Goal: Task Accomplishment & Management: Manage account settings

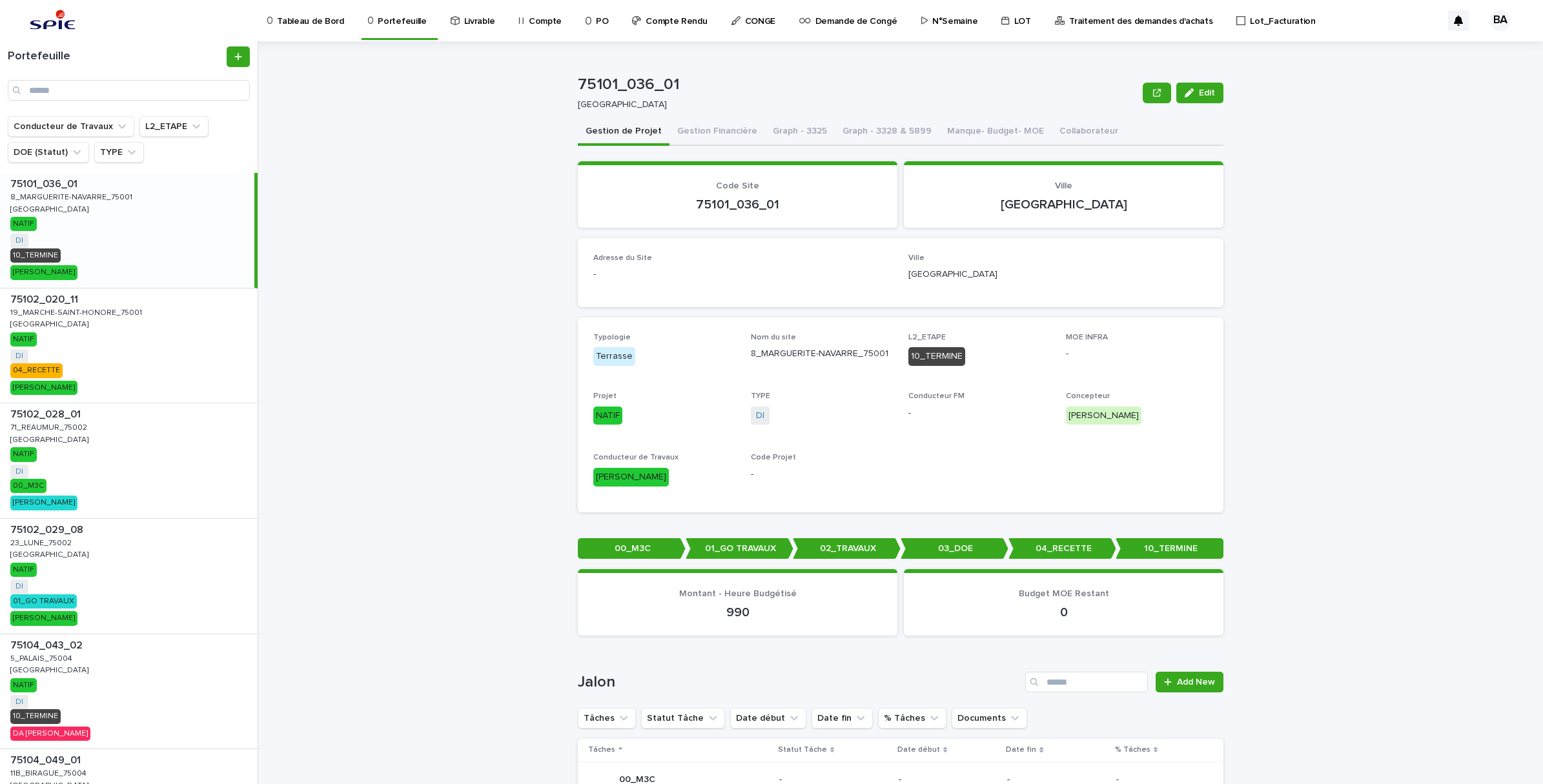
click at [541, 15] on p "Compte" at bounding box center [545, 13] width 33 height 27
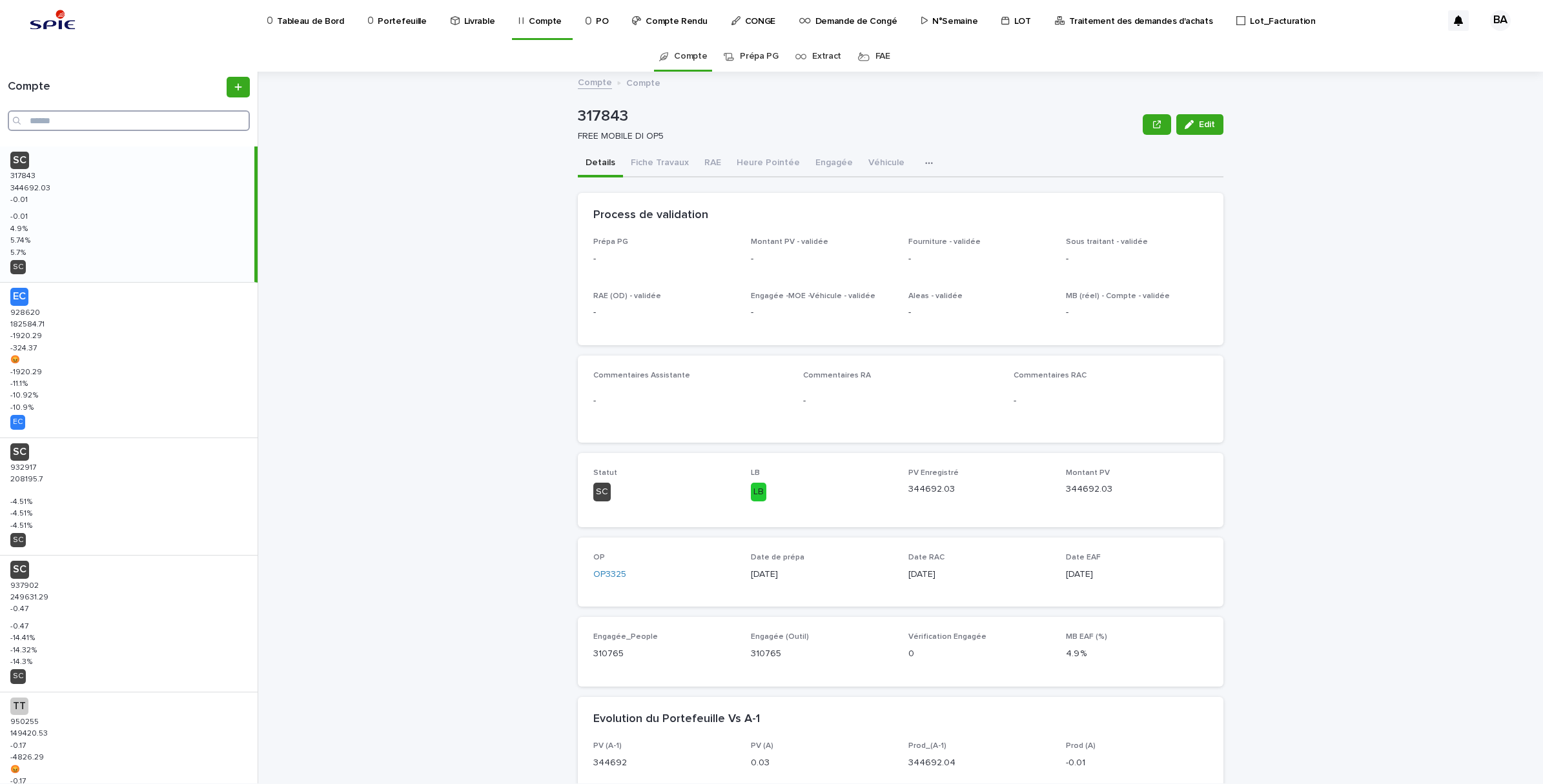
click at [104, 120] on input "Search" at bounding box center [129, 120] width 242 height 21
paste input "******"
type input "******"
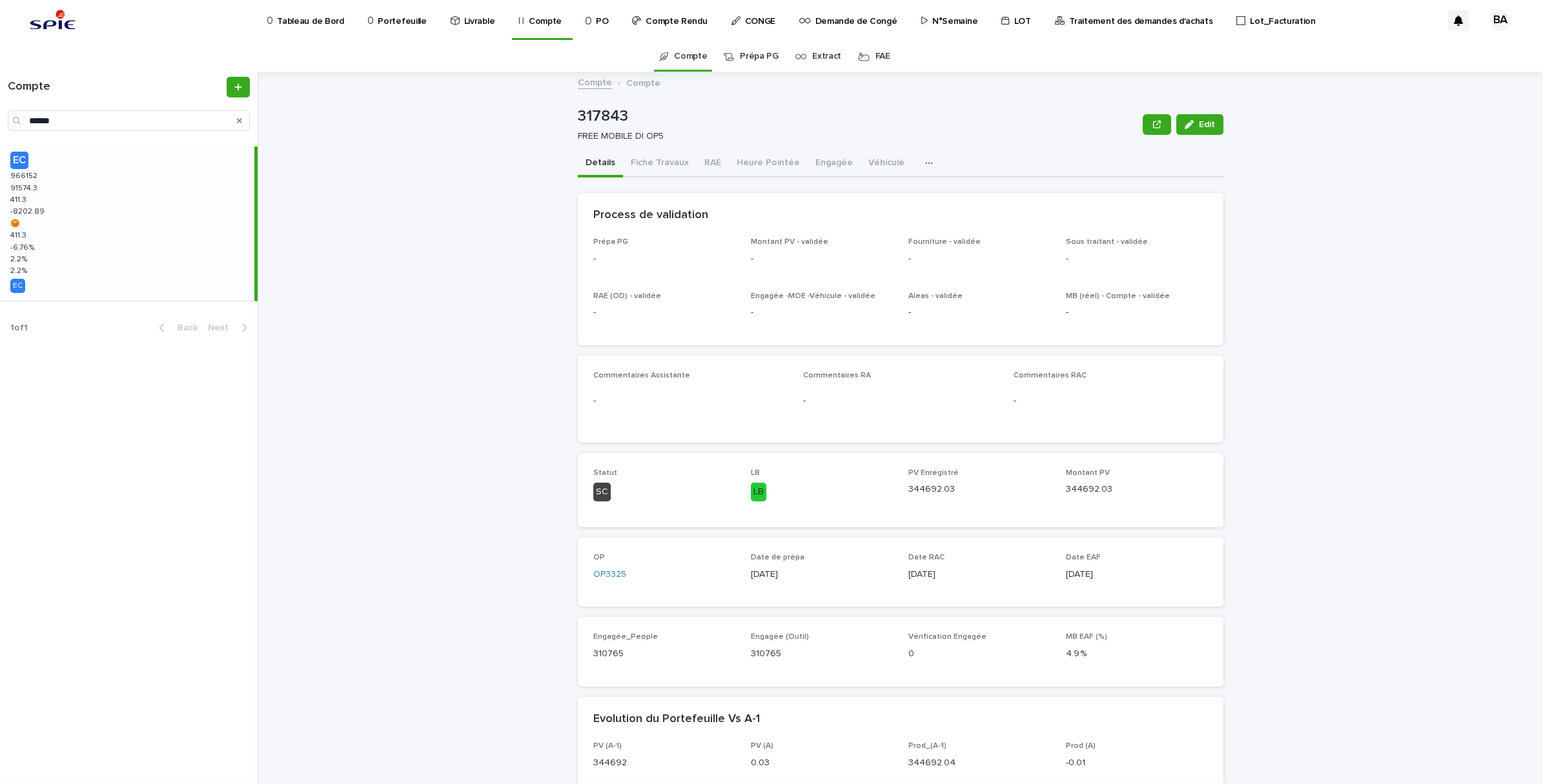
click at [91, 231] on div "EC 966152 966152 91574.3 91574.3 411.3 411.3 -8202.89 -8202.89 😡 😡 411.3 411.3 …" at bounding box center [127, 223] width 254 height 154
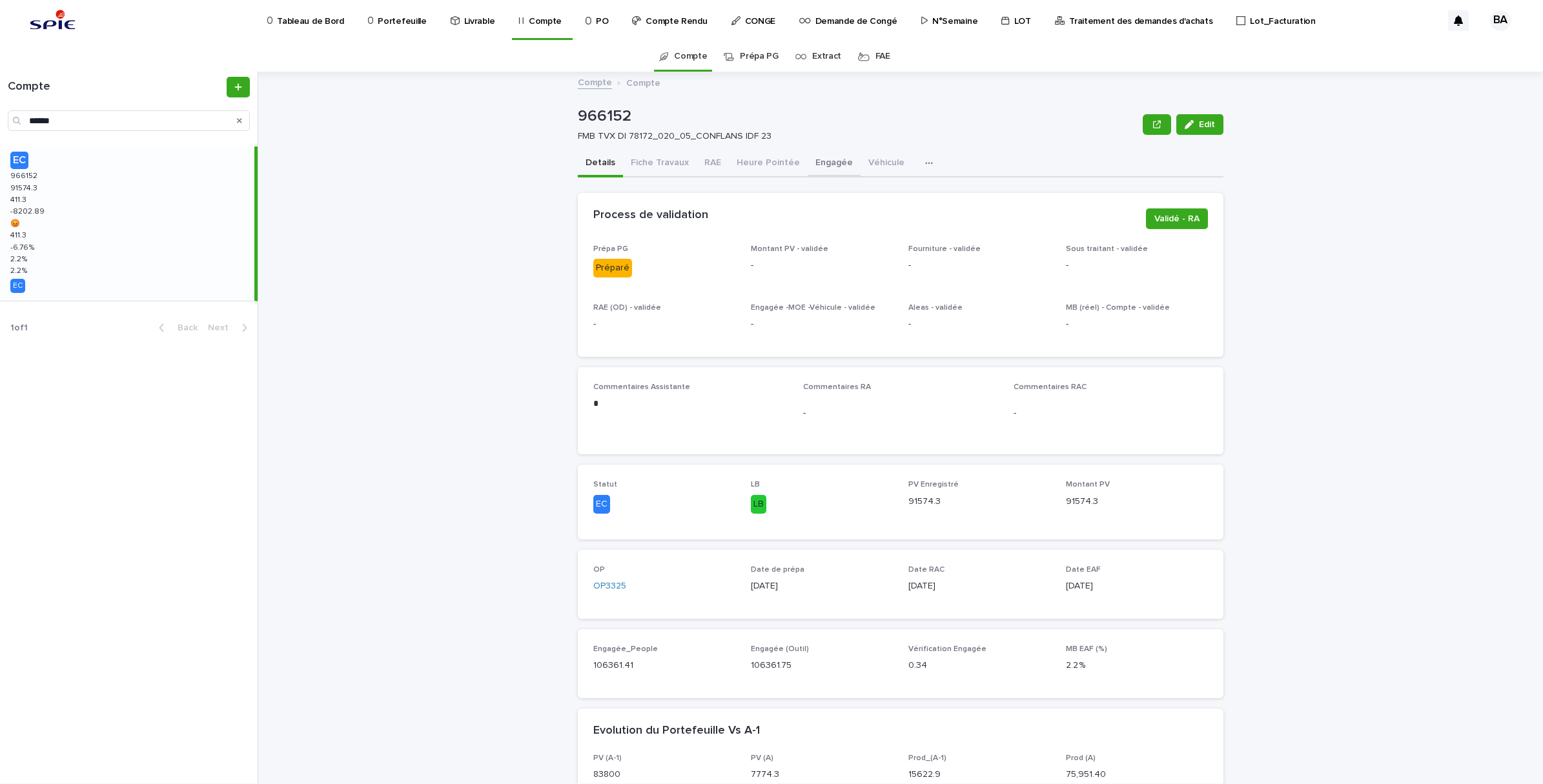
click at [824, 157] on button "Engagée" at bounding box center [834, 164] width 53 height 27
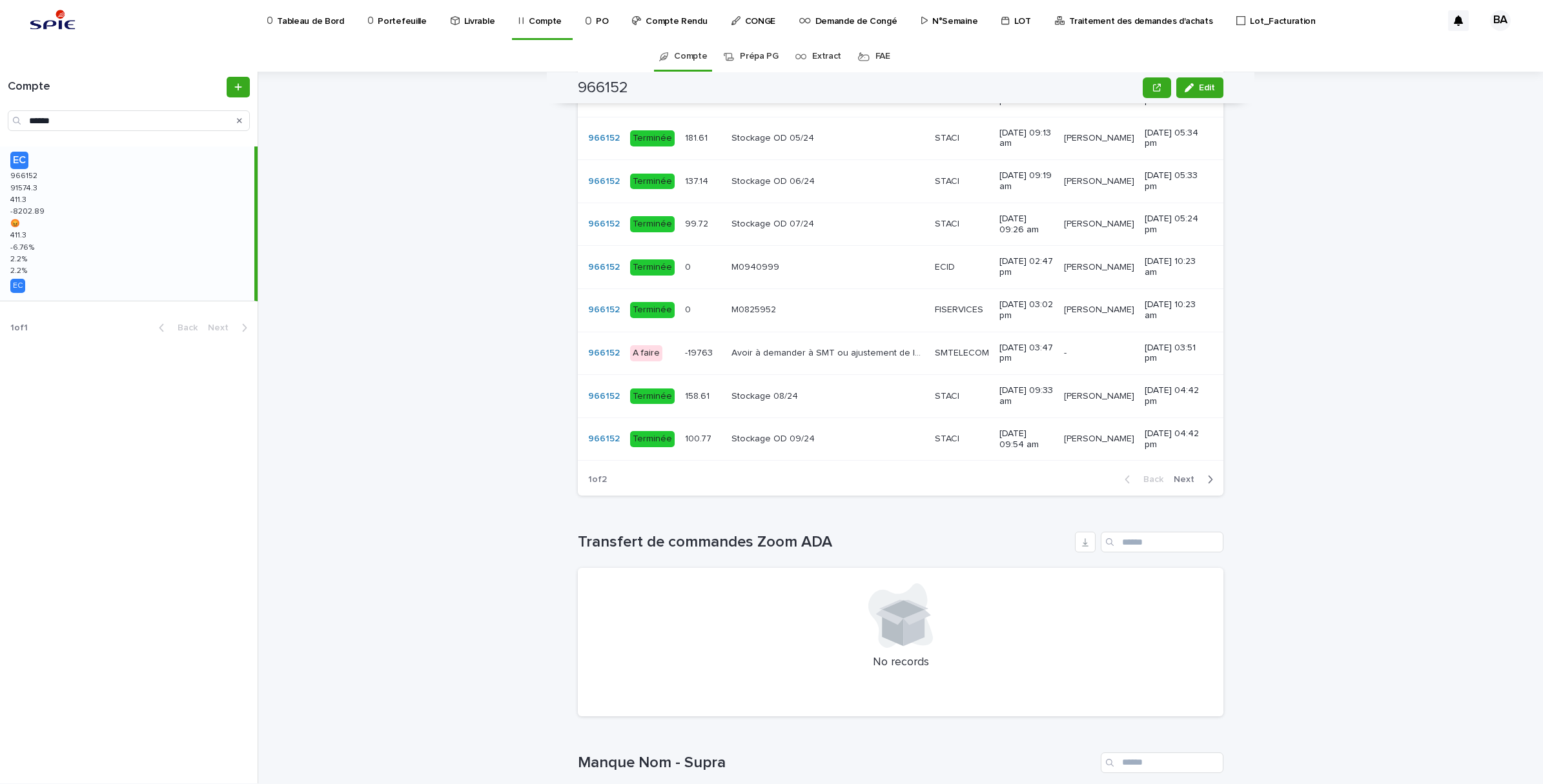
scroll to position [1049, 0]
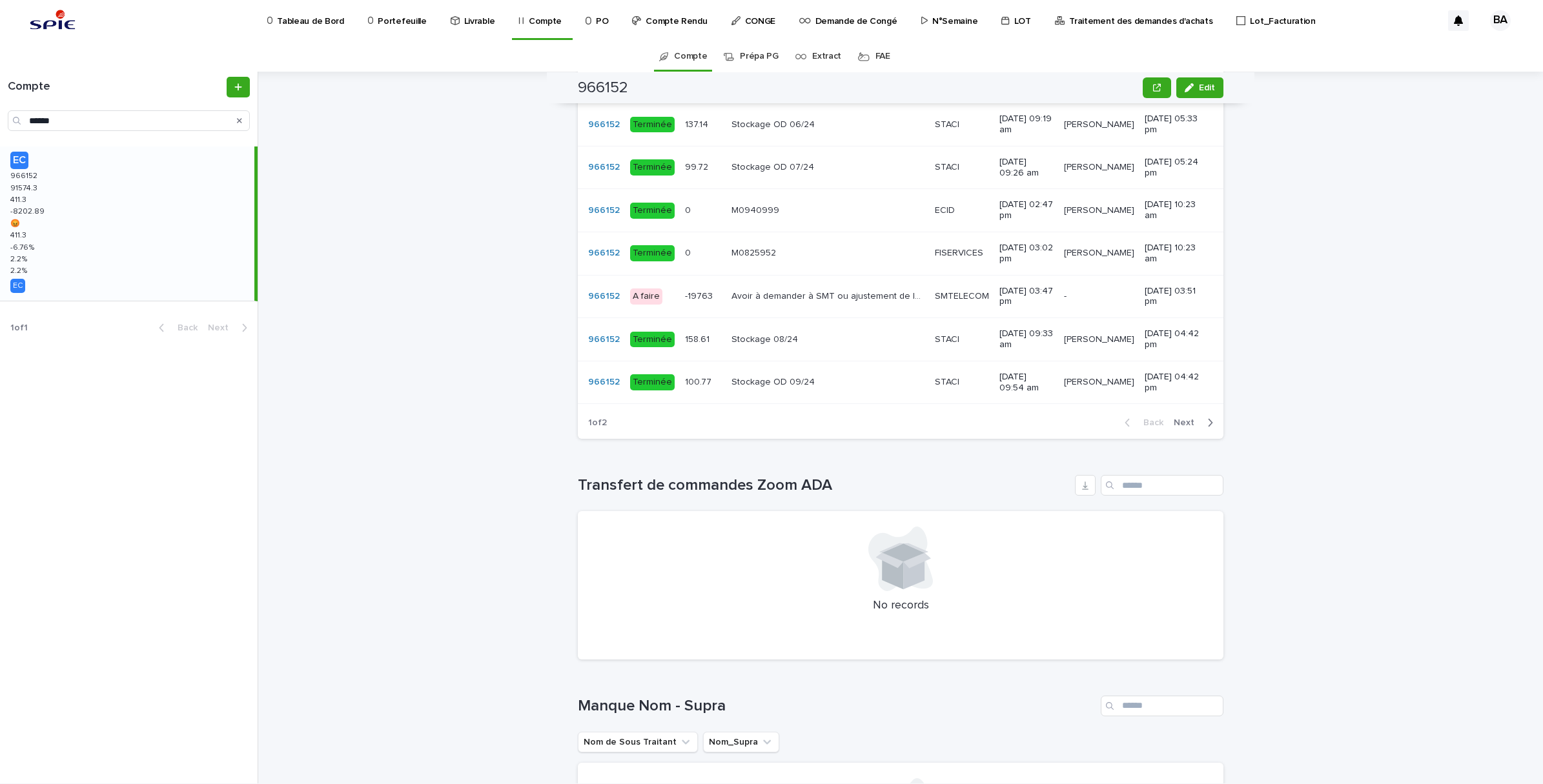
click at [1178, 427] on span "Next" at bounding box center [1188, 422] width 28 height 9
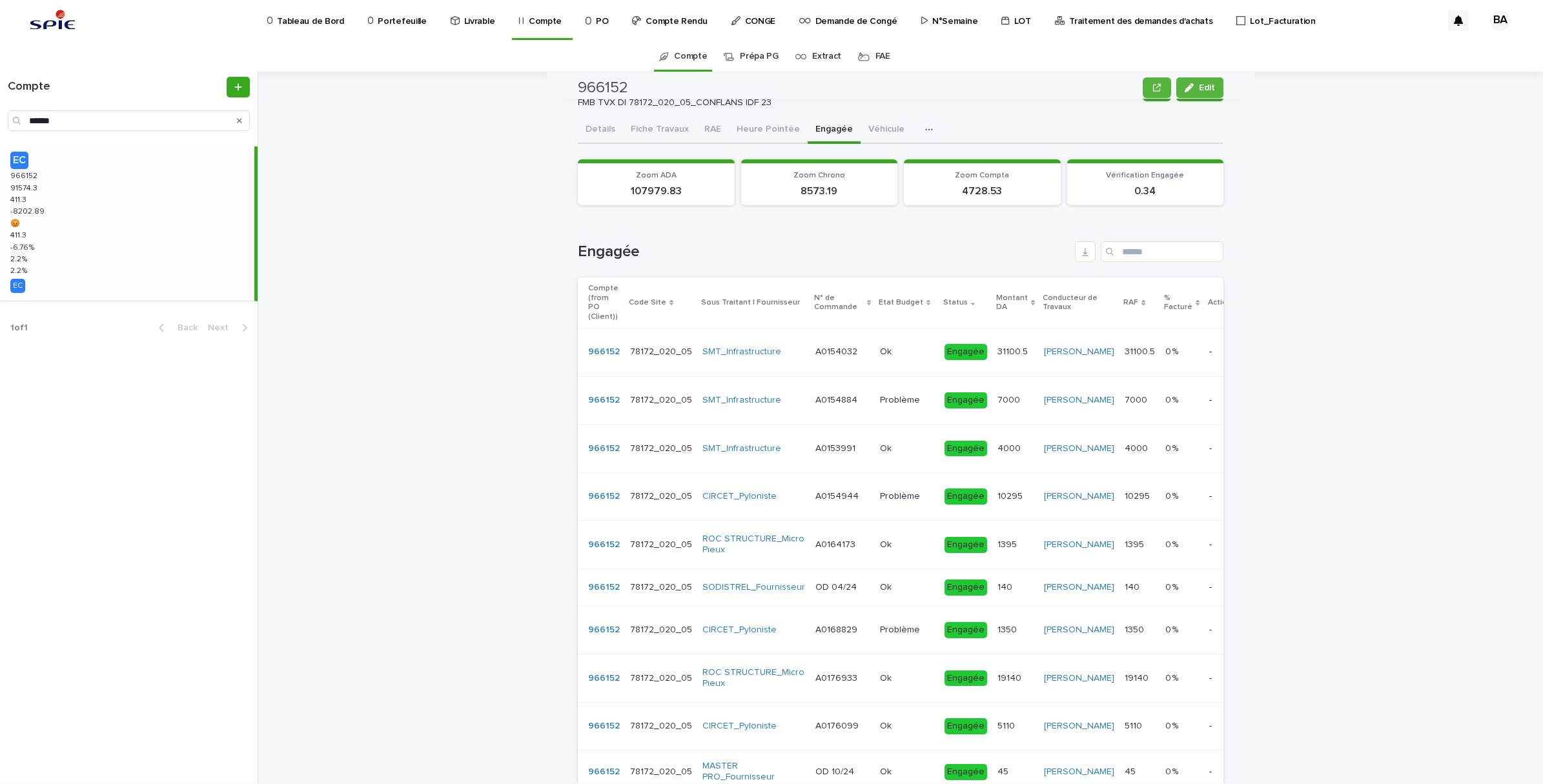
scroll to position [0, 0]
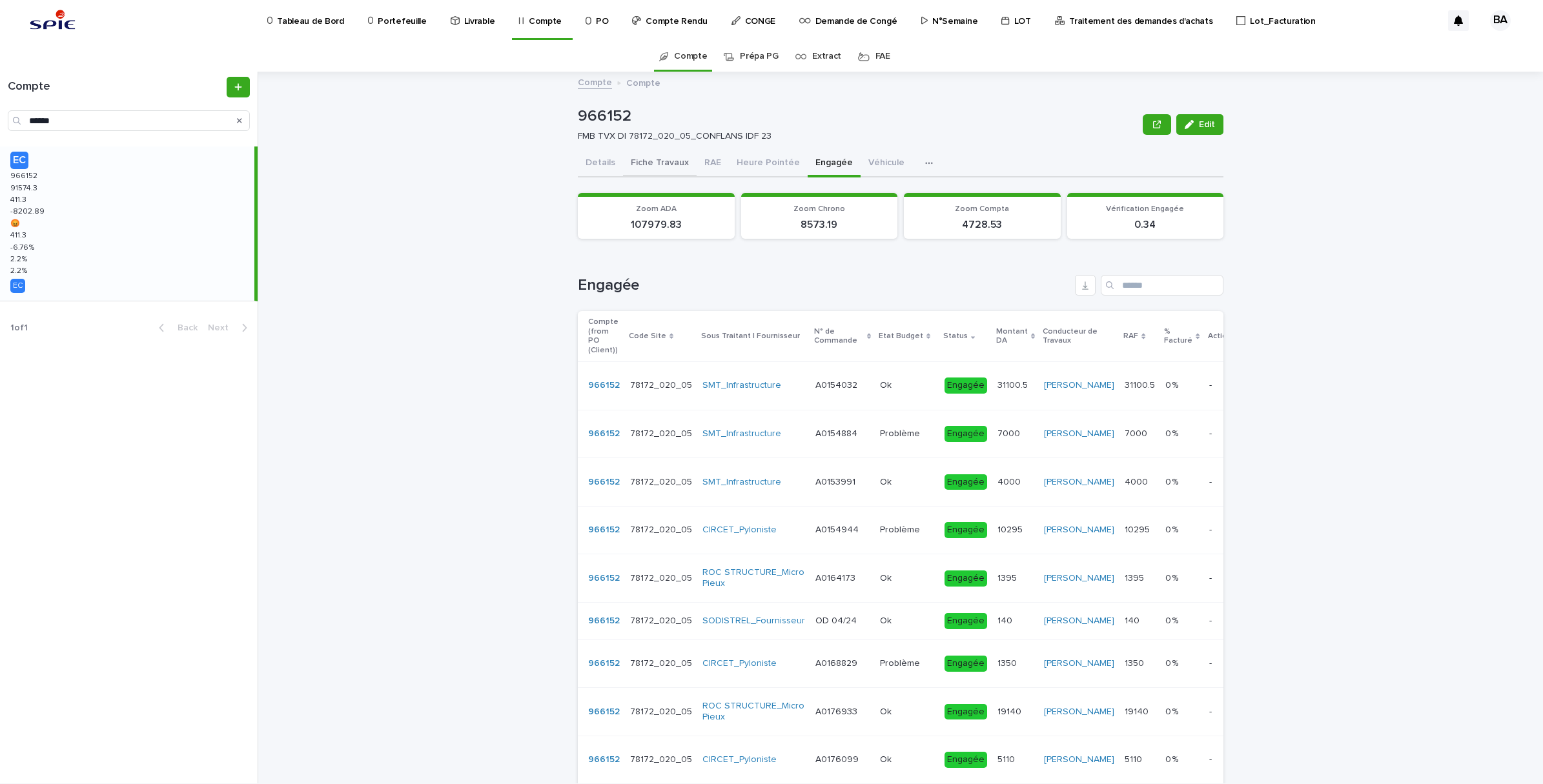
click at [646, 163] on button "Fiche Travaux" at bounding box center [660, 164] width 74 height 27
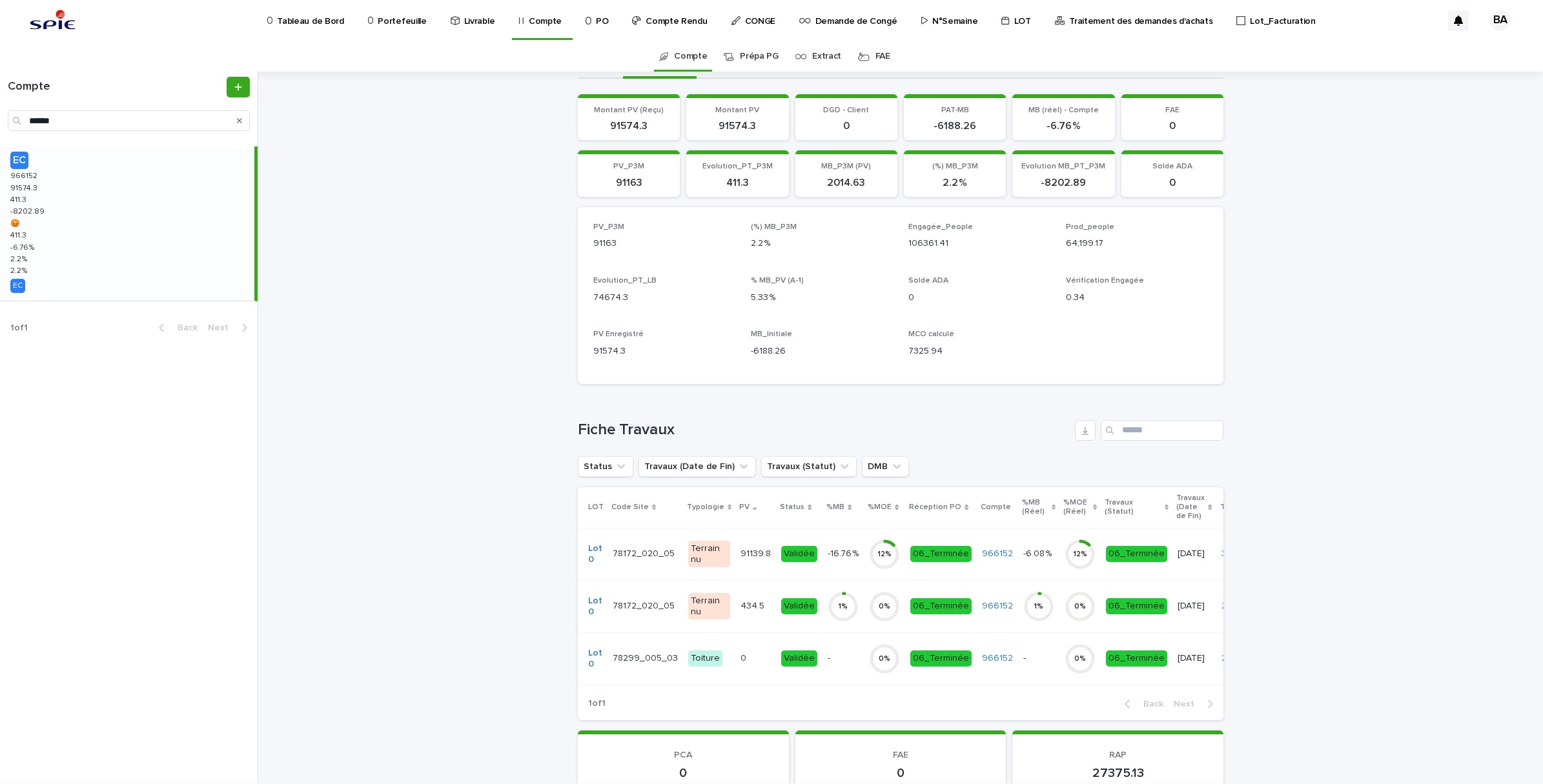
scroll to position [242, 0]
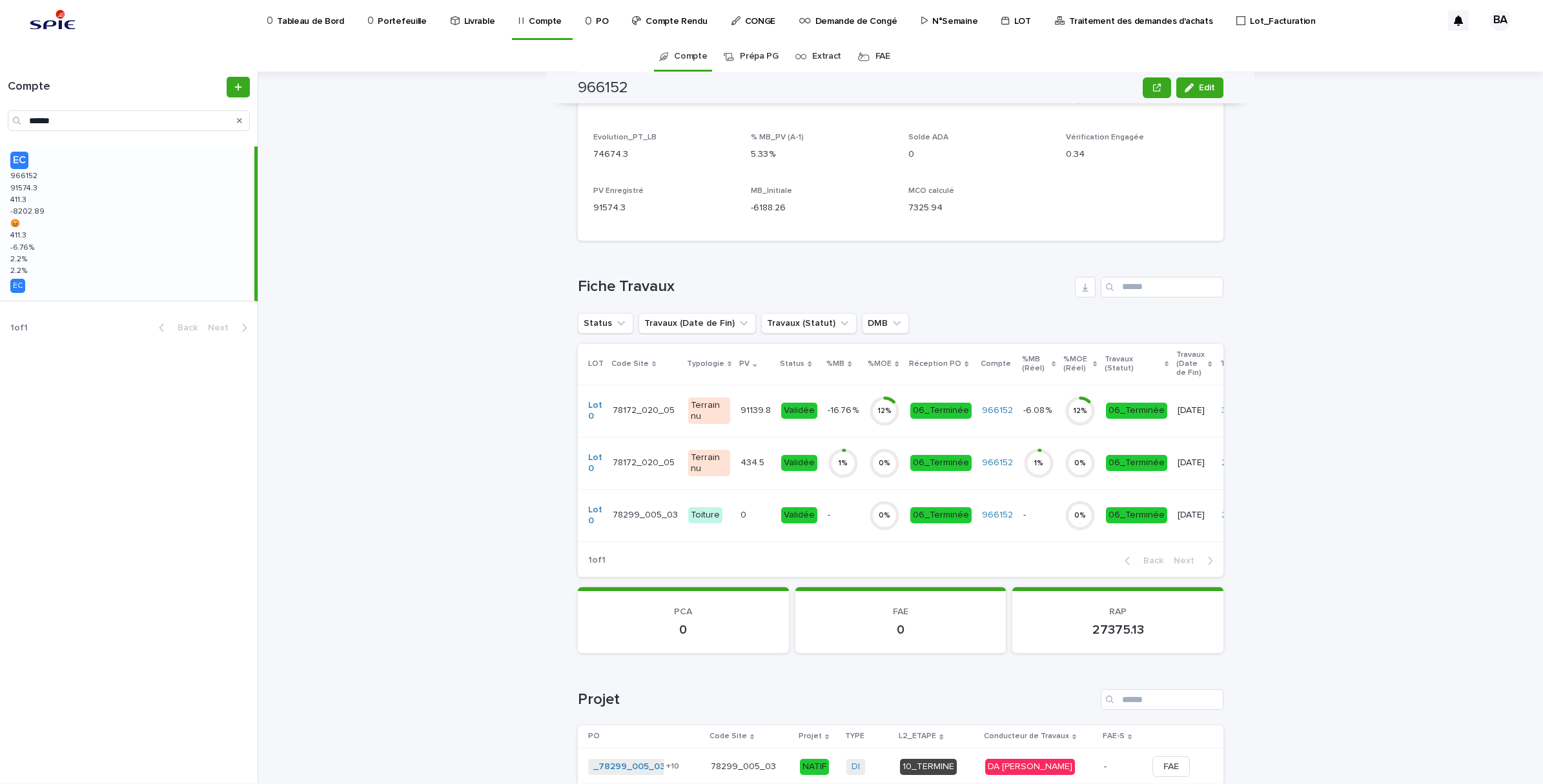
click at [776, 424] on td "Validée" at bounding box center [799, 411] width 47 height 53
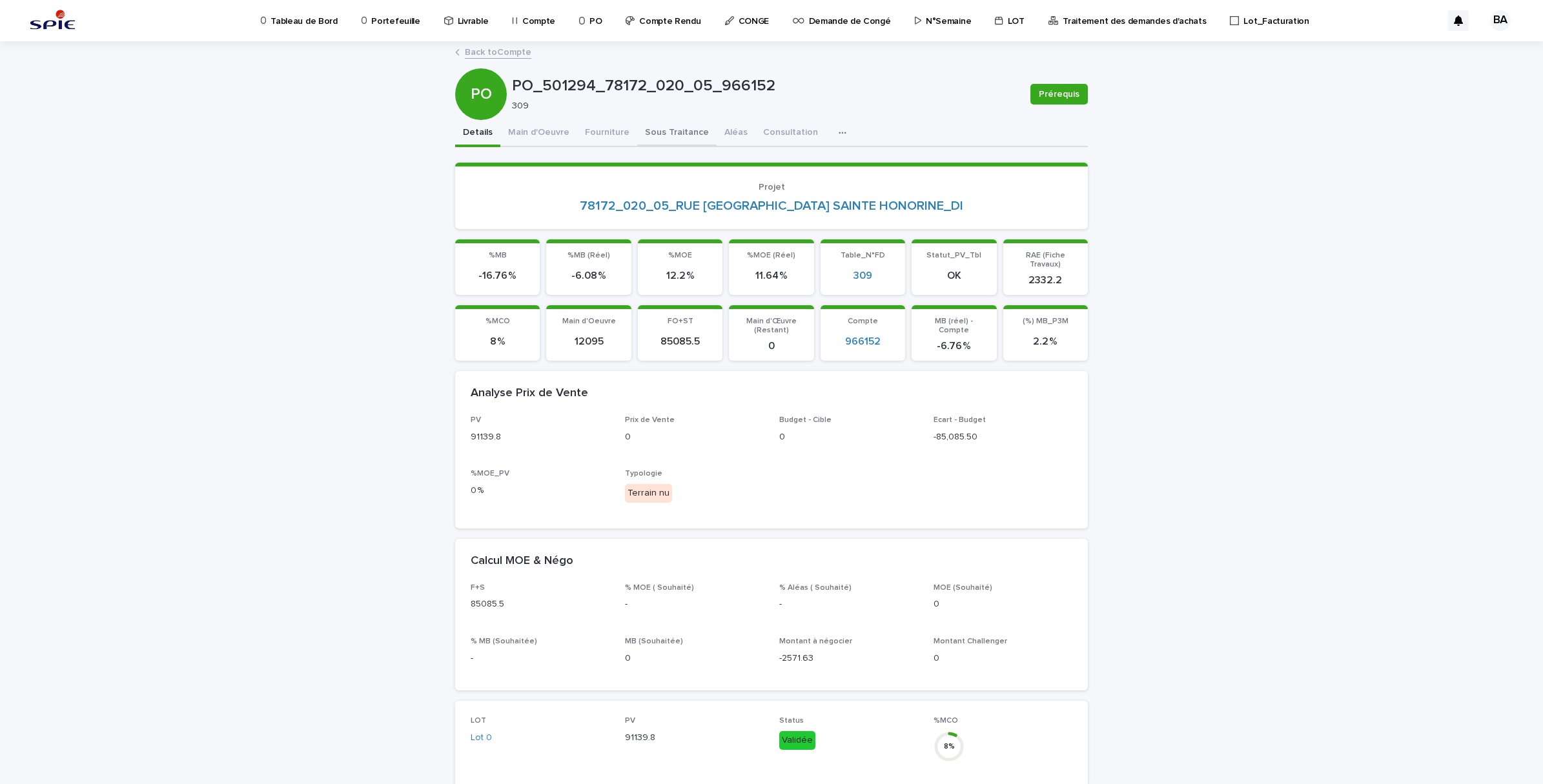
click at [649, 131] on button "Sous Traitance" at bounding box center [677, 134] width 79 height 27
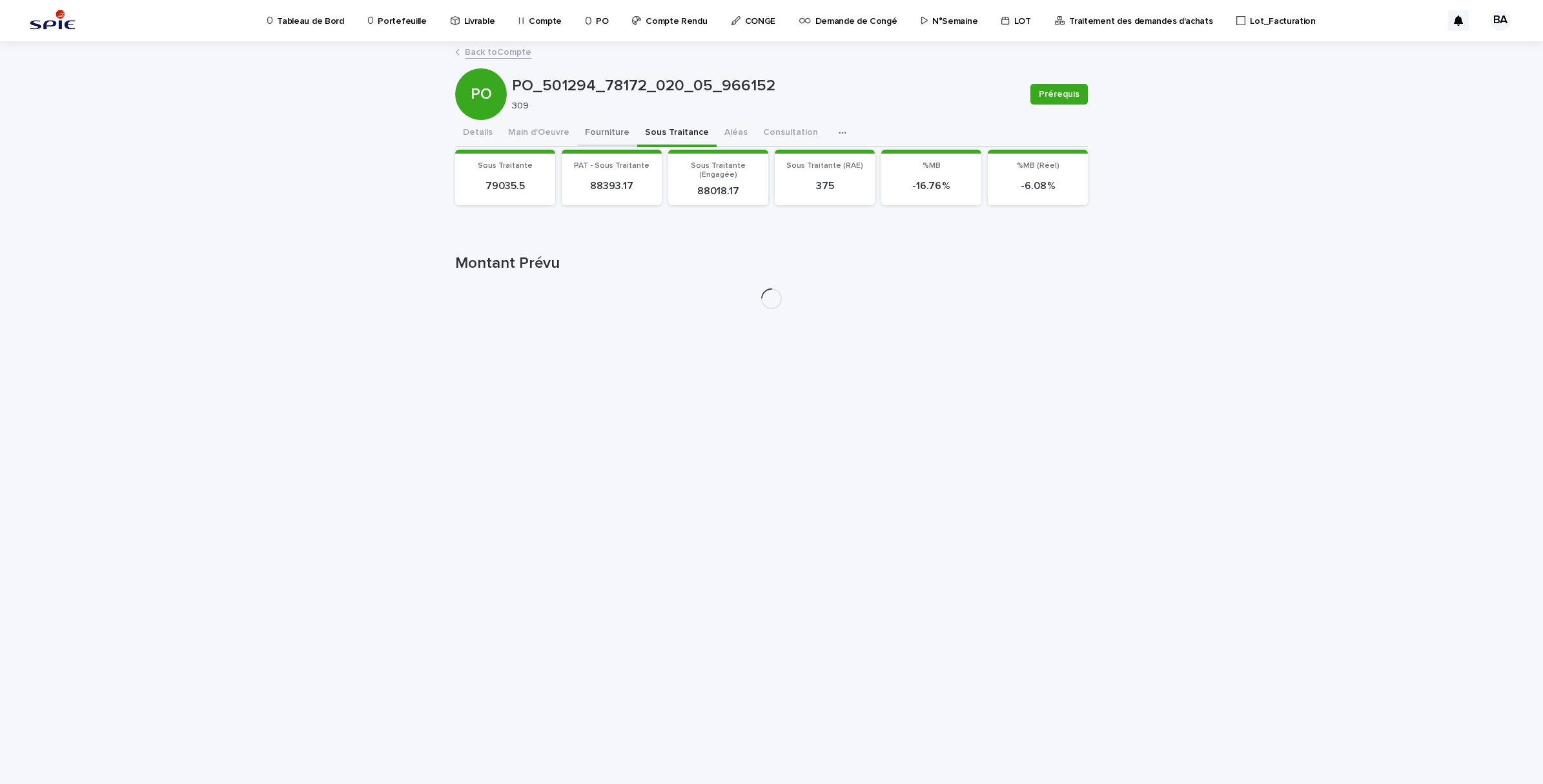
click at [601, 129] on button "Fourniture" at bounding box center [607, 134] width 60 height 27
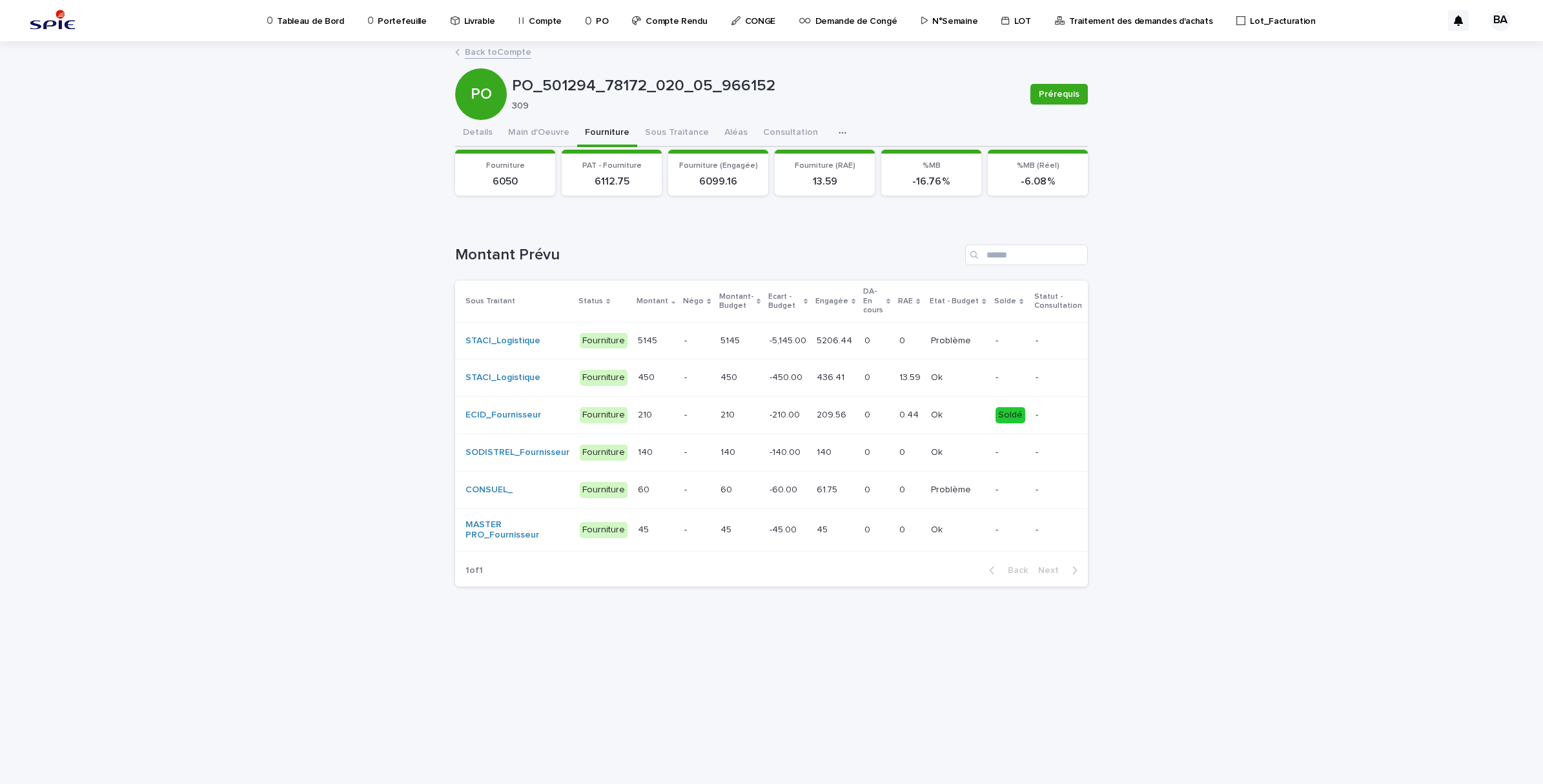
drag, startPoint x: 954, startPoint y: 553, endPoint x: 982, endPoint y: 559, distance: 28.6
click at [982, 554] on div "Sous Traitant Status Montant Négo Montant-Budget Ecart - Budget Engagée DA-En c…" at bounding box center [771, 417] width 632 height 274
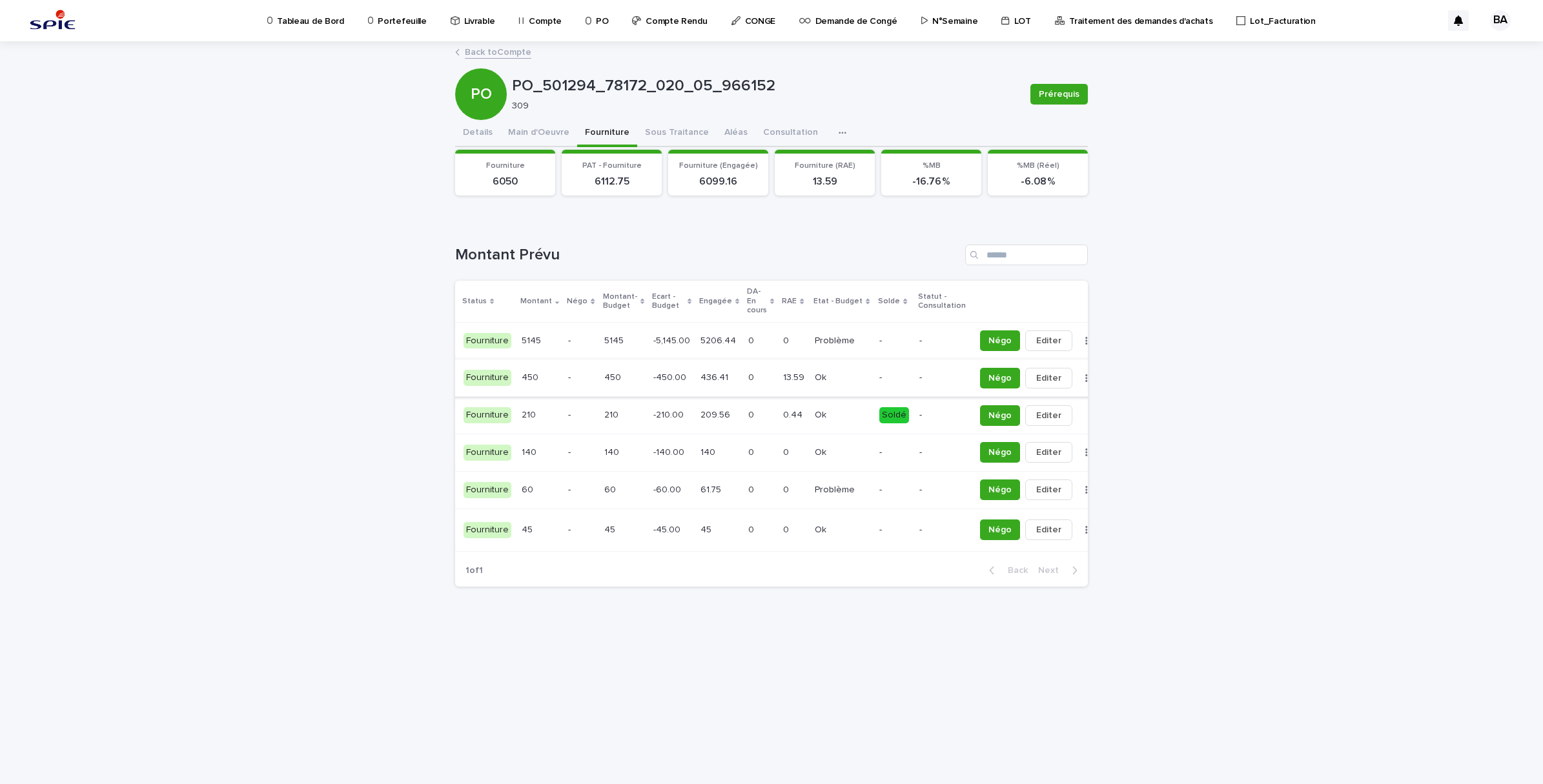
click at [1078, 373] on button "button" at bounding box center [1087, 377] width 18 height 9
click at [1004, 403] on span "Solder" at bounding box center [999, 404] width 28 height 13
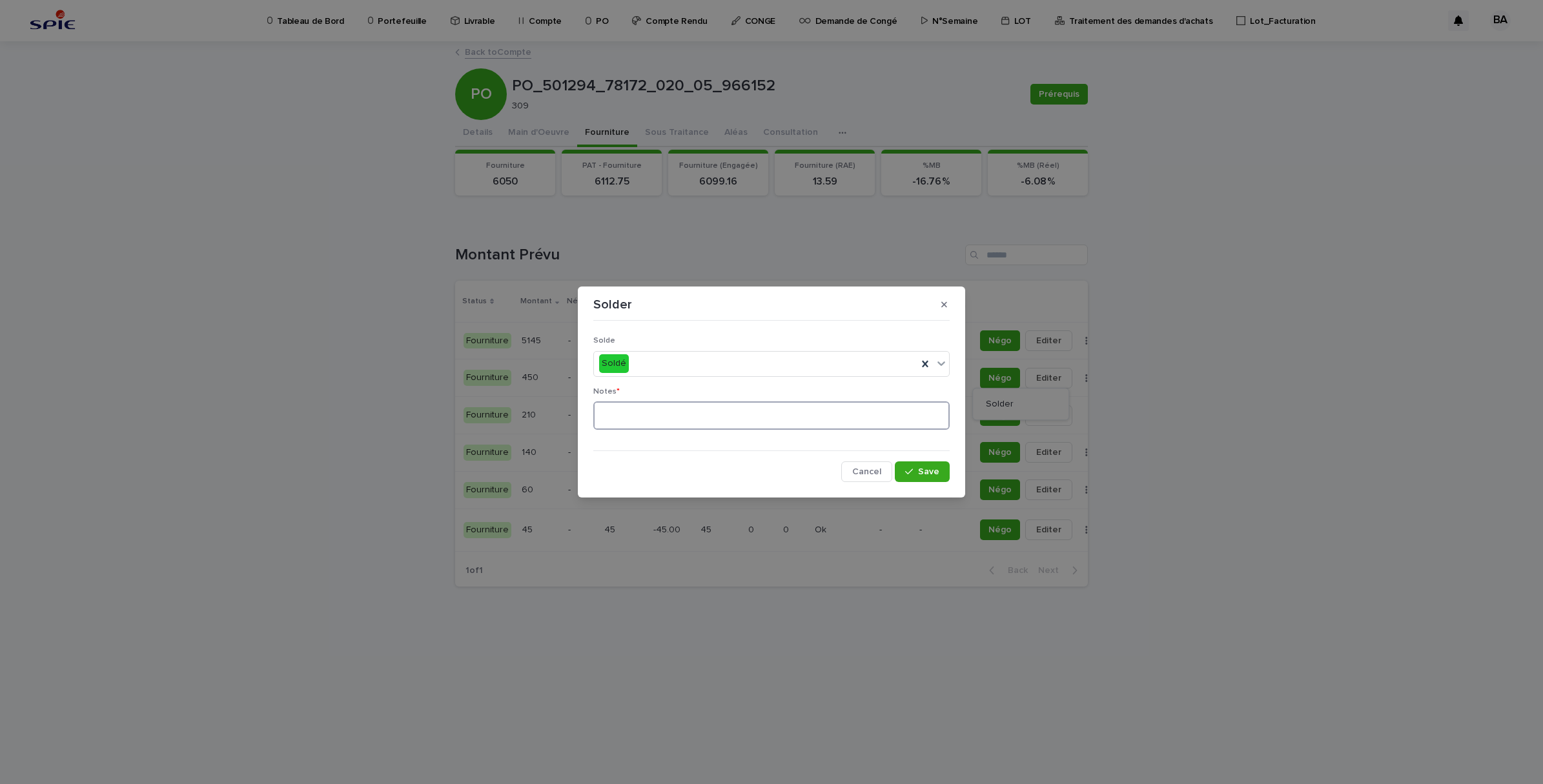
click at [712, 413] on textarea at bounding box center [771, 416] width 357 height 28
type textarea "**"
click at [914, 465] on button "Save" at bounding box center [922, 472] width 55 height 21
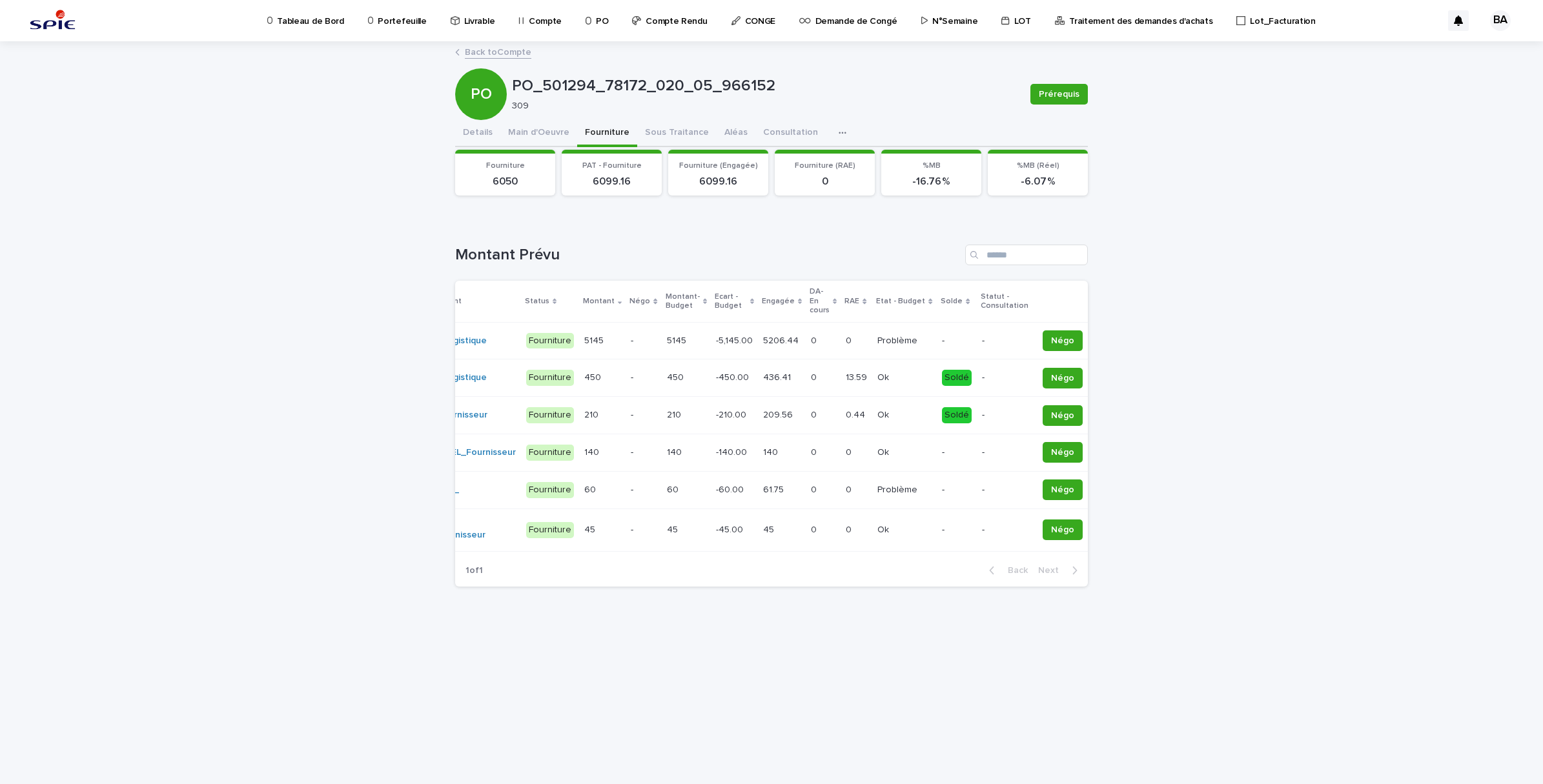
scroll to position [0, 118]
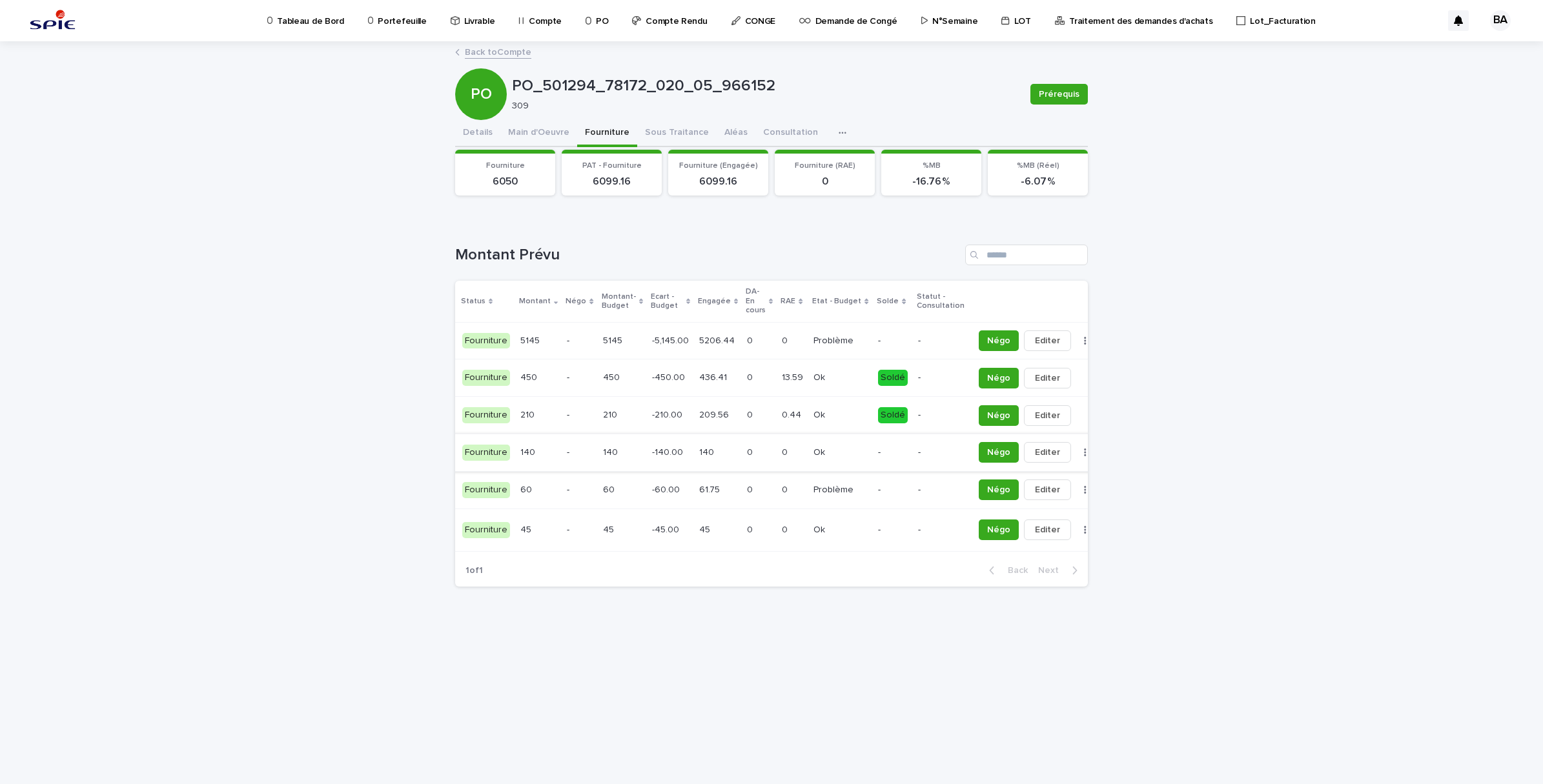
click at [1084, 455] on icon "button" at bounding box center [1085, 452] width 2 height 8
click at [1166, 407] on div "Loading... Saving… Loading... Saving… PO_501294_78172_020_05_966152 Prérequis P…" at bounding box center [771, 413] width 1543 height 741
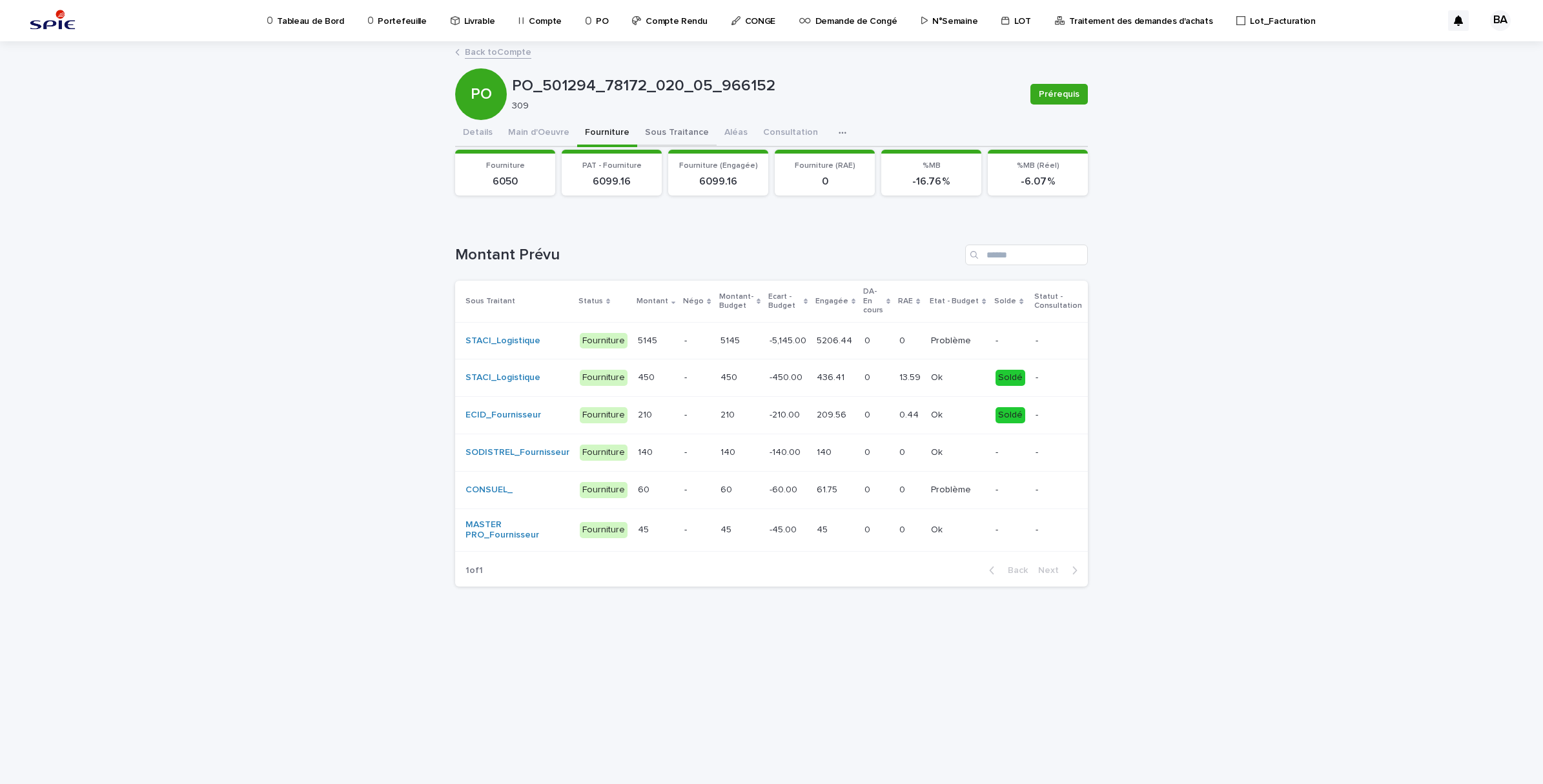
click at [679, 124] on button "Sous Traitance" at bounding box center [677, 134] width 79 height 27
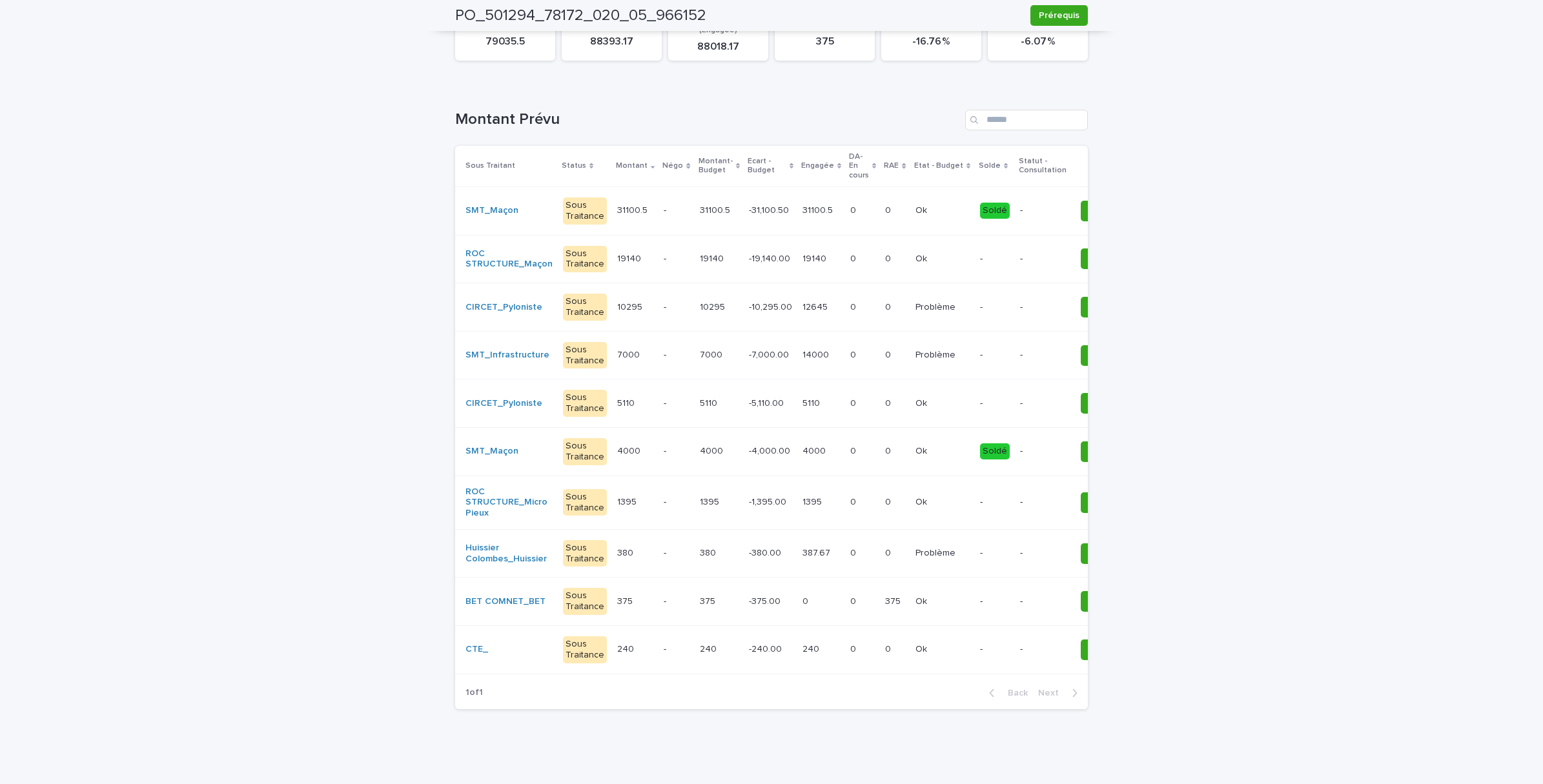
click at [803, 304] on div "12645 12645" at bounding box center [821, 307] width 38 height 22
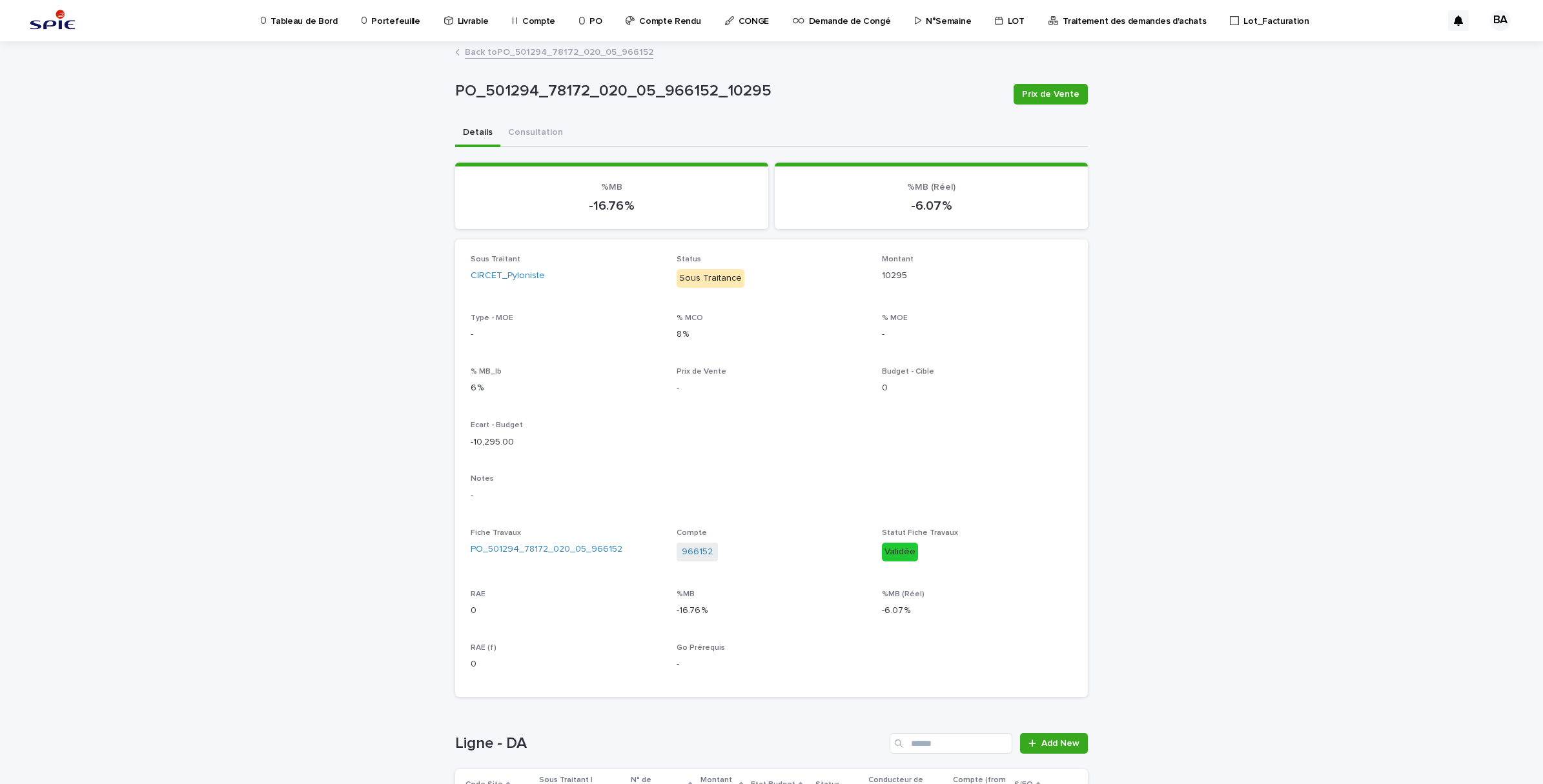
click at [493, 53] on link "Back to PO_501294_78172_020_05_966152" at bounding box center [559, 52] width 189 height 15
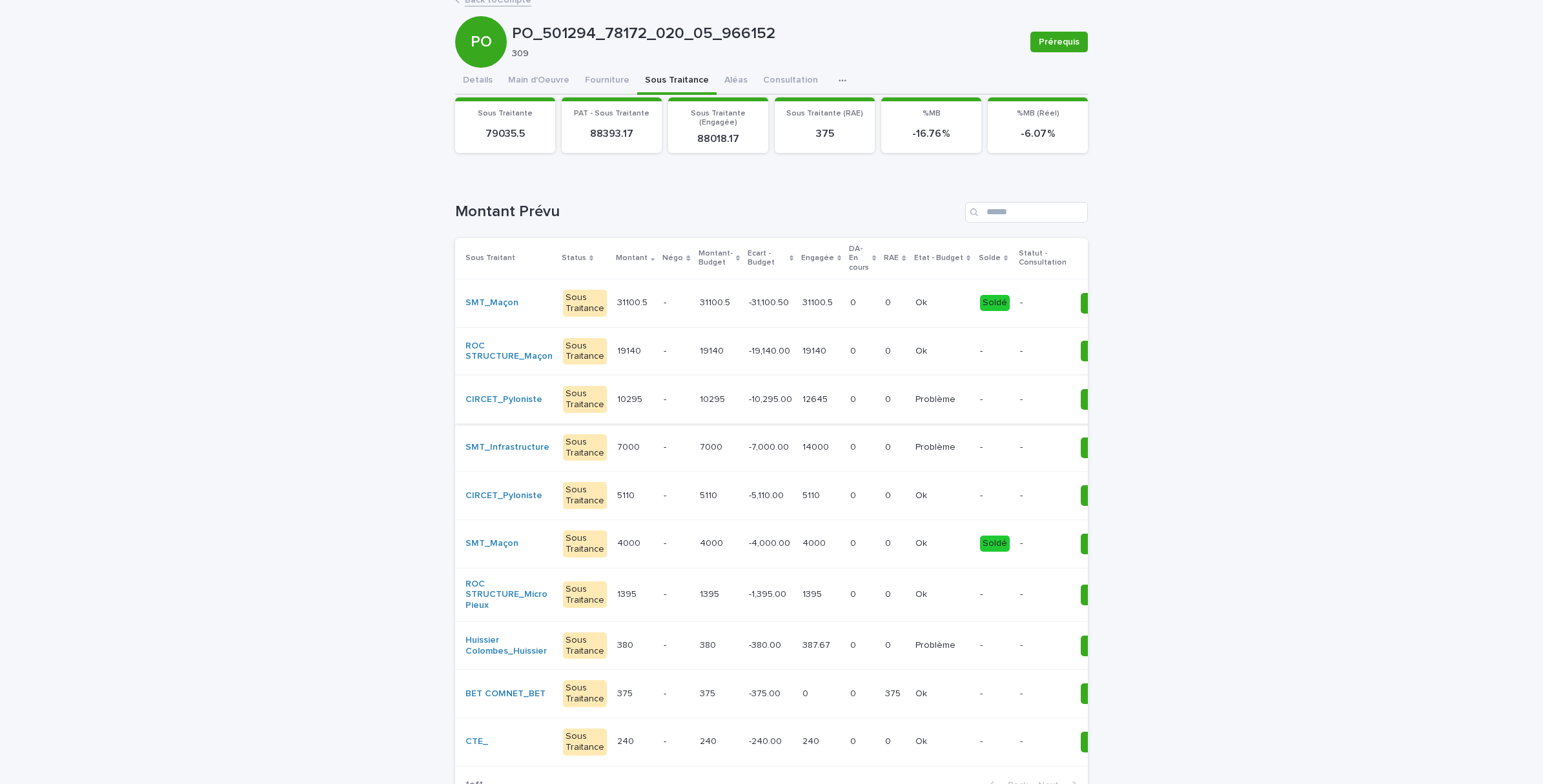
scroll to position [81, 0]
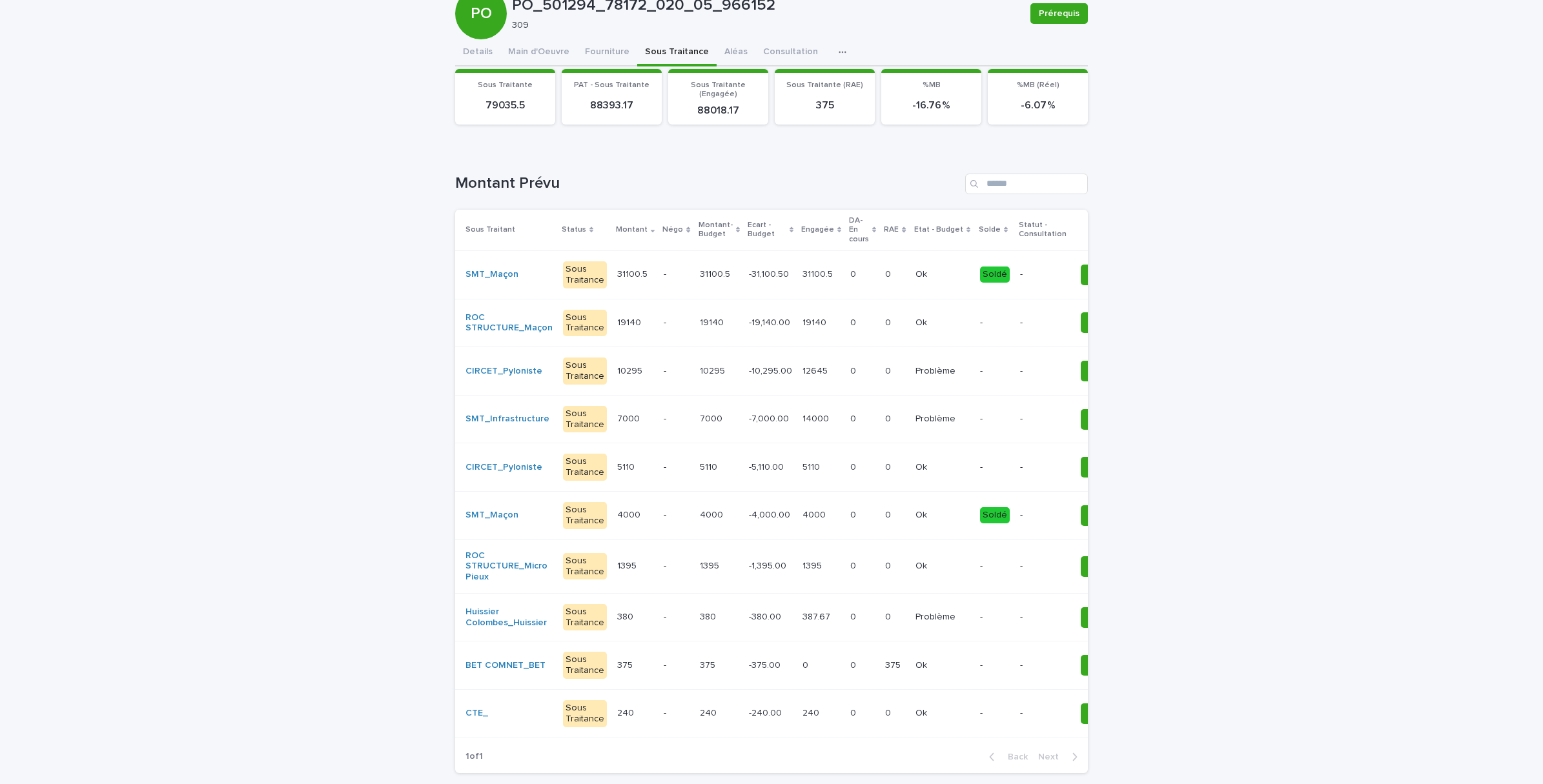
click at [803, 425] on div "14000 14000" at bounding box center [821, 419] width 38 height 22
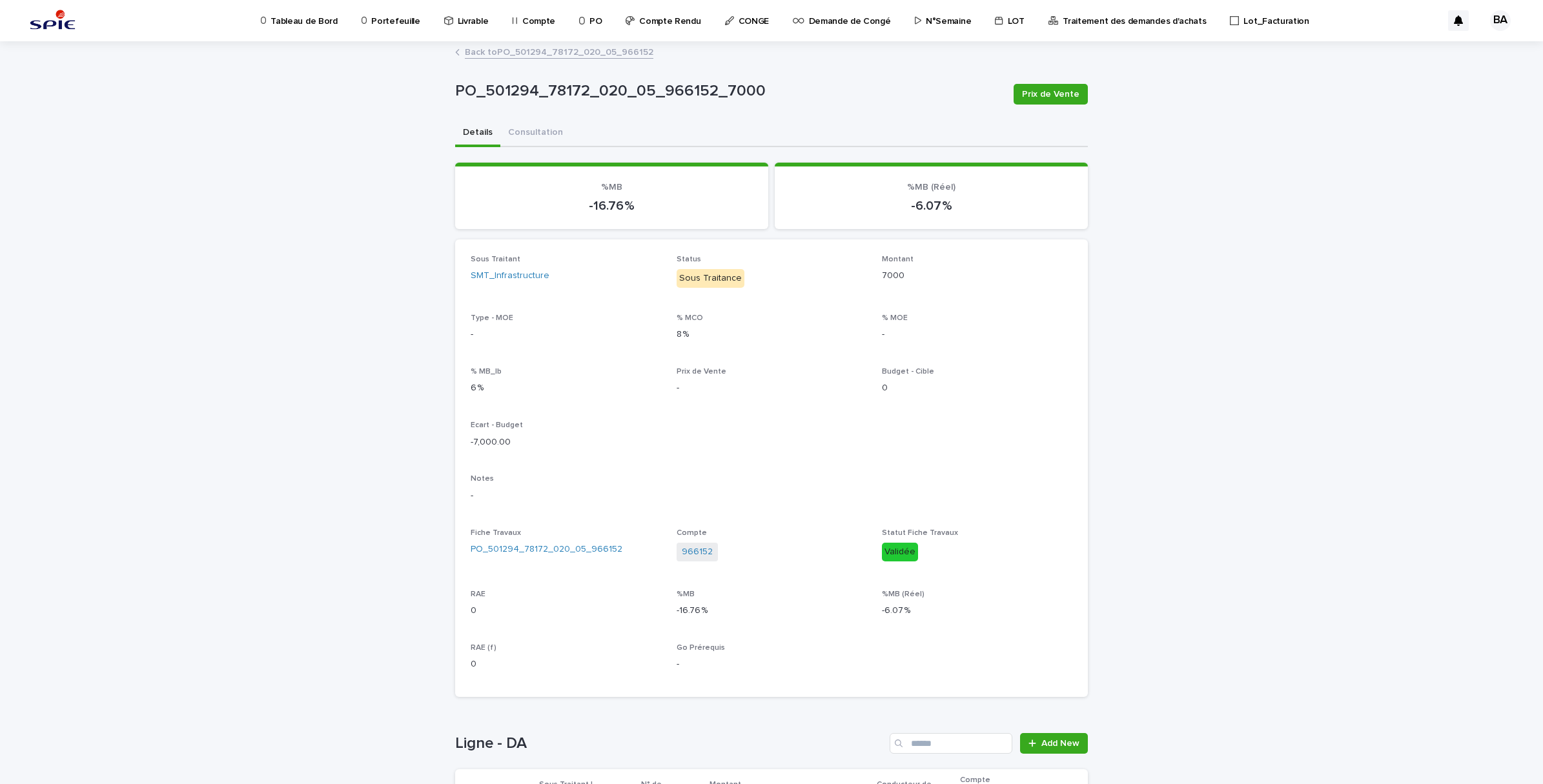
click at [501, 50] on link "Back to PO_501294_78172_020_05_966152" at bounding box center [559, 52] width 189 height 15
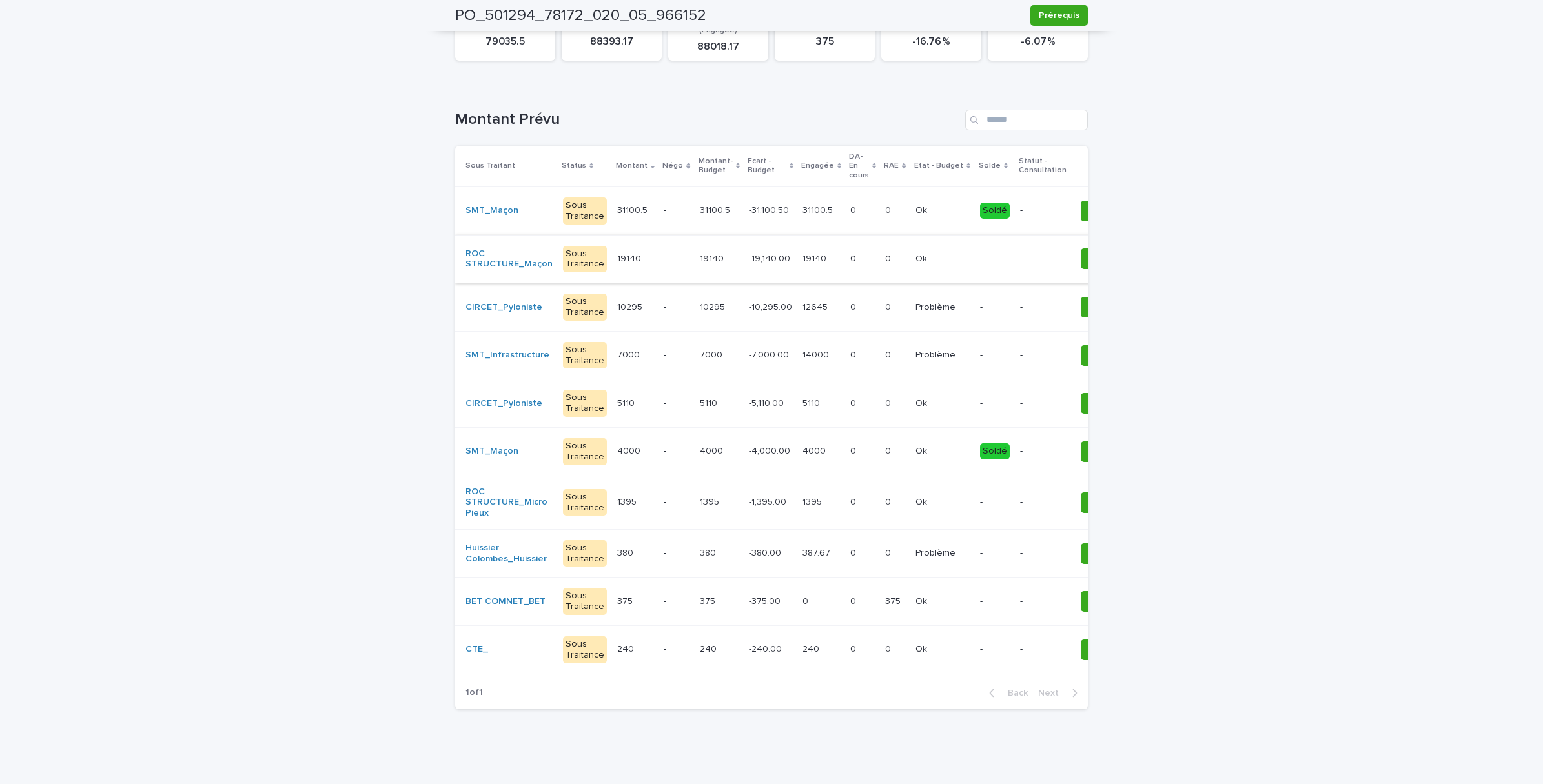
click at [617, 457] on td "4000 4000" at bounding box center [636, 452] width 47 height 48
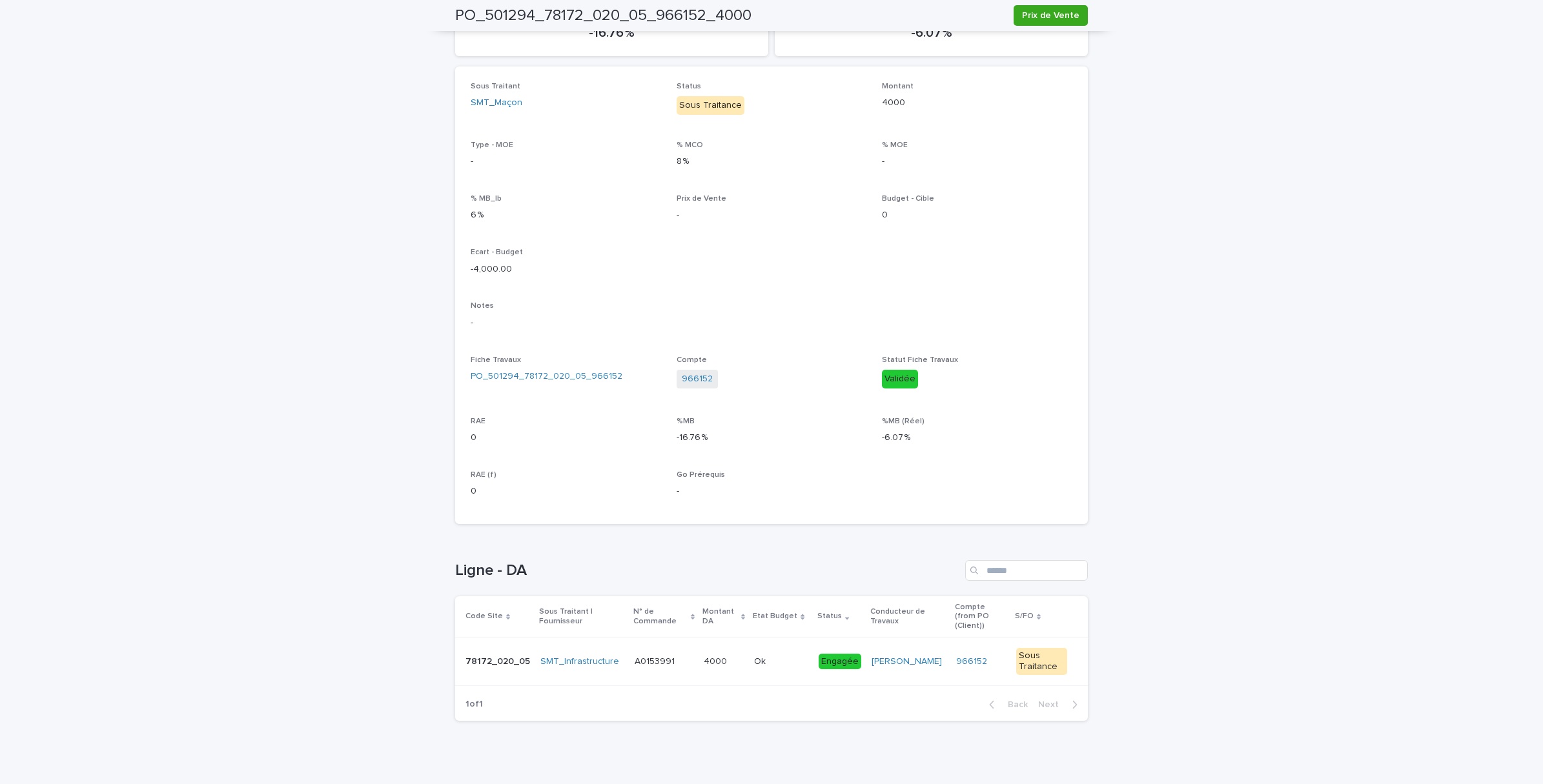
scroll to position [175, 0]
click at [703, 658] on div "4000 4000" at bounding box center [723, 660] width 40 height 22
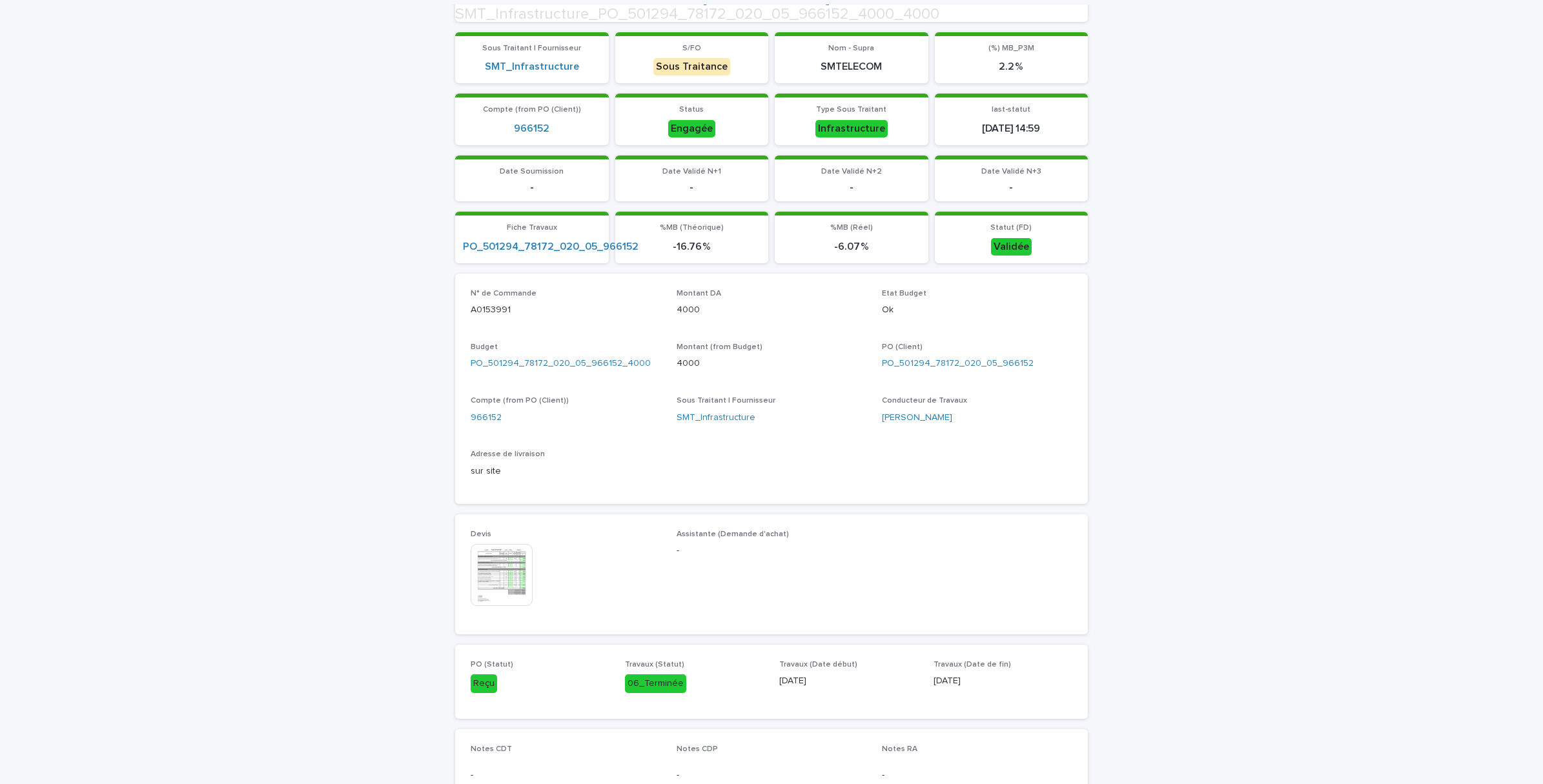
scroll to position [403, 0]
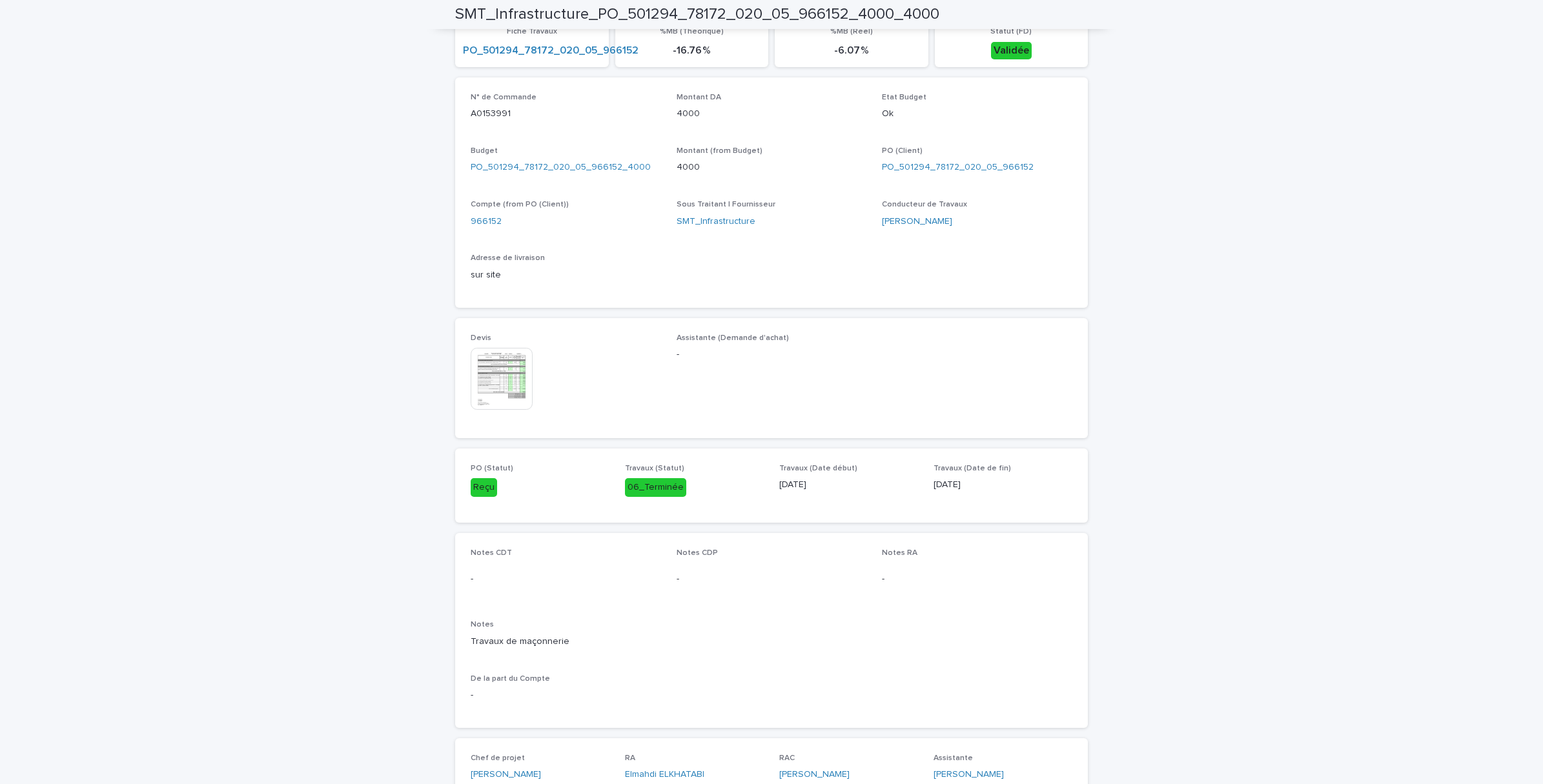
click at [485, 382] on img at bounding box center [501, 379] width 62 height 62
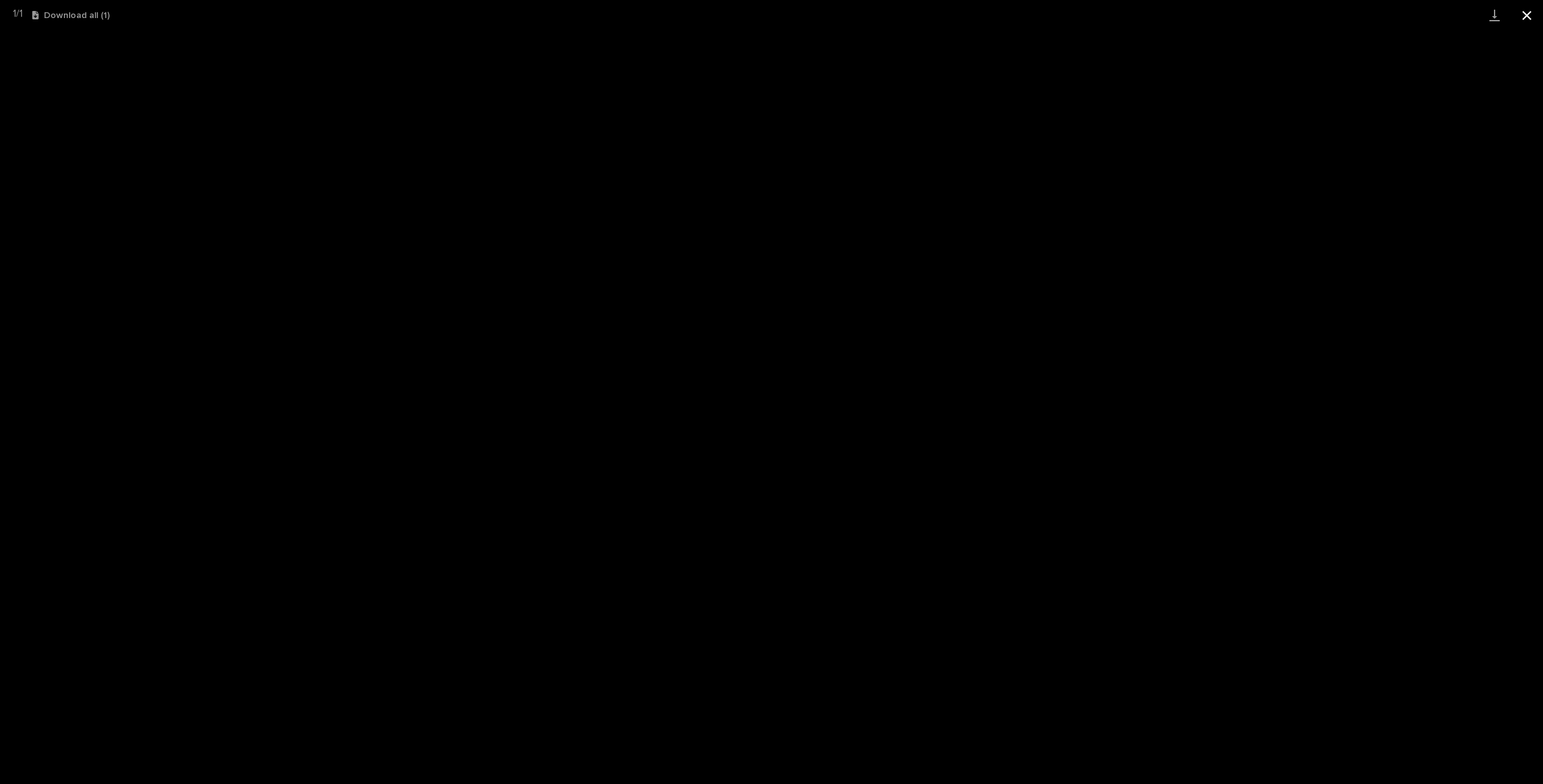
click at [1534, 14] on button "Close gallery" at bounding box center [1526, 15] width 33 height 30
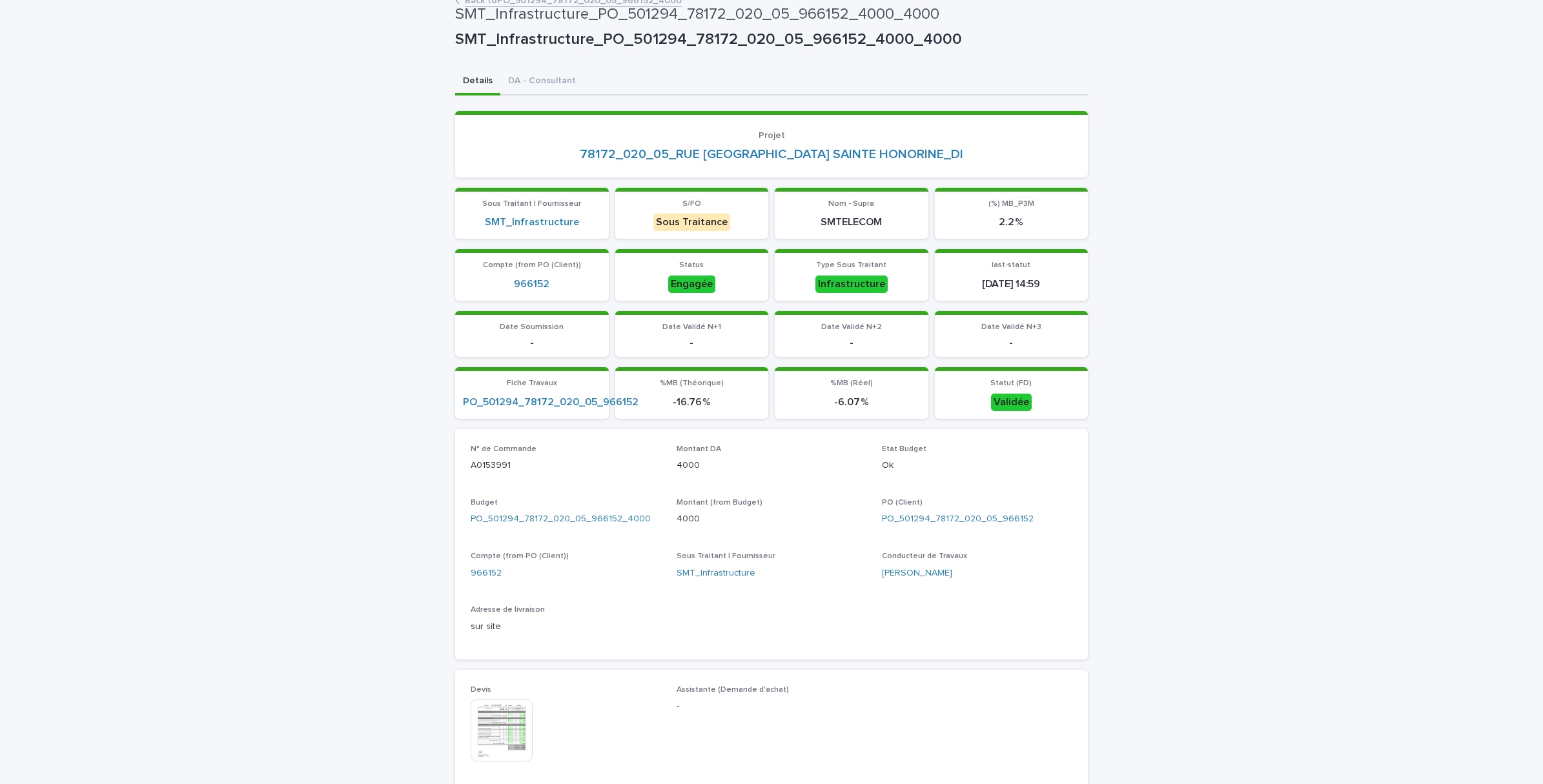
scroll to position [0, 0]
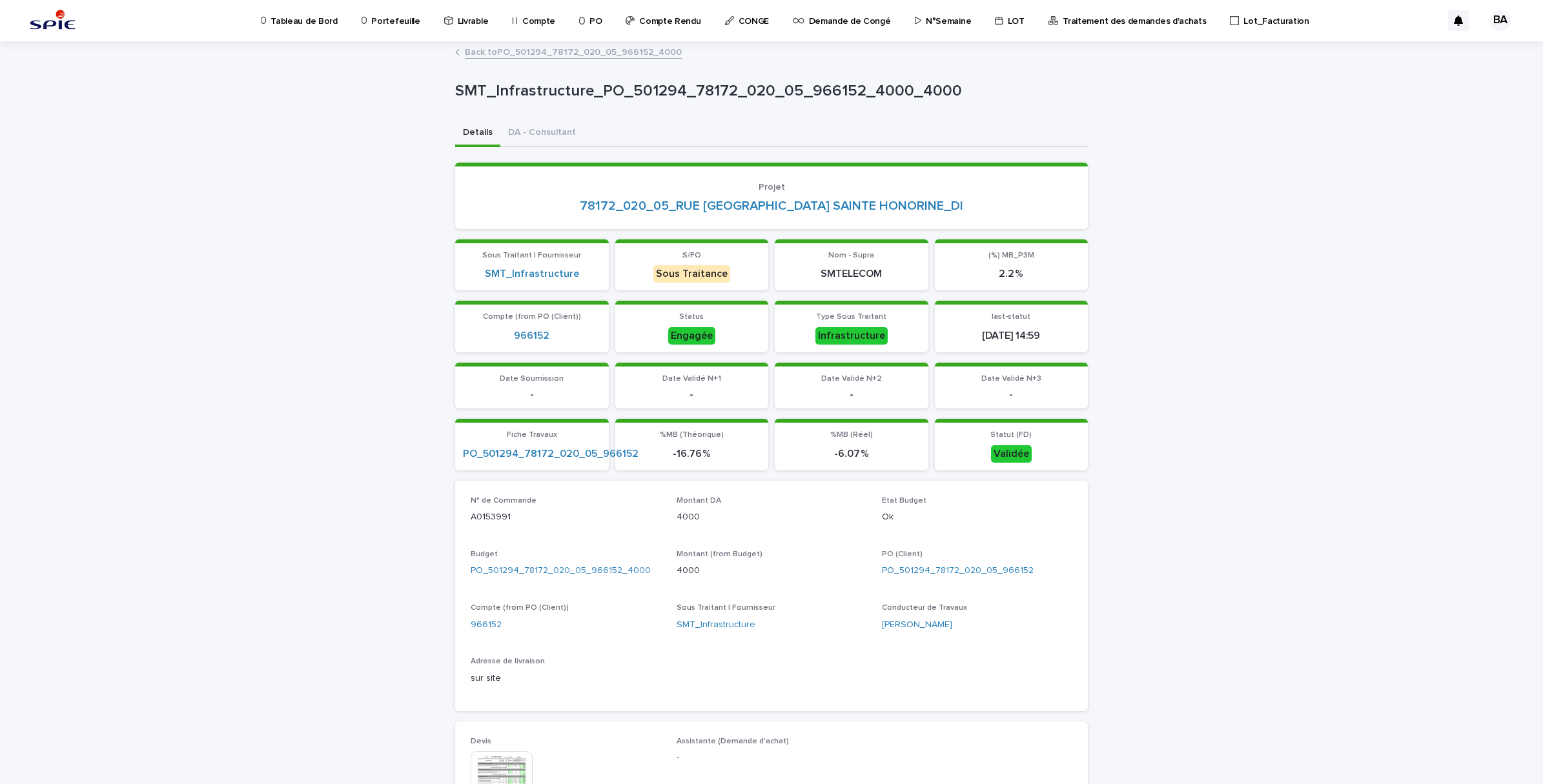
click at [499, 56] on link "Back to PO_501294_78172_020_05_966152_4000" at bounding box center [573, 52] width 217 height 15
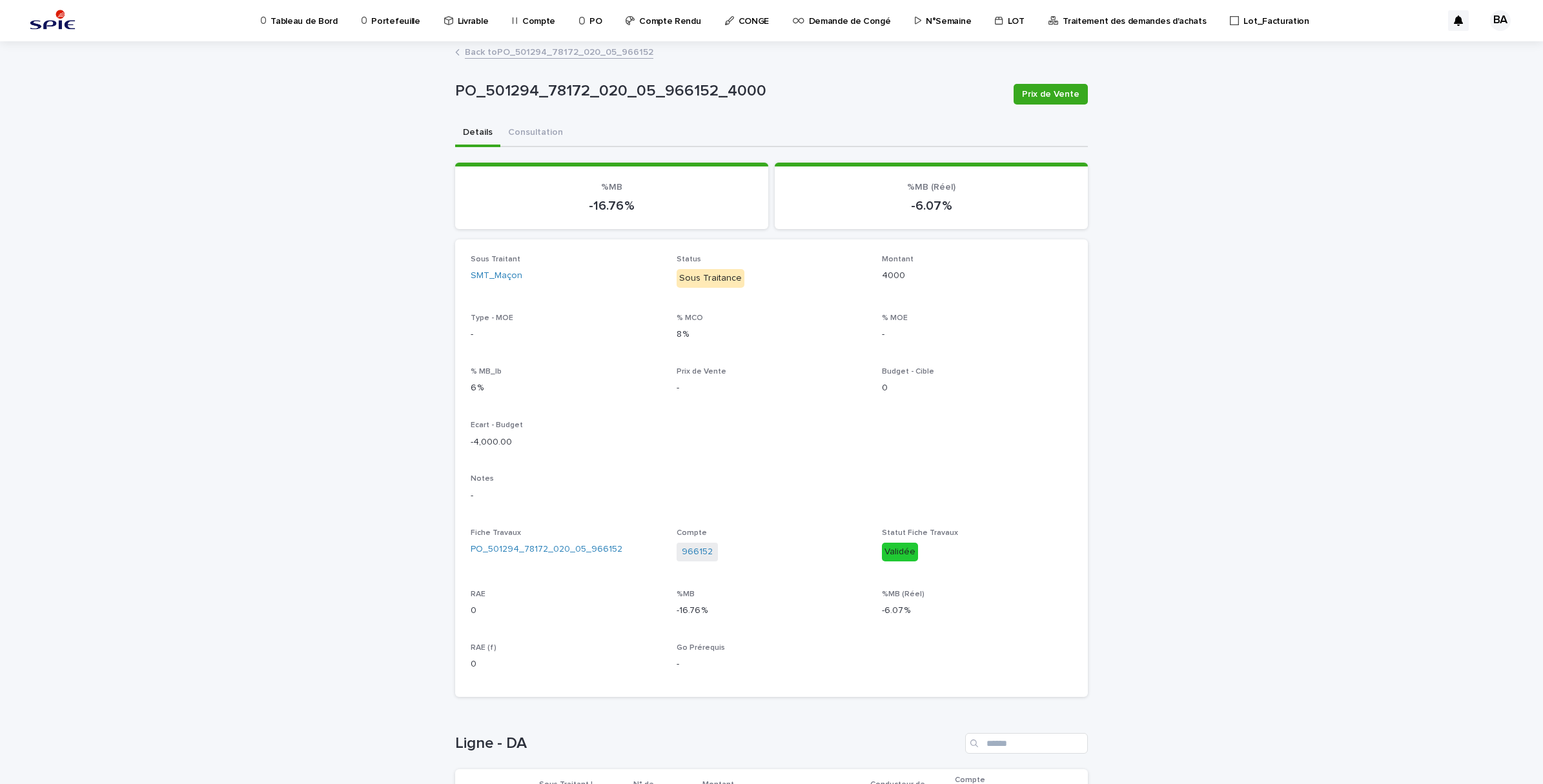
click at [482, 57] on link "Back to PO_501294_78172_020_05_966152" at bounding box center [559, 52] width 189 height 15
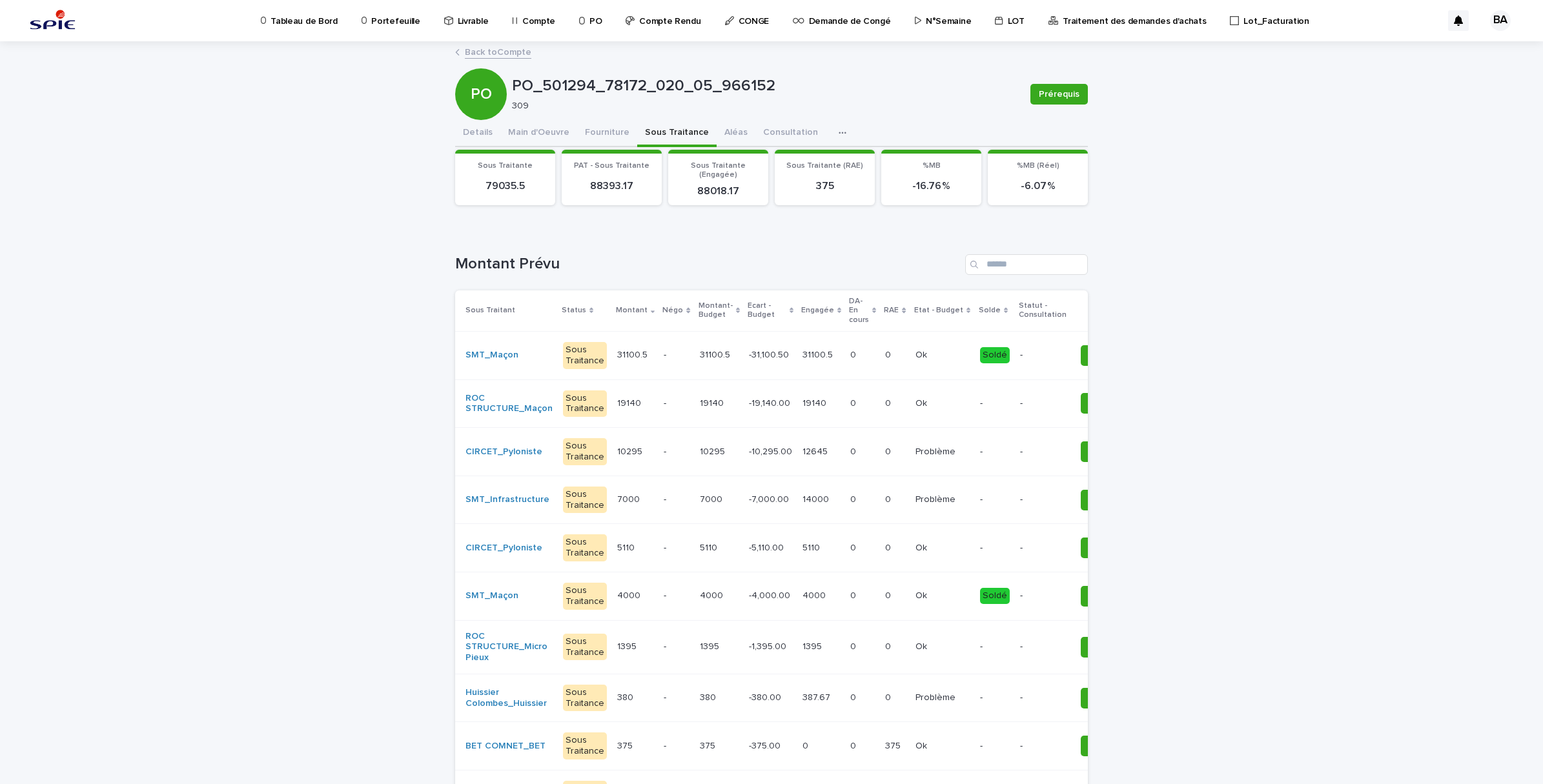
click at [631, 365] on div "31100.5 31100.5" at bounding box center [635, 356] width 36 height 22
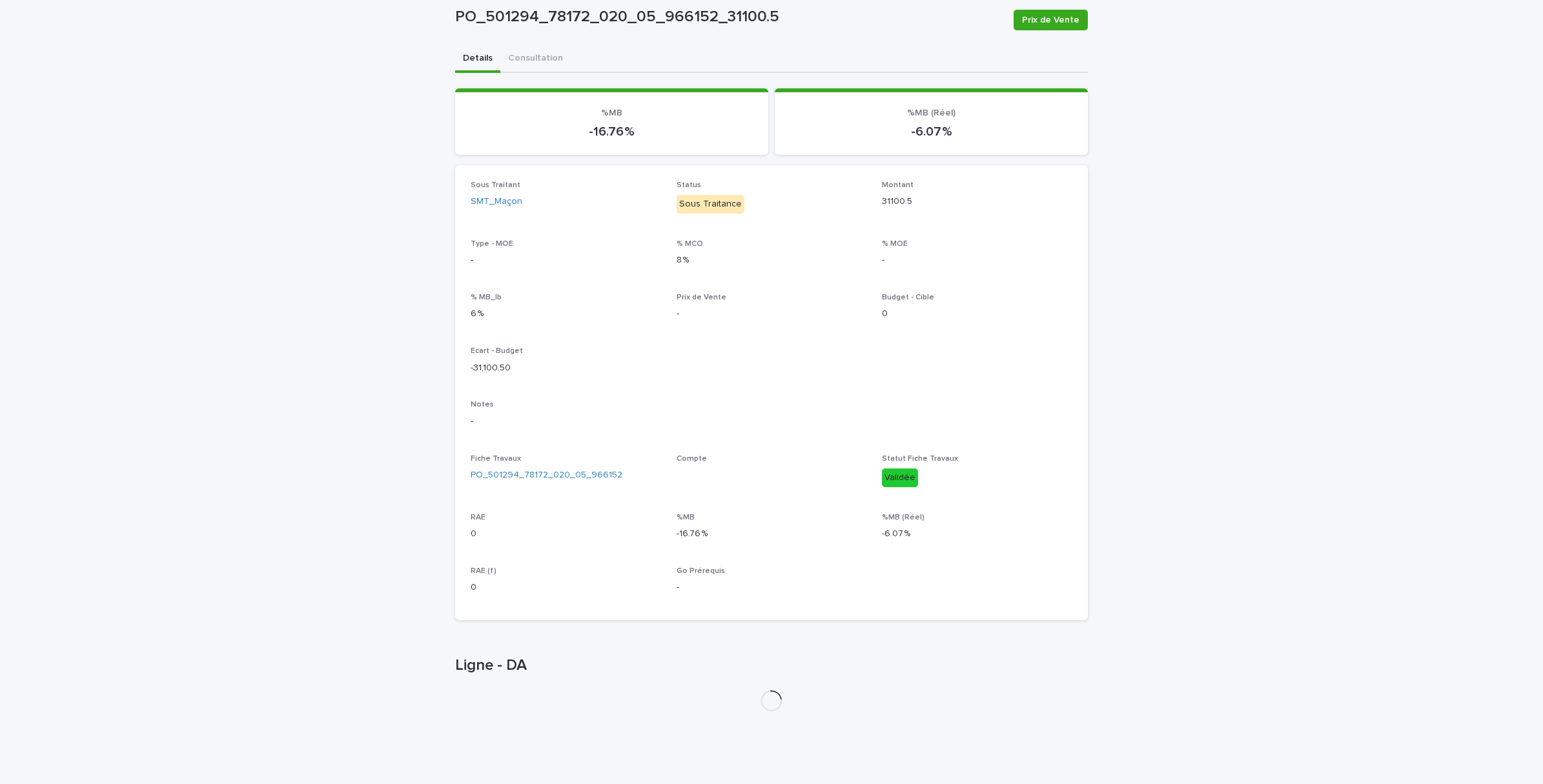
scroll to position [124, 0]
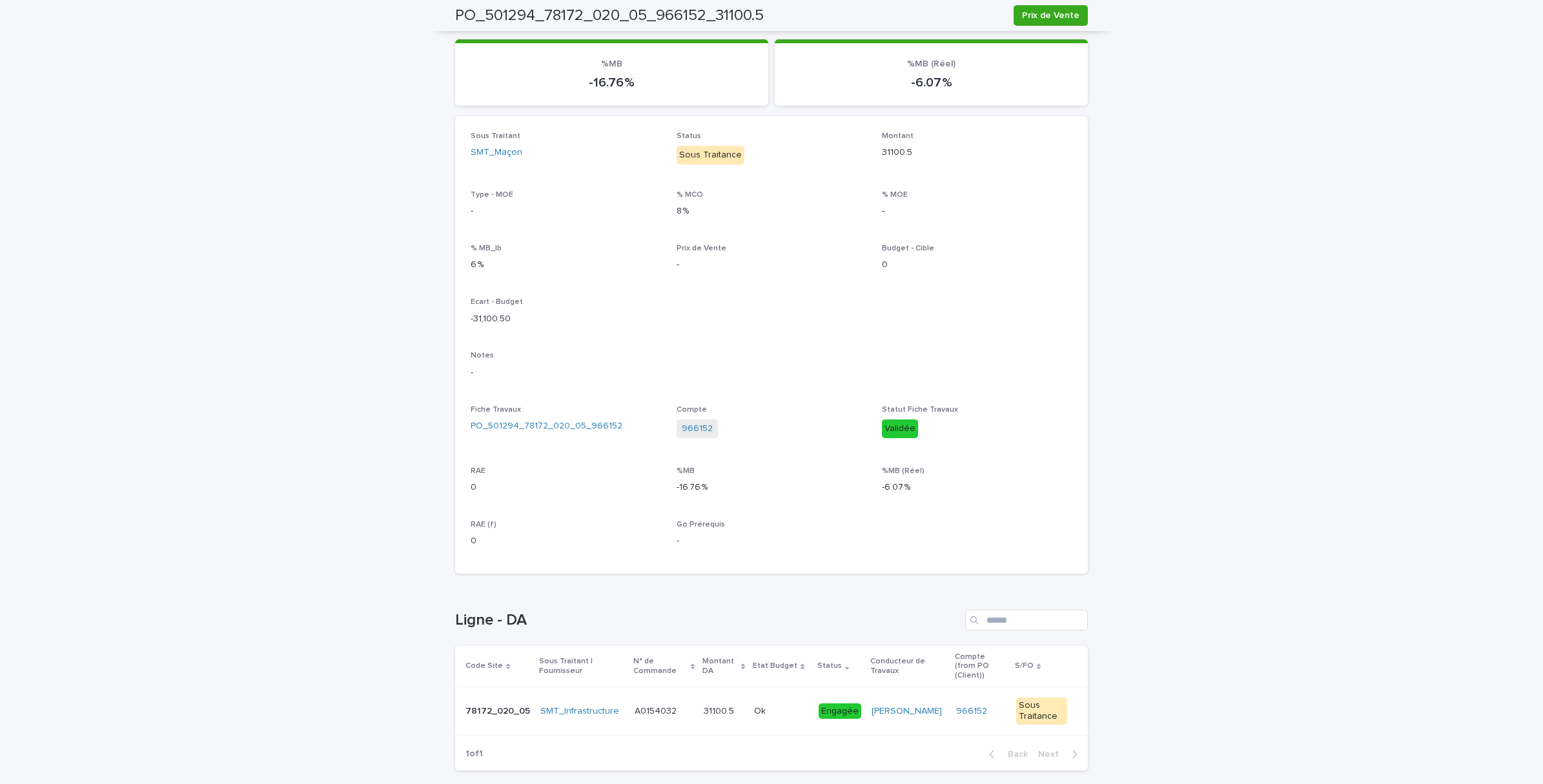
click at [666, 711] on div "A0154032 A0154032" at bounding box center [664, 711] width 58 height 22
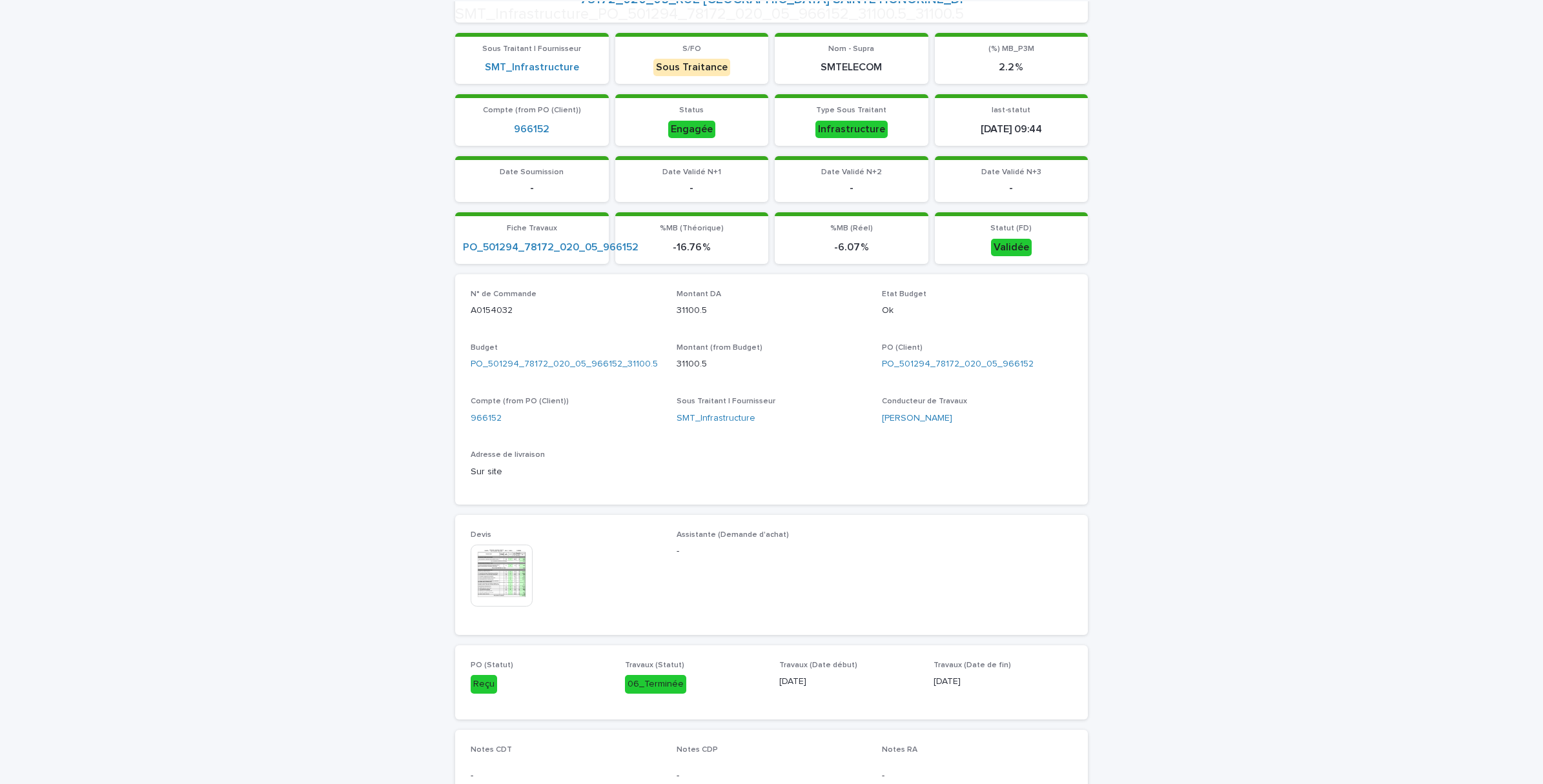
scroll to position [322, 0]
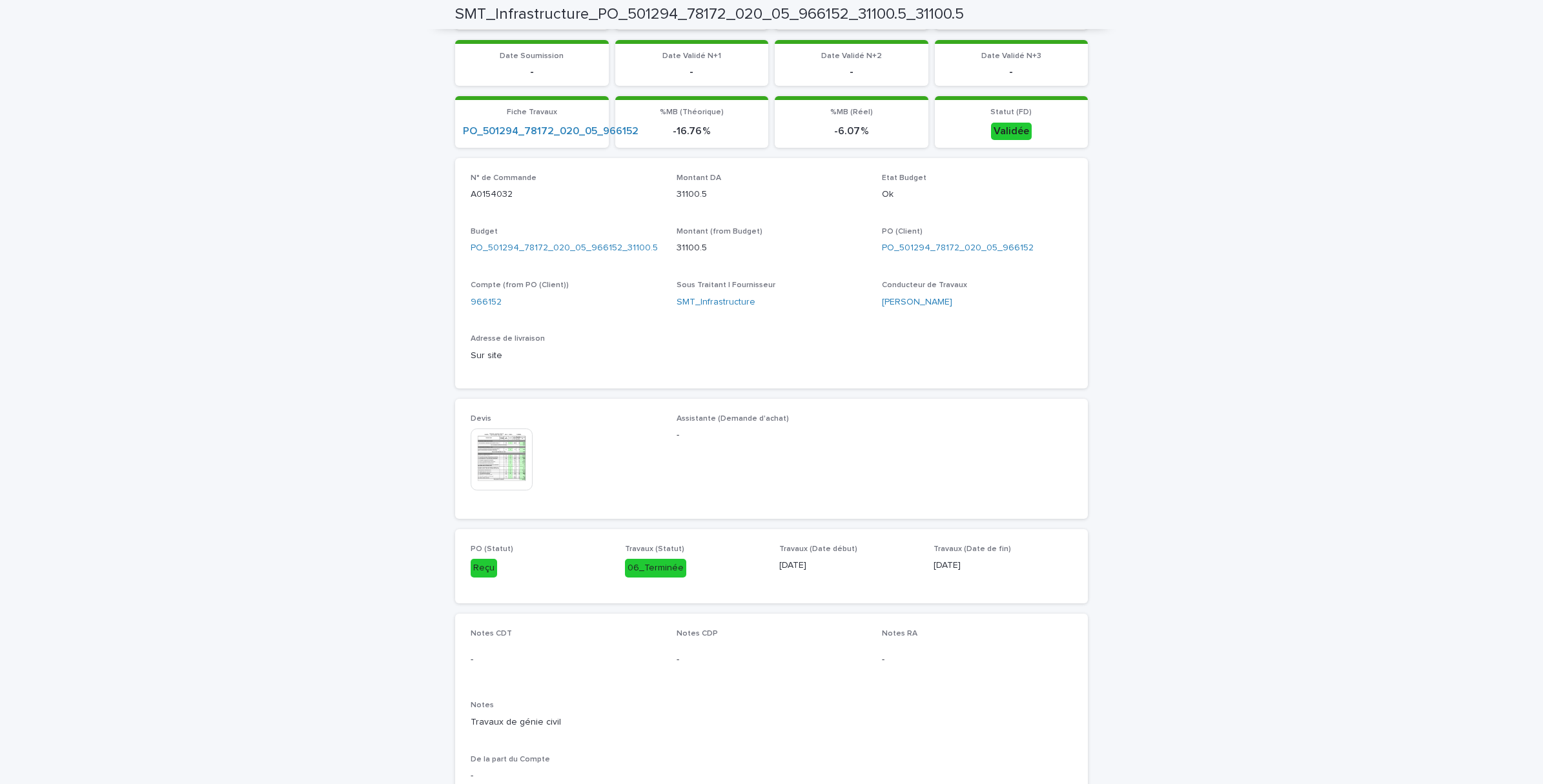
click at [509, 433] on img at bounding box center [501, 459] width 62 height 62
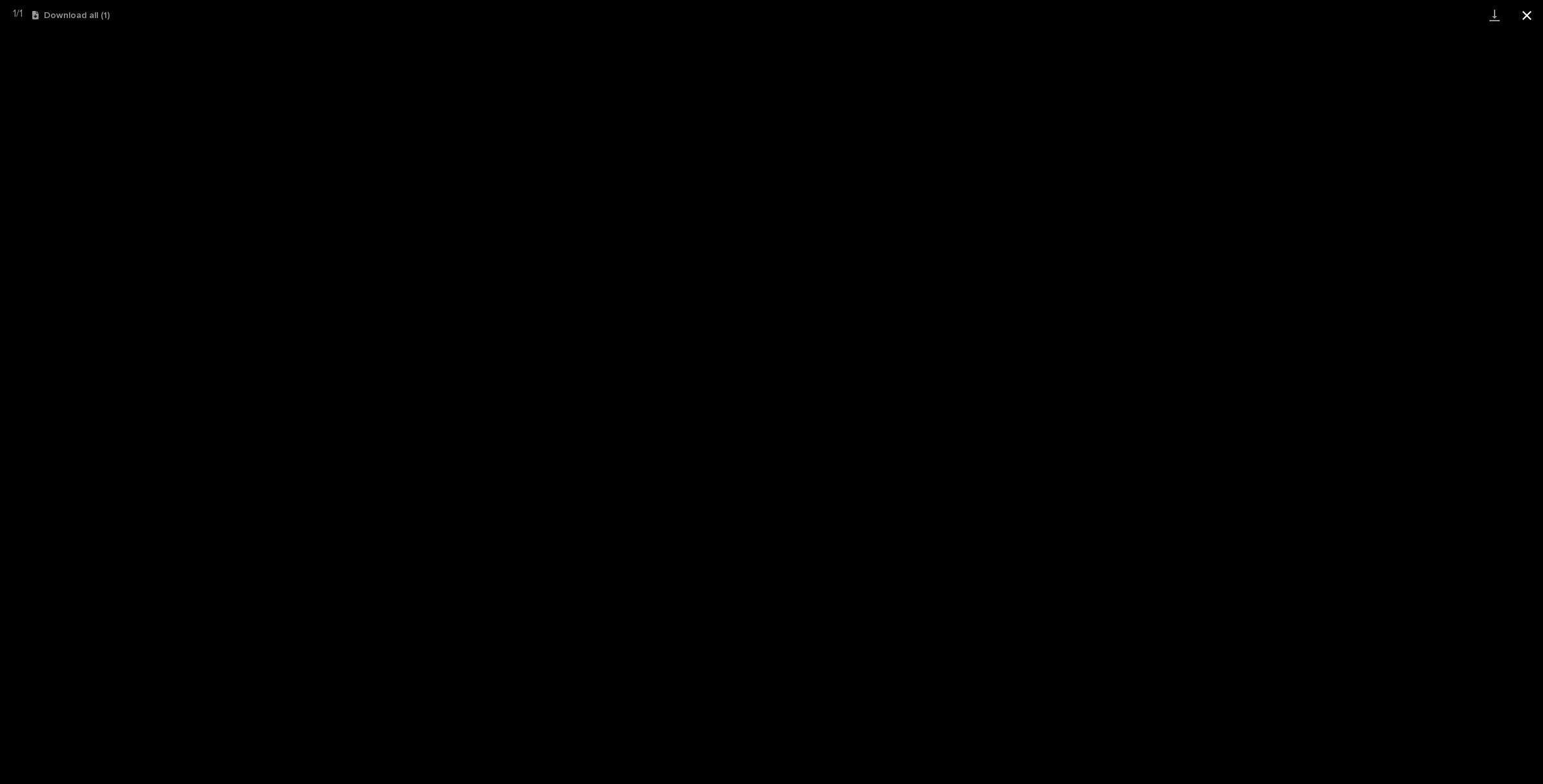
click at [1522, 19] on button "Close gallery" at bounding box center [1526, 15] width 33 height 30
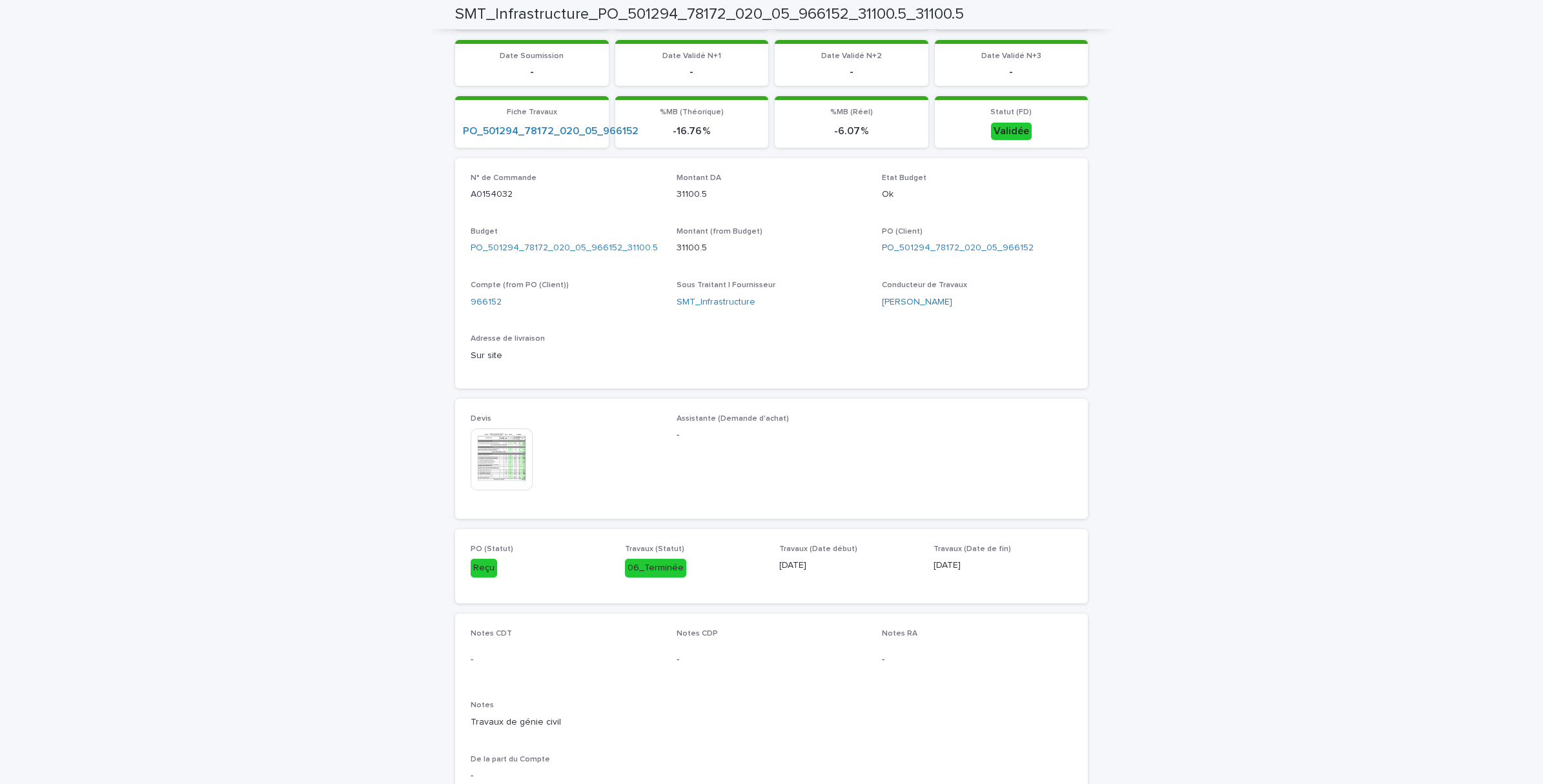
scroll to position [0, 0]
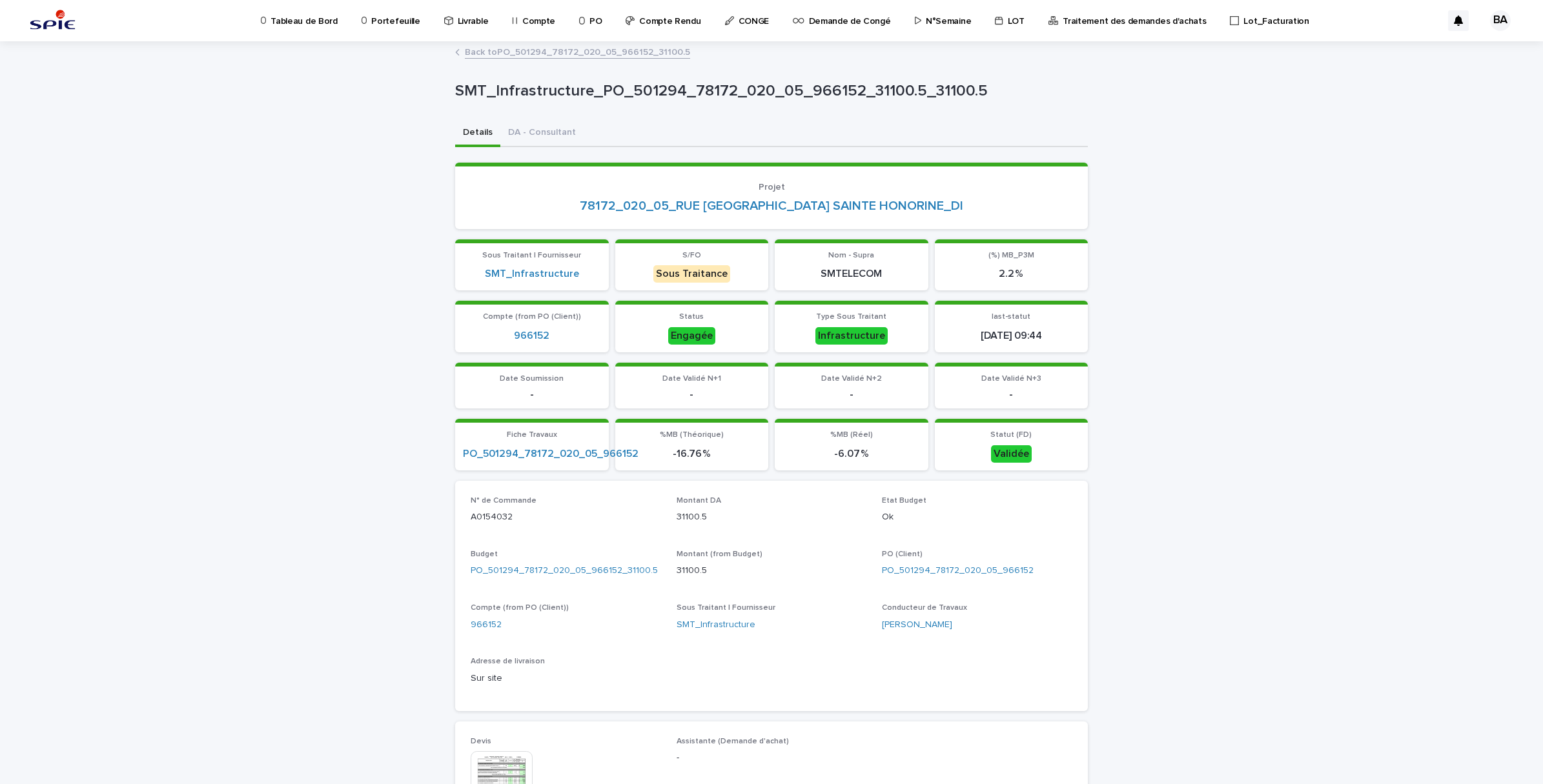
click at [473, 50] on link "Back to PO_501294_78172_020_05_966152_31100.5" at bounding box center [577, 52] width 226 height 15
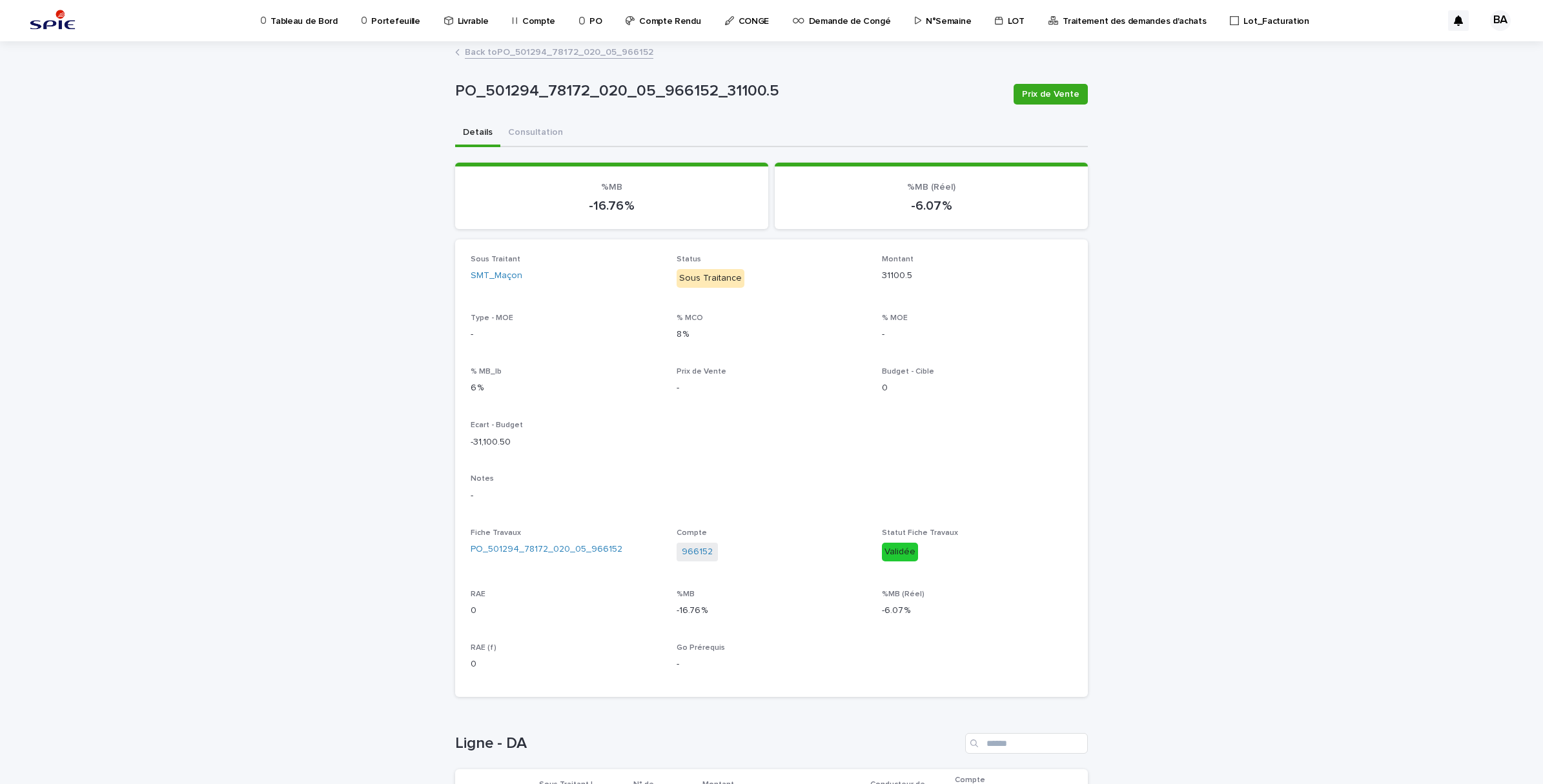
click at [499, 55] on link "Back to PO_501294_78172_020_05_966152" at bounding box center [559, 52] width 189 height 15
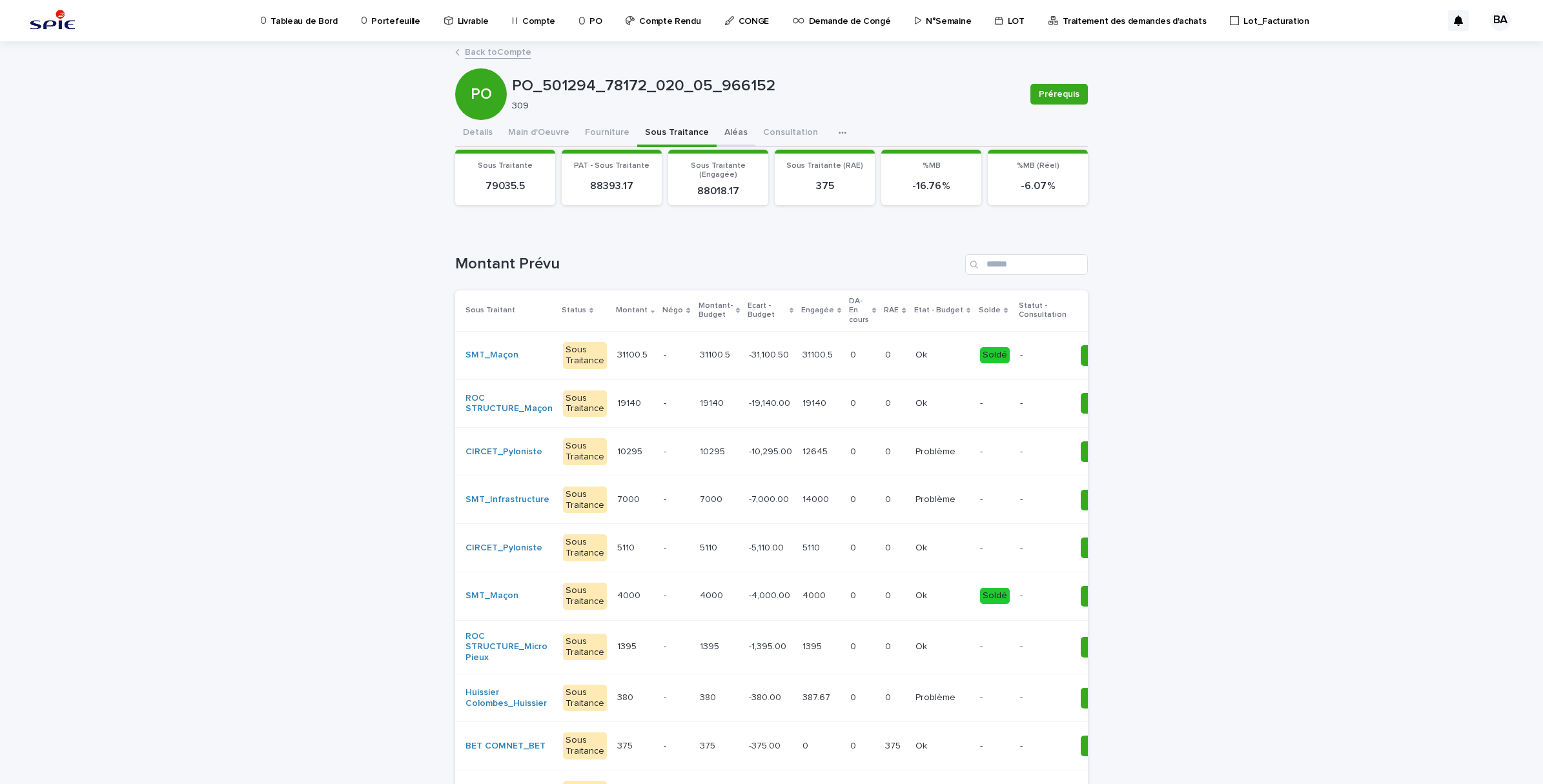
click at [718, 129] on button "Aléas" at bounding box center [736, 134] width 38 height 27
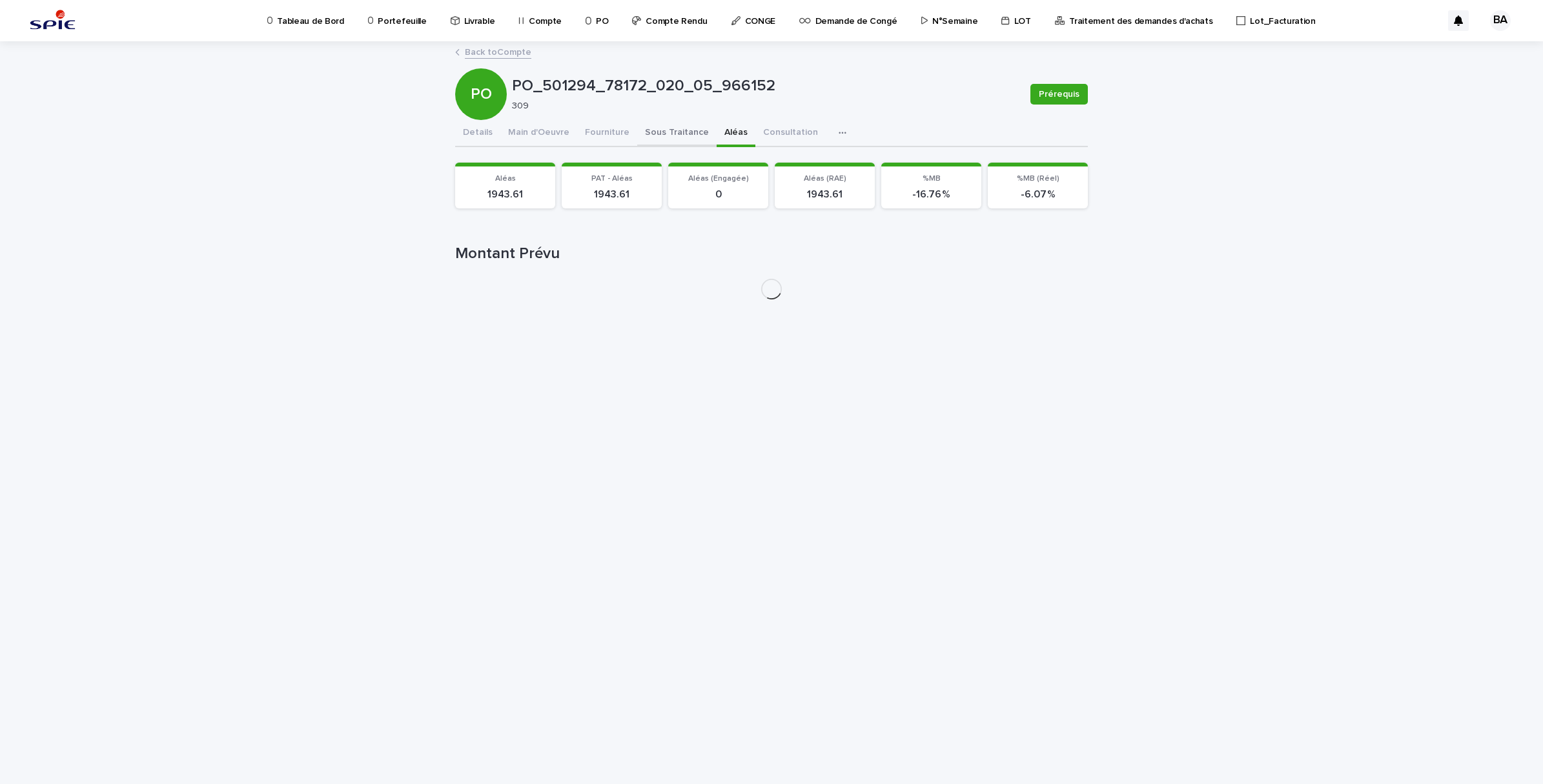
click at [660, 126] on button "Sous Traitance" at bounding box center [677, 134] width 79 height 27
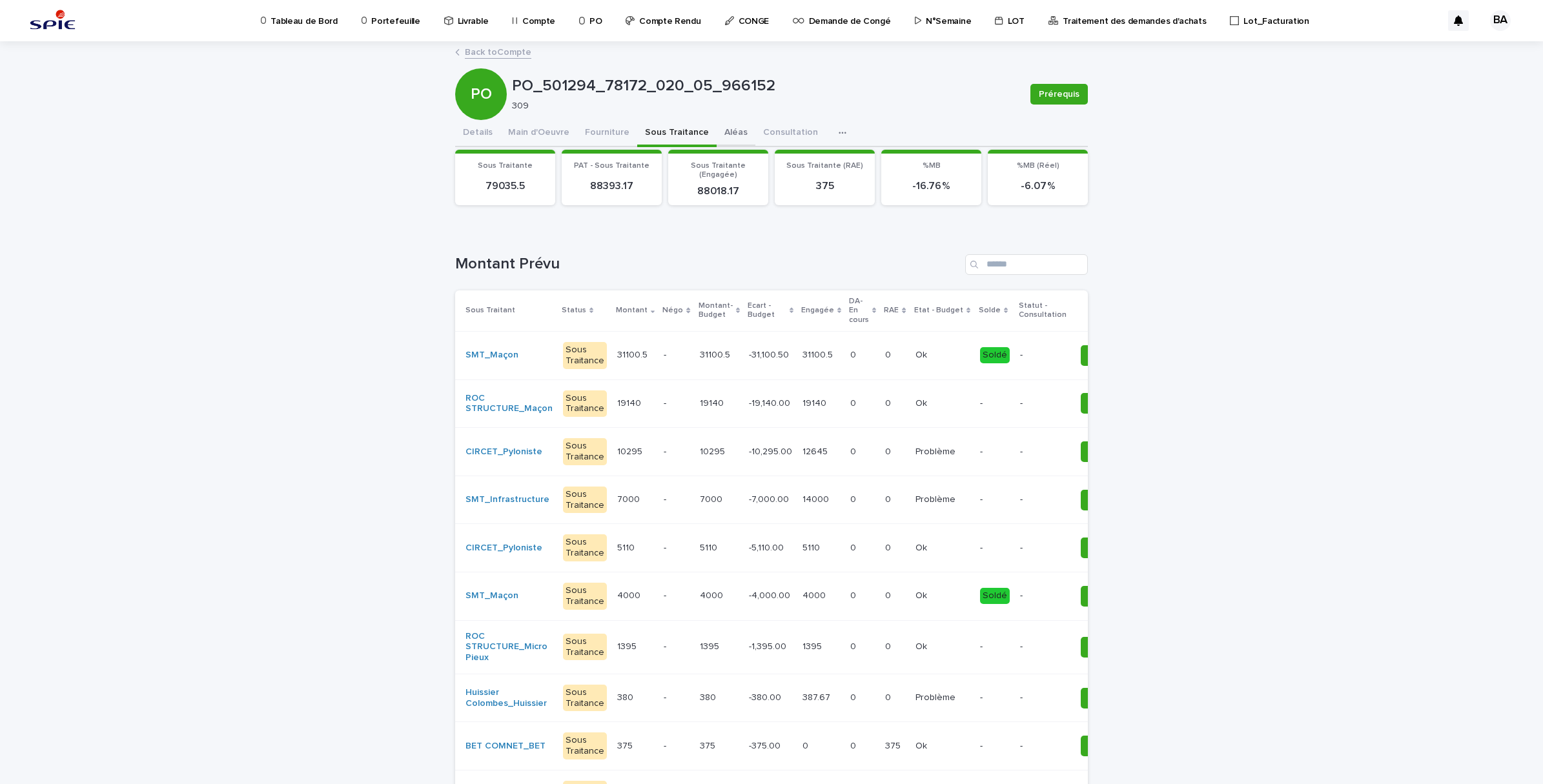
click at [727, 129] on button "Aléas" at bounding box center [736, 134] width 38 height 27
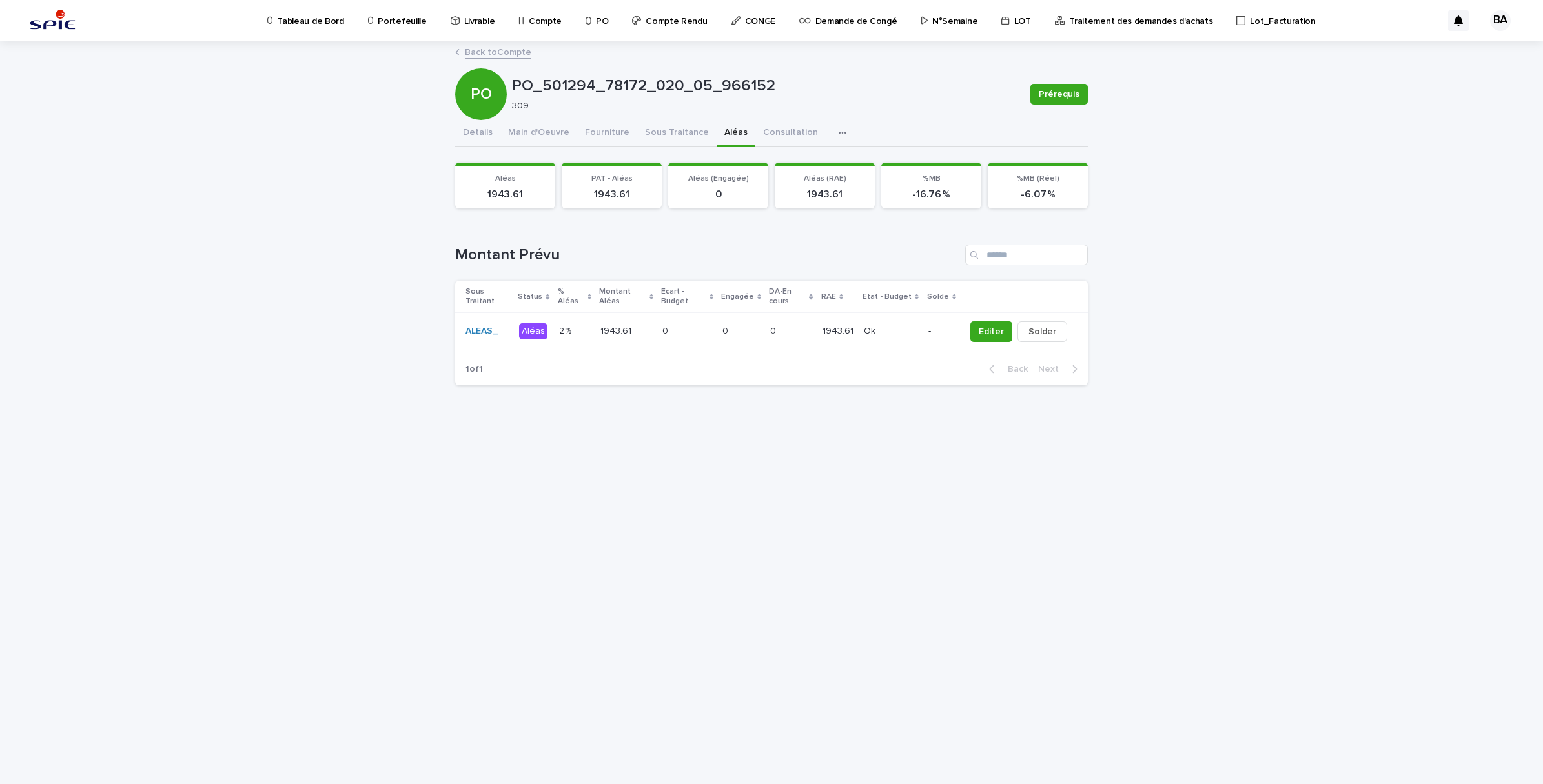
click at [485, 52] on link "Back to Compte" at bounding box center [498, 52] width 67 height 15
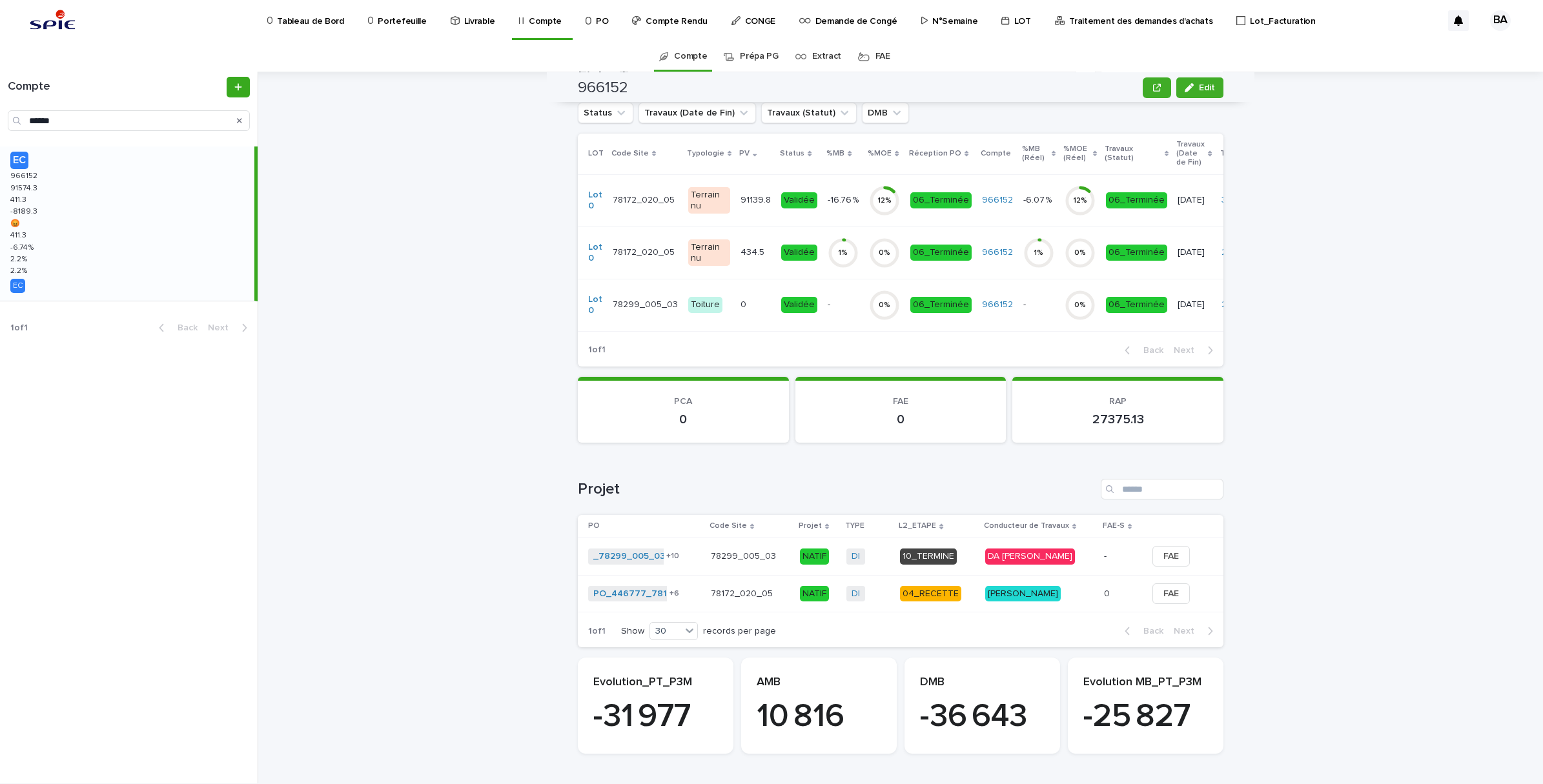
scroll to position [476, 0]
click at [740, 242] on div "434.5 434.5" at bounding box center [755, 253] width 30 height 22
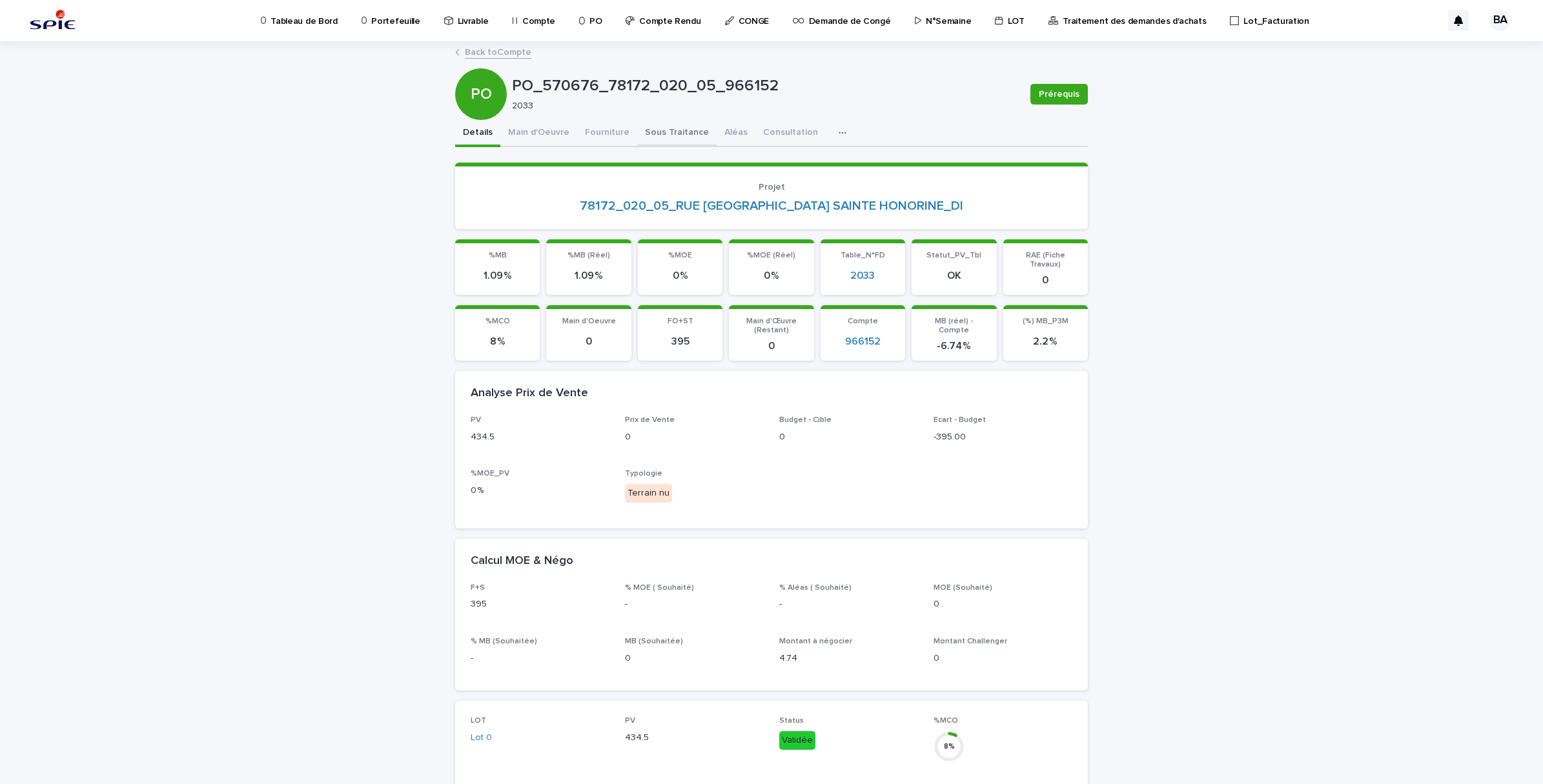
click at [652, 136] on button "Sous Traitance" at bounding box center [677, 134] width 79 height 27
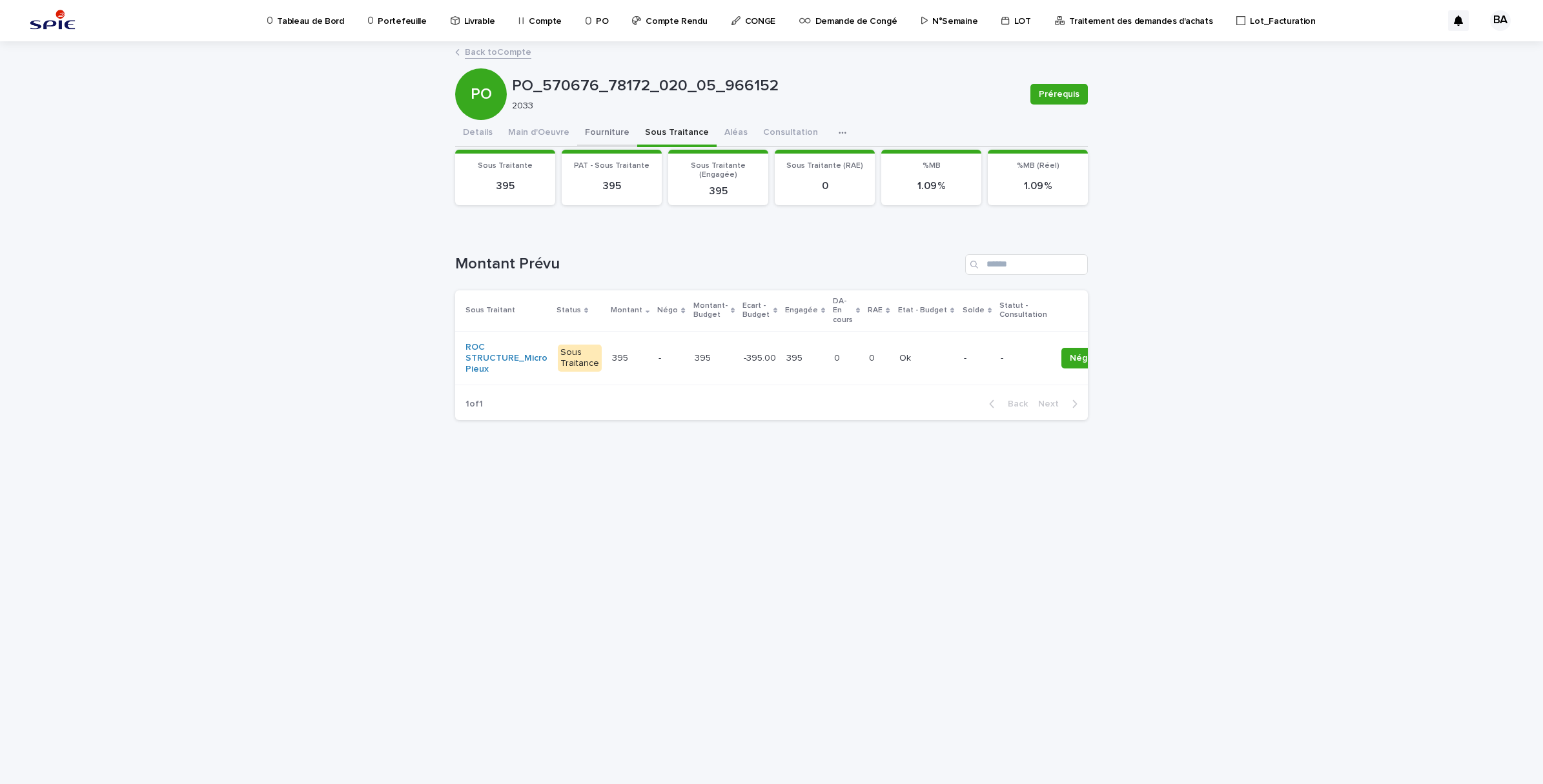
click at [602, 130] on button "Fourniture" at bounding box center [607, 134] width 60 height 27
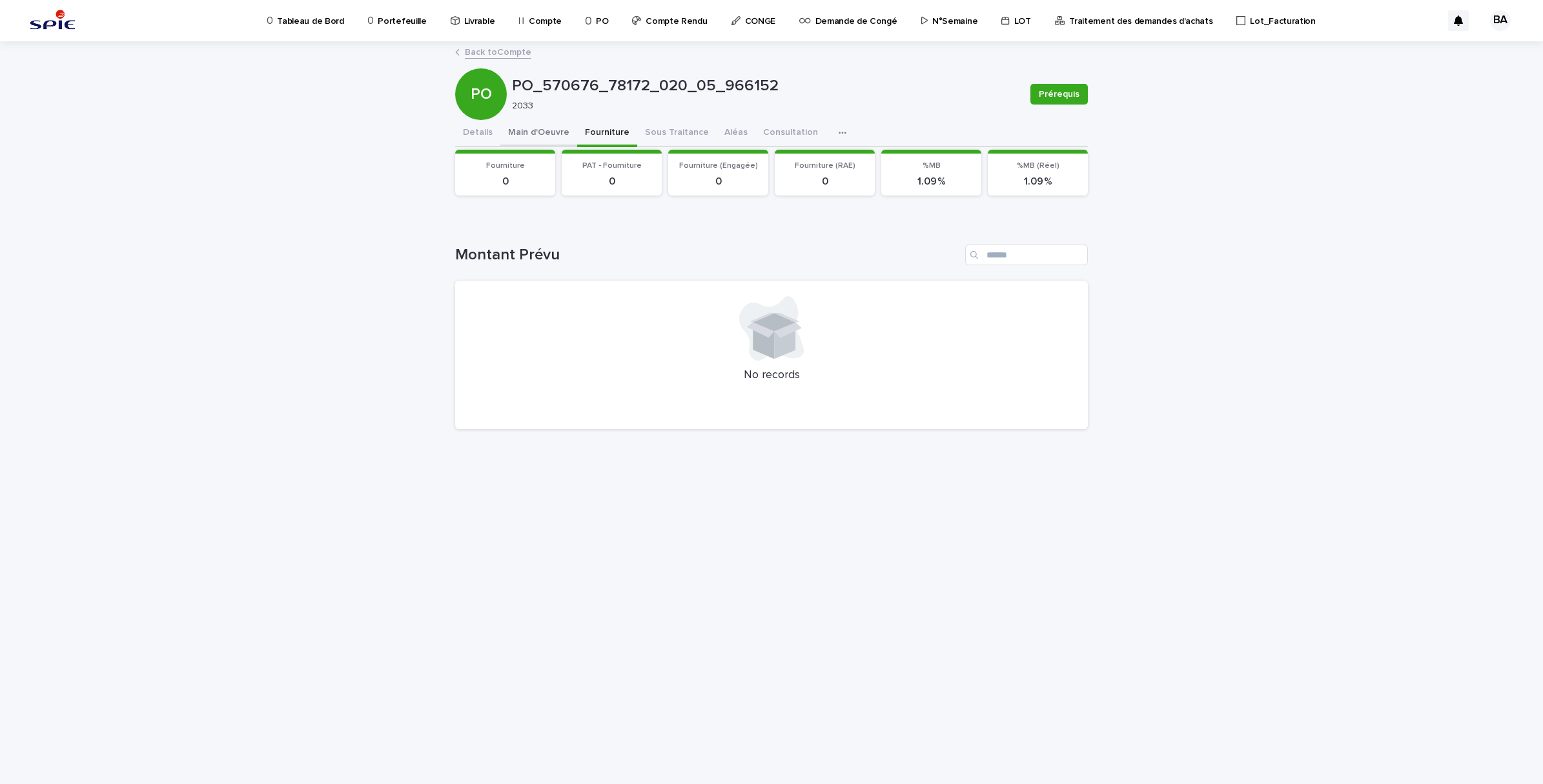
click at [534, 129] on button "Main d'Oeuvre" at bounding box center [539, 134] width 77 height 27
click at [485, 134] on button "Details" at bounding box center [478, 134] width 45 height 27
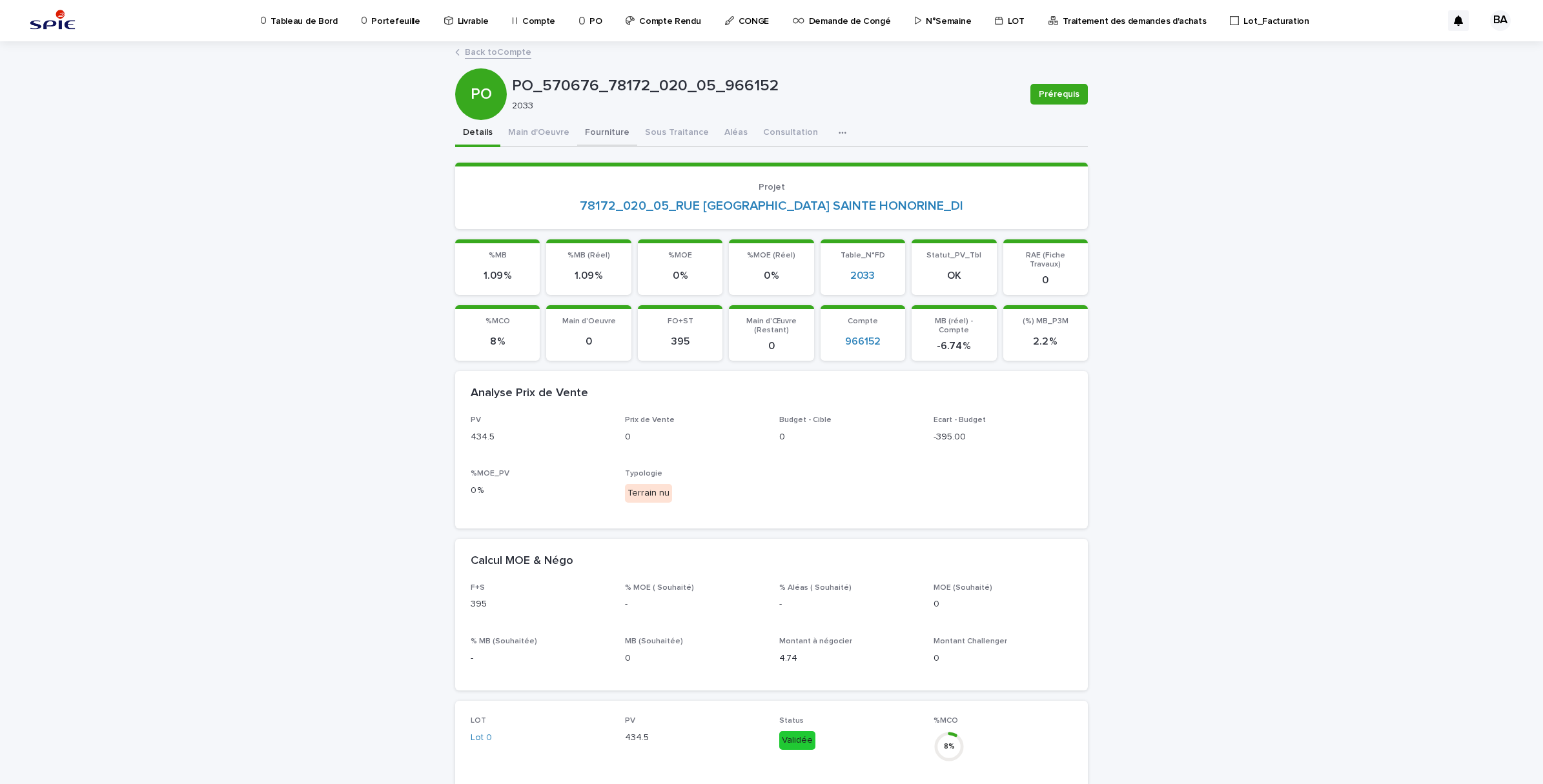
click at [586, 128] on button "Fourniture" at bounding box center [607, 134] width 60 height 27
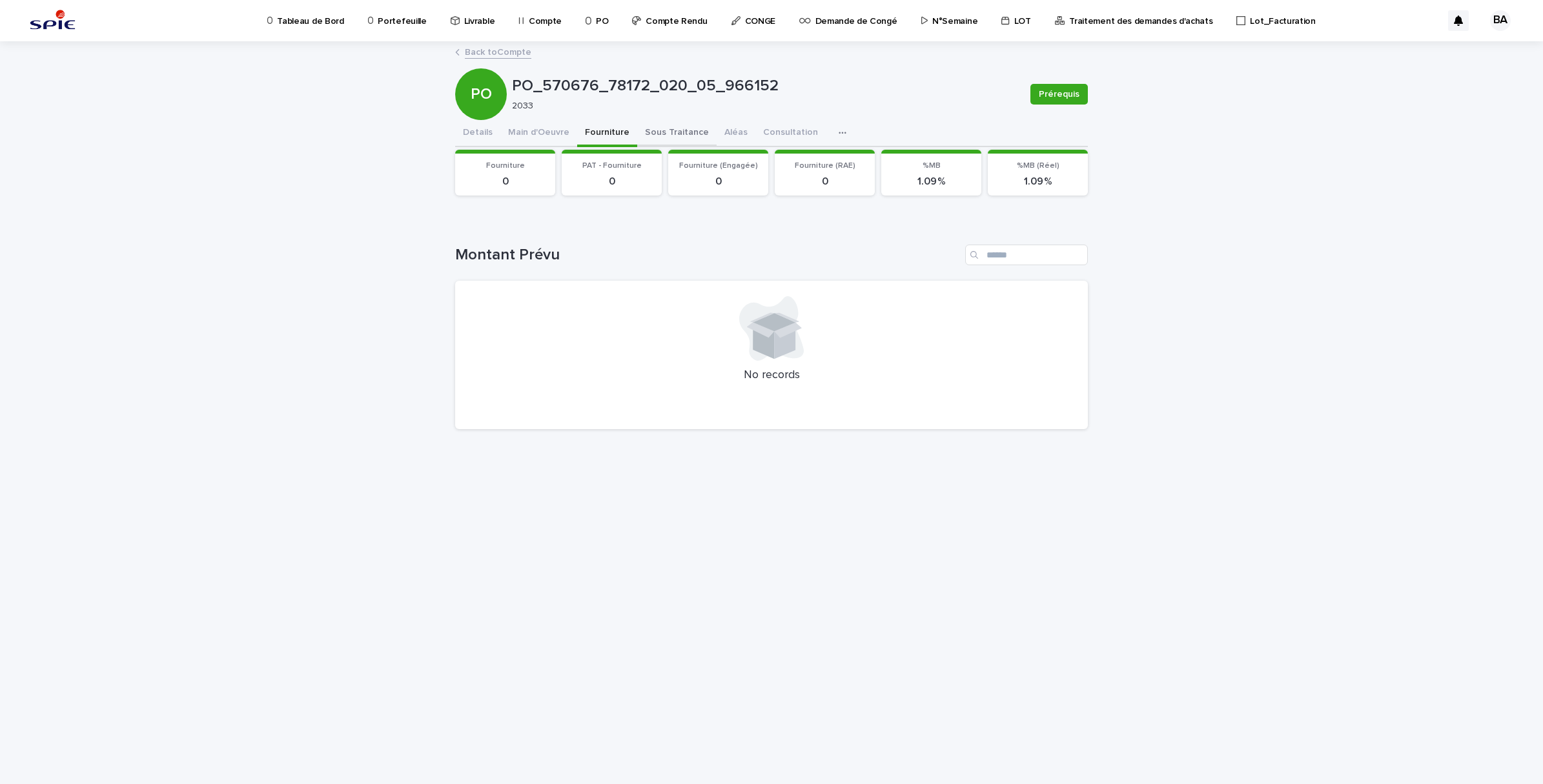
click at [683, 126] on button "Sous Traitance" at bounding box center [677, 134] width 79 height 27
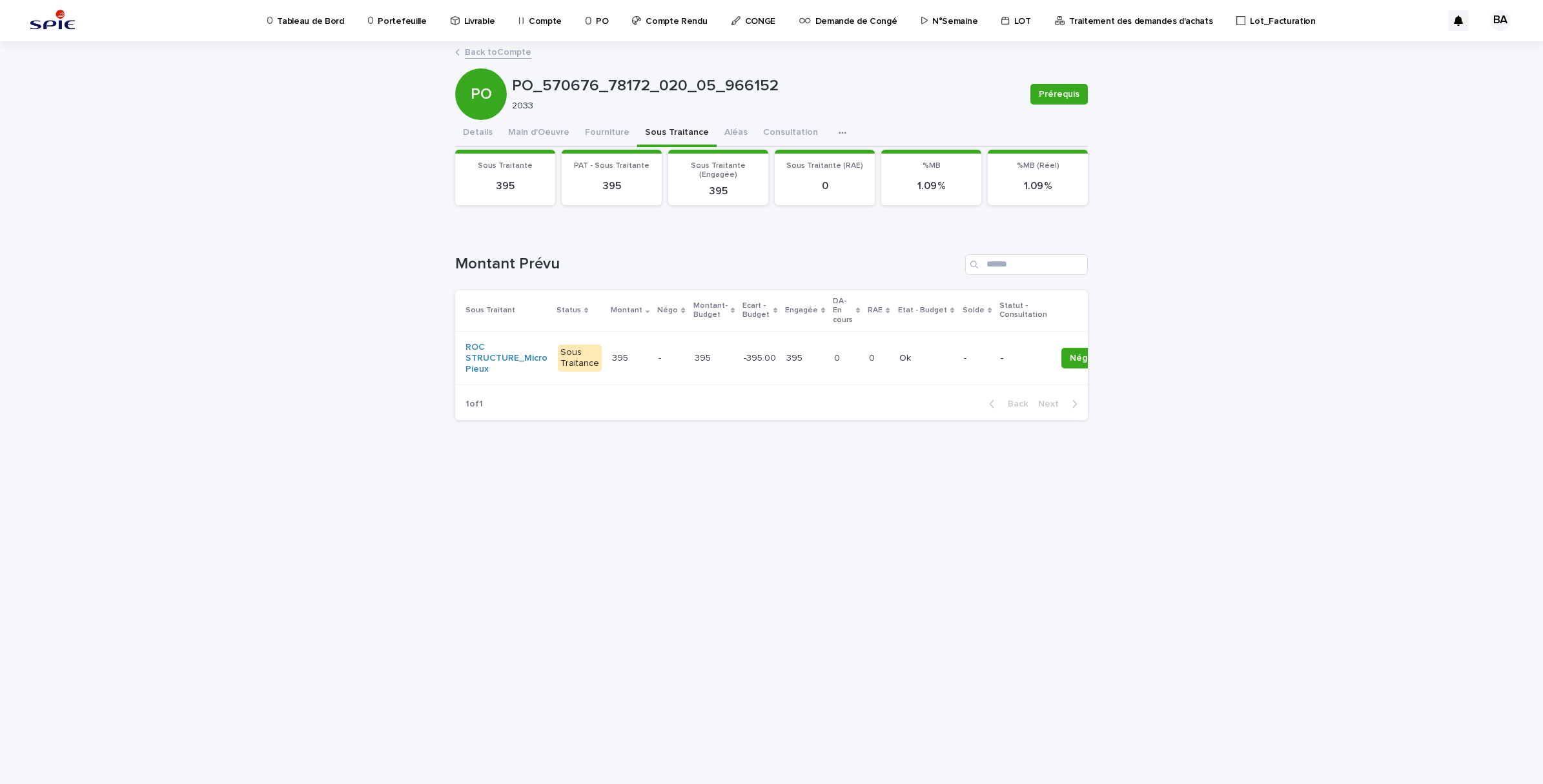
click at [703, 367] on div "395 395" at bounding box center [714, 359] width 38 height 22
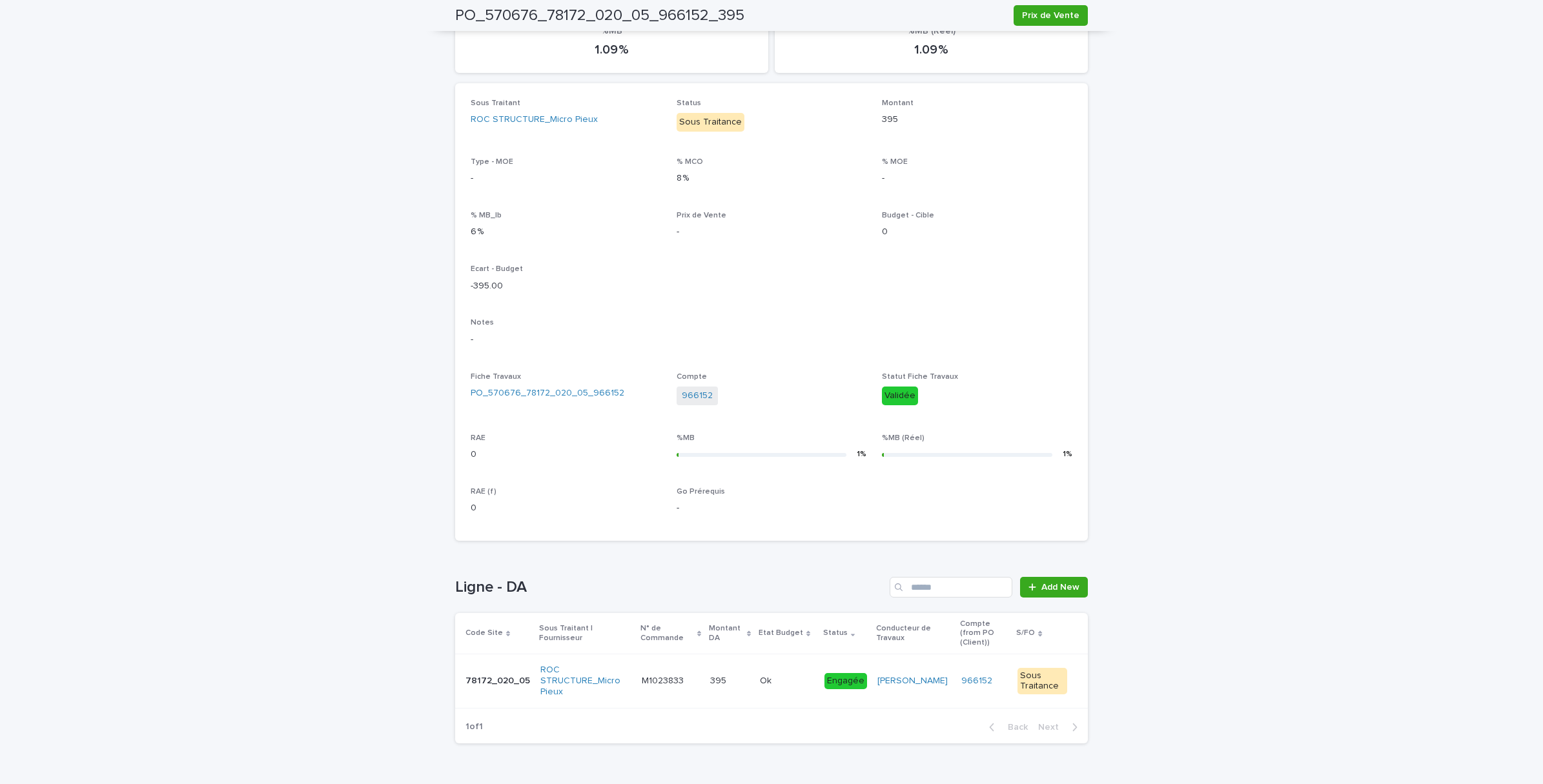
scroll to position [175, 0]
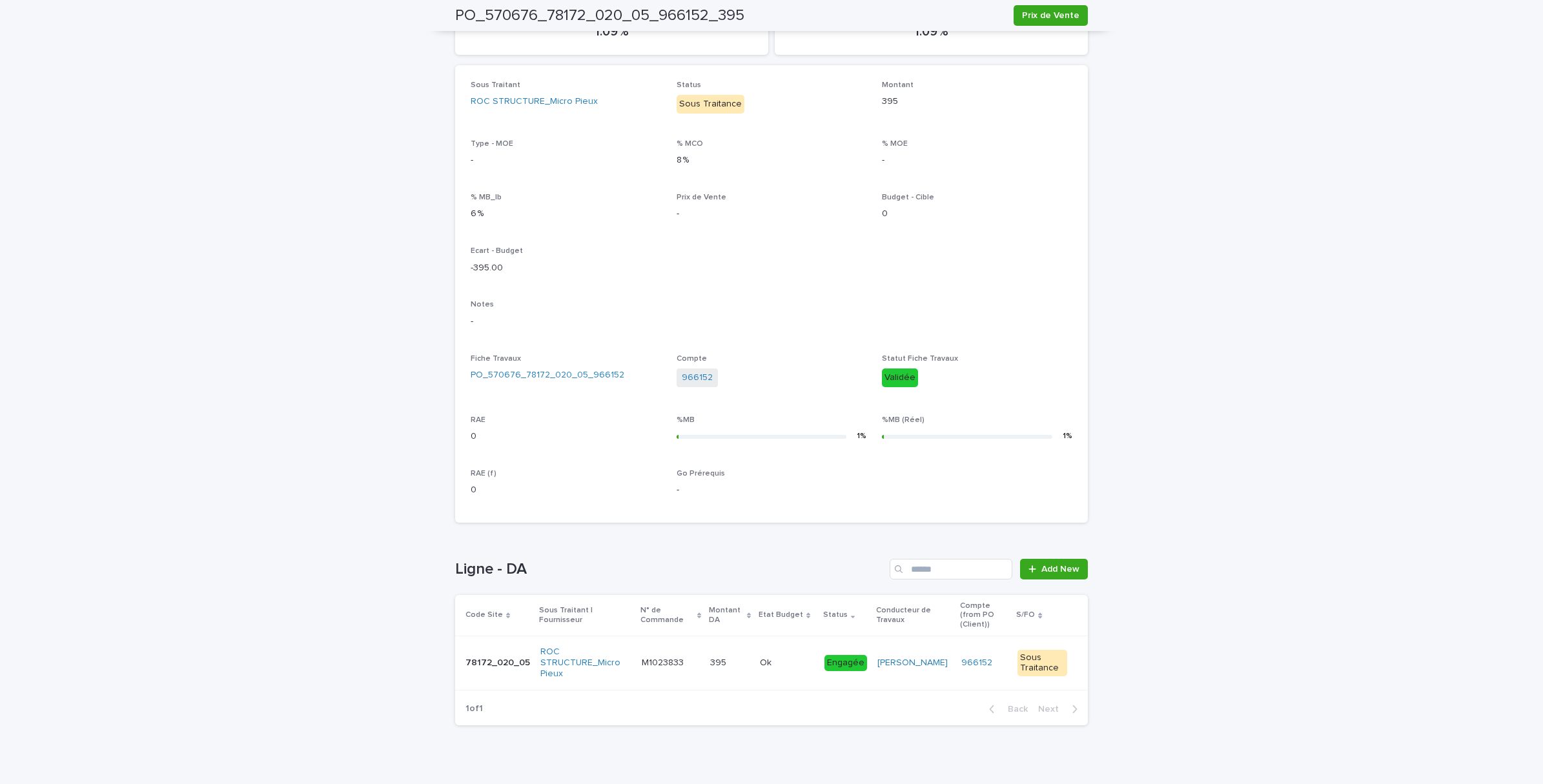
click at [702, 663] on td "M1023833 M1023833" at bounding box center [671, 663] width 69 height 53
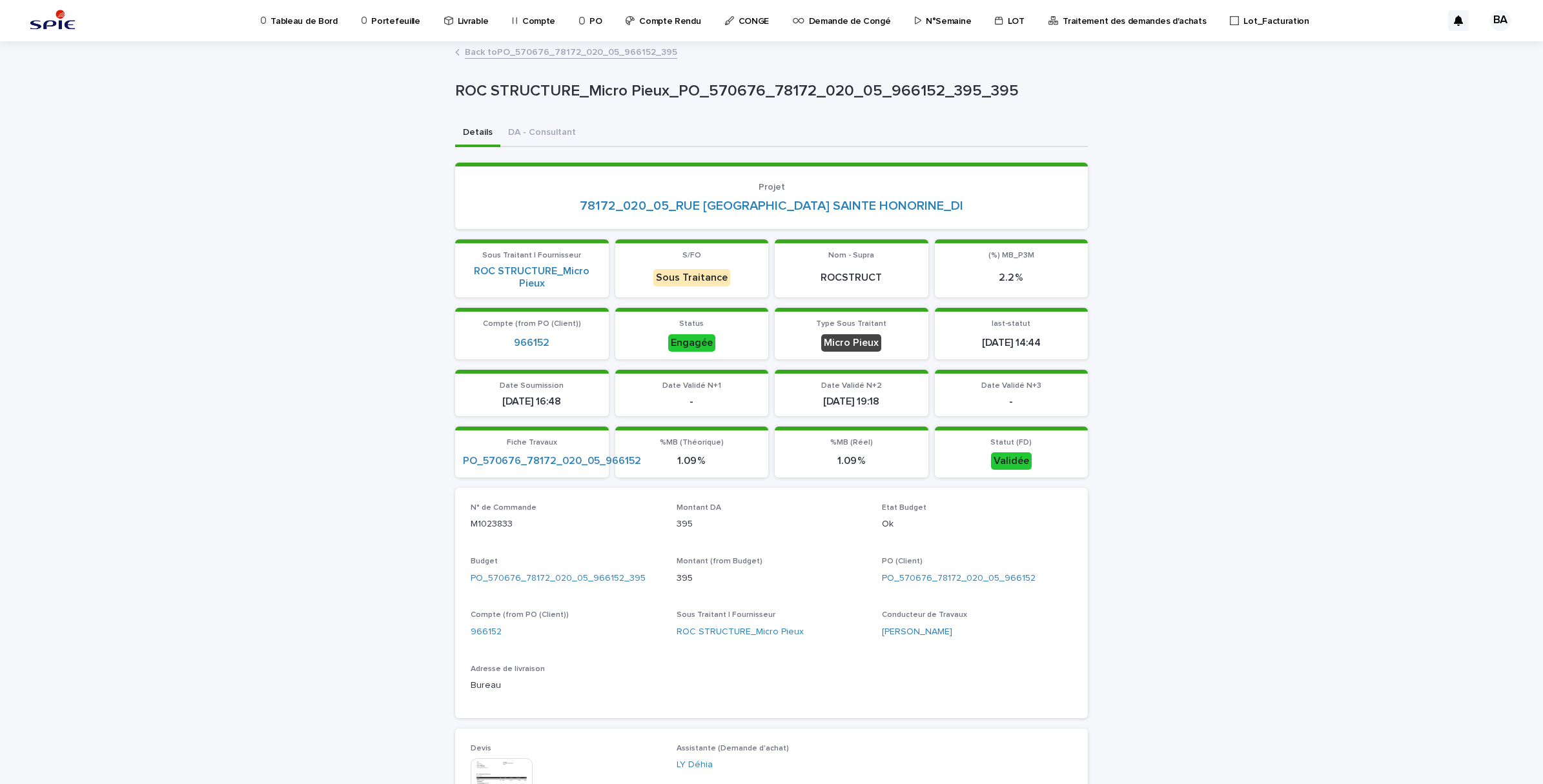
click at [510, 48] on link "Back to PO_570676_78172_020_05_966152_395" at bounding box center [571, 52] width 212 height 15
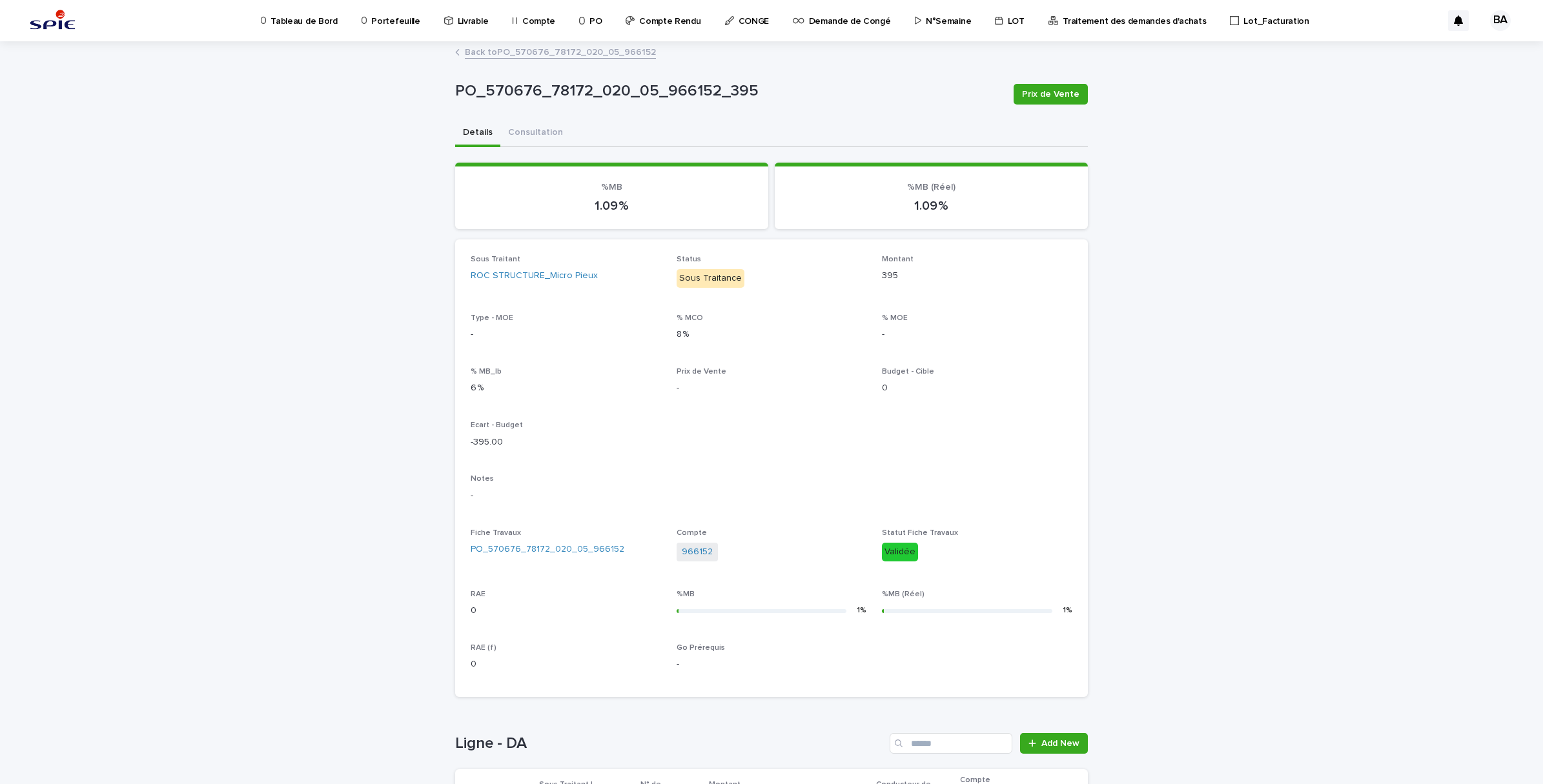
click at [510, 48] on link "Back to PO_570676_78172_020_05_966152" at bounding box center [560, 52] width 191 height 15
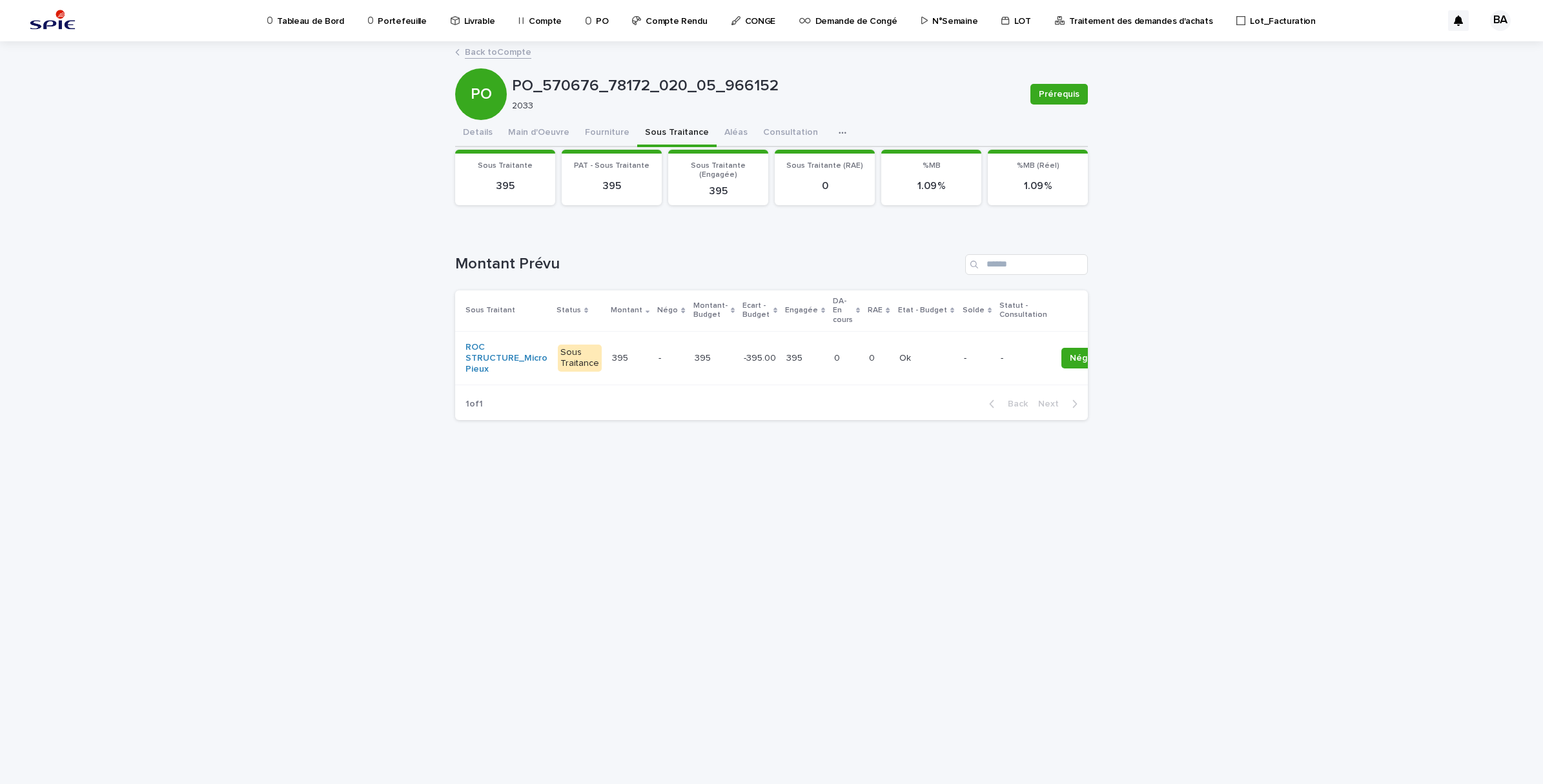
click at [510, 48] on link "Back to Compte" at bounding box center [498, 52] width 67 height 15
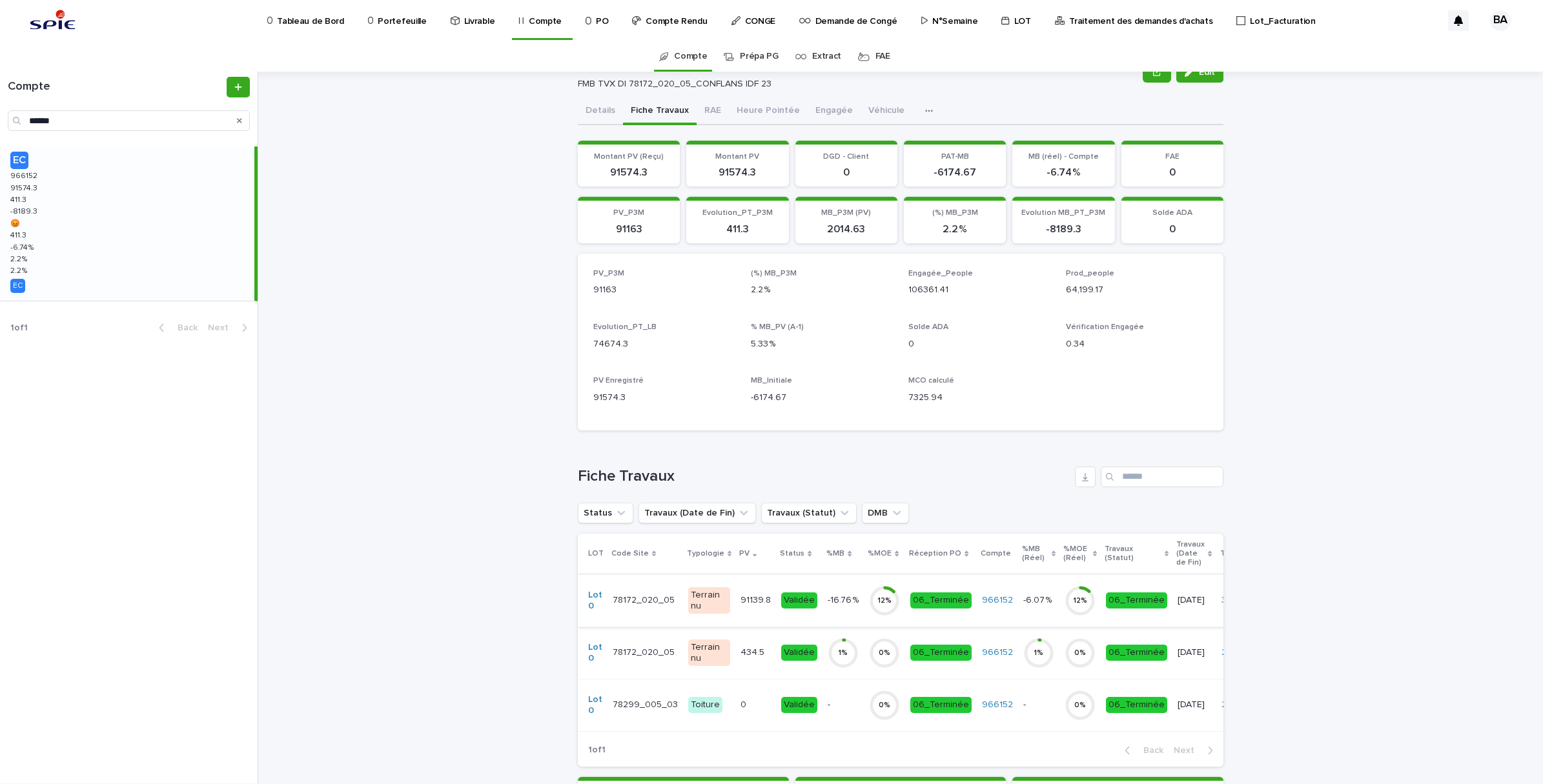
scroll to position [81, 0]
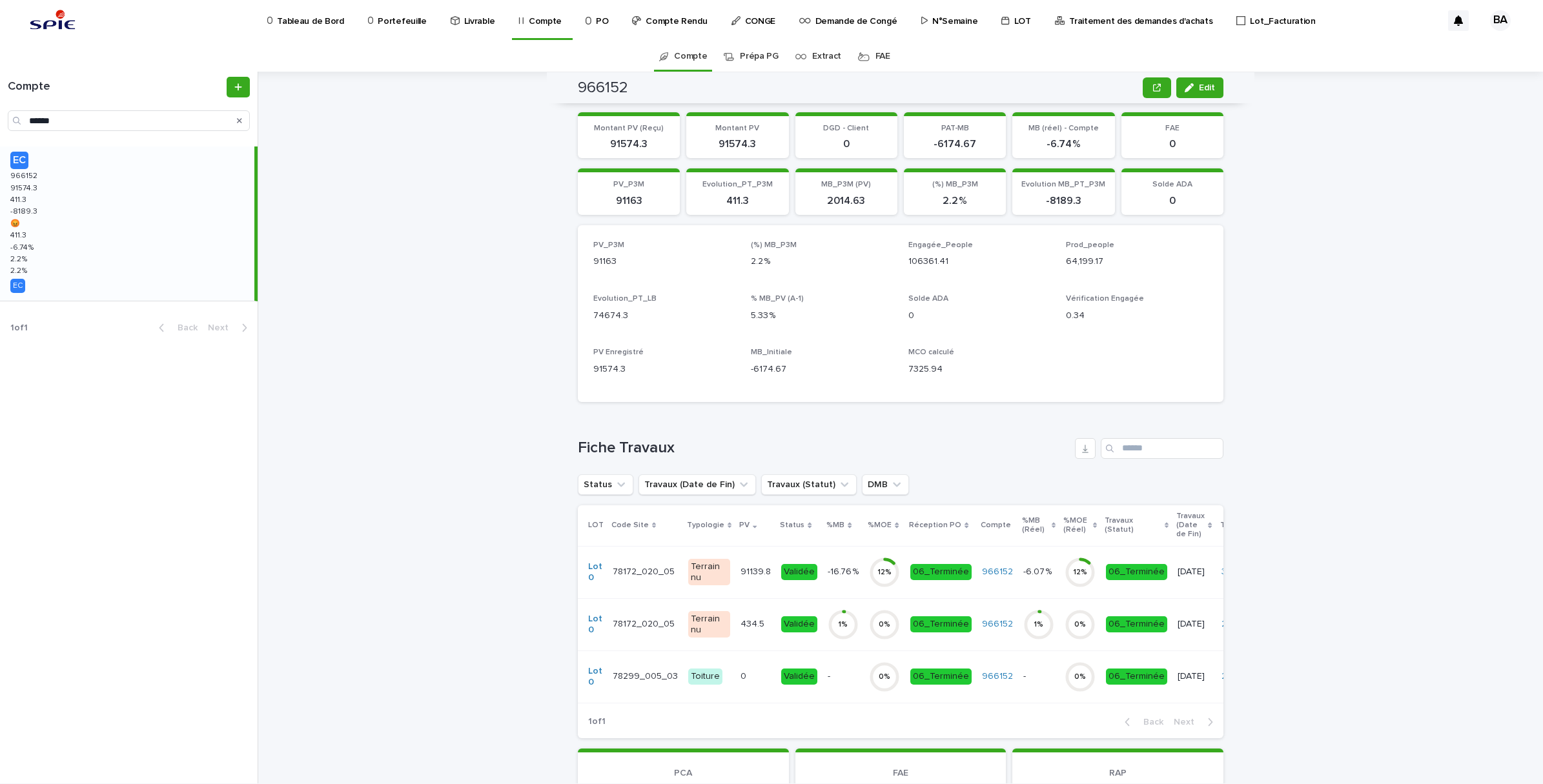
click at [749, 579] on div "91139.8 91139.8" at bounding box center [755, 572] width 30 height 22
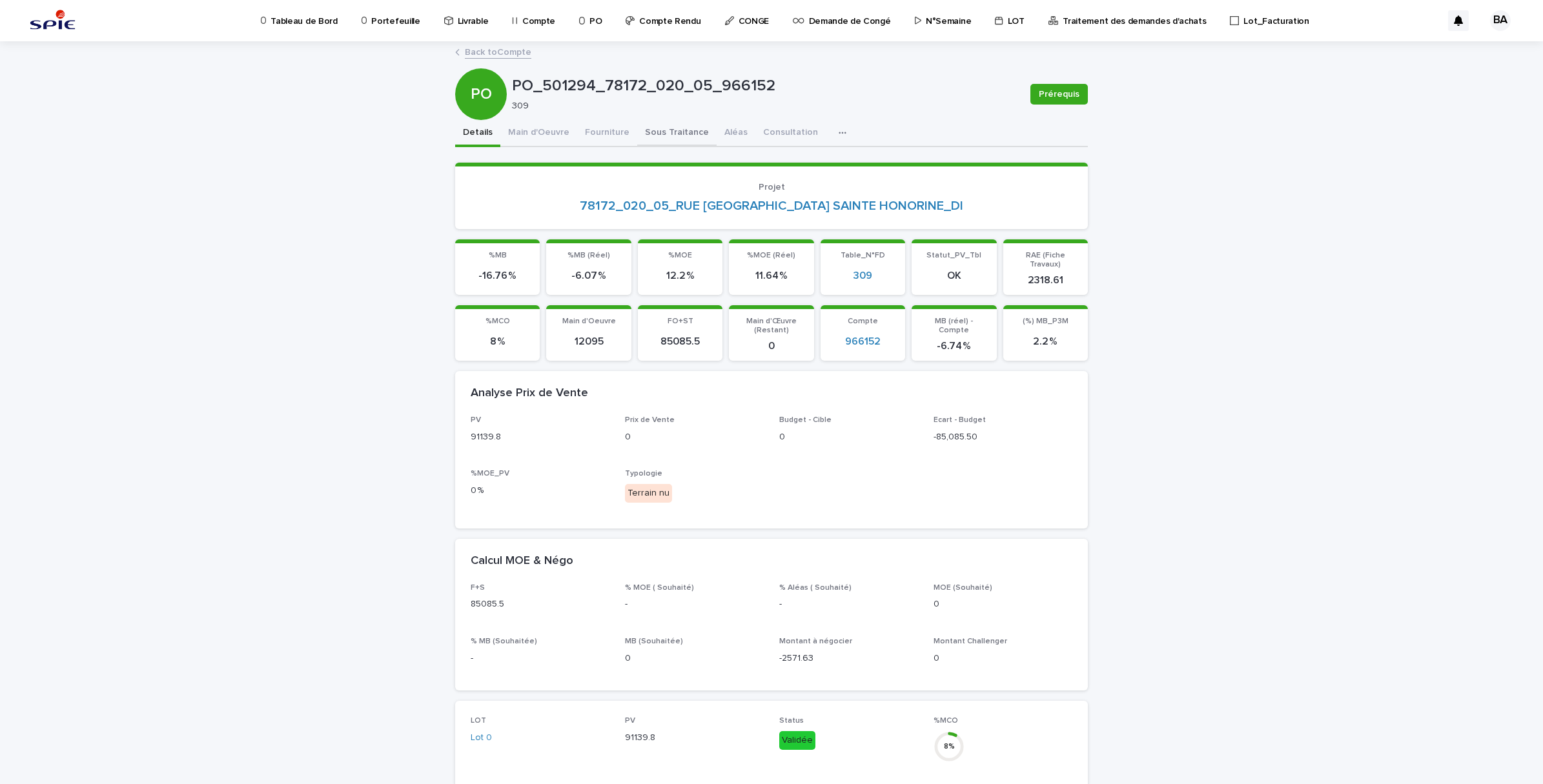
click at [661, 129] on button "Sous Traitance" at bounding box center [677, 134] width 79 height 27
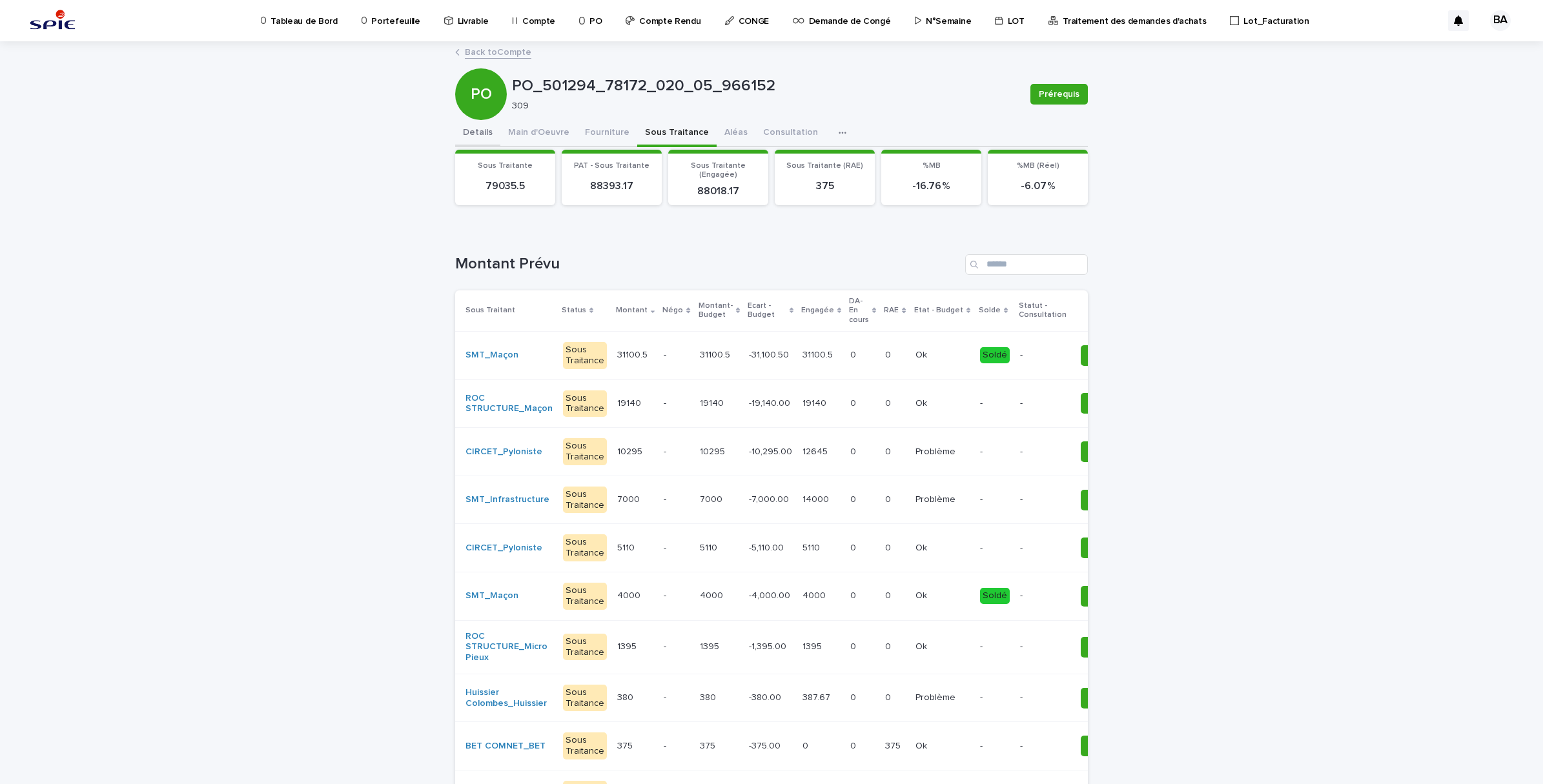
click at [480, 131] on button "Details" at bounding box center [478, 134] width 45 height 27
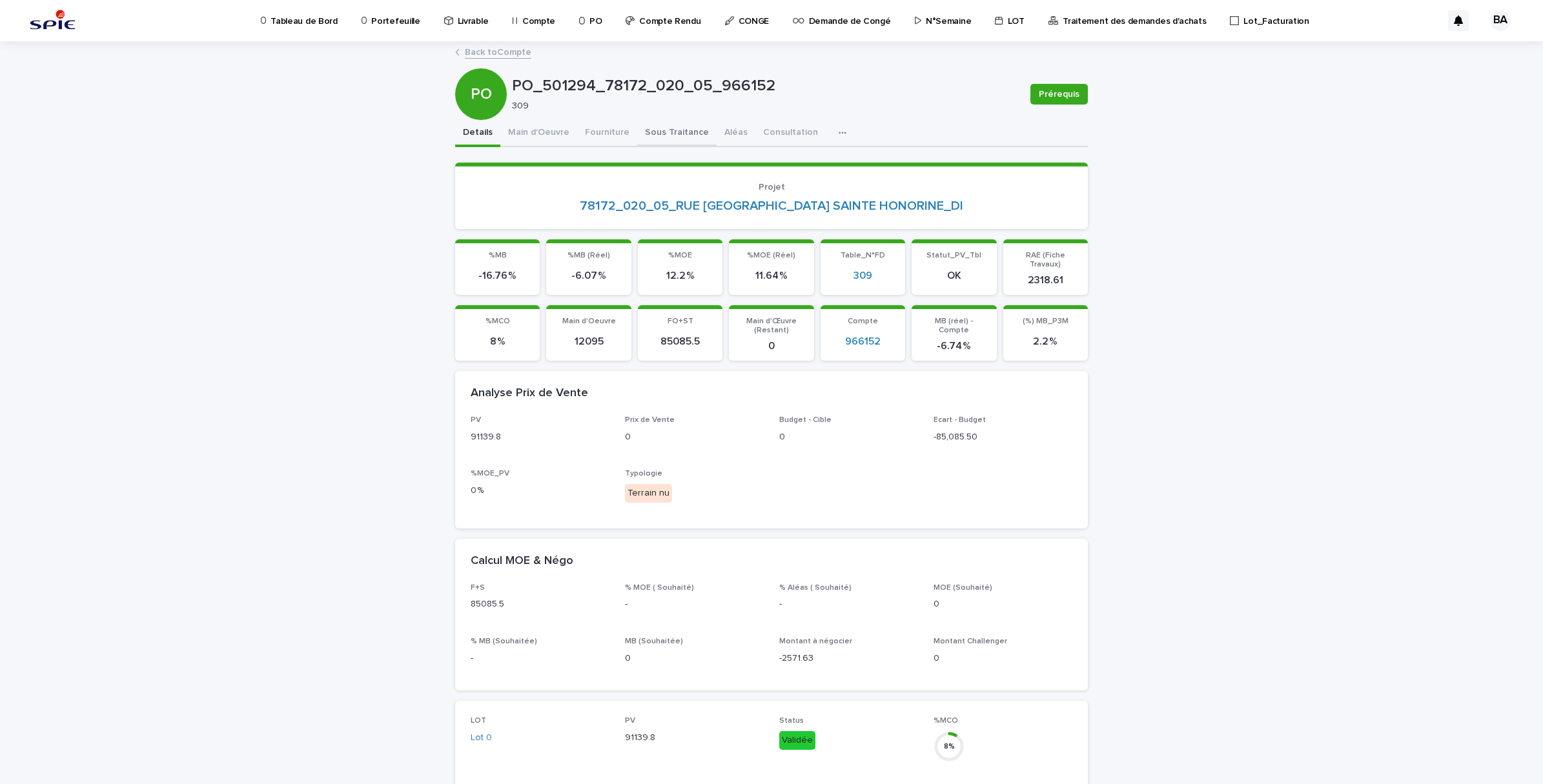
click at [637, 134] on button "Sous Traitance" at bounding box center [677, 134] width 79 height 27
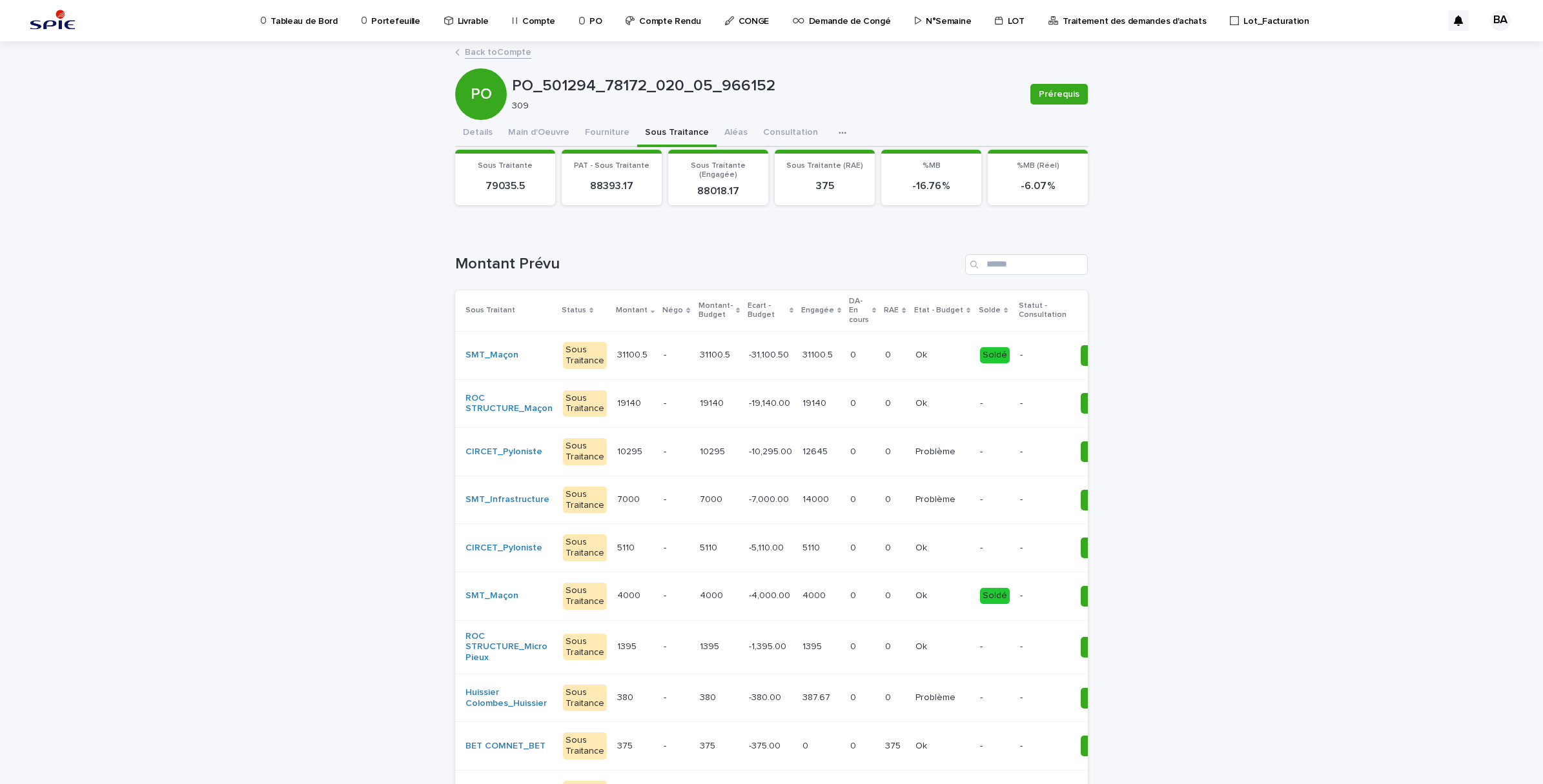
click at [500, 44] on link "Back to Compte" at bounding box center [498, 52] width 67 height 15
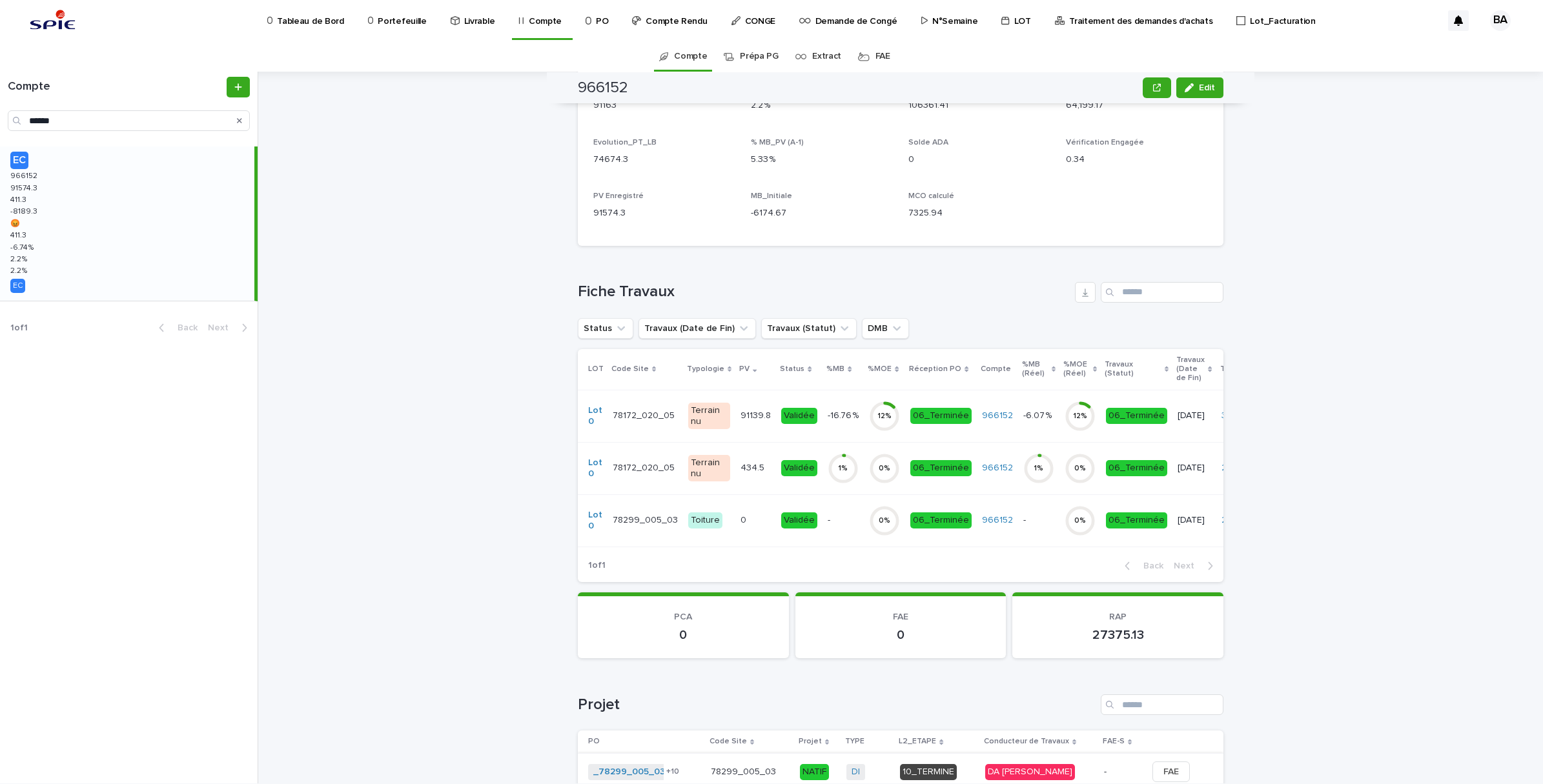
scroll to position [234, 0]
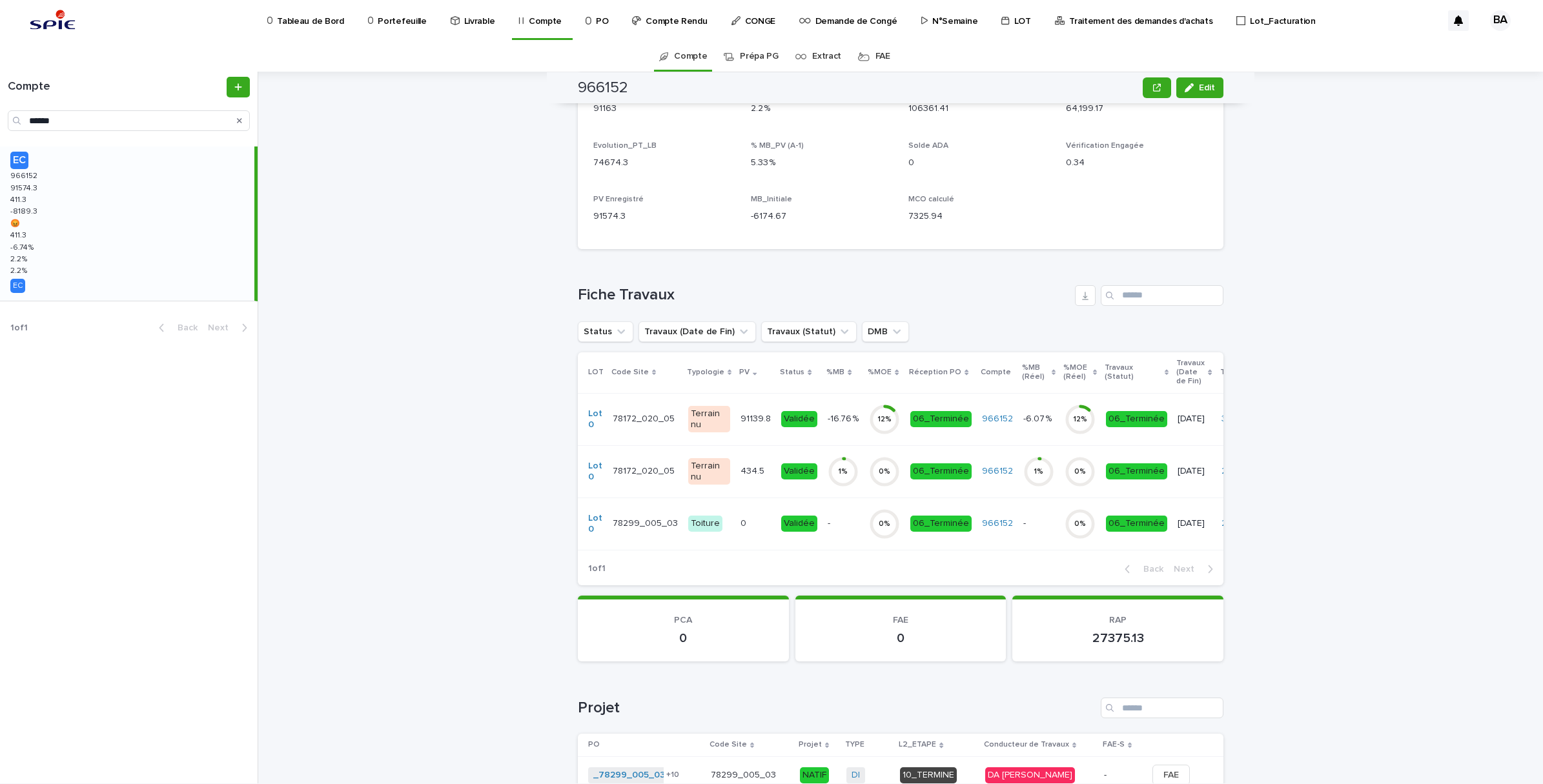
click at [869, 434] on div "12 %" at bounding box center [884, 419] width 31 height 41
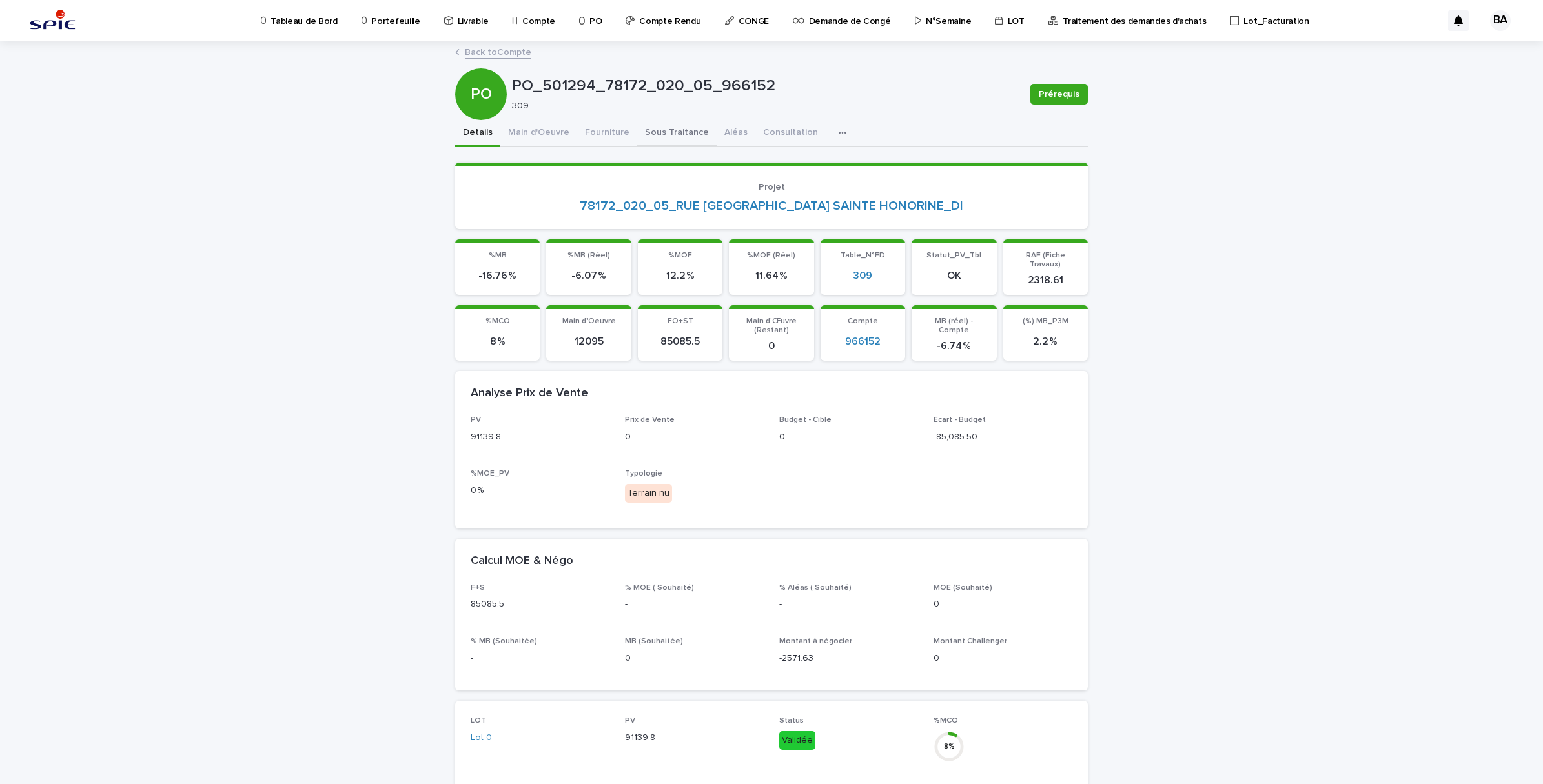
click at [651, 134] on button "Sous Traitance" at bounding box center [677, 134] width 79 height 27
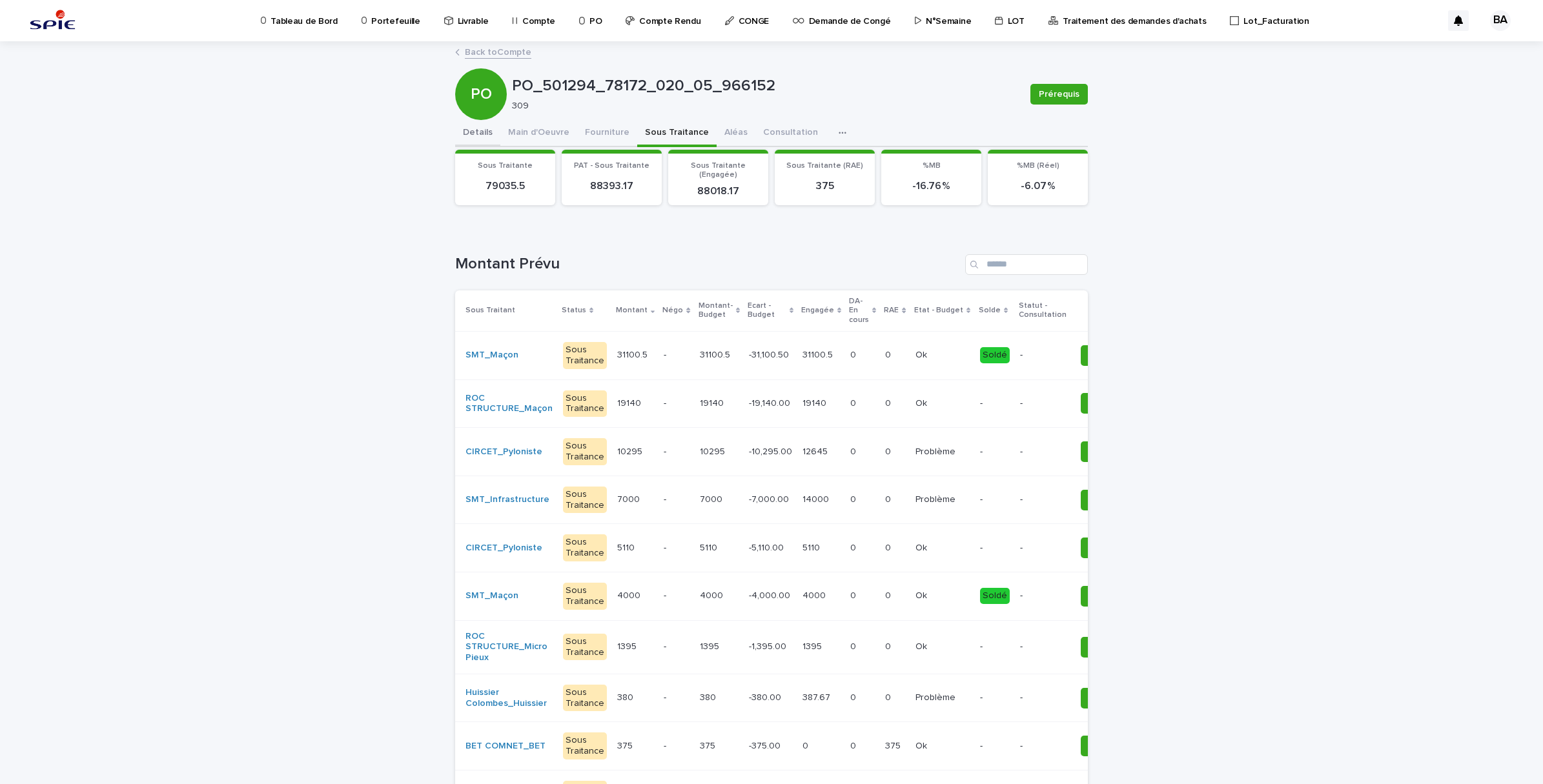
click at [479, 136] on button "Details" at bounding box center [478, 134] width 45 height 27
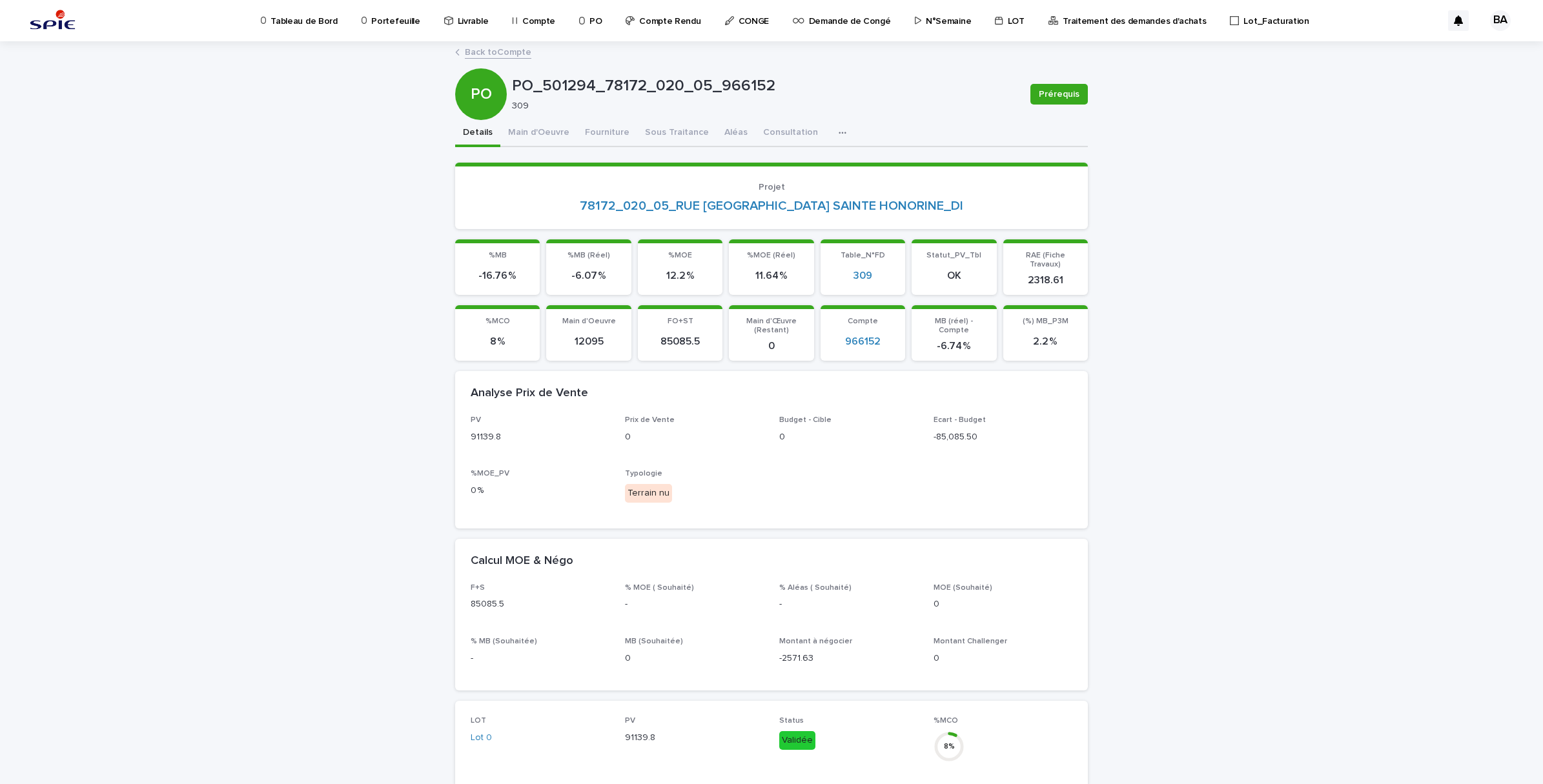
click at [485, 48] on link "Back to Compte" at bounding box center [498, 52] width 67 height 15
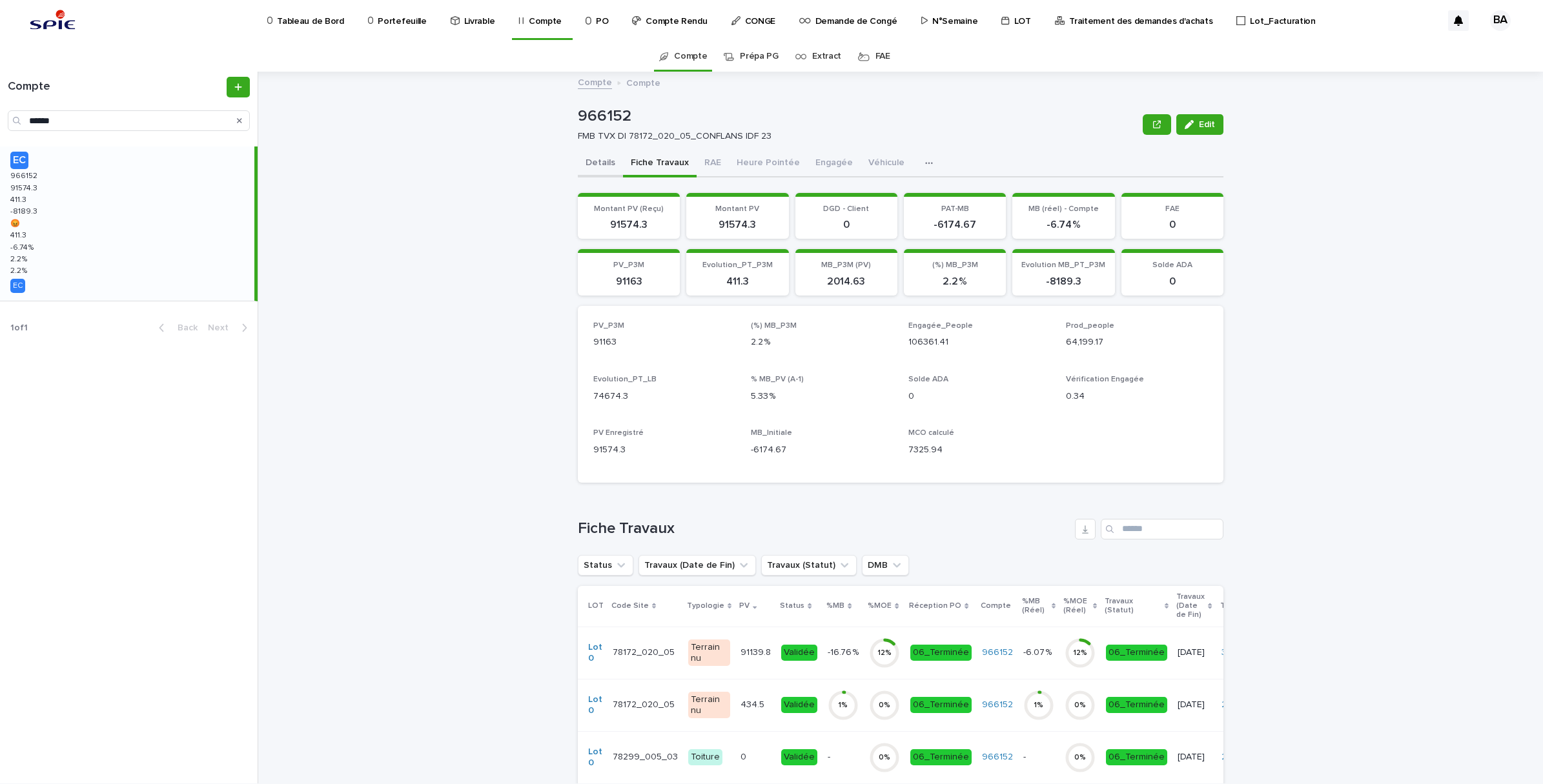
click at [598, 166] on button "Details" at bounding box center [601, 164] width 45 height 27
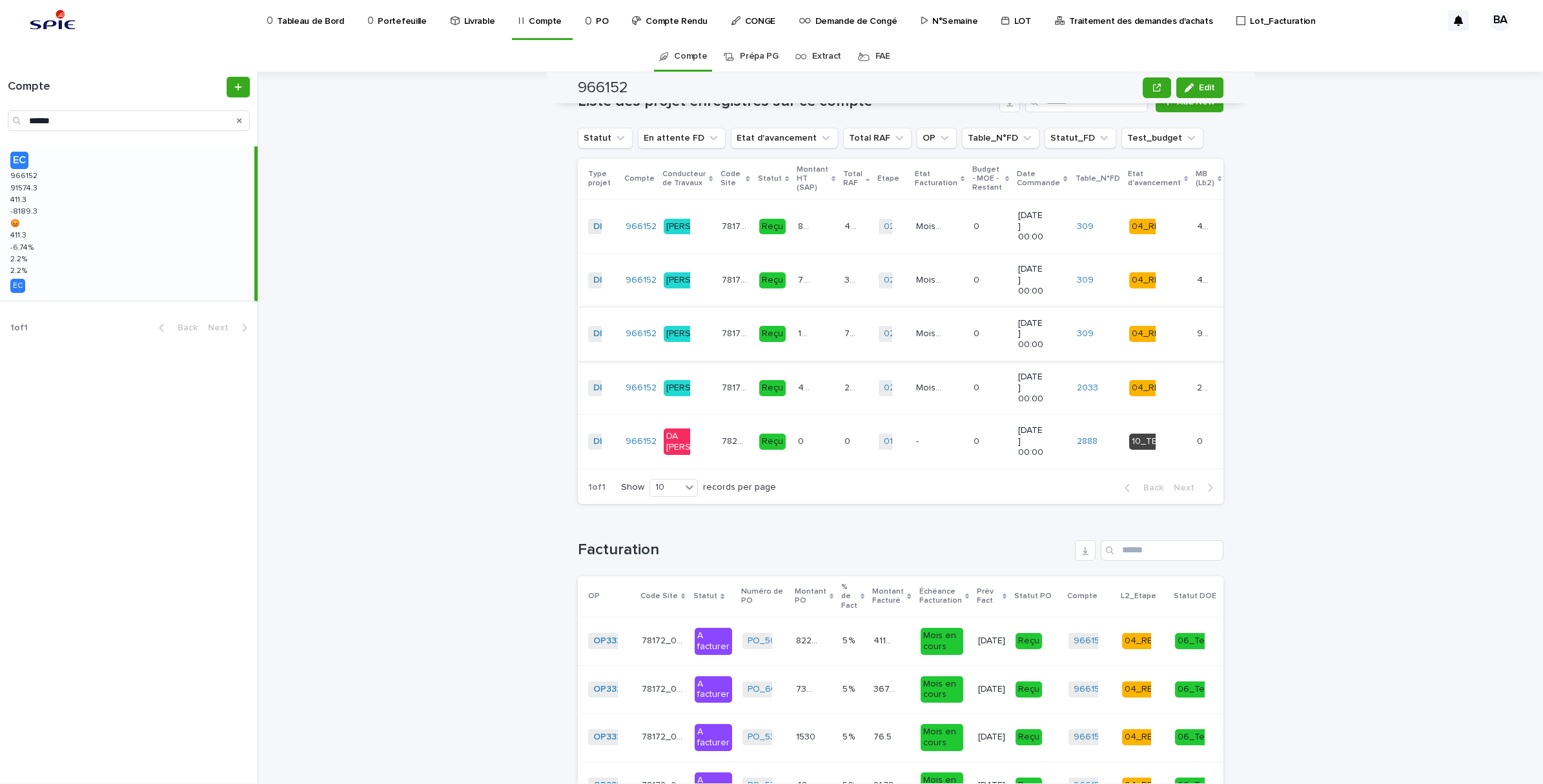
scroll to position [1237, 0]
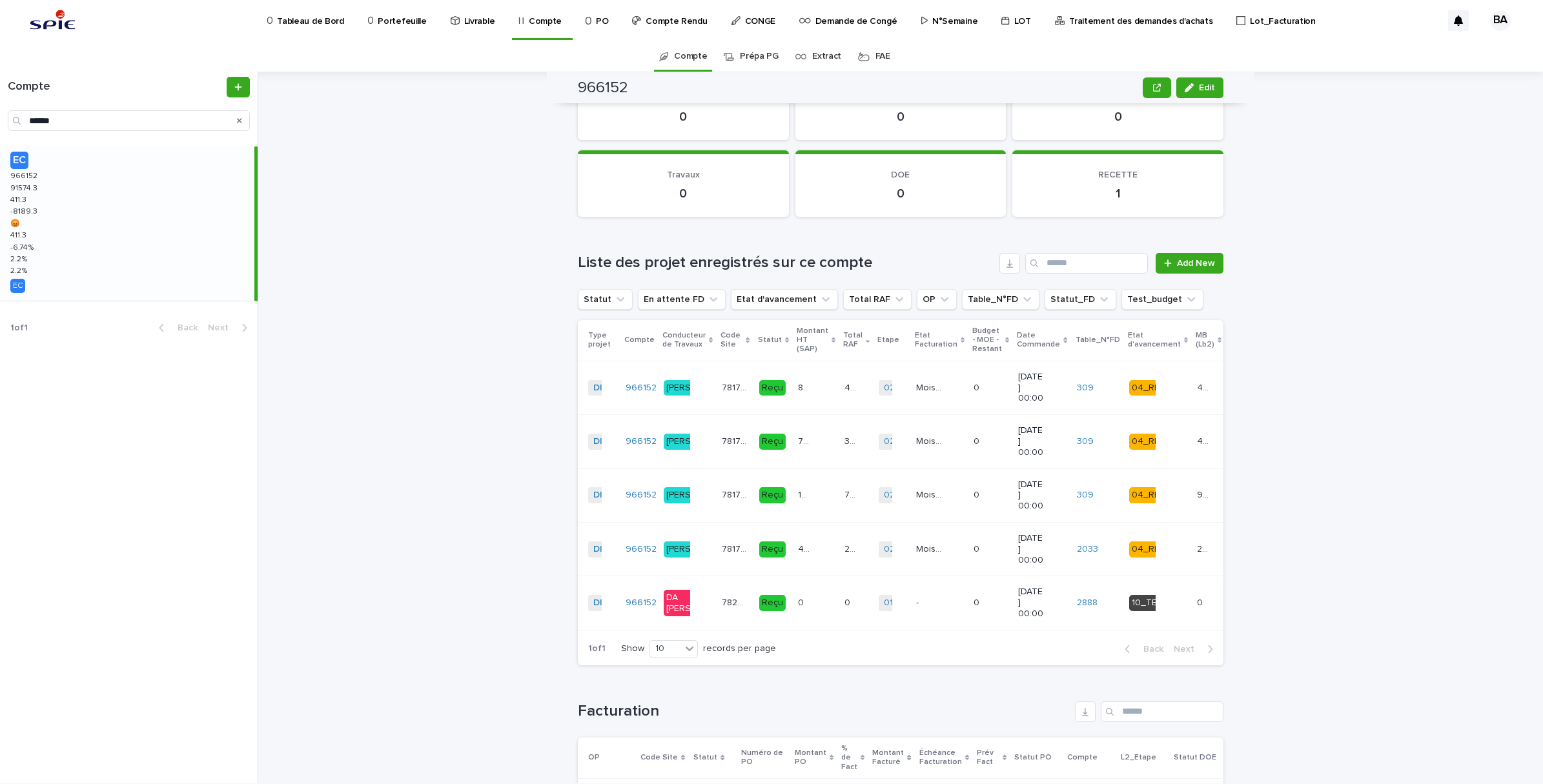
click at [1081, 22] on p "Traitement des demandes d'achats" at bounding box center [1141, 13] width 144 height 27
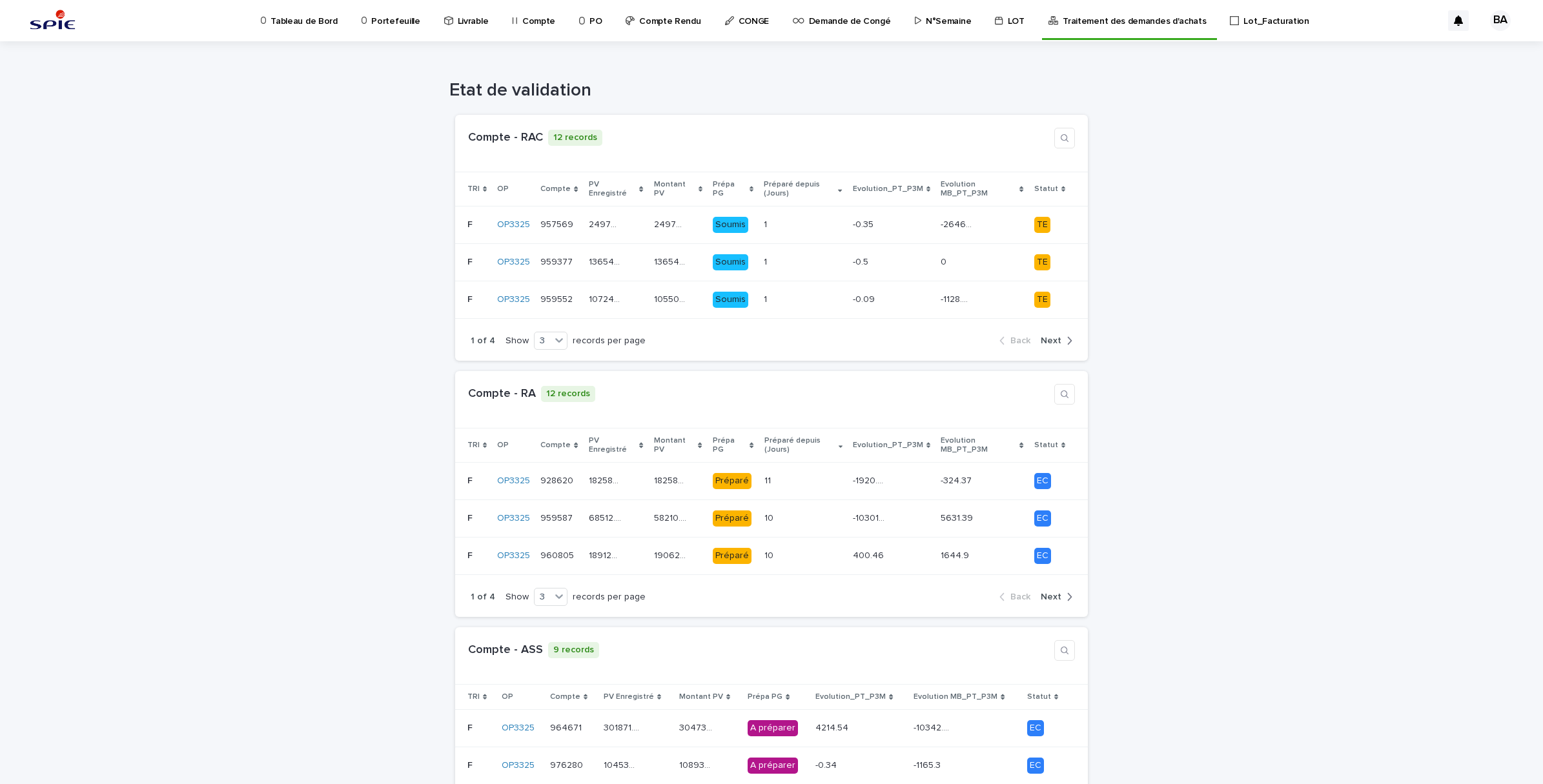
click at [522, 19] on p "Compte" at bounding box center [538, 13] width 33 height 27
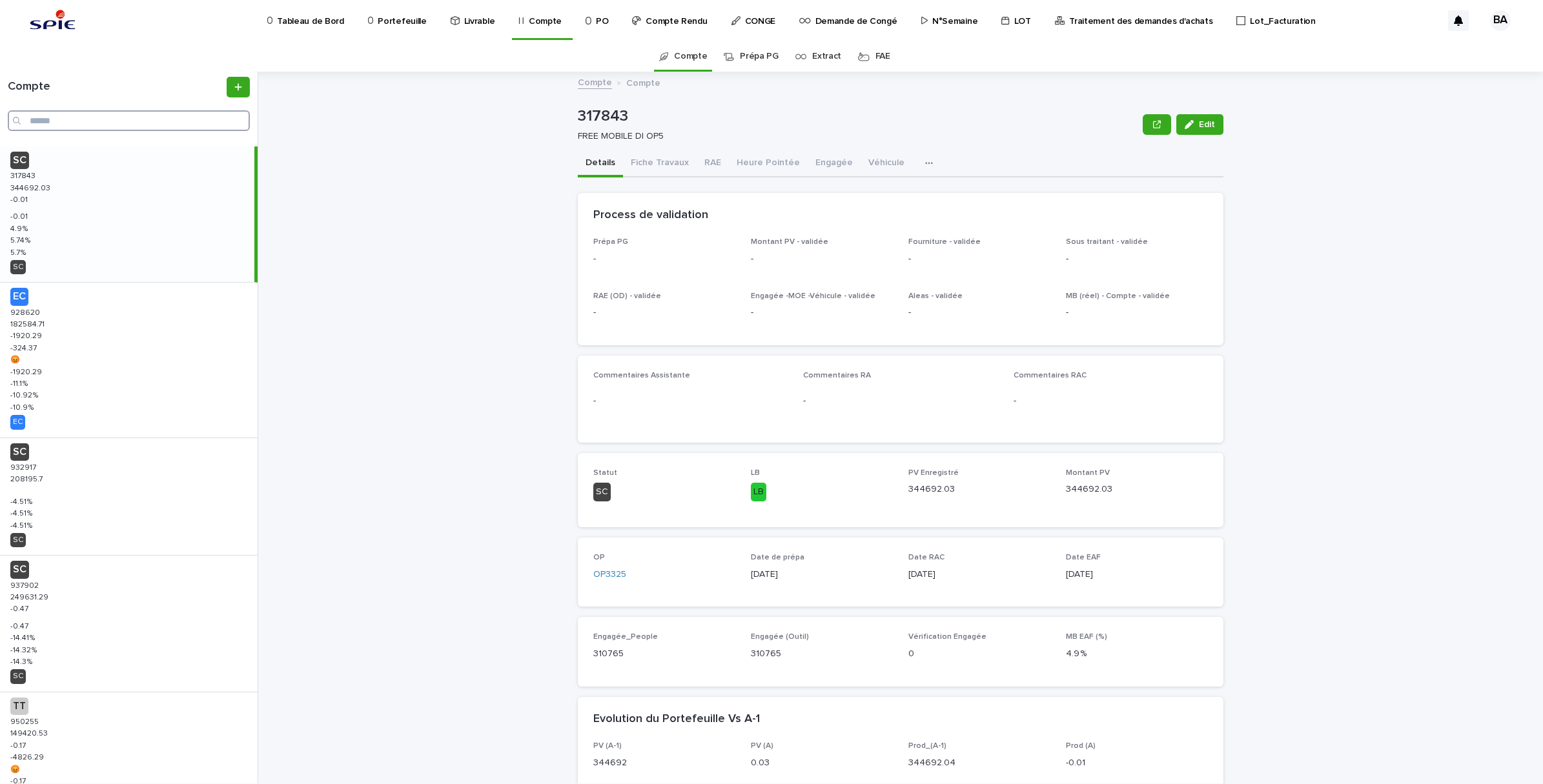
click at [104, 120] on input "Search" at bounding box center [129, 120] width 242 height 21
click at [157, 126] on input "Search" at bounding box center [129, 120] width 242 height 21
paste input "******"
type input "******"
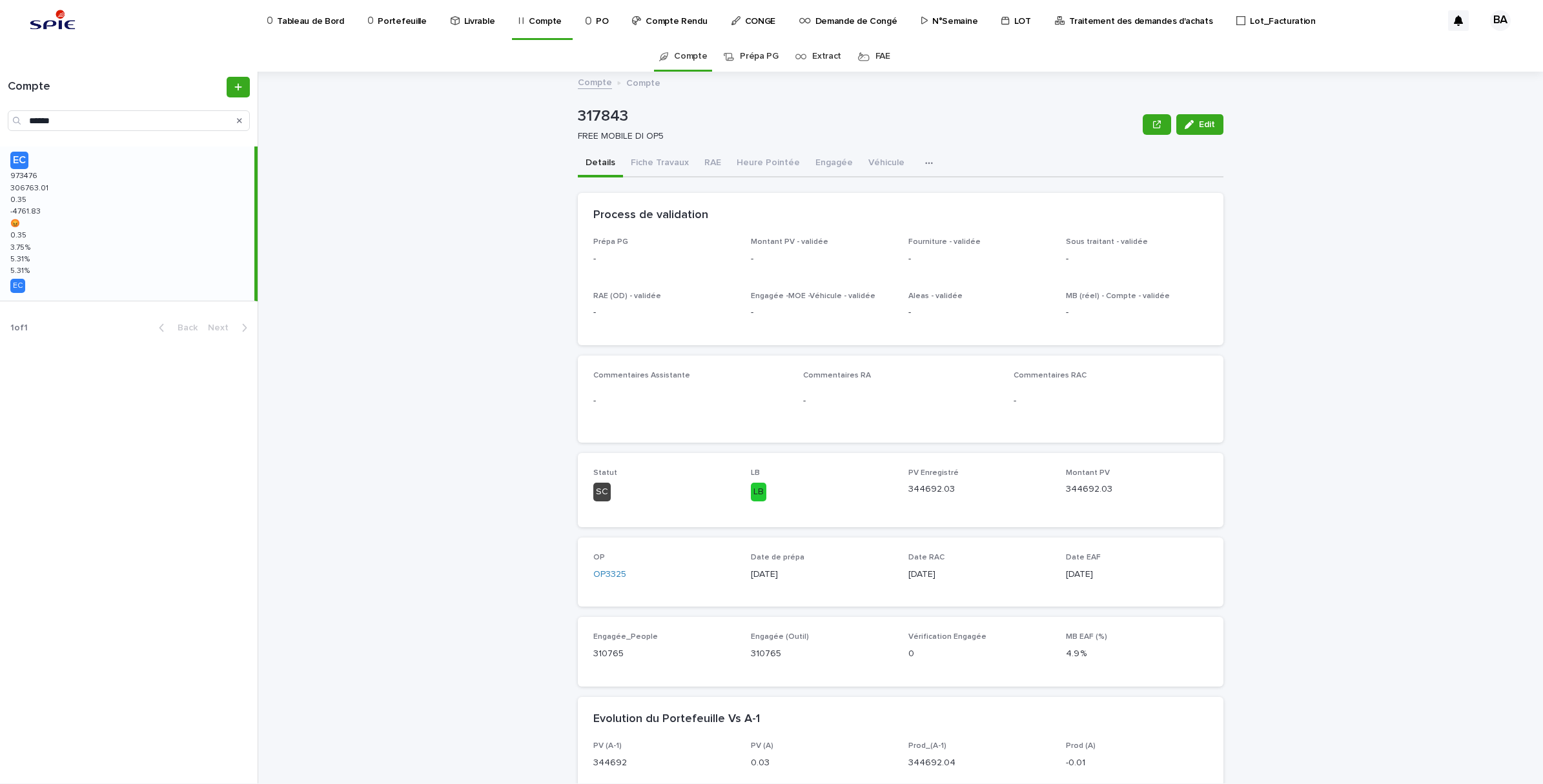
click at [86, 244] on div "EC 973476 973476 306763.01 306763.01 0.35 0.35 -4761.83 -4761.83 😡 😡 0.35 0.35 …" at bounding box center [127, 223] width 254 height 154
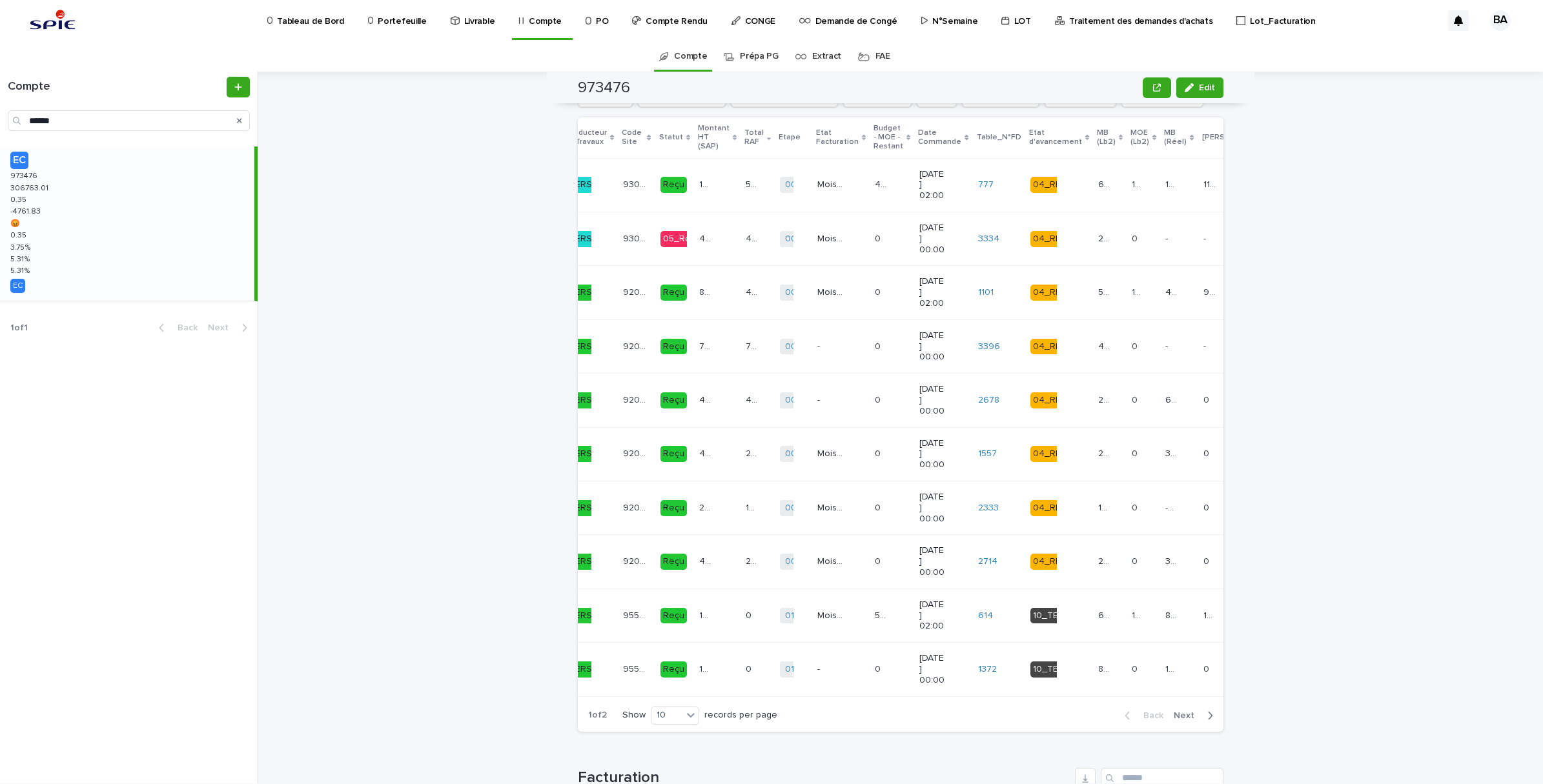
scroll to position [0, 69]
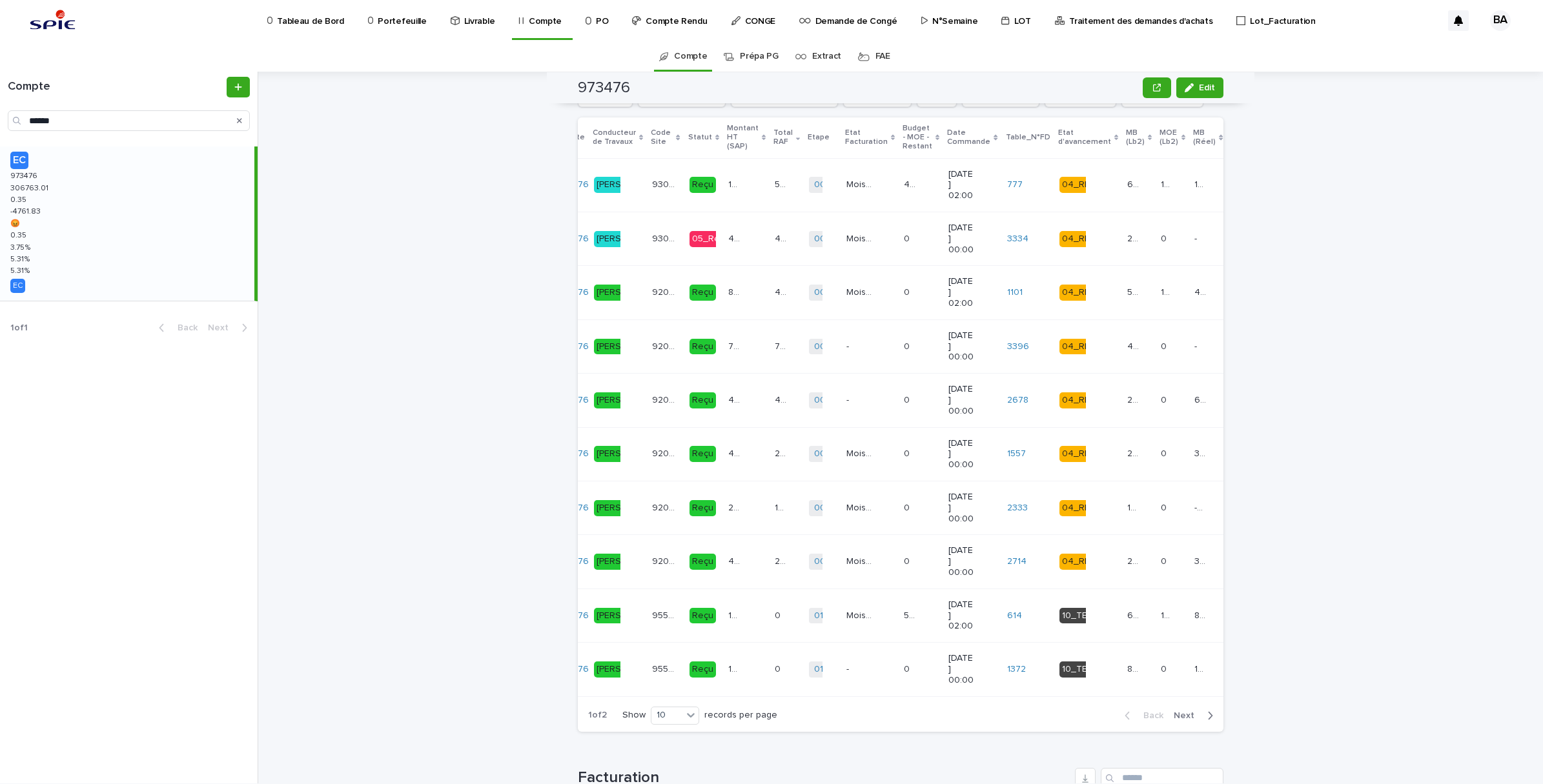
click at [723, 411] on td "436.97 436.97" at bounding box center [747, 400] width 47 height 53
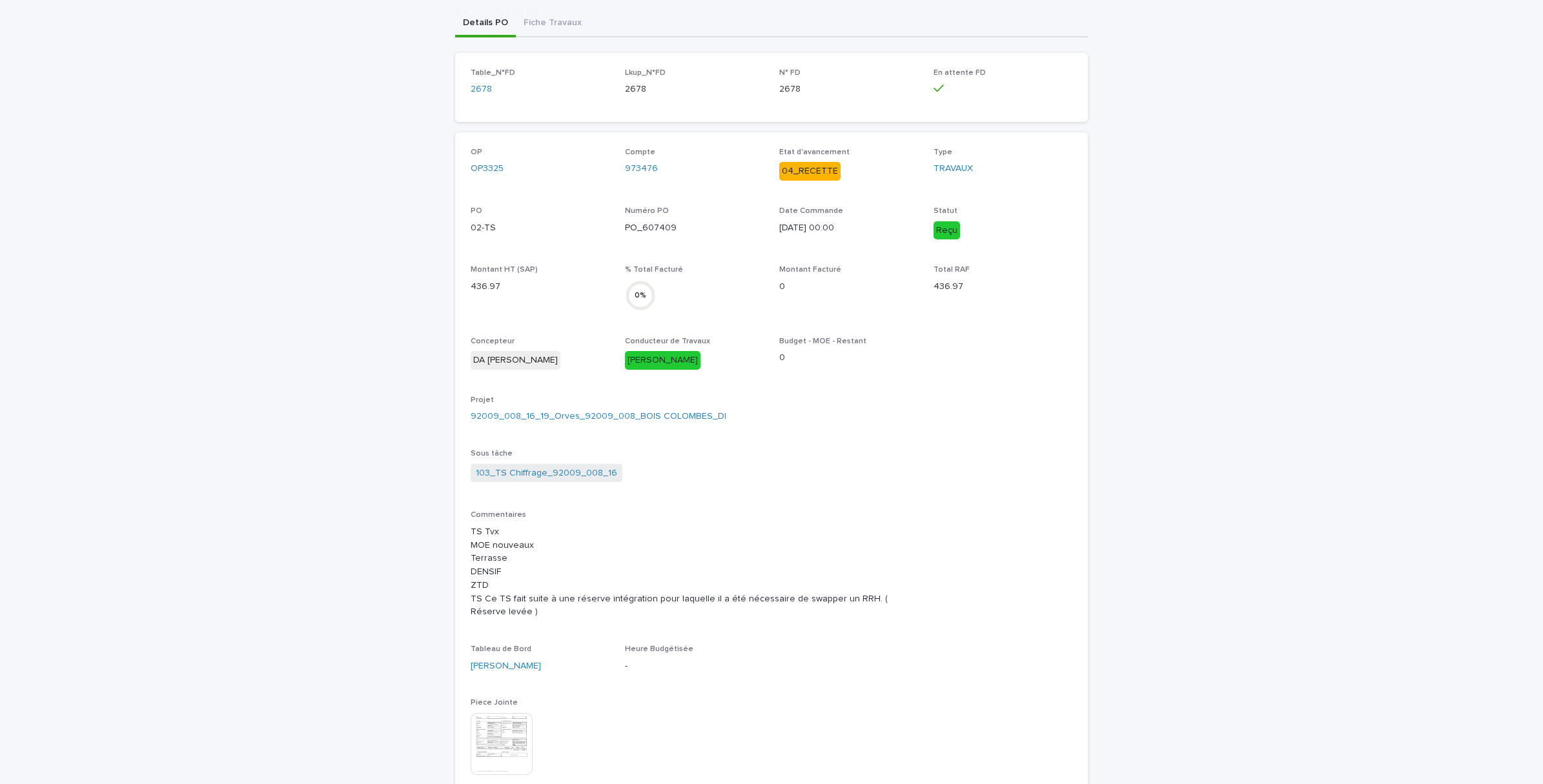
scroll to position [242, 0]
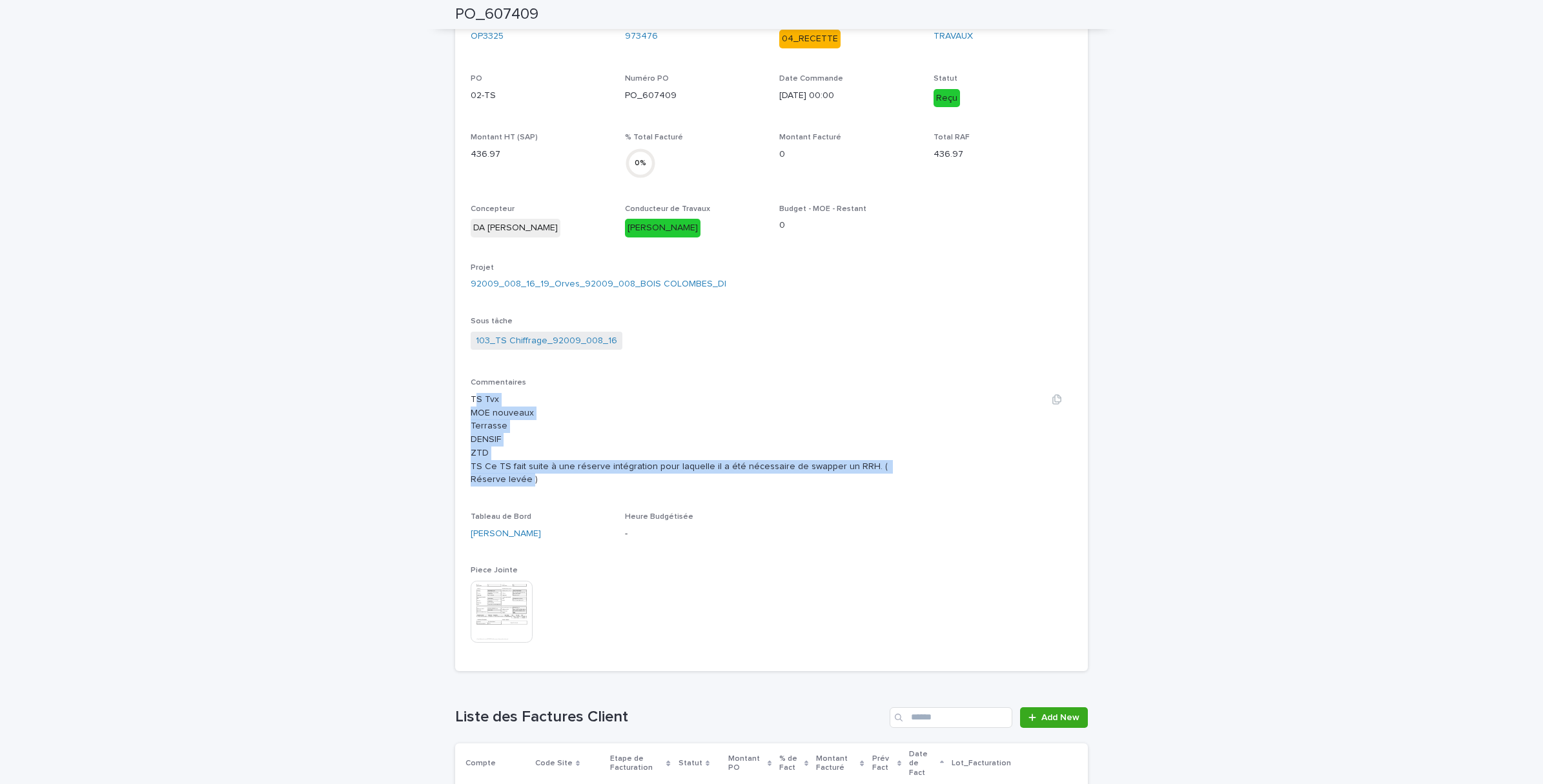
drag, startPoint x: 493, startPoint y: 407, endPoint x: 922, endPoint y: 472, distance: 433.9
click at [922, 472] on div "TS Tvx MOE nouveaux Terrasse DENSIF ZTD TS Ce TS fait suite à une réserve intég…" at bounding box center [771, 440] width 601 height 94
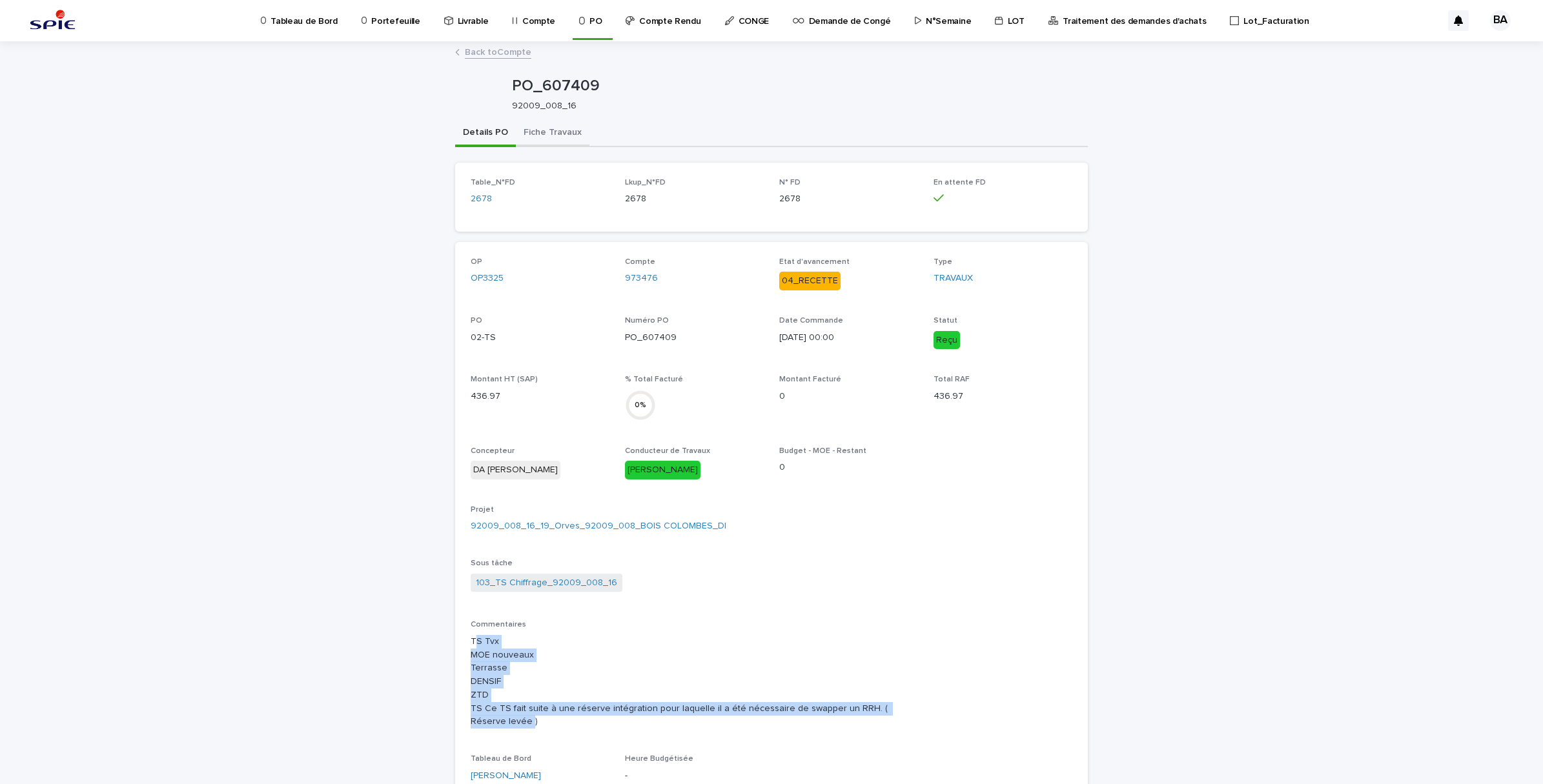
click at [551, 134] on button "Fiche Travaux" at bounding box center [552, 134] width 74 height 27
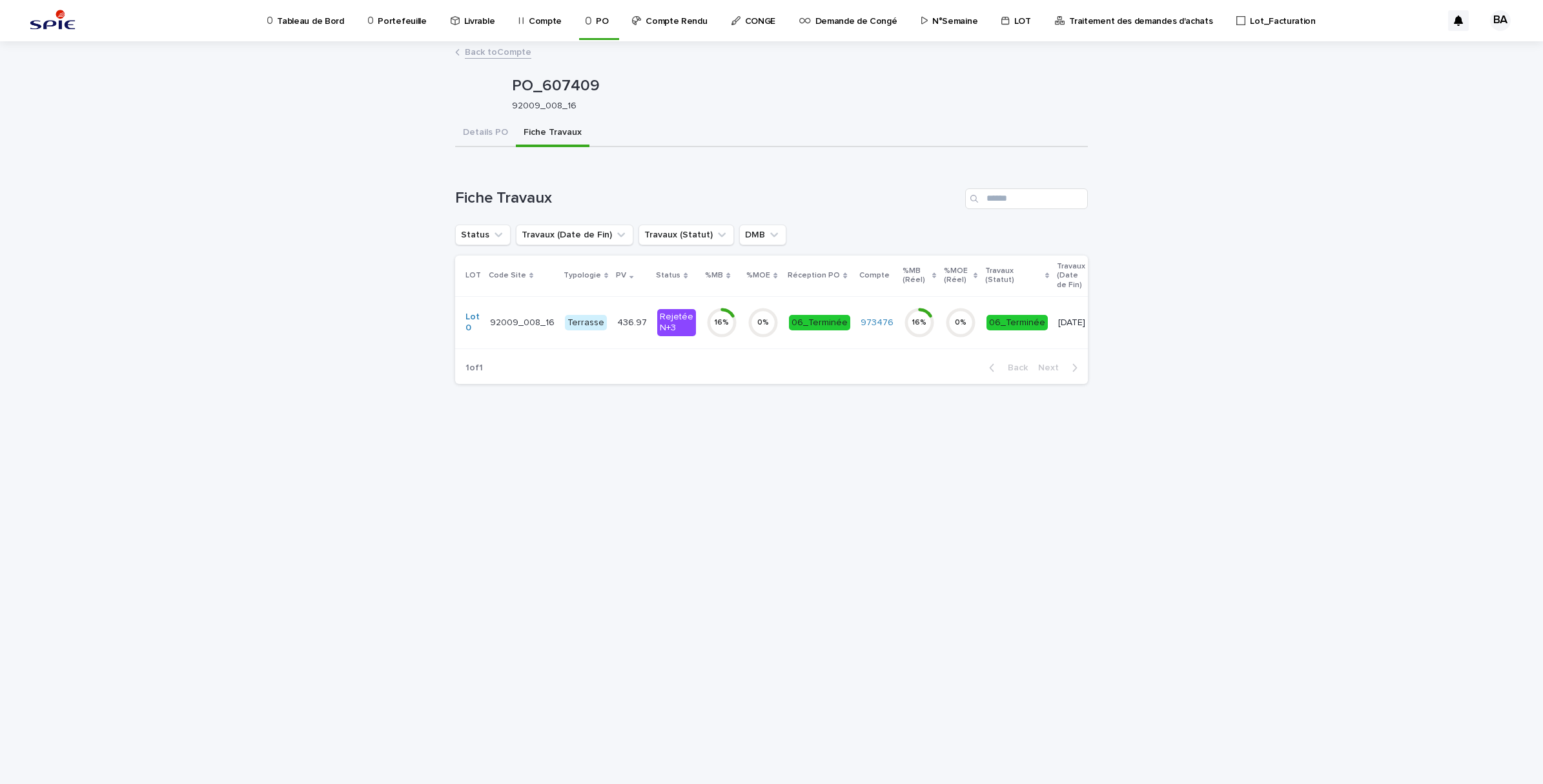
click at [722, 339] on div "16 %" at bounding box center [721, 322] width 31 height 41
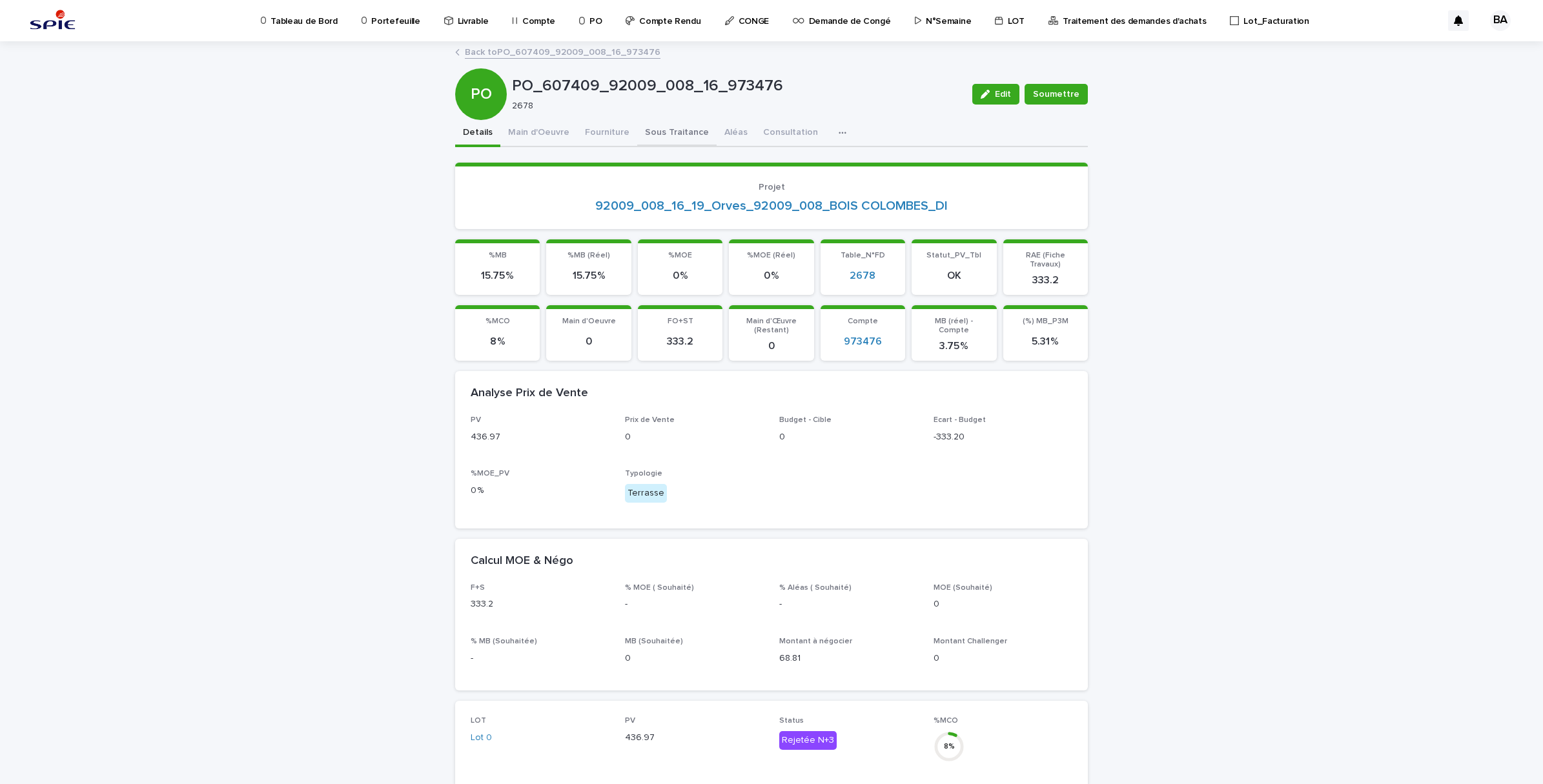
click at [661, 139] on button "Sous Traitance" at bounding box center [677, 134] width 79 height 27
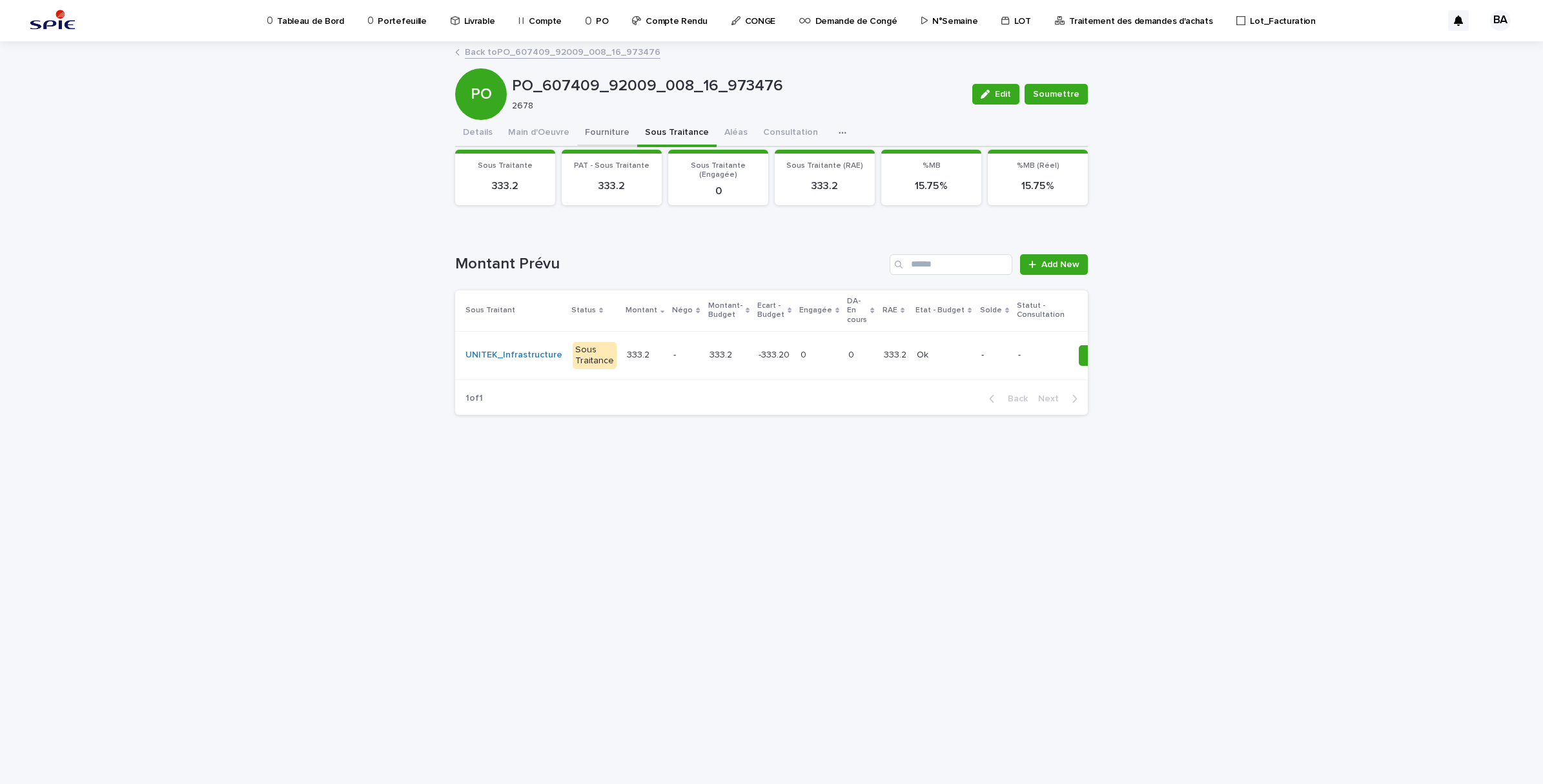
click at [597, 126] on button "Fourniture" at bounding box center [607, 134] width 60 height 27
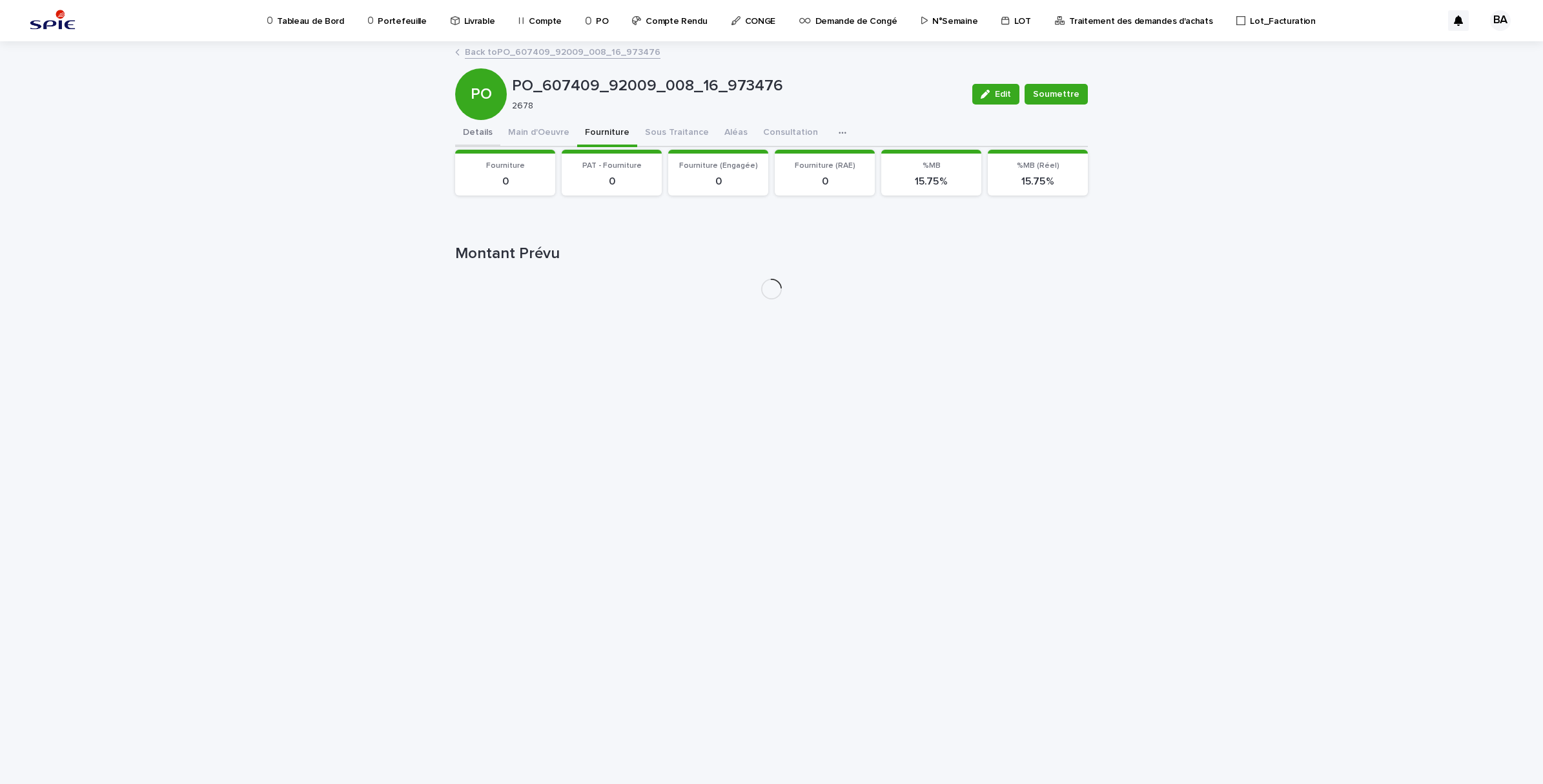
click at [457, 134] on button "Details" at bounding box center [478, 134] width 45 height 27
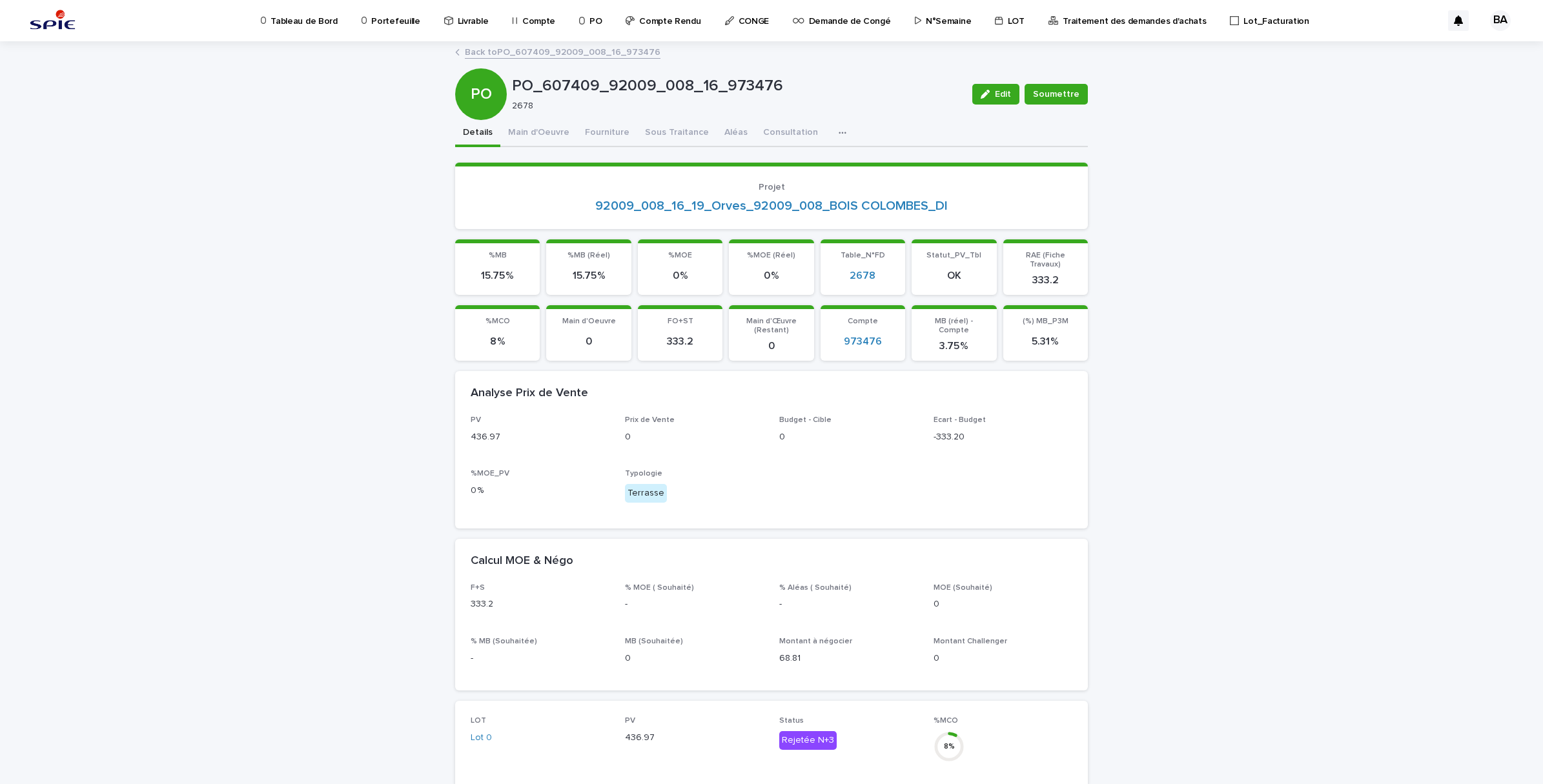
click at [491, 53] on link "Back to PO_607409_92009_008_16_973476" at bounding box center [562, 52] width 195 height 15
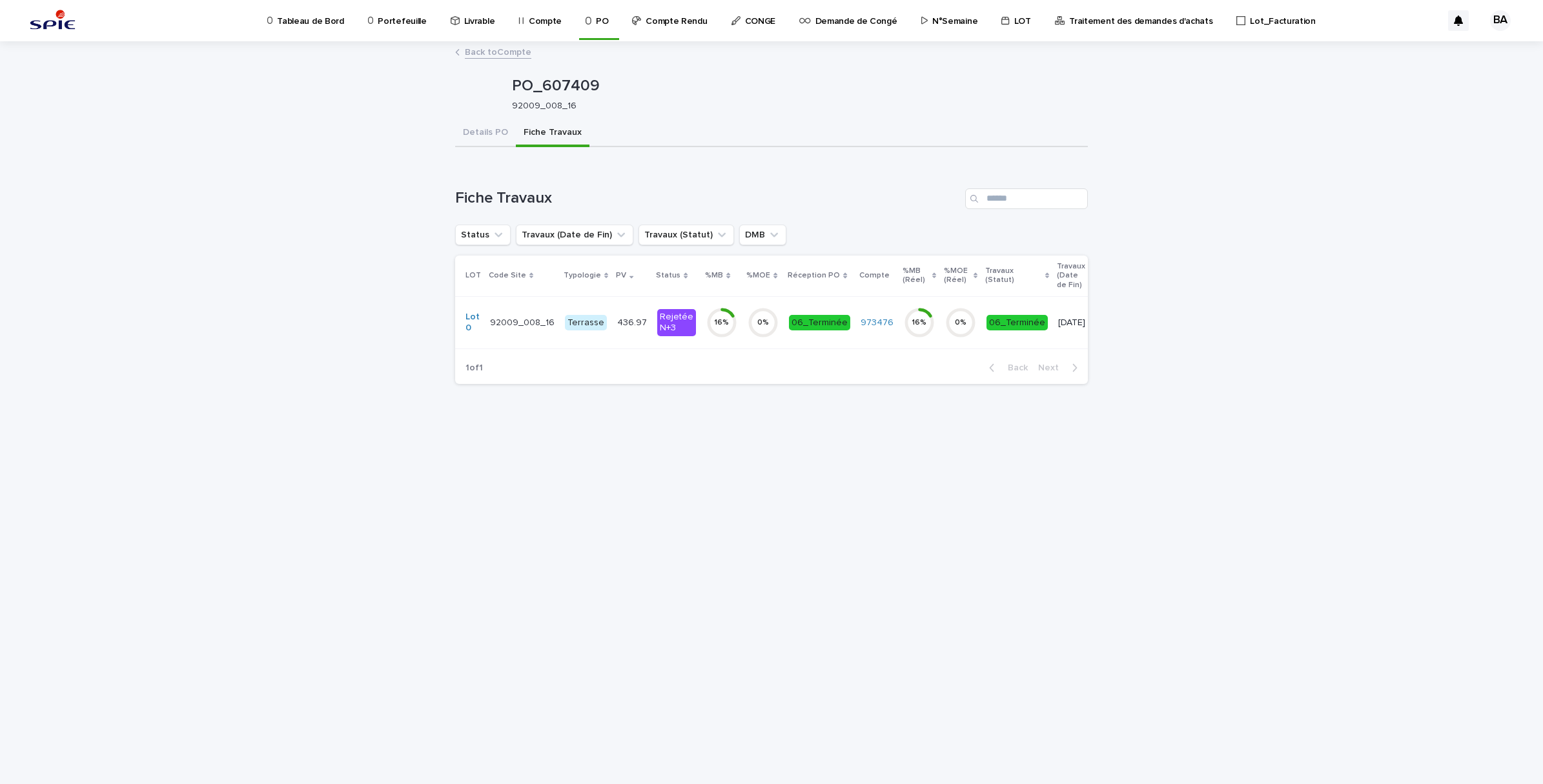
click at [478, 55] on link "Back to Compte" at bounding box center [498, 52] width 67 height 15
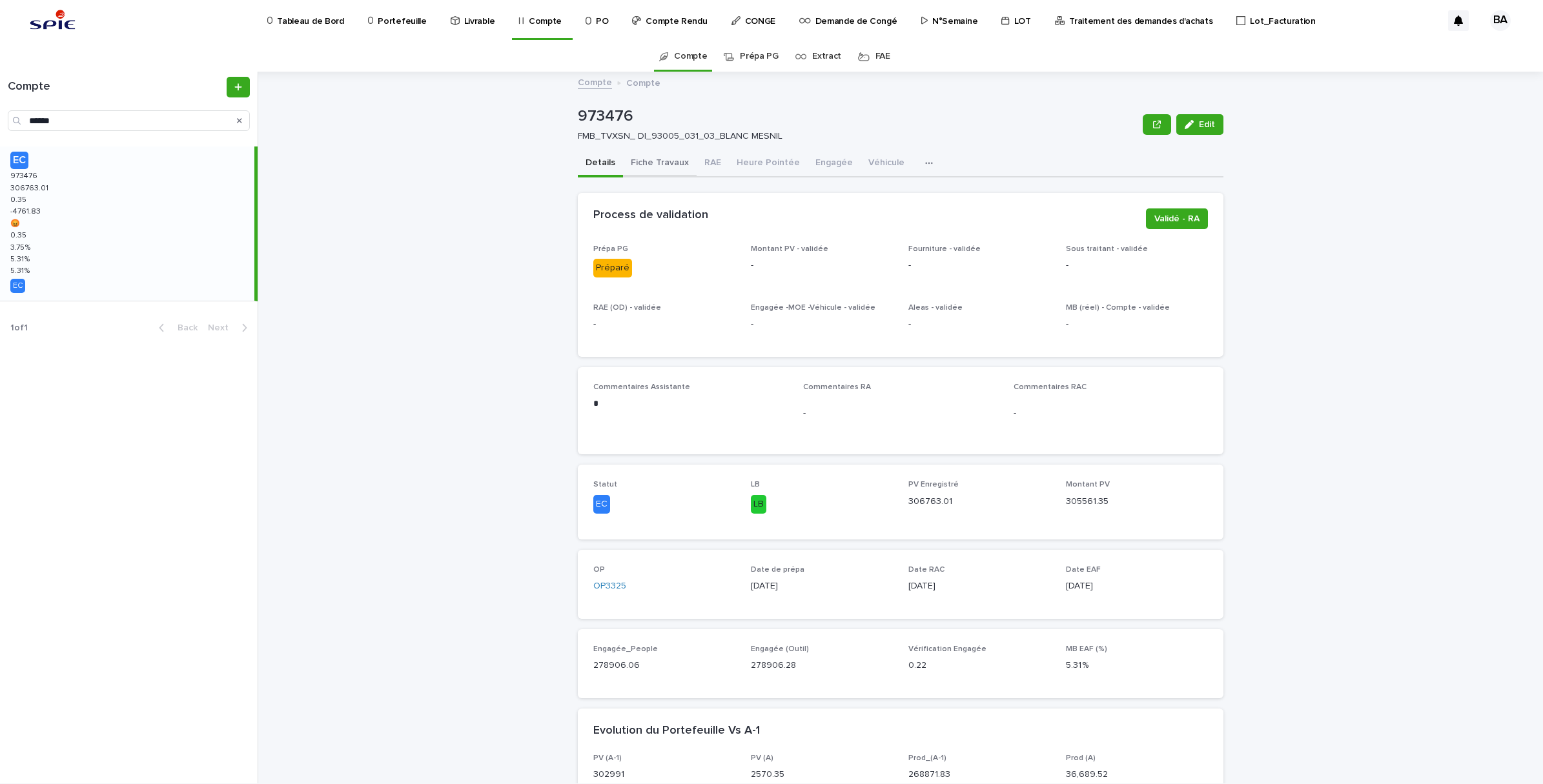
click at [672, 164] on button "Fiche Travaux" at bounding box center [660, 164] width 74 height 27
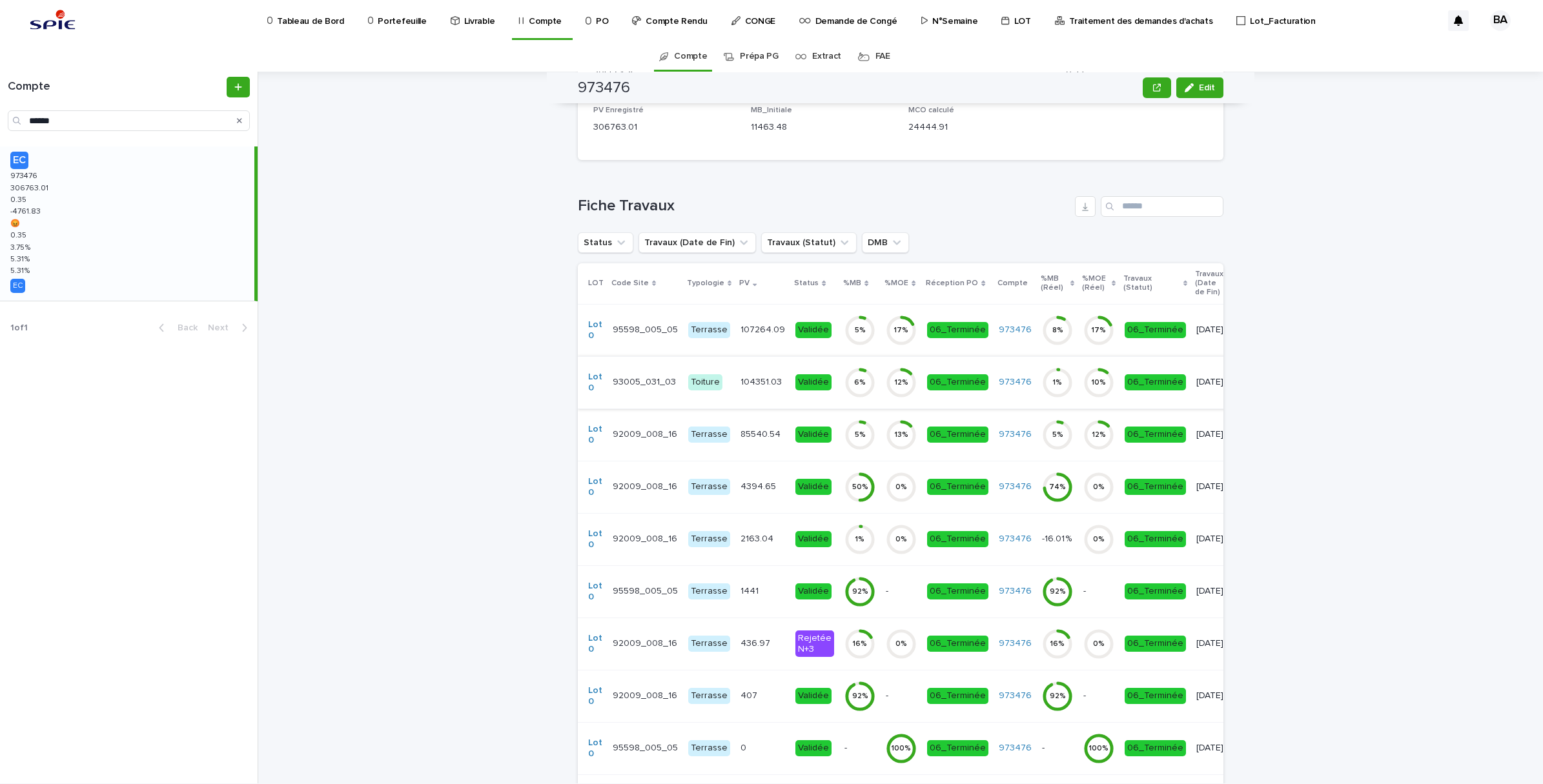
scroll to position [484, 0]
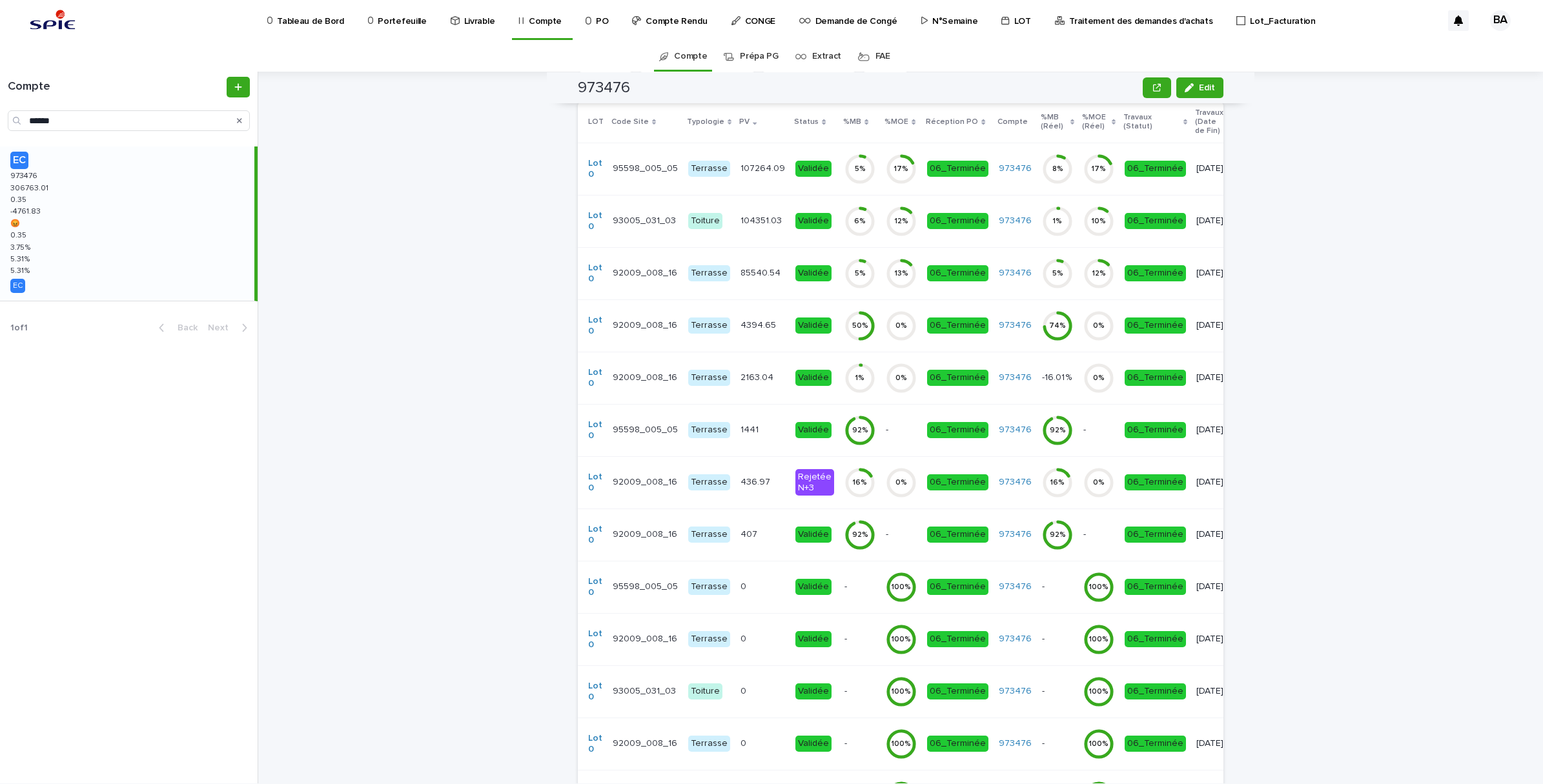
click at [740, 225] on div "104351.03 104351.03" at bounding box center [762, 221] width 44 height 22
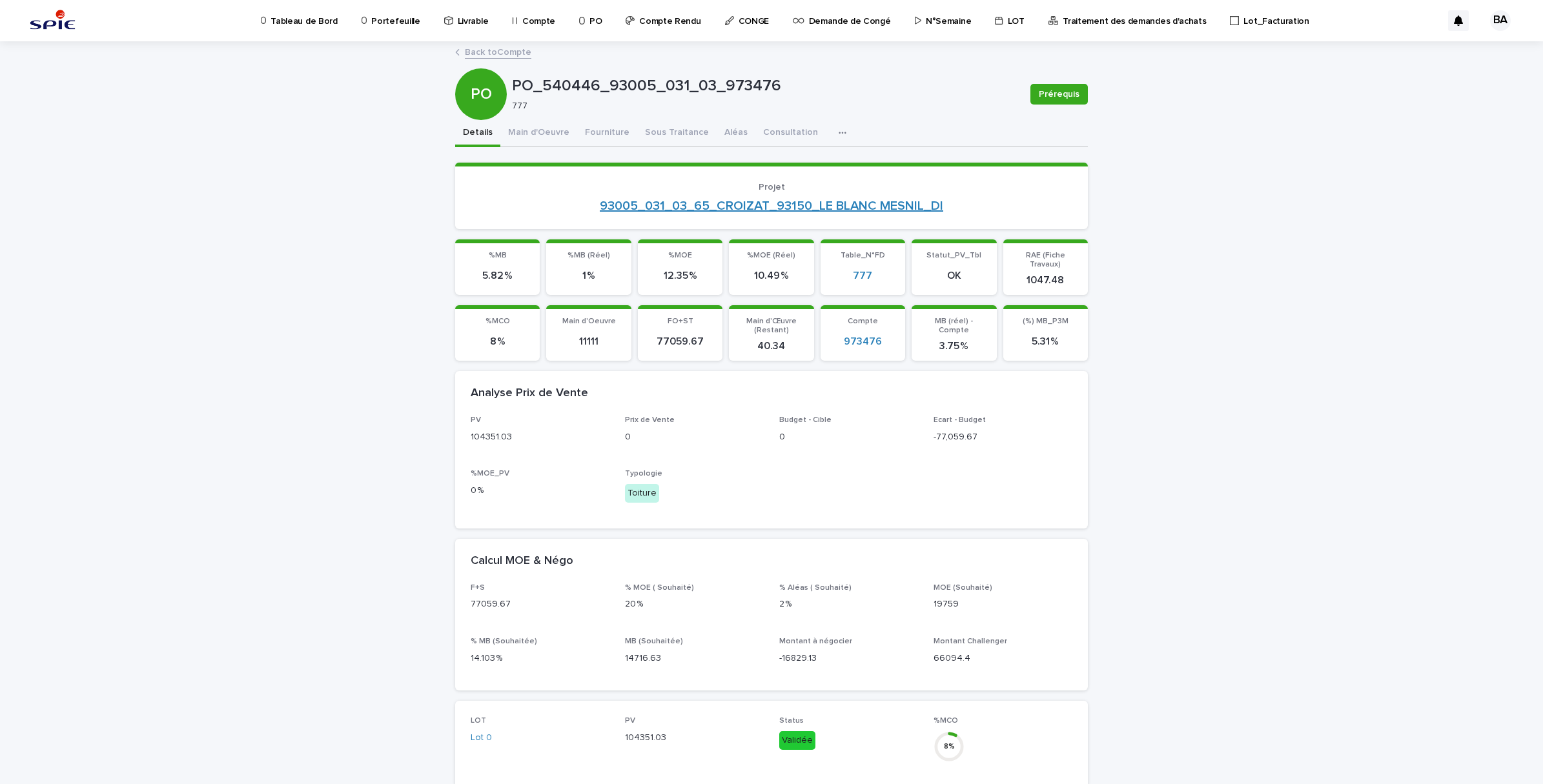
click at [743, 201] on link "93005_031_03_65_CROIZAT_93150_LE BLANC MESNIL_DI" at bounding box center [771, 205] width 343 height 16
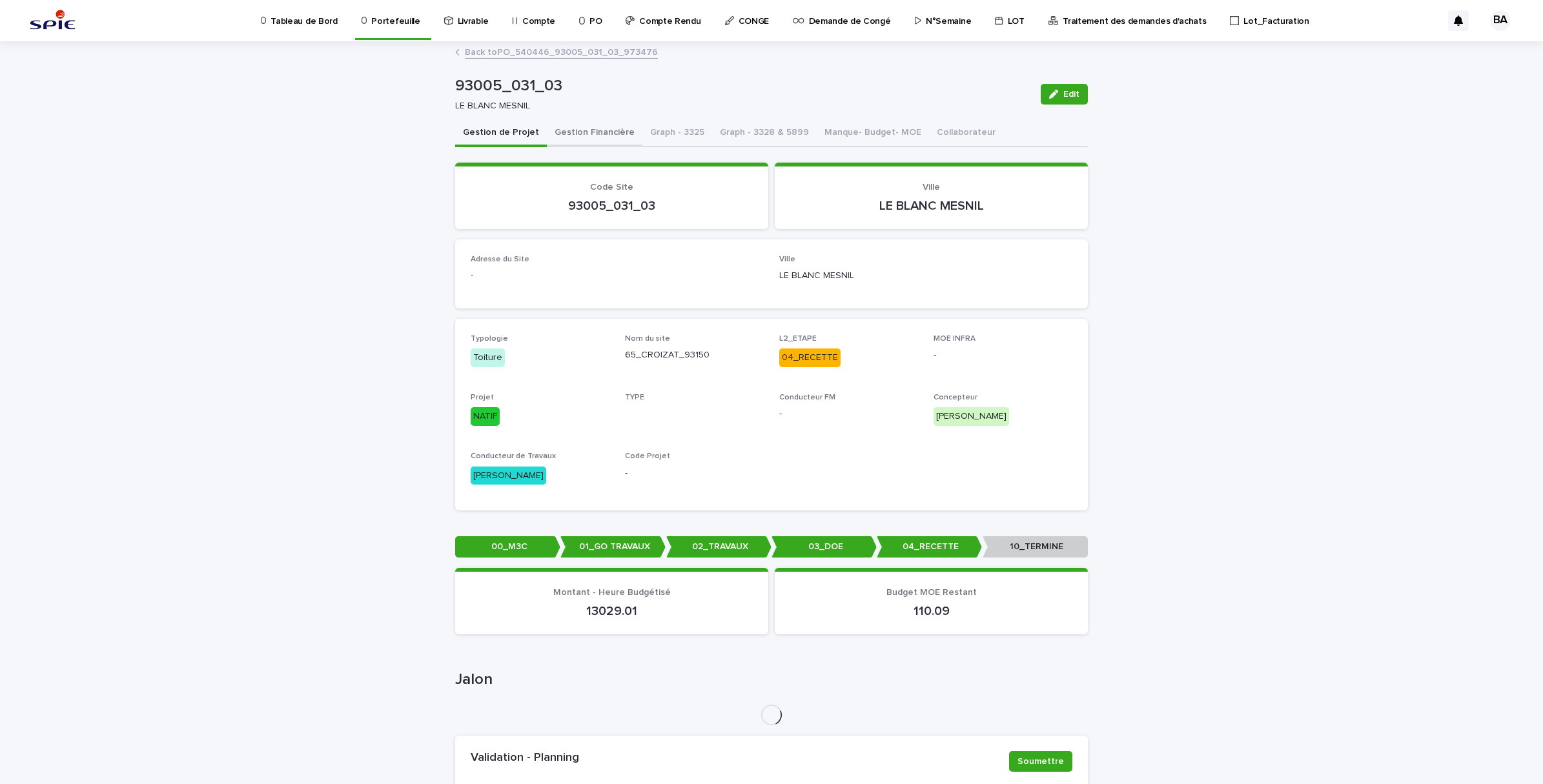
click at [556, 132] on button "Gestion Financière" at bounding box center [595, 134] width 95 height 27
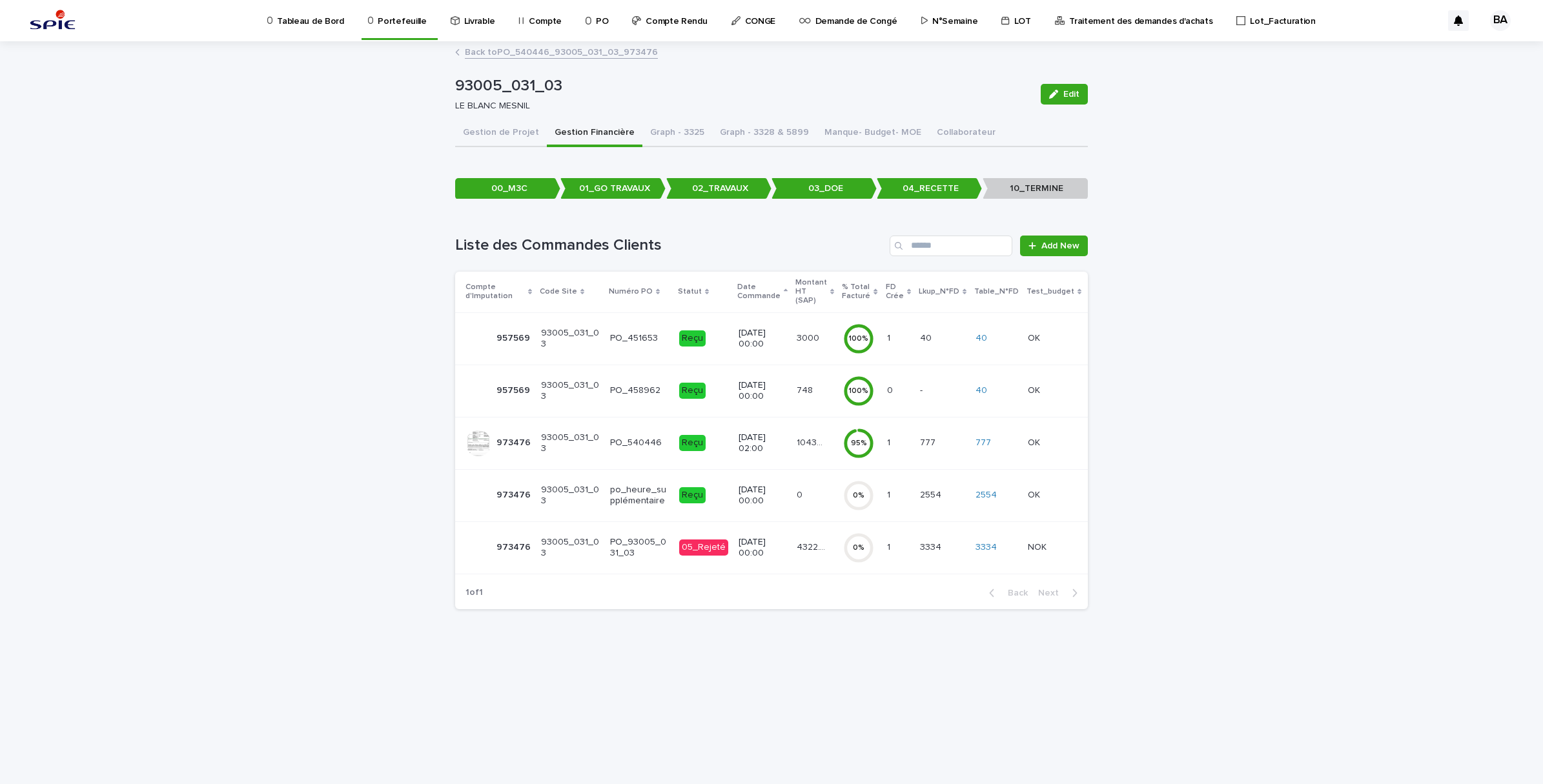
click at [805, 445] on td "104351.03 104351.03" at bounding box center [815, 443] width 47 height 53
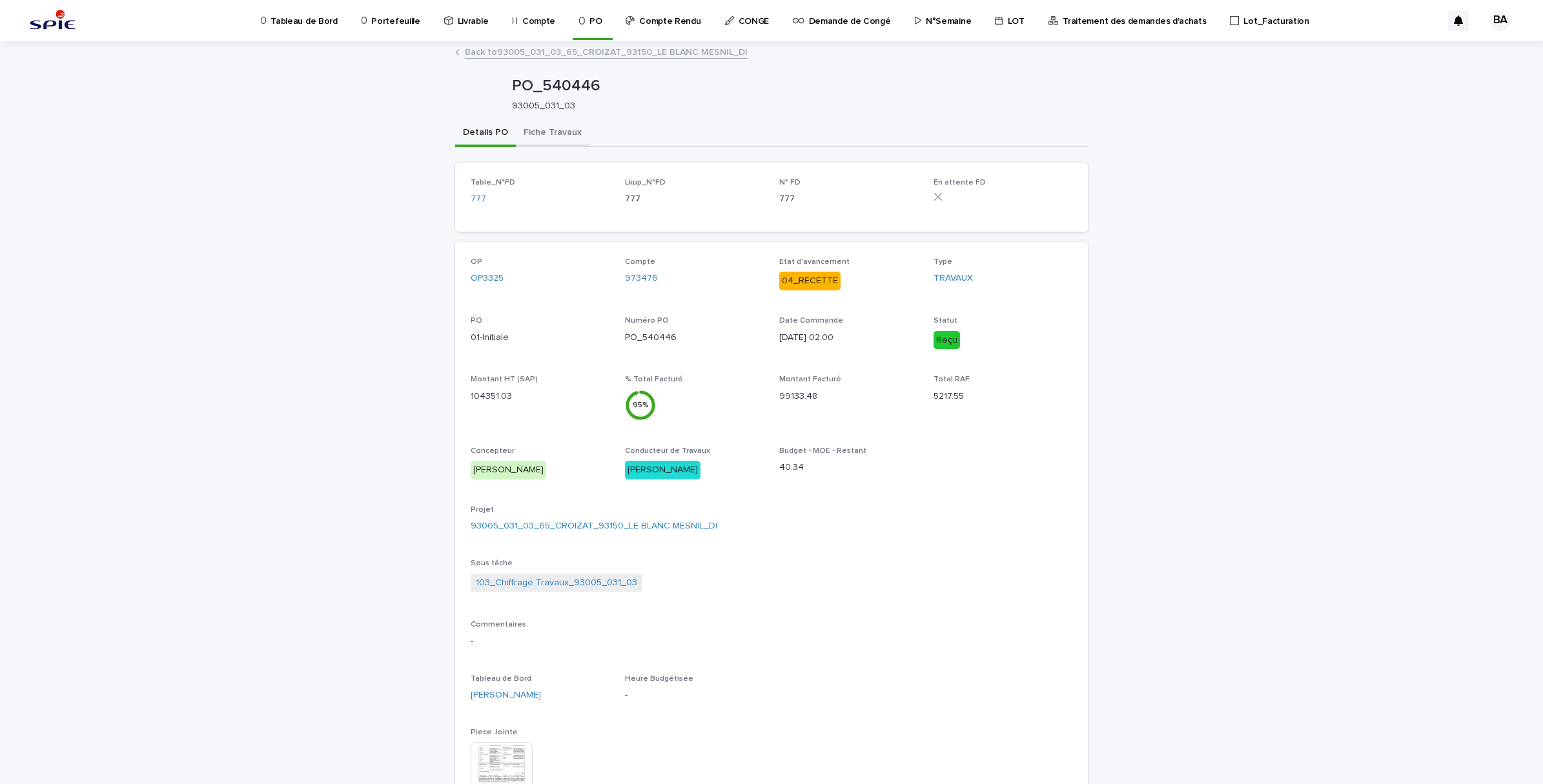
click at [551, 140] on button "Fiche Travaux" at bounding box center [552, 134] width 74 height 27
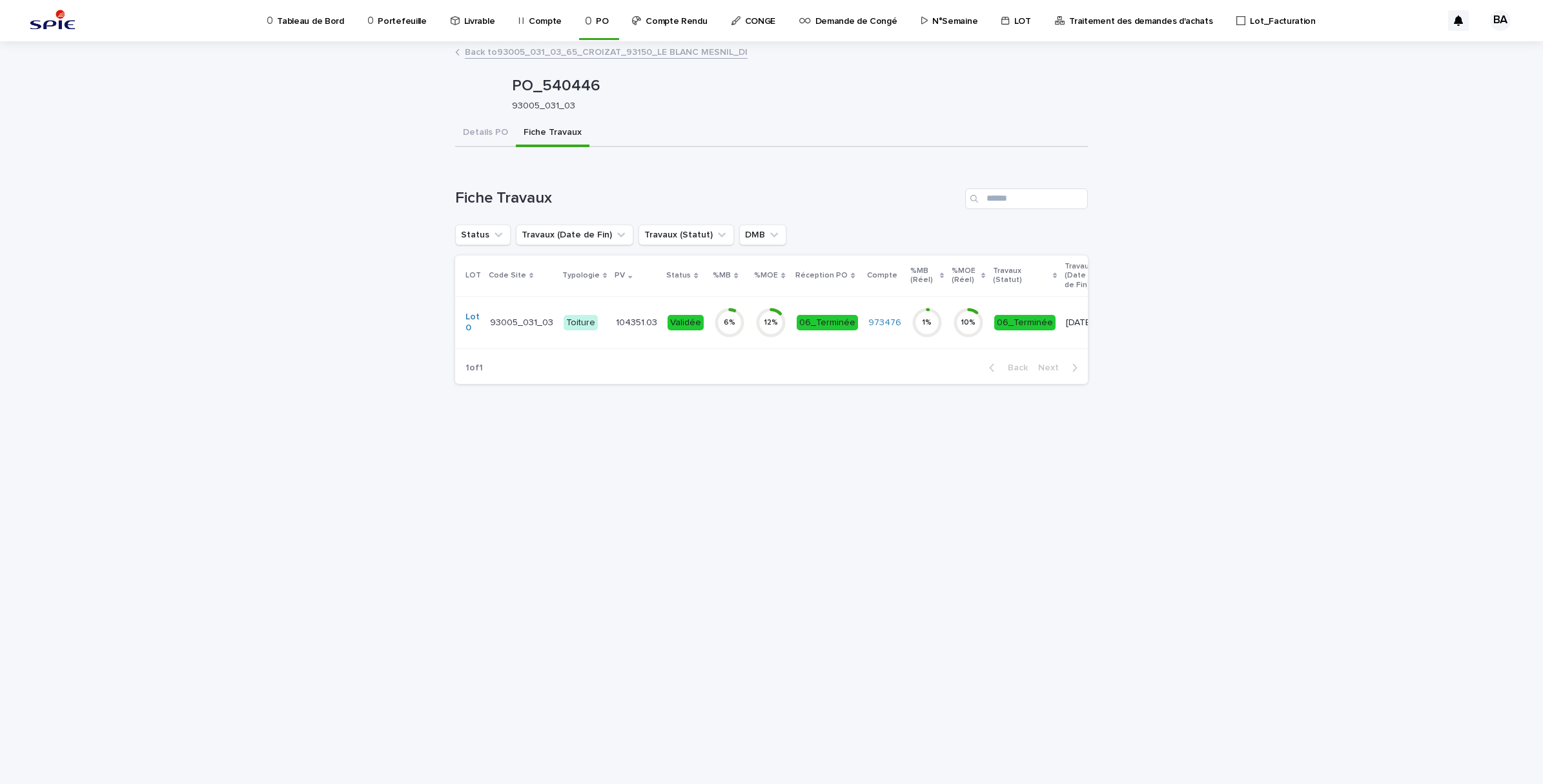
click at [720, 340] on div "6 %" at bounding box center [729, 322] width 31 height 41
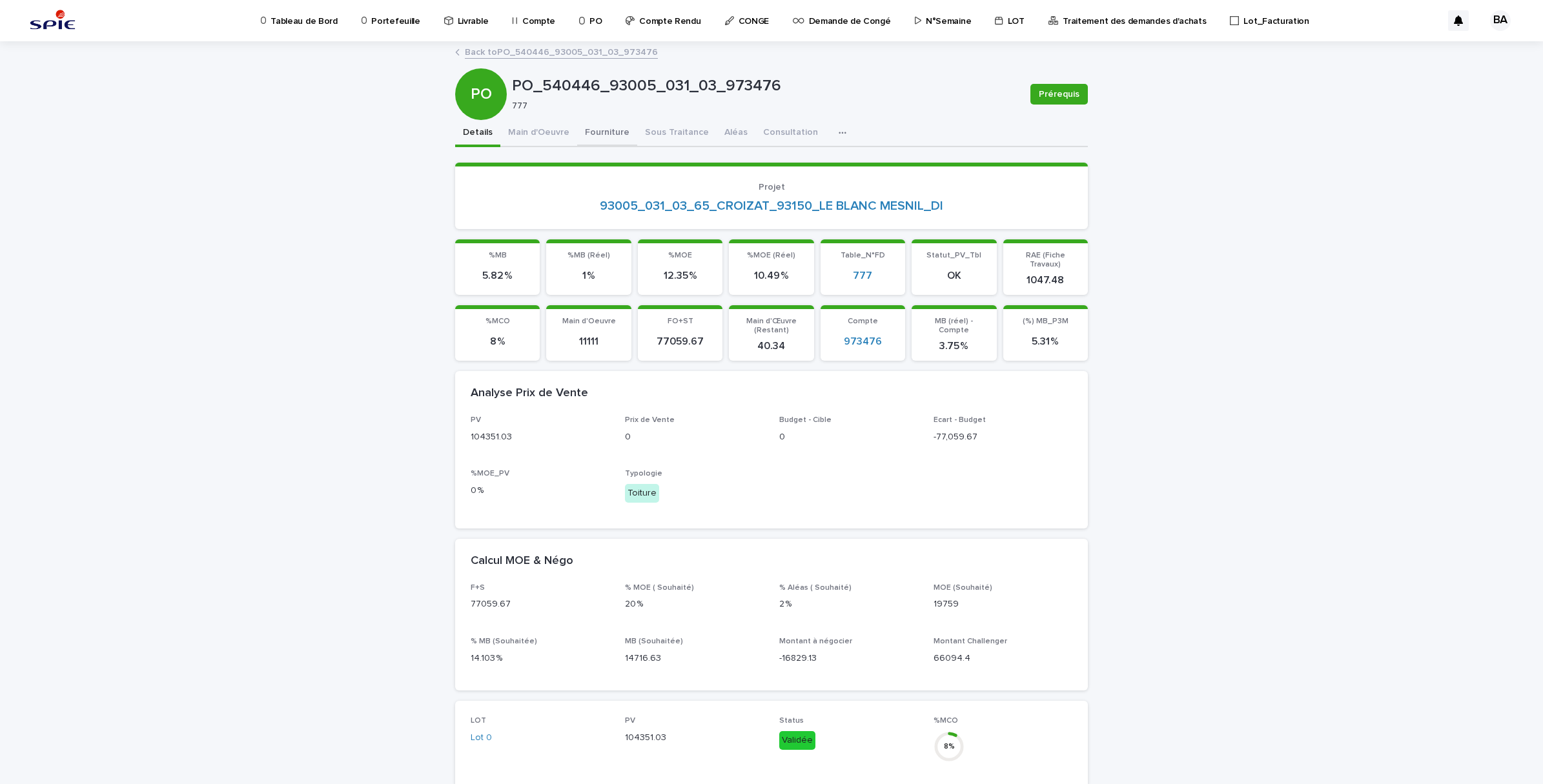
click at [579, 134] on button "Fourniture" at bounding box center [607, 134] width 60 height 27
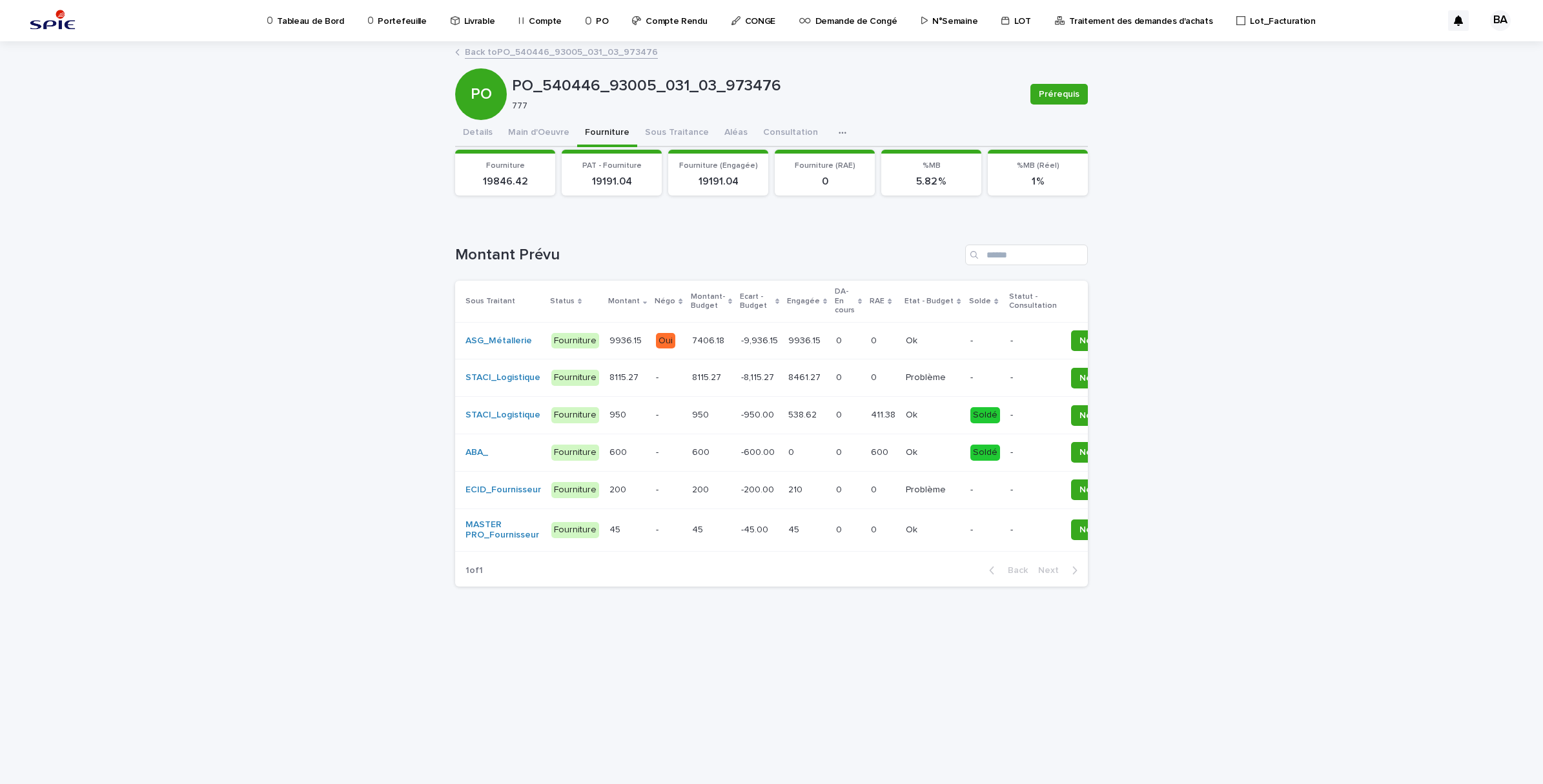
click at [789, 385] on div "8461.27 8461.27" at bounding box center [807, 378] width 38 height 22
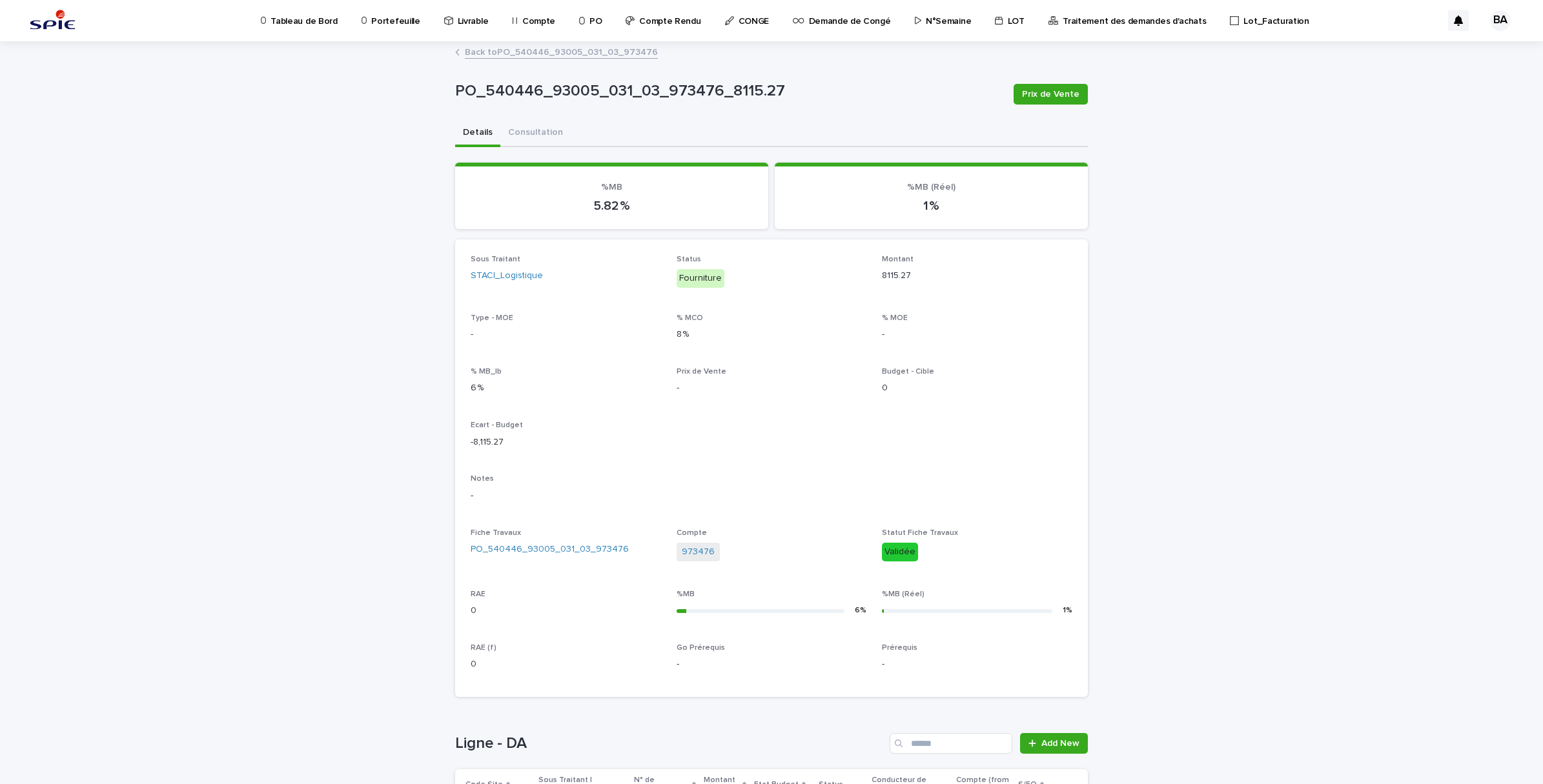
click at [508, 55] on link "Back to PO_540446_93005_031_03_973476" at bounding box center [561, 52] width 193 height 15
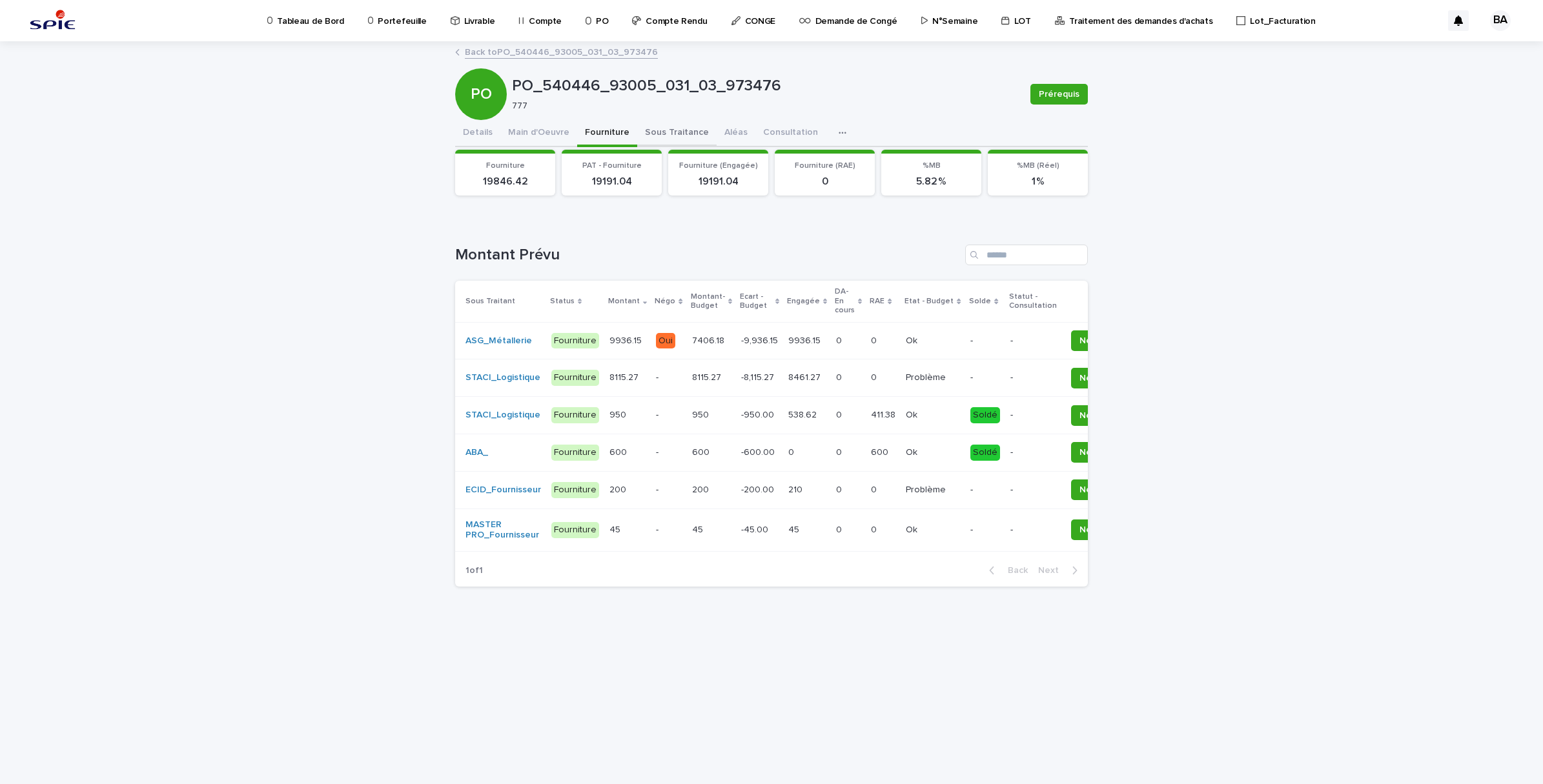
click at [673, 126] on button "Sous Traitance" at bounding box center [677, 134] width 79 height 27
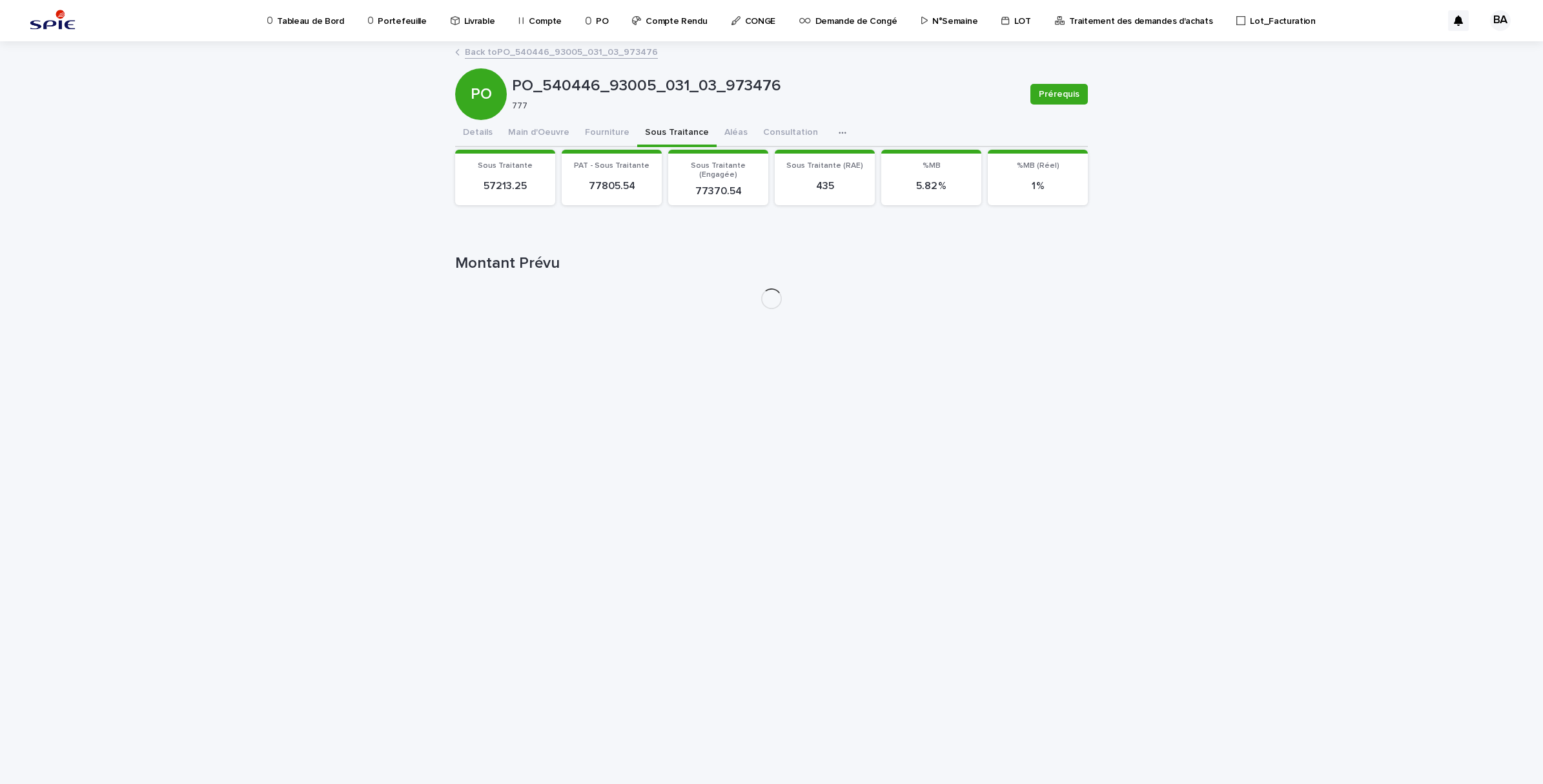
click at [683, 126] on button "Sous Traitance" at bounding box center [677, 134] width 79 height 27
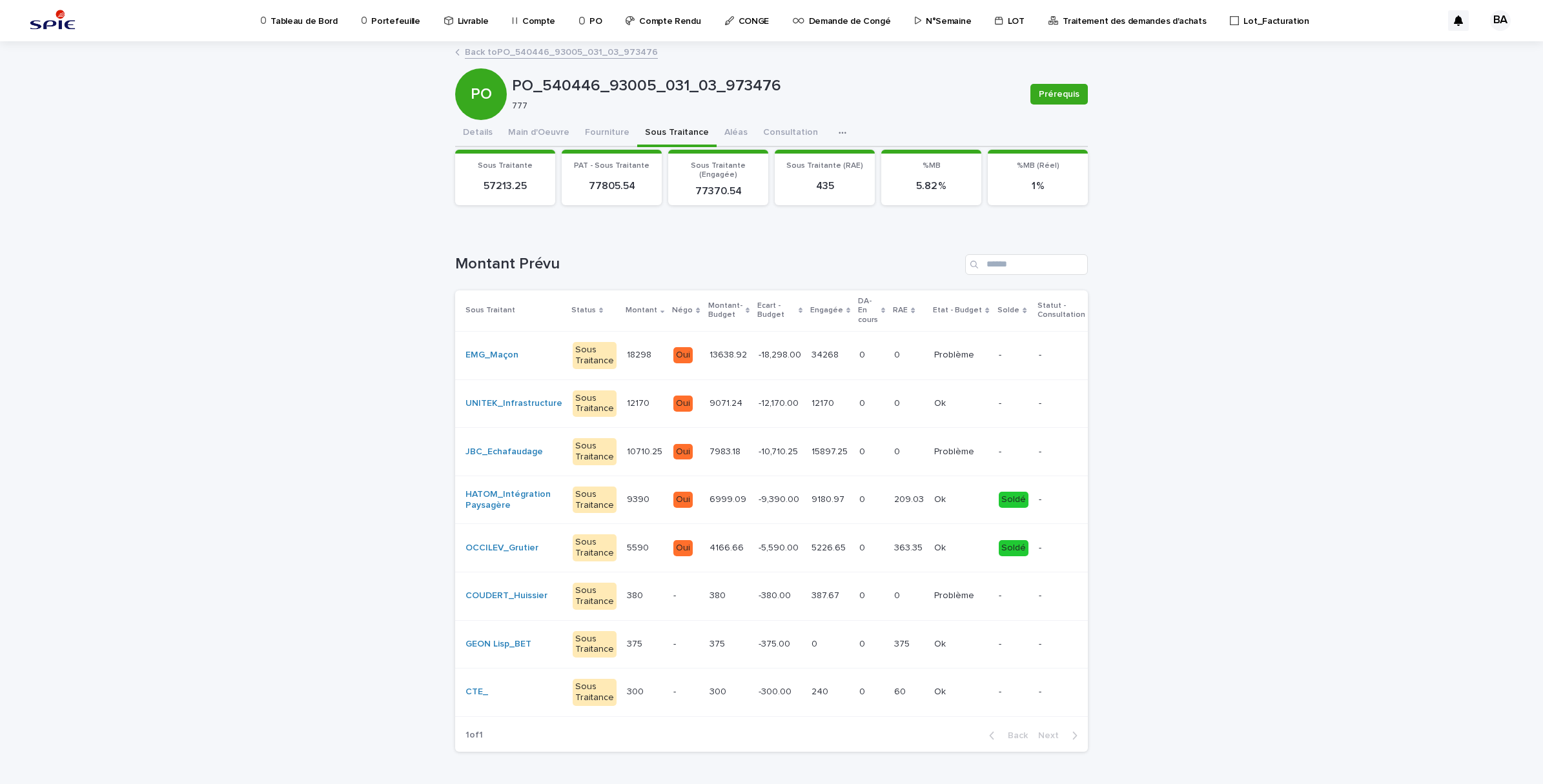
click at [814, 365] on td "34268 34268" at bounding box center [830, 355] width 48 height 48
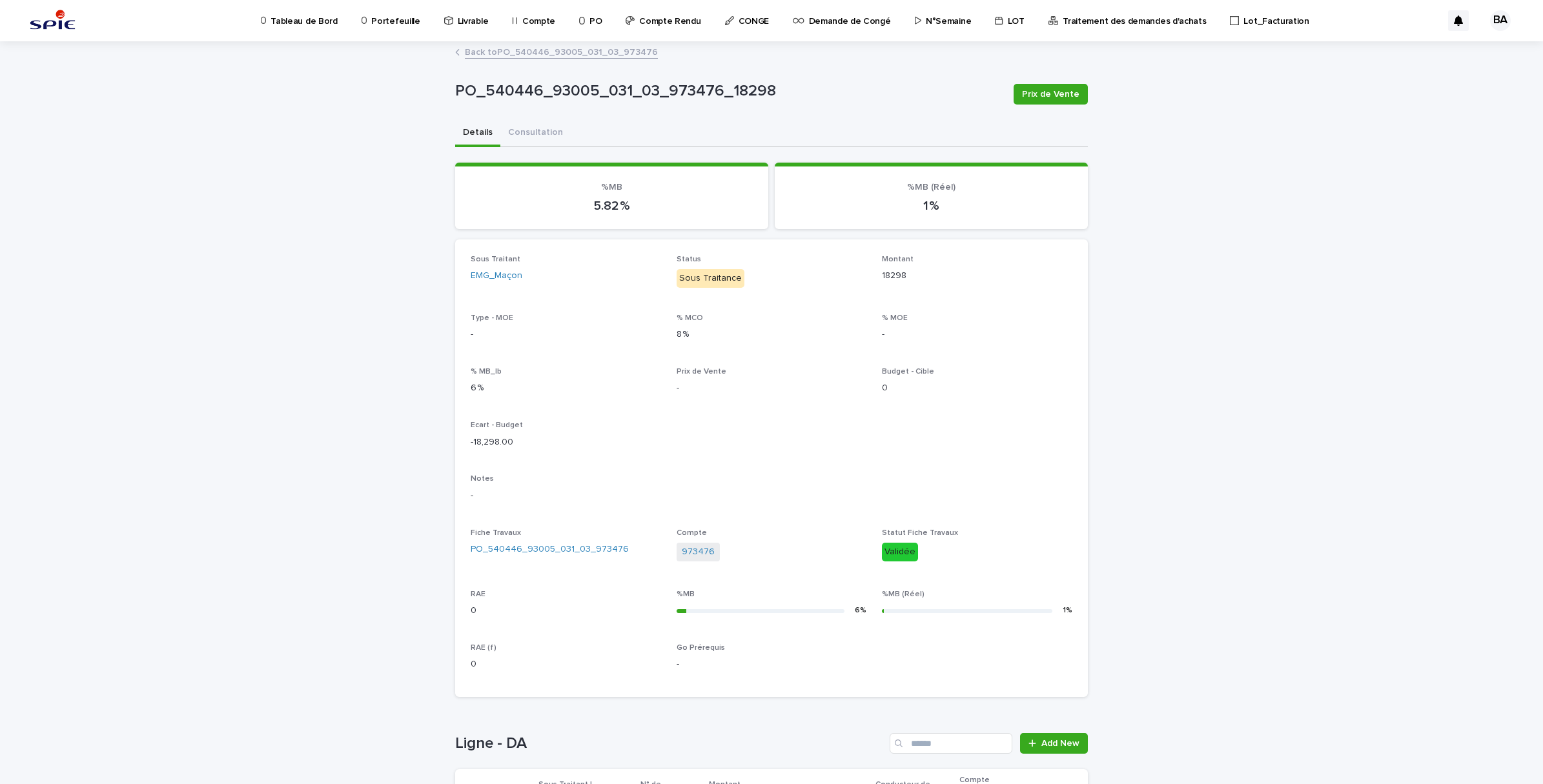
scroll to position [270, 0]
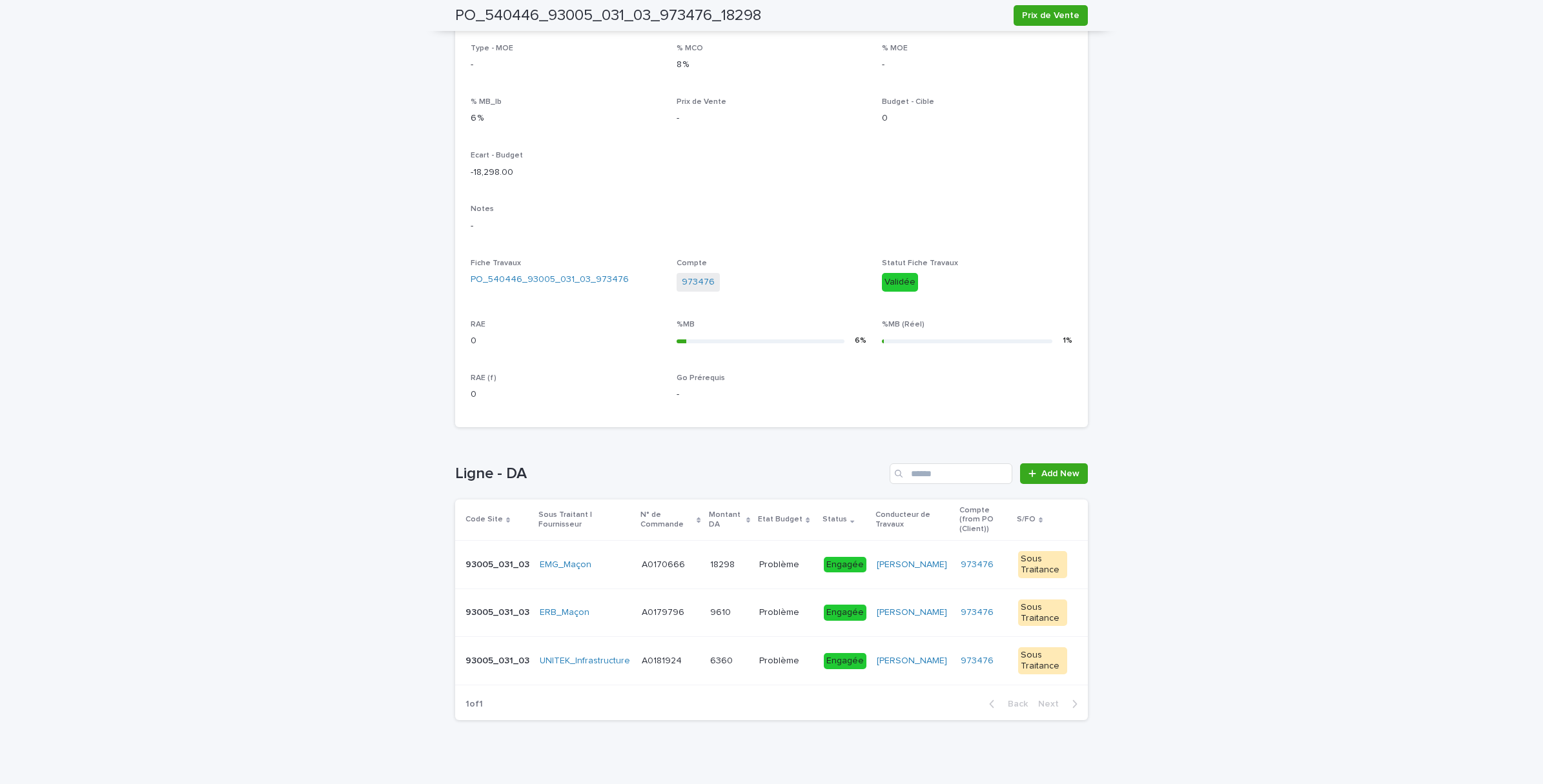
click at [723, 660] on td "6360 6360" at bounding box center [730, 661] width 50 height 48
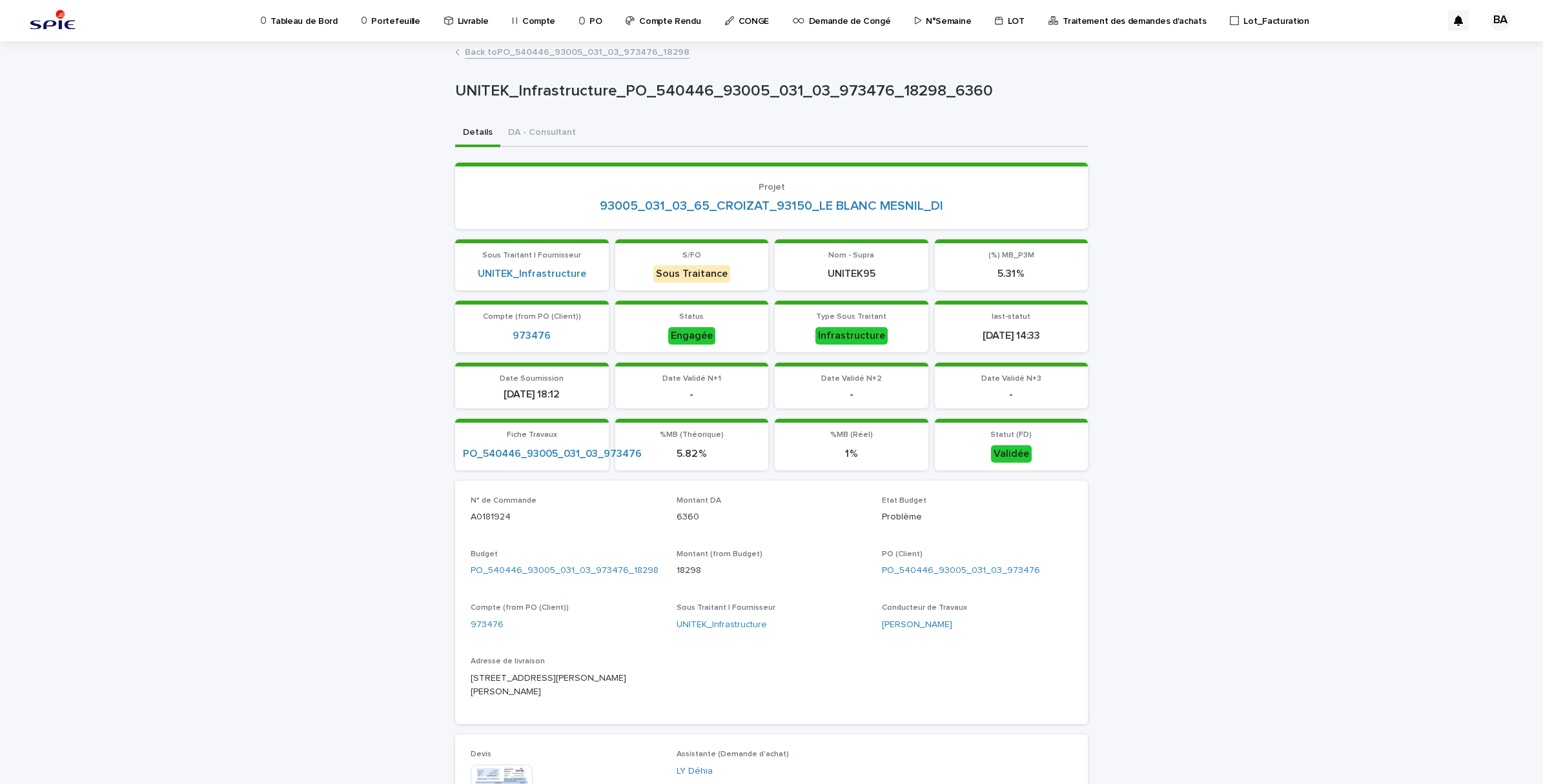
click at [492, 53] on link "Back to PO_540446_93005_031_03_973476_18298" at bounding box center [576, 52] width 225 height 15
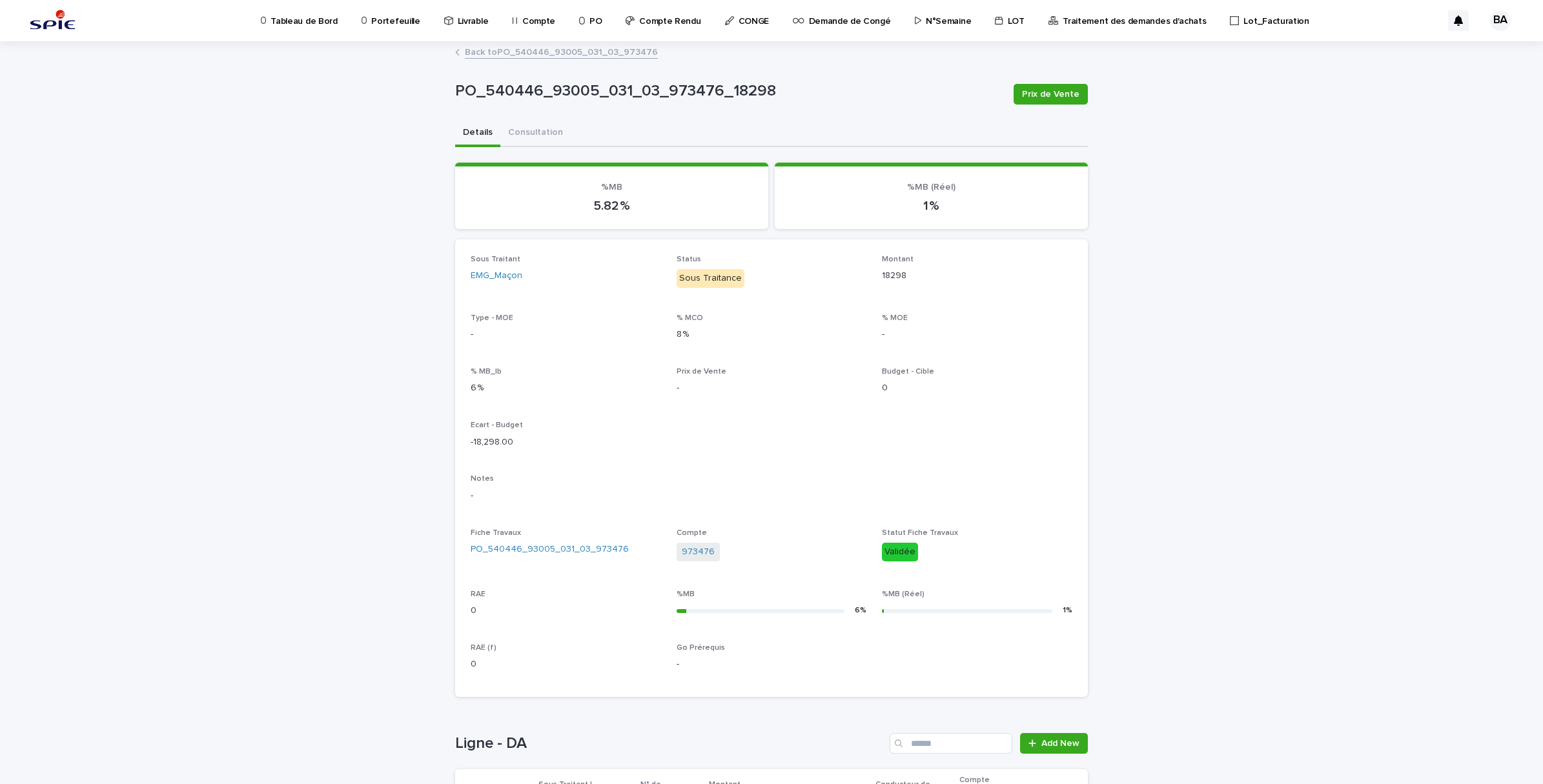
click at [514, 47] on link "Back to PO_540446_93005_031_03_973476" at bounding box center [561, 52] width 193 height 15
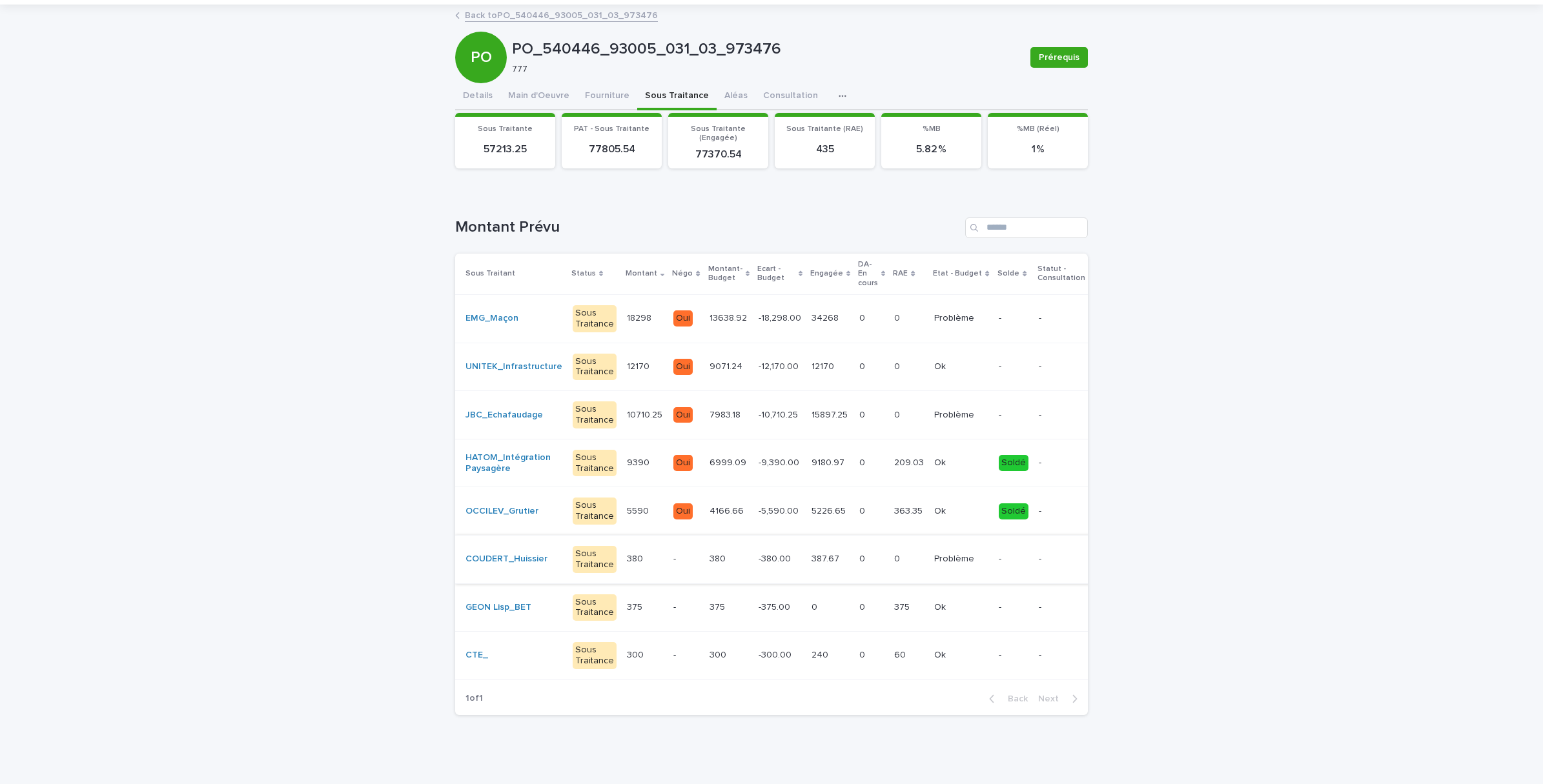
scroll to position [53, 0]
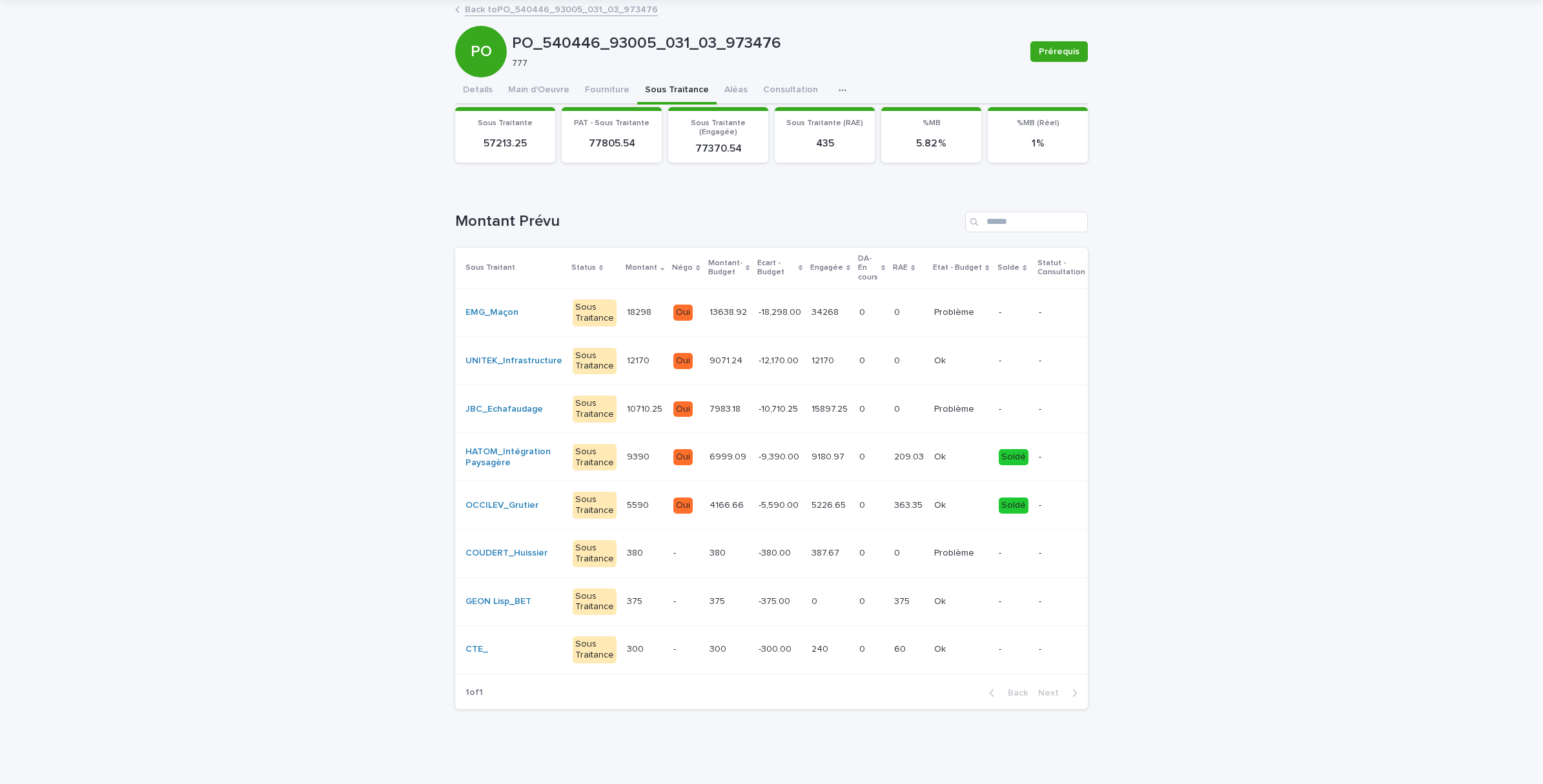
click at [643, 362] on td "12170 12170" at bounding box center [645, 361] width 47 height 48
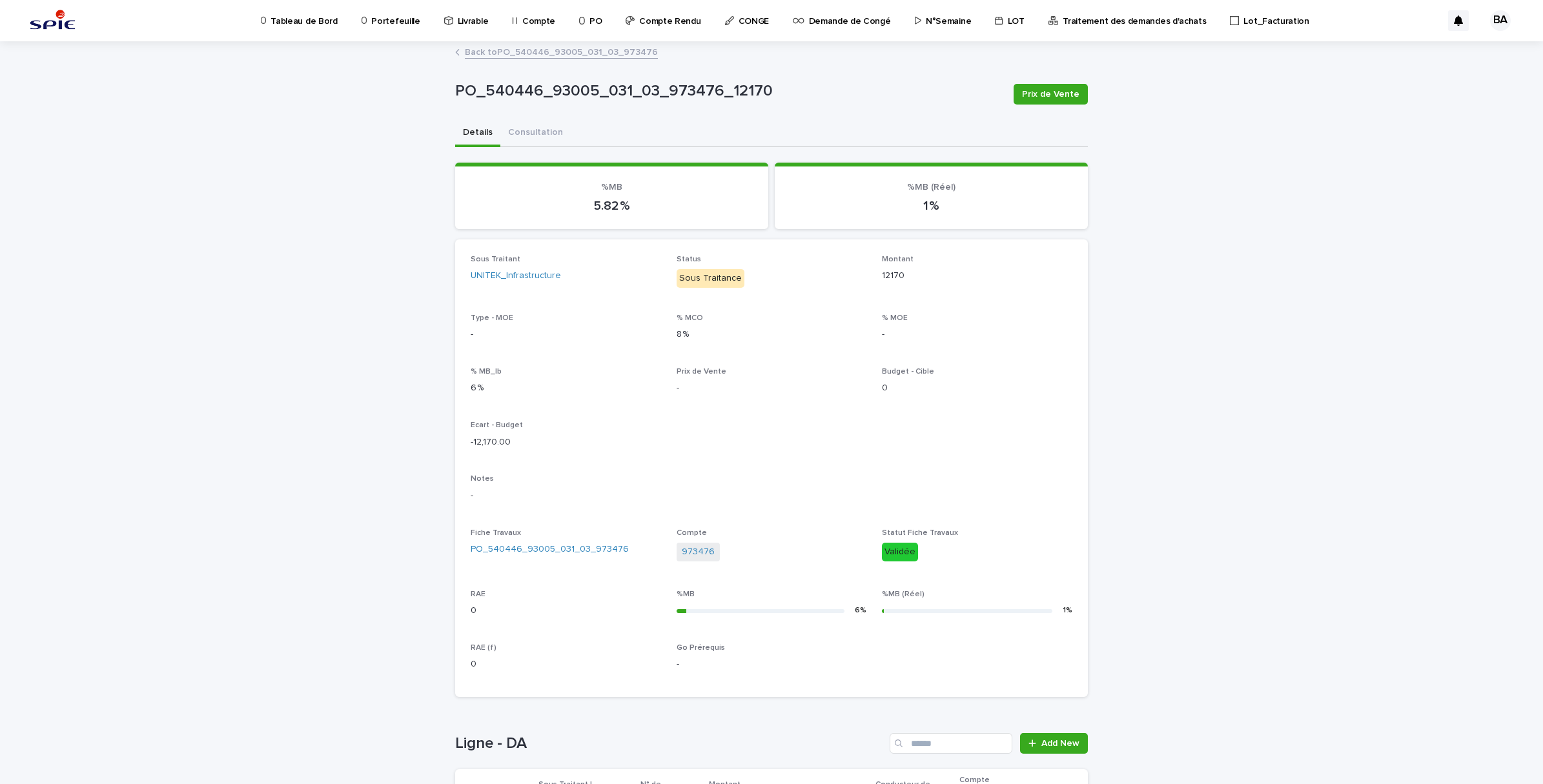
click at [525, 50] on link "Back to PO_540446_93005_031_03_973476" at bounding box center [561, 52] width 193 height 15
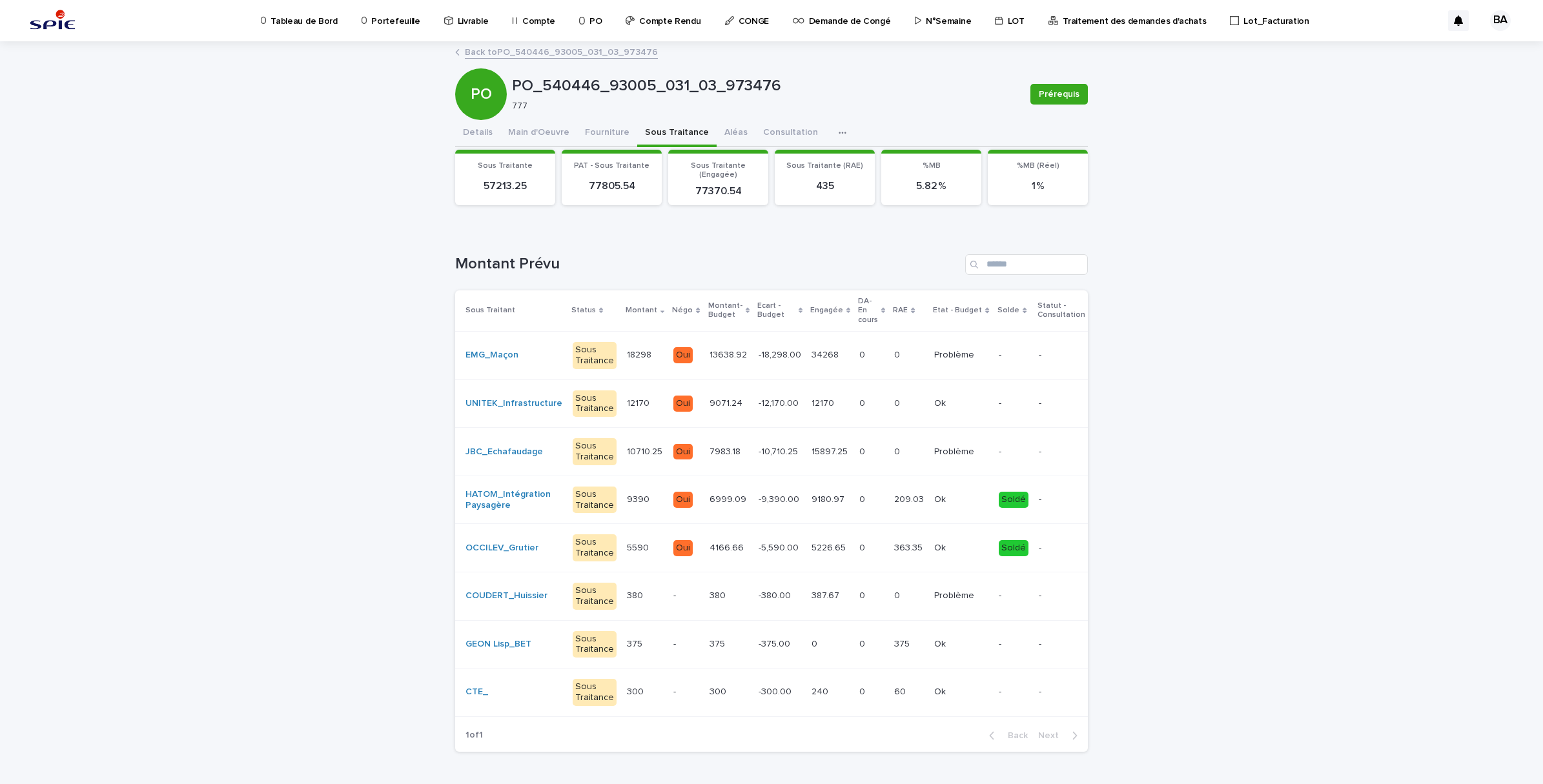
click at [668, 466] on td "Oui" at bounding box center [686, 452] width 36 height 48
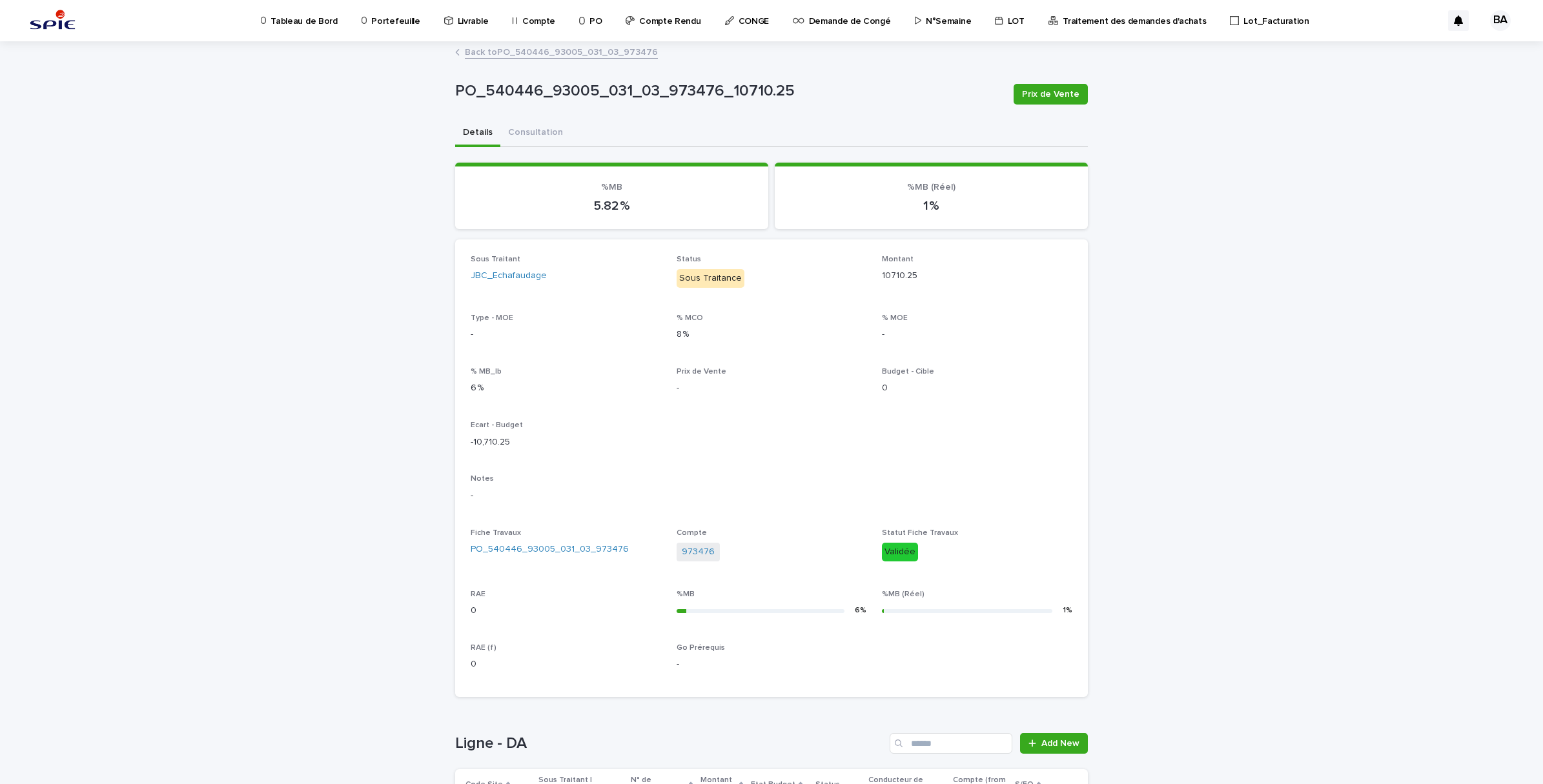
click at [488, 58] on link "Back to PO_540446_93005_031_03_973476" at bounding box center [561, 52] width 193 height 15
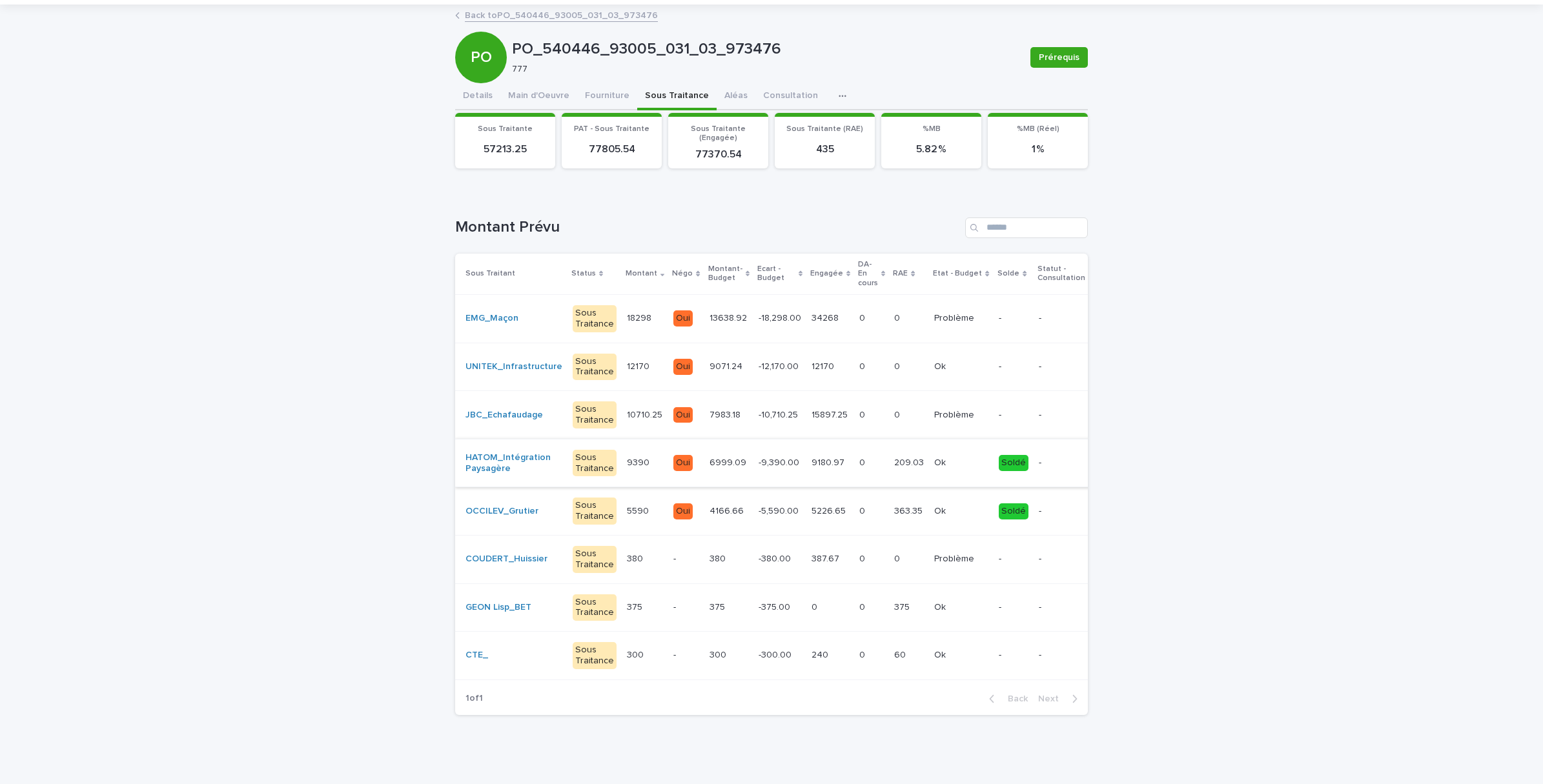
scroll to position [53, 0]
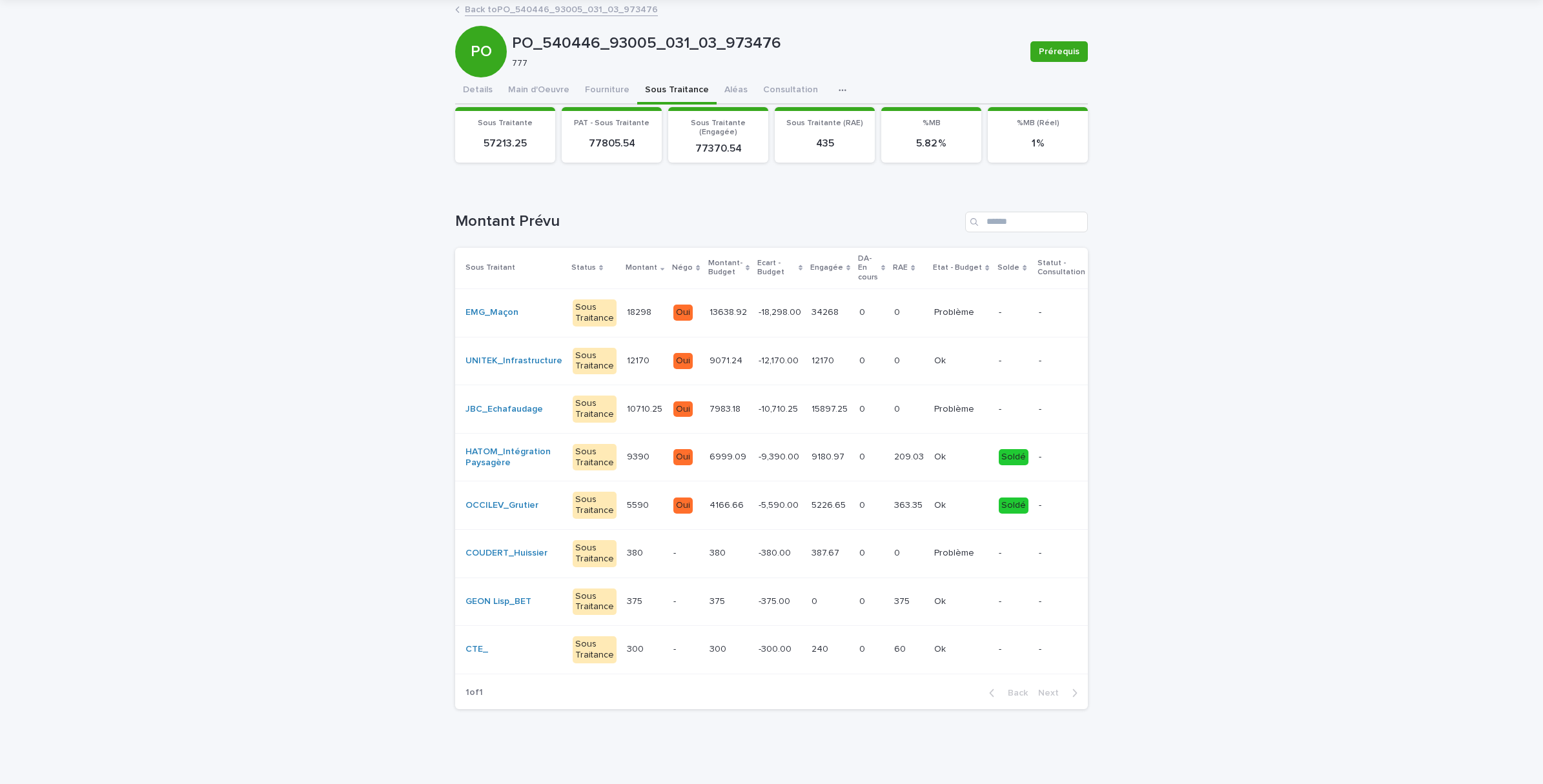
click at [721, 83] on div "PO_540446_93005_031_03_973476 Prérequis PO PO_540446_93005_031_03_973476 777 Pr…" at bounding box center [771, 360] width 632 height 720
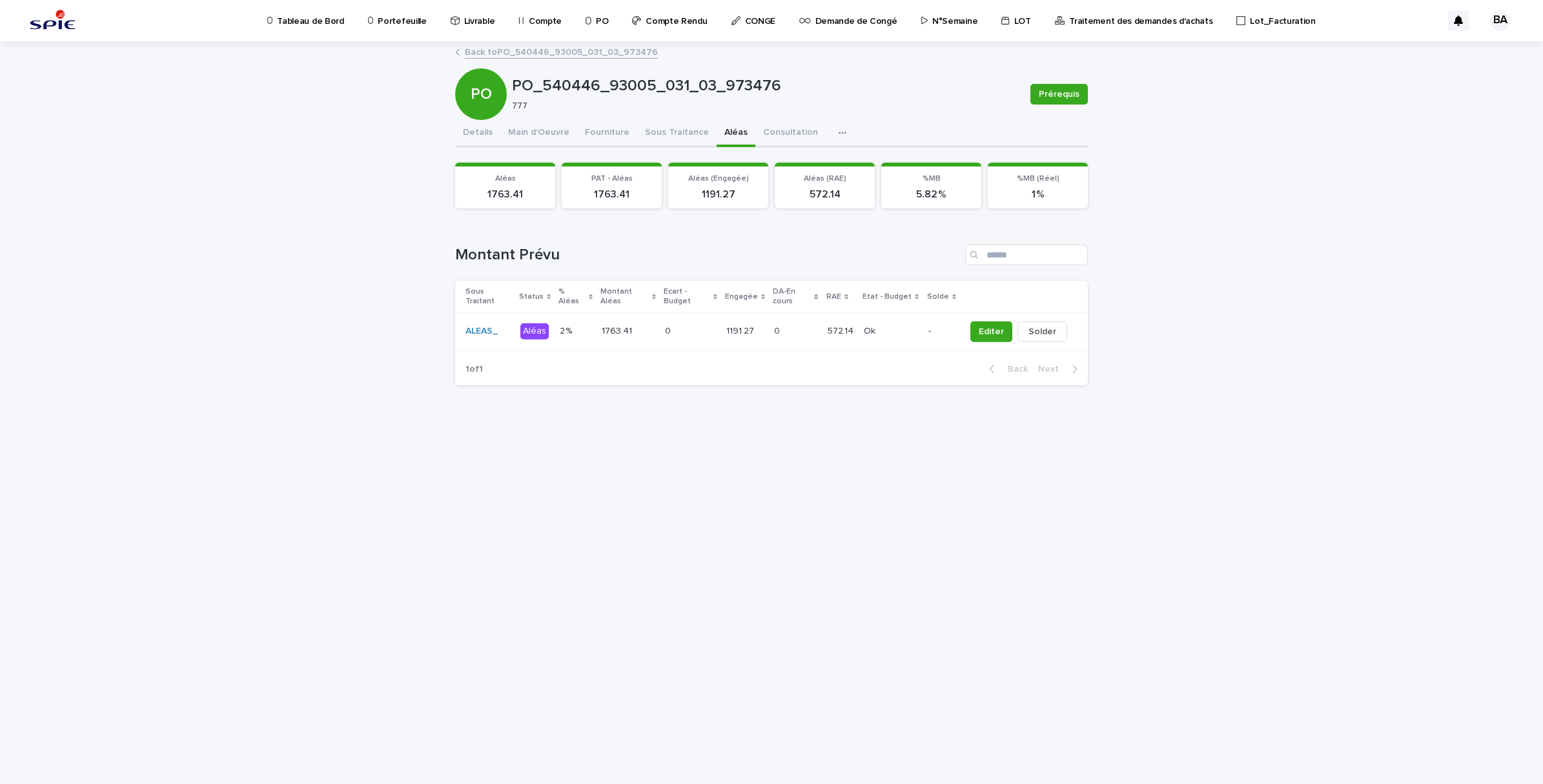
click at [849, 331] on div "572.14 572.14" at bounding box center [840, 331] width 26 height 22
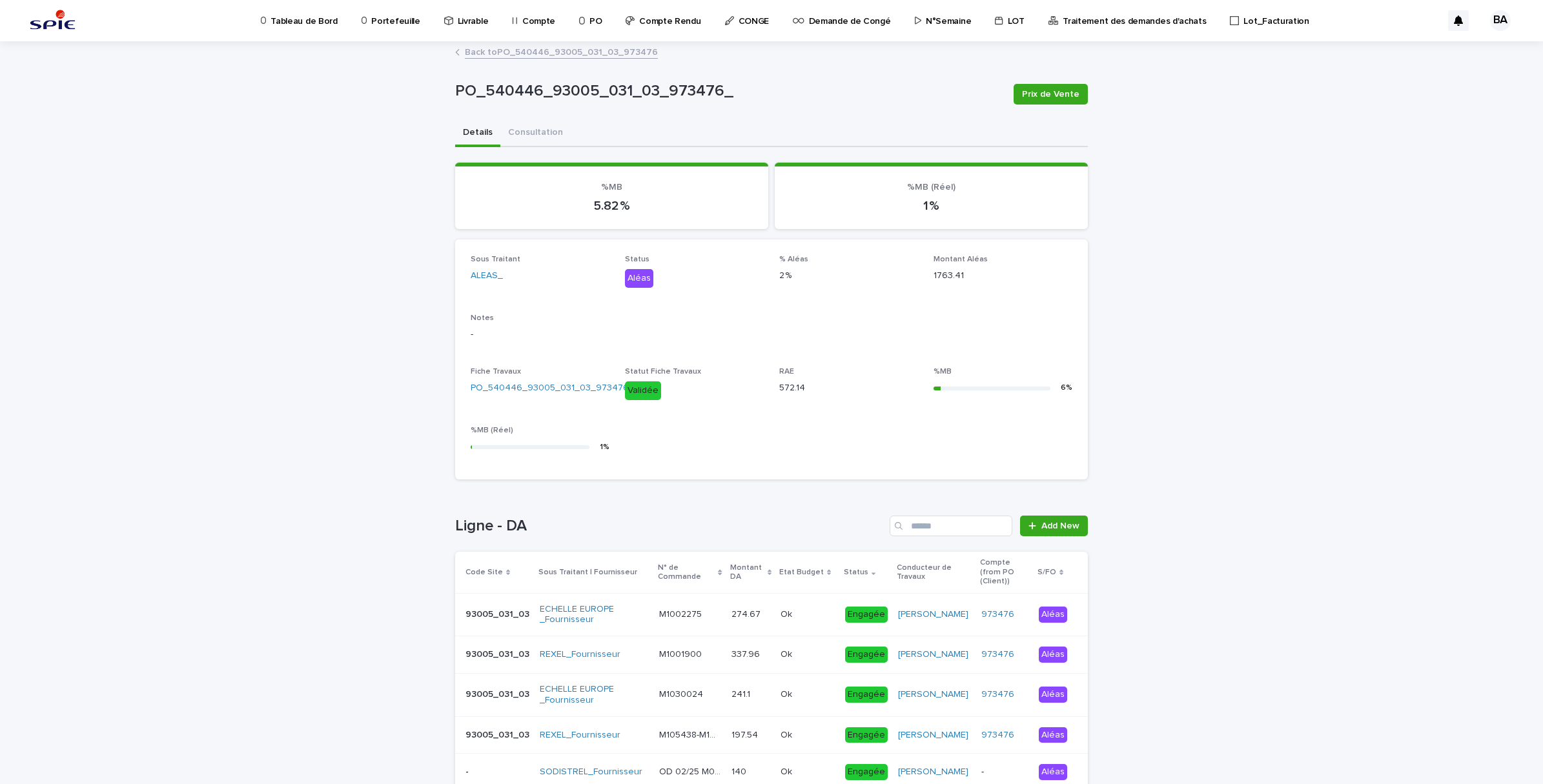
click at [490, 50] on link "Back to PO_540446_93005_031_03_973476" at bounding box center [561, 52] width 193 height 15
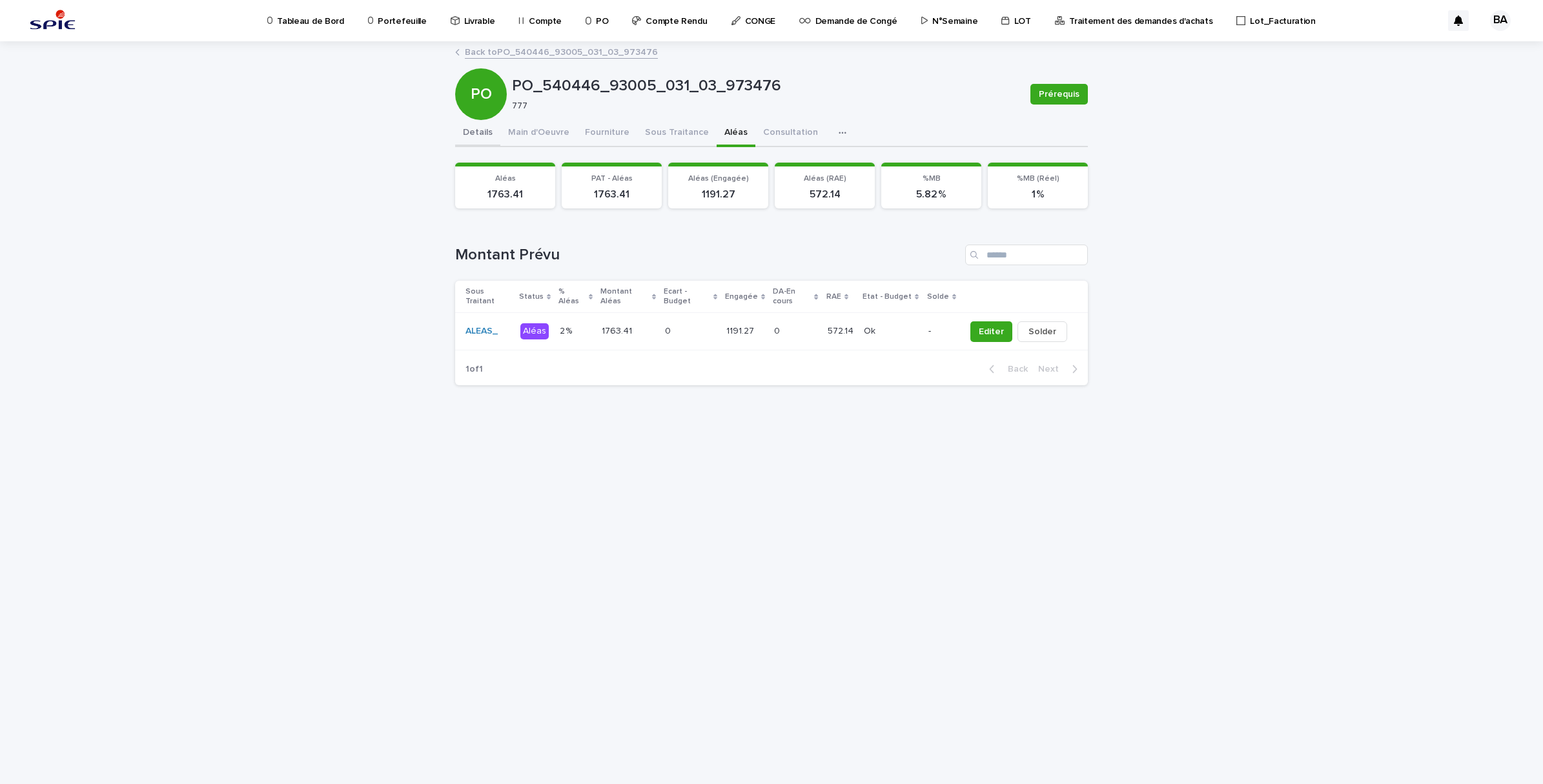
click at [470, 131] on button "Details" at bounding box center [478, 134] width 45 height 27
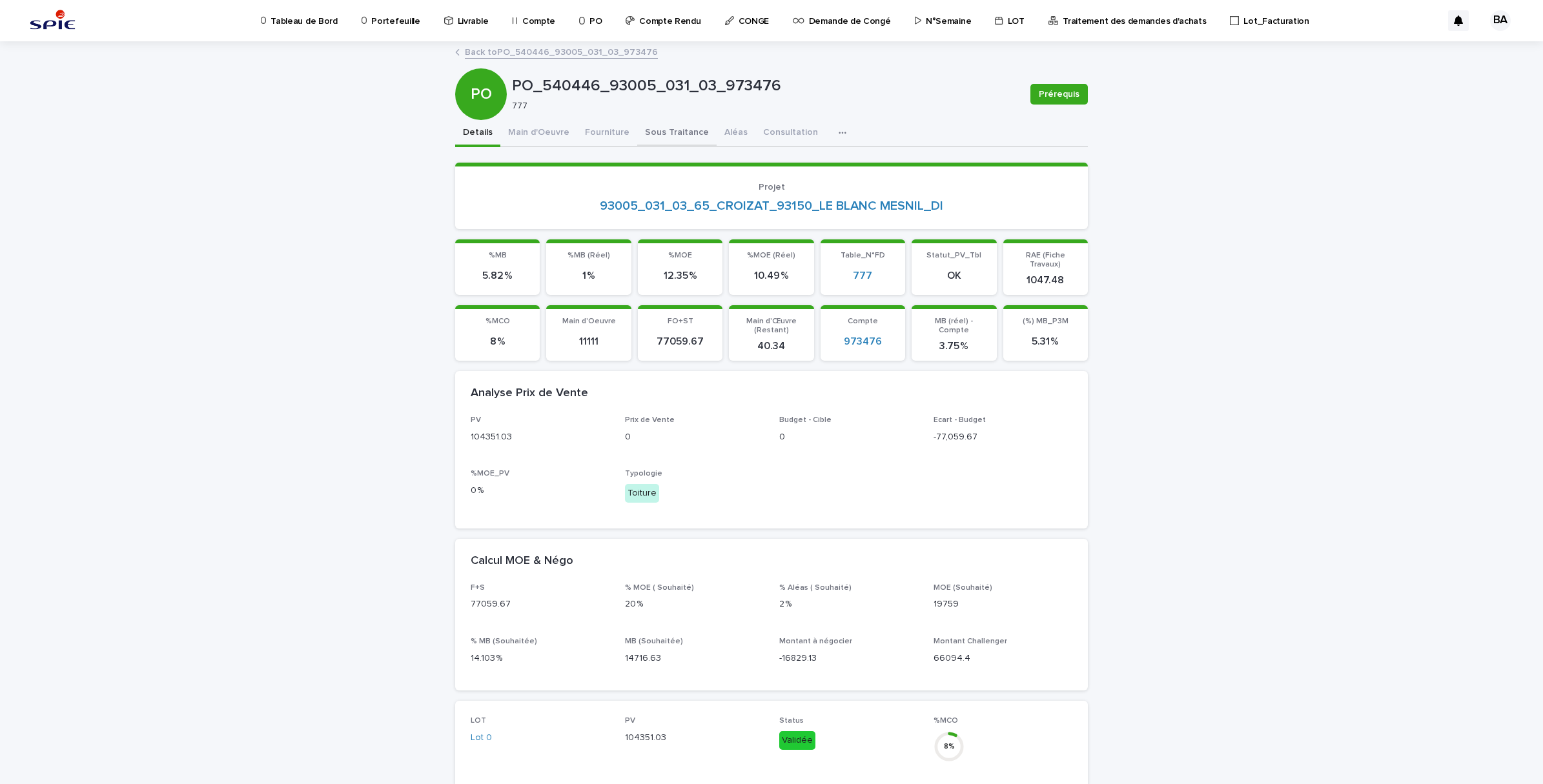
click at [652, 142] on button "Sous Traitance" at bounding box center [677, 134] width 79 height 27
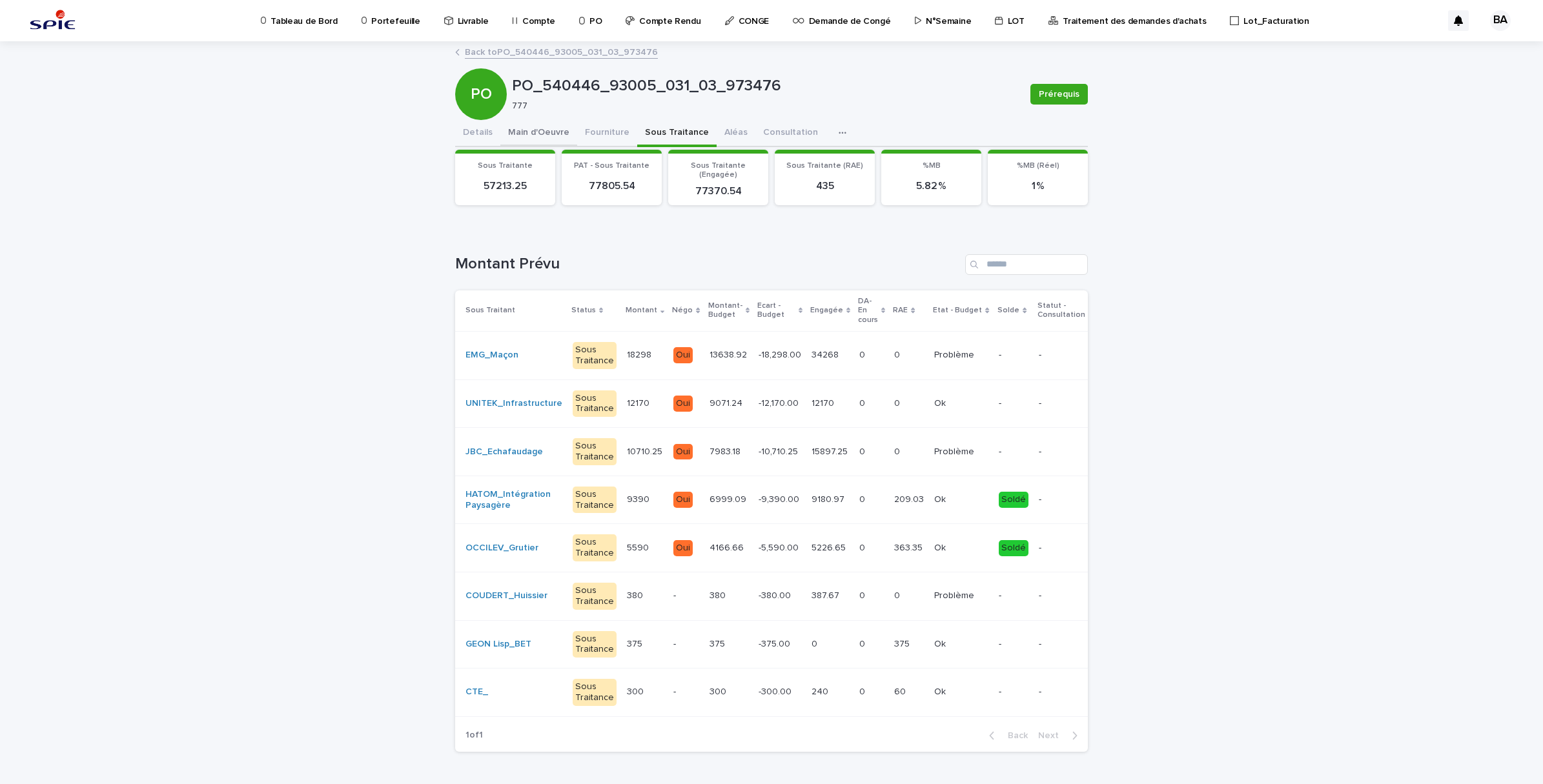
click at [541, 128] on button "Main d'Oeuvre" at bounding box center [539, 134] width 77 height 27
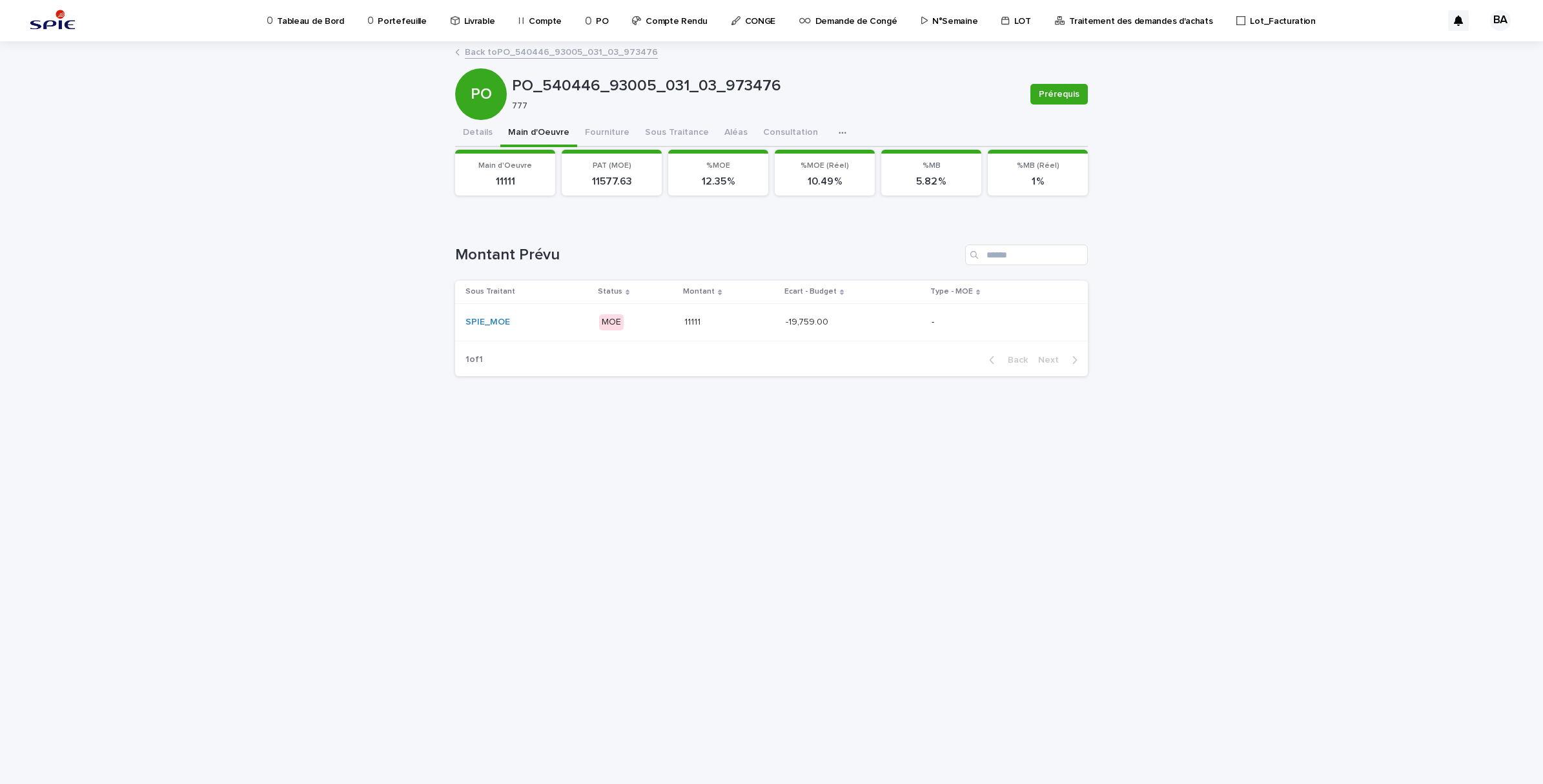
click at [867, 321] on p at bounding box center [842, 321] width 113 height 11
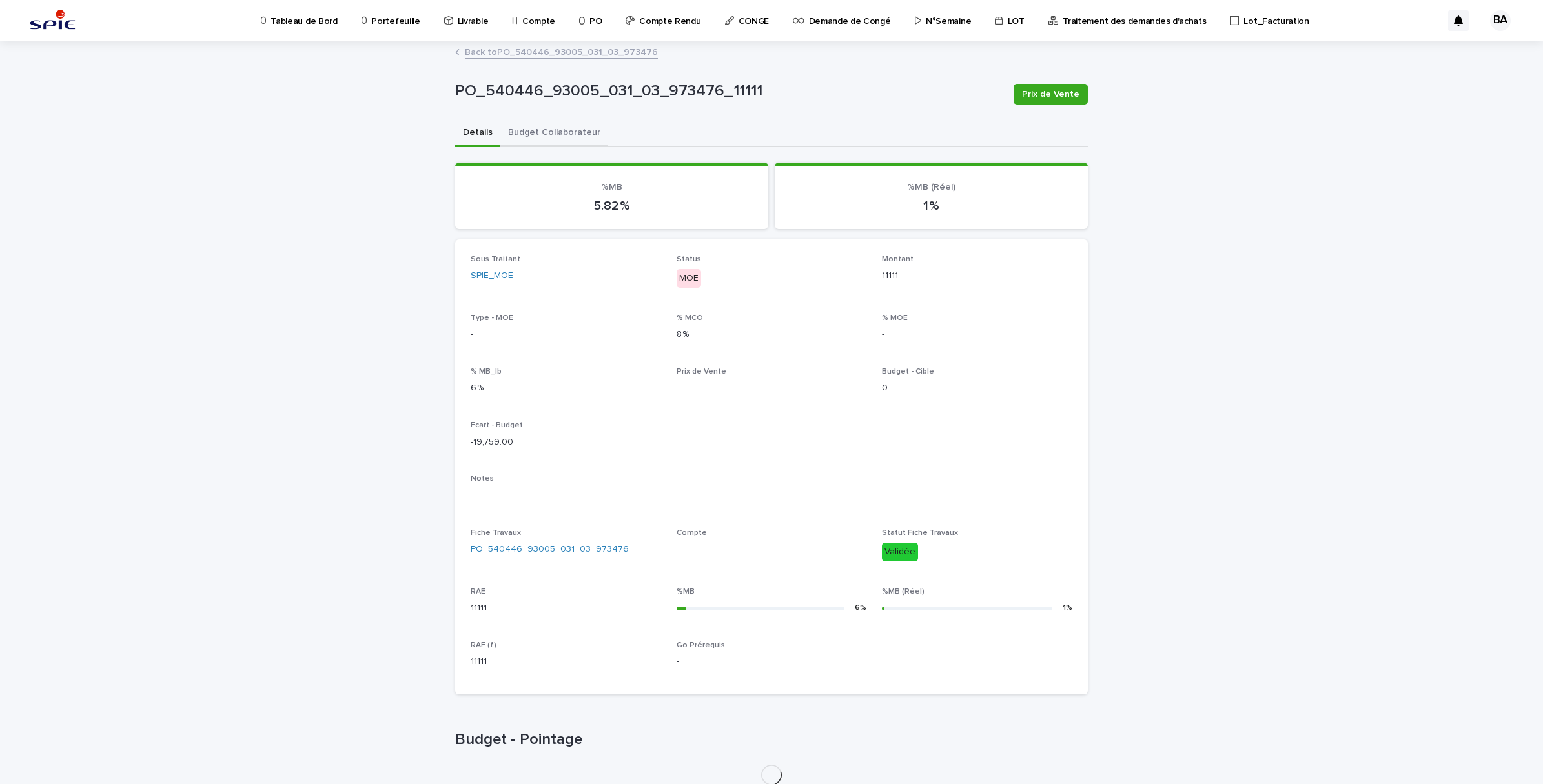
click at [570, 133] on button "Budget Collaborateur" at bounding box center [554, 134] width 108 height 27
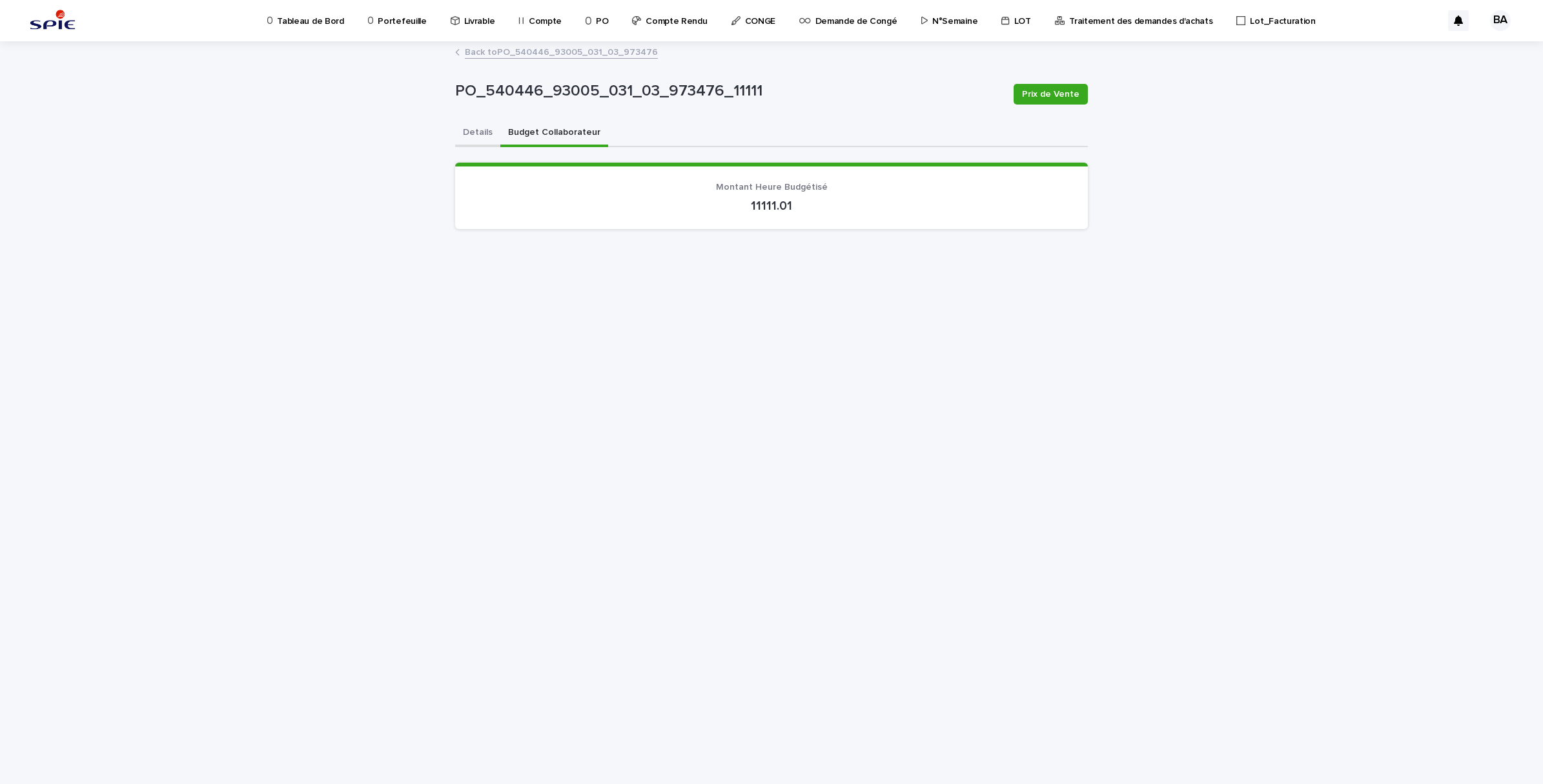
click at [463, 131] on button "Details" at bounding box center [478, 134] width 45 height 27
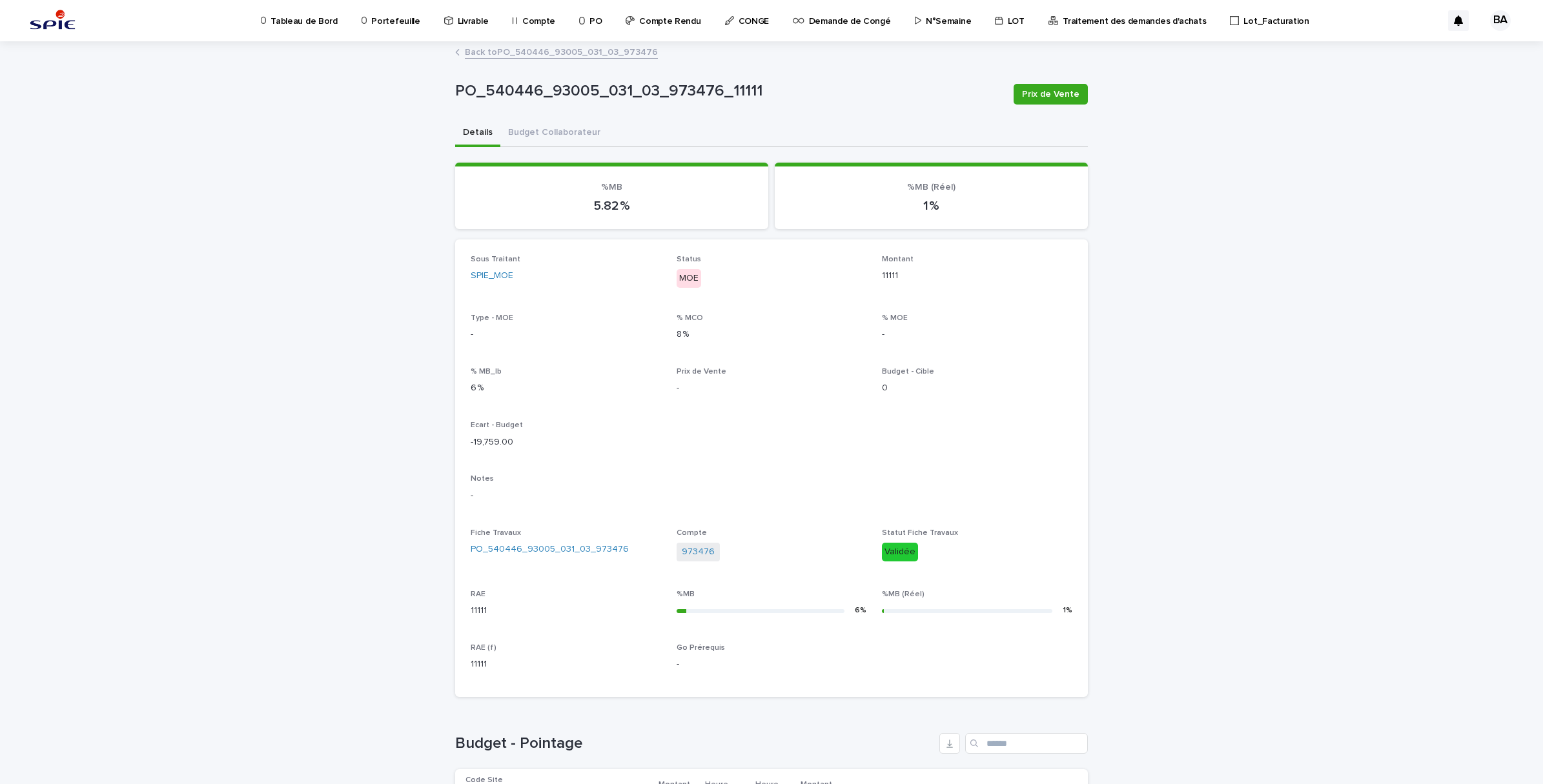
click at [521, 46] on link "Back to PO_540446_93005_031_03_973476" at bounding box center [561, 52] width 193 height 15
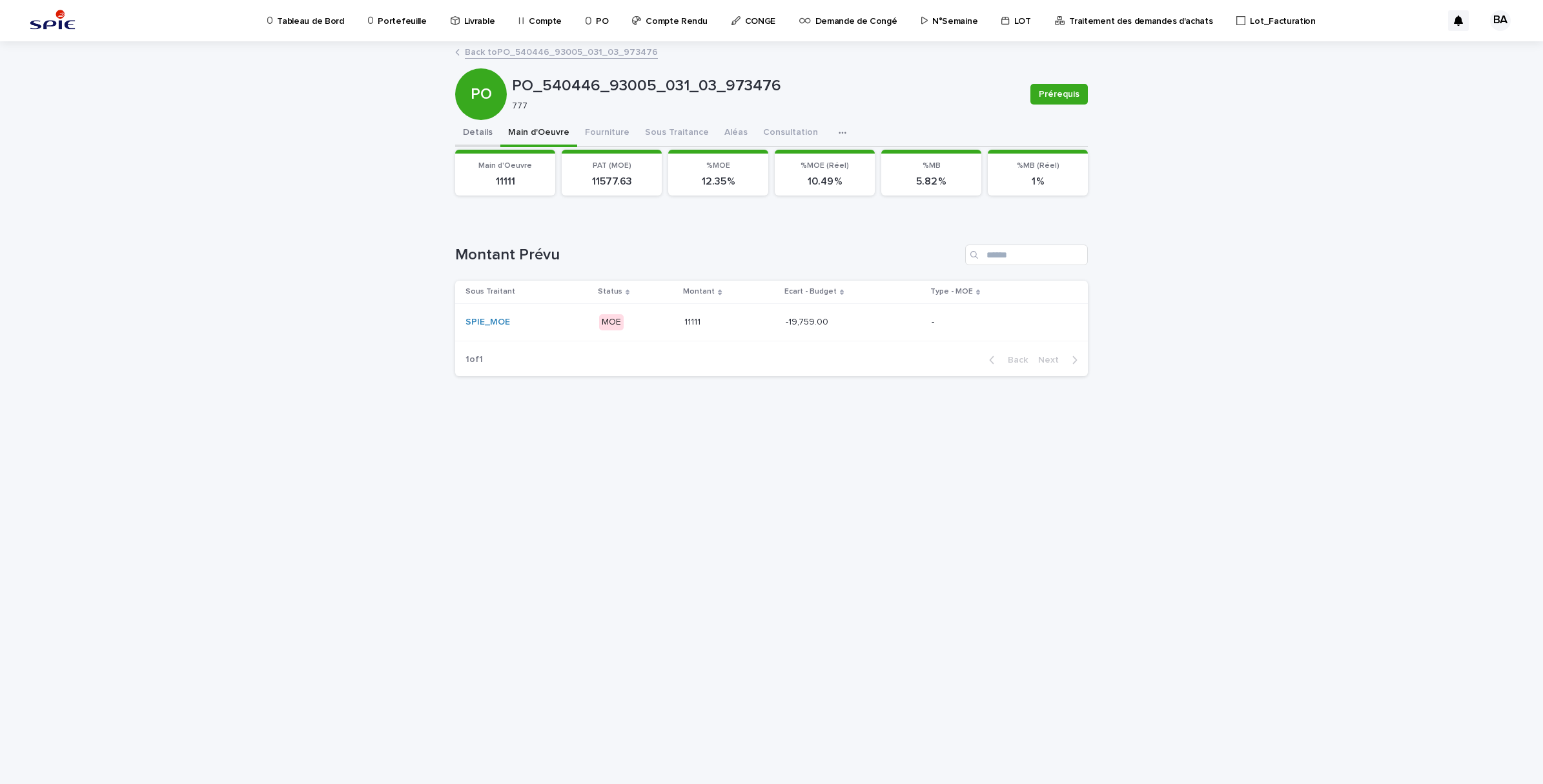
click at [479, 138] on button "Details" at bounding box center [478, 134] width 45 height 27
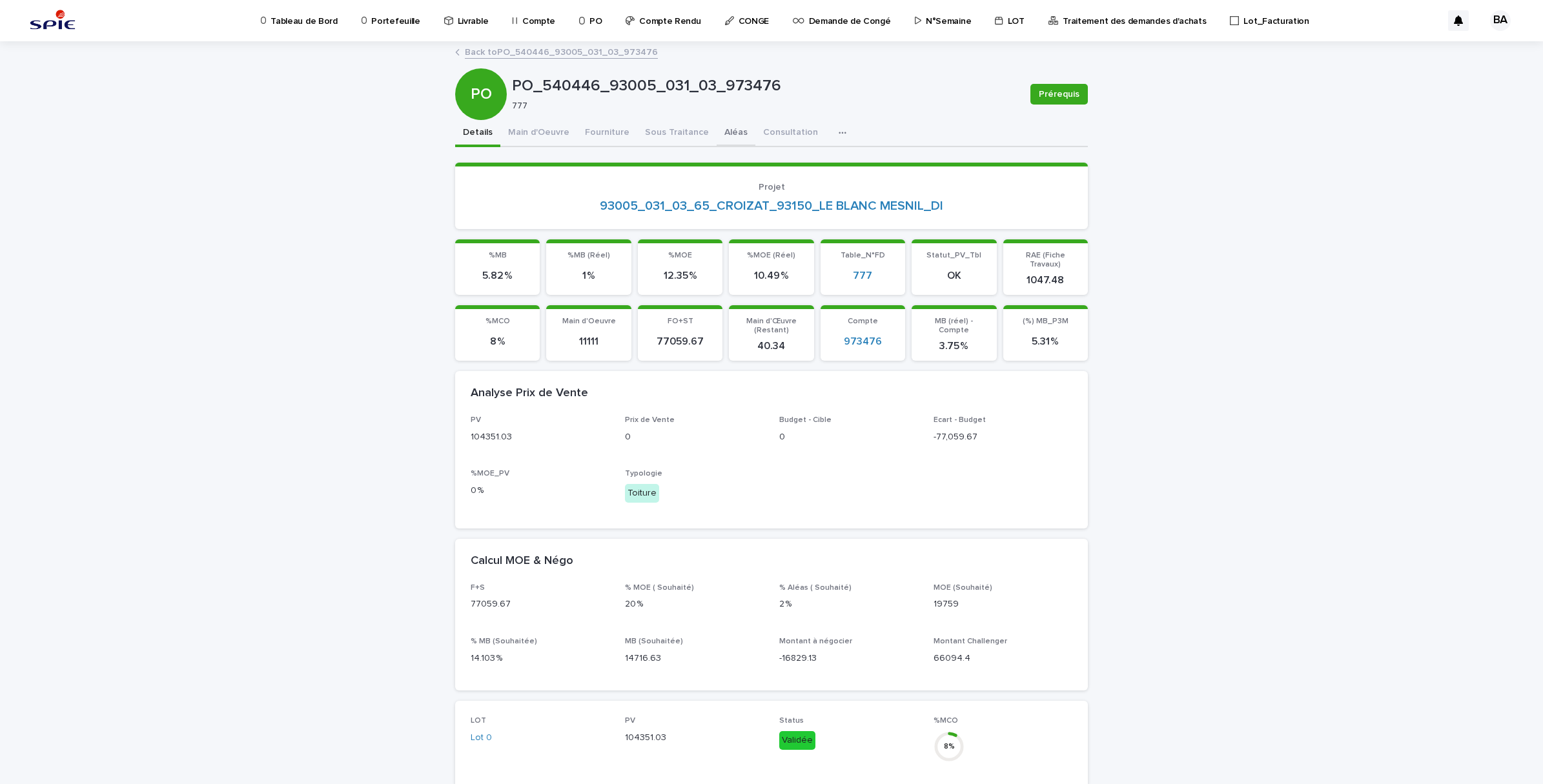
click at [728, 132] on button "Aléas" at bounding box center [736, 134] width 38 height 27
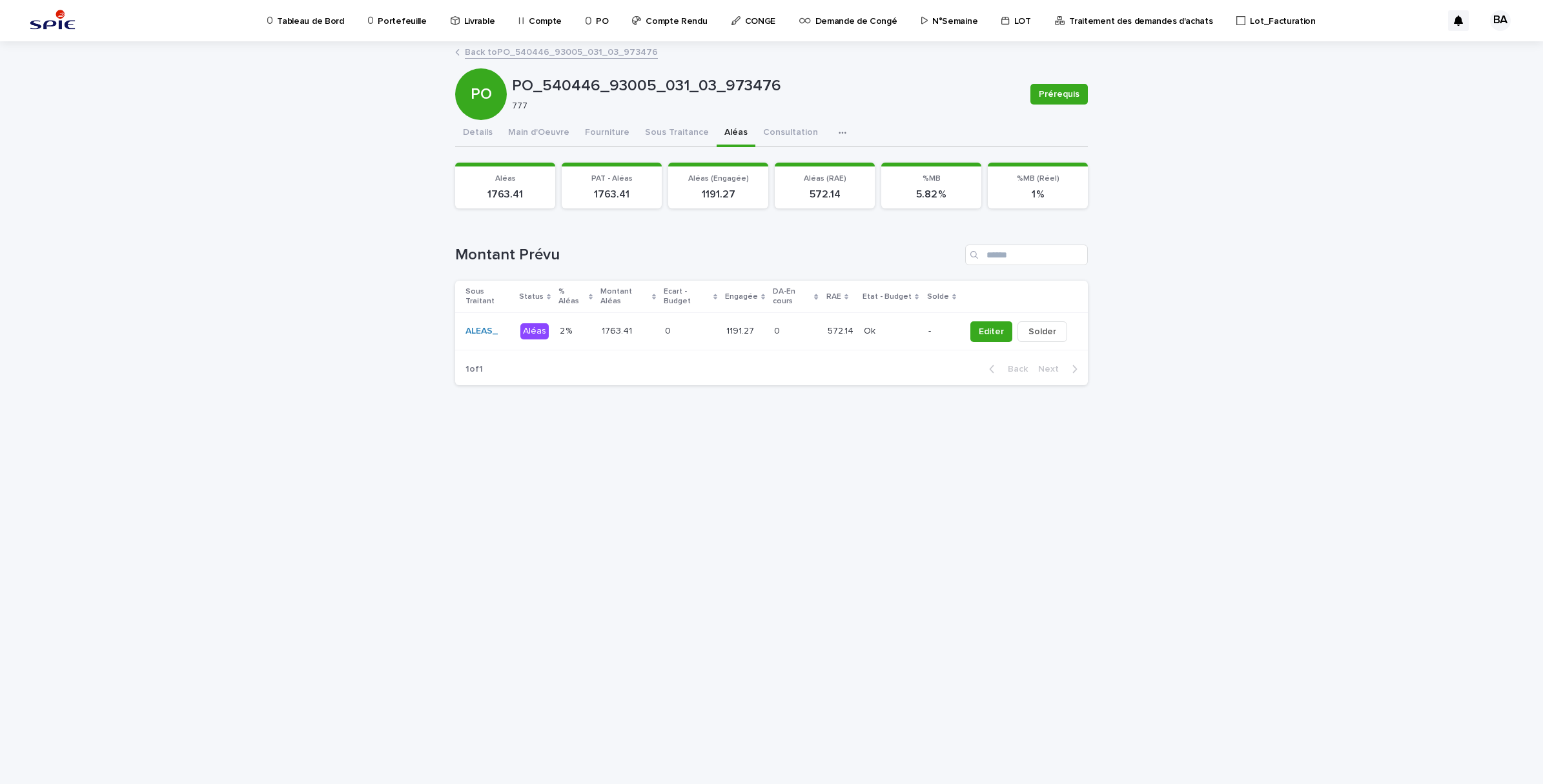
click at [465, 133] on button "Details" at bounding box center [478, 134] width 45 height 27
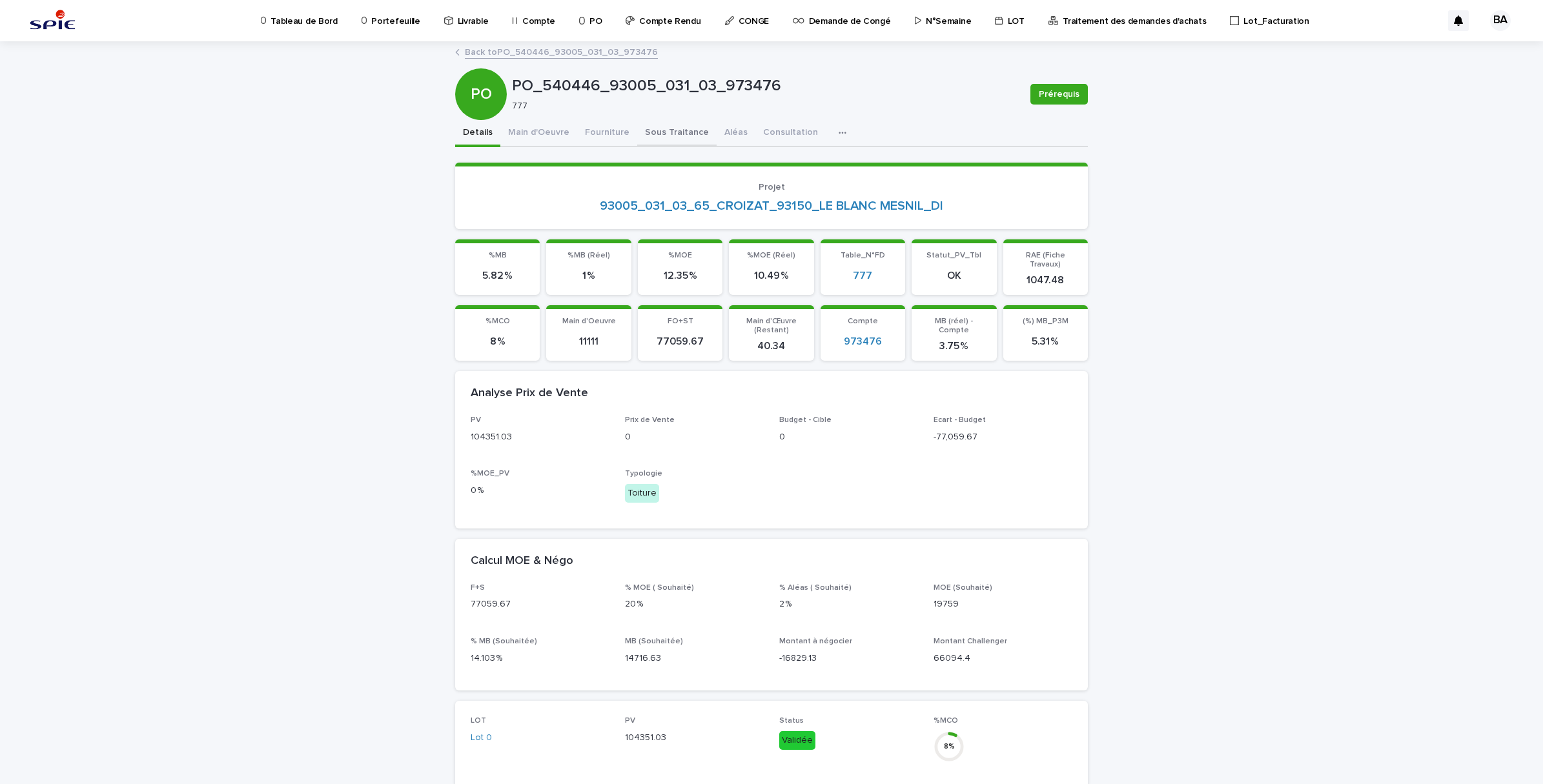
click at [689, 120] on button "Sous Traitance" at bounding box center [677, 134] width 79 height 27
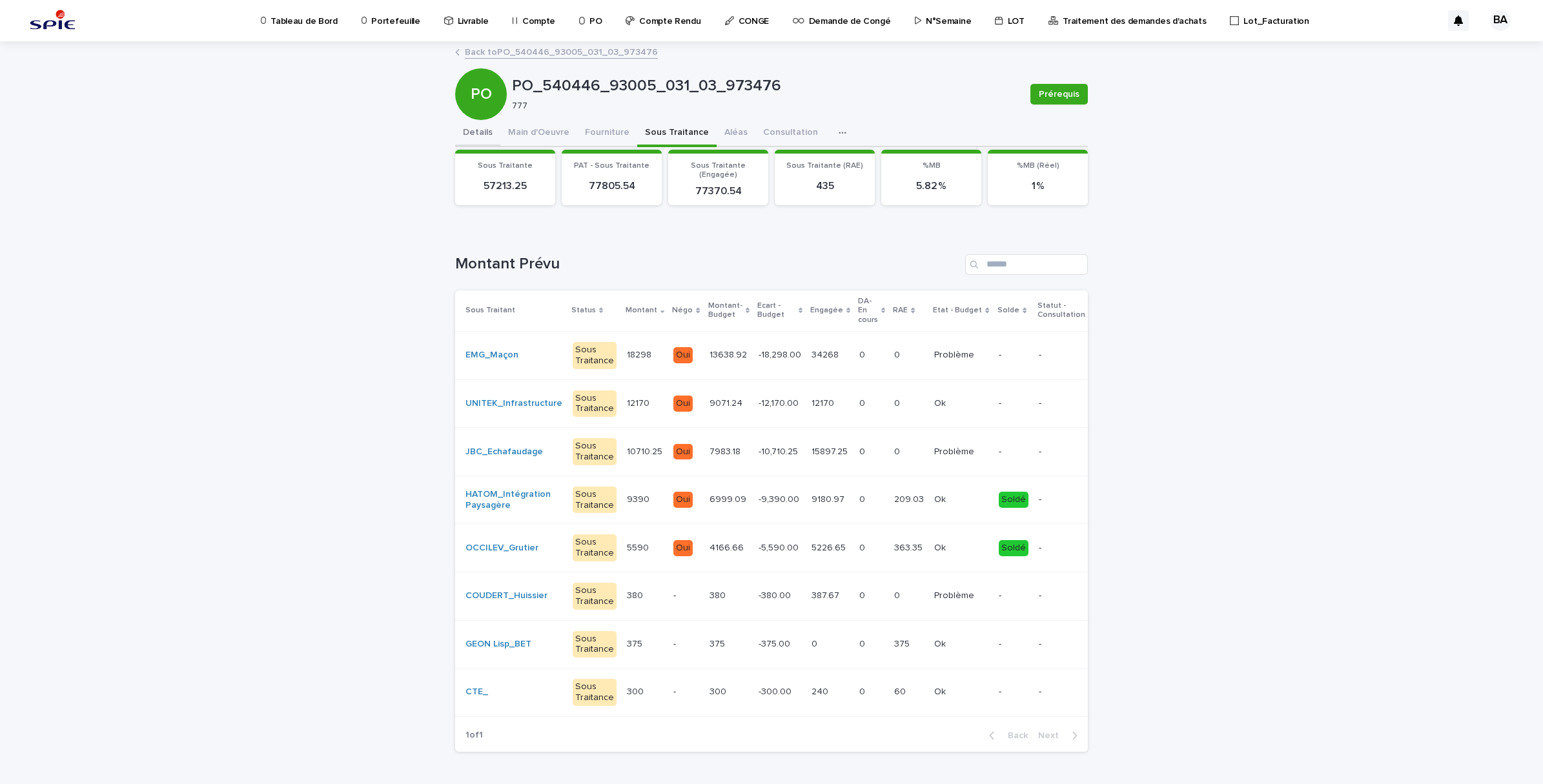
click at [472, 129] on button "Details" at bounding box center [478, 134] width 45 height 27
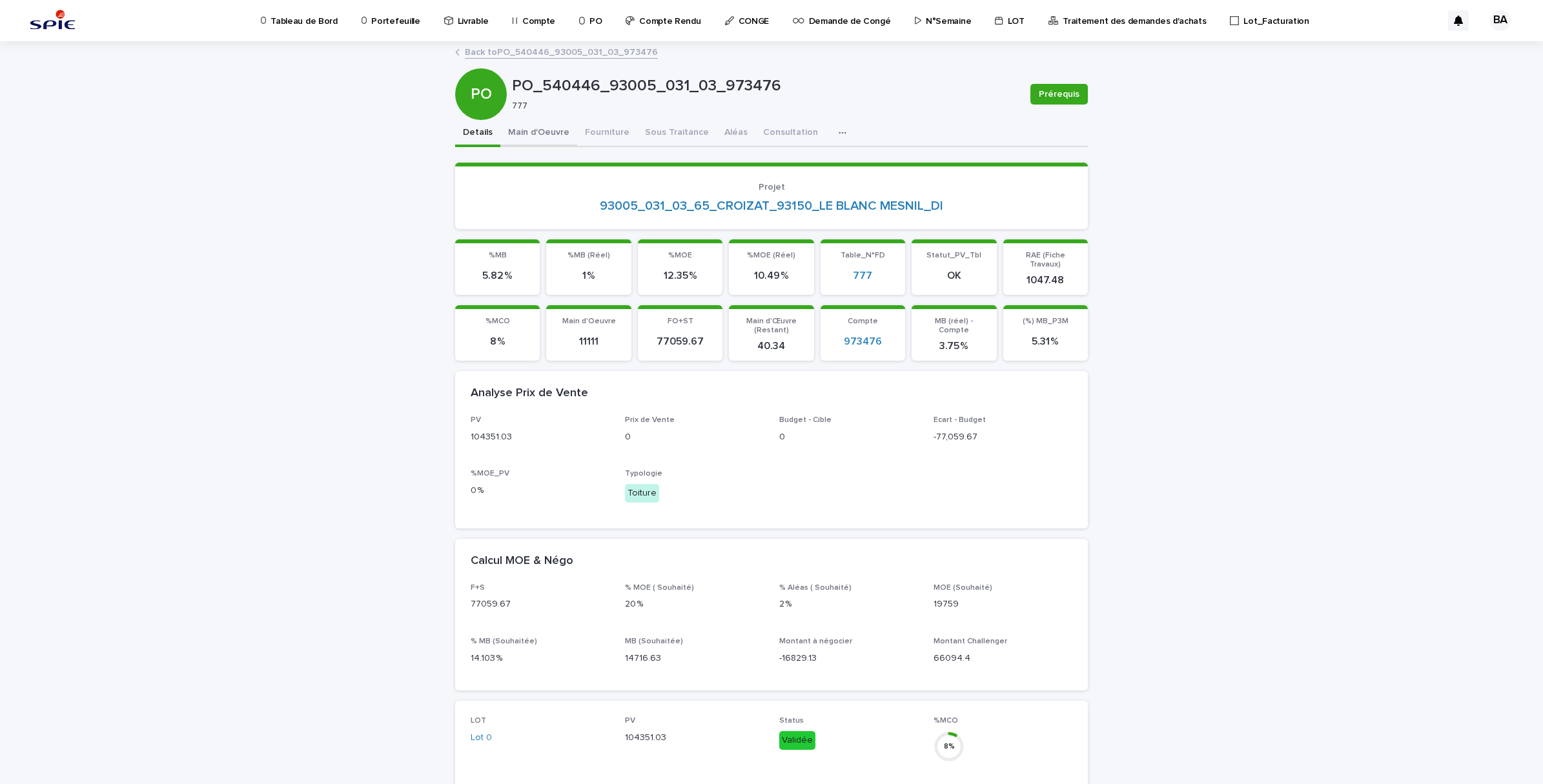
click at [538, 133] on button "Main d'Oeuvre" at bounding box center [539, 134] width 77 height 27
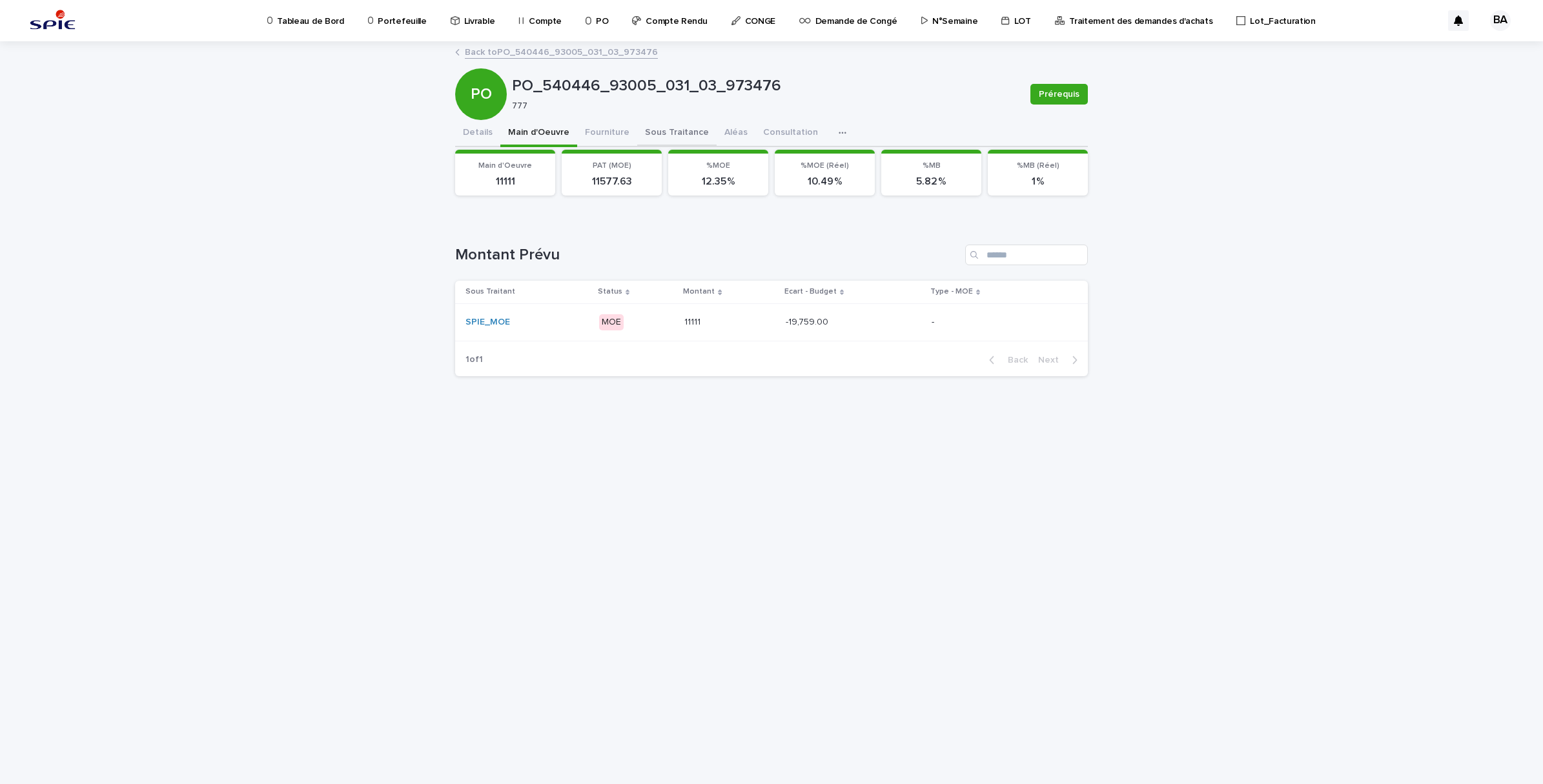
click at [669, 131] on button "Sous Traitance" at bounding box center [677, 134] width 79 height 27
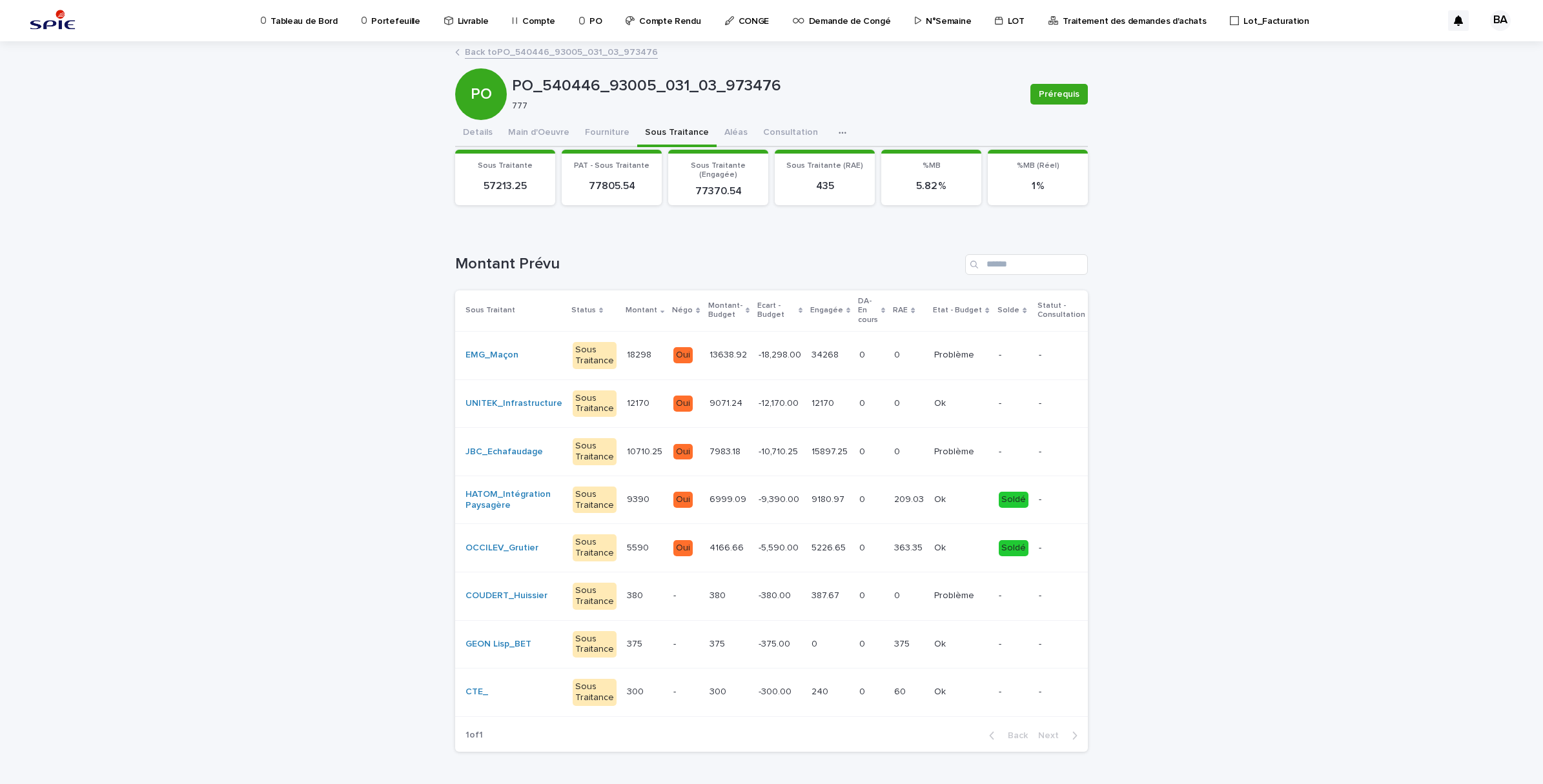
click at [641, 549] on p at bounding box center [644, 548] width 36 height 11
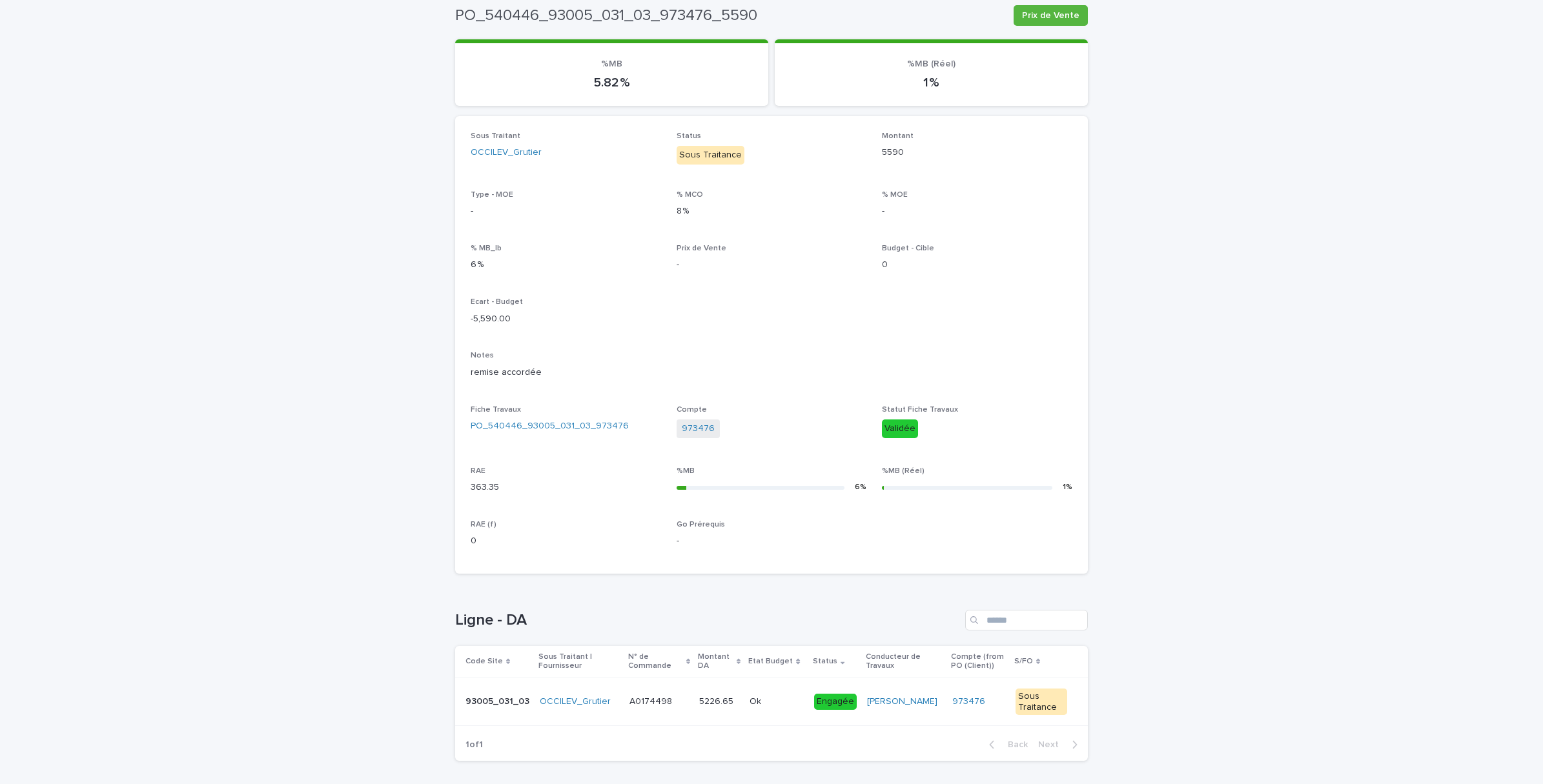
scroll to position [175, 0]
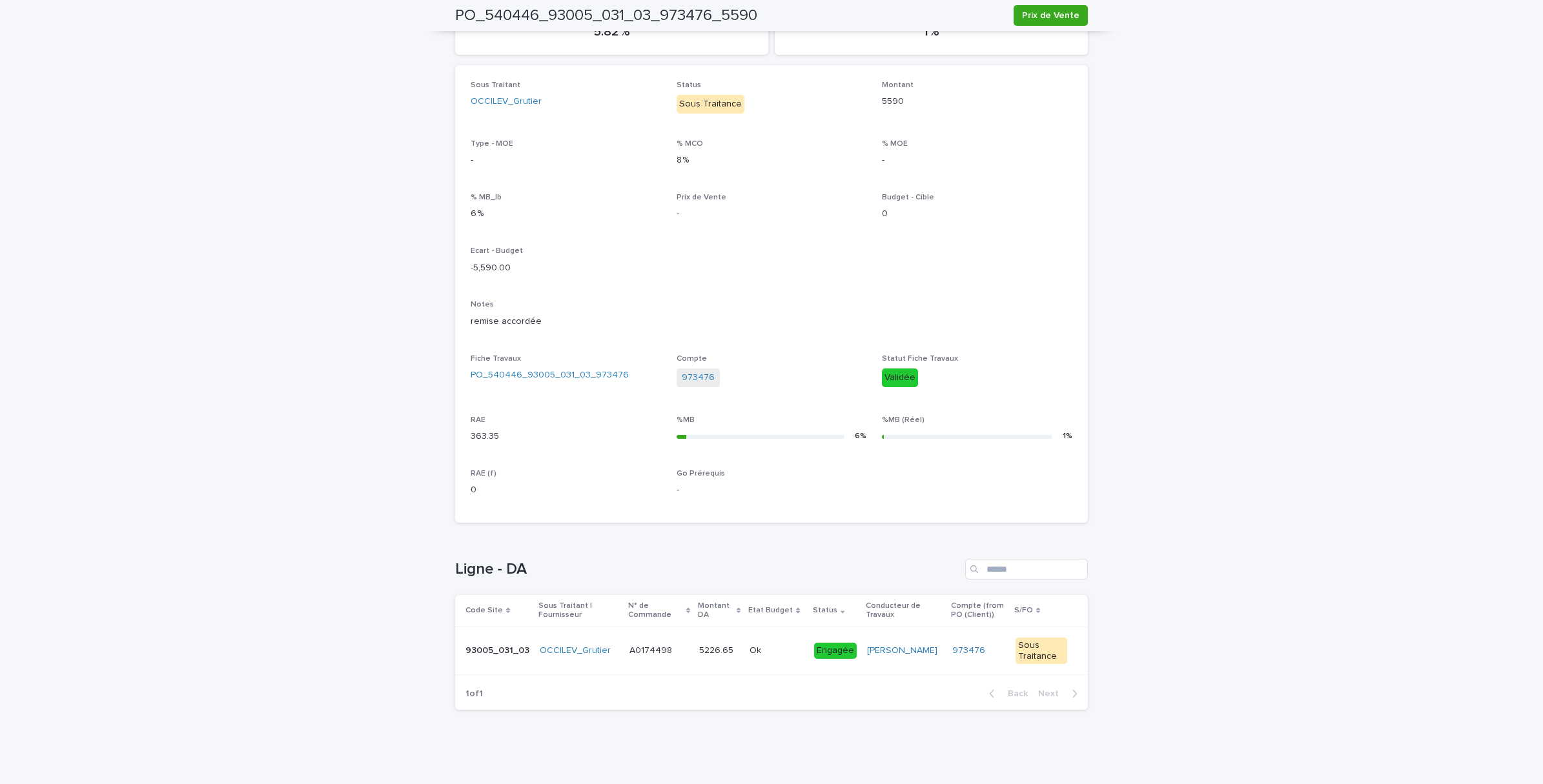
click at [602, 663] on td "OCCILEV_Grutier" at bounding box center [579, 650] width 89 height 48
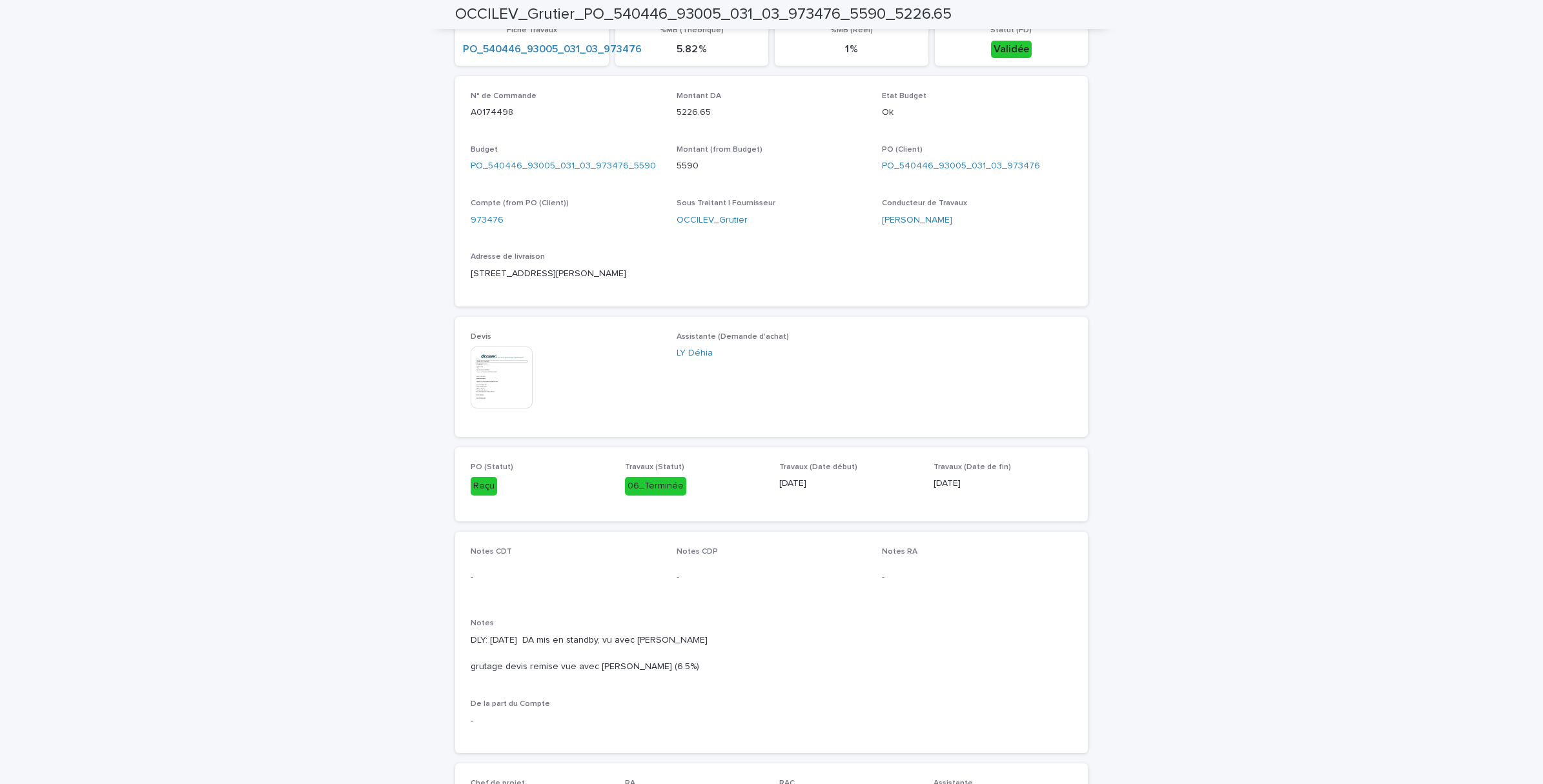
scroll to position [484, 0]
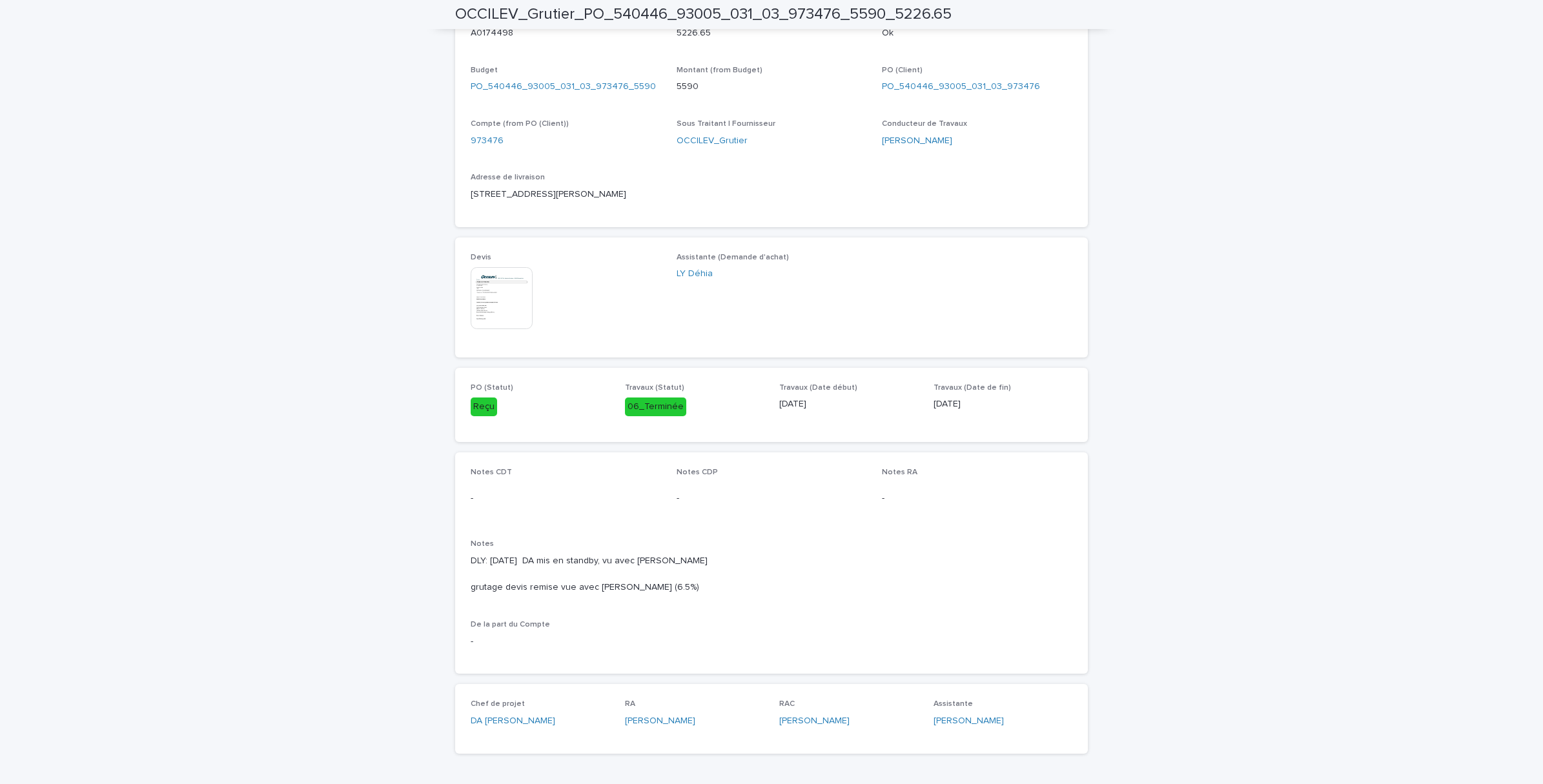
click at [481, 305] on img at bounding box center [501, 298] width 62 height 62
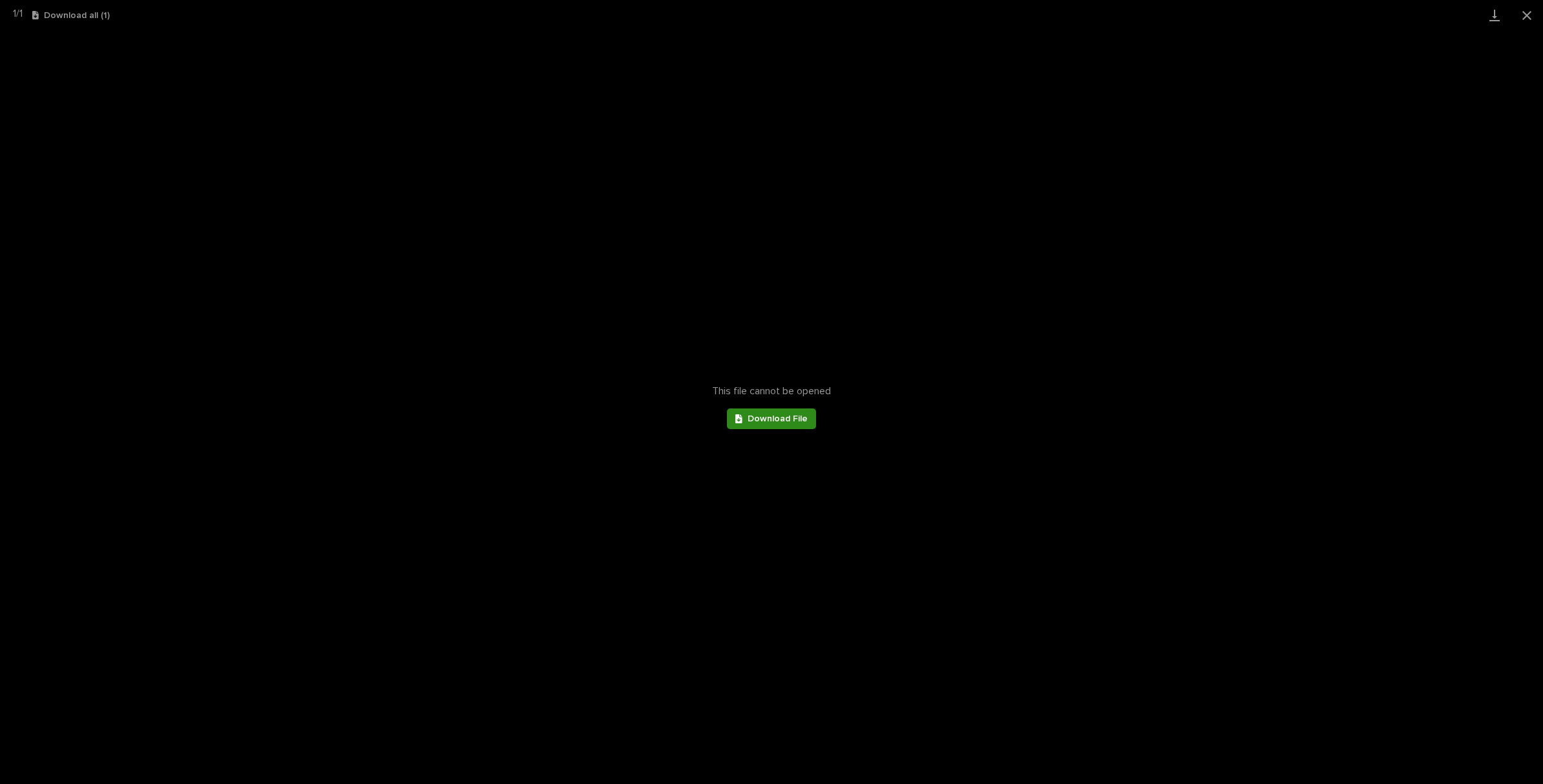
click at [747, 414] on div at bounding box center [741, 418] width 13 height 9
click at [1524, 11] on button "Close gallery" at bounding box center [1526, 15] width 33 height 30
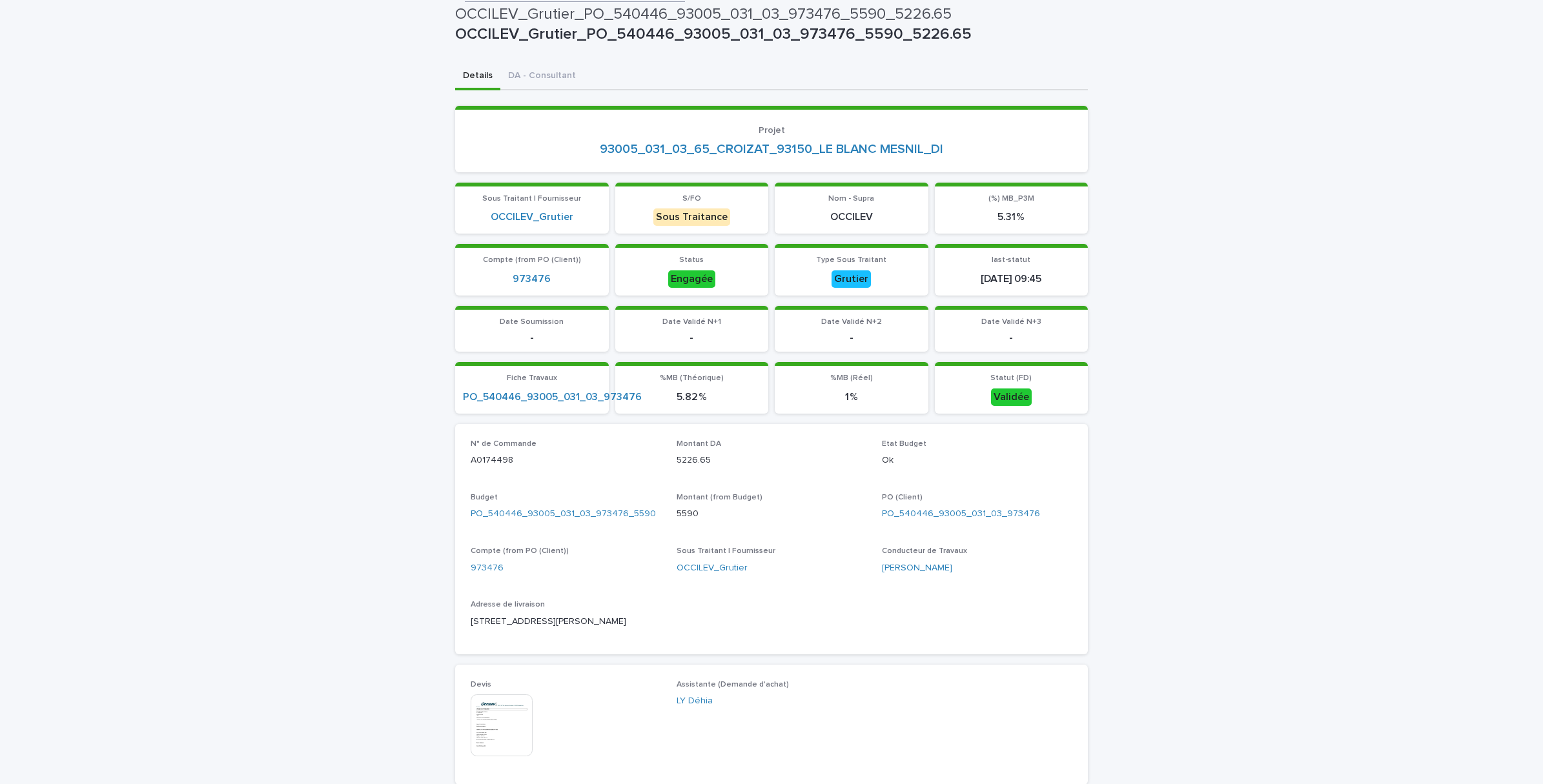
scroll to position [0, 0]
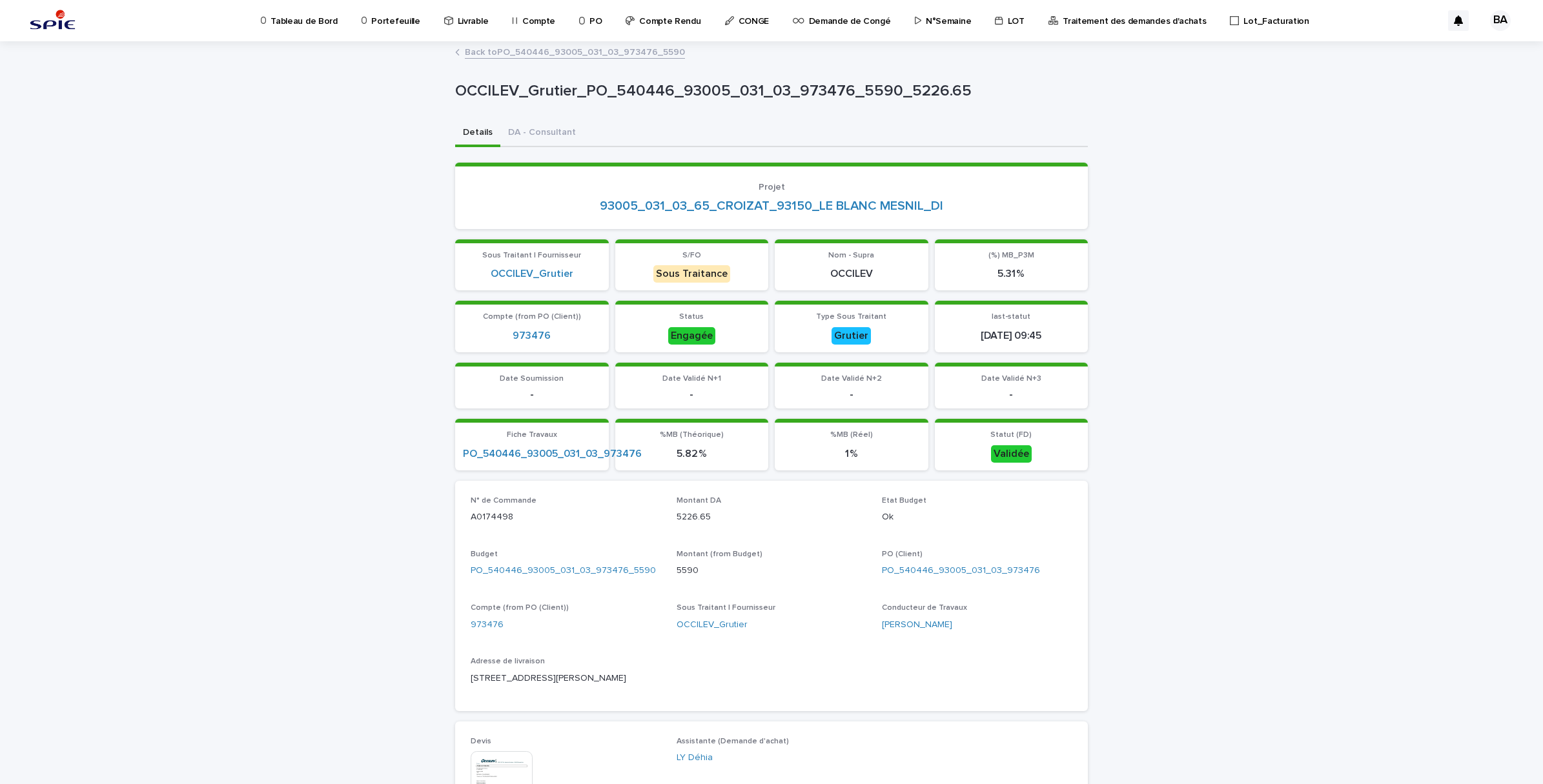
click at [530, 21] on p "Compte" at bounding box center [538, 13] width 33 height 27
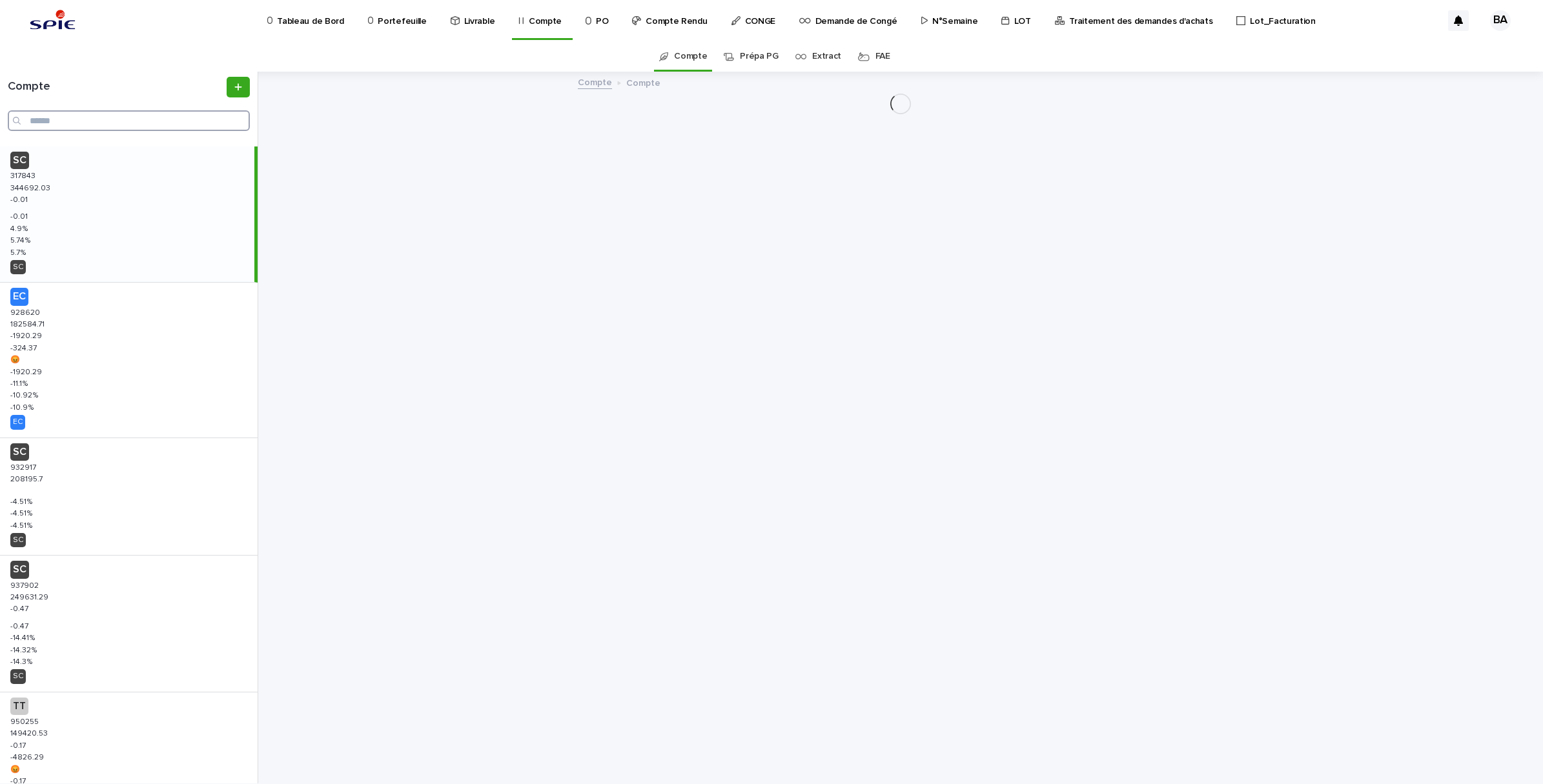
click at [189, 119] on input "Search" at bounding box center [129, 120] width 242 height 21
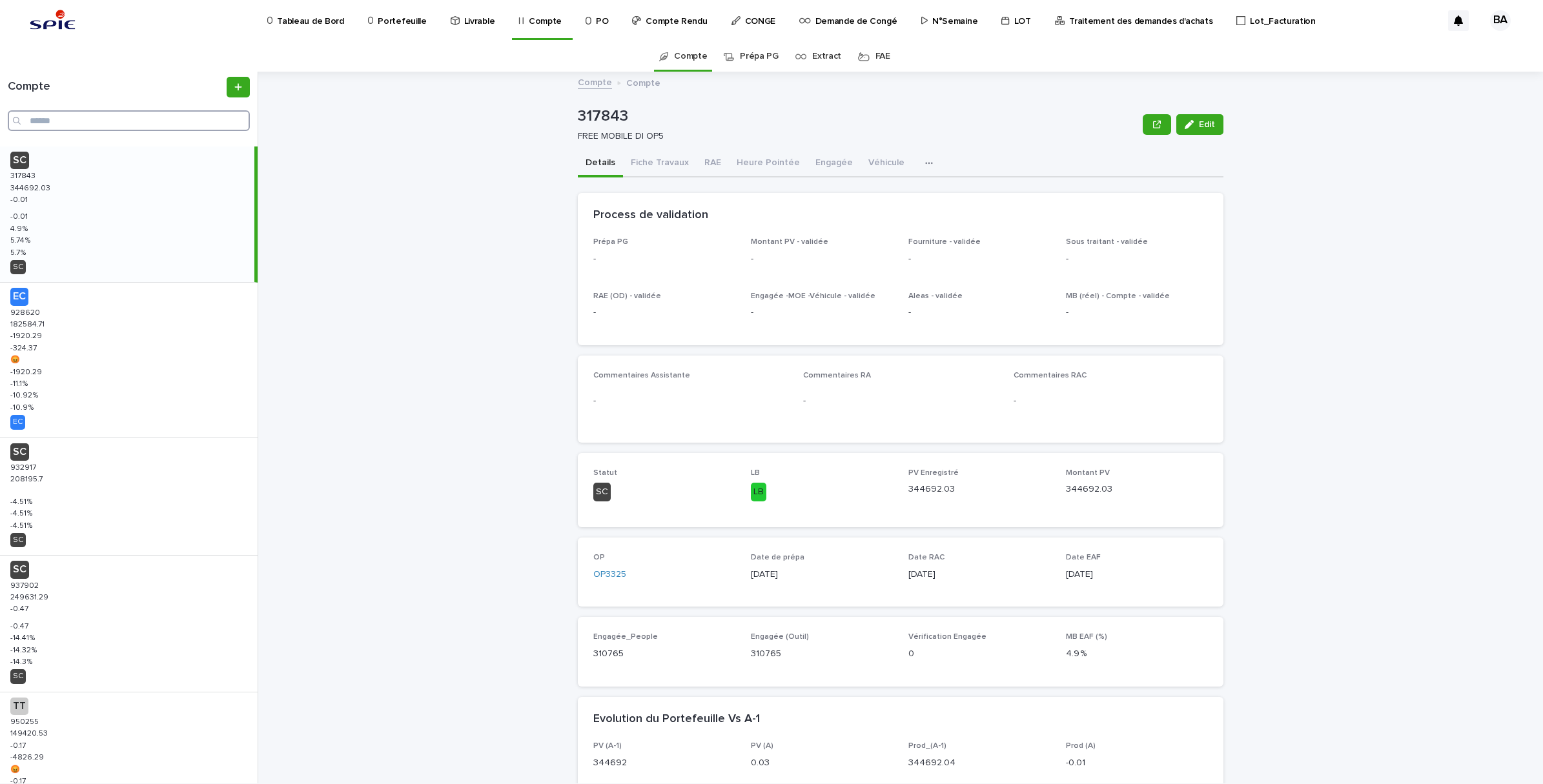
paste input "******"
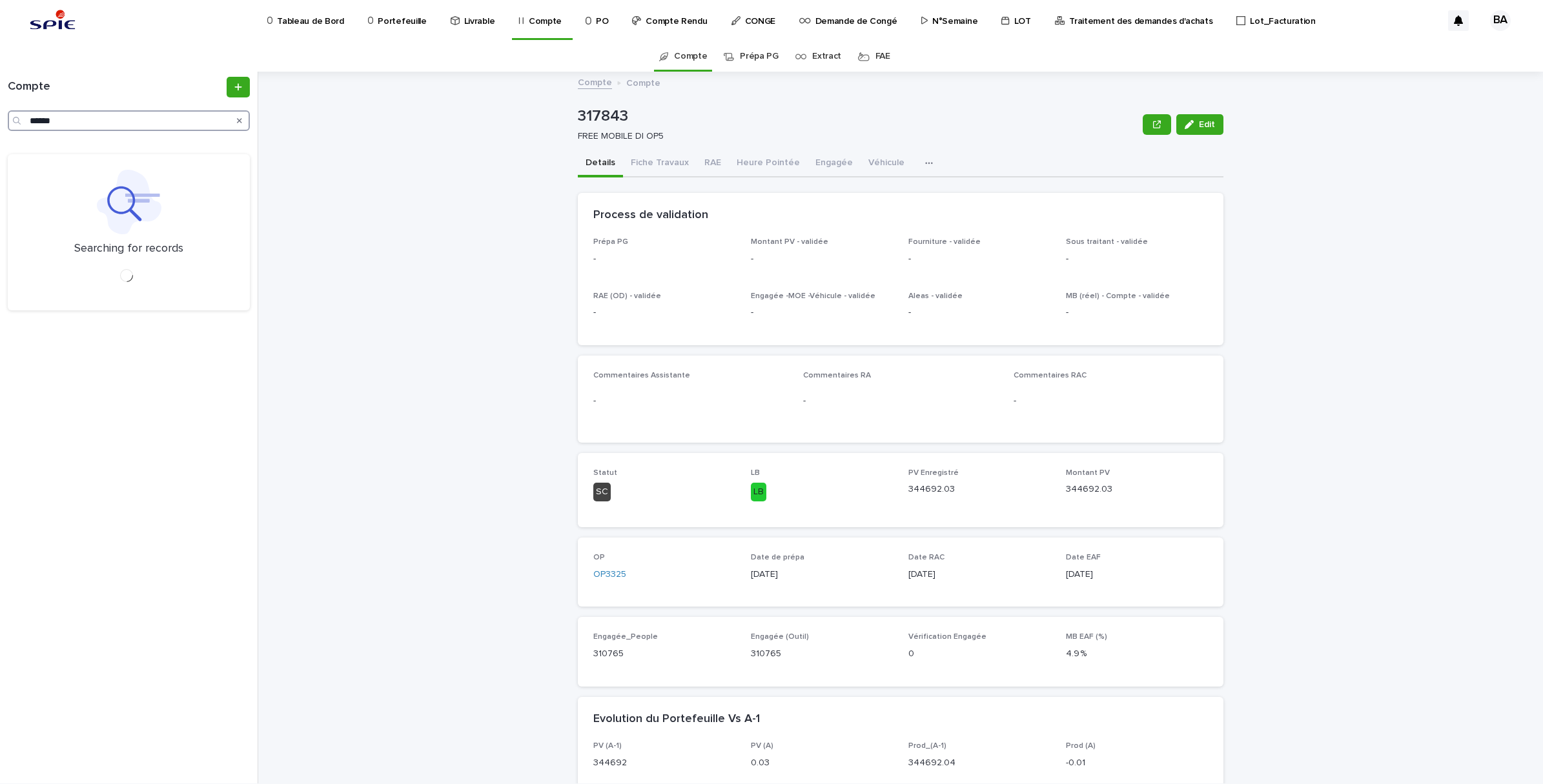
type input "******"
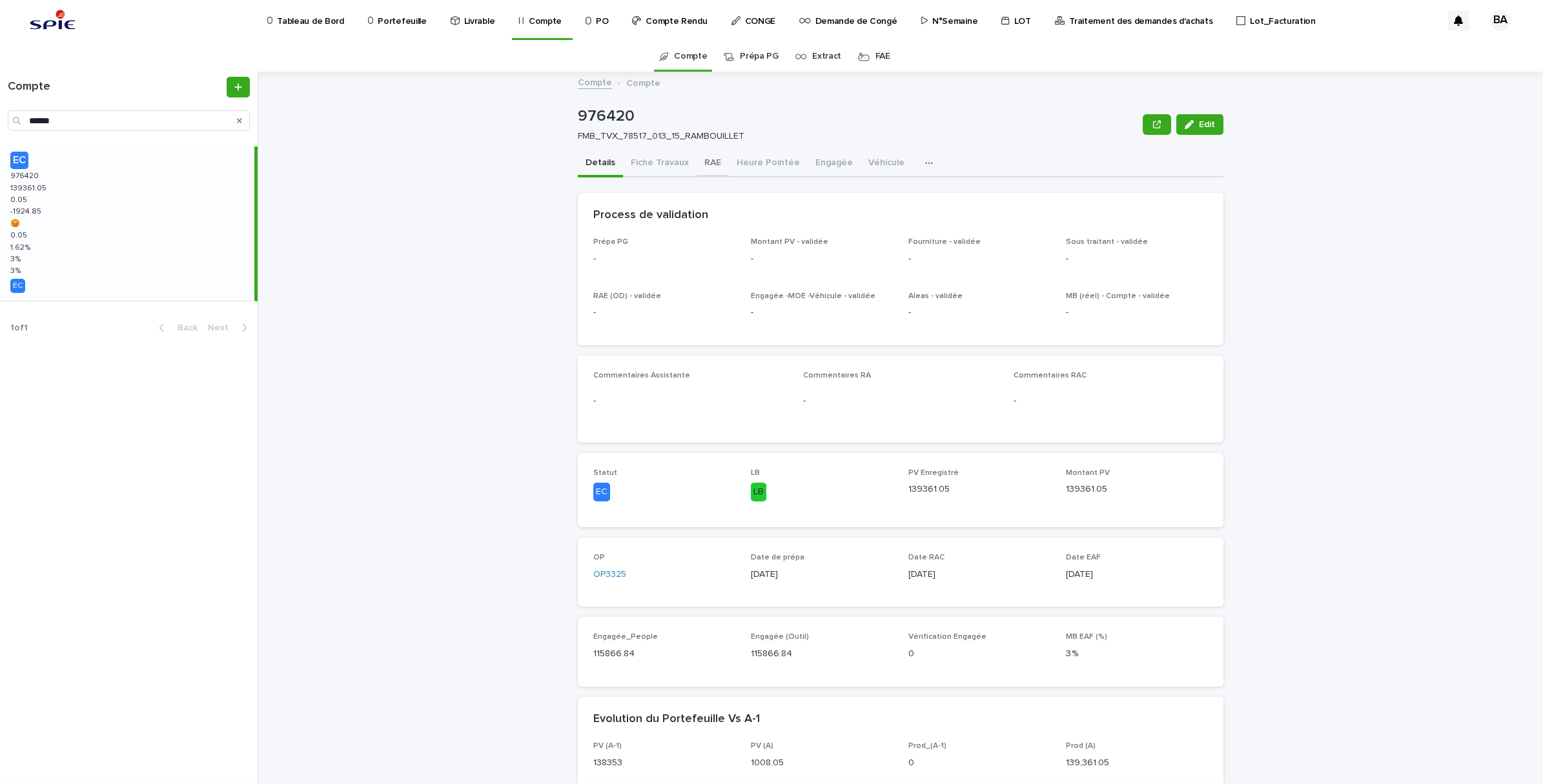
click at [699, 165] on button "RAE" at bounding box center [713, 164] width 33 height 27
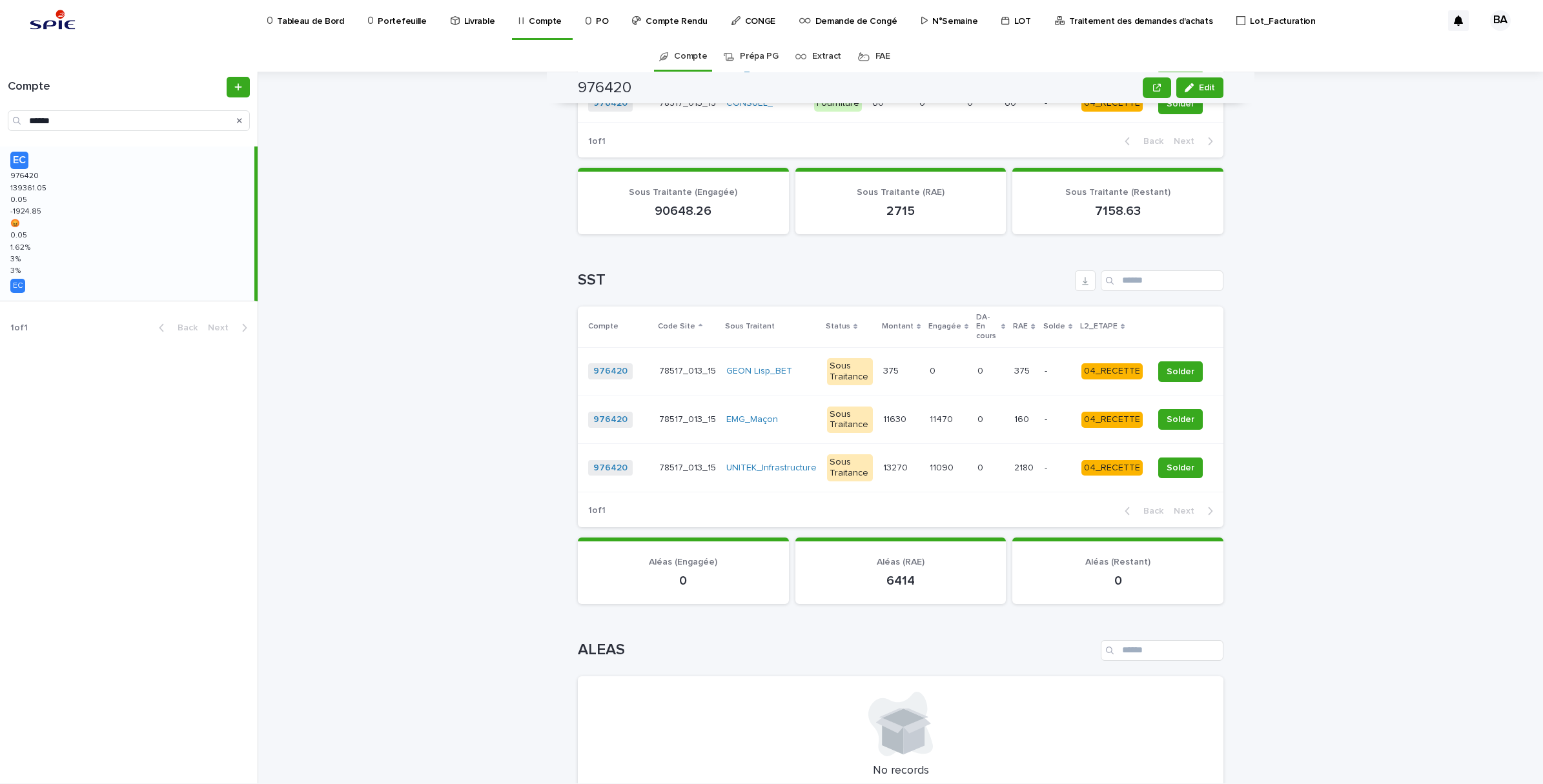
scroll to position [888, 0]
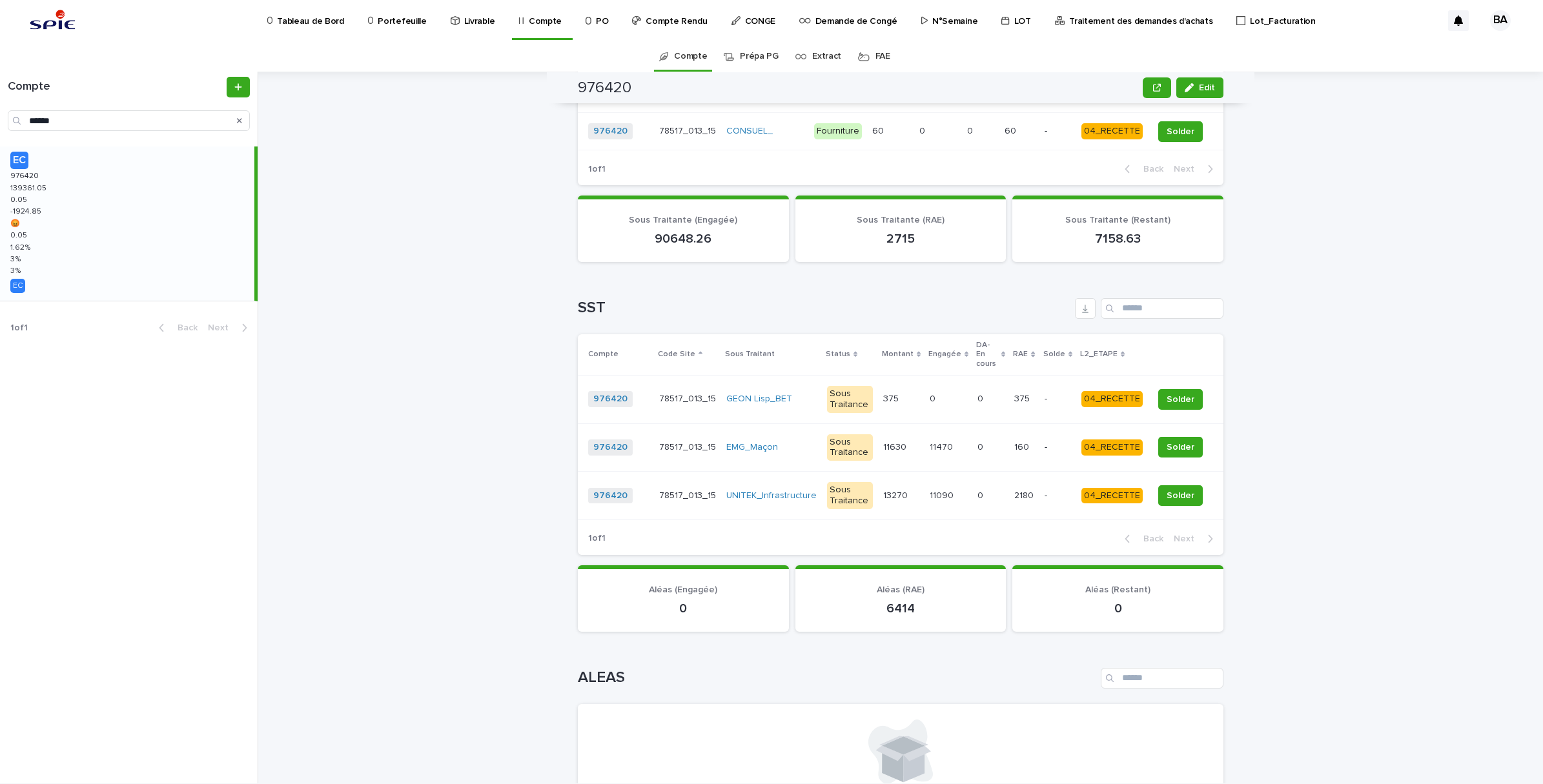
click at [1256, 321] on div "Compte Compte 976420 Edit 976420 FMB_TVX_78517_013_15_RAMBOUILLET Edit Sorry, t…" at bounding box center [908, 427] width 1269 height 711
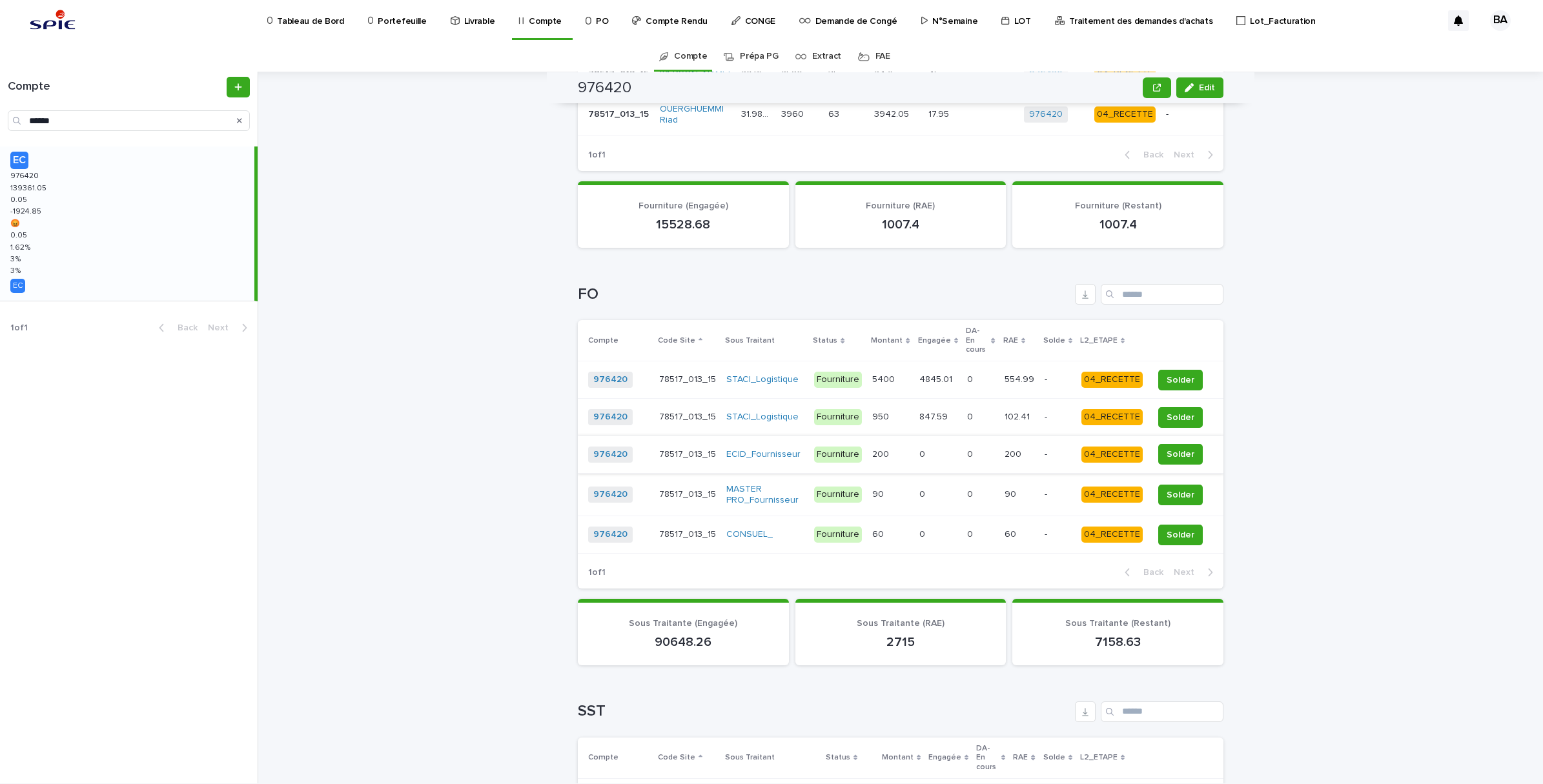
scroll to position [0, 0]
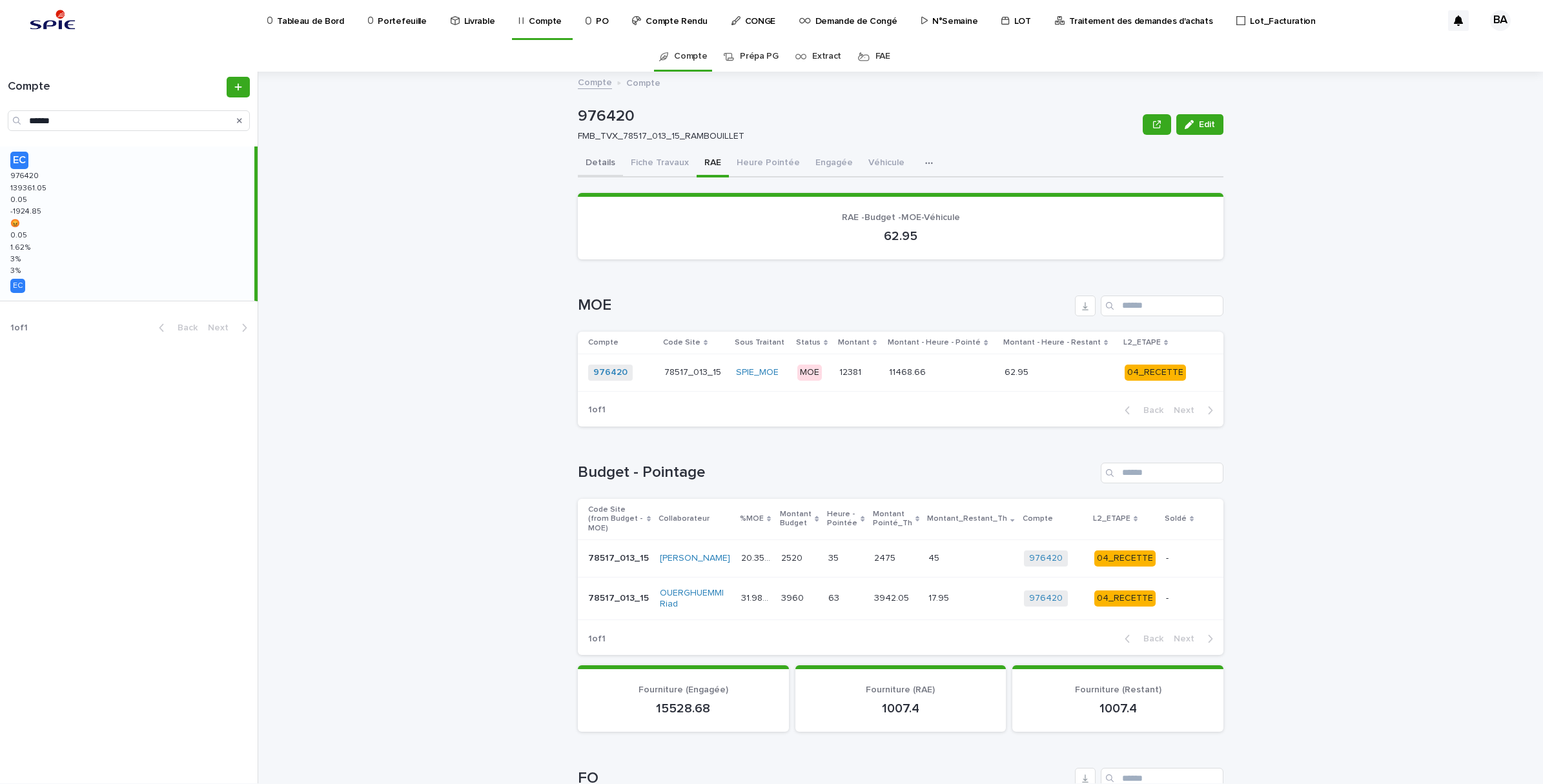
click at [581, 164] on button "Details" at bounding box center [601, 164] width 45 height 27
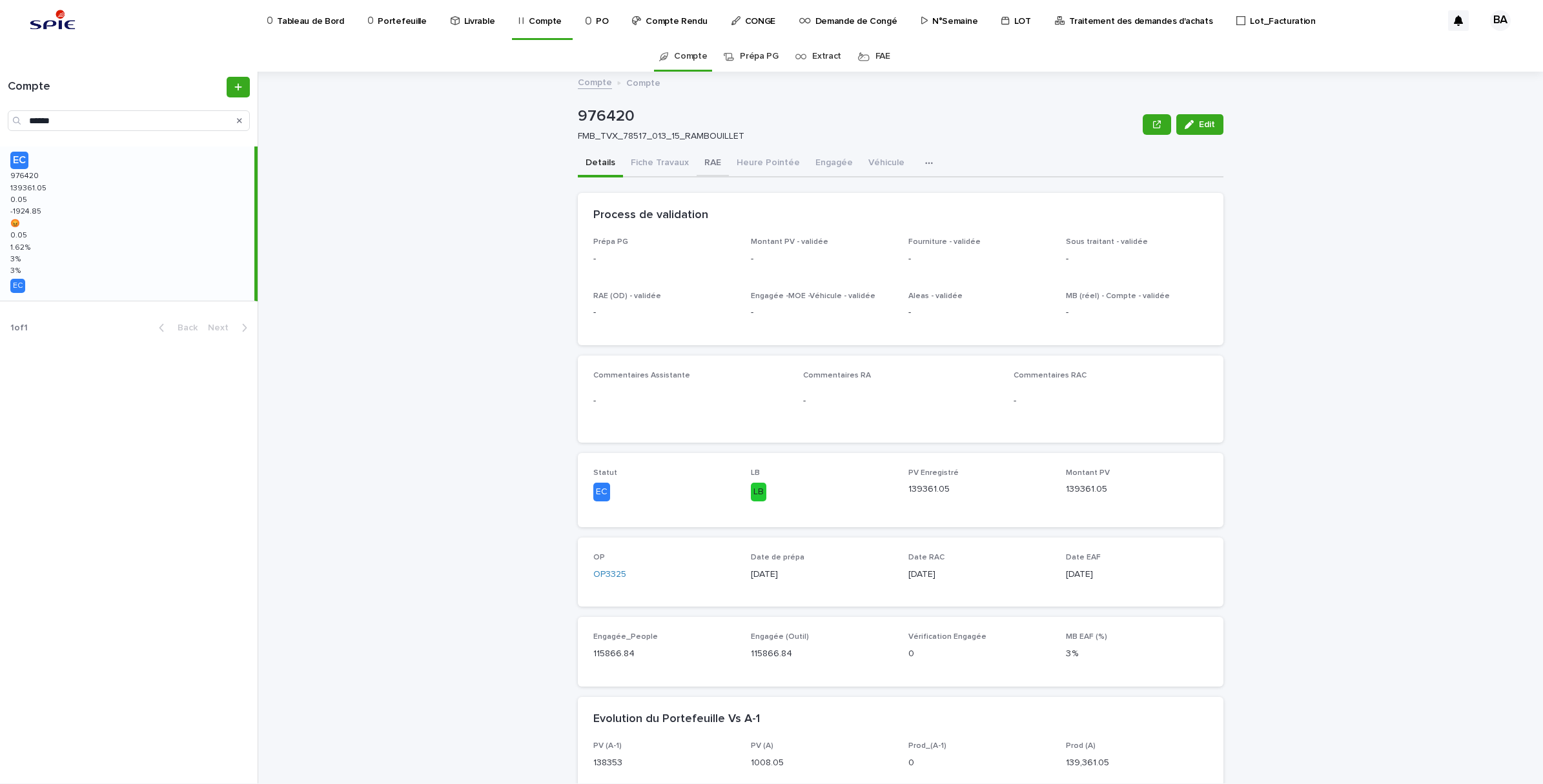
click at [698, 166] on button "RAE" at bounding box center [713, 164] width 33 height 27
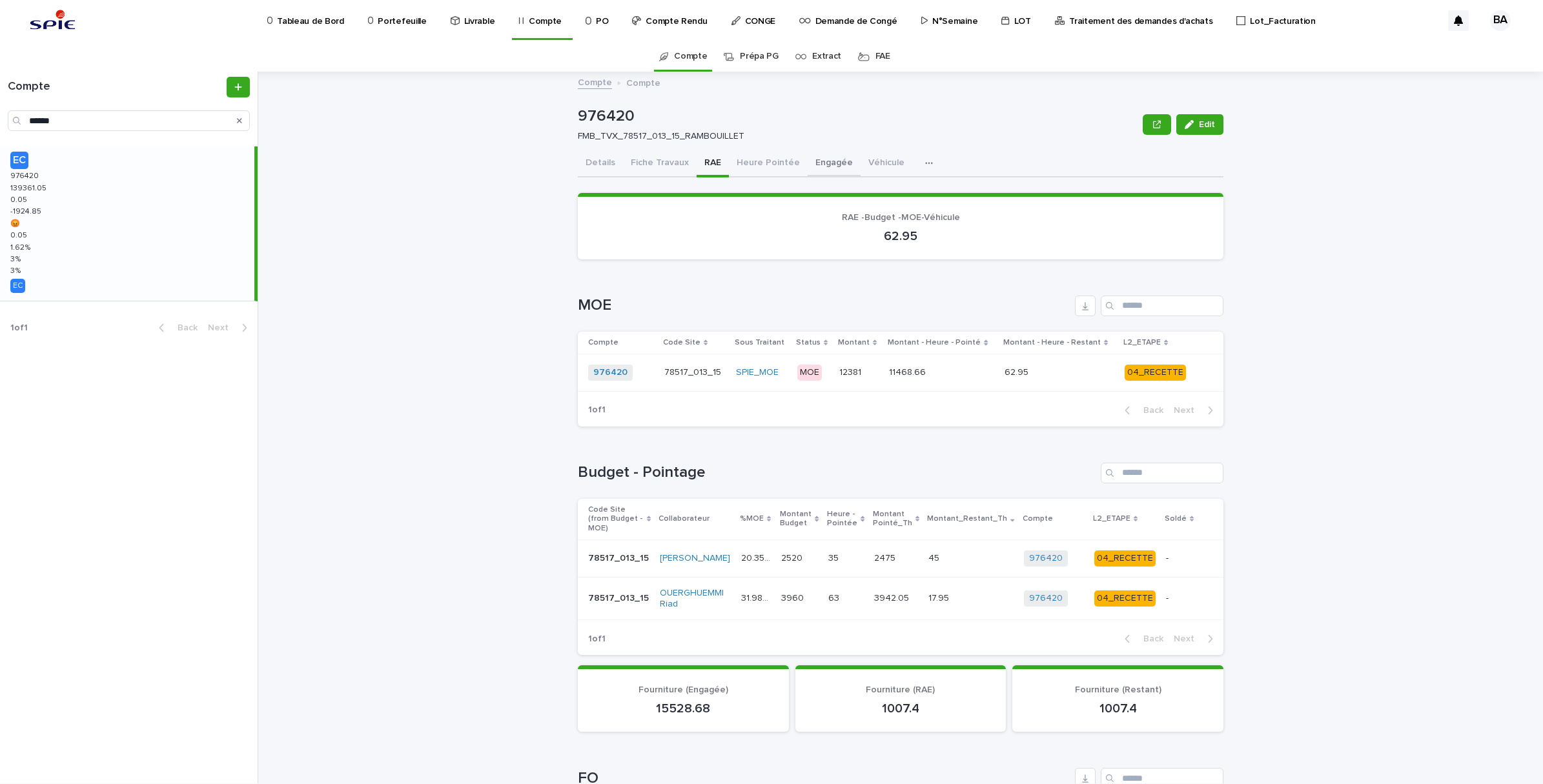
click at [815, 169] on button "Engagée" at bounding box center [834, 164] width 53 height 27
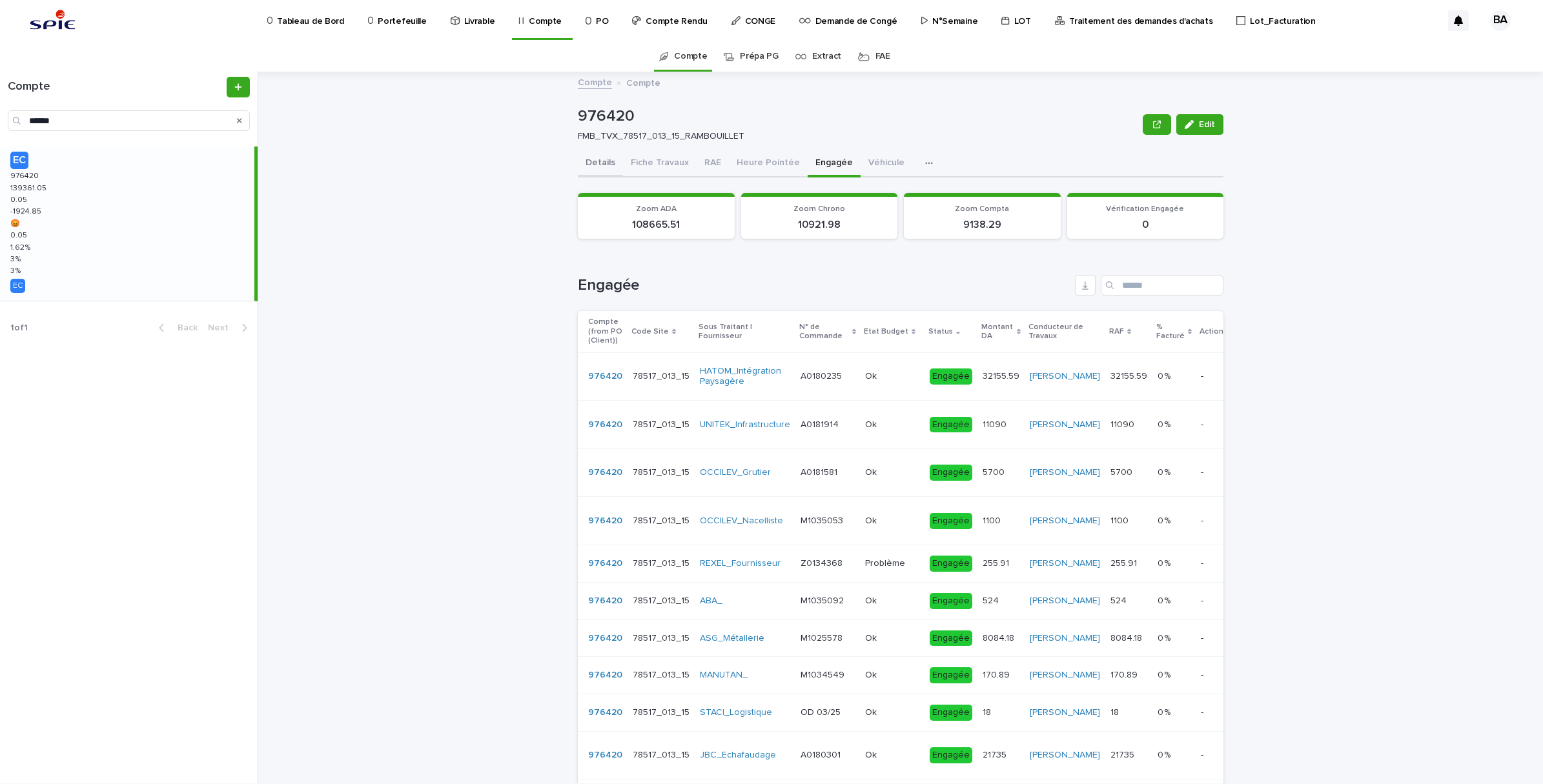
click at [594, 160] on button "Details" at bounding box center [601, 164] width 45 height 27
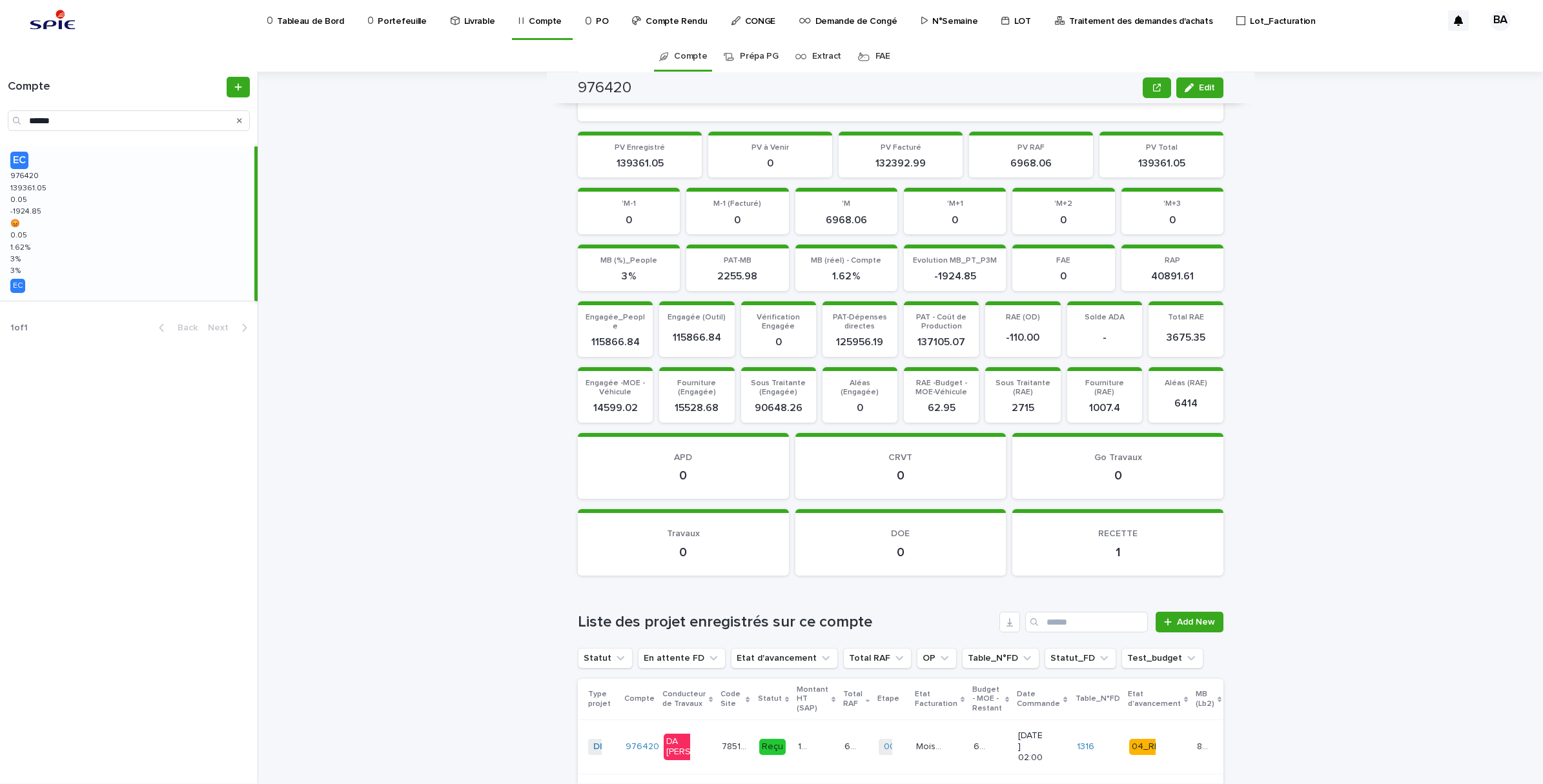
scroll to position [1043, 0]
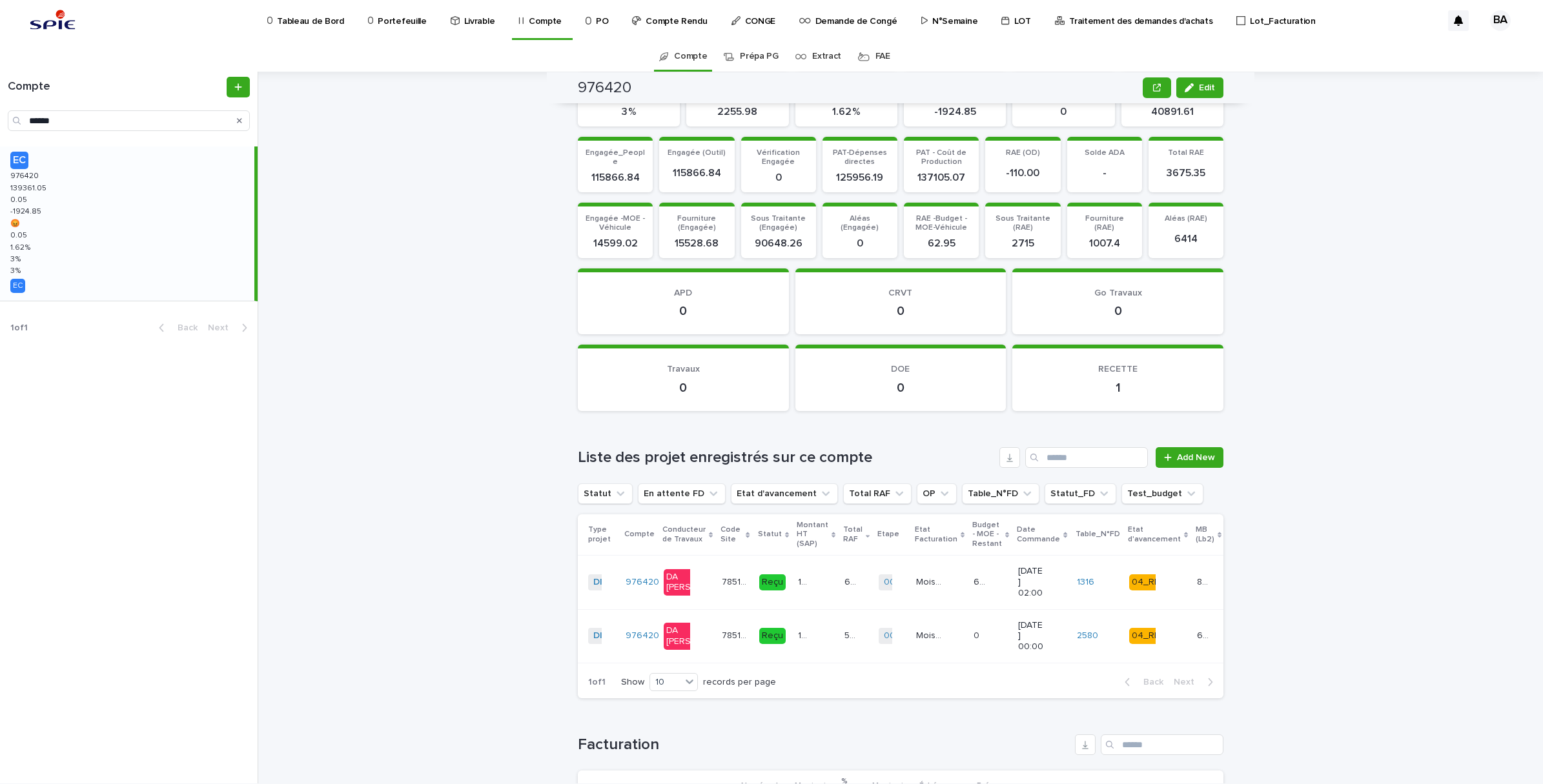
click at [793, 650] on td "1008.15 1008.15" at bounding box center [816, 636] width 47 height 53
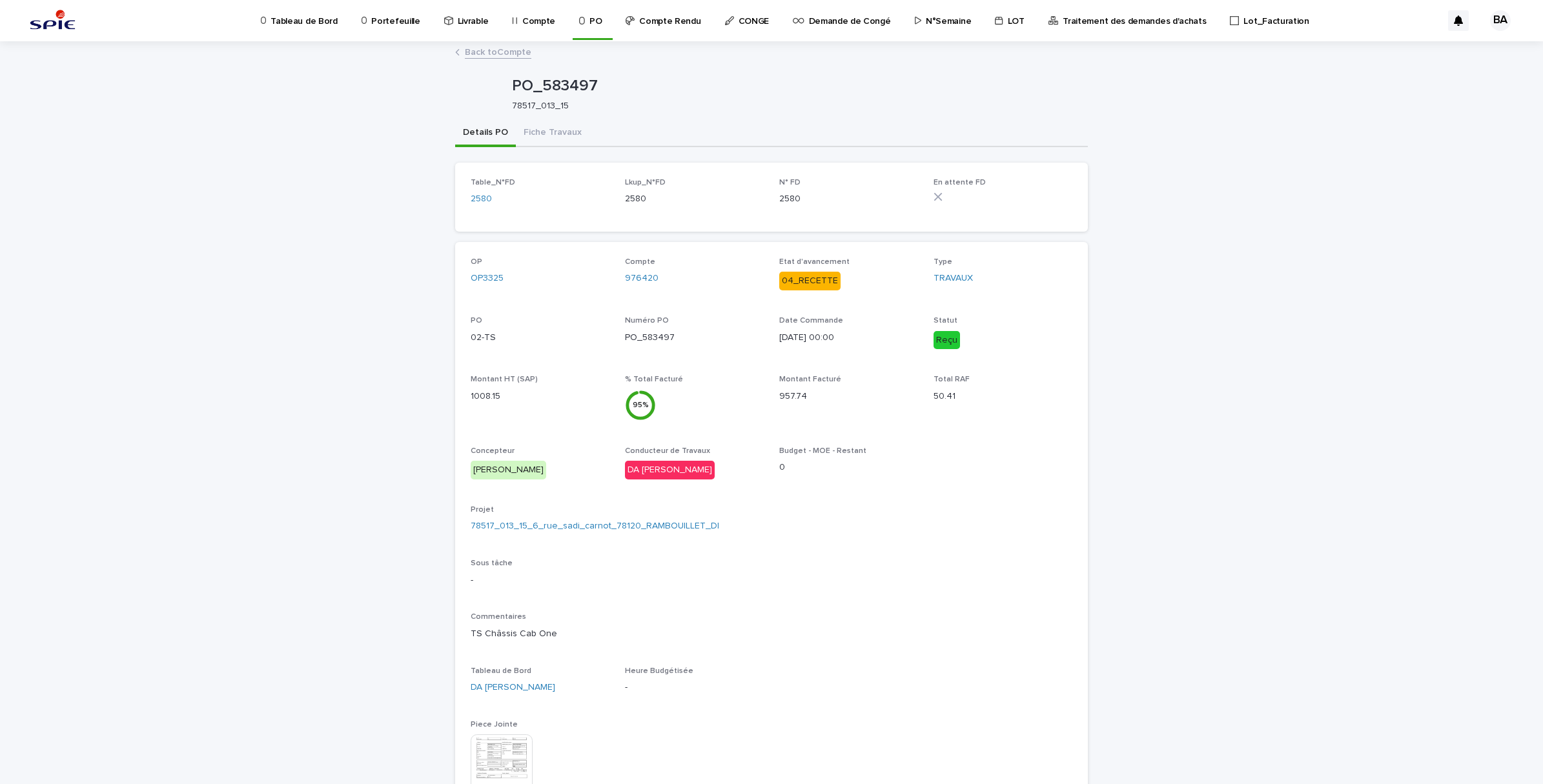
click at [495, 45] on link "Back to Compte" at bounding box center [498, 52] width 67 height 15
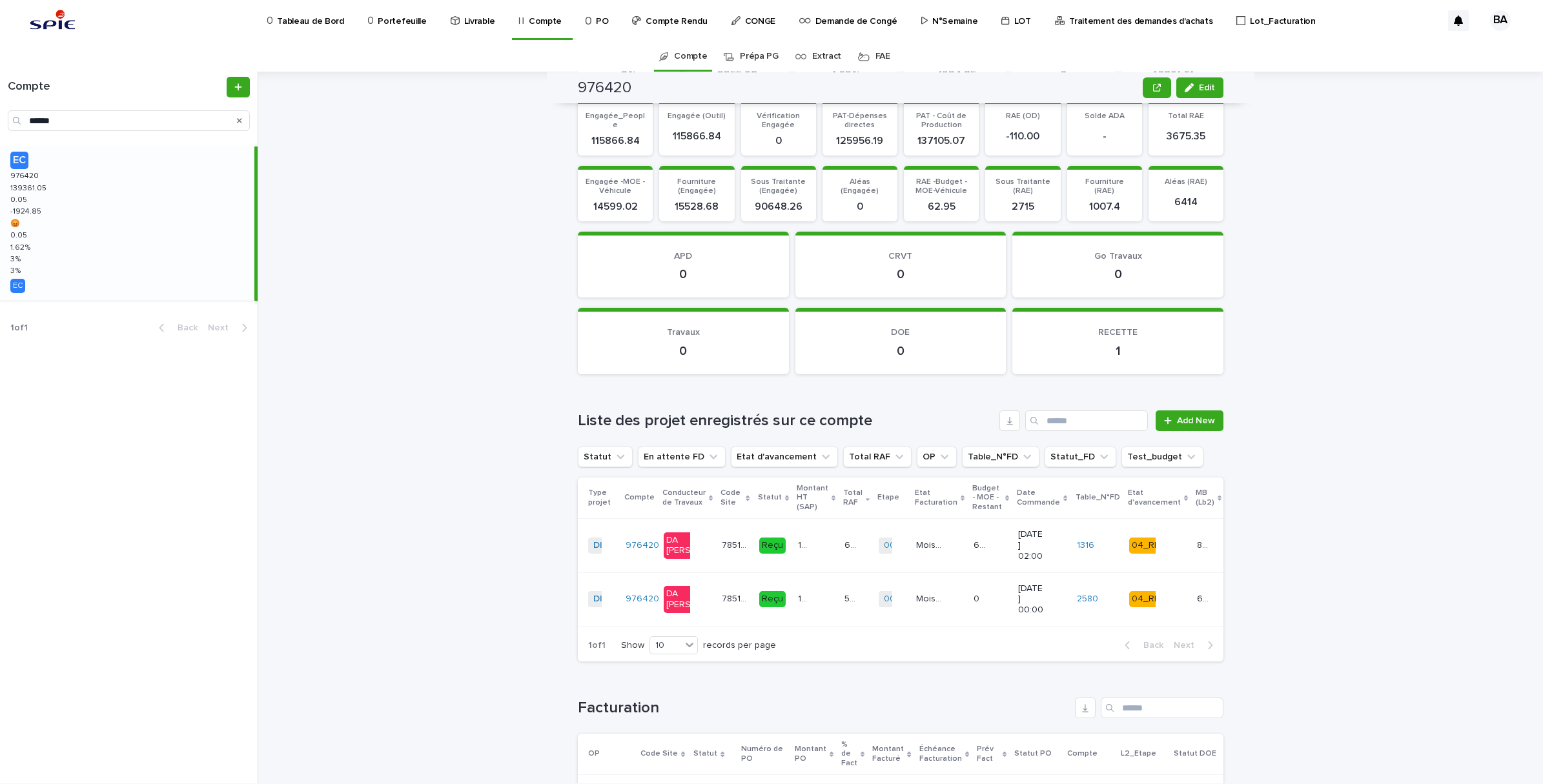
scroll to position [1210, 0]
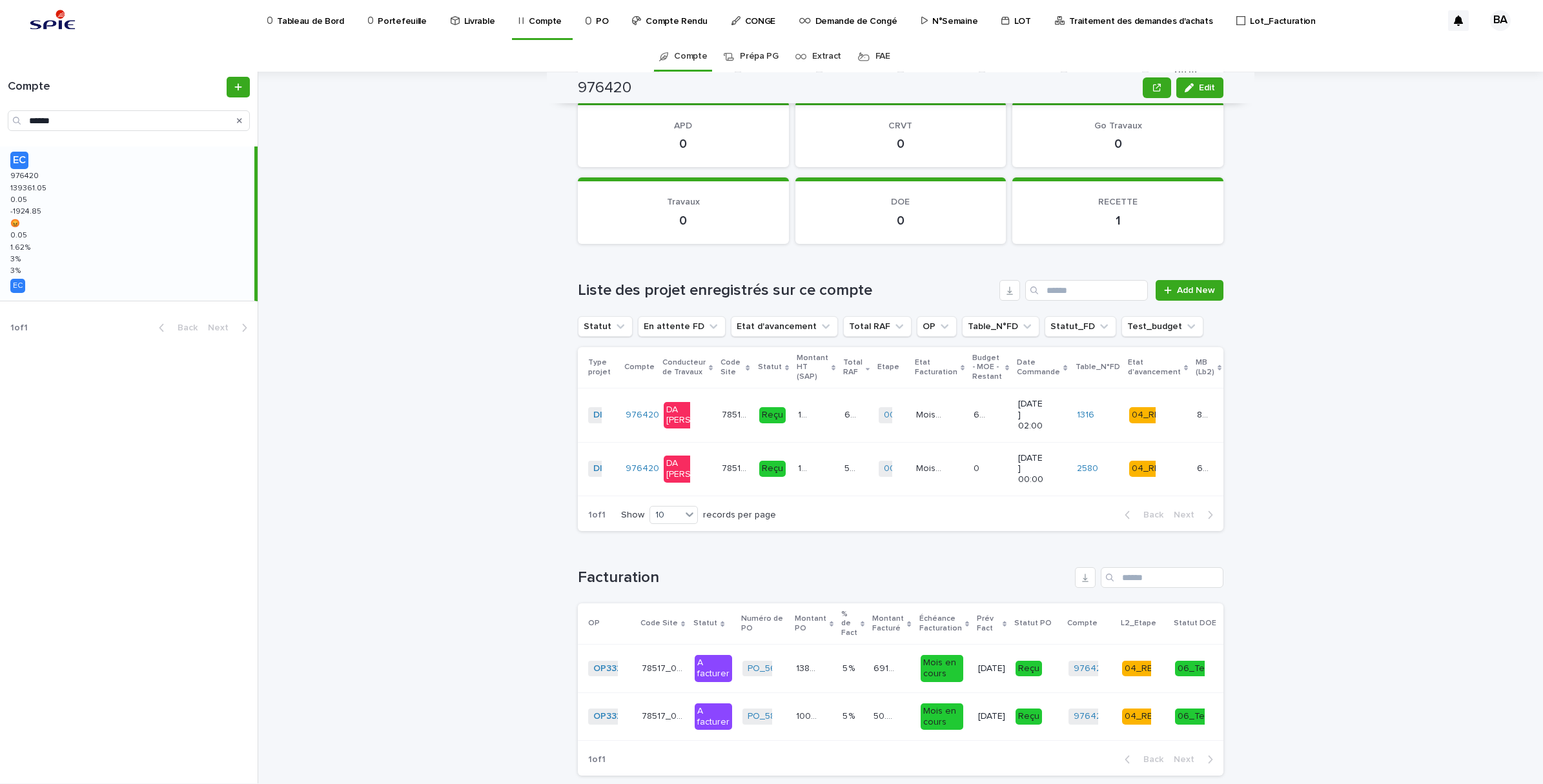
click at [794, 427] on td "138352.9 138352.9" at bounding box center [816, 415] width 47 height 53
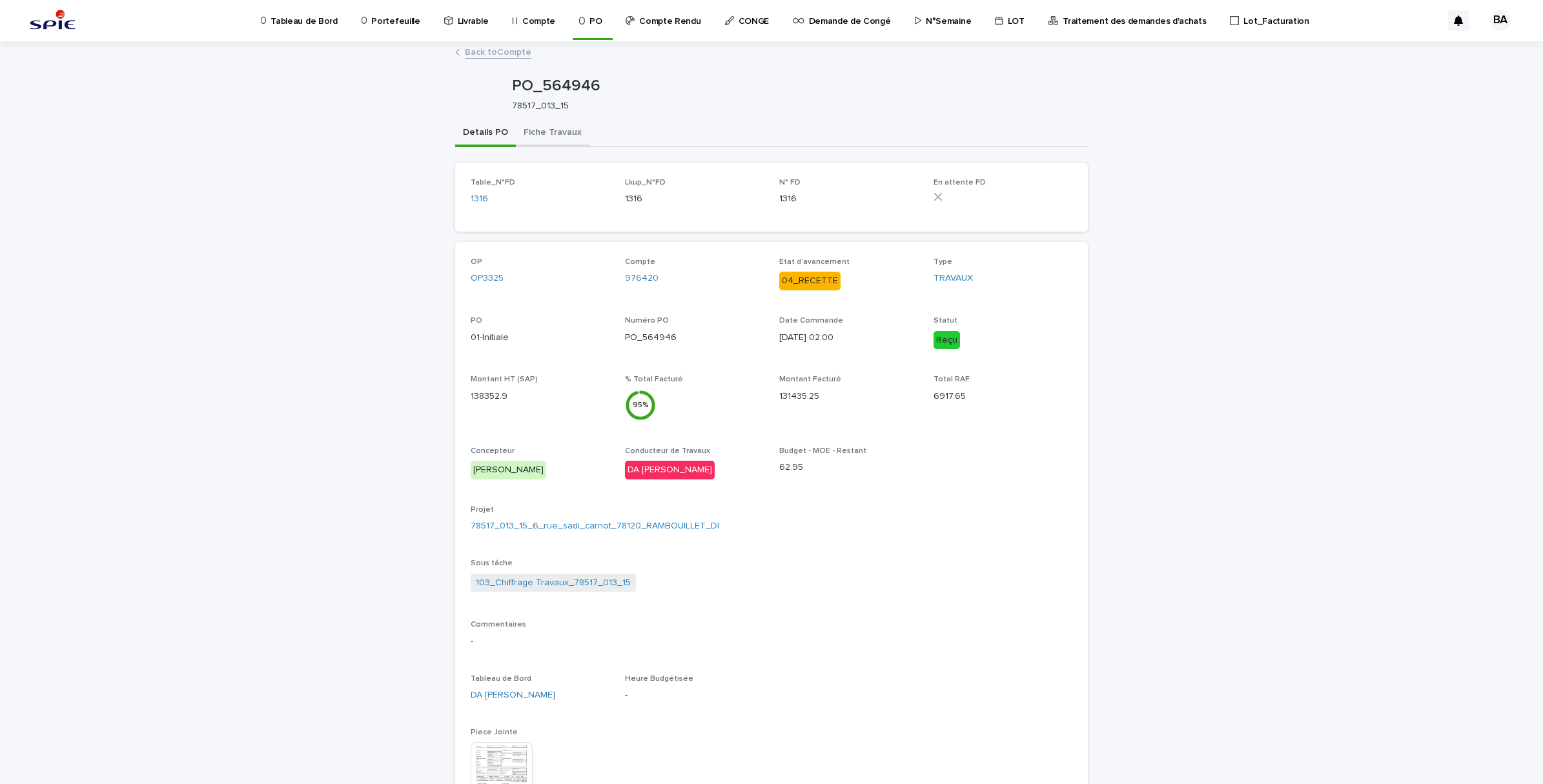
click at [563, 133] on button "Fiche Travaux" at bounding box center [552, 134] width 74 height 27
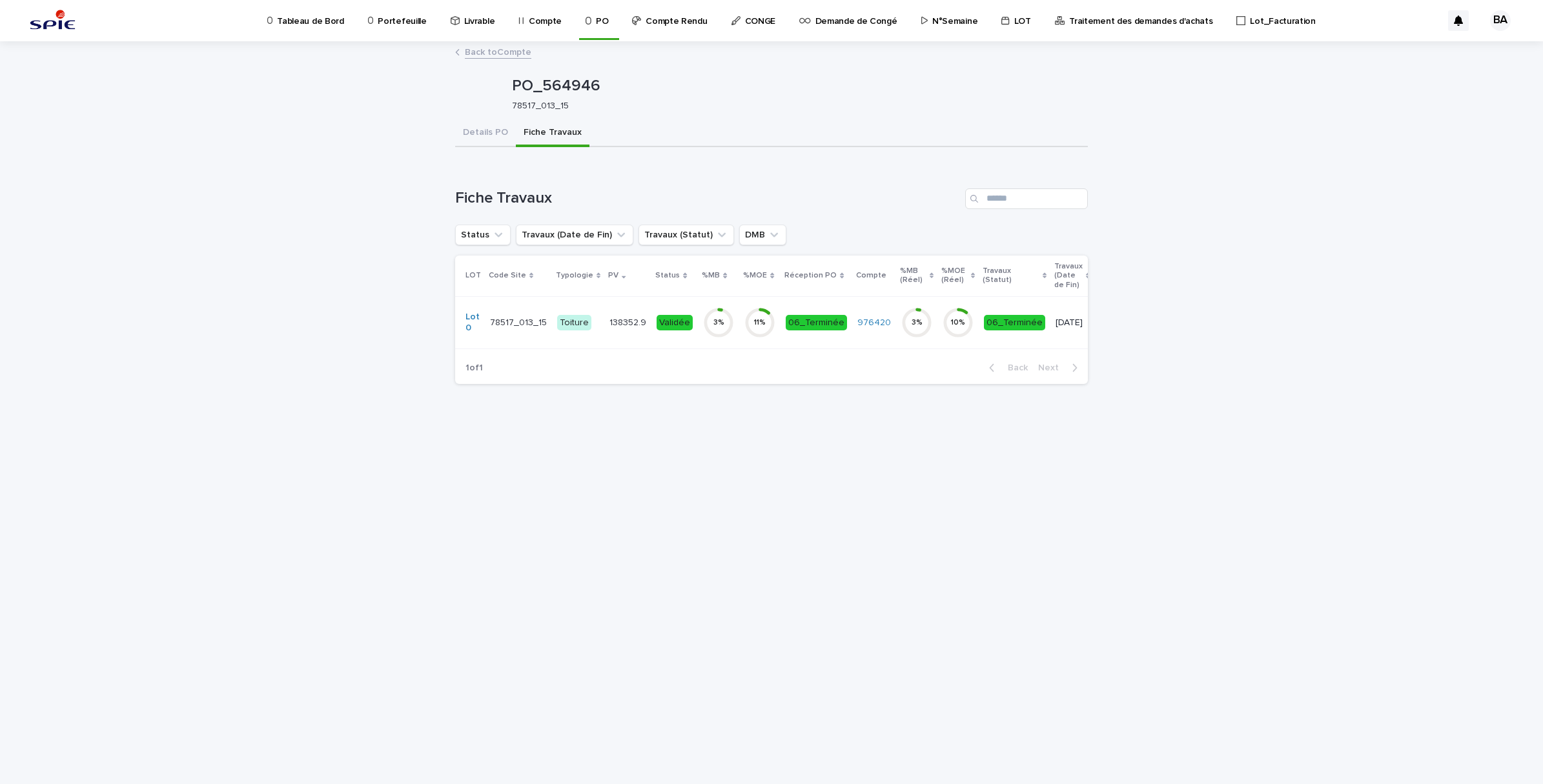
click at [698, 337] on td "3 %" at bounding box center [718, 322] width 41 height 53
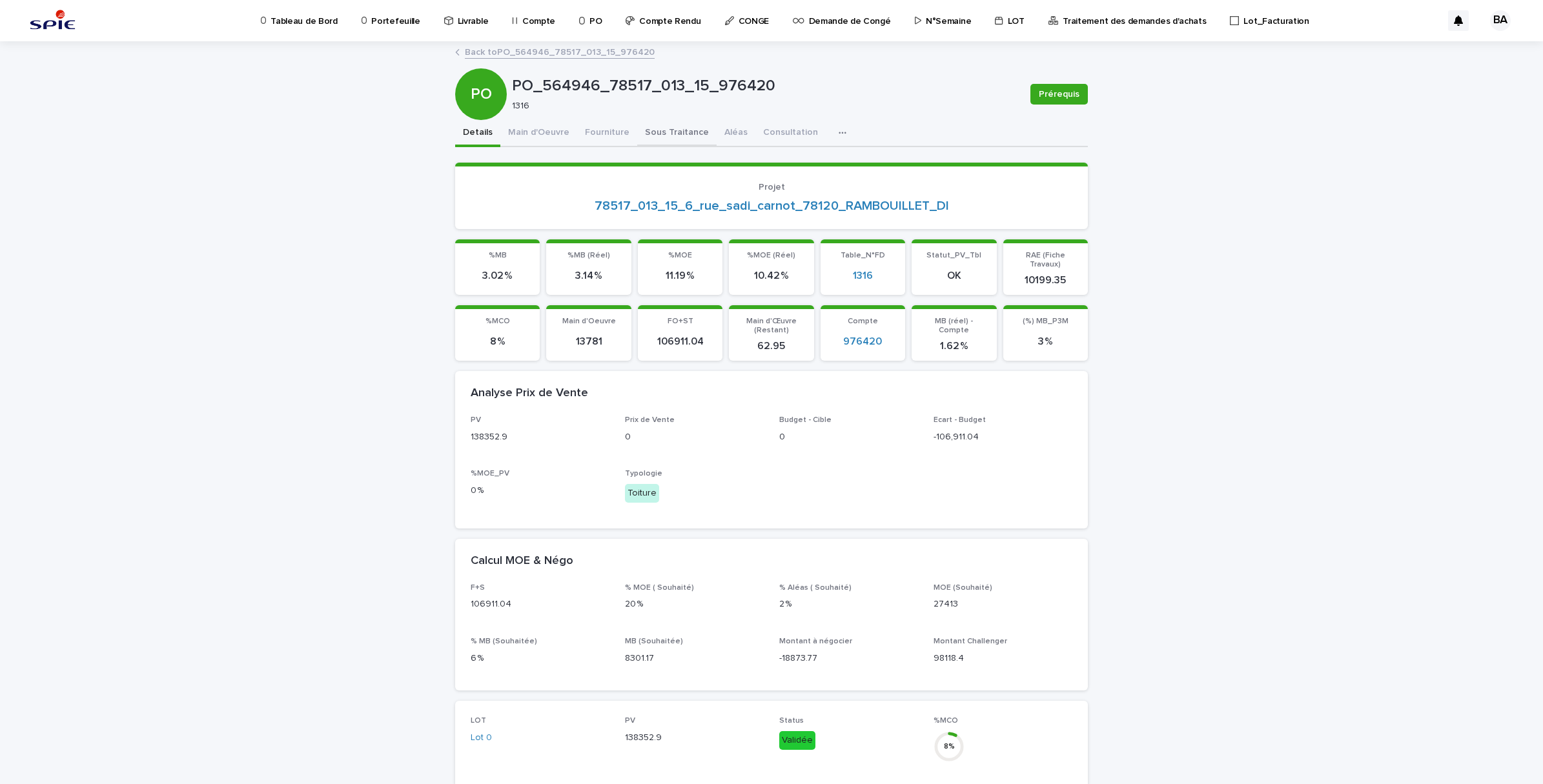
click at [672, 128] on button "Sous Traitance" at bounding box center [677, 134] width 79 height 27
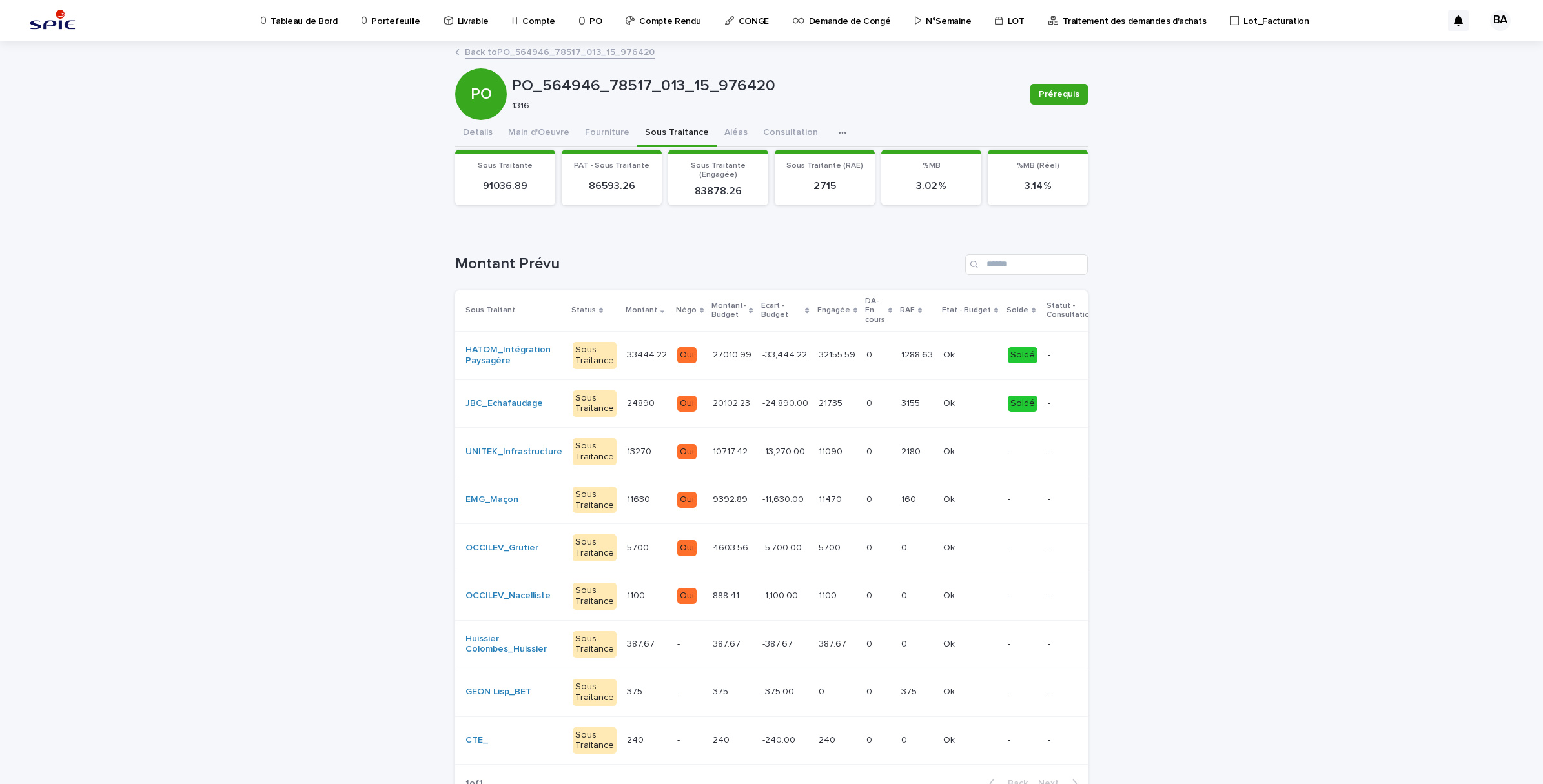
scroll to position [0, 105]
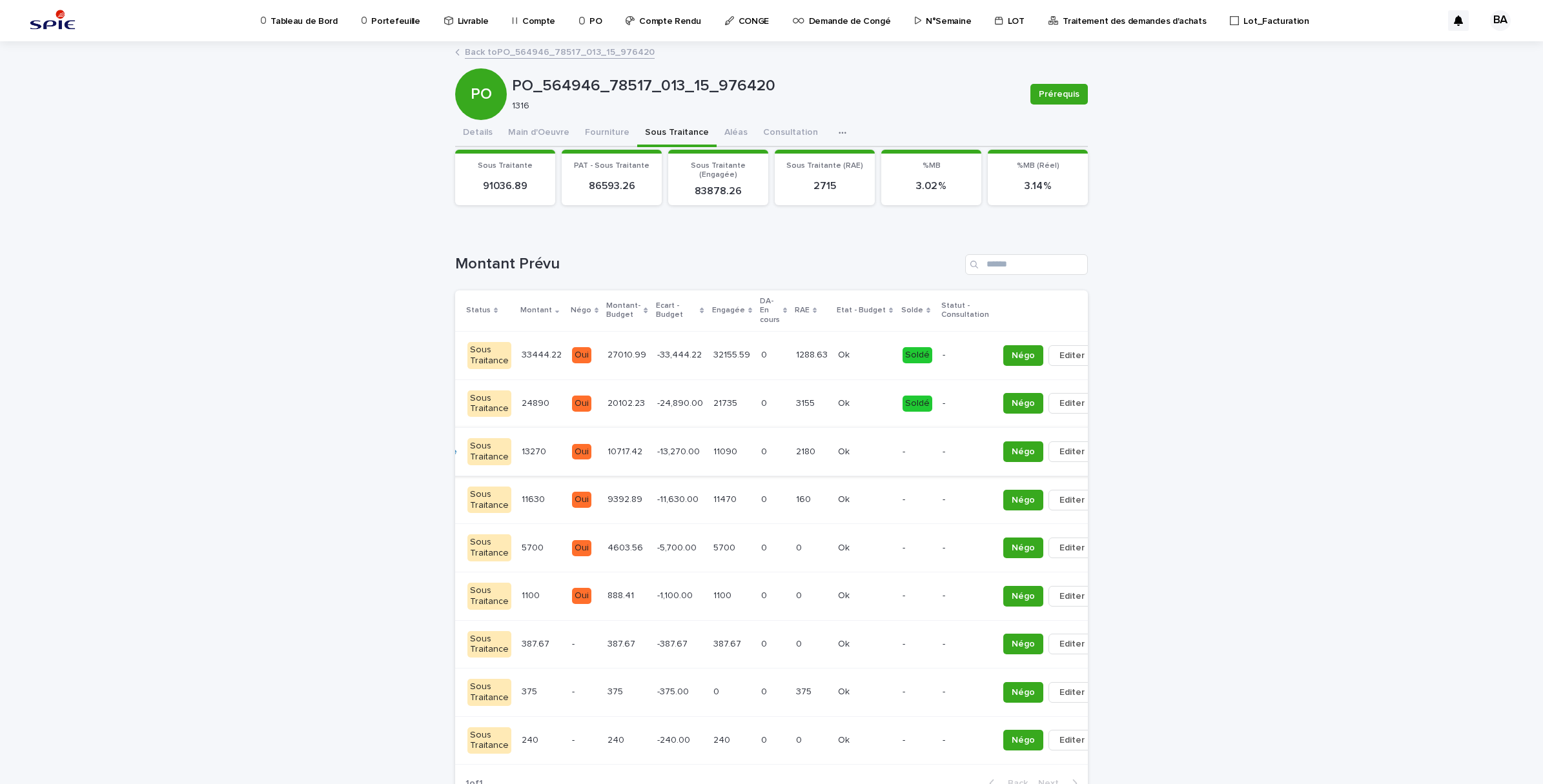
click at [1109, 453] on icon "button" at bounding box center [1109, 452] width 3 height 9
click at [1030, 478] on button "Solder" at bounding box center [1043, 478] width 85 height 21
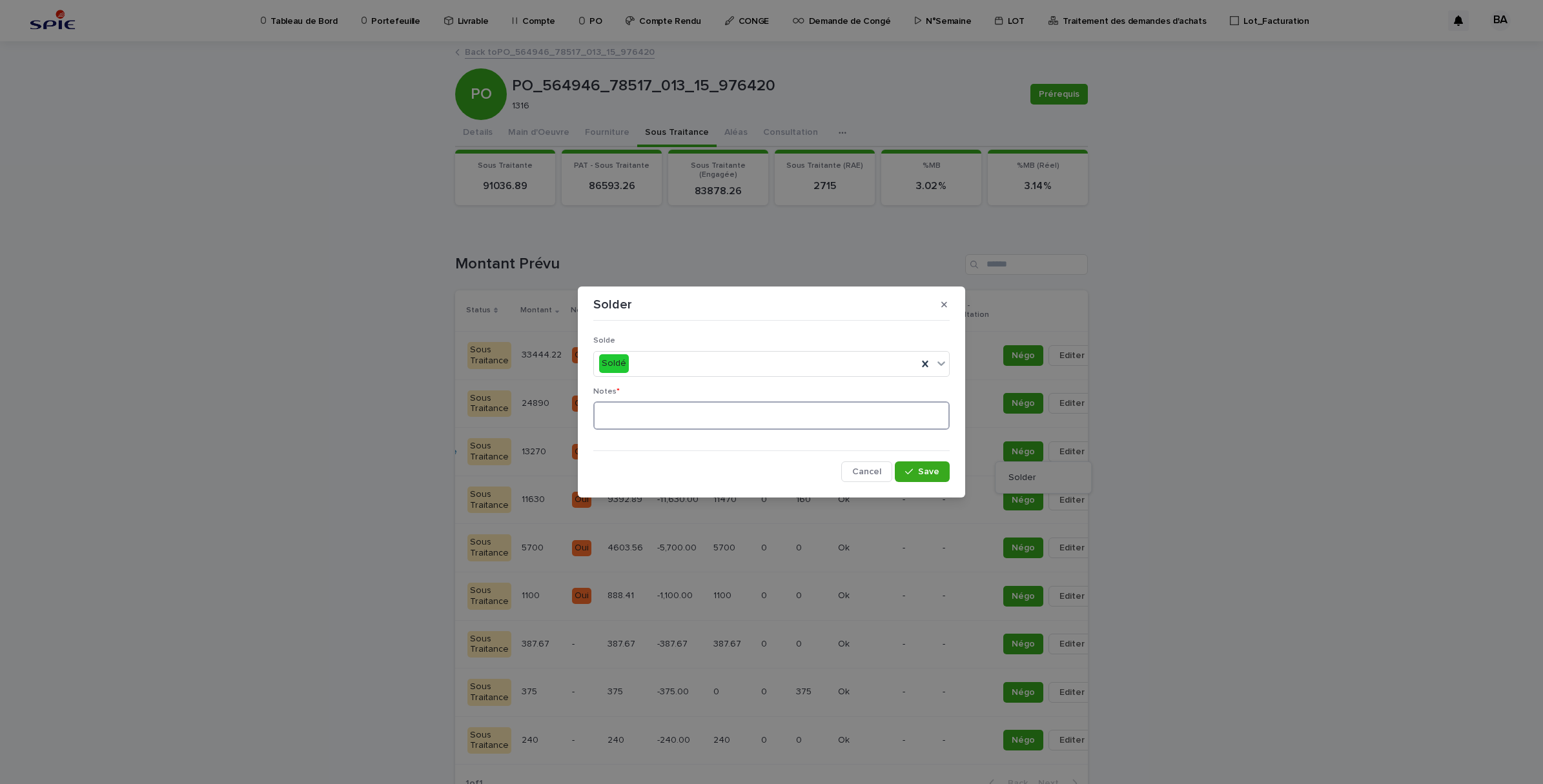
click at [725, 418] on textarea at bounding box center [771, 416] width 357 height 28
type textarea "**********"
click at [942, 472] on button "Save" at bounding box center [922, 472] width 55 height 21
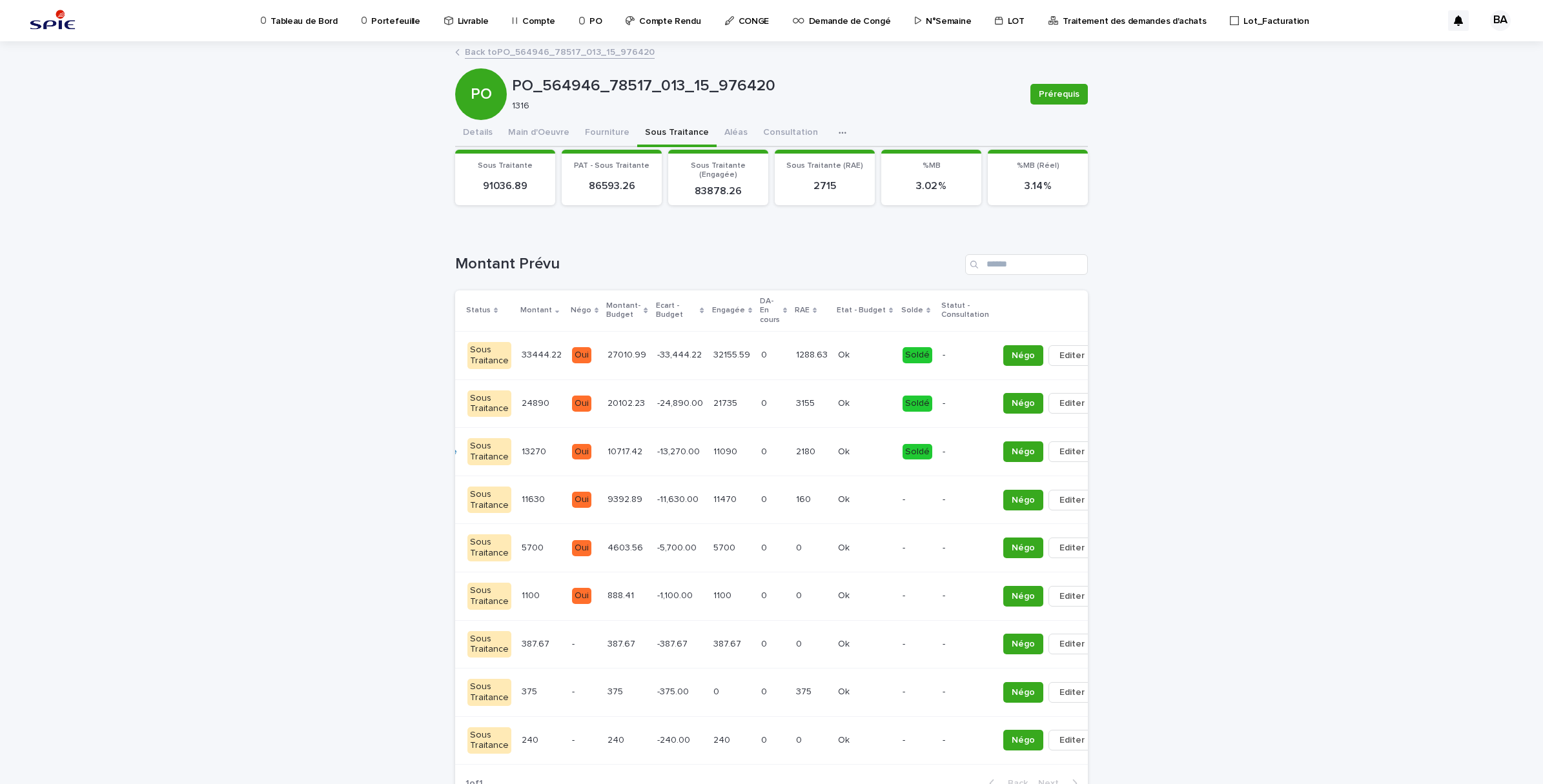
drag, startPoint x: 1027, startPoint y: 782, endPoint x: 1054, endPoint y: 778, distance: 27.3
click at [1054, 778] on section "Sous Traitant Status Montant Négo Montant-Budget Ecart - Budget Engagée DA-En c…" at bounding box center [771, 545] width 632 height 510
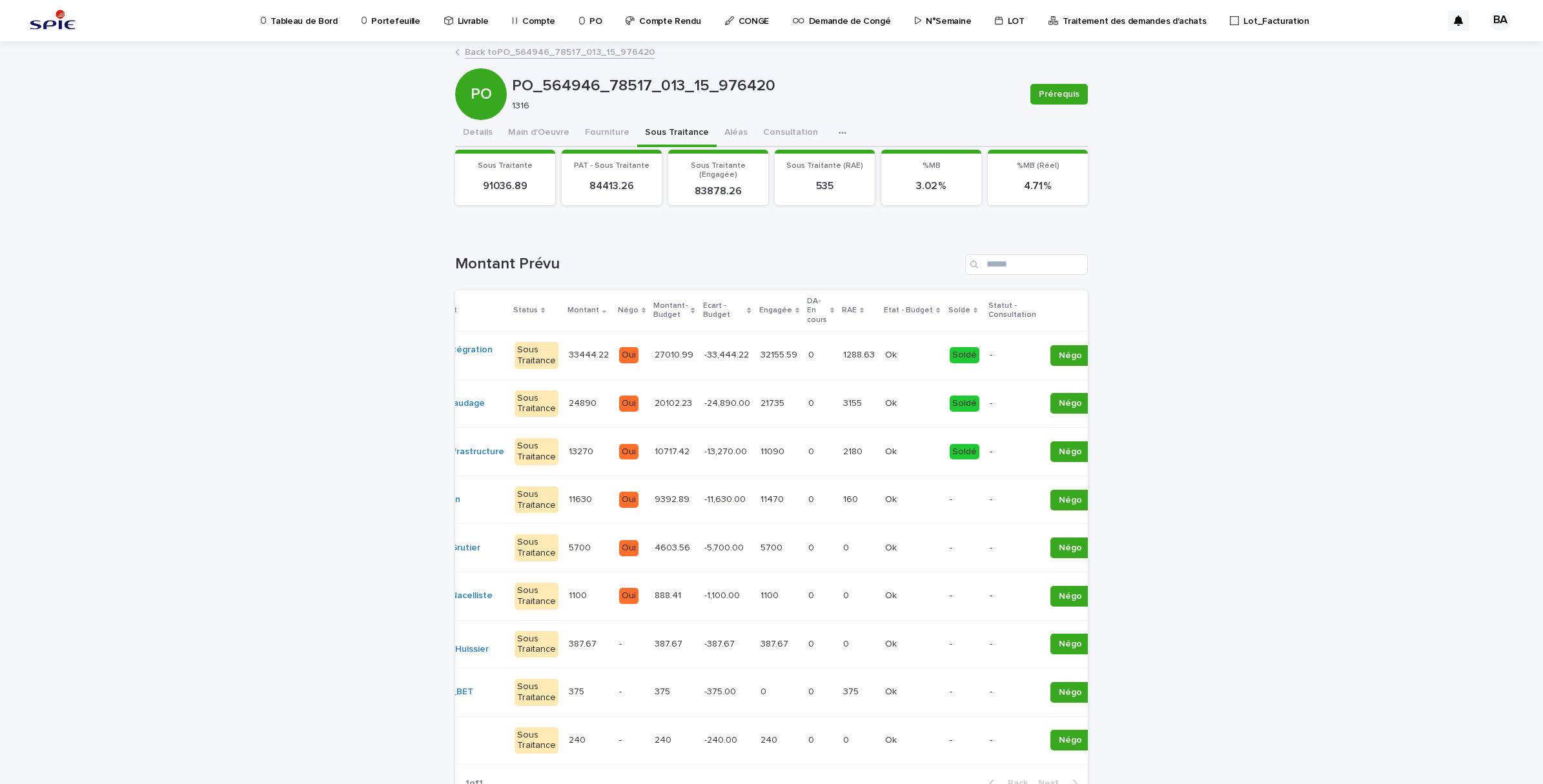
scroll to position [0, 118]
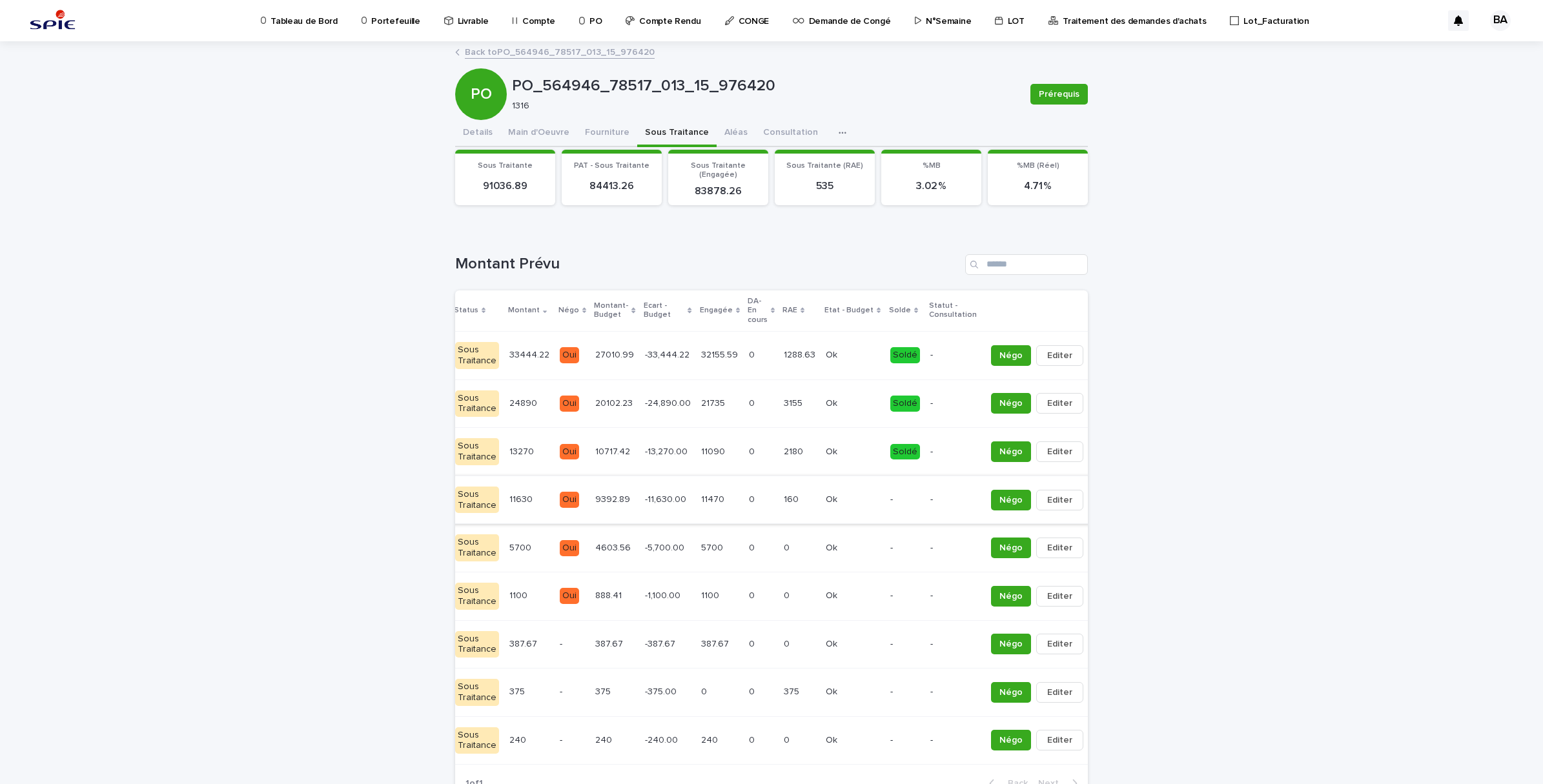
click at [1096, 502] on icon "button" at bounding box center [1097, 499] width 2 height 8
click at [1010, 527] on span "Solder" at bounding box center [1010, 525] width 28 height 13
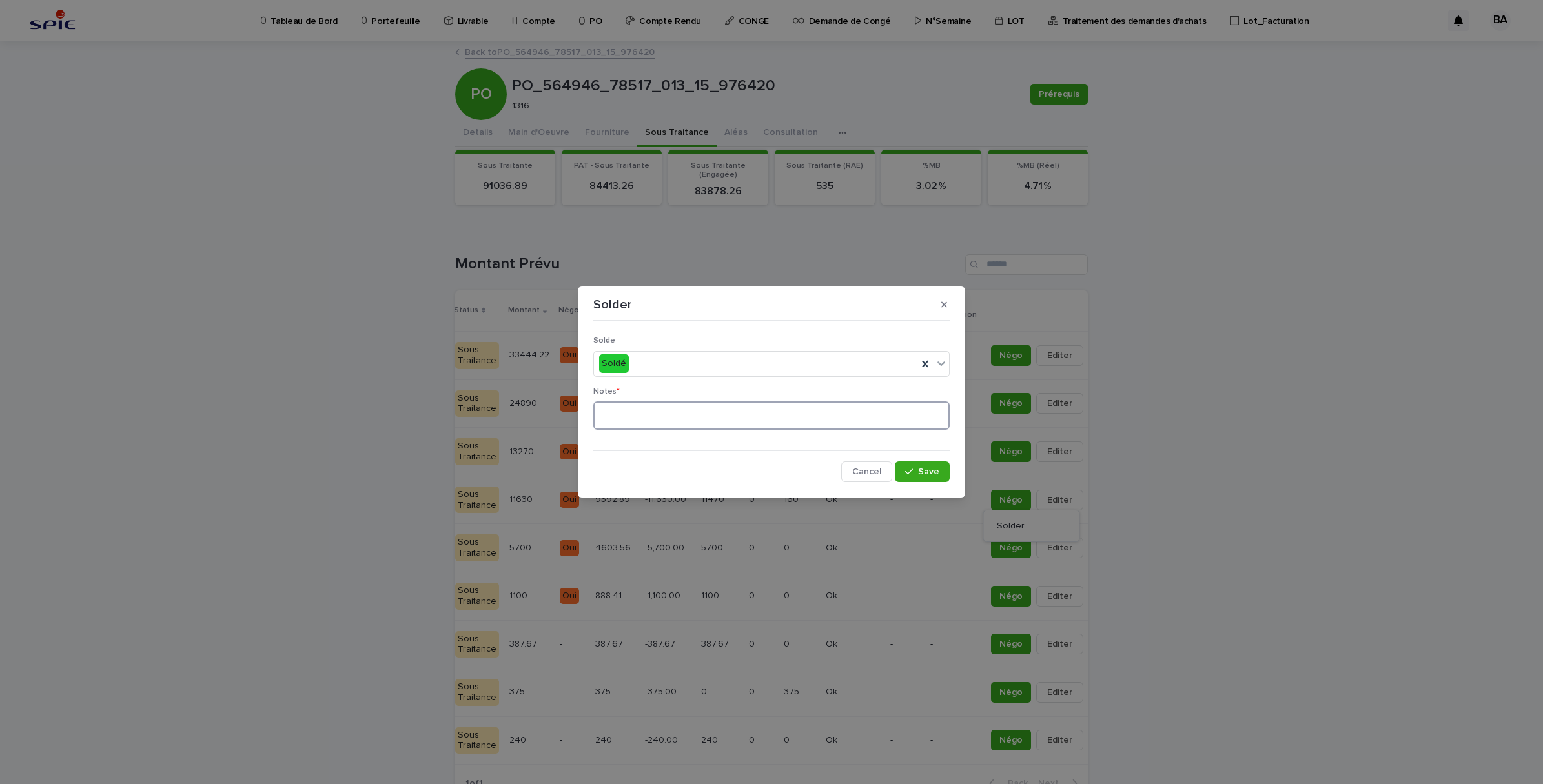
click at [799, 402] on textarea at bounding box center [771, 416] width 357 height 28
type textarea "**"
click at [922, 468] on span "Save" at bounding box center [929, 472] width 22 height 9
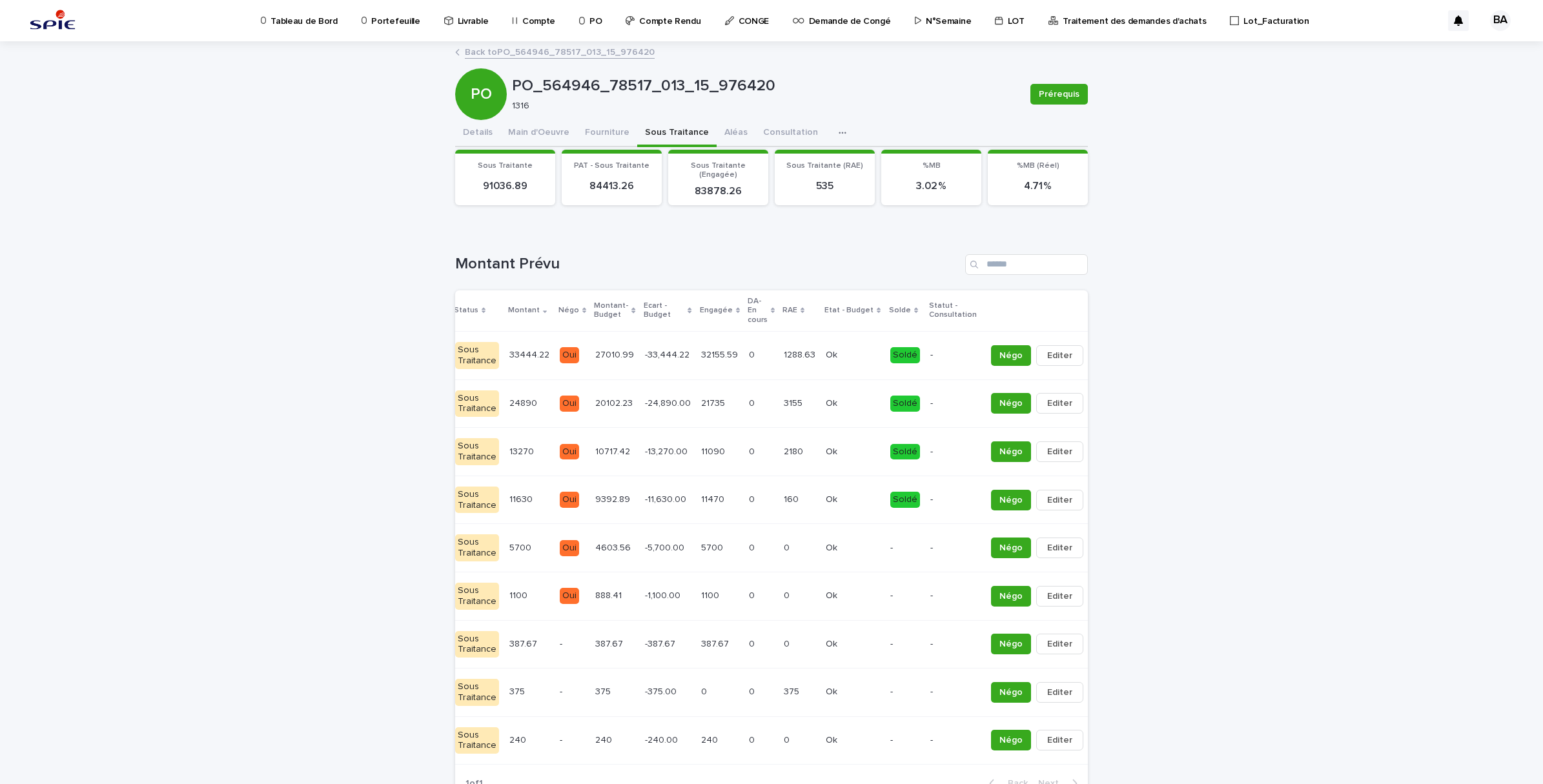
scroll to position [0, 129]
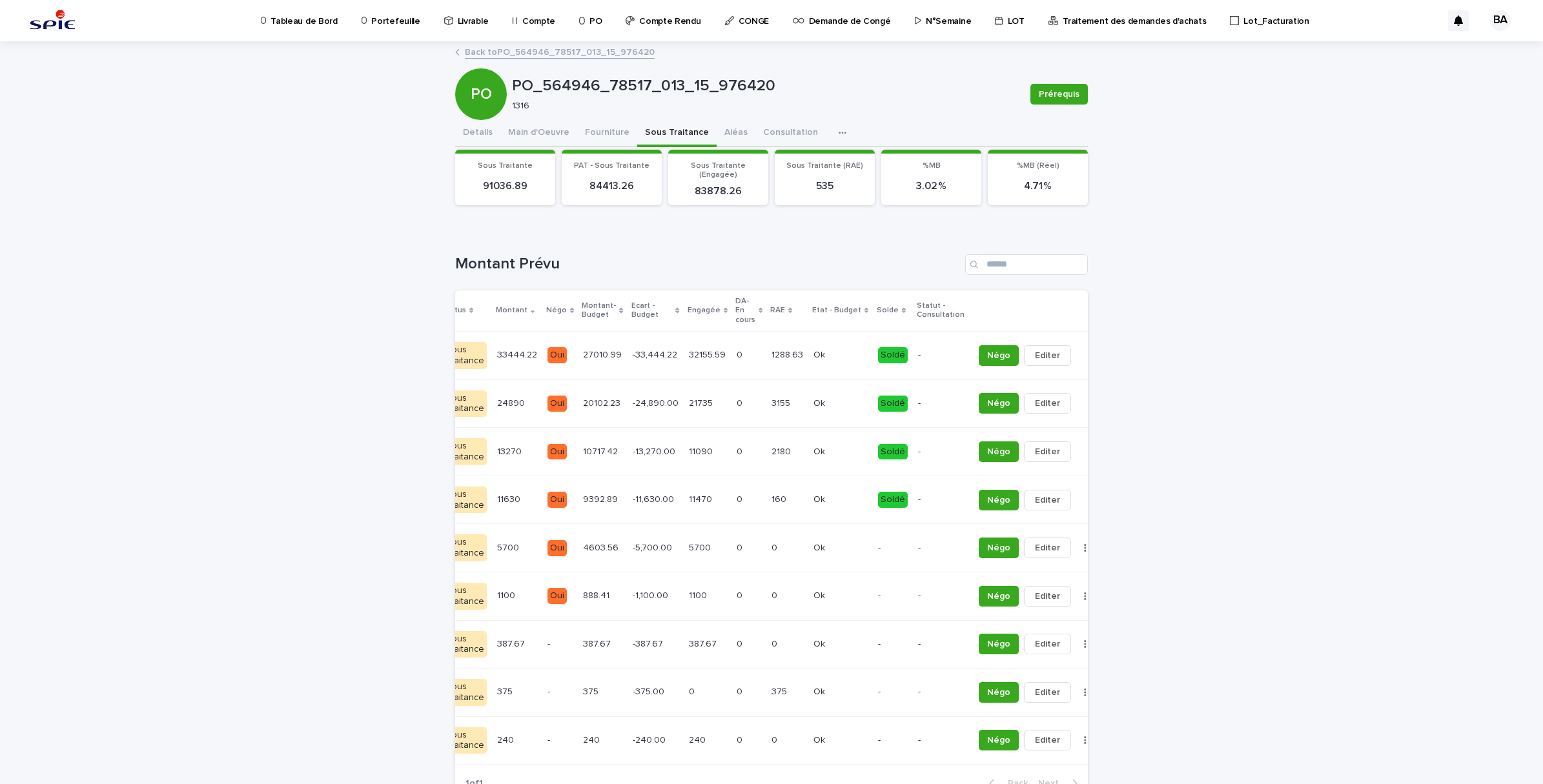
click at [878, 450] on div "Soldé" at bounding box center [893, 452] width 30 height 16
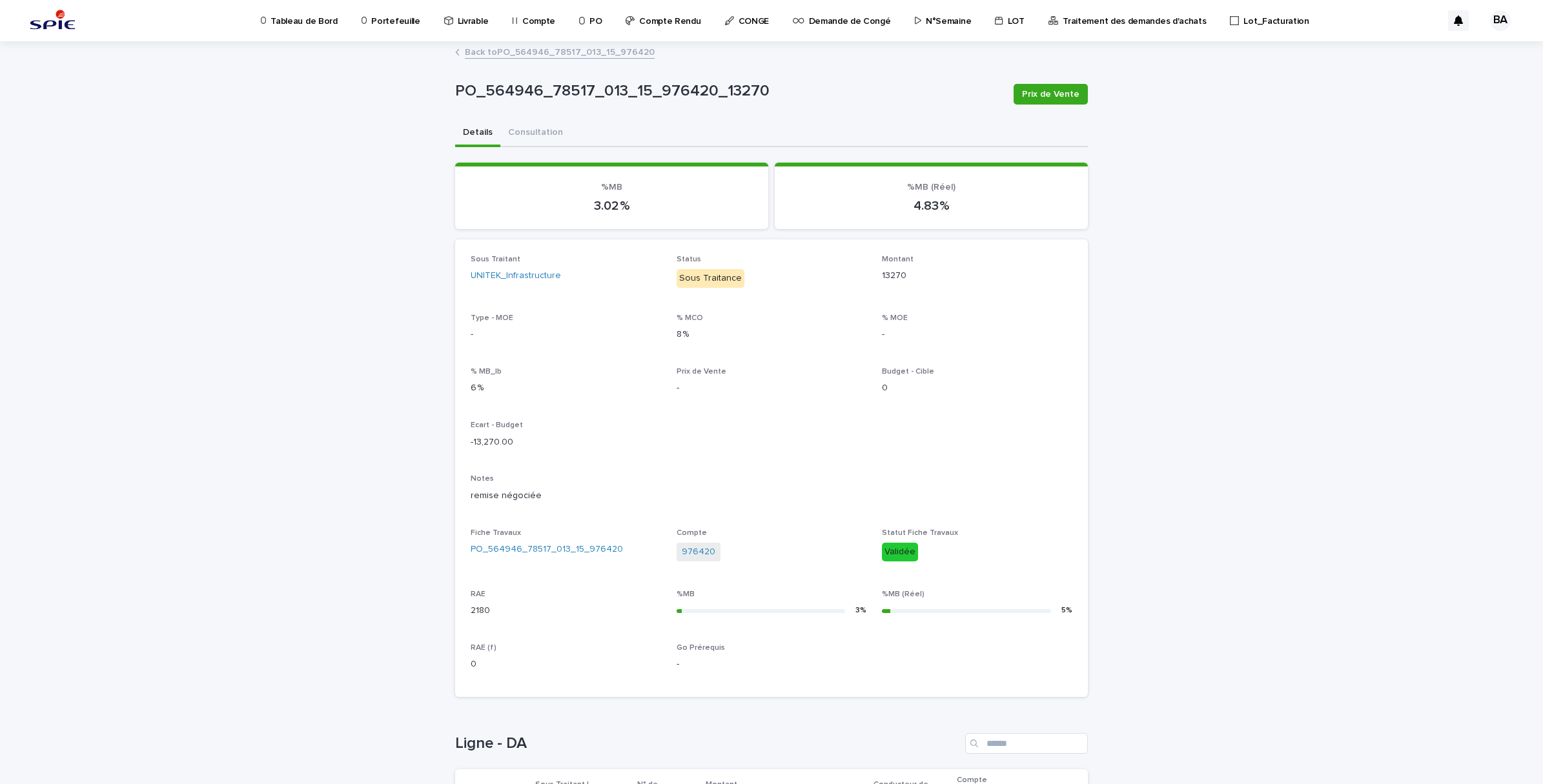
click at [512, 48] on link "Back to PO_564946_78517_013_15_976420" at bounding box center [559, 52] width 190 height 15
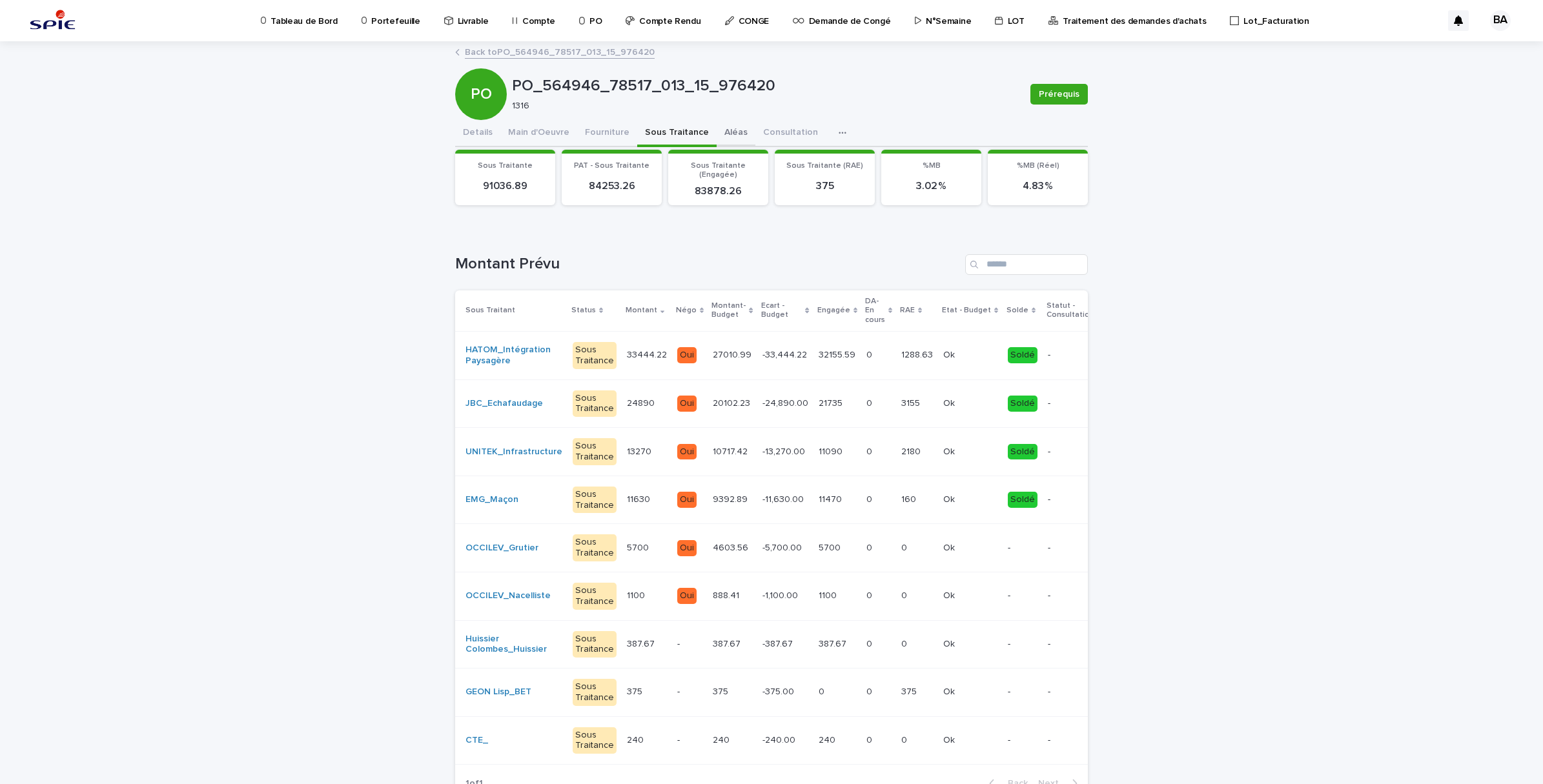
click at [724, 138] on button "Aléas" at bounding box center [736, 134] width 38 height 27
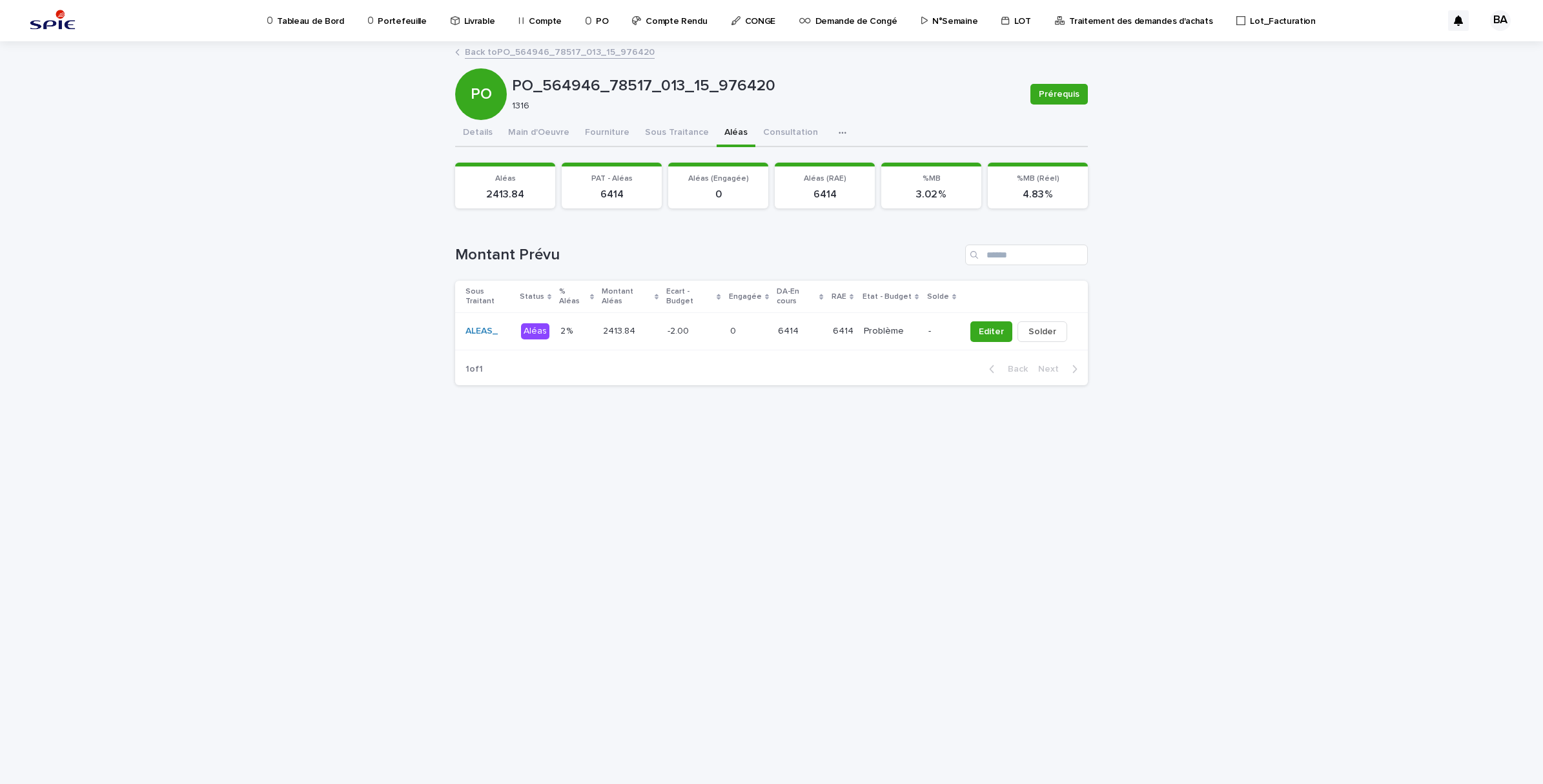
click at [789, 336] on td "6414 6414" at bounding box center [800, 331] width 55 height 38
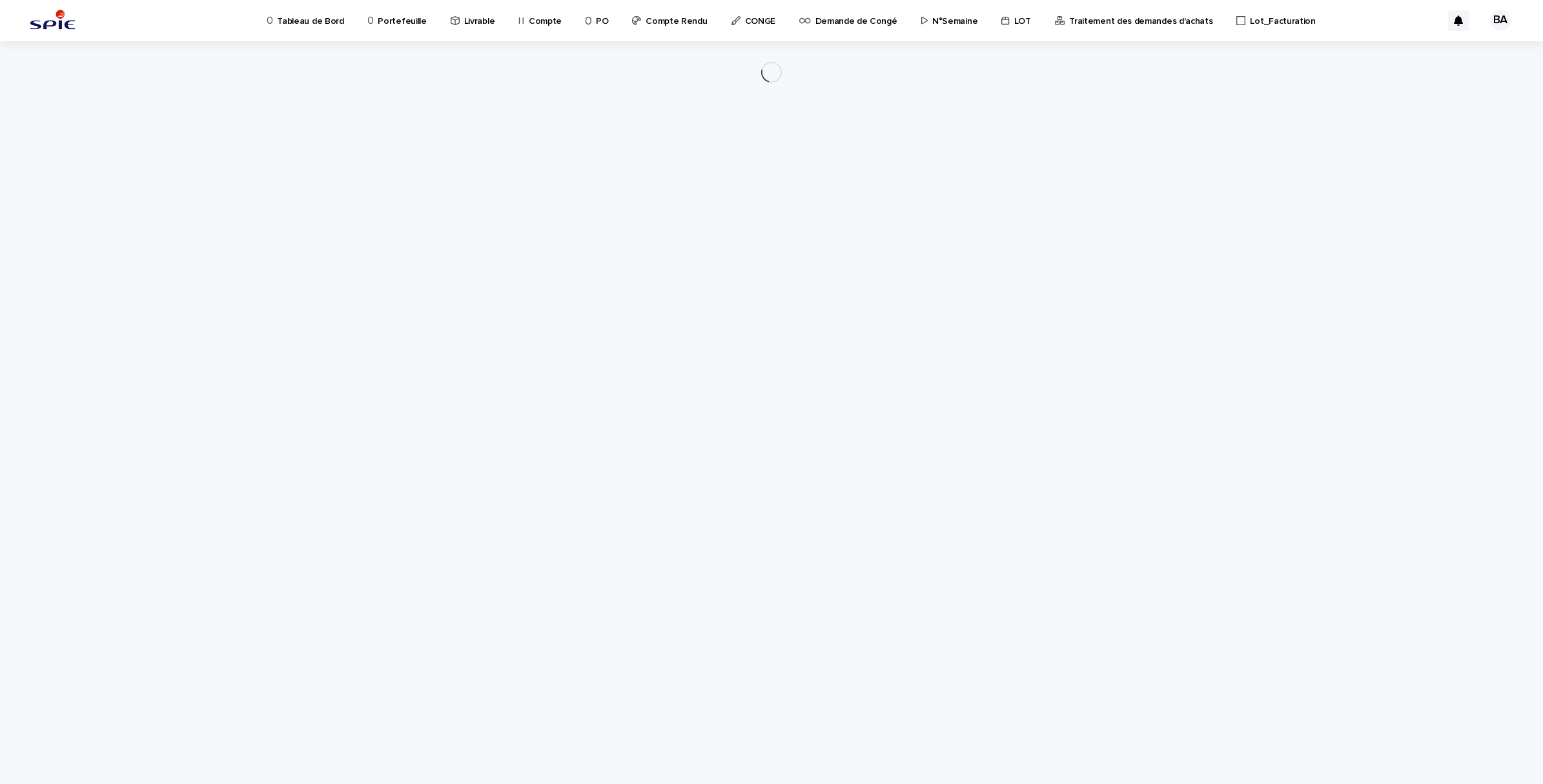
click at [760, 317] on div "Loading... Saving… Loading... Saving…" at bounding box center [771, 396] width 646 height 711
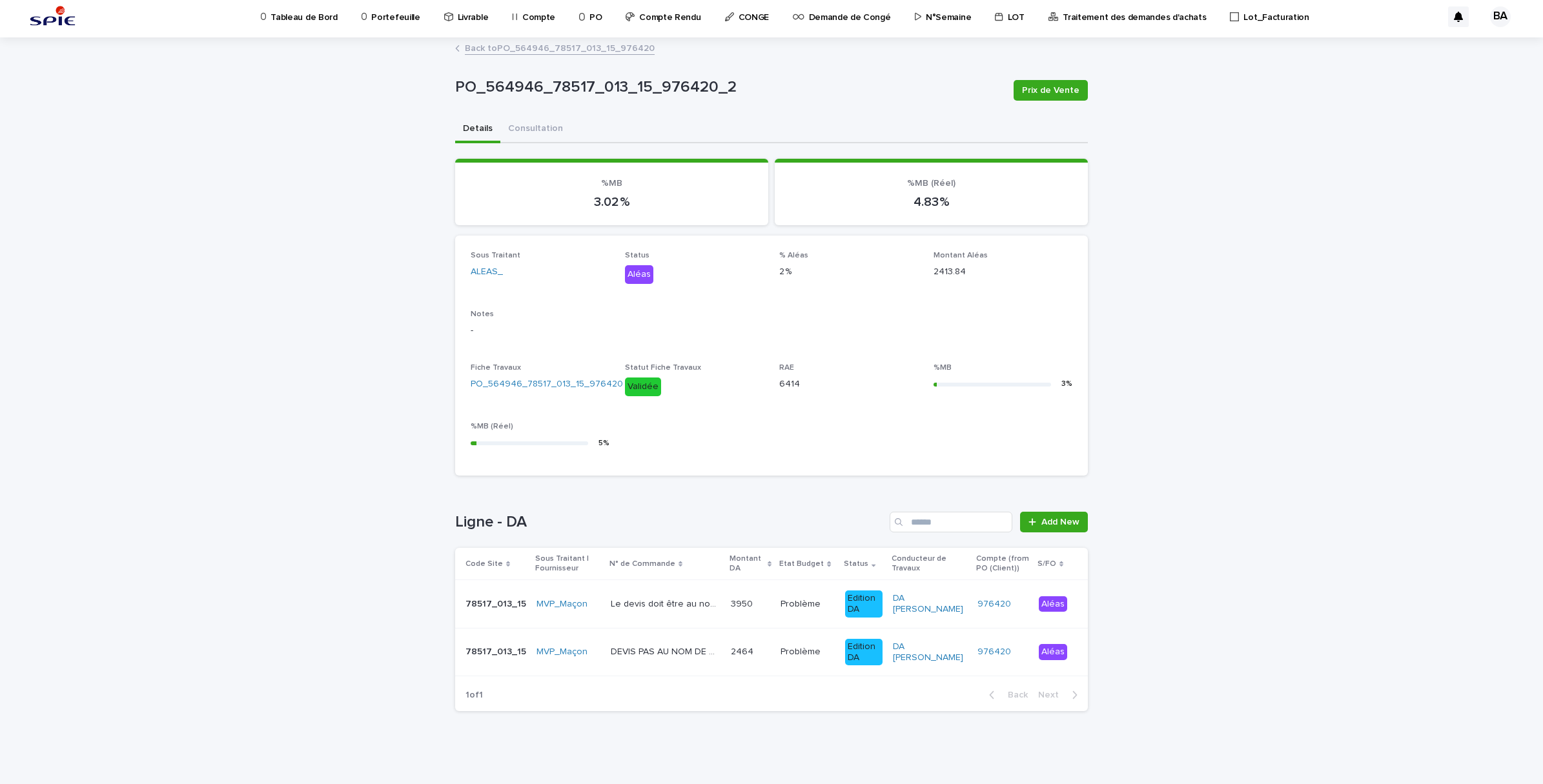
scroll to position [4, 0]
click at [483, 45] on link "Back to PO_564946_78517_013_15_976420" at bounding box center [559, 47] width 190 height 15
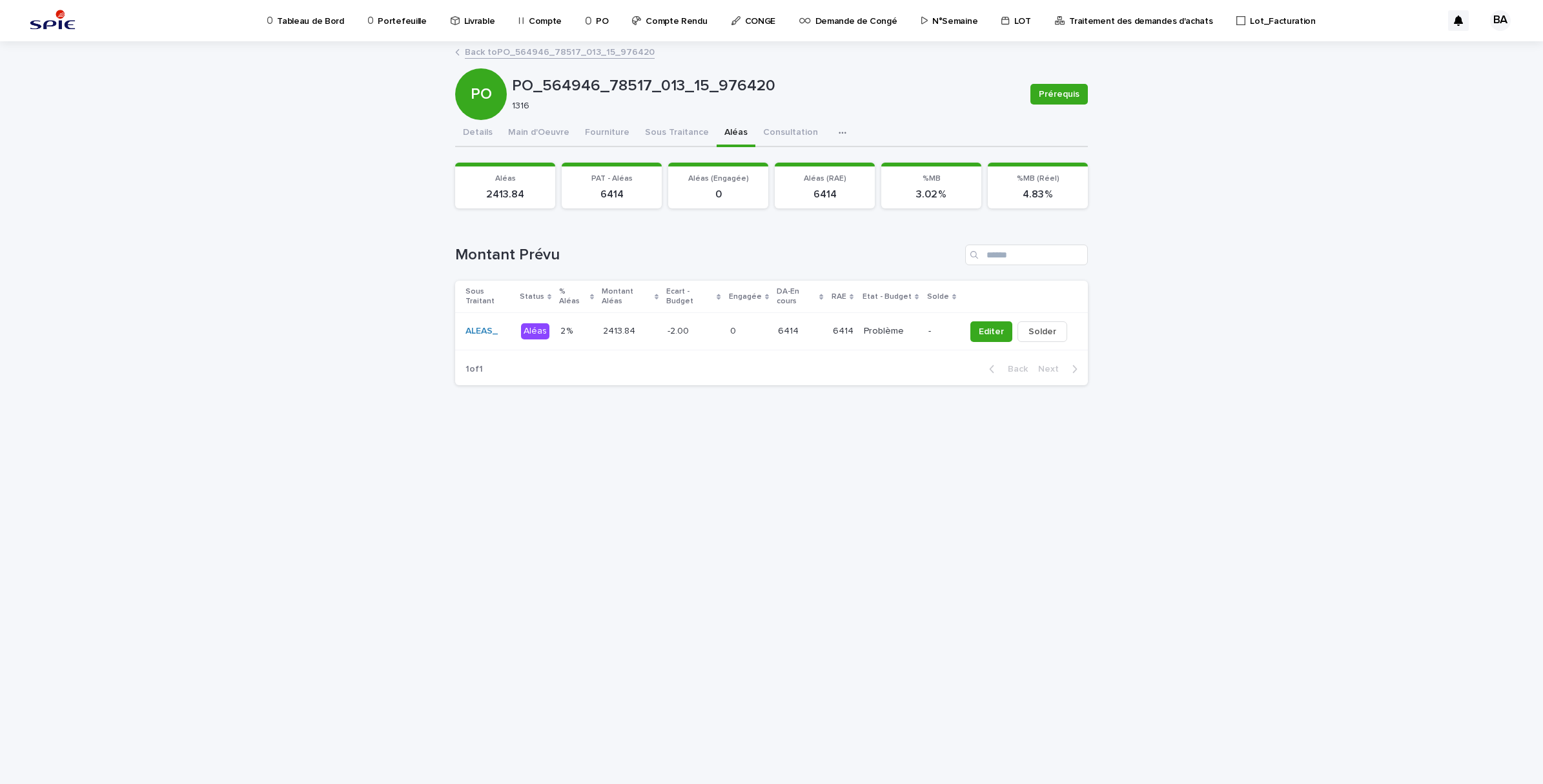
click at [482, 50] on link "Back to PO_564946_78517_013_15_976420" at bounding box center [559, 52] width 190 height 15
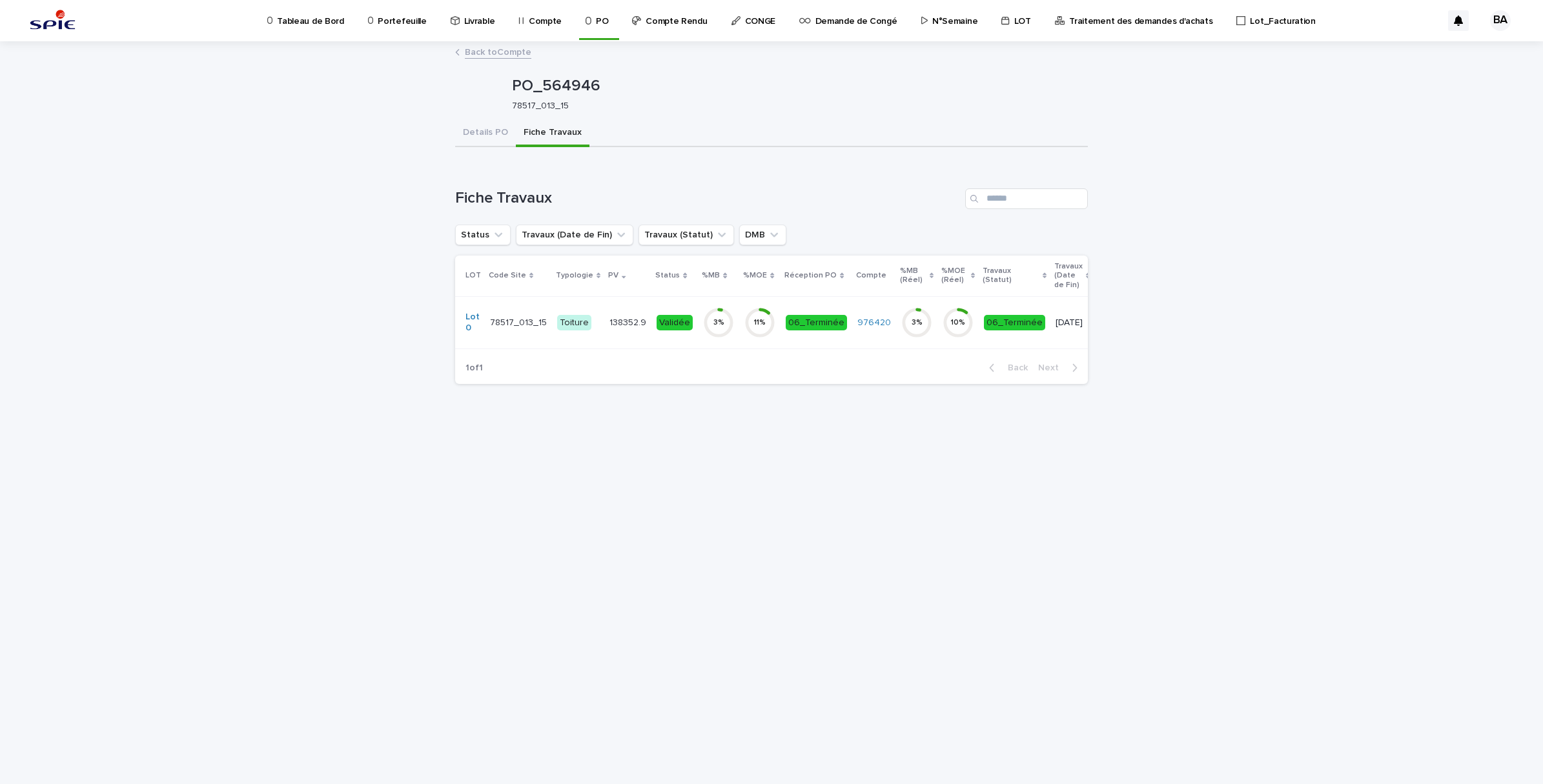
click at [482, 50] on link "Back to Compte" at bounding box center [498, 52] width 67 height 15
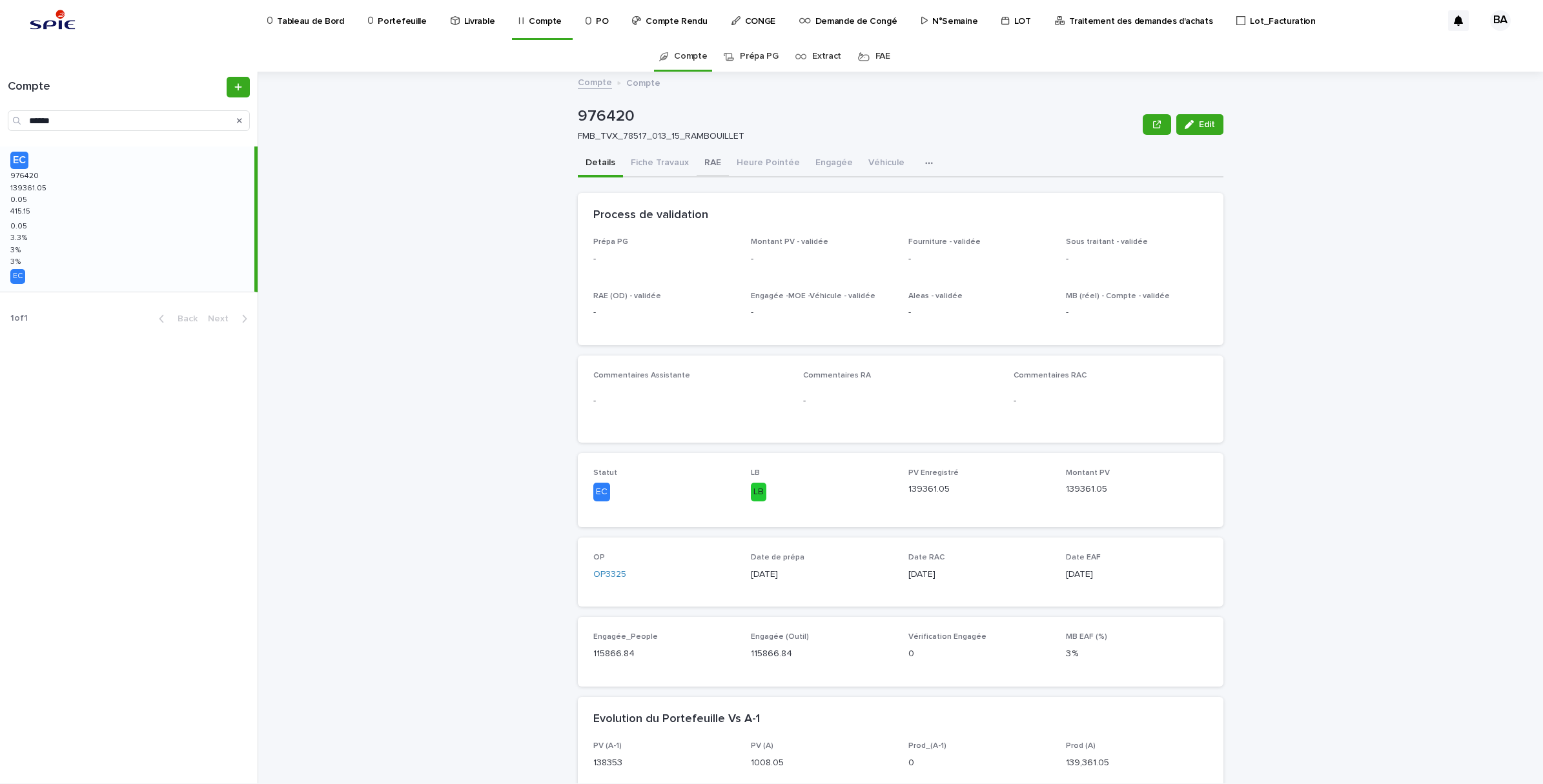
drag, startPoint x: 712, startPoint y: 166, endPoint x: 727, endPoint y: 168, distance: 15.1
click at [712, 166] on button "RAE" at bounding box center [713, 164] width 33 height 27
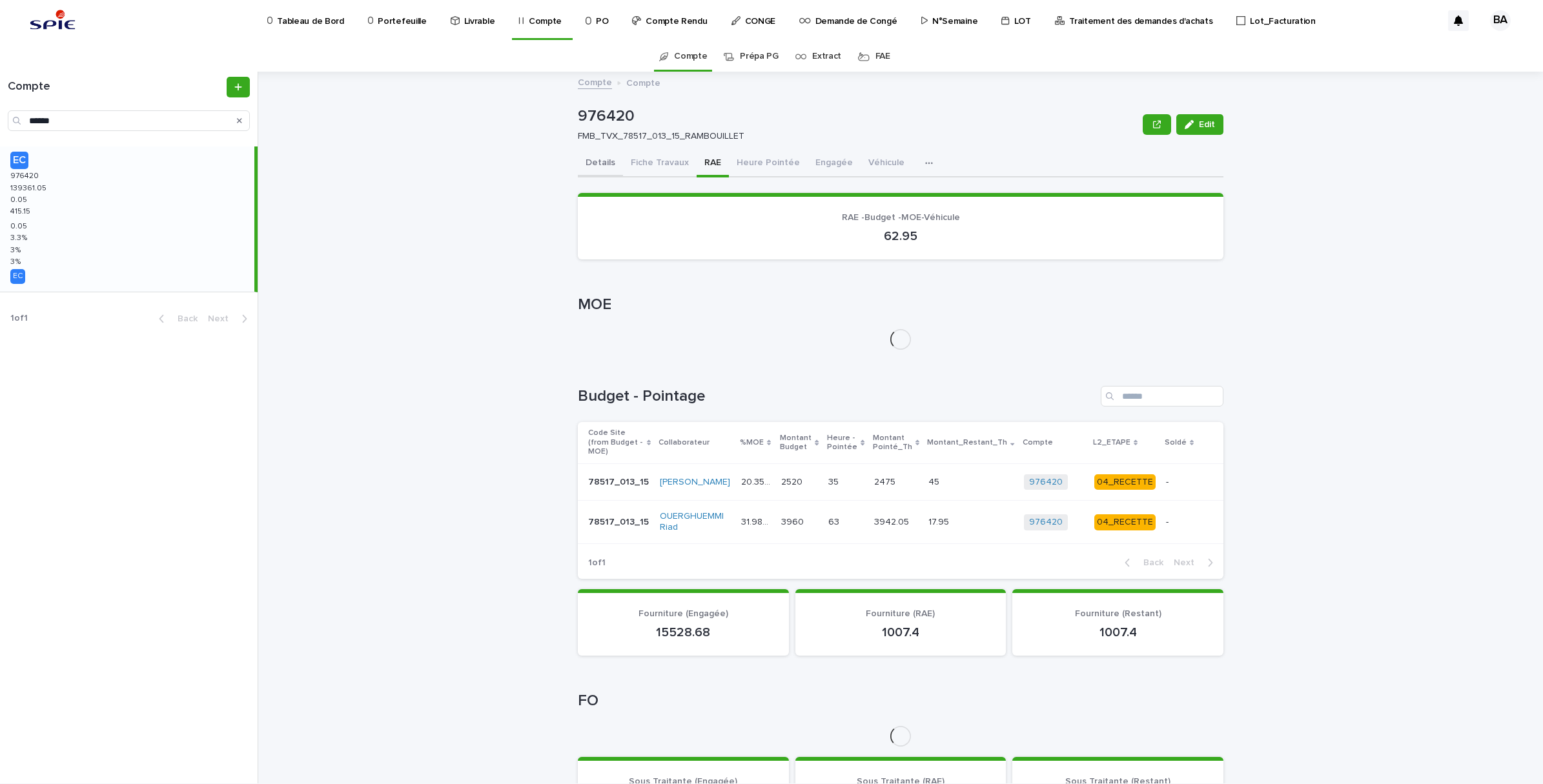
click at [581, 158] on button "Details" at bounding box center [601, 164] width 45 height 27
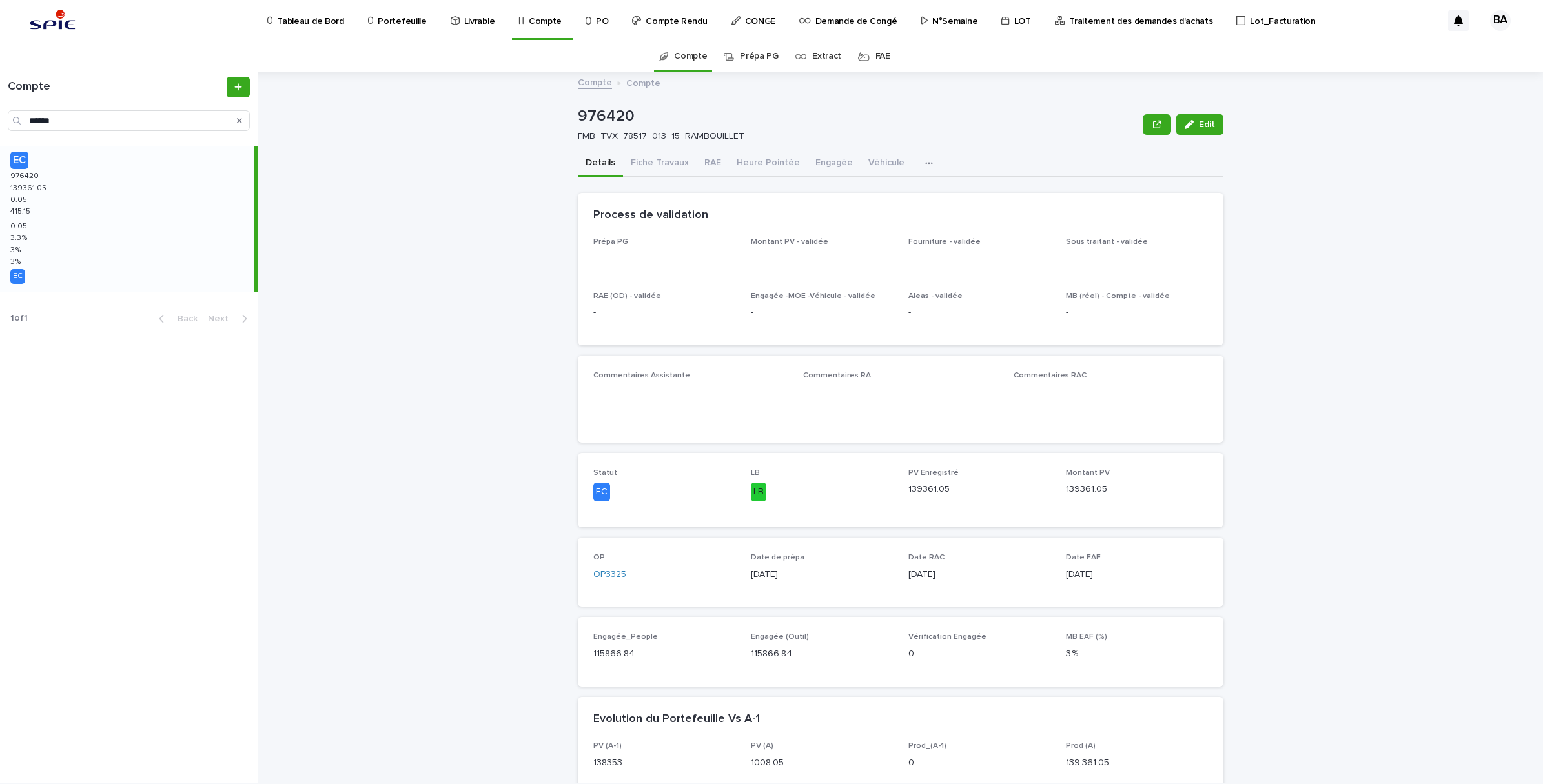
click at [592, 166] on button "Details" at bounding box center [601, 164] width 45 height 27
click at [822, 161] on button "Engagée" at bounding box center [834, 164] width 53 height 27
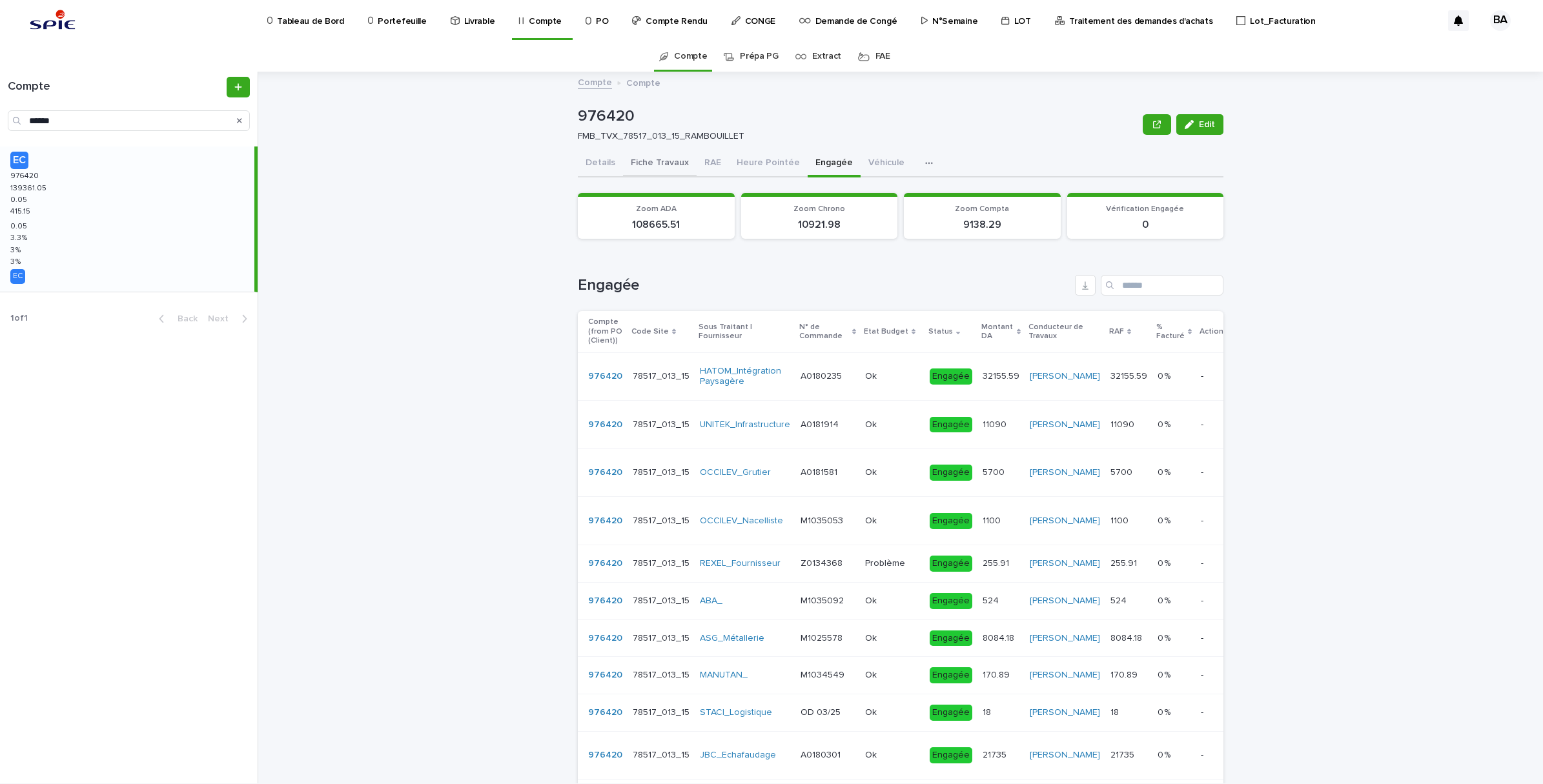
click at [641, 166] on button "Fiche Travaux" at bounding box center [660, 164] width 74 height 27
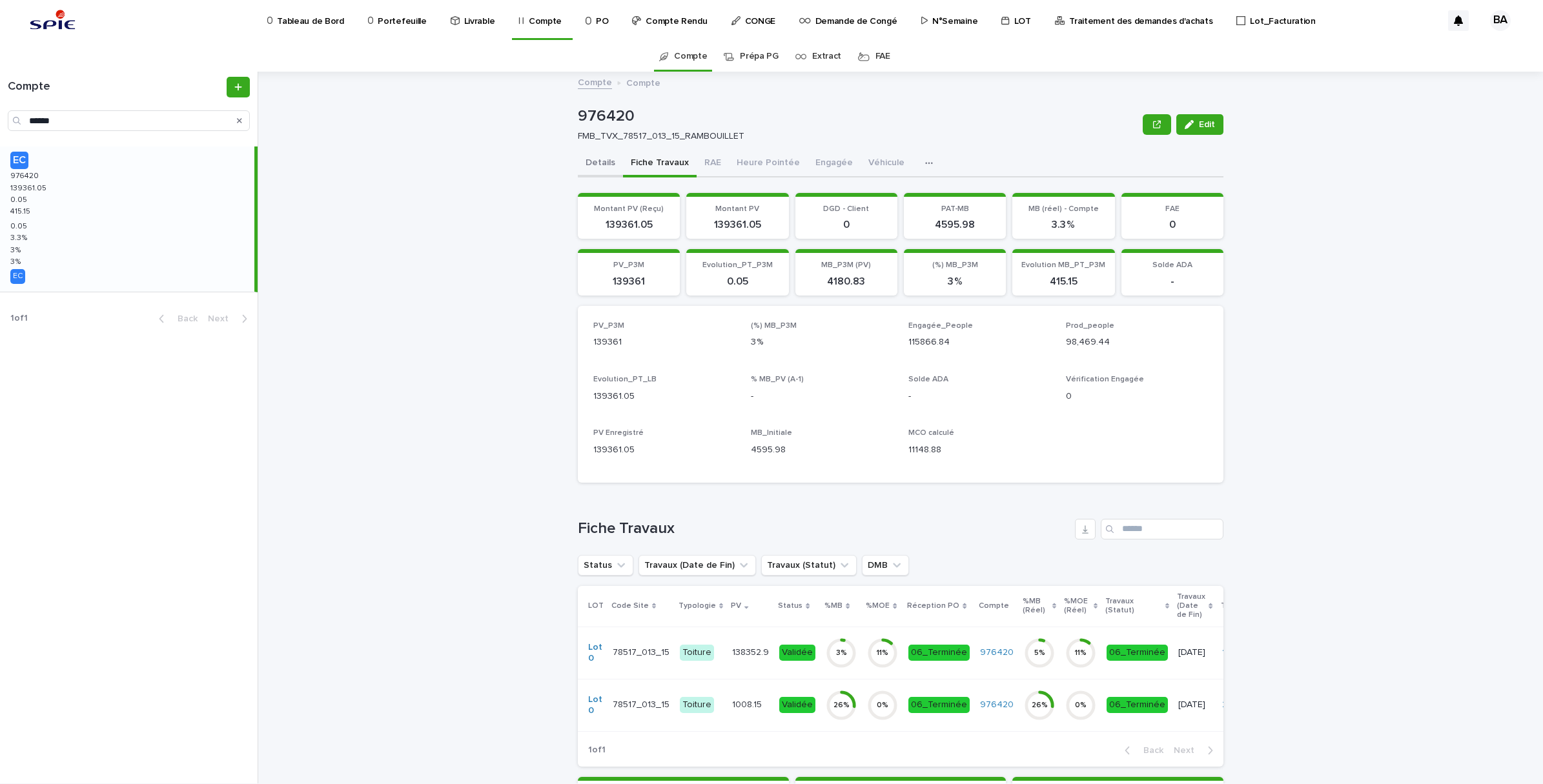
click at [605, 162] on button "Details" at bounding box center [601, 164] width 45 height 27
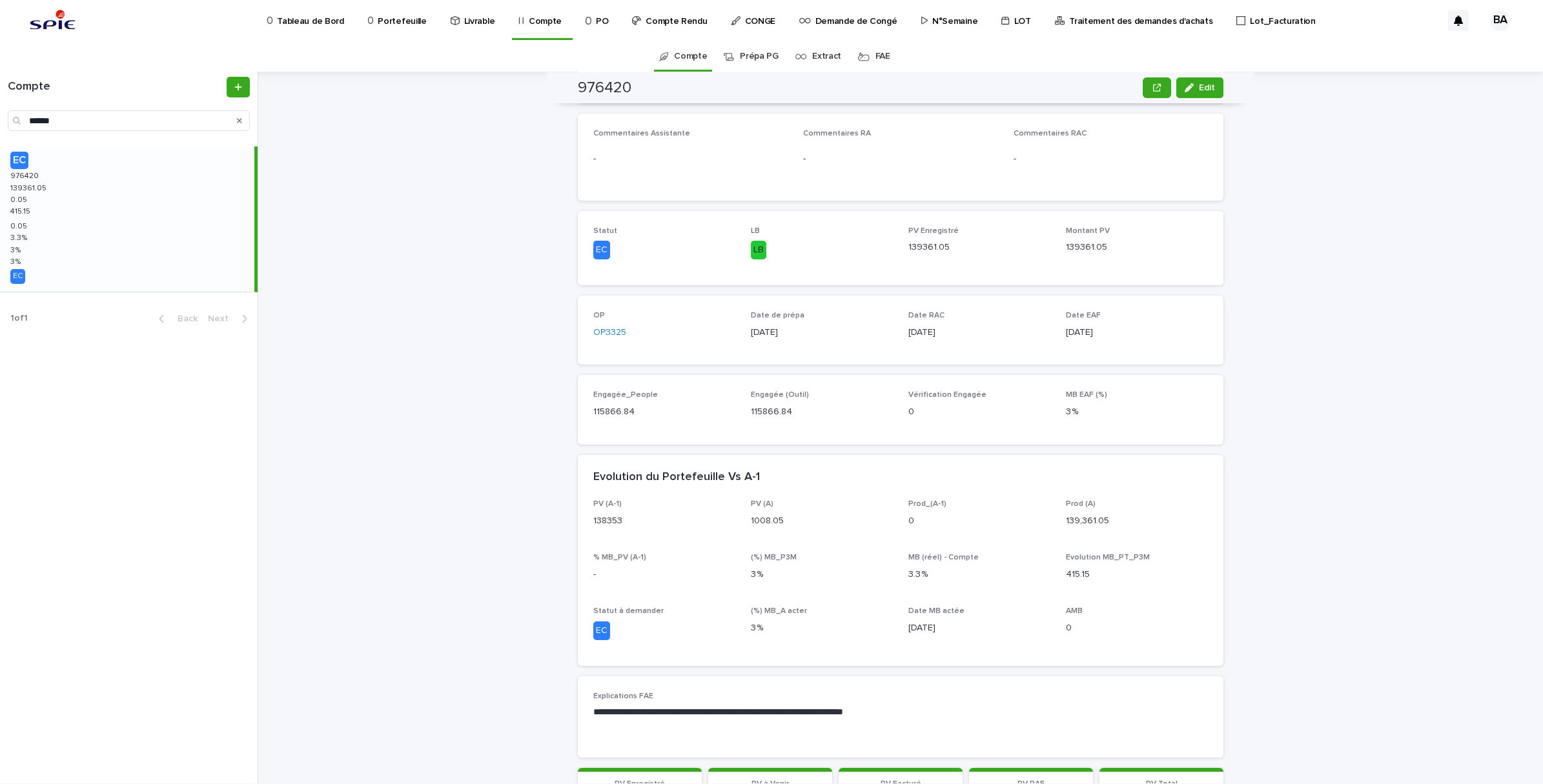
scroll to position [322, 0]
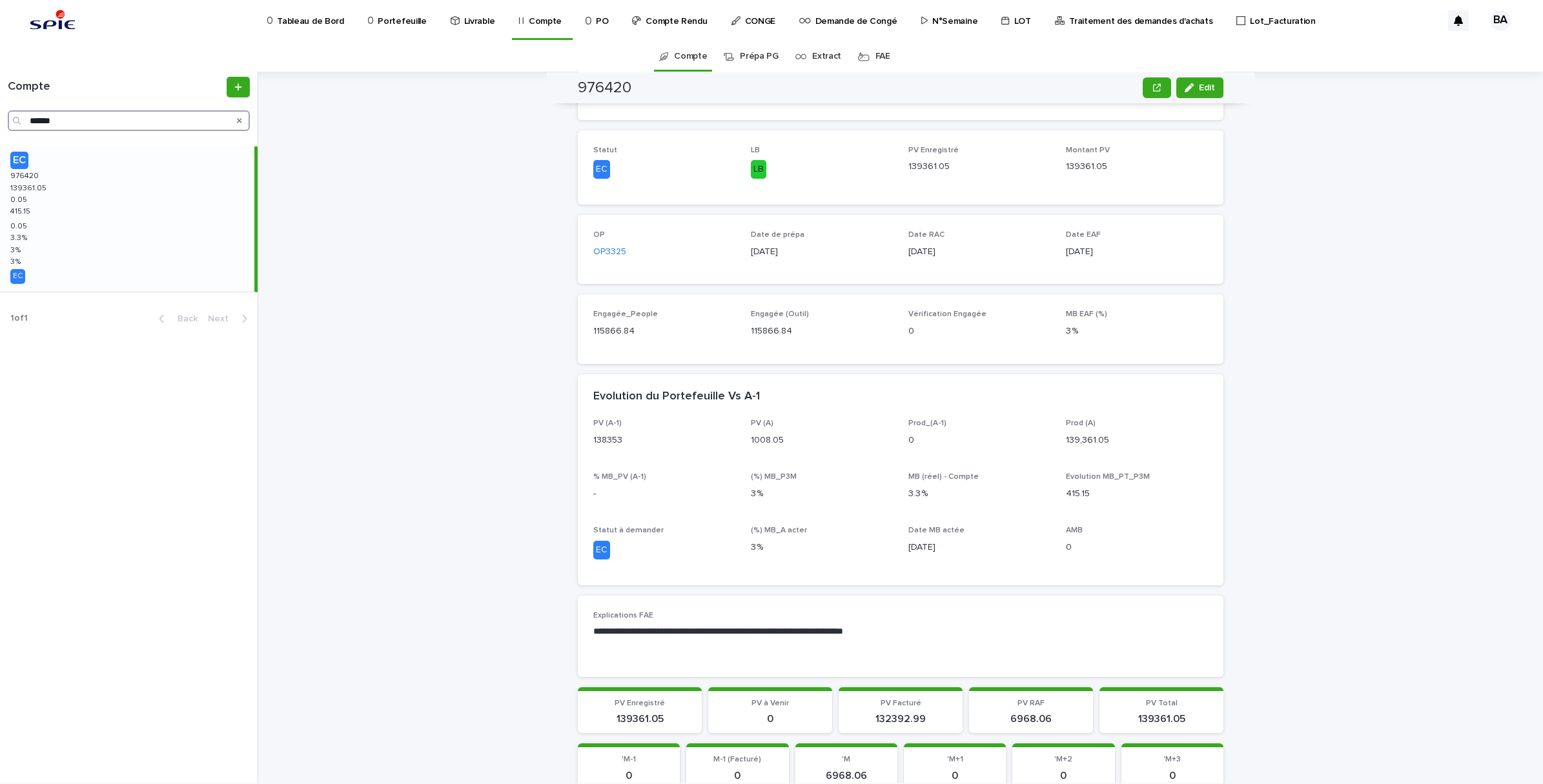
drag, startPoint x: 152, startPoint y: 121, endPoint x: -3, endPoint y: 104, distance: 155.9
click at [0, 104] on html "Tableau de Bord Portefeuille Livrable Compte PO Compte Rendu CONGE Demande de C…" at bounding box center [771, 392] width 1543 height 784
paste input "Search"
type input "******"
click at [73, 223] on div "EC 980109 980109 64726.19 64726.19 4270.85 4270.85 -1885.22 -1885.22 😡 😡 4270.8…" at bounding box center [127, 219] width 254 height 145
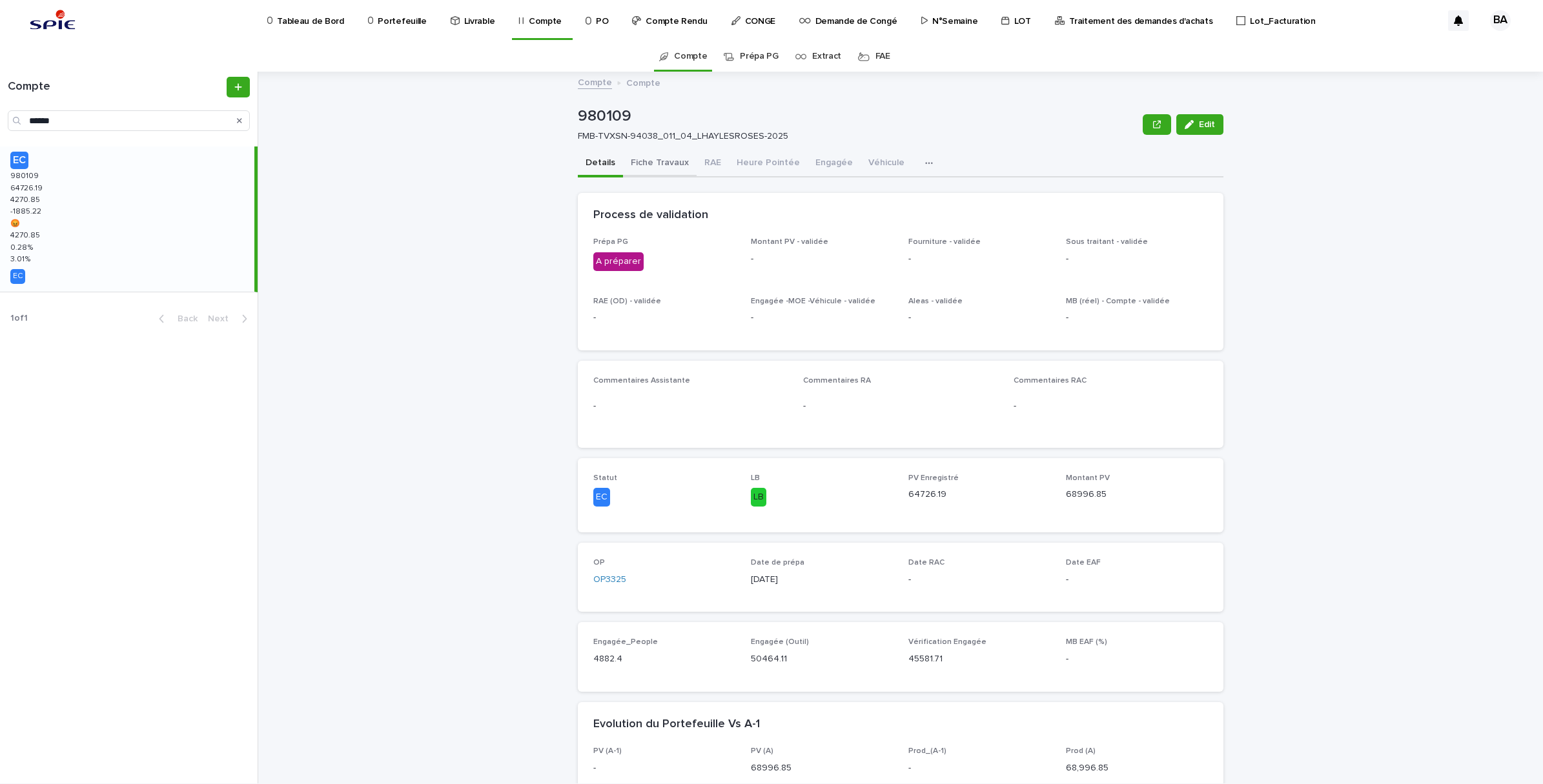
click at [654, 164] on button "Fiche Travaux" at bounding box center [660, 164] width 74 height 27
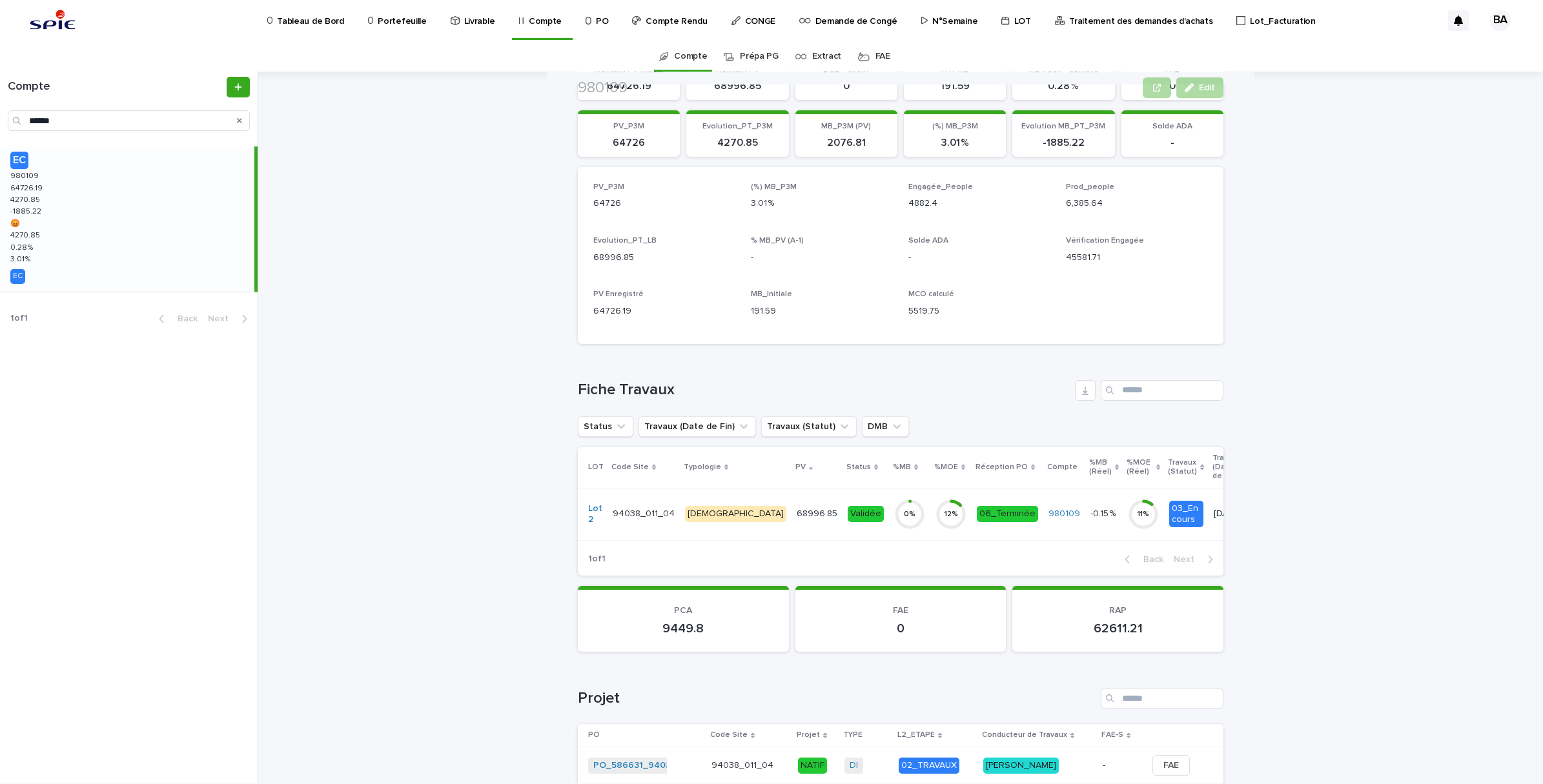
scroll to position [161, 0]
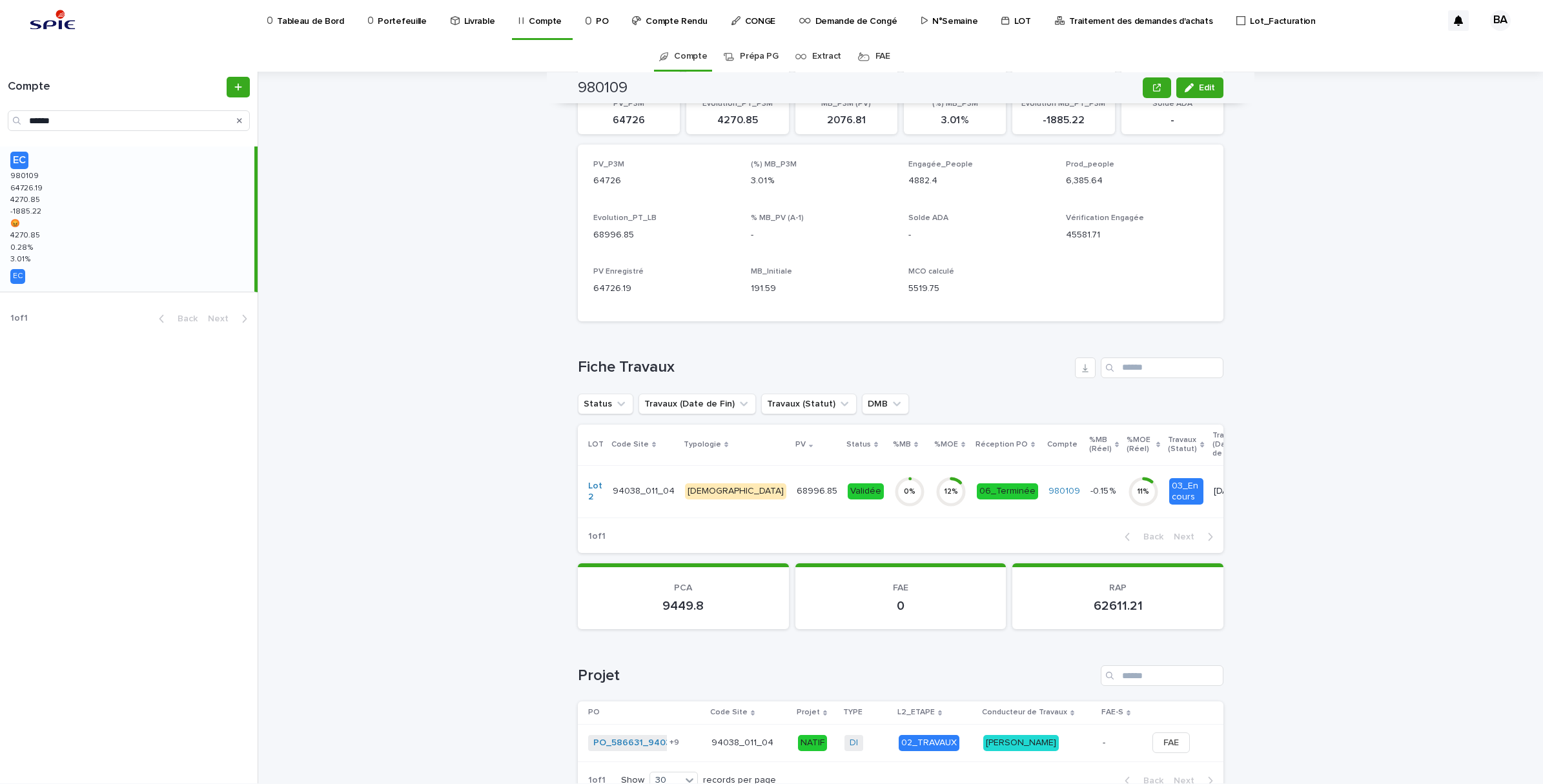
click at [896, 504] on circle at bounding box center [909, 491] width 26 height 26
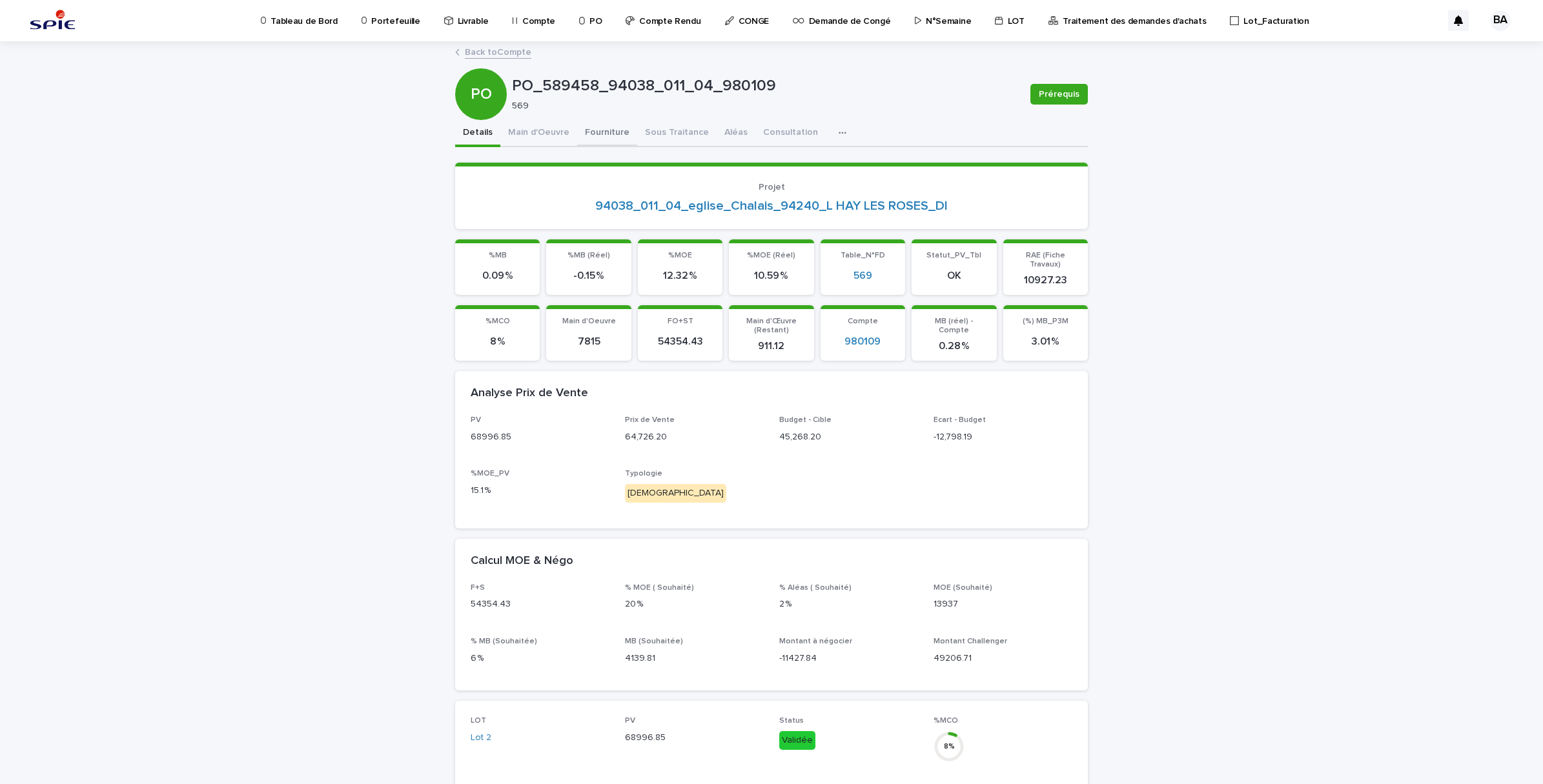
click at [599, 130] on button "Fourniture" at bounding box center [607, 134] width 60 height 27
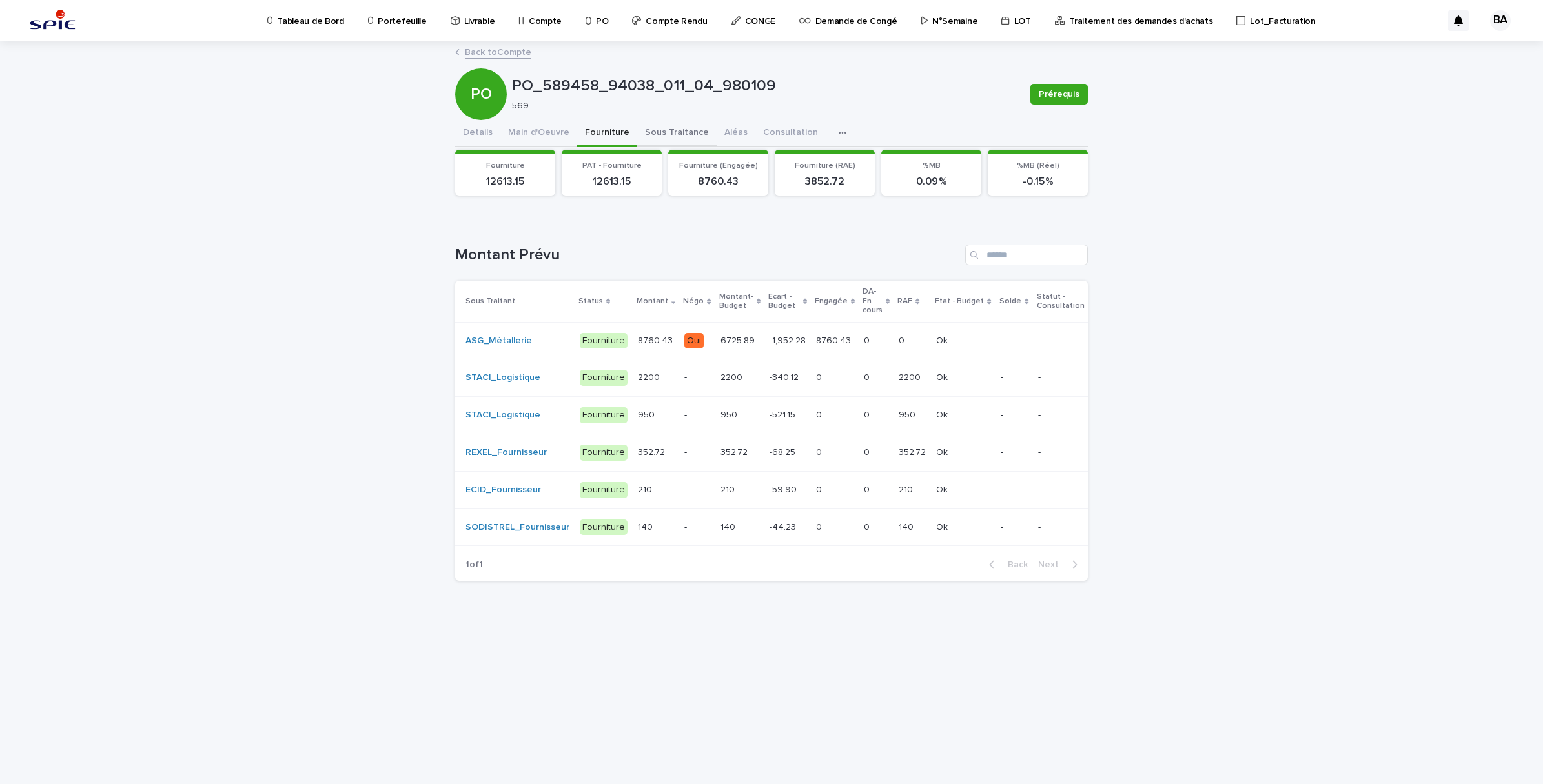
click at [675, 131] on button "Sous Traitance" at bounding box center [677, 134] width 79 height 27
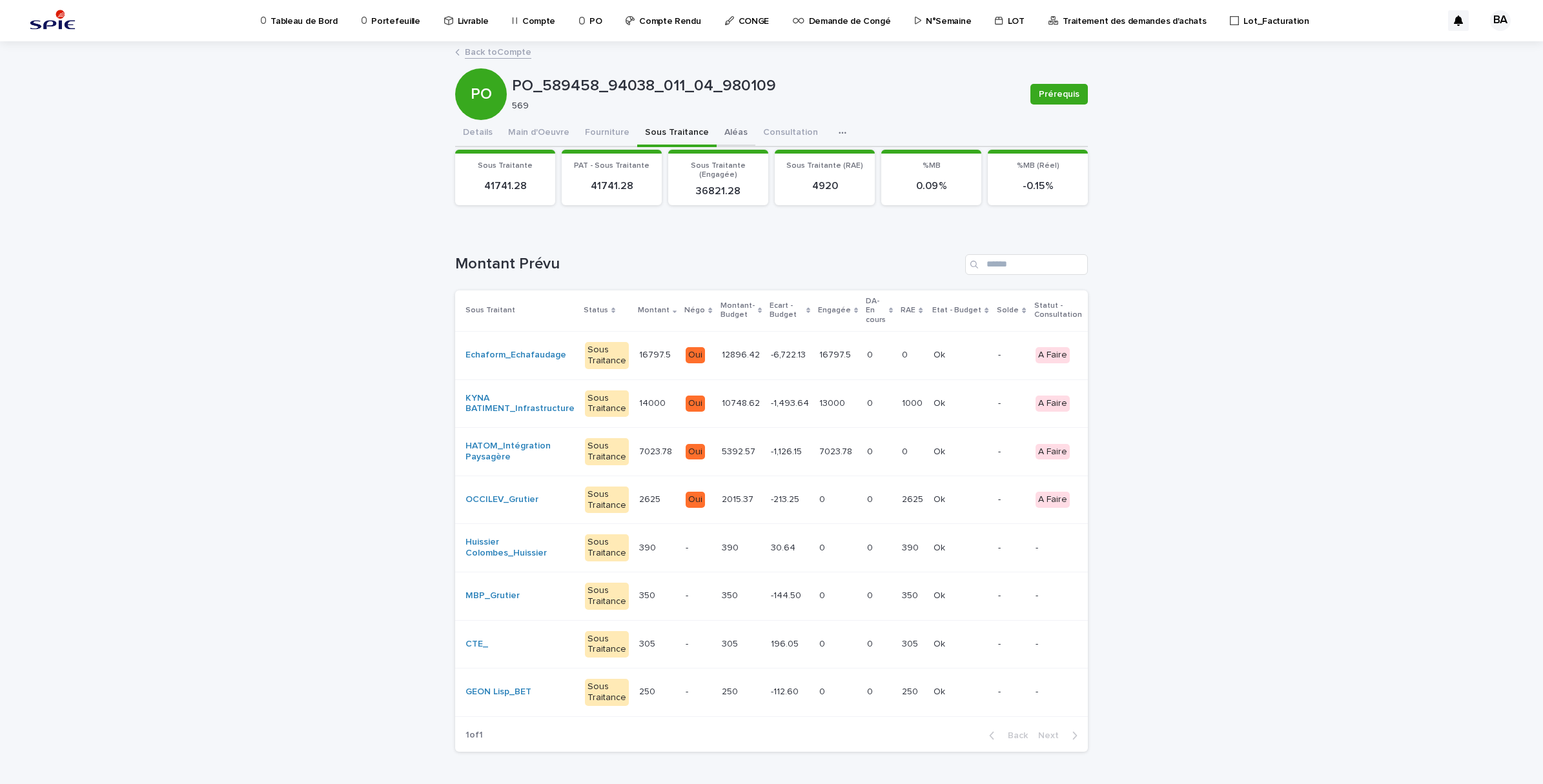
click at [718, 129] on button "Aléas" at bounding box center [736, 134] width 38 height 27
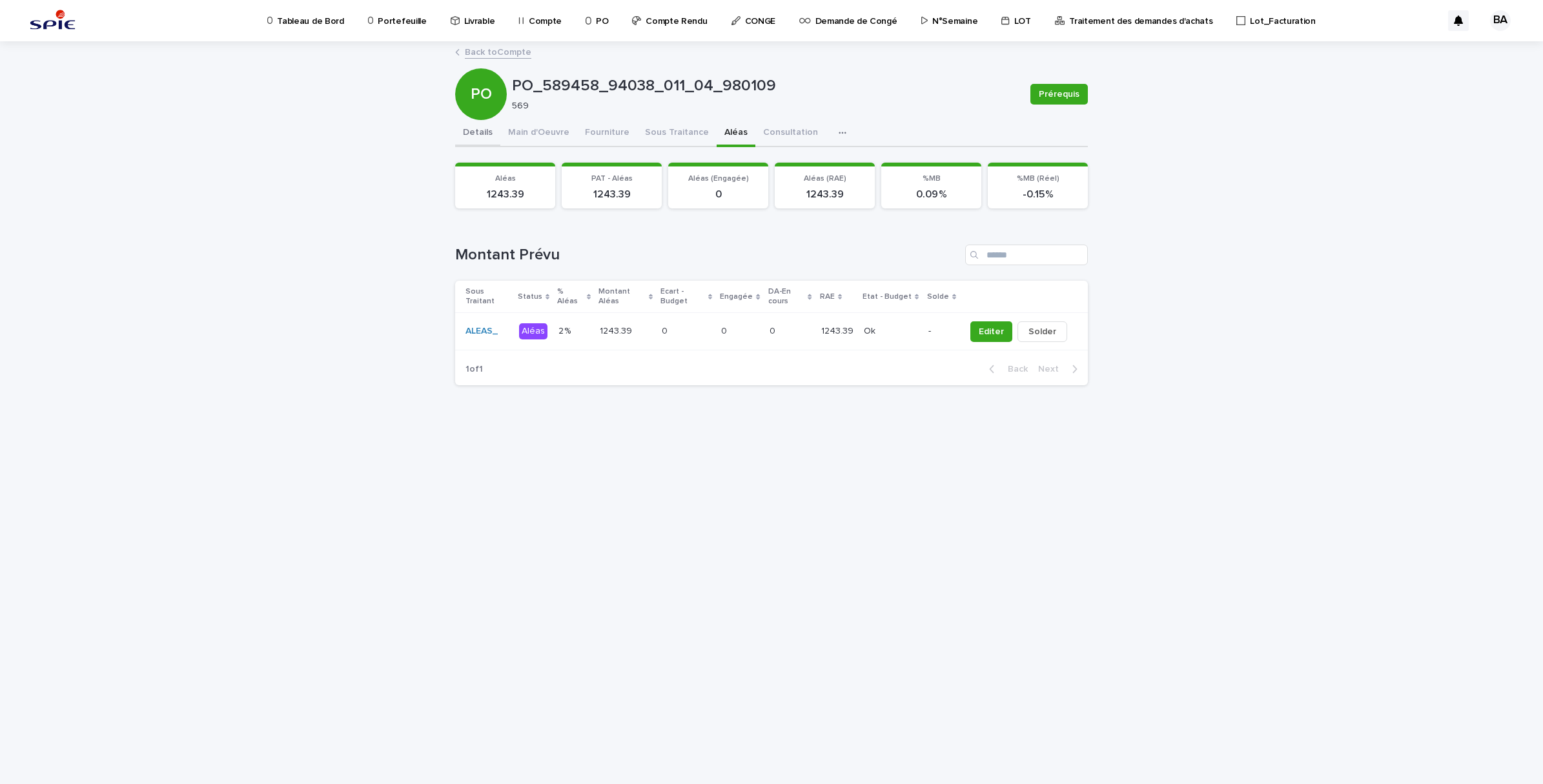
click at [476, 130] on button "Details" at bounding box center [478, 134] width 45 height 27
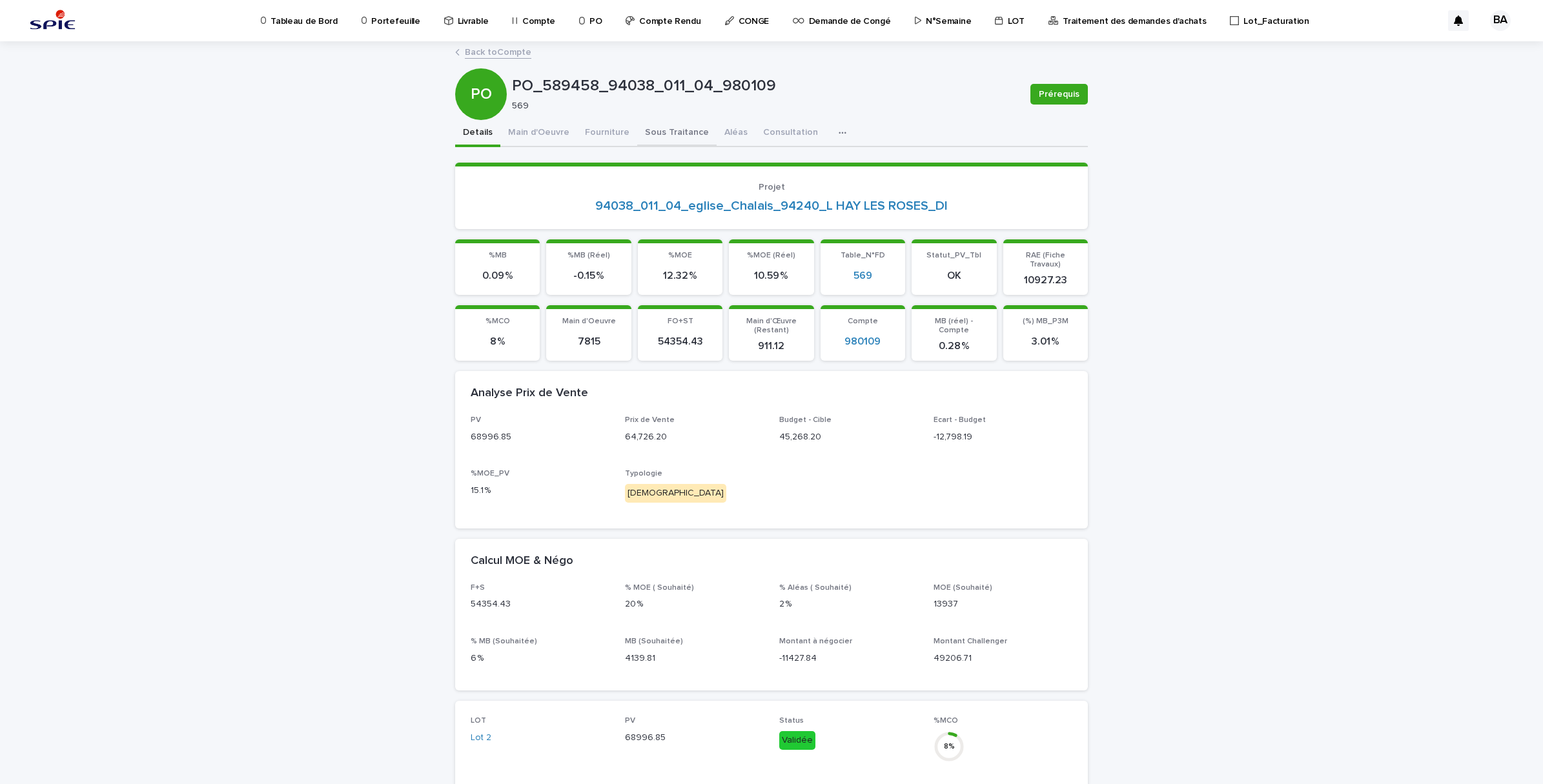
click at [644, 123] on button "Sous Traitance" at bounding box center [677, 134] width 79 height 27
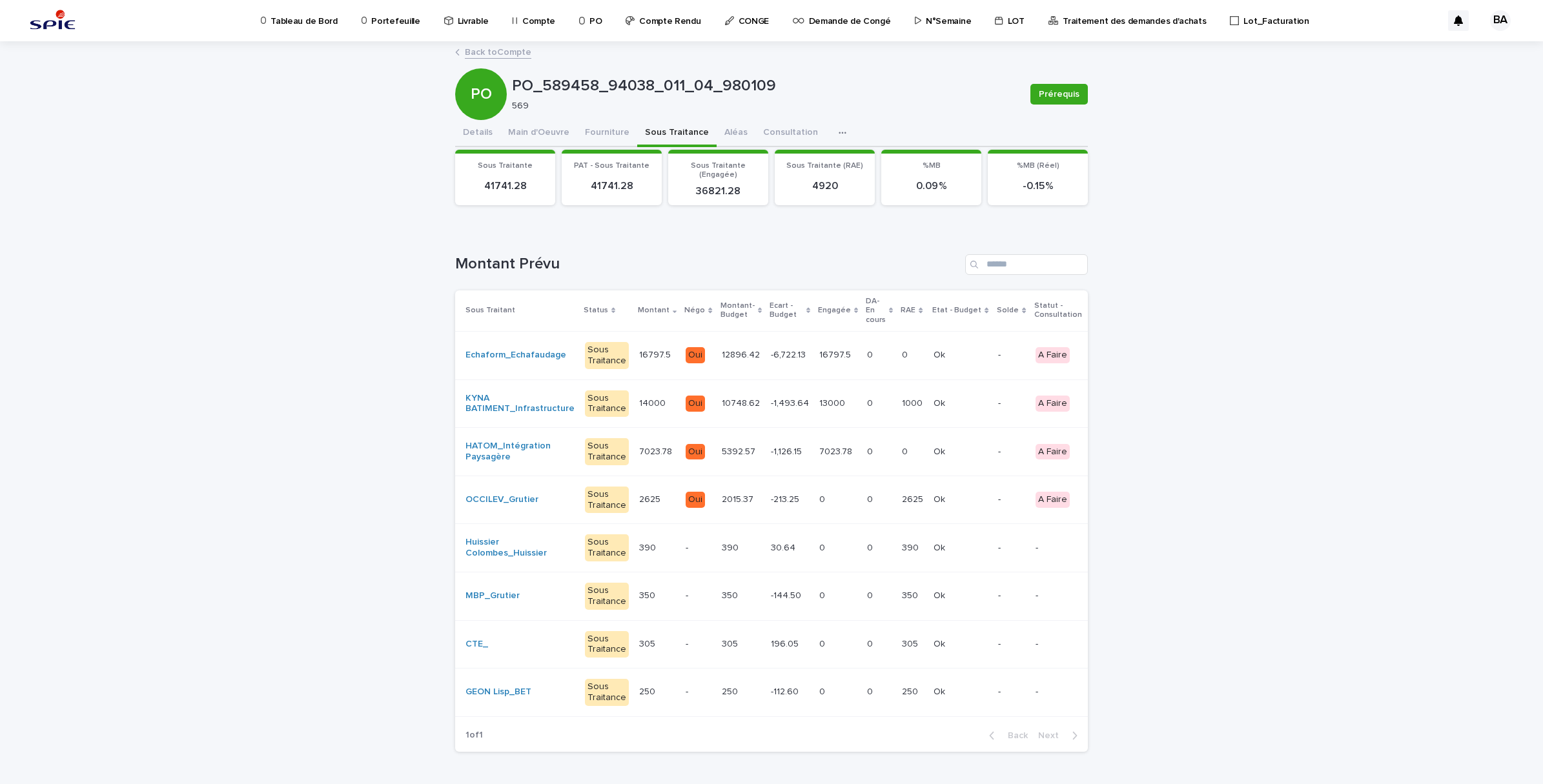
click at [729, 365] on div "12896.42 12896.42" at bounding box center [741, 356] width 38 height 22
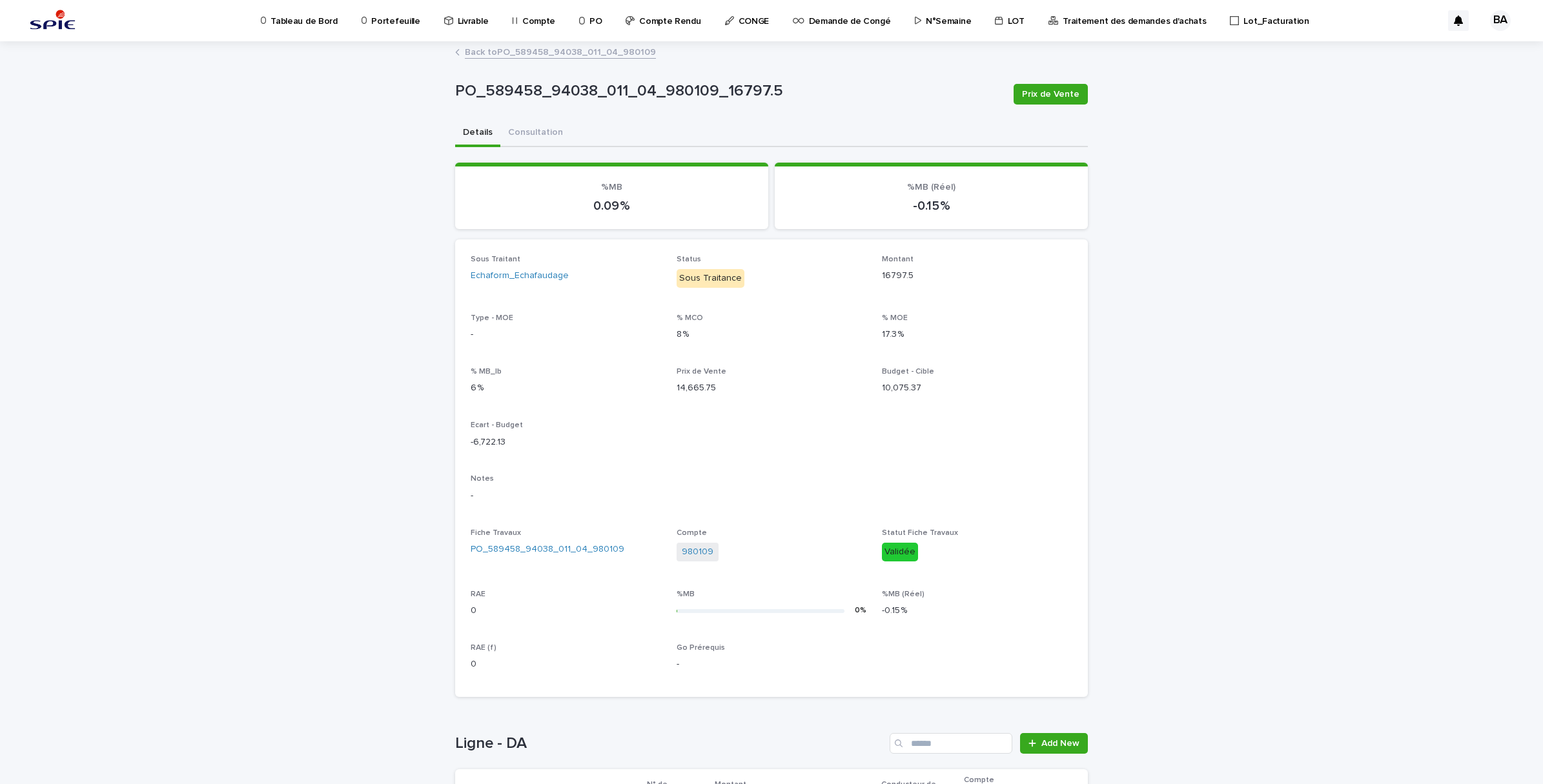
click at [476, 53] on link "Back to PO_589458_94038_011_04_980109" at bounding box center [560, 52] width 191 height 15
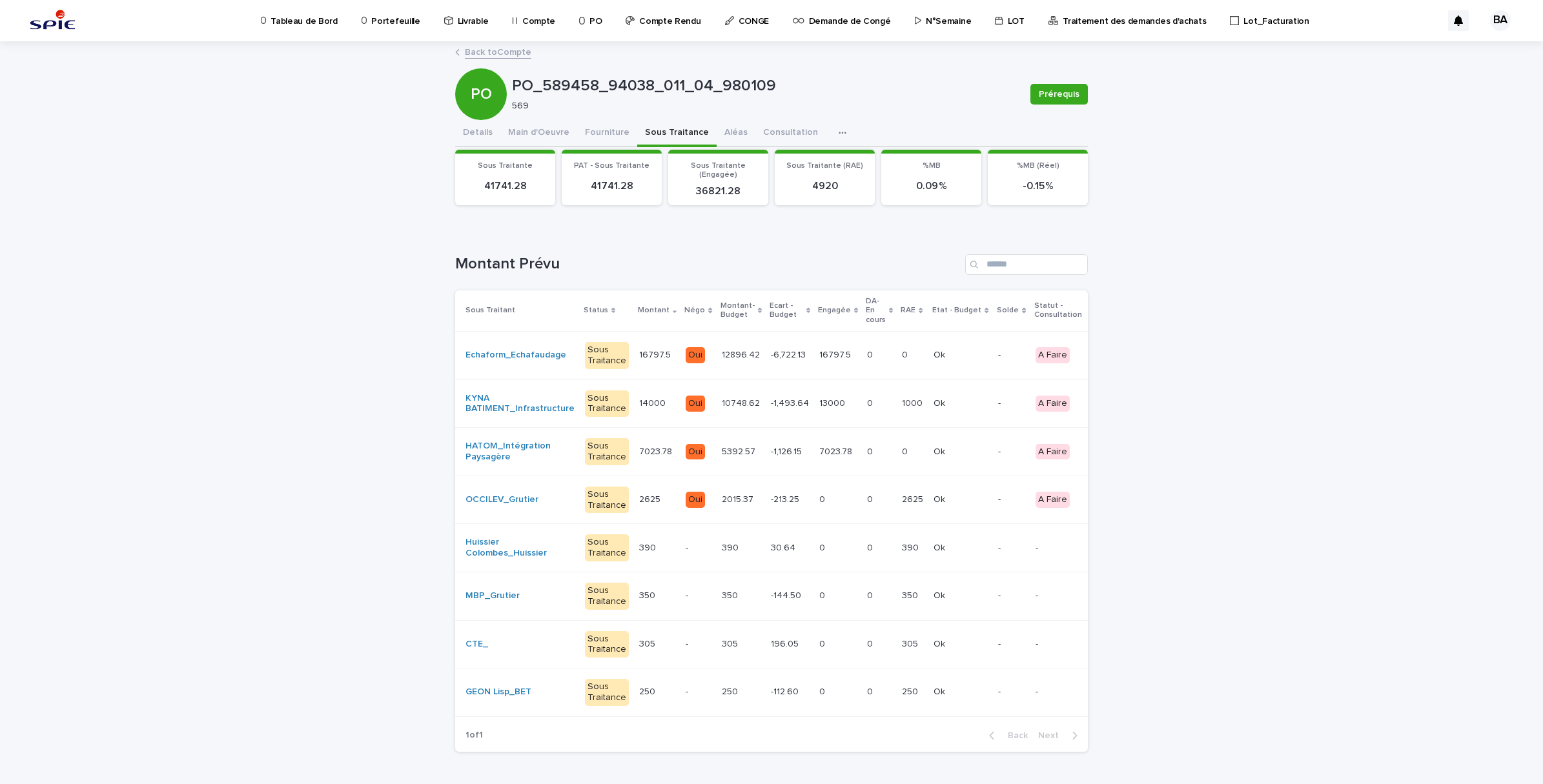
click at [485, 55] on link "Back to Compte" at bounding box center [498, 52] width 67 height 15
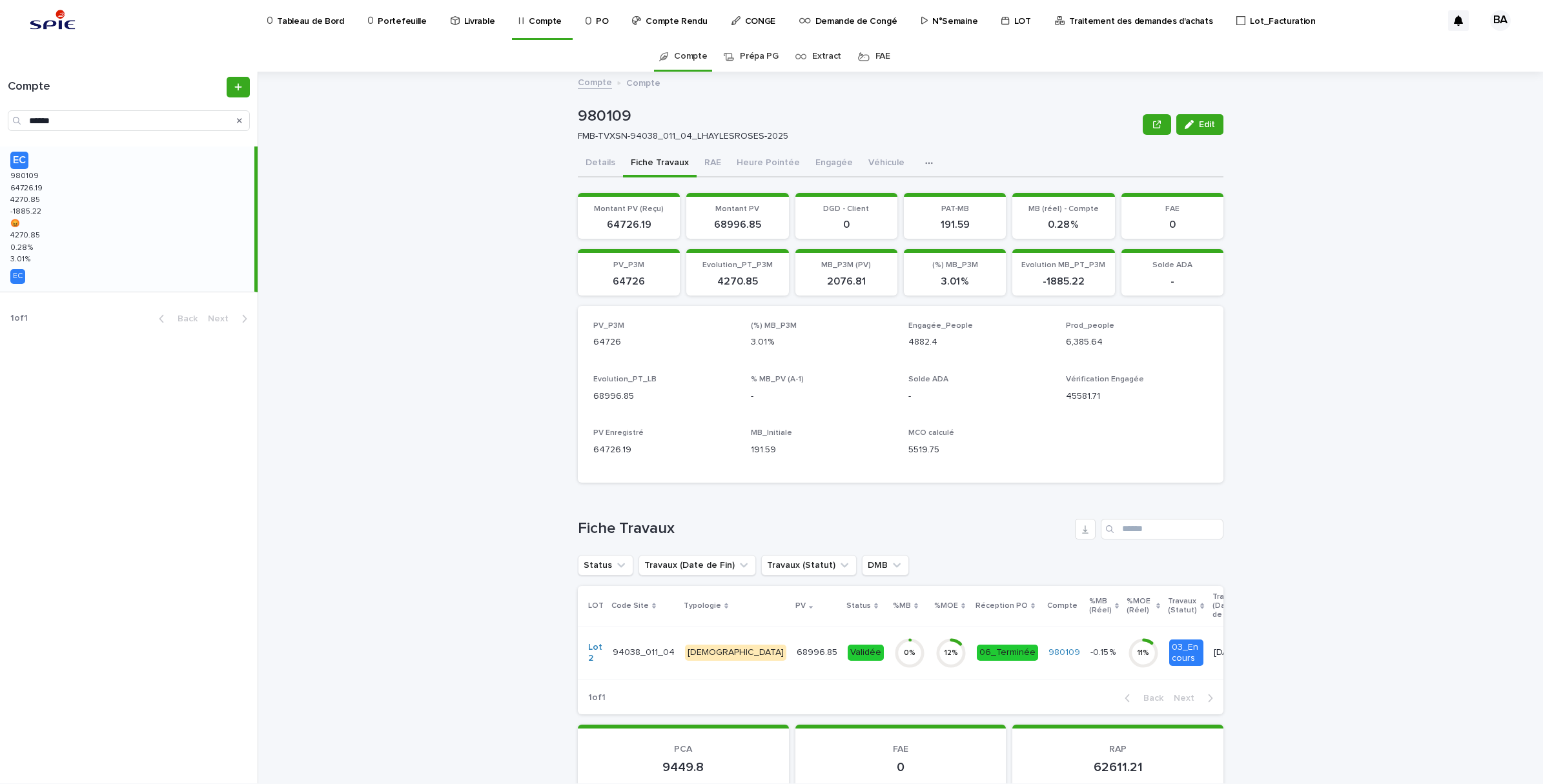
scroll to position [168, 0]
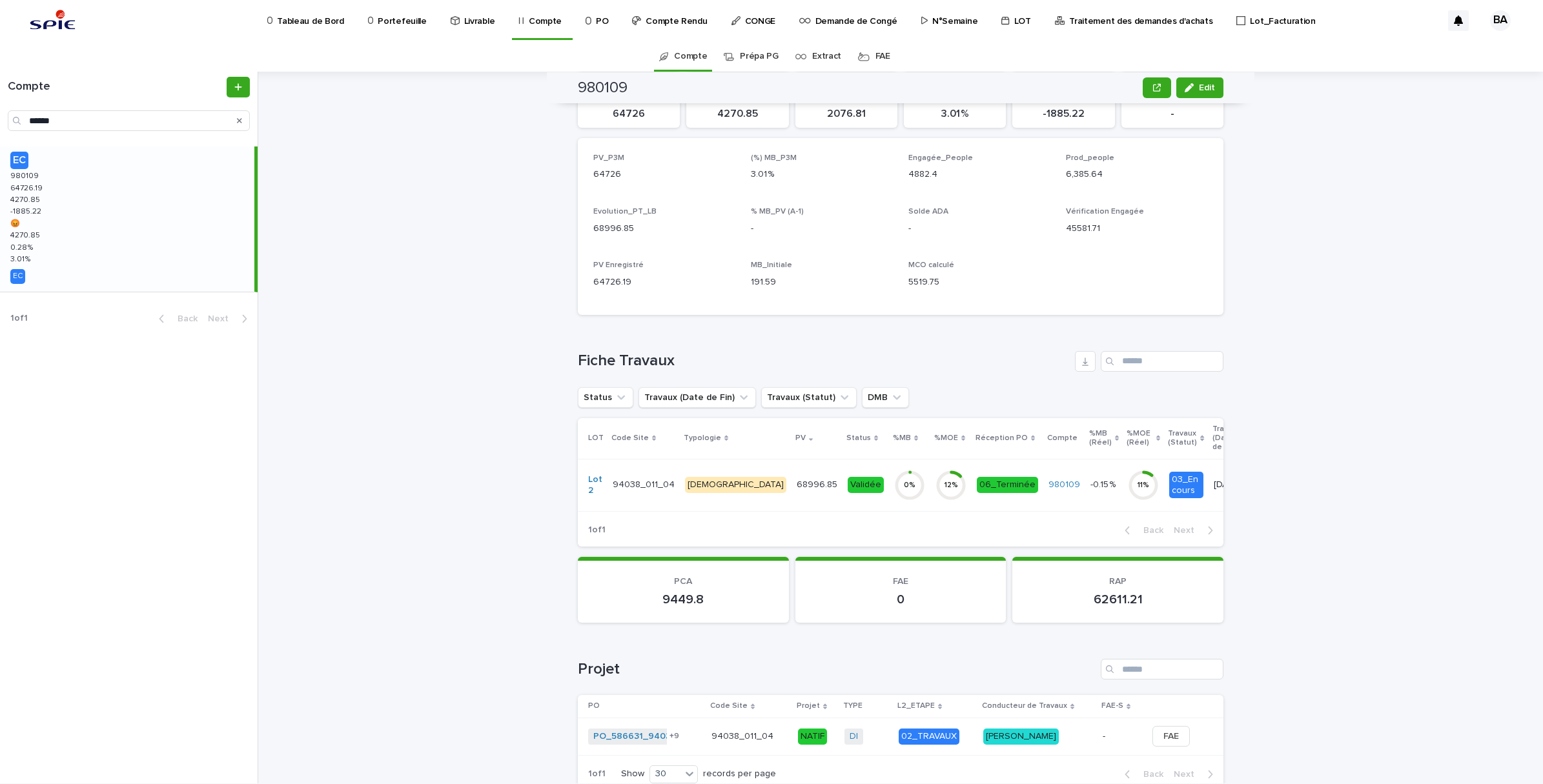
click at [797, 493] on div "68996.85 68996.85" at bounding box center [817, 485] width 41 height 22
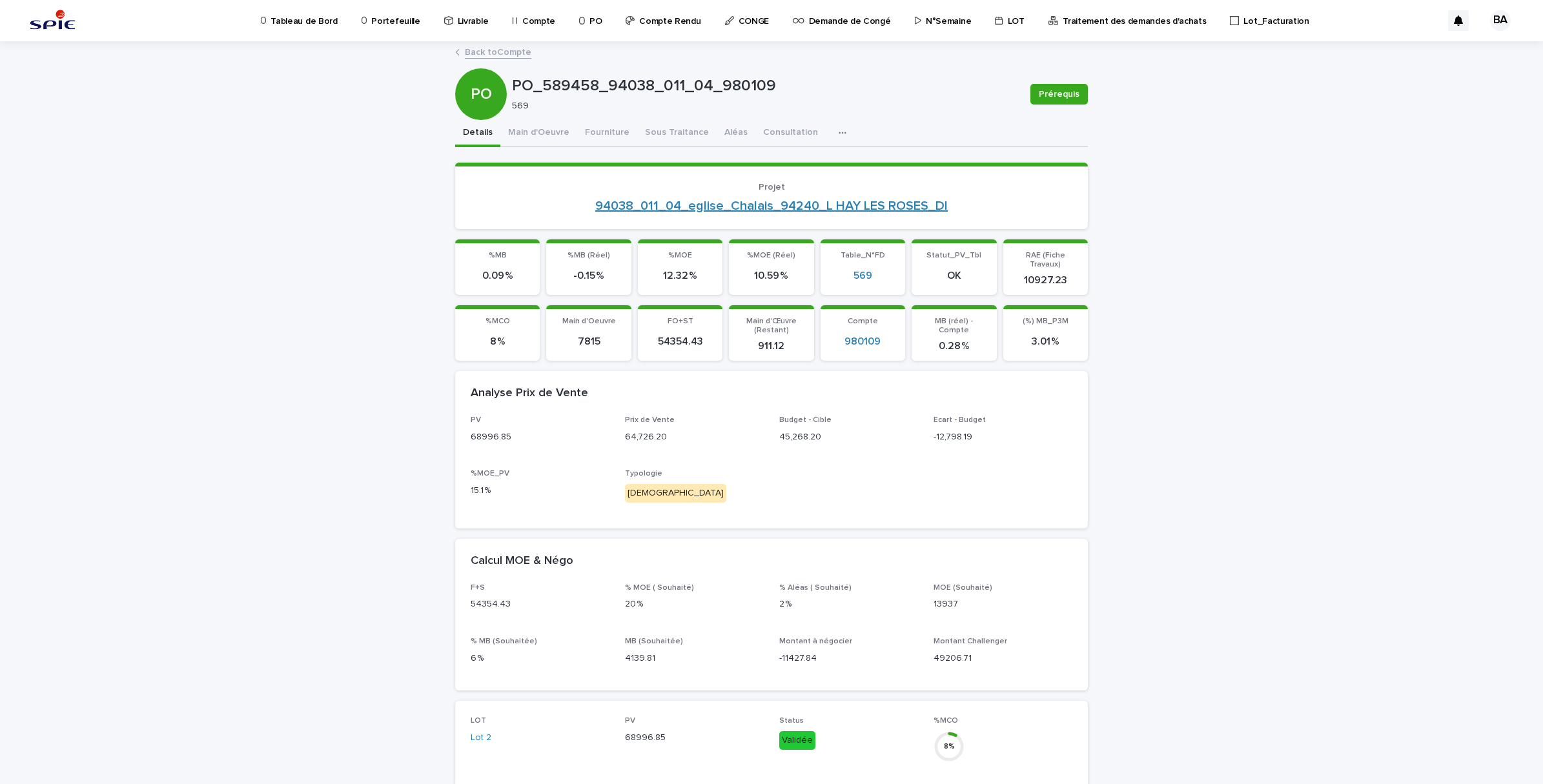
click at [695, 206] on link "94038_011_04_eglise_Chalais_94240_L HAY LES ROSES_DI" at bounding box center [772, 205] width 353 height 16
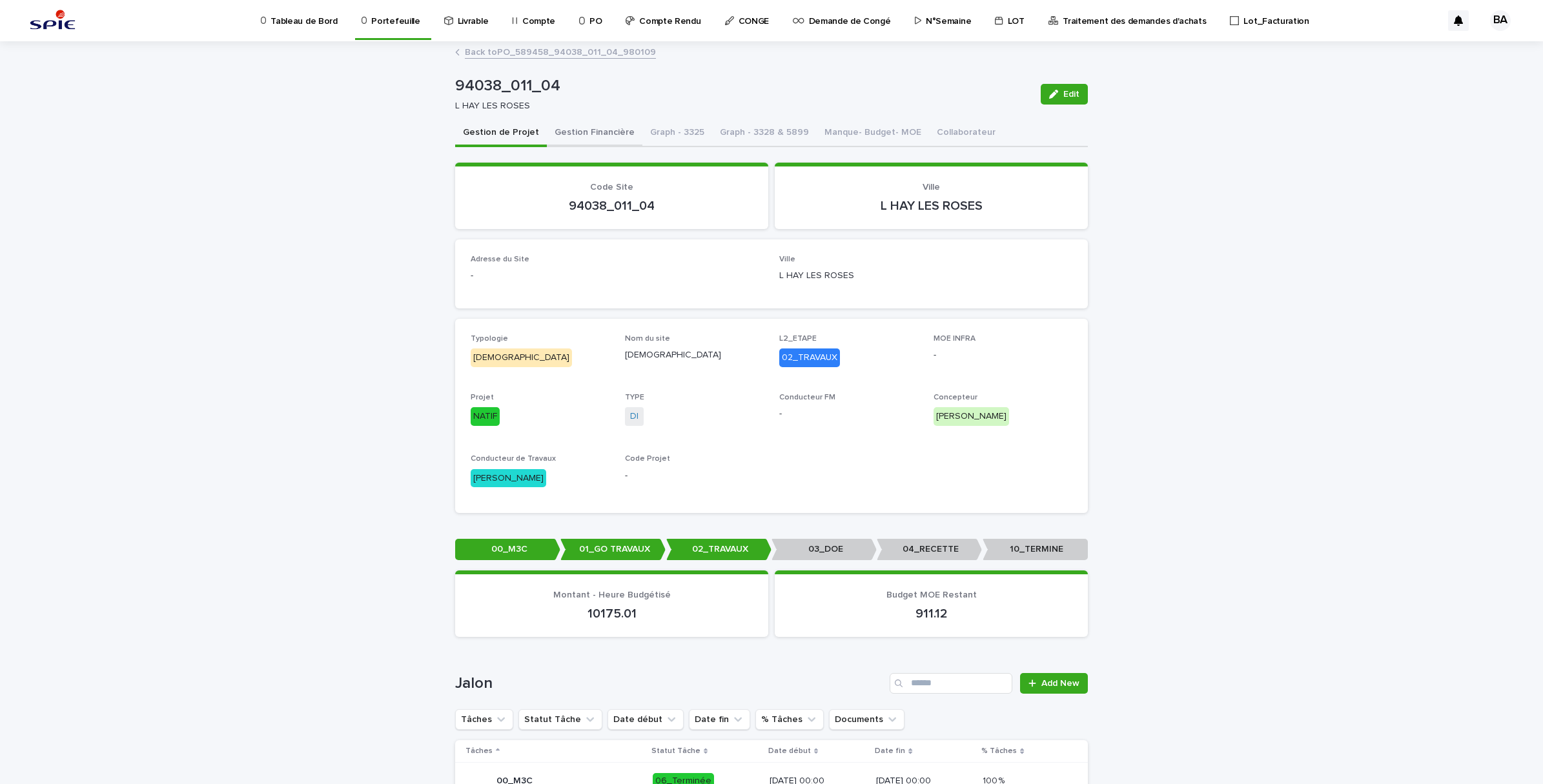
click at [578, 140] on button "Gestion Financière" at bounding box center [595, 134] width 95 height 27
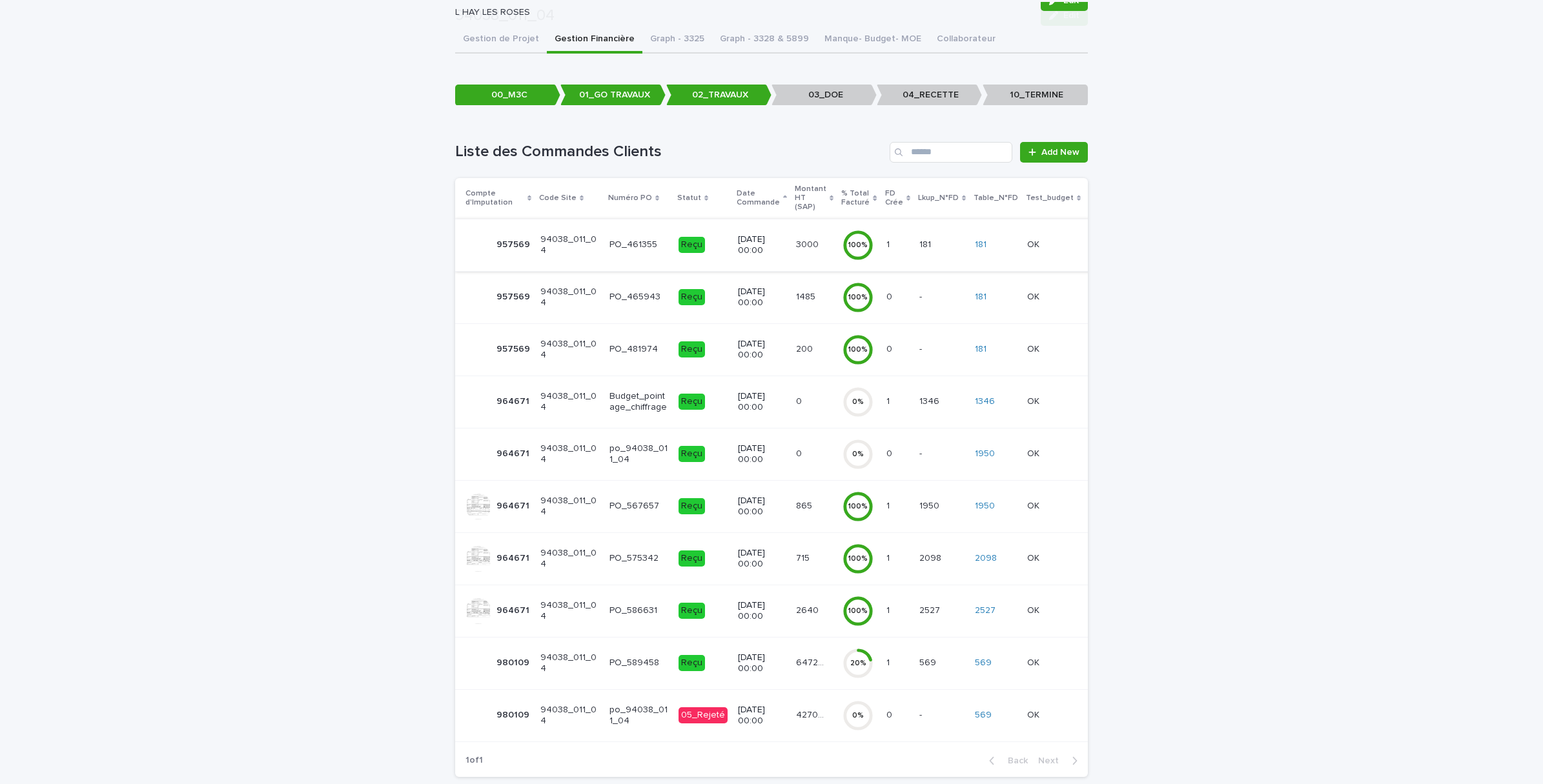
scroll to position [152, 0]
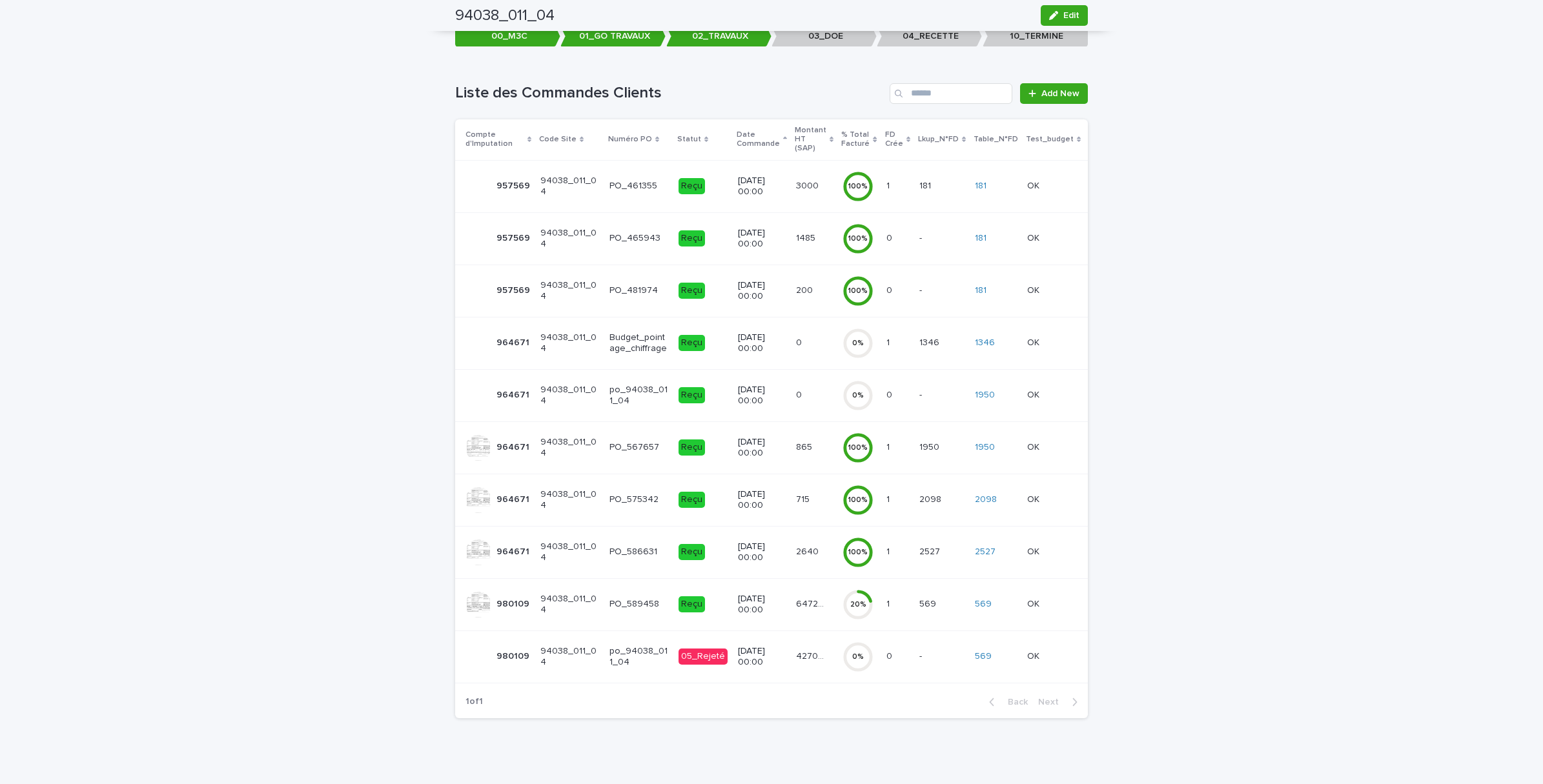
click at [794, 658] on td "4270.66 4270.66" at bounding box center [815, 656] width 47 height 53
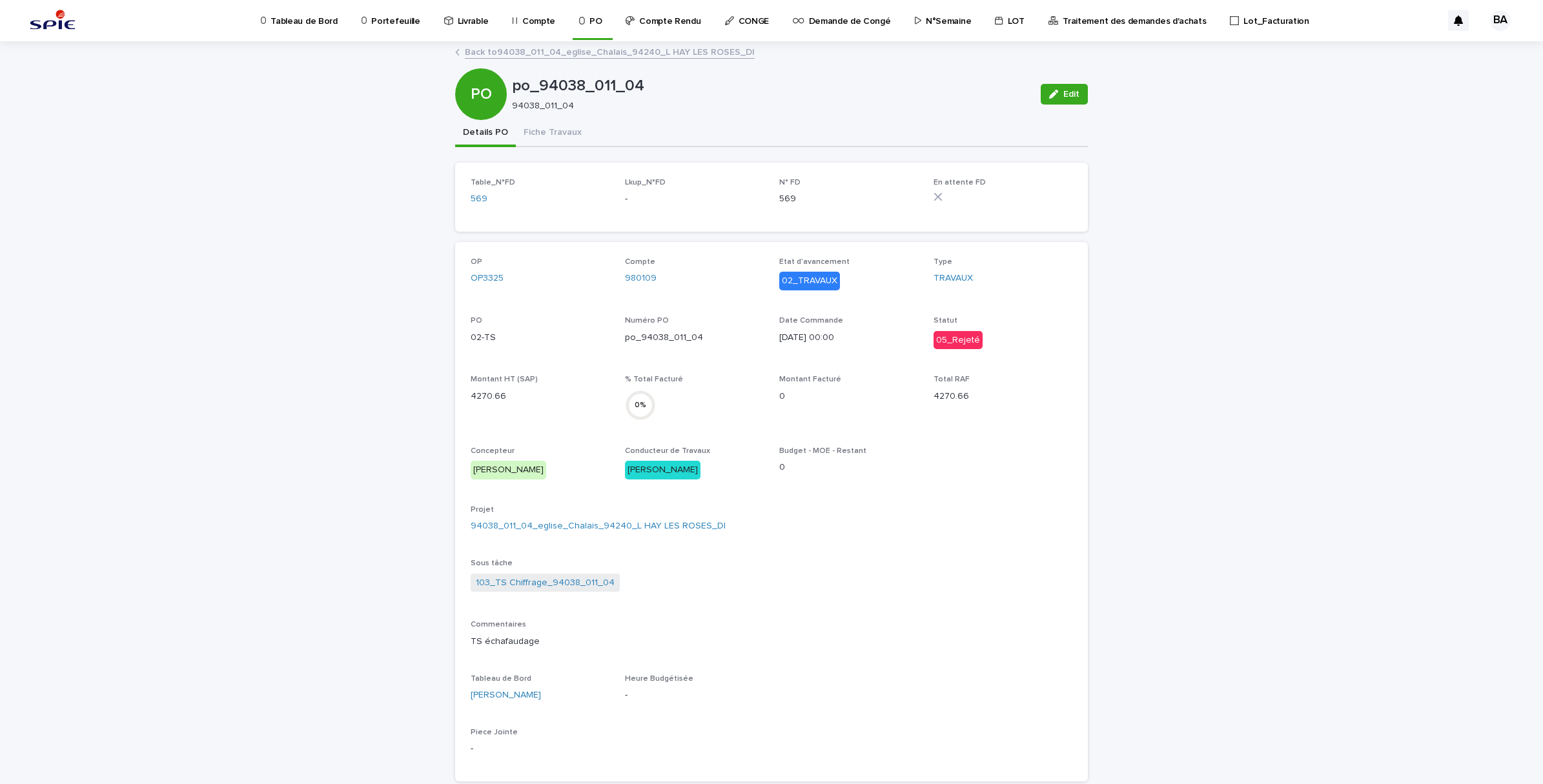
click at [533, 115] on div "PO po_94038_011_04 94038_011_04 Edit" at bounding box center [771, 94] width 632 height 52
click at [546, 129] on button "Fiche Travaux" at bounding box center [552, 134] width 74 height 27
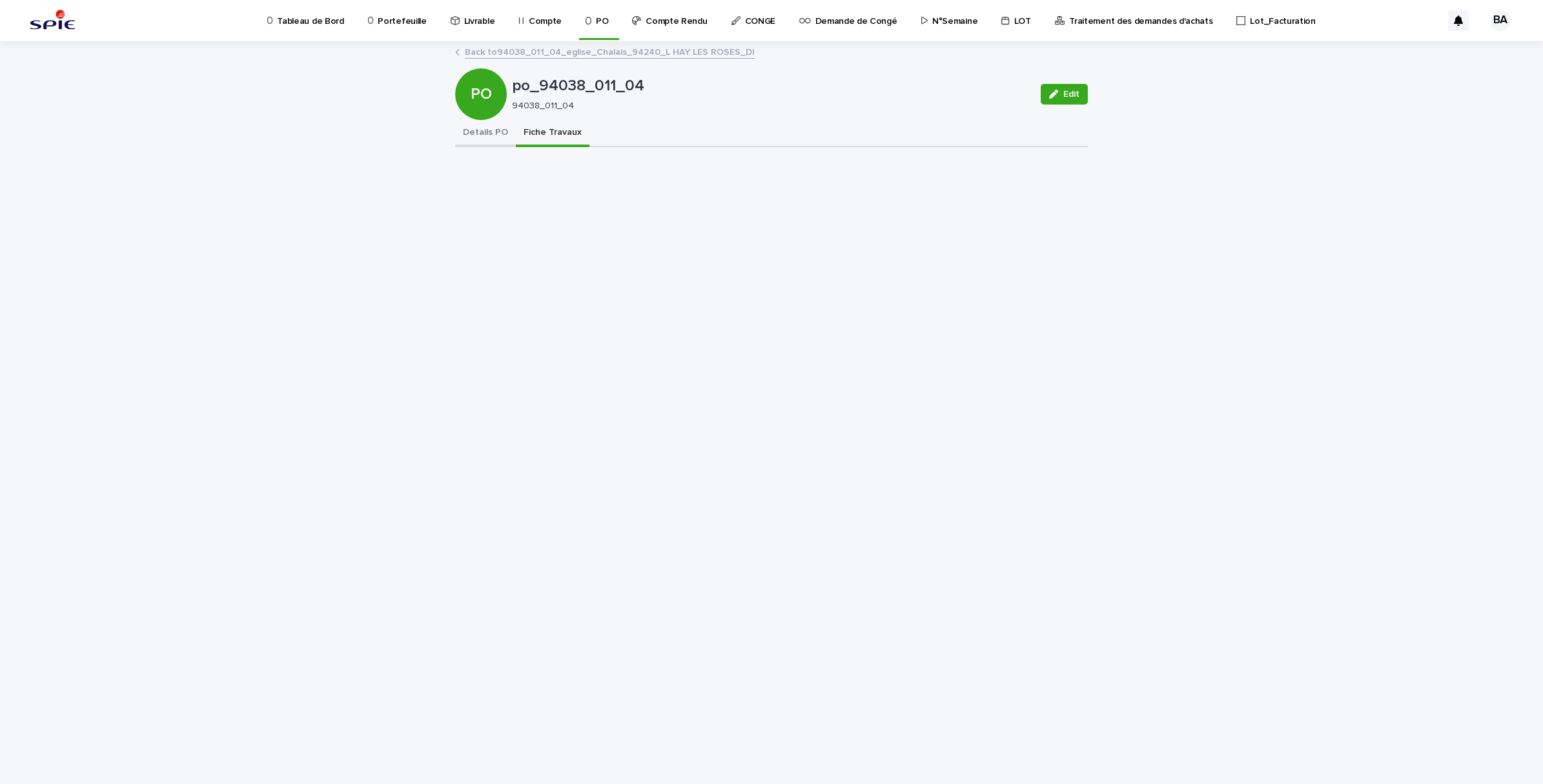
click at [483, 129] on button "Details PO" at bounding box center [485, 134] width 61 height 27
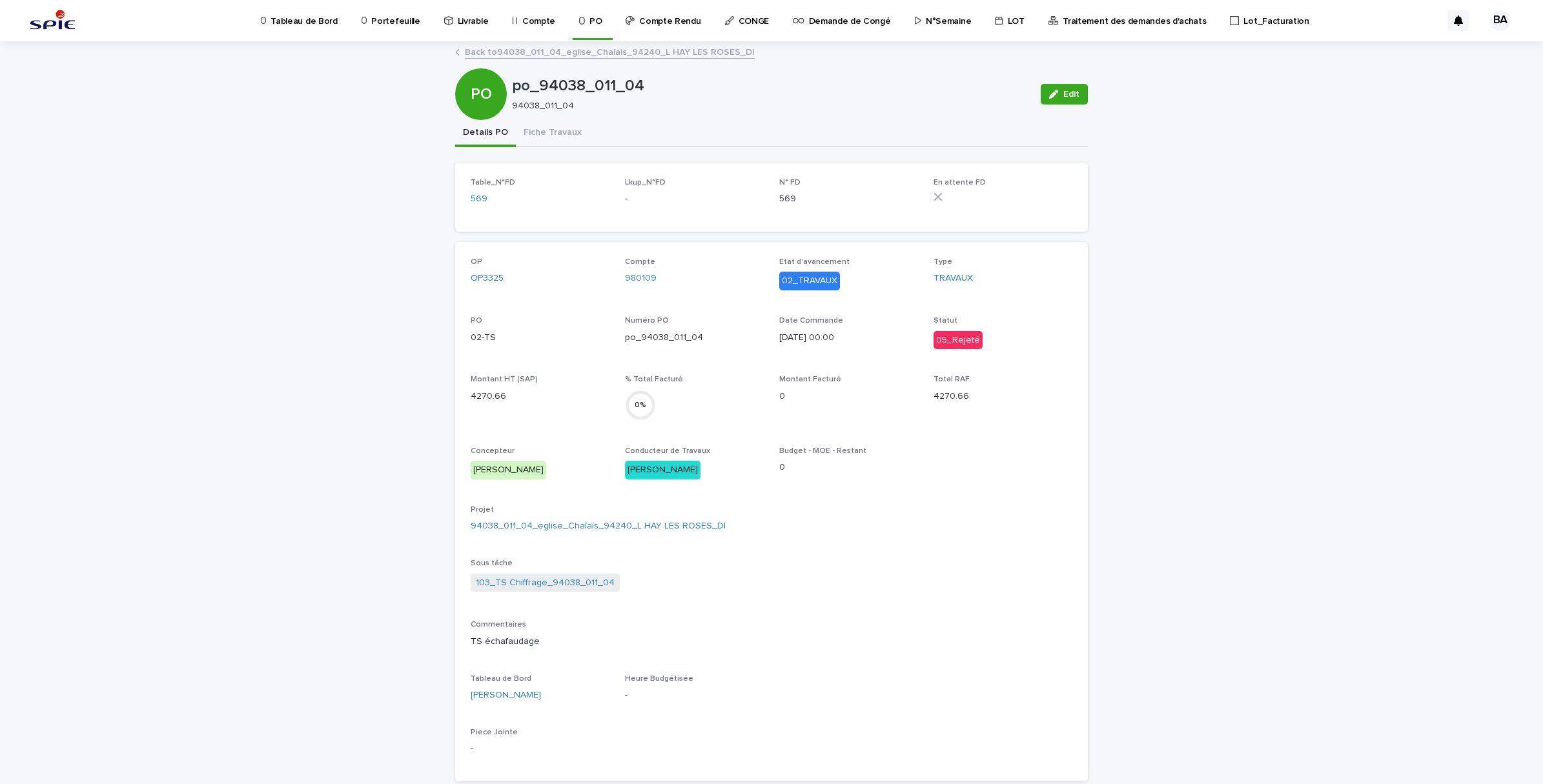
click at [507, 44] on link "Back to 94038_011_04_eglise_Chalais_94240_L HAY LES ROSES_DI" at bounding box center [609, 52] width 290 height 15
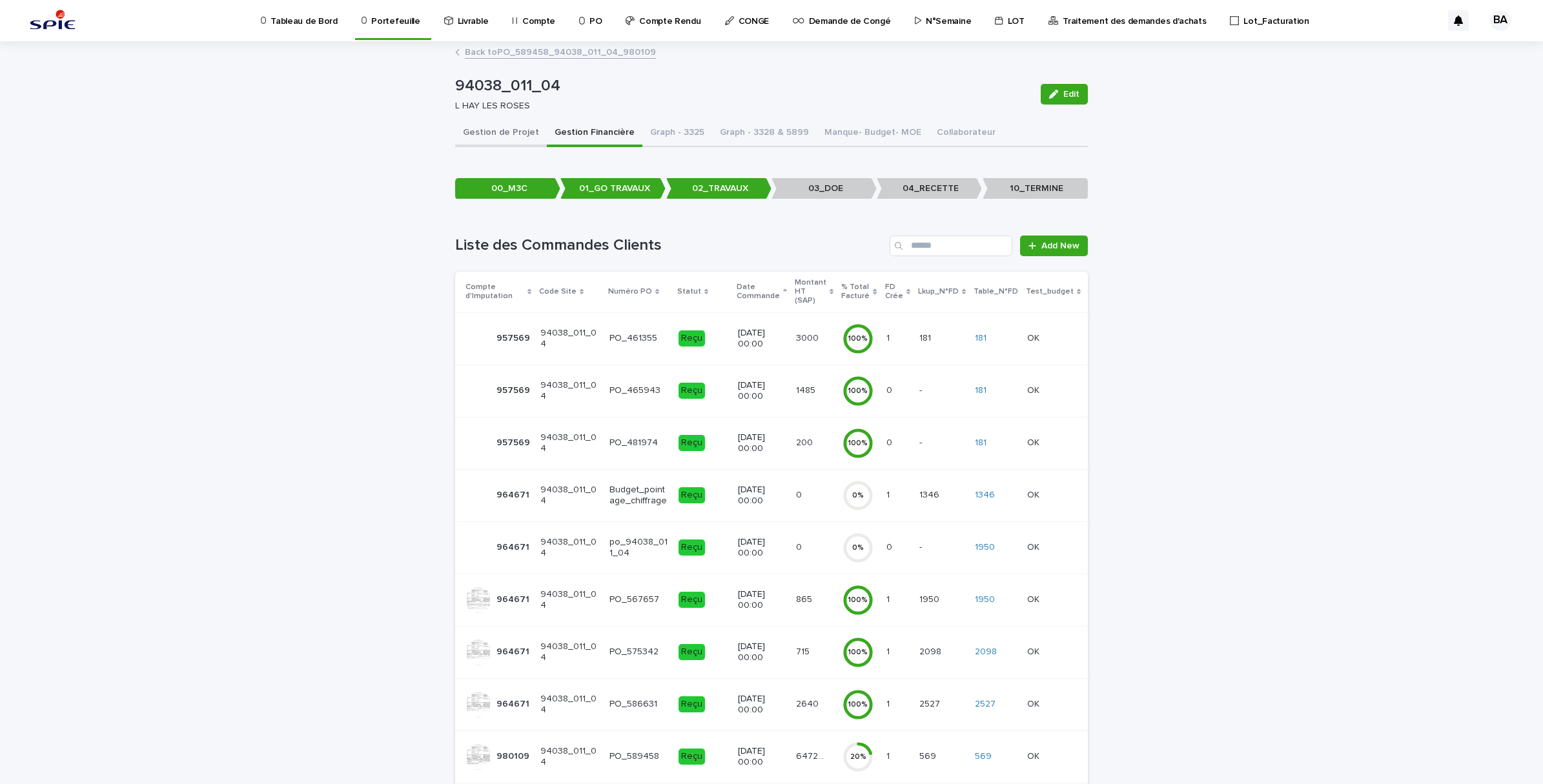
click at [483, 133] on button "Gestion de Projet" at bounding box center [501, 134] width 92 height 27
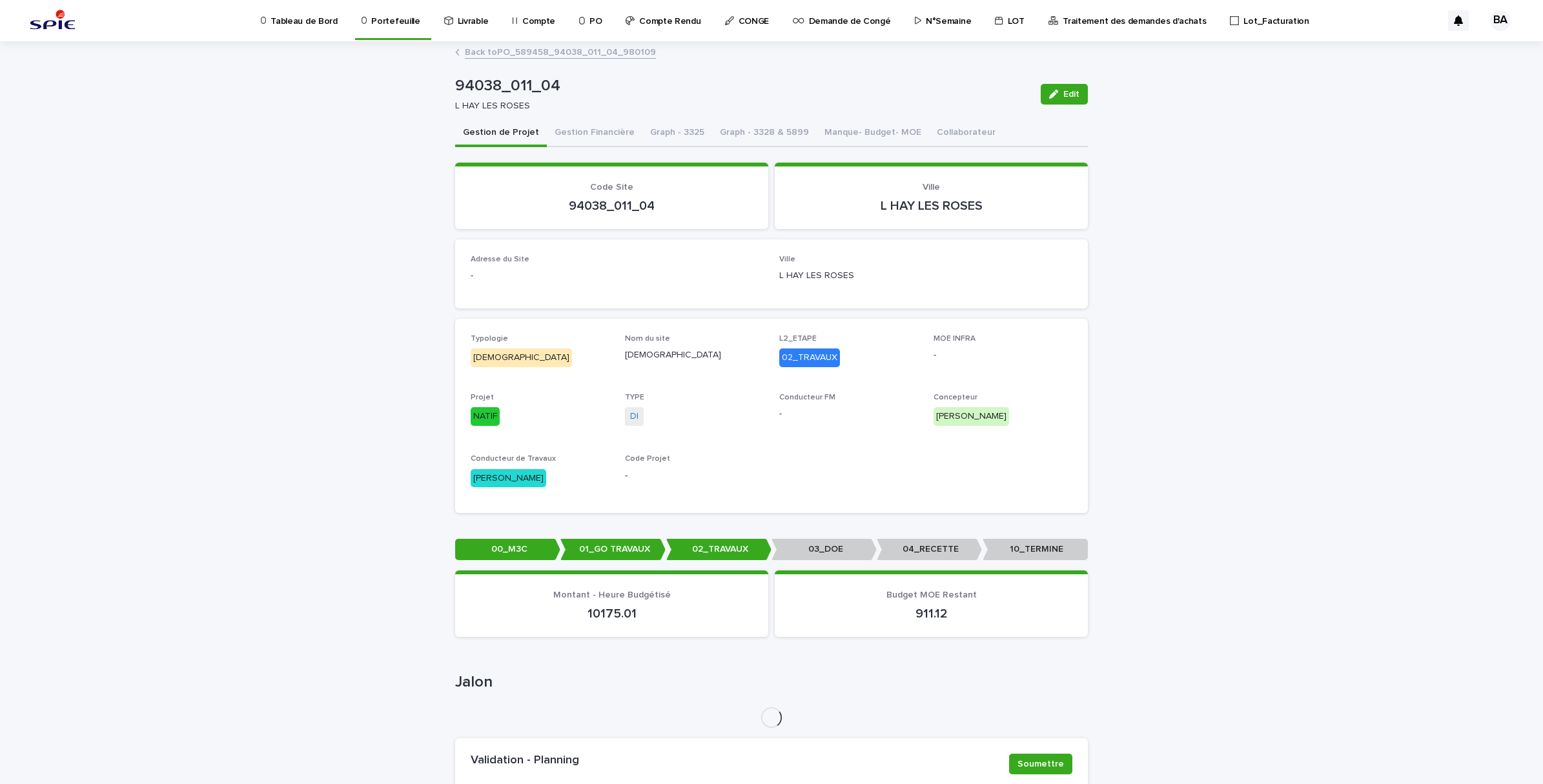
click at [470, 48] on link "Back to PO_589458_94038_011_04_980109" at bounding box center [560, 52] width 191 height 15
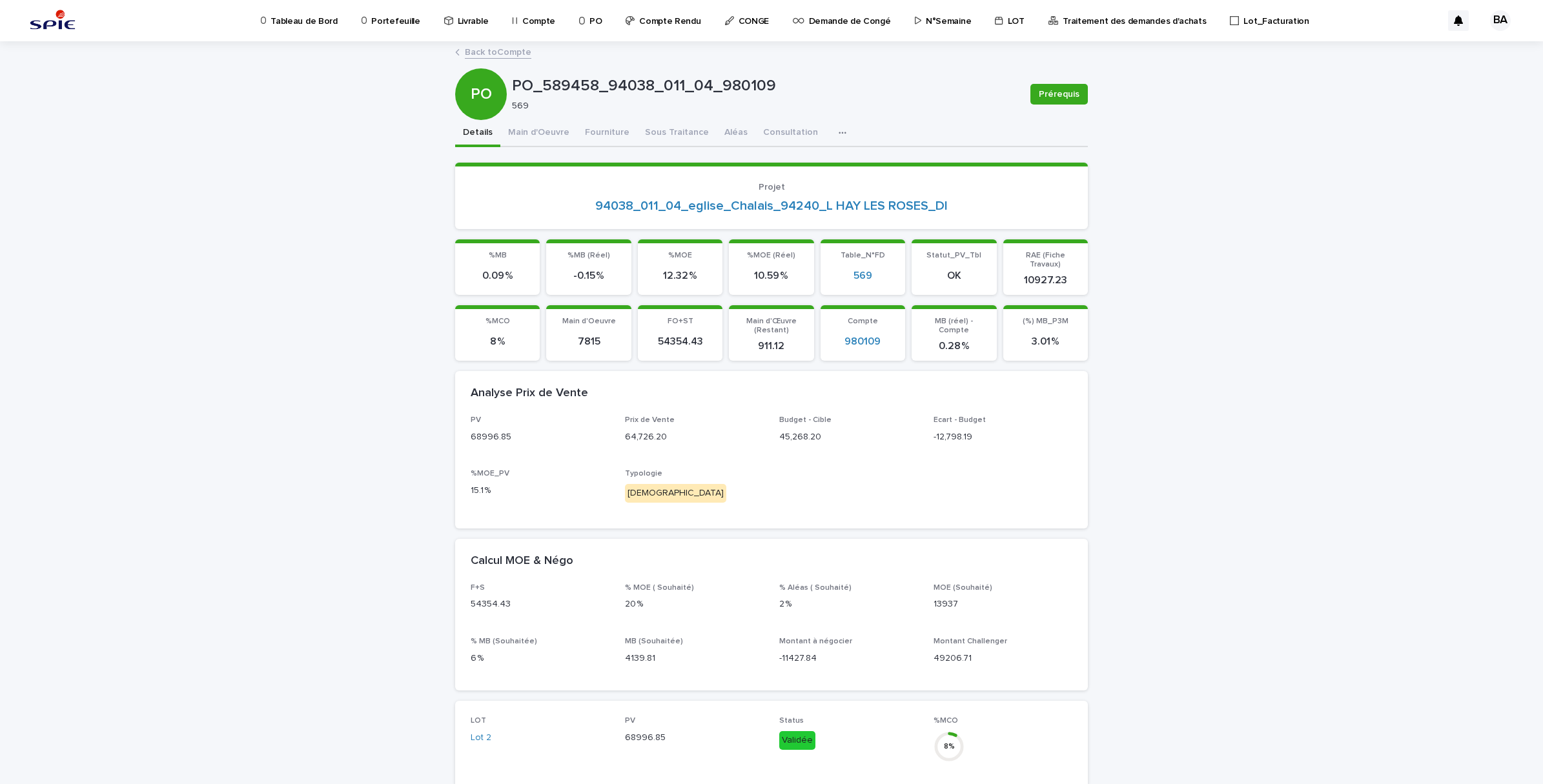
click at [473, 53] on link "Back to Compte" at bounding box center [498, 52] width 67 height 15
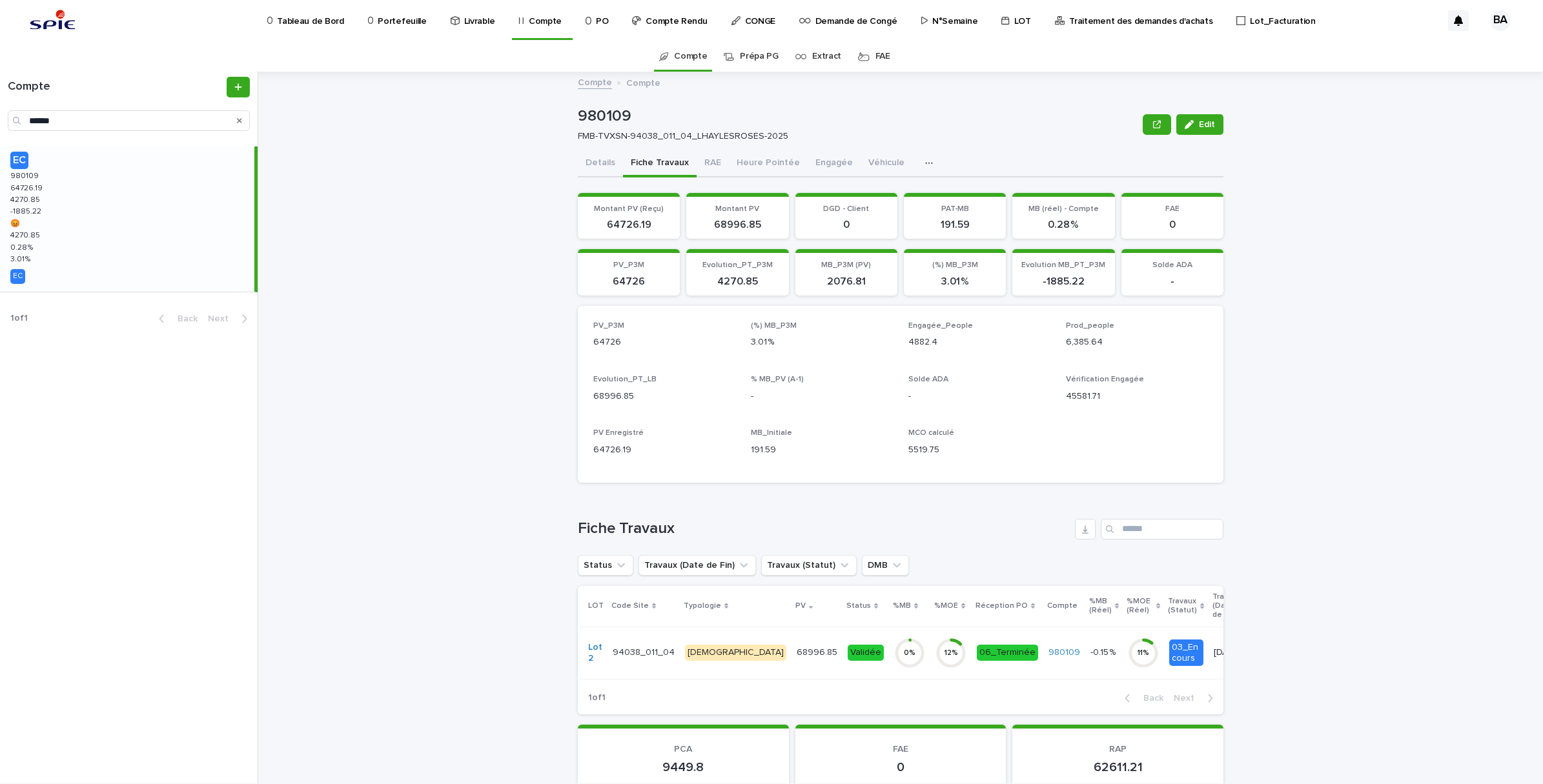
drag, startPoint x: 579, startPoint y: 161, endPoint x: 1235, endPoint y: 346, distance: 681.6
click at [580, 161] on button "Details" at bounding box center [601, 164] width 45 height 27
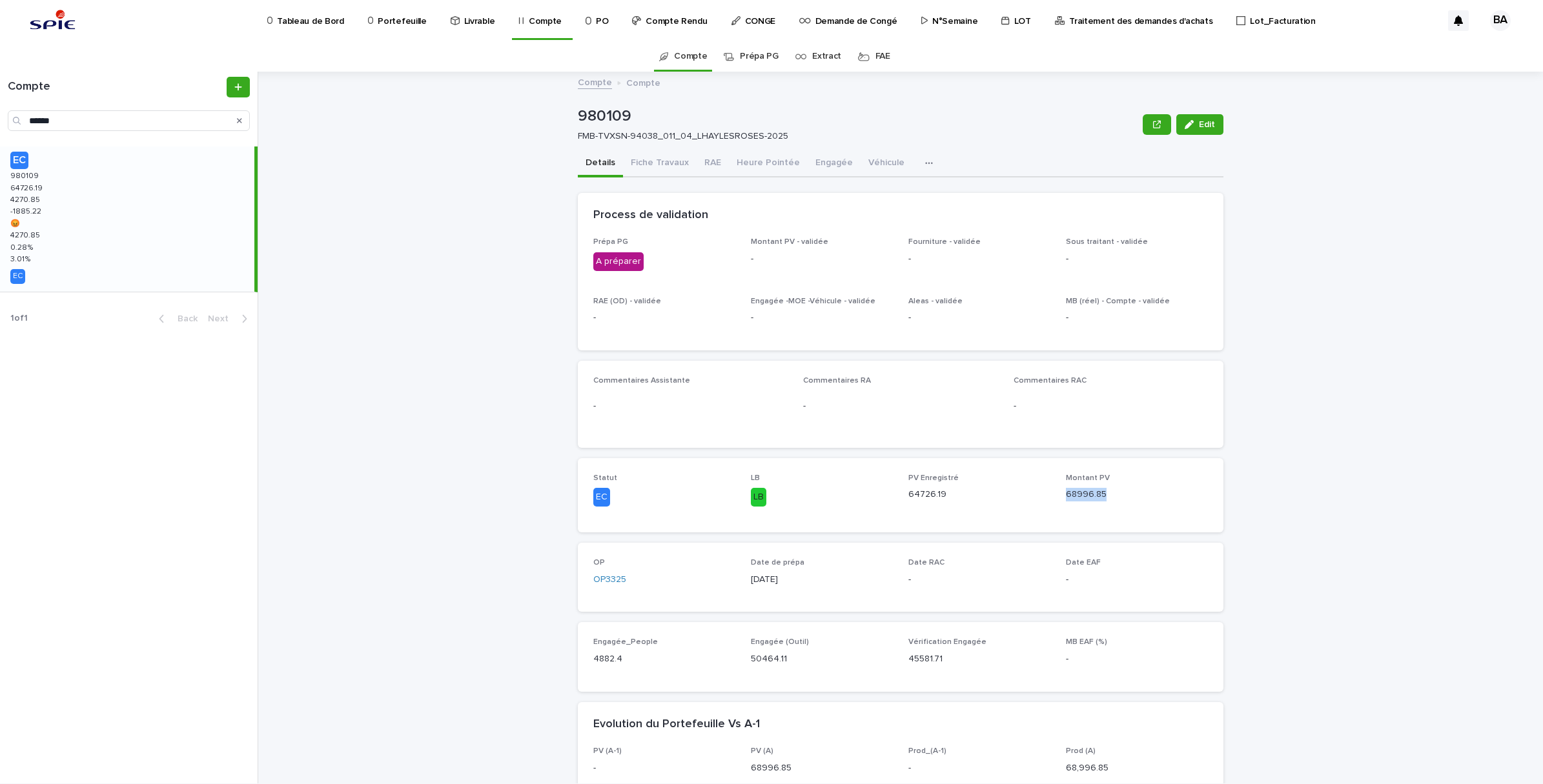
drag, startPoint x: 1059, startPoint y: 493, endPoint x: 1098, endPoint y: 493, distance: 39.0
click at [1098, 493] on div "Statut EC LB LB PV Enregistré 64726.19 Montant PV 68996.85" at bounding box center [901, 495] width 615 height 43
click at [823, 157] on button "Engagée" at bounding box center [834, 164] width 53 height 27
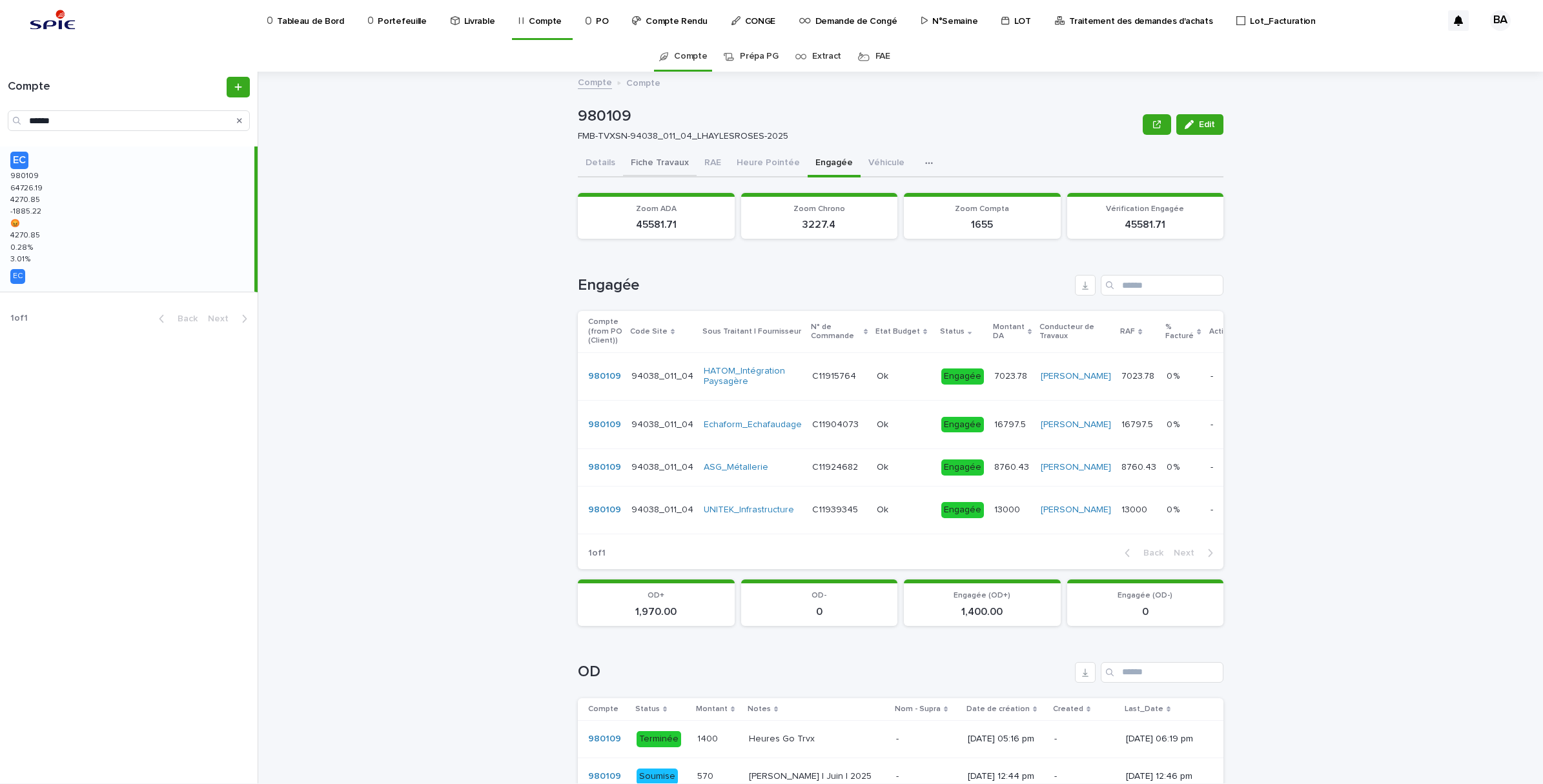
click at [641, 160] on button "Fiche Travaux" at bounding box center [660, 164] width 74 height 27
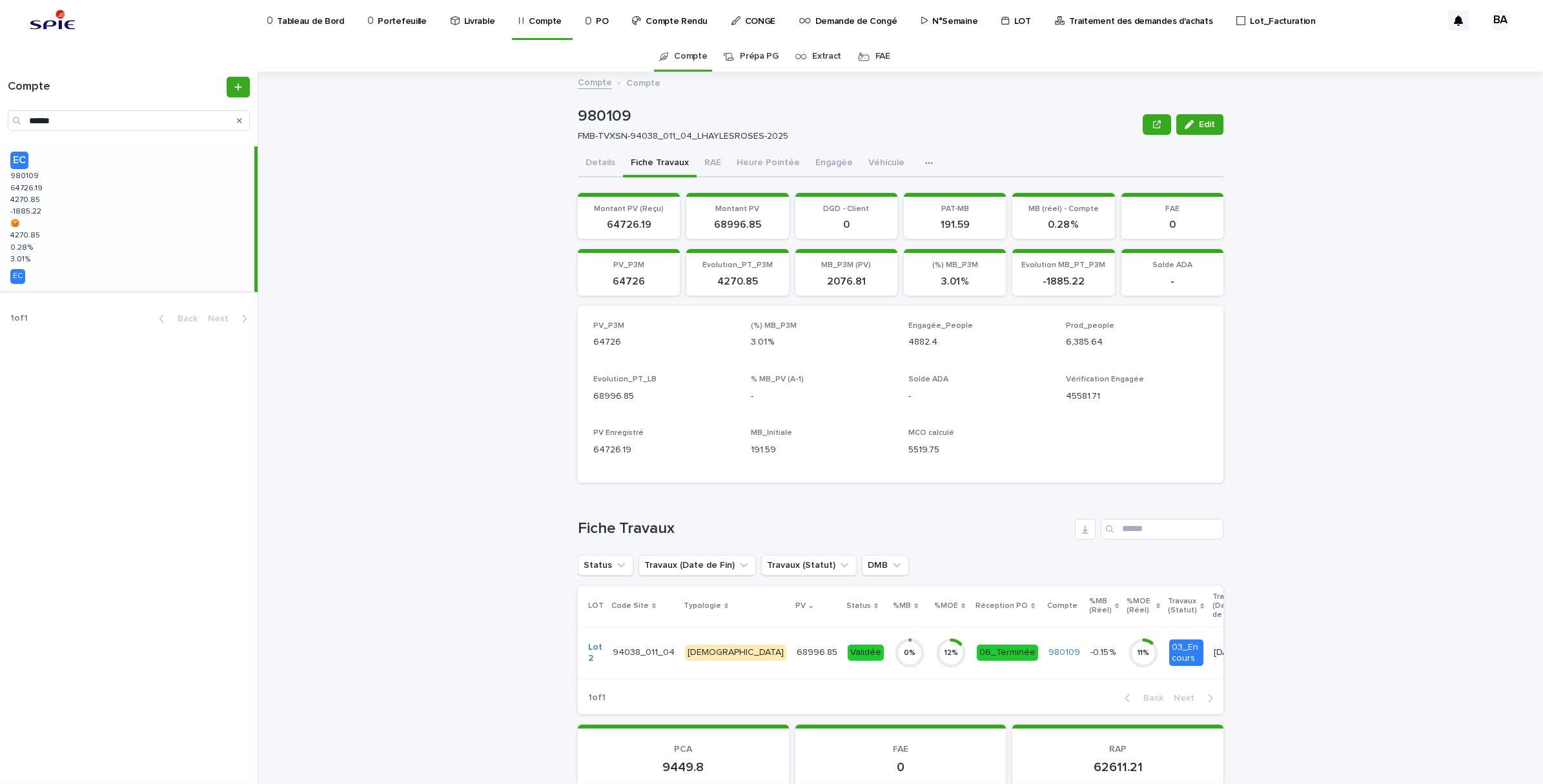
click at [889, 672] on td "0 %" at bounding box center [909, 652] width 41 height 53
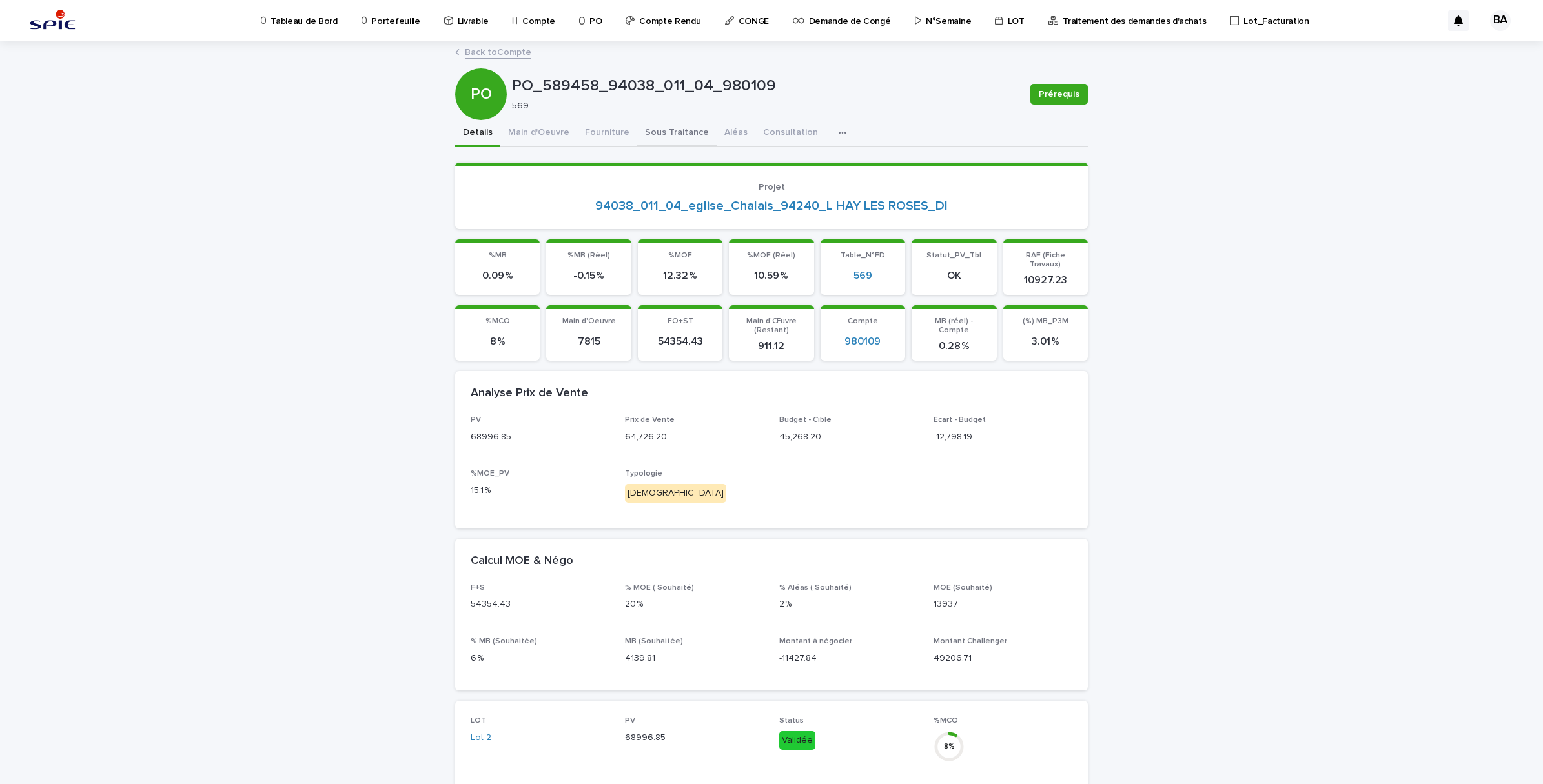
drag, startPoint x: 680, startPoint y: 129, endPoint x: 970, endPoint y: 353, distance: 366.4
click at [681, 129] on button "Sous Traitance" at bounding box center [677, 134] width 79 height 27
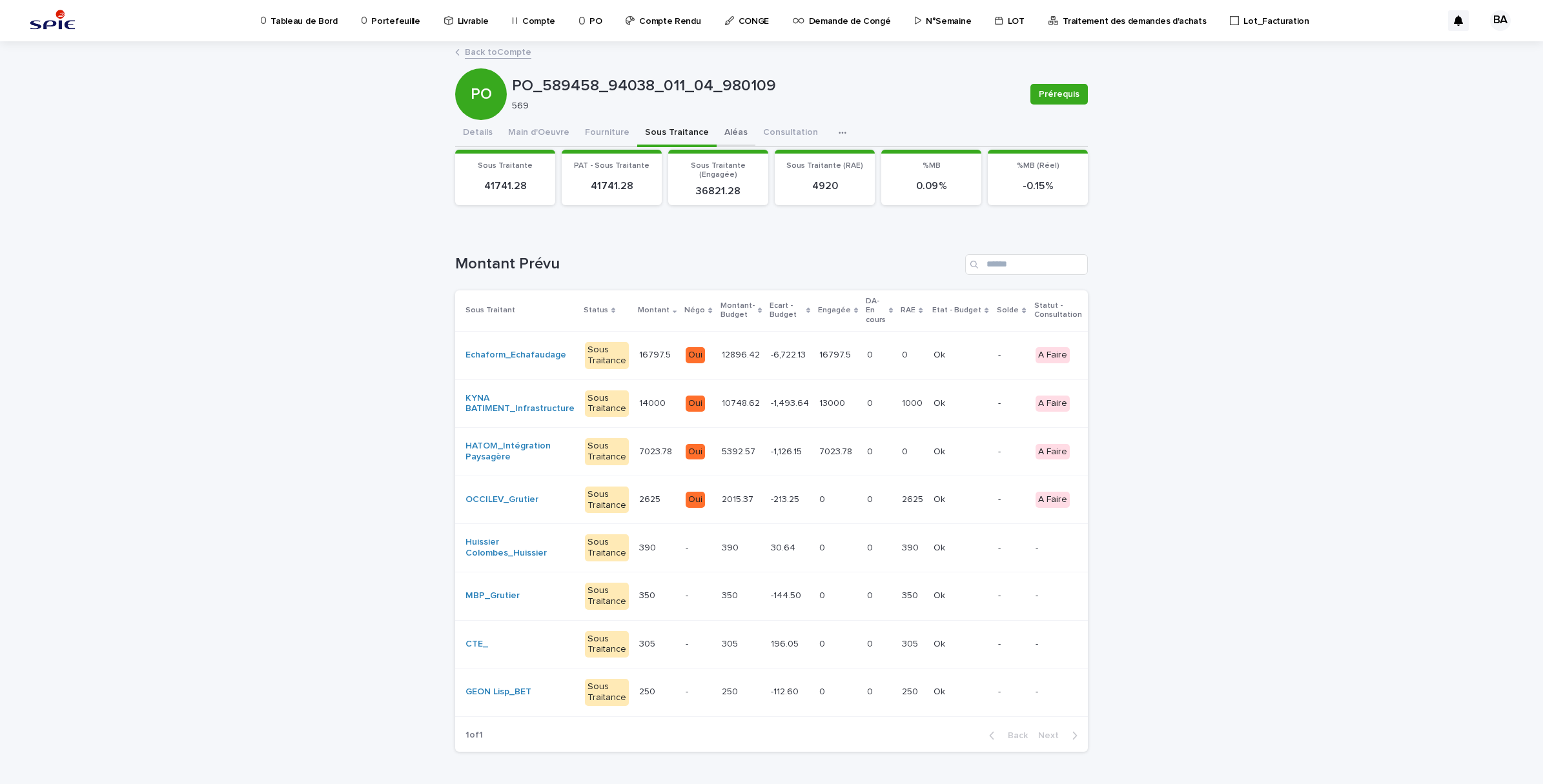
click at [724, 136] on button "Aléas" at bounding box center [736, 134] width 38 height 27
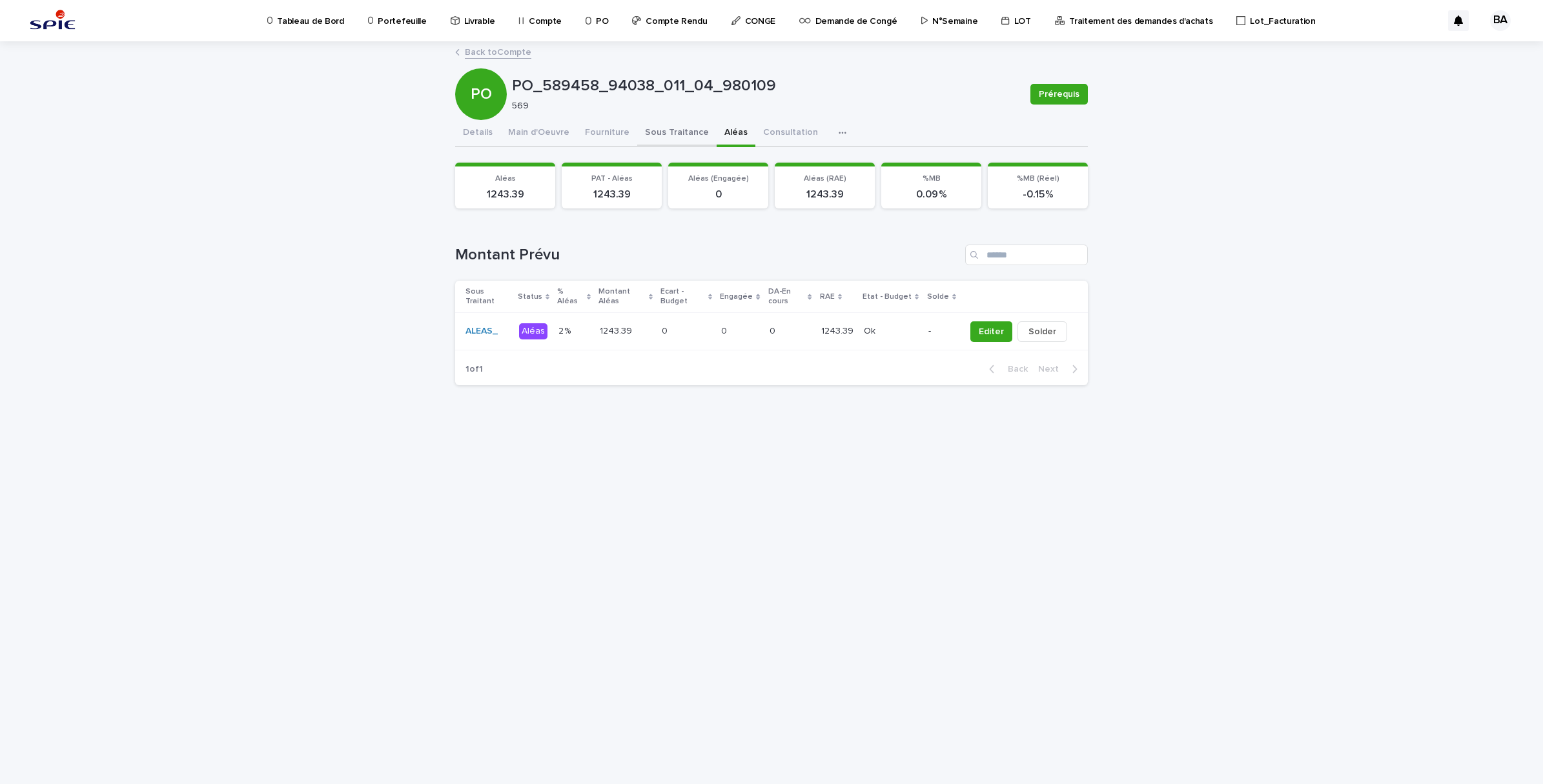
click at [689, 134] on button "Sous Traitance" at bounding box center [677, 134] width 79 height 27
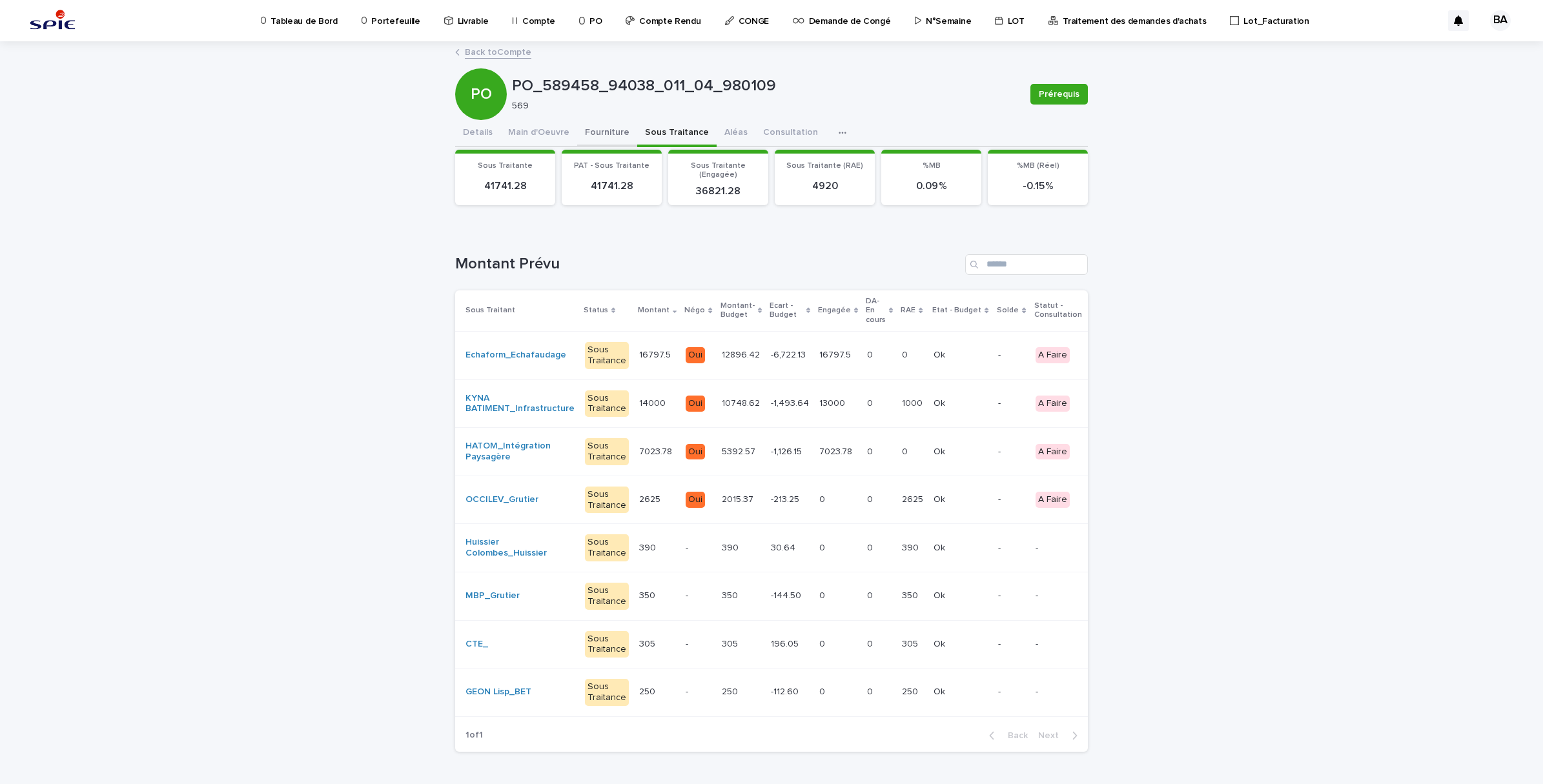
click at [596, 139] on button "Fourniture" at bounding box center [607, 134] width 60 height 27
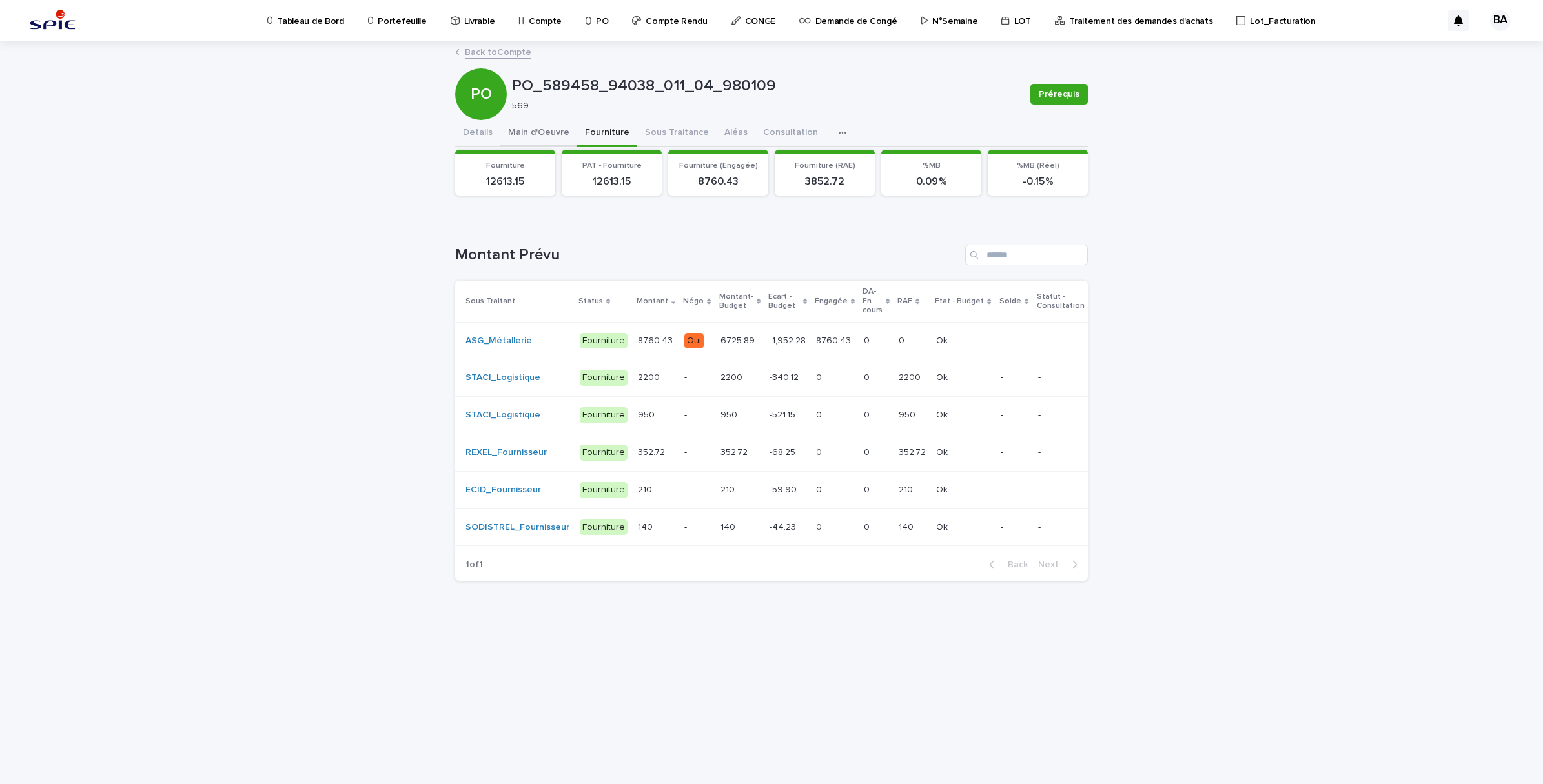
click at [527, 126] on button "Main d'Oeuvre" at bounding box center [539, 134] width 77 height 27
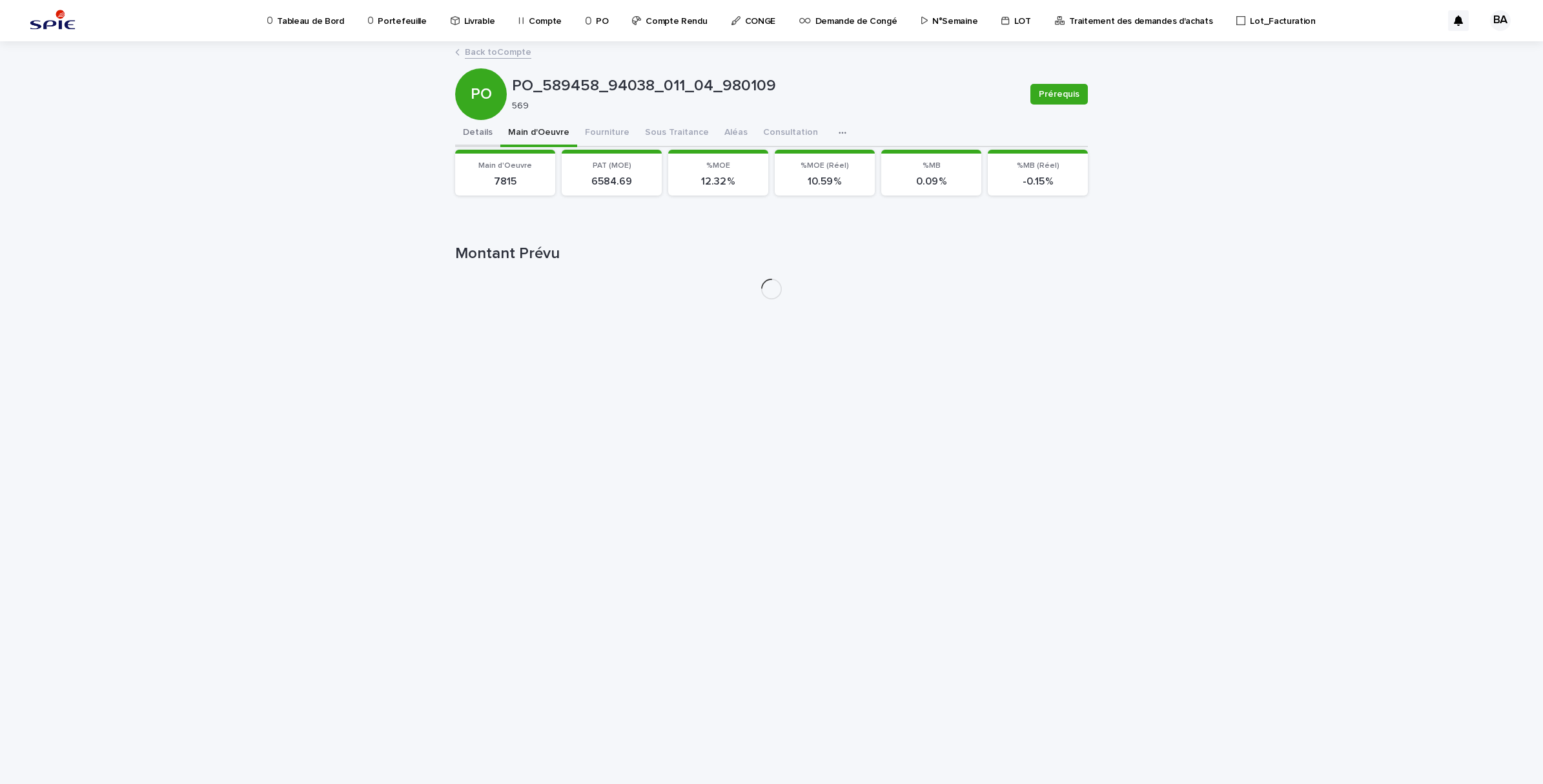
click at [490, 129] on button "Details" at bounding box center [478, 134] width 45 height 27
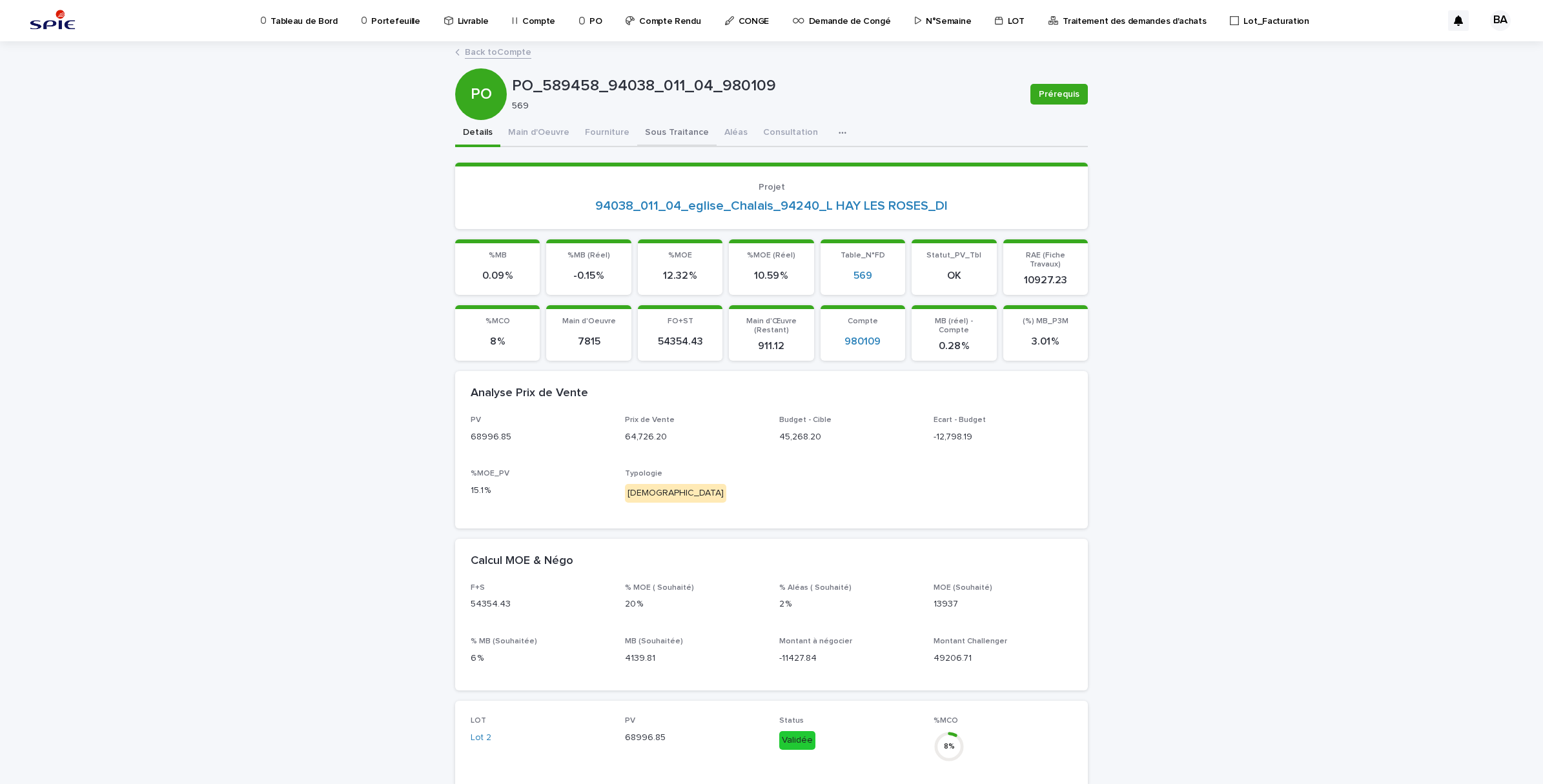
click at [652, 135] on button "Sous Traitance" at bounding box center [677, 134] width 79 height 27
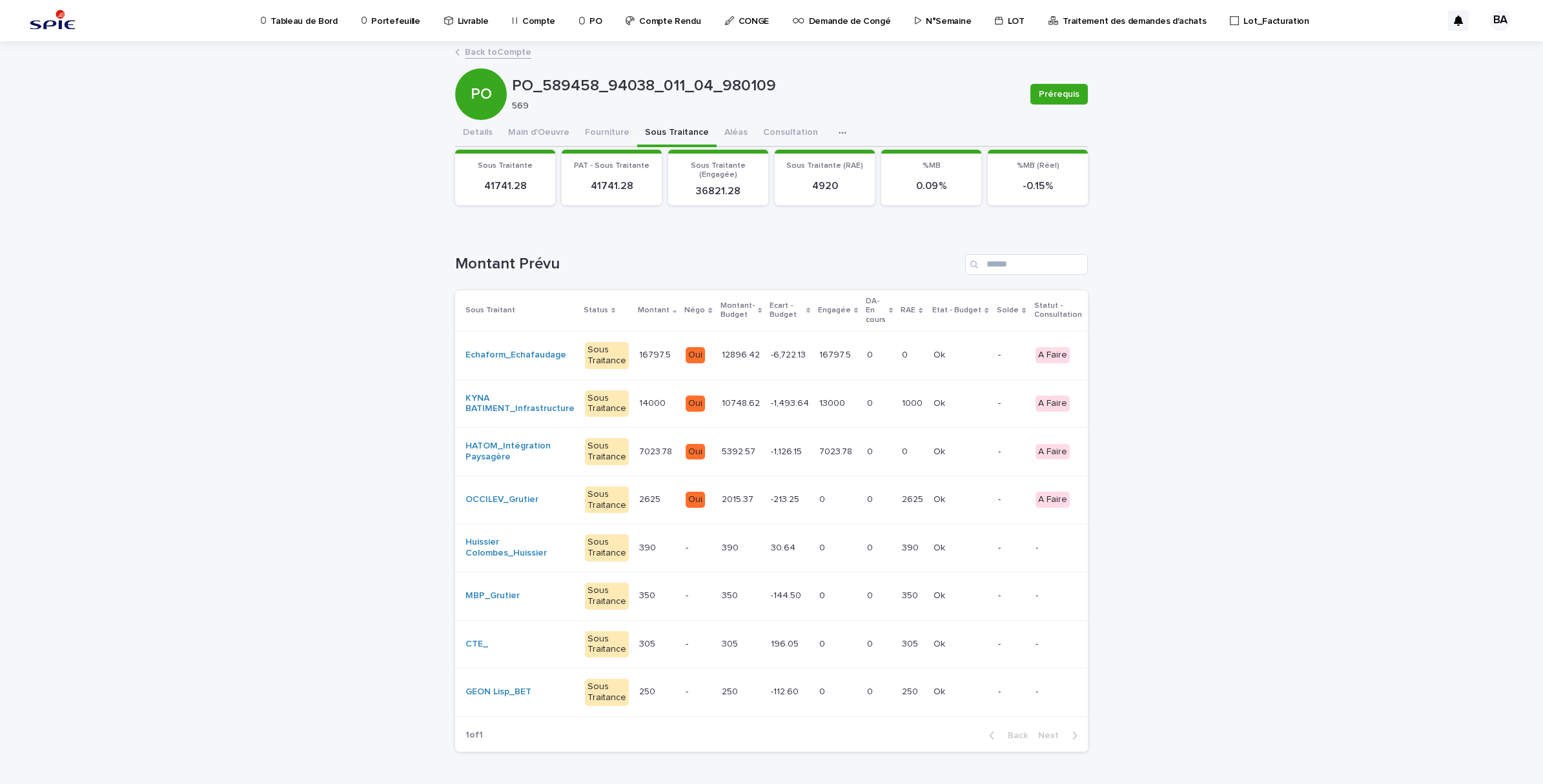
click at [530, 21] on p "Compte" at bounding box center [538, 13] width 33 height 27
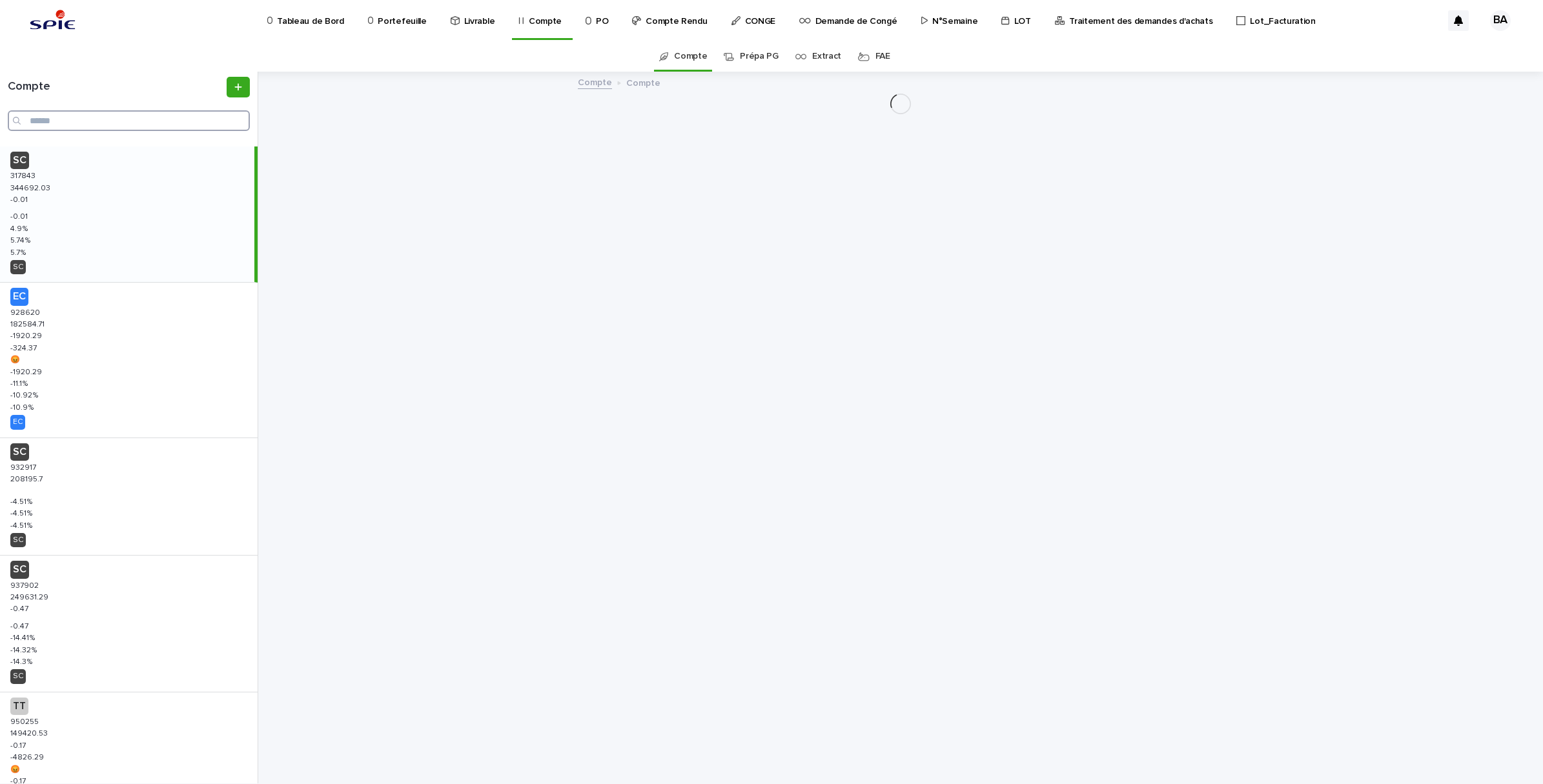
click at [170, 118] on input "Search" at bounding box center [129, 120] width 242 height 21
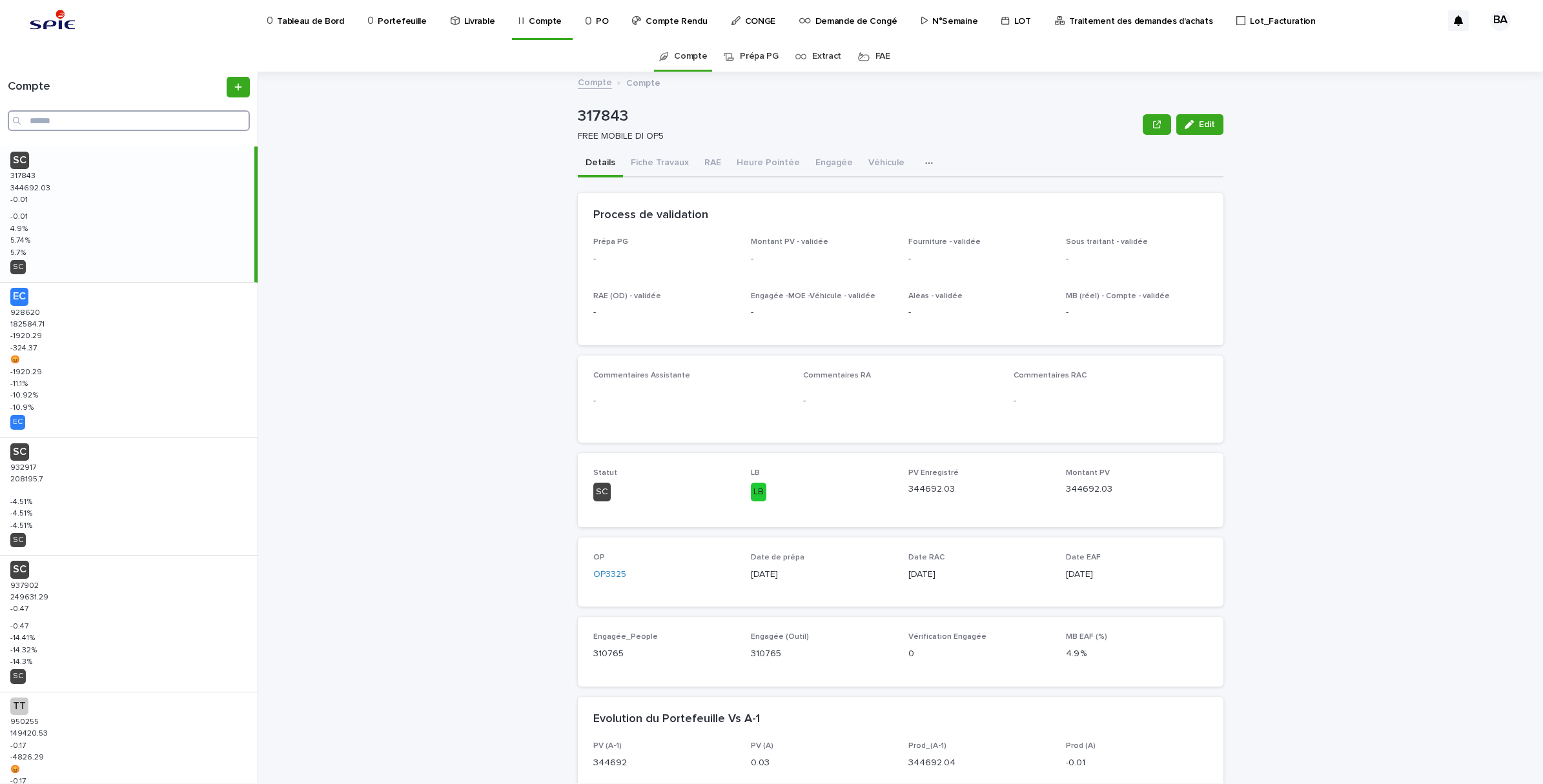
click at [81, 114] on input "Search" at bounding box center [129, 120] width 242 height 21
paste input "******"
type input "******"
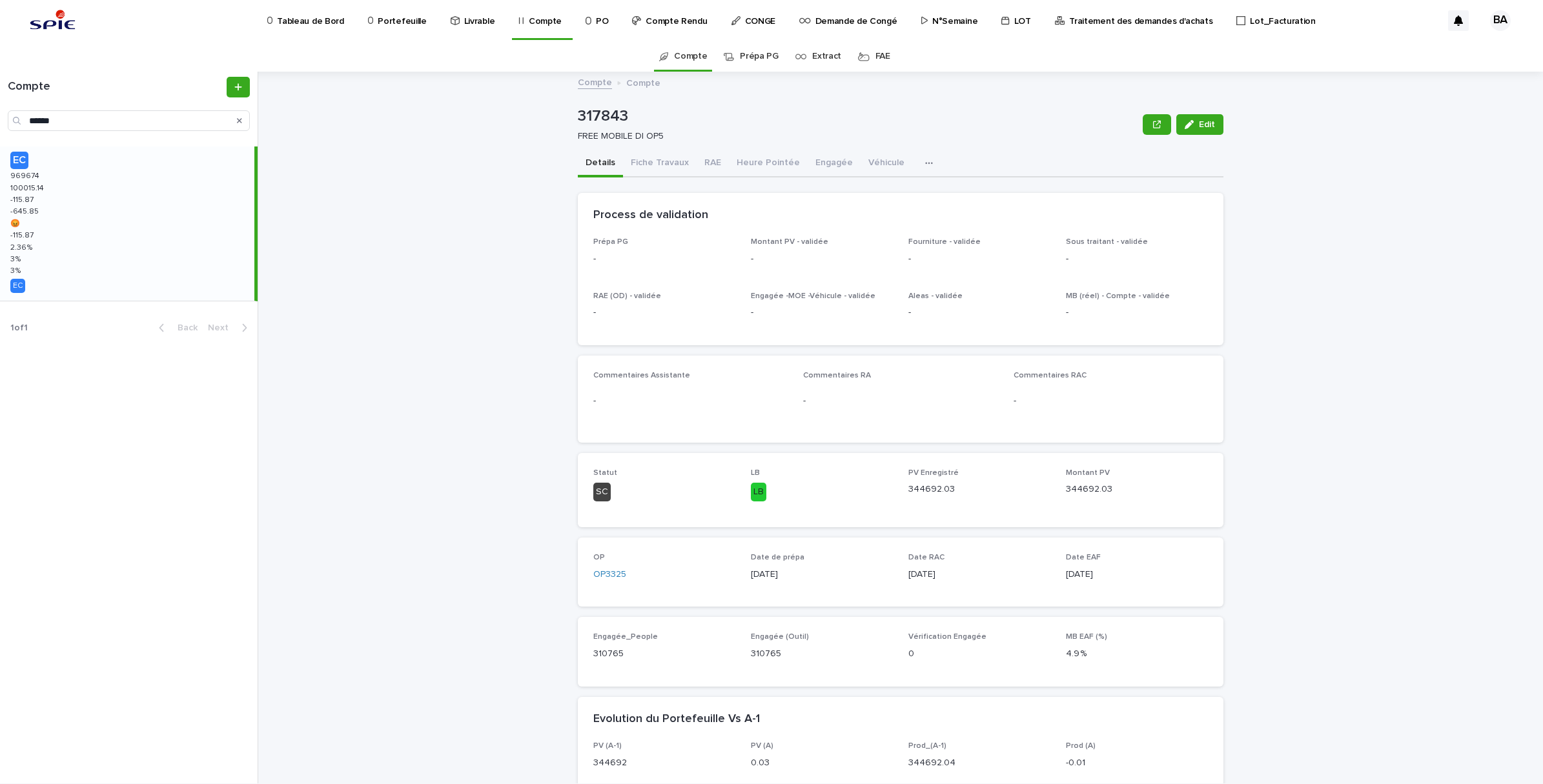
click at [104, 198] on div "EC 969674 969674 100015.14 100015.14 -115.87 -115.87 -645.85 -645.85 😡 😡 -115.8…" at bounding box center [127, 223] width 254 height 154
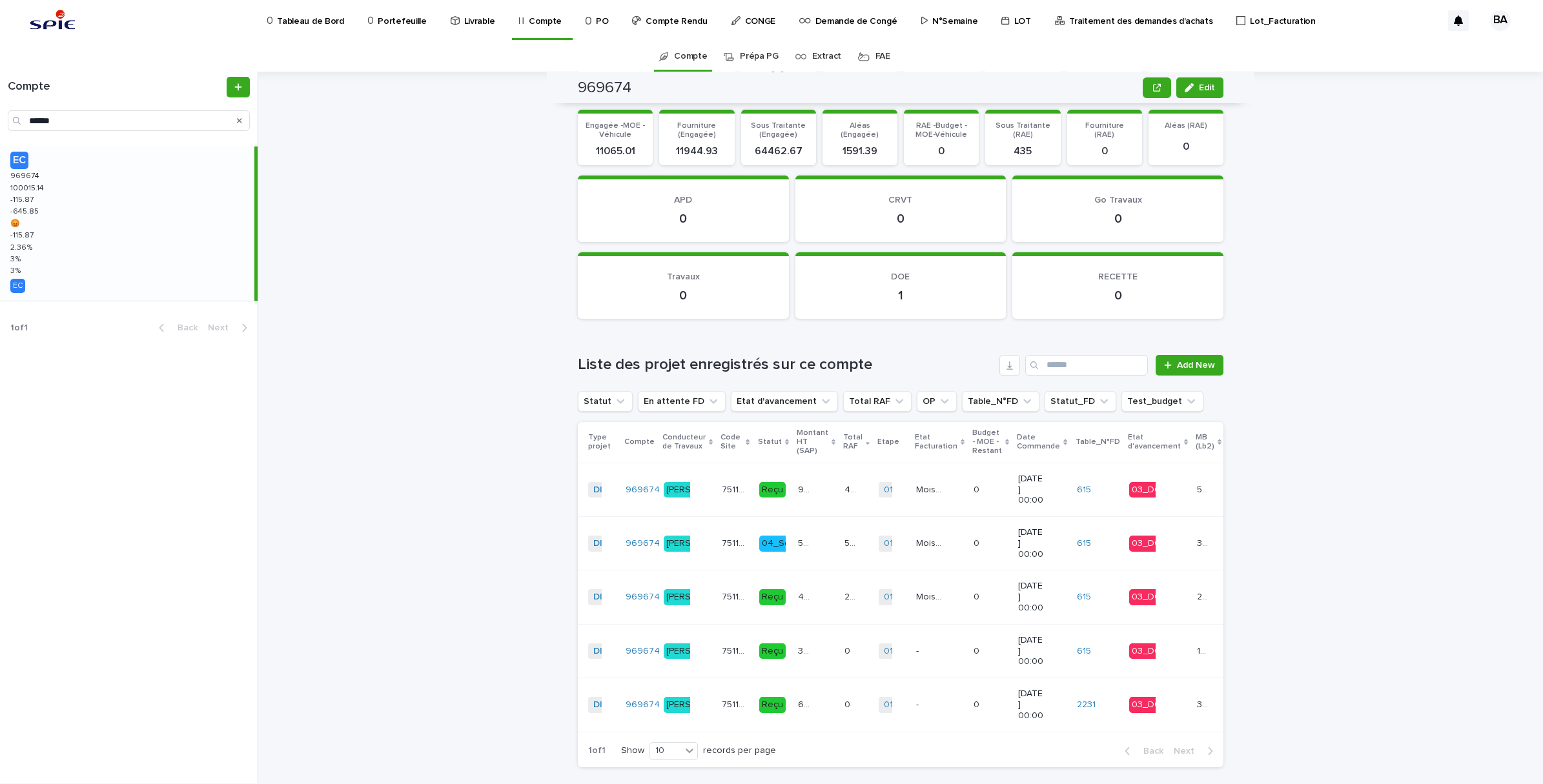
scroll to position [1395, 0]
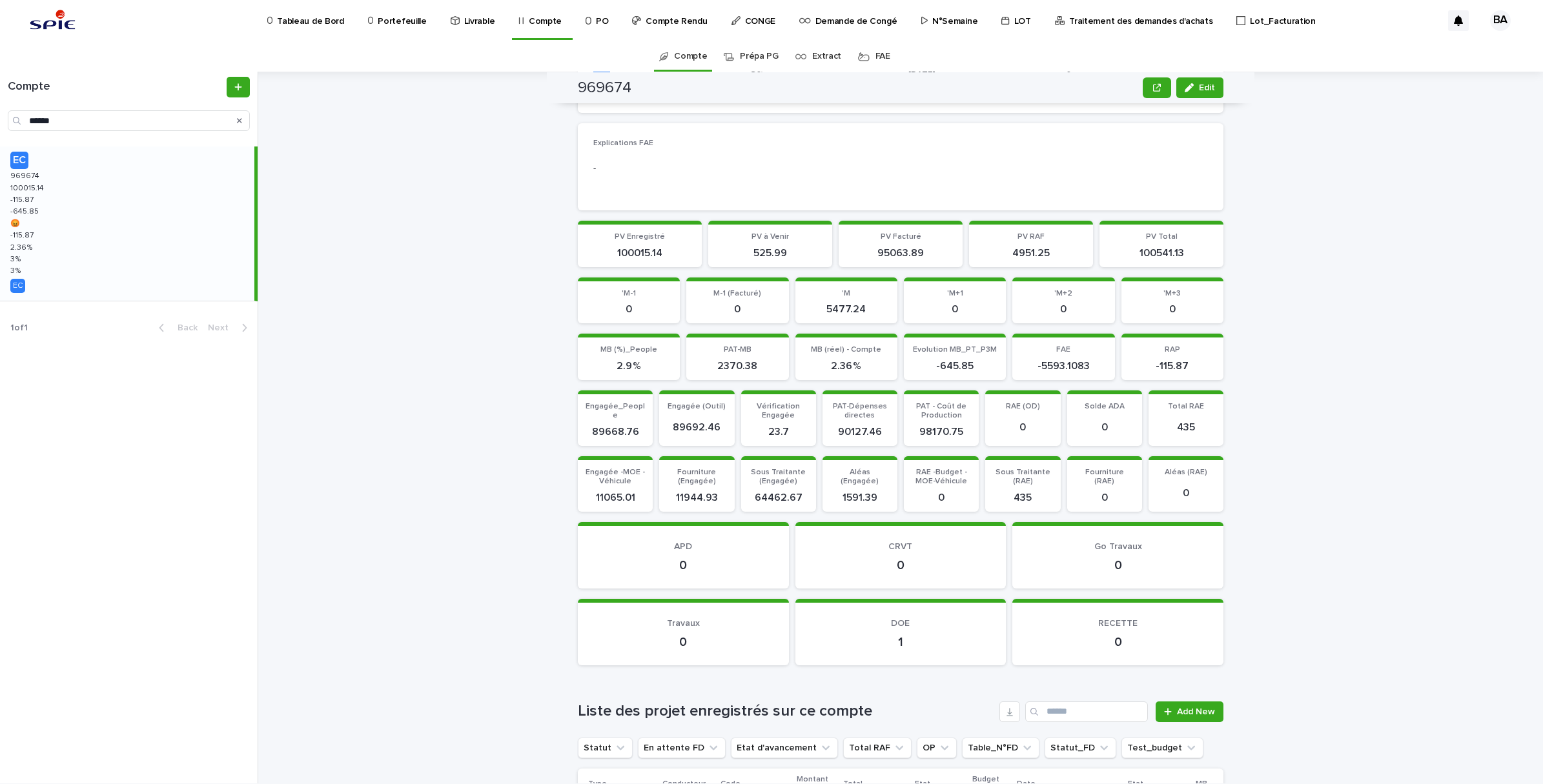
scroll to position [1210, 0]
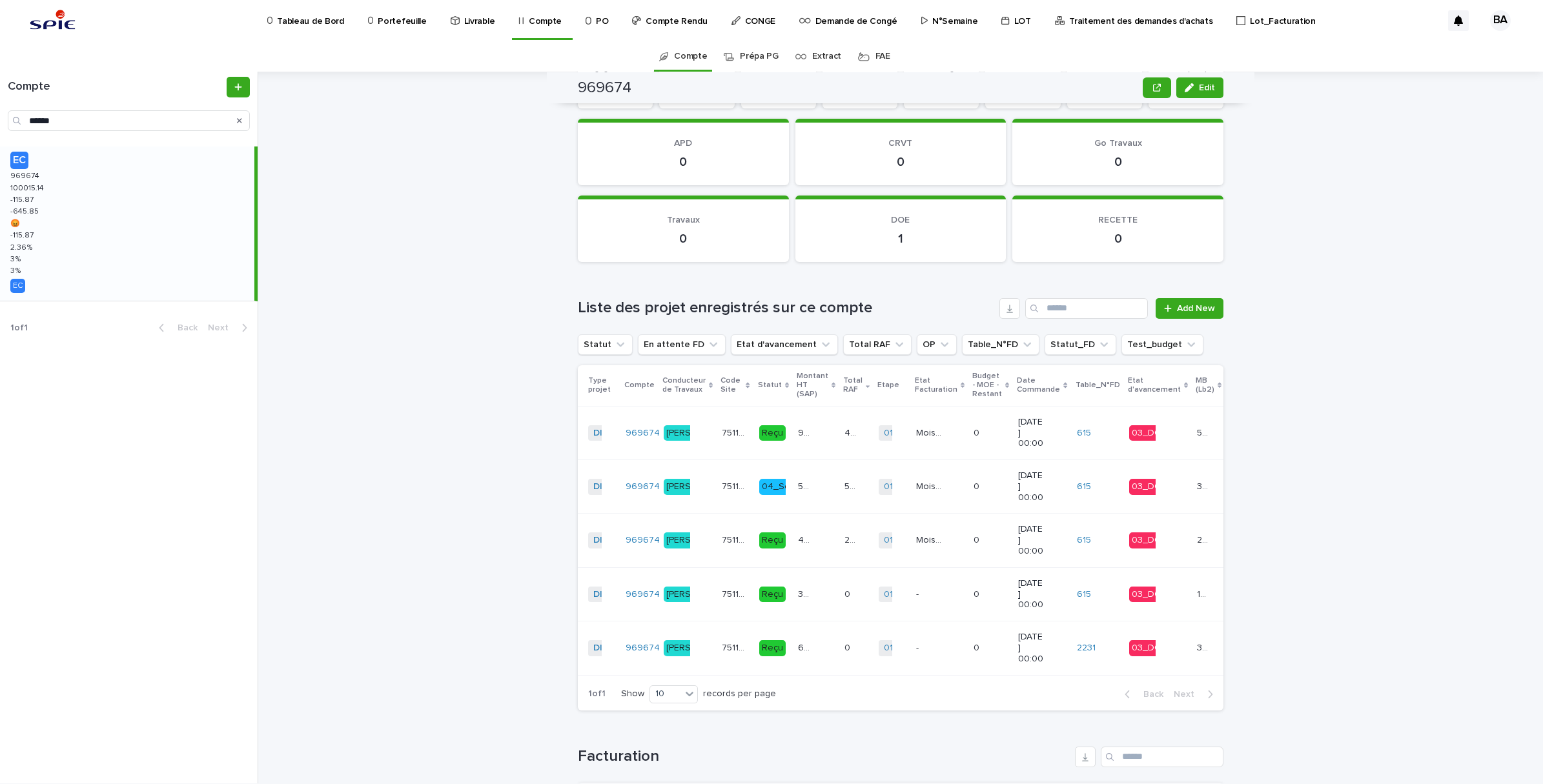
click at [798, 488] on div "525.99 525.99" at bounding box center [815, 487] width 36 height 22
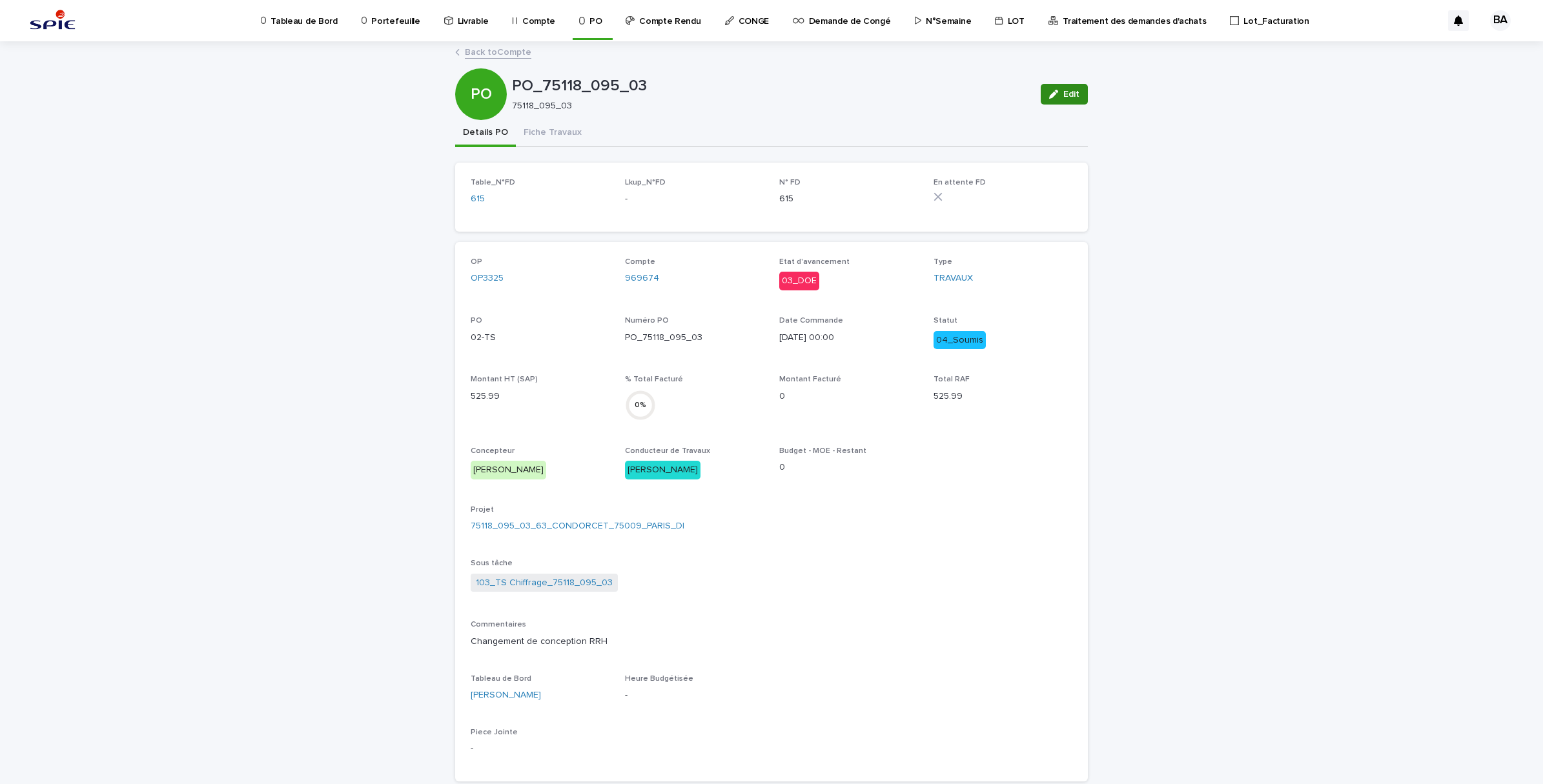
click at [1063, 94] on span "Edit" at bounding box center [1071, 94] width 16 height 9
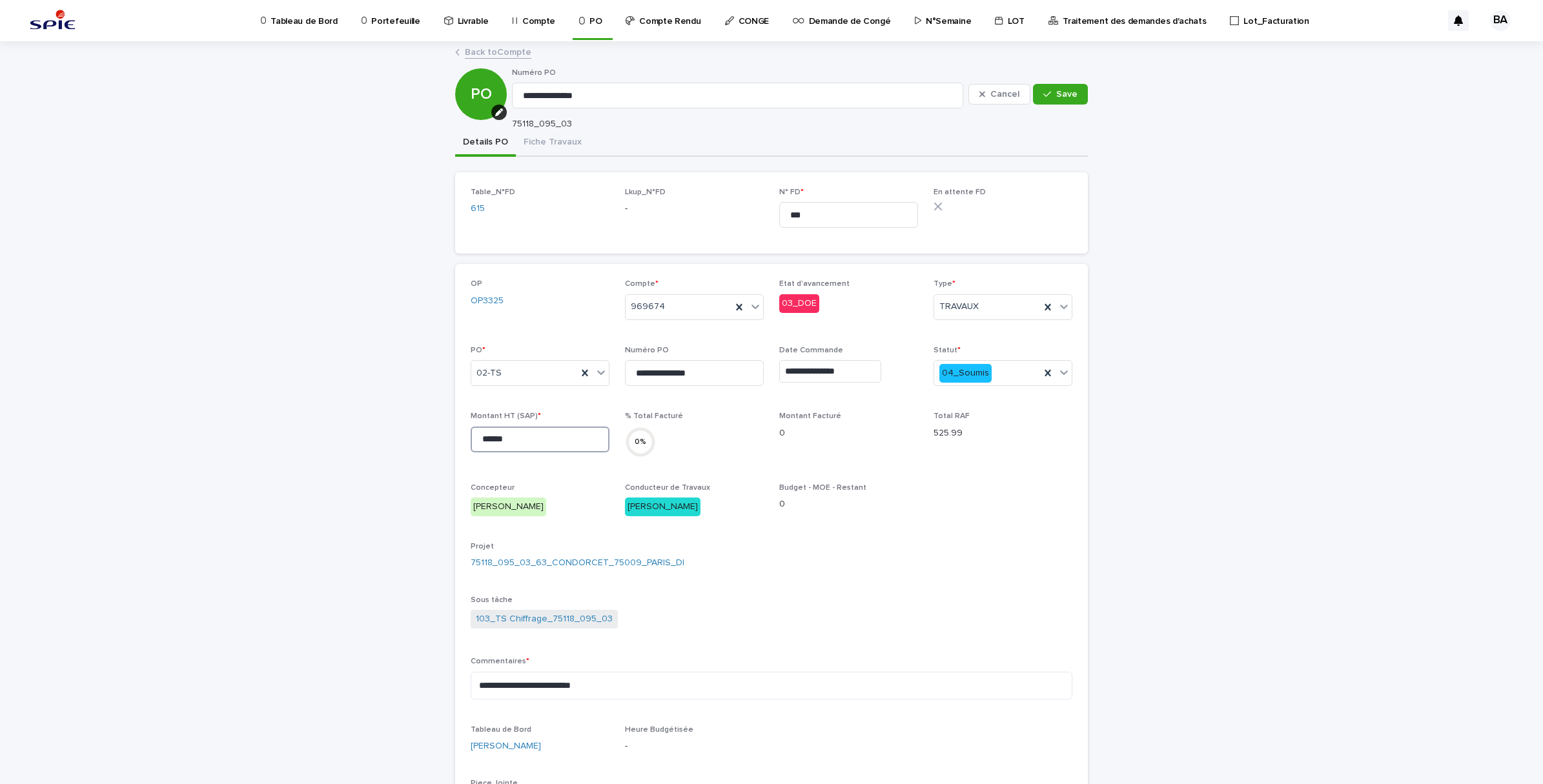
drag, startPoint x: 552, startPoint y: 439, endPoint x: 412, endPoint y: 441, distance: 140.0
click at [412, 441] on div "**********" at bounding box center [771, 579] width 1543 height 1075
type input "*"
click at [1044, 375] on icon at bounding box center [1047, 373] width 6 height 7
drag, startPoint x: 708, startPoint y: 375, endPoint x: 473, endPoint y: 345, distance: 236.9
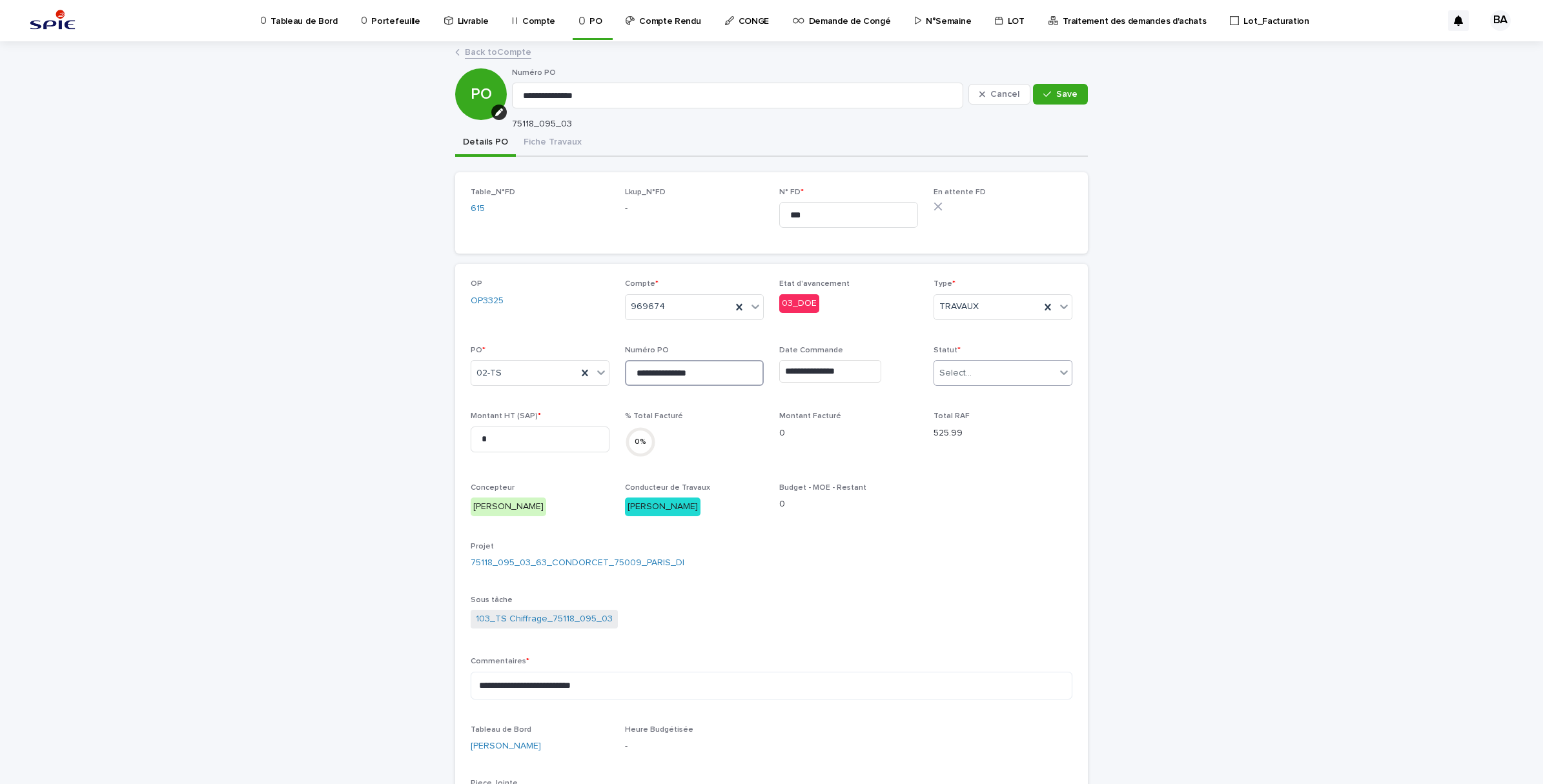
click at [473, 345] on div "**********" at bounding box center [771, 554] width 601 height 549
click at [733, 308] on icon at bounding box center [739, 306] width 13 height 13
click at [581, 371] on icon at bounding box center [584, 373] width 6 height 7
drag, startPoint x: 865, startPoint y: 221, endPoint x: 723, endPoint y: 200, distance: 143.5
click at [723, 200] on div "Table_N°FD 615 Lkup_N°FD - N° FD * *** En attente FD" at bounding box center [771, 213] width 601 height 50
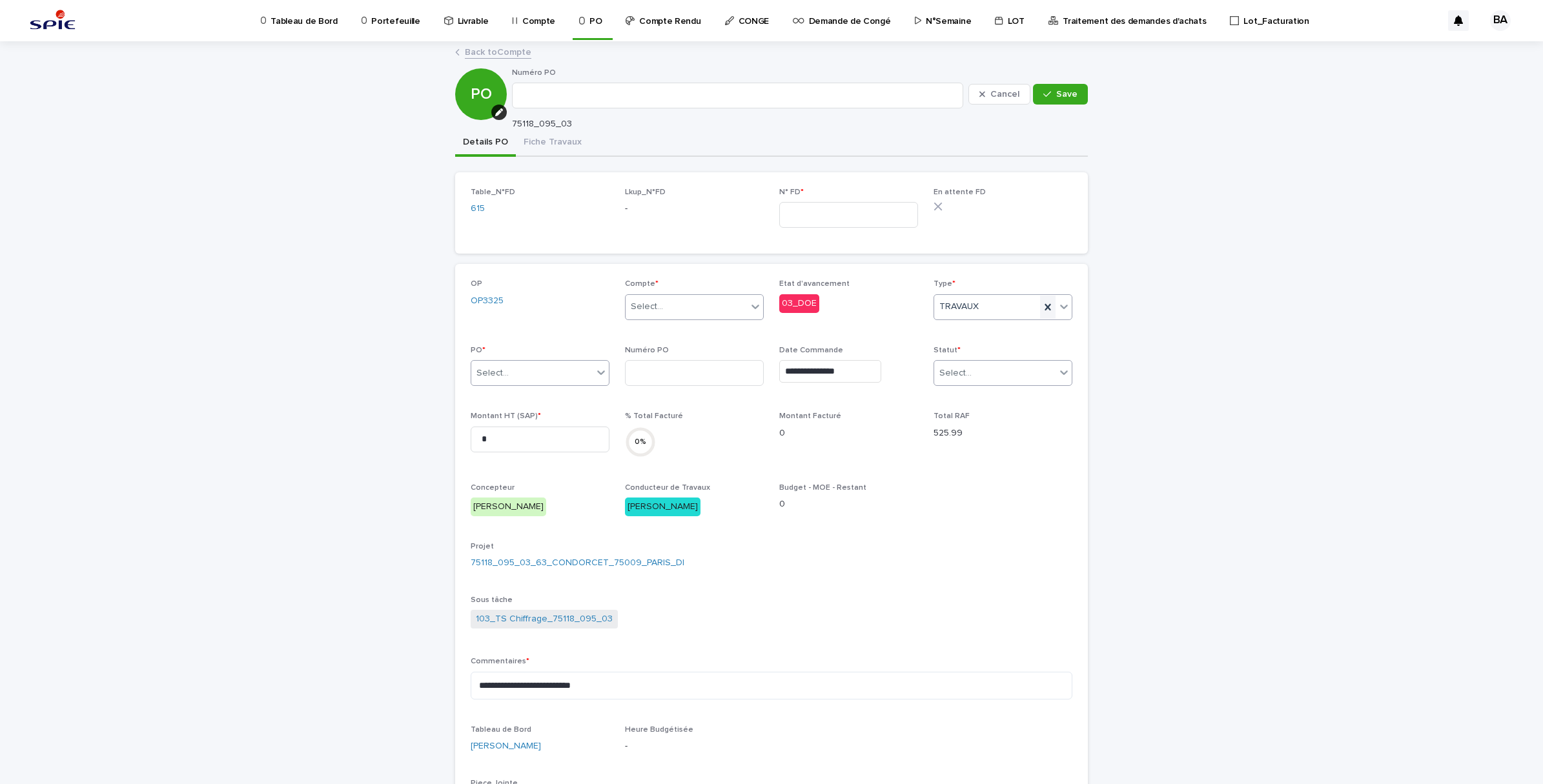
click at [1044, 306] on icon at bounding box center [1047, 307] width 6 height 7
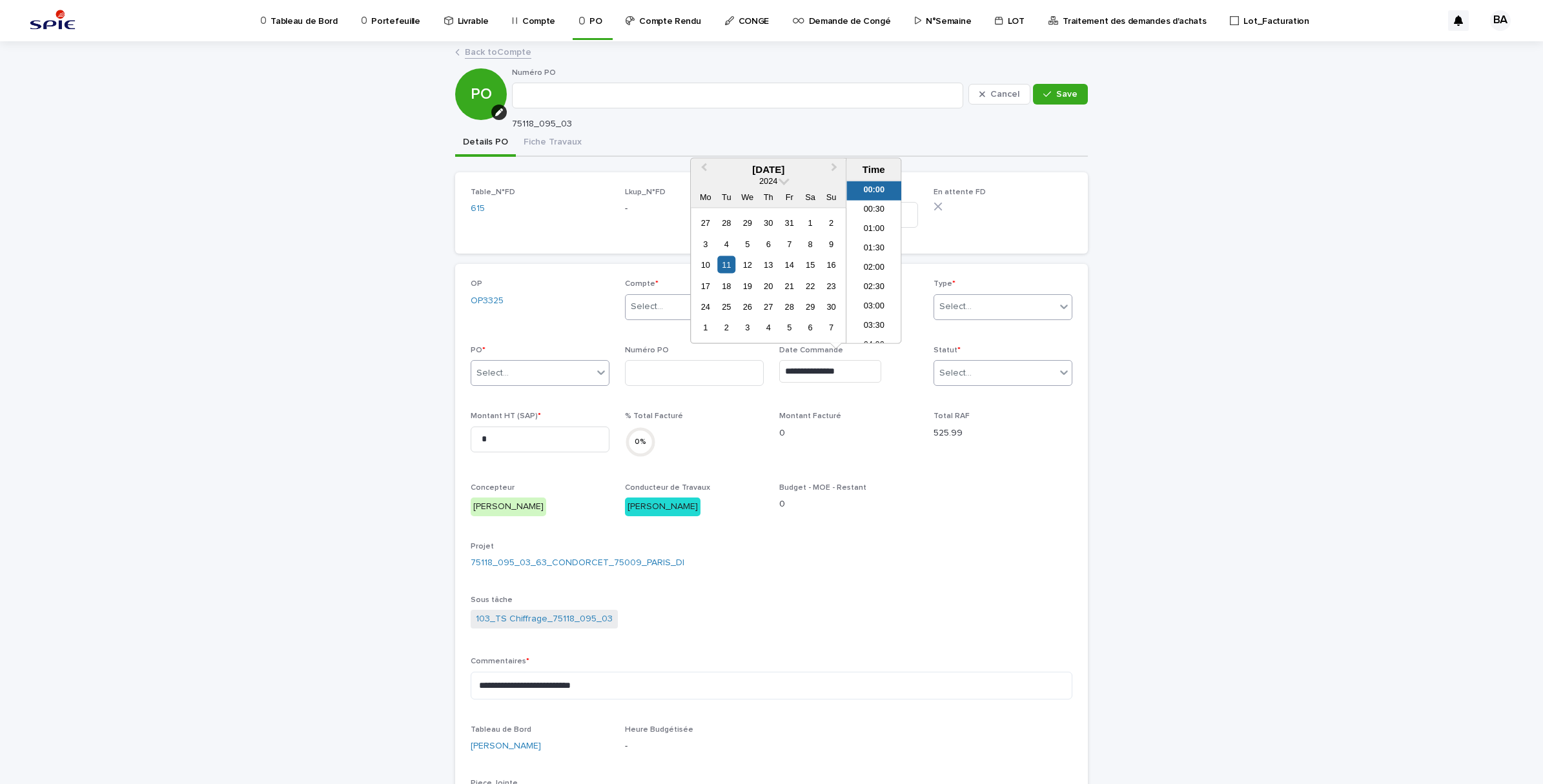
click at [779, 362] on input "**********" at bounding box center [830, 371] width 102 height 23
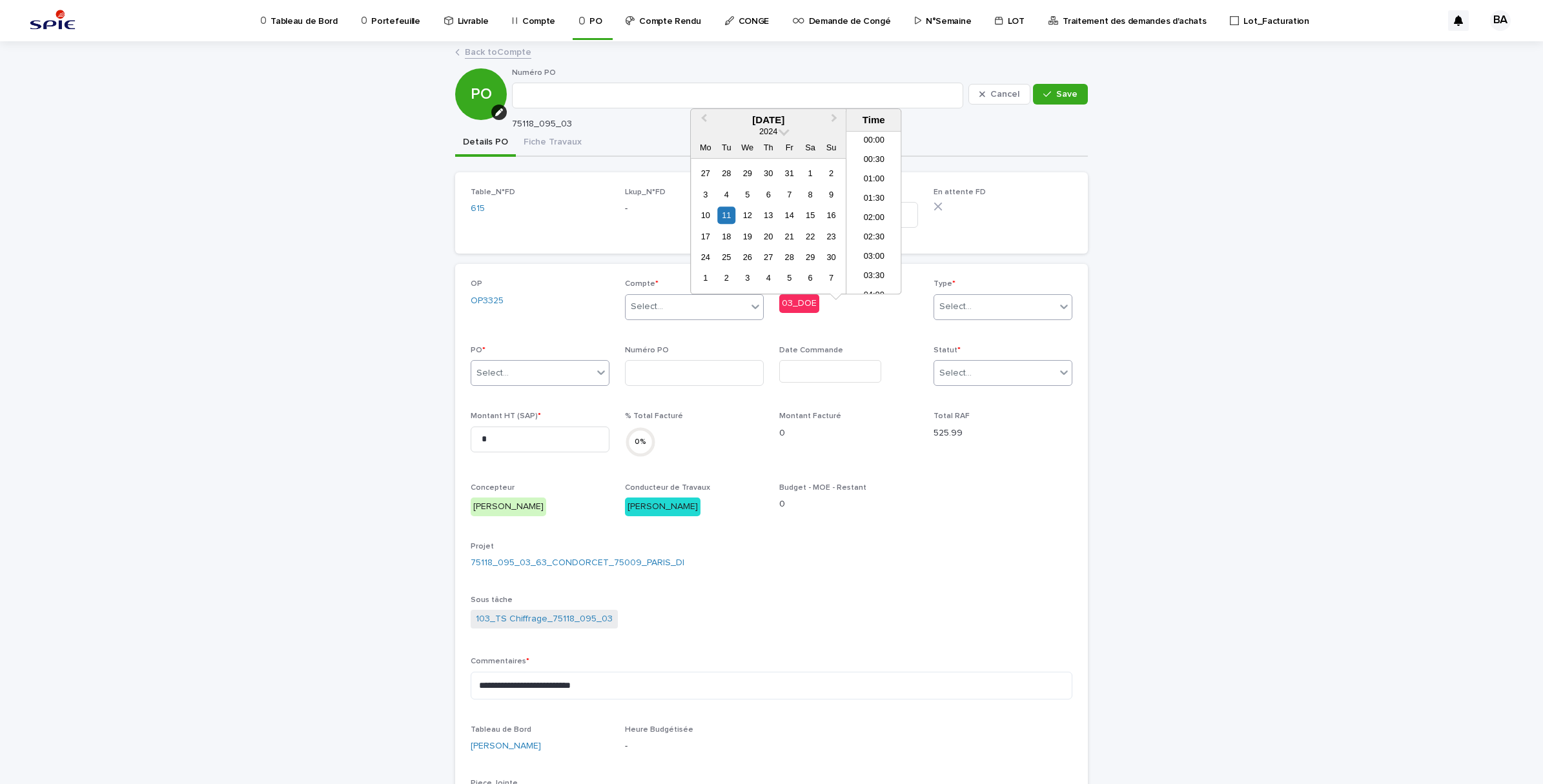
scroll to position [323, 0]
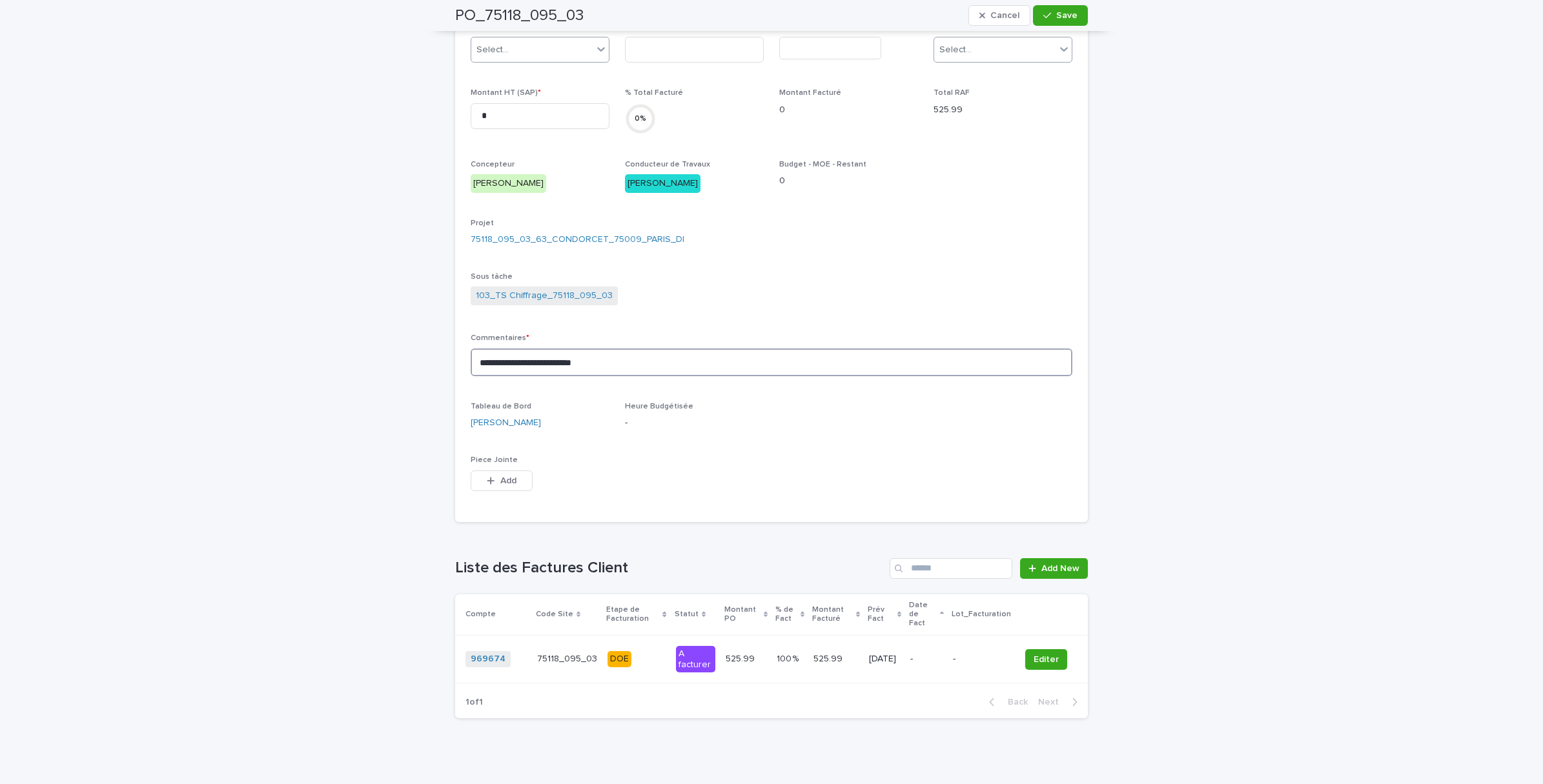
drag, startPoint x: 618, startPoint y: 362, endPoint x: 351, endPoint y: 352, distance: 267.2
click at [351, 352] on div "**********" at bounding box center [771, 256] width 1543 height 1075
type textarea "*"
click at [556, 357] on textarea "**********" at bounding box center [771, 362] width 601 height 28
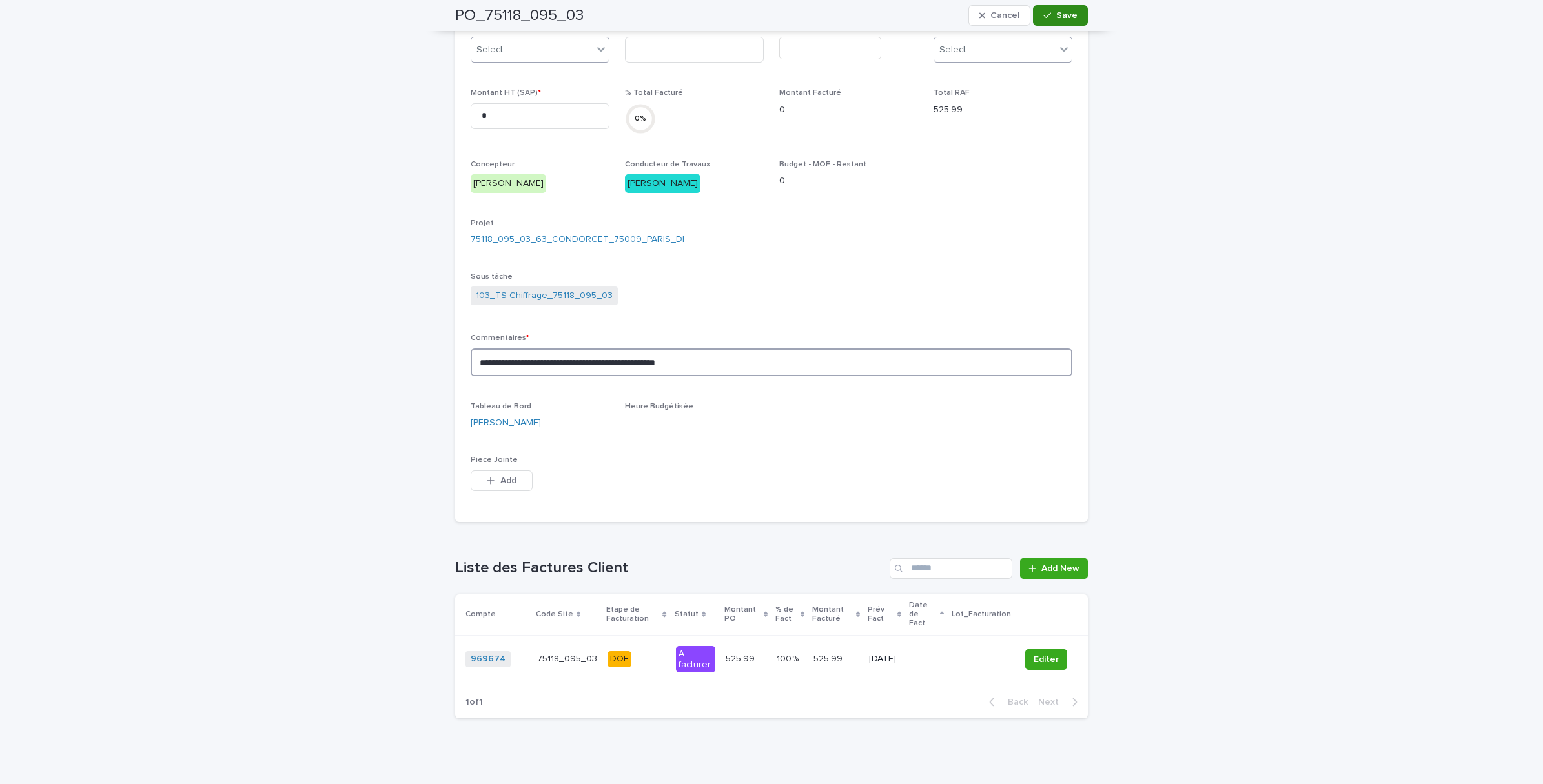
type textarea "**********"
drag, startPoint x: 1068, startPoint y: 15, endPoint x: 1073, endPoint y: 23, distance: 9.4
click at [1067, 15] on span "Save" at bounding box center [1067, 15] width 22 height 9
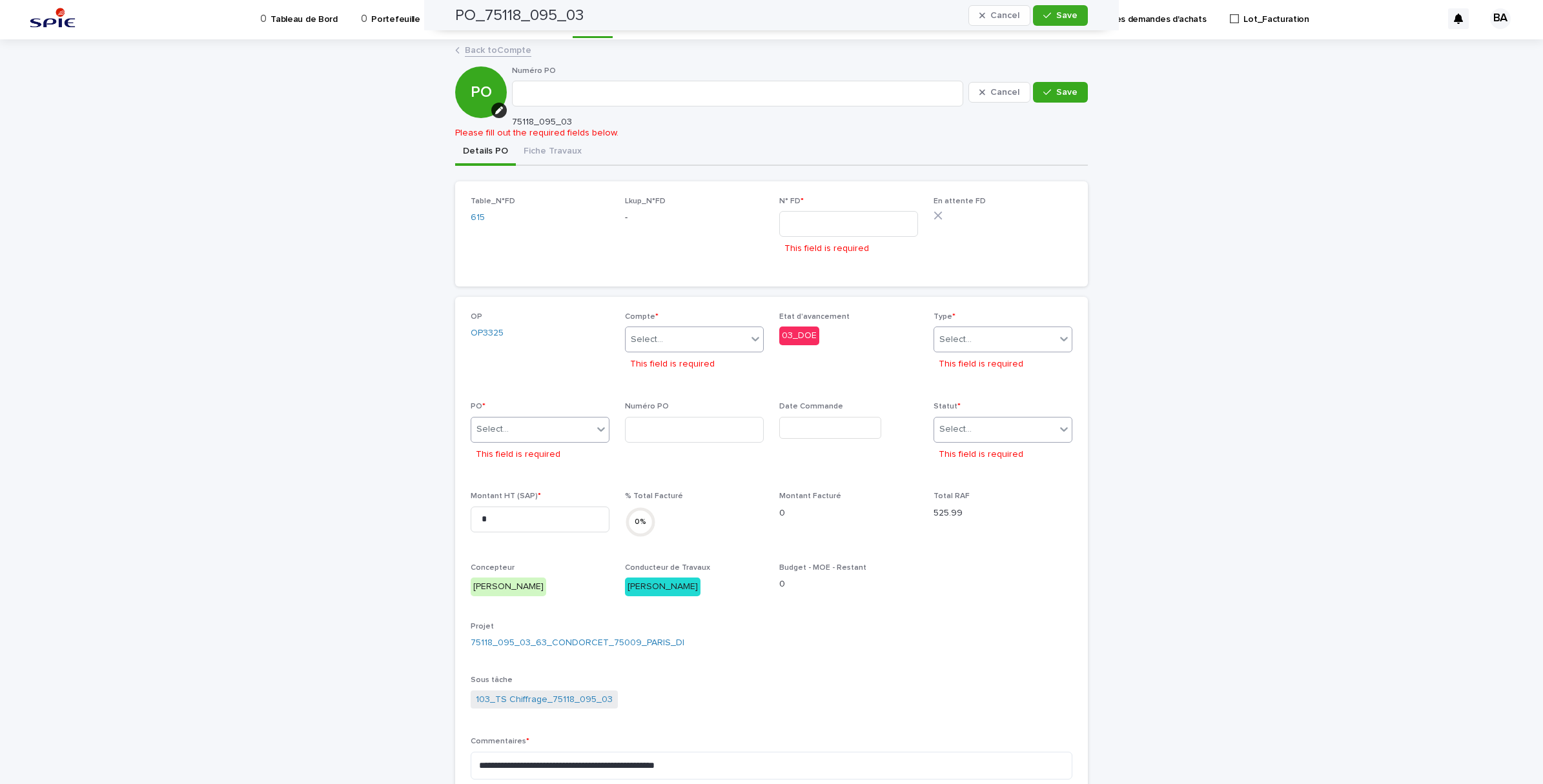
scroll to position [0, 0]
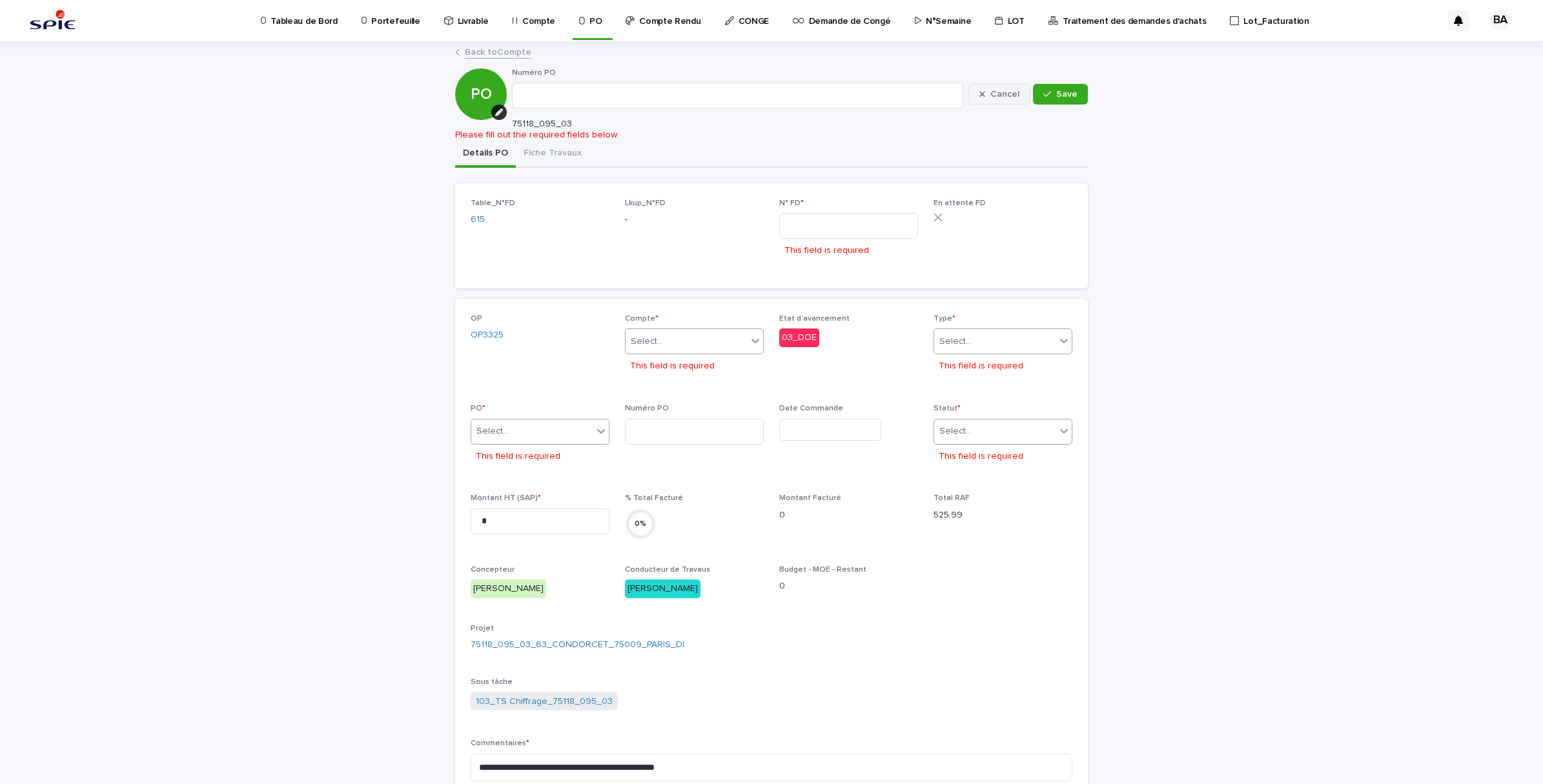
click at [1008, 92] on span "Cancel" at bounding box center [1004, 94] width 29 height 9
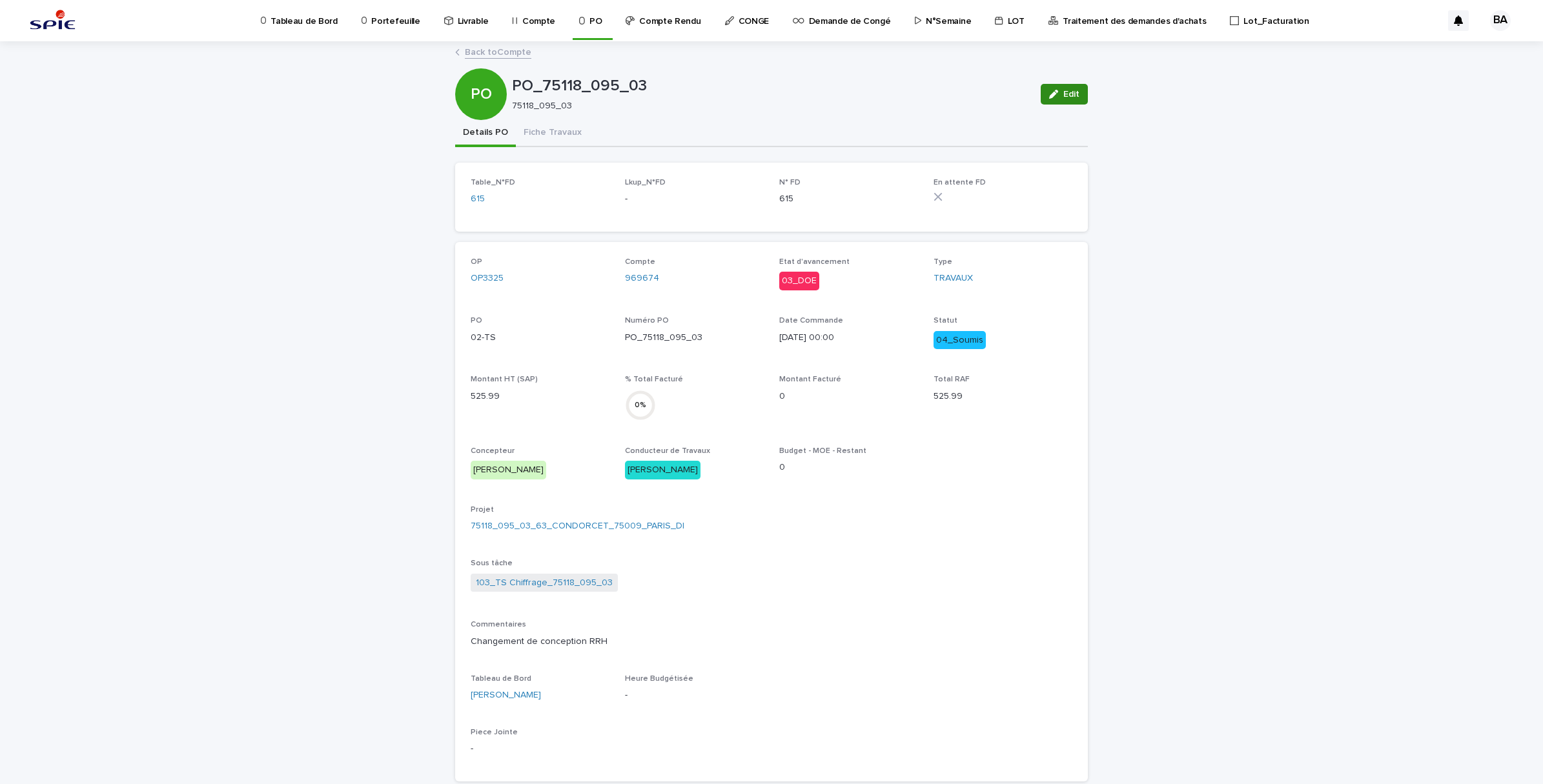
click at [1051, 98] on icon "button" at bounding box center [1053, 94] width 9 height 9
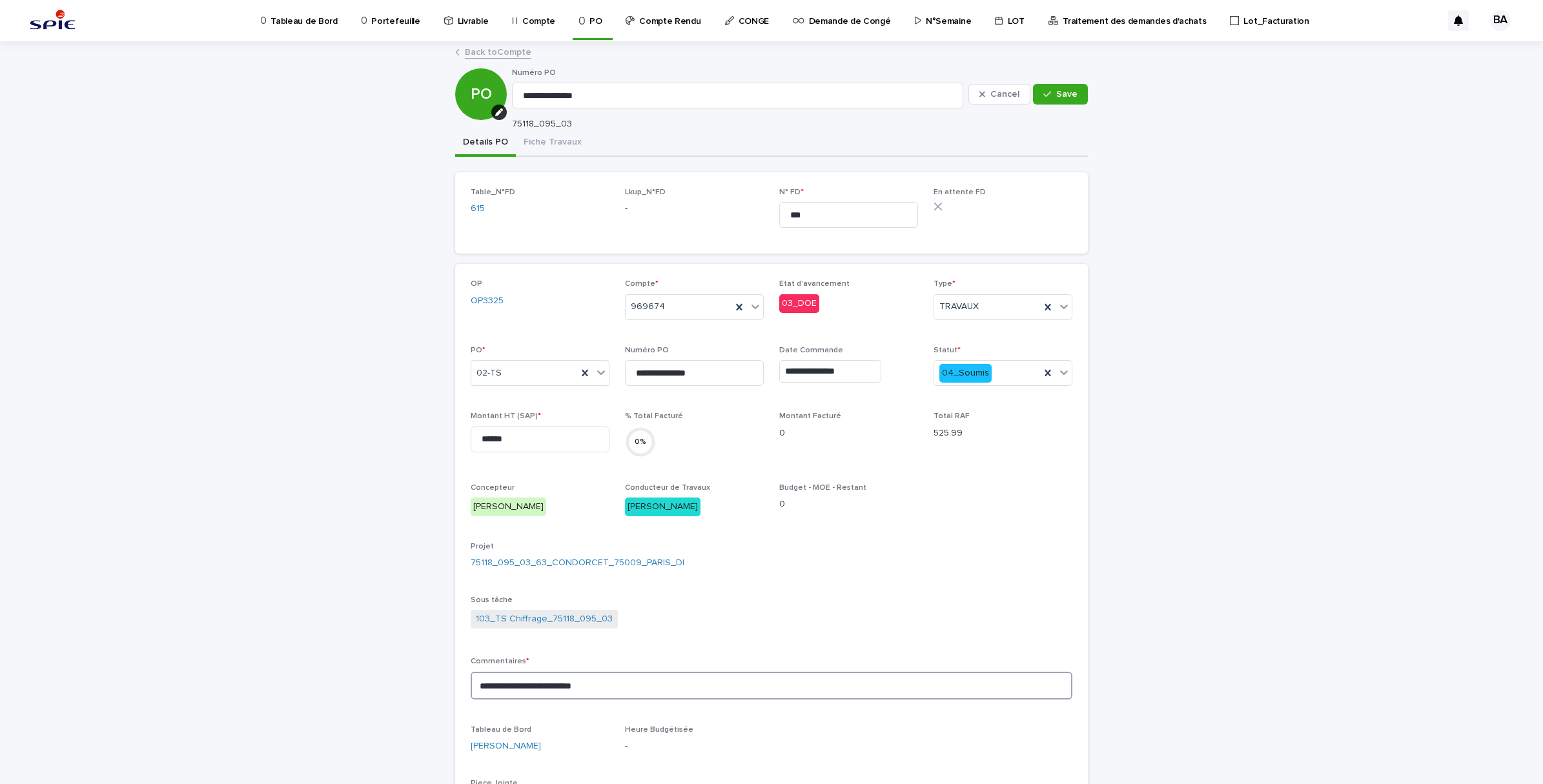
drag, startPoint x: 641, startPoint y: 695, endPoint x: 452, endPoint y: 687, distance: 189.2
click at [455, 687] on div "**********" at bounding box center [771, 554] width 632 height 581
click at [1058, 376] on icon at bounding box center [1063, 372] width 13 height 13
click at [994, 453] on div "09_Annulée" at bounding box center [997, 455] width 138 height 23
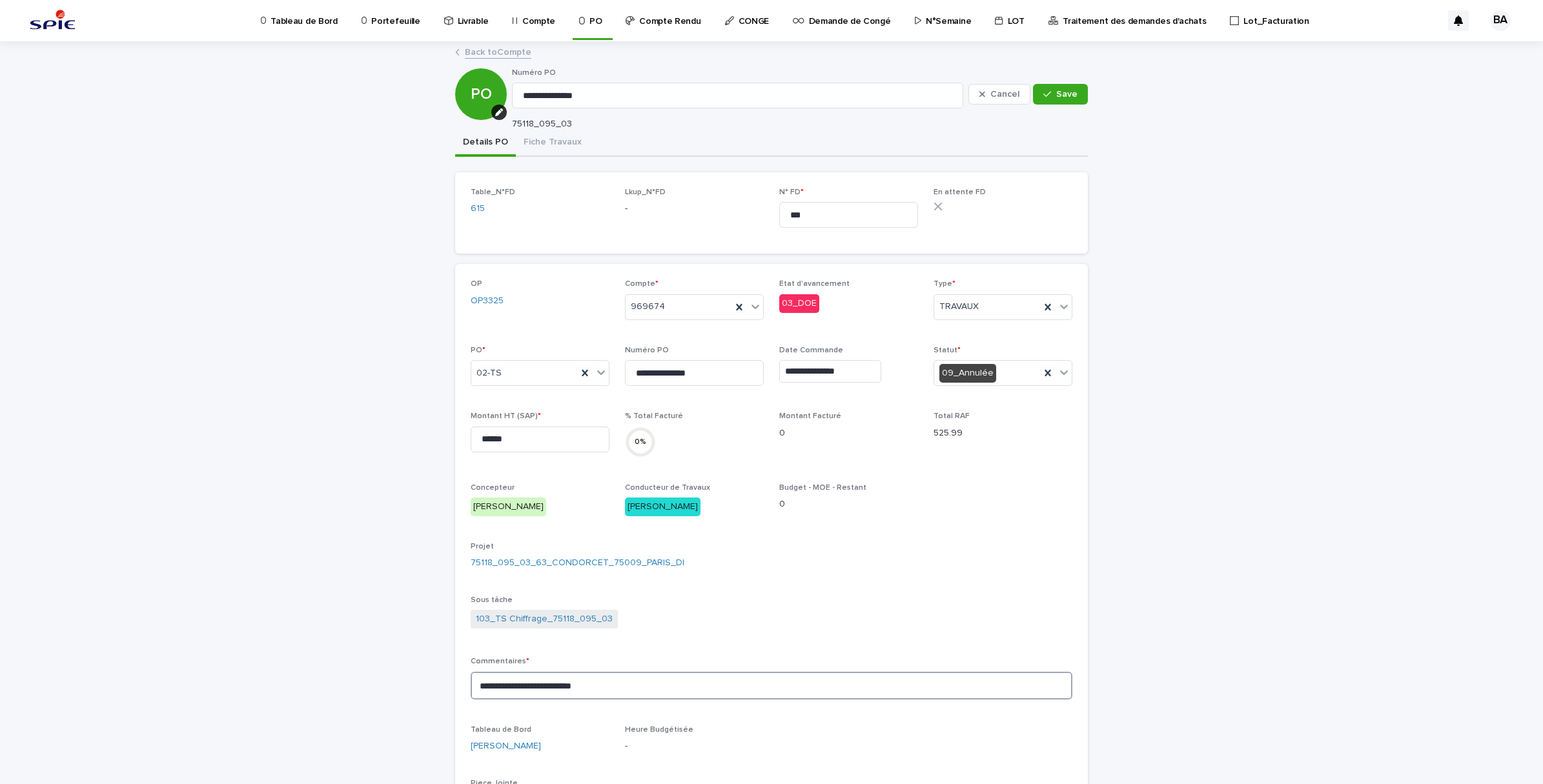
drag, startPoint x: 627, startPoint y: 695, endPoint x: 453, endPoint y: 685, distance: 174.3
click at [455, 685] on div "**********" at bounding box center [771, 554] width 632 height 581
type textarea "**********"
click at [1058, 93] on span "Save" at bounding box center [1067, 94] width 22 height 9
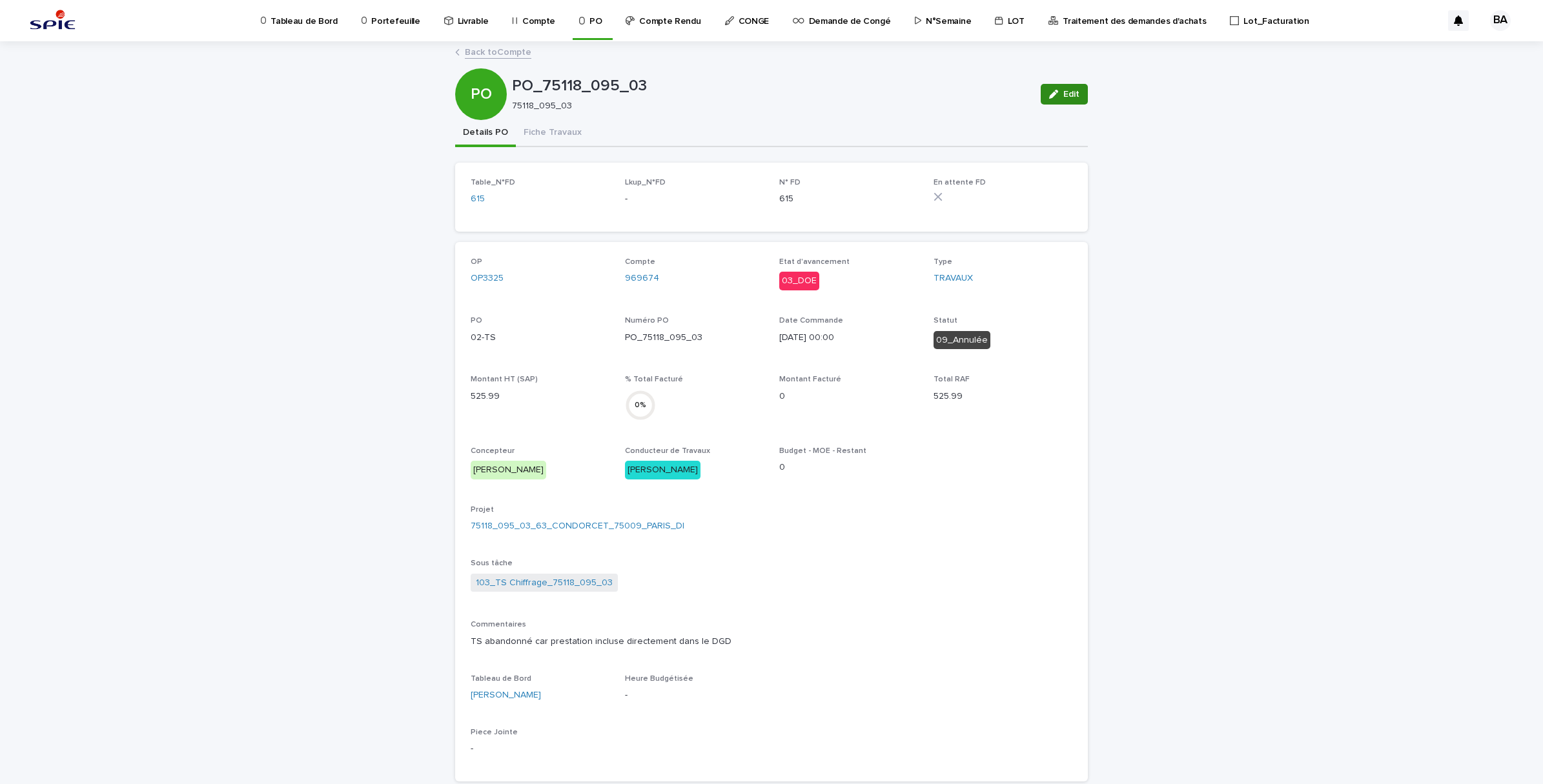
click at [1067, 91] on span "Edit" at bounding box center [1071, 94] width 16 height 9
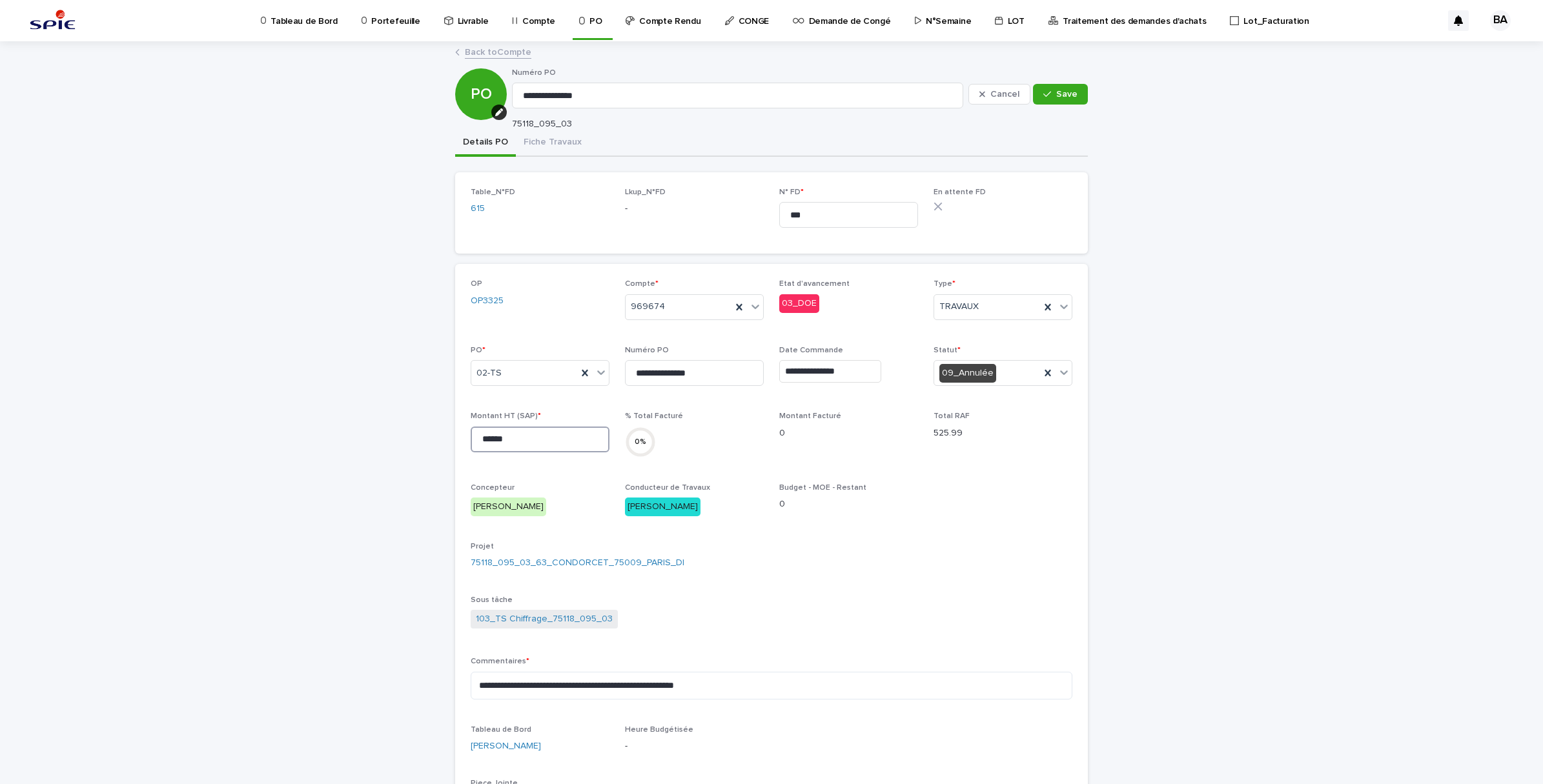
drag, startPoint x: 510, startPoint y: 445, endPoint x: 412, endPoint y: 440, distance: 98.1
click at [412, 440] on div "**********" at bounding box center [771, 579] width 1543 height 1075
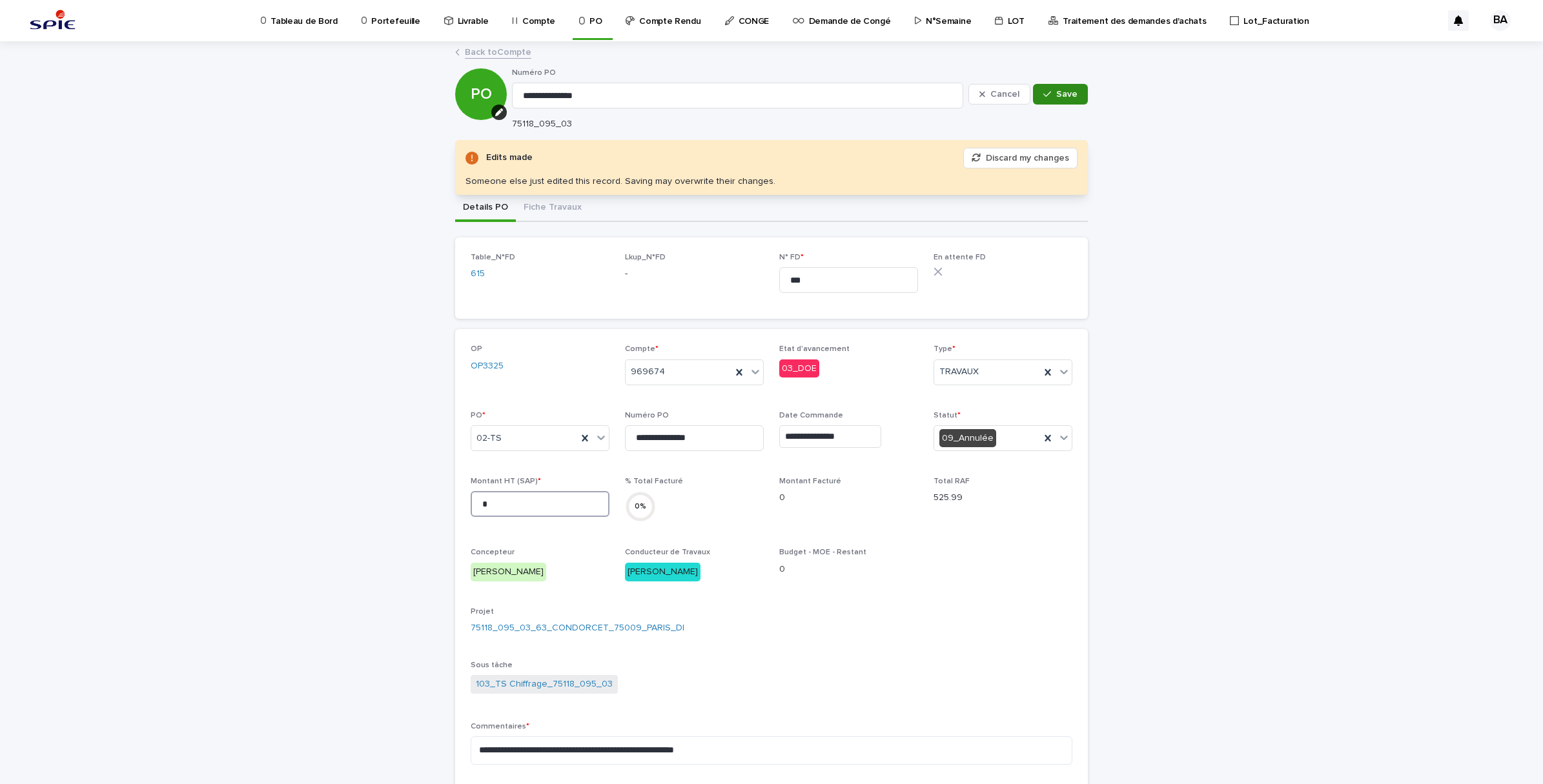
type input "*"
click at [1056, 98] on span "Save" at bounding box center [1067, 94] width 22 height 9
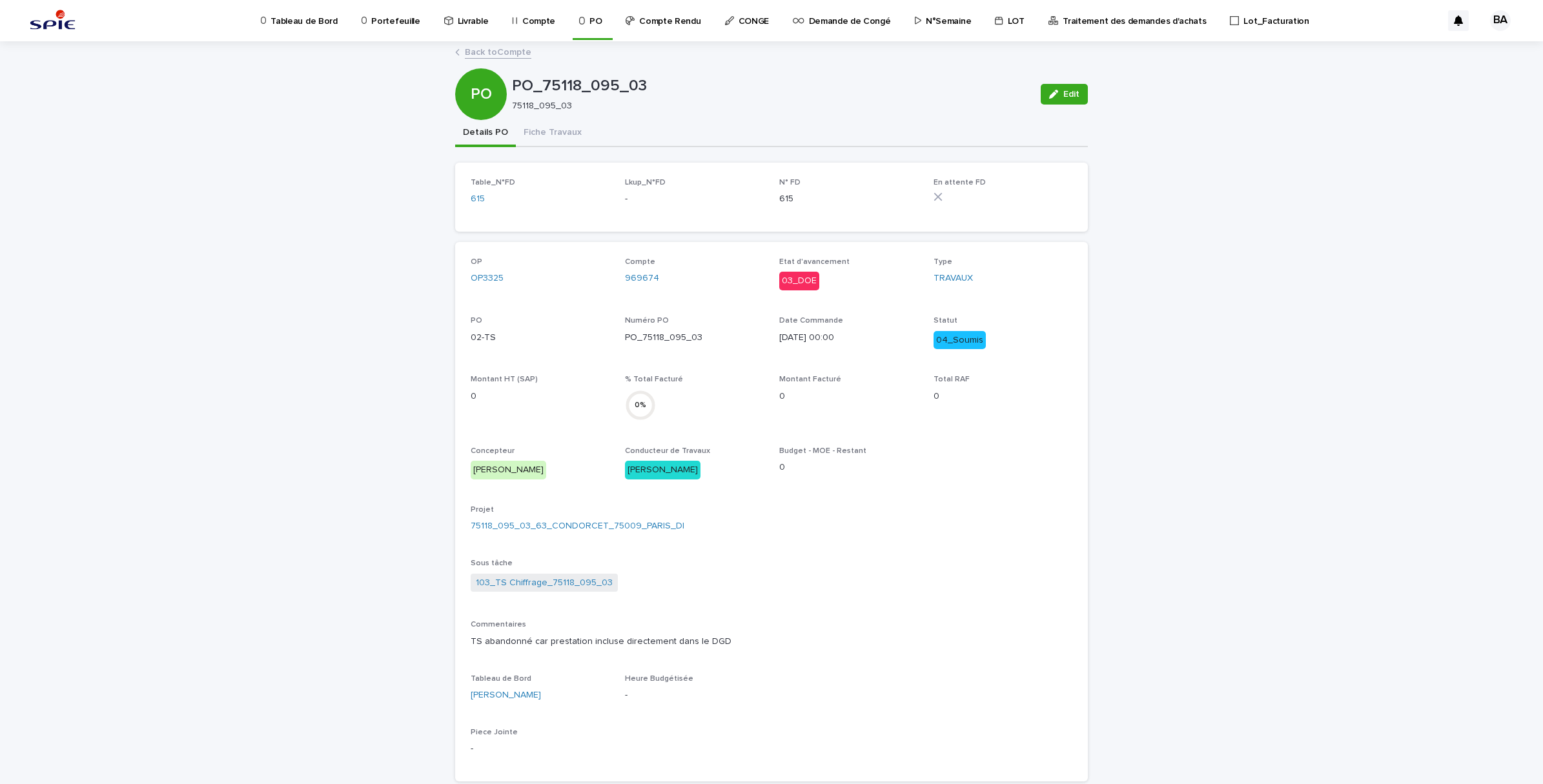
click at [486, 50] on link "Back to Compte" at bounding box center [498, 52] width 67 height 15
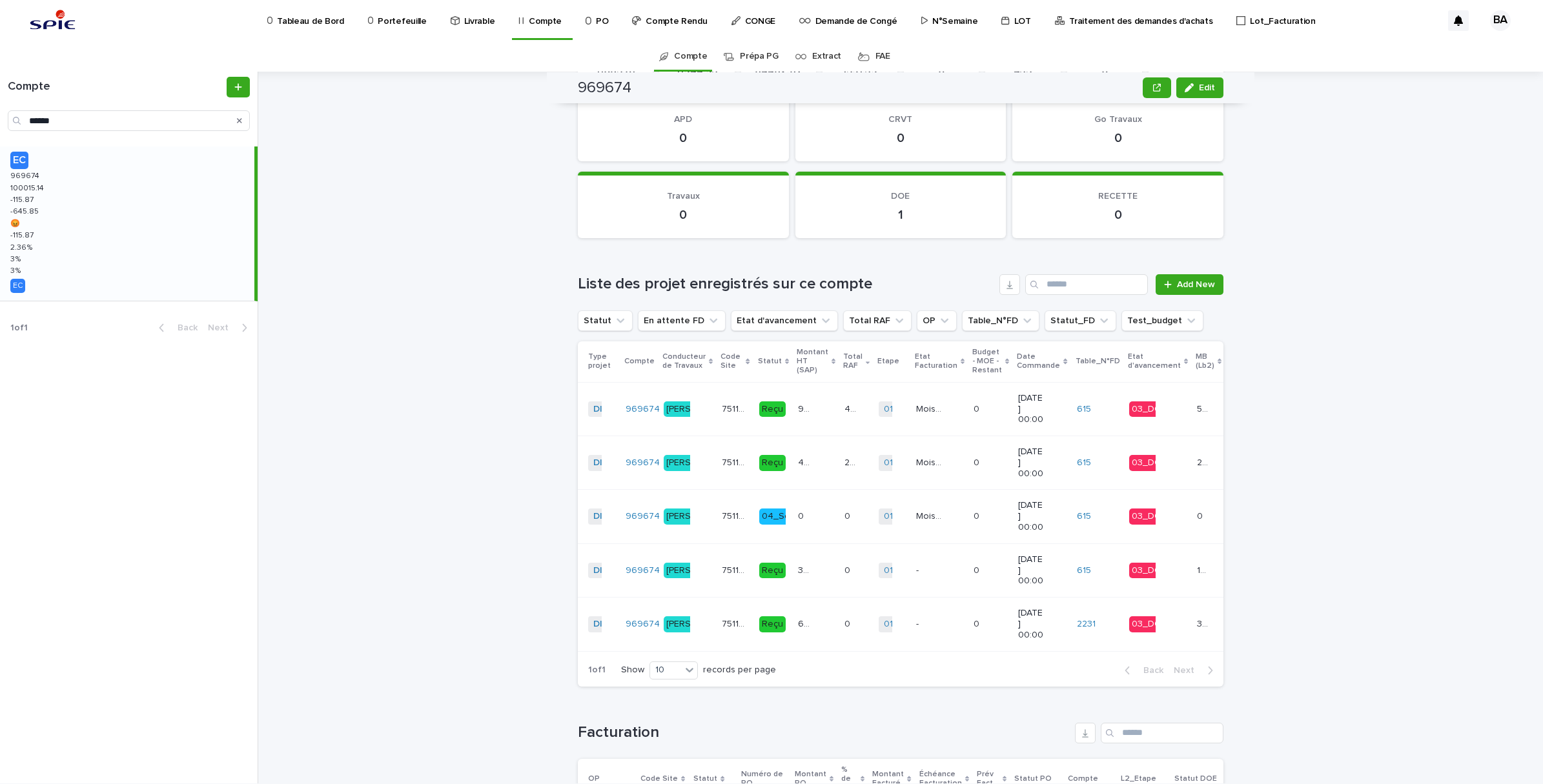
click at [794, 418] on td "94716.66 94716.66" at bounding box center [816, 409] width 47 height 53
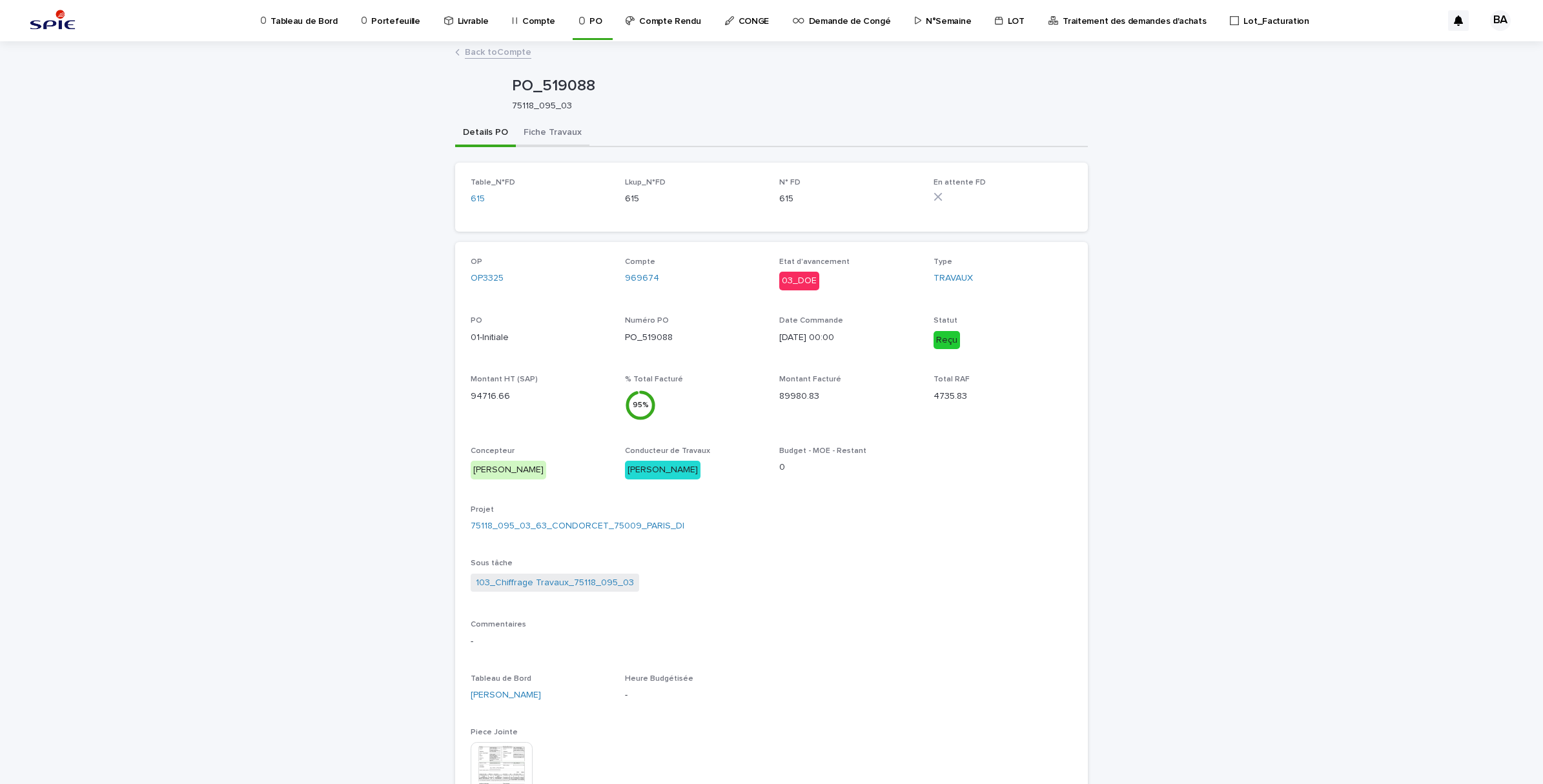
click at [546, 126] on button "Fiche Travaux" at bounding box center [552, 134] width 74 height 27
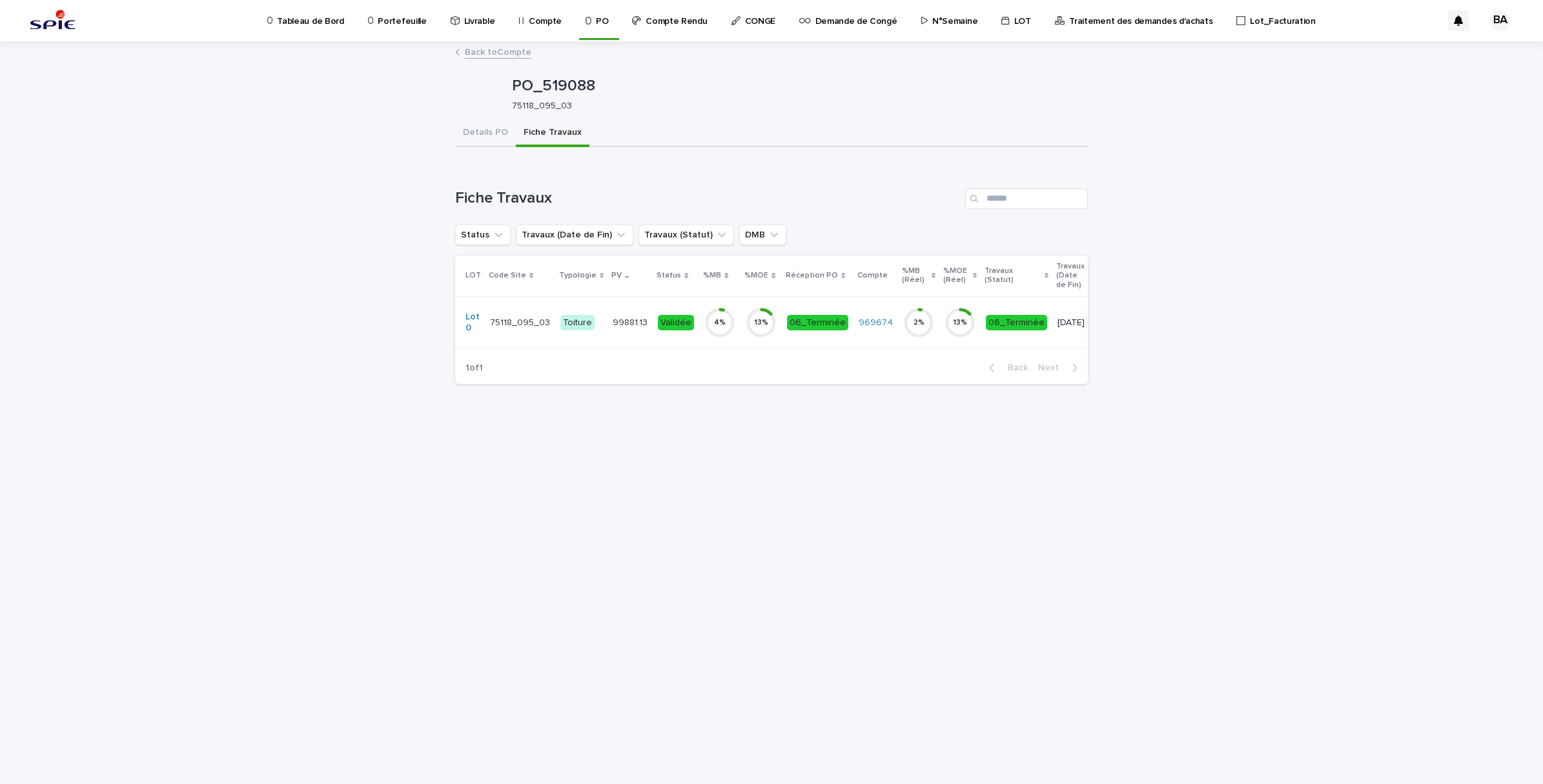
click at [818, 336] on td "06_Terminée" at bounding box center [818, 322] width 72 height 53
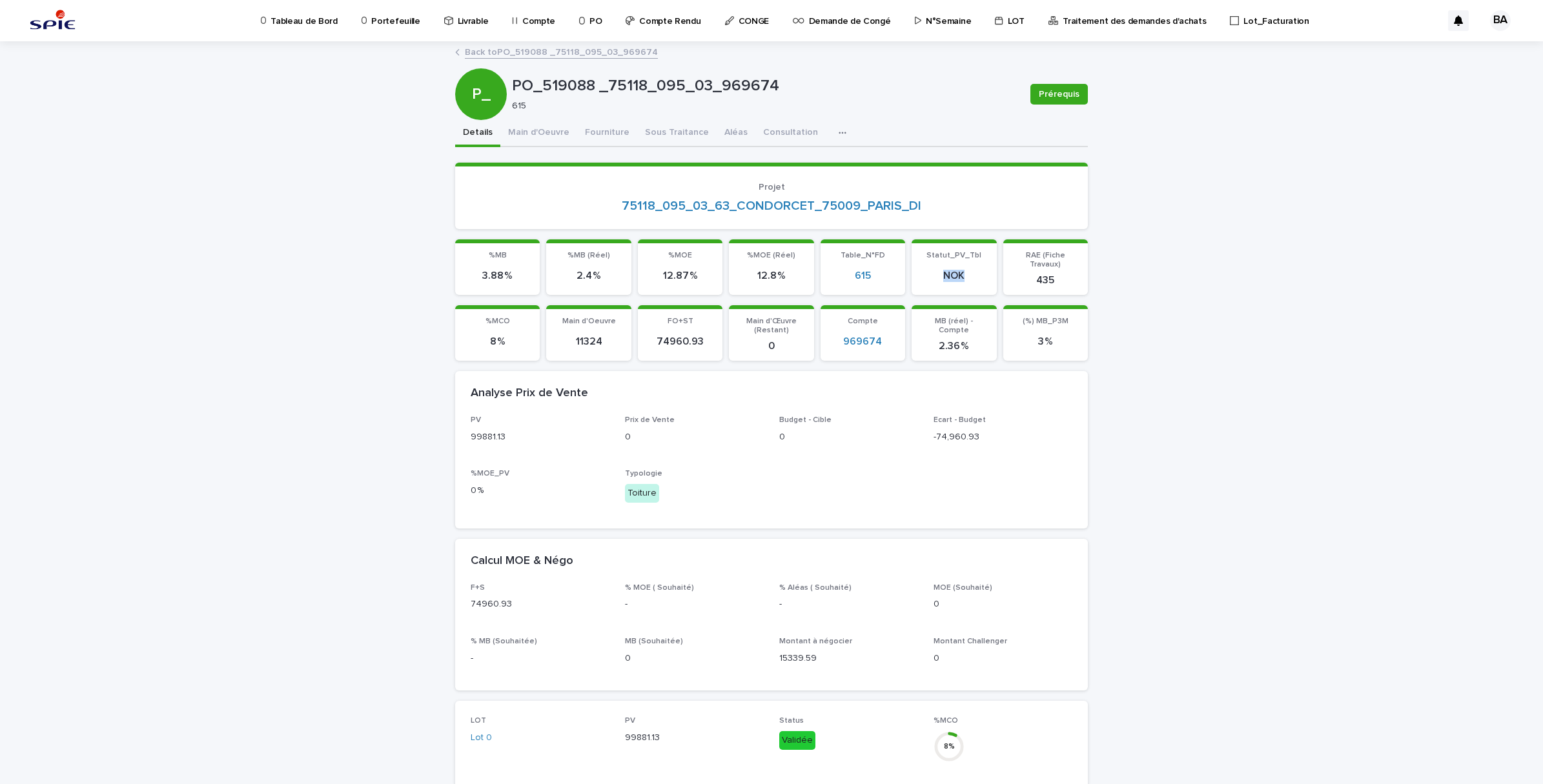
drag, startPoint x: 960, startPoint y: 272, endPoint x: 936, endPoint y: 270, distance: 24.1
click at [936, 270] on p "NOK" at bounding box center [953, 276] width 69 height 13
click at [515, 50] on link "Back to PO_519088 _75118_095_03_969674" at bounding box center [561, 52] width 193 height 15
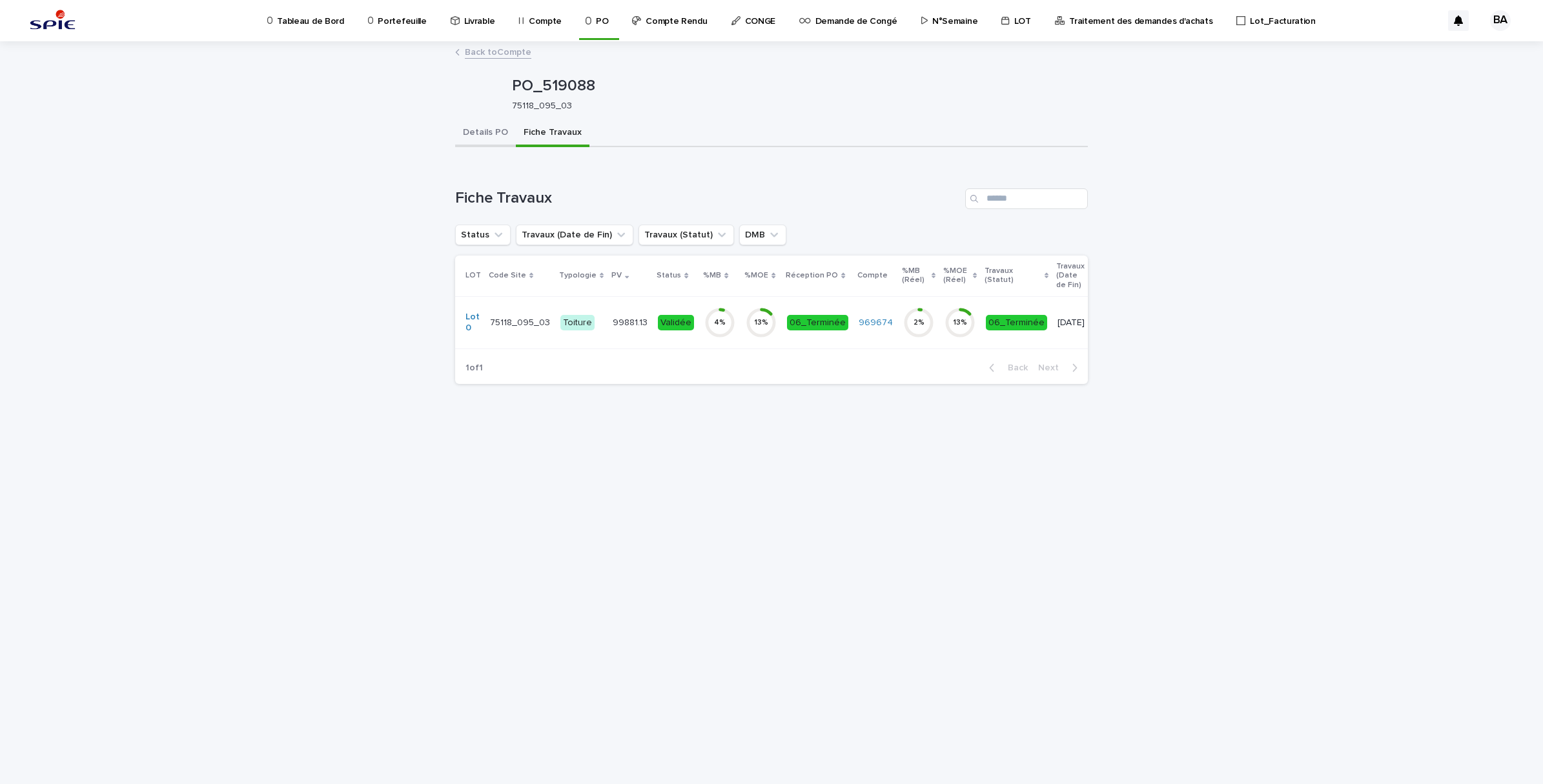
click at [466, 134] on button "Details PO" at bounding box center [485, 134] width 61 height 27
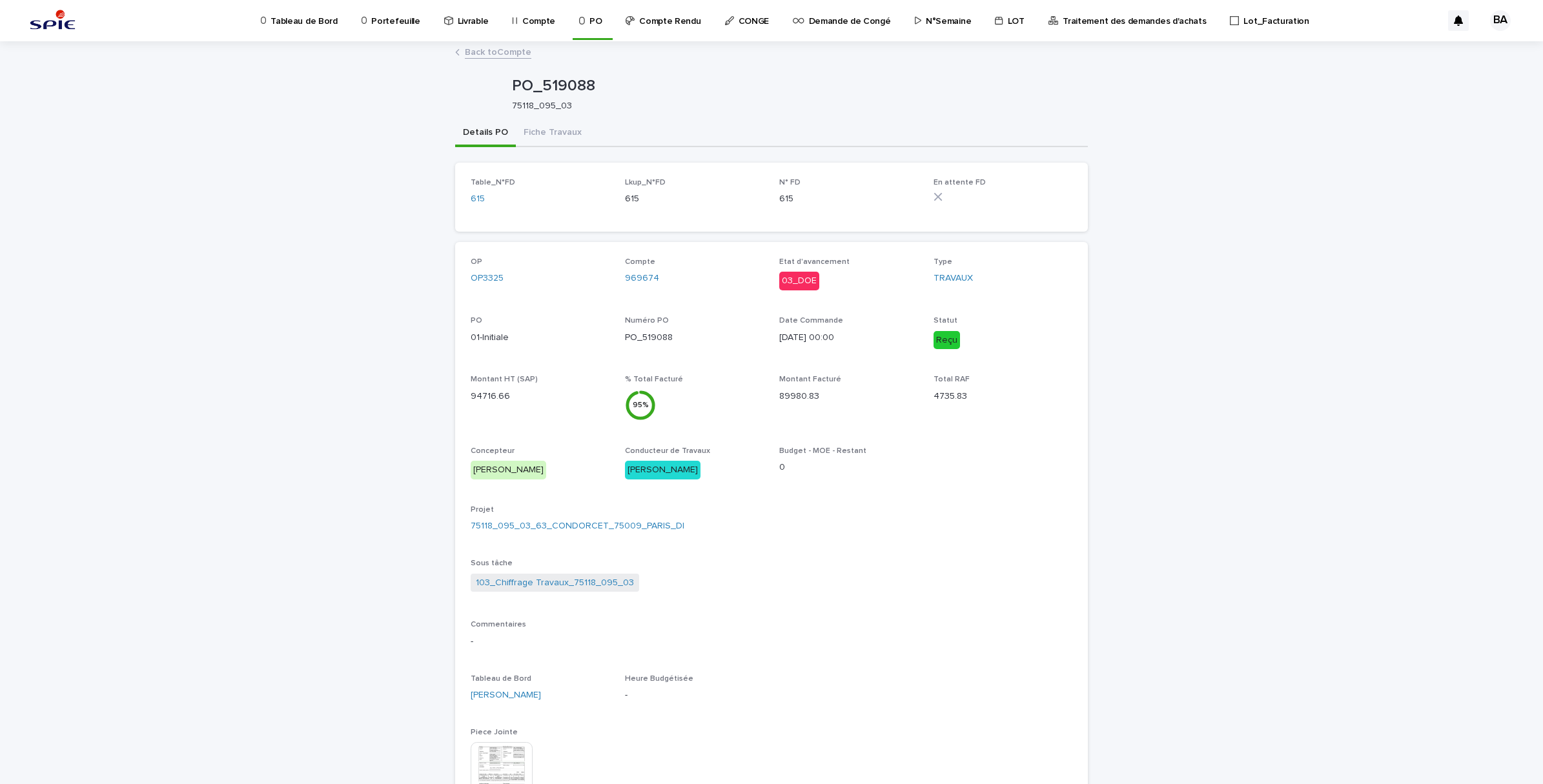
click at [492, 47] on link "Back to Compte" at bounding box center [498, 52] width 67 height 15
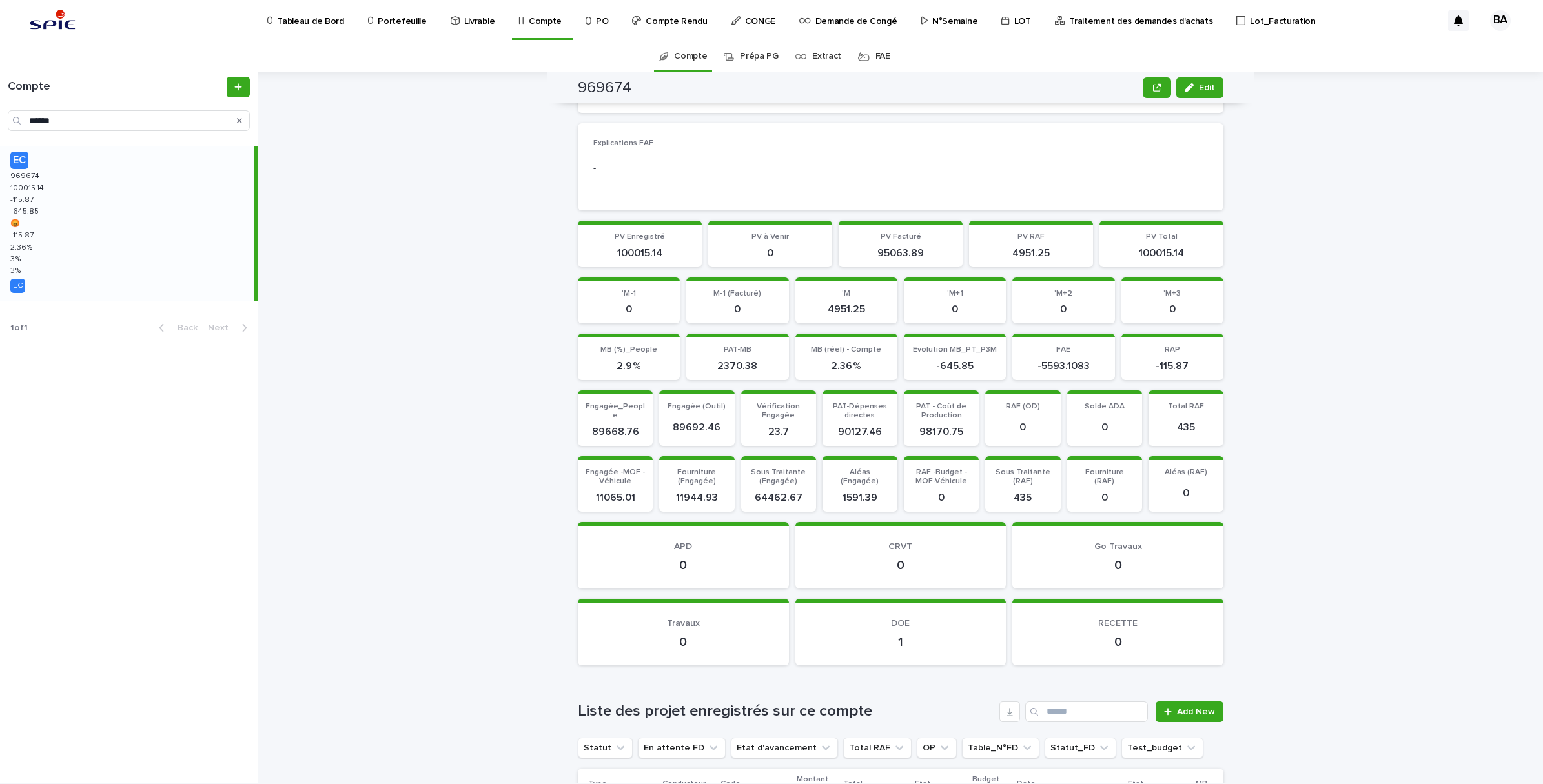
scroll to position [484, 0]
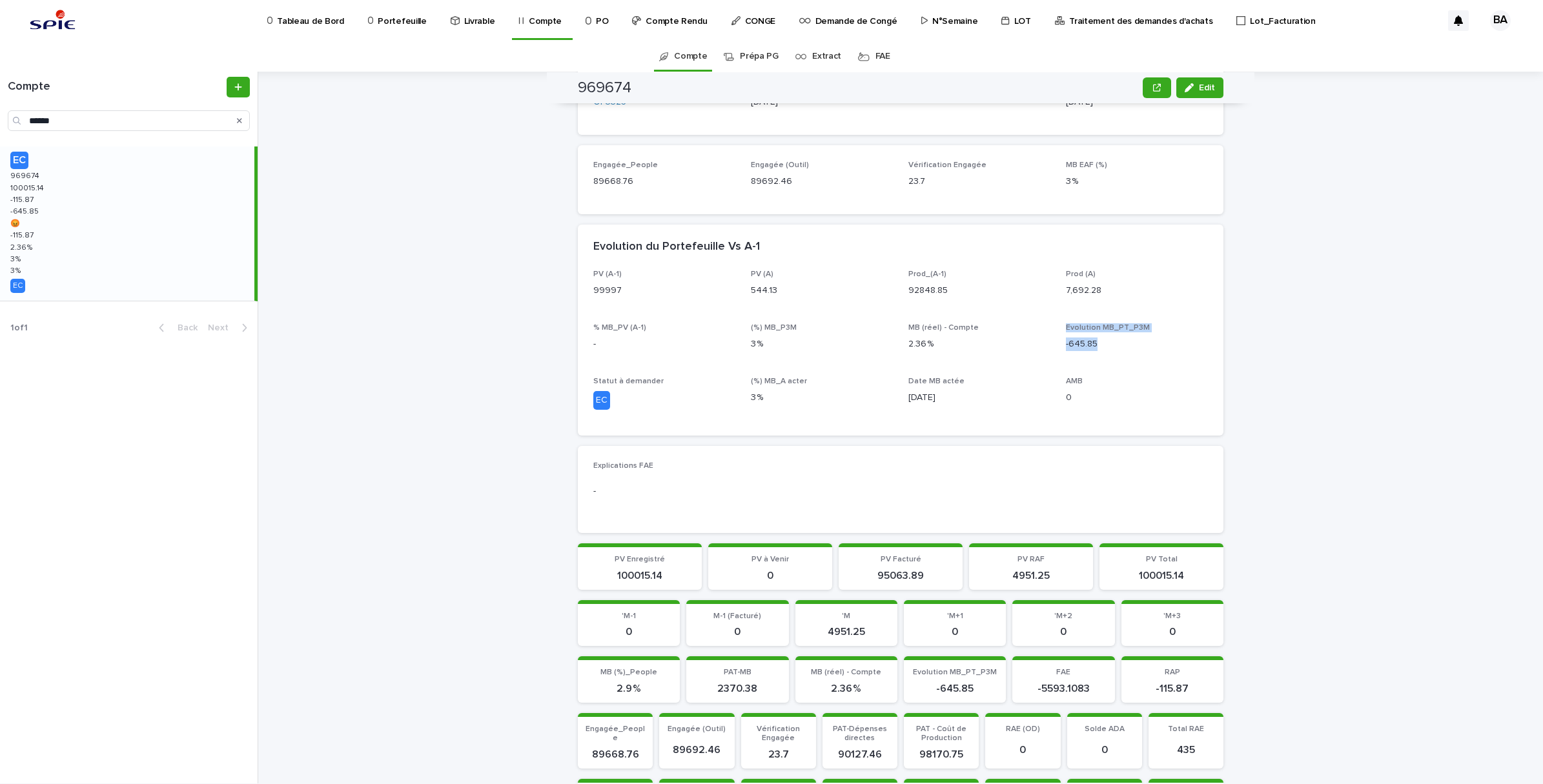
drag, startPoint x: 1102, startPoint y: 346, endPoint x: 1051, endPoint y: 343, distance: 51.1
click at [1051, 343] on div "PV (A-1) 99997 PV (A) 544.13 Prod_(A-1) 92848.85 Prod (A) 7,692.28 % MB_PV (A-1…" at bounding box center [901, 345] width 615 height 151
click at [1098, 351] on div "Evolution MB_PT_P3M -645.85" at bounding box center [1137, 342] width 142 height 38
drag, startPoint x: 1093, startPoint y: 342, endPoint x: 1054, endPoint y: 342, distance: 39.0
click at [1054, 342] on div "PV (A-1) 99997 PV (A) 544.13 Prod_(A-1) 92848.85 Prod (A) 7,692.28 % MB_PV (A-1…" at bounding box center [901, 345] width 615 height 151
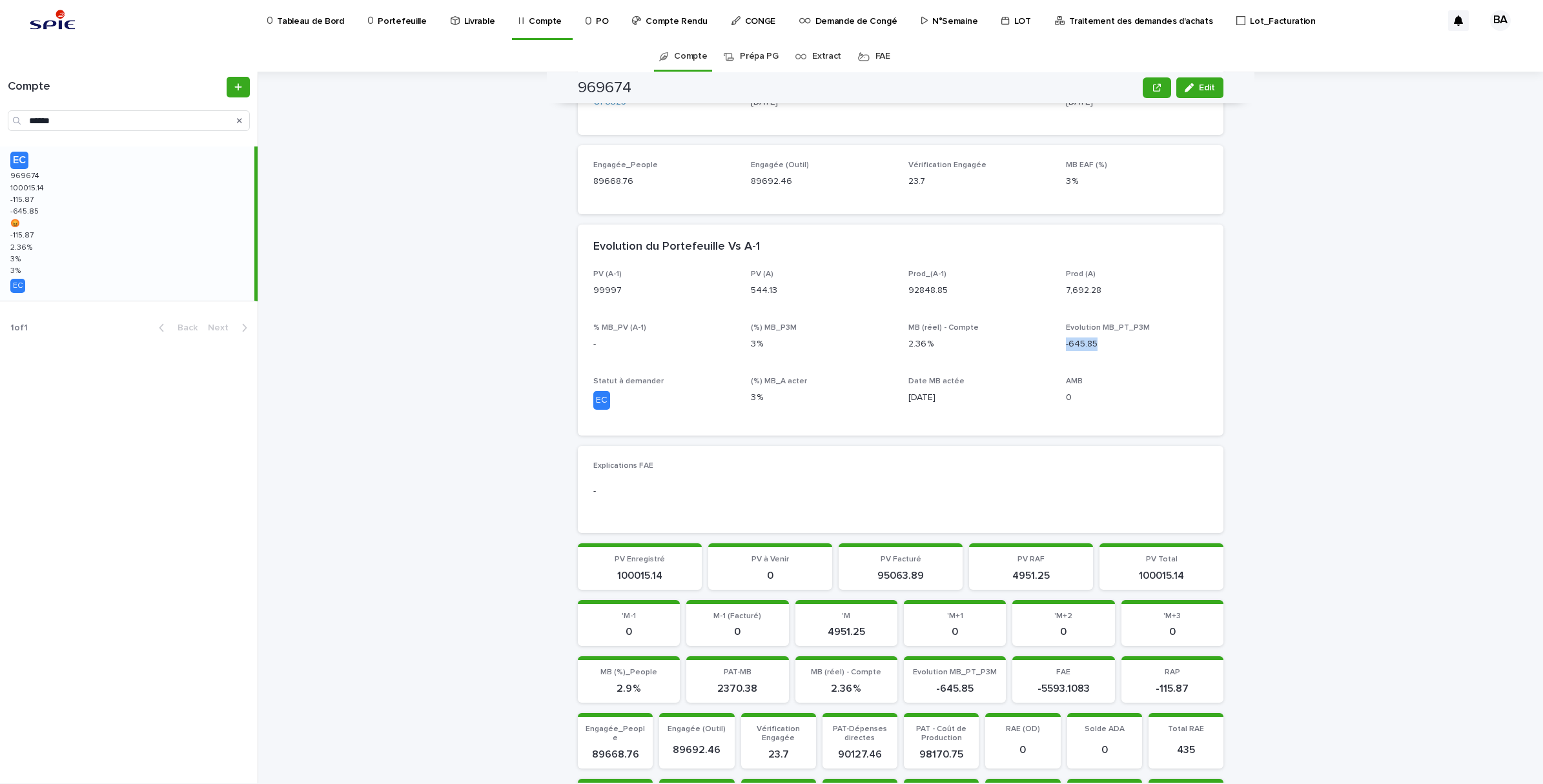
scroll to position [322, 0]
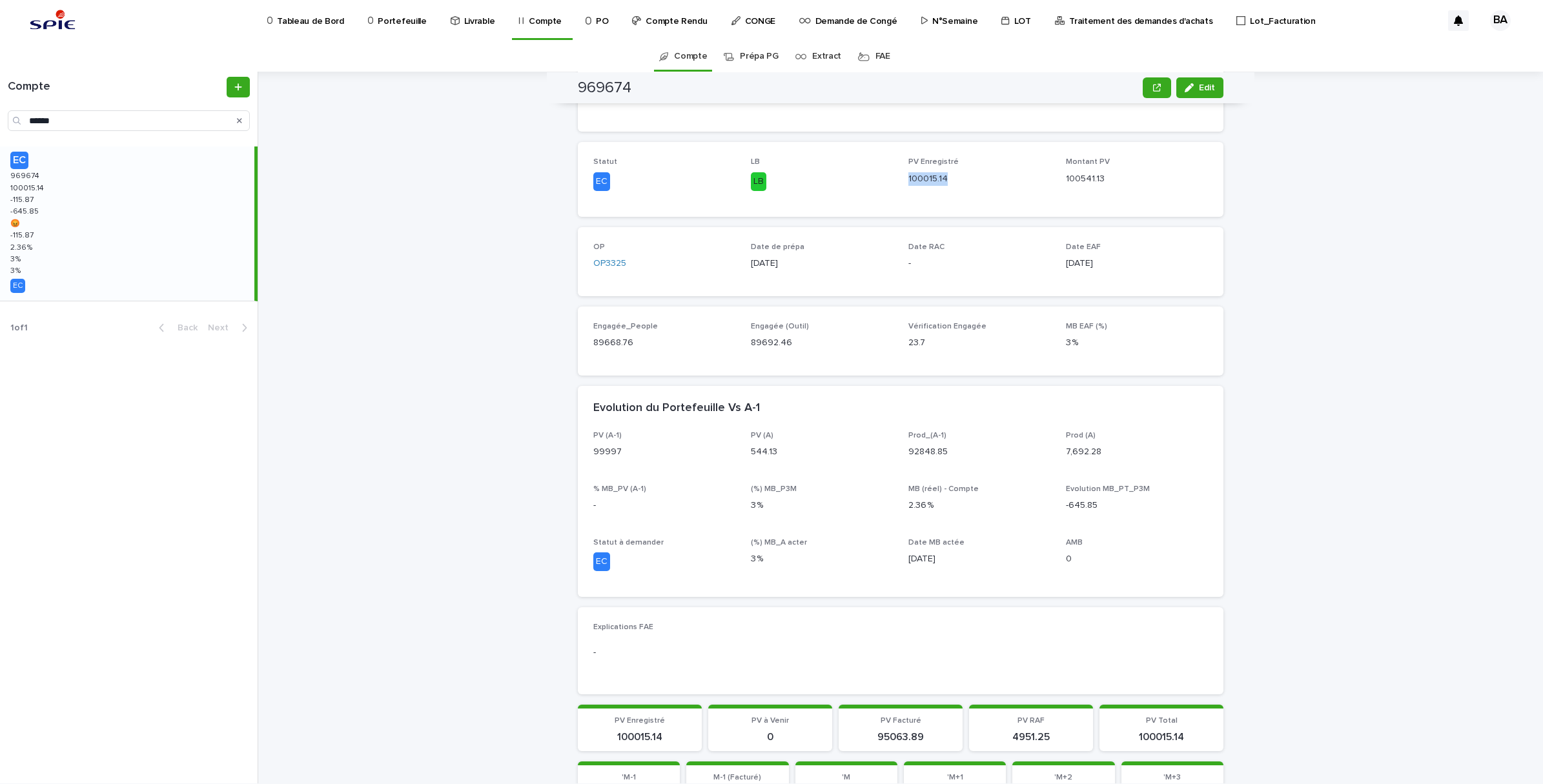
drag, startPoint x: 901, startPoint y: 180, endPoint x: 941, endPoint y: 188, distance: 40.8
click at [941, 188] on div "Statut EC LB LB PV Enregistré 100015.14 Montant PV 100541.13" at bounding box center [901, 180] width 615 height 43
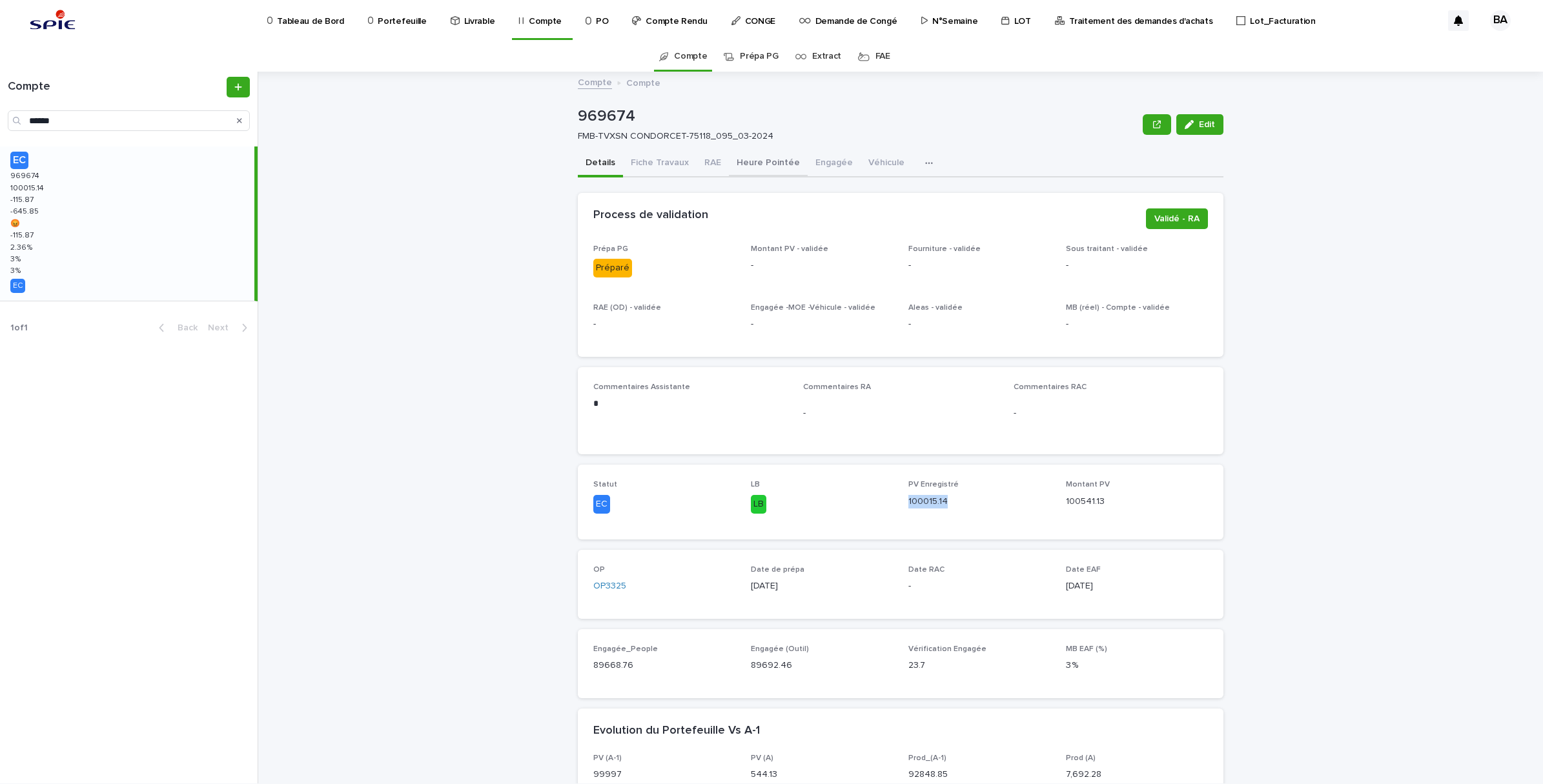
drag, startPoint x: 703, startPoint y: 155, endPoint x: 740, endPoint y: 172, distance: 40.7
click at [703, 155] on button "RAE" at bounding box center [713, 164] width 33 height 27
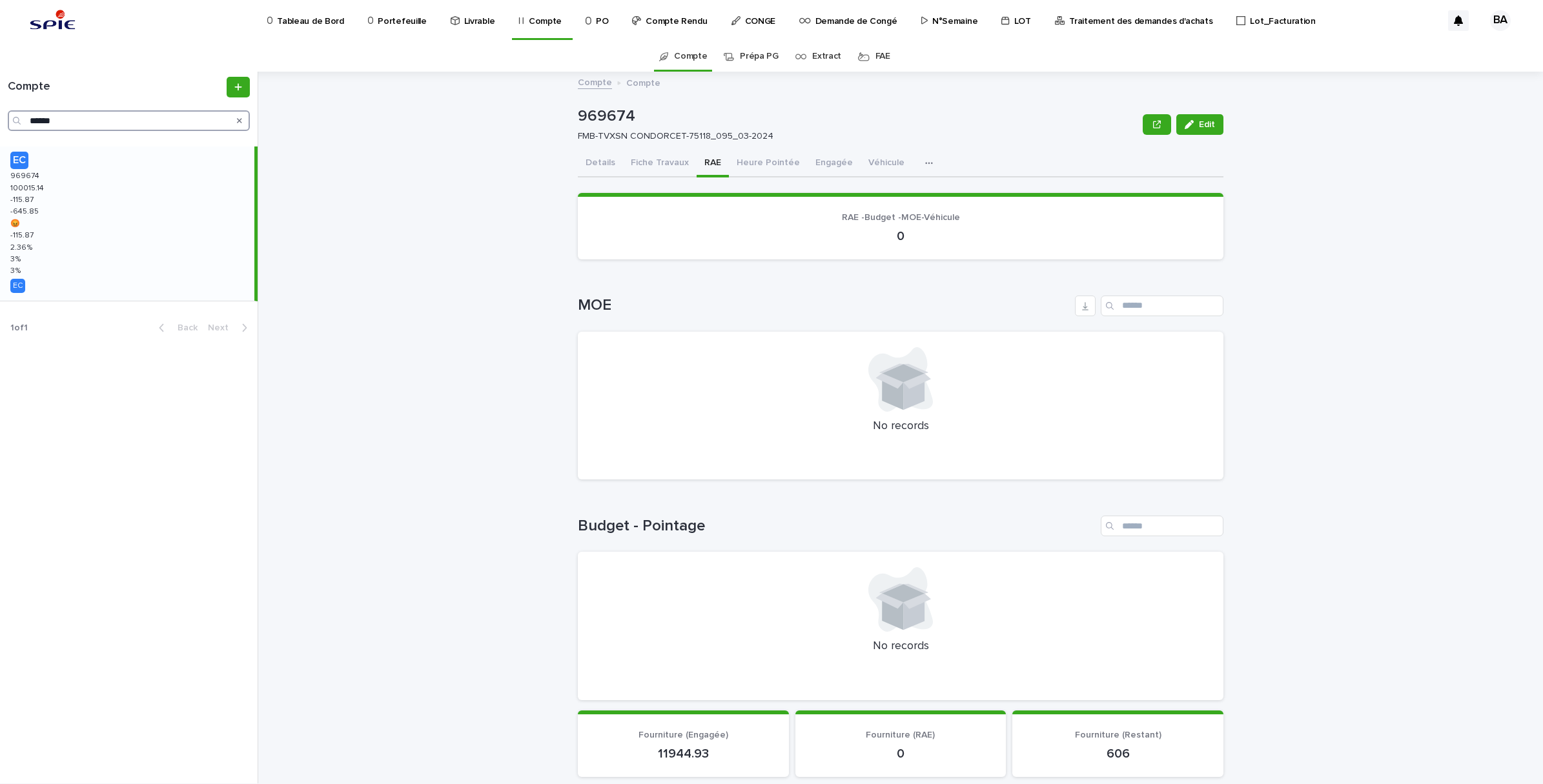
drag, startPoint x: 72, startPoint y: 121, endPoint x: 10, endPoint y: 114, distance: 62.4
click at [10, 123] on div "******" at bounding box center [129, 120] width 242 height 21
paste input "Search"
click at [94, 225] on div "EC 970529 970529 83235.55 83235.55 -0.45 -0.45 -205.18 -205.18 😡 😡 -0.45 -0.45 …" at bounding box center [127, 223] width 254 height 154
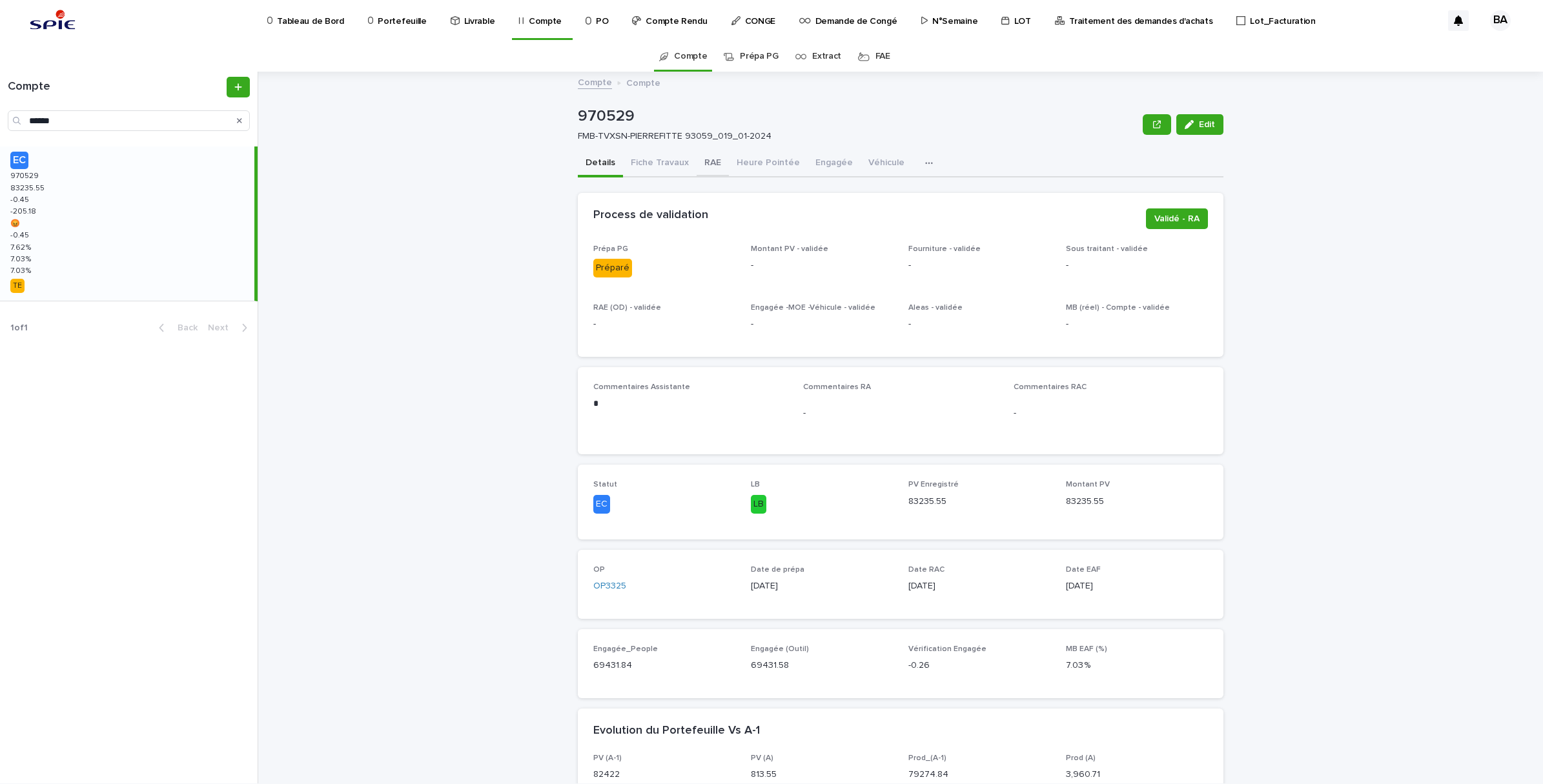
click at [714, 164] on button "RAE" at bounding box center [713, 164] width 33 height 27
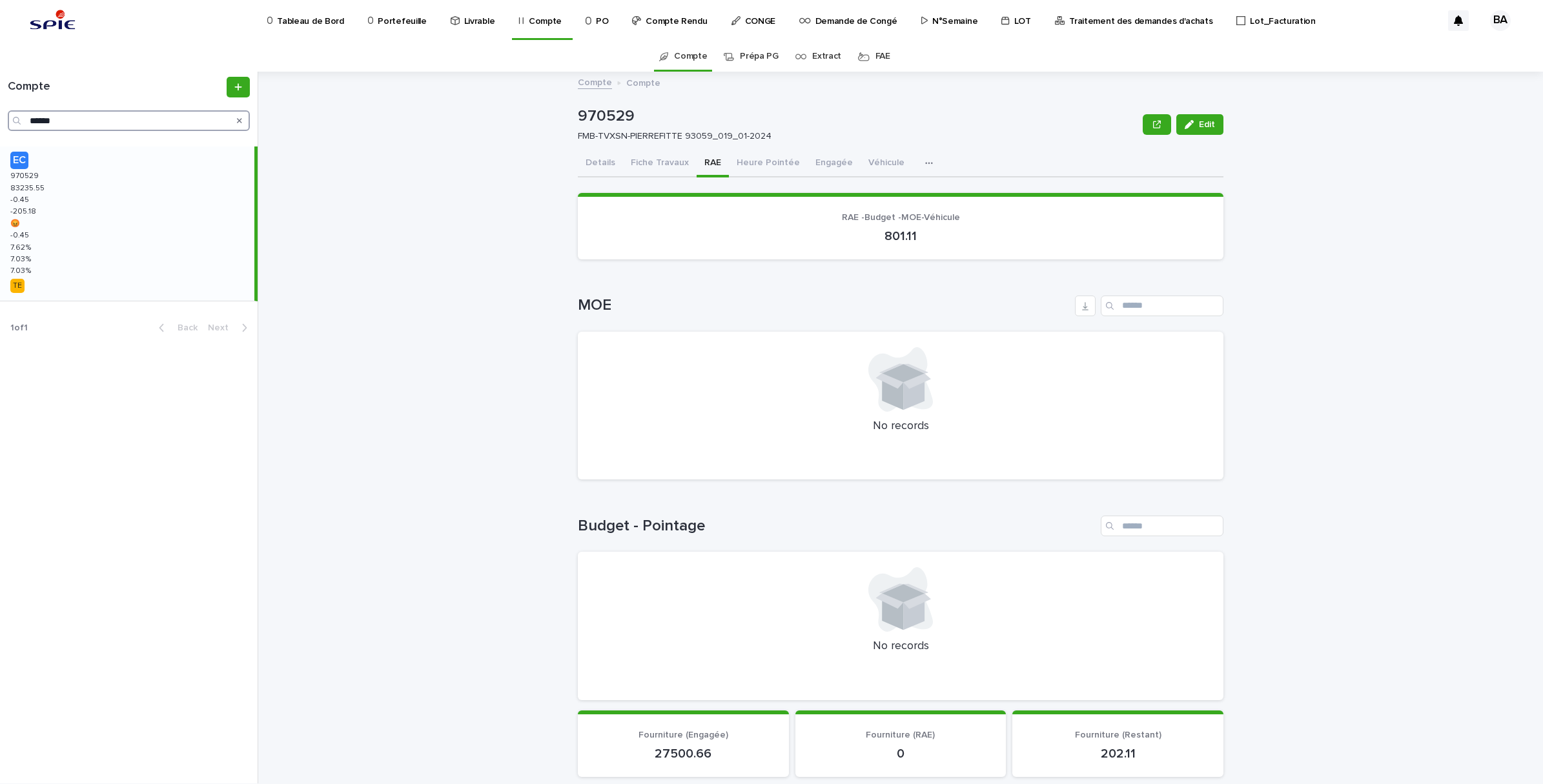
drag, startPoint x: 73, startPoint y: 123, endPoint x: 0, endPoint y: 109, distance: 74.3
click at [2, 109] on div "Compte ******" at bounding box center [129, 104] width 257 height 54
paste input "Search"
click at [69, 204] on div "EC 966155 966155 54976.61 54976.61 -0.39 -0.39 105.11 105.11 -0.39 -0.39 2.19 %…" at bounding box center [127, 219] width 254 height 145
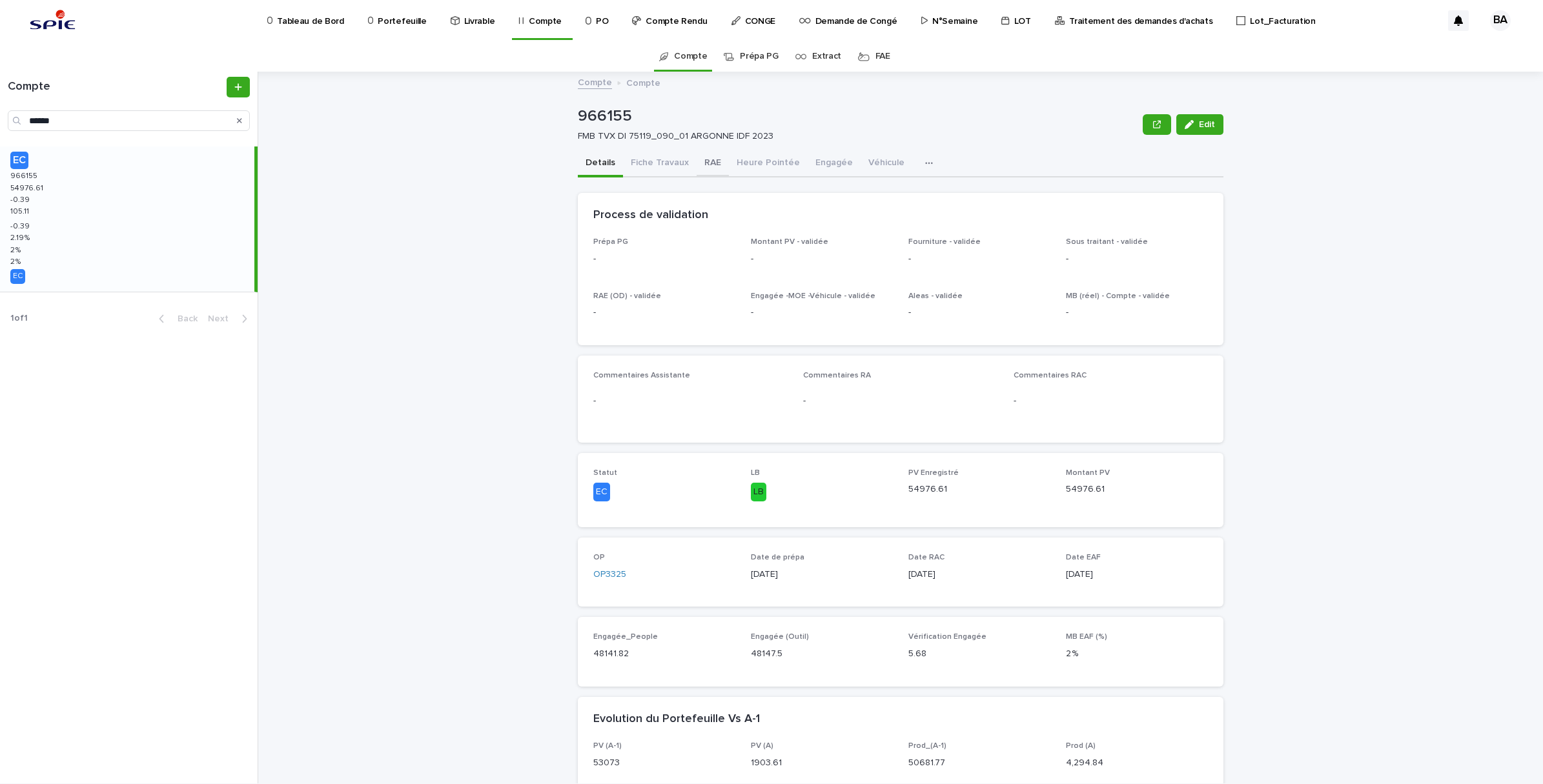
click at [703, 159] on button "RAE" at bounding box center [713, 164] width 33 height 27
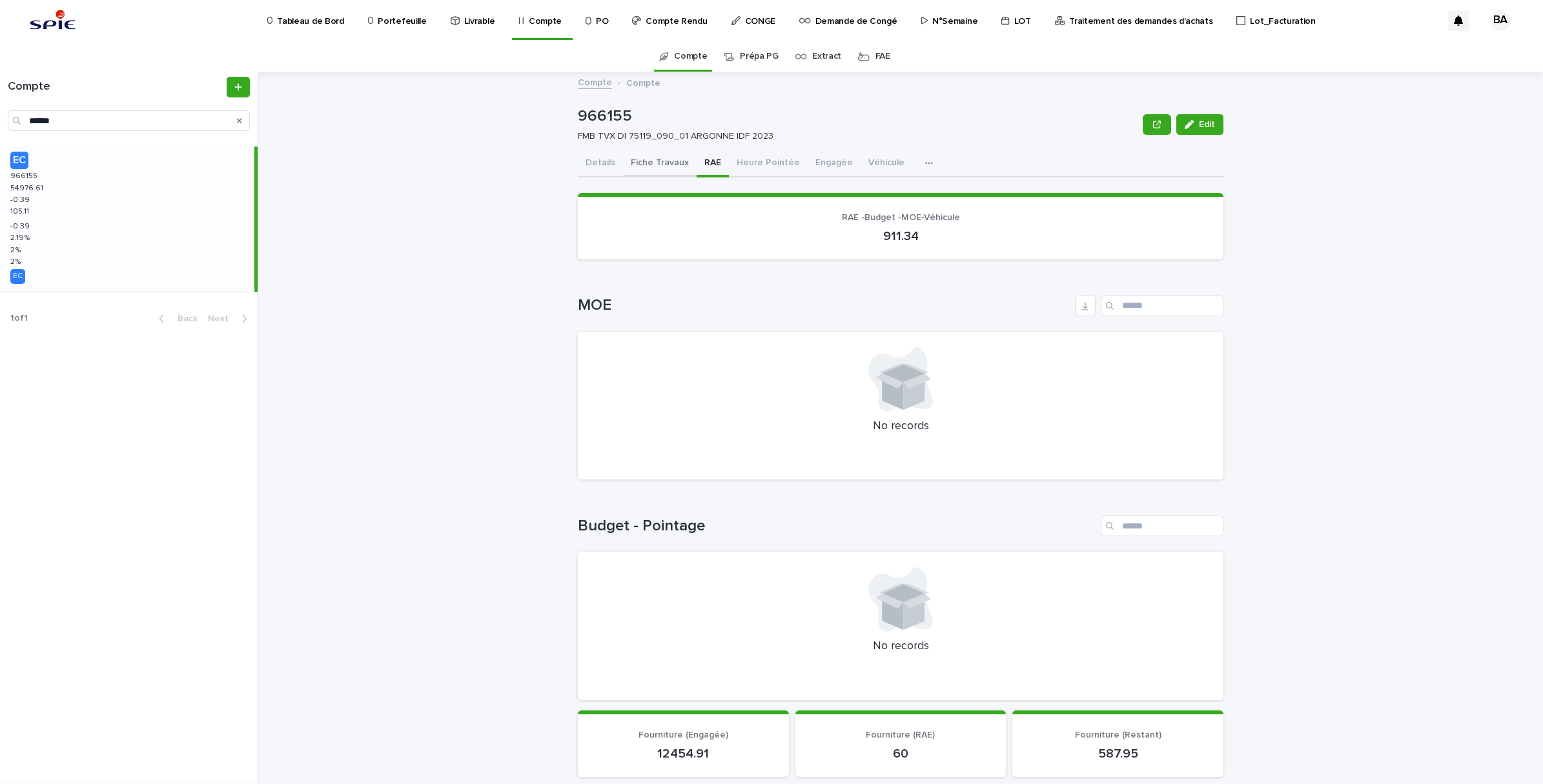
click at [632, 163] on button "Fiche Travaux" at bounding box center [660, 164] width 74 height 27
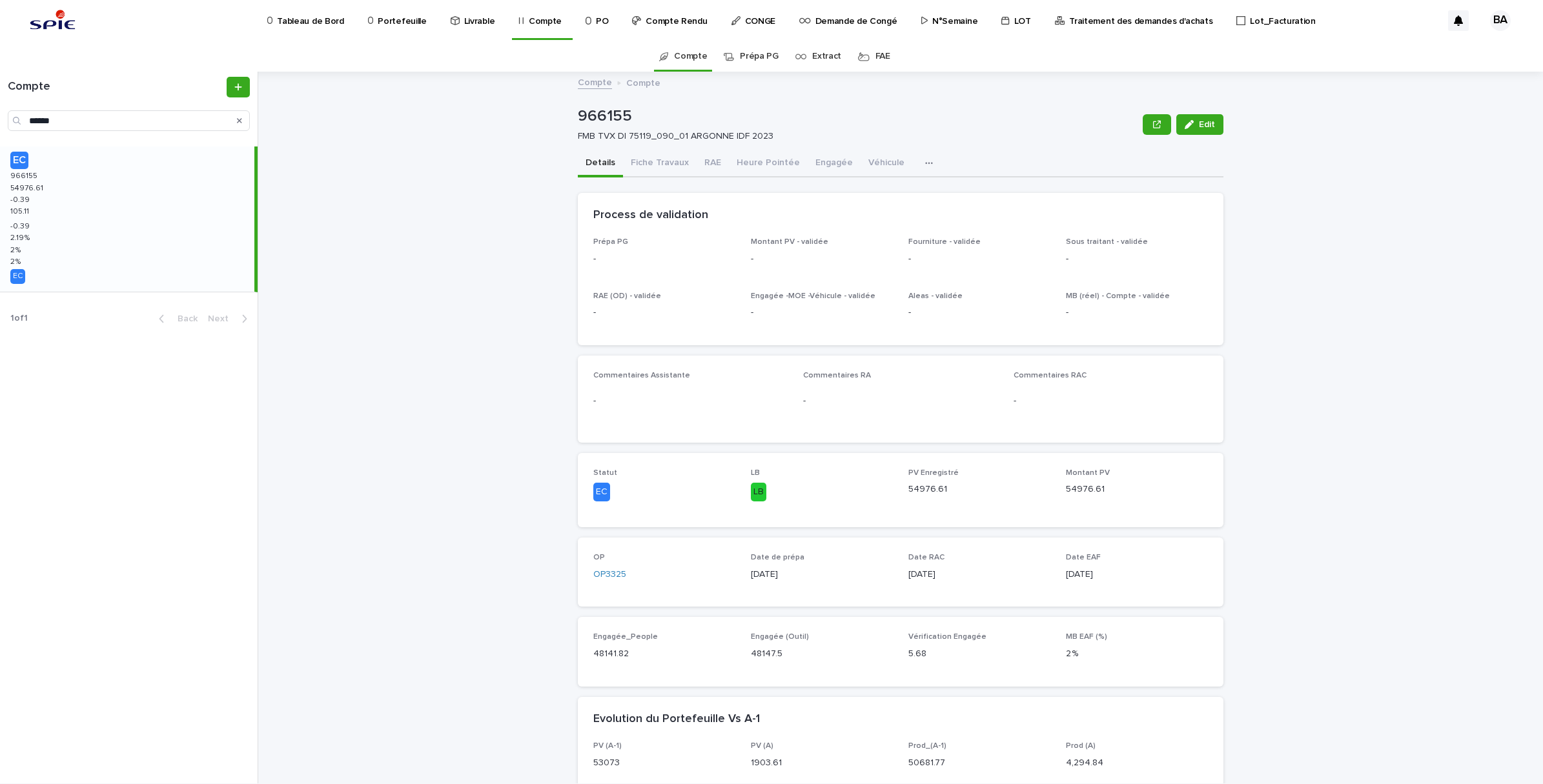
click at [598, 159] on button "Details" at bounding box center [601, 164] width 45 height 27
click at [748, 166] on button "Heure Pointée" at bounding box center [768, 164] width 79 height 27
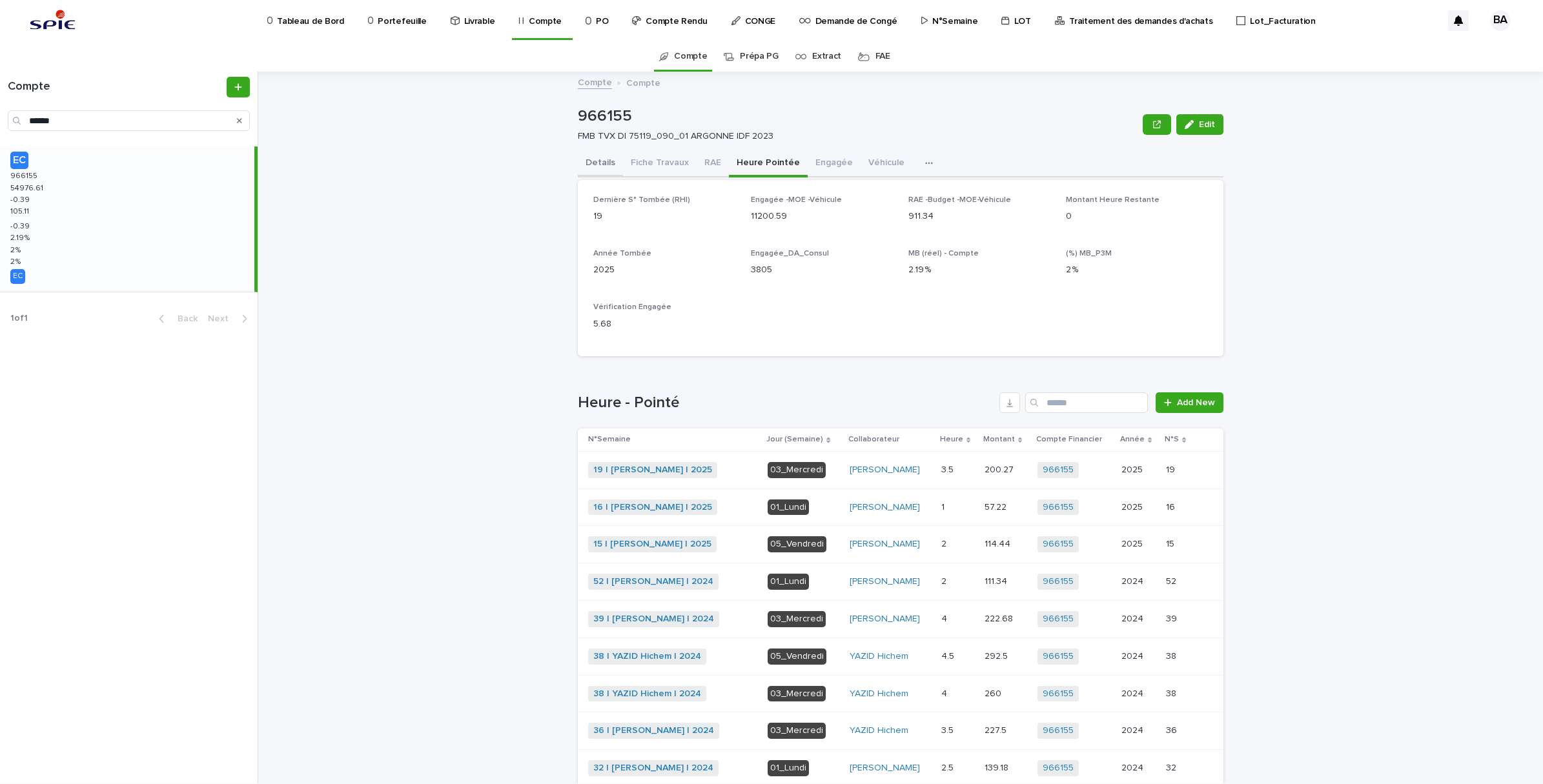
click at [581, 172] on button "Details" at bounding box center [601, 164] width 45 height 27
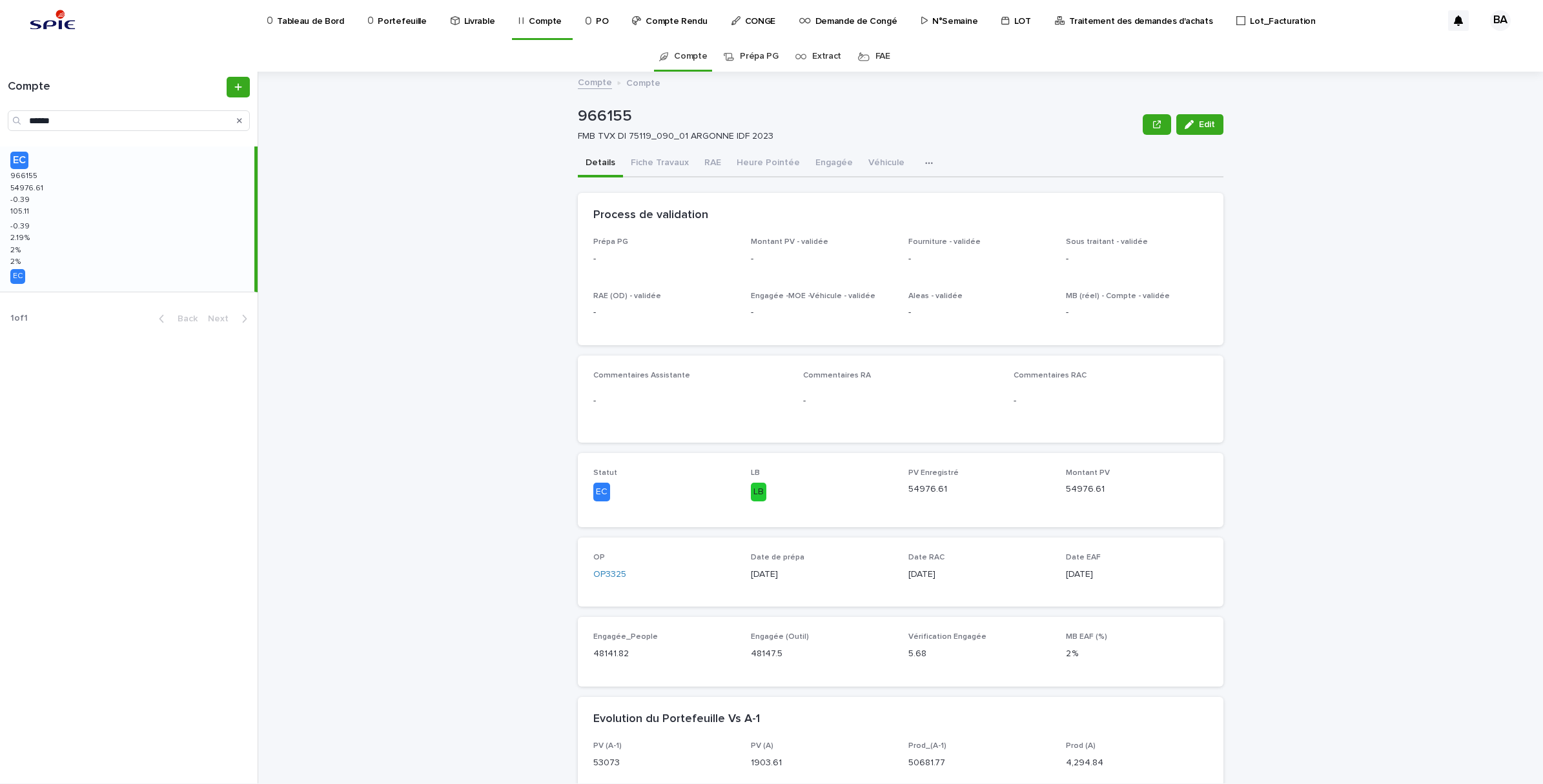
click at [584, 161] on button "Details" at bounding box center [601, 164] width 45 height 27
click at [697, 161] on button "RAE" at bounding box center [713, 164] width 33 height 27
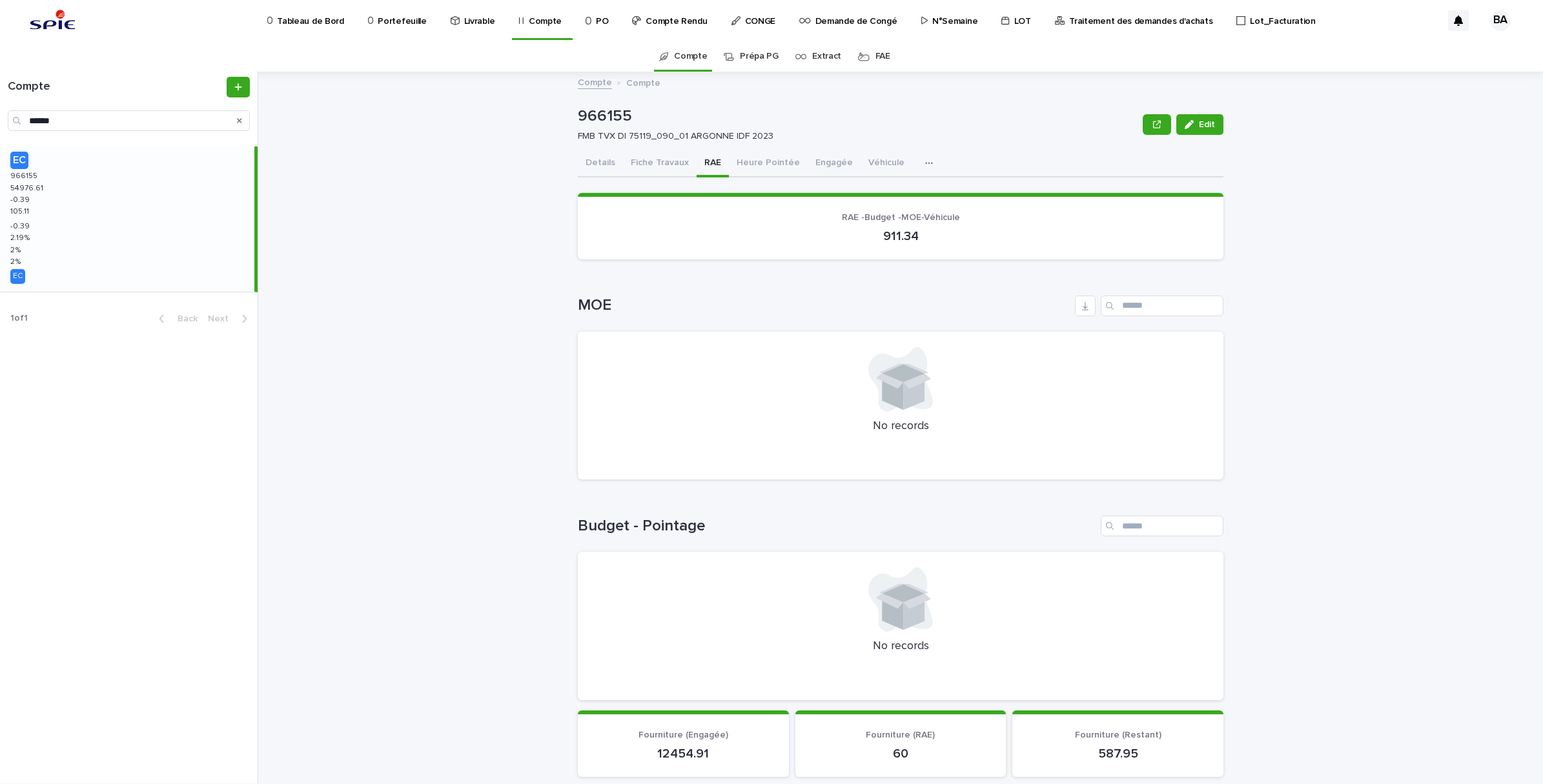
click at [598, 163] on button "Details" at bounding box center [601, 164] width 45 height 27
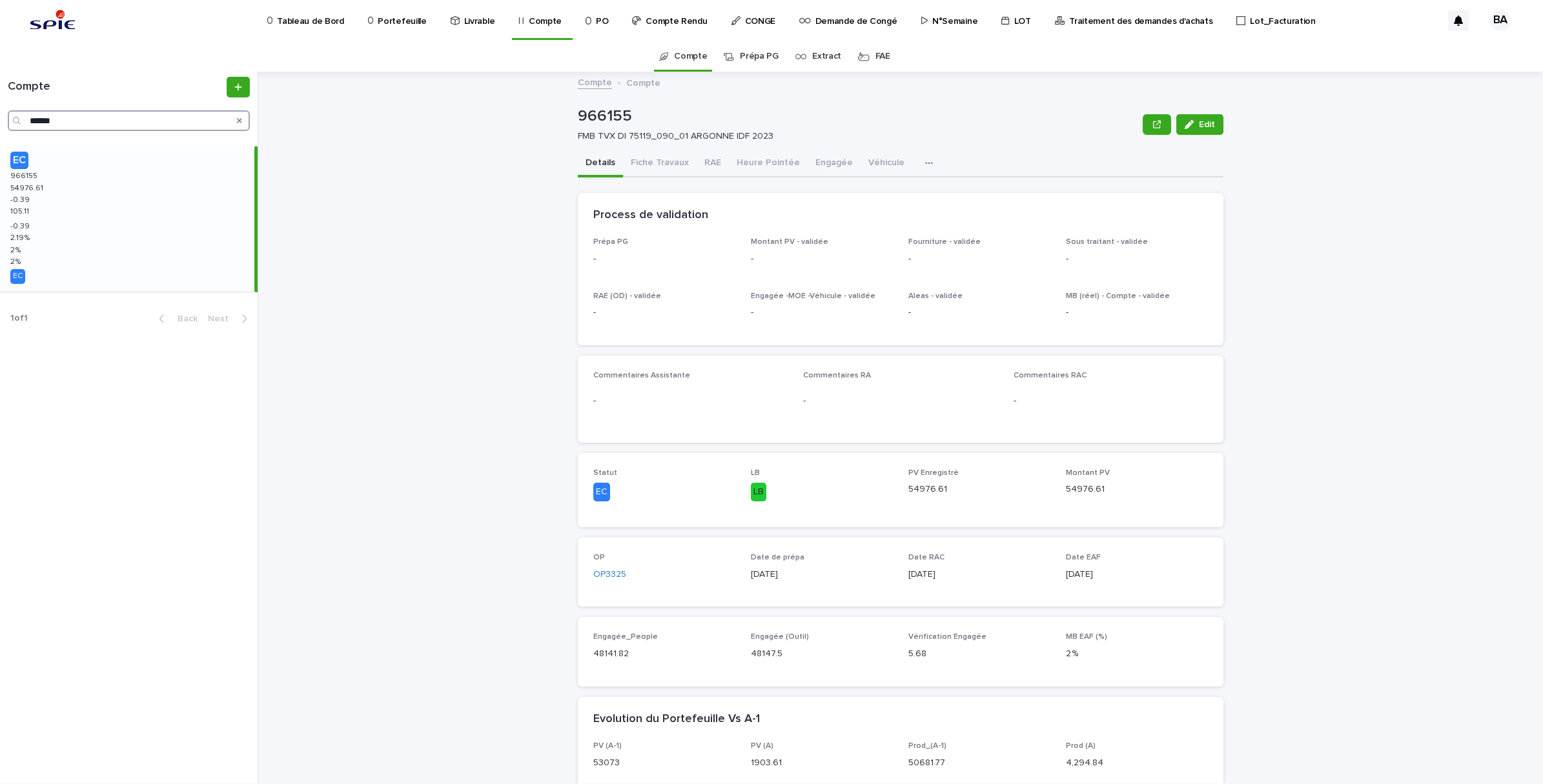
drag, startPoint x: 105, startPoint y: 123, endPoint x: 8, endPoint y: 109, distance: 98.0
click at [8, 110] on div "******" at bounding box center [129, 120] width 242 height 21
paste input "Search"
type input "******"
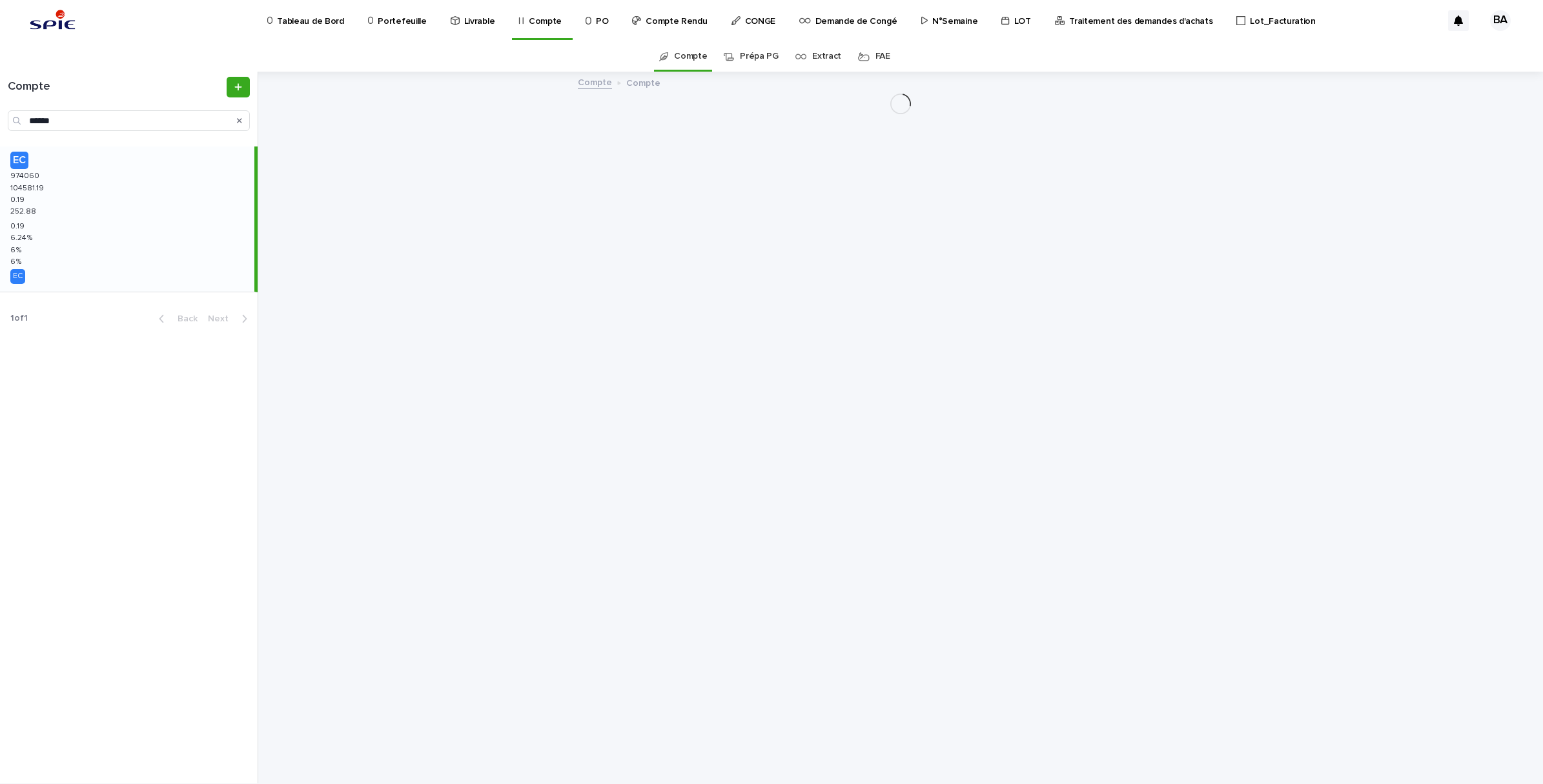
click at [43, 220] on div "EC 974060 974060 104581.19 104581.19 0.19 0.19 252.88 252.88 0.19 0.19 6.24 % 6…" at bounding box center [127, 219] width 254 height 145
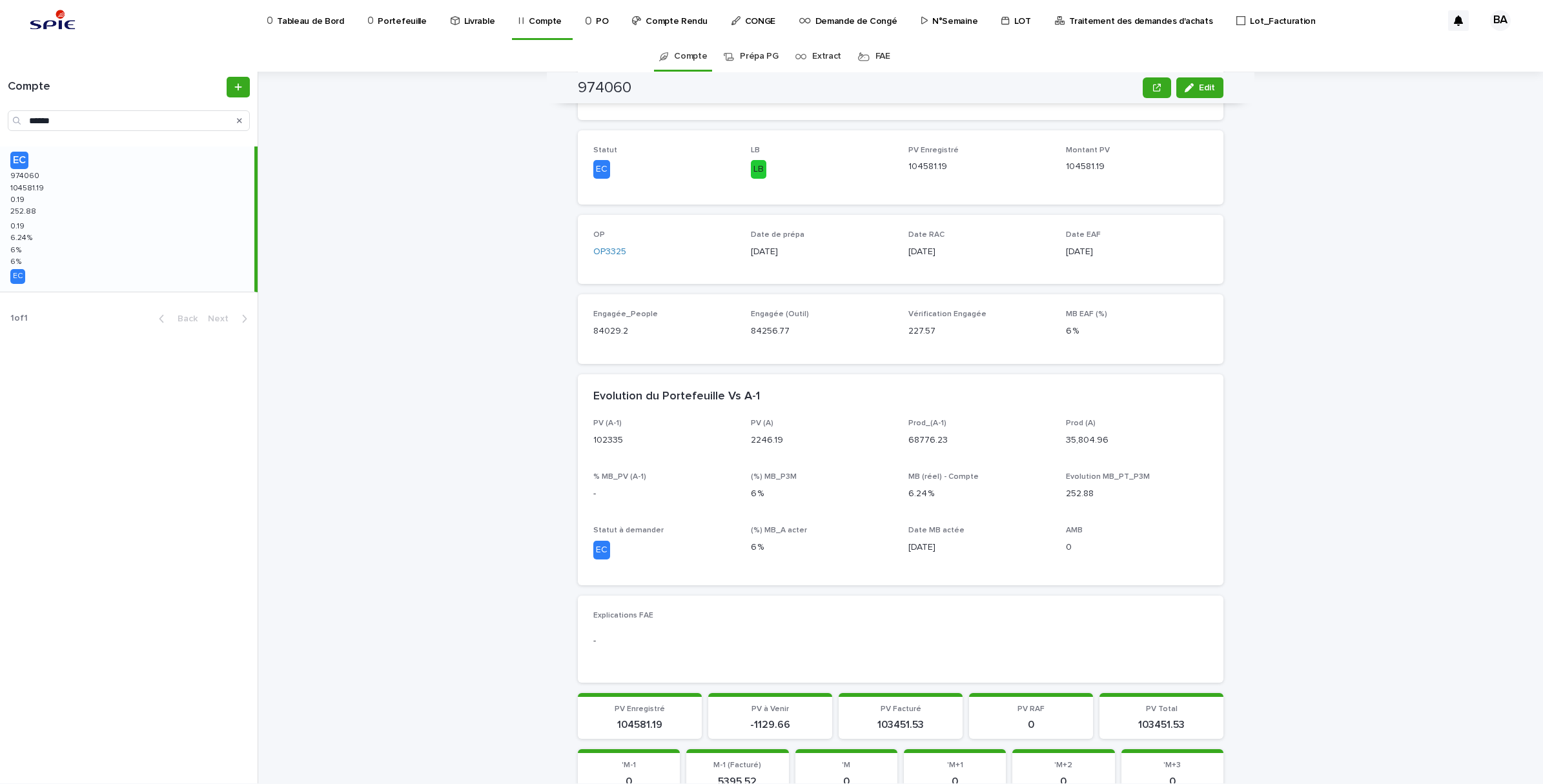
scroll to position [217, 0]
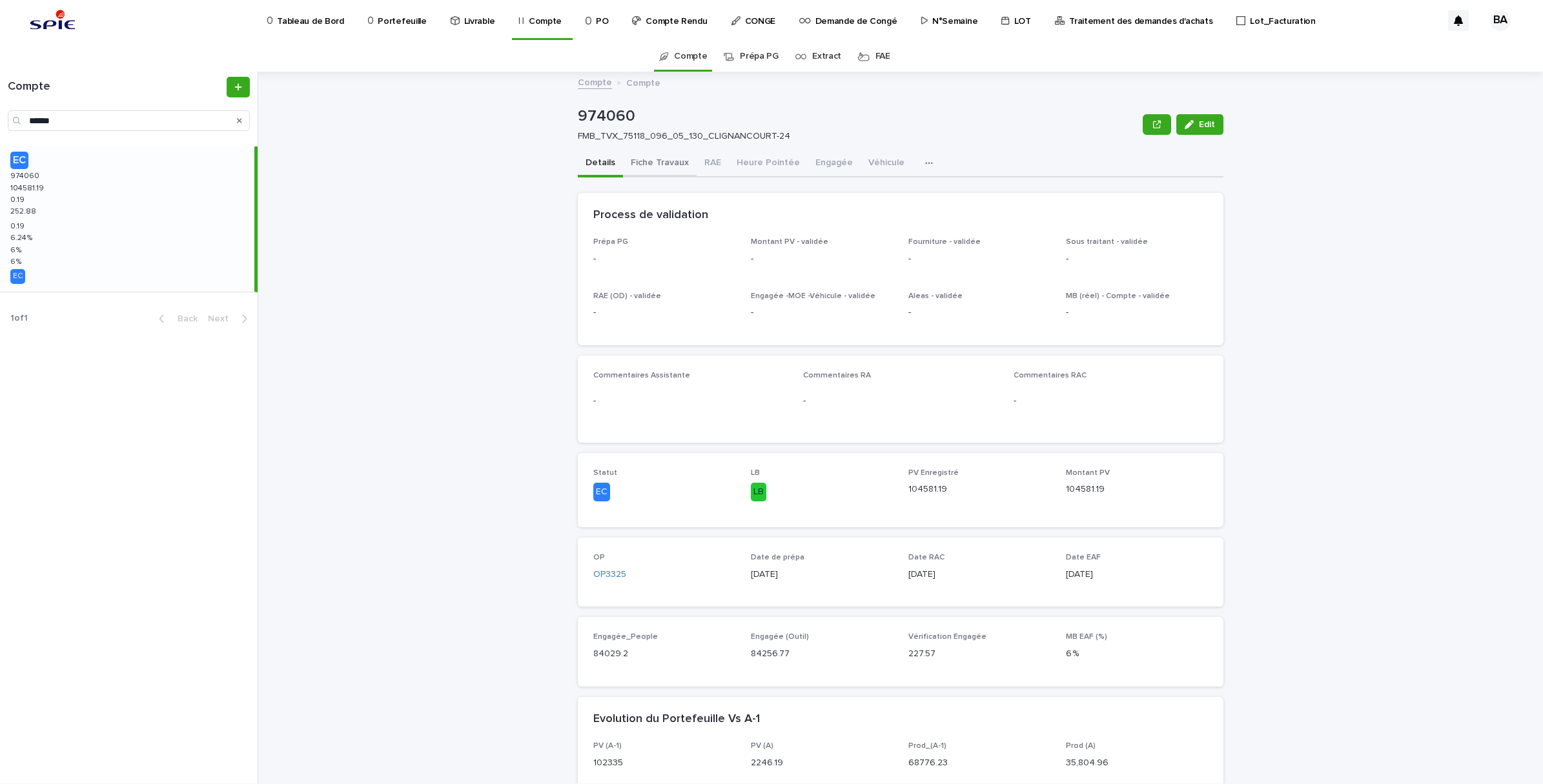
click at [651, 159] on button "Fiche Travaux" at bounding box center [660, 164] width 74 height 27
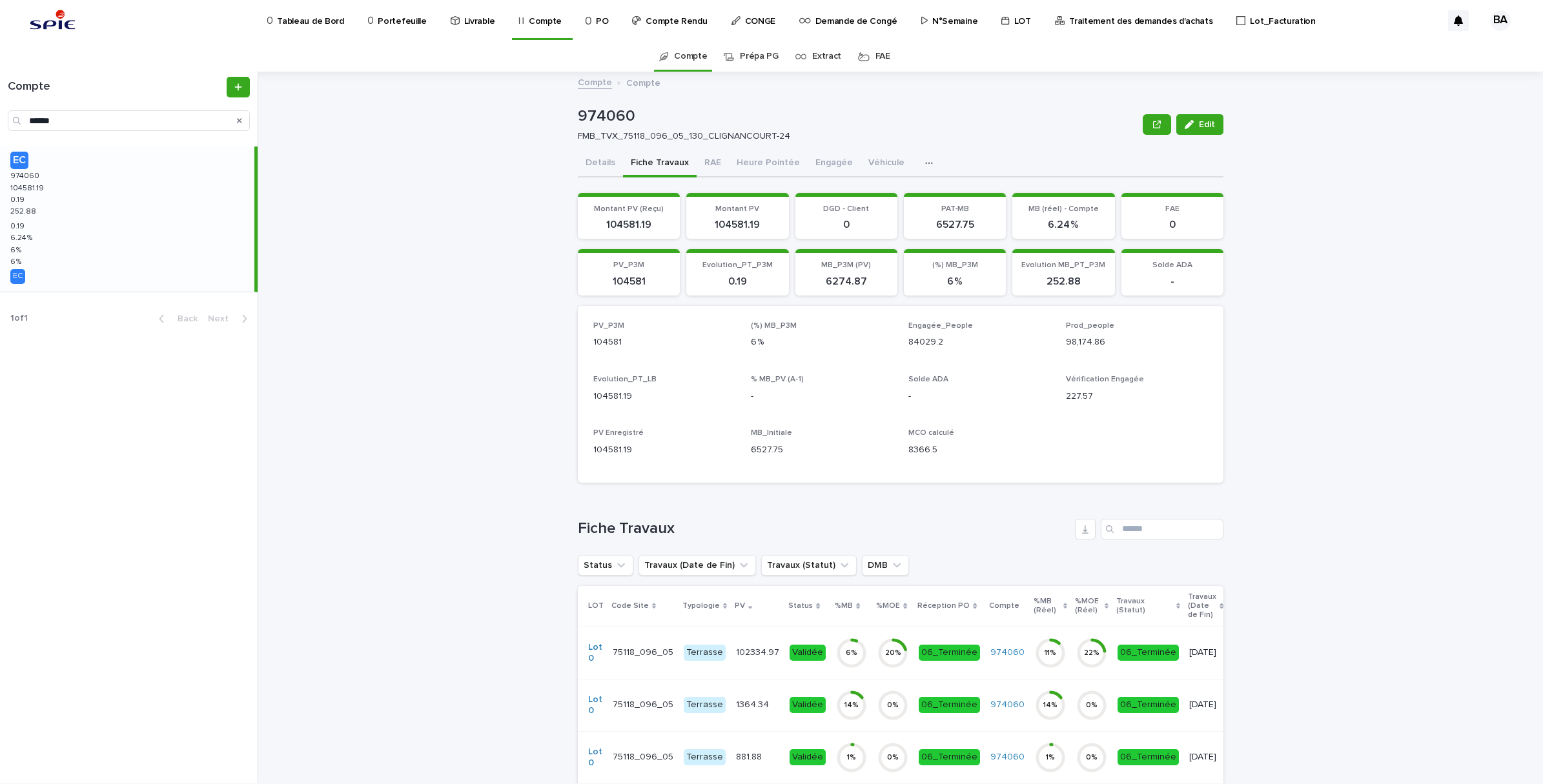
click at [594, 160] on button "Details" at bounding box center [601, 164] width 45 height 27
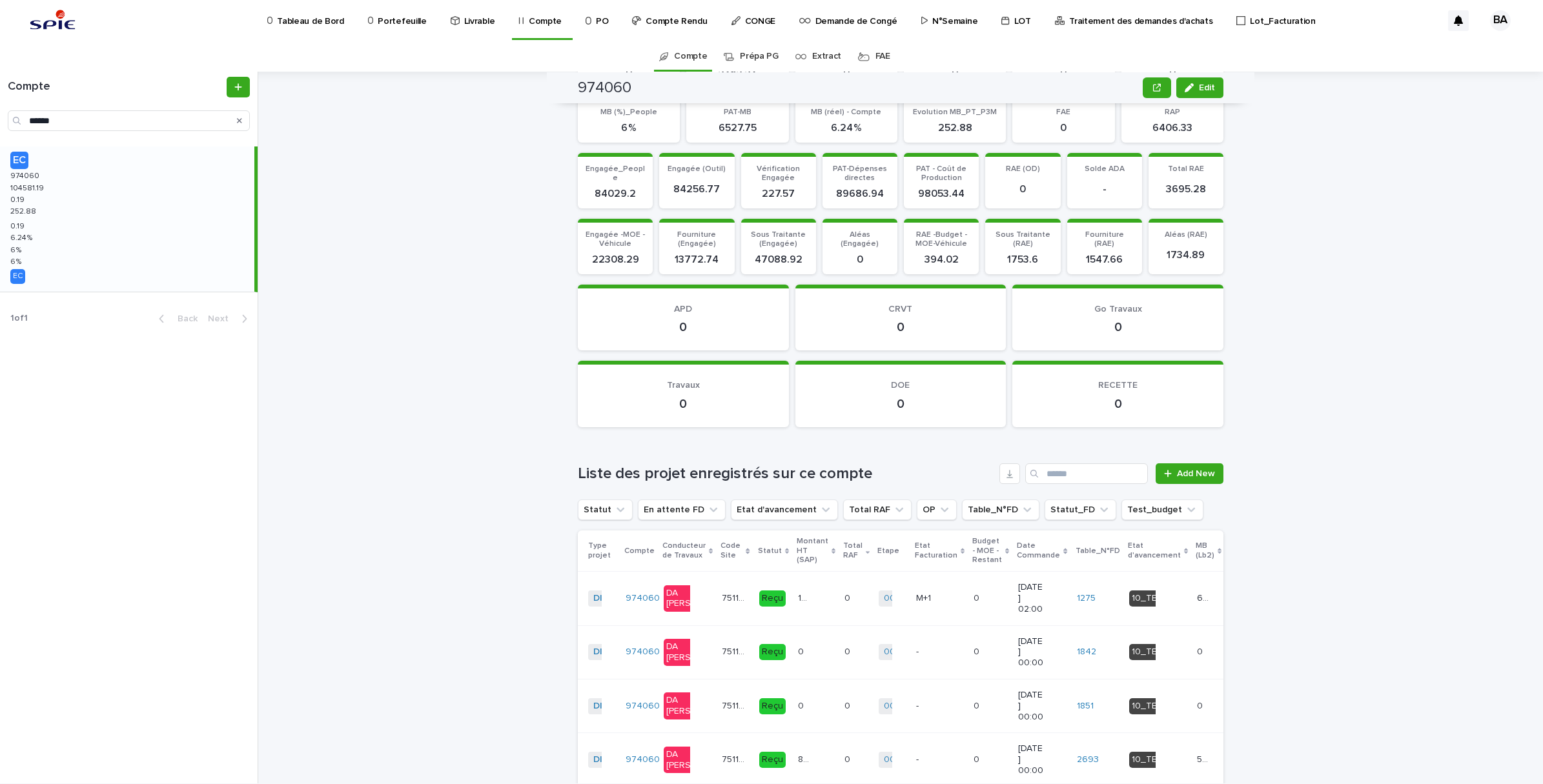
scroll to position [1277, 0]
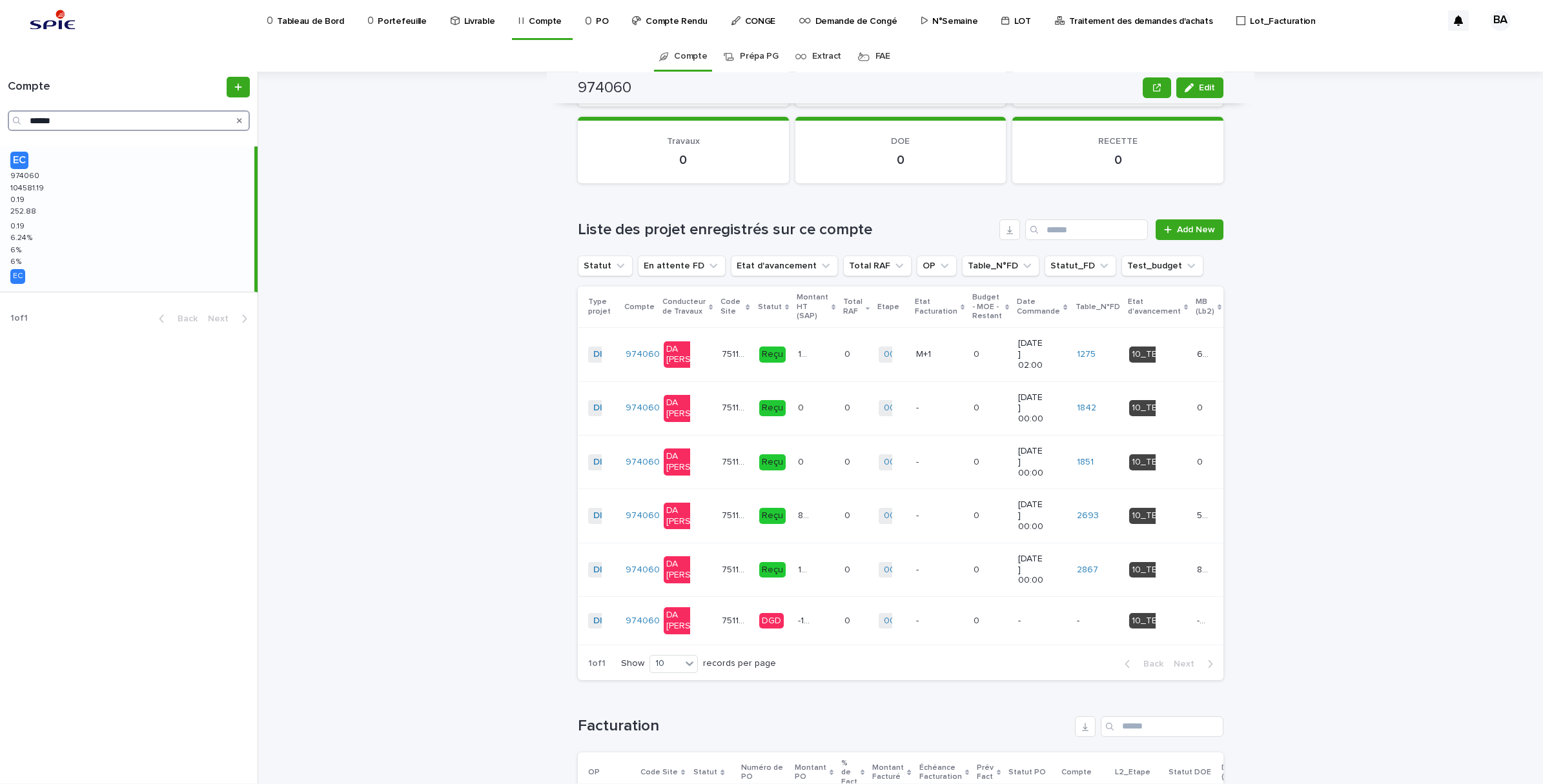
drag, startPoint x: 74, startPoint y: 116, endPoint x: -3, endPoint y: 109, distance: 77.3
click at [0, 109] on html "Tableau de Bord Portefeuille Livrable Compte PO Compte Rendu CONGE Demande de C…" at bounding box center [771, 392] width 1543 height 784
paste input "Search"
click at [69, 185] on div "EC 975132 975132 143983.44 143983.44 0.44 0.44 438.37 438.37 0.44 0.44 6.3 % 6.…" at bounding box center [127, 219] width 254 height 145
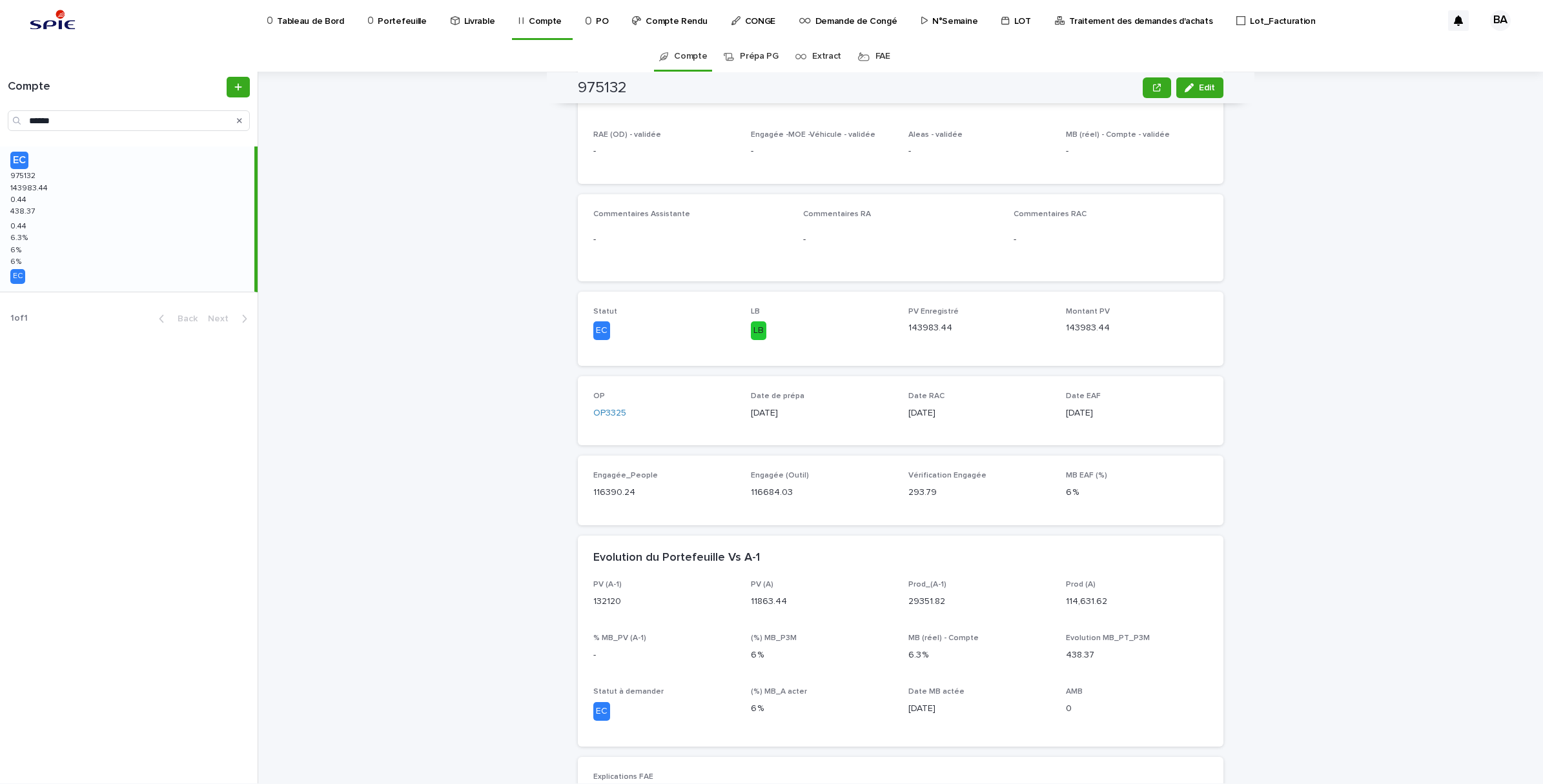
scroll to position [322, 0]
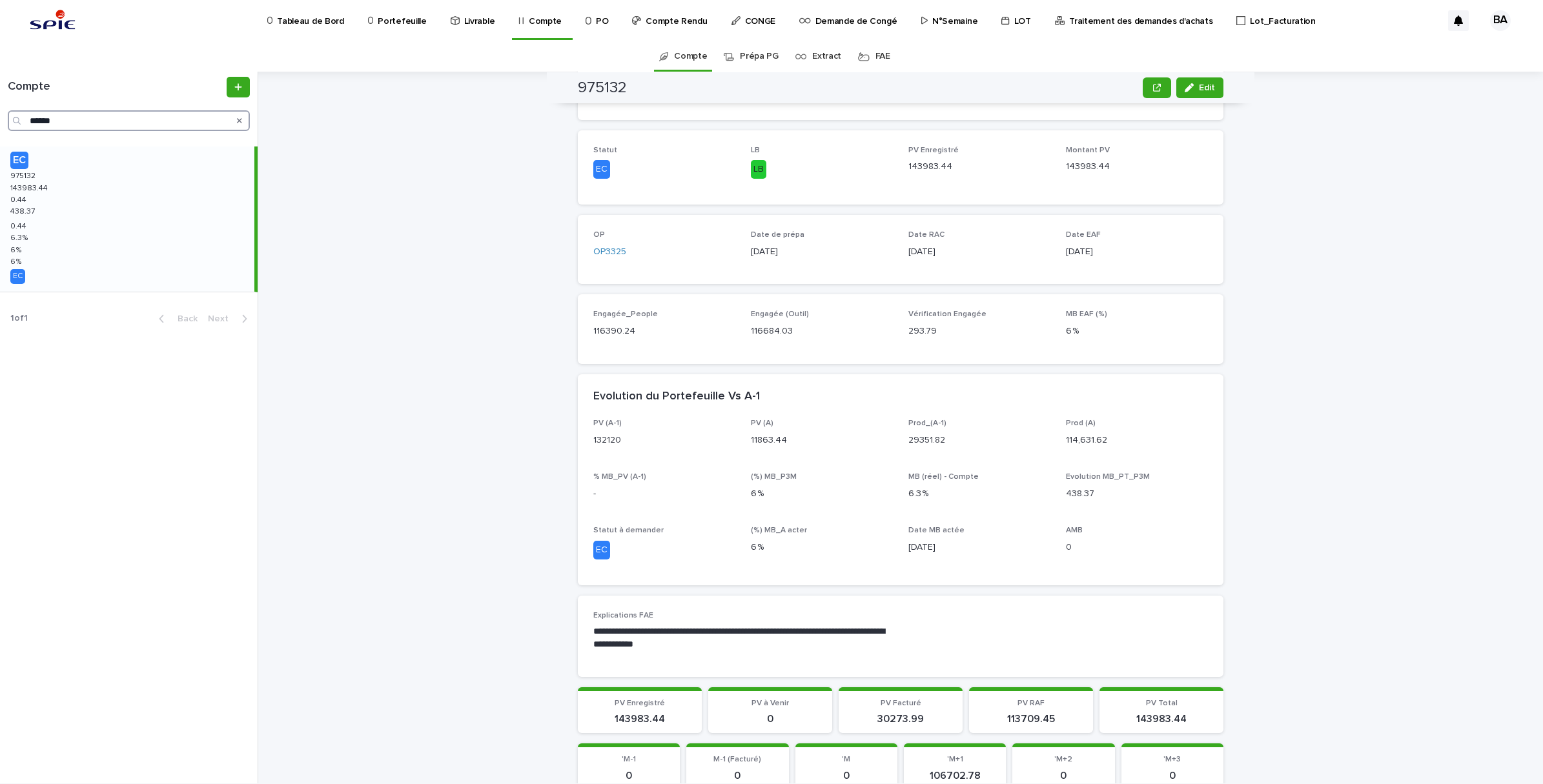
drag, startPoint x: 86, startPoint y: 113, endPoint x: -3, endPoint y: 105, distance: 89.4
click at [0, 105] on html "Tableau de Bord Portefeuille Livrable Compte PO Compte Rendu CONGE Demande de C…" at bounding box center [771, 392] width 1543 height 784
paste input "Search"
type input "******"
click at [73, 206] on div "EC 977752 977752 121029.1 121029.1 0.1 0.1 717.15 717.15 0.1 0.1 3.59 % 3.59 % …" at bounding box center [127, 219] width 254 height 145
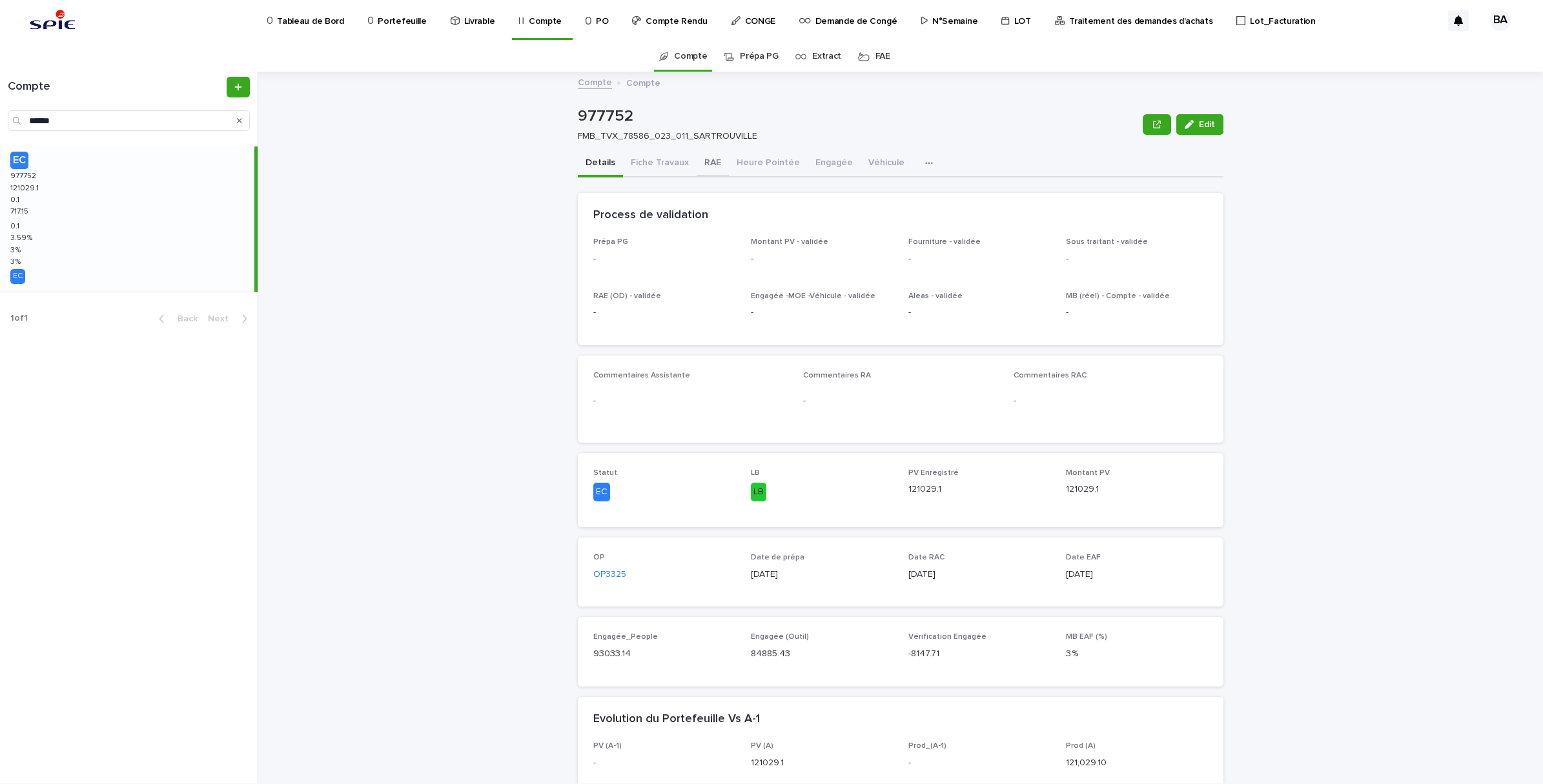
click at [704, 168] on button "RAE" at bounding box center [713, 164] width 33 height 27
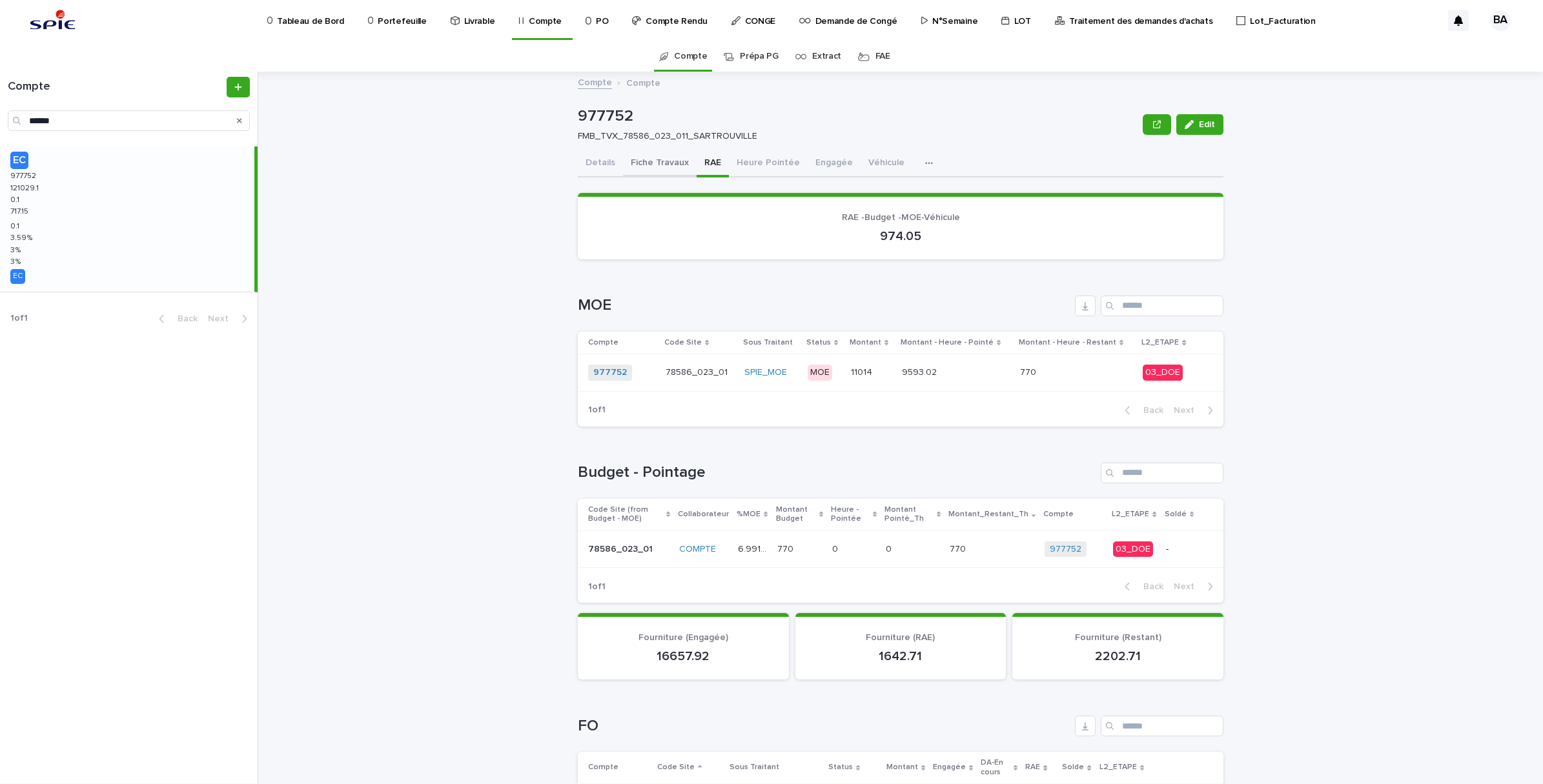
click at [673, 165] on button "Fiche Travaux" at bounding box center [660, 164] width 74 height 27
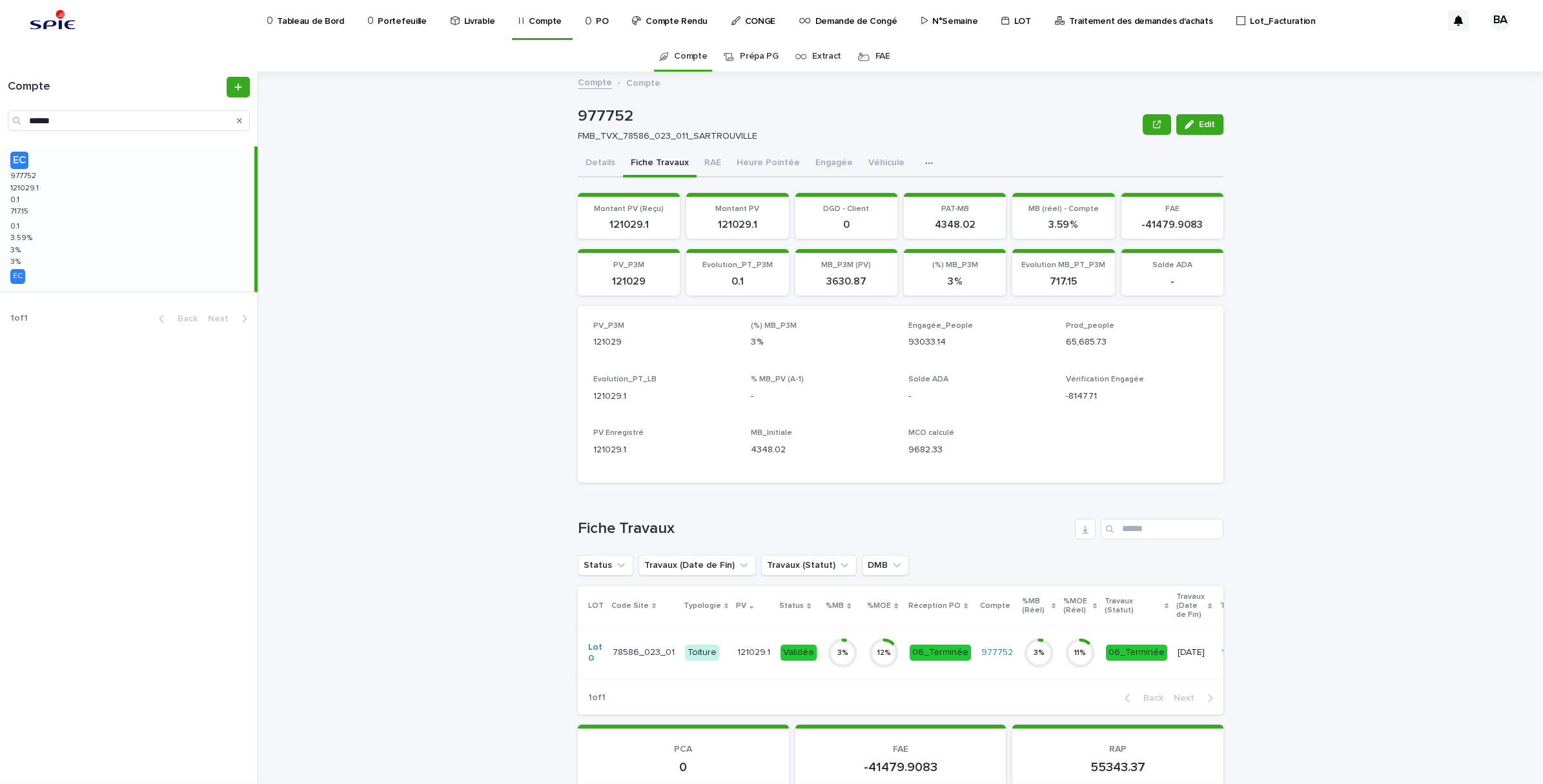
scroll to position [321, 0]
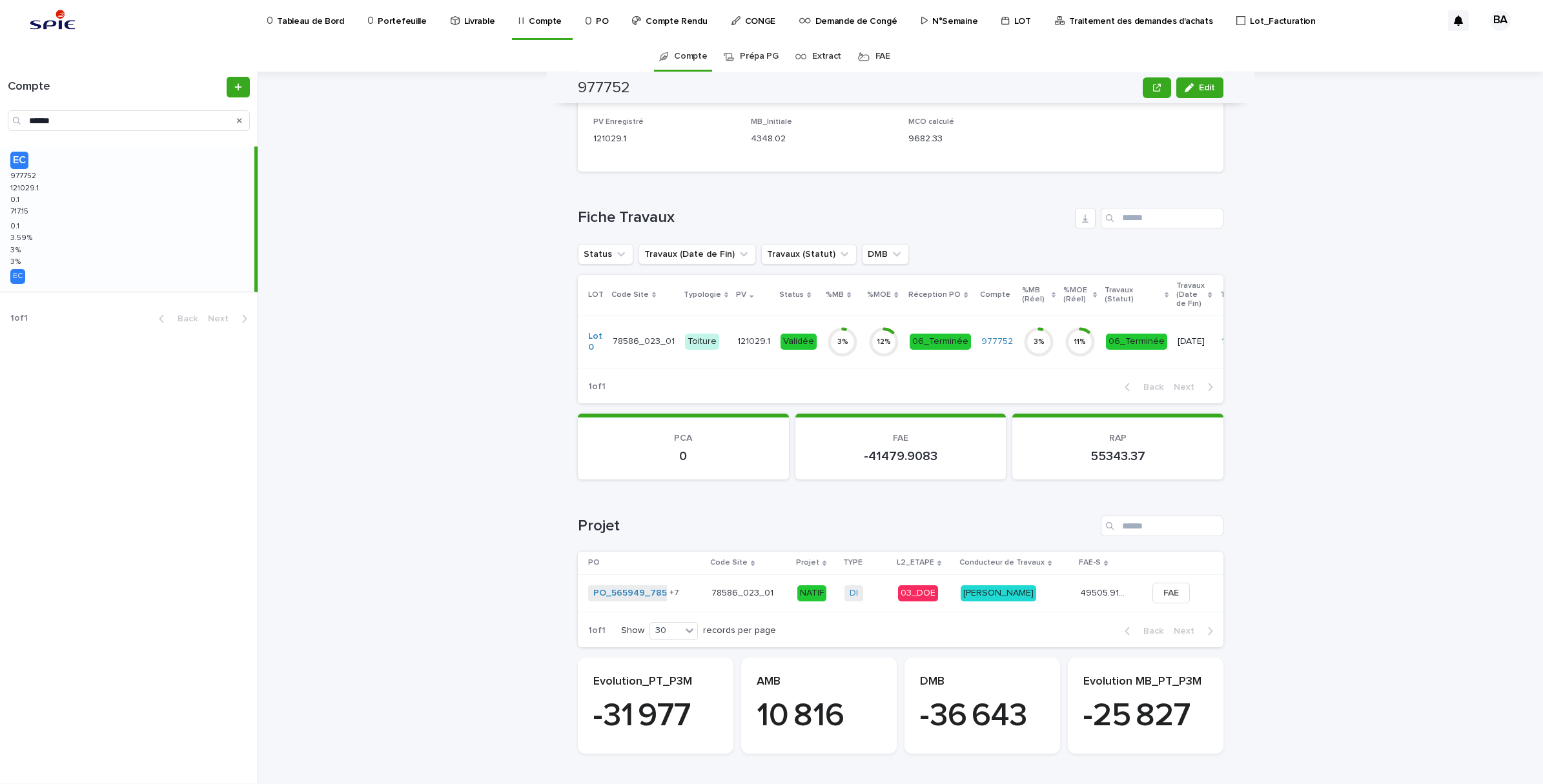
click at [827, 349] on div "3 %" at bounding box center [842, 341] width 31 height 41
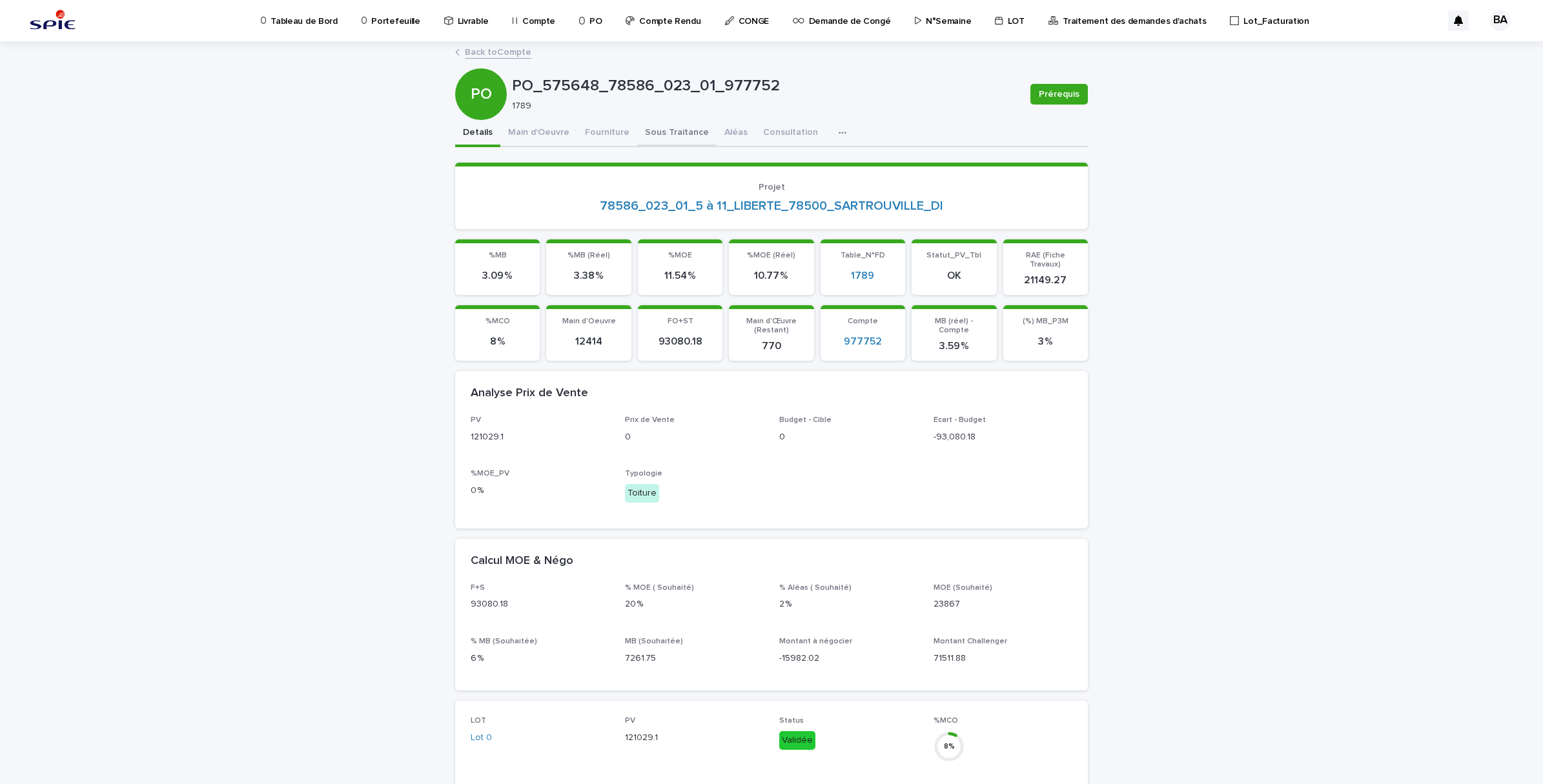
click at [641, 133] on button "Sous Traitance" at bounding box center [677, 134] width 79 height 27
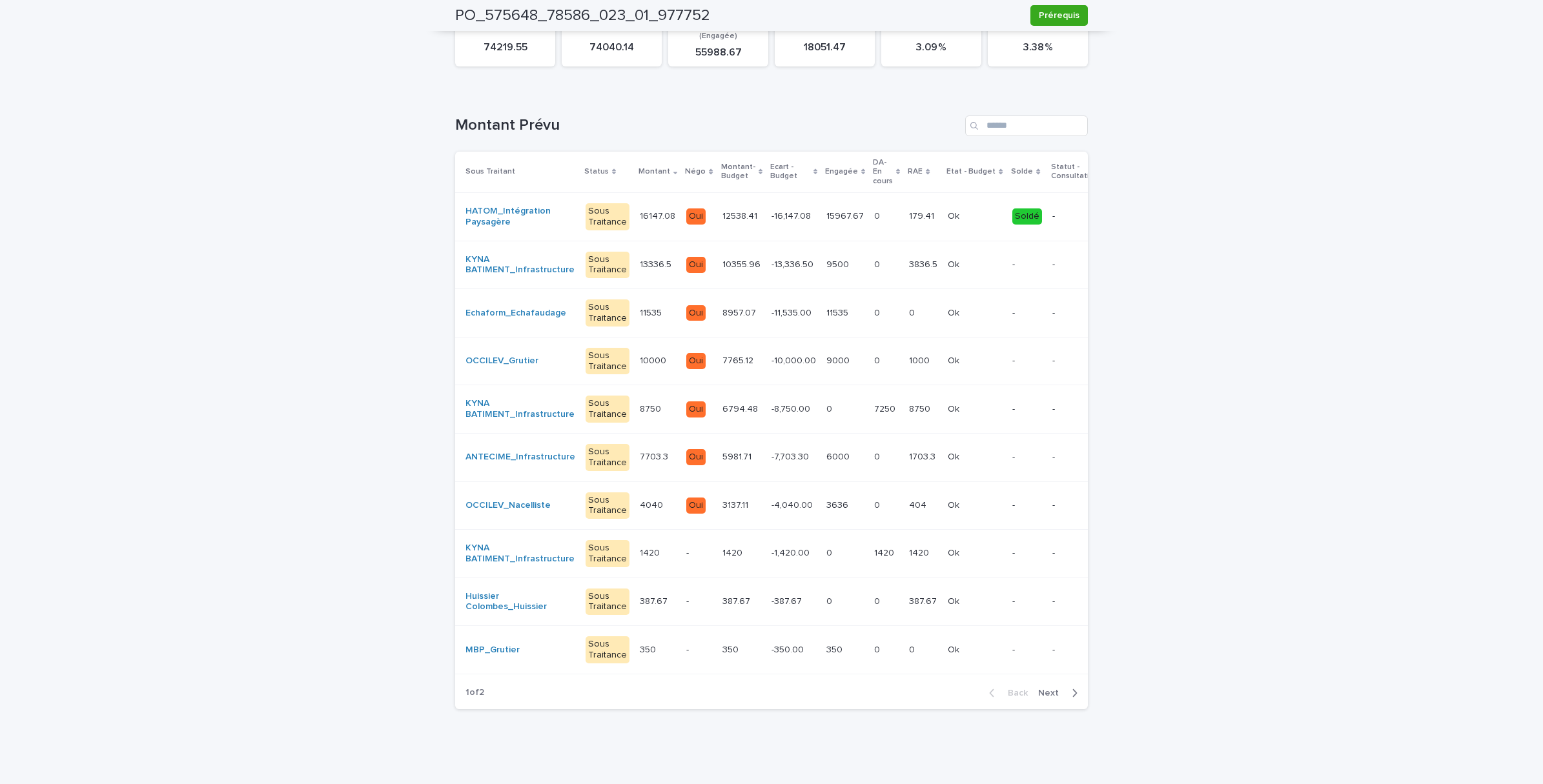
click at [718, 259] on td "10355.96 10355.96" at bounding box center [742, 265] width 49 height 48
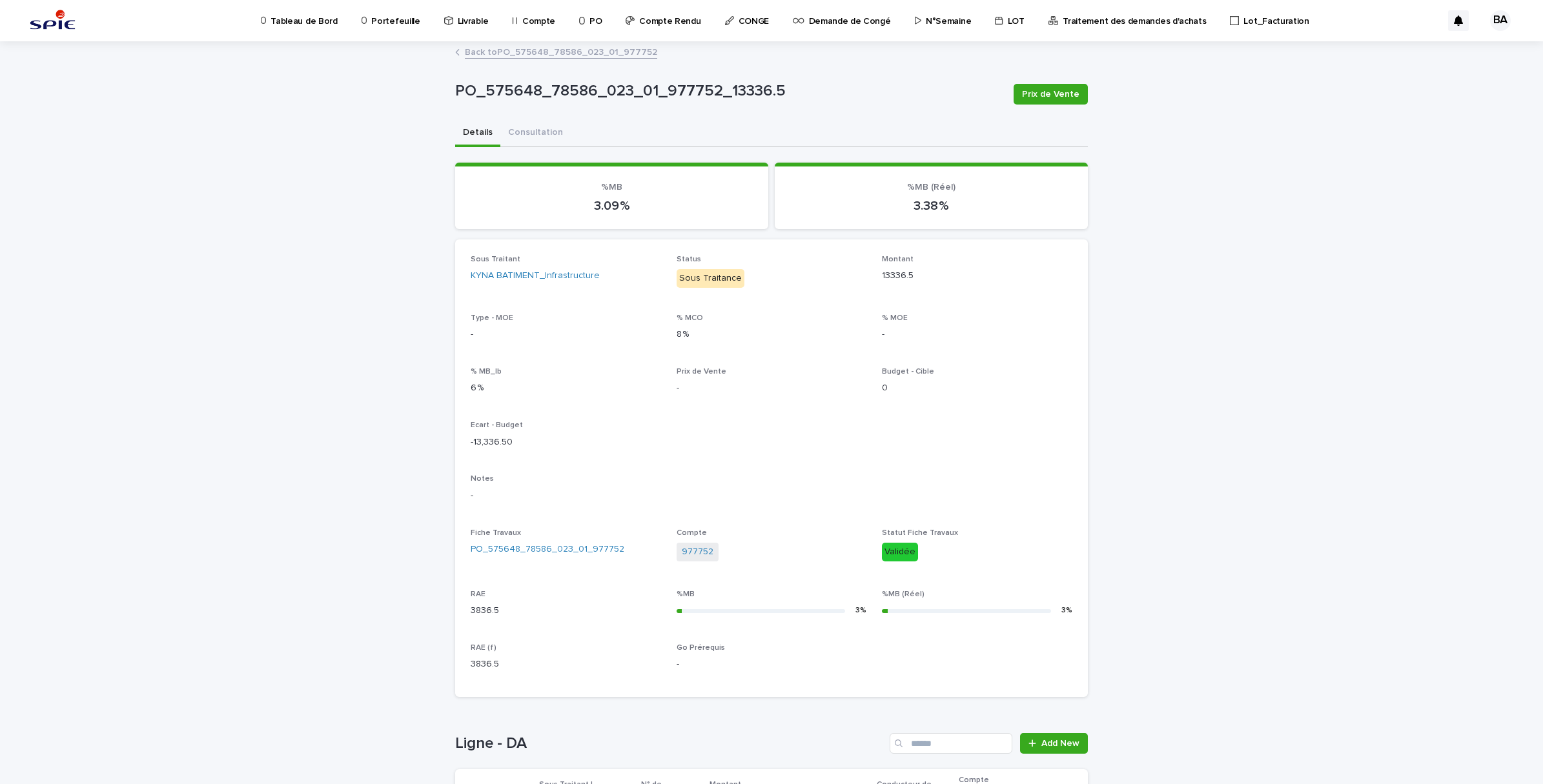
drag, startPoint x: 505, startPoint y: 47, endPoint x: 1541, endPoint y: 404, distance: 1095.8
click at [505, 47] on link "Back to PO_575648_78586_023_01_977752" at bounding box center [561, 52] width 192 height 15
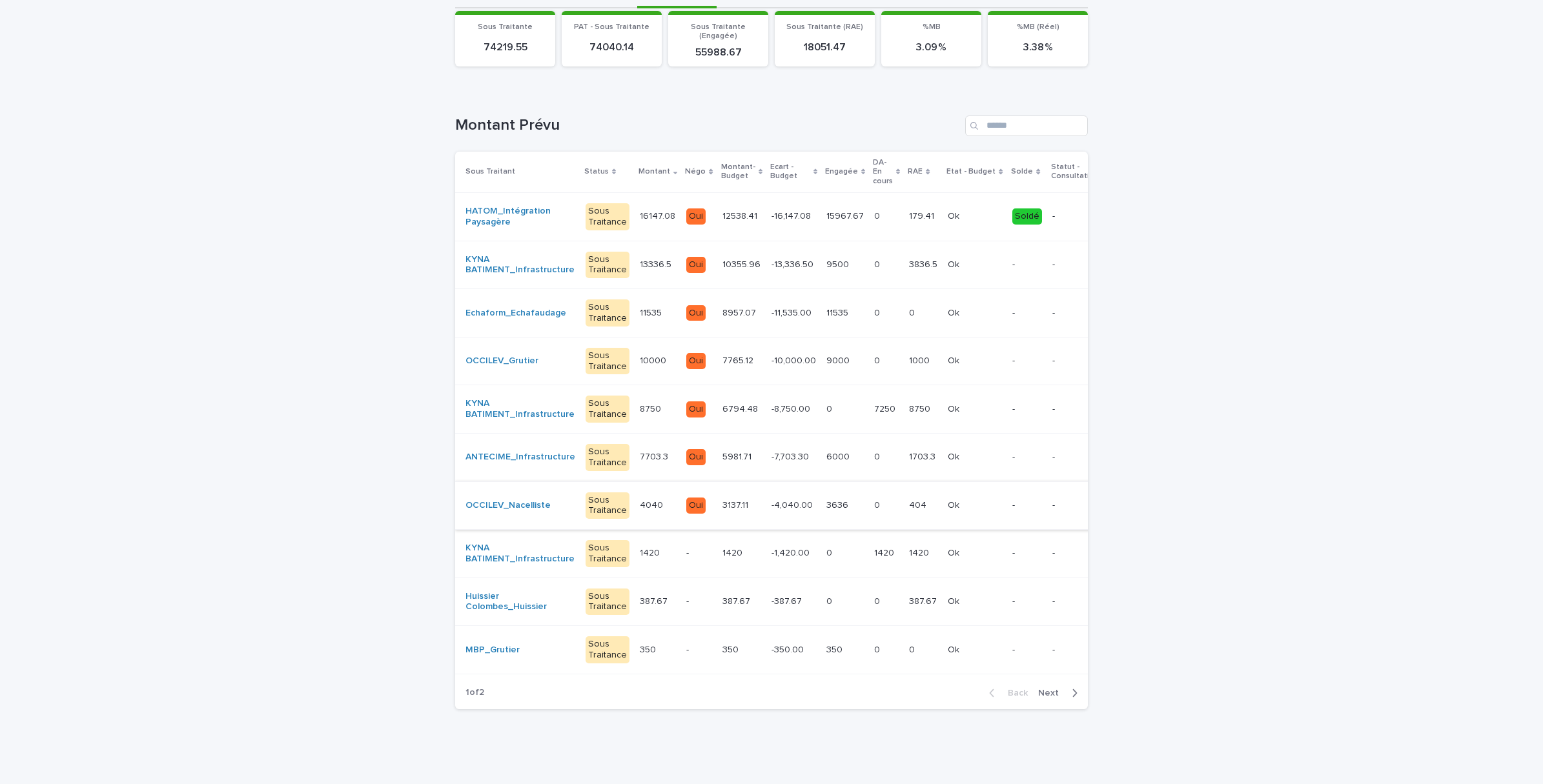
scroll to position [150, 0]
click at [821, 359] on td "9000 9000" at bounding box center [845, 361] width 48 height 48
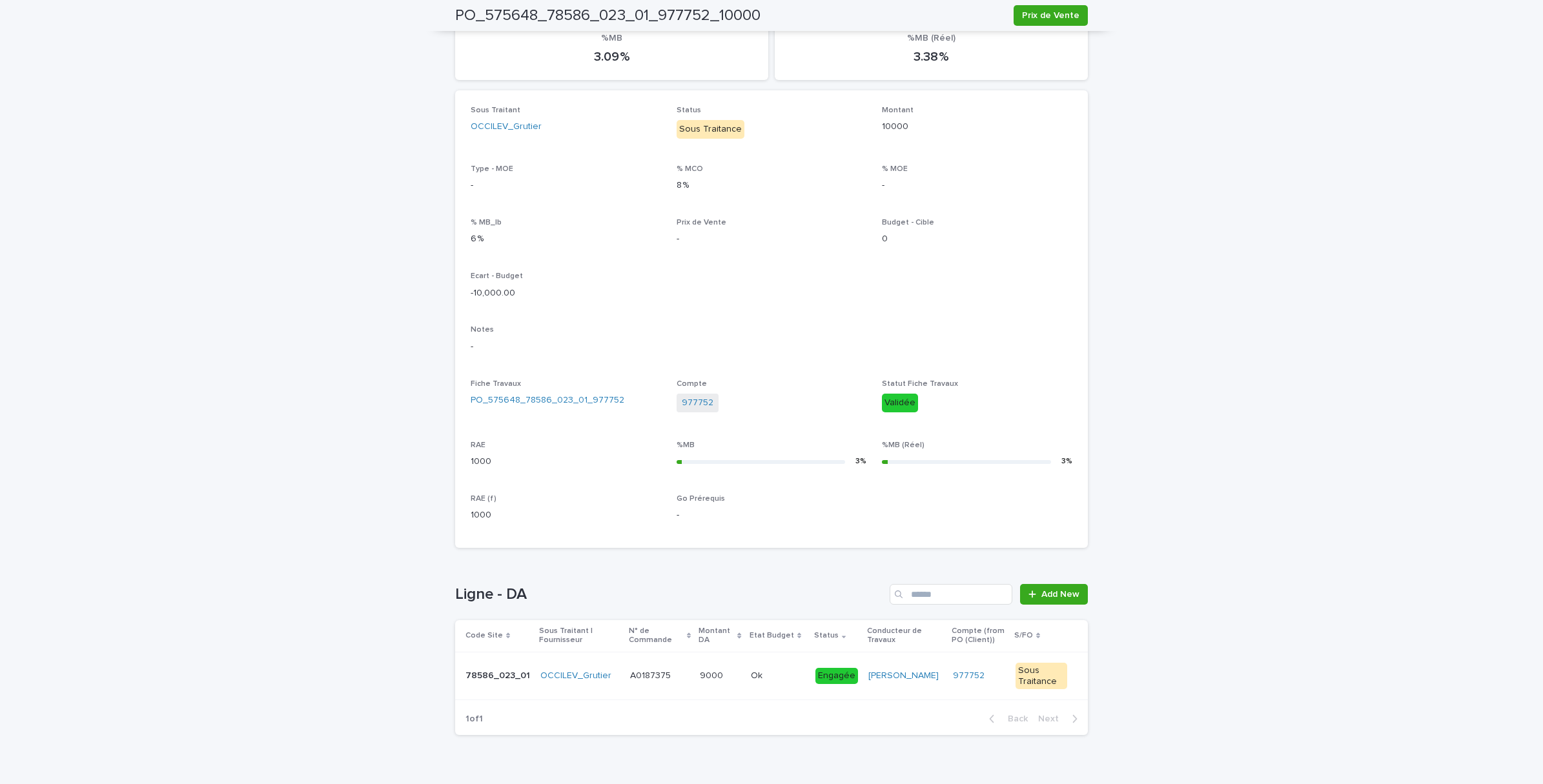
scroll to position [175, 0]
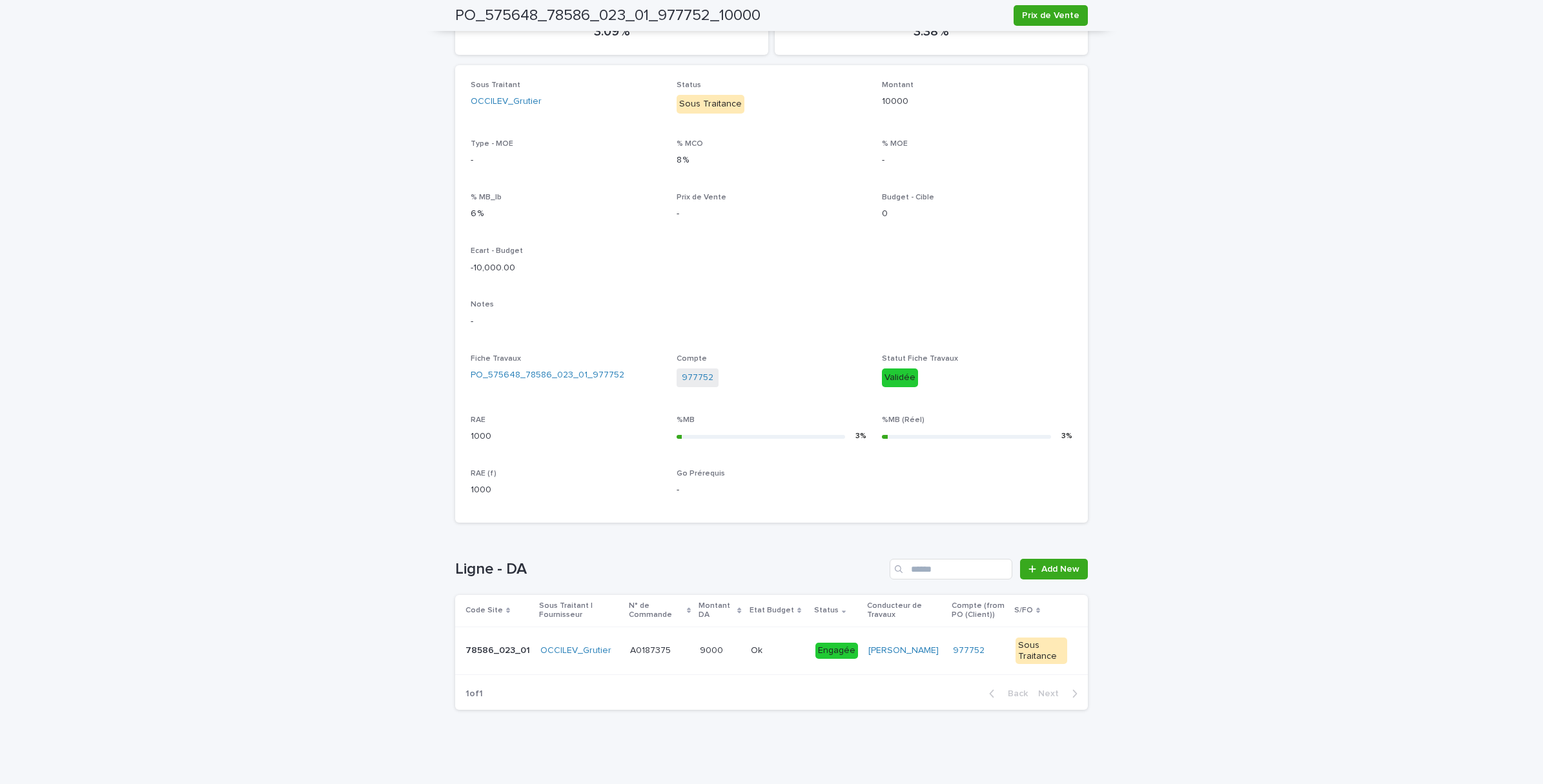
click at [703, 660] on div "9000 9000" at bounding box center [720, 651] width 41 height 22
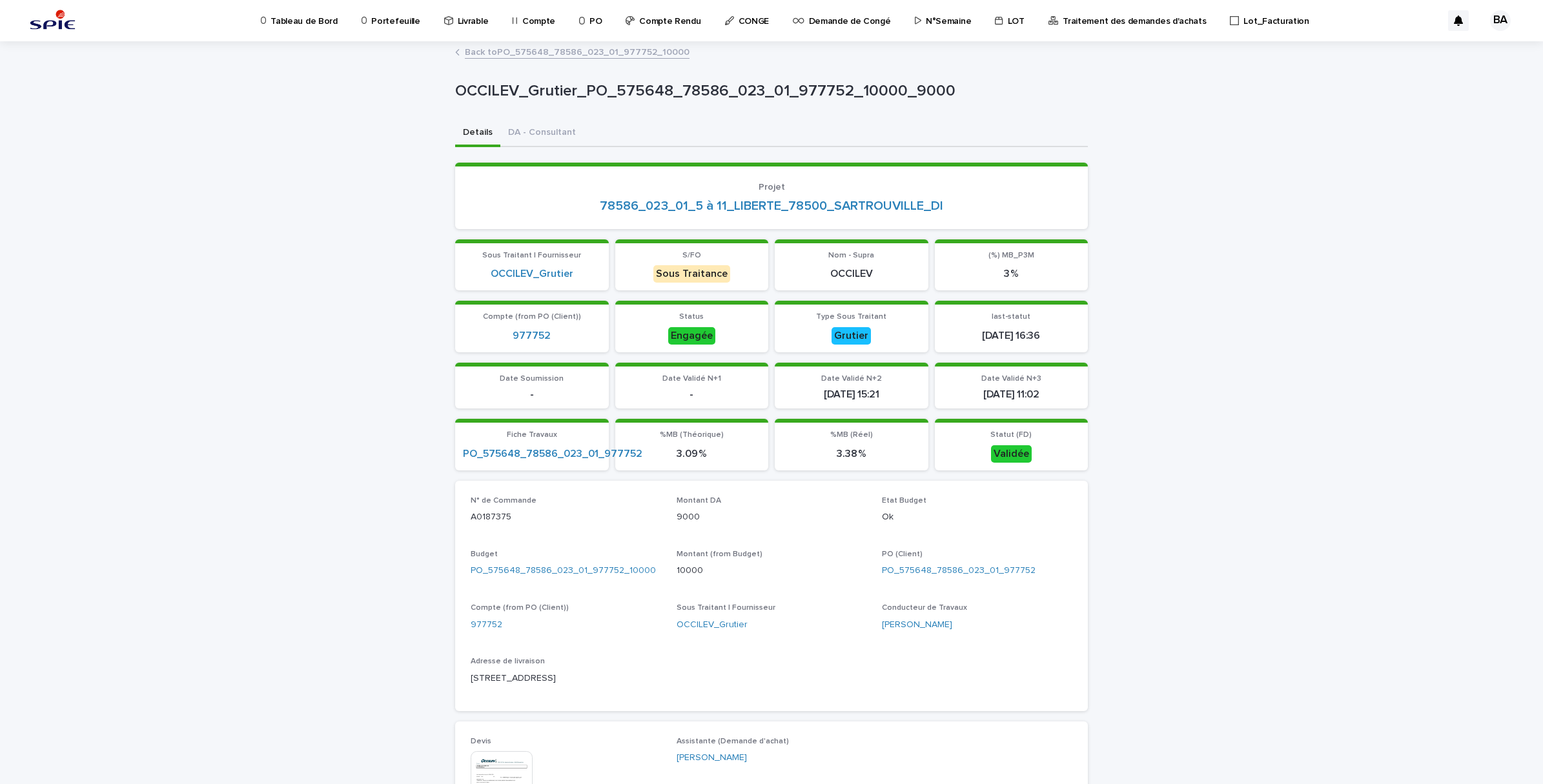
click at [490, 53] on link "Back to PO_575648_78586_023_01_977752_10000" at bounding box center [576, 52] width 225 height 15
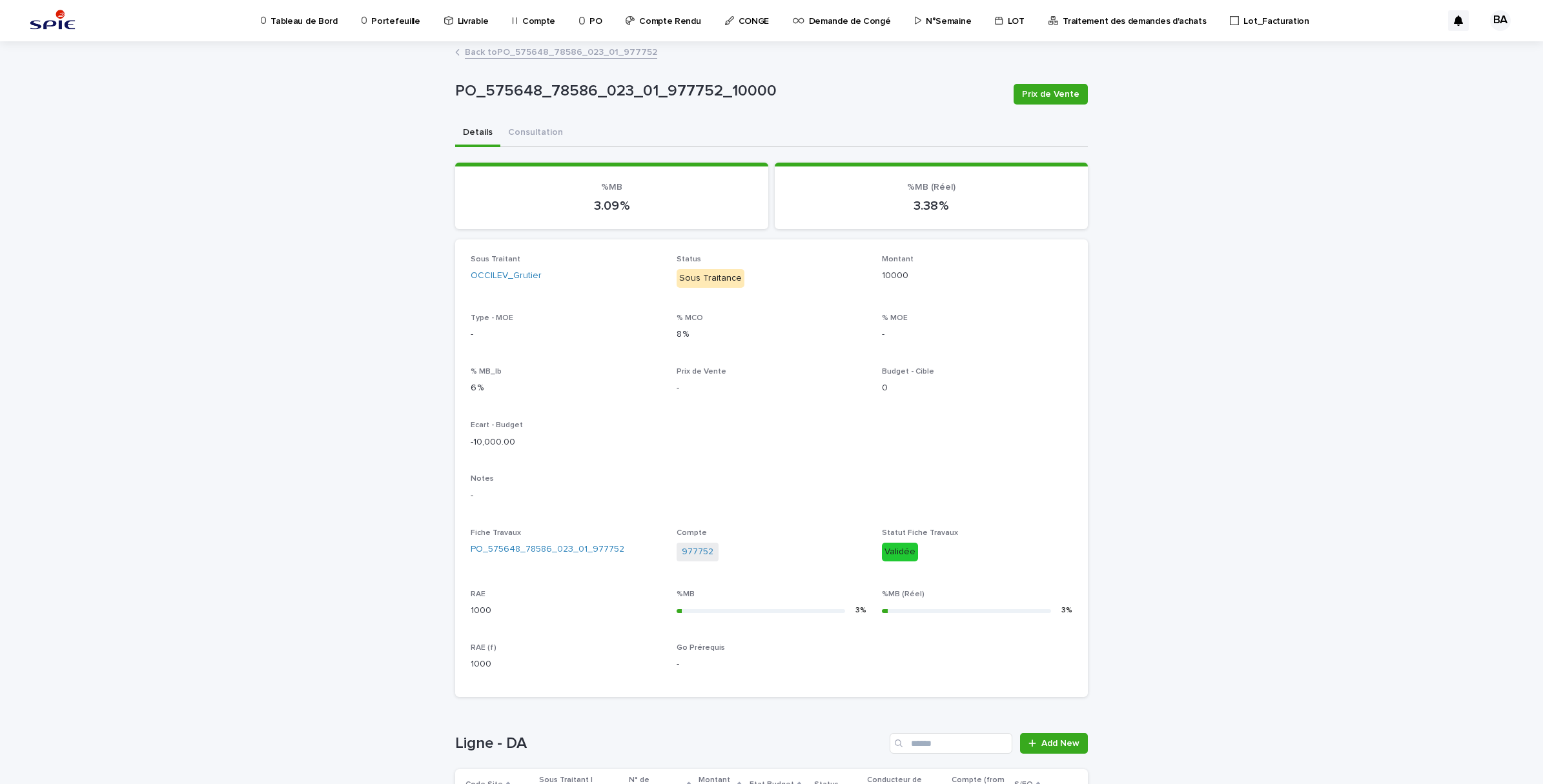
click at [465, 53] on link "Back to PO_575648_78586_023_01_977752" at bounding box center [561, 52] width 192 height 15
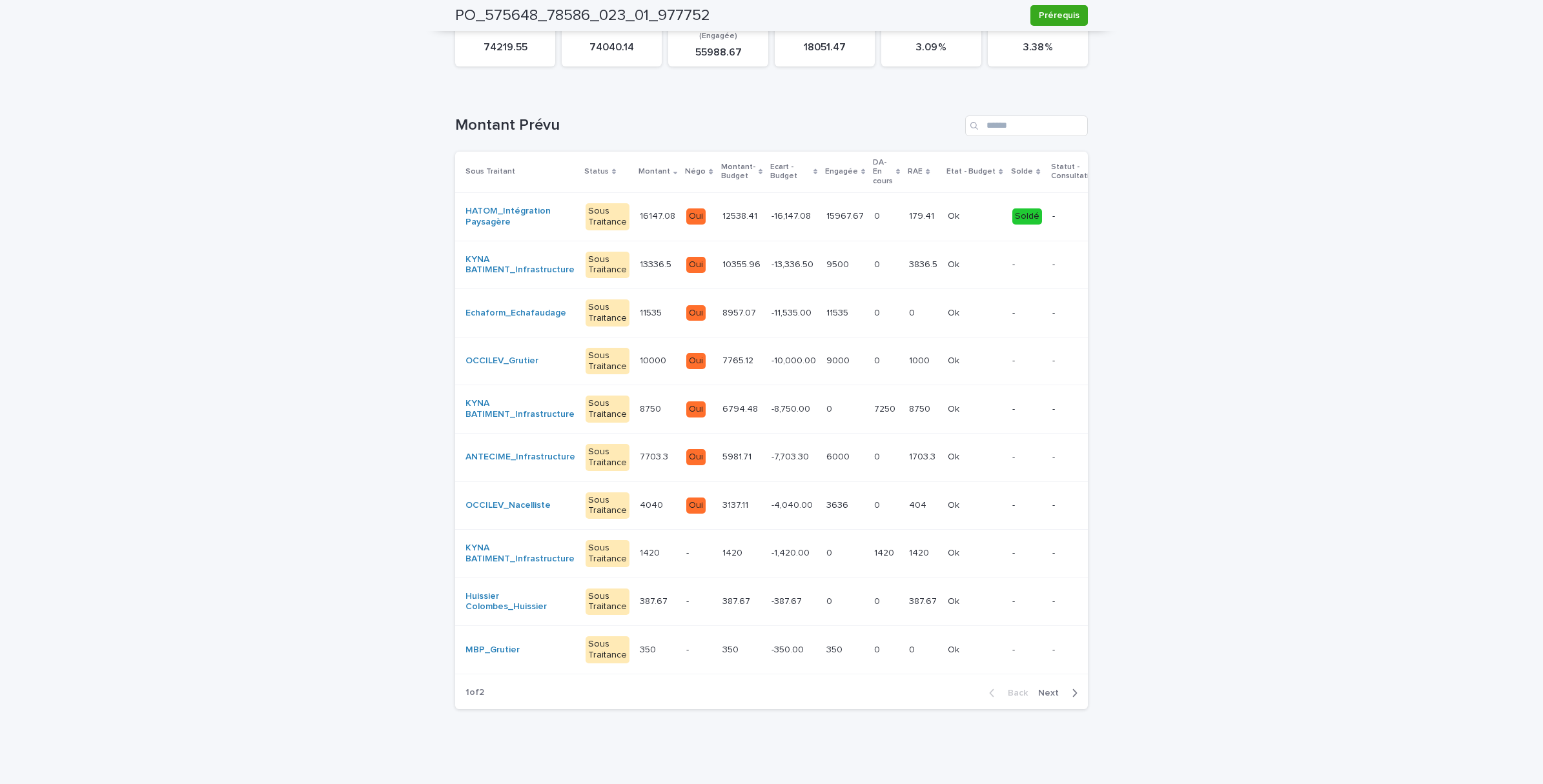
click at [641, 407] on td "8750 8750" at bounding box center [658, 409] width 47 height 48
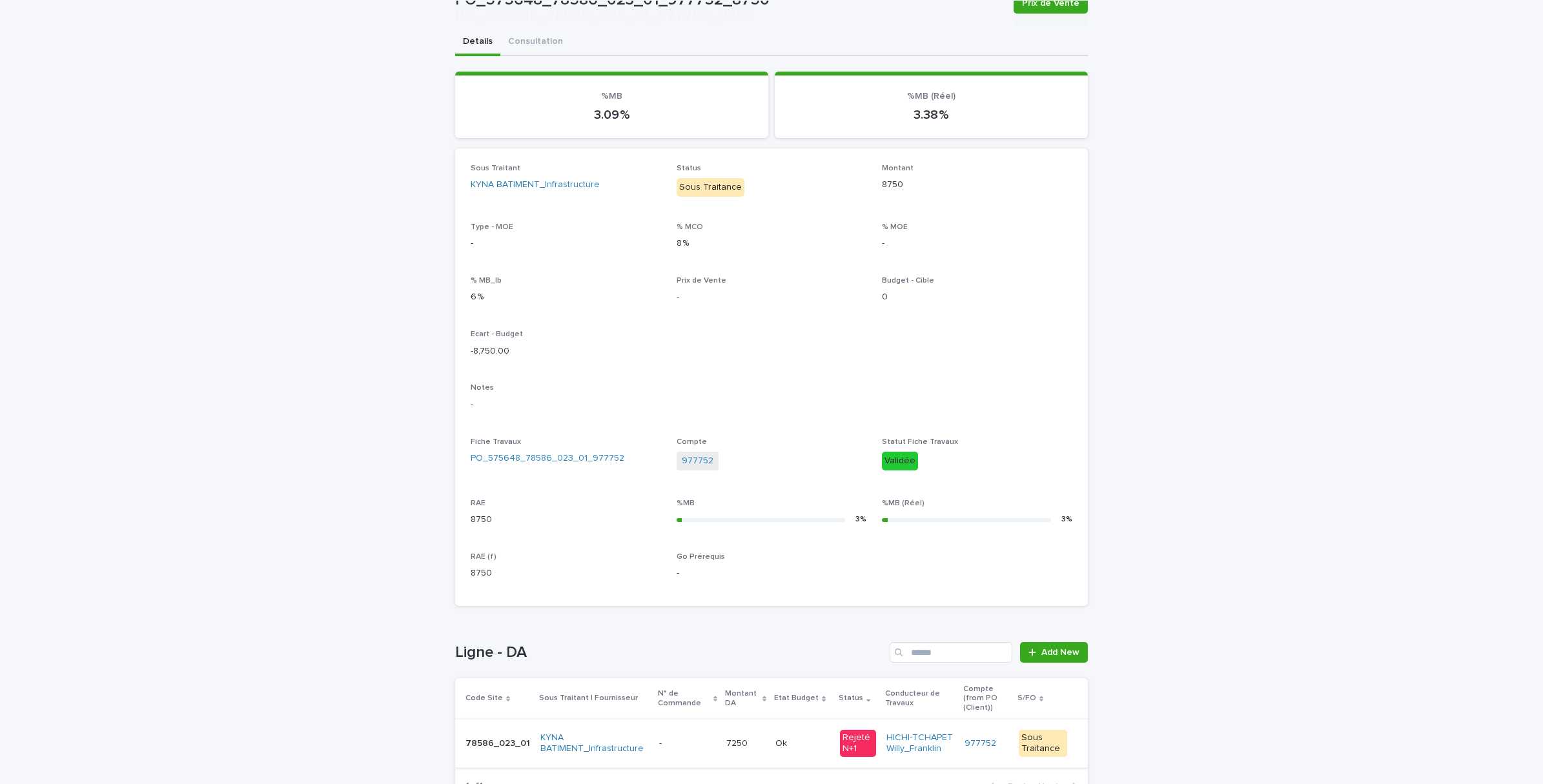
scroll to position [175, 0]
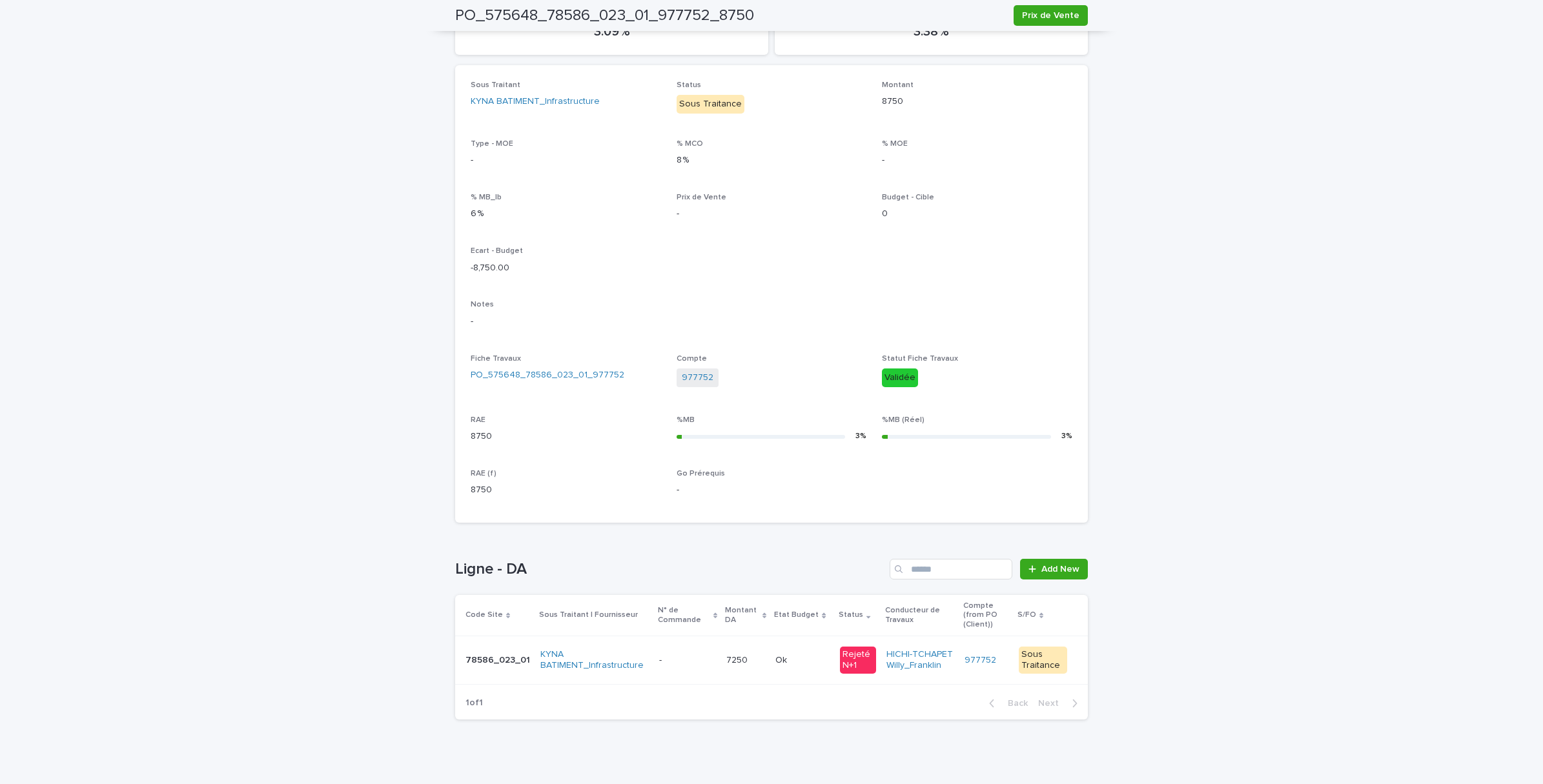
click at [727, 659] on div "7250 7250" at bounding box center [745, 660] width 38 height 22
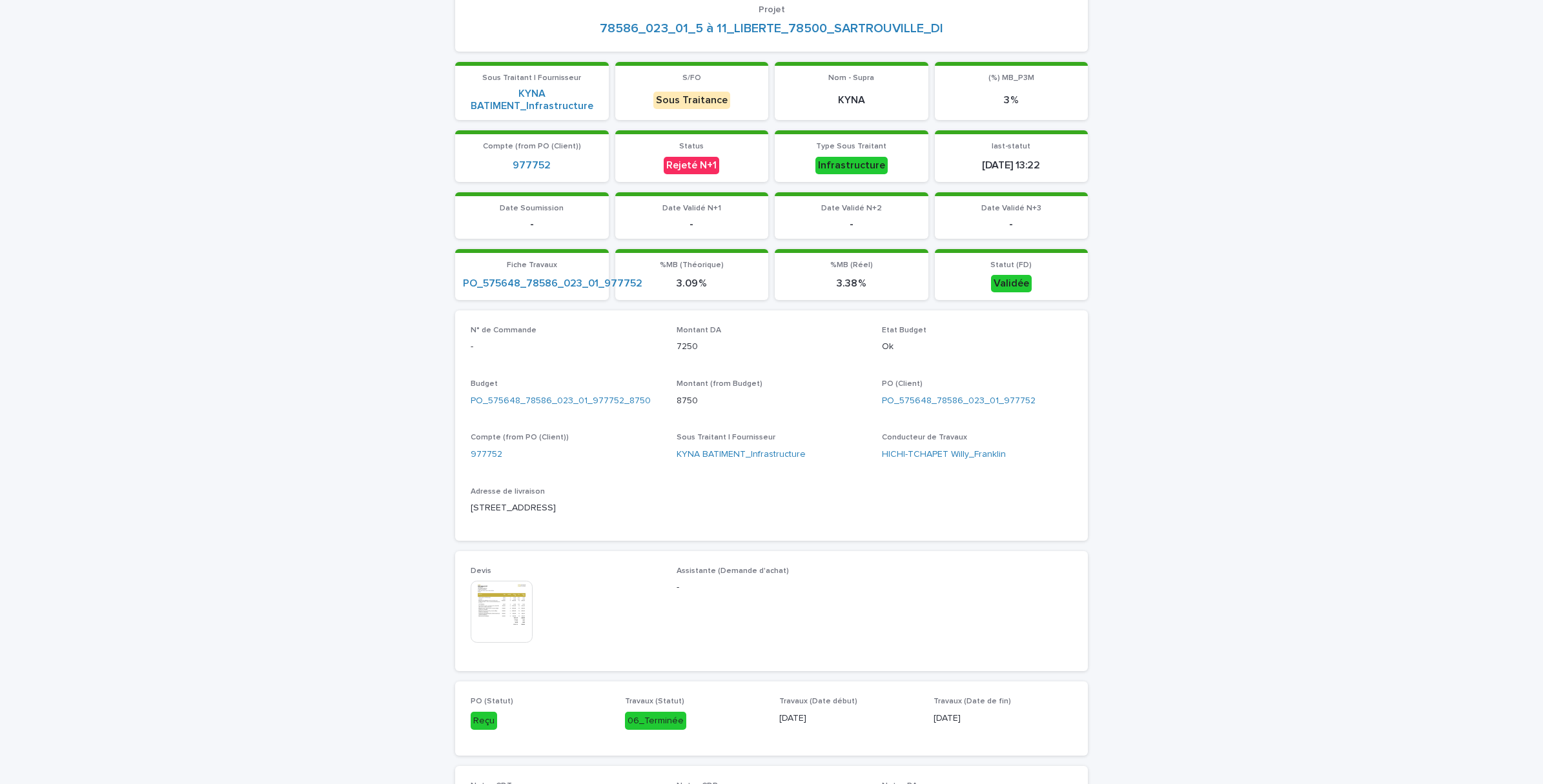
scroll to position [322, 0]
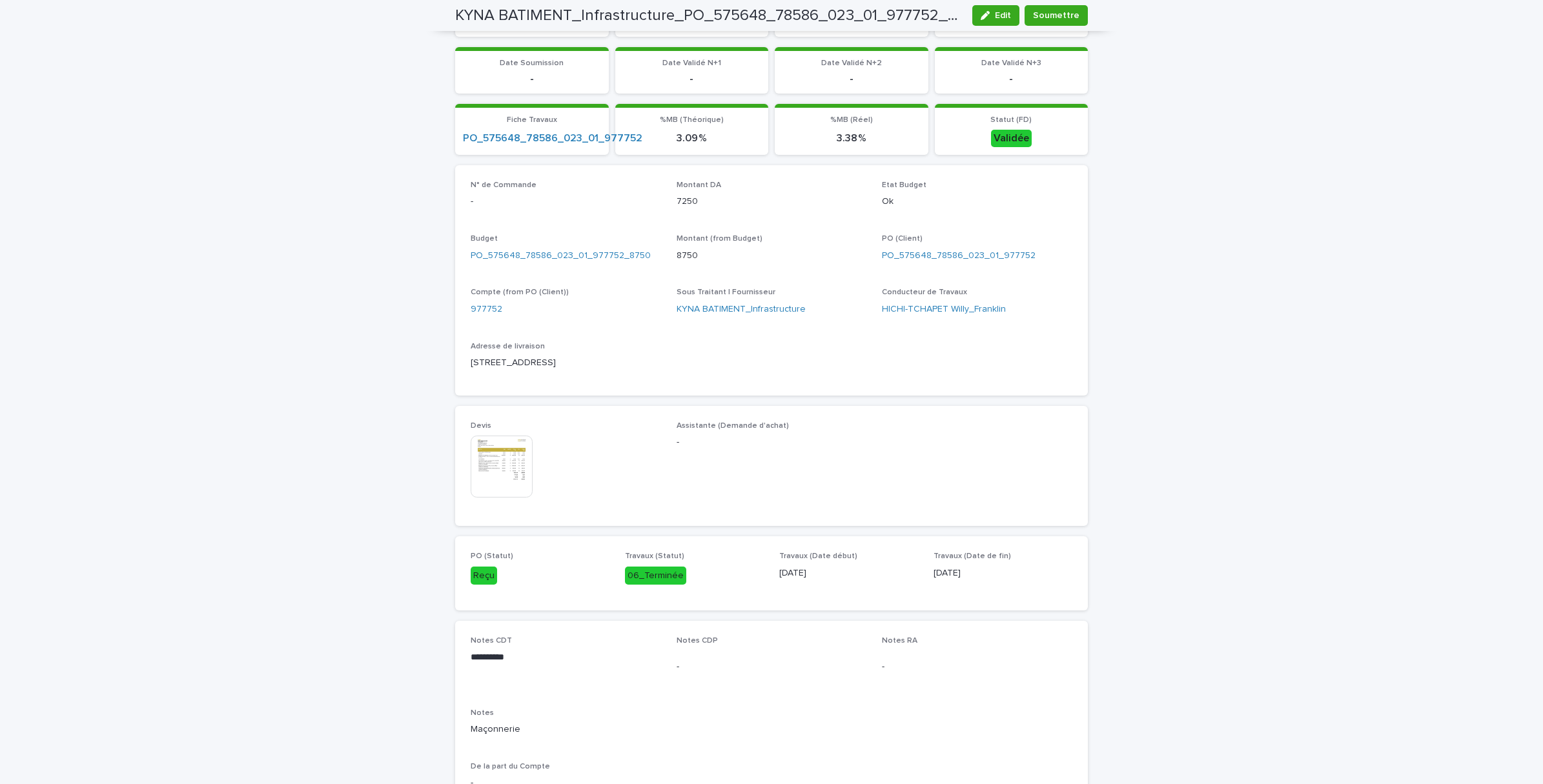
click at [491, 462] on img at bounding box center [501, 467] width 62 height 62
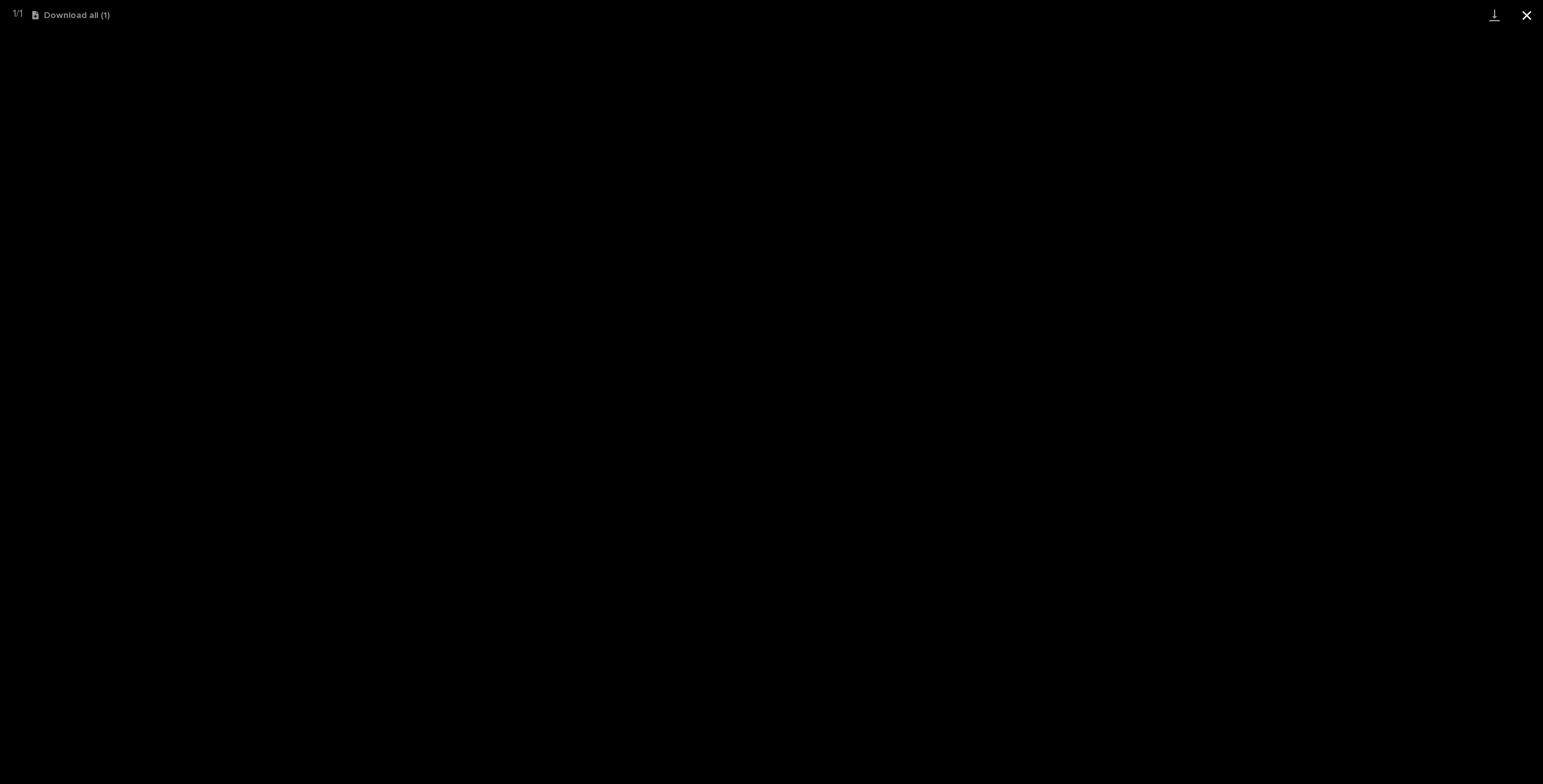
click at [1532, 8] on button "Close gallery" at bounding box center [1526, 15] width 33 height 30
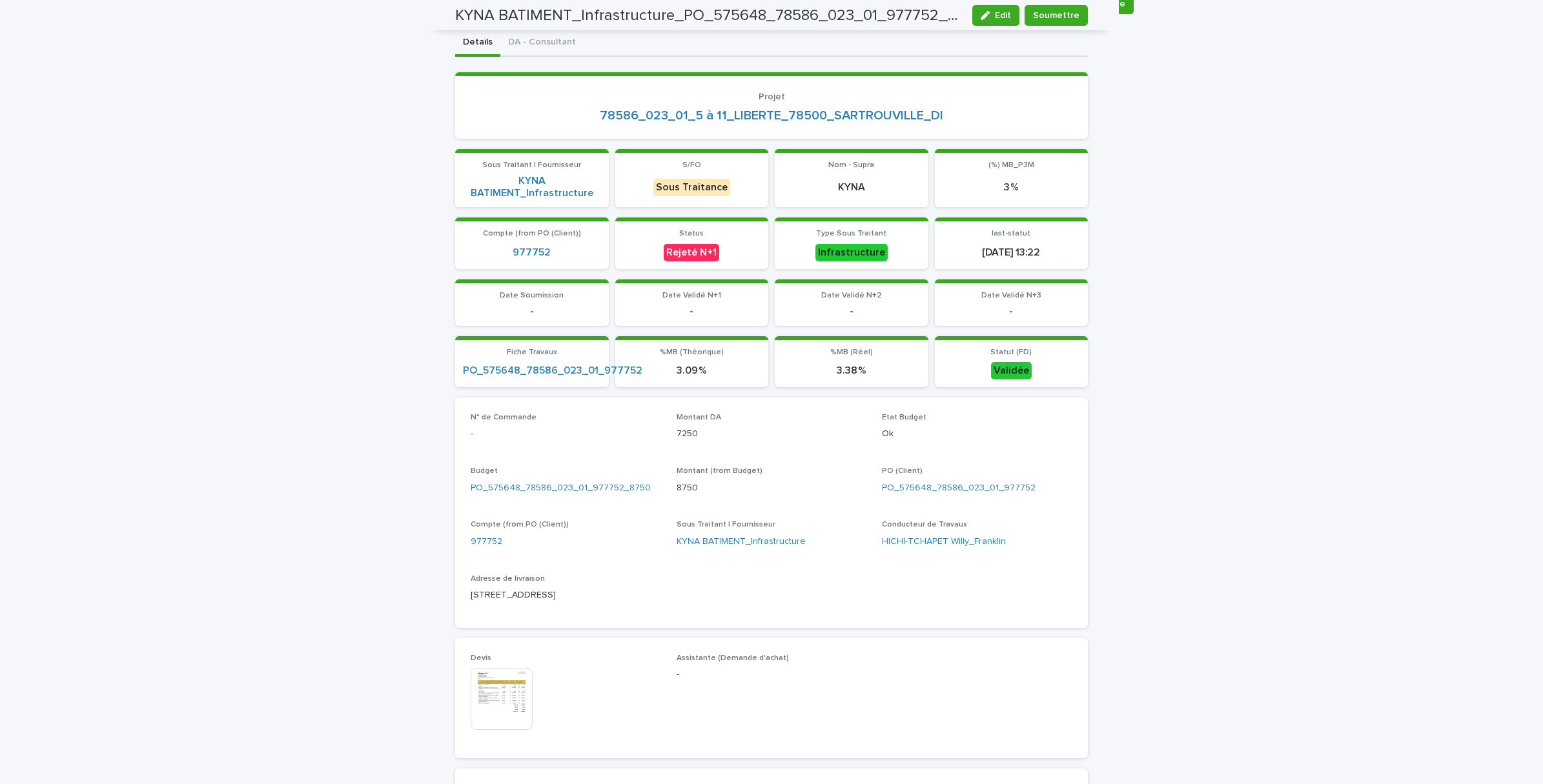
scroll to position [0, 0]
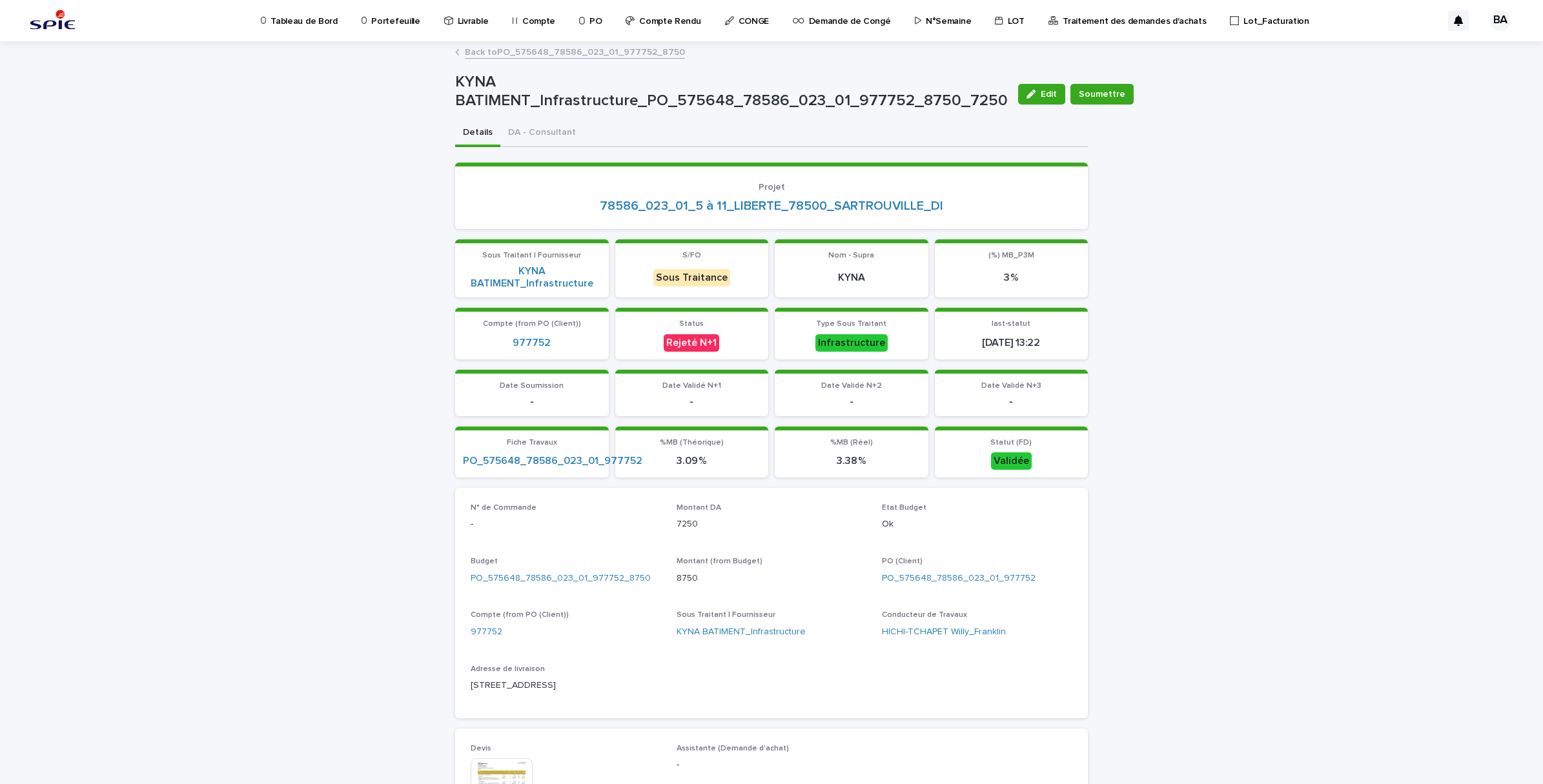
click at [482, 50] on link "Back to PO_575648_78586_023_01_977752_8750" at bounding box center [575, 52] width 221 height 15
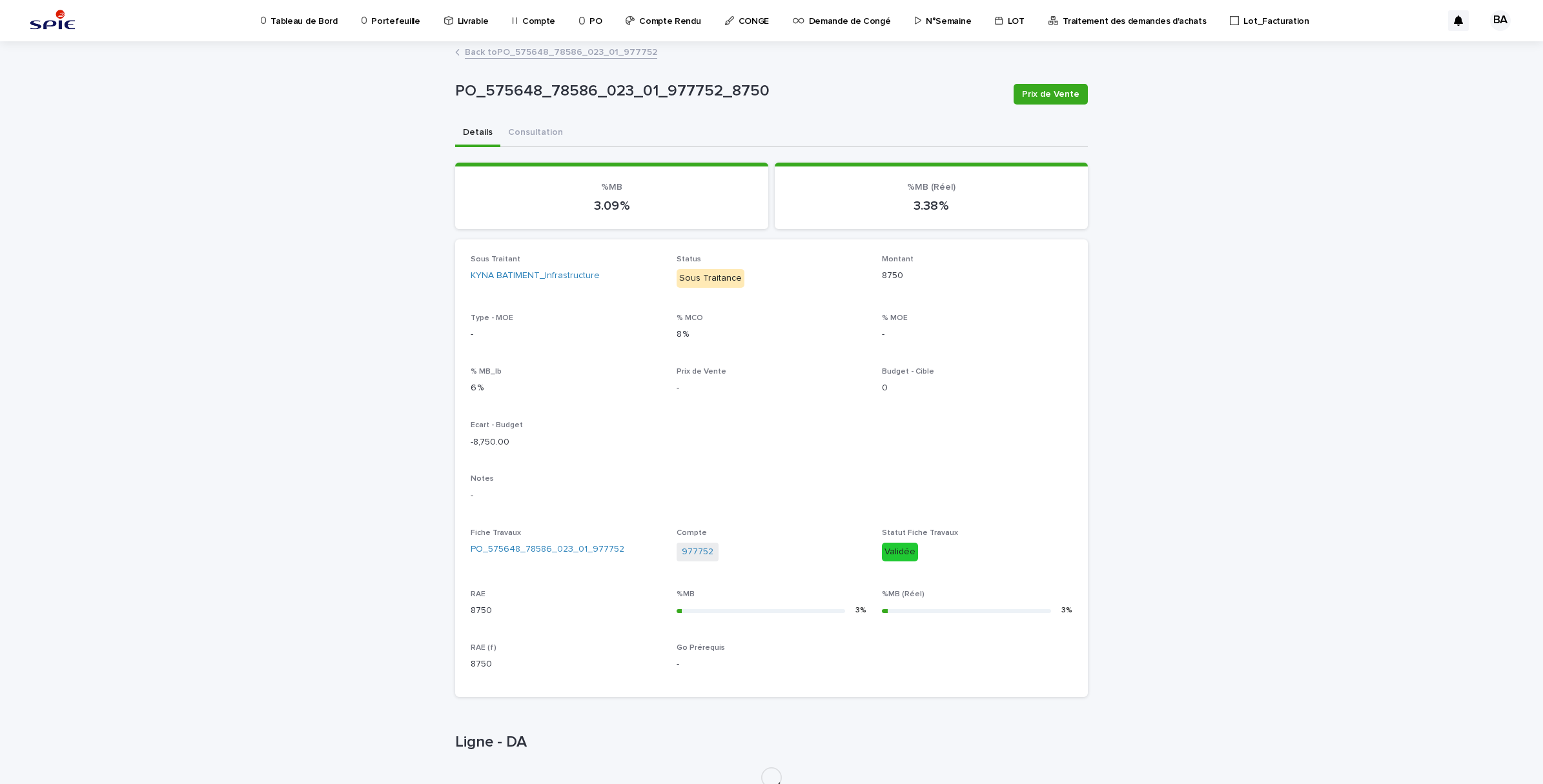
click at [485, 53] on link "Back to PO_575648_78586_023_01_977752" at bounding box center [561, 52] width 192 height 15
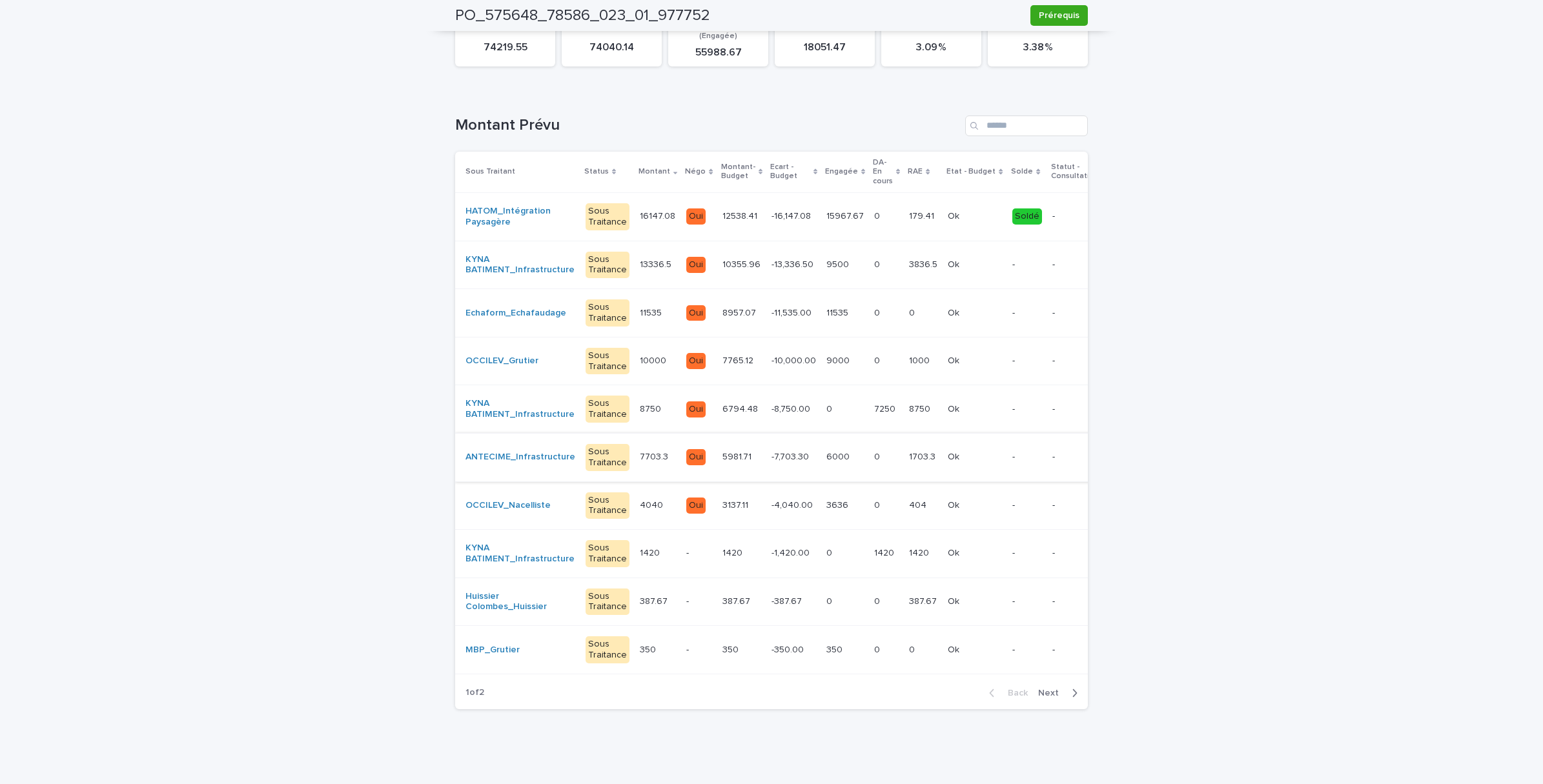
scroll to position [69, 0]
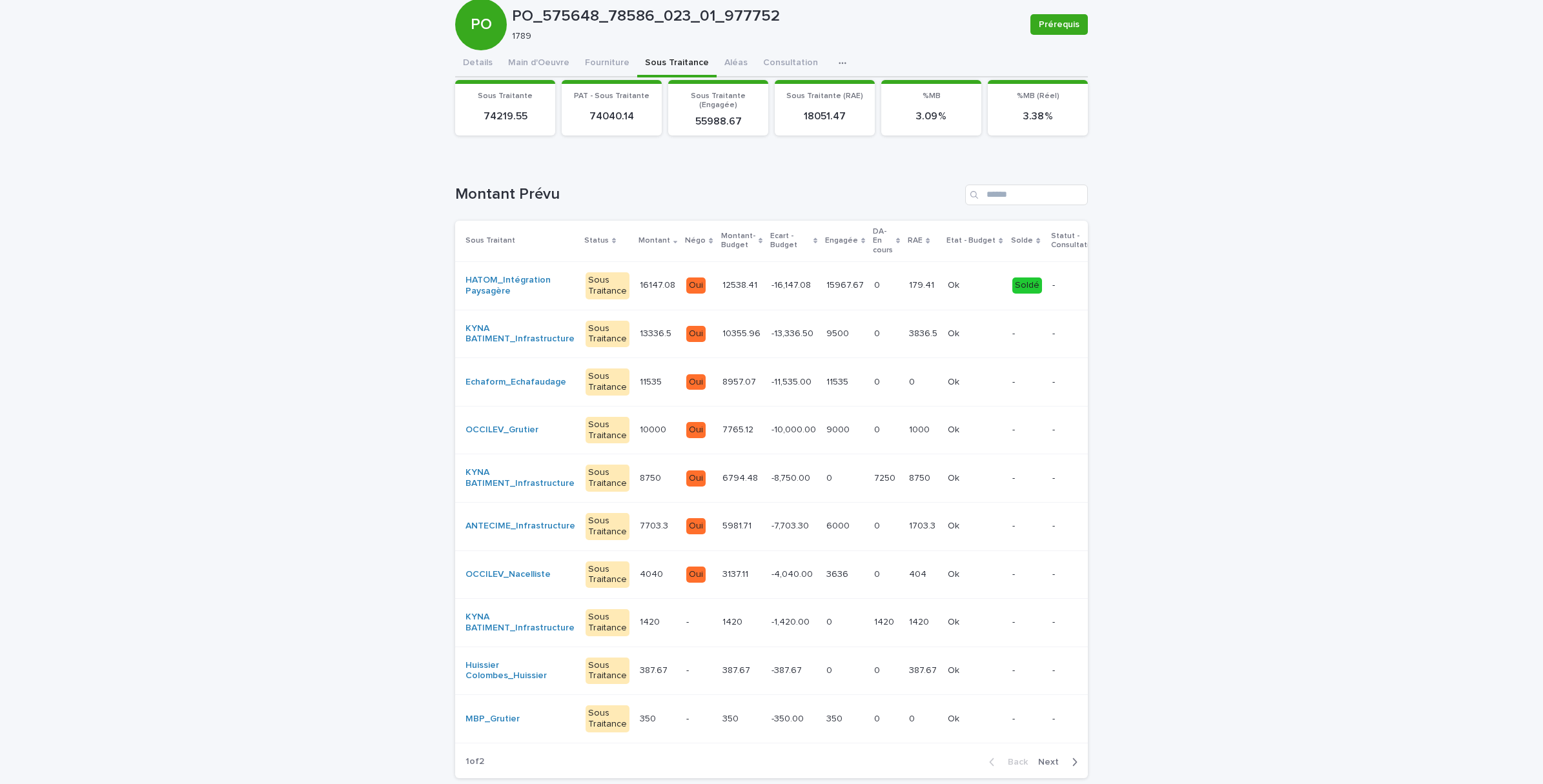
click at [641, 533] on div "7703.3 7703.3" at bounding box center [657, 526] width 36 height 22
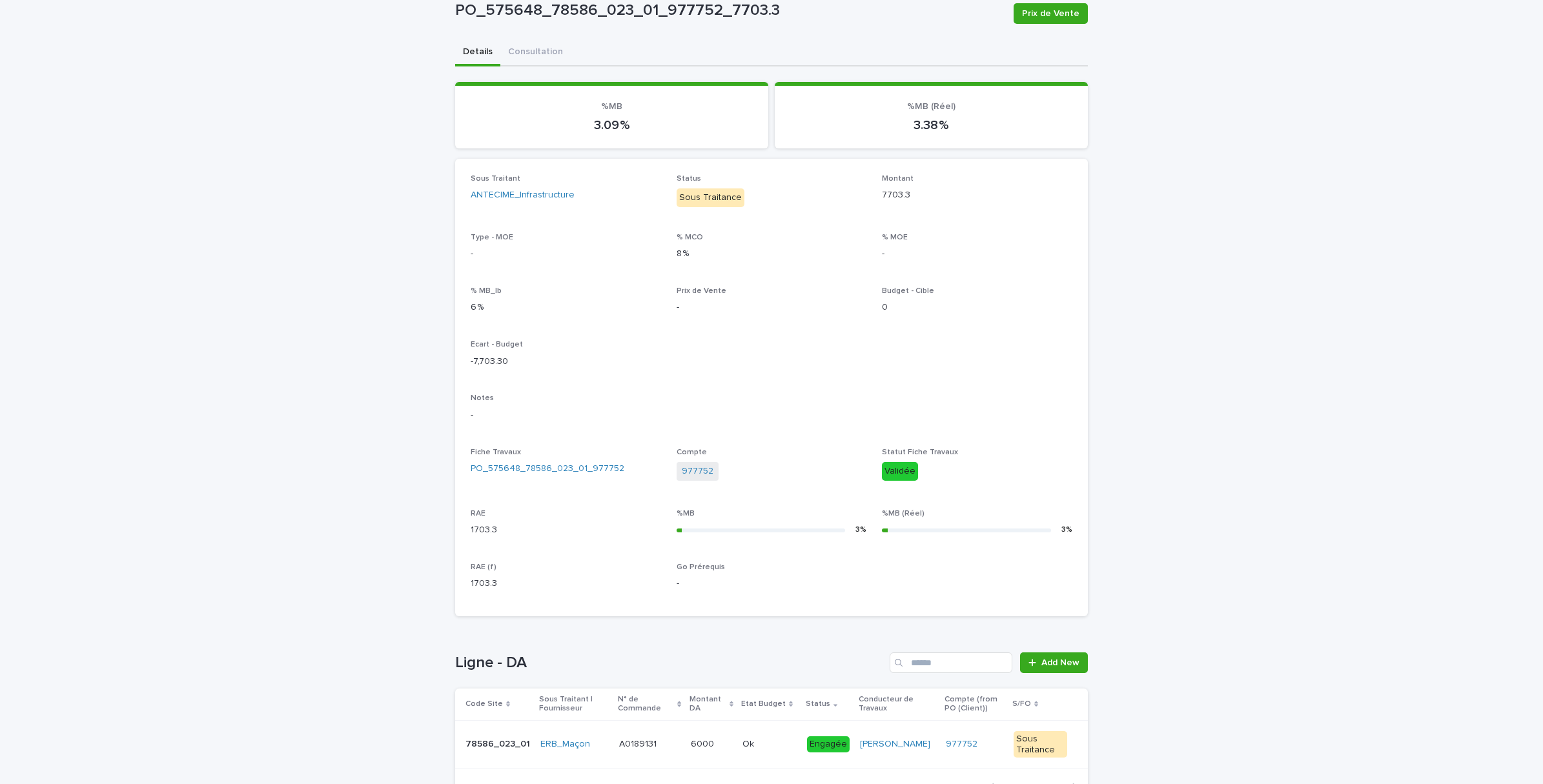
scroll to position [175, 0]
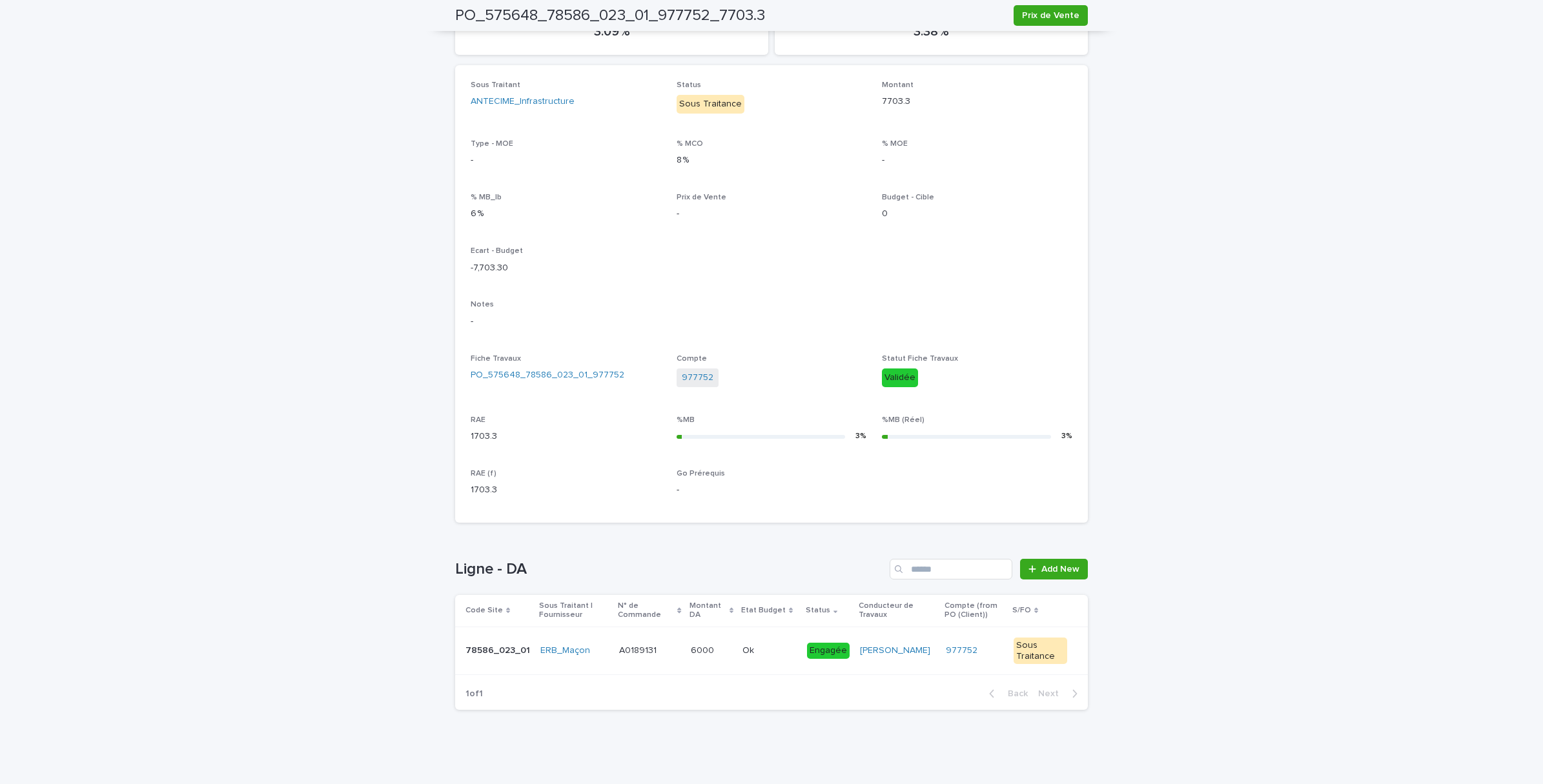
click at [703, 666] on td "6000 6000" at bounding box center [712, 650] width 52 height 48
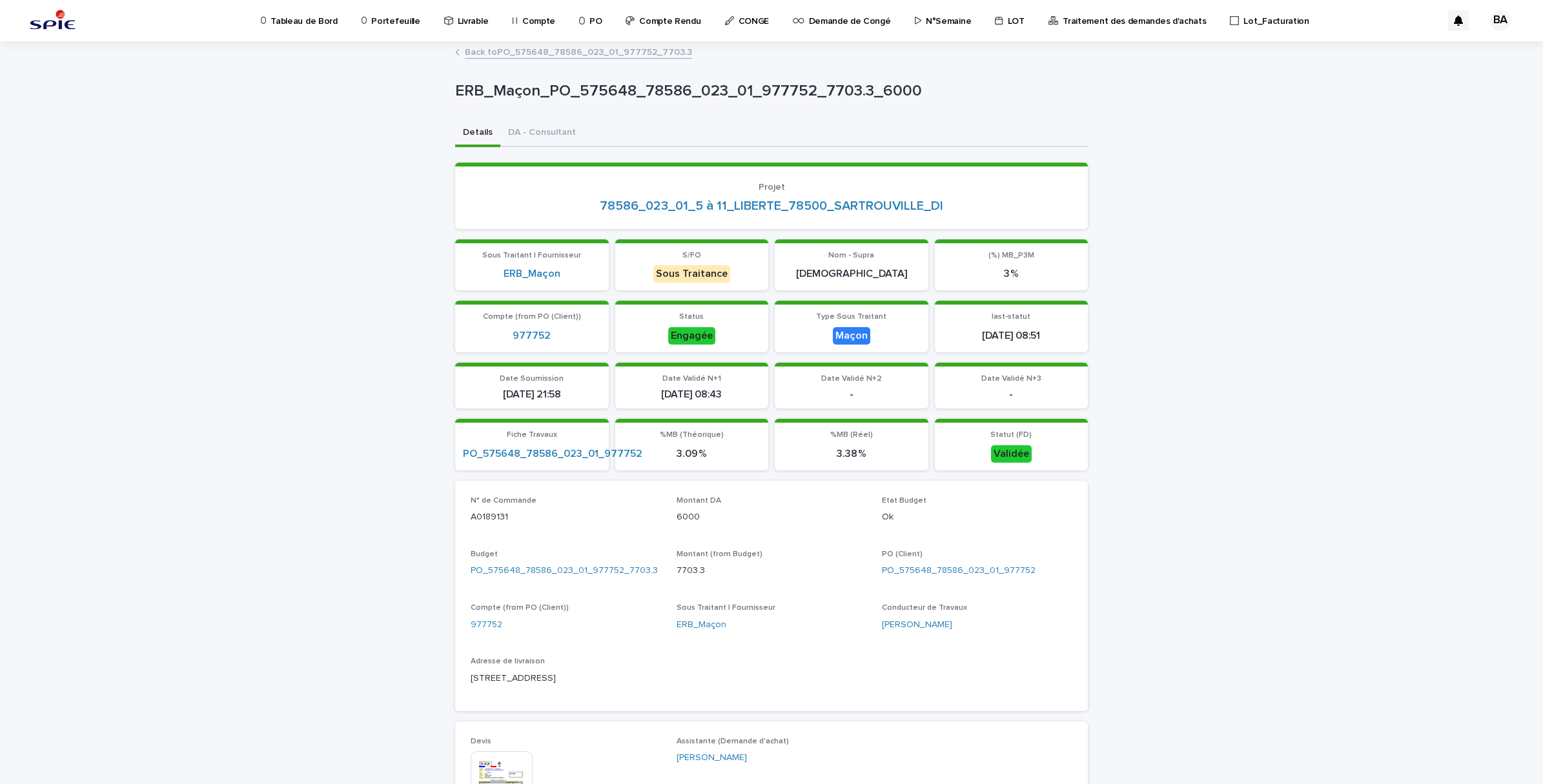
click at [505, 48] on link "Back to PO_575648_78586_023_01_977752_7703.3" at bounding box center [578, 52] width 227 height 15
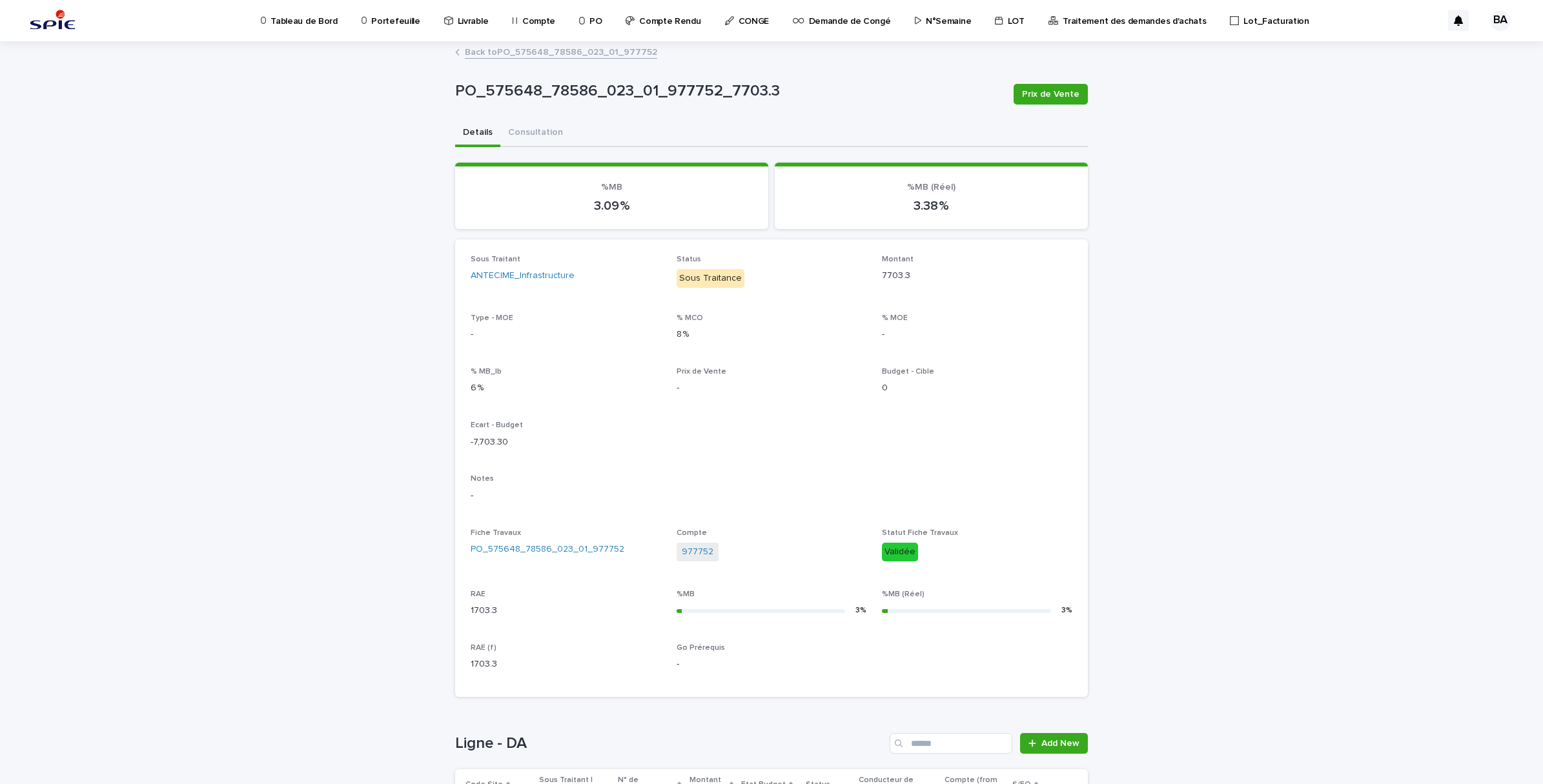
click at [473, 52] on link "Back to PO_575648_78586_023_01_977752" at bounding box center [561, 52] width 192 height 15
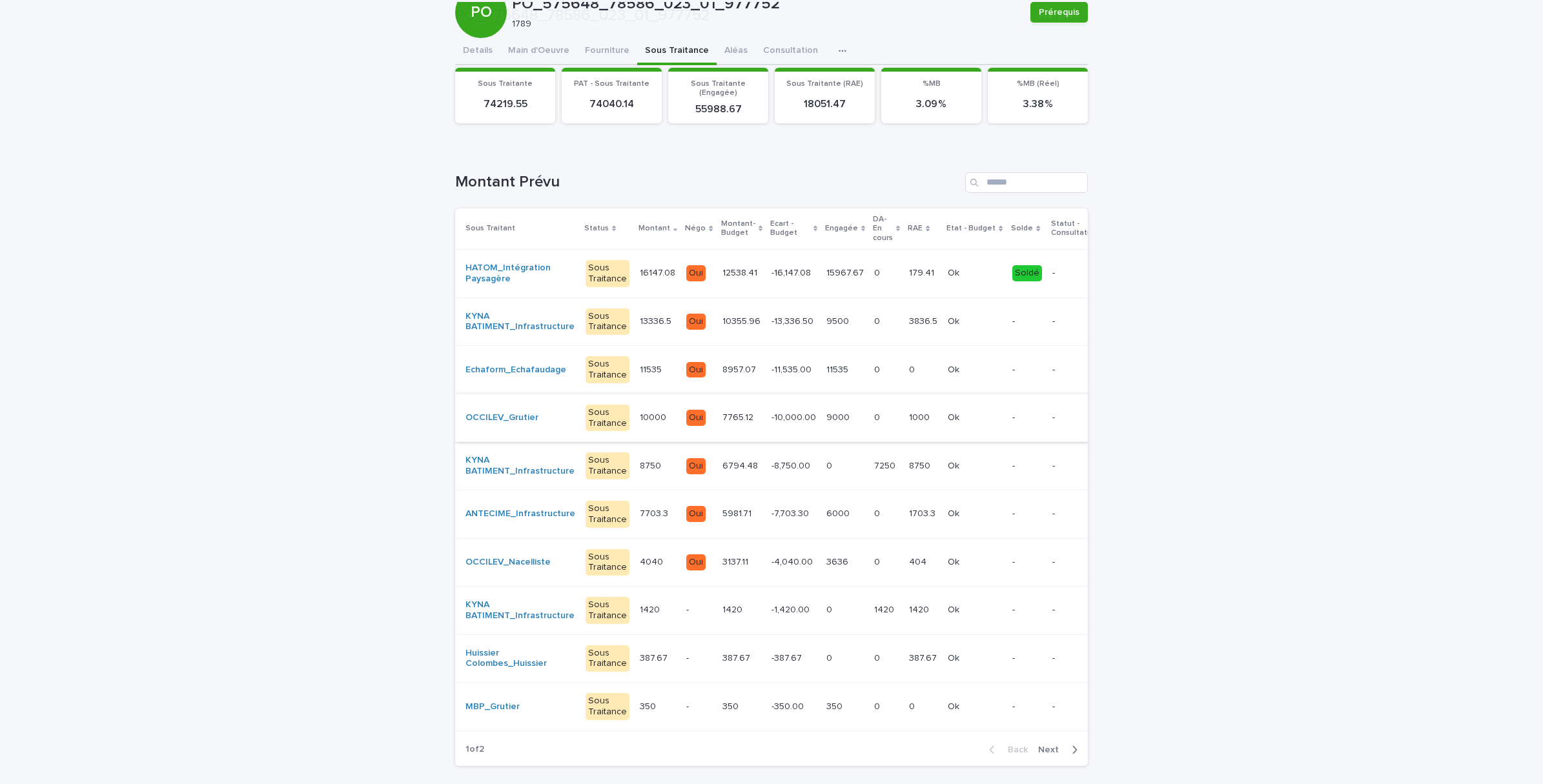
scroll to position [150, 0]
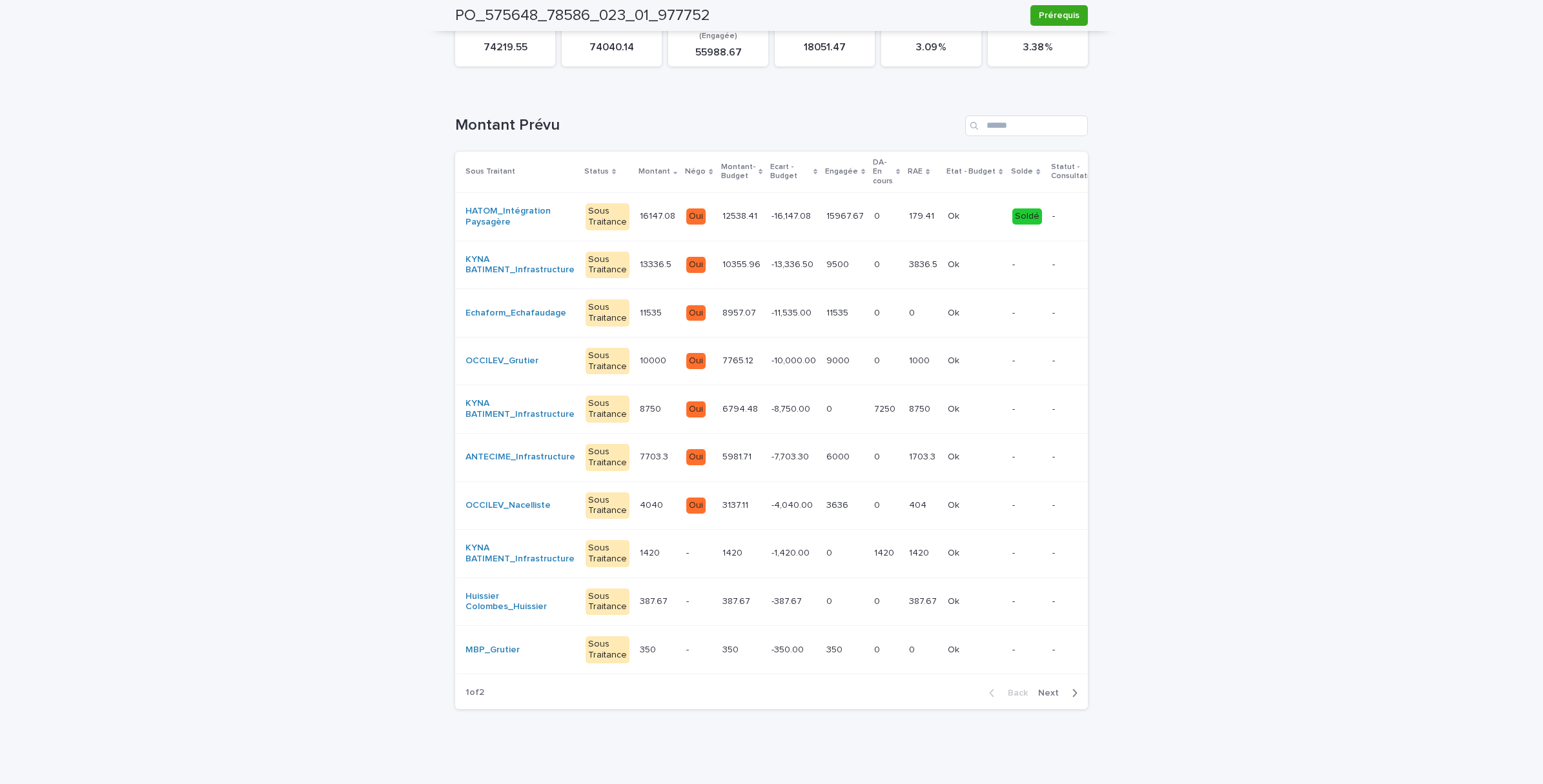
click at [646, 511] on td "4040 4040" at bounding box center [658, 506] width 47 height 48
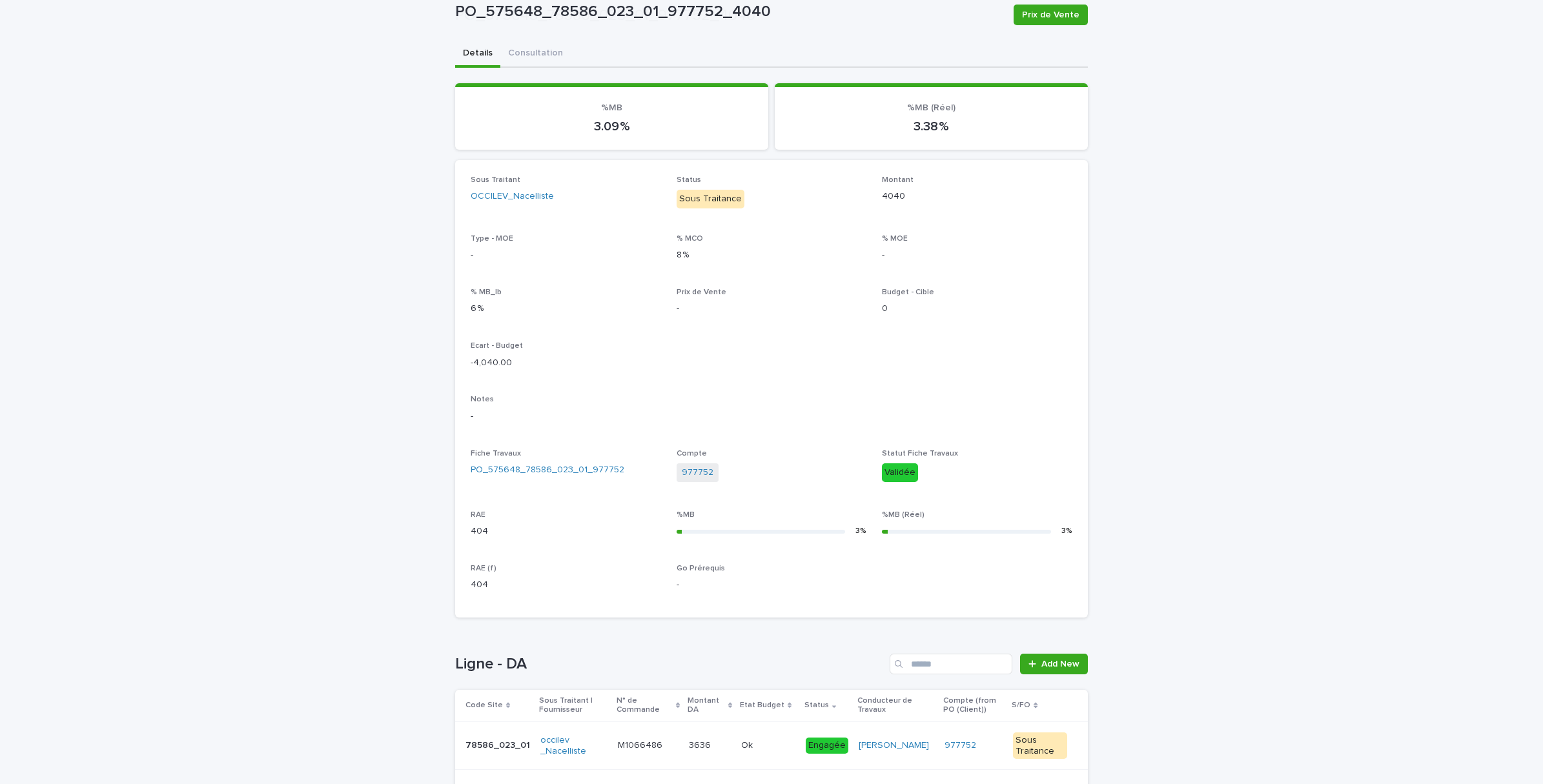
scroll to position [175, 0]
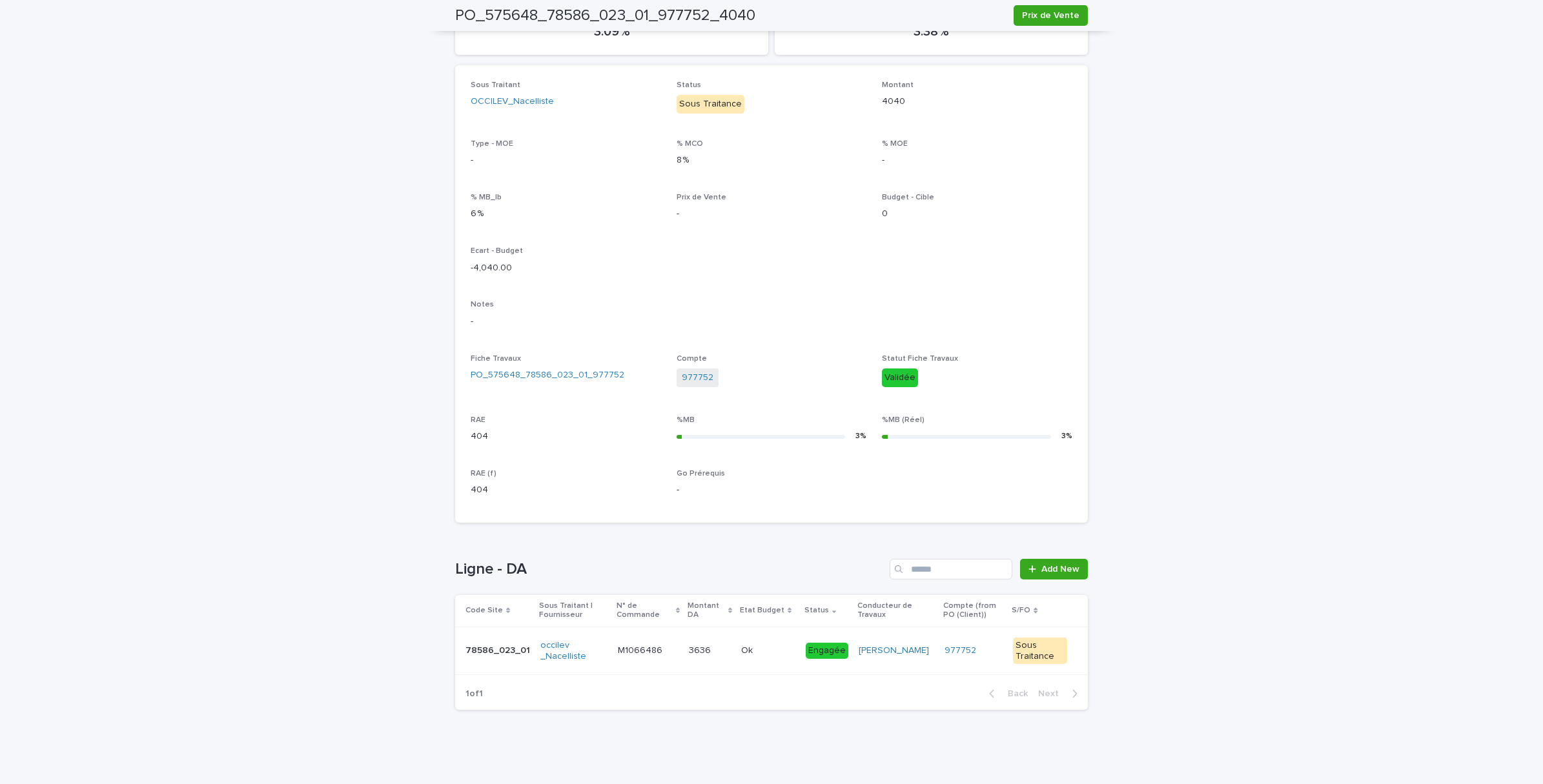
click at [644, 661] on td "M1066486 M1066486" at bounding box center [648, 650] width 72 height 48
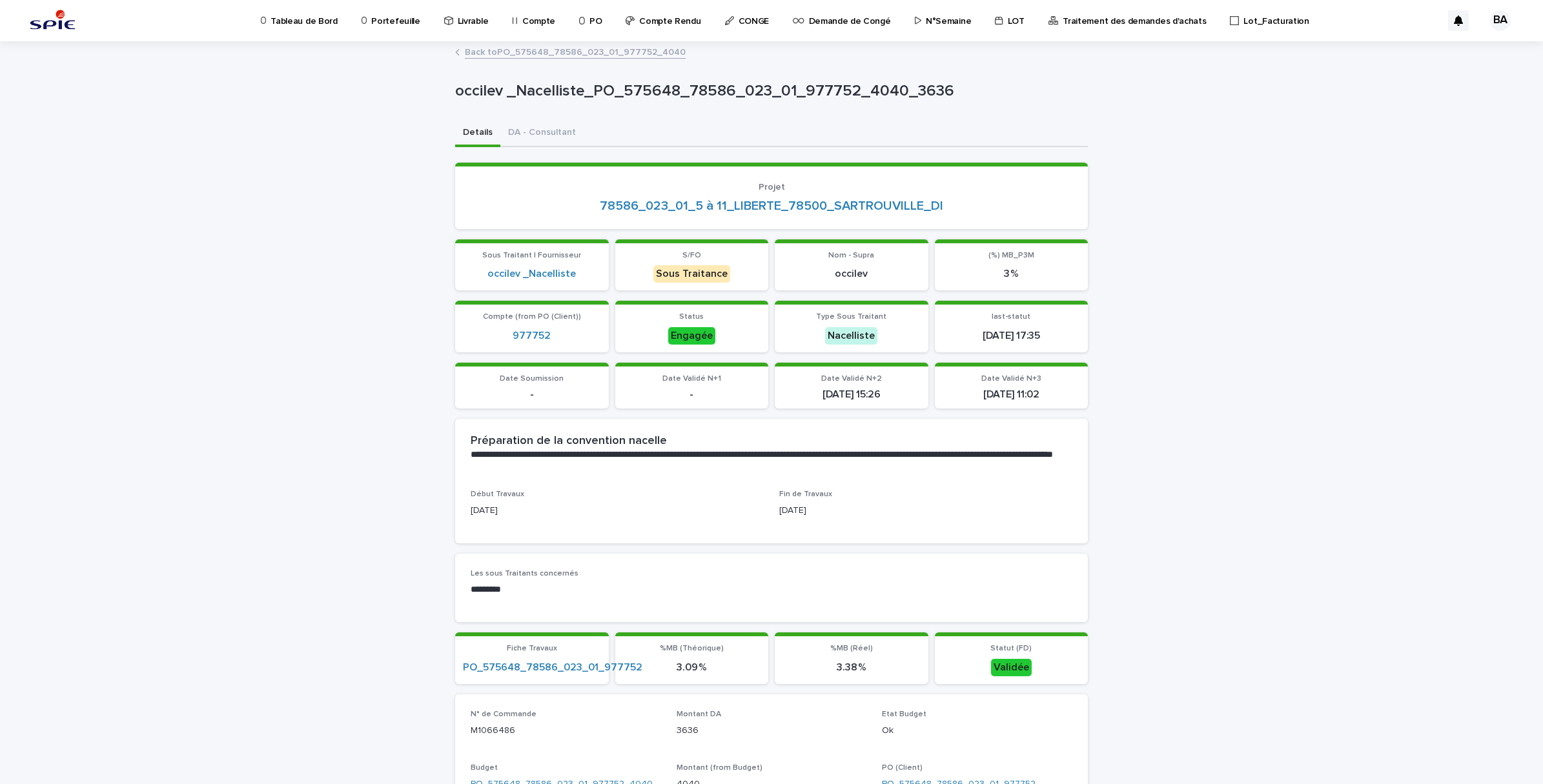
click at [479, 47] on link "Back to PO_575648_78586_023_01_977752_4040" at bounding box center [575, 52] width 221 height 15
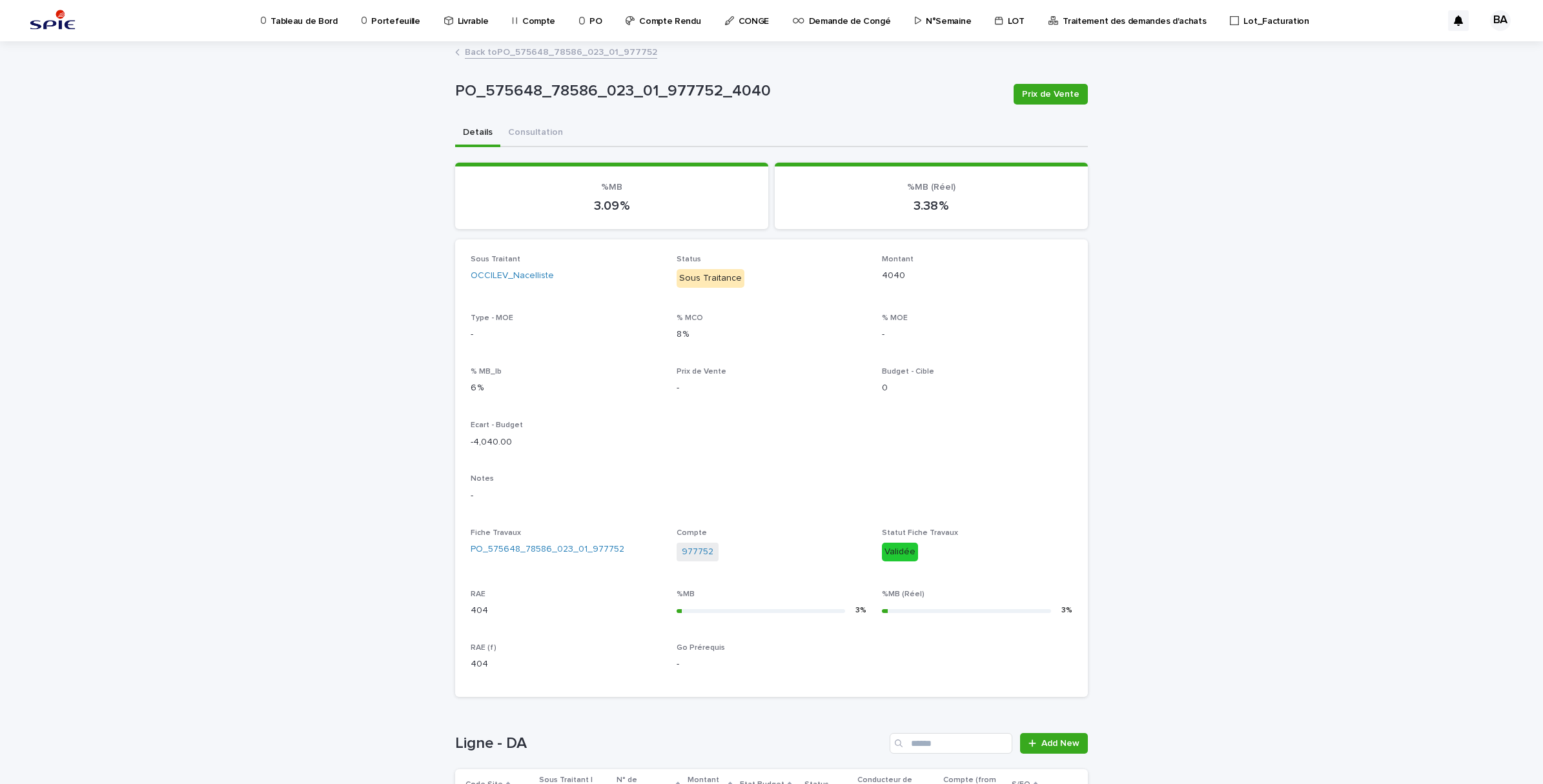
click at [471, 50] on link "Back to PO_575648_78586_023_01_977752" at bounding box center [561, 52] width 192 height 15
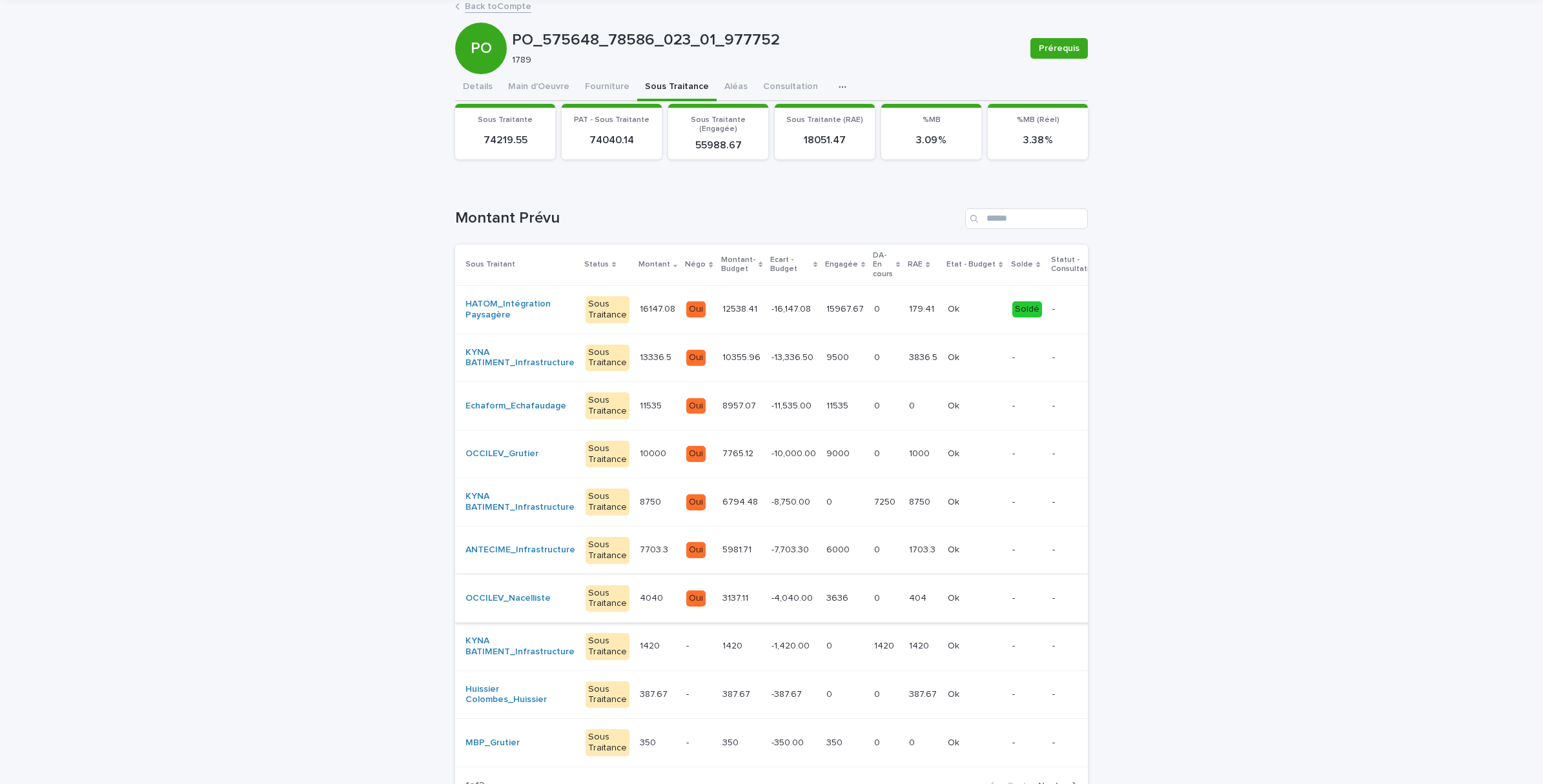
scroll to position [81, 0]
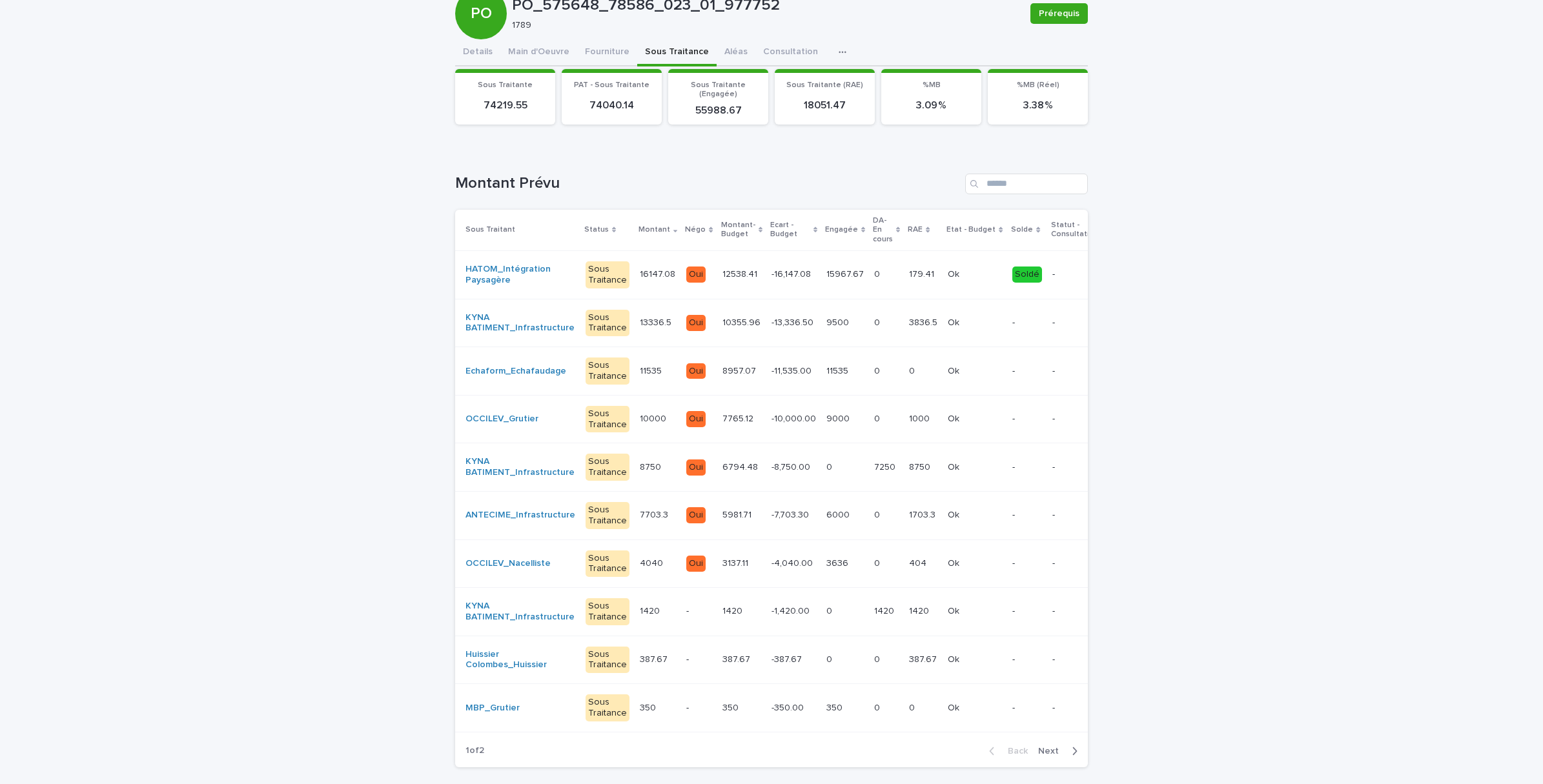
click at [684, 626] on td "-" at bounding box center [698, 612] width 36 height 48
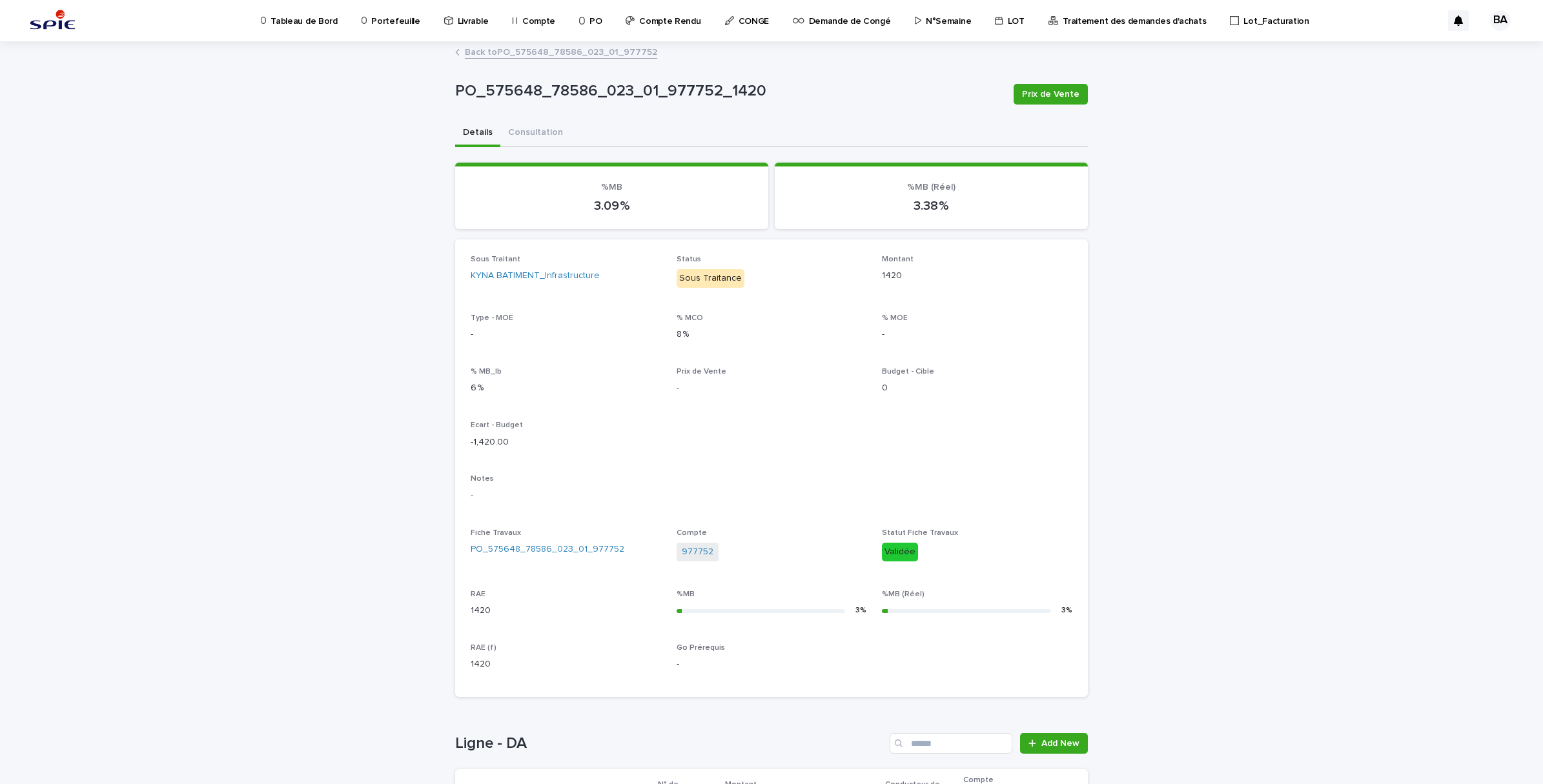
click at [492, 53] on link "Back to PO_575648_78586_023_01_977752" at bounding box center [561, 52] width 192 height 15
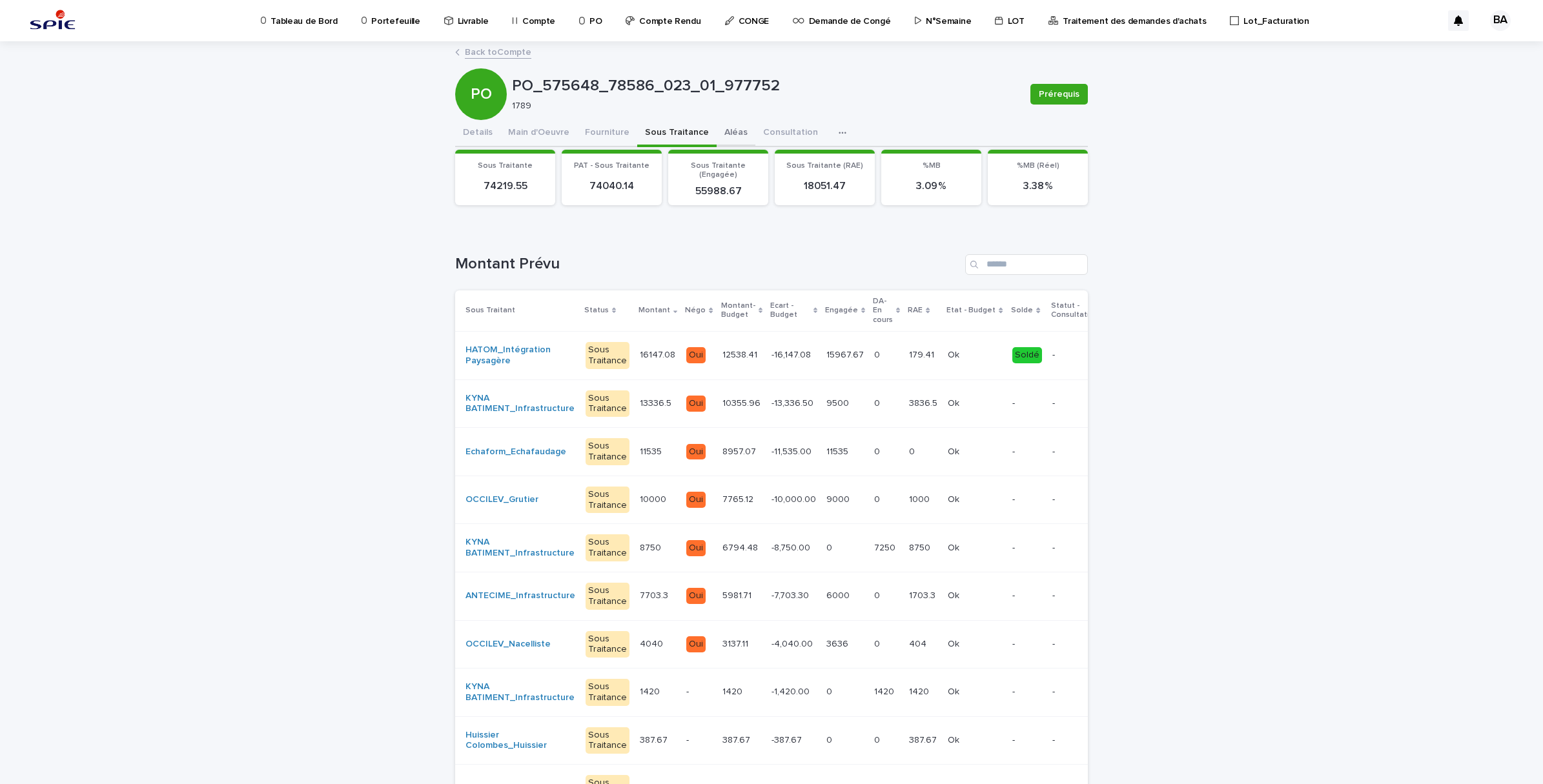
click at [717, 130] on button "Aléas" at bounding box center [736, 134] width 38 height 27
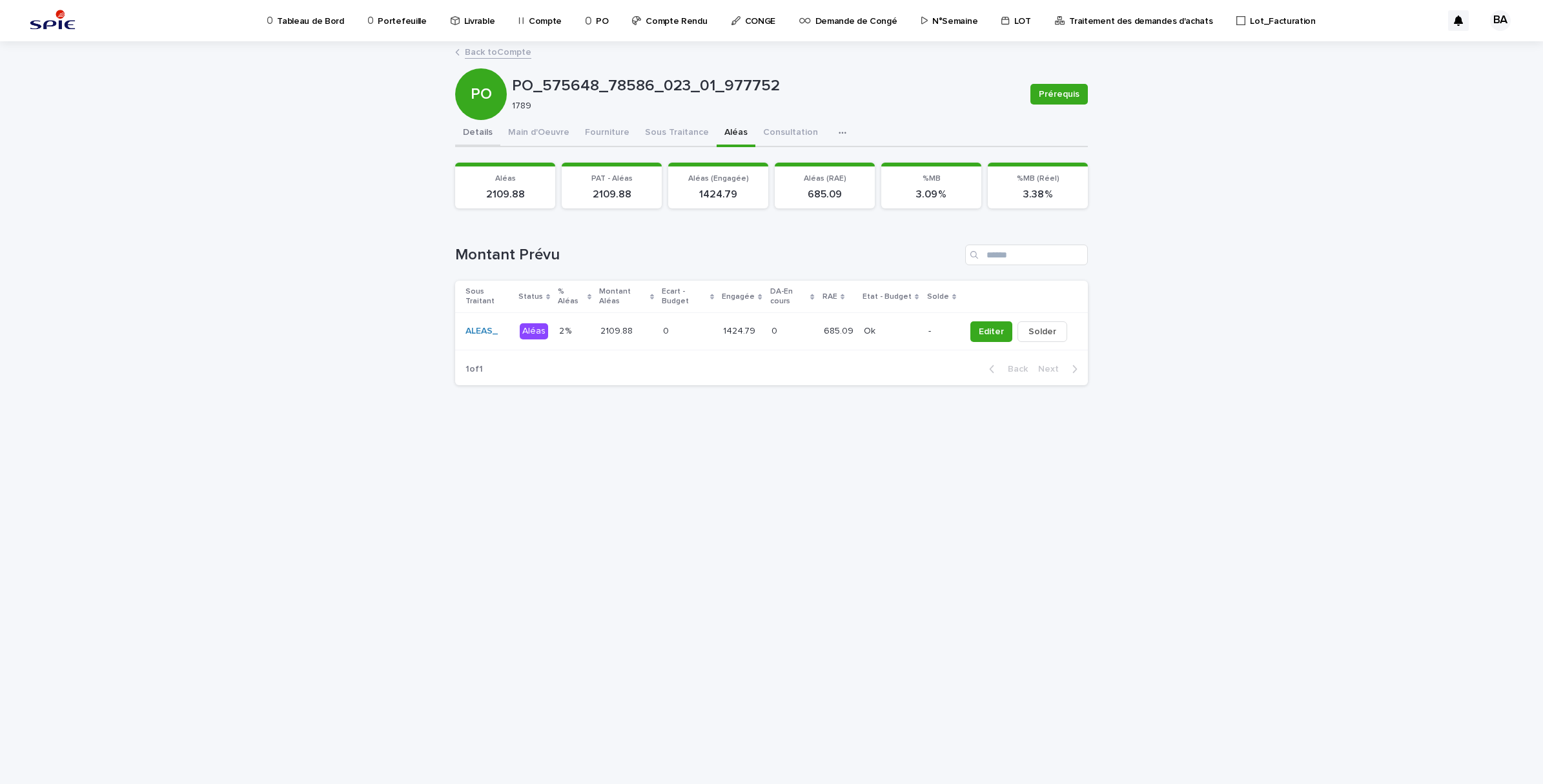
click at [472, 133] on button "Details" at bounding box center [478, 134] width 45 height 27
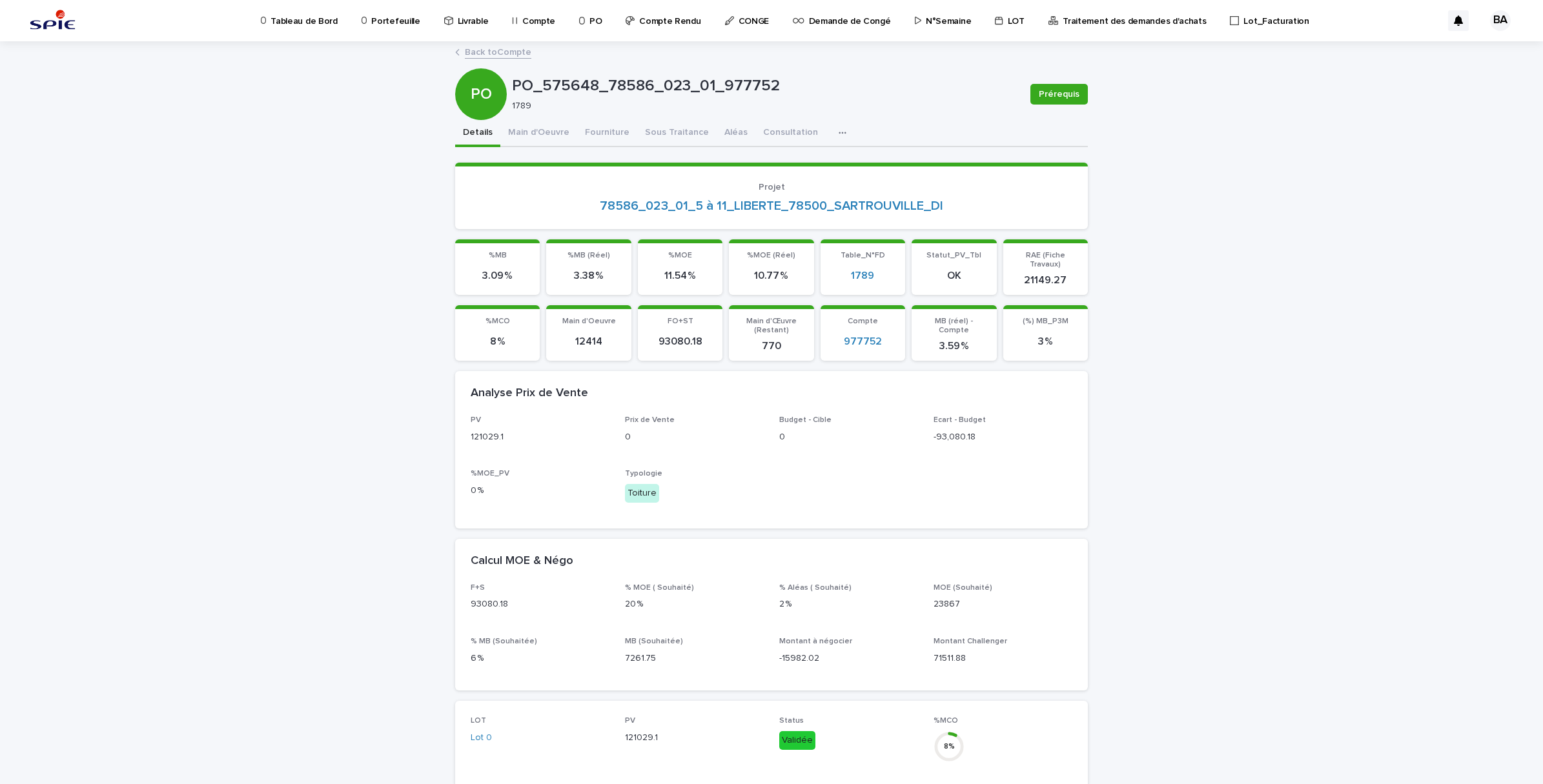
click at [535, 15] on p "Compte" at bounding box center [538, 13] width 33 height 27
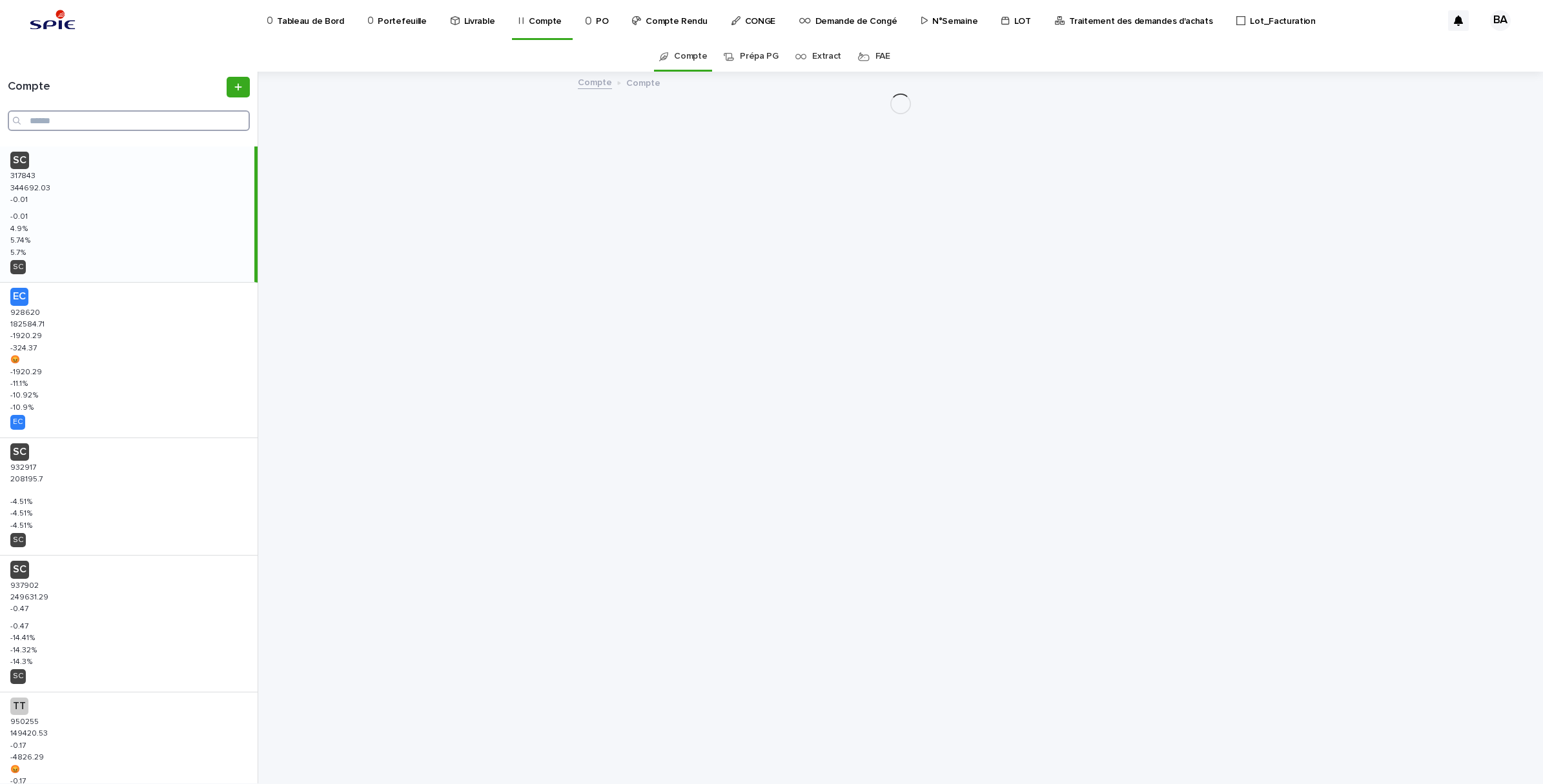
click at [166, 123] on input "Search" at bounding box center [129, 120] width 242 height 21
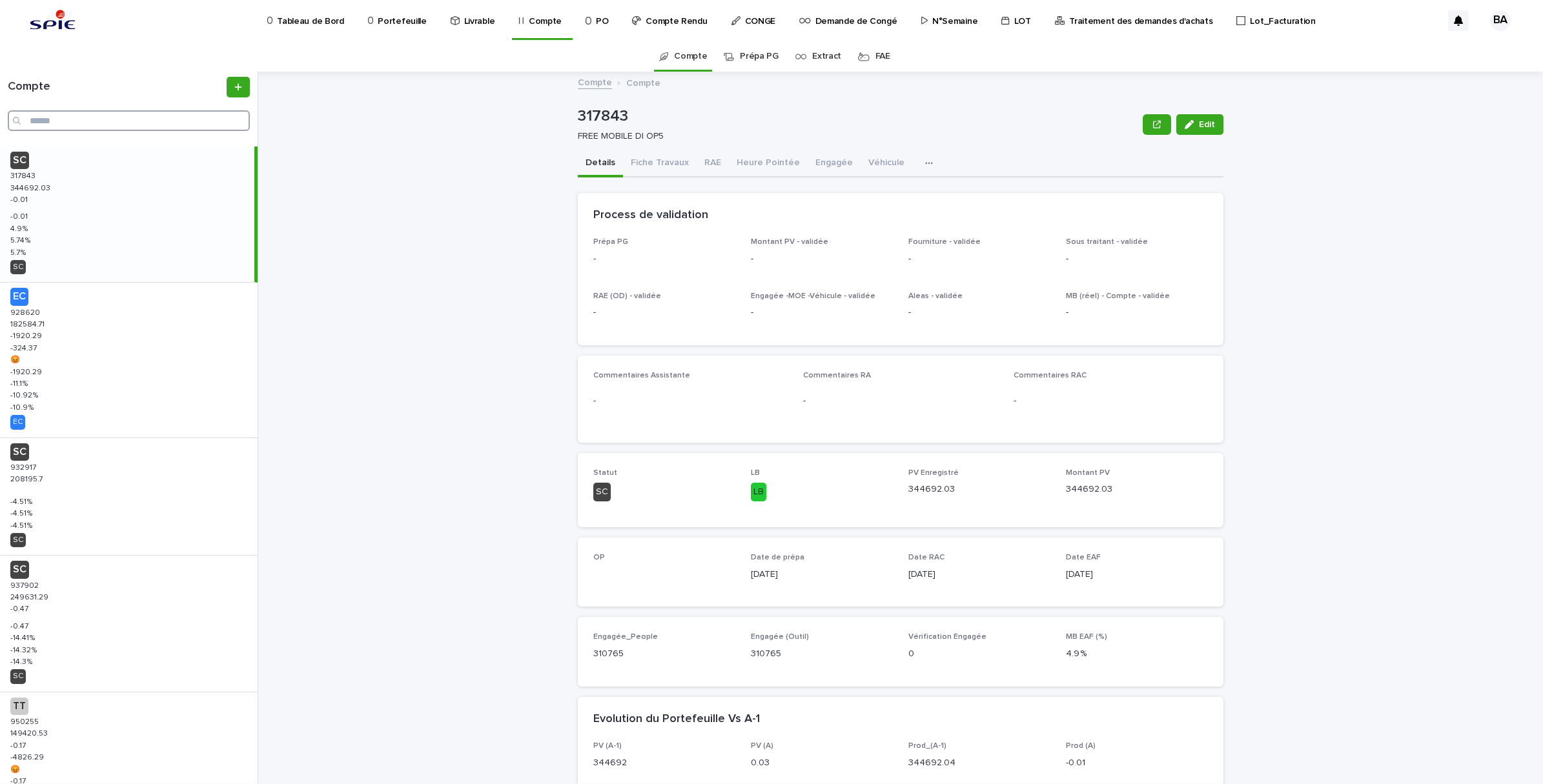
paste input "******"
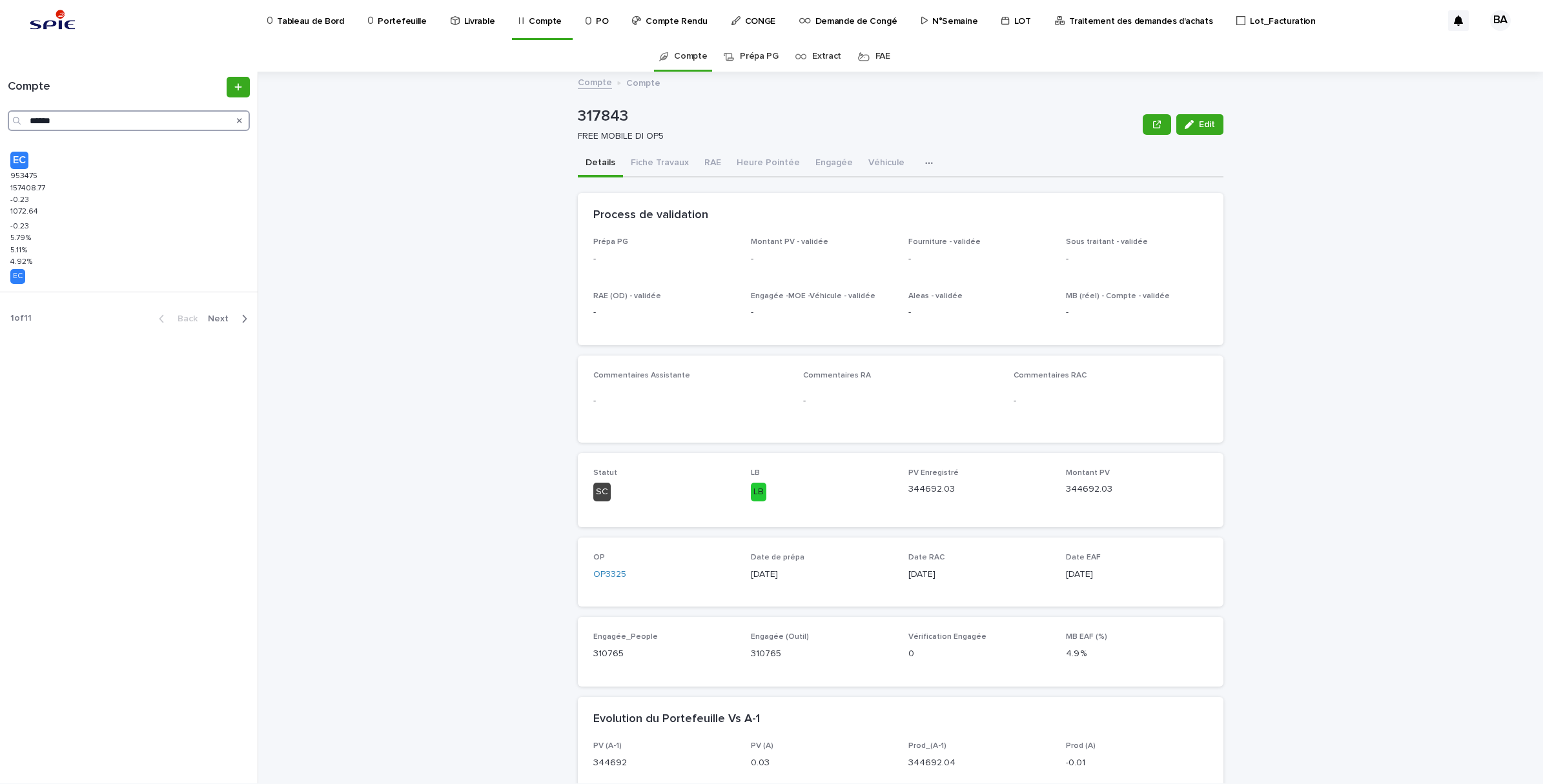
type input "******"
click at [164, 192] on div "EC 953475 953475 157408.77 157408.77 -0.23 -0.23 1072.64 1072.64 -0.23 -0.23 5.…" at bounding box center [127, 219] width 254 height 145
drag, startPoint x: 700, startPoint y: 161, endPoint x: 752, endPoint y: 164, distance: 52.1
click at [700, 161] on button "RAE" at bounding box center [713, 164] width 33 height 27
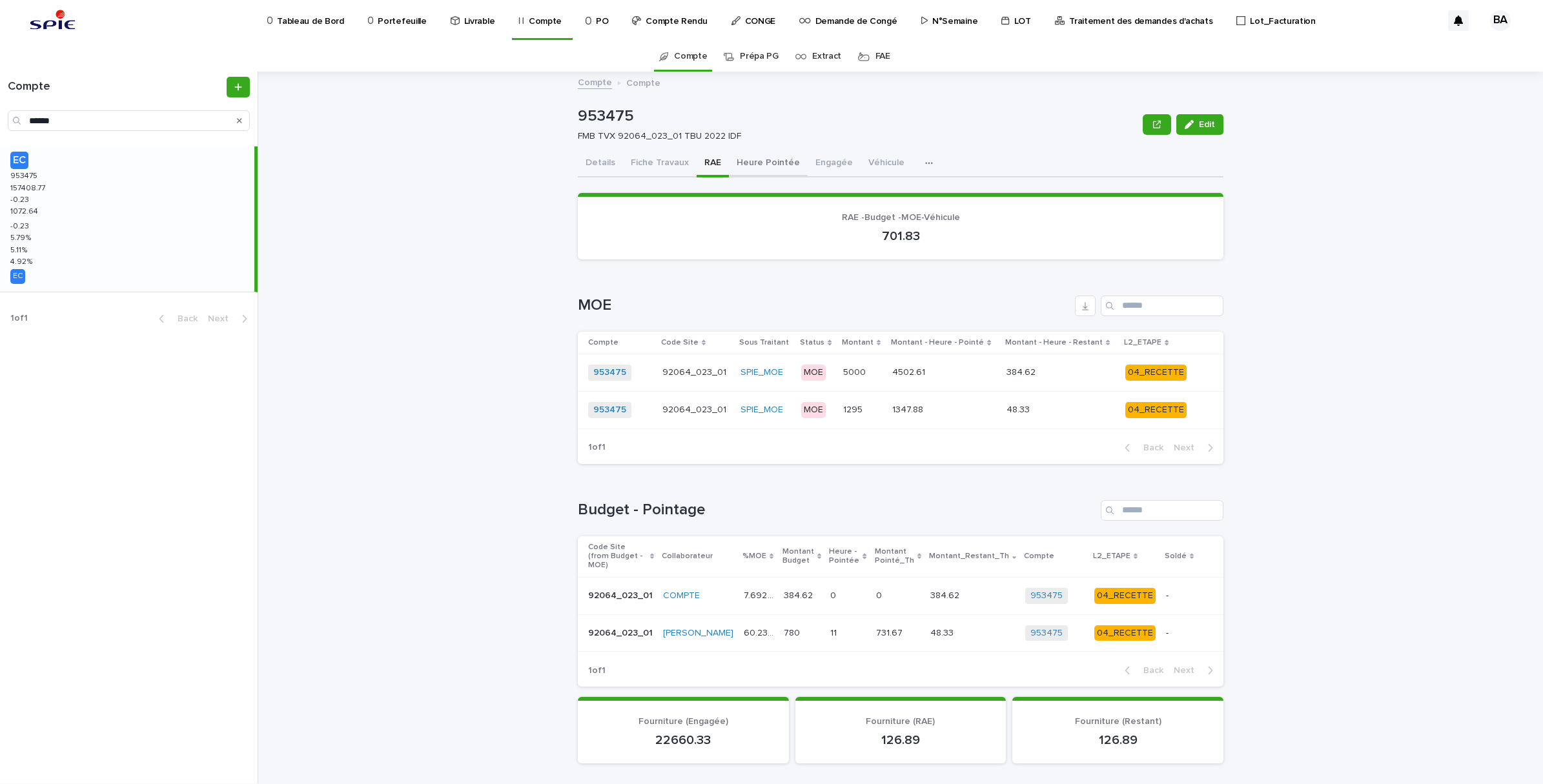
click at [757, 169] on button "Heure Pointée" at bounding box center [768, 164] width 79 height 27
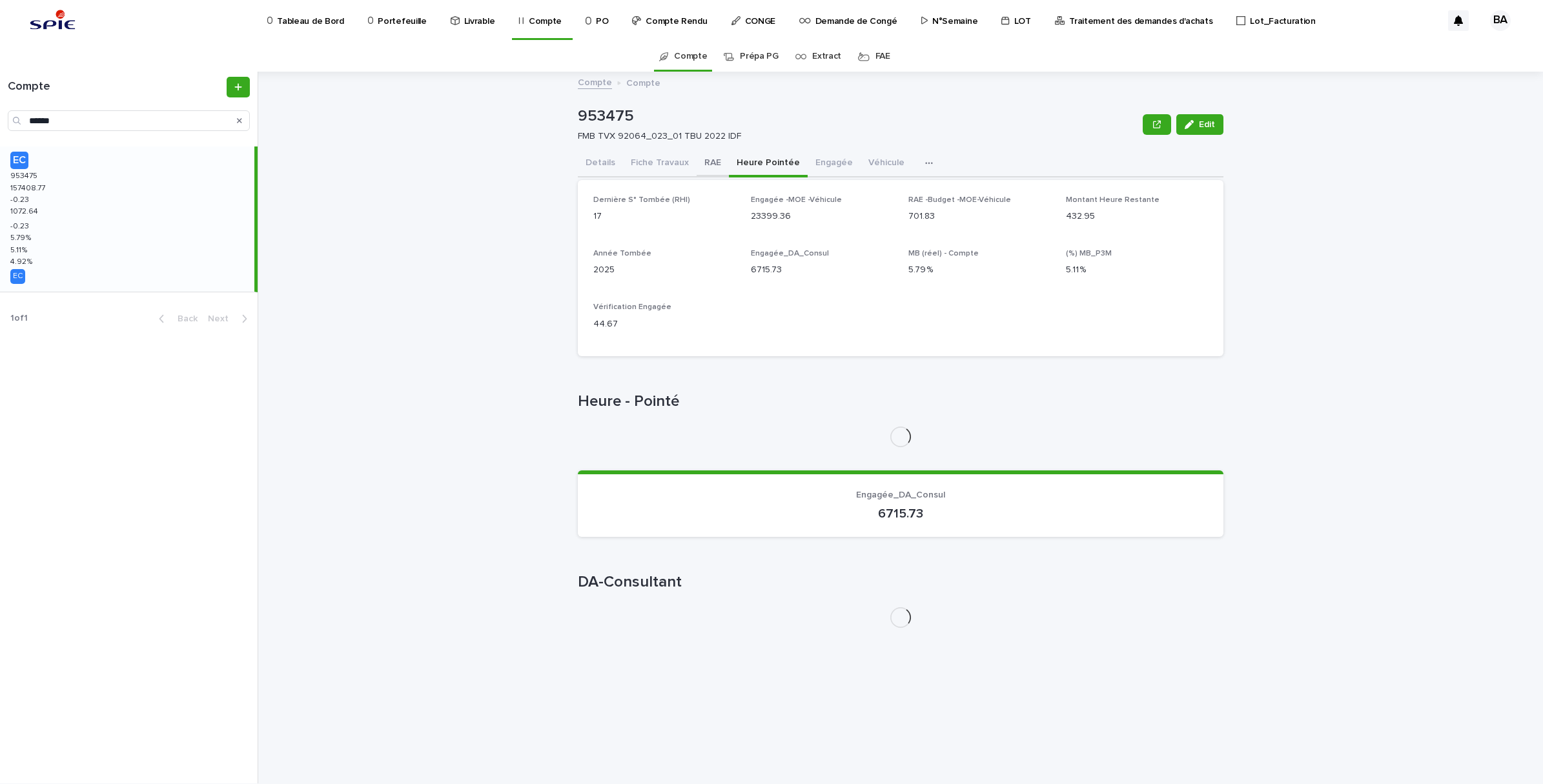
click at [713, 166] on button "RAE" at bounding box center [713, 164] width 33 height 27
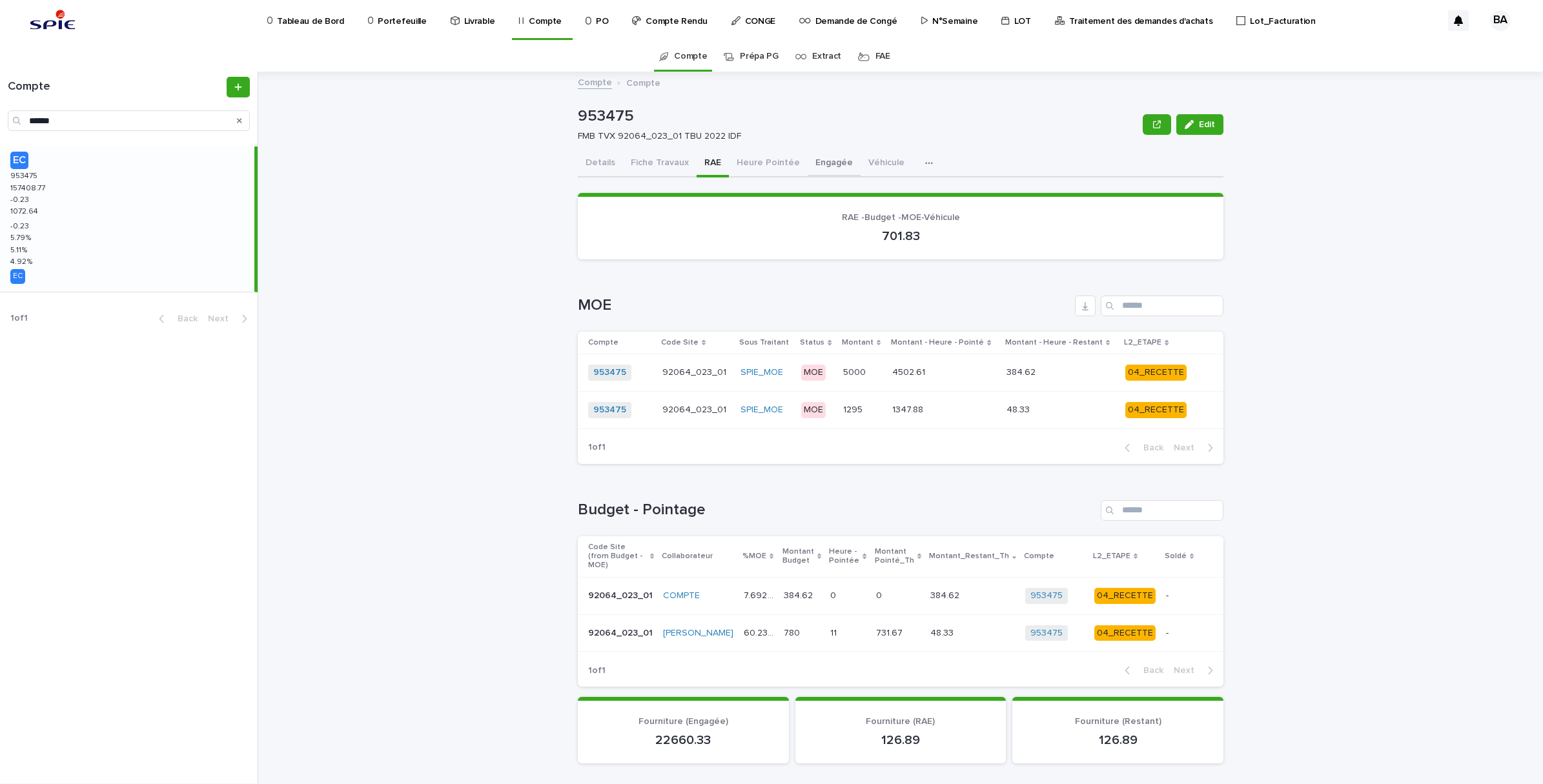
click at [808, 158] on button "Engagée" at bounding box center [834, 164] width 53 height 27
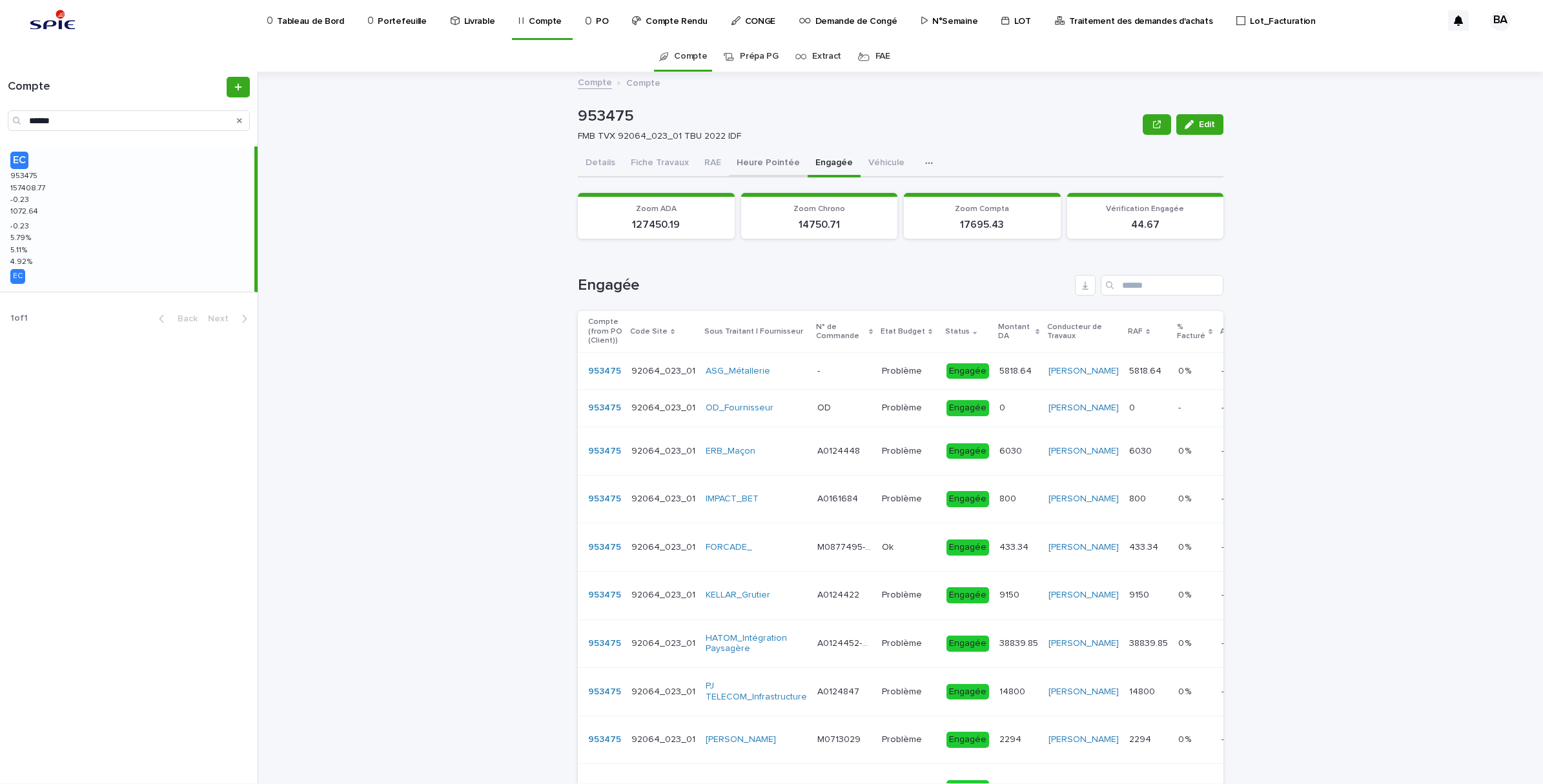
drag, startPoint x: 738, startPoint y: 163, endPoint x: 769, endPoint y: 165, distance: 31.1
click at [738, 163] on button "Heure Pointée" at bounding box center [768, 164] width 79 height 27
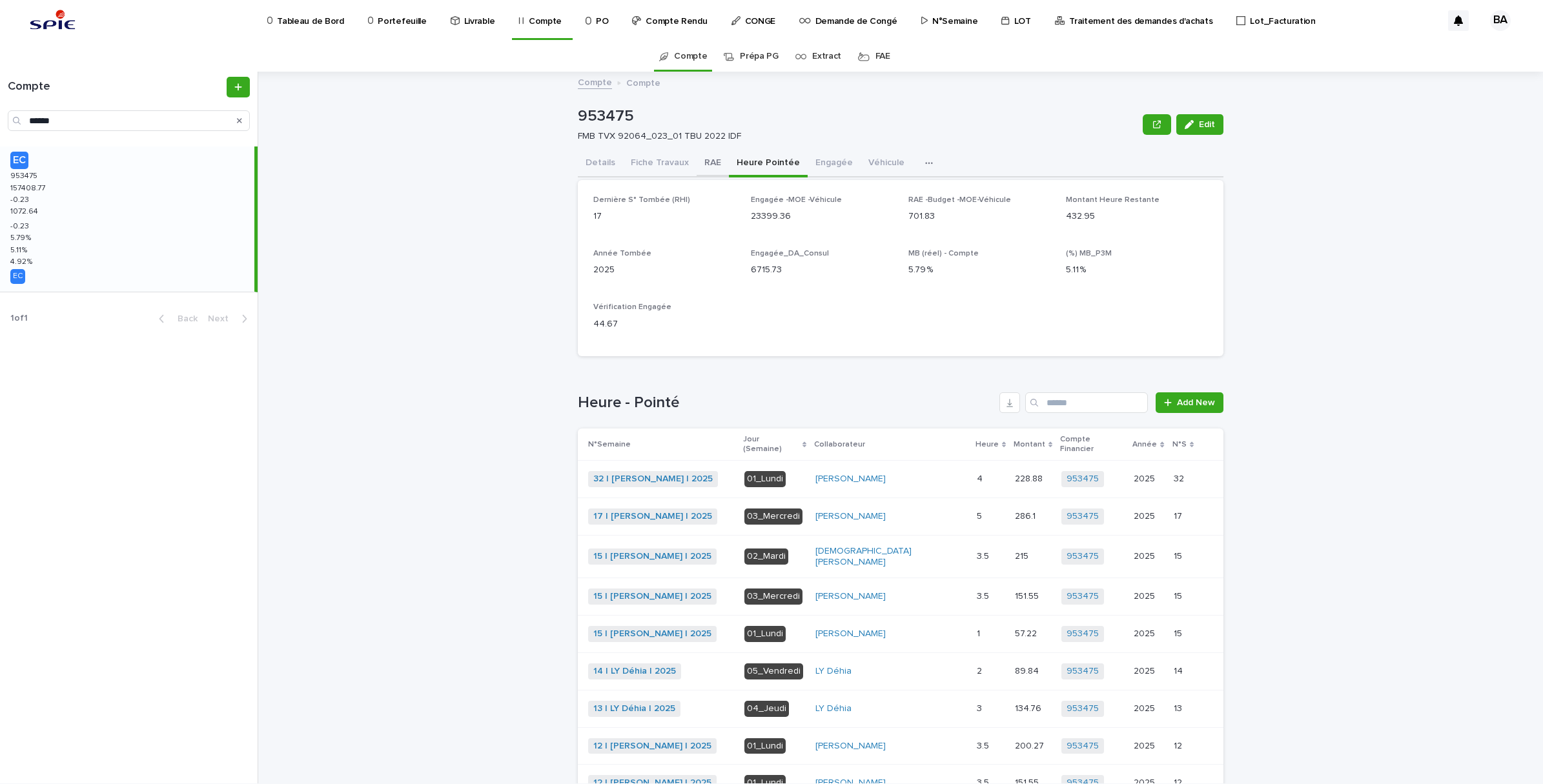
click at [702, 164] on button "RAE" at bounding box center [713, 164] width 33 height 27
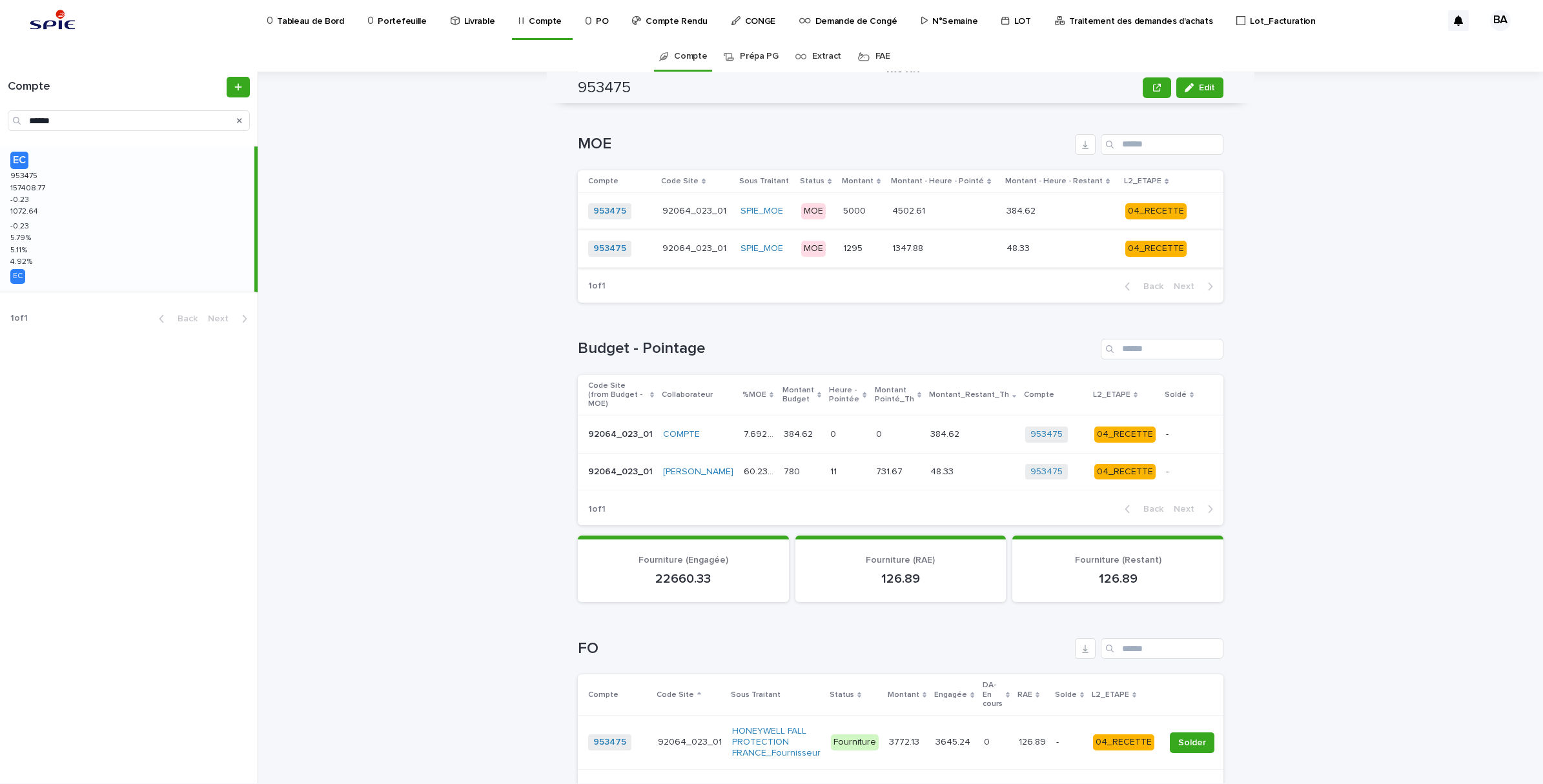
scroll to position [484, 0]
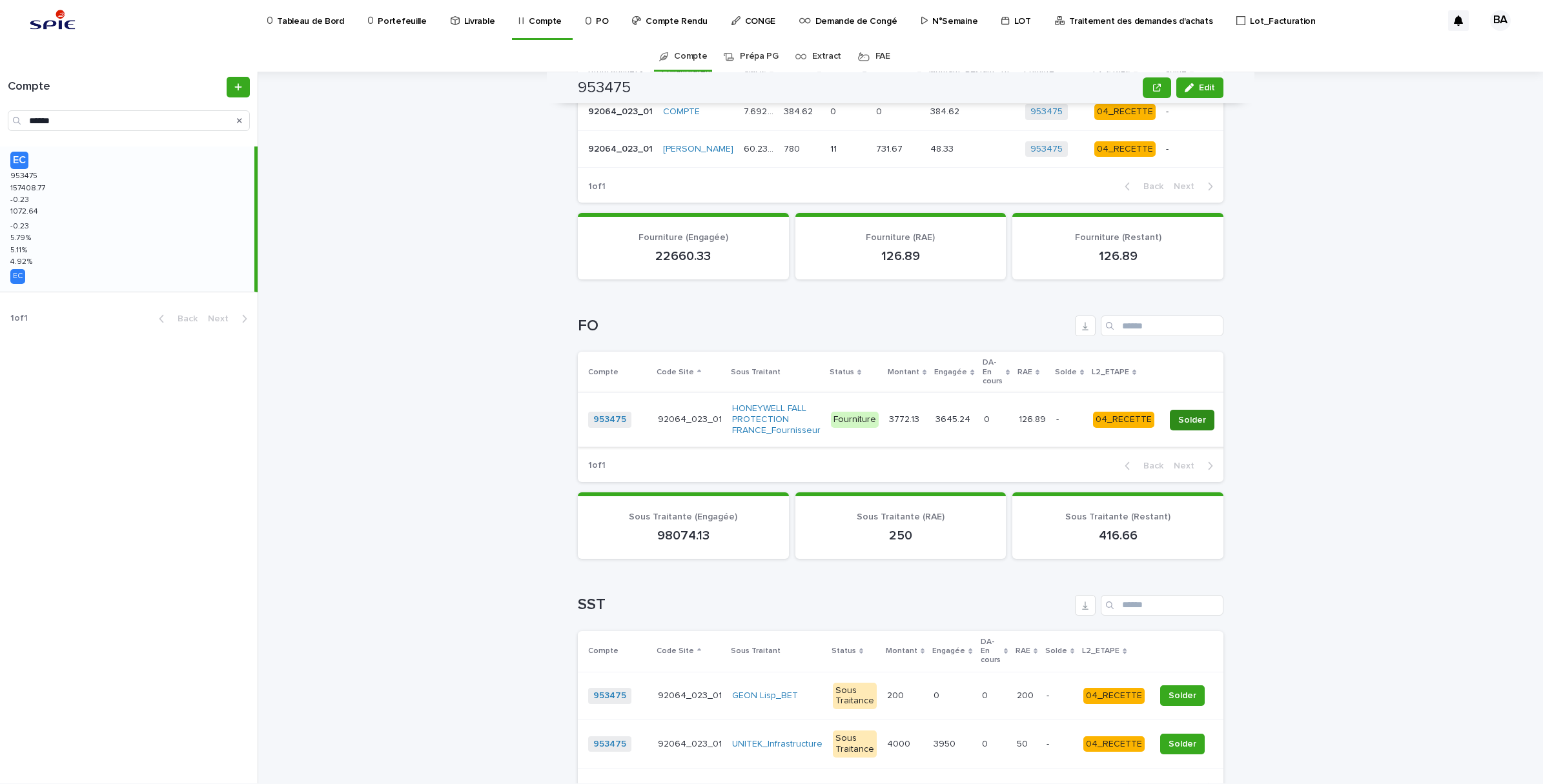
click at [1181, 416] on span "Solder" at bounding box center [1191, 419] width 28 height 13
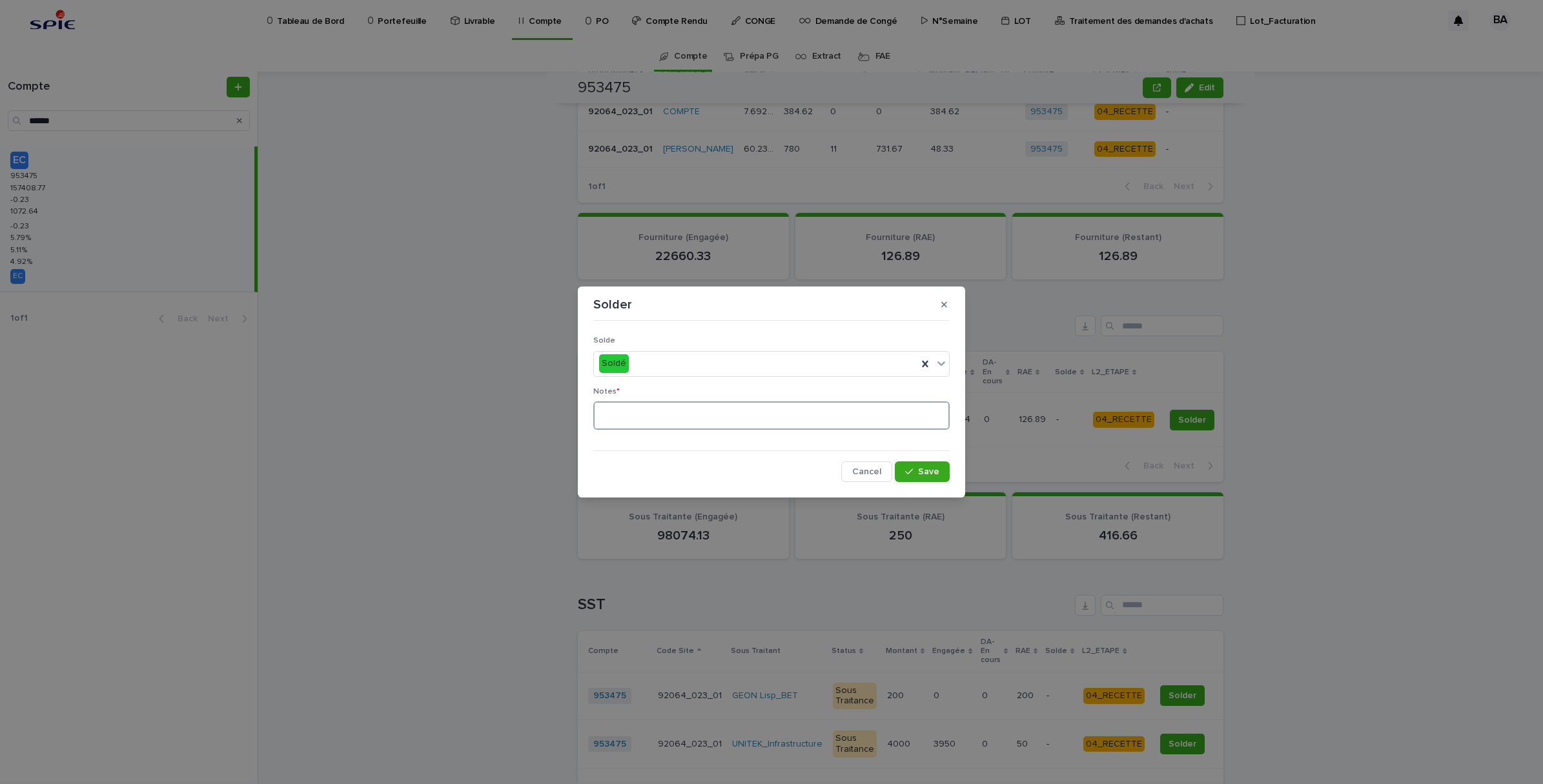
click at [731, 423] on textarea at bounding box center [771, 416] width 357 height 28
type textarea "**"
click at [936, 473] on span "Save" at bounding box center [929, 472] width 22 height 9
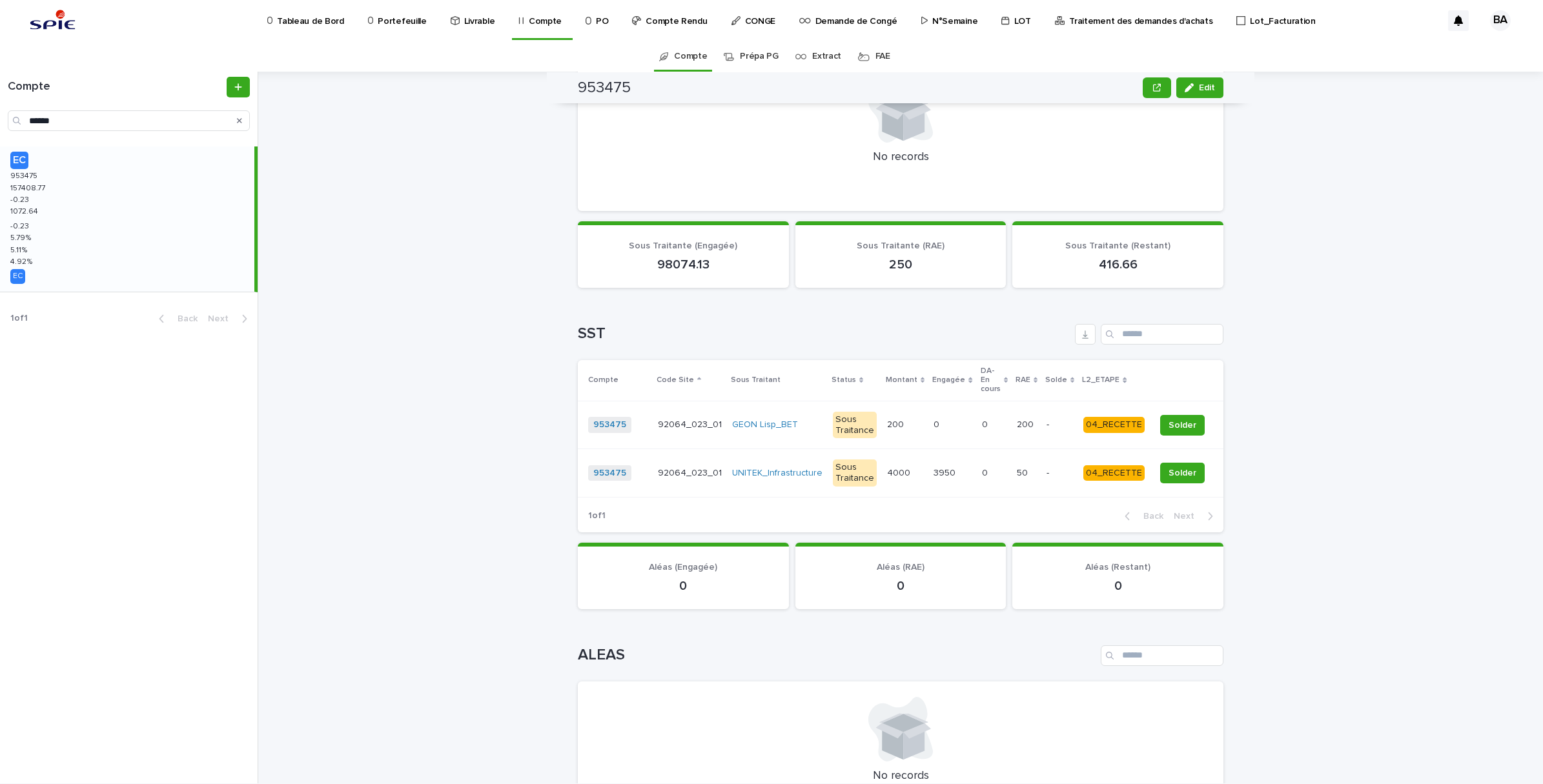
scroll to position [897, 0]
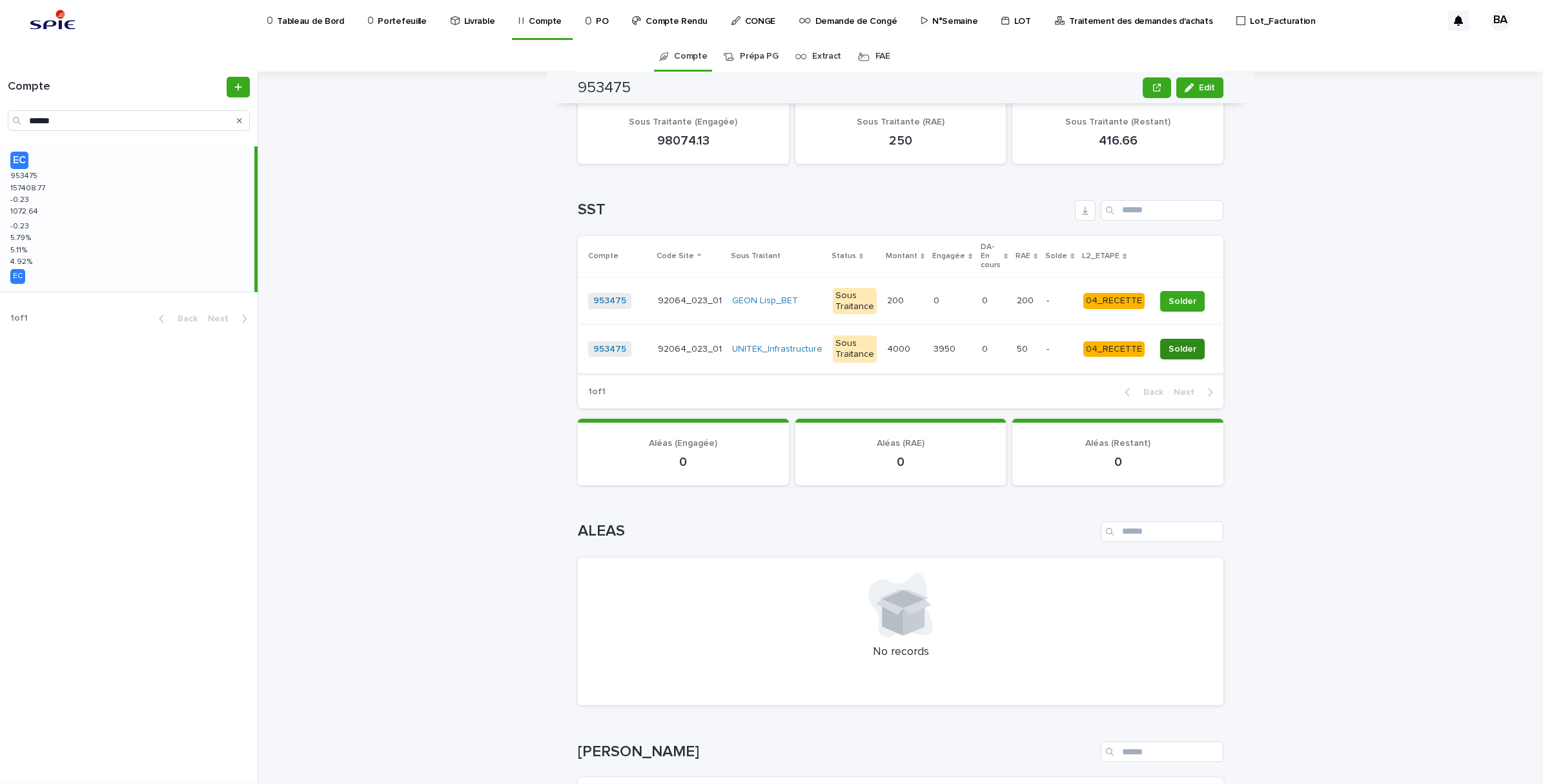
click at [1184, 342] on span "Solder" at bounding box center [1182, 348] width 28 height 13
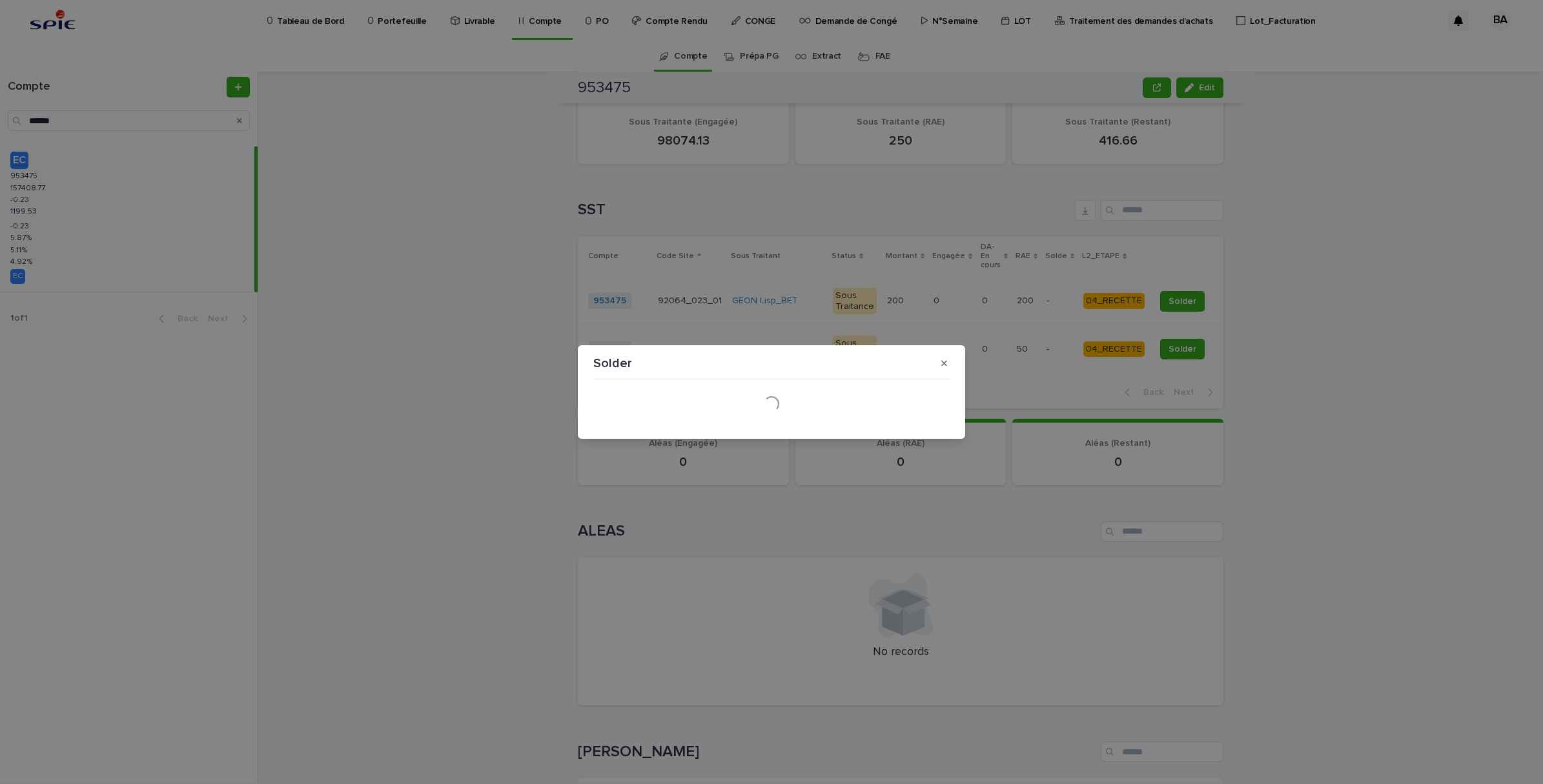
scroll to position [929, 0]
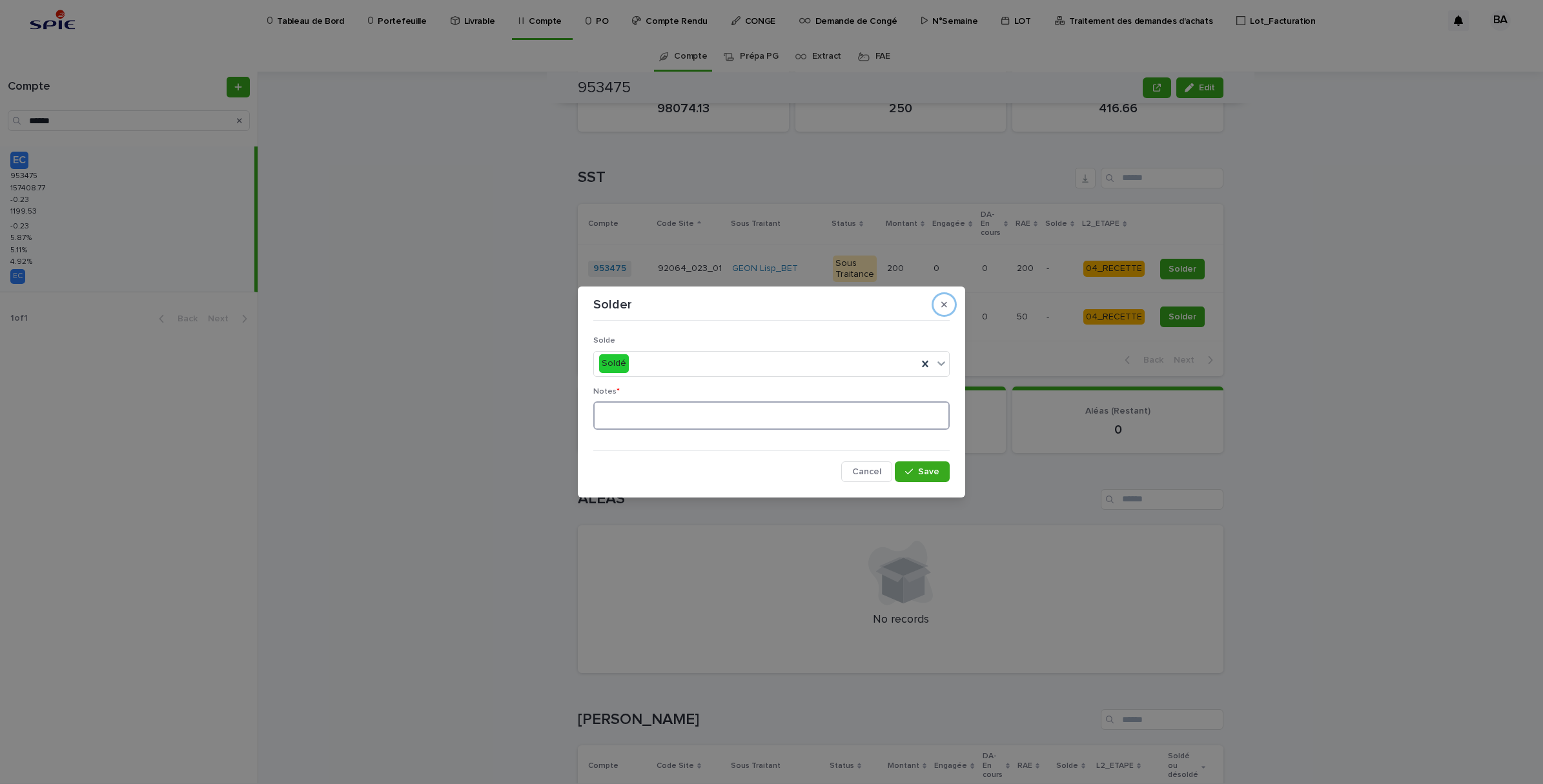
click at [639, 417] on textarea at bounding box center [771, 416] width 357 height 28
type textarea "**"
click at [931, 465] on button "Save" at bounding box center [922, 472] width 55 height 21
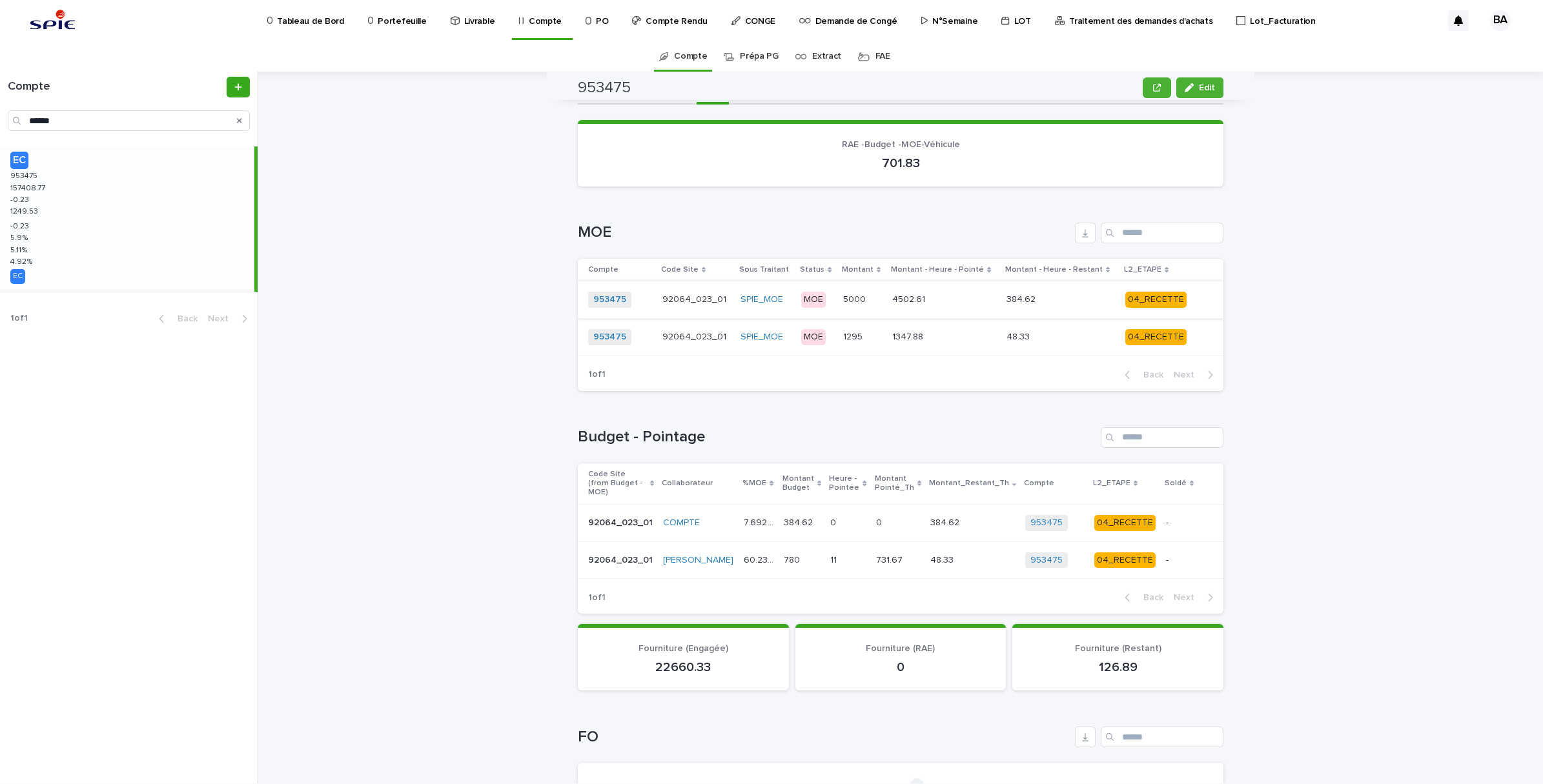
scroll to position [0, 0]
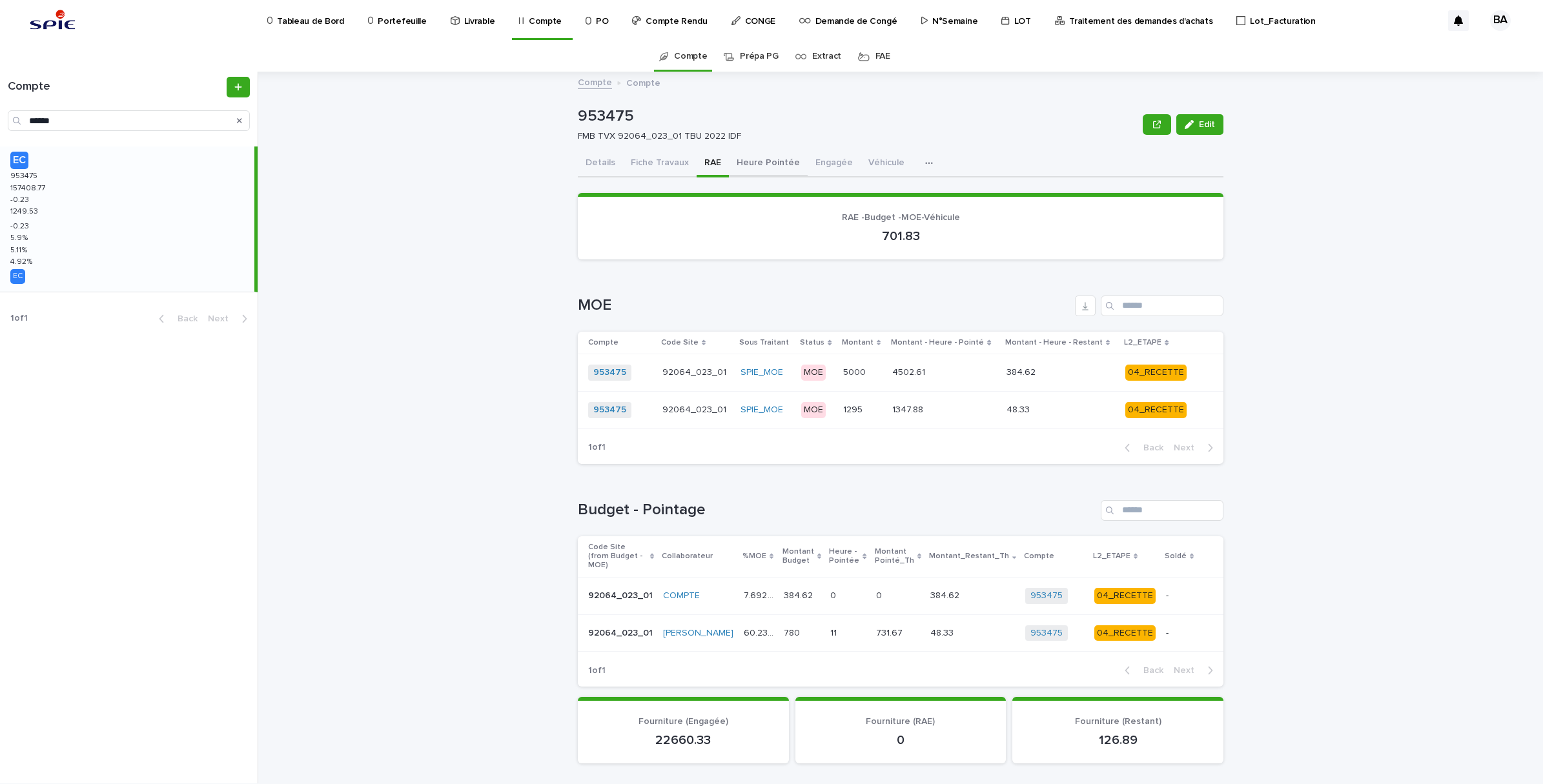
click at [764, 160] on button "Heure Pointée" at bounding box center [768, 164] width 79 height 27
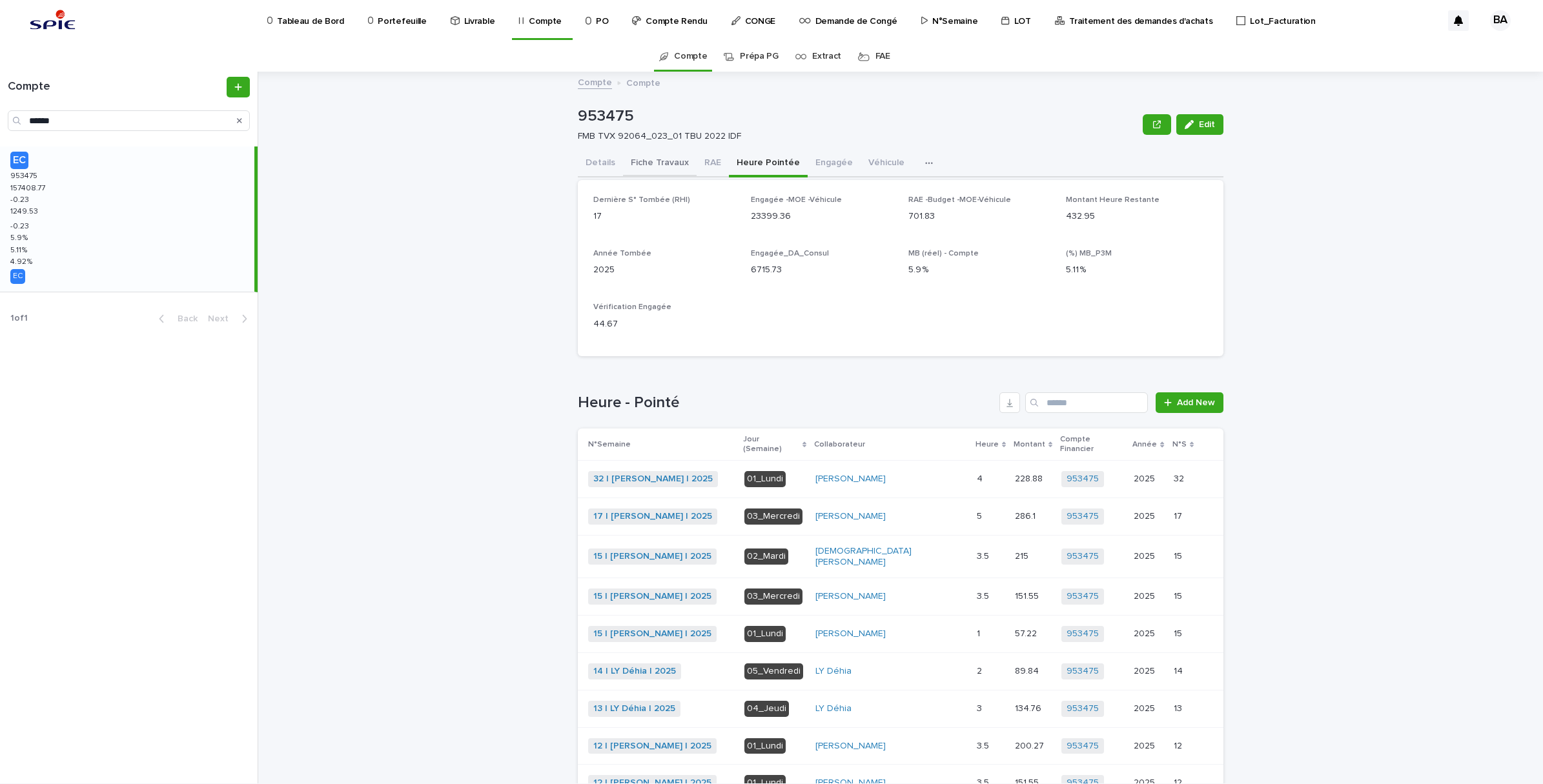
click at [666, 164] on button "Fiche Travaux" at bounding box center [660, 164] width 74 height 27
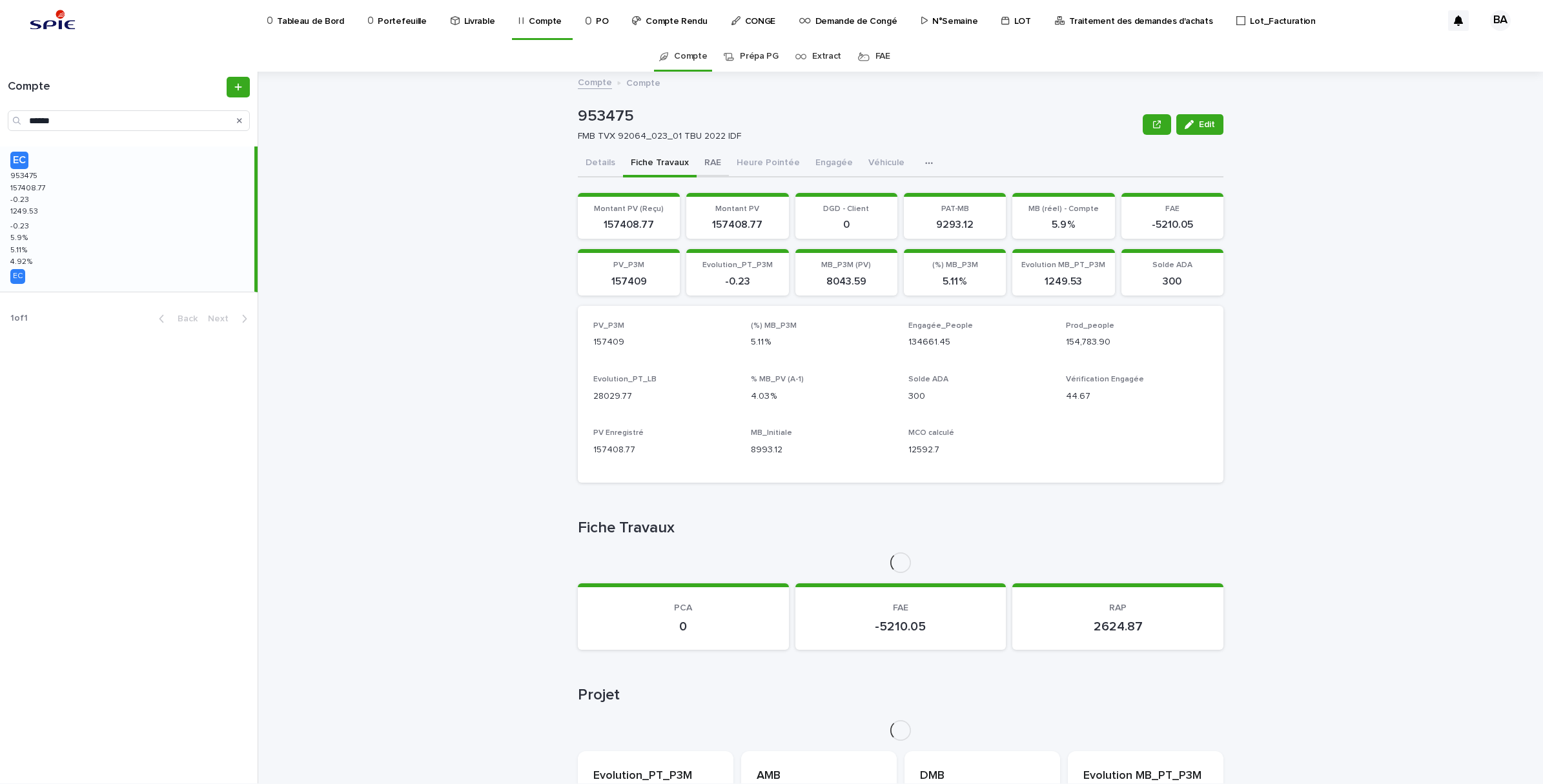
click at [703, 168] on button "RAE" at bounding box center [713, 164] width 33 height 27
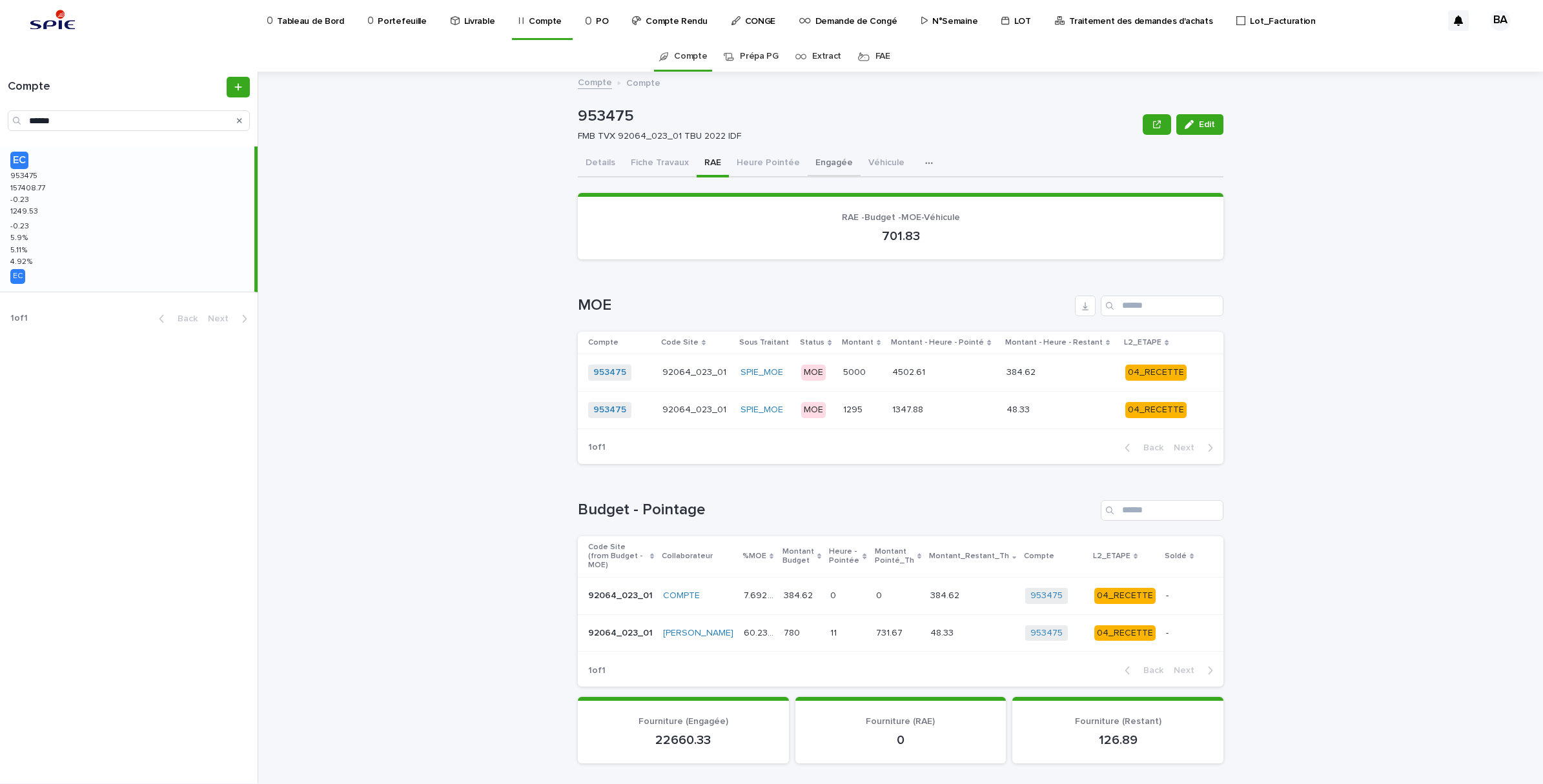
click at [814, 162] on button "Engagée" at bounding box center [834, 164] width 53 height 27
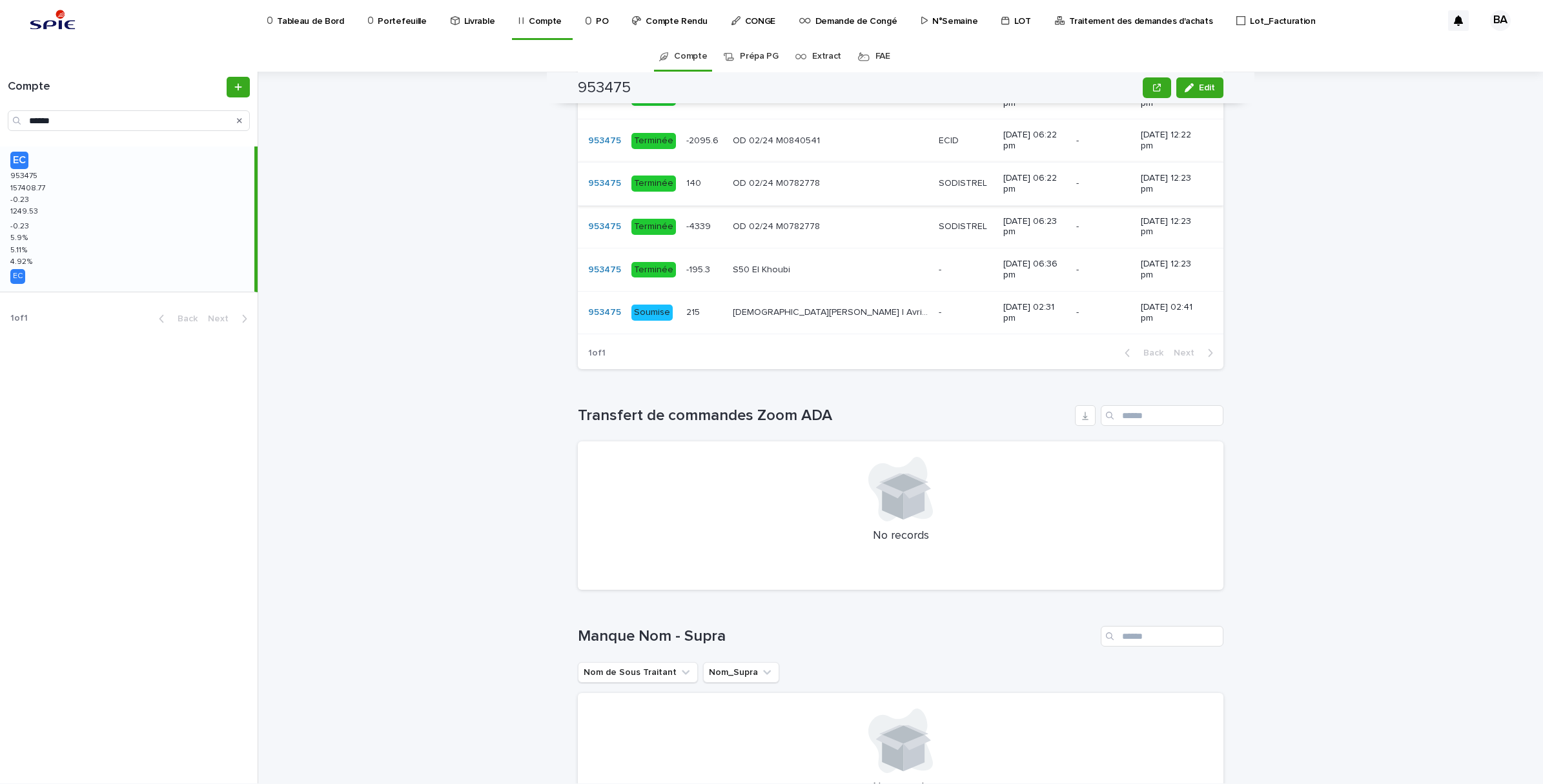
scroll to position [888, 0]
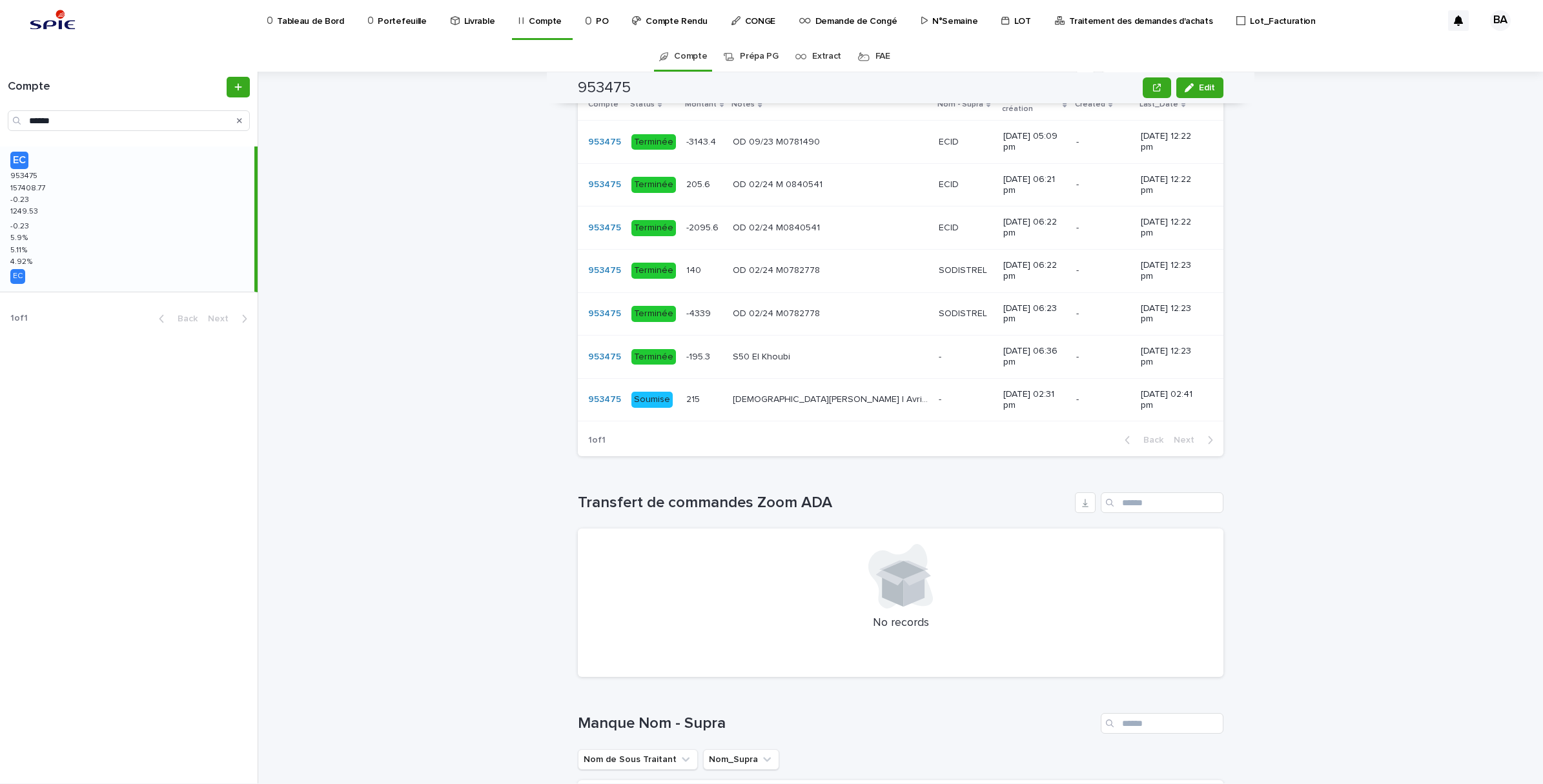
click at [792, 411] on div "BELHAJ Mohamed_Habib | Avril | 2025 BELHAJ Mohamed_Habib | Avril | 2025" at bounding box center [830, 400] width 195 height 22
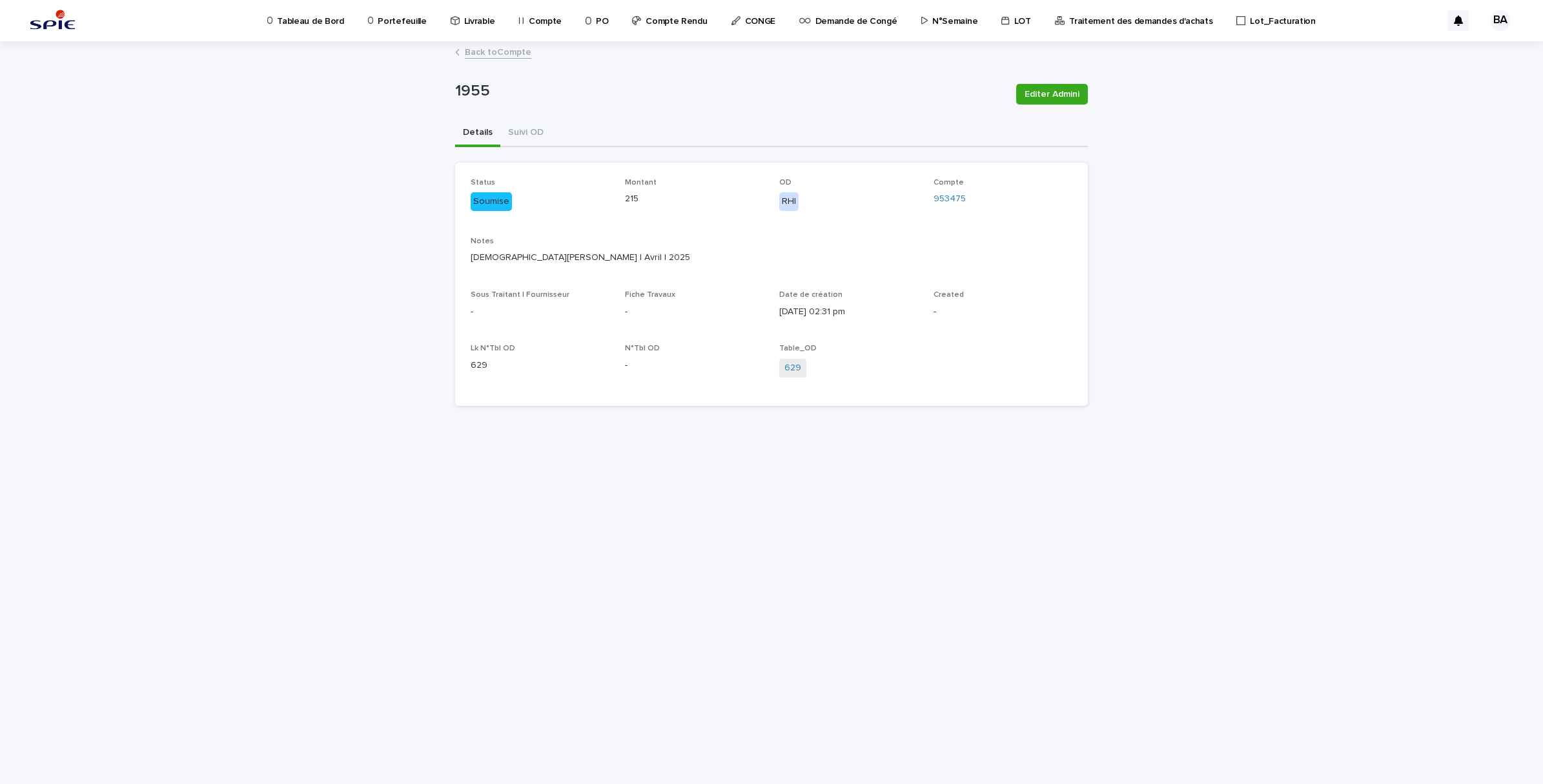
click at [489, 50] on link "Back to Compte" at bounding box center [498, 52] width 67 height 15
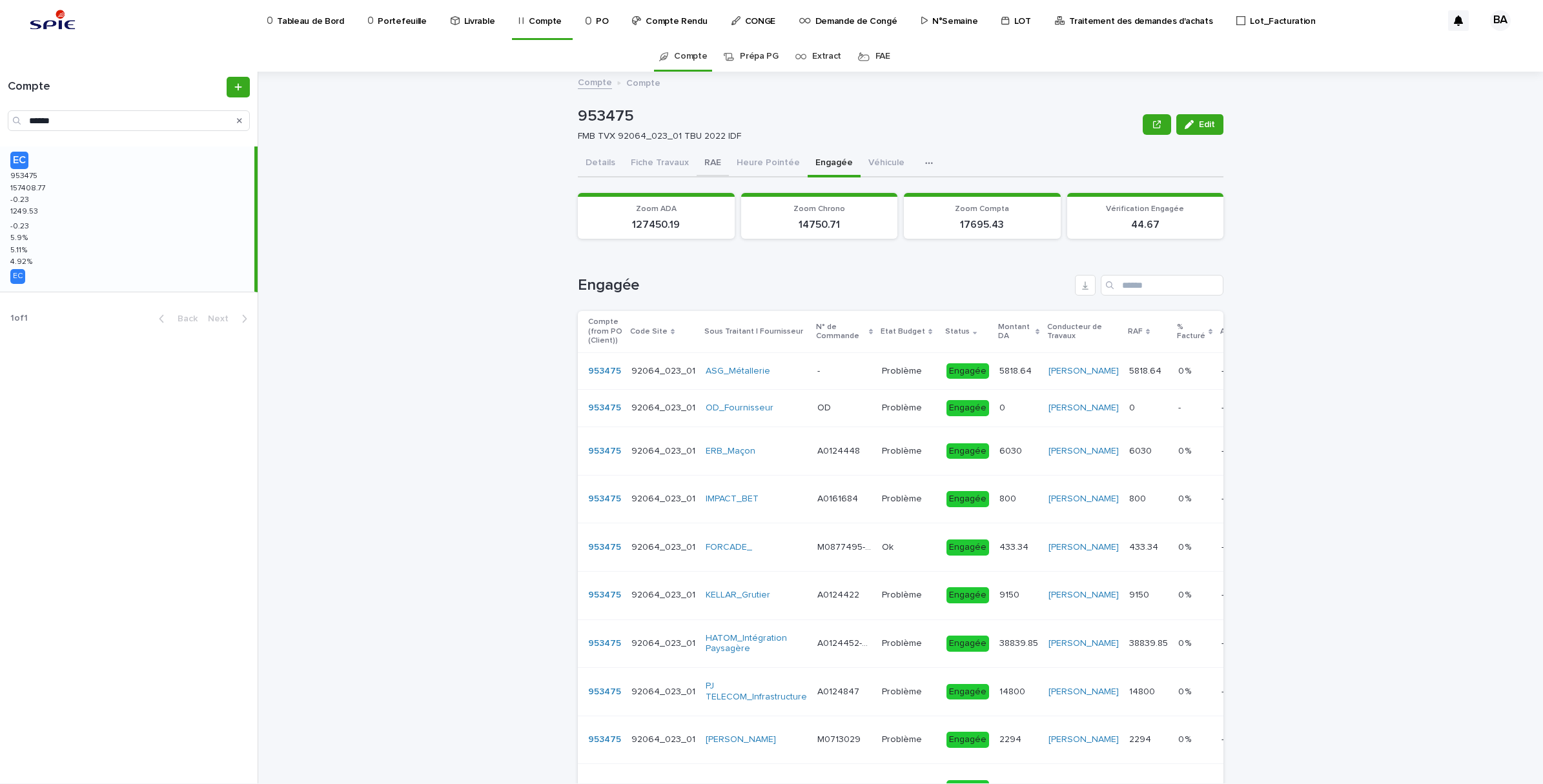
click at [703, 160] on button "RAE" at bounding box center [713, 164] width 33 height 27
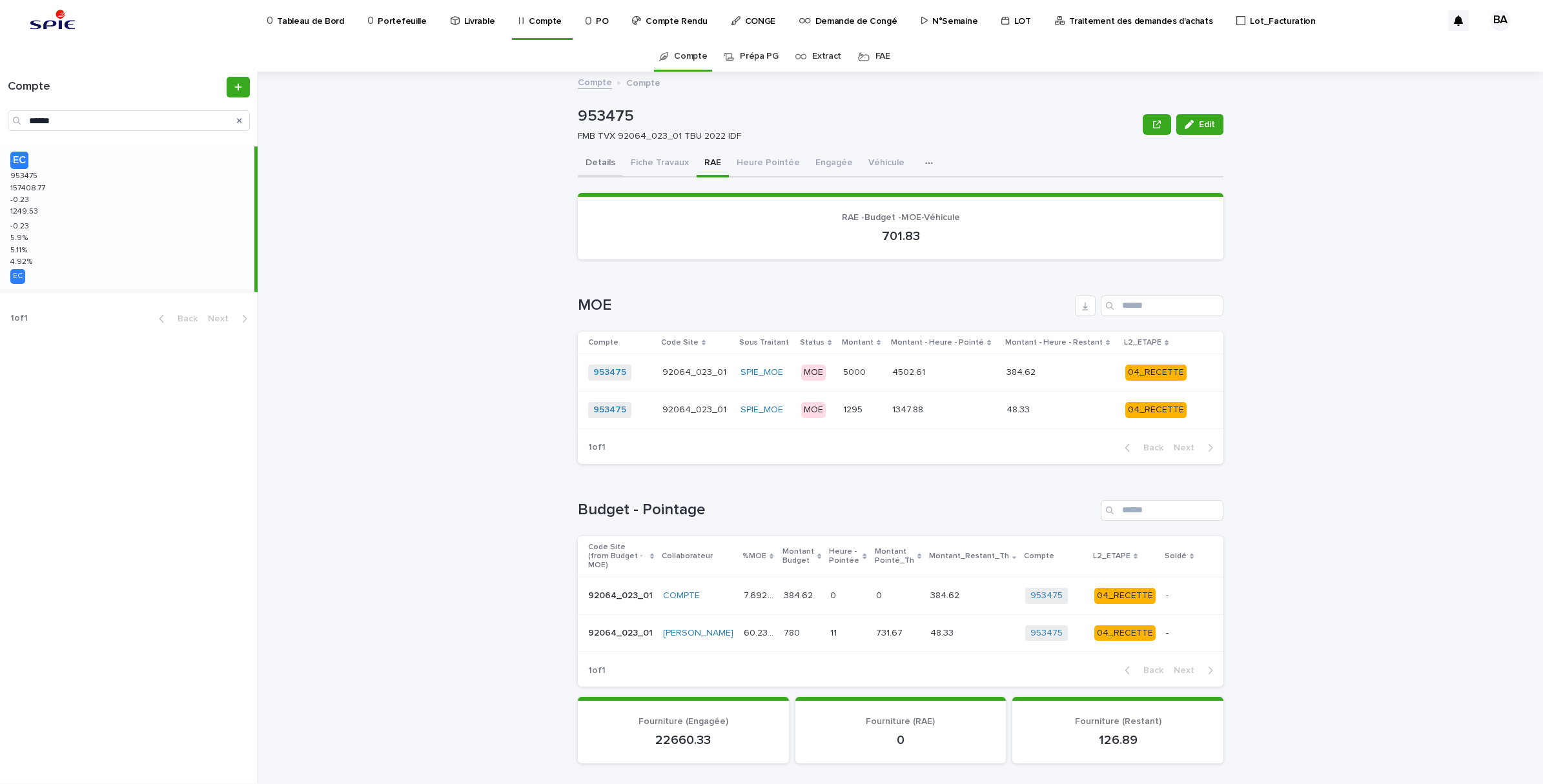
click at [583, 164] on button "Details" at bounding box center [601, 164] width 45 height 27
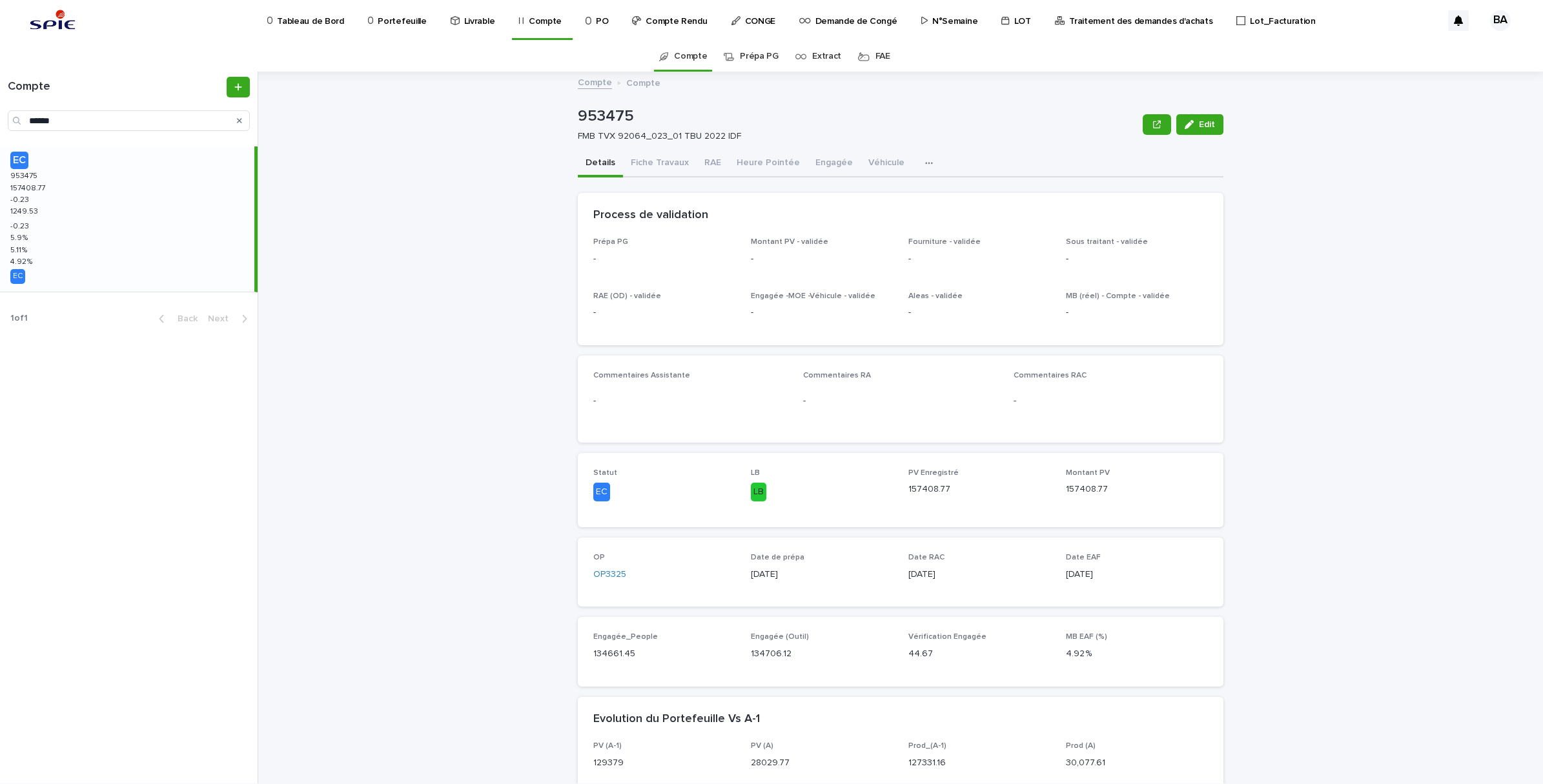
scroll to position [242, 0]
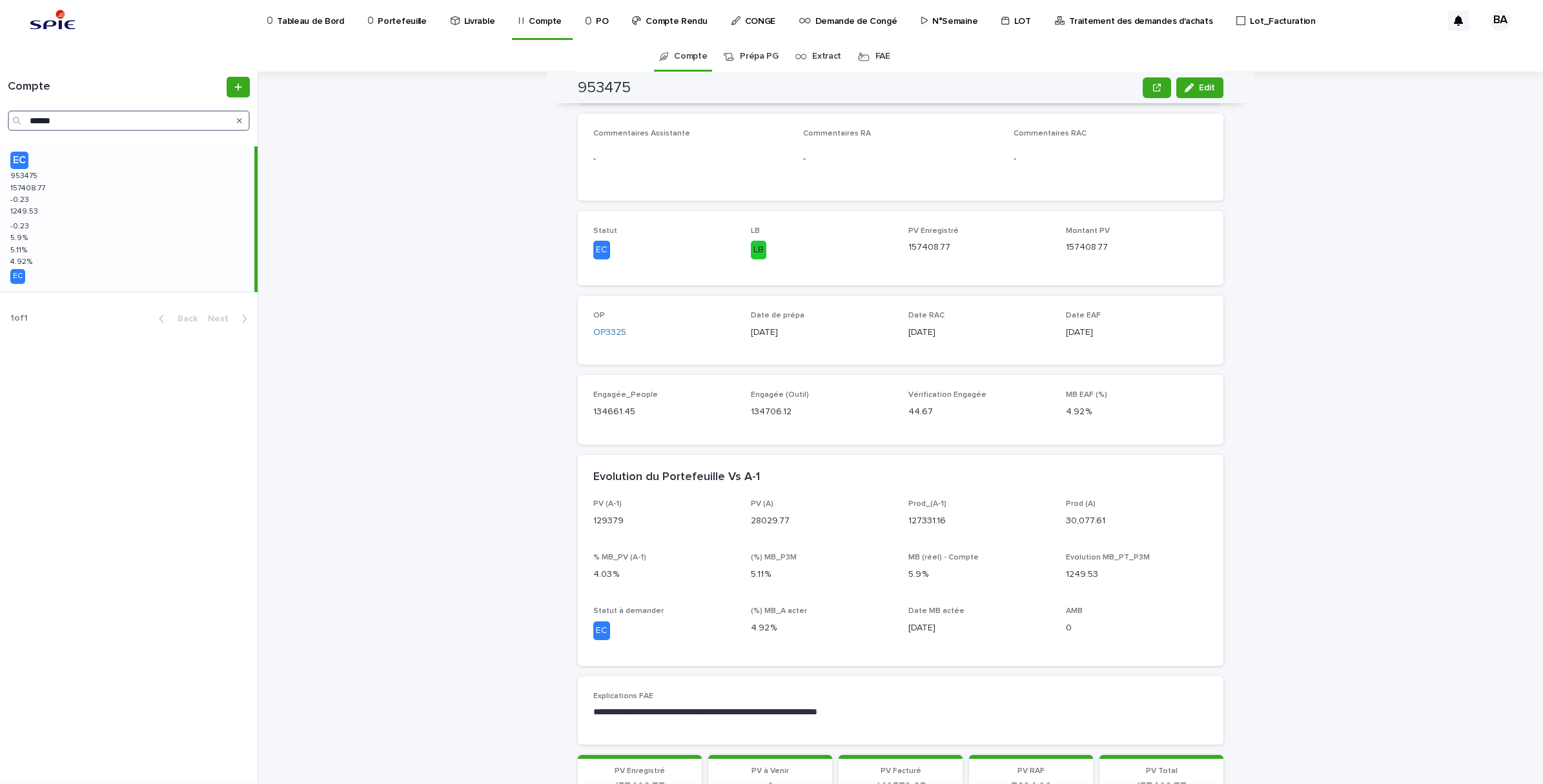
drag, startPoint x: 89, startPoint y: 123, endPoint x: -3, endPoint y: 113, distance: 92.5
click at [0, 113] on html "Tableau de Bord Portefeuille Livrable Compte PO Compte Rendu CONGE Demande de C…" at bounding box center [771, 392] width 1543 height 784
paste input "Search"
click at [76, 210] on div "EC 970745 970745 115437.31 115437.31 0.31 0.31 1110.76 1110.76 0.31 0.31 6.06 %…" at bounding box center [127, 219] width 254 height 145
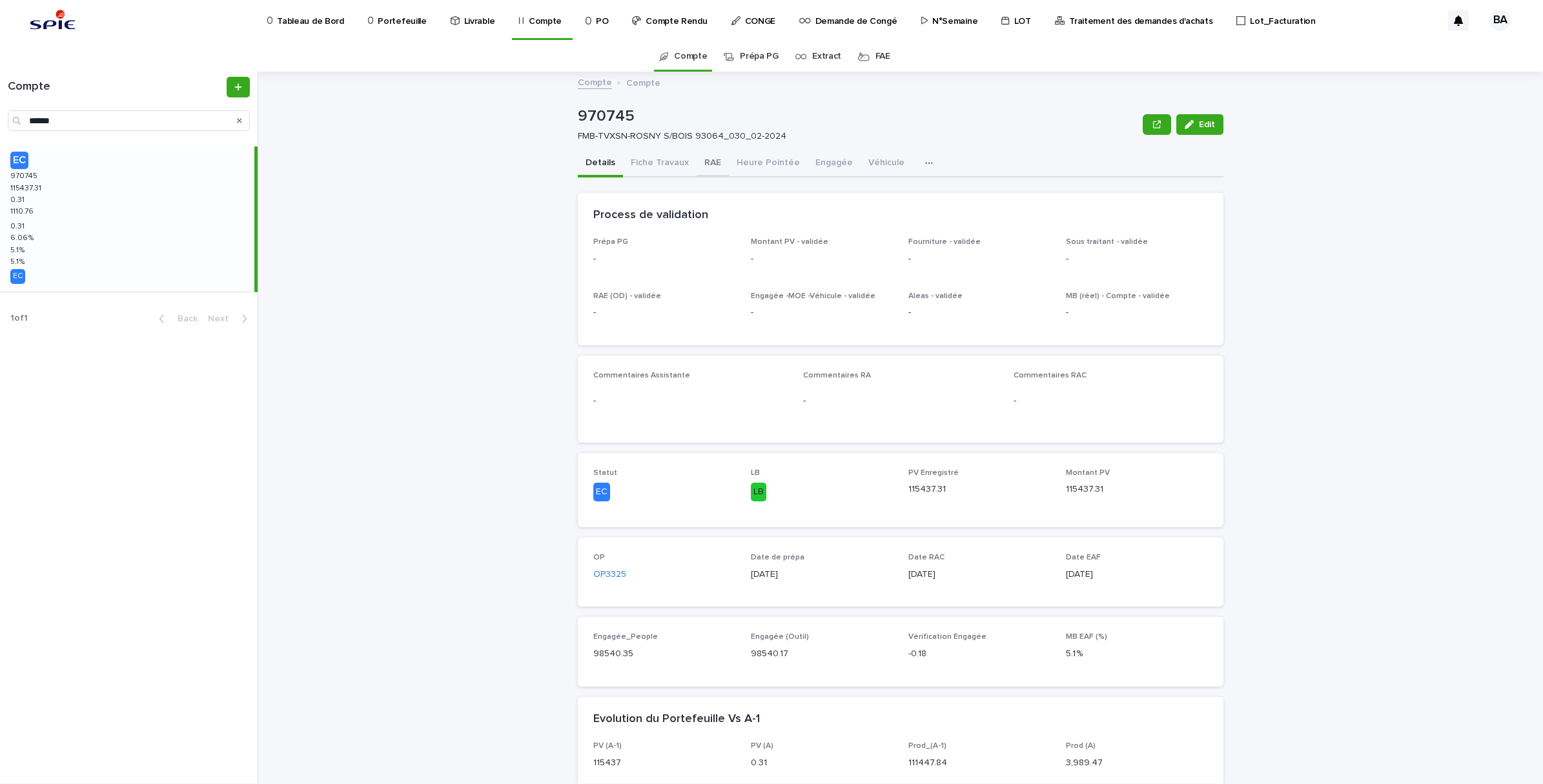
click at [705, 159] on button "RAE" at bounding box center [713, 164] width 33 height 27
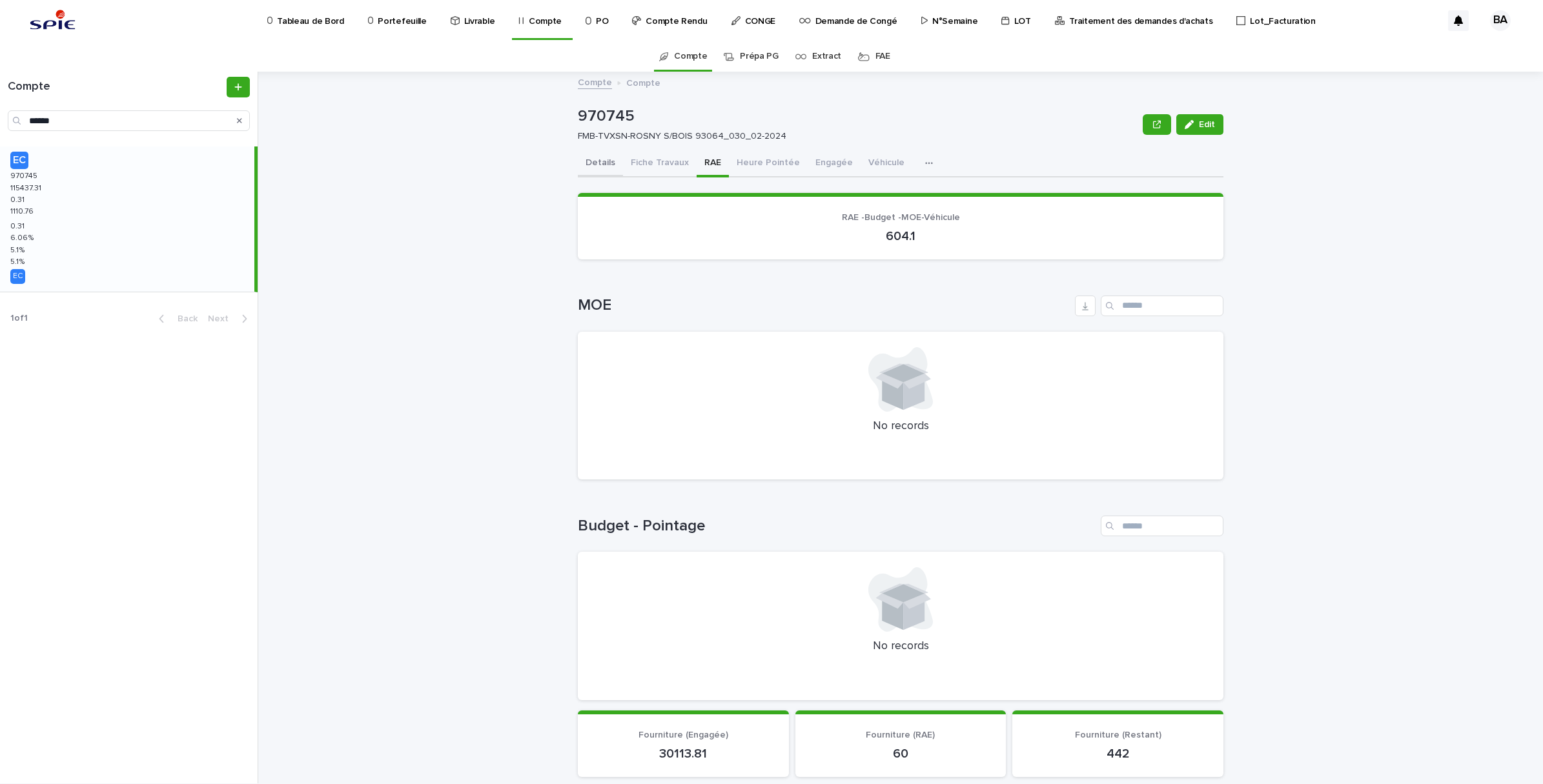
click at [598, 164] on button "Details" at bounding box center [601, 164] width 45 height 27
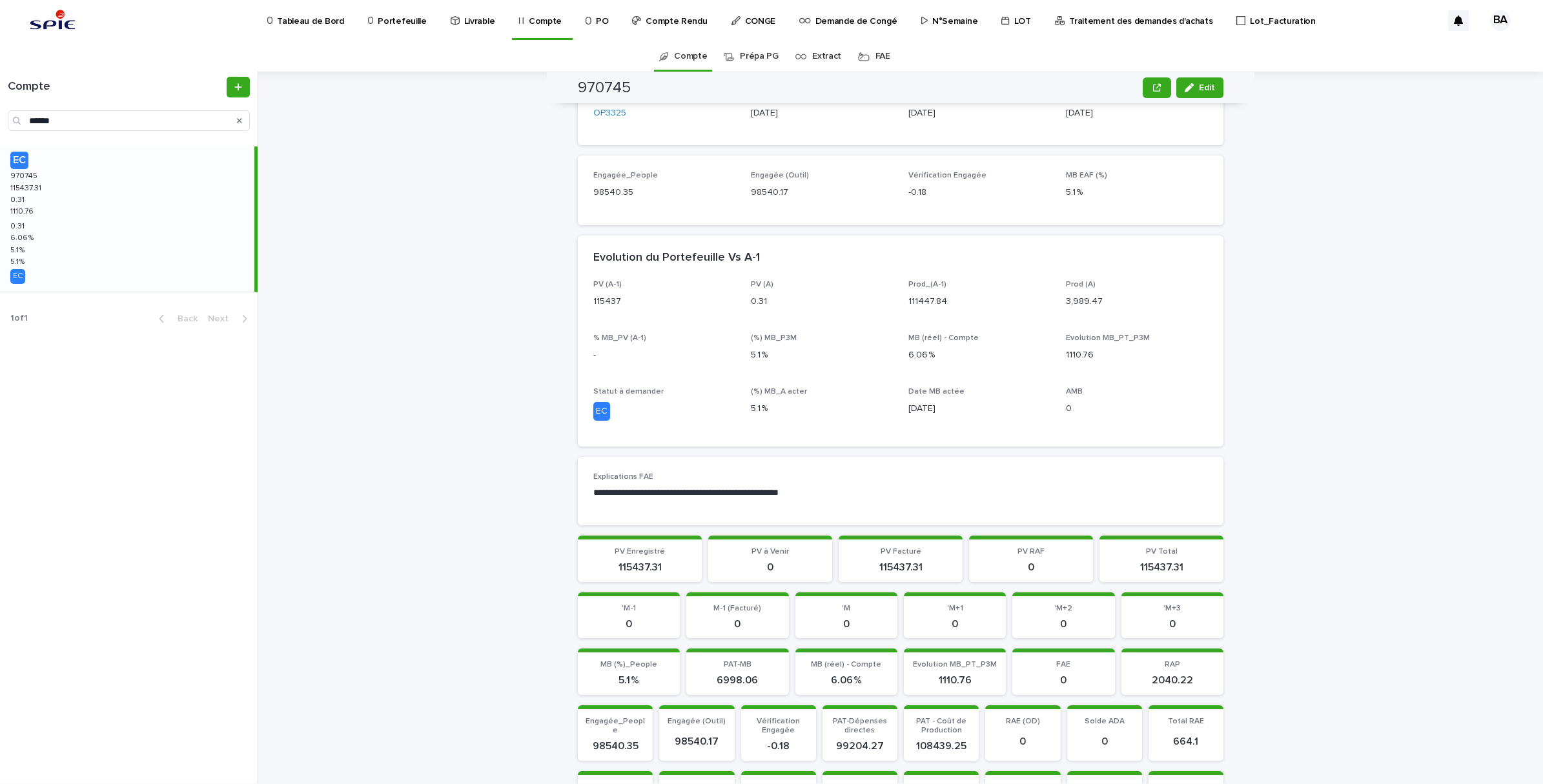
scroll to position [645, 0]
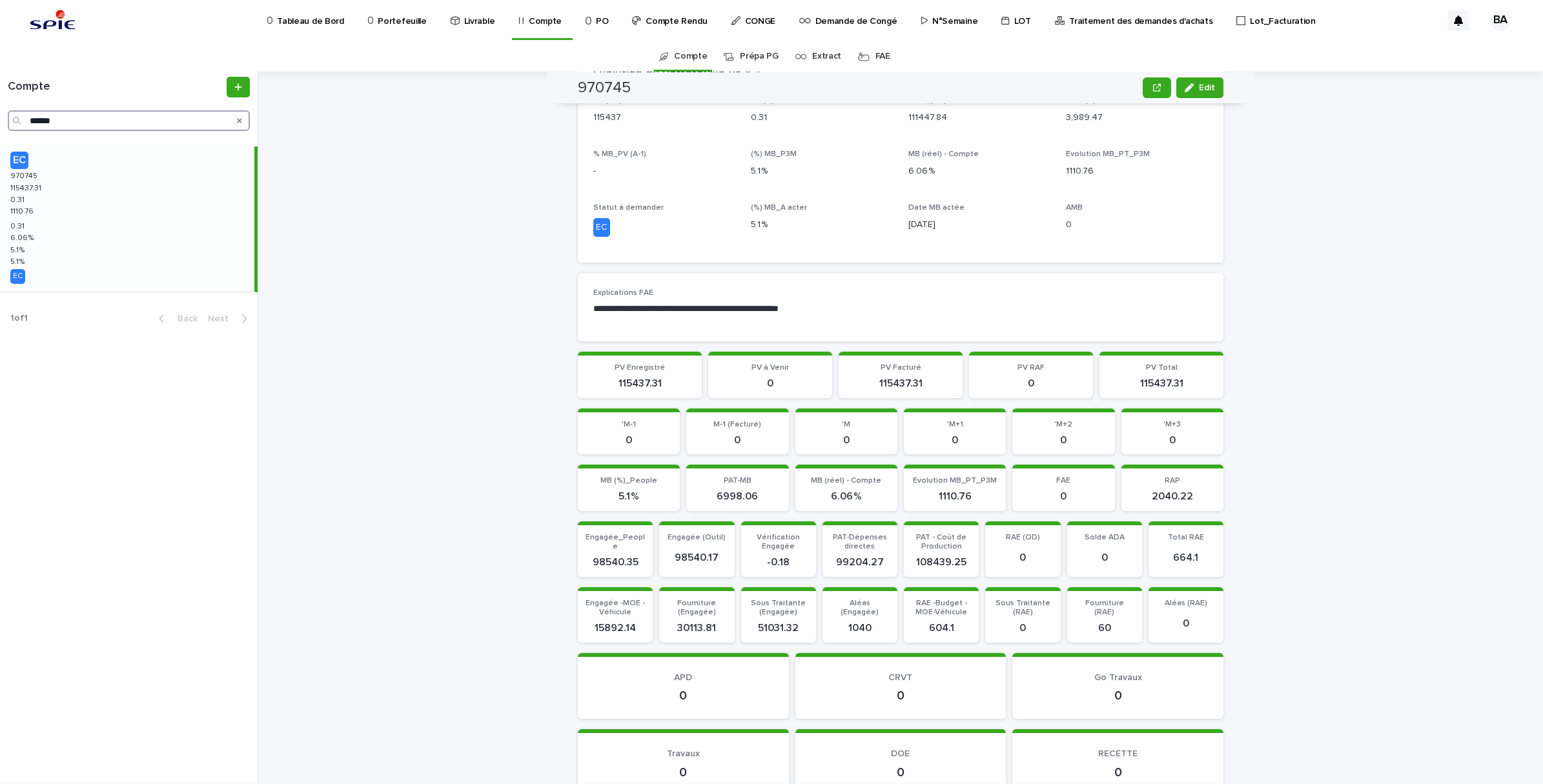
drag, startPoint x: 71, startPoint y: 124, endPoint x: 13, endPoint y: 118, distance: 58.3
click at [13, 118] on div "******" at bounding box center [129, 120] width 242 height 21
paste input "Search"
click at [73, 211] on div "EC 969158 969158 94471.51 94471.51 -0.49 -0.49 1933.5 1933.5 -0.49 -0.49 5.15 %…" at bounding box center [127, 219] width 254 height 145
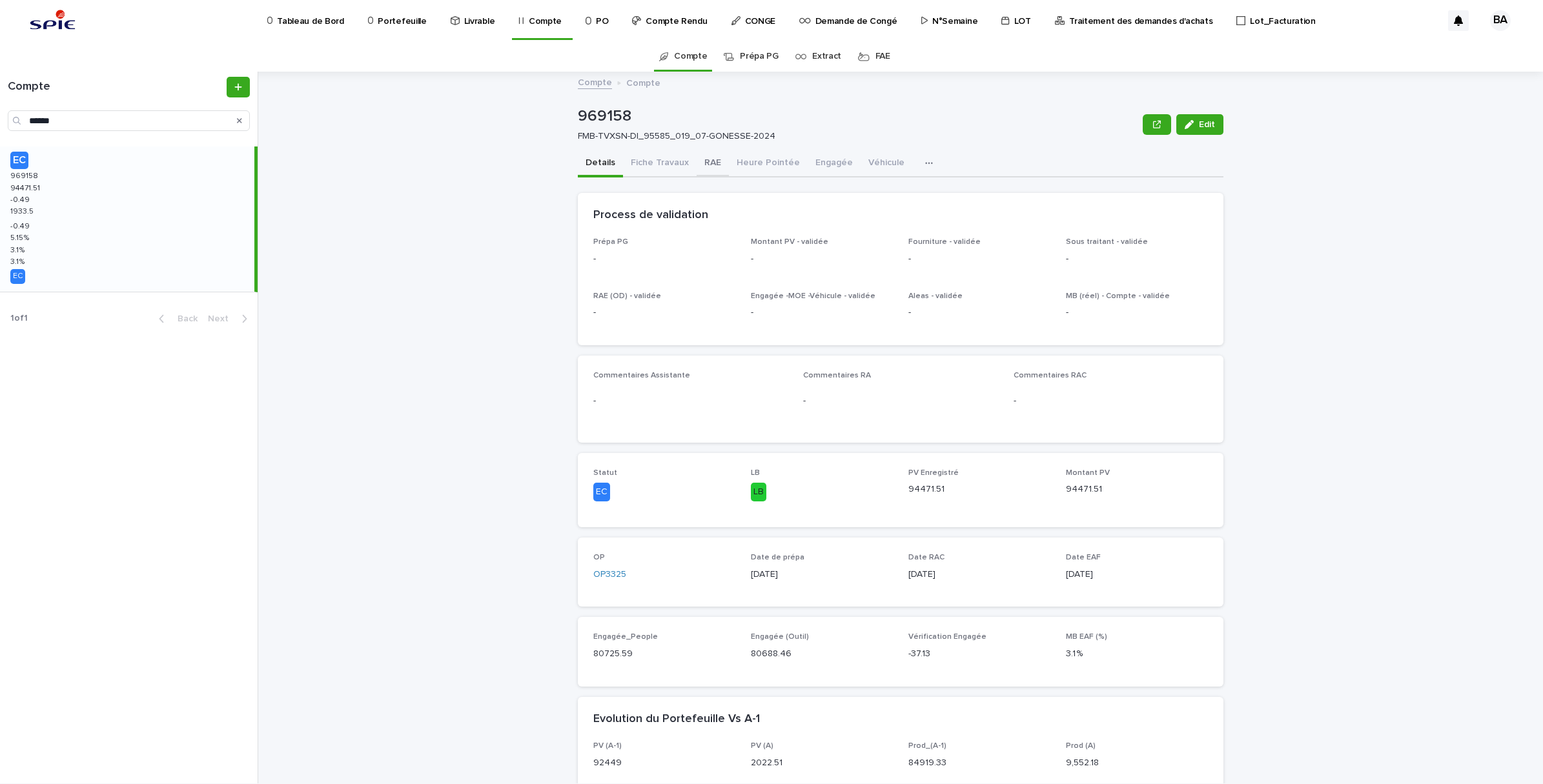
click at [706, 166] on button "RAE" at bounding box center [713, 164] width 33 height 27
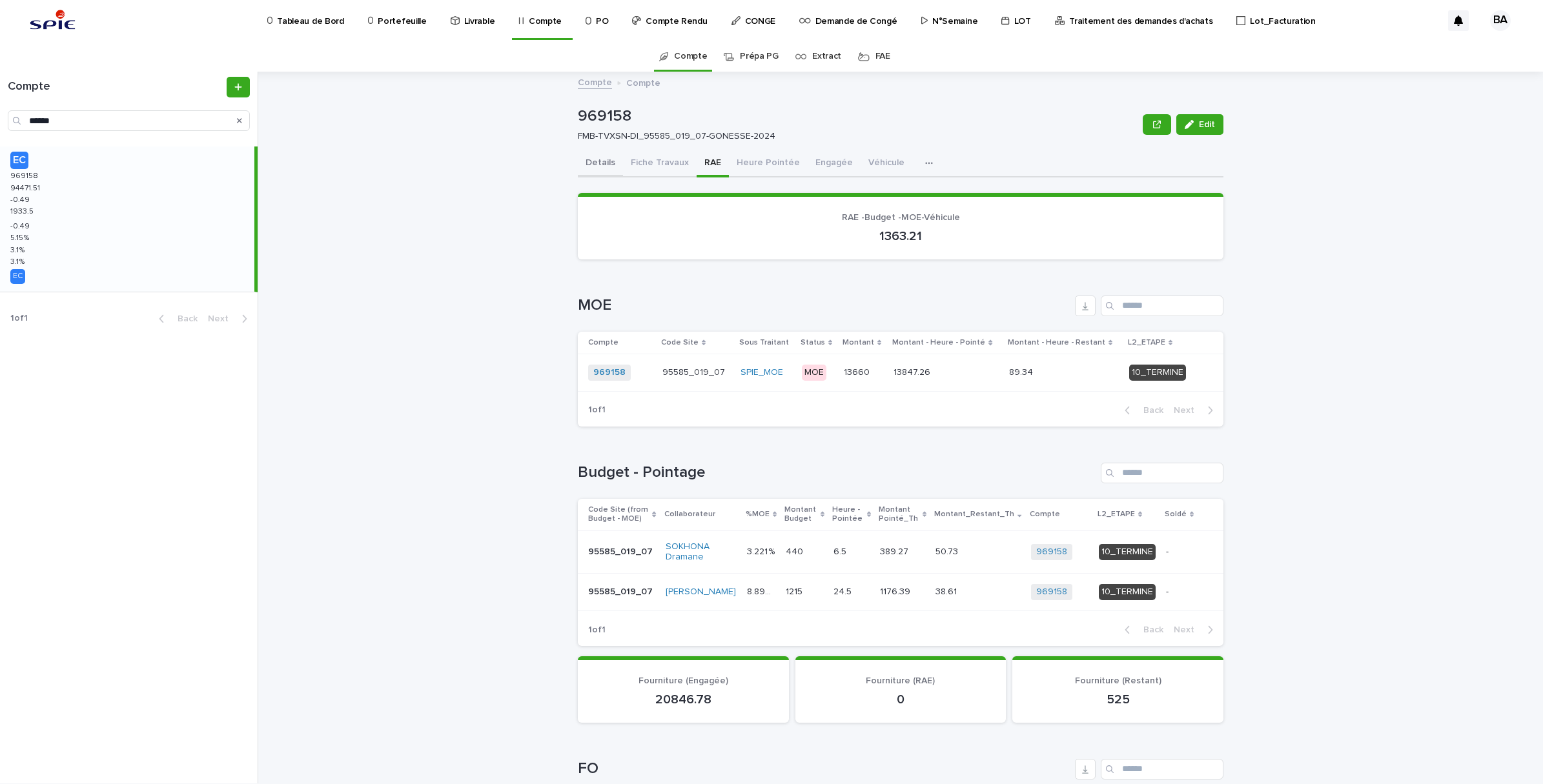
click at [591, 159] on button "Details" at bounding box center [601, 164] width 45 height 27
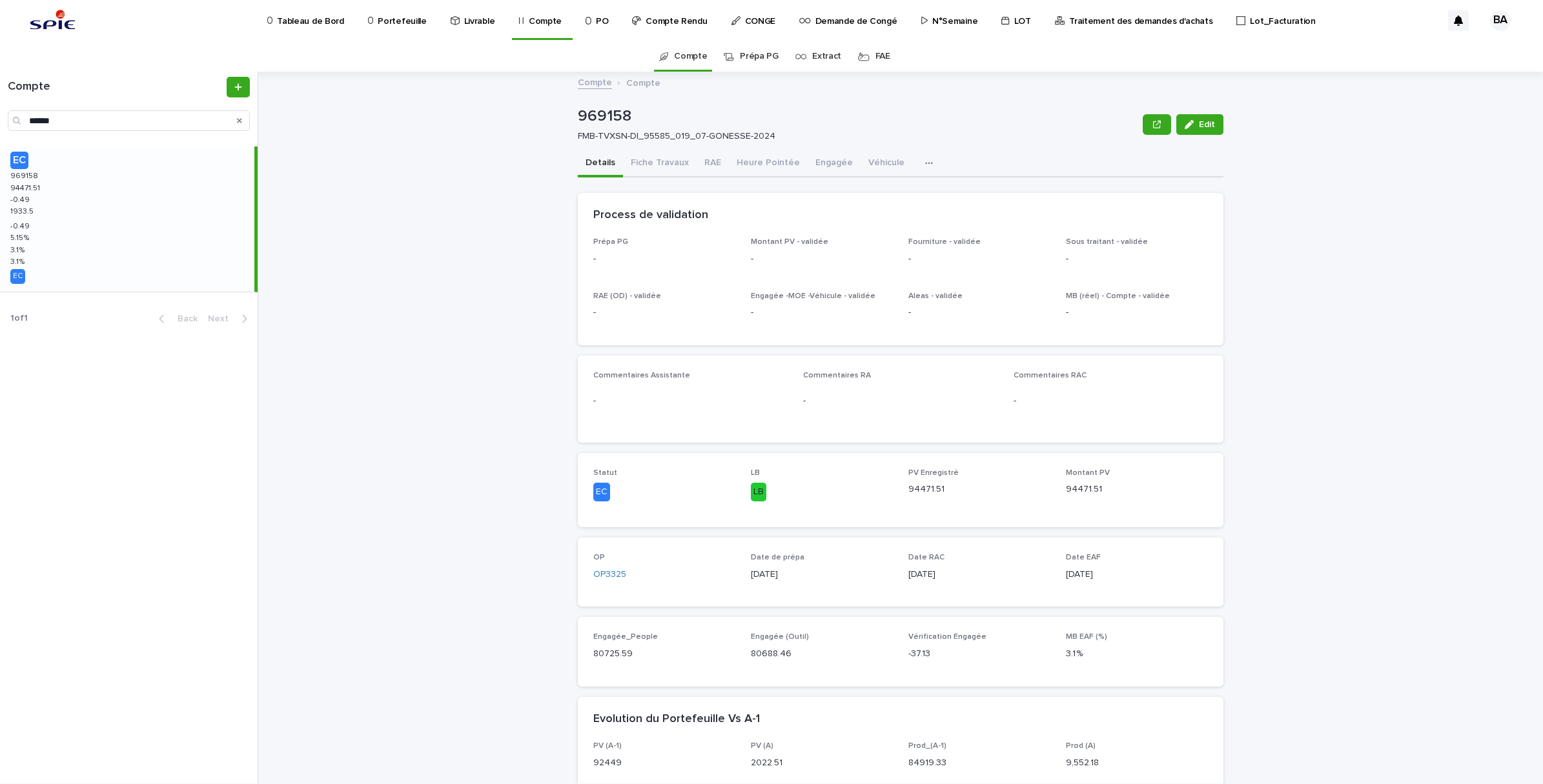
scroll to position [322, 0]
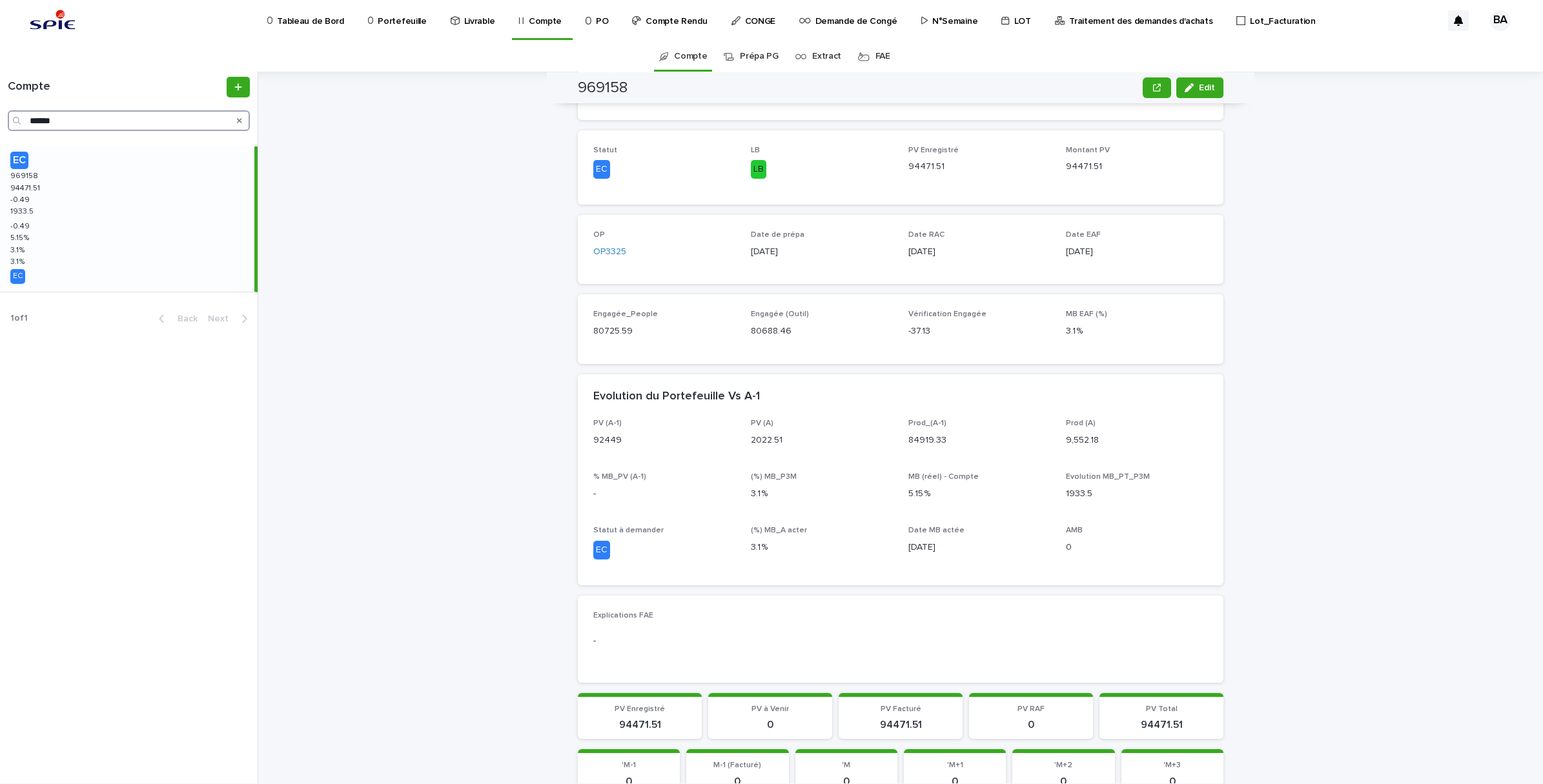
drag, startPoint x: 94, startPoint y: 114, endPoint x: 10, endPoint y: 116, distance: 84.0
click at [10, 116] on div "******" at bounding box center [129, 120] width 242 height 21
paste input "Search"
type input "******"
click at [65, 191] on div "EC 970528 970528 129109.16 129109.16 -8588.84 -8588.84 2278.28 2278.28 -8588.84…" at bounding box center [127, 219] width 254 height 145
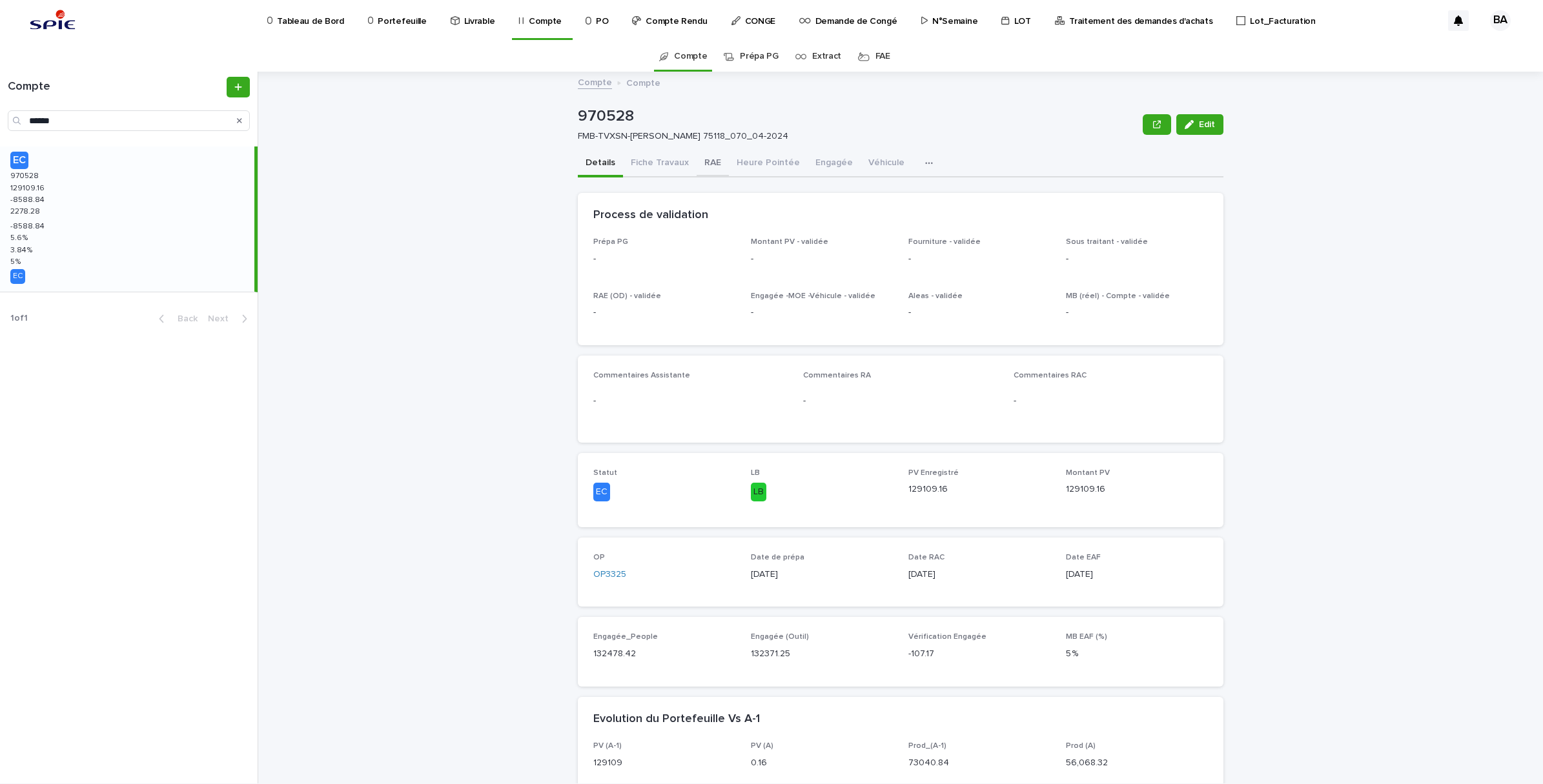
click at [715, 164] on button "RAE" at bounding box center [713, 164] width 33 height 27
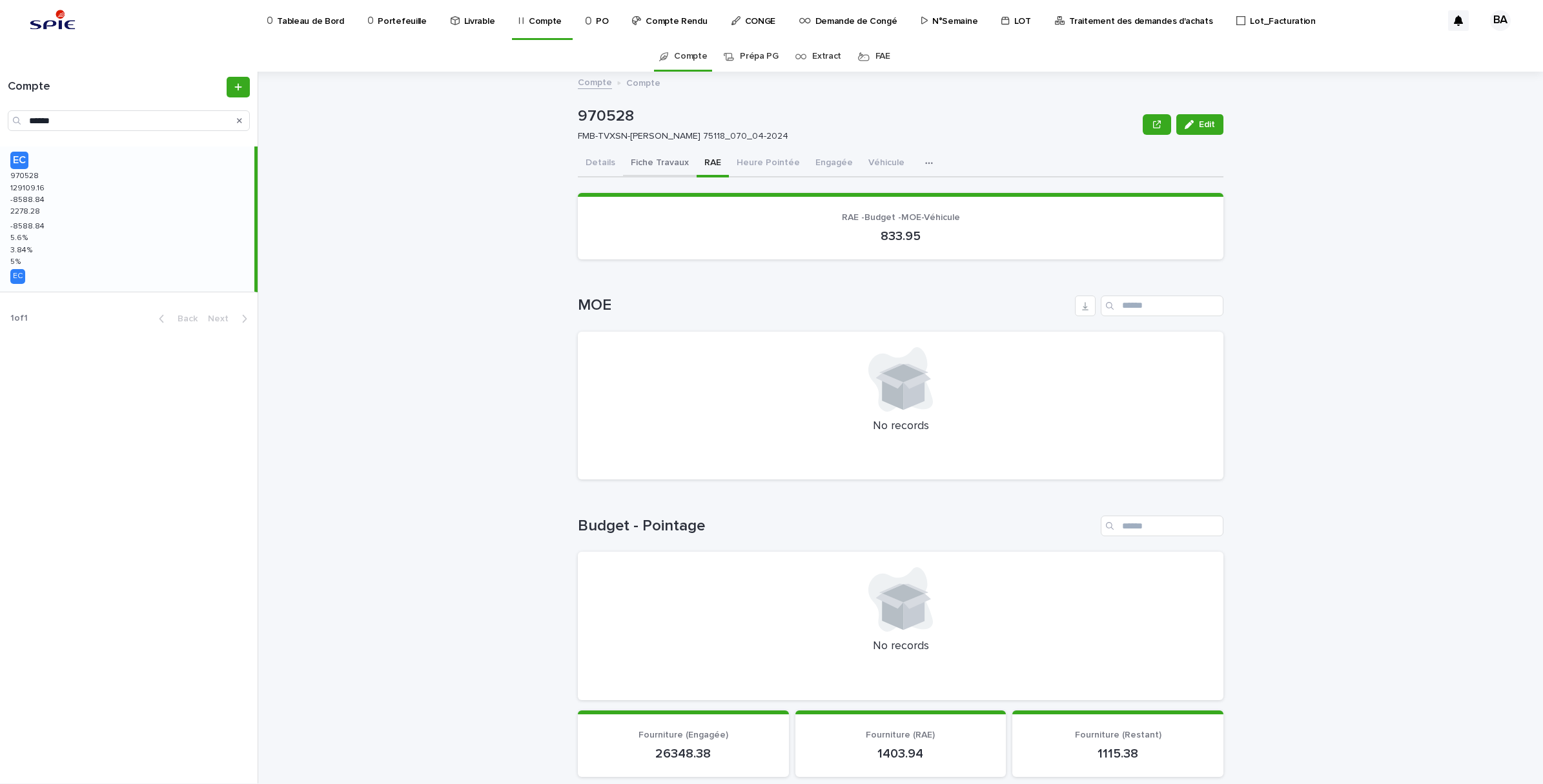
click at [663, 165] on button "Fiche Travaux" at bounding box center [660, 164] width 74 height 27
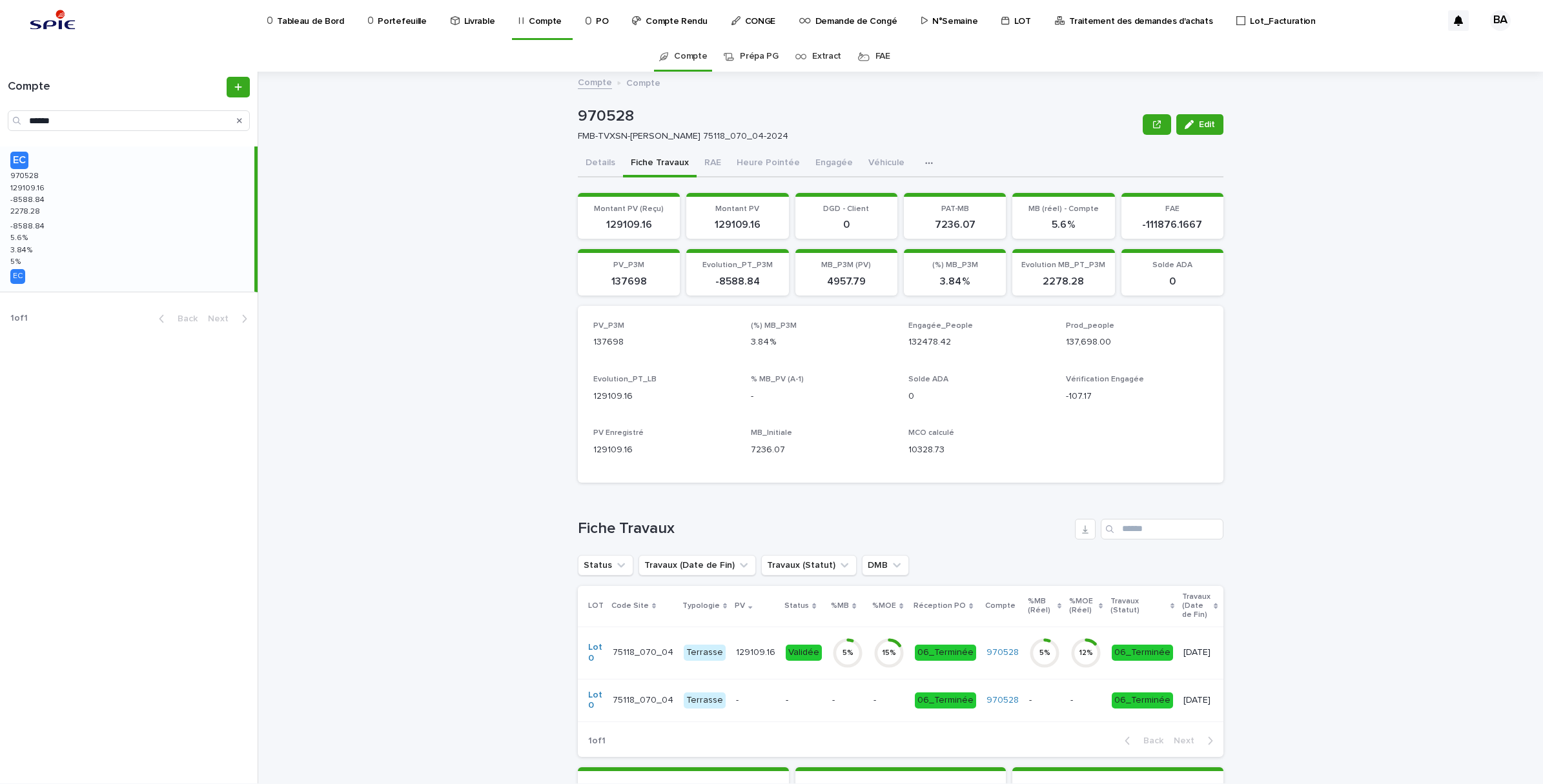
drag, startPoint x: 598, startPoint y: 166, endPoint x: 1222, endPoint y: 501, distance: 708.2
click at [599, 166] on button "Details" at bounding box center [601, 164] width 45 height 27
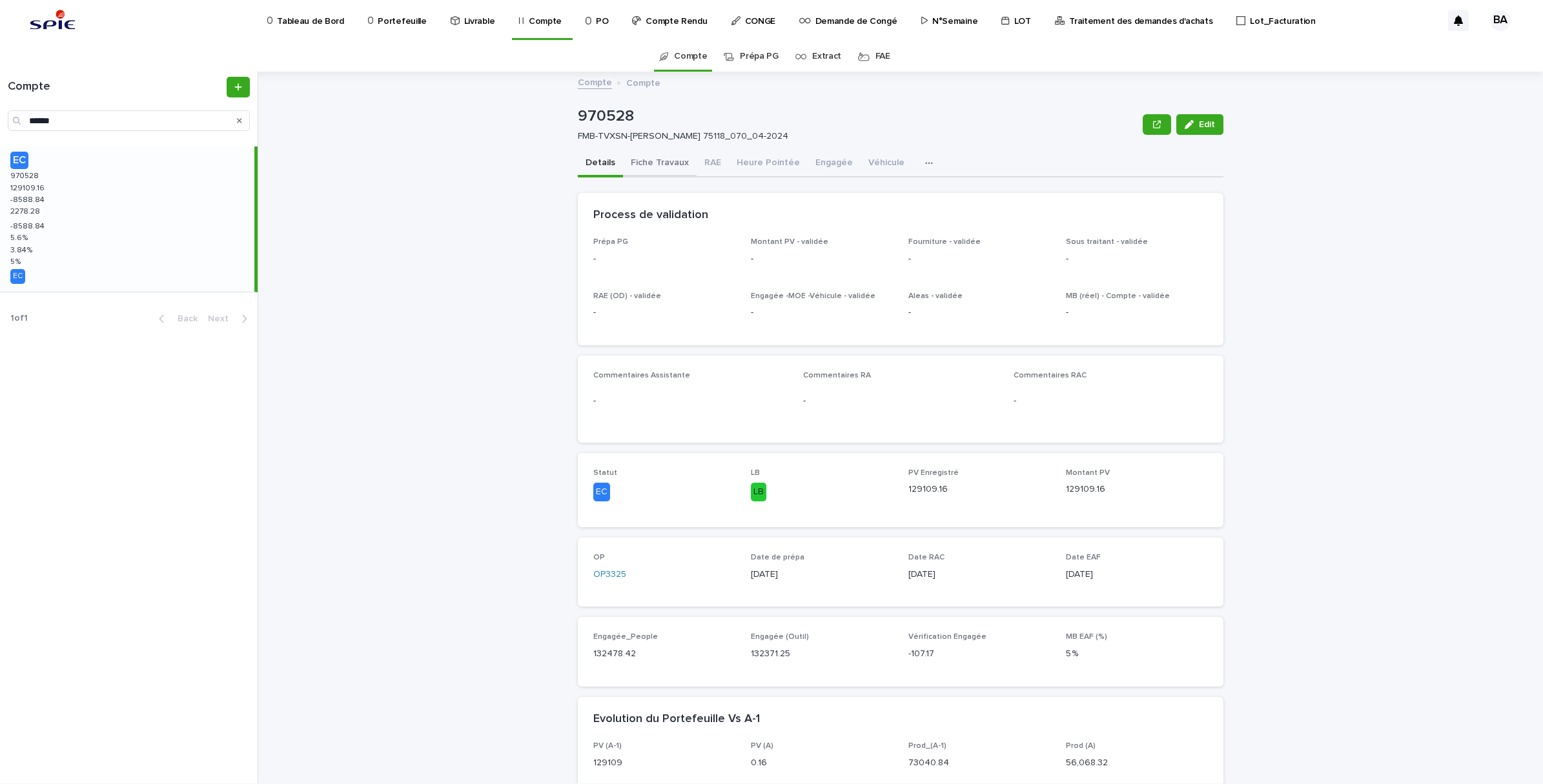
click at [661, 160] on button "Fiche Travaux" at bounding box center [660, 164] width 74 height 27
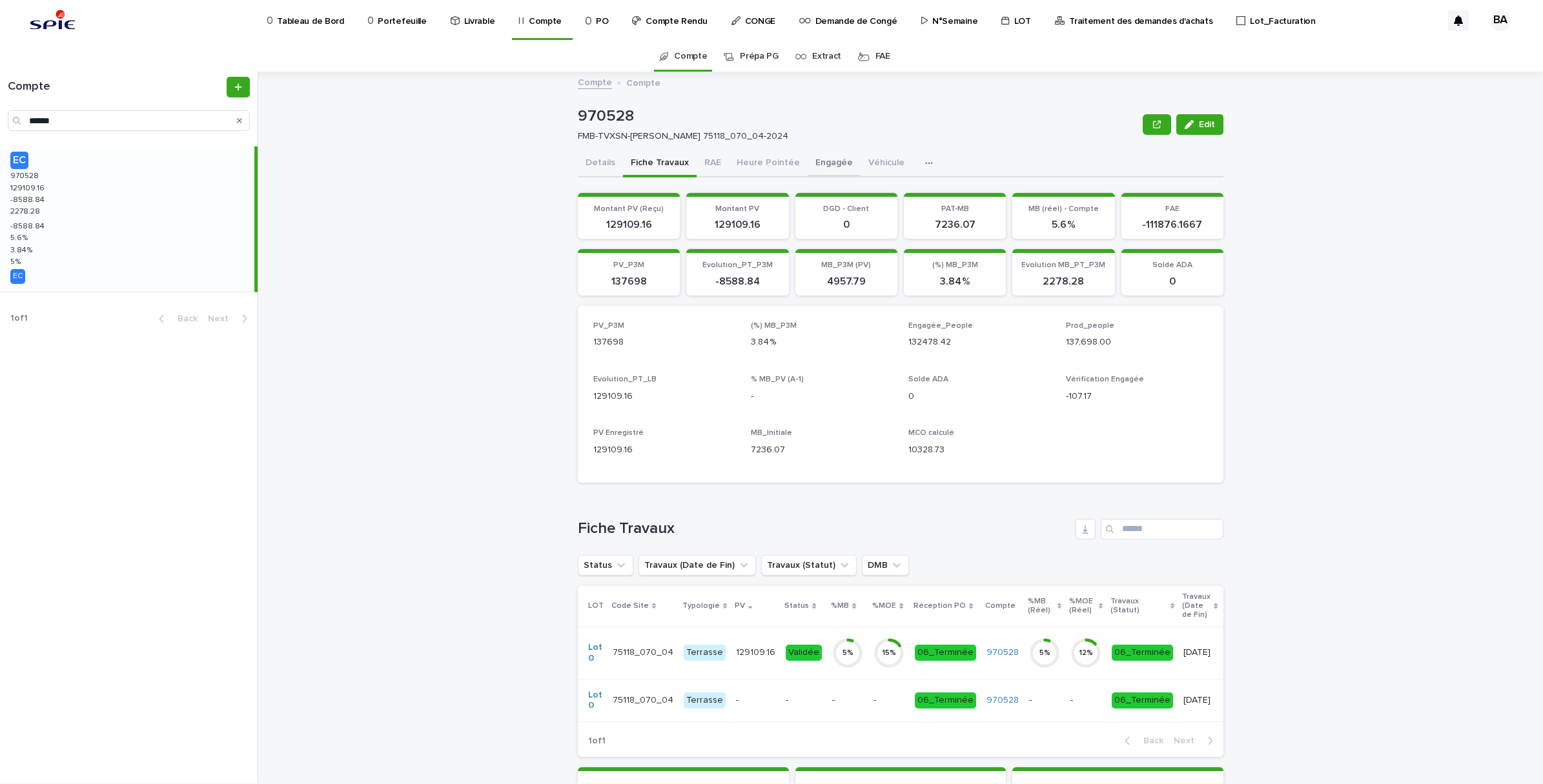
click at [809, 165] on button "Engagée" at bounding box center [834, 164] width 53 height 27
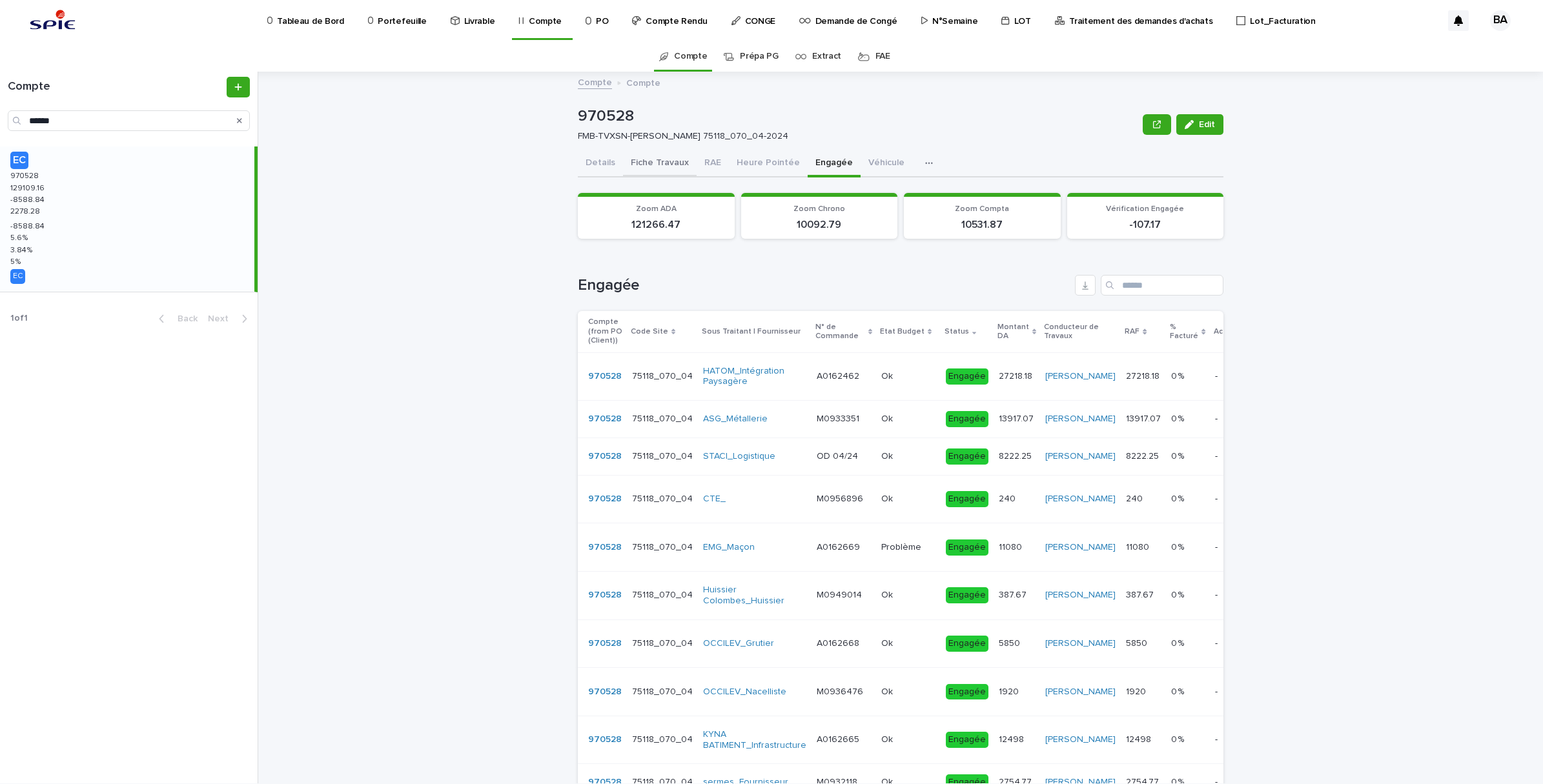
click at [668, 163] on button "Fiche Travaux" at bounding box center [660, 164] width 74 height 27
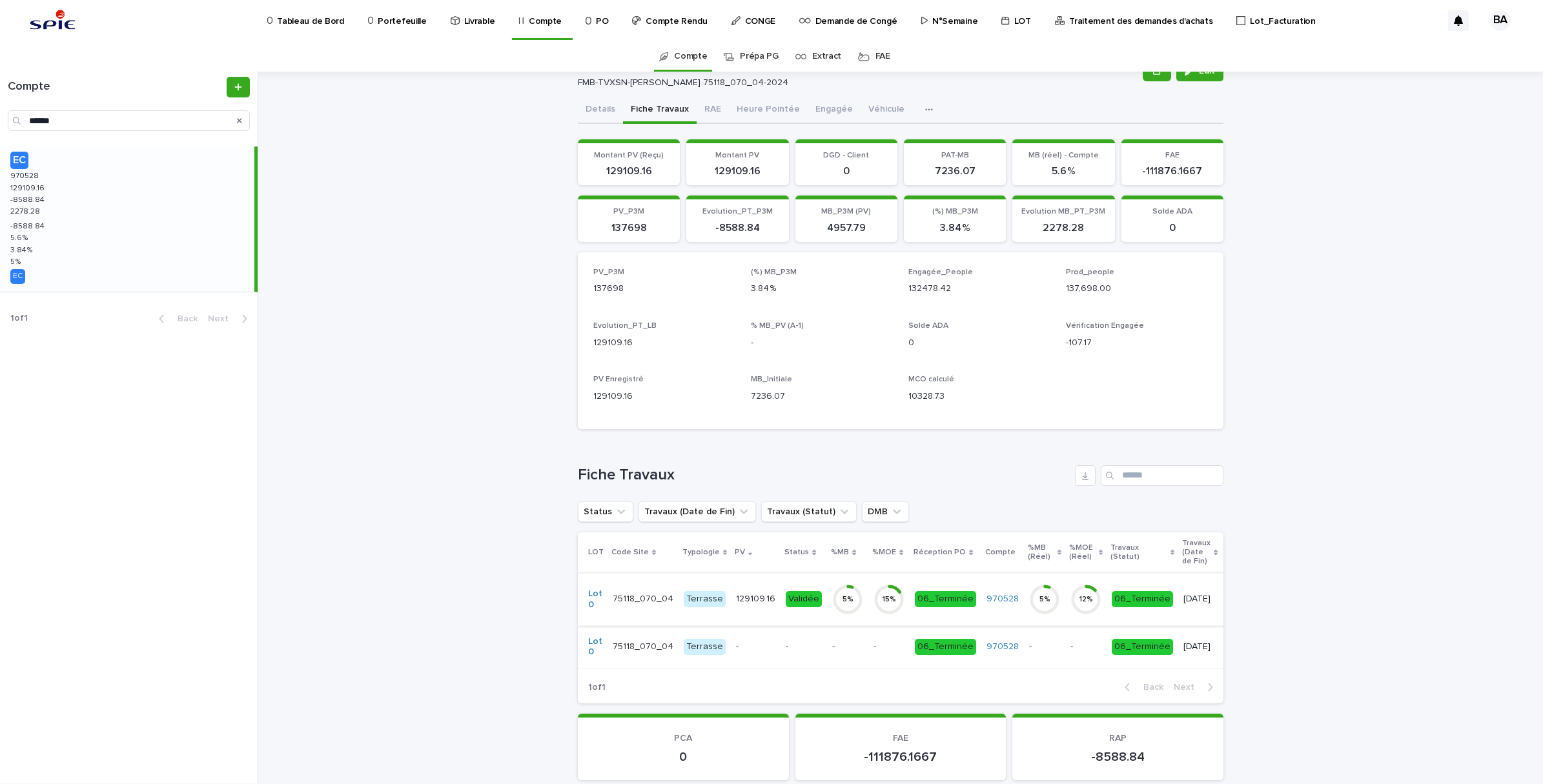
scroll to position [81, 0]
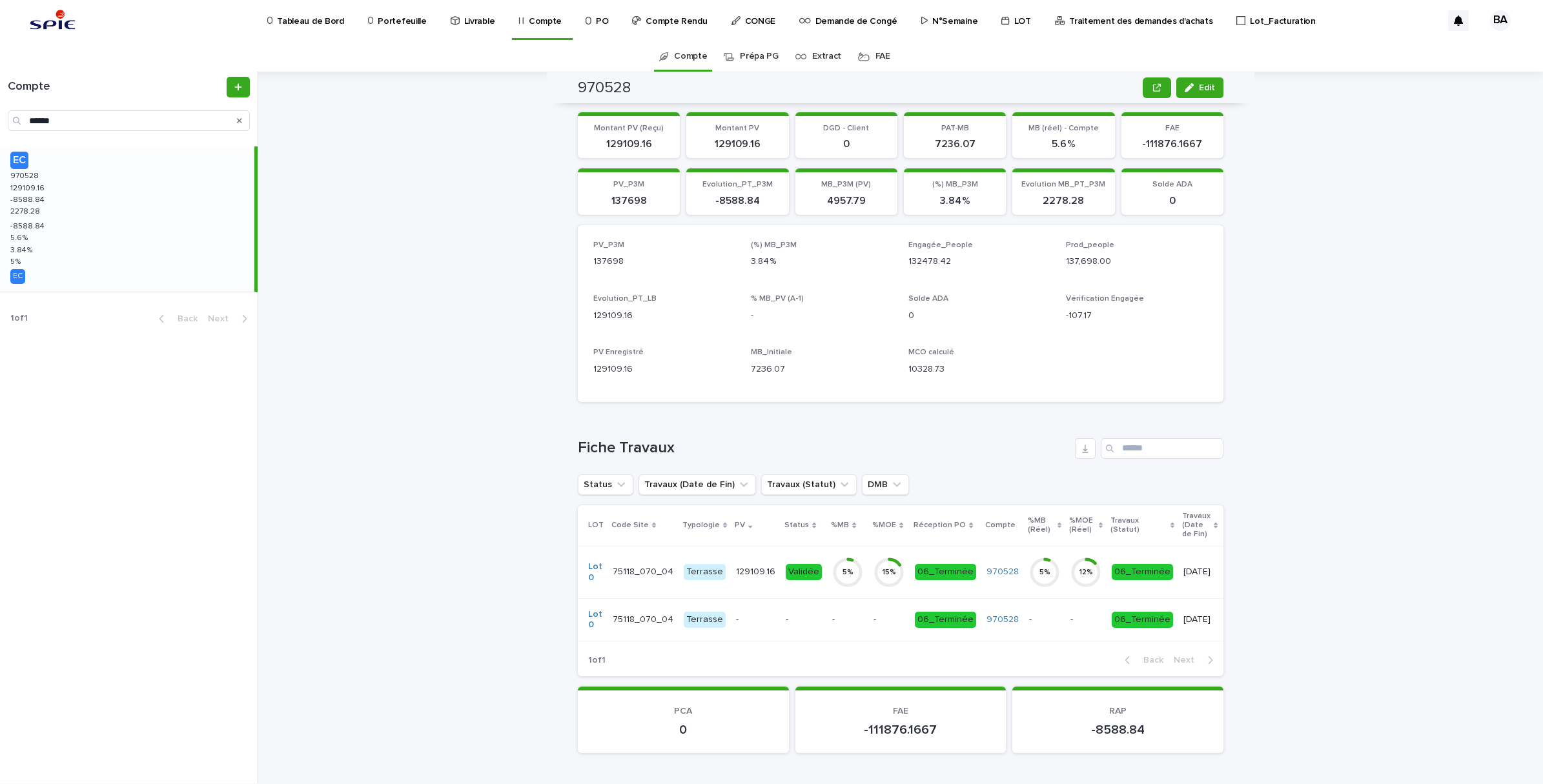
click at [760, 584] on td "129109.16 129109.16" at bounding box center [756, 572] width 50 height 53
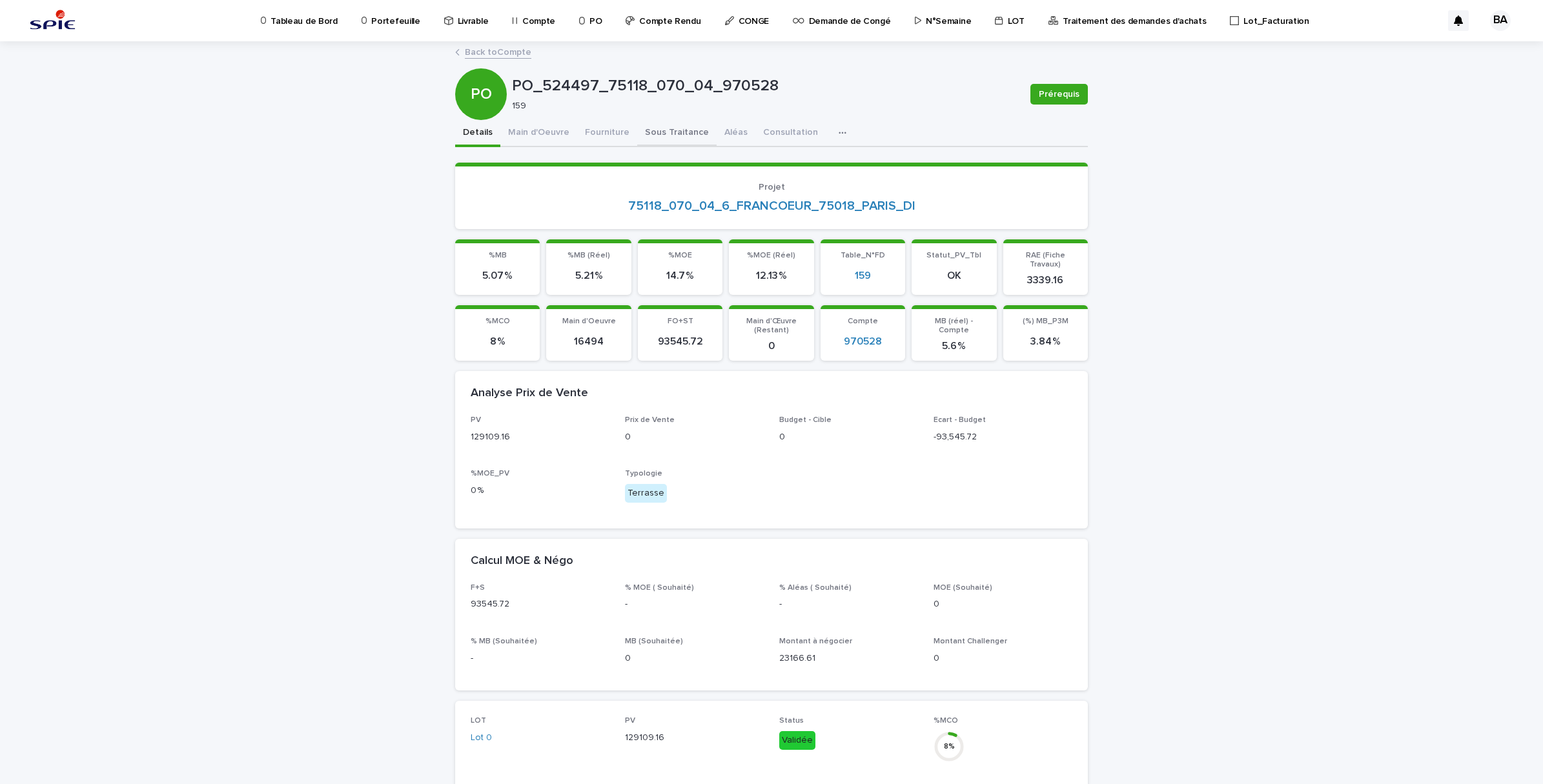
click at [666, 134] on button "Sous Traitance" at bounding box center [677, 134] width 79 height 27
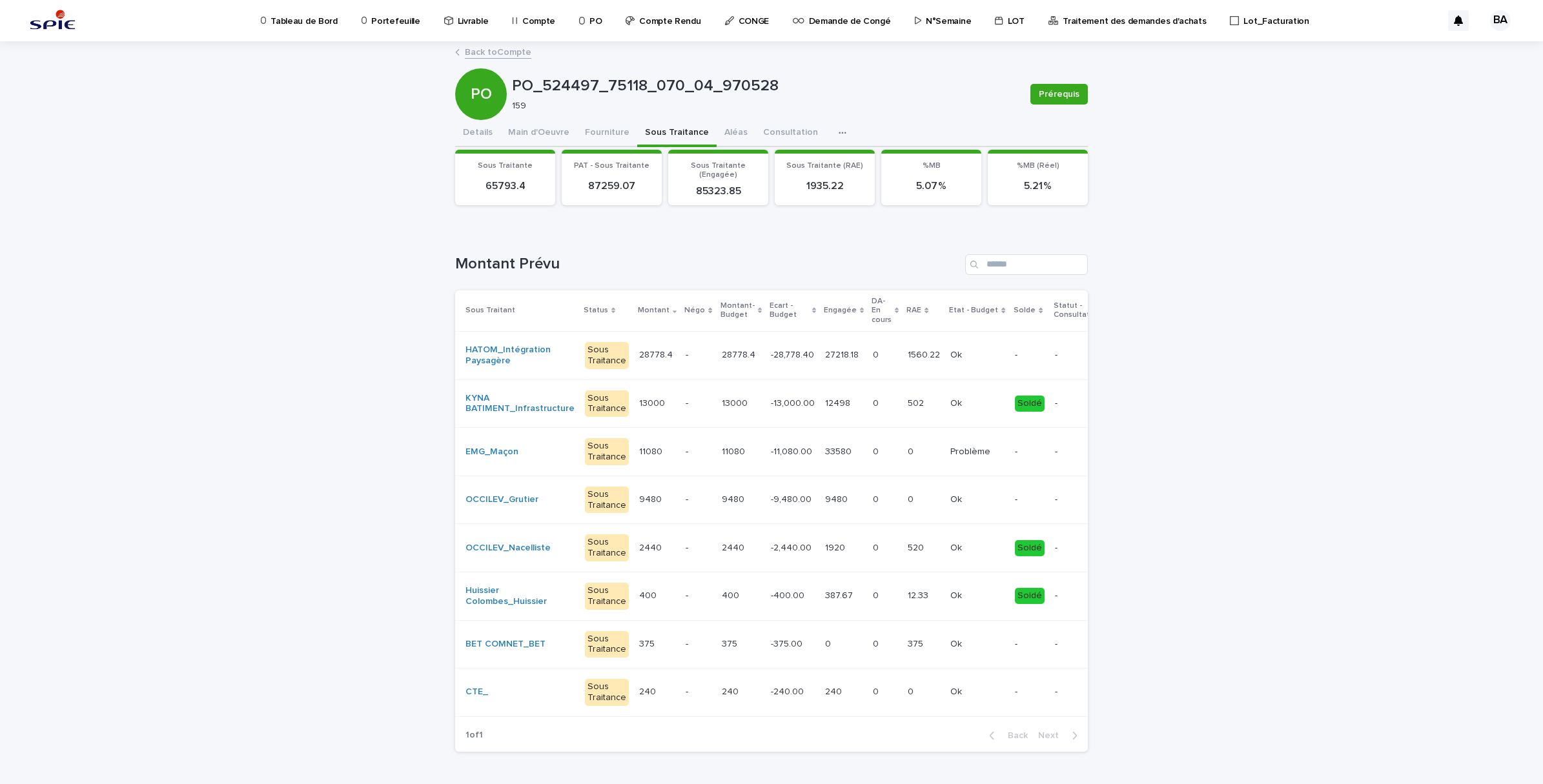
click at [639, 458] on div "11080 11080" at bounding box center [657, 453] width 36 height 22
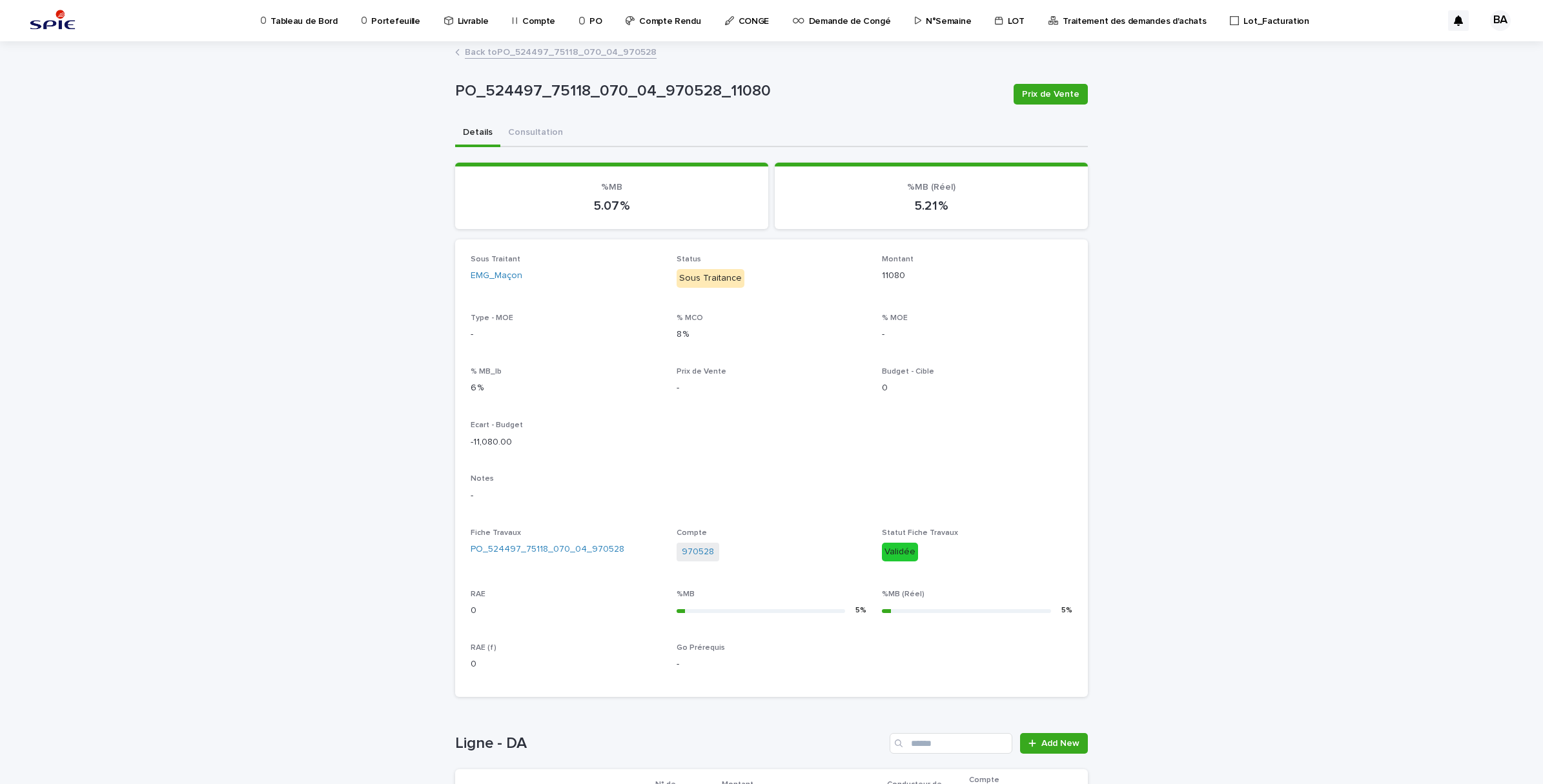
click at [464, 53] on link "Back to PO_524497_75118_070_04_970528" at bounding box center [561, 52] width 192 height 15
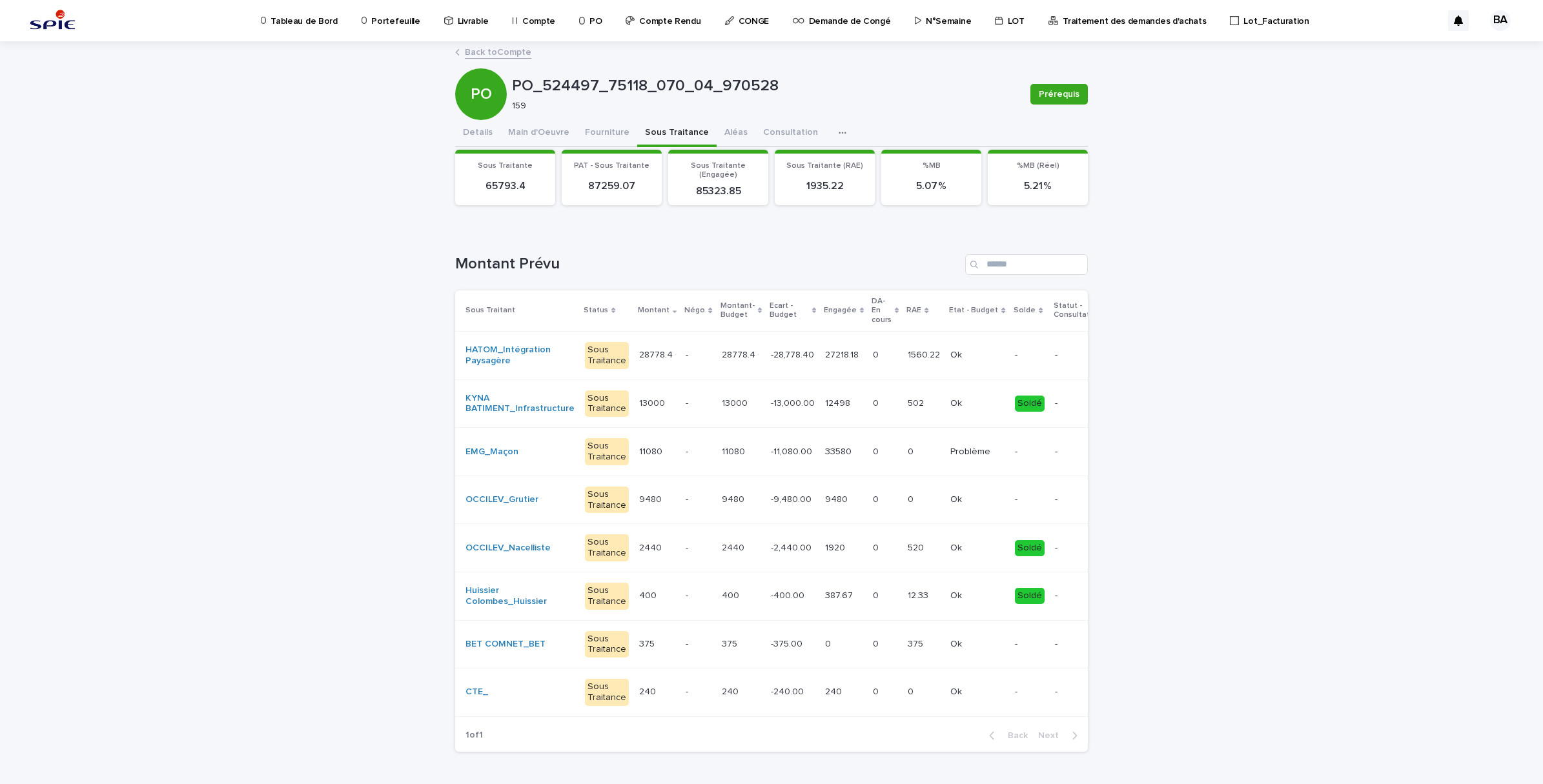
click at [482, 50] on link "Back to Compte" at bounding box center [498, 52] width 67 height 15
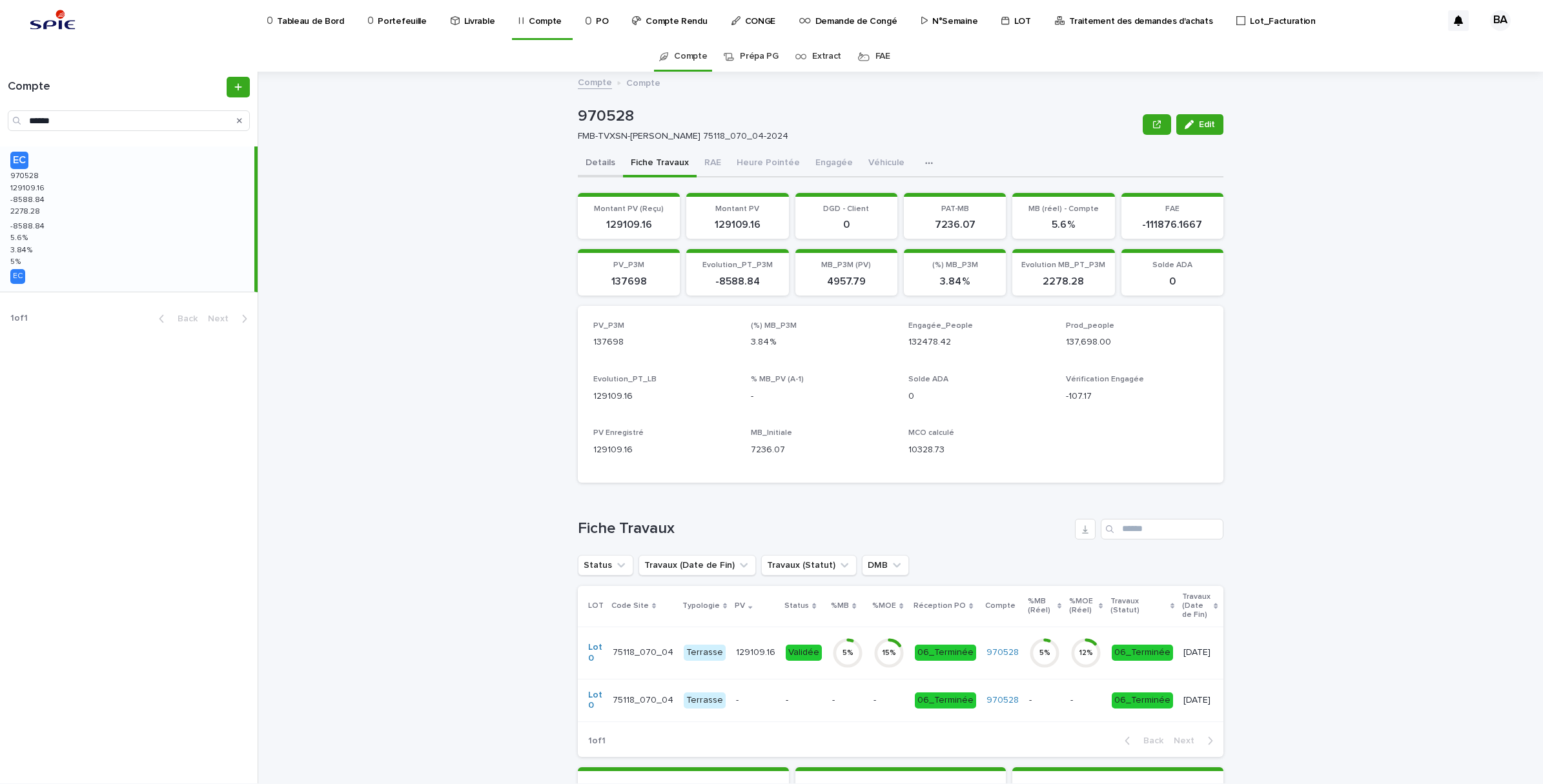
click at [597, 159] on button "Details" at bounding box center [601, 164] width 45 height 27
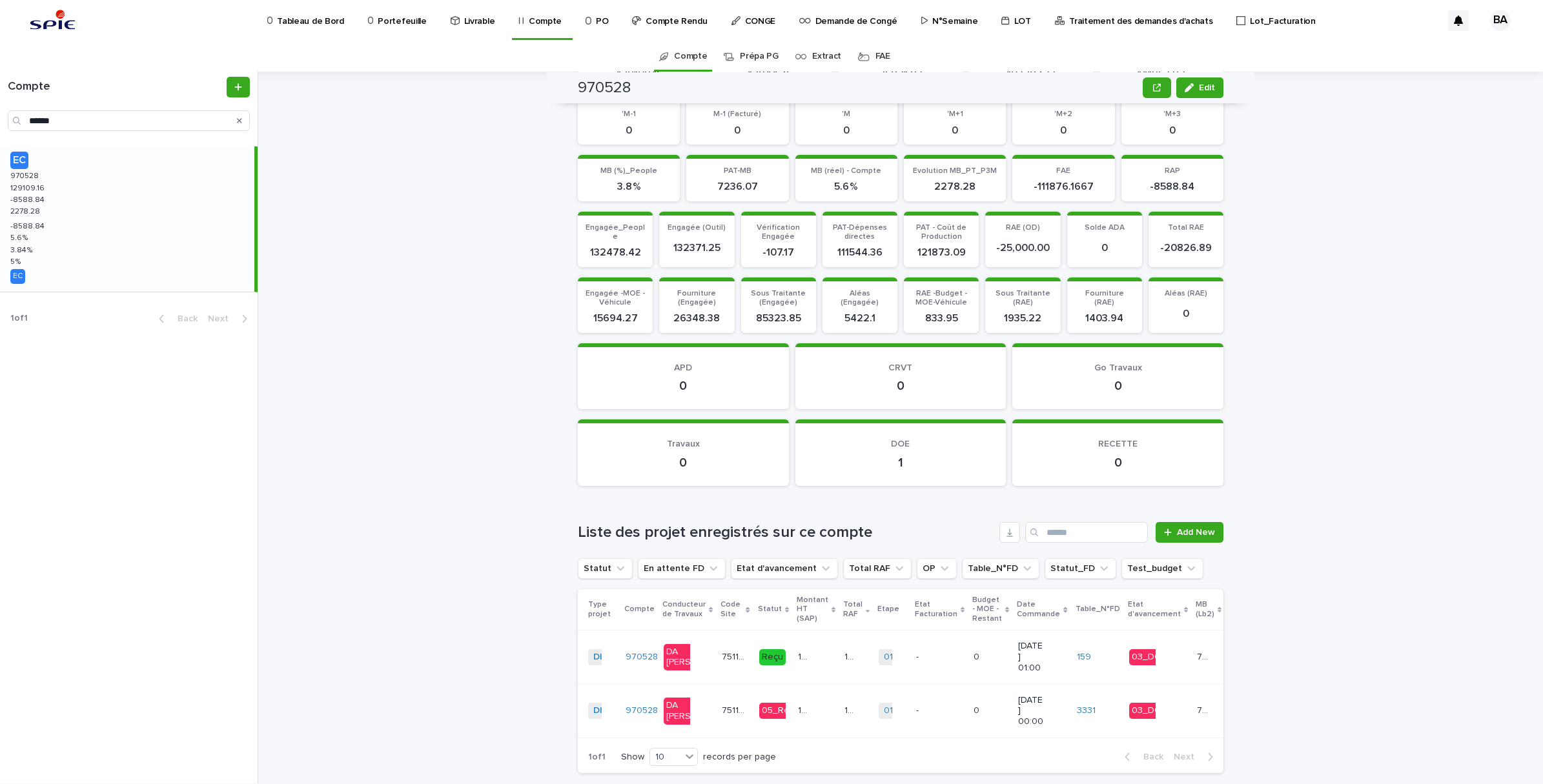
scroll to position [1291, 0]
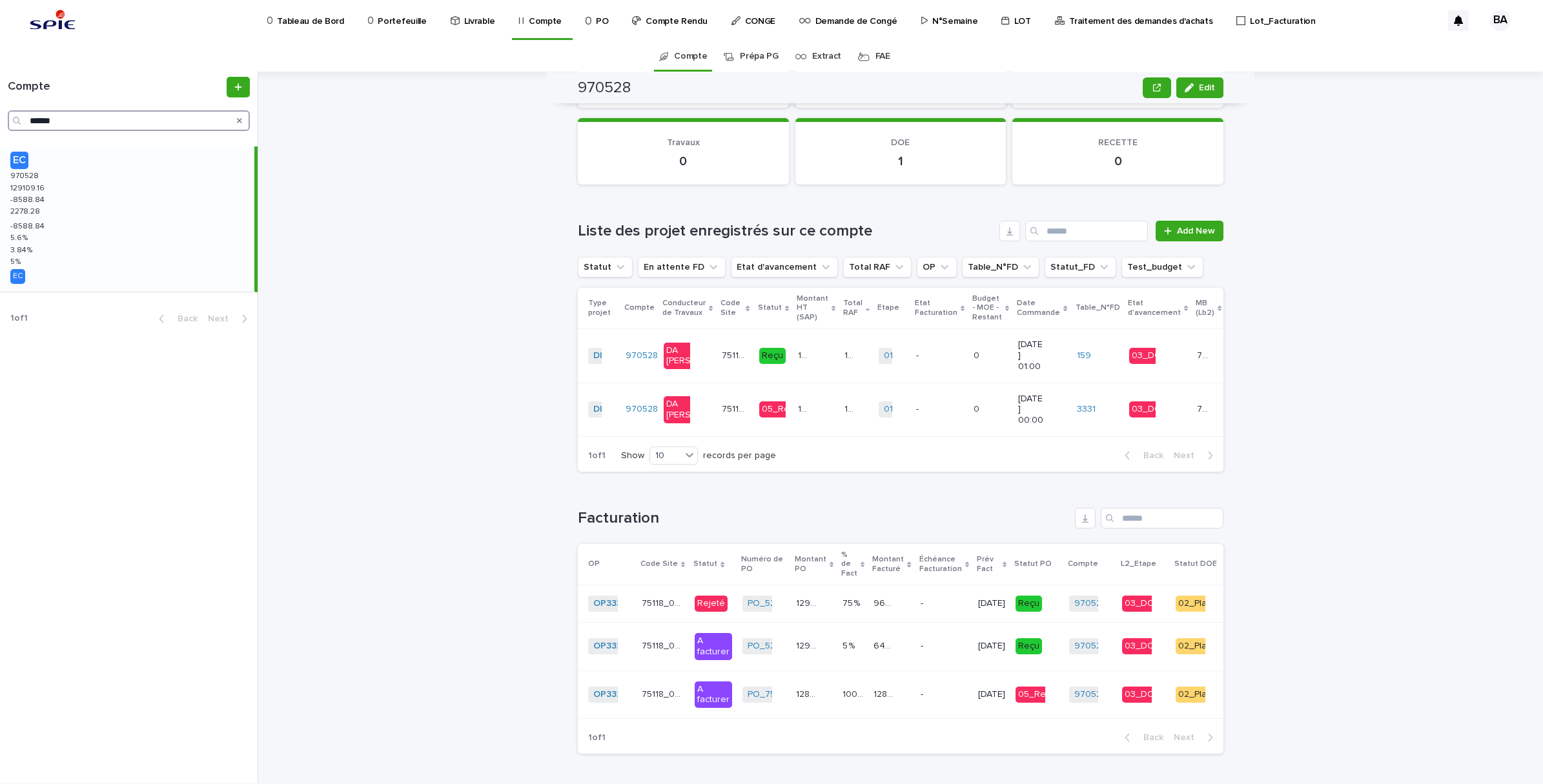
drag, startPoint x: 79, startPoint y: 121, endPoint x: 14, endPoint y: 110, distance: 65.9
click at [14, 110] on div "******" at bounding box center [129, 120] width 242 height 21
drag, startPoint x: 123, startPoint y: 120, endPoint x: 108, endPoint y: 124, distance: 15.5
click at [121, 120] on input "******" at bounding box center [129, 120] width 242 height 21
click at [86, 121] on input "******" at bounding box center [129, 120] width 242 height 21
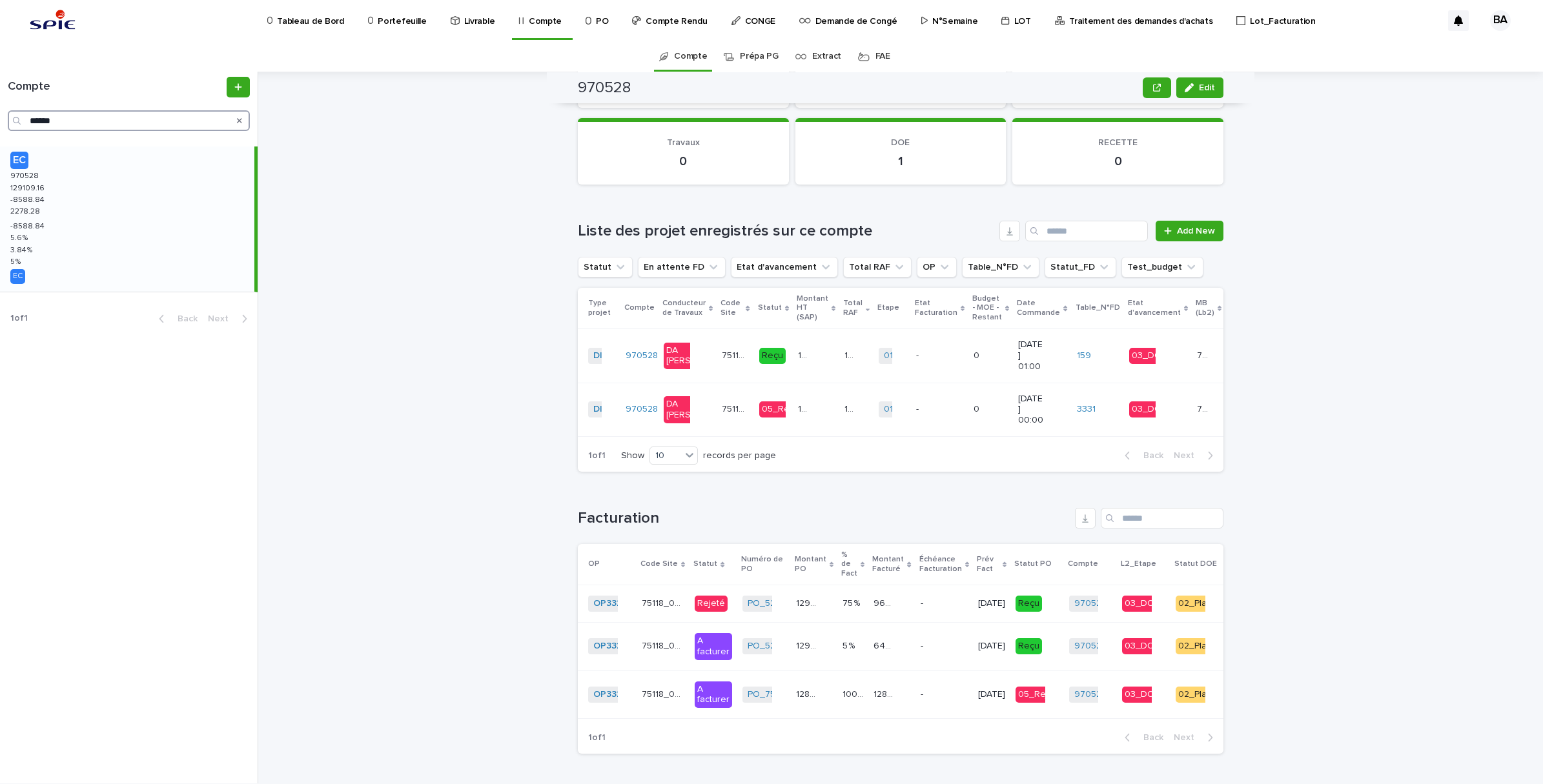
drag, startPoint x: 89, startPoint y: 119, endPoint x: -3, endPoint y: 101, distance: 93.7
click at [0, 101] on html "Tableau de Bord Portefeuille Livrable Compte PO Compte Rendu CONGE Demande de C…" at bounding box center [771, 392] width 1543 height 784
paste input "Search"
type input "******"
click at [73, 268] on div "EC 970763 970763 230848.64 230848.64 -0.36 -0.36 2761.57 2761.57 -0.36 -0.36 0.…" at bounding box center [127, 219] width 254 height 145
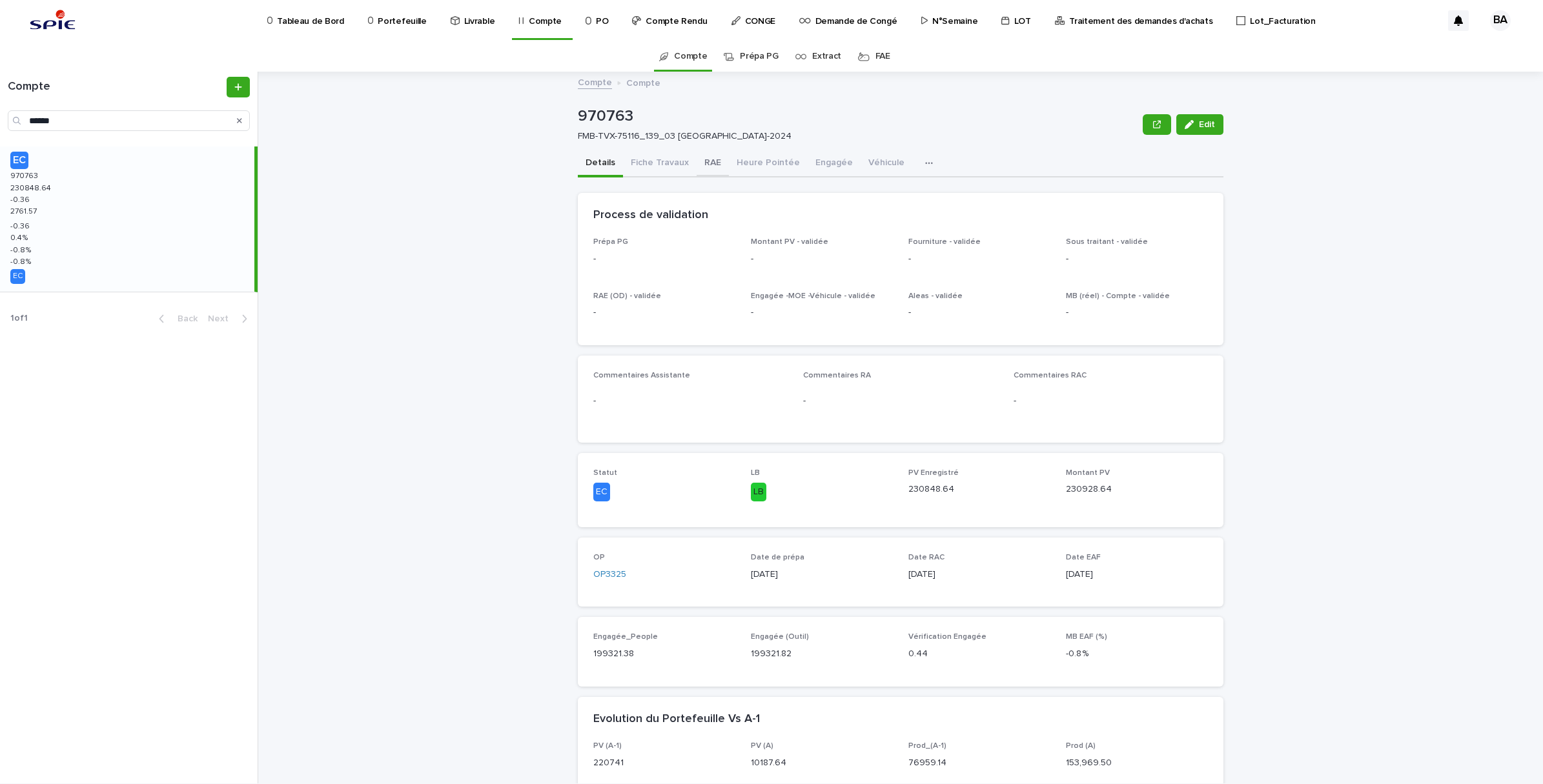
click at [697, 168] on button "RAE" at bounding box center [713, 164] width 33 height 27
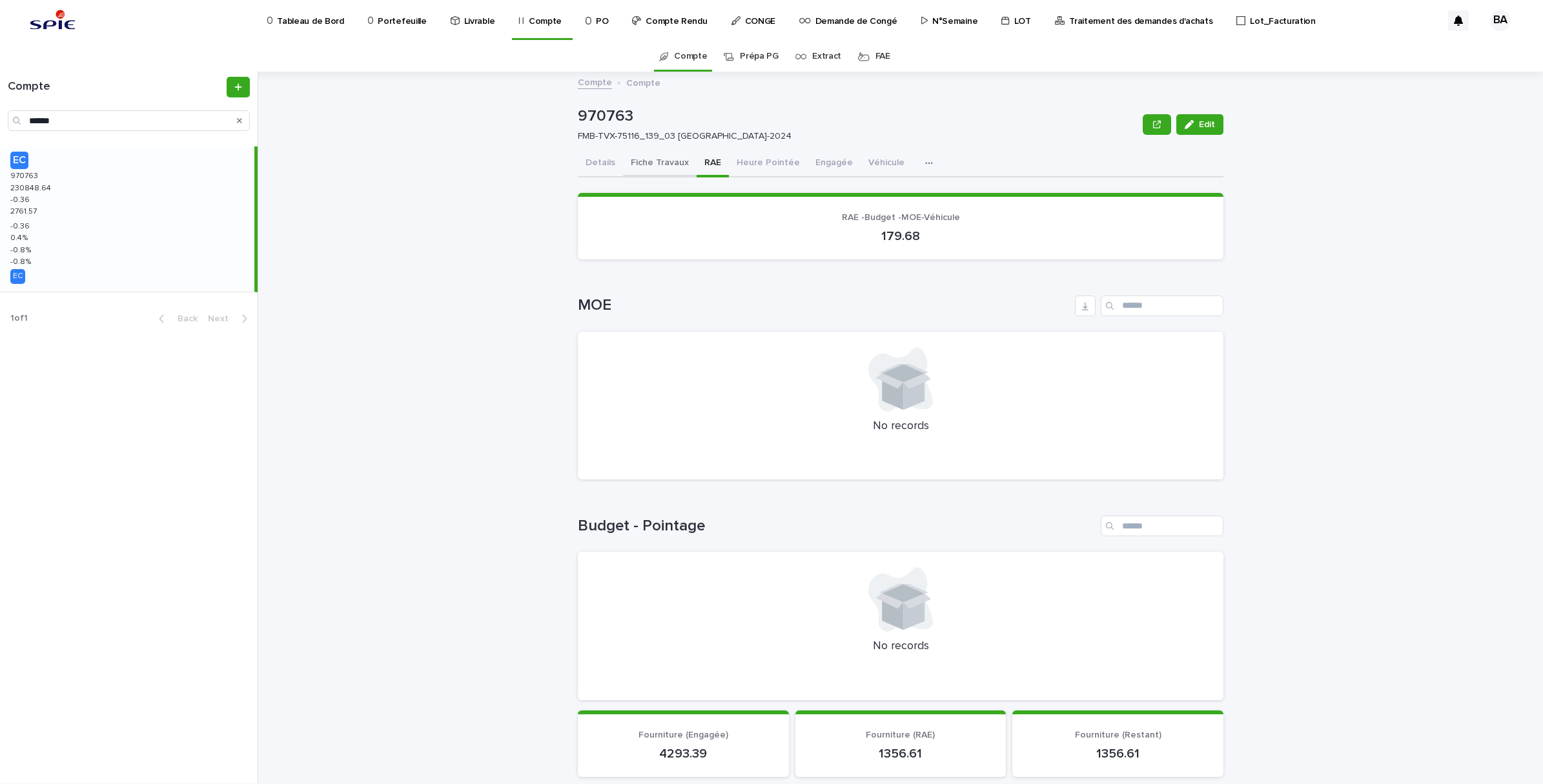
drag, startPoint x: 654, startPoint y: 150, endPoint x: 679, endPoint y: 159, distance: 26.6
click at [654, 150] on button "Fiche Travaux" at bounding box center [660, 164] width 74 height 27
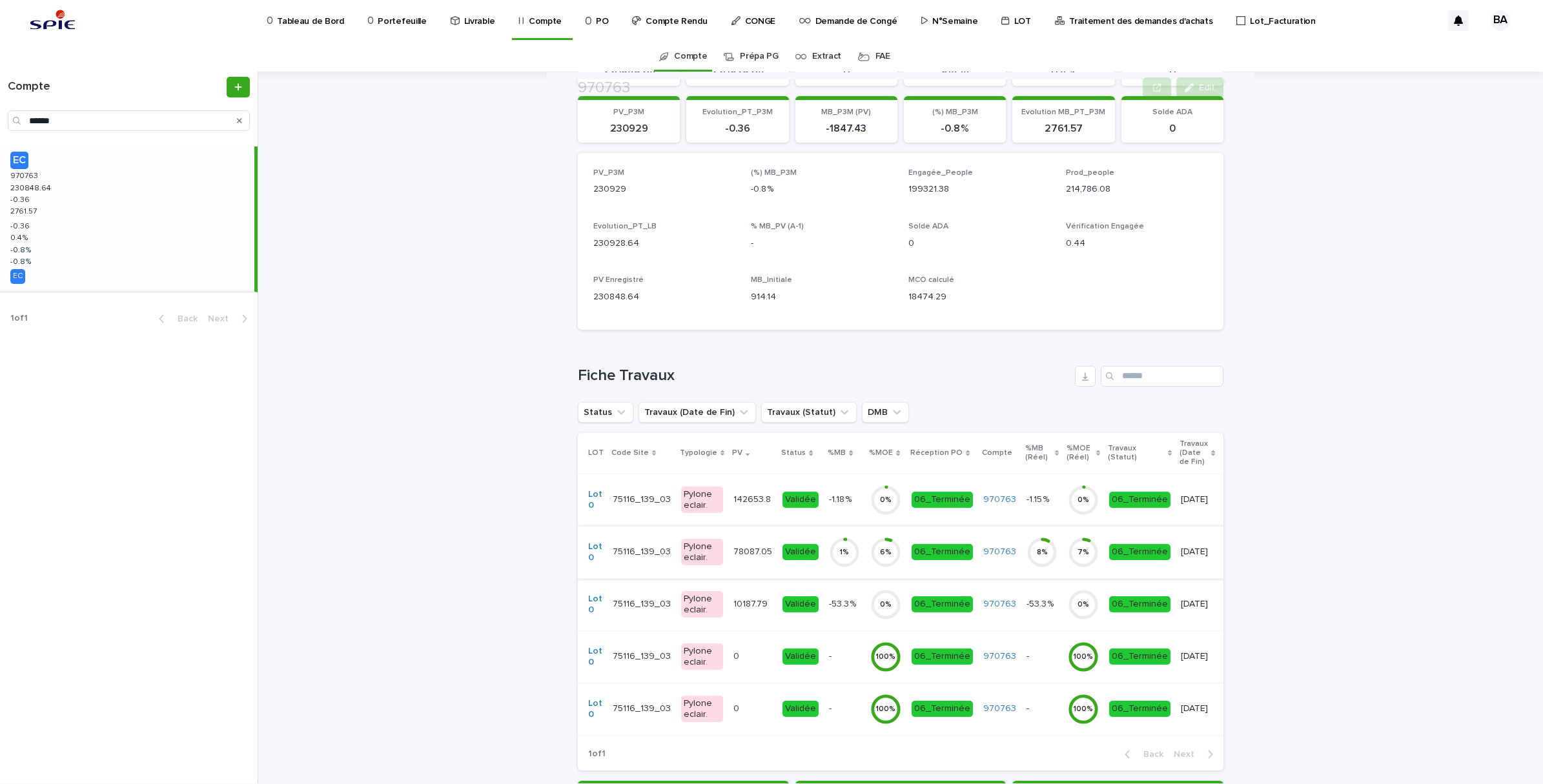
scroll to position [322, 0]
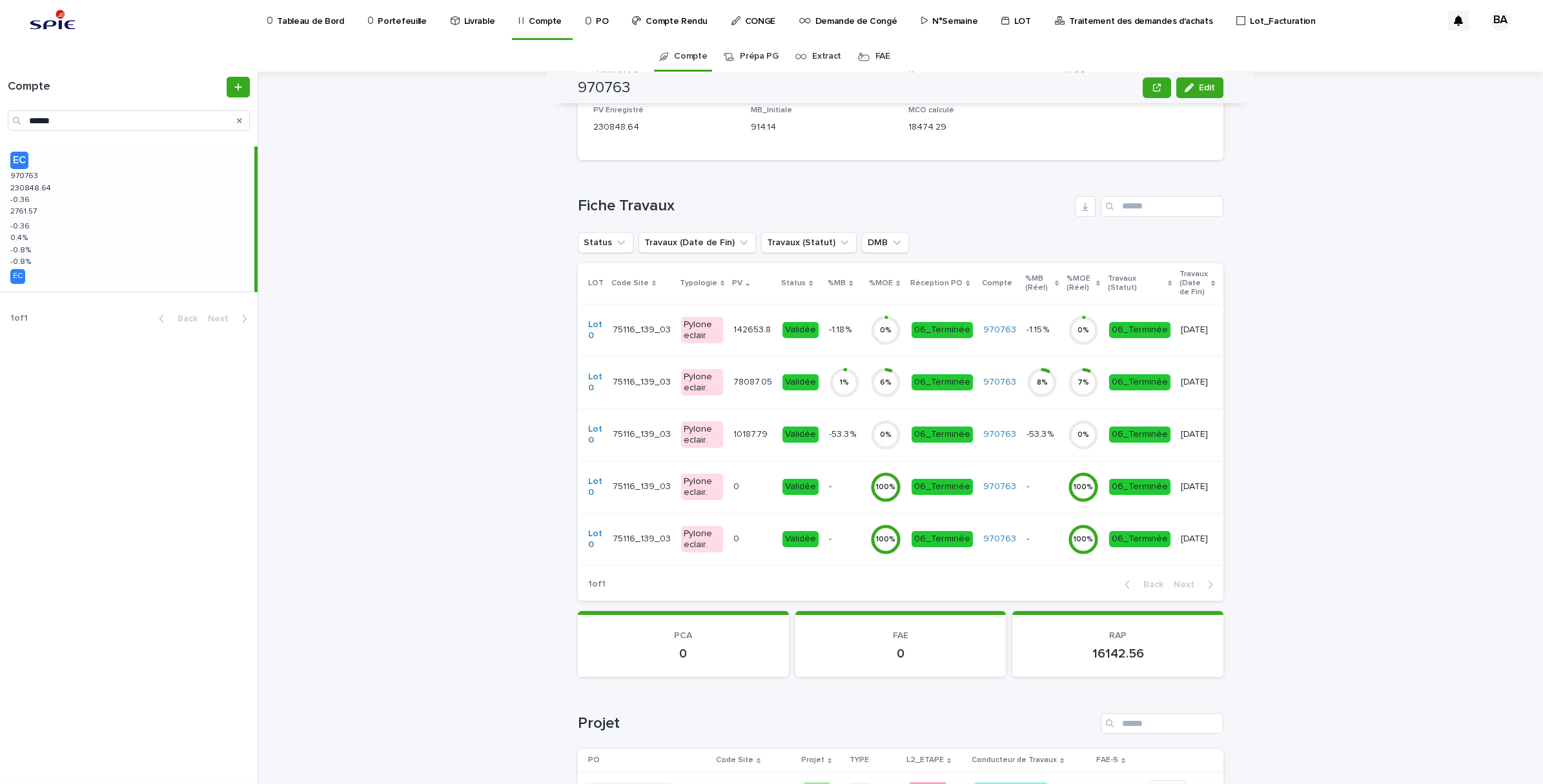
click at [870, 347] on div "0 %" at bounding box center [886, 330] width 31 height 41
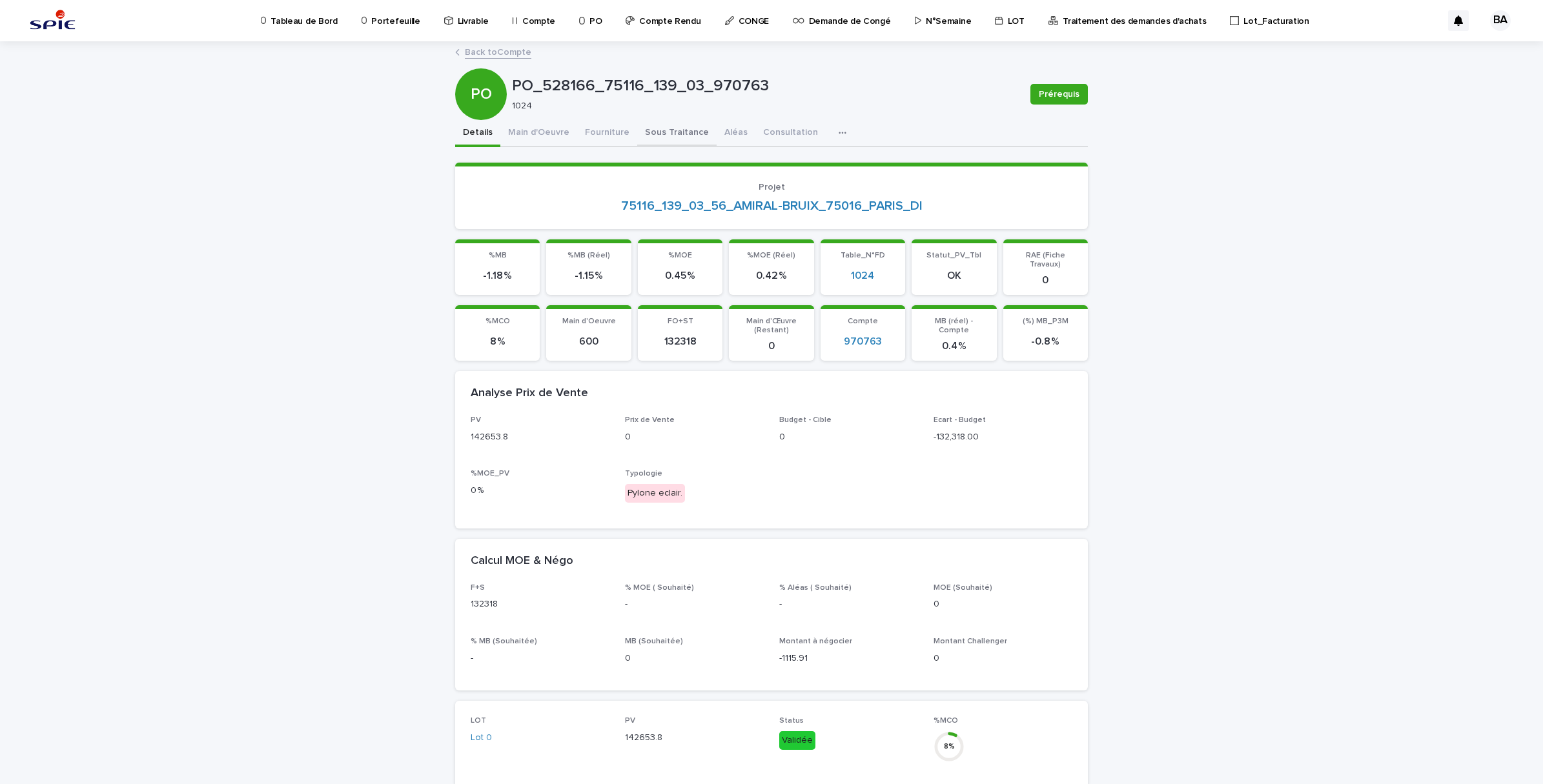
click at [643, 136] on button "Sous Traitance" at bounding box center [677, 134] width 79 height 27
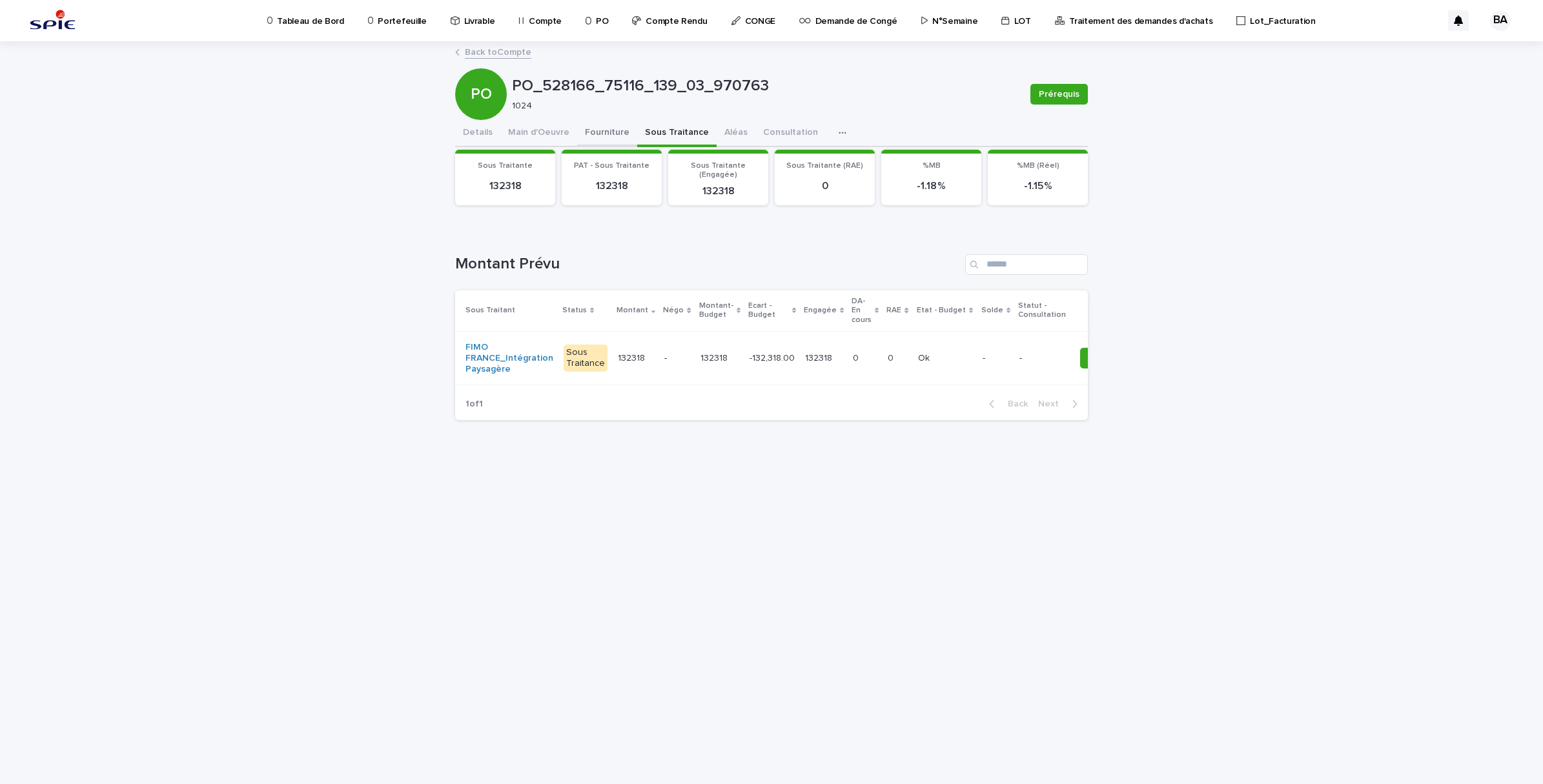
click at [625, 132] on button "Fourniture" at bounding box center [607, 134] width 60 height 27
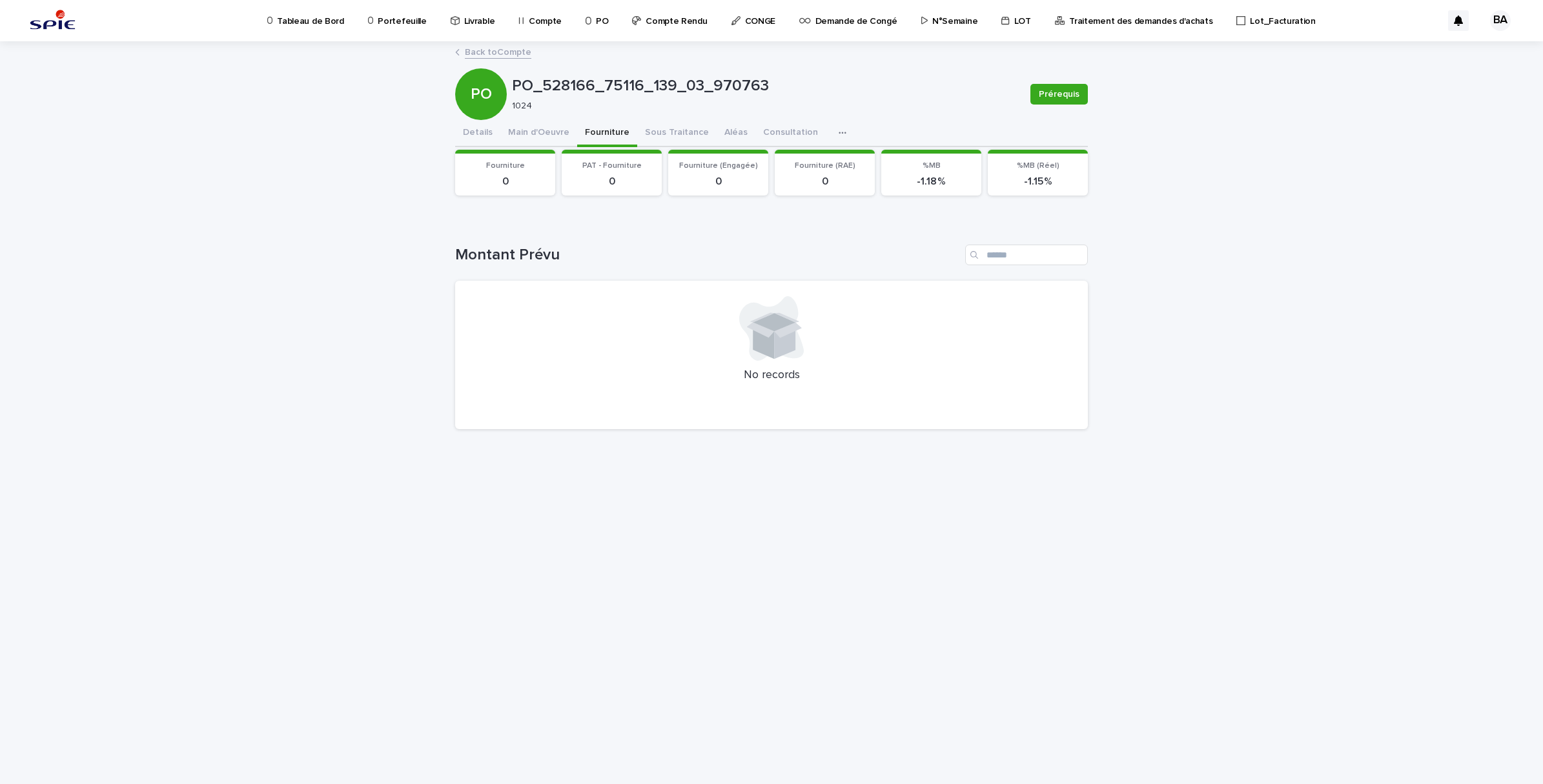
click at [509, 57] on link "Back to Compte" at bounding box center [498, 52] width 67 height 15
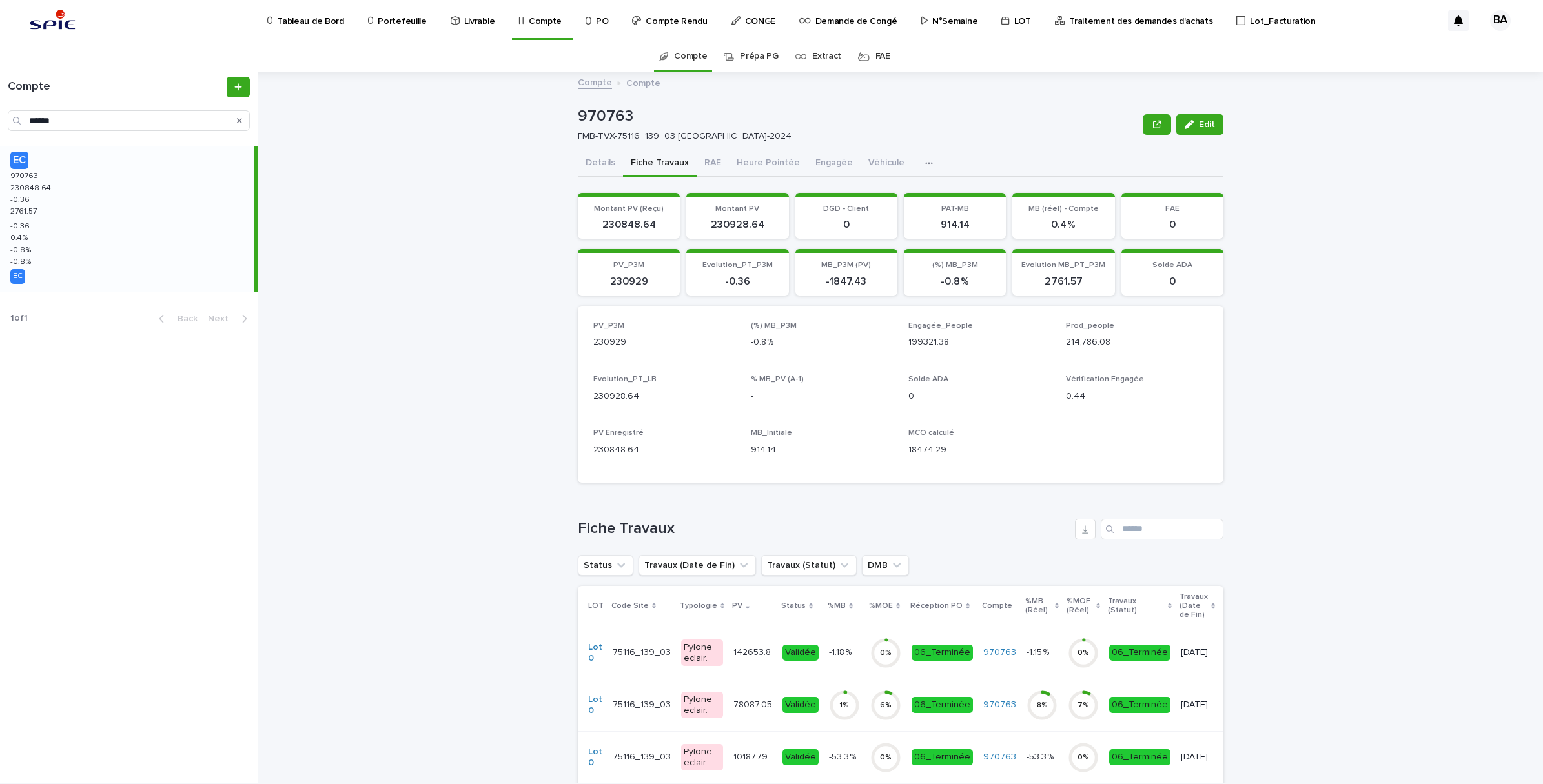
scroll to position [322, 0]
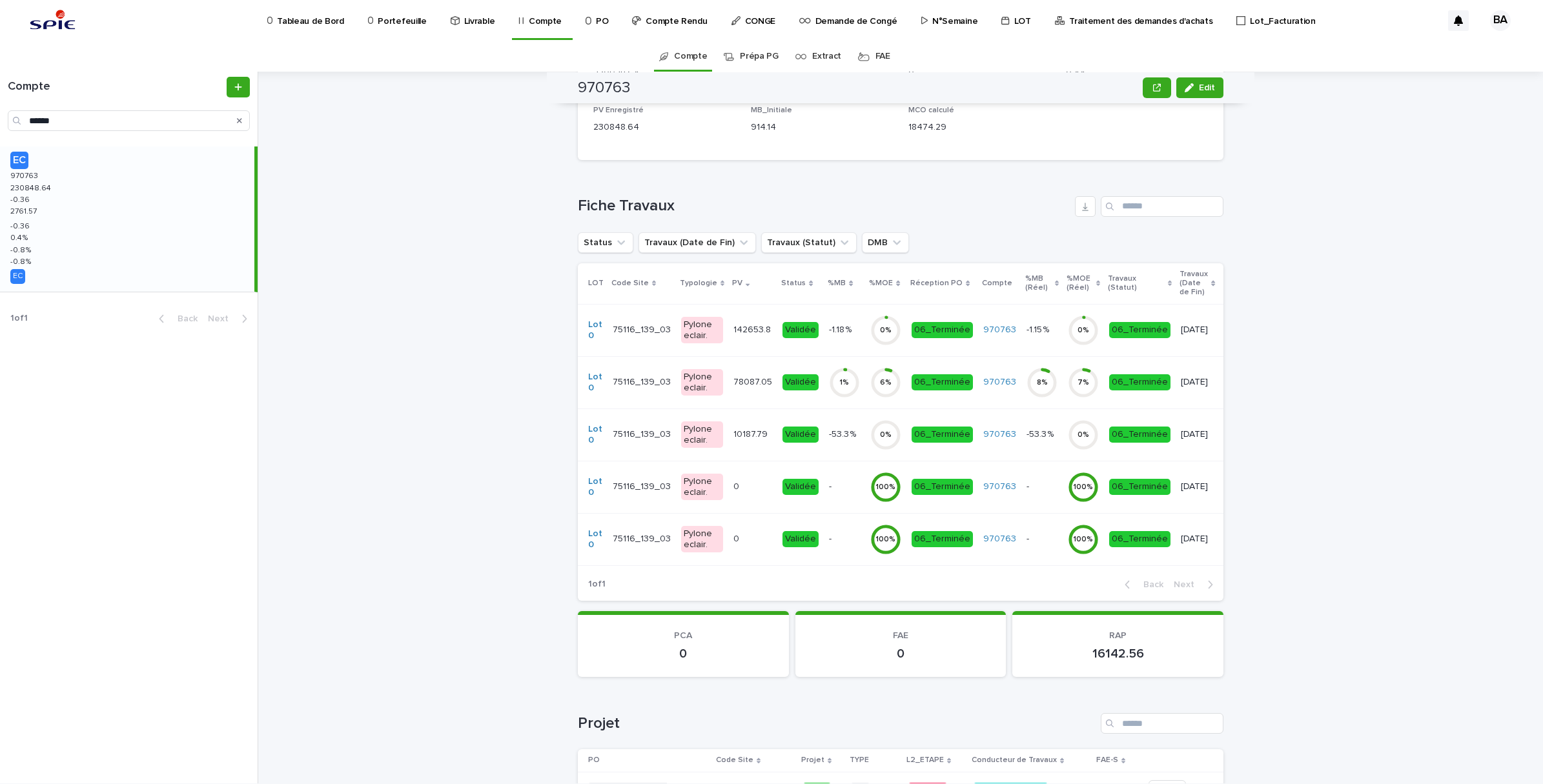
click at [830, 449] on td "-53.3 % -53.3 %" at bounding box center [844, 434] width 41 height 53
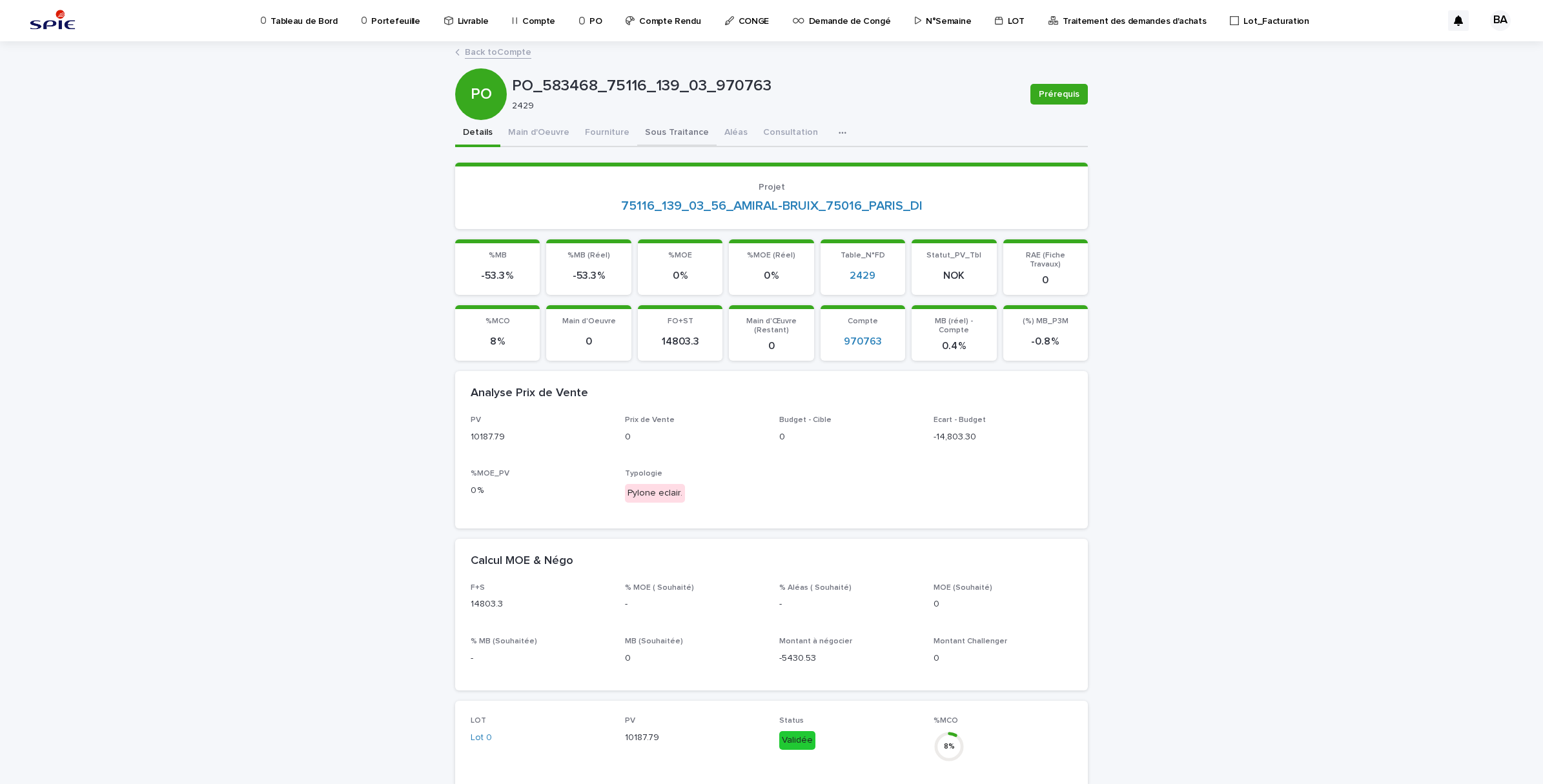
click at [651, 124] on button "Sous Traitance" at bounding box center [677, 134] width 79 height 27
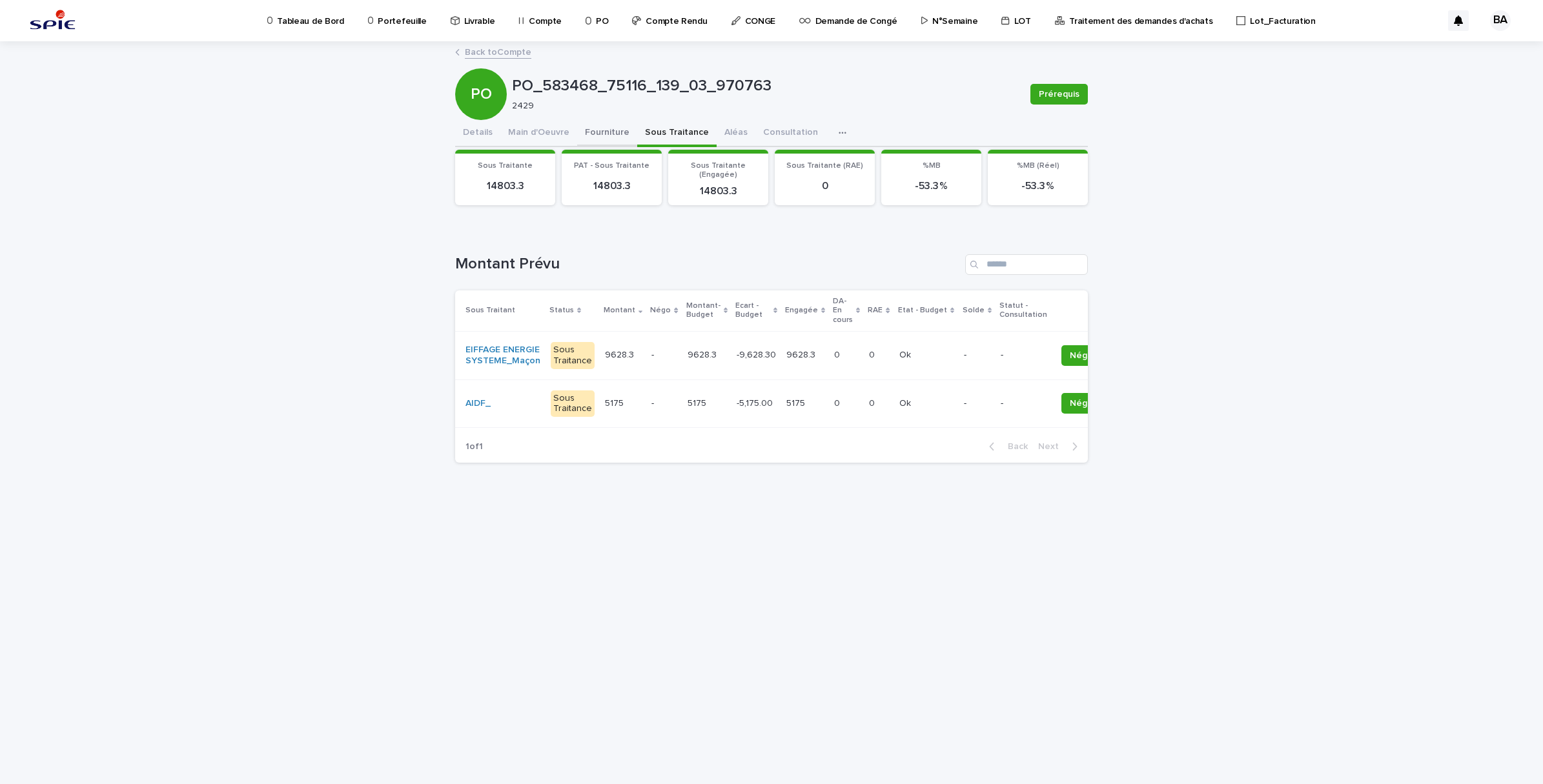
click at [599, 128] on button "Fourniture" at bounding box center [607, 134] width 60 height 27
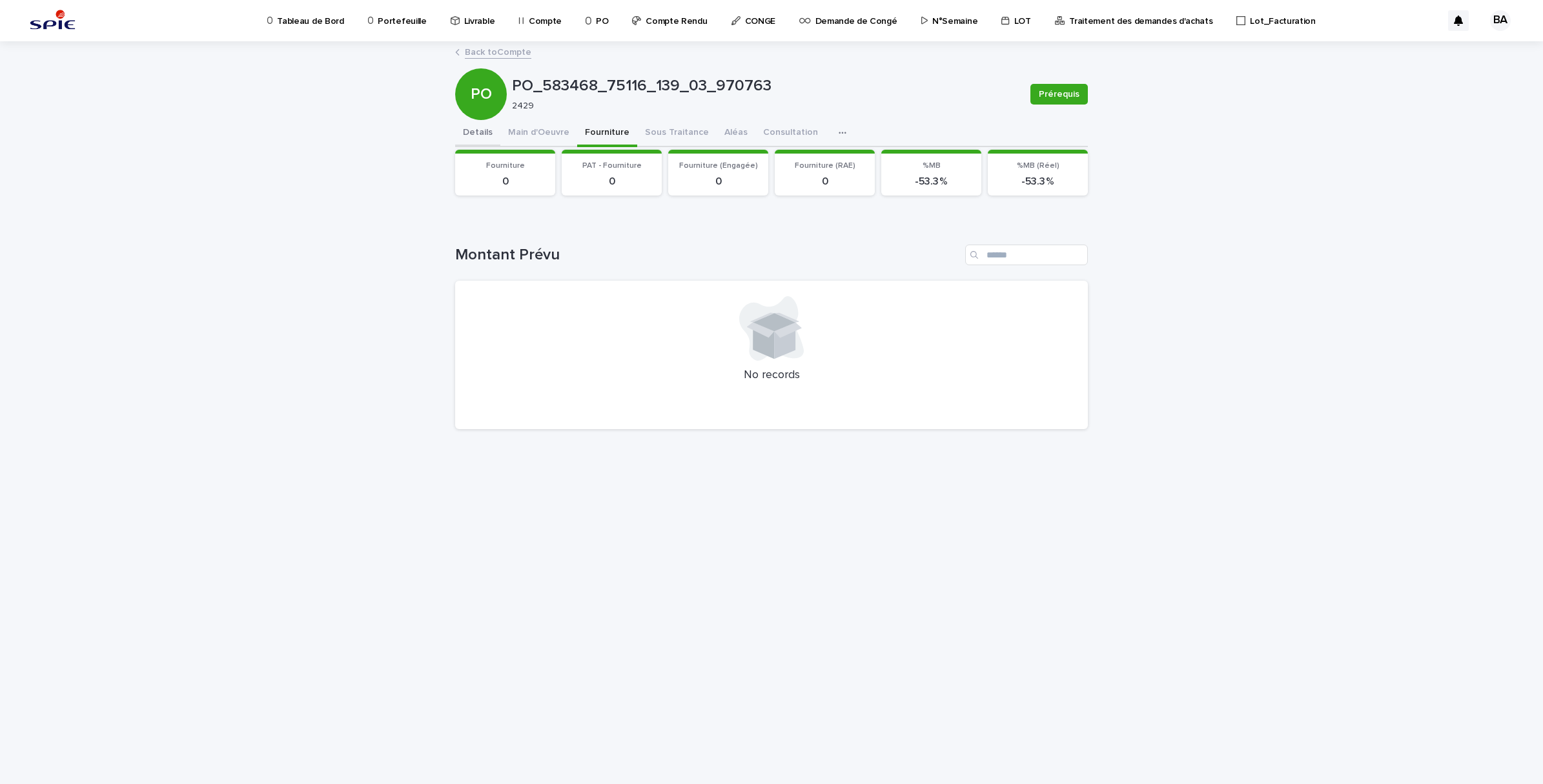
click at [476, 130] on button "Details" at bounding box center [478, 134] width 45 height 27
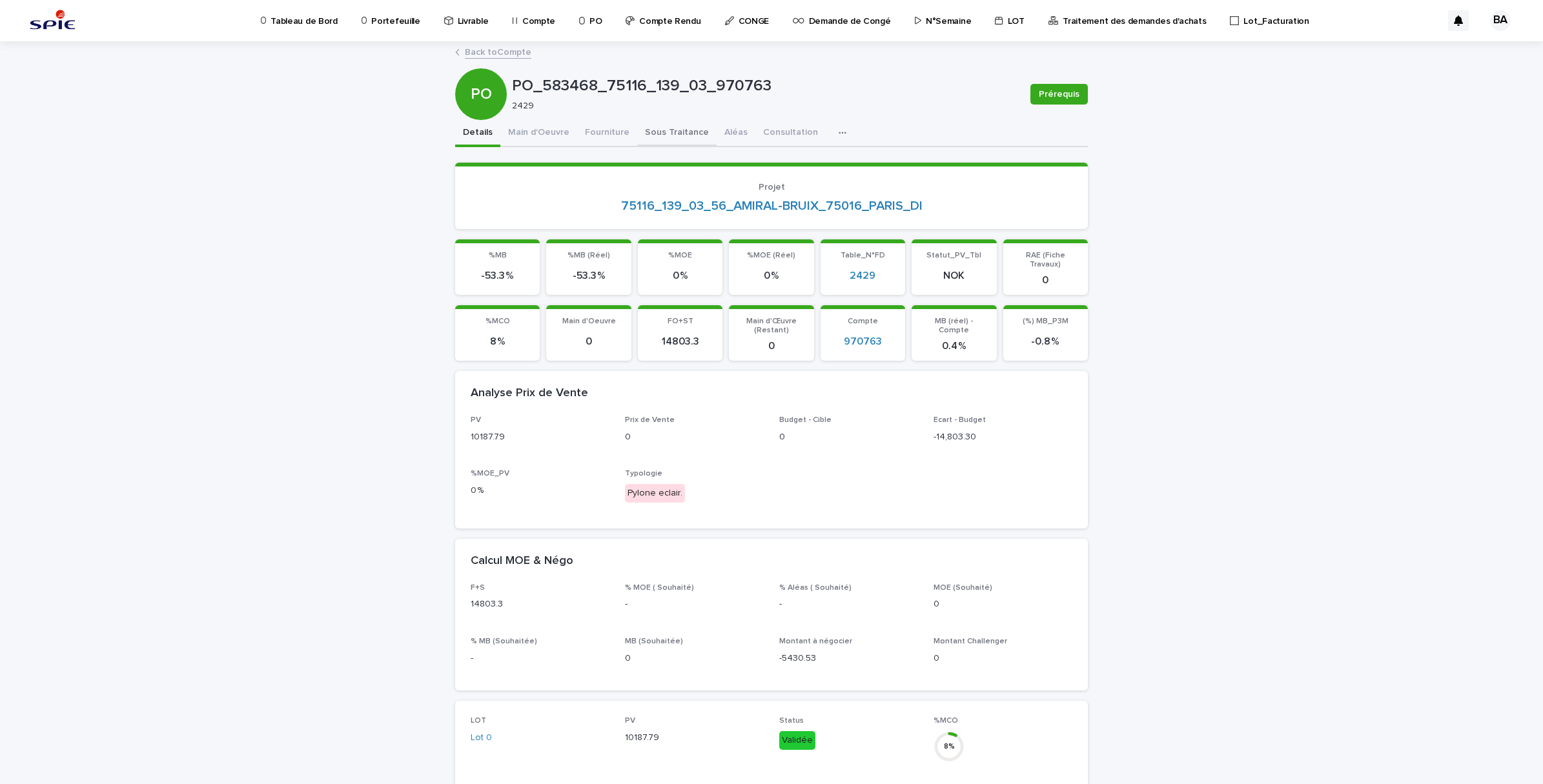
click at [641, 134] on button "Sous Traitance" at bounding box center [677, 134] width 79 height 27
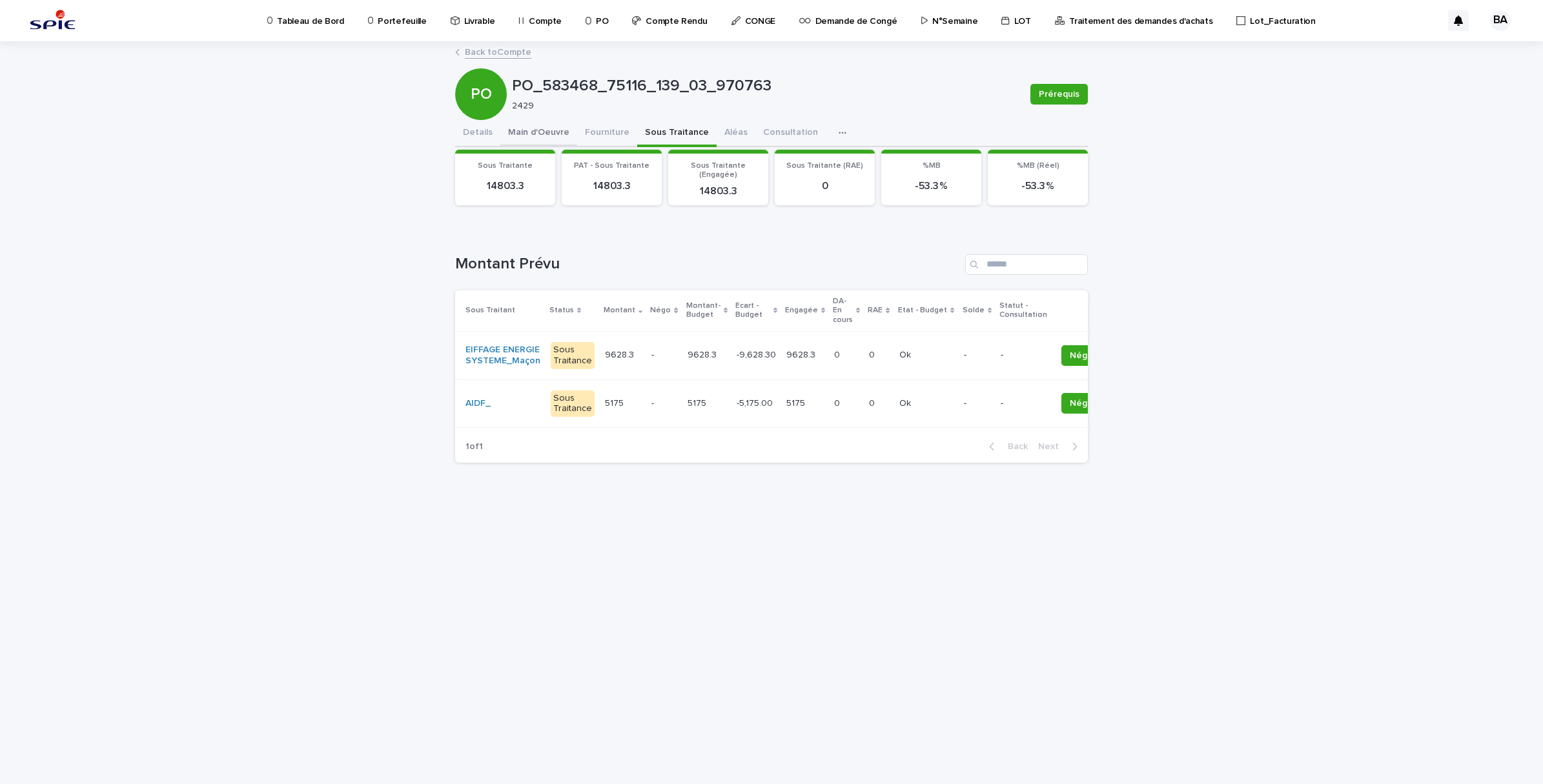
click at [468, 128] on button "Details" at bounding box center [478, 134] width 45 height 27
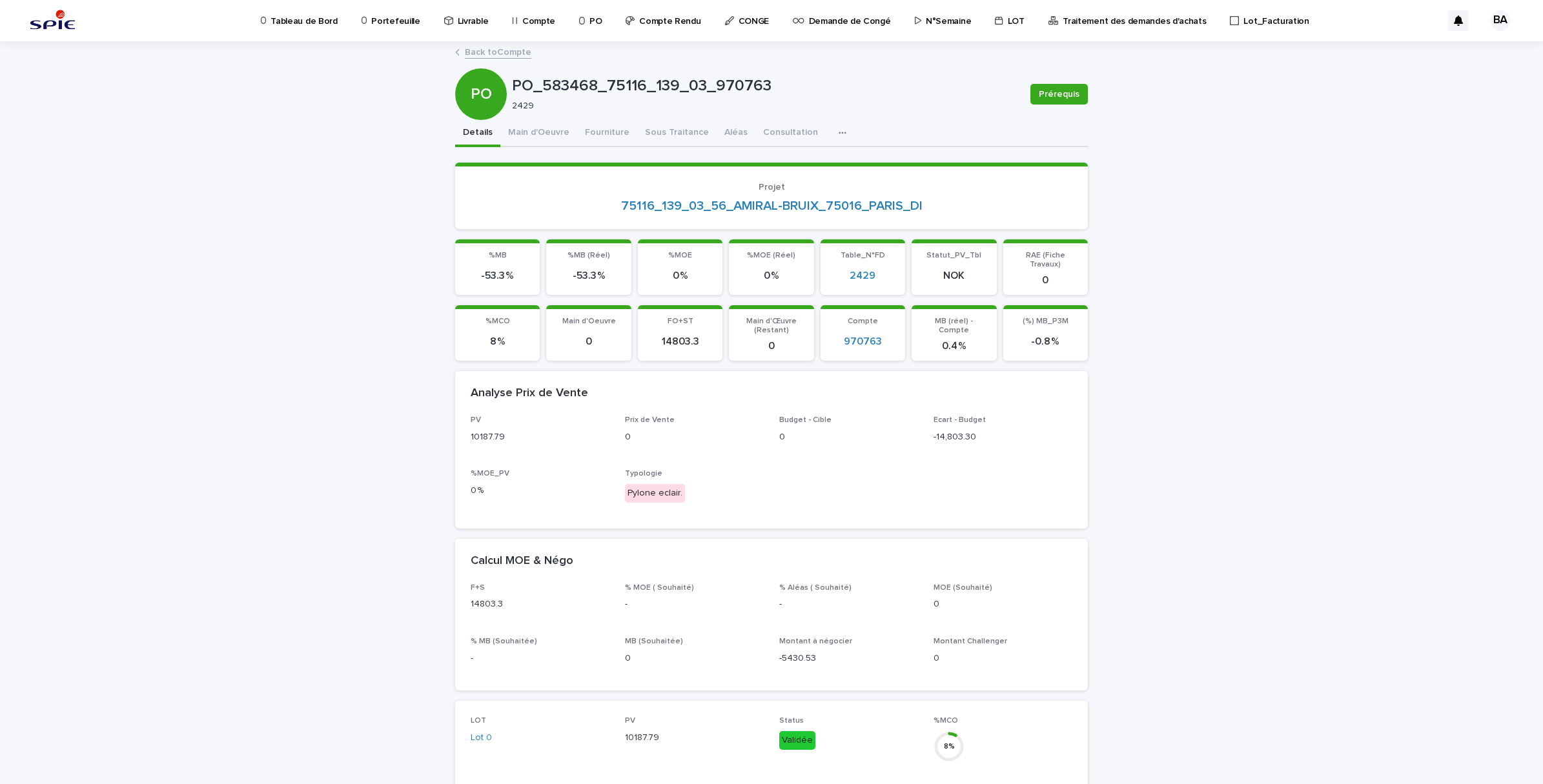
click at [491, 48] on link "Back to Compte" at bounding box center [498, 52] width 67 height 15
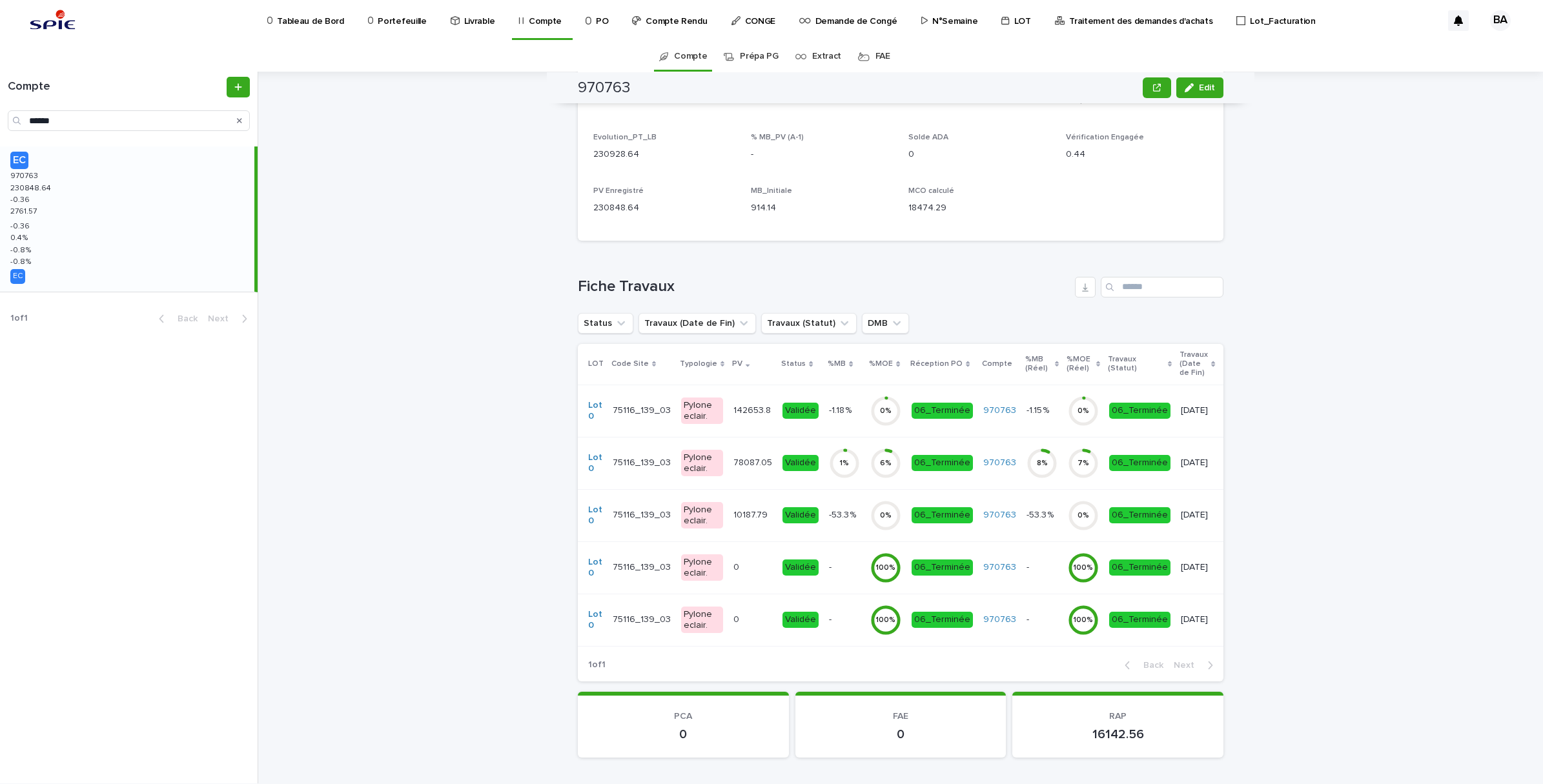
click at [744, 521] on div "10187.79 10187.79" at bounding box center [753, 515] width 38 height 22
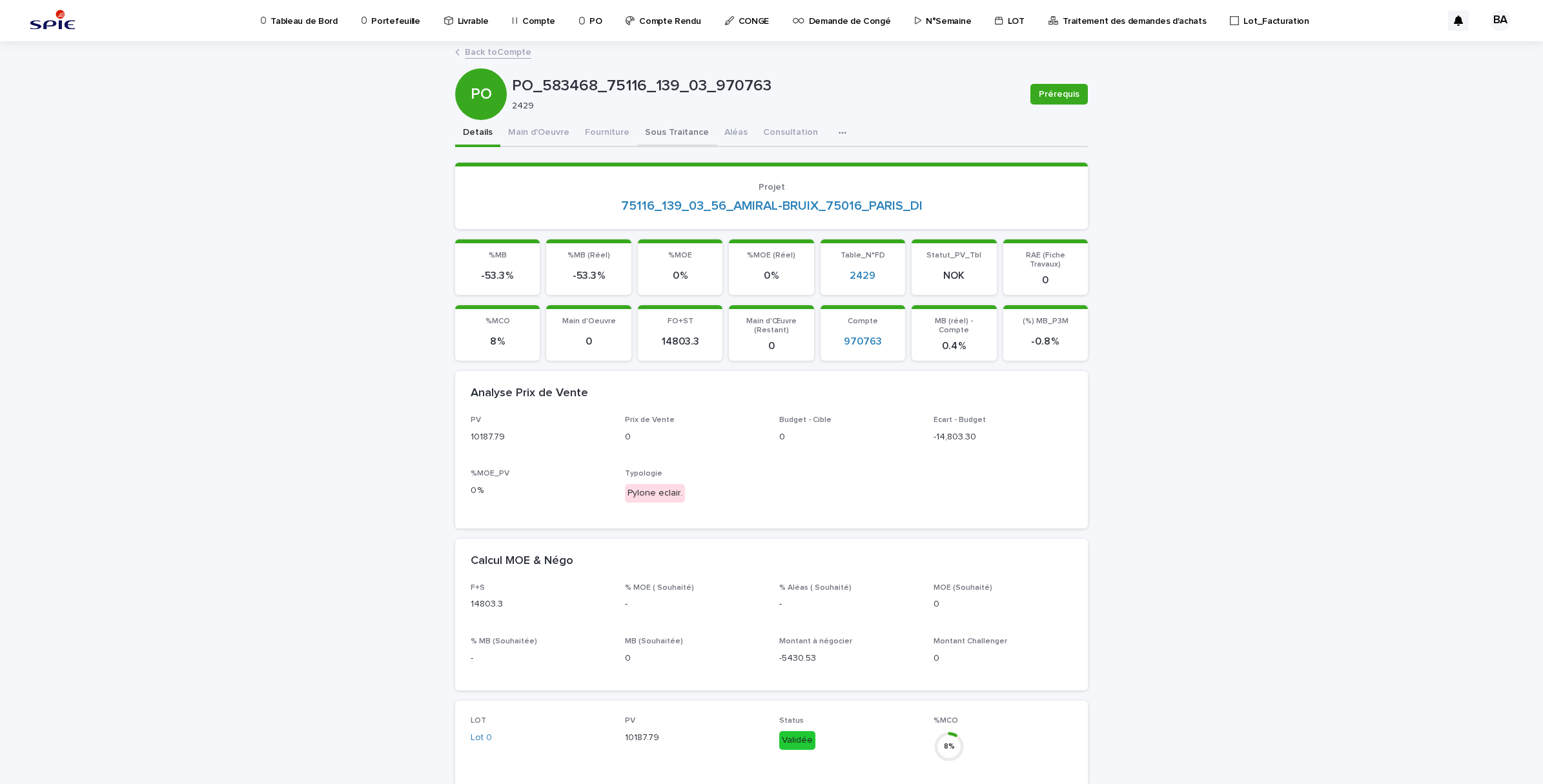
click at [665, 138] on button "Sous Traitance" at bounding box center [677, 134] width 79 height 27
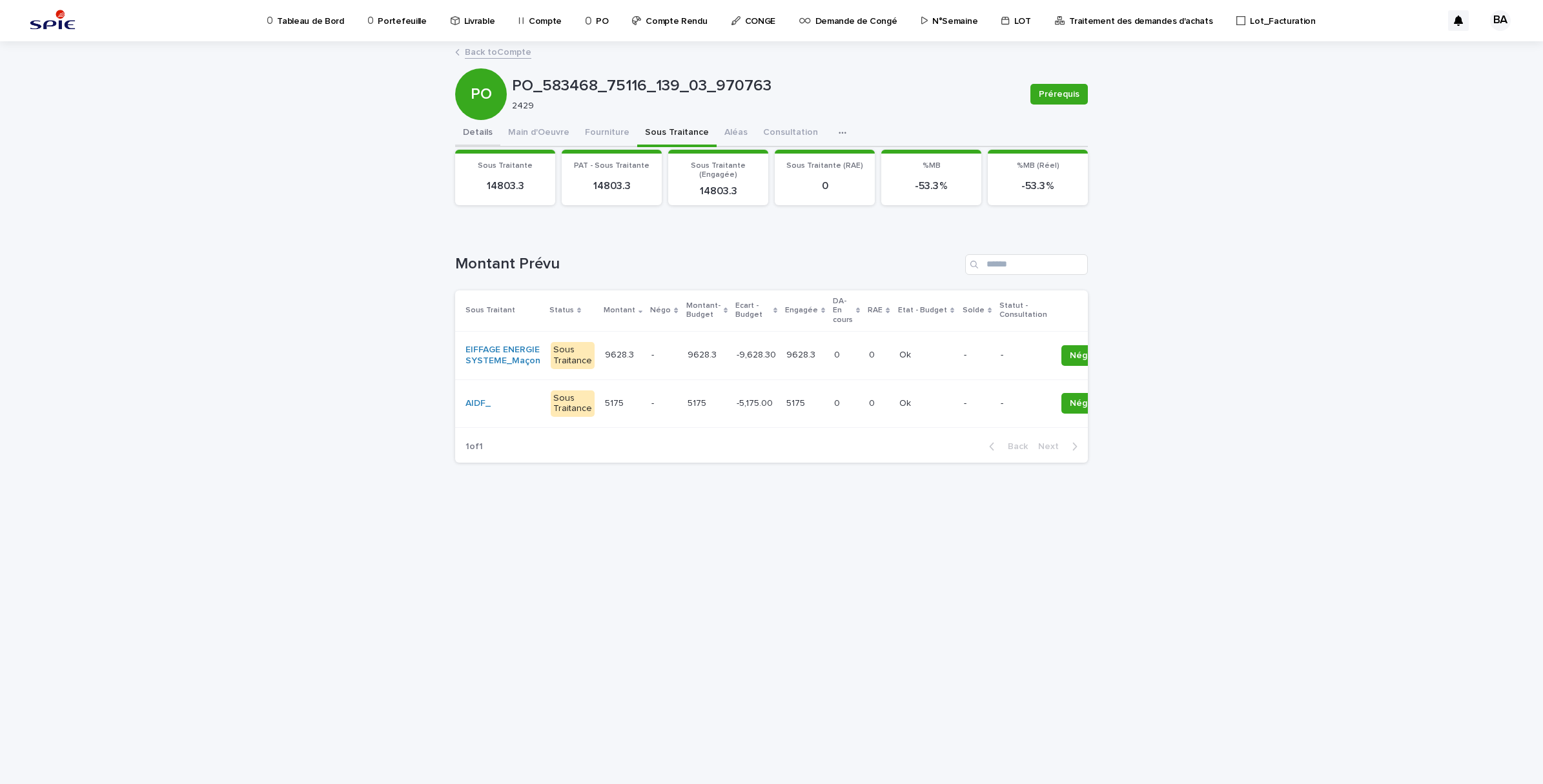
click at [476, 131] on button "Details" at bounding box center [478, 134] width 45 height 27
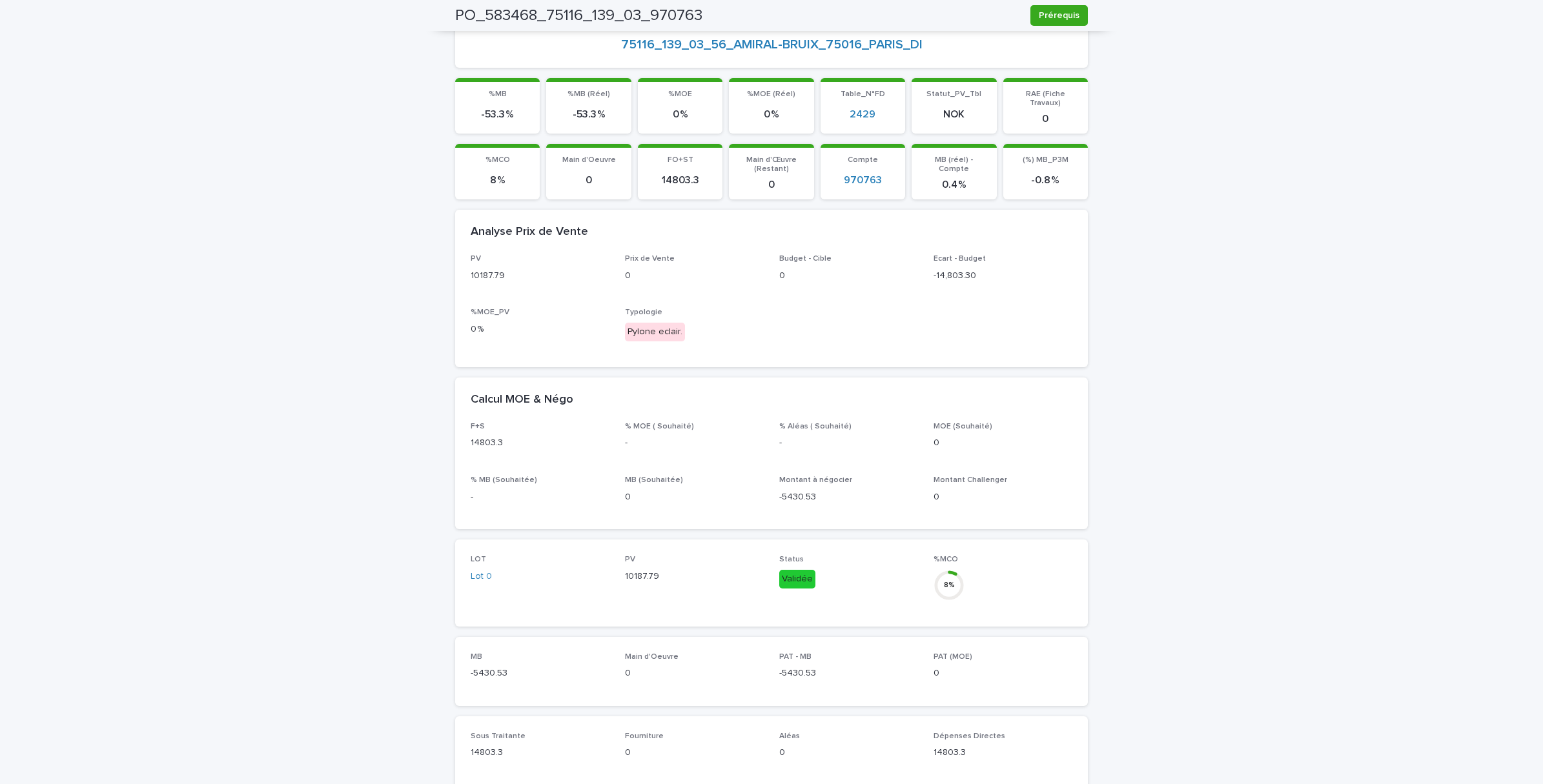
scroll to position [81, 0]
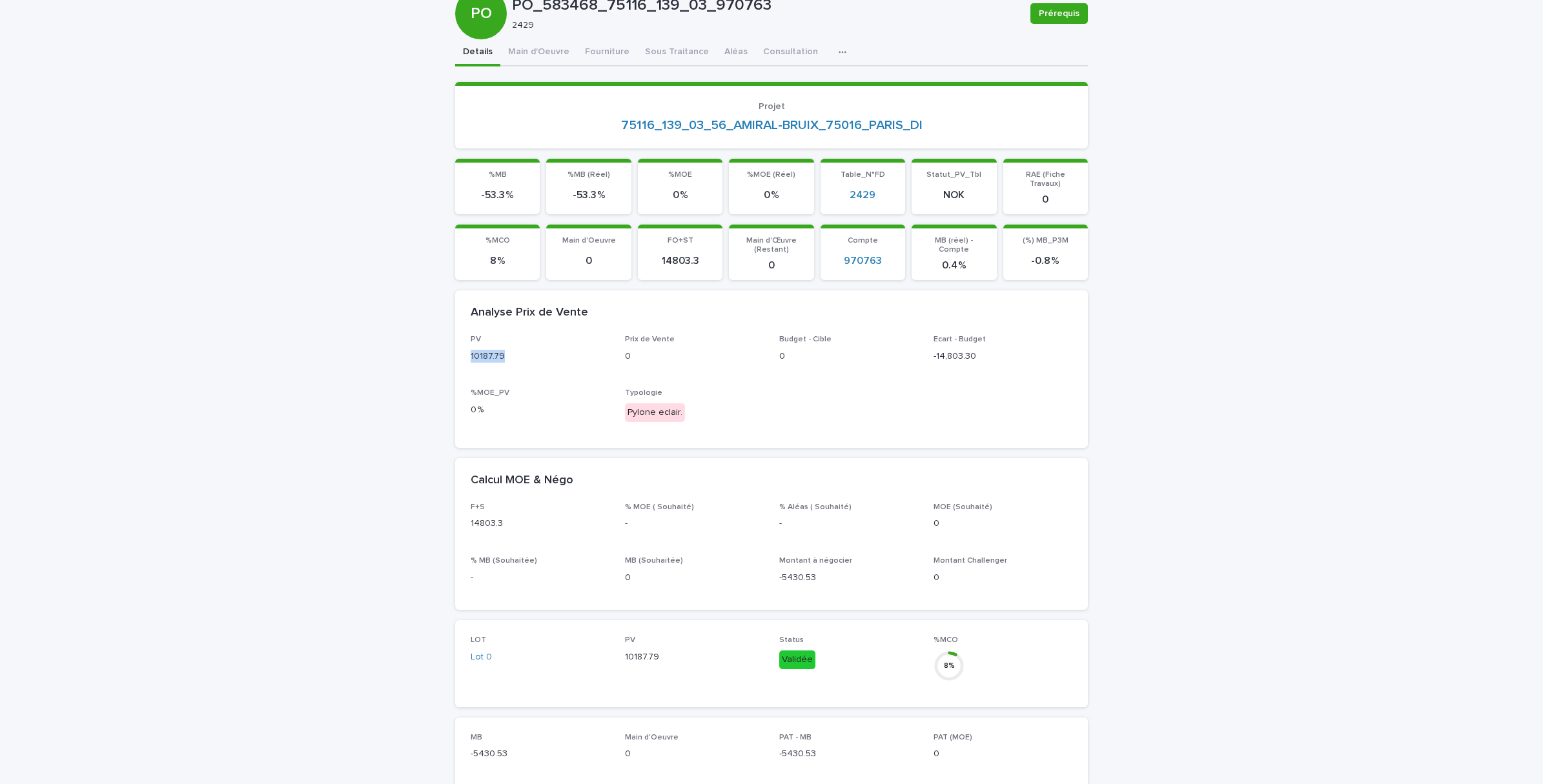
drag, startPoint x: 500, startPoint y: 346, endPoint x: 464, endPoint y: 346, distance: 36.0
click at [470, 350] on p "10187.79" at bounding box center [540, 357] width 139 height 13
click at [867, 403] on div "PV 10187.79 Prix de Vente 0 Budget - Cible 0 Ecart - Budget -14,803.30 %MOE_PV …" at bounding box center [771, 383] width 601 height 97
drag, startPoint x: 497, startPoint y: 344, endPoint x: 459, endPoint y: 346, distance: 38.1
click at [459, 346] on div "PV 10187.79 Prix de Vente 0 Budget - Cible 0 Ecart - Budget -14,803.30 %MOE_PV …" at bounding box center [771, 391] width 632 height 112
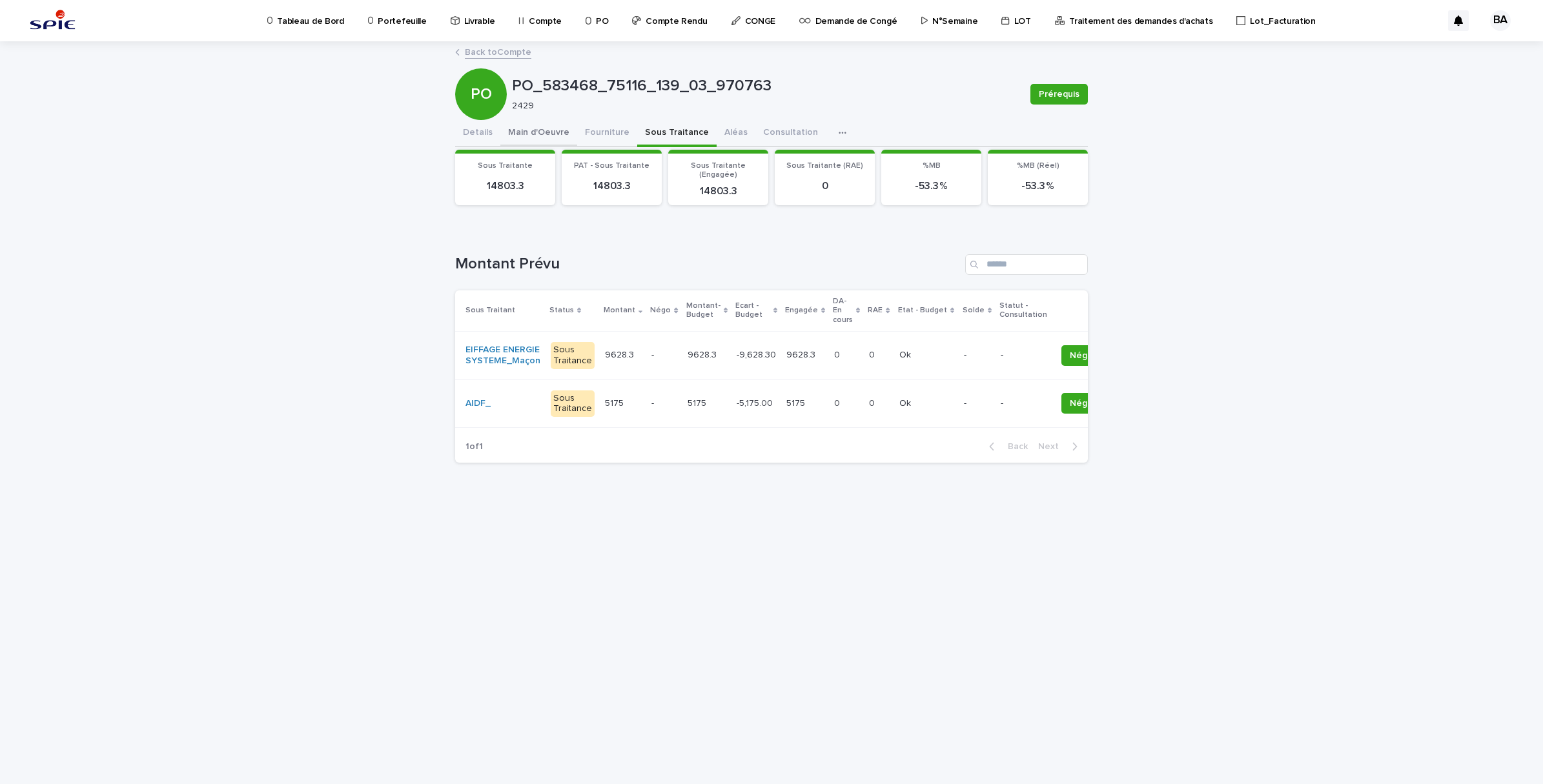
click at [483, 134] on button "Details" at bounding box center [478, 134] width 45 height 27
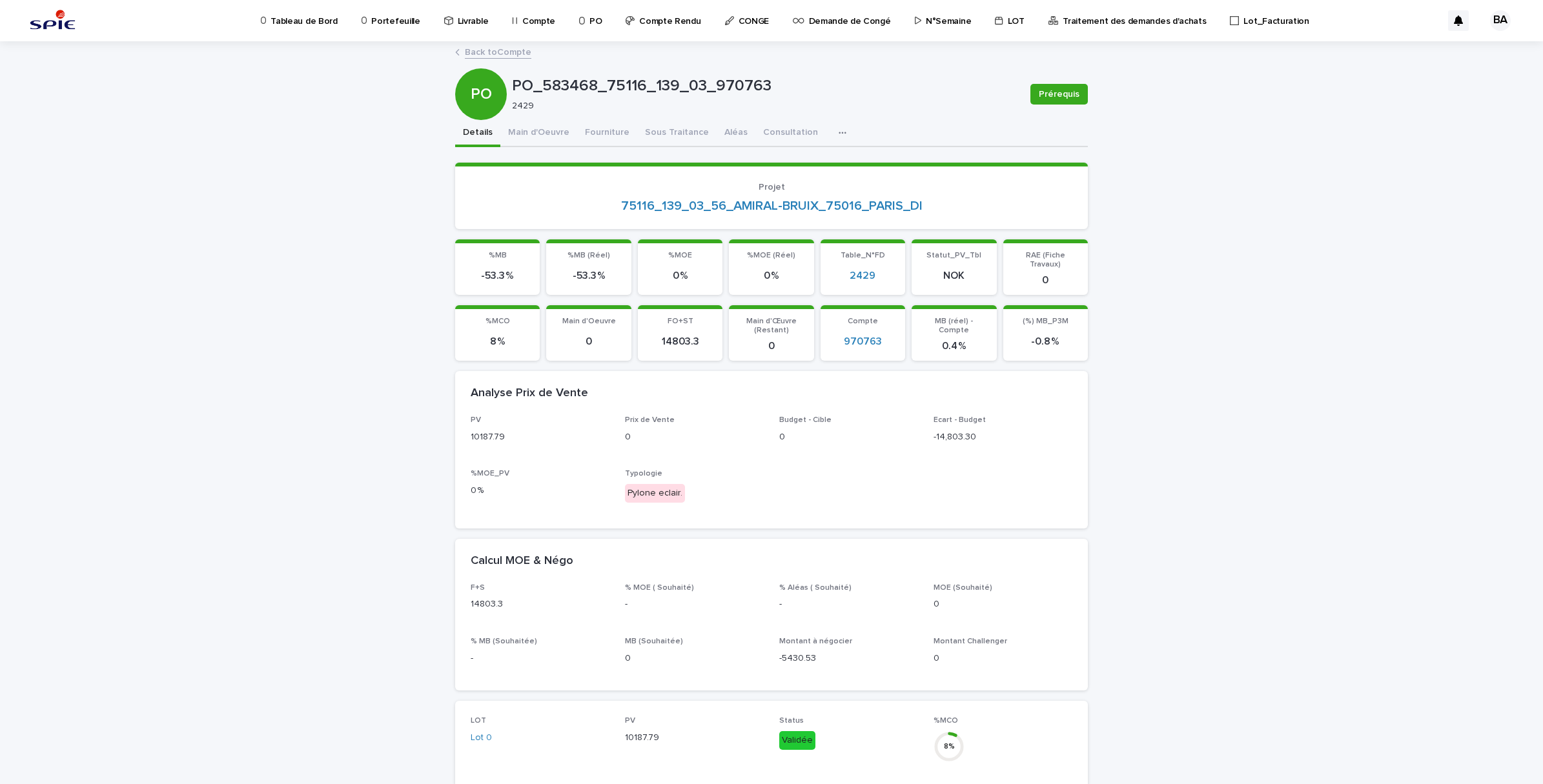
click at [478, 57] on link "Back to Compte" at bounding box center [498, 52] width 67 height 15
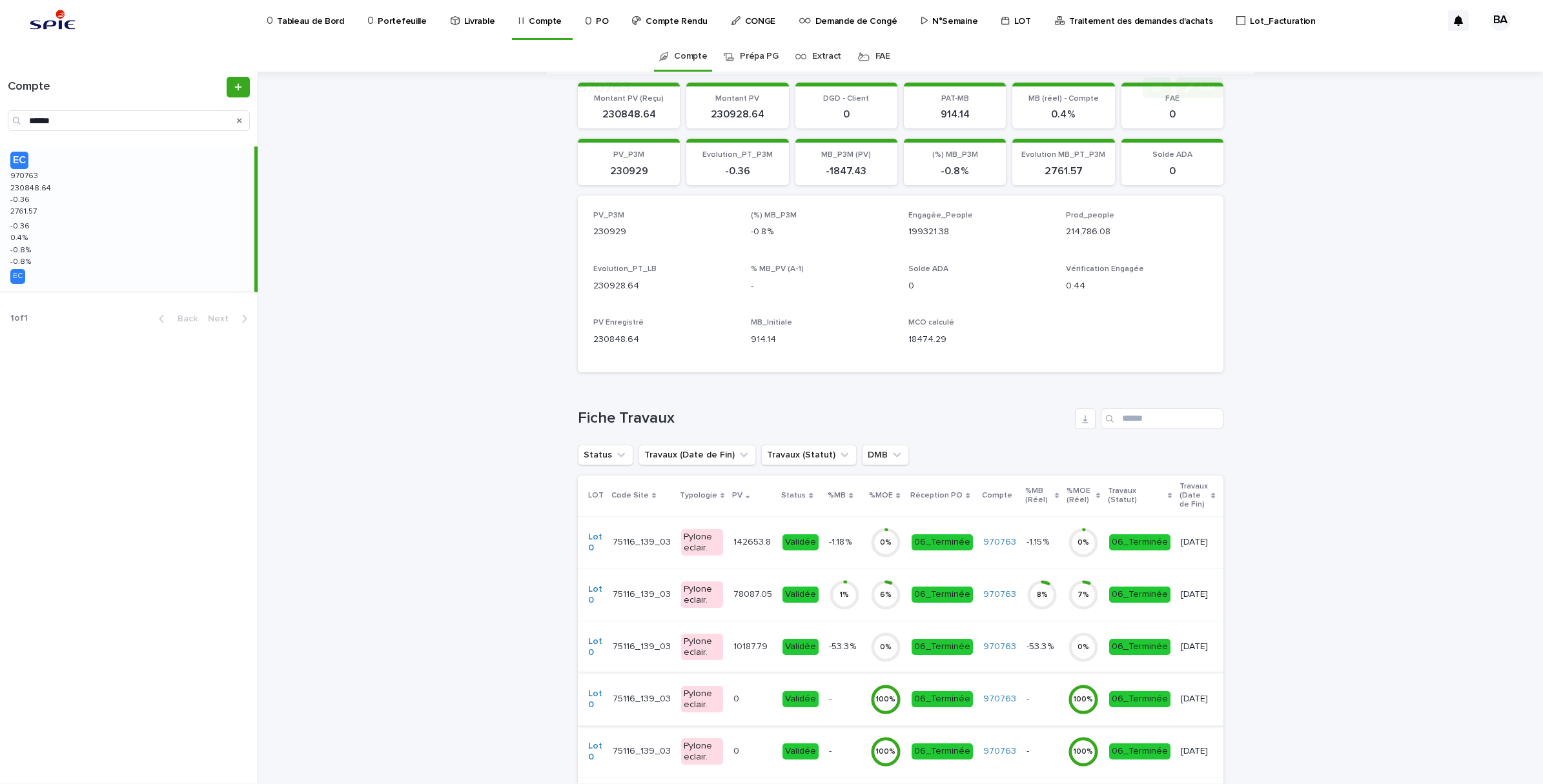
scroll to position [242, 0]
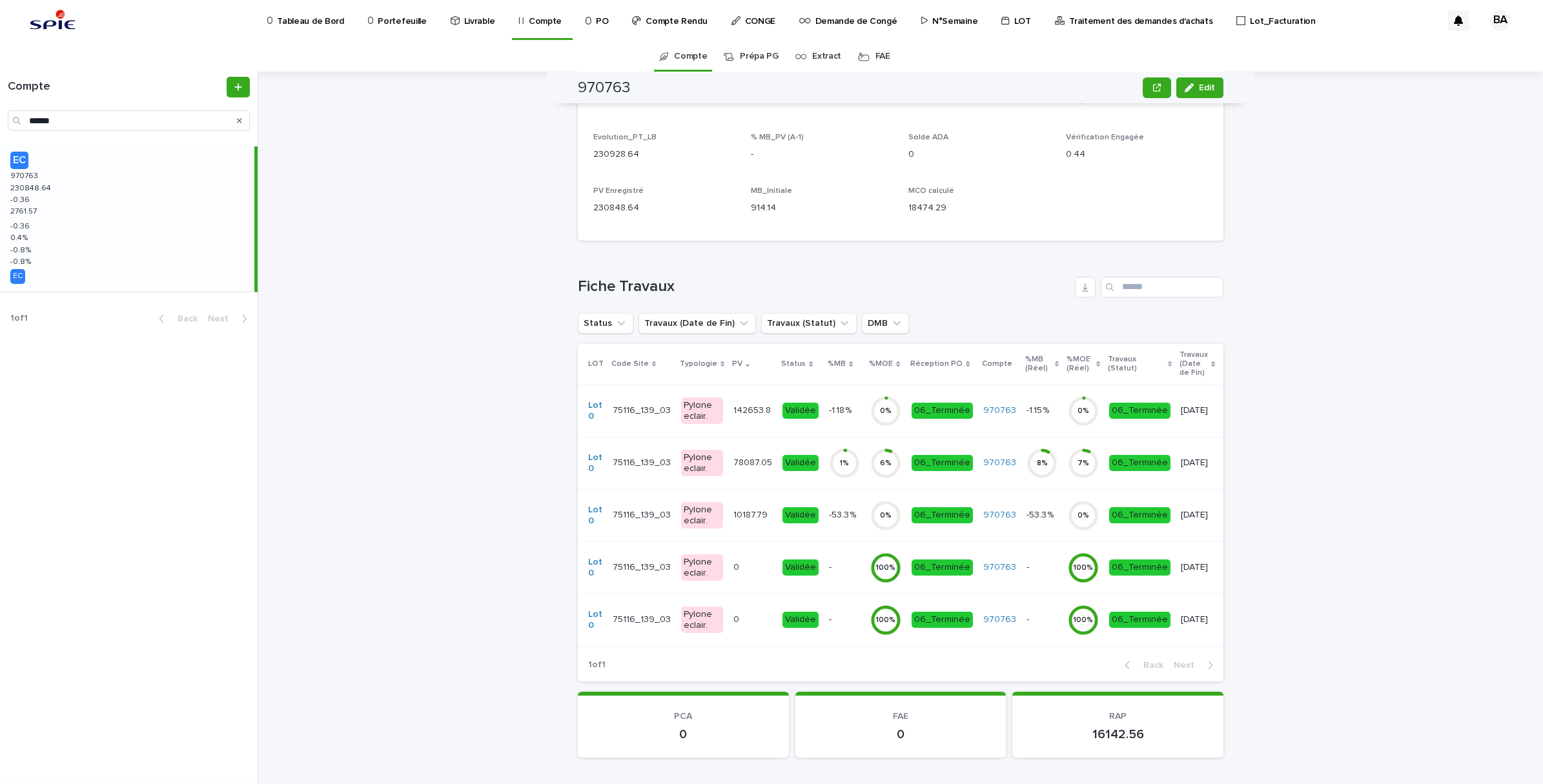
click at [758, 425] on td "142653.8 142653.8" at bounding box center [753, 411] width 49 height 53
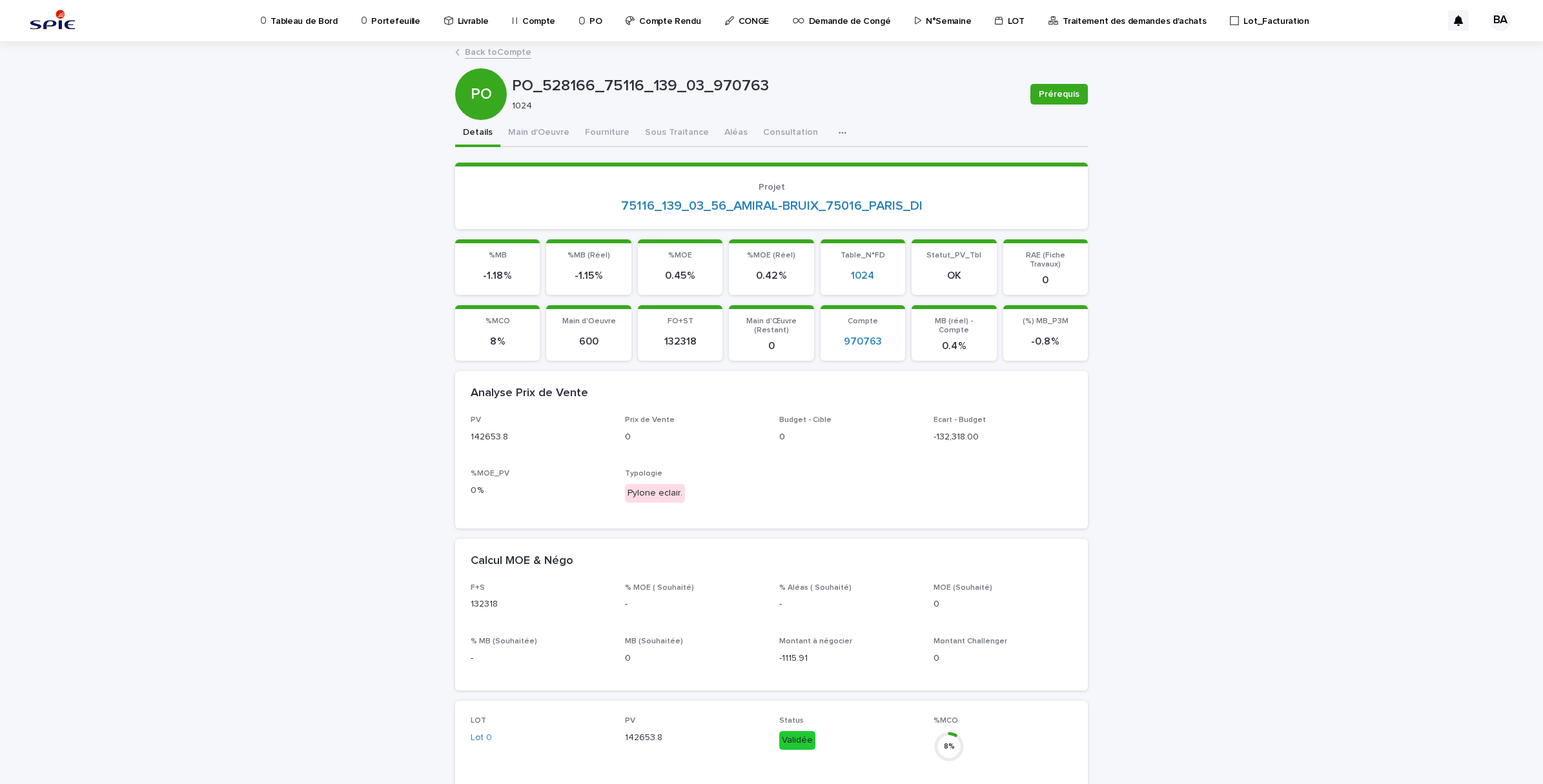
click at [488, 53] on link "Back to Compte" at bounding box center [498, 52] width 67 height 15
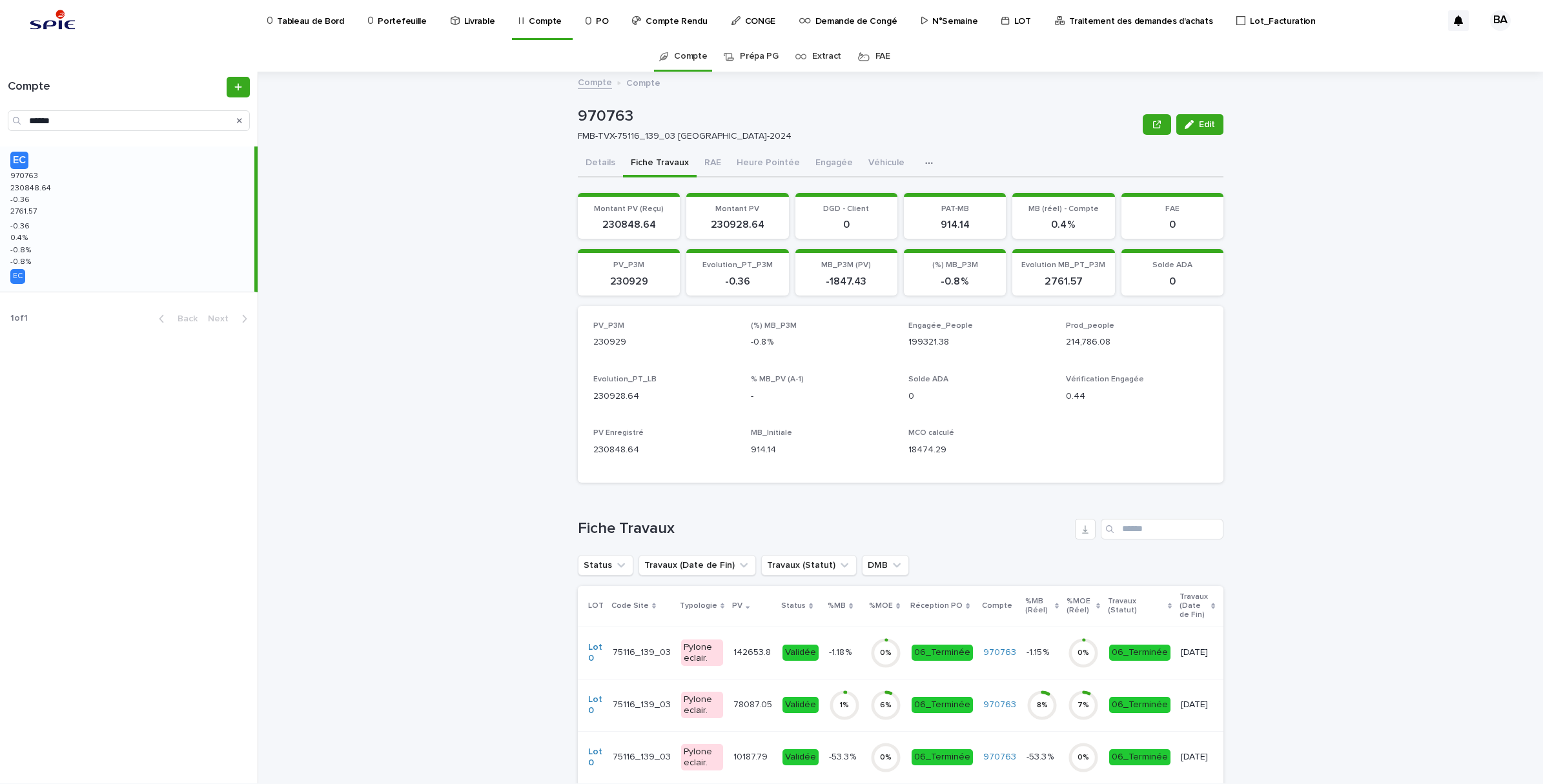
click at [731, 715] on td "78087.05 78087.05" at bounding box center [753, 705] width 49 height 53
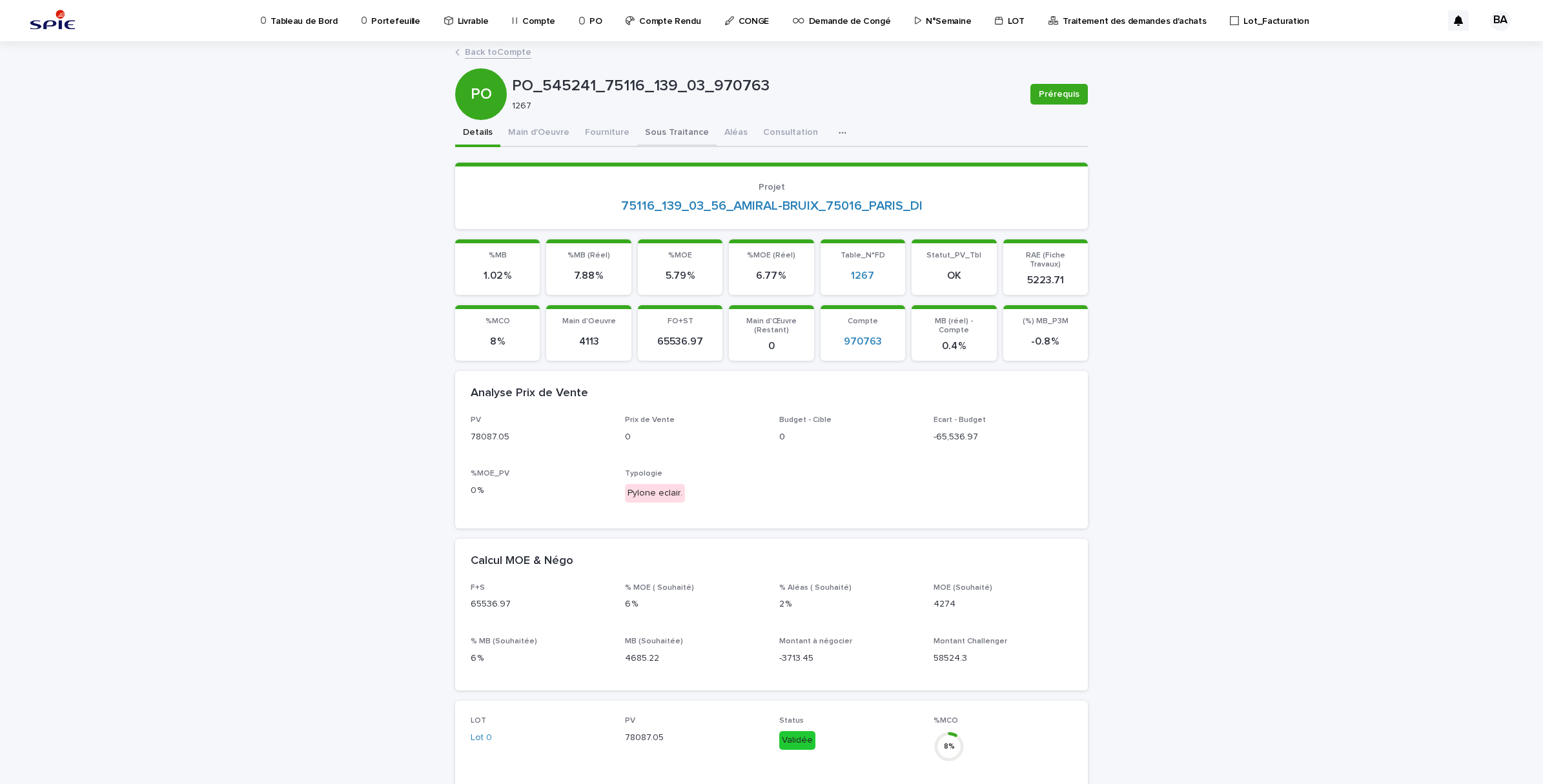
click at [686, 120] on button "Sous Traitance" at bounding box center [677, 134] width 79 height 27
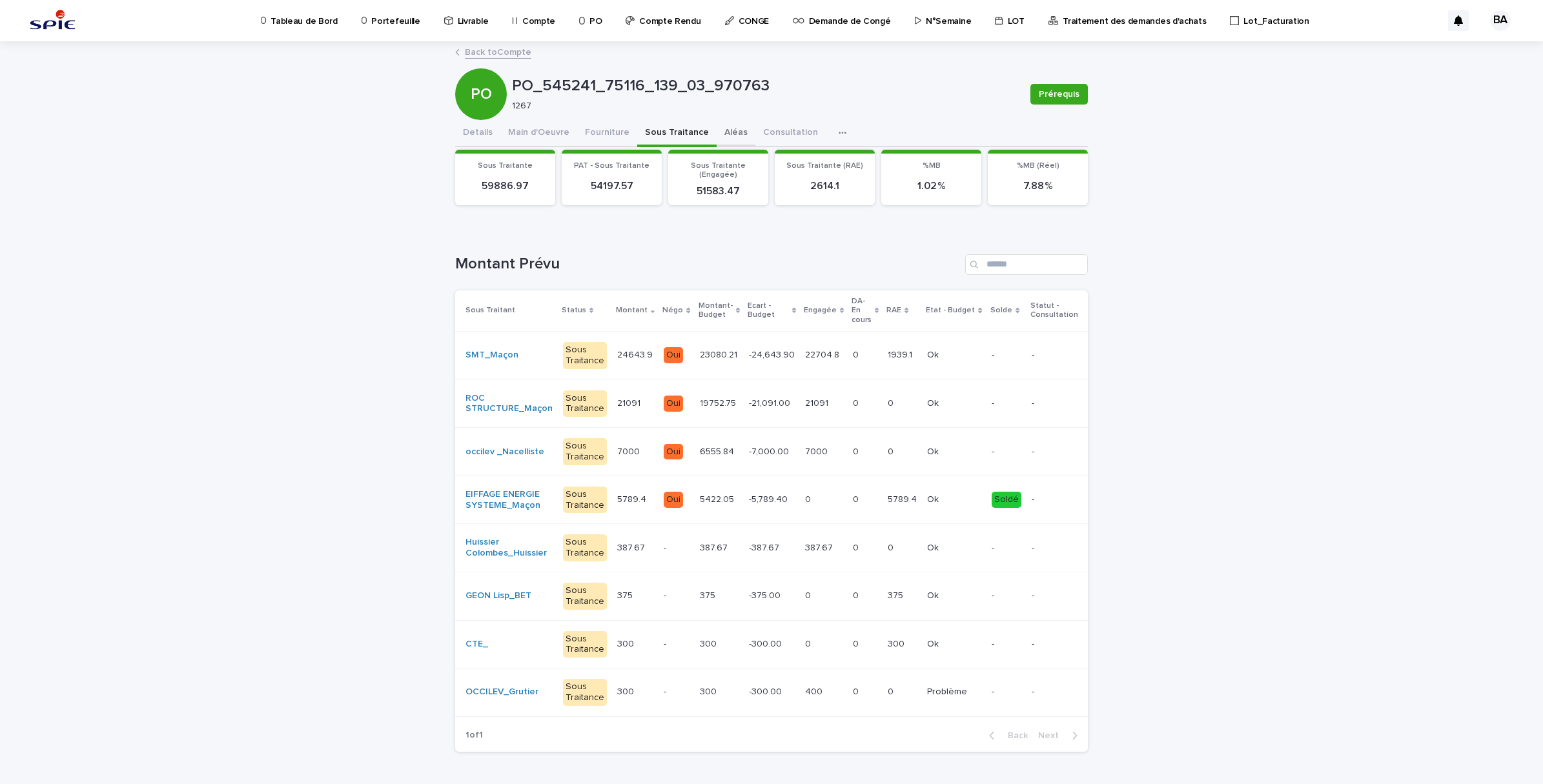
drag, startPoint x: 722, startPoint y: 128, endPoint x: 712, endPoint y: 140, distance: 15.6
click at [721, 128] on button "Aléas" at bounding box center [736, 134] width 38 height 27
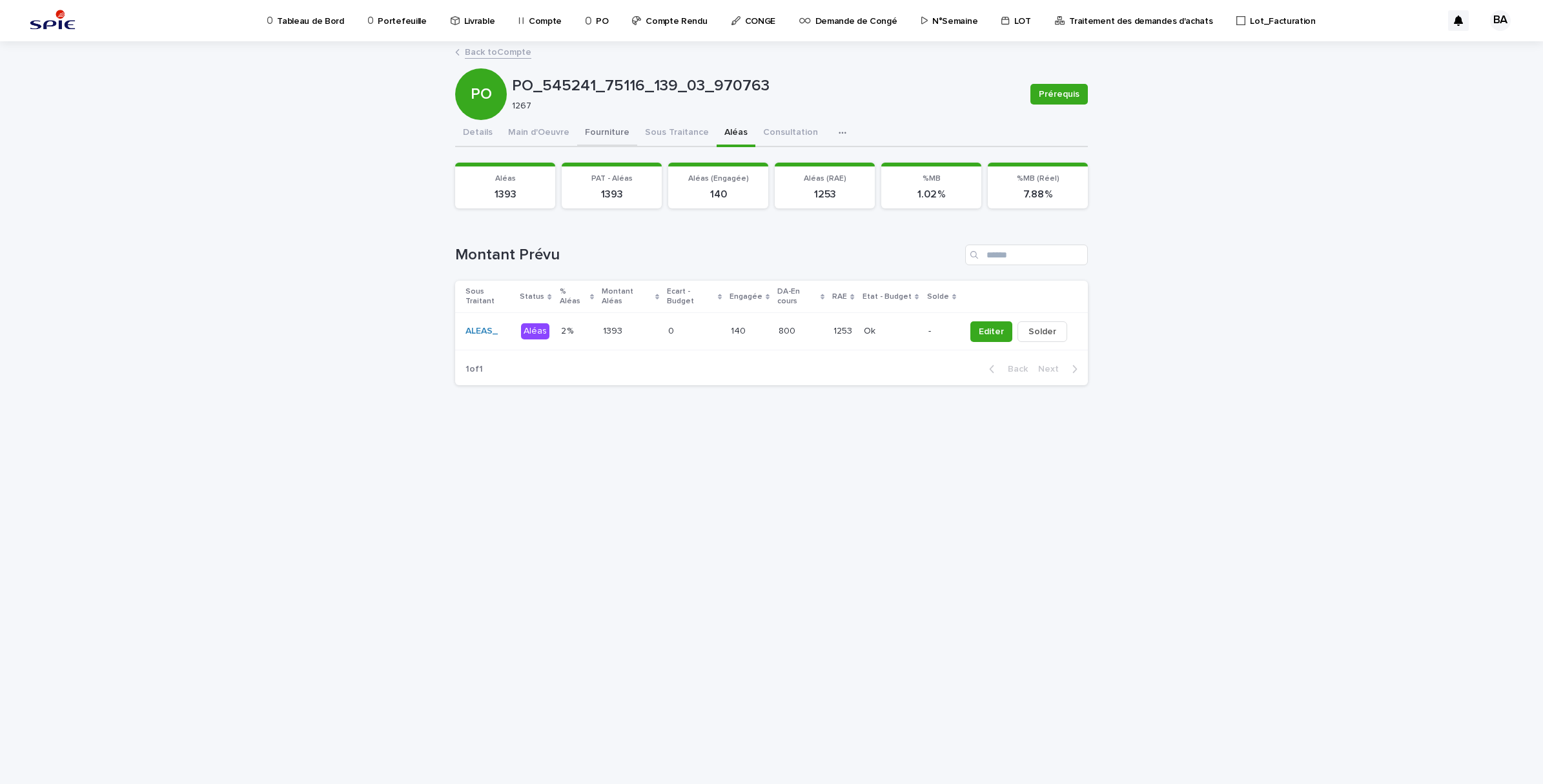
click at [606, 130] on button "Fourniture" at bounding box center [607, 134] width 60 height 27
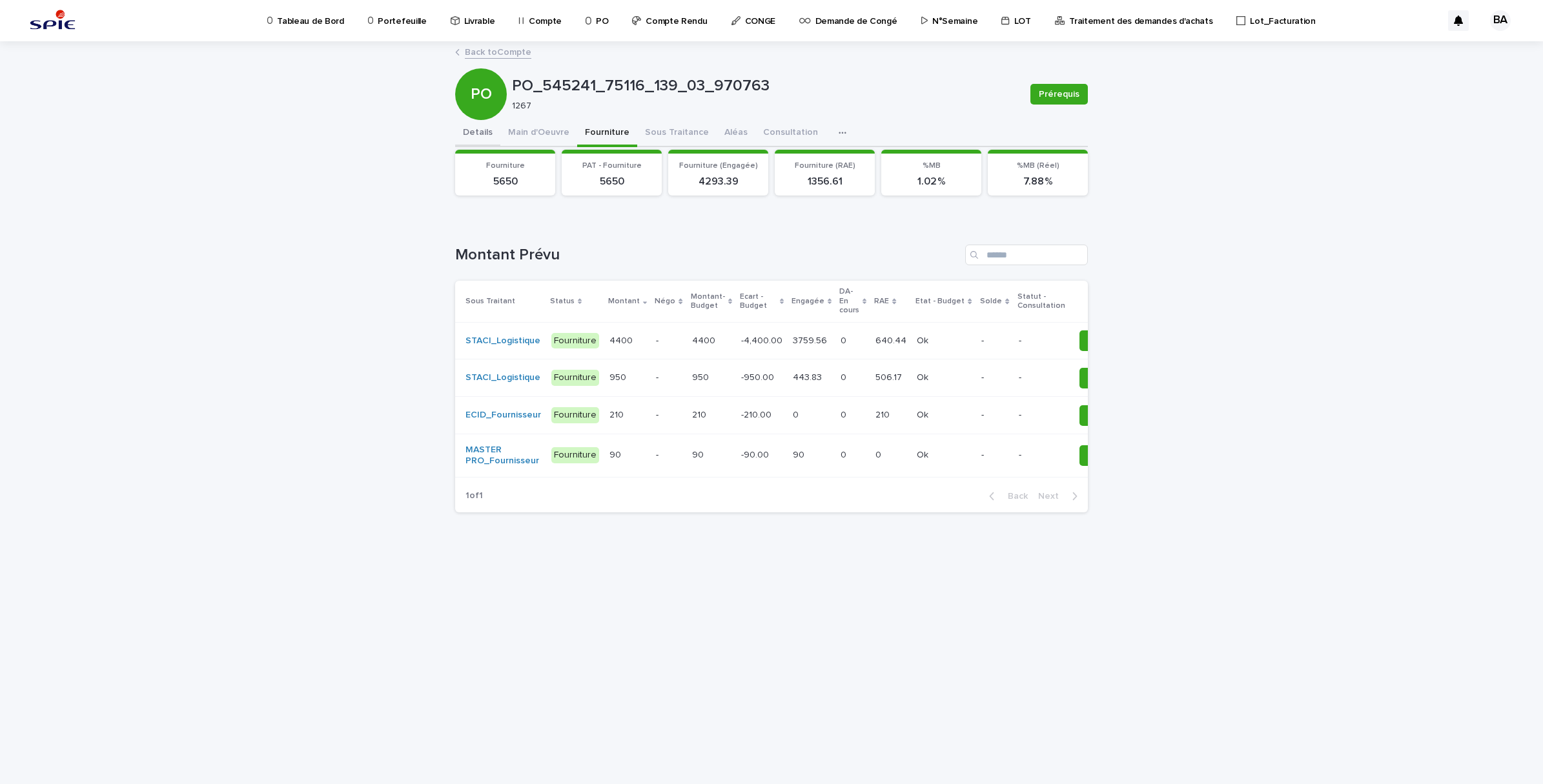
click at [486, 127] on button "Details" at bounding box center [478, 134] width 45 height 27
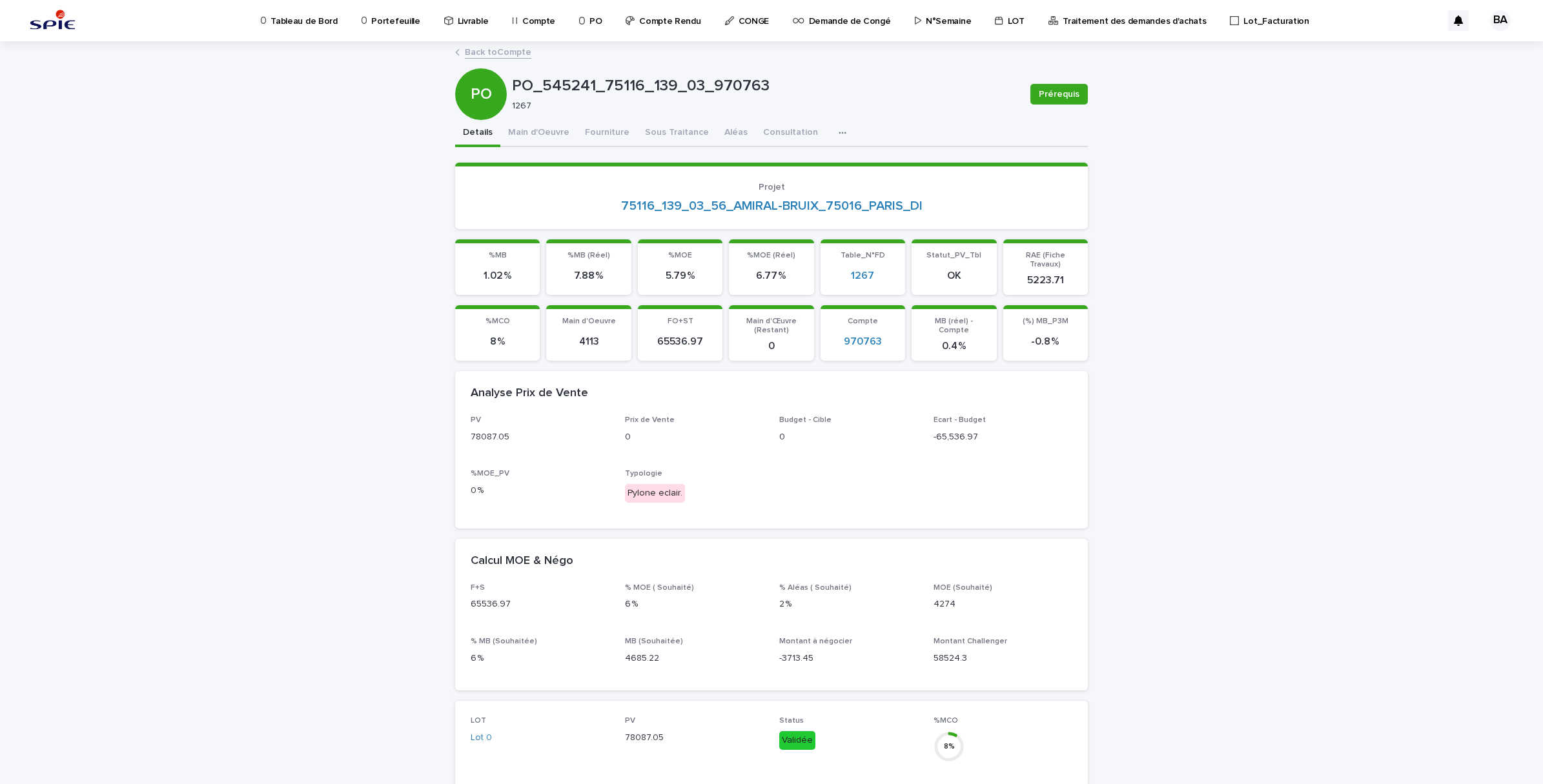
click at [478, 44] on link "Back to Compte" at bounding box center [498, 52] width 67 height 15
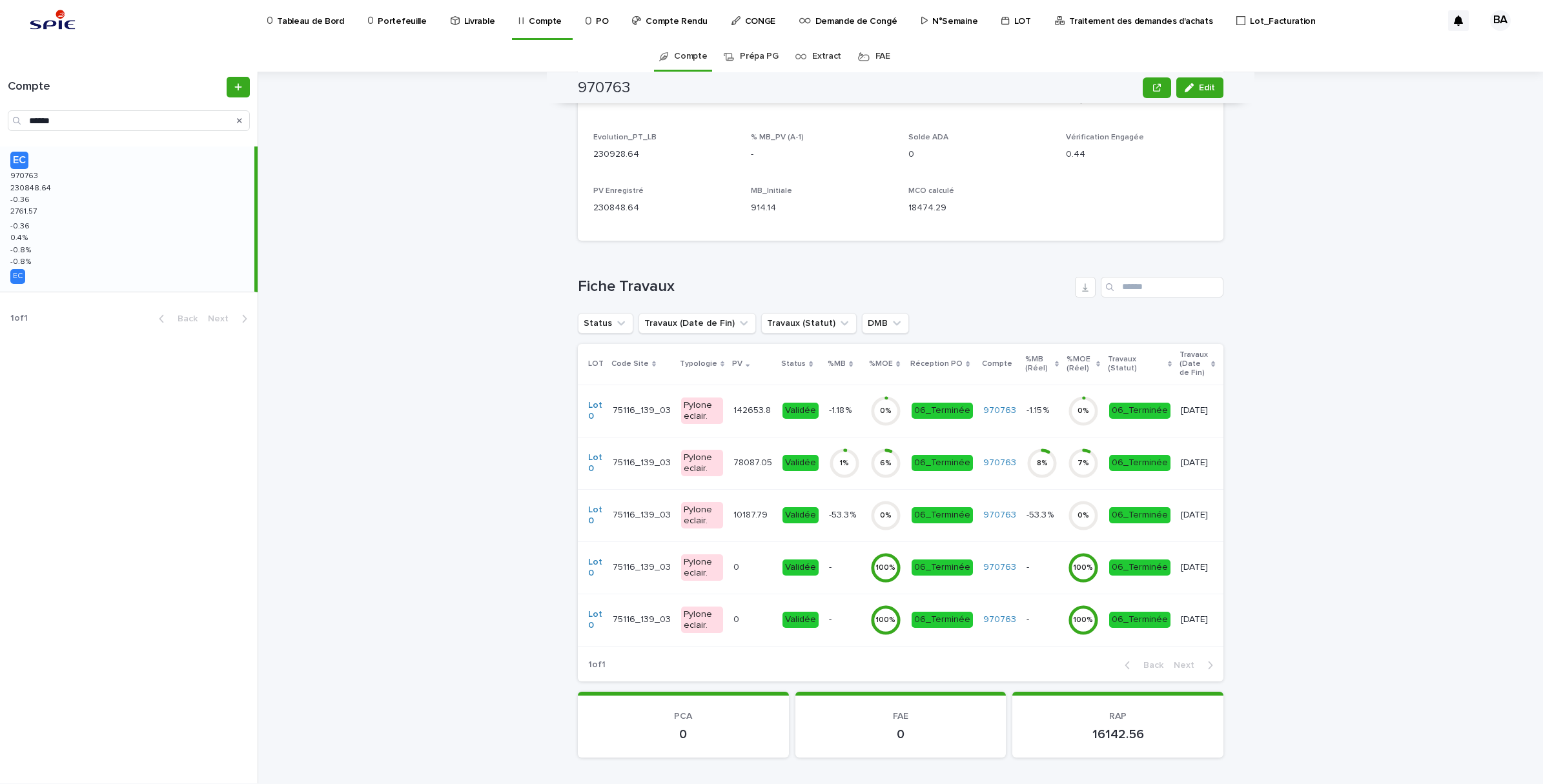
click at [760, 528] on td "10187.79 10187.79" at bounding box center [753, 515] width 49 height 53
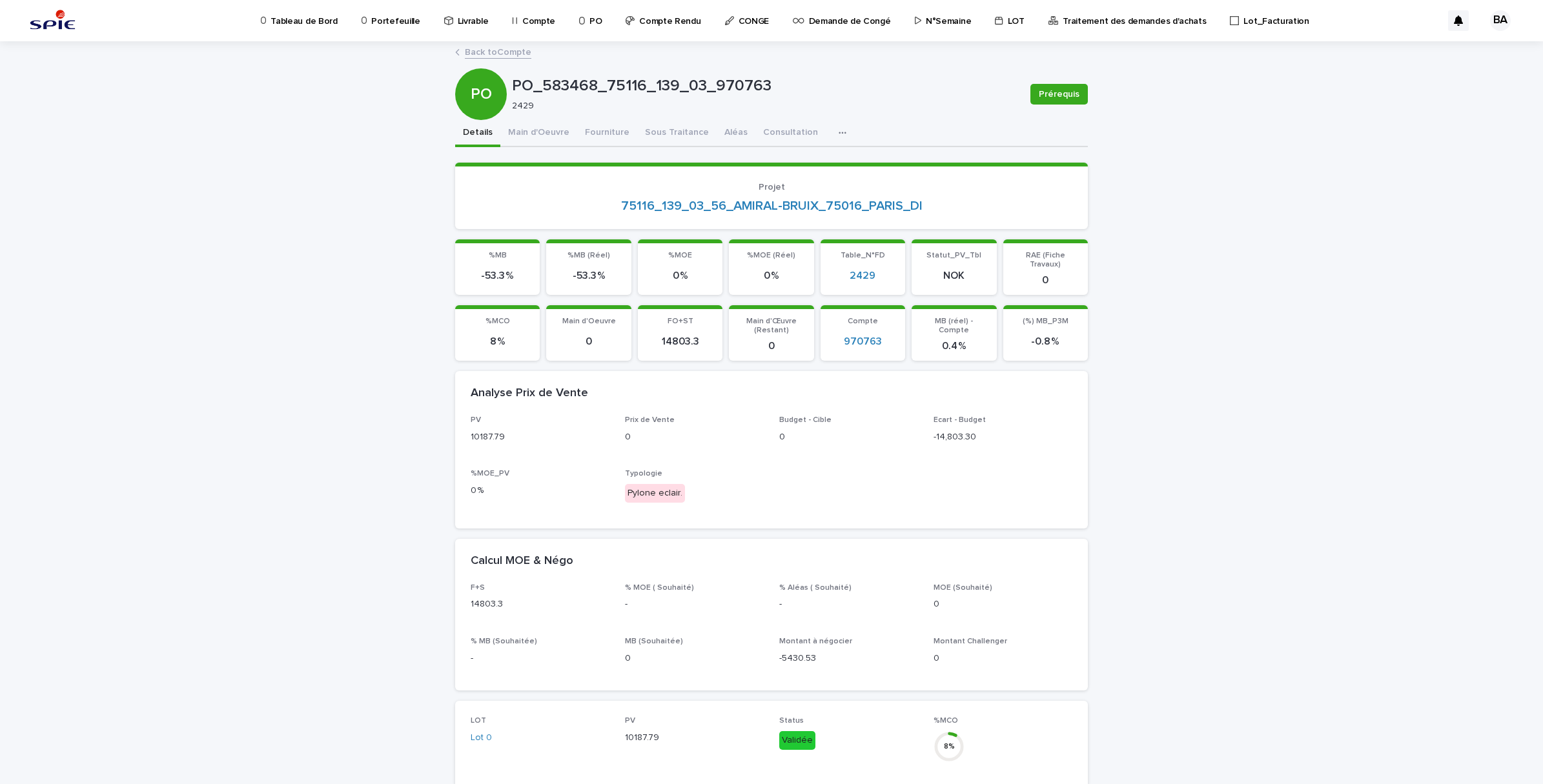
click at [507, 53] on link "Back to Compte" at bounding box center [498, 52] width 67 height 15
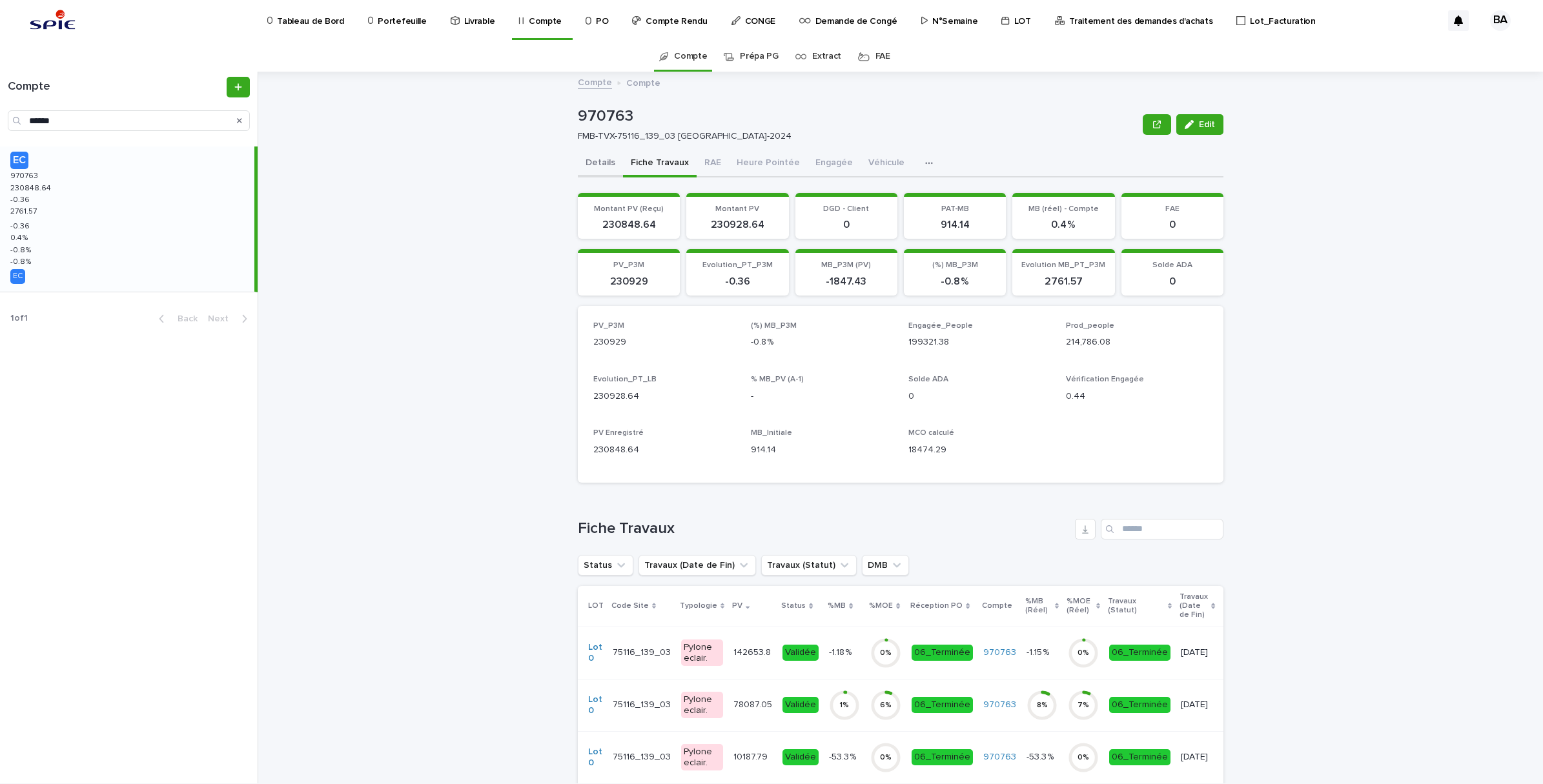
click at [592, 168] on button "Details" at bounding box center [601, 164] width 45 height 27
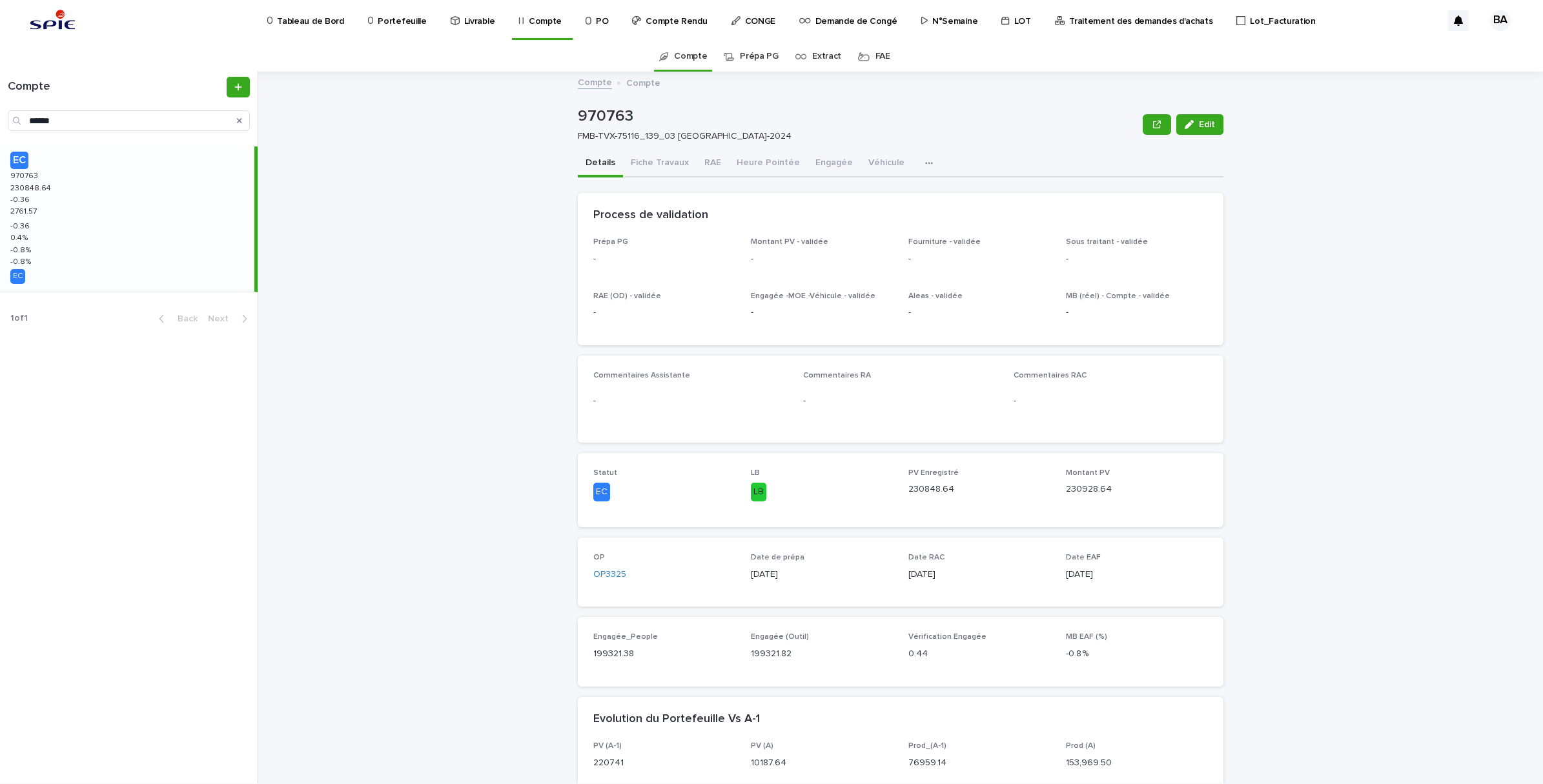
scroll to position [161, 0]
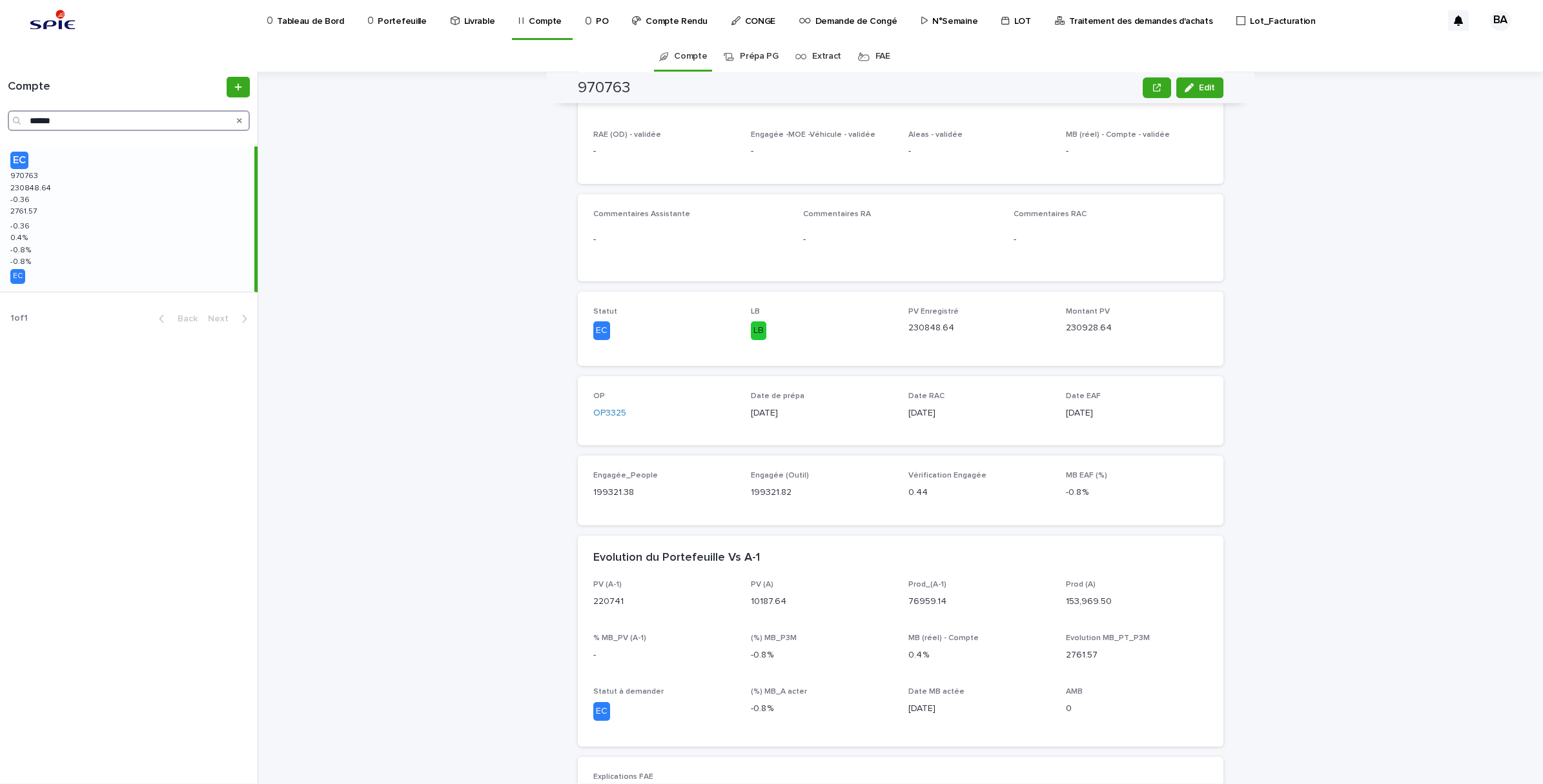
drag, startPoint x: 82, startPoint y: 119, endPoint x: -3, endPoint y: 105, distance: 86.1
click at [0, 105] on html "Tableau de Bord Portefeuille Livrable Compte PO Compte Rendu CONGE Demande de C…" at bounding box center [771, 392] width 1543 height 784
paste input "Search"
type input "******"
click at [63, 217] on div "EC 959587 959587 68512.34 68512.34 -10301.96 -10301.96 5631.39 5631.39 -10301.9…" at bounding box center [127, 219] width 254 height 145
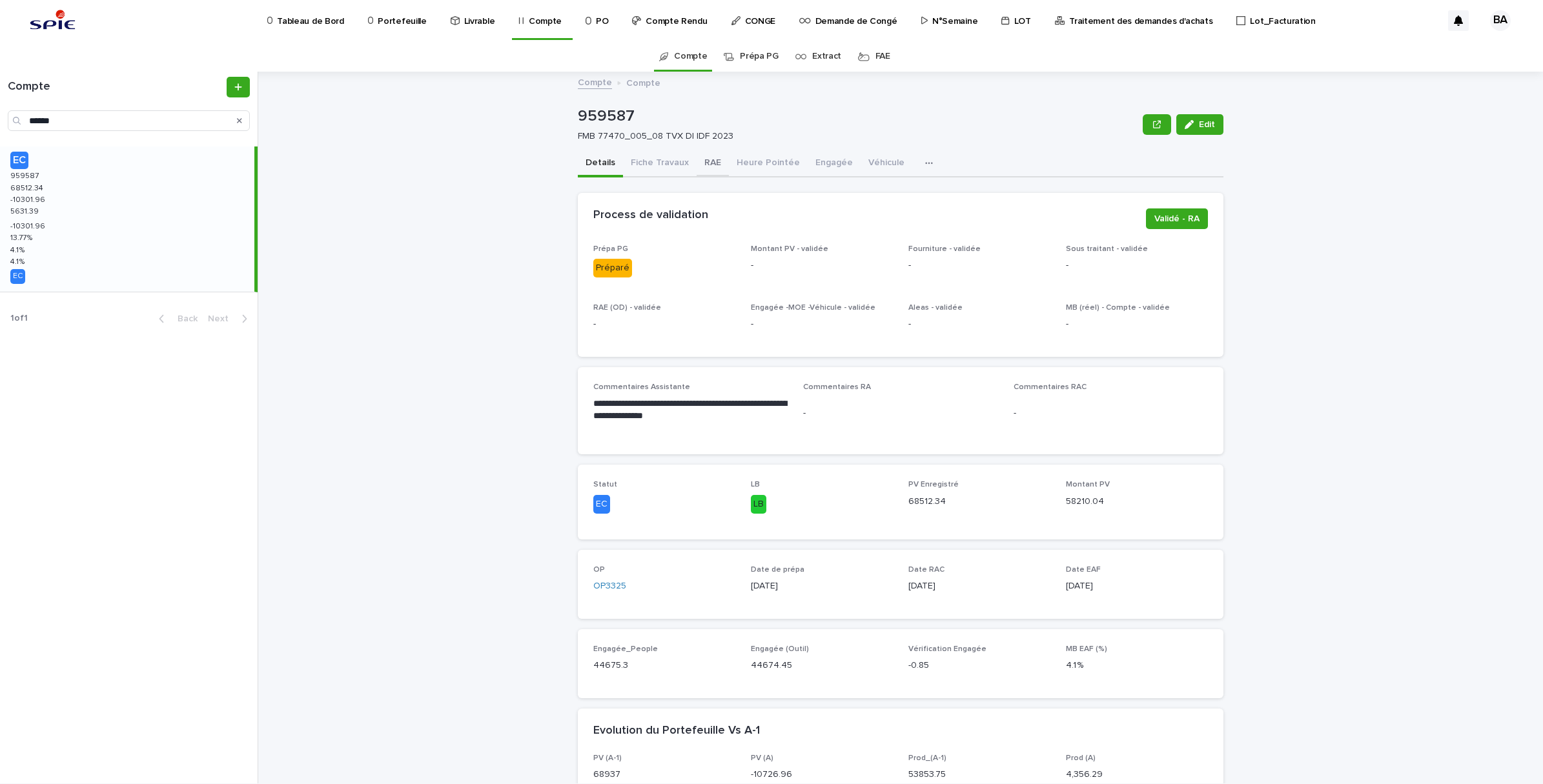
click at [706, 162] on button "RAE" at bounding box center [713, 164] width 33 height 27
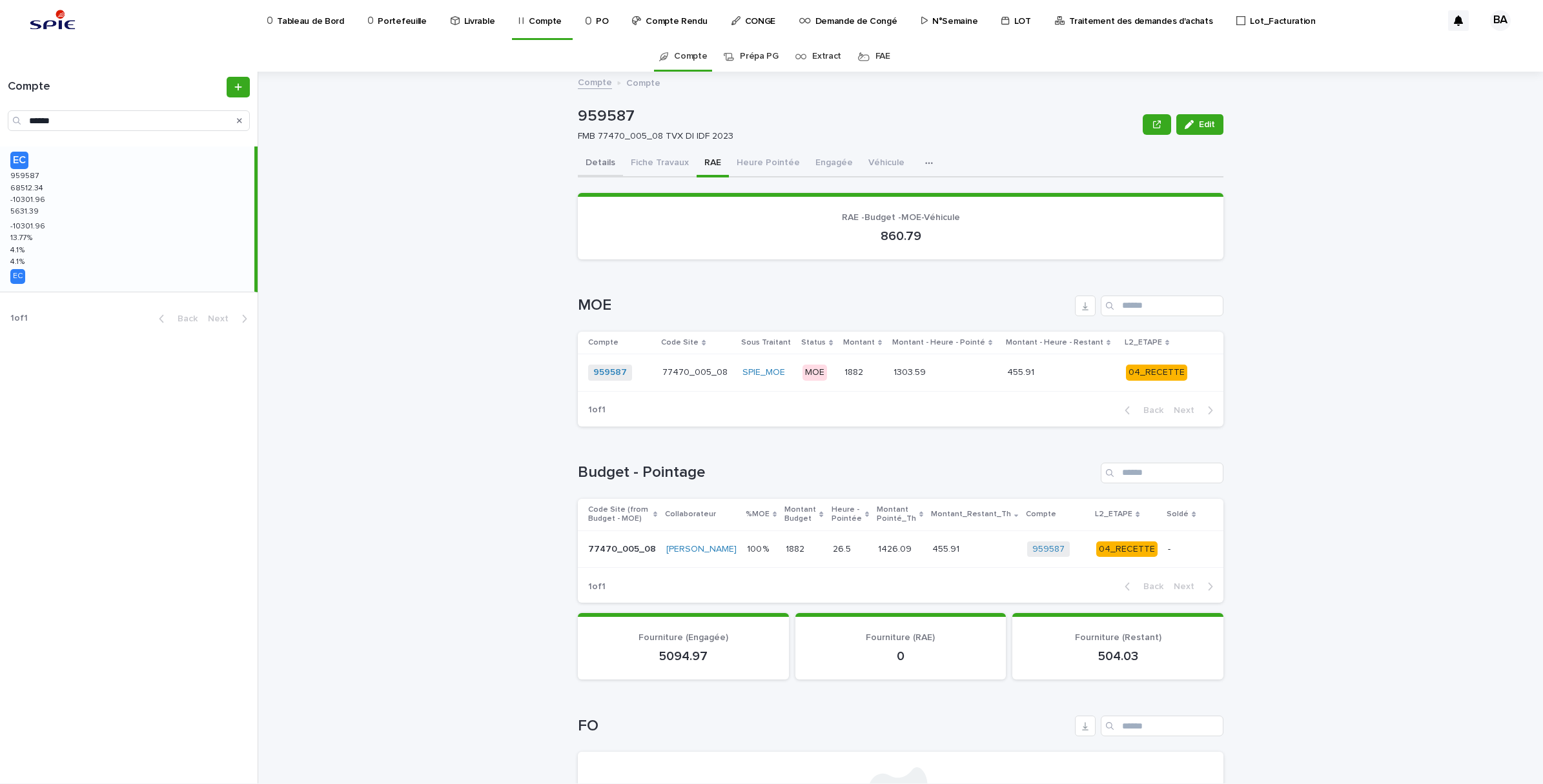
click at [583, 166] on button "Details" at bounding box center [601, 164] width 45 height 27
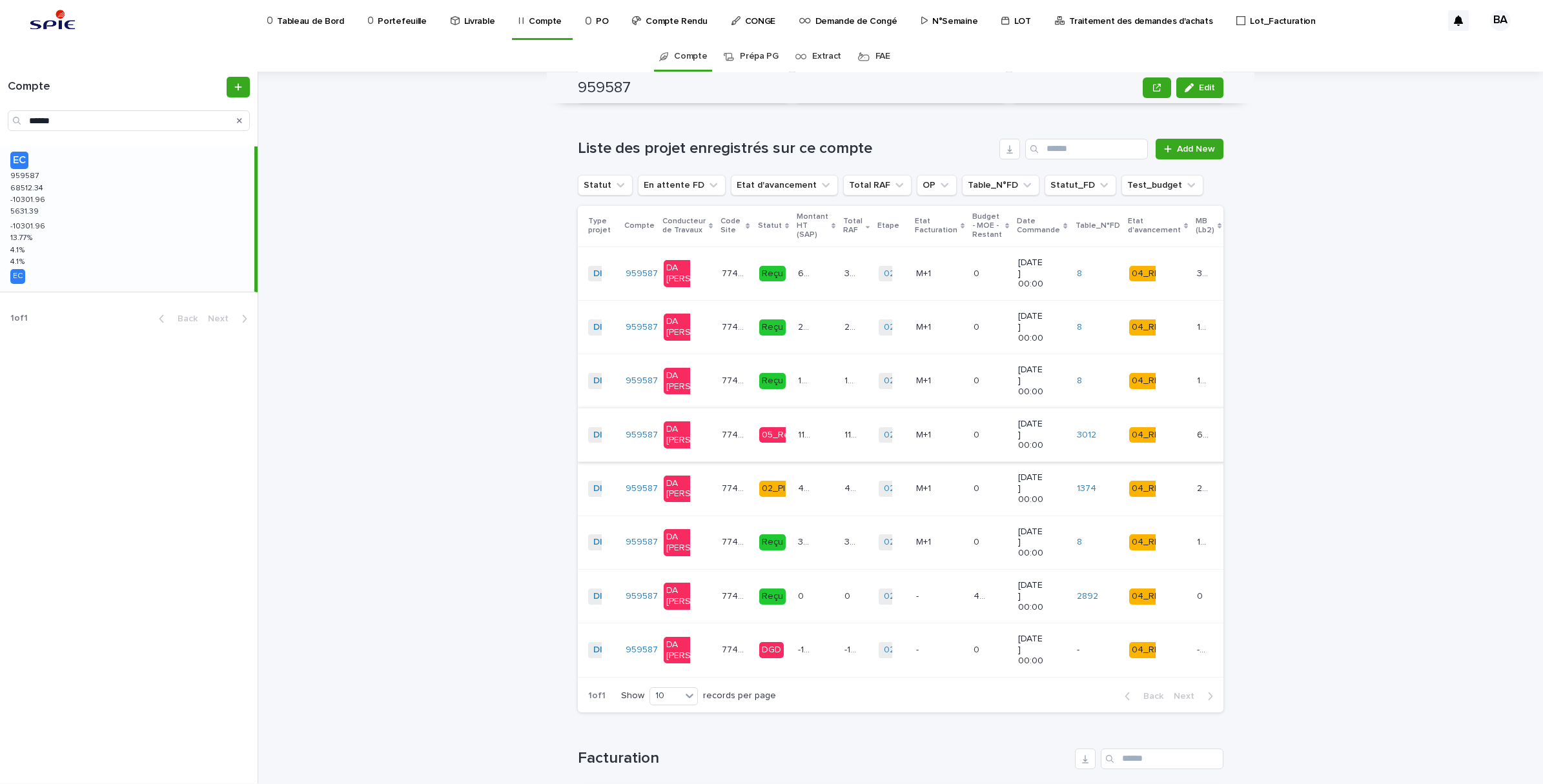
scroll to position [1494, 0]
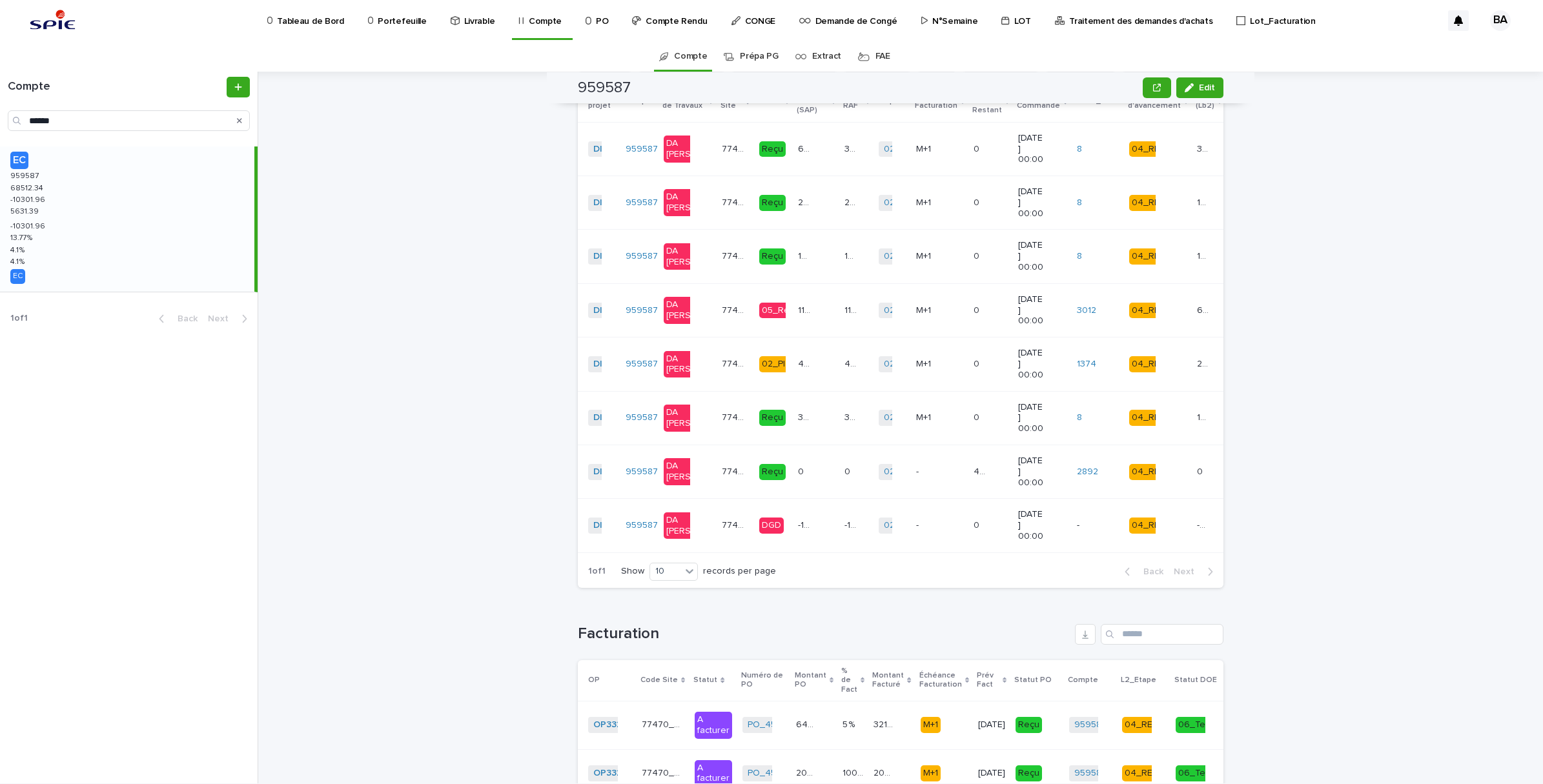
click at [793, 391] on td "425 425" at bounding box center [816, 364] width 47 height 53
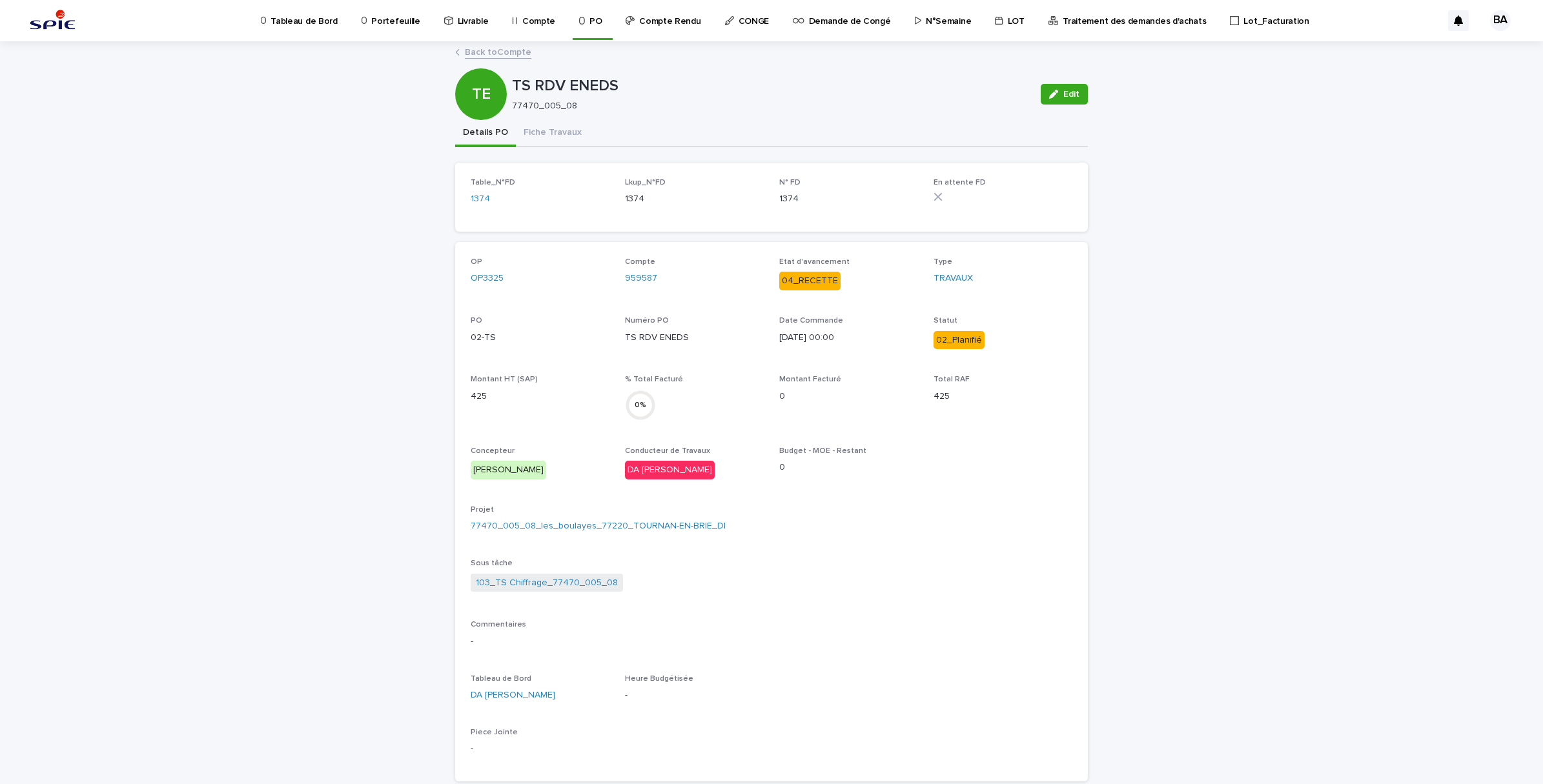
click at [500, 50] on link "Back to Compte" at bounding box center [498, 52] width 67 height 15
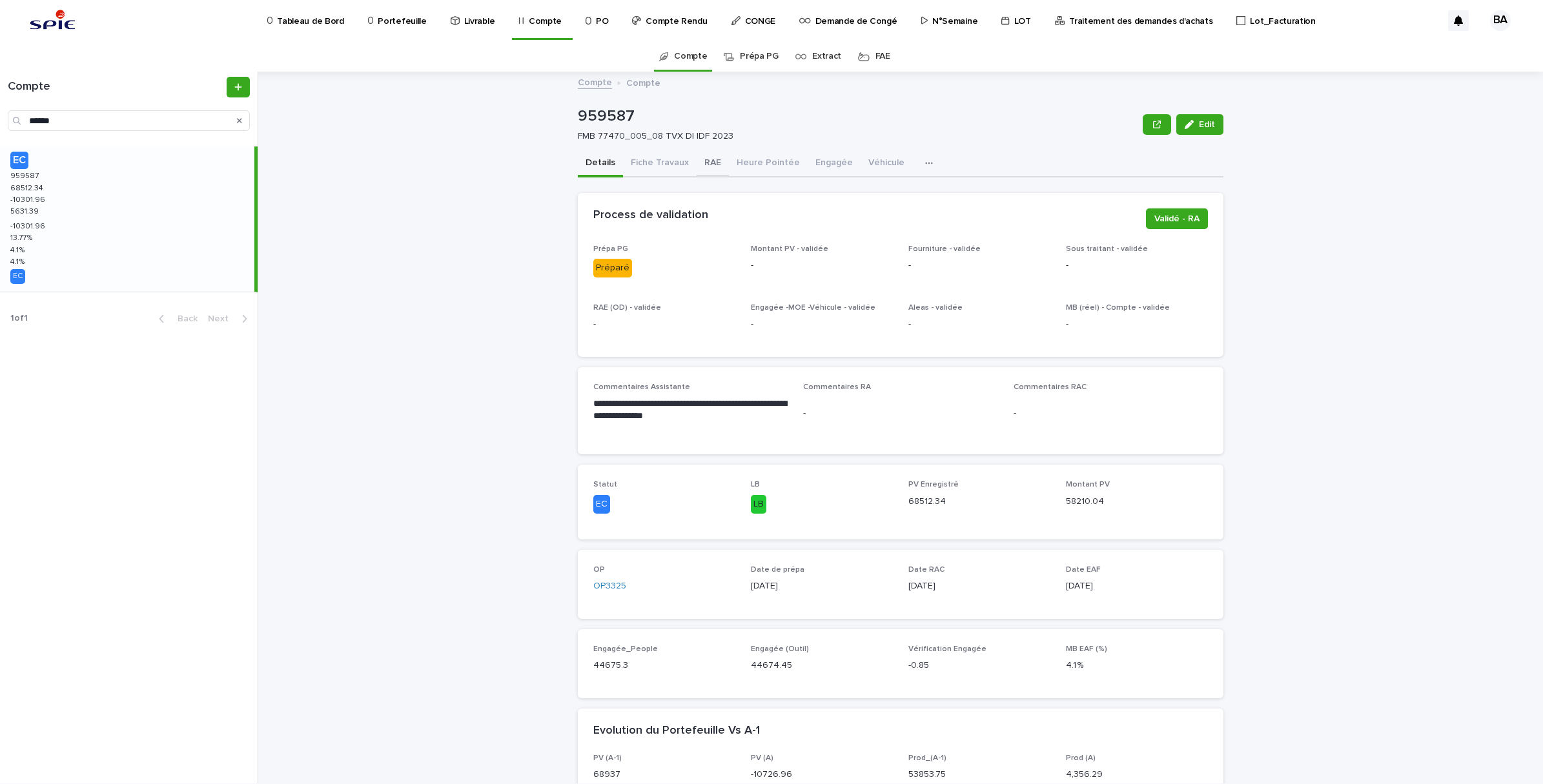
click at [698, 155] on button "RAE" at bounding box center [713, 164] width 33 height 27
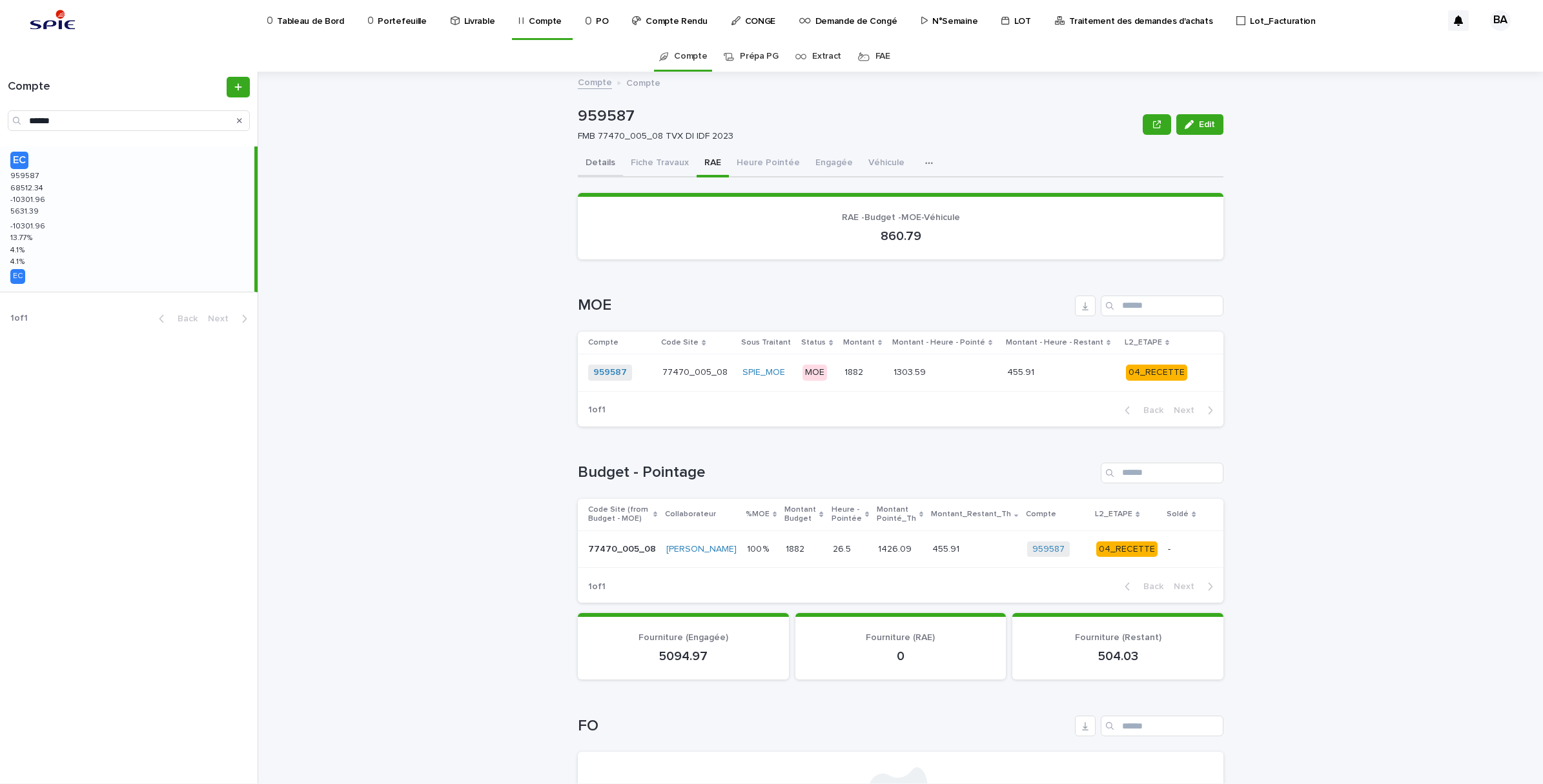
click at [594, 154] on button "Details" at bounding box center [601, 164] width 45 height 27
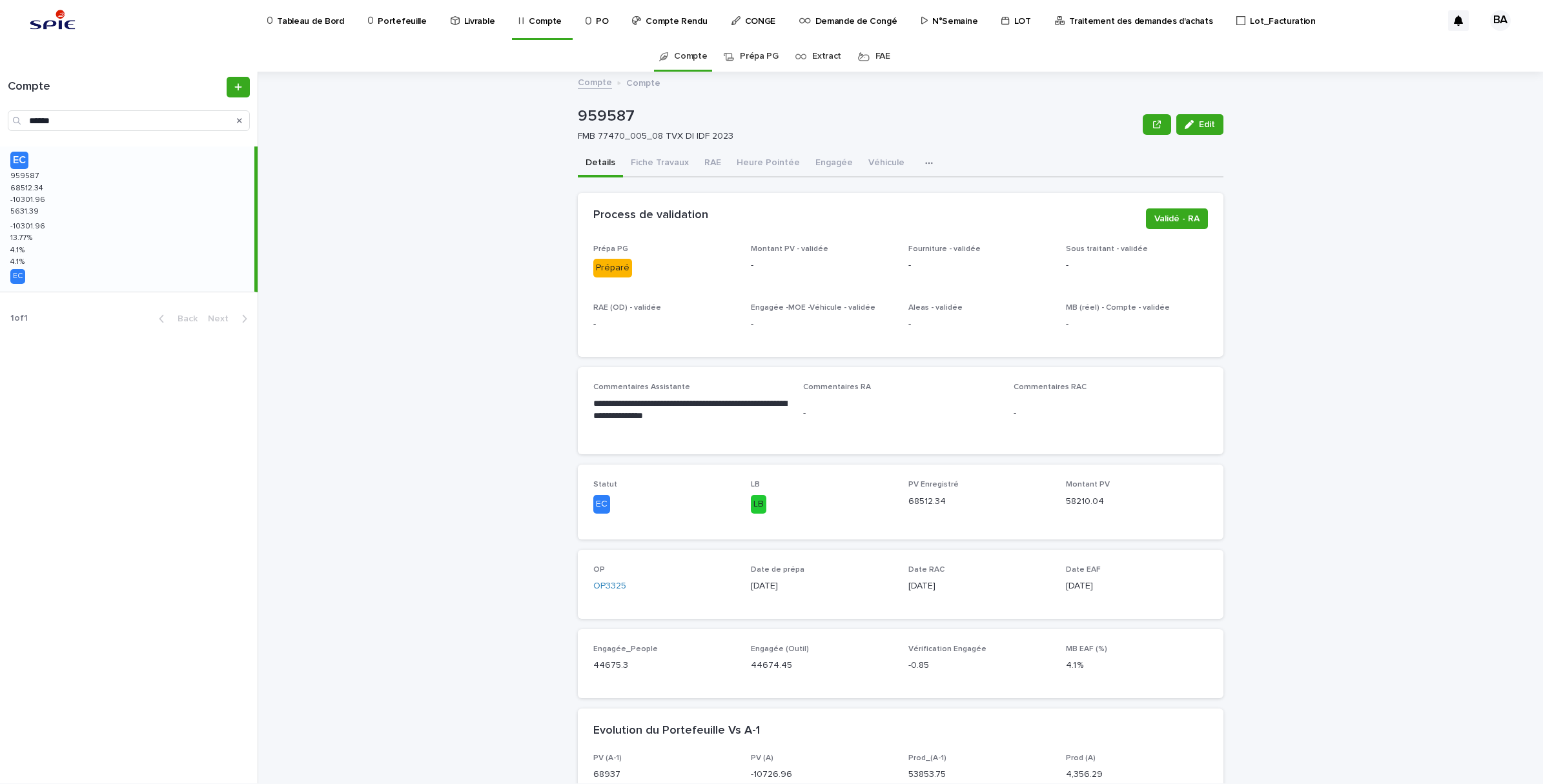
click at [591, 159] on button "Details" at bounding box center [601, 164] width 45 height 27
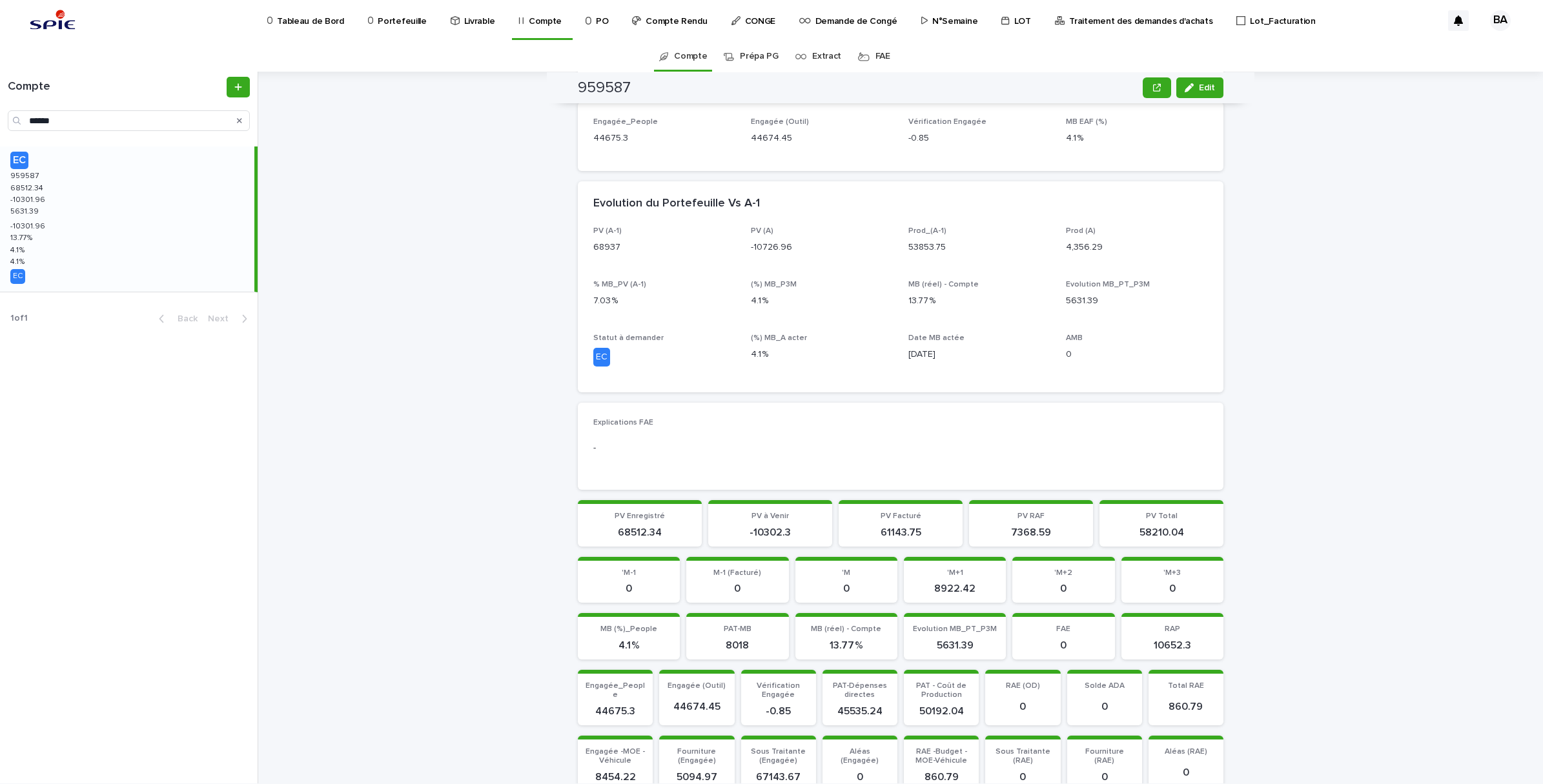
scroll to position [403, 0]
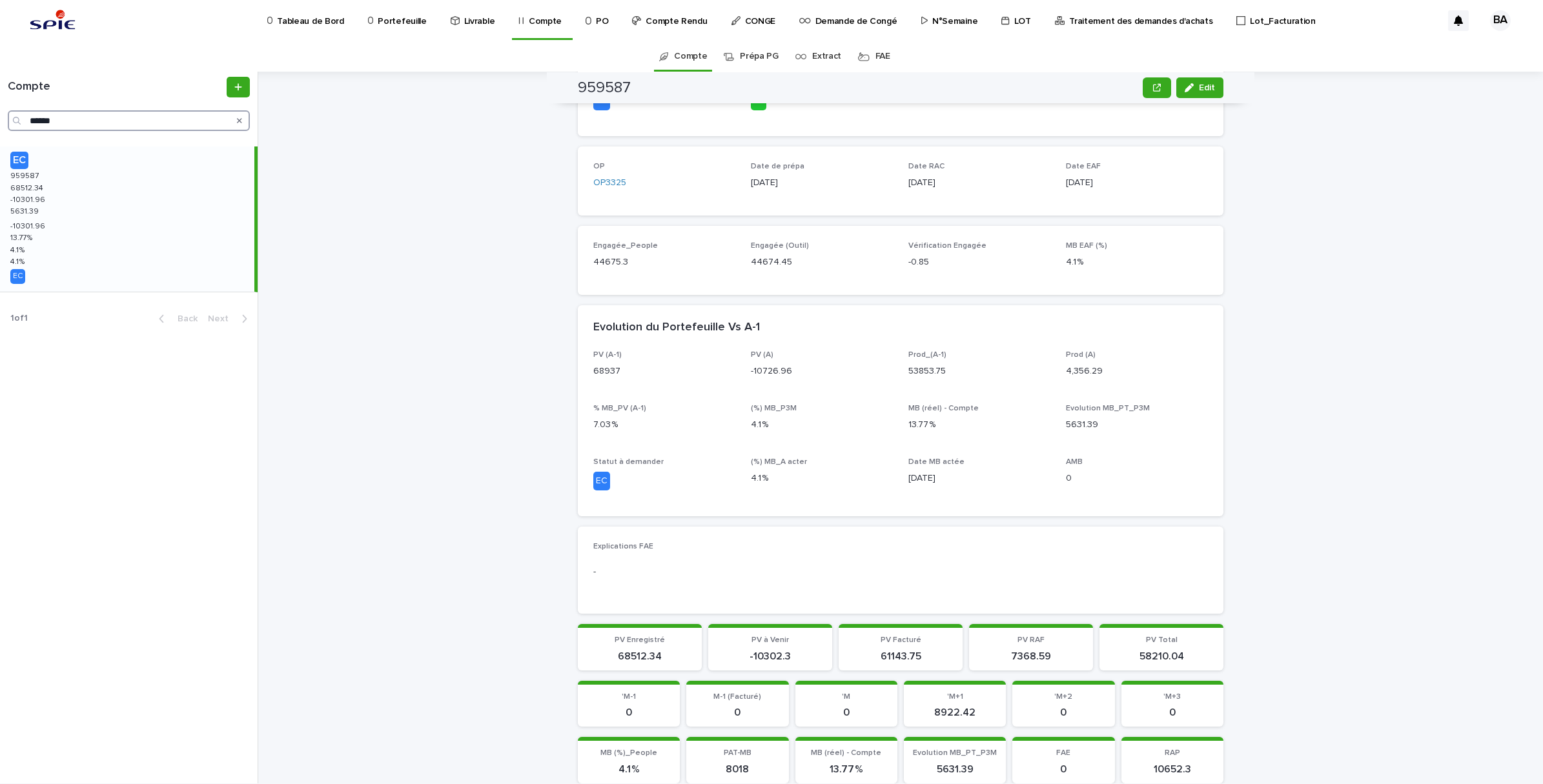
drag, startPoint x: 84, startPoint y: 124, endPoint x: -3, endPoint y: 113, distance: 87.7
click at [0, 113] on html "Tableau de Bord Portefeuille Livrable Compte PO Compte Rendu CONGE Demande de C…" at bounding box center [771, 392] width 1543 height 784
paste input "Search"
type input "******"
click at [82, 204] on div "EC 969921 969921 129667.61 129667.61 -0.42 -0.42 7054.56 7054.56 -0.42 -0.42 12…" at bounding box center [127, 219] width 254 height 145
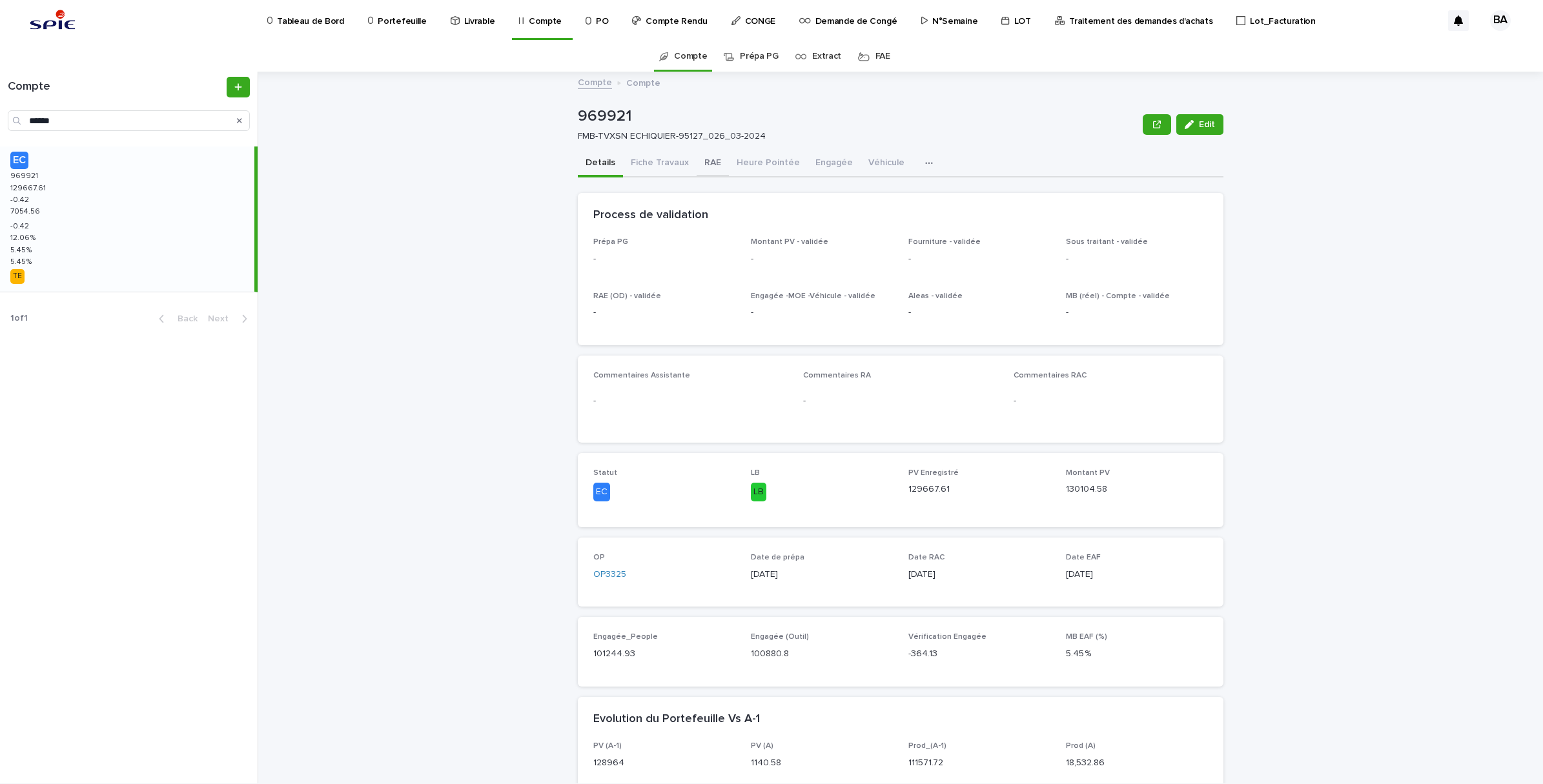
click at [714, 163] on button "RAE" at bounding box center [713, 164] width 33 height 27
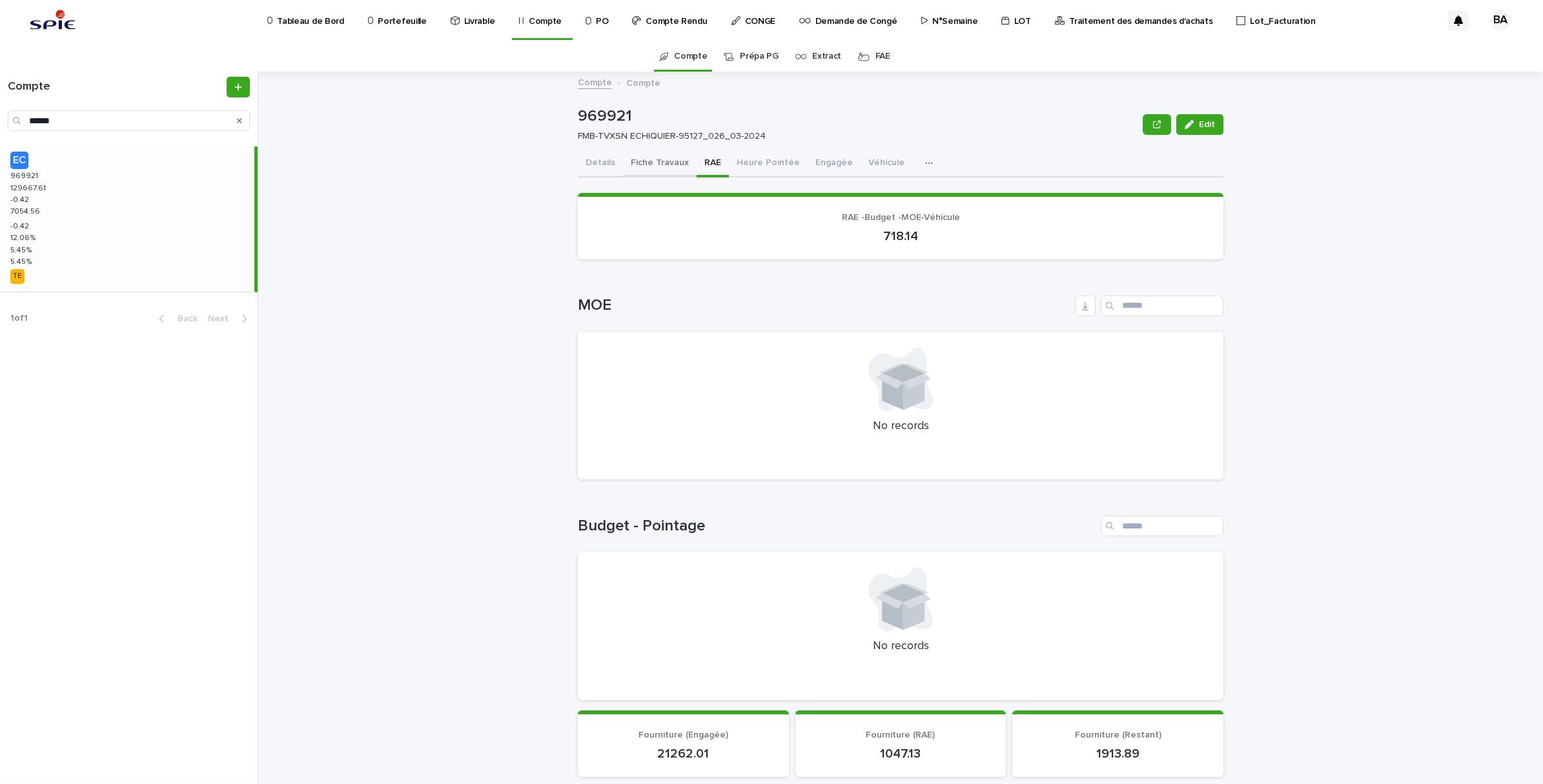
click at [653, 166] on button "Fiche Travaux" at bounding box center [660, 164] width 74 height 27
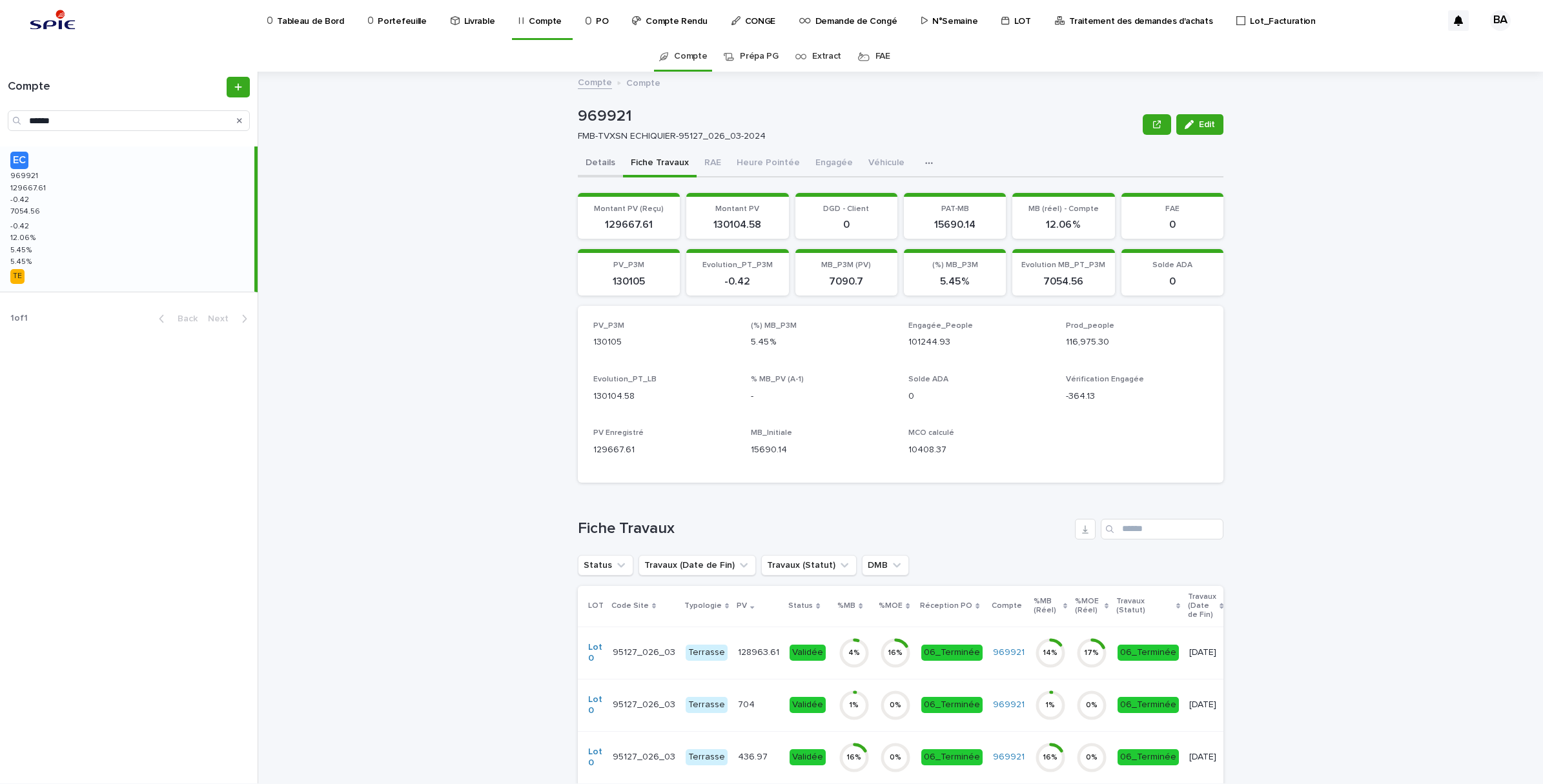
drag, startPoint x: 594, startPoint y: 164, endPoint x: 601, endPoint y: 165, distance: 7.1
click at [594, 164] on button "Details" at bounding box center [601, 164] width 45 height 27
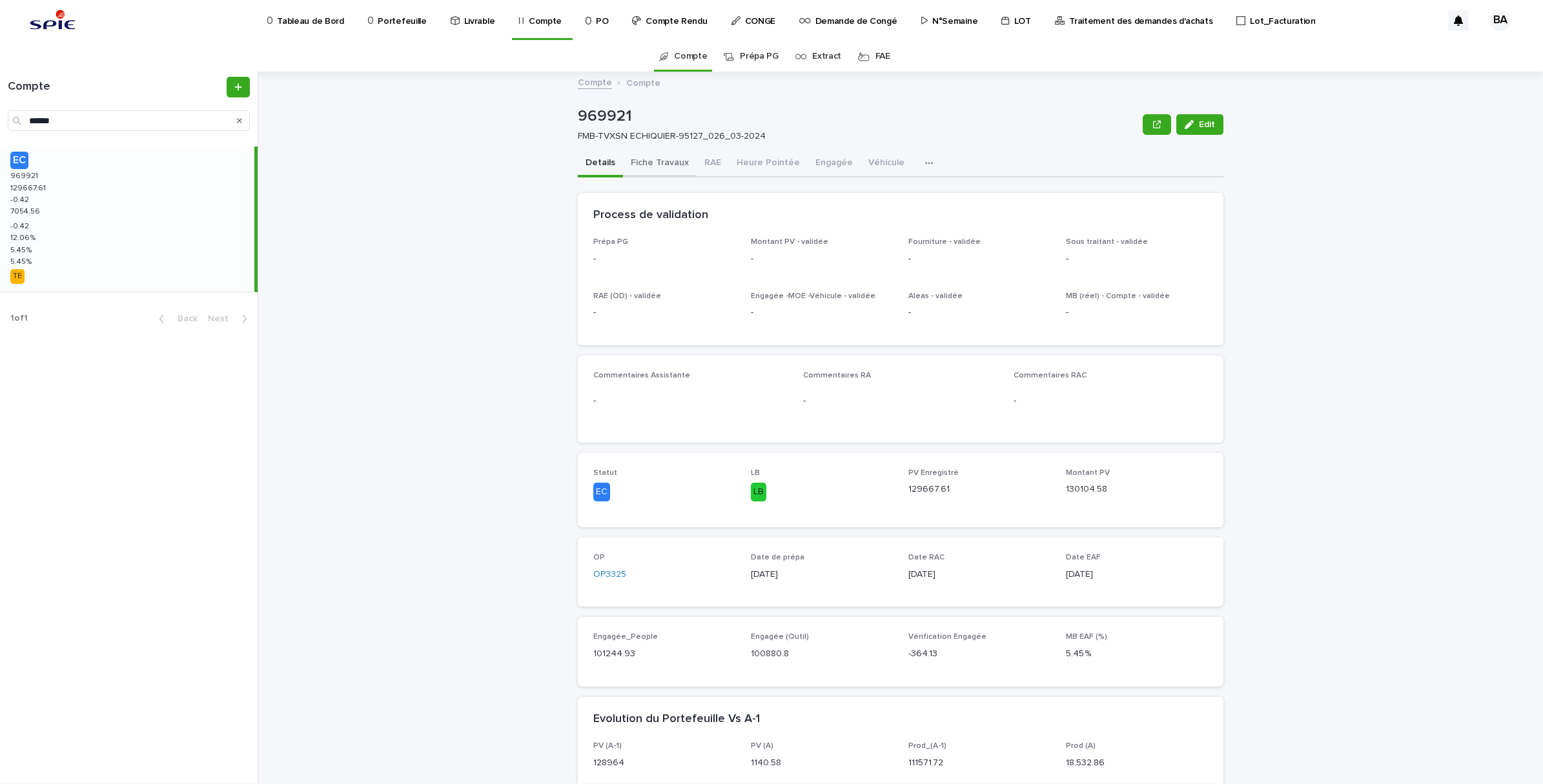
click at [658, 169] on button "Fiche Travaux" at bounding box center [660, 164] width 74 height 27
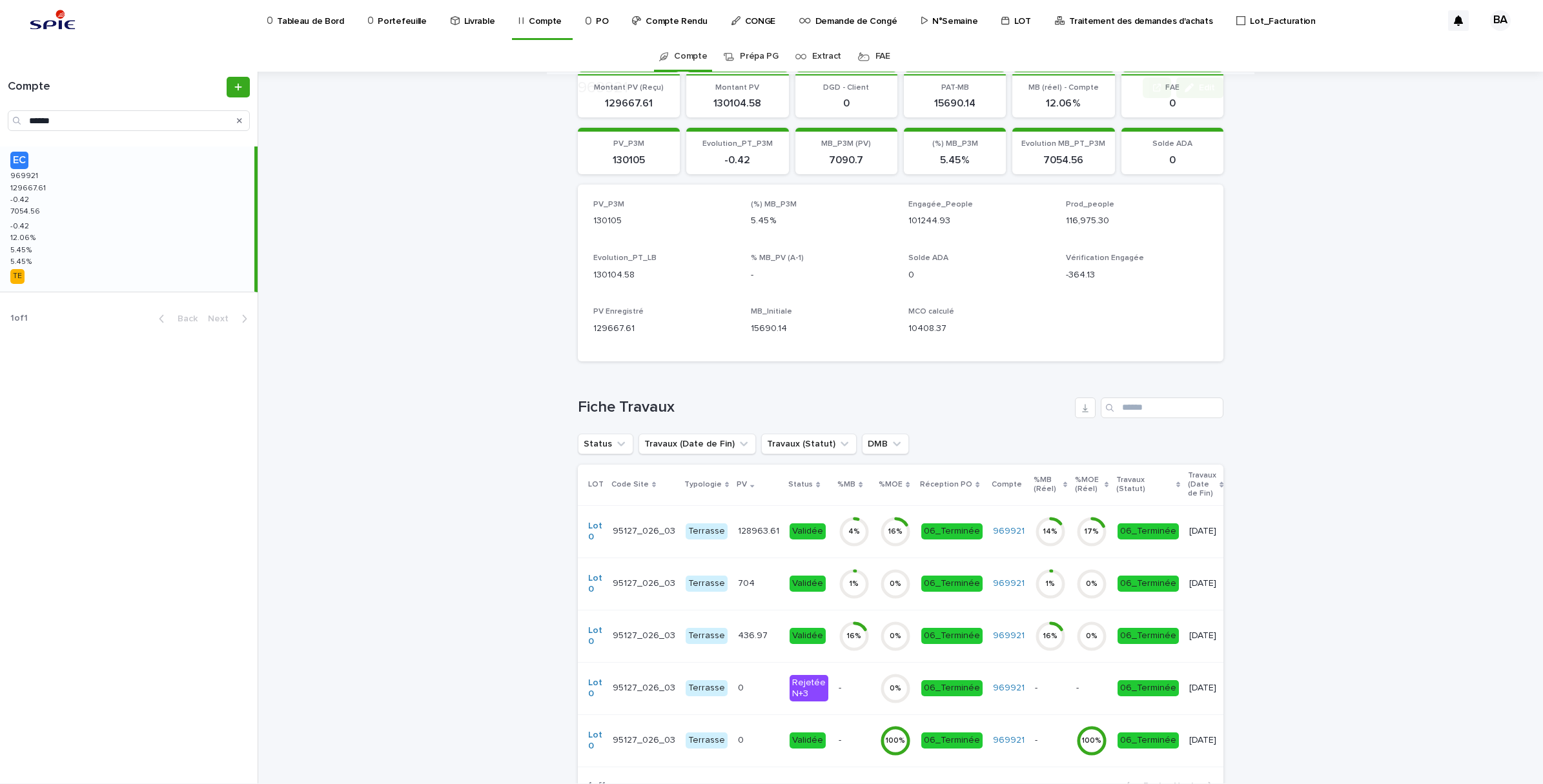
scroll to position [242, 0]
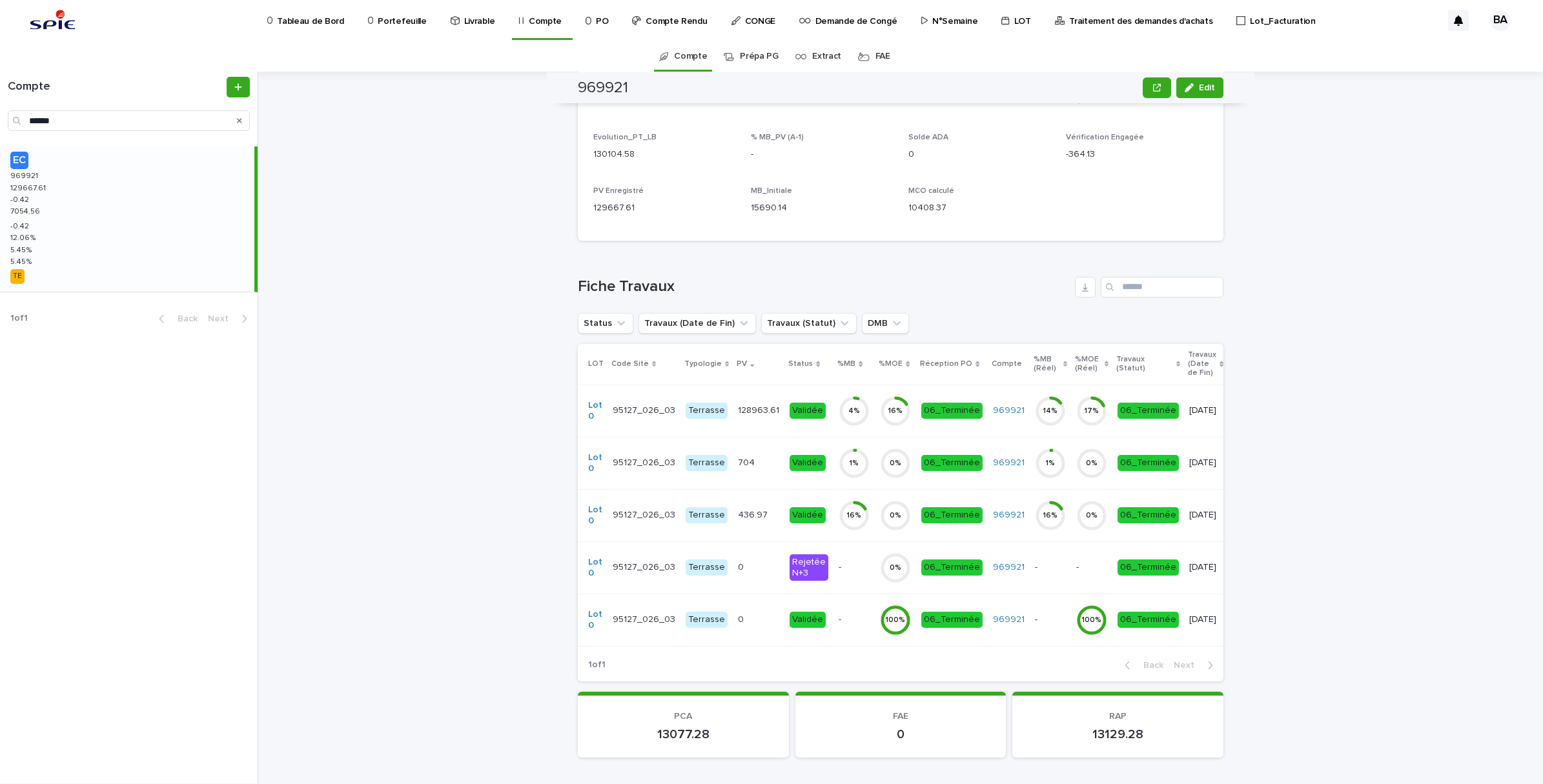
click at [875, 425] on td "16 %" at bounding box center [895, 411] width 41 height 53
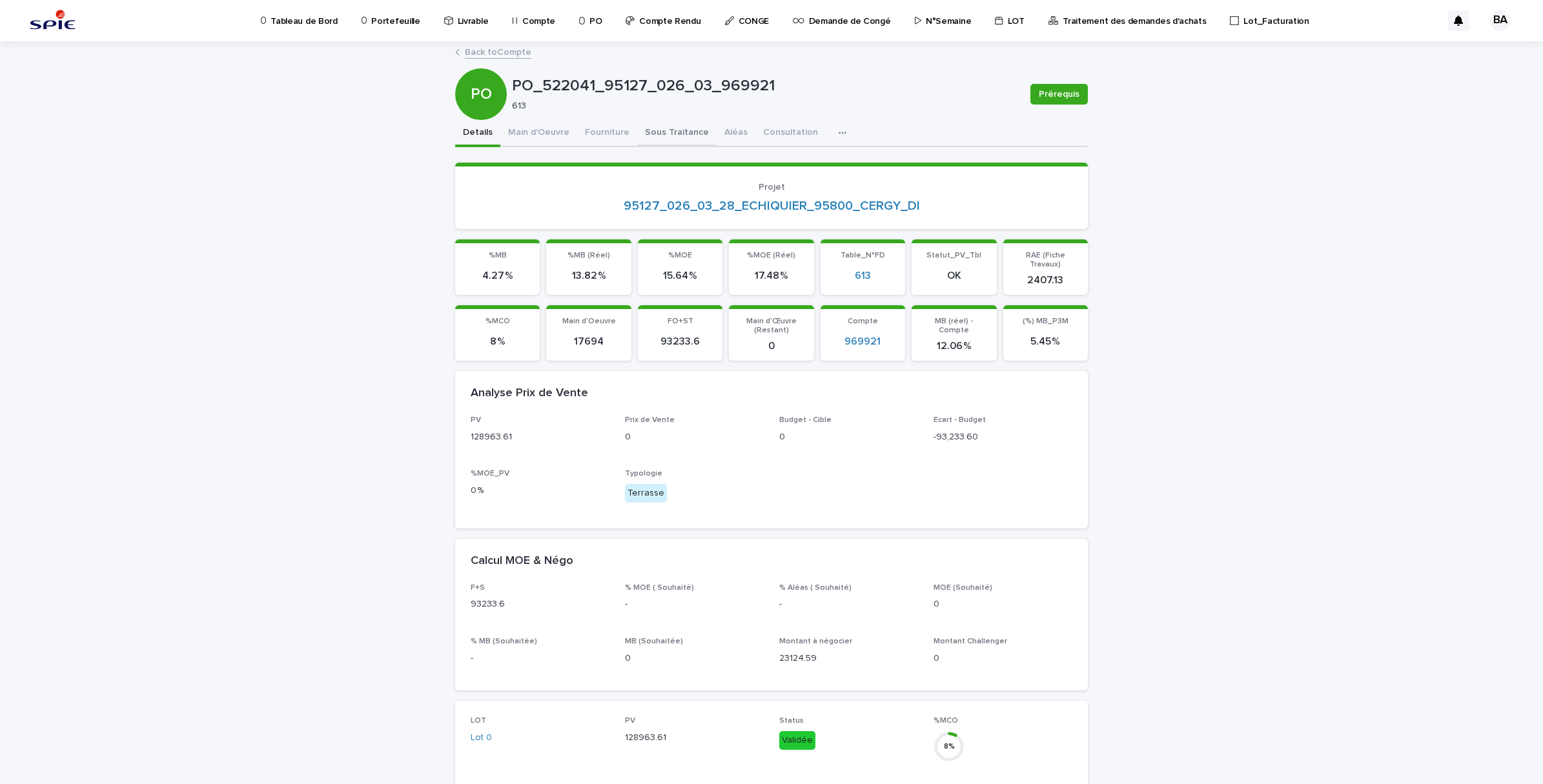
click at [673, 131] on button "Sous Traitance" at bounding box center [677, 134] width 79 height 27
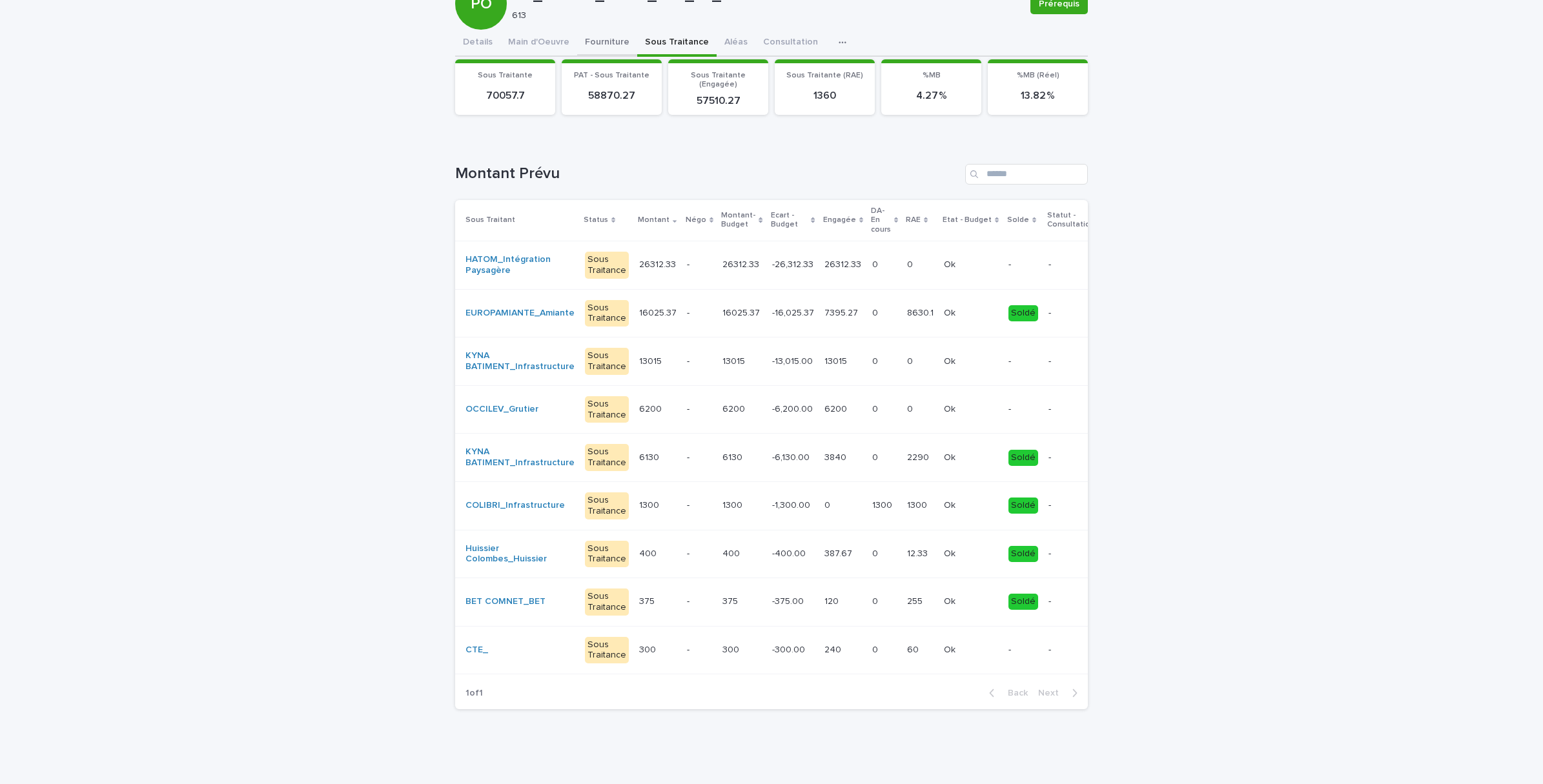
click at [614, 24] on div "Tableau de Bord Portefeuille Livrable Compte PO Compte Rendu CONGE Demande de C…" at bounding box center [771, 346] width 1543 height 874
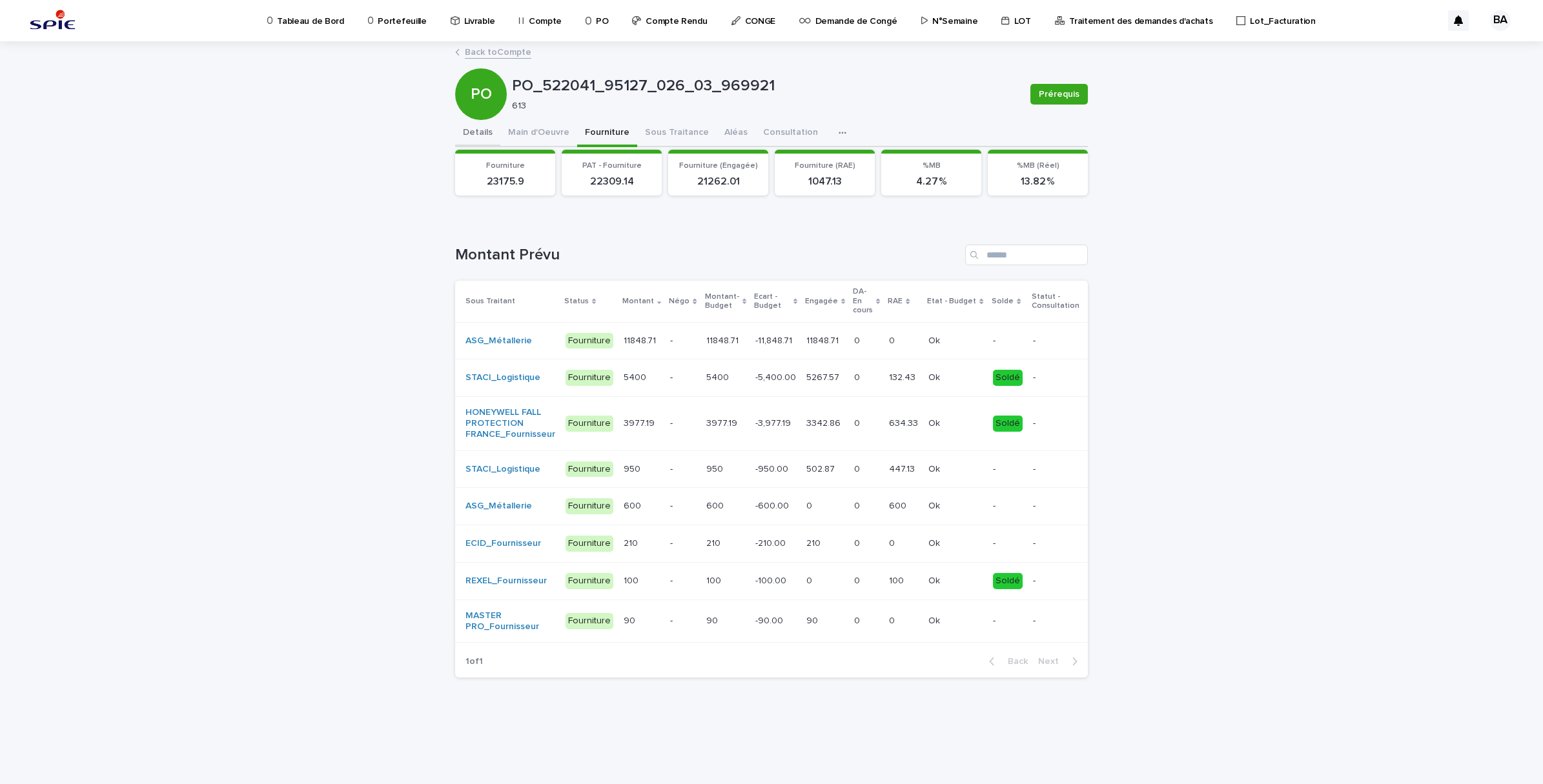
click at [475, 135] on button "Details" at bounding box center [478, 134] width 45 height 27
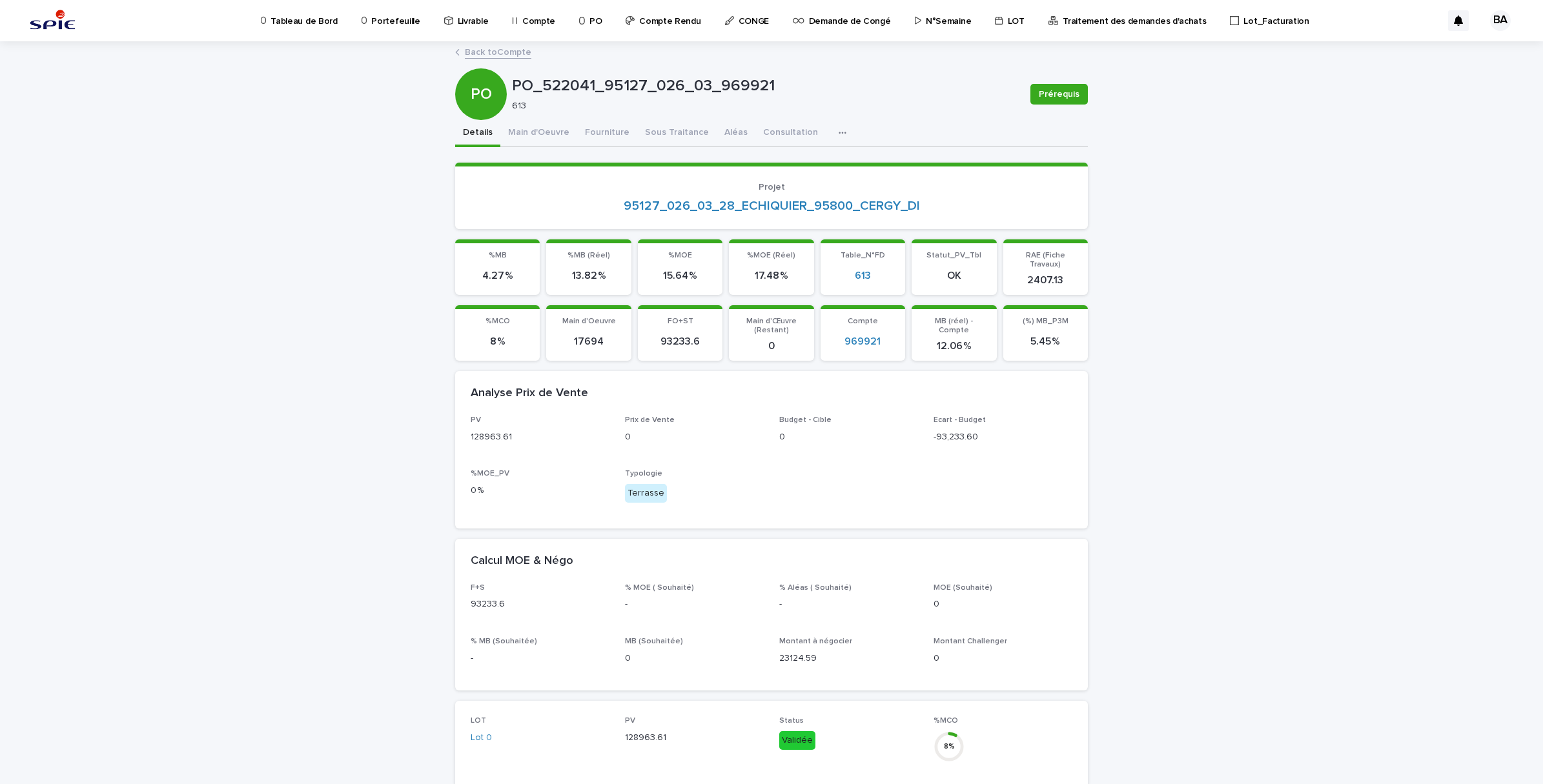
click at [472, 126] on button "Details" at bounding box center [478, 134] width 45 height 27
click at [488, 57] on link "Back to Compte" at bounding box center [498, 52] width 67 height 15
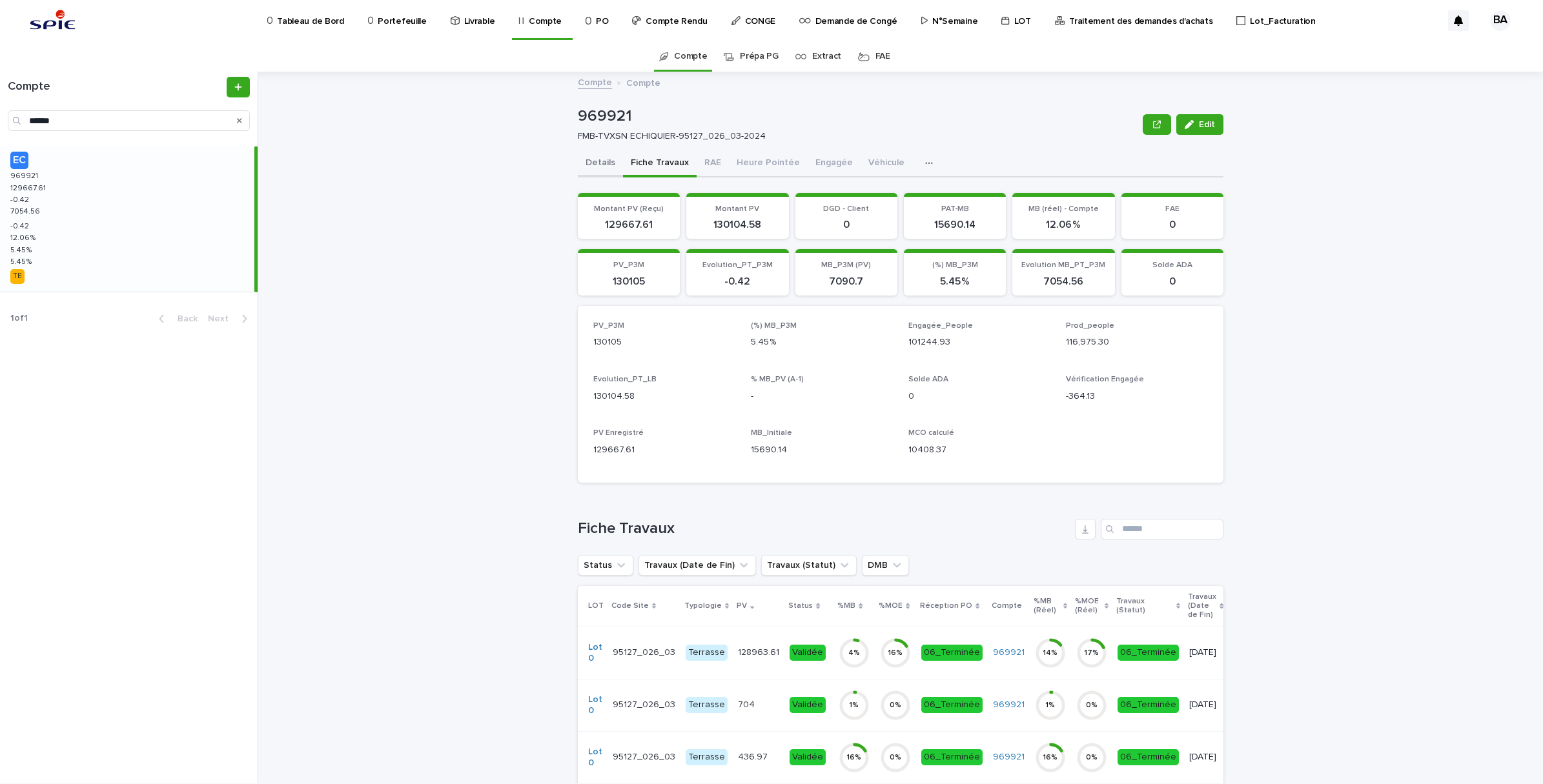
click at [587, 158] on button "Details" at bounding box center [601, 164] width 45 height 27
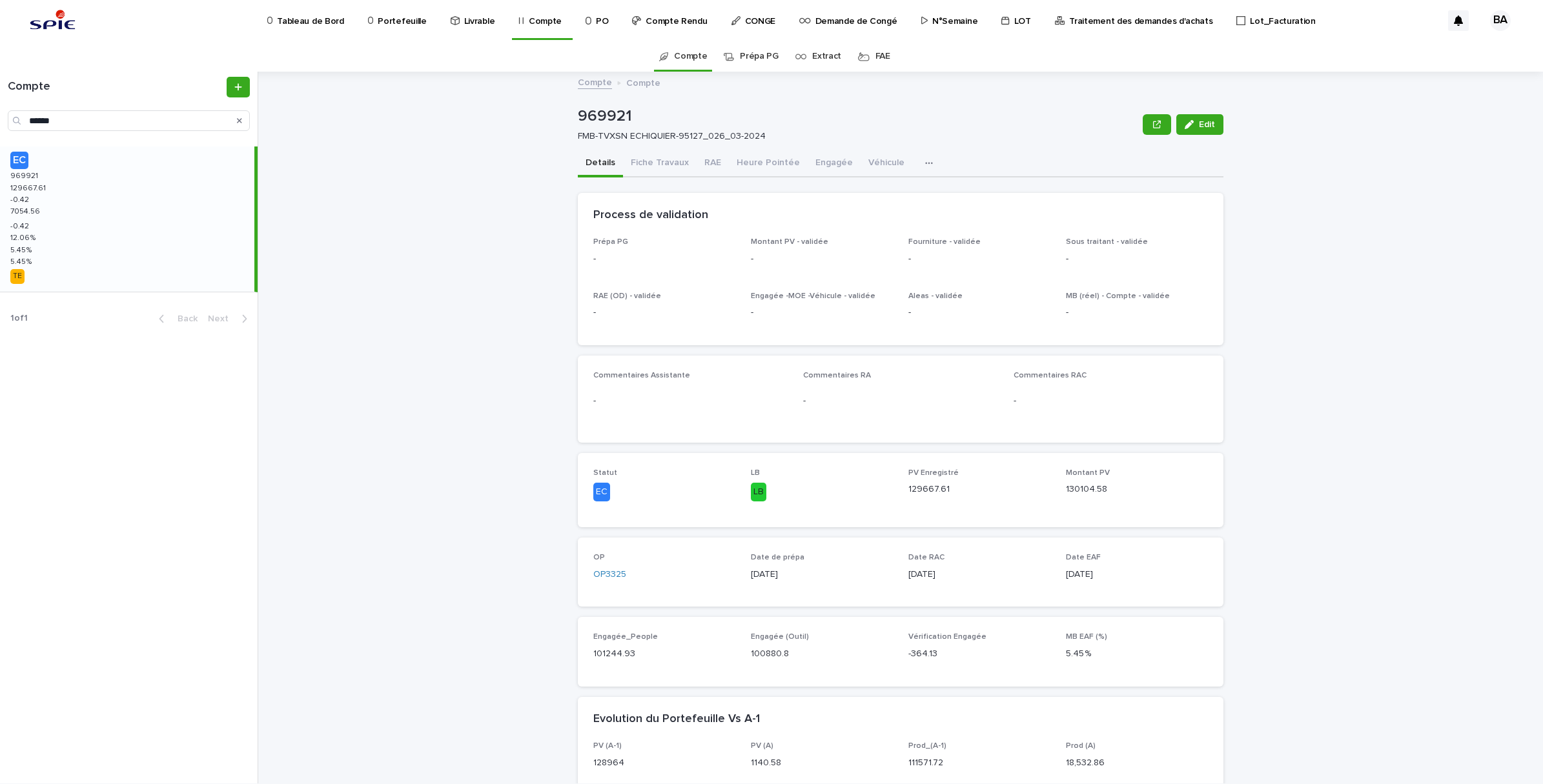
scroll to position [403, 0]
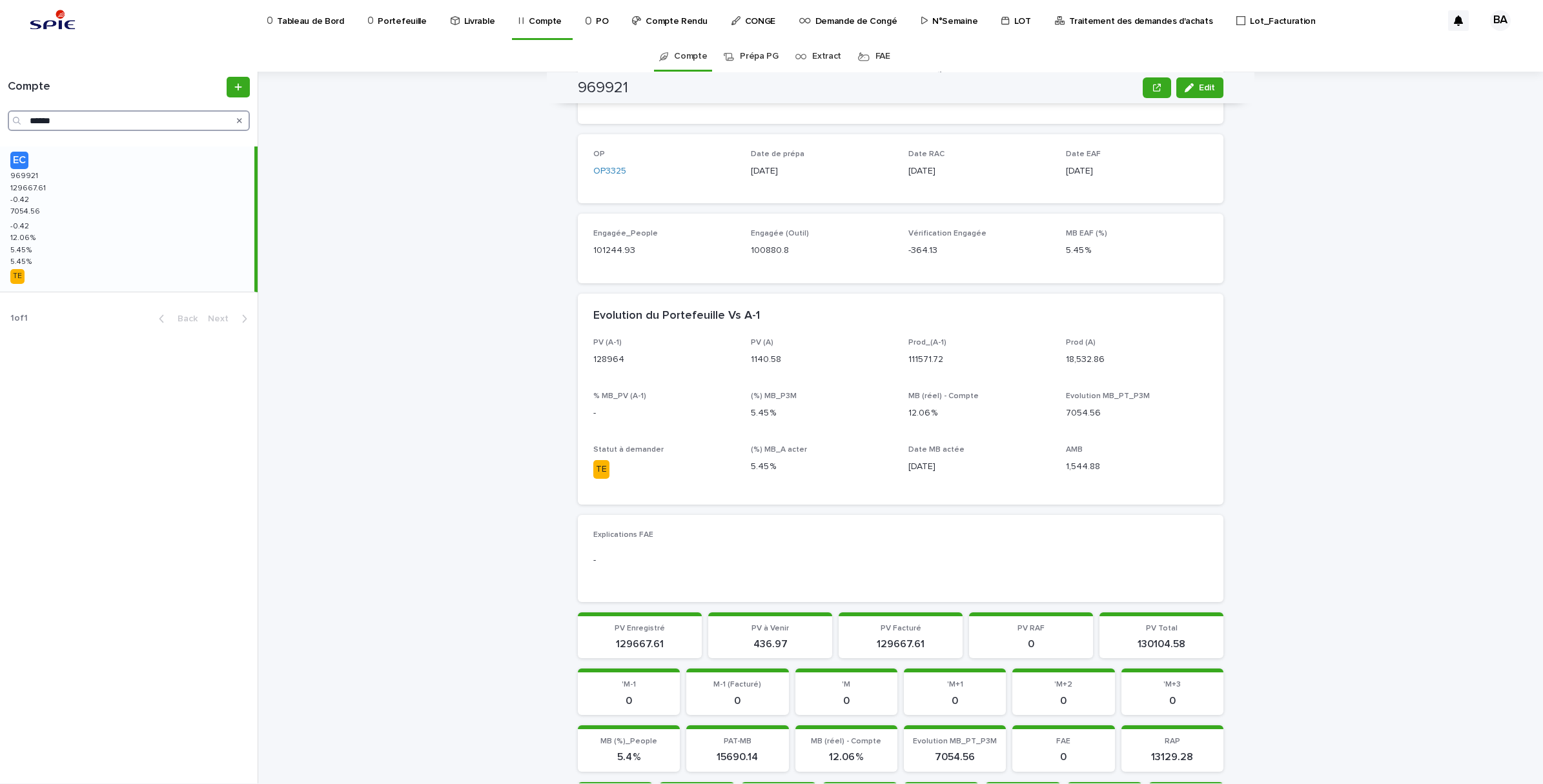
drag, startPoint x: 64, startPoint y: 114, endPoint x: -3, endPoint y: 117, distance: 67.1
click at [0, 117] on html "Tableau de Bord Portefeuille Livrable Compte PO Compte Rendu CONGE Demande de C…" at bounding box center [771, 392] width 1543 height 784
paste input "Search"
type input "******"
drag, startPoint x: 102, startPoint y: 221, endPoint x: 95, endPoint y: 226, distance: 8.6
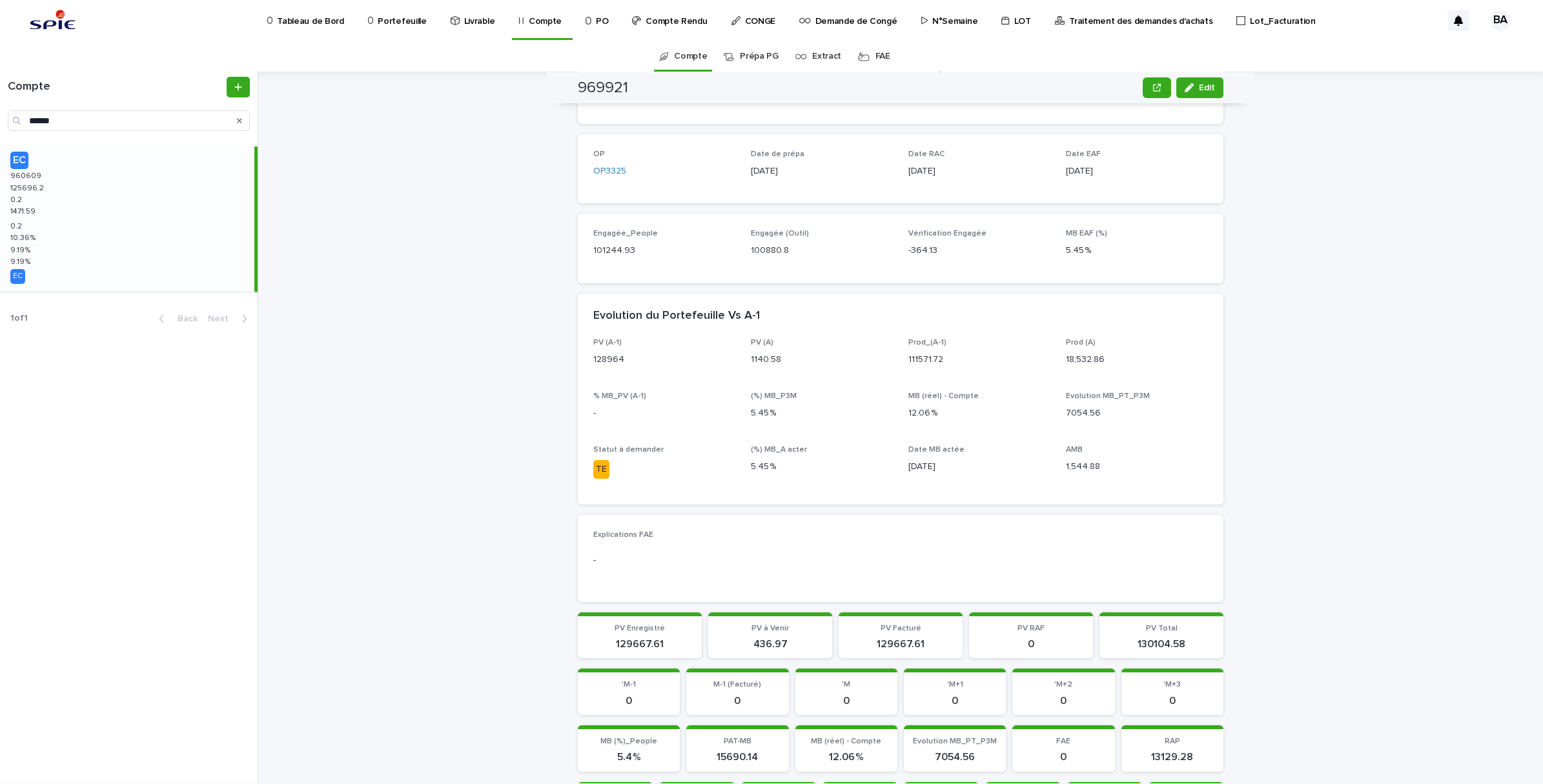
click at [102, 221] on div "EC 960609 960609 125696.2 125696.2 0.2 0.2 1471.59 1471.59 0.2 0.2 10.36 % 10.3…" at bounding box center [127, 219] width 254 height 145
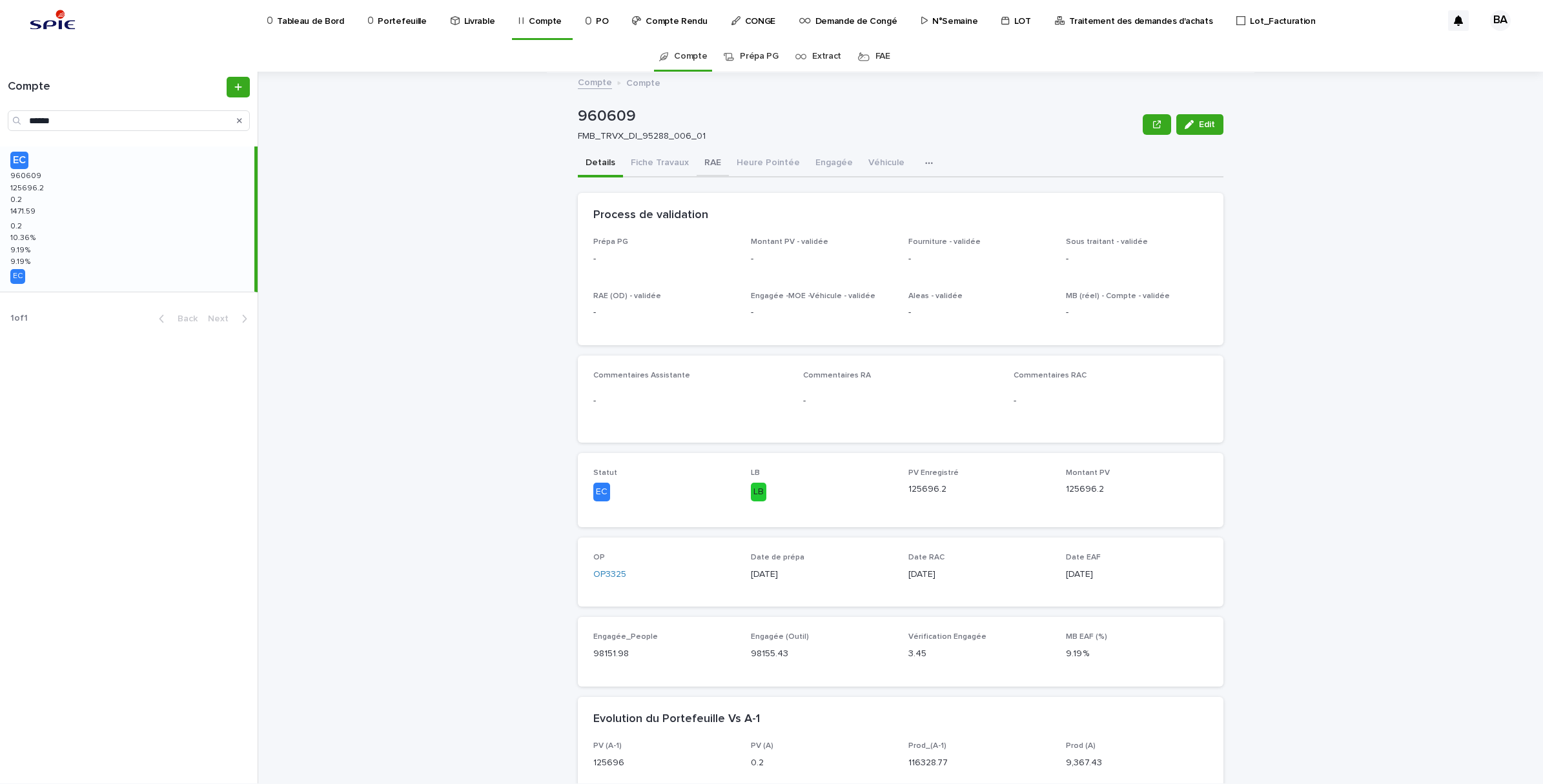
click at [711, 160] on button "RAE" at bounding box center [713, 164] width 33 height 27
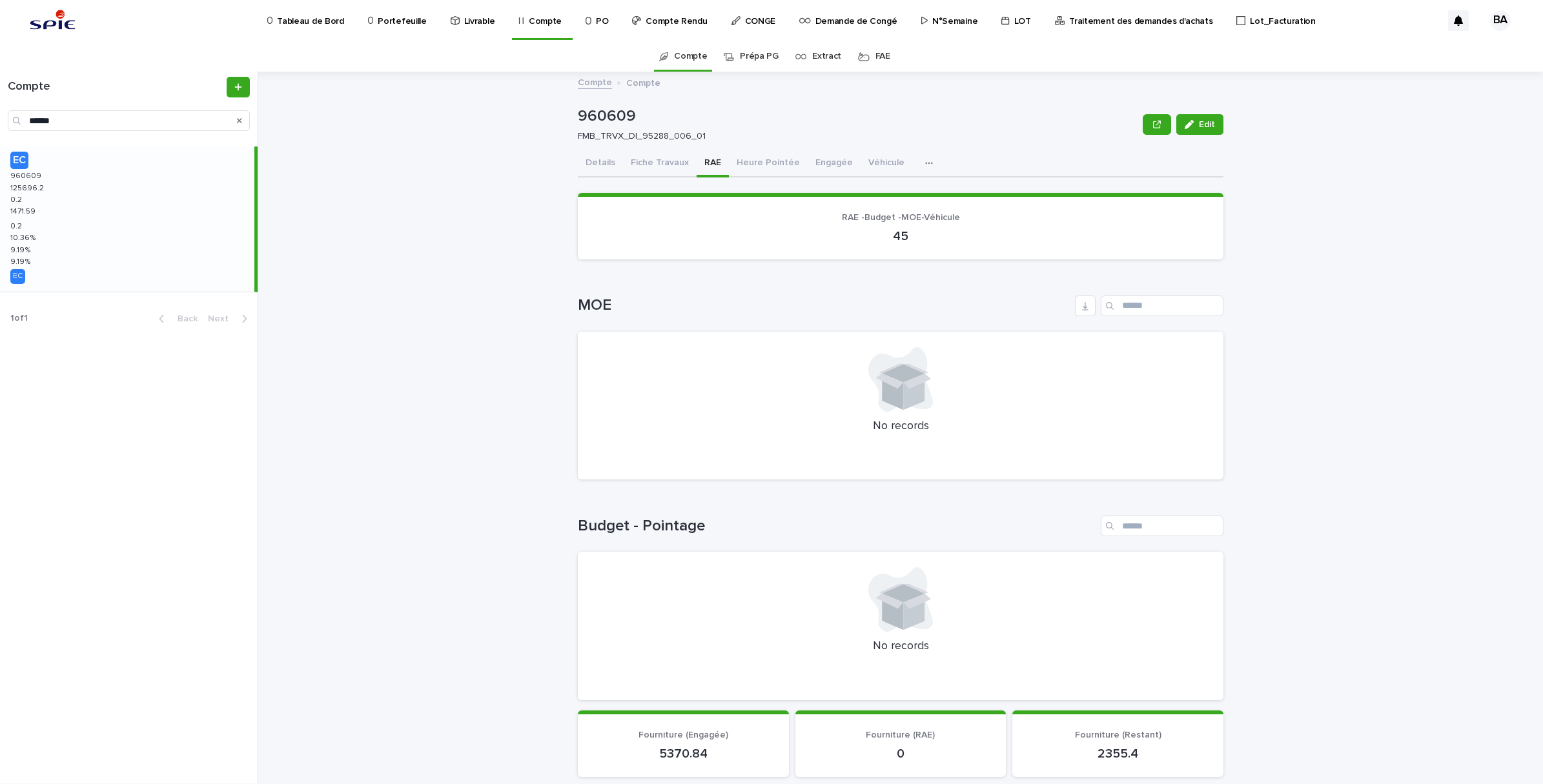
click at [661, 164] on button "Fiche Travaux" at bounding box center [660, 164] width 74 height 27
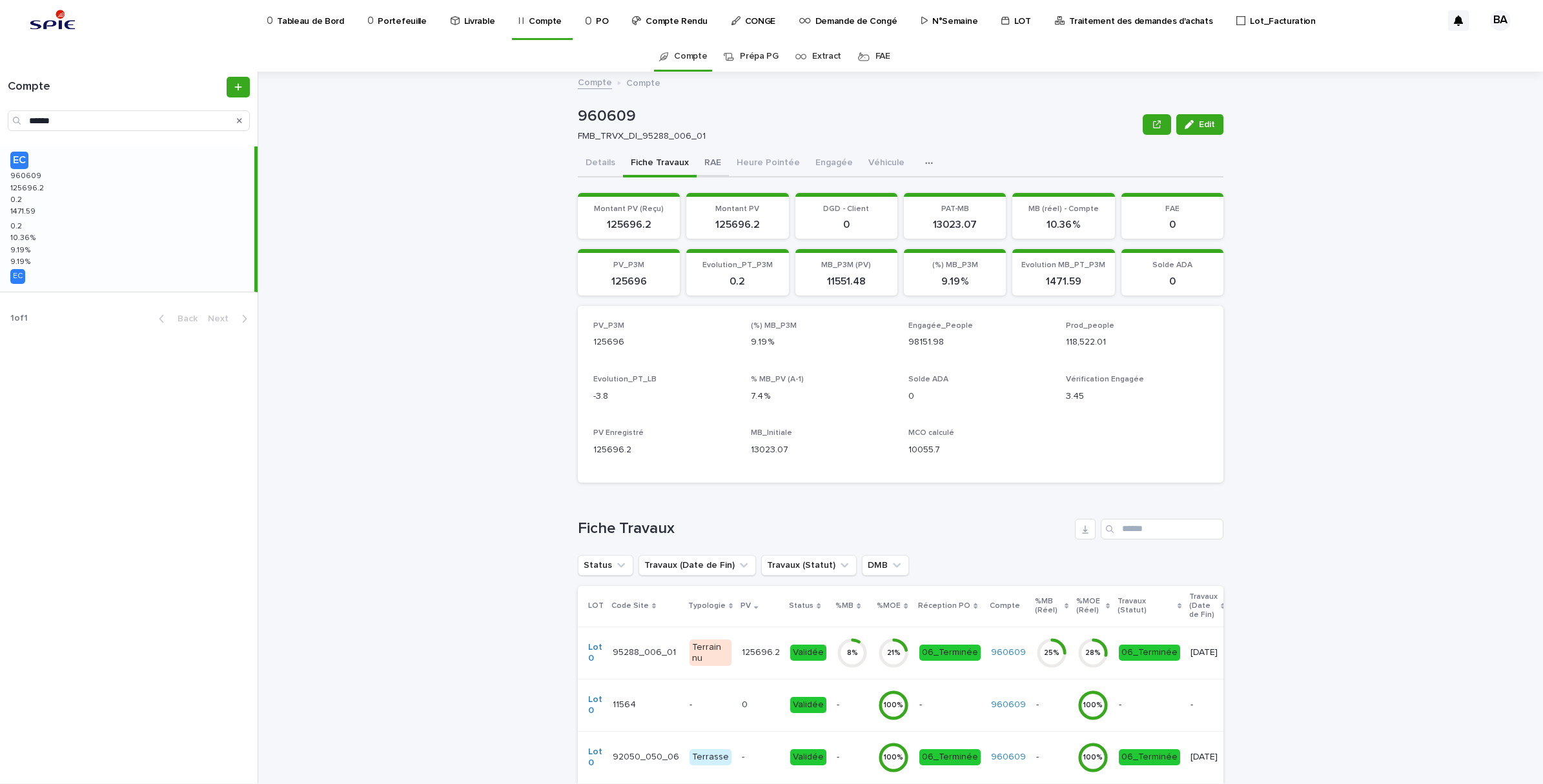
click at [700, 161] on button "RAE" at bounding box center [713, 164] width 33 height 27
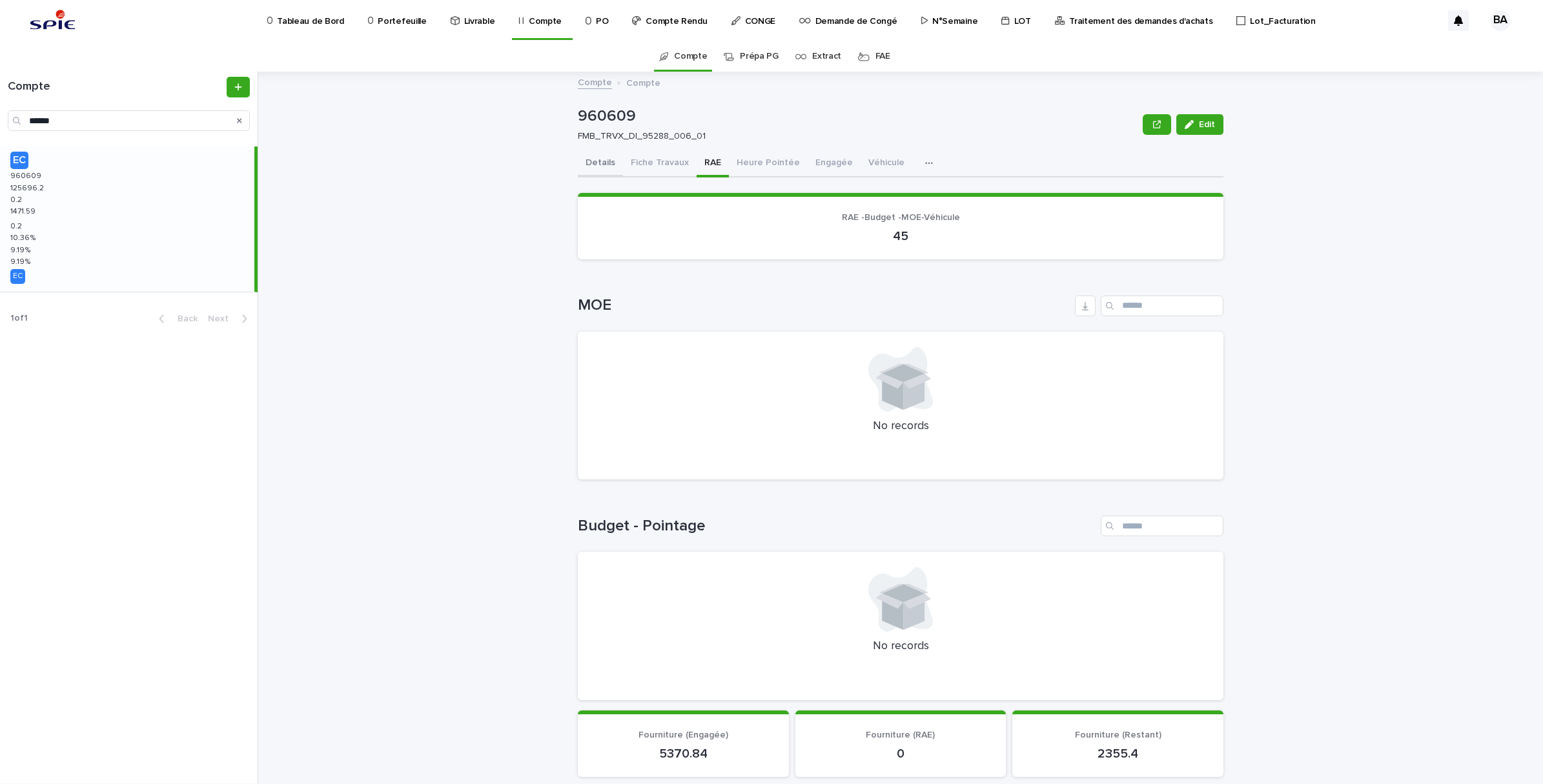
click at [592, 159] on button "Details" at bounding box center [601, 164] width 45 height 27
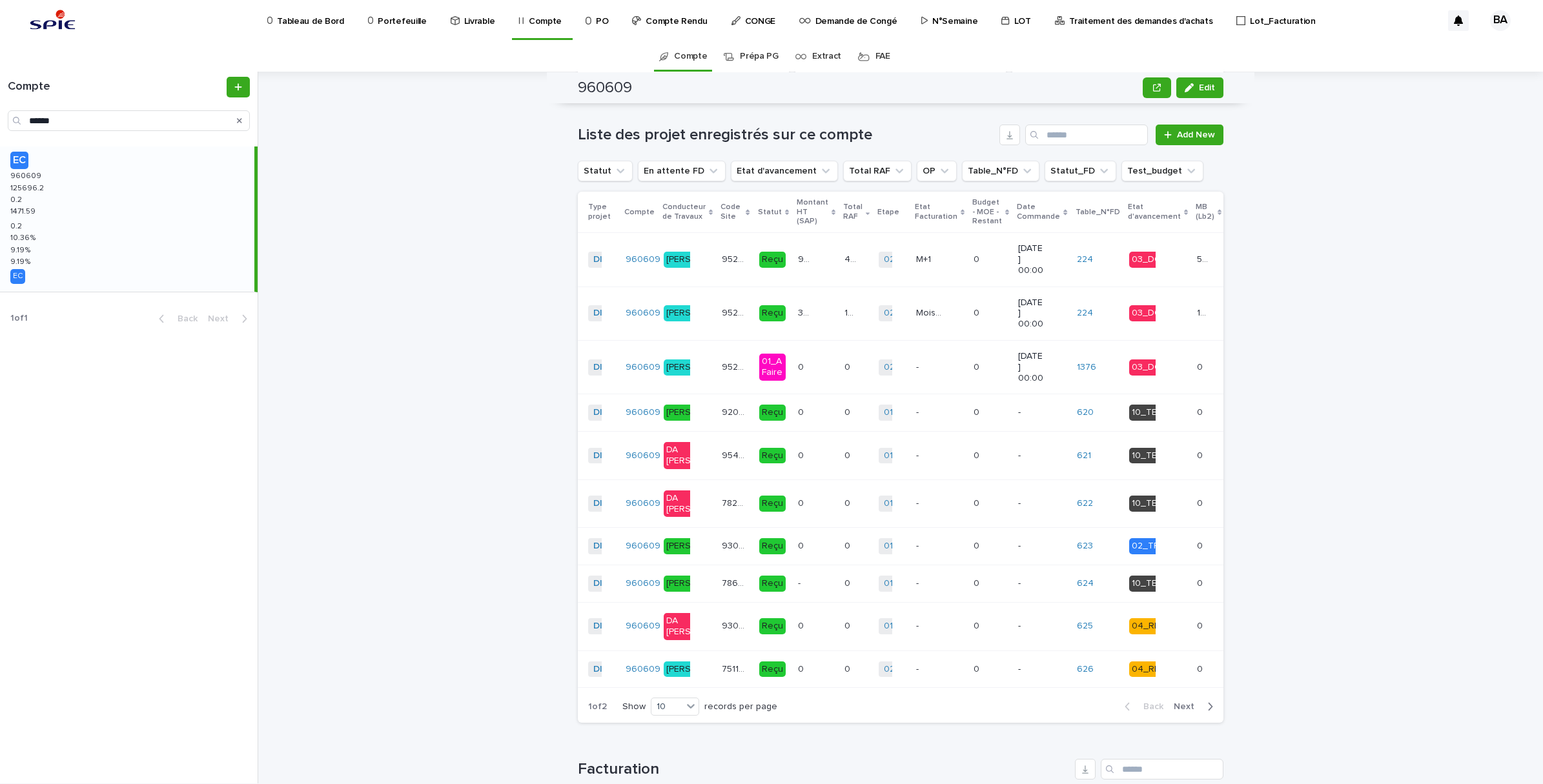
click at [793, 266] on td "92696.2 92696.2" at bounding box center [816, 260] width 47 height 53
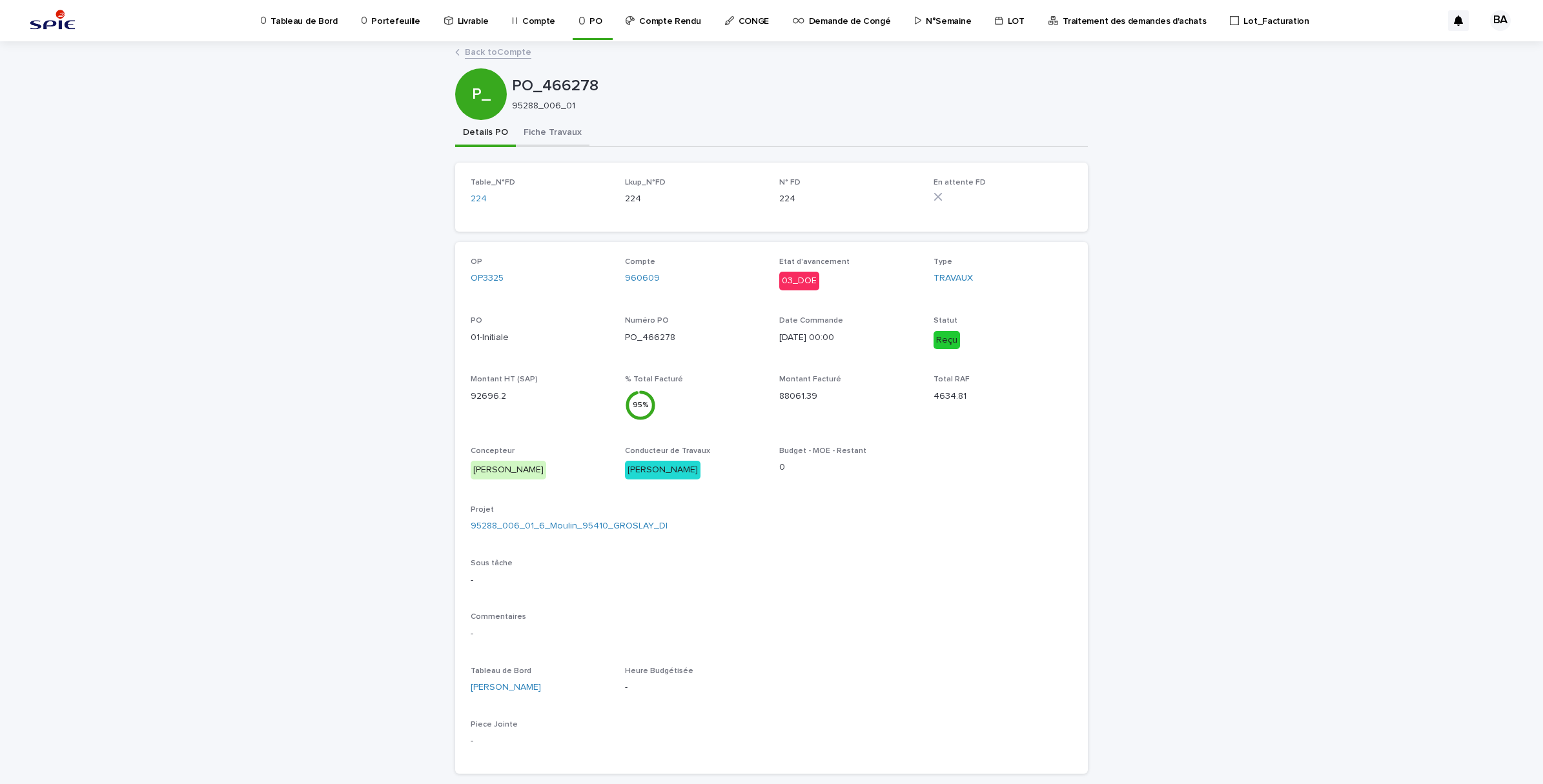
click at [572, 131] on button "Fiche Travaux" at bounding box center [552, 134] width 74 height 27
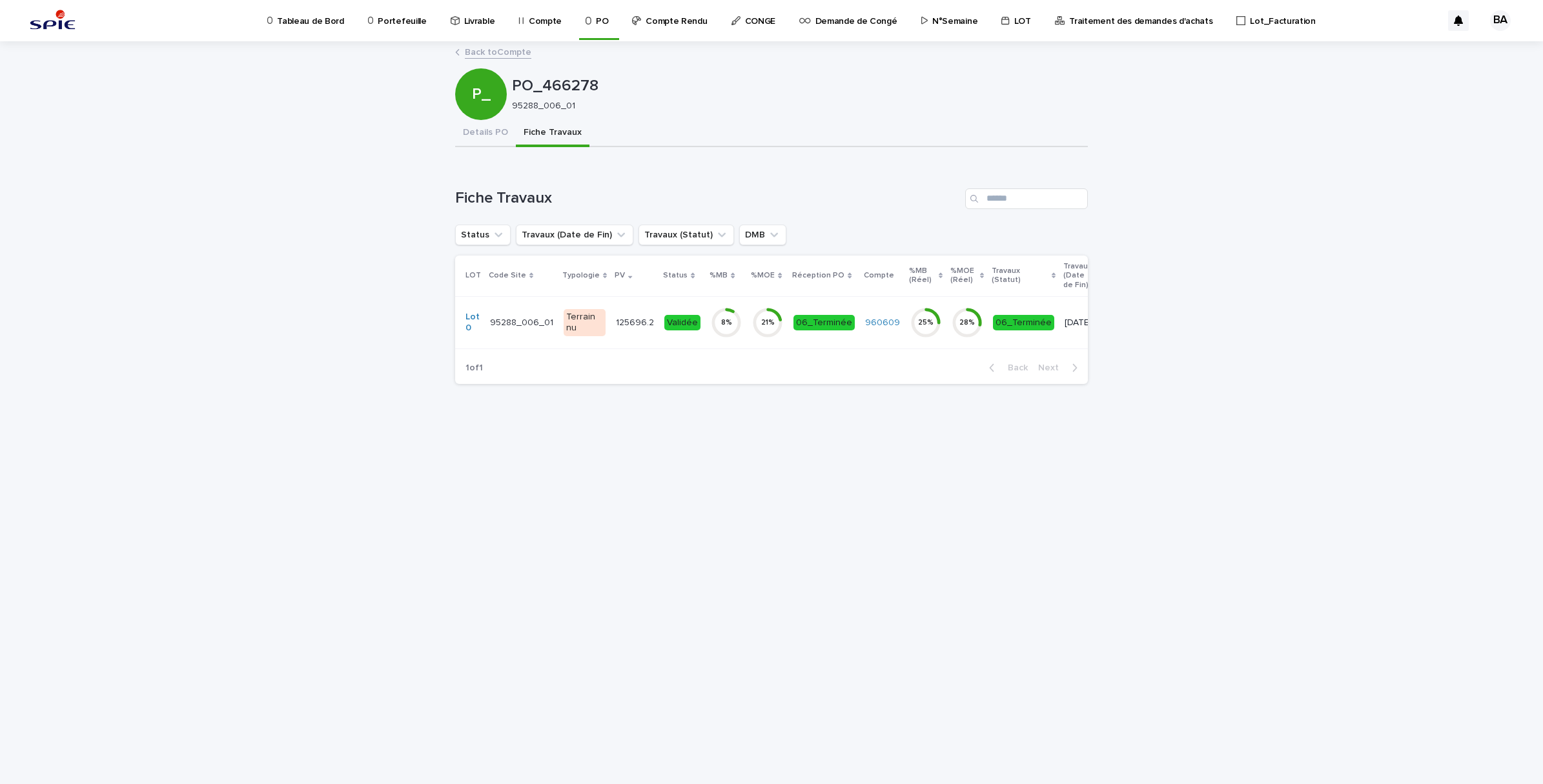
click at [763, 341] on div "21 %" at bounding box center [767, 322] width 31 height 41
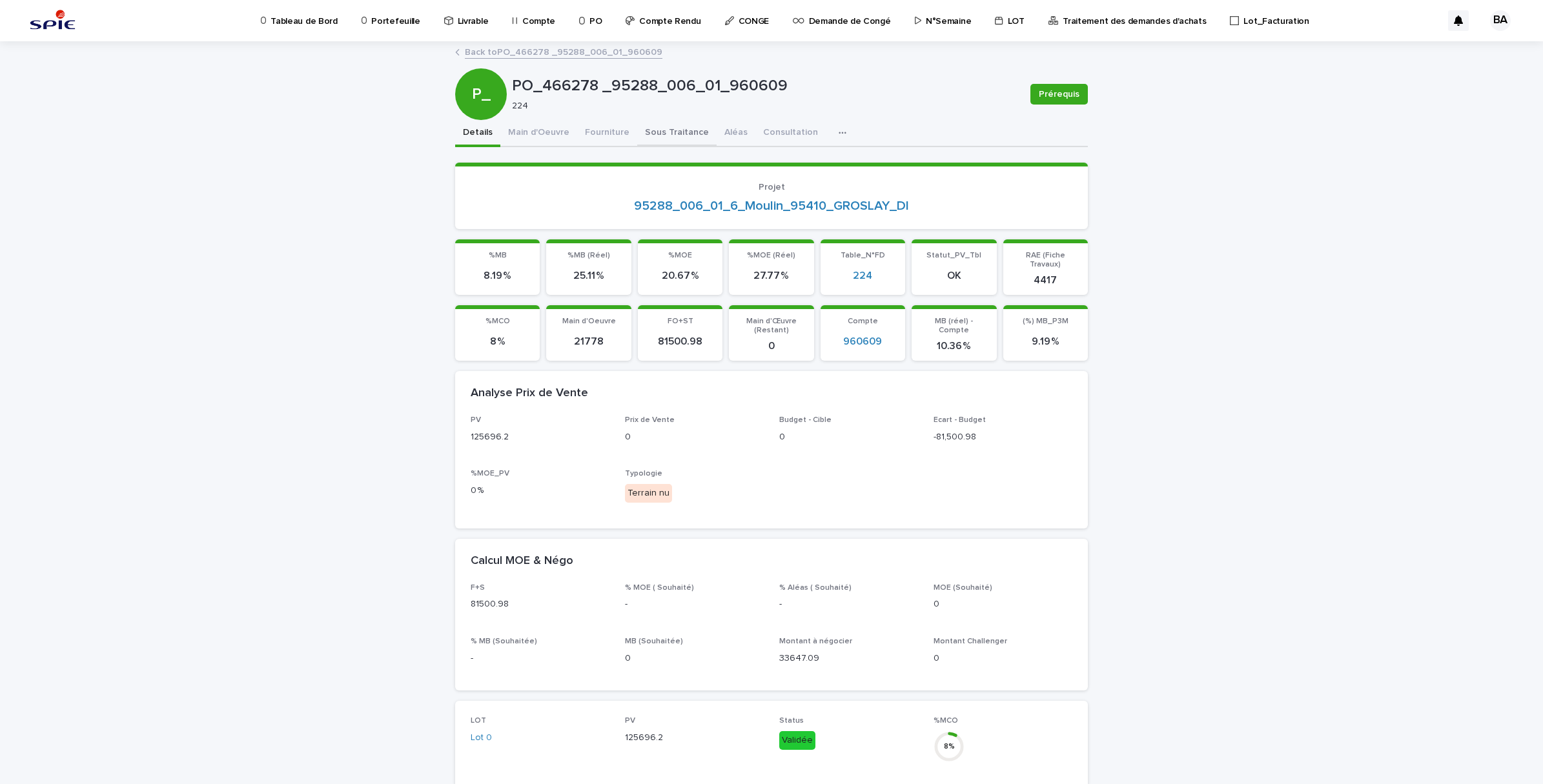
click at [647, 136] on button "Sous Traitance" at bounding box center [677, 134] width 79 height 27
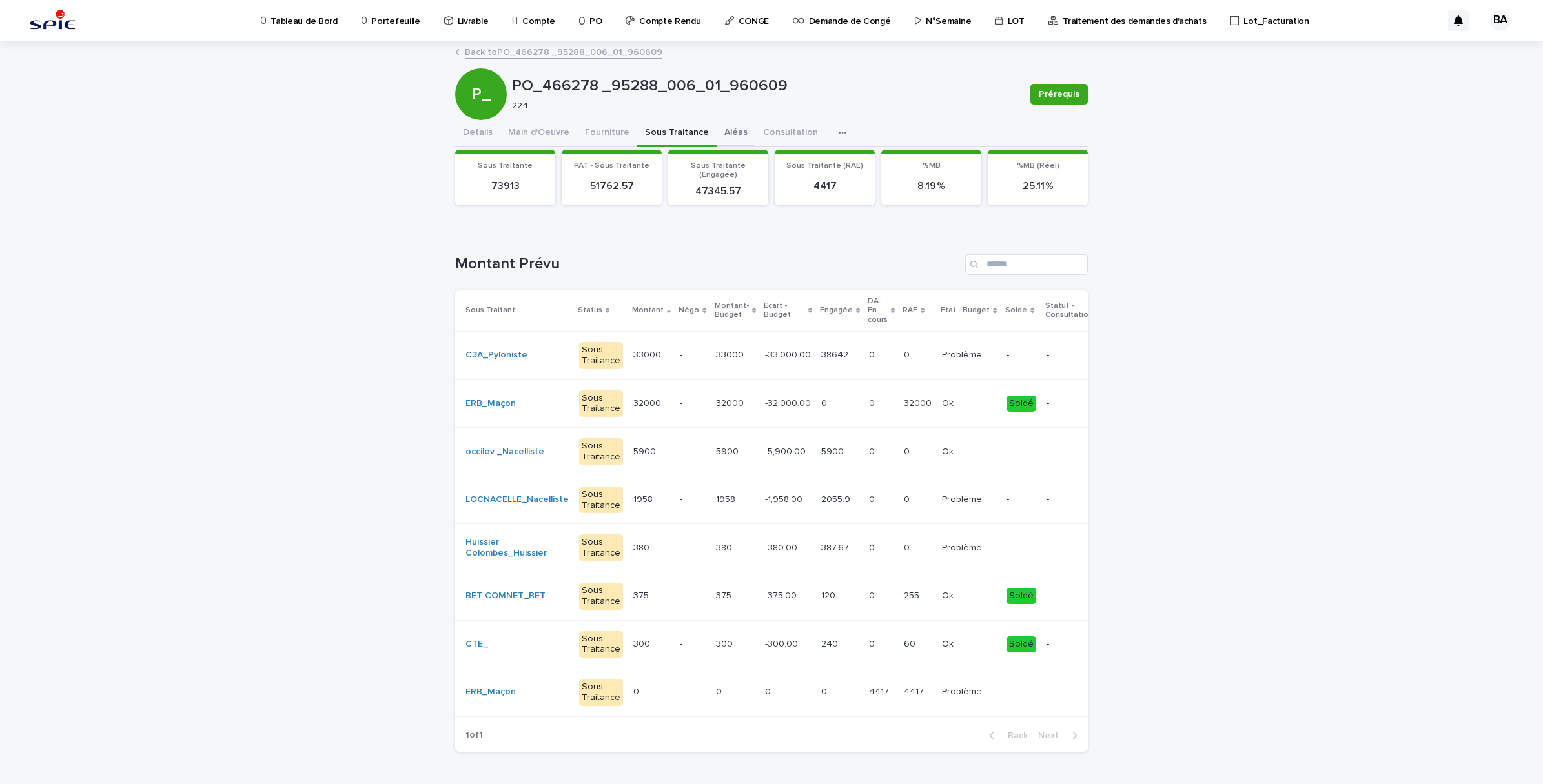
click at [718, 130] on button "Aléas" at bounding box center [736, 134] width 38 height 27
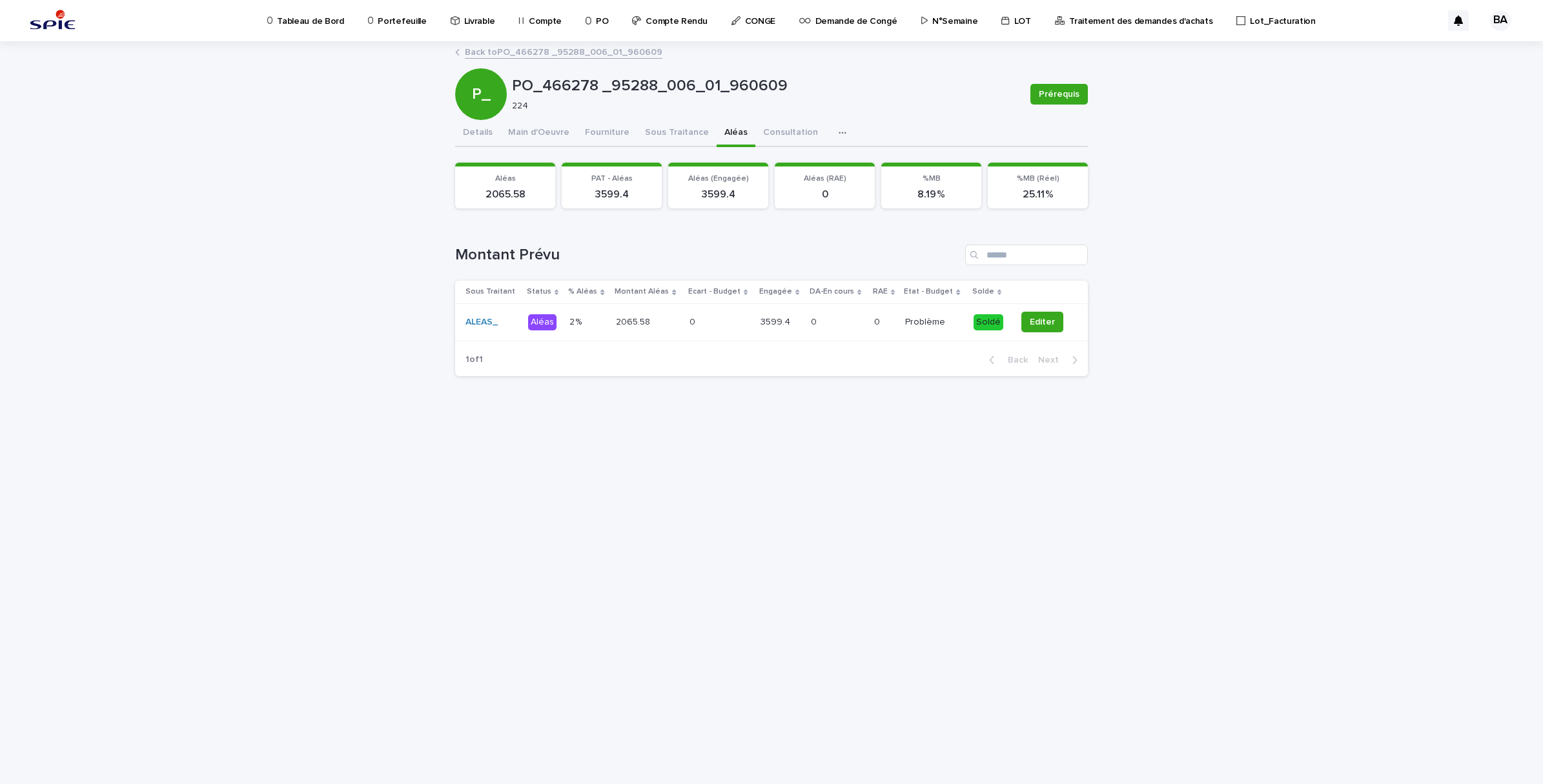
click at [760, 330] on div "3599.4 3599.4" at bounding box center [780, 322] width 40 height 22
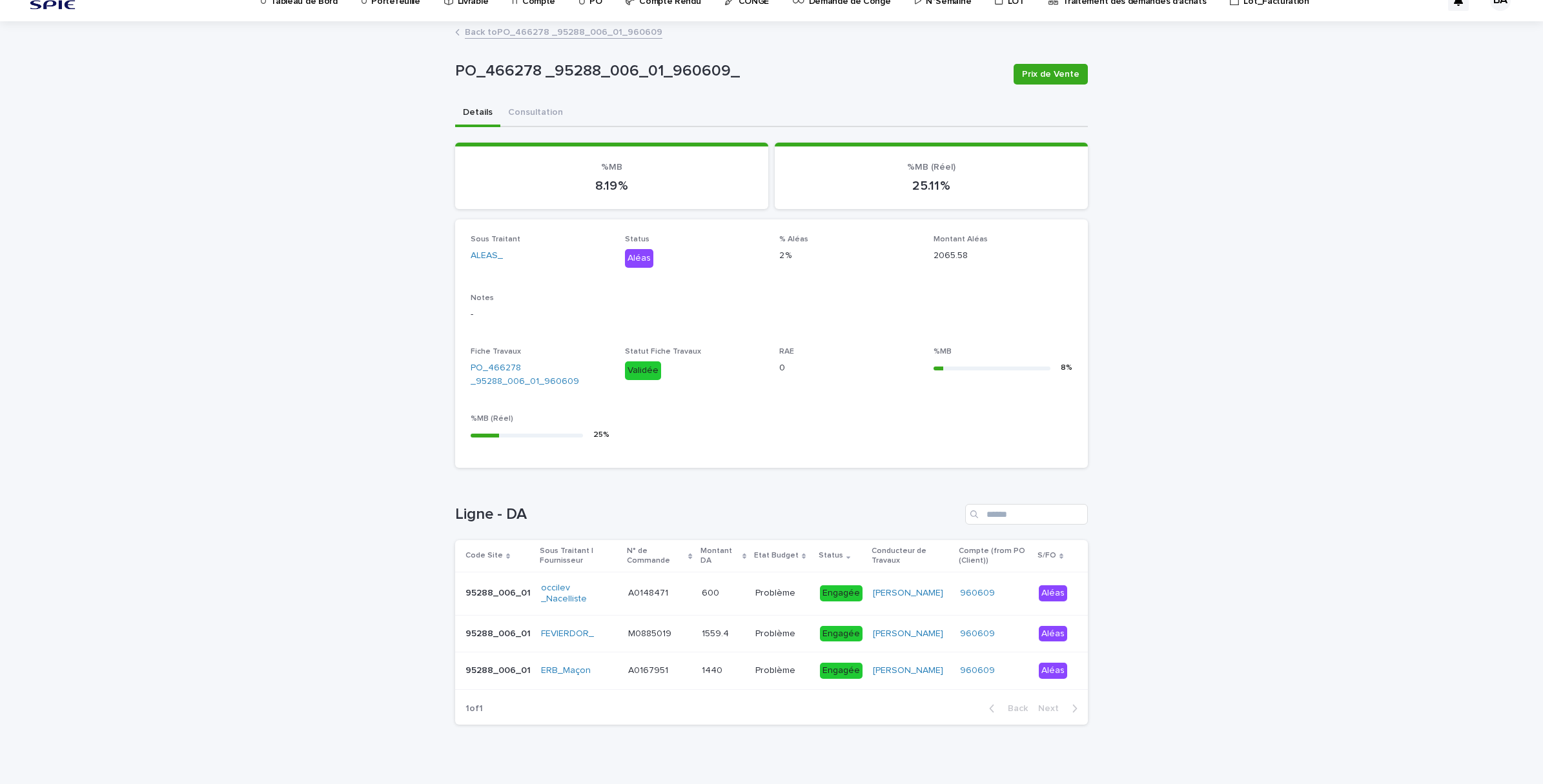
scroll to position [29, 0]
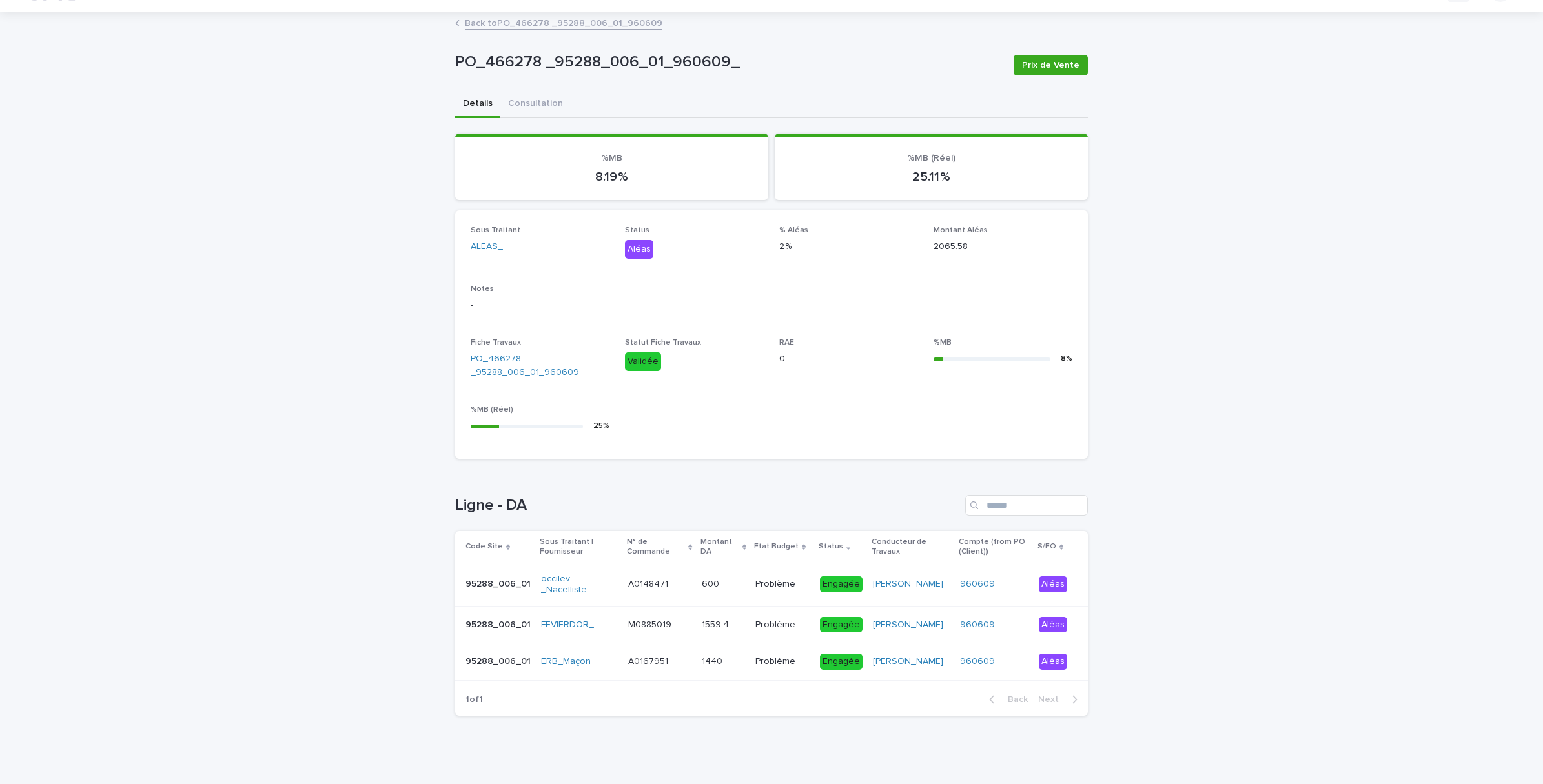
click at [712, 663] on div "1440 1440" at bounding box center [723, 662] width 43 height 22
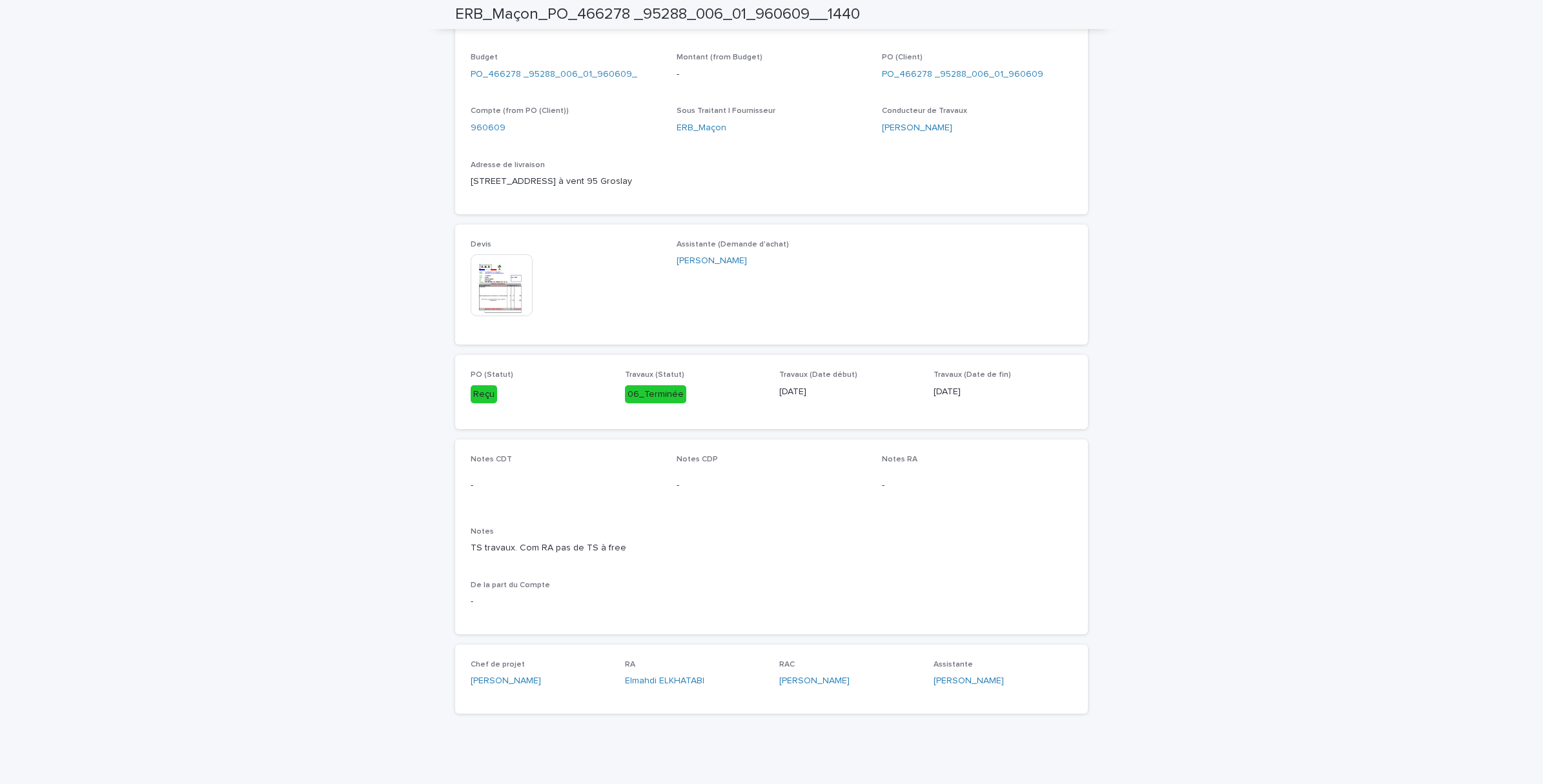
scroll to position [423, 0]
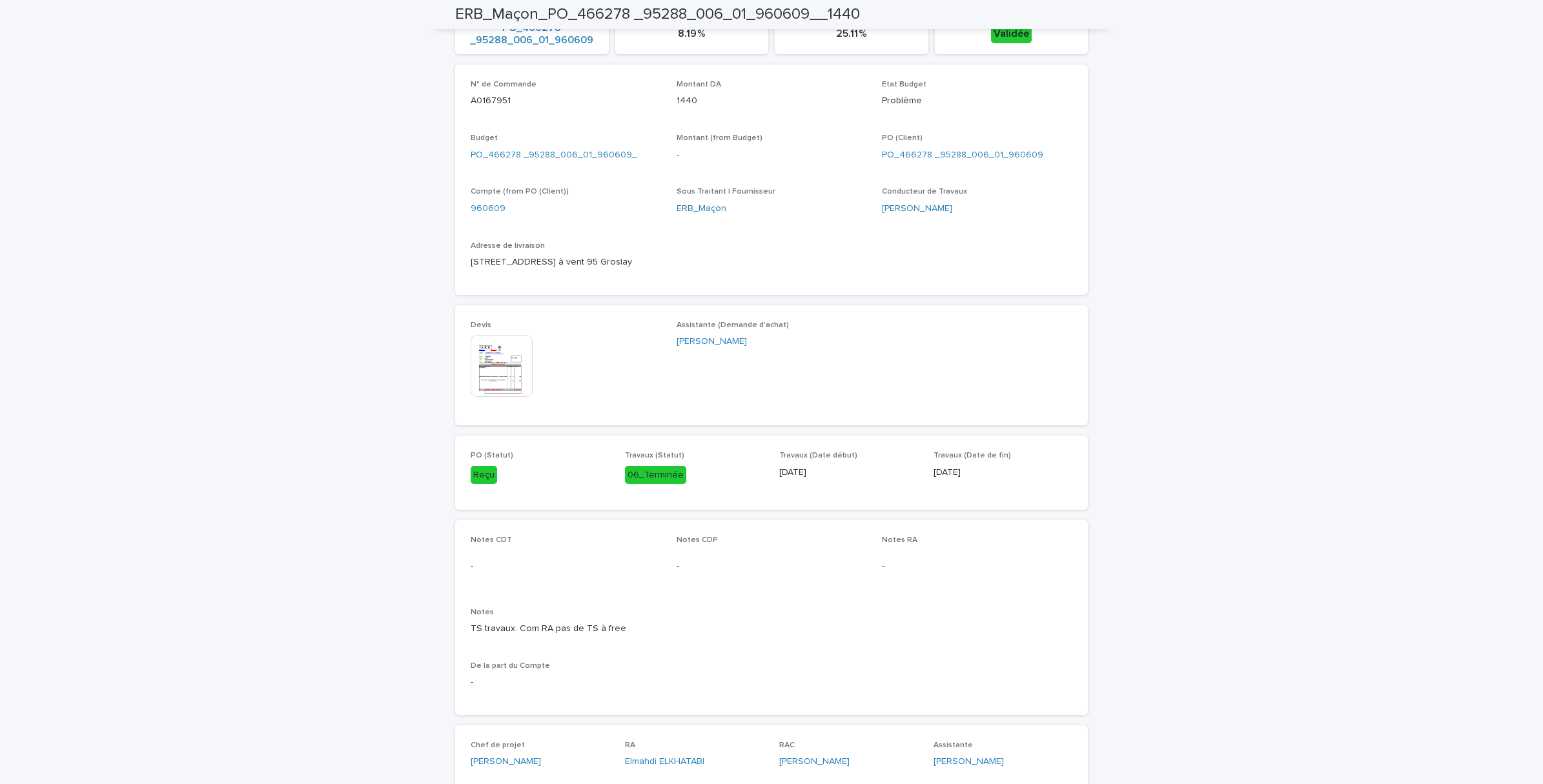
click at [490, 367] on img at bounding box center [501, 366] width 62 height 62
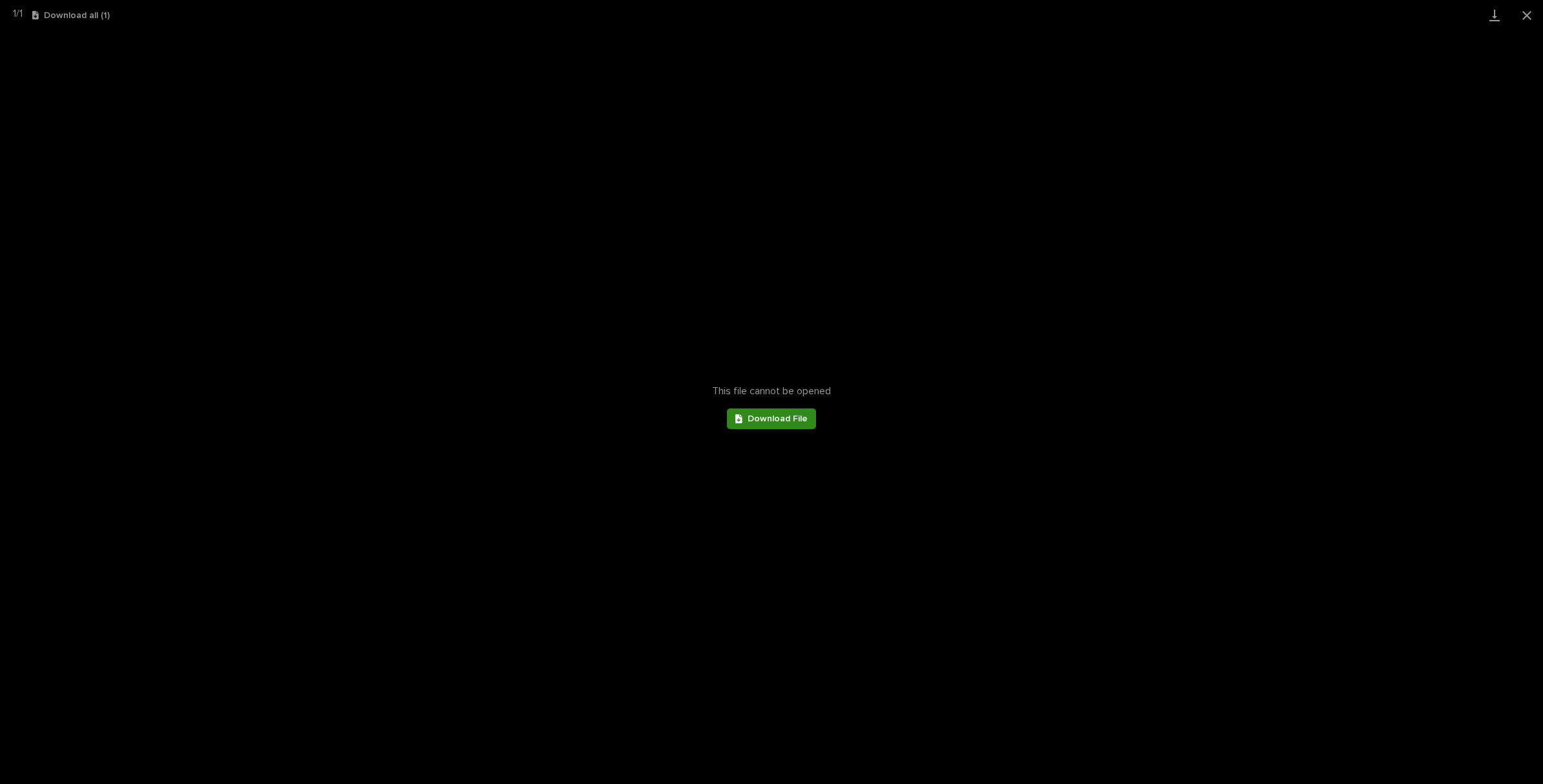
click at [809, 420] on link "Download File" at bounding box center [771, 418] width 89 height 21
click at [1519, 14] on button "Close gallery" at bounding box center [1526, 15] width 33 height 30
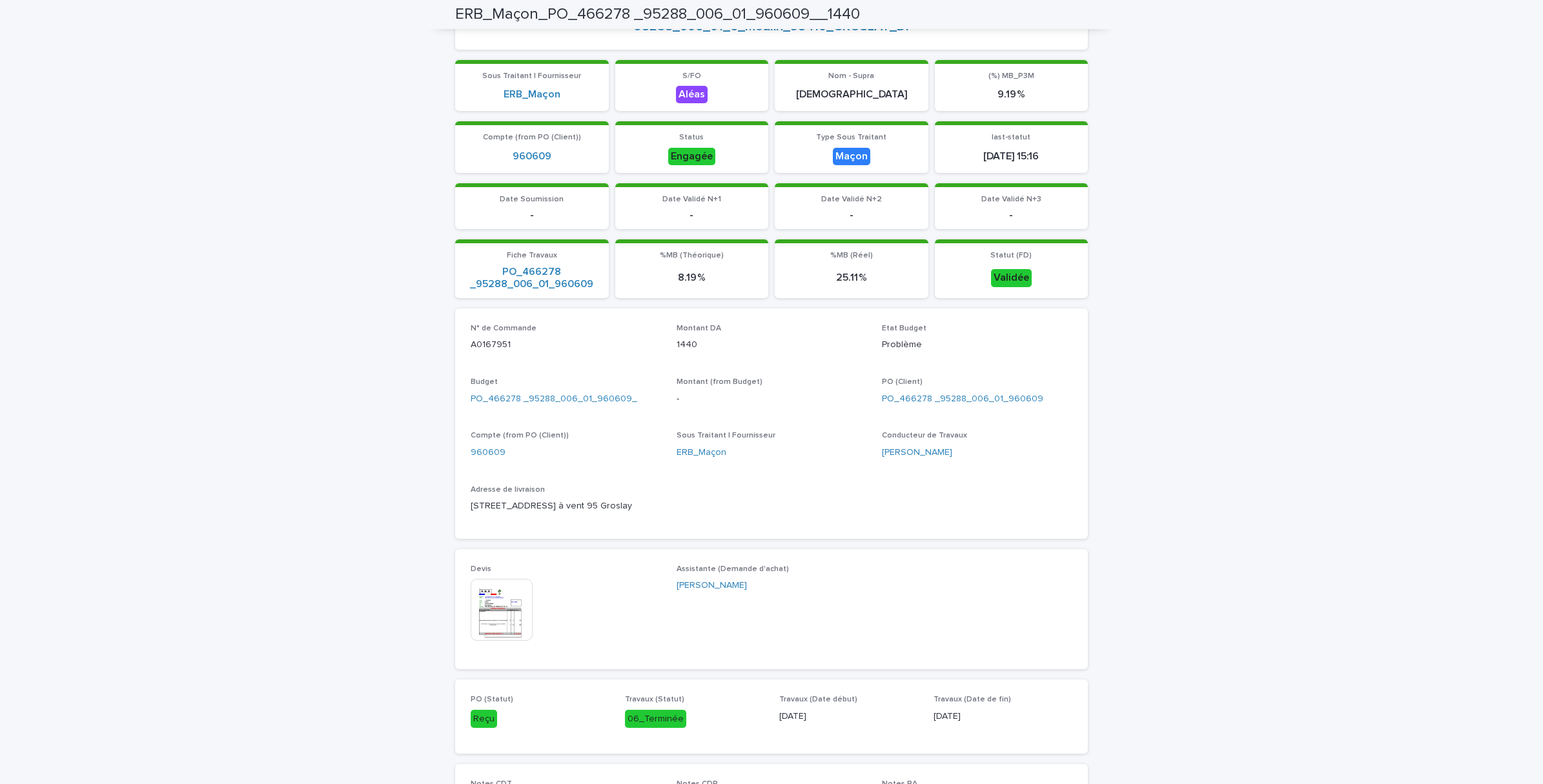
scroll to position [0, 0]
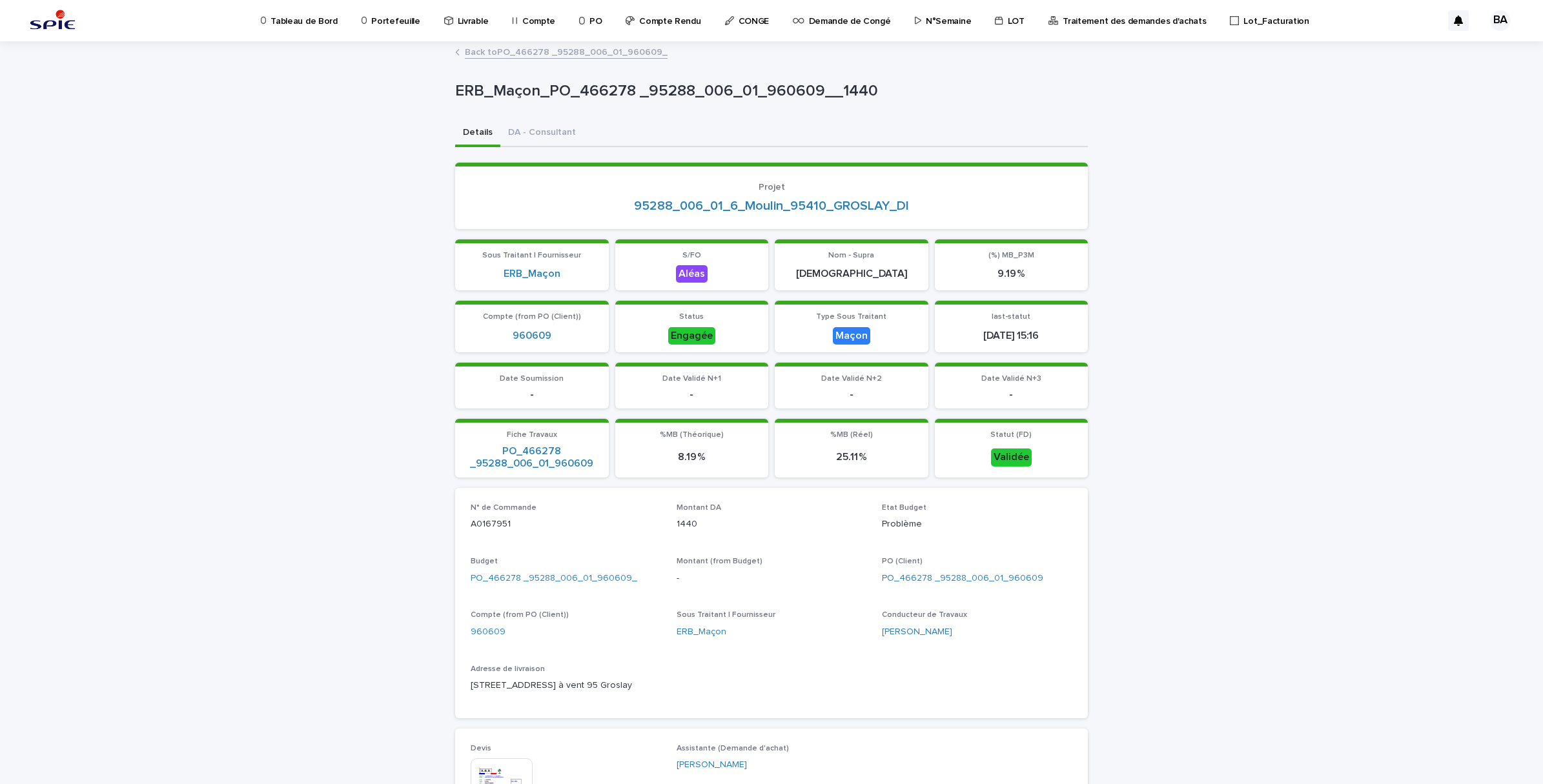
click at [479, 53] on link "Back to PO_466278 _95288_006_01_960609_" at bounding box center [566, 52] width 203 height 15
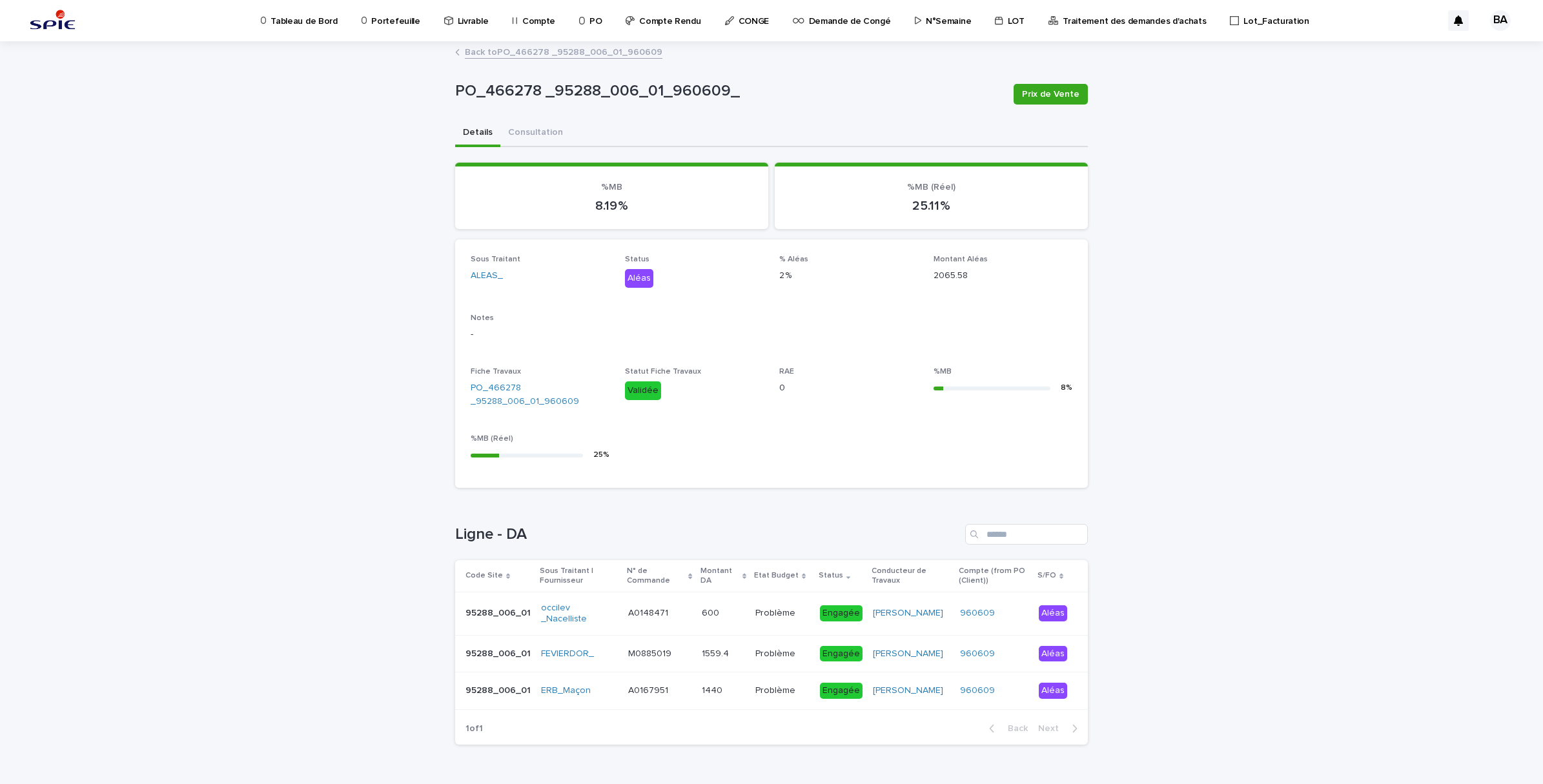
scroll to position [29, 0]
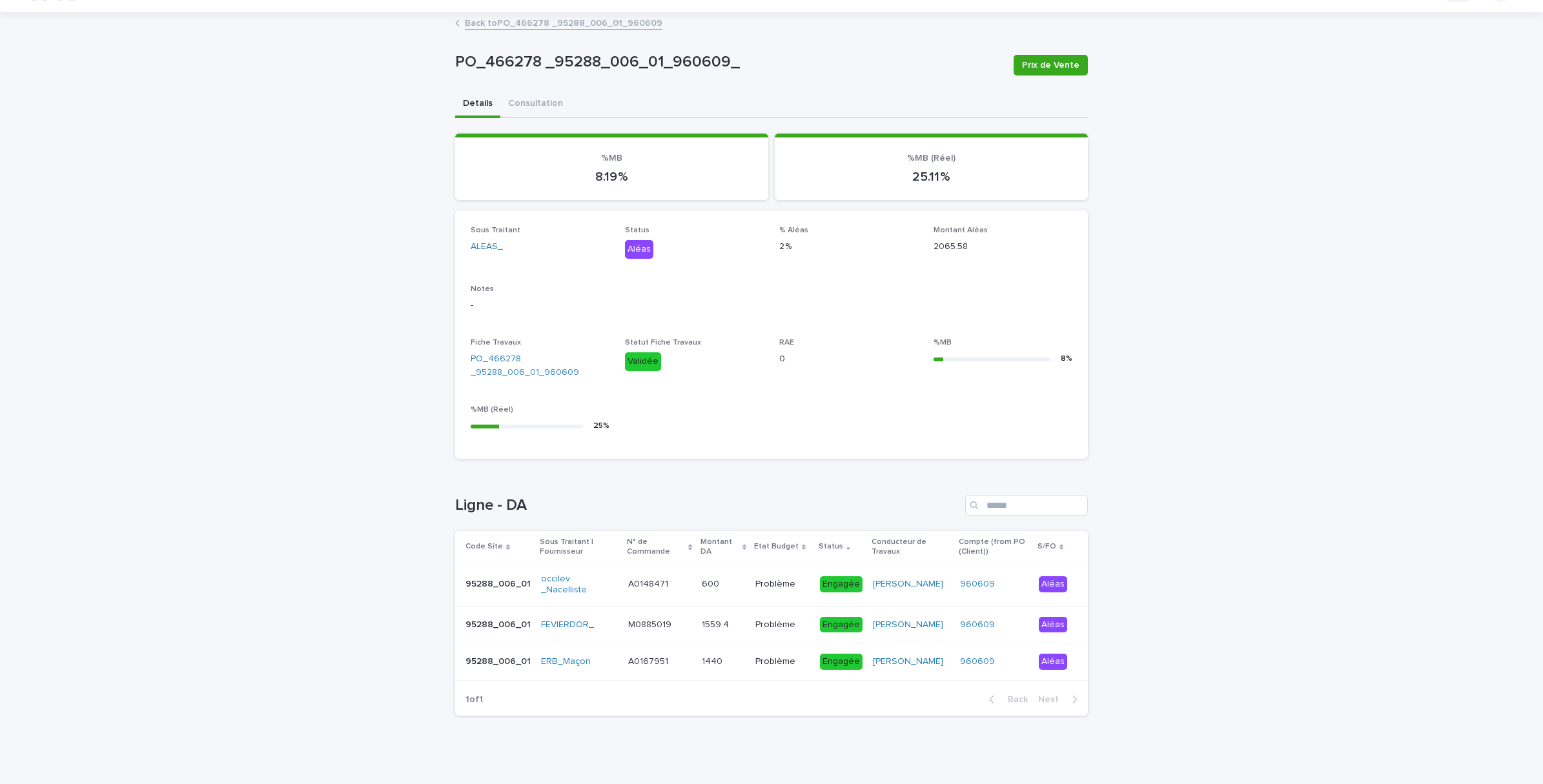
click at [554, 625] on div "FEVIERDOR_" at bounding box center [580, 625] width 77 height 22
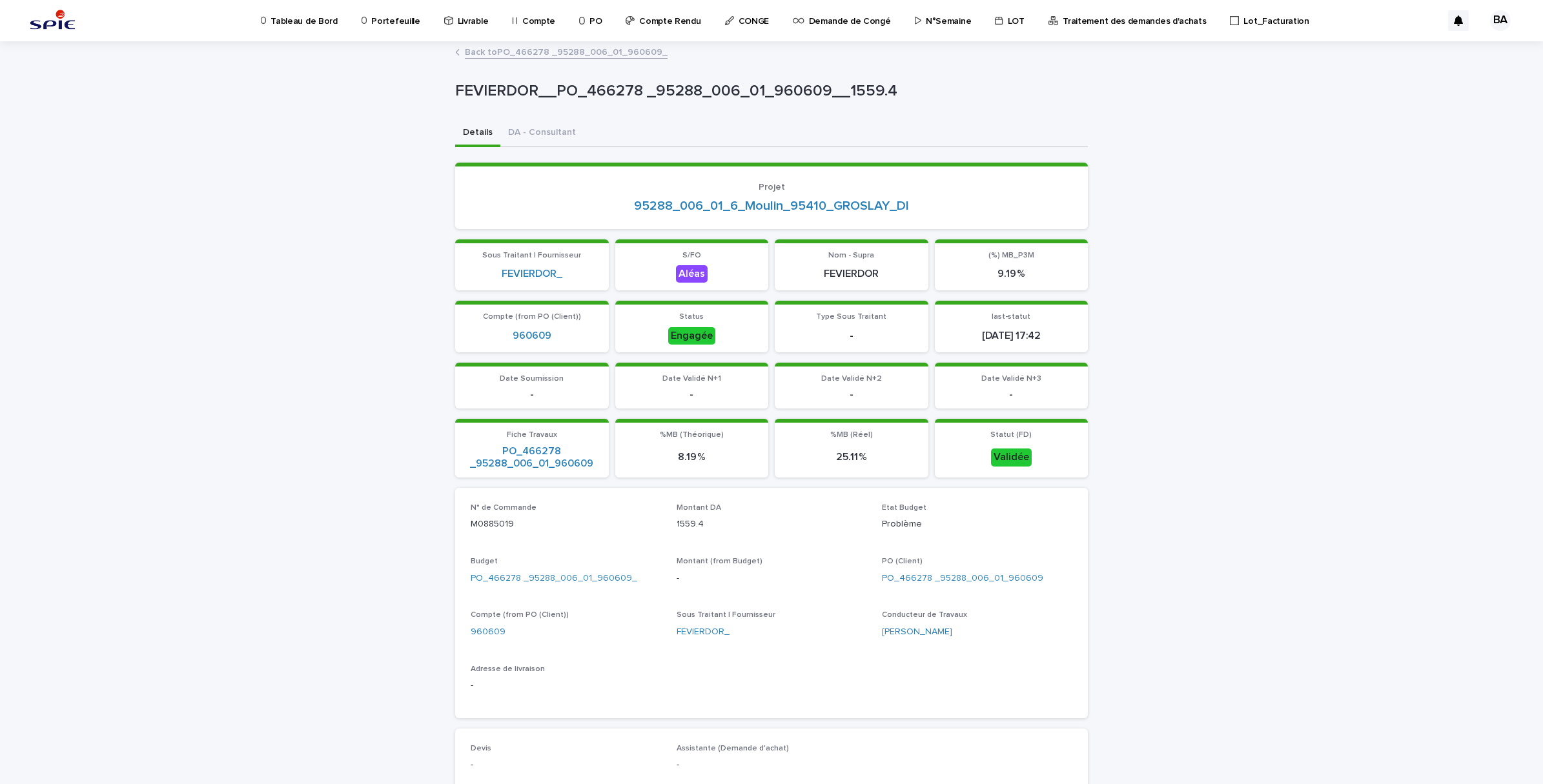
click at [508, 47] on link "Back to PO_466278 _95288_006_01_960609_" at bounding box center [566, 52] width 203 height 15
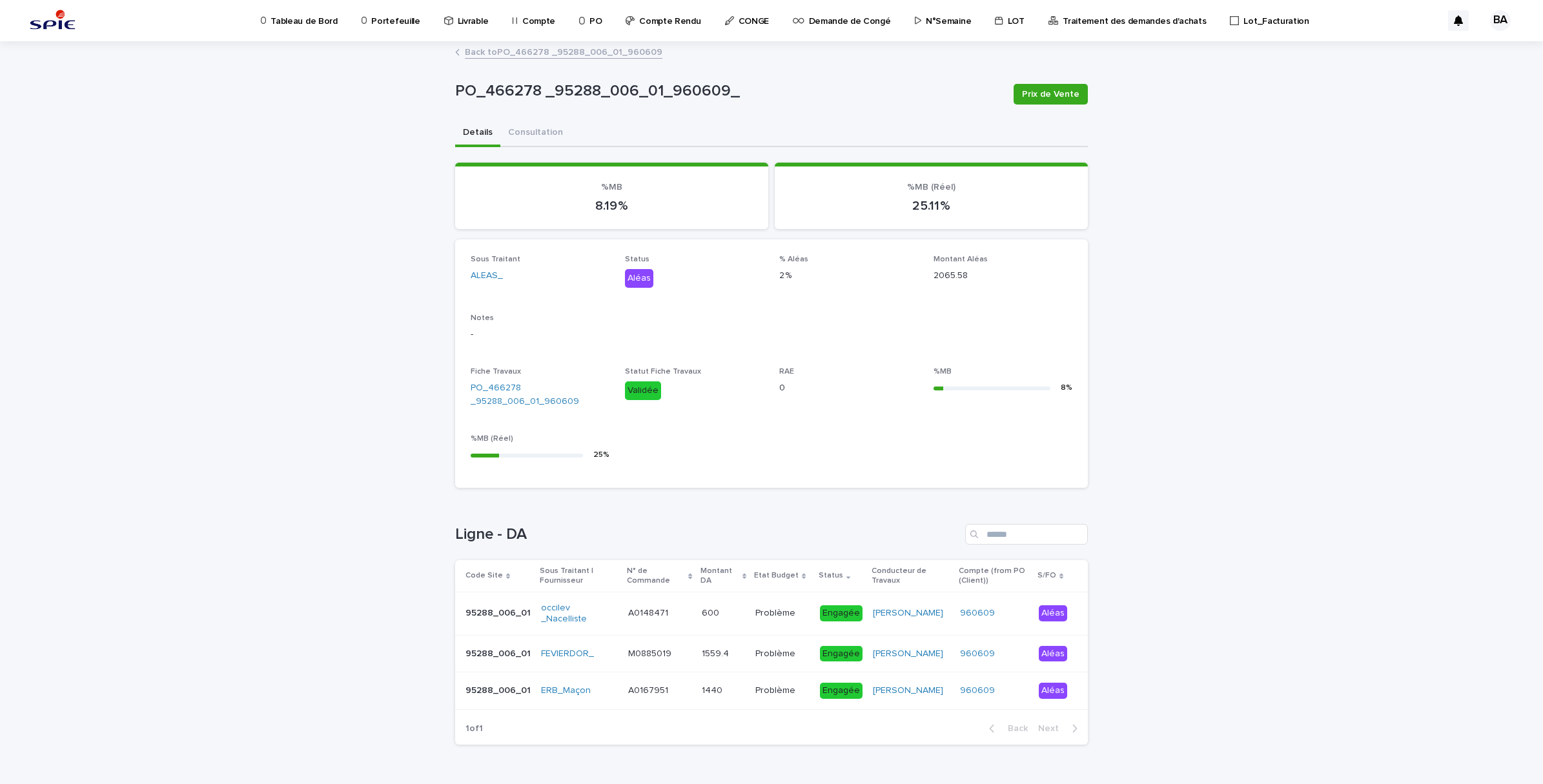
click at [707, 618] on div "600 600" at bounding box center [723, 614] width 43 height 22
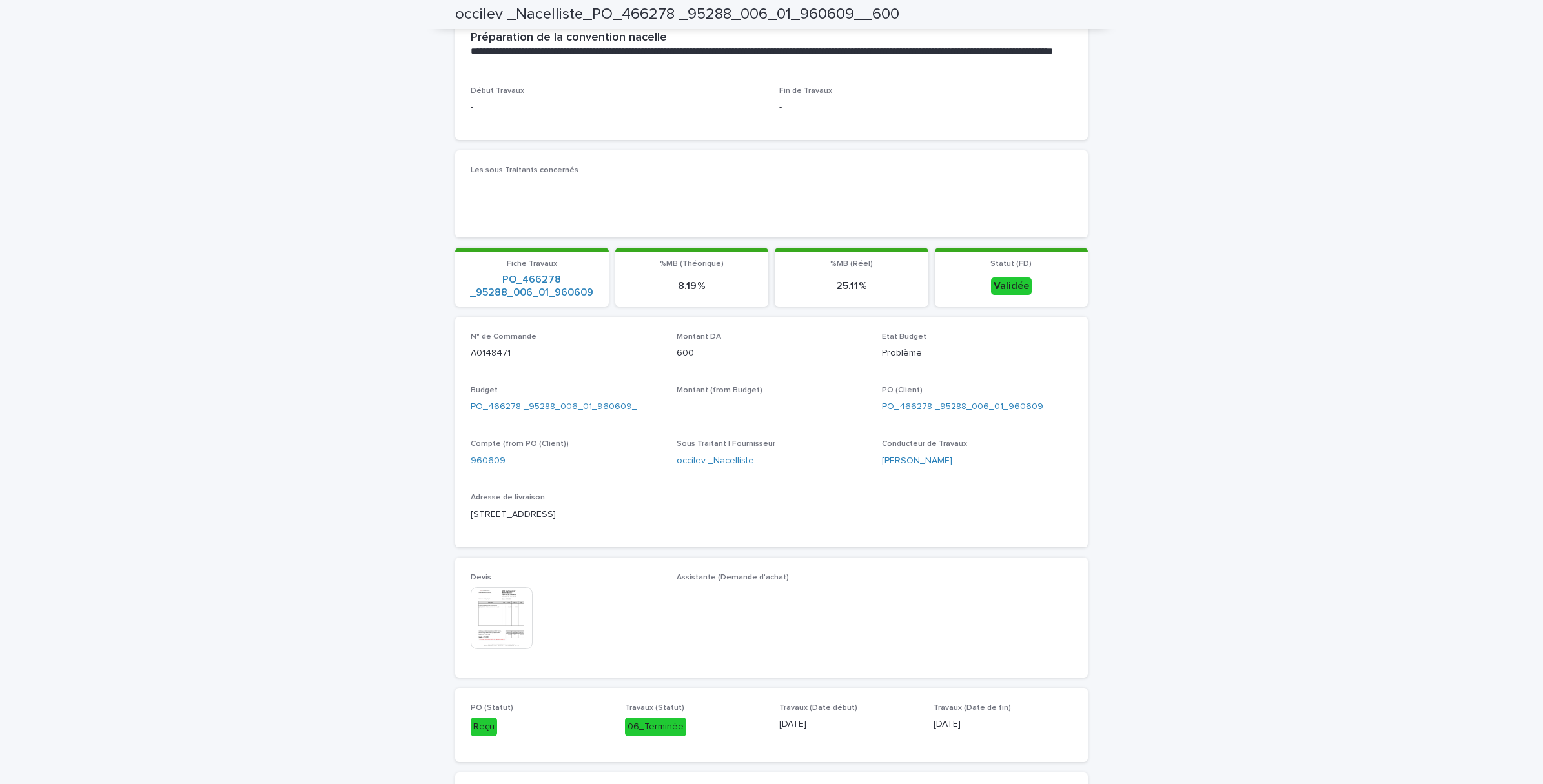
scroll to position [564, 0]
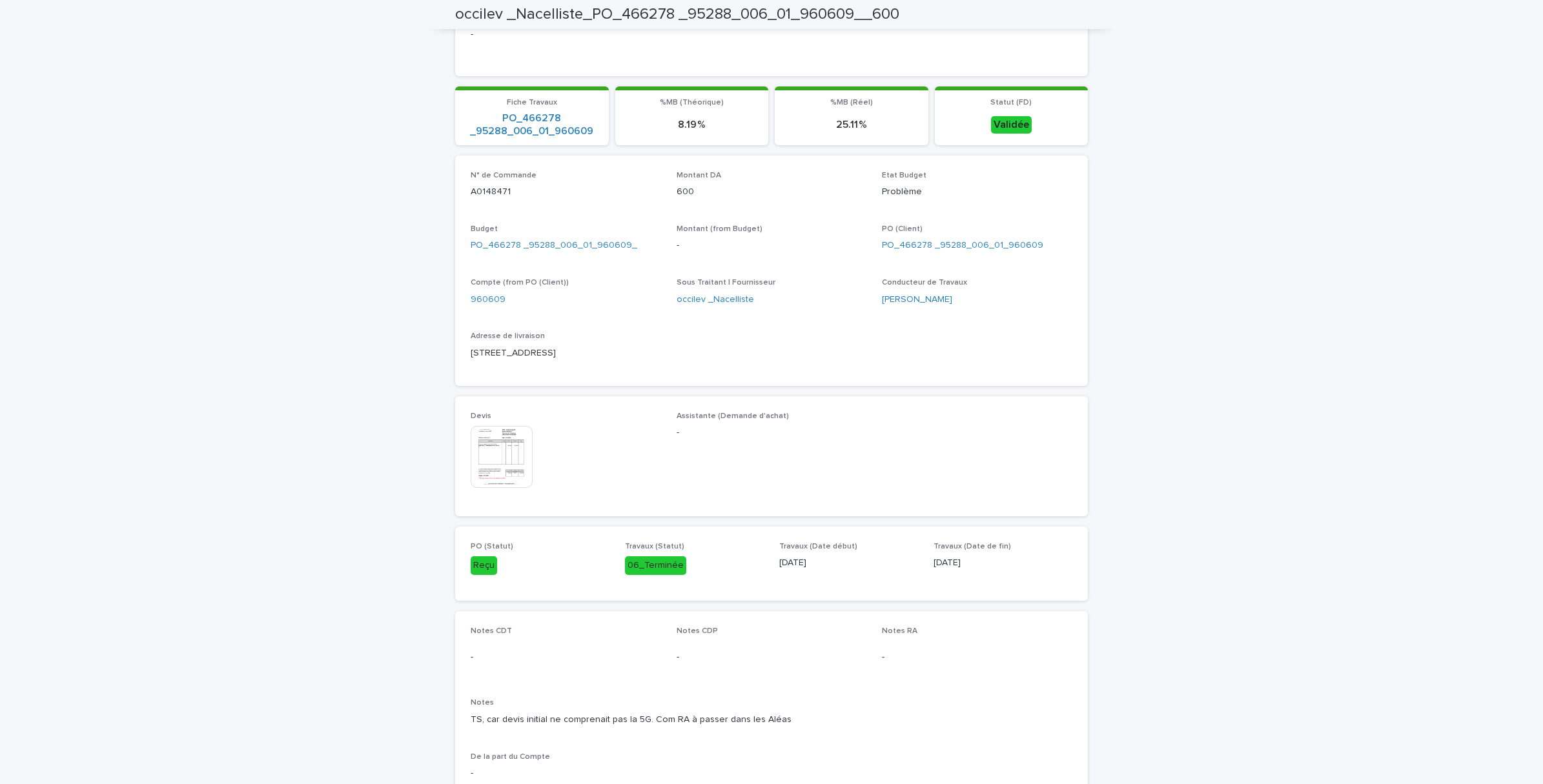
click at [515, 453] on img at bounding box center [501, 457] width 62 height 62
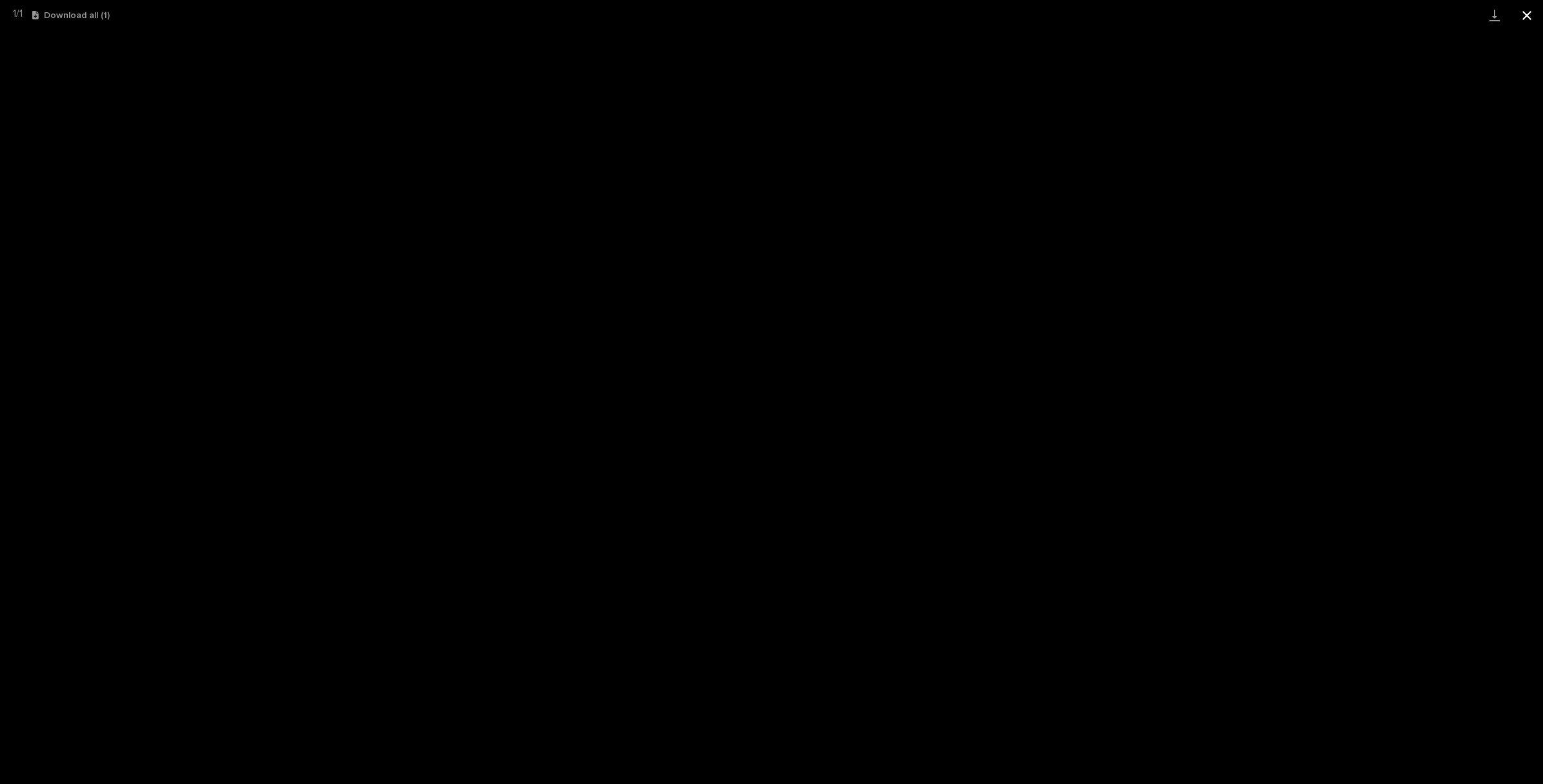
click at [1533, 18] on button "Close gallery" at bounding box center [1526, 15] width 33 height 30
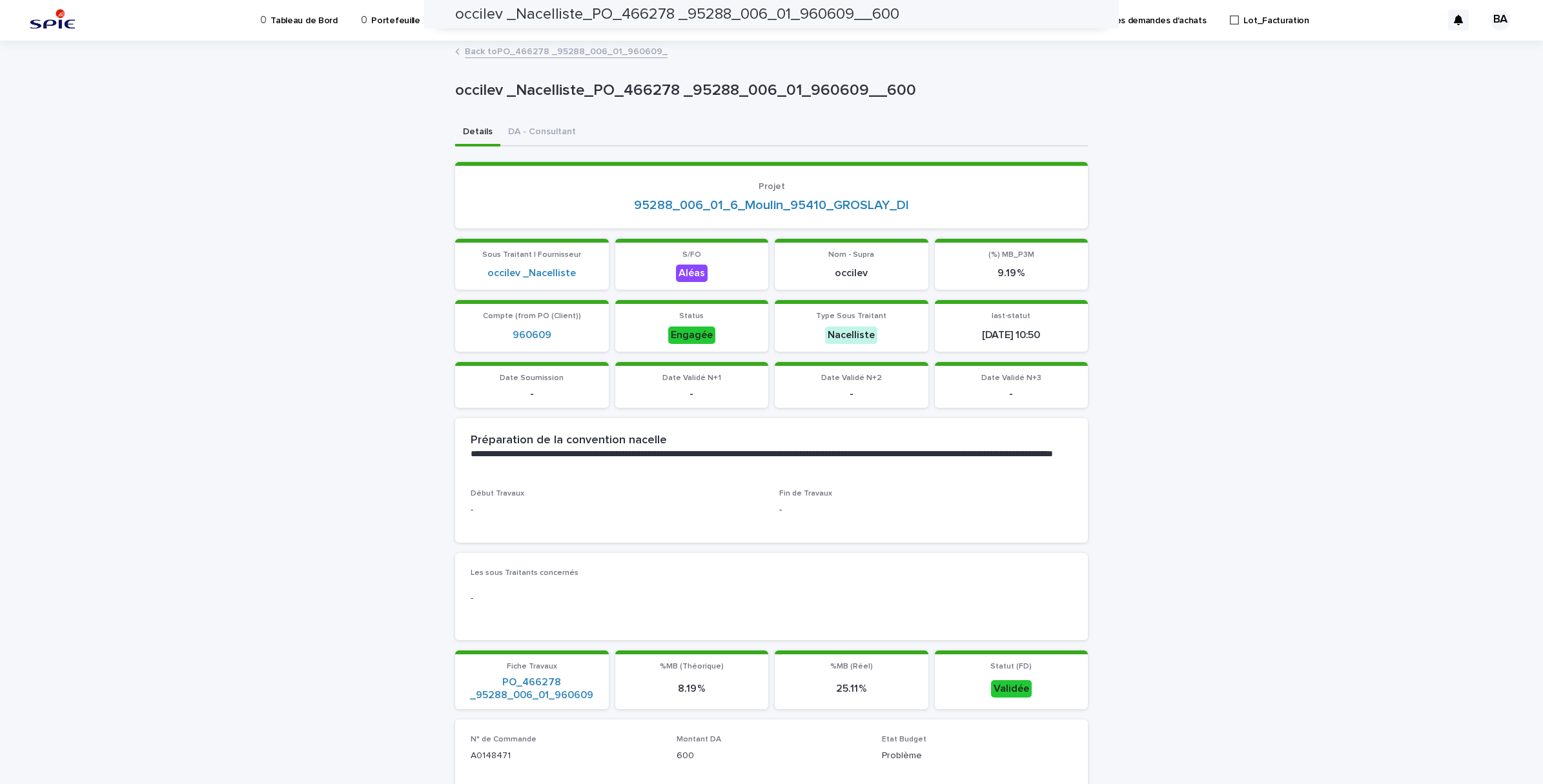
scroll to position [0, 0]
click at [467, 47] on link "Back to PO_466278 _95288_006_01_960609_" at bounding box center [566, 52] width 203 height 15
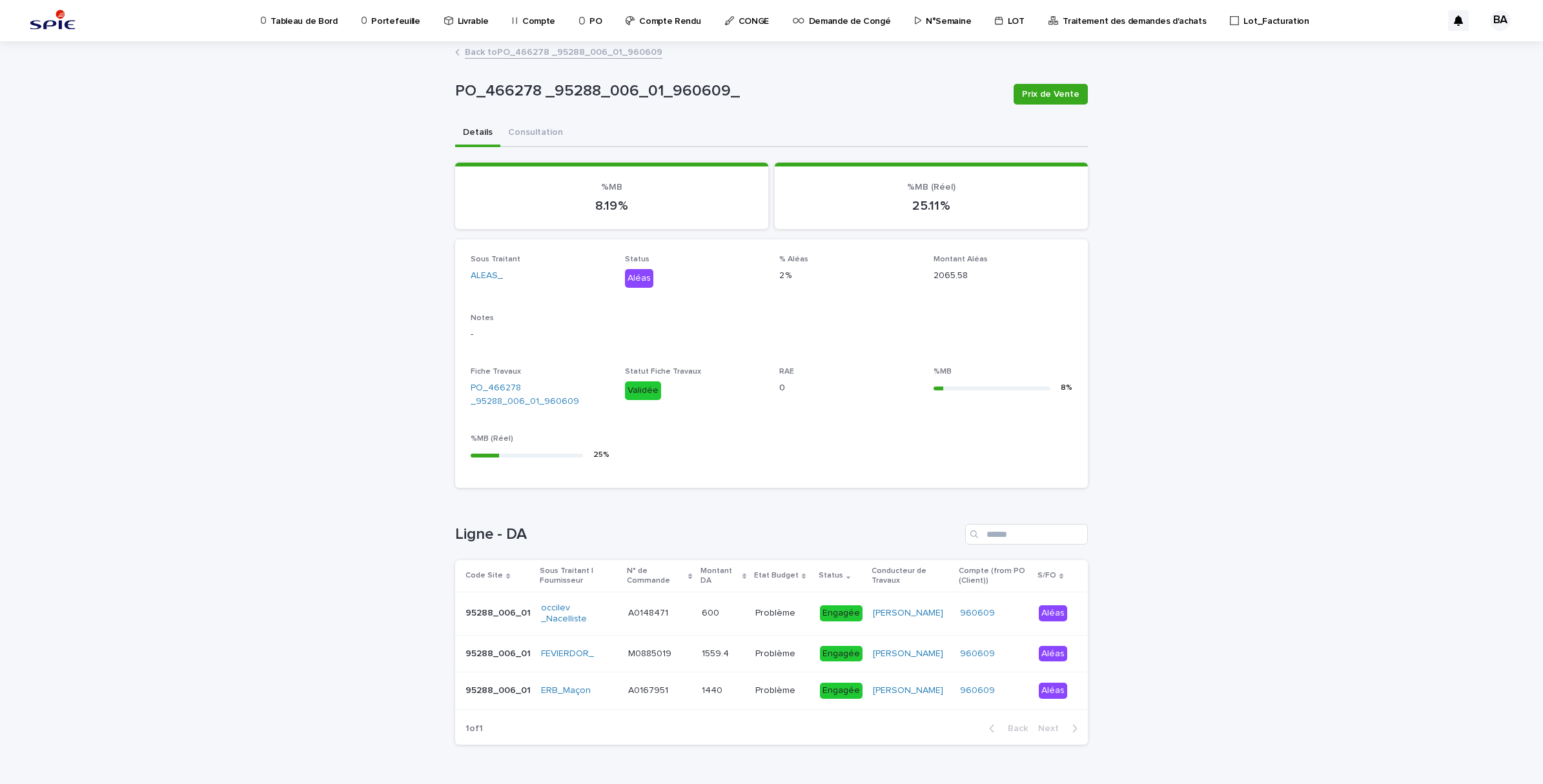
click at [491, 56] on link "Back to PO_466278 _95288_006_01_960609" at bounding box center [563, 52] width 197 height 15
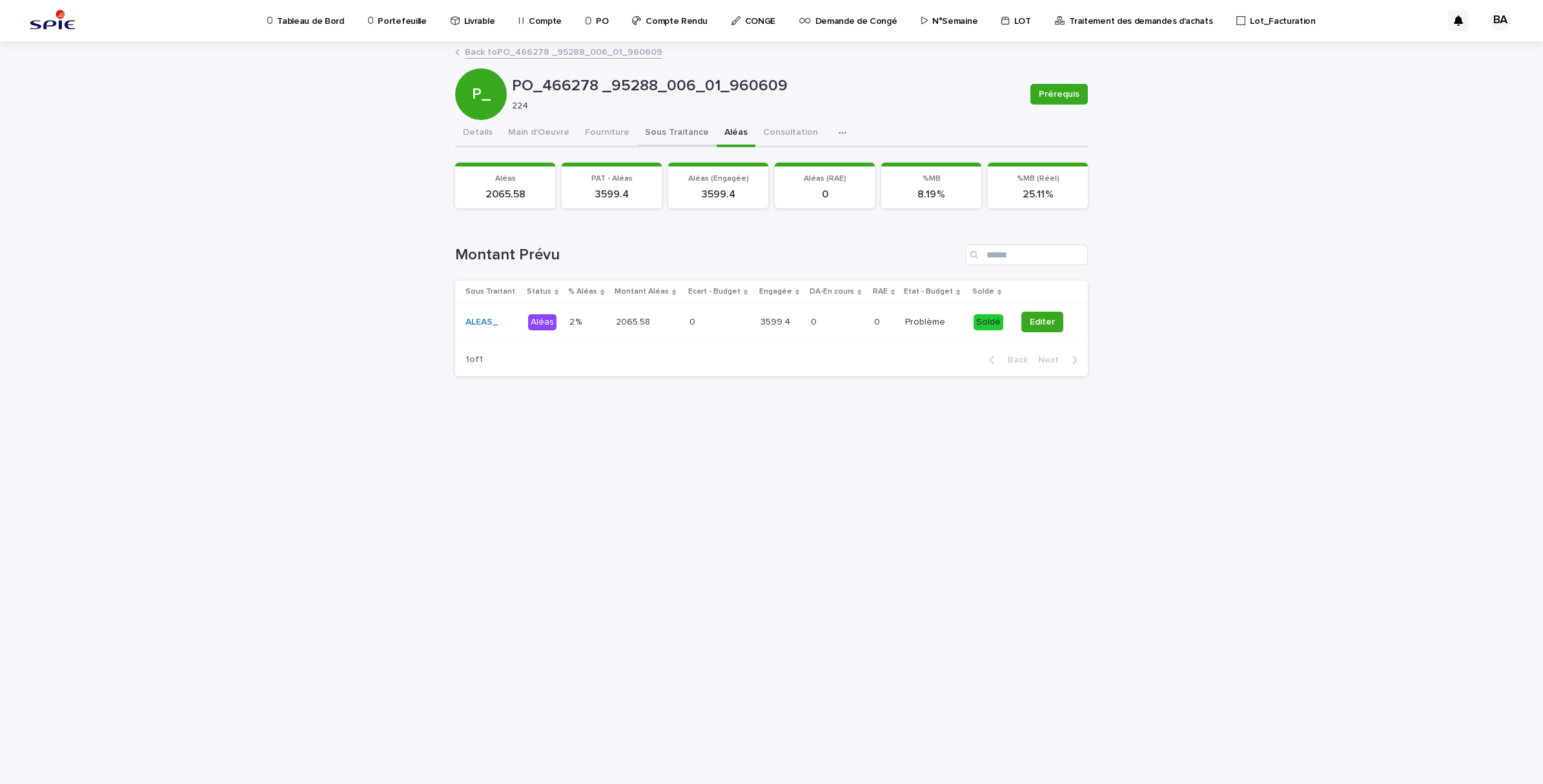
click at [680, 121] on button "Sous Traitance" at bounding box center [677, 134] width 79 height 27
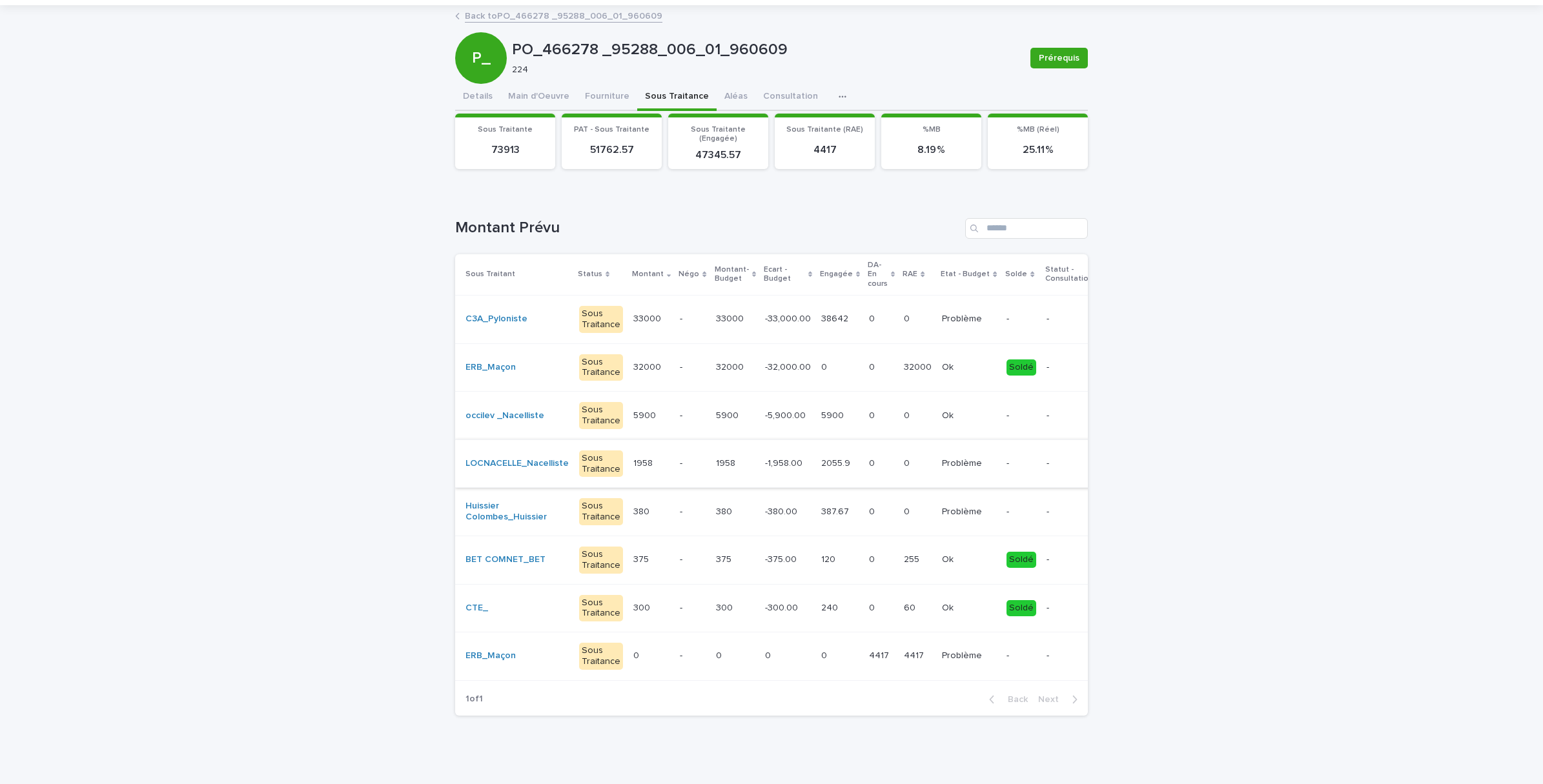
scroll to position [53, 0]
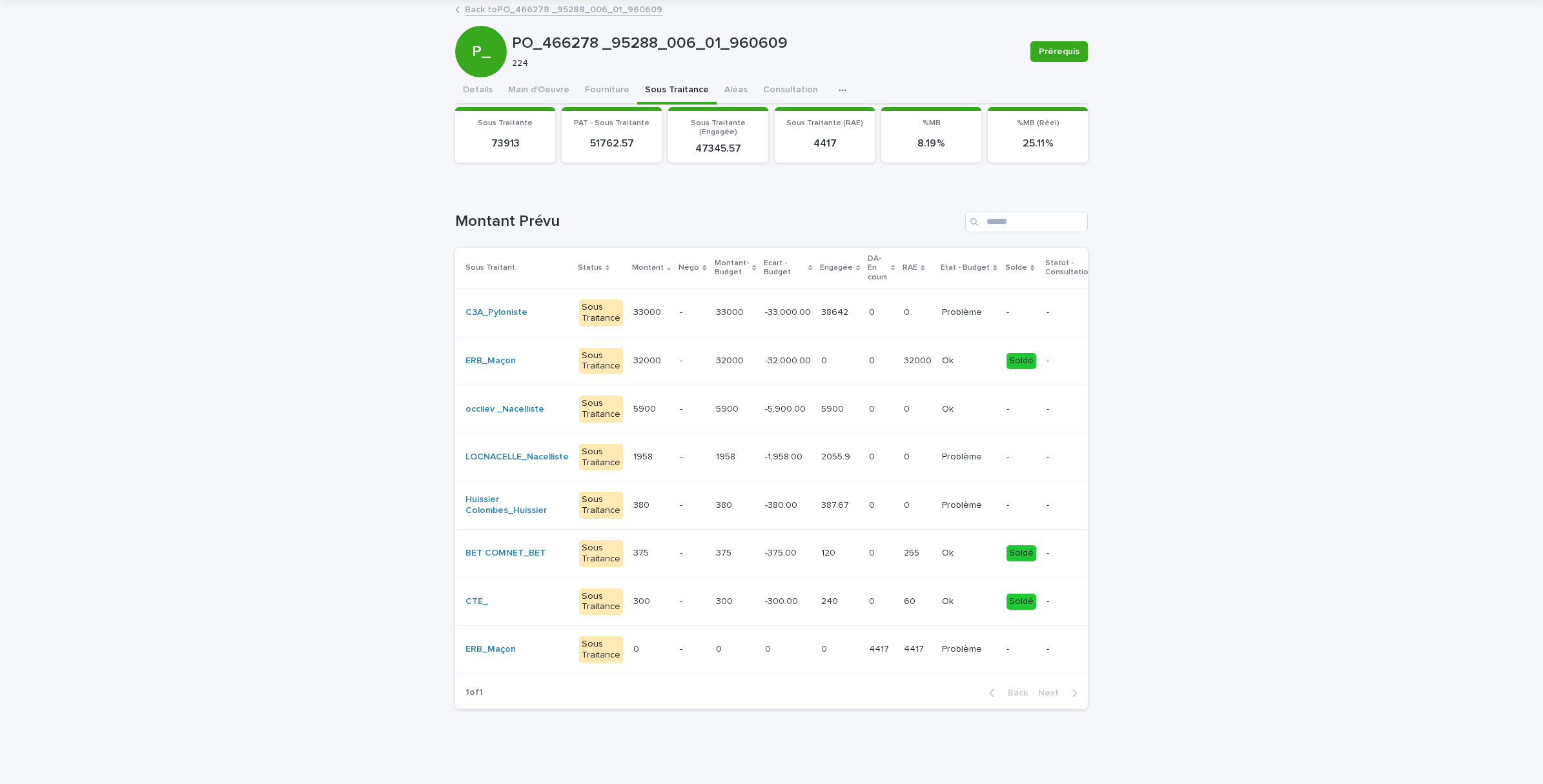
click at [904, 646] on div "4417 4417" at bounding box center [917, 650] width 28 height 22
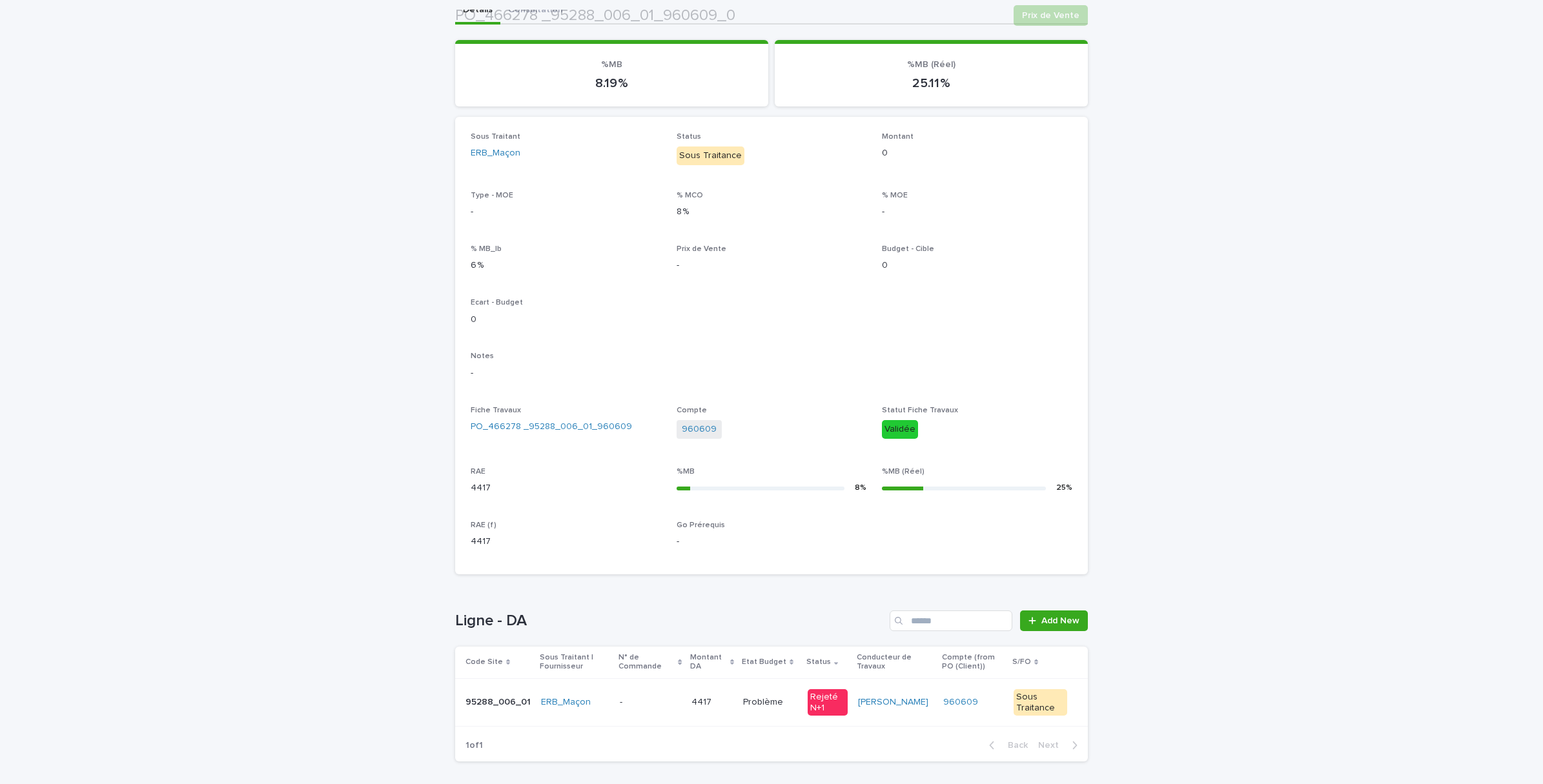
scroll to position [175, 0]
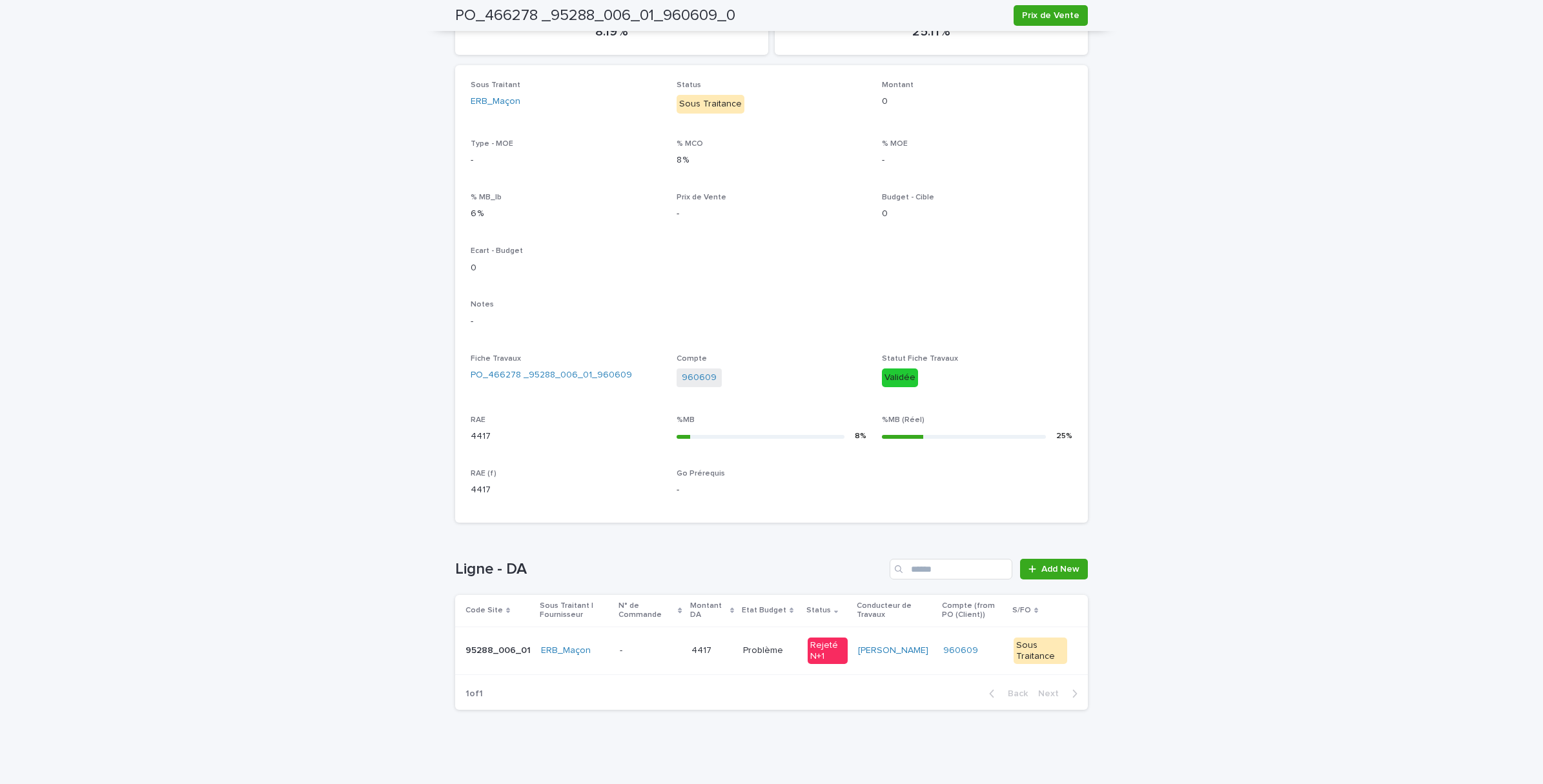
click at [714, 661] on td "4417 4417" at bounding box center [712, 650] width 52 height 48
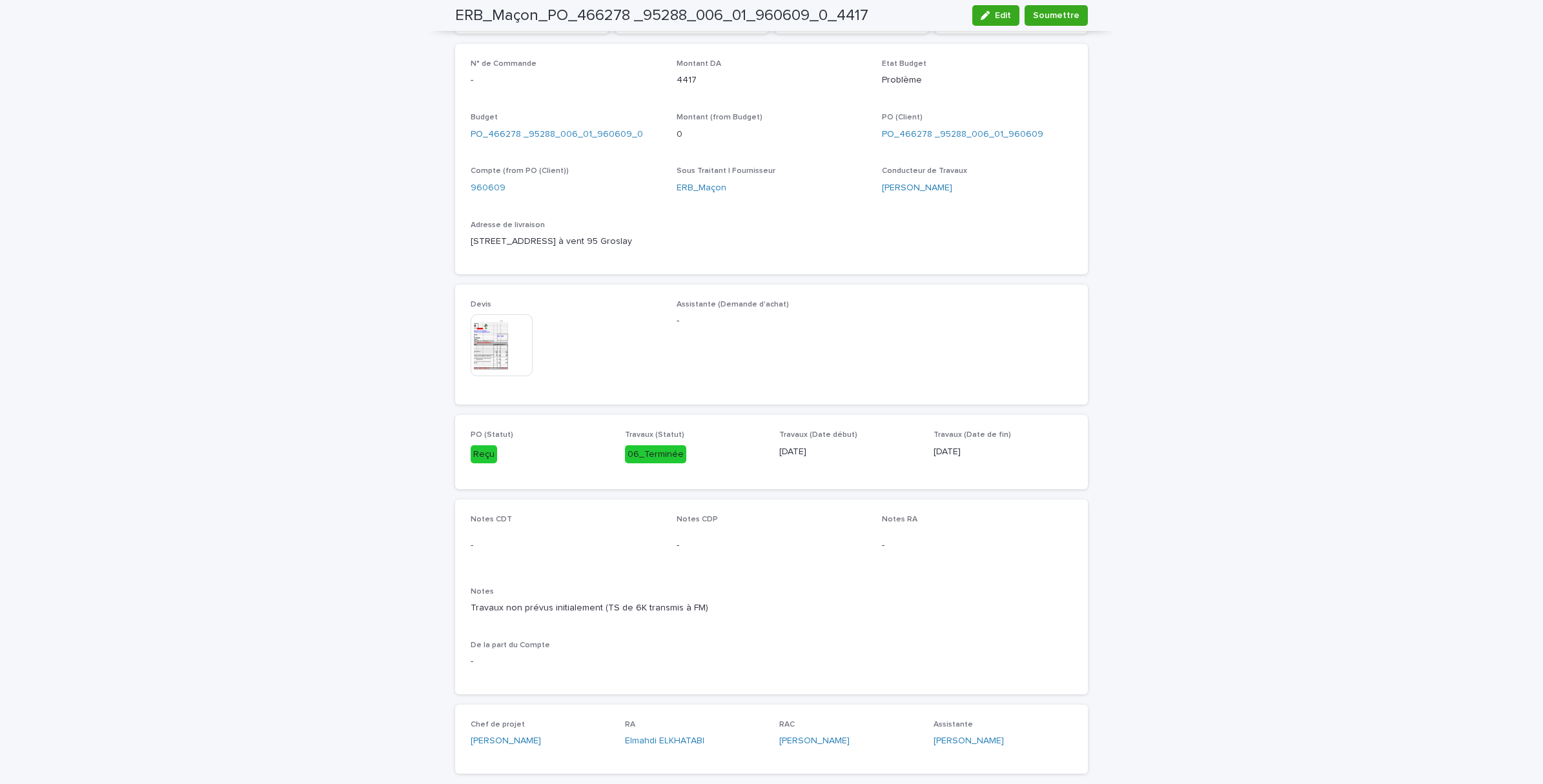
scroll to position [484, 0]
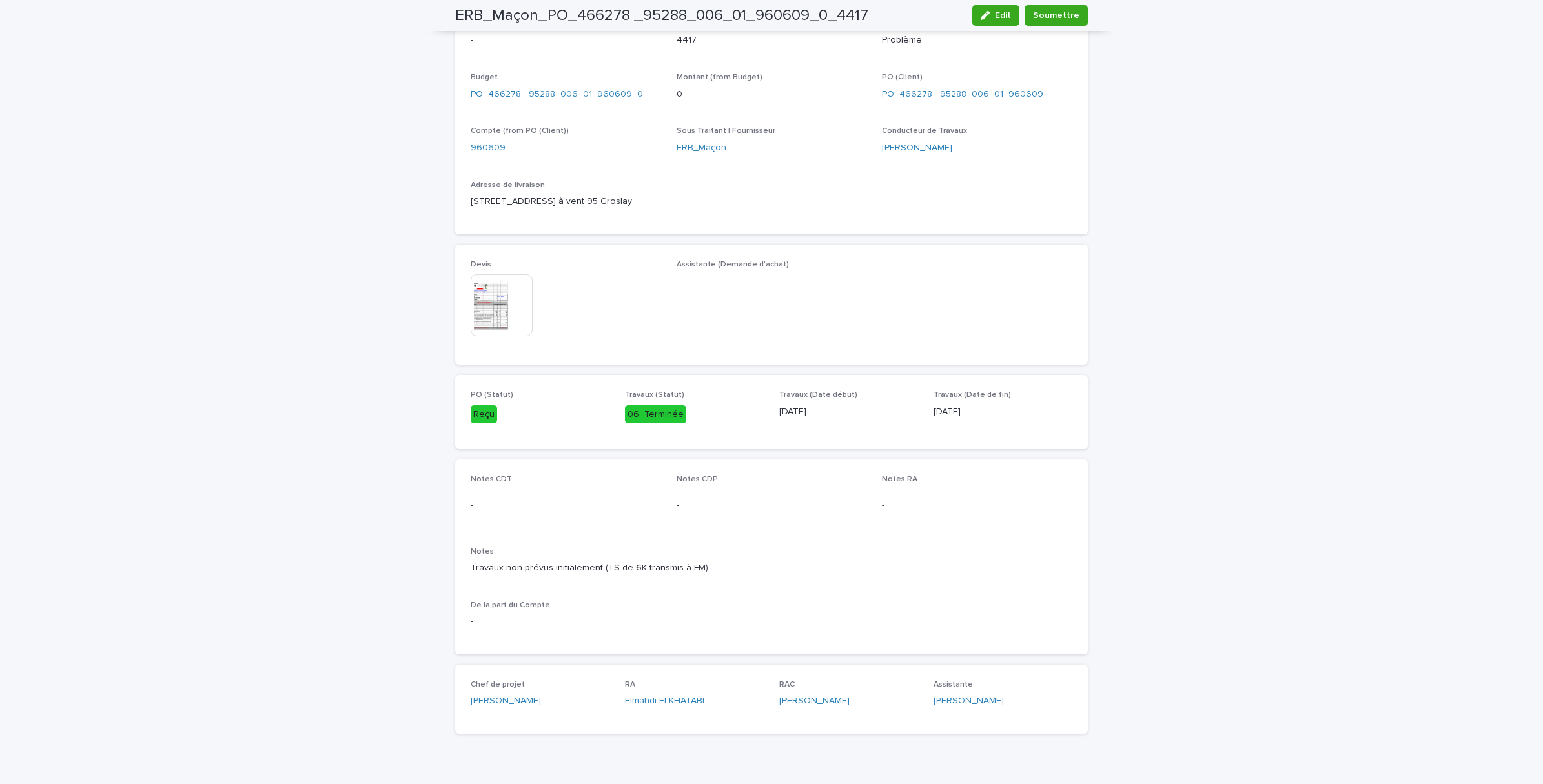
click at [505, 291] on img at bounding box center [501, 305] width 62 height 62
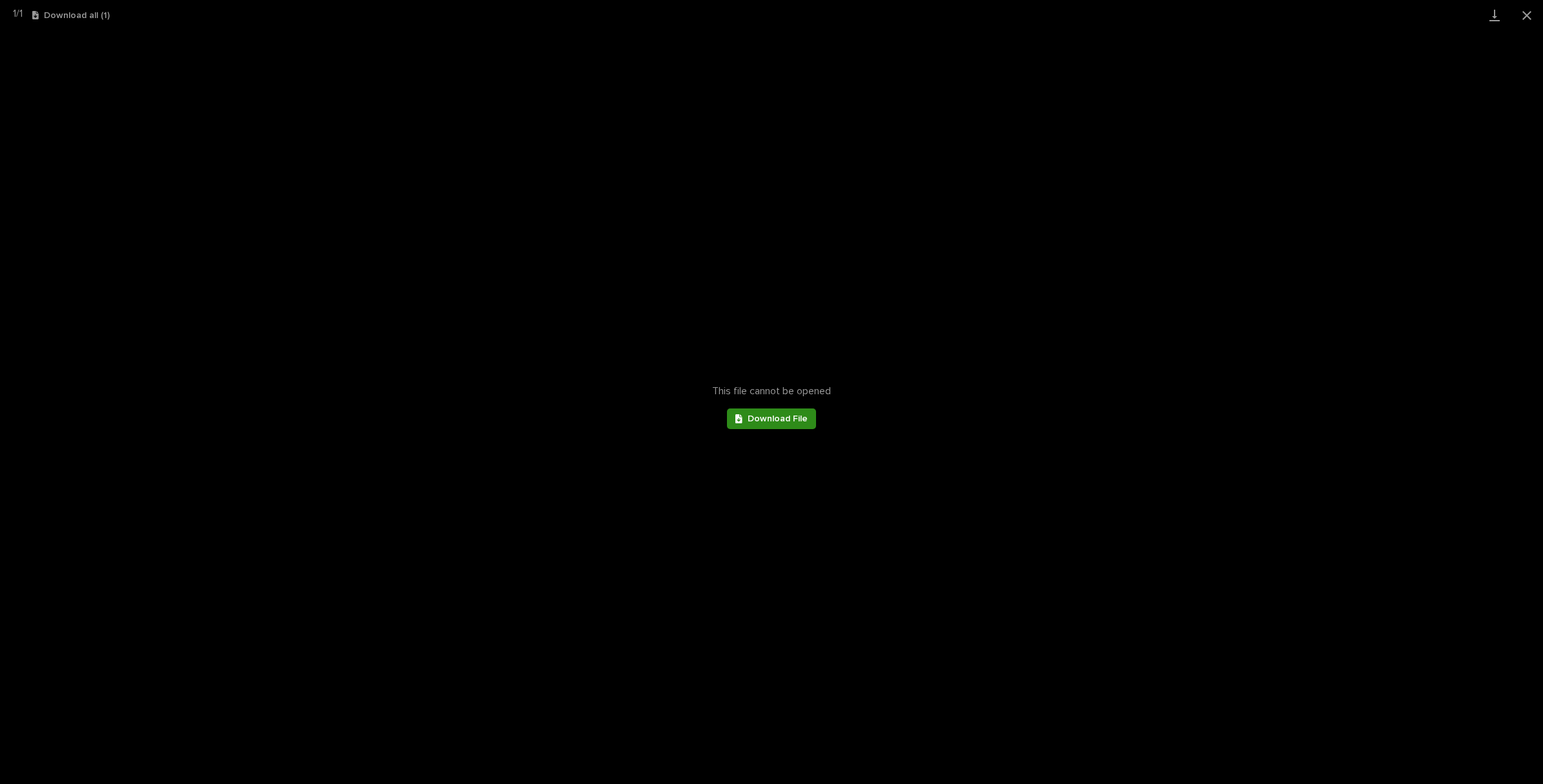
click at [786, 415] on span "Download File" at bounding box center [778, 418] width 60 height 9
click at [1530, 18] on button "Close gallery" at bounding box center [1526, 15] width 33 height 30
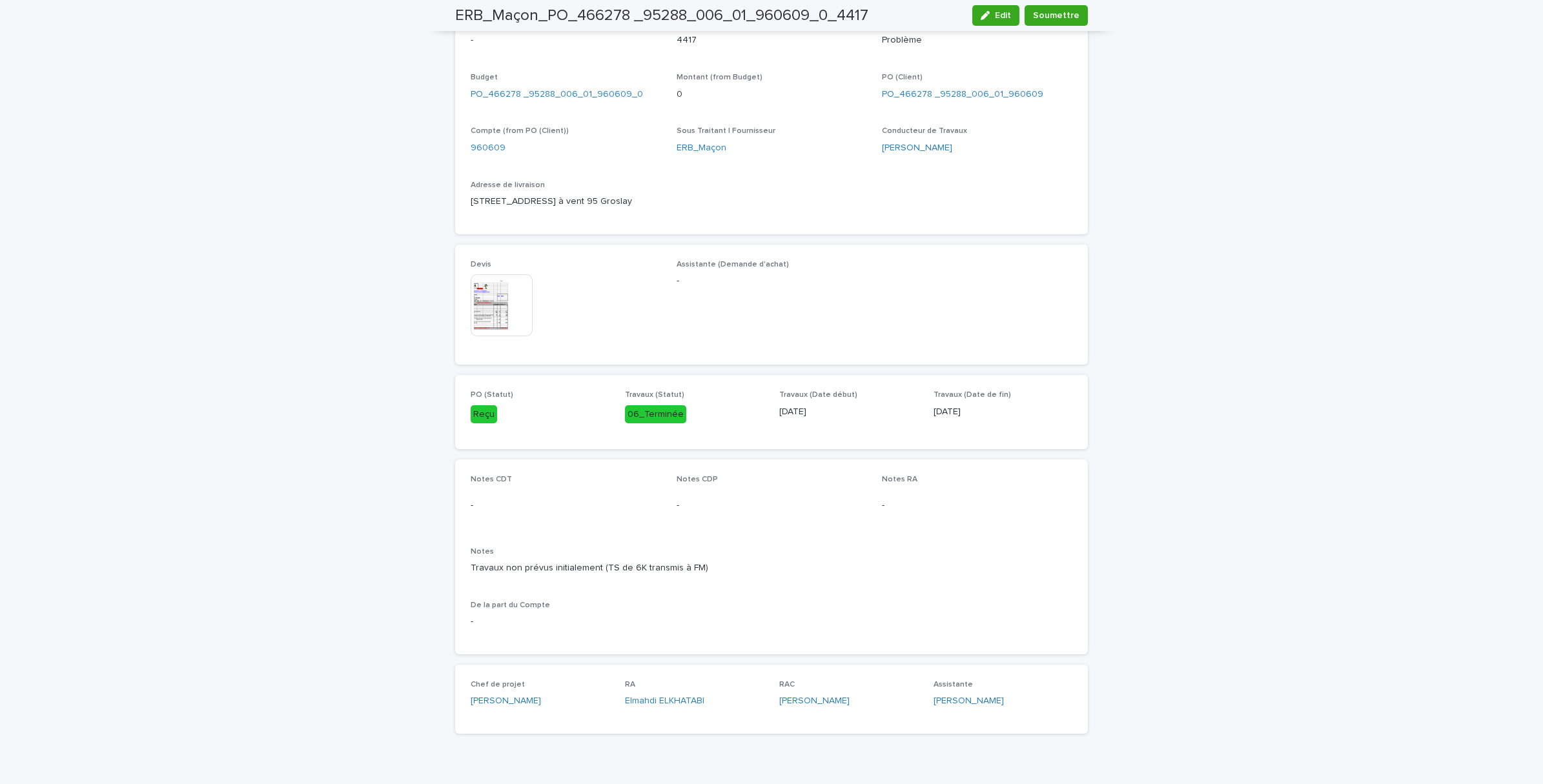
scroll to position [0, 0]
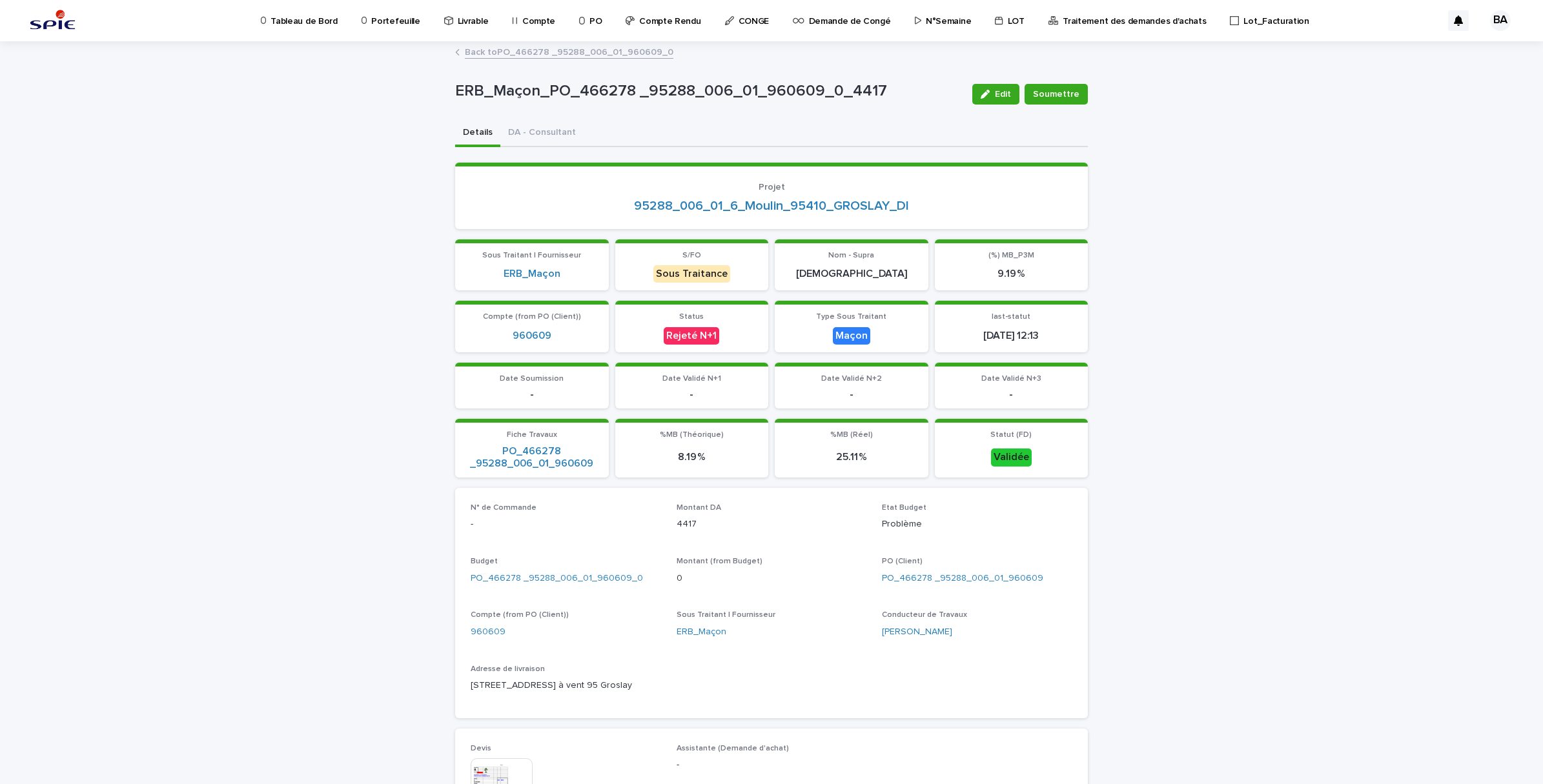
click at [524, 55] on link "Back to PO_466278 _95288_006_01_960609_0" at bounding box center [569, 52] width 209 height 15
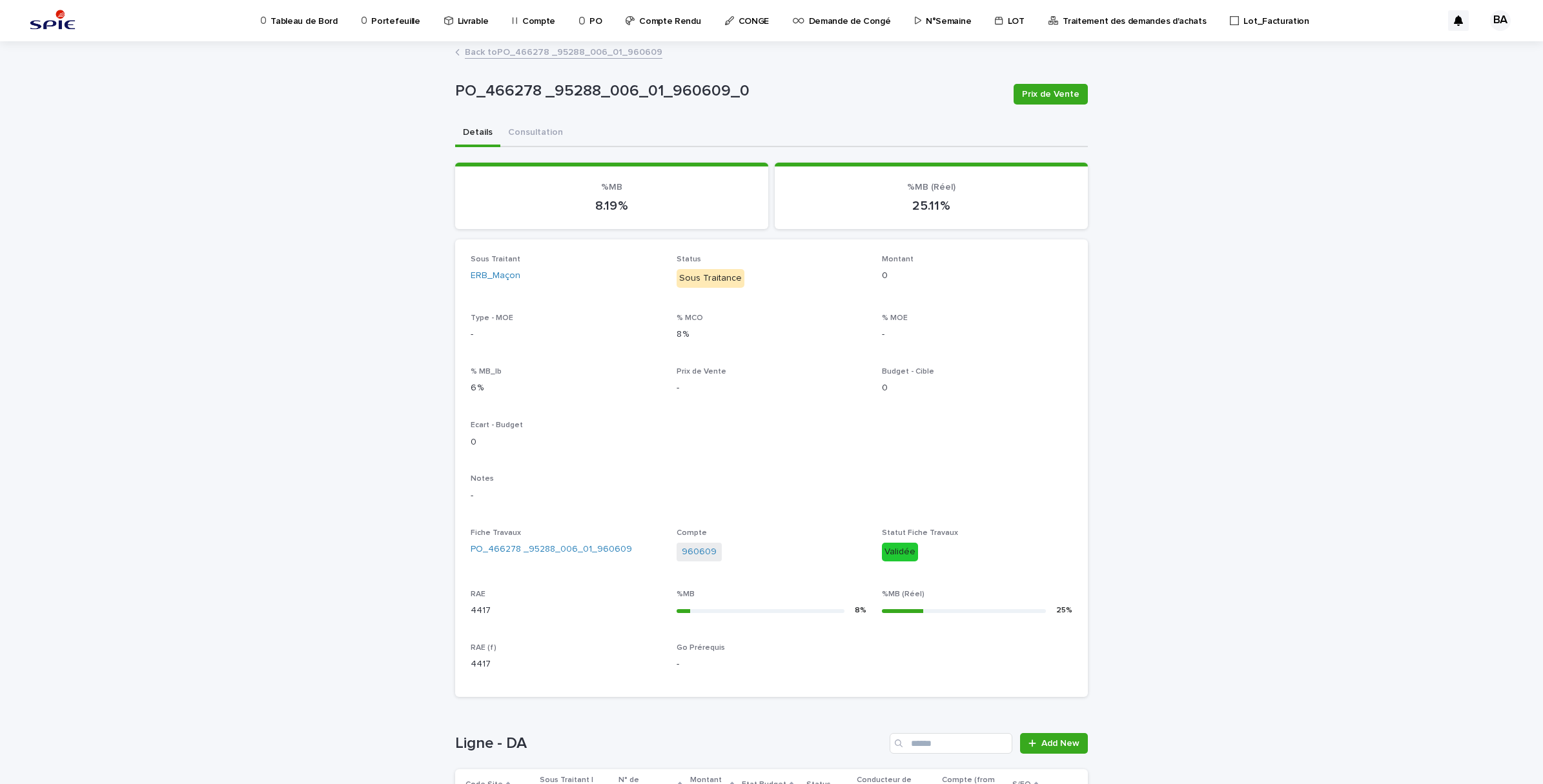
click at [486, 53] on link "Back to PO_466278 _95288_006_01_960609" at bounding box center [563, 52] width 197 height 15
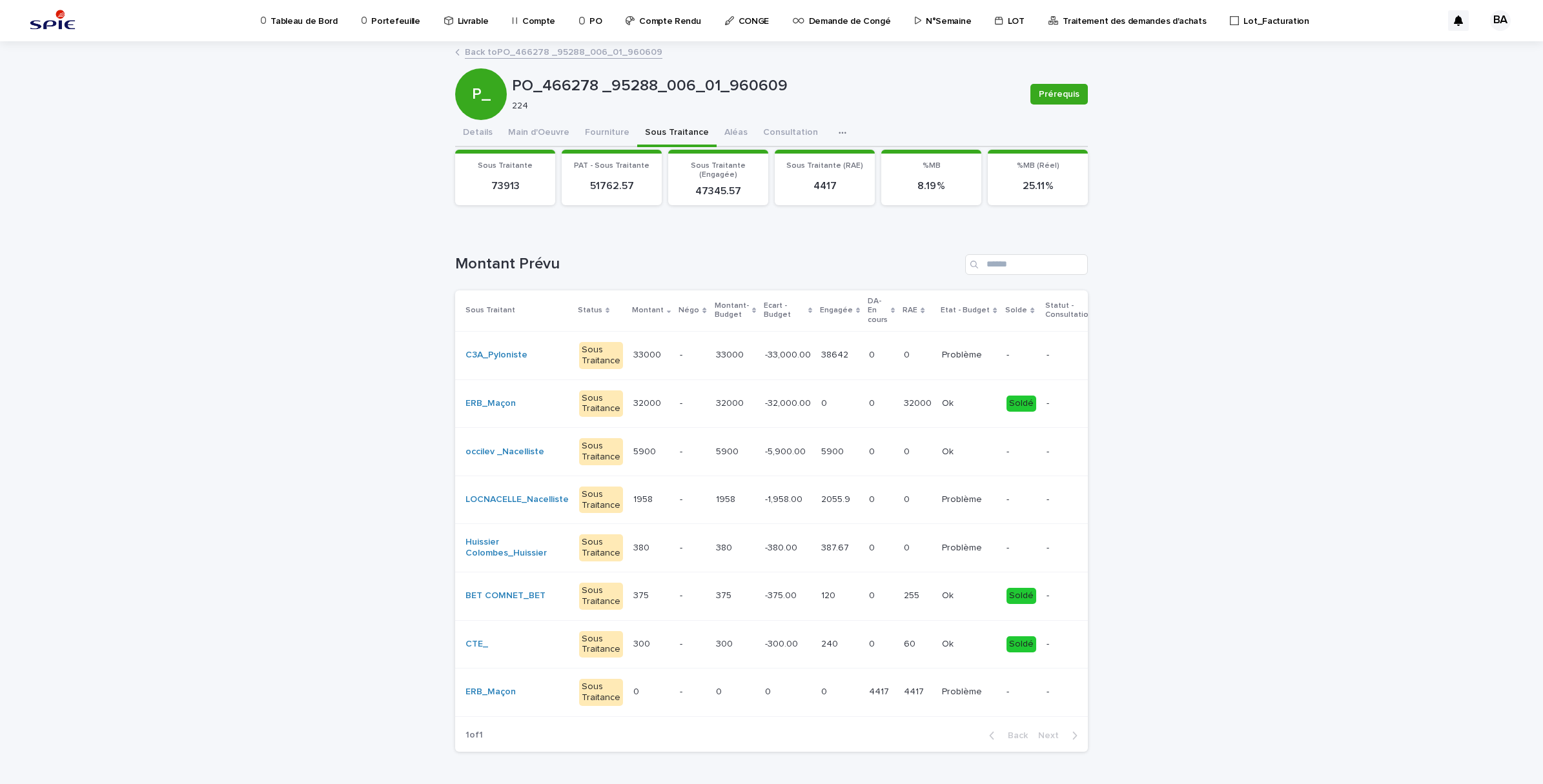
scroll to position [0, 118]
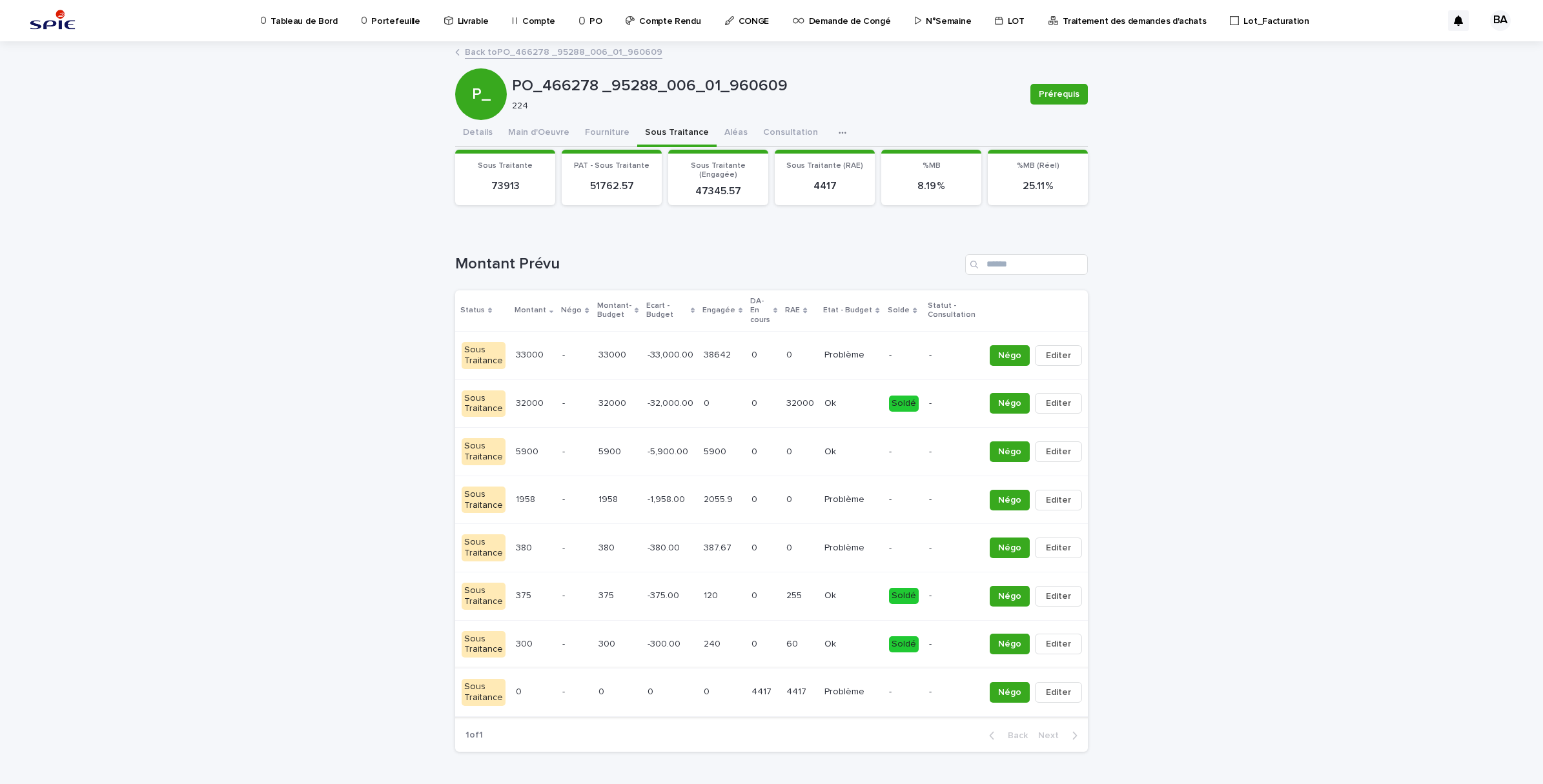
click at [1095, 694] on icon "button" at bounding box center [1096, 692] width 3 height 9
click at [1015, 720] on button "Solder" at bounding box center [1029, 719] width 85 height 21
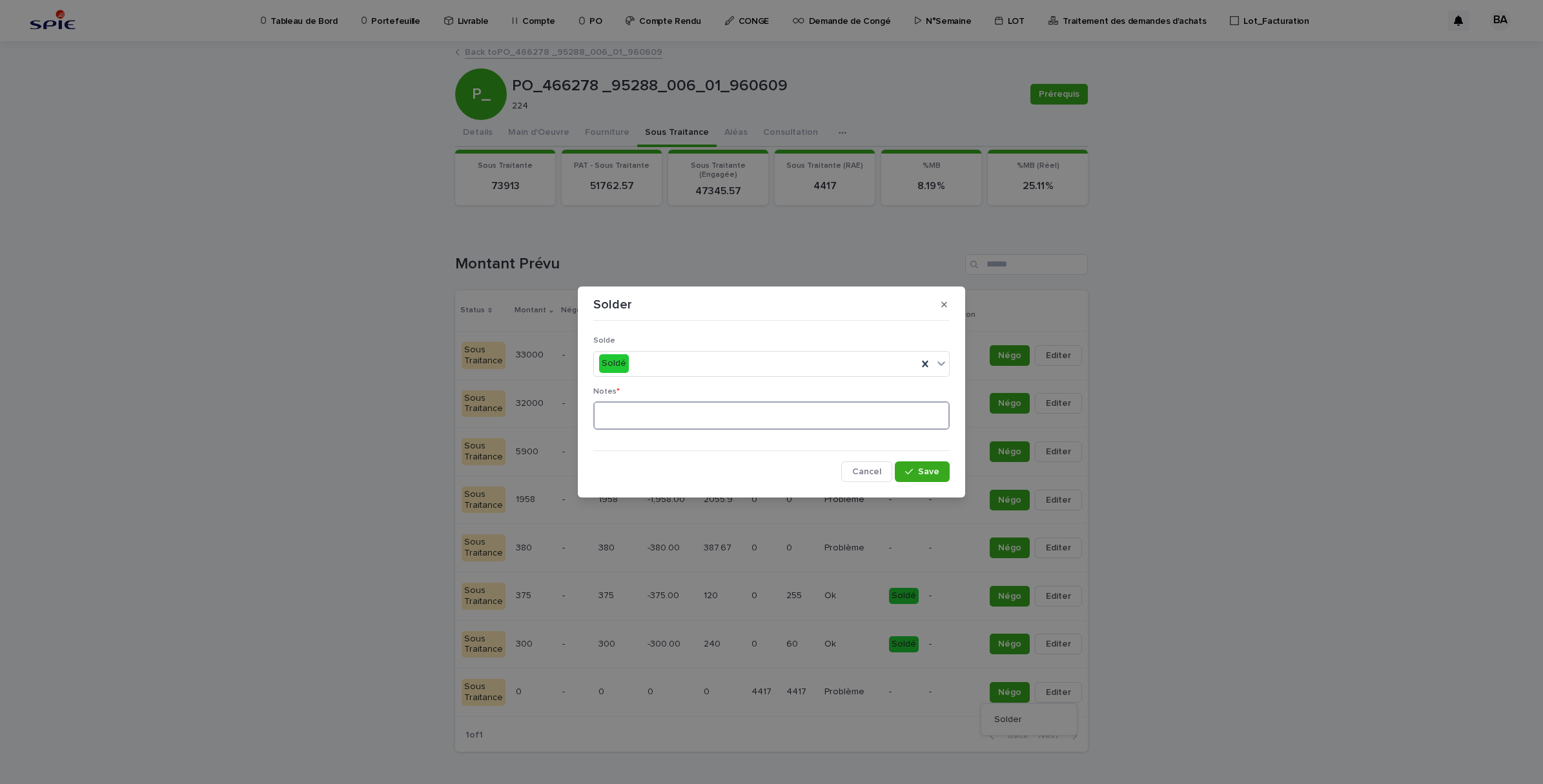
click at [703, 411] on textarea at bounding box center [771, 416] width 357 height 28
click at [642, 411] on textarea "**********" at bounding box center [771, 415] width 357 height 28
click at [695, 415] on textarea "**********" at bounding box center [771, 415] width 357 height 28
type textarea "**********"
click at [917, 471] on div "button" at bounding box center [911, 472] width 13 height 9
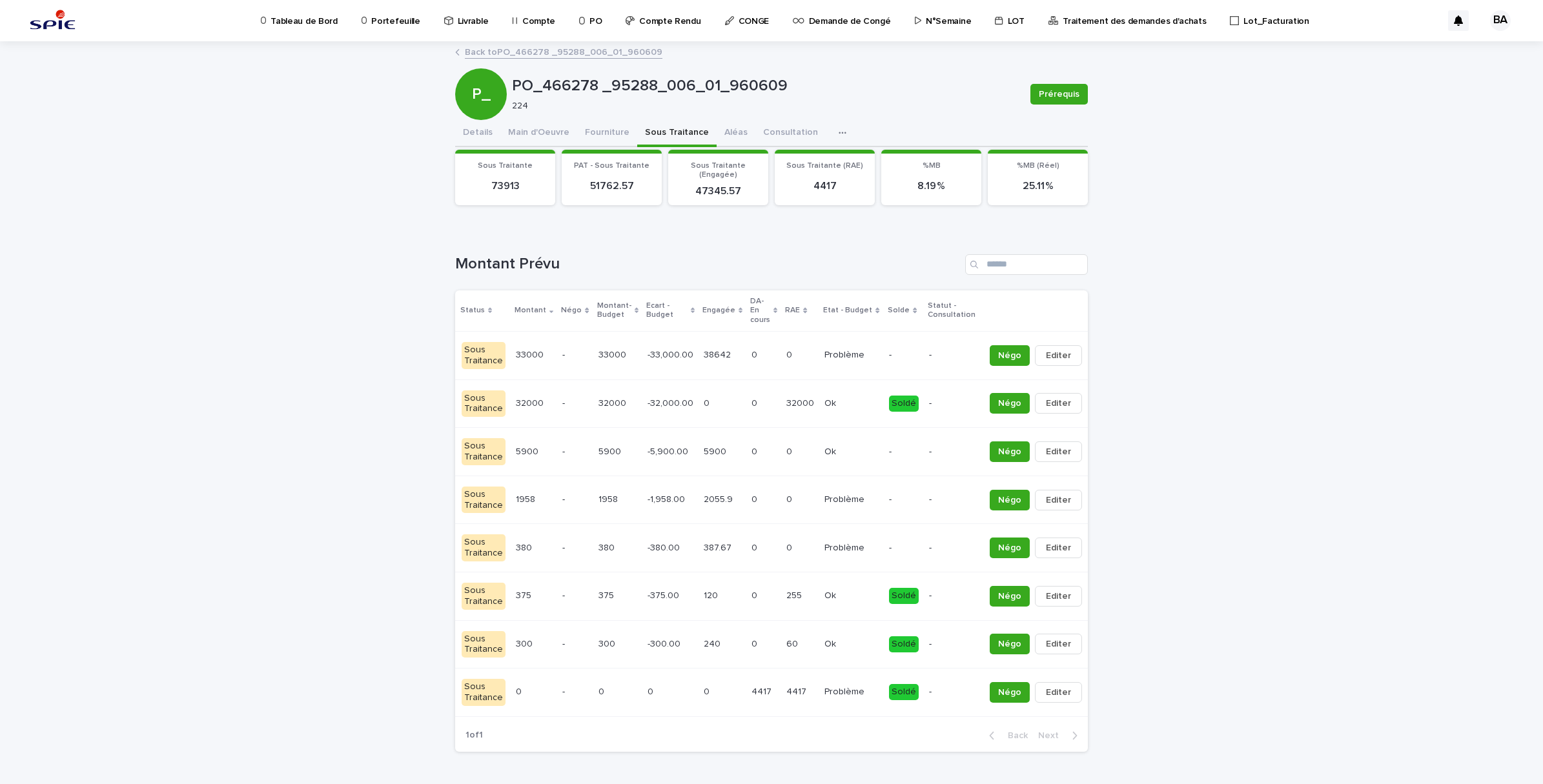
scroll to position [0, 0]
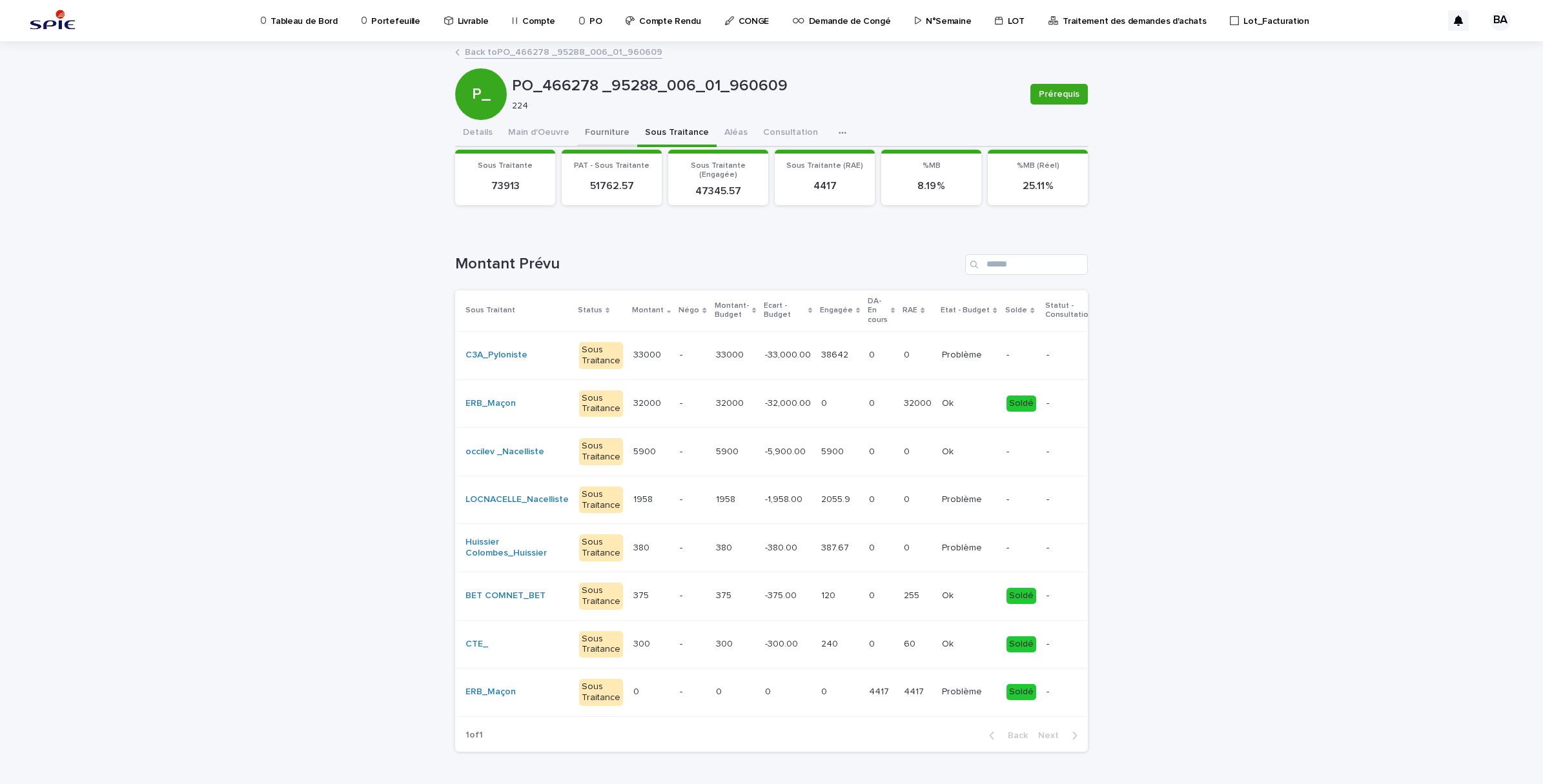
drag, startPoint x: 585, startPoint y: 133, endPoint x: 568, endPoint y: 130, distance: 17.3
click at [585, 133] on button "Fourniture" at bounding box center [607, 134] width 60 height 27
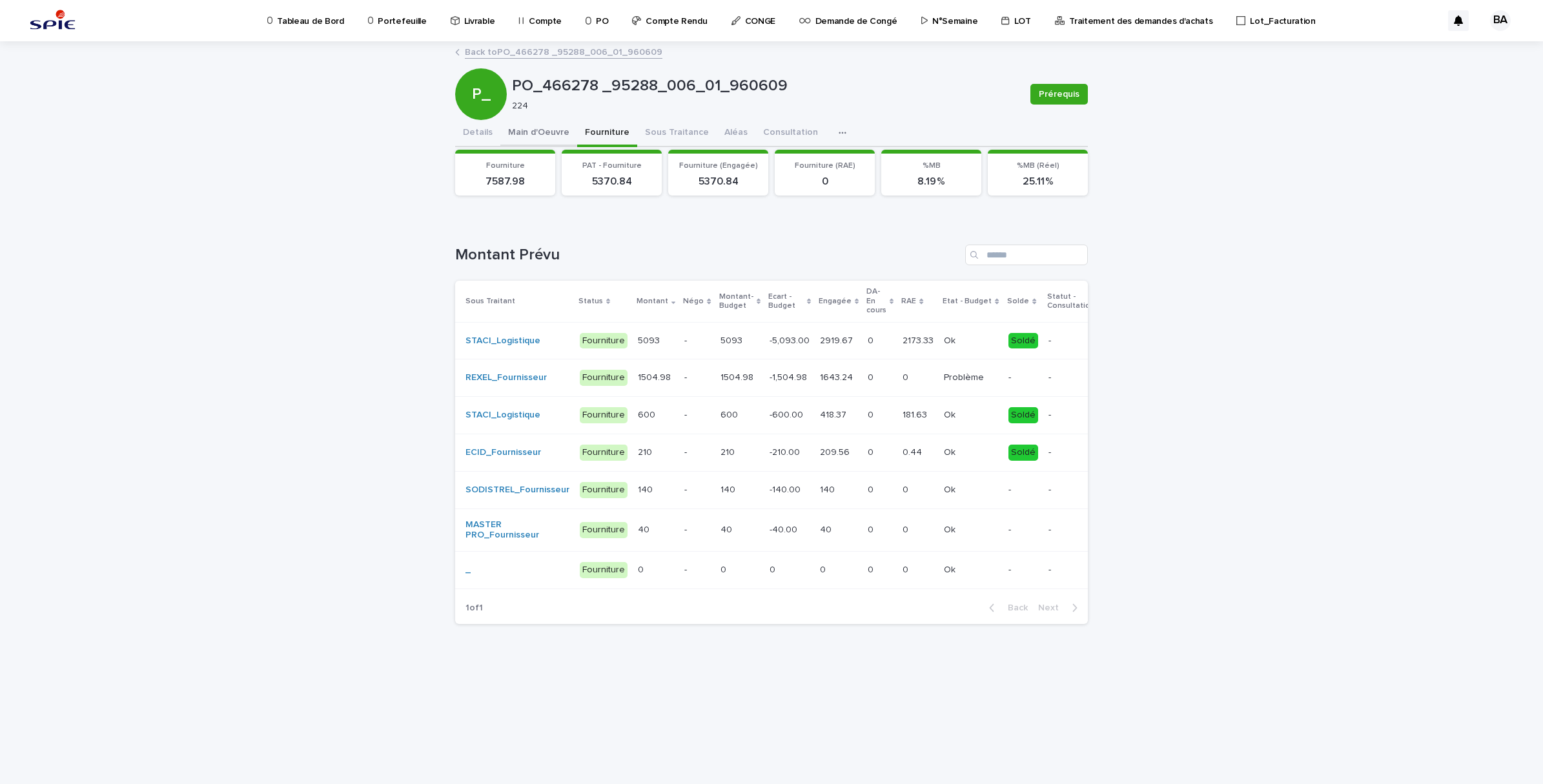
click at [539, 138] on button "Main d'Oeuvre" at bounding box center [539, 134] width 77 height 27
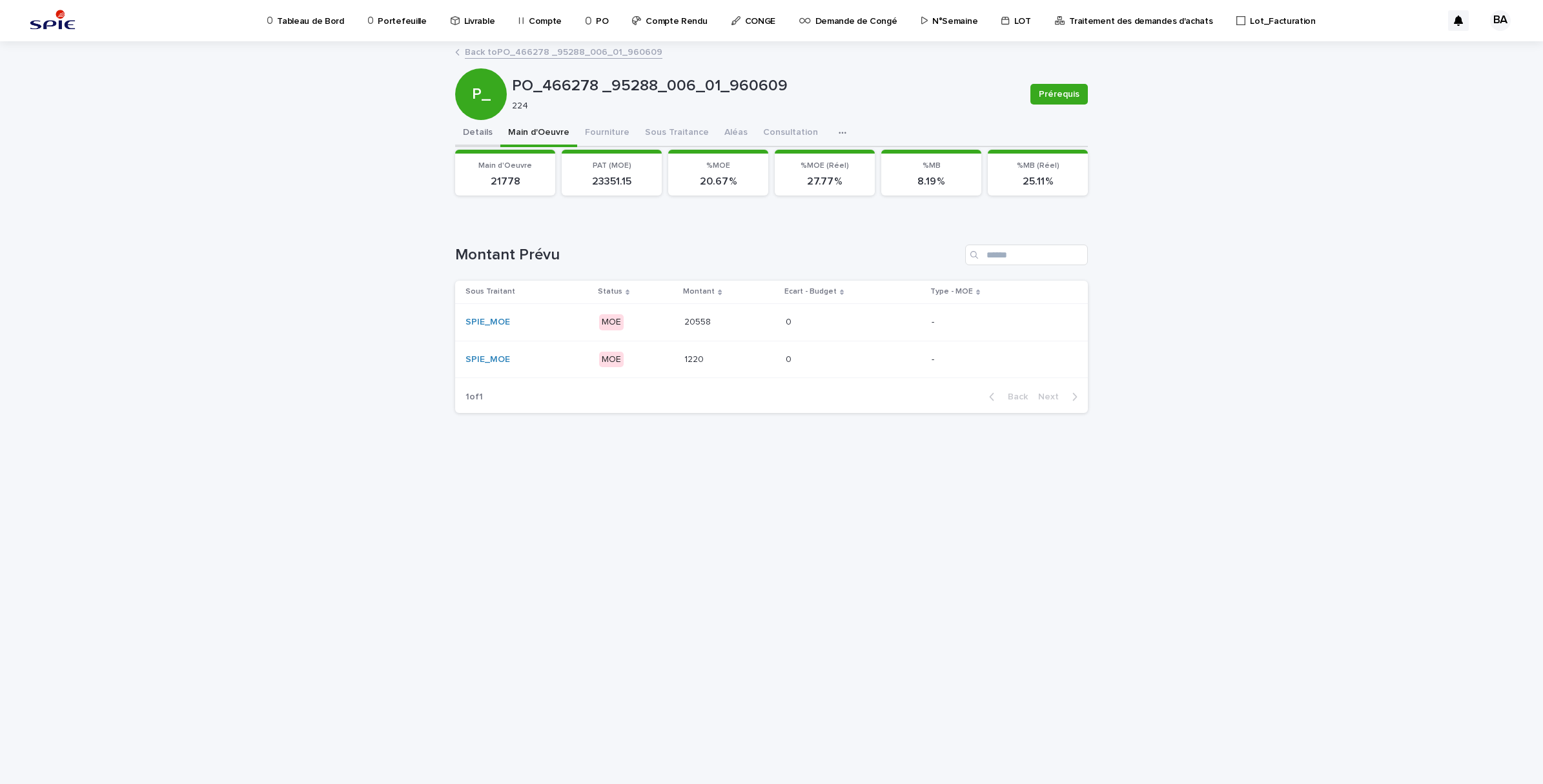
click at [493, 124] on div "Details Main d'Oeuvre Fourniture Sous Traitance Aléas Consultation Discussion" at bounding box center [771, 134] width 632 height 27
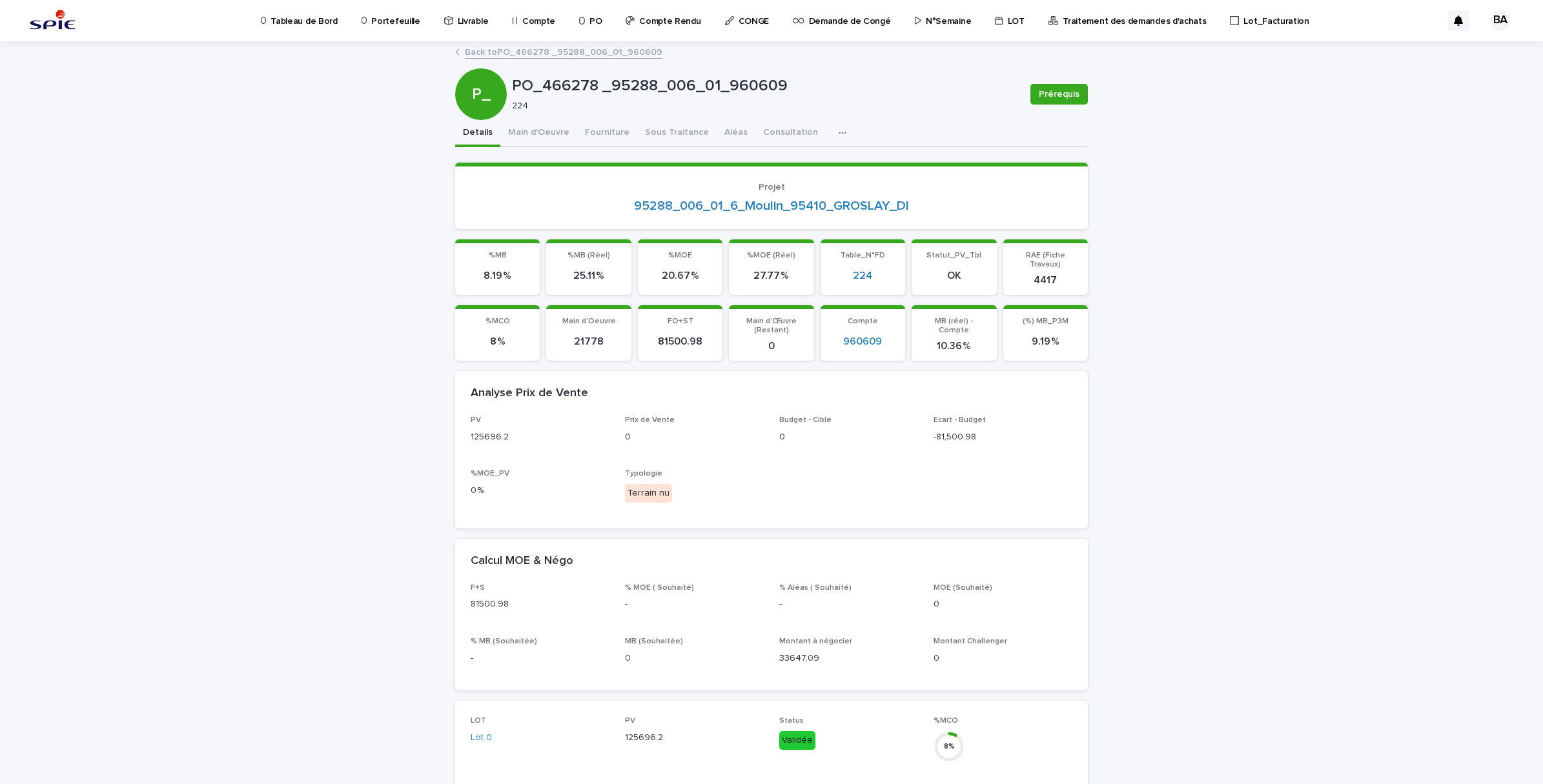
click at [510, 55] on link "Back to PO_466278 _95288_006_01_960609" at bounding box center [563, 52] width 197 height 15
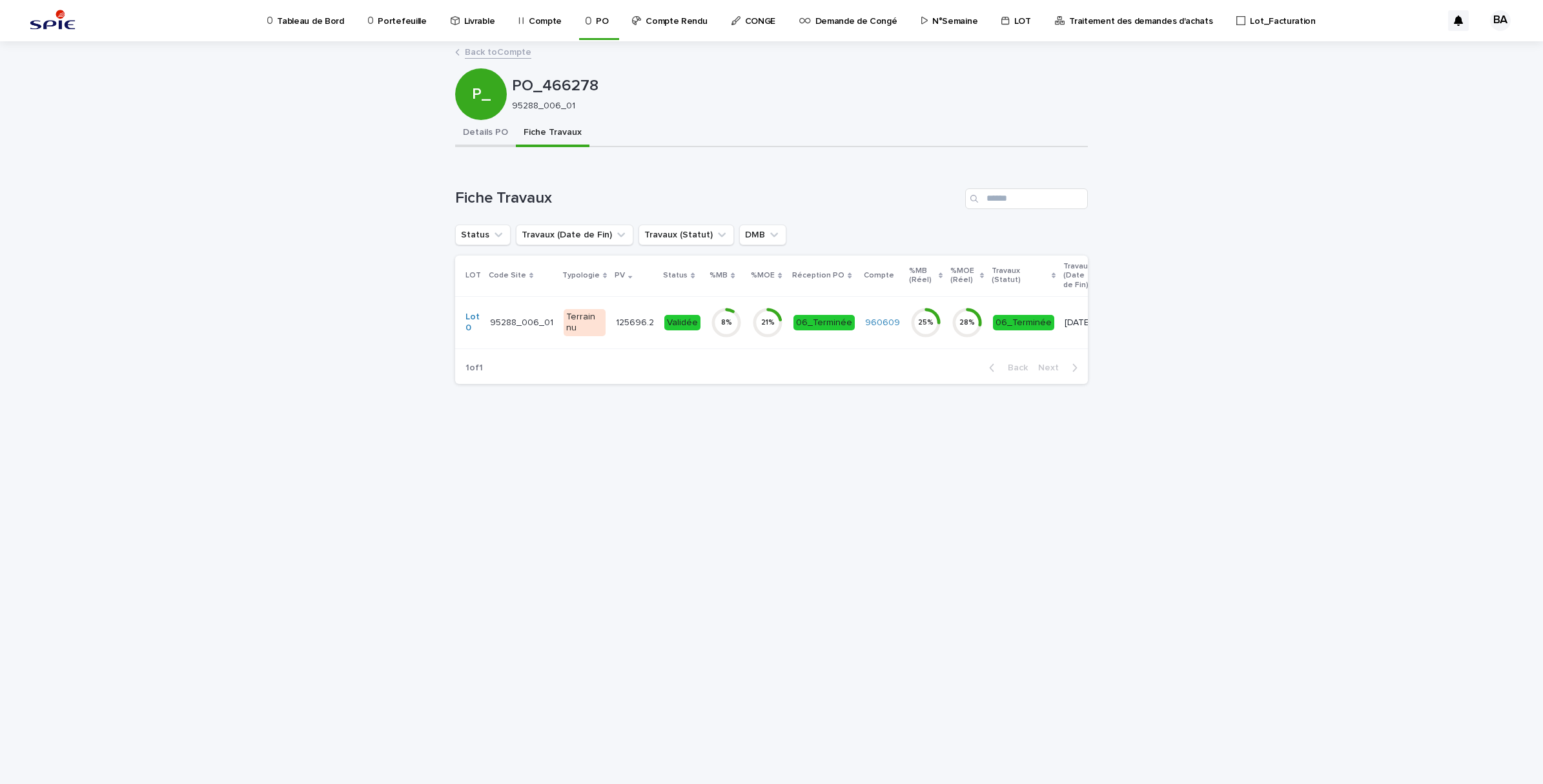
click at [479, 134] on button "Details PO" at bounding box center [485, 134] width 61 height 27
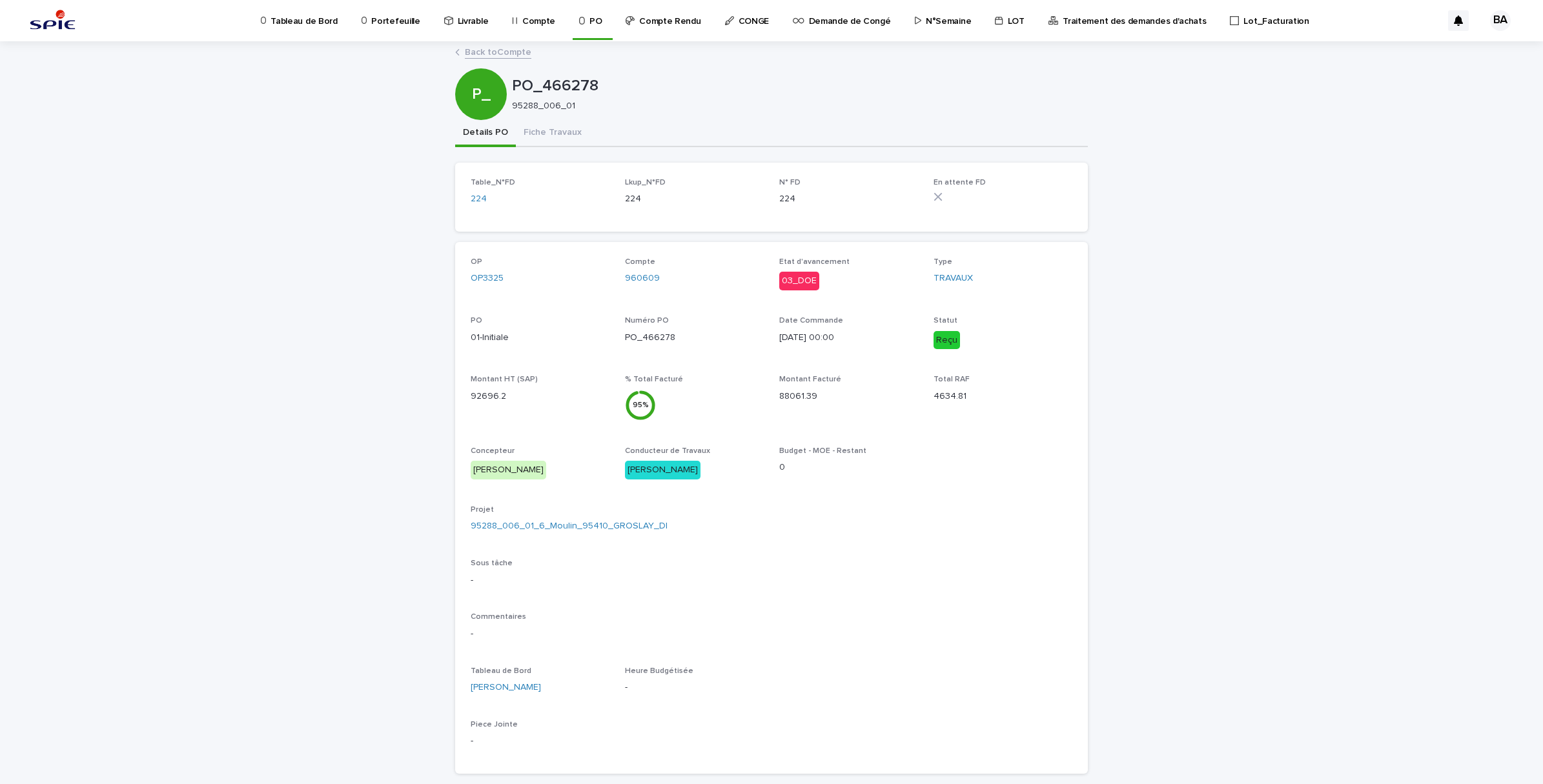
click at [495, 55] on link "Back to Compte" at bounding box center [498, 52] width 67 height 15
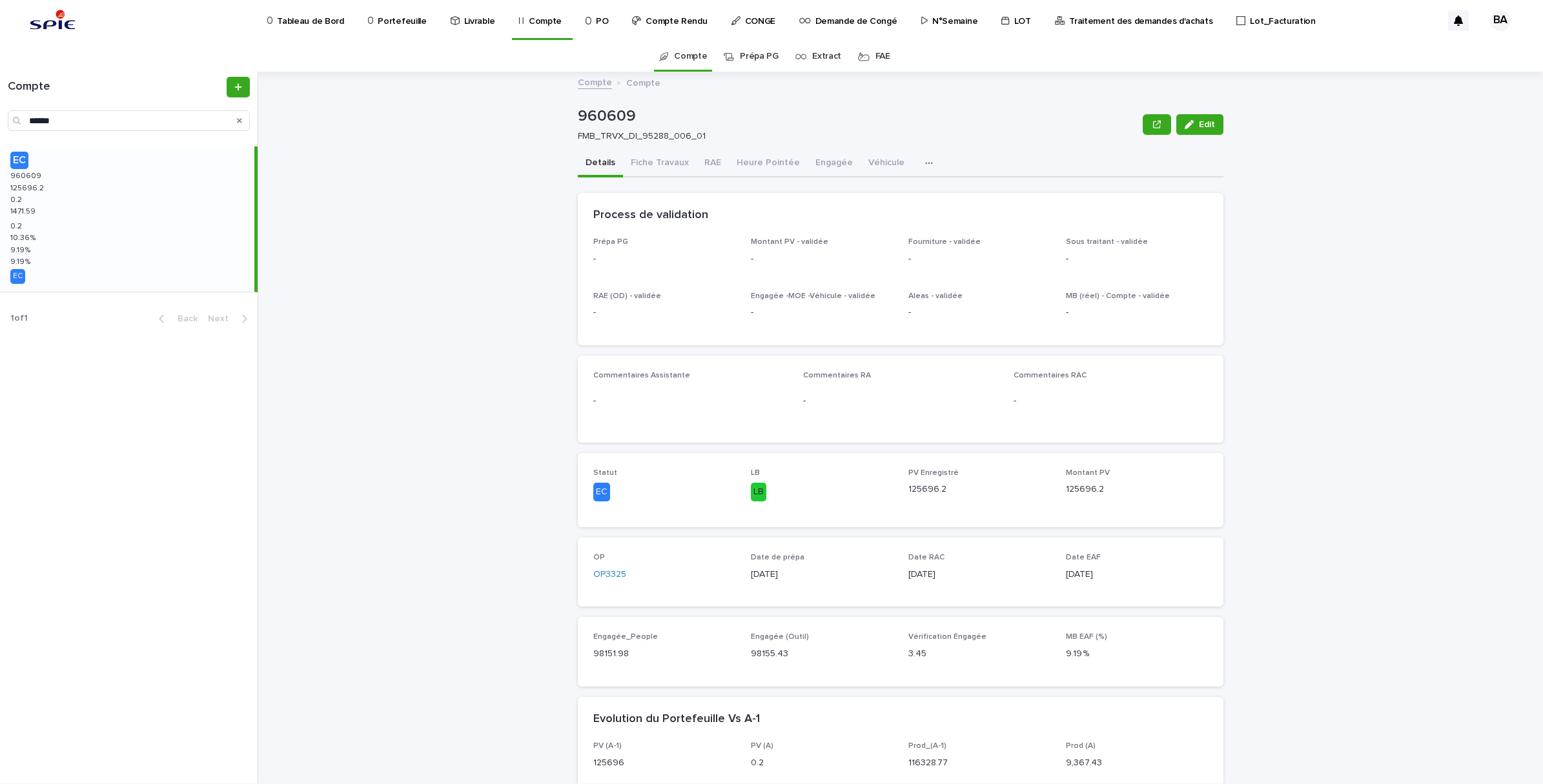
click at [595, 83] on link "Compte" at bounding box center [595, 82] width 34 height 15
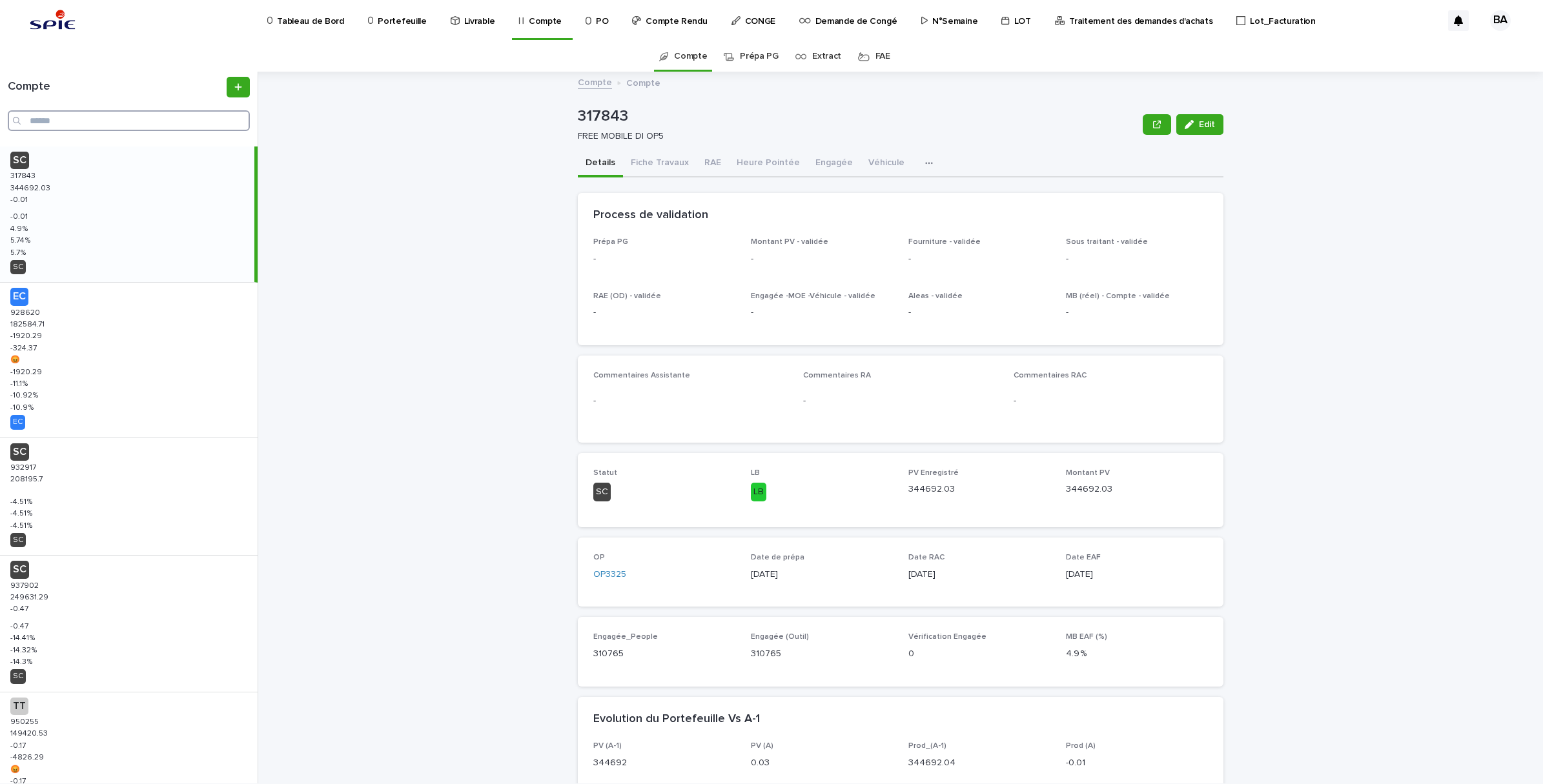
click at [127, 123] on input "Search" at bounding box center [129, 120] width 242 height 21
paste input "******"
type input "******"
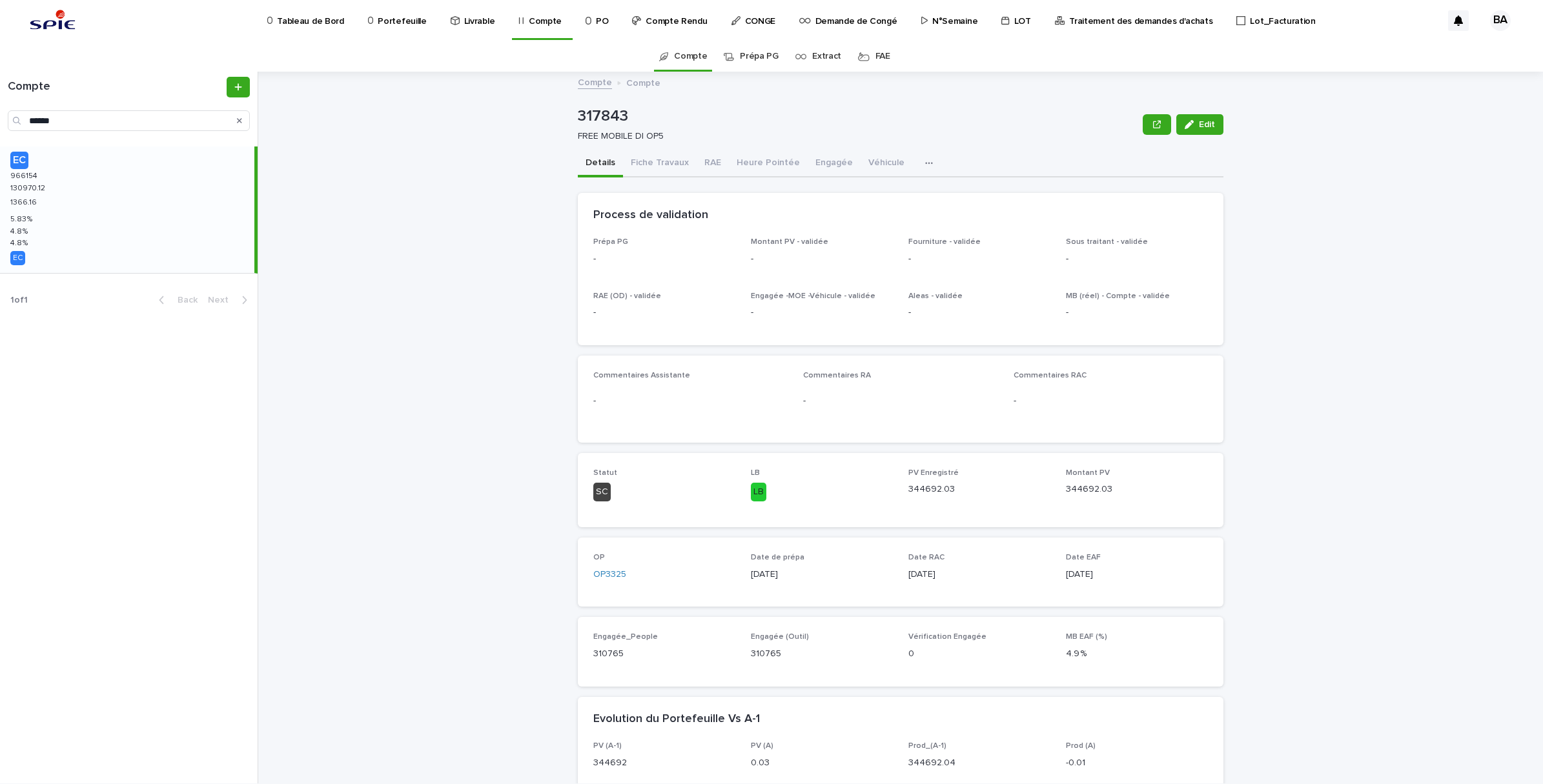
click at [86, 210] on div "EC 966154 966154 130970.12 130970.12 1366.16 1366.16 5.83 % 5.83 % 4.8 % 4.8 % …" at bounding box center [127, 209] width 254 height 126
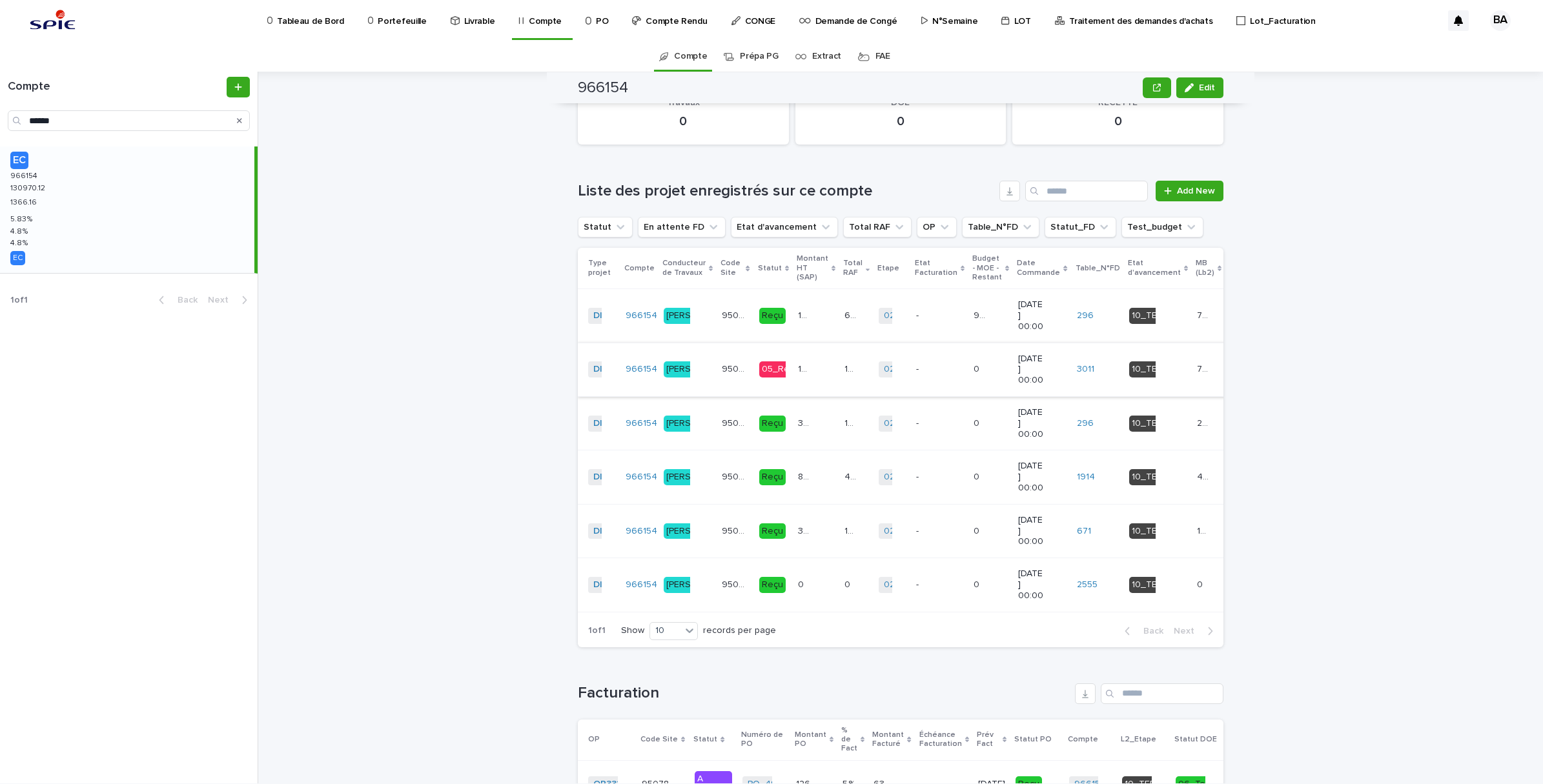
scroll to position [1311, 0]
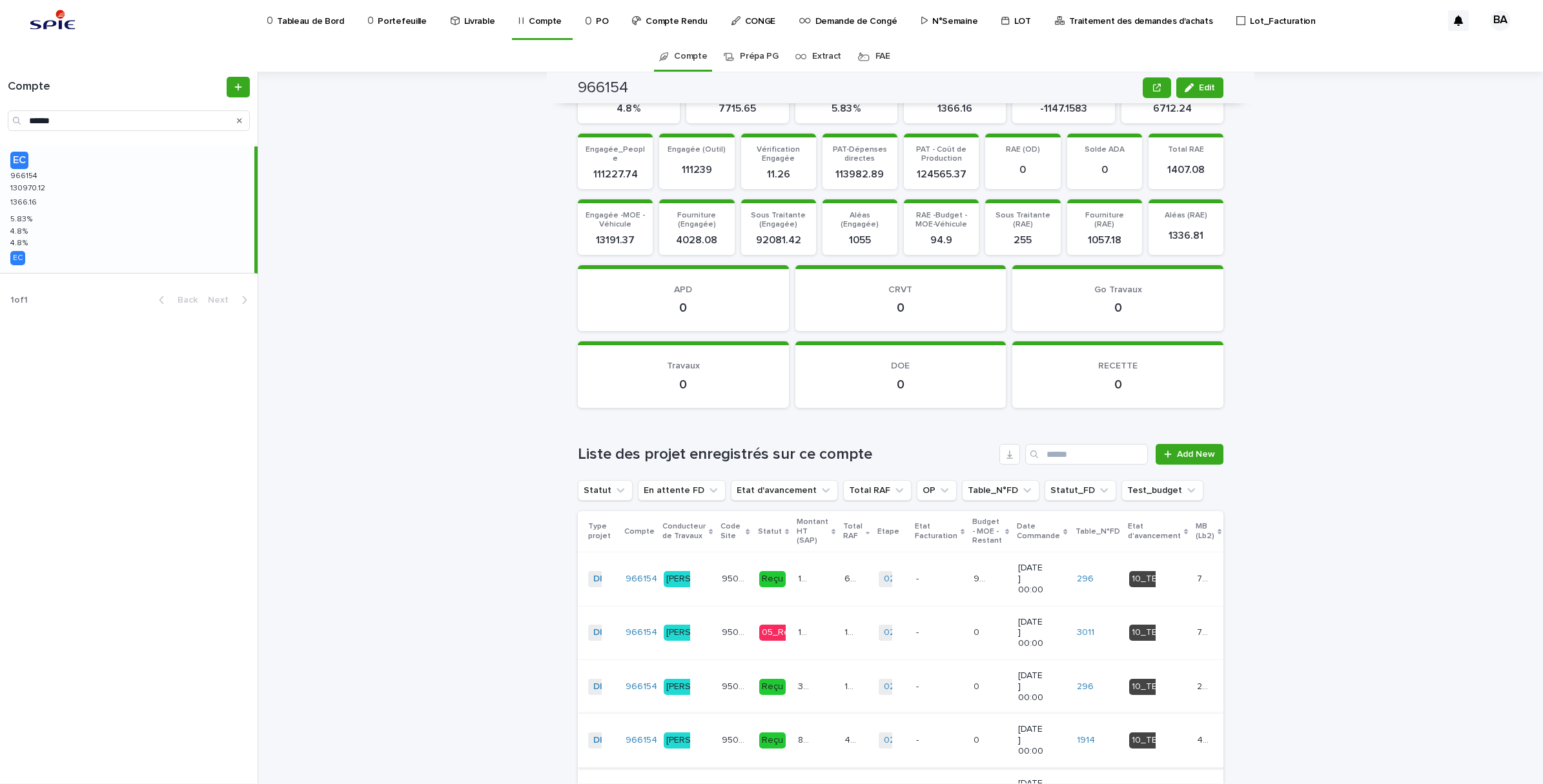
scroll to position [1230, 0]
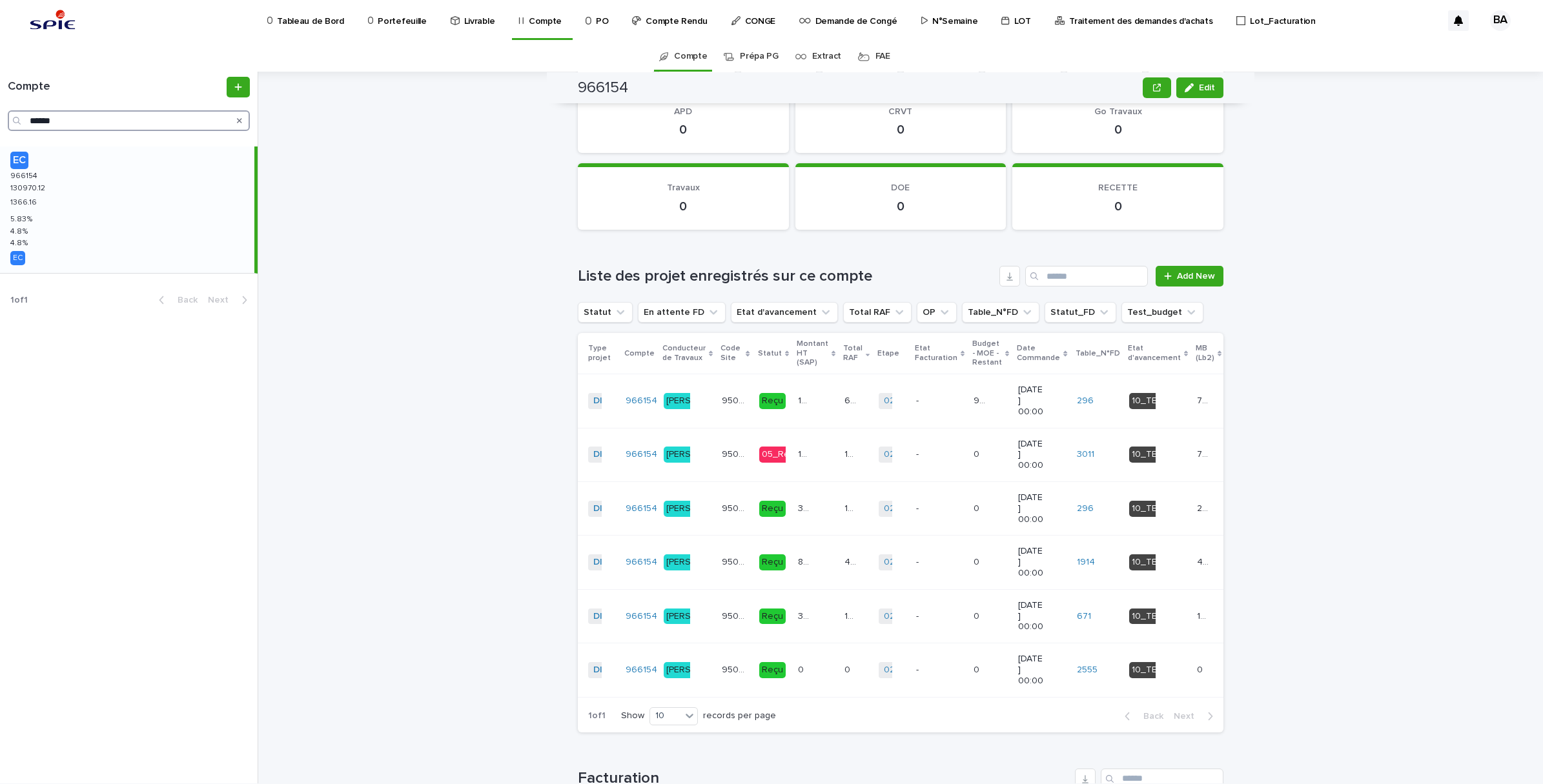
click at [68, 112] on input "******" at bounding box center [129, 120] width 242 height 21
drag, startPoint x: 84, startPoint y: 117, endPoint x: 0, endPoint y: 118, distance: 84.0
click at [0, 118] on html "Tableau de Bord Portefeuille Livrable Compte PO Compte Rendu CONGE Demande de C…" at bounding box center [771, 392] width 1543 height 784
paste input "Search"
type input "******"
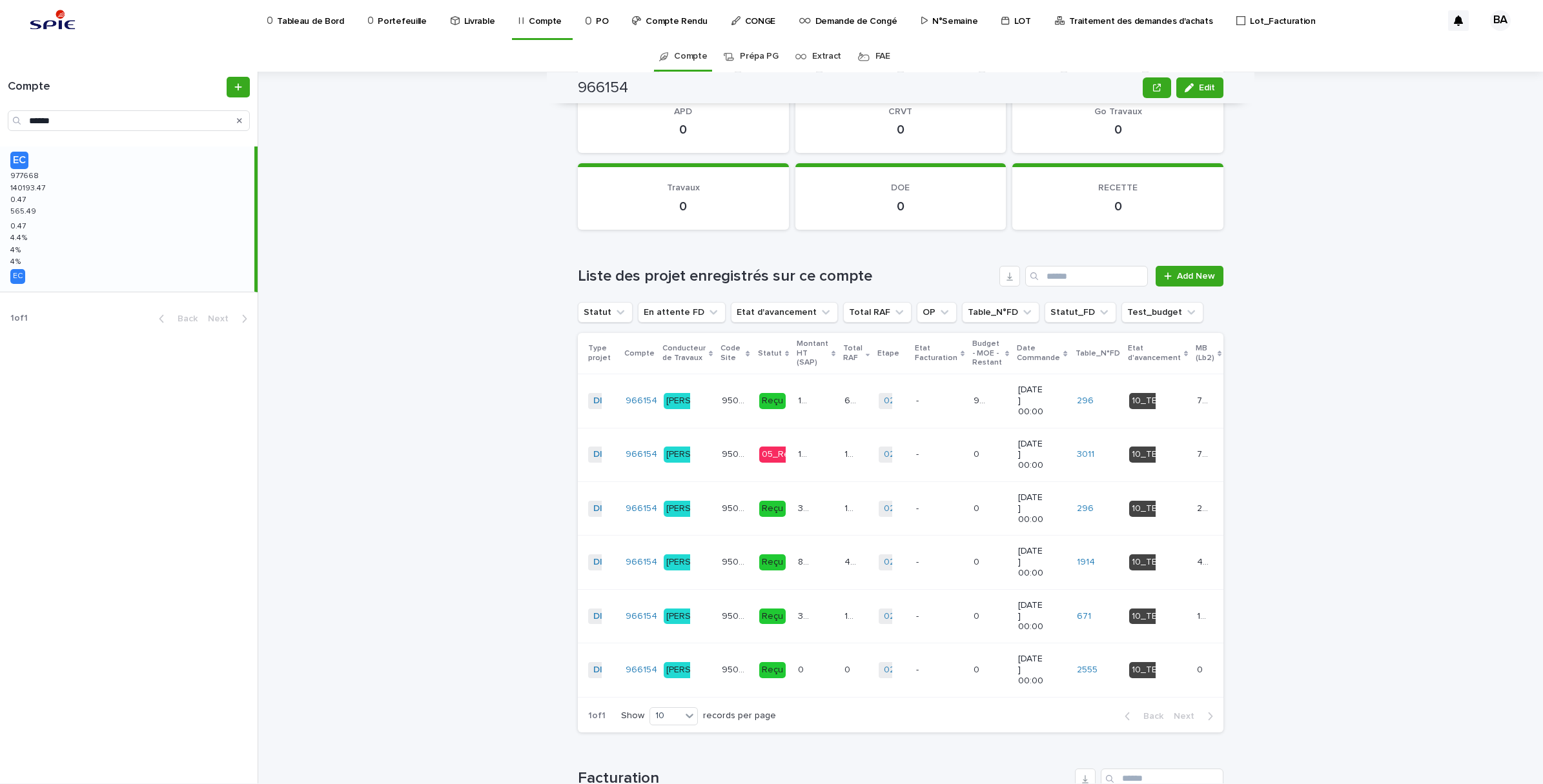
click at [109, 211] on div "EC 977668 977668 140193.47 140193.47 0.47 0.47 565.49 565.49 0.47 0.47 4.4 % 4.…" at bounding box center [127, 219] width 254 height 145
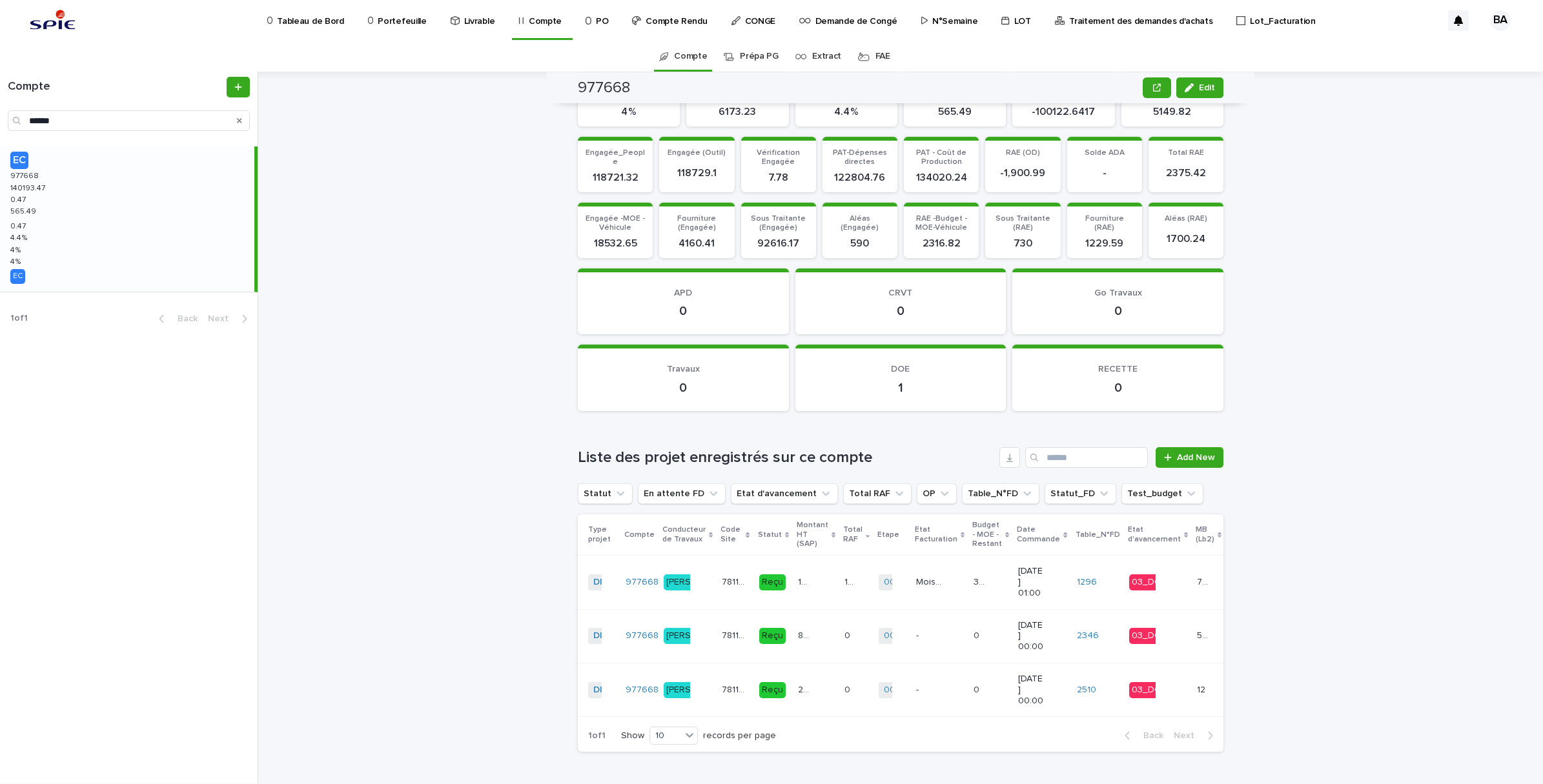
scroll to position [1230, 0]
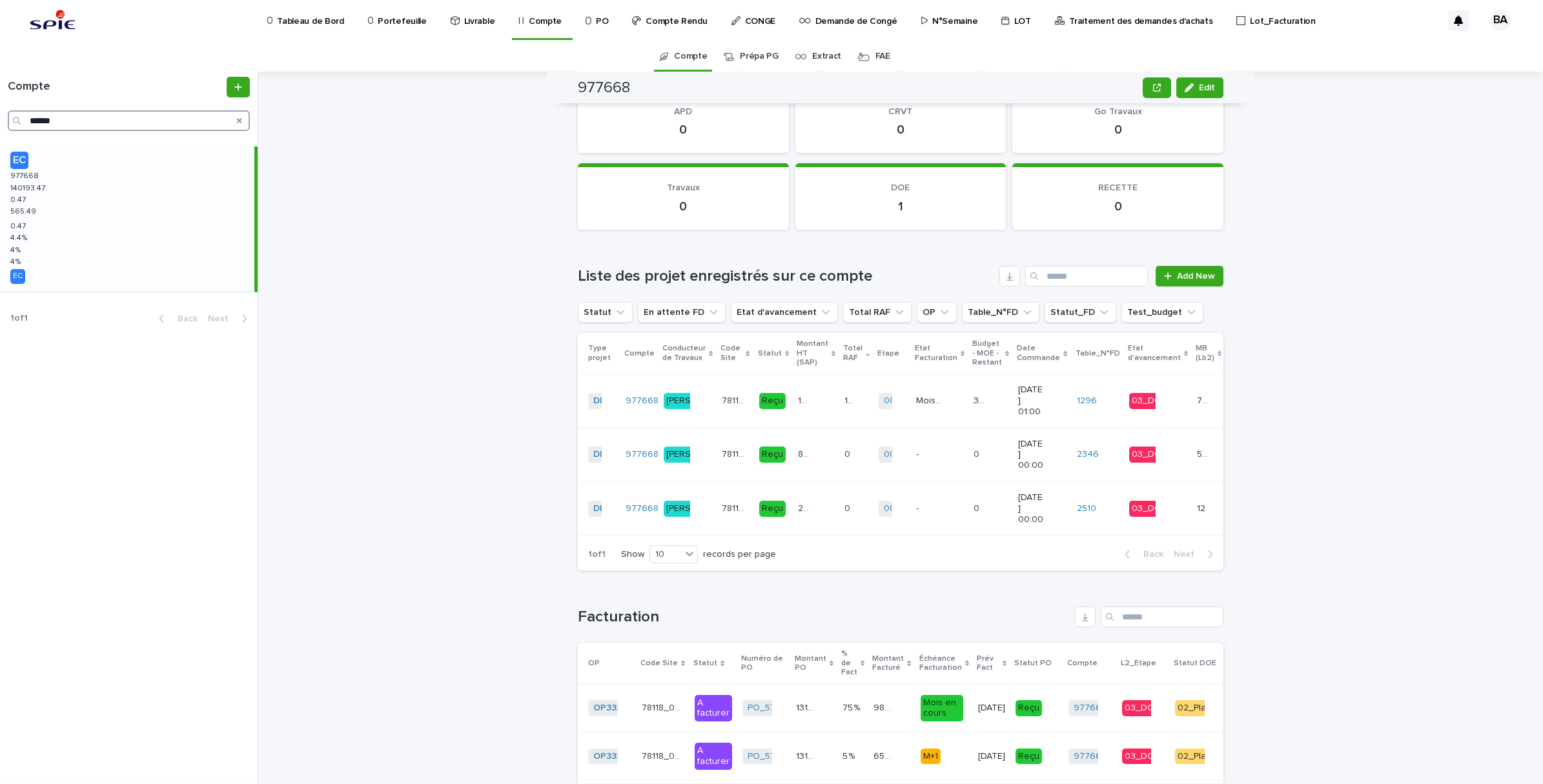
click at [98, 113] on input "******" at bounding box center [129, 120] width 242 height 21
drag, startPoint x: 97, startPoint y: 116, endPoint x: 4, endPoint y: 118, distance: 93.0
click at [4, 118] on div "Compte ******" at bounding box center [129, 104] width 257 height 54
click at [89, 230] on div "EC 977668 977668 140193.47 140193.47 0.47 0.47 565.49 565.49 0.47 0.47 4.4 % 4.…" at bounding box center [127, 219] width 254 height 145
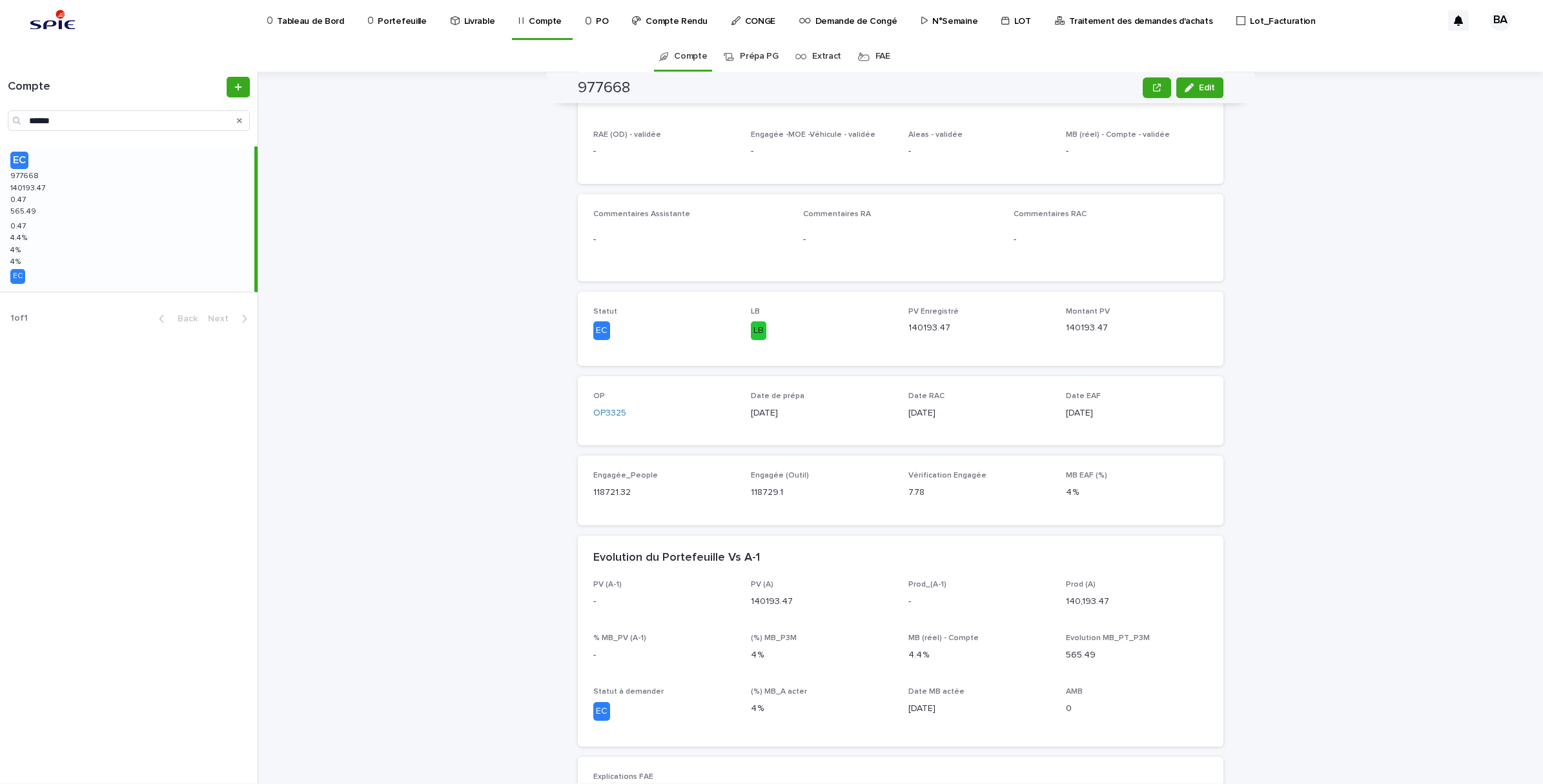
scroll to position [0, 0]
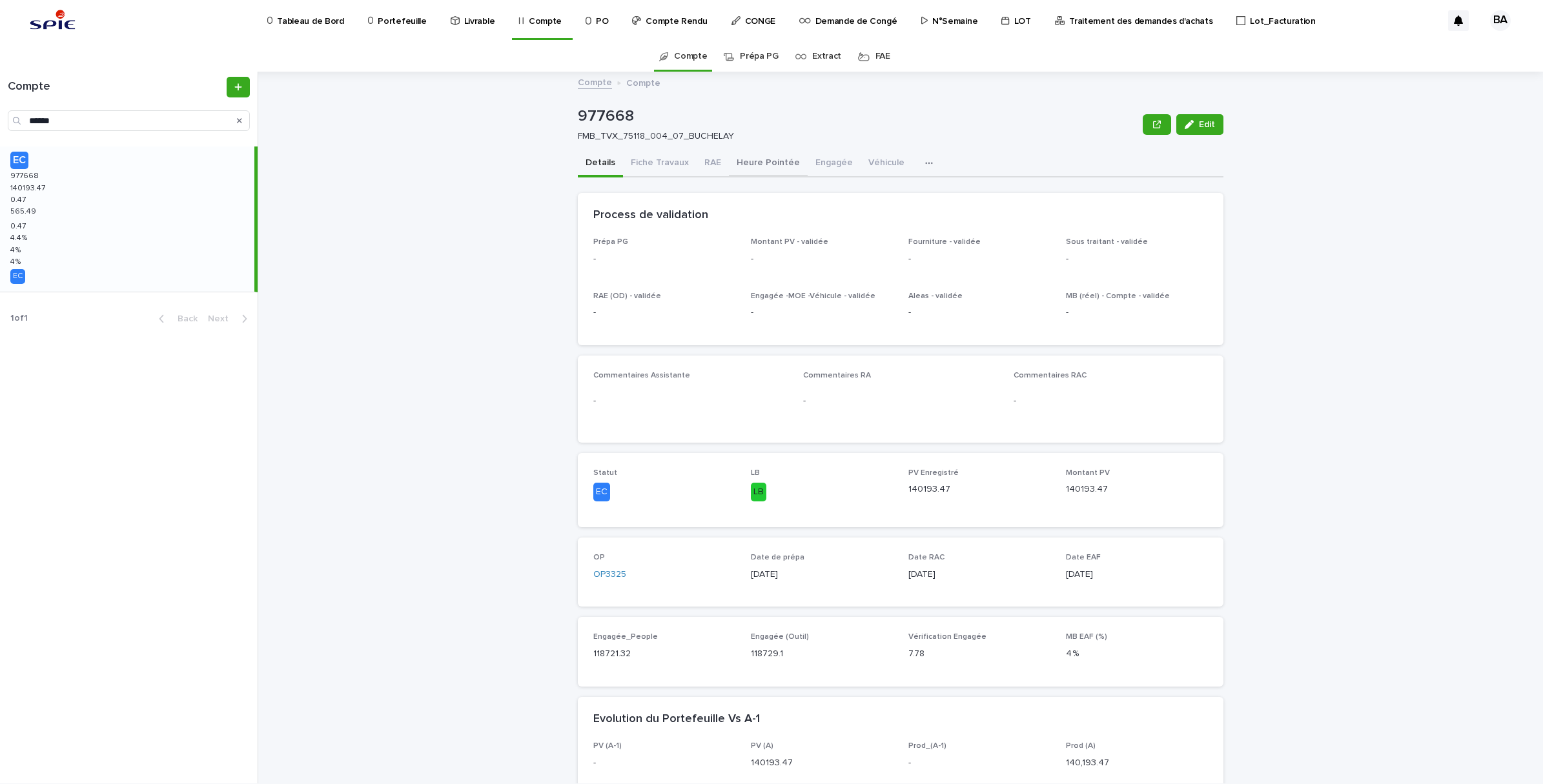
click at [698, 159] on button "RAE" at bounding box center [713, 164] width 33 height 27
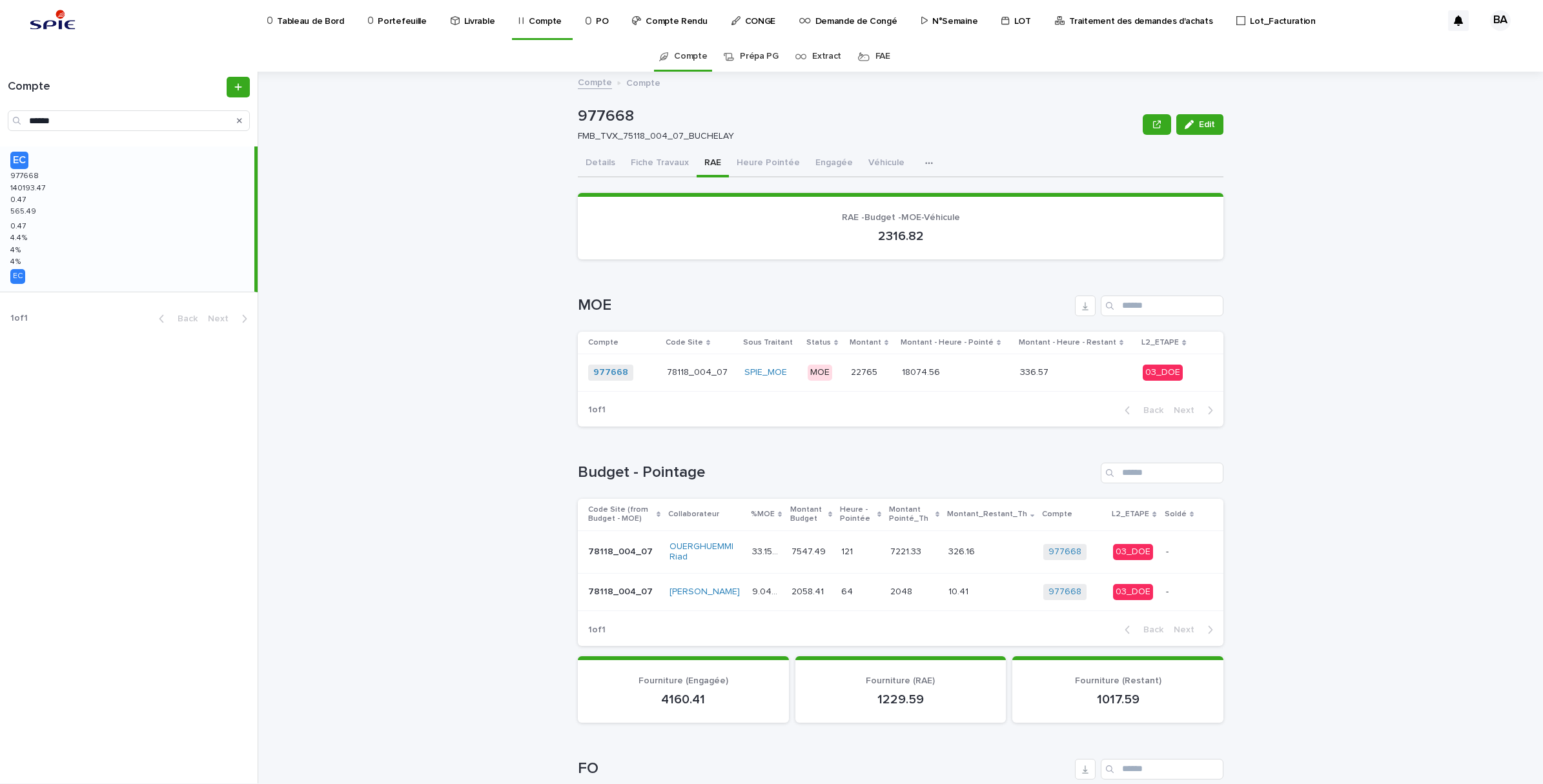
click at [649, 159] on button "Fiche Travaux" at bounding box center [660, 164] width 74 height 27
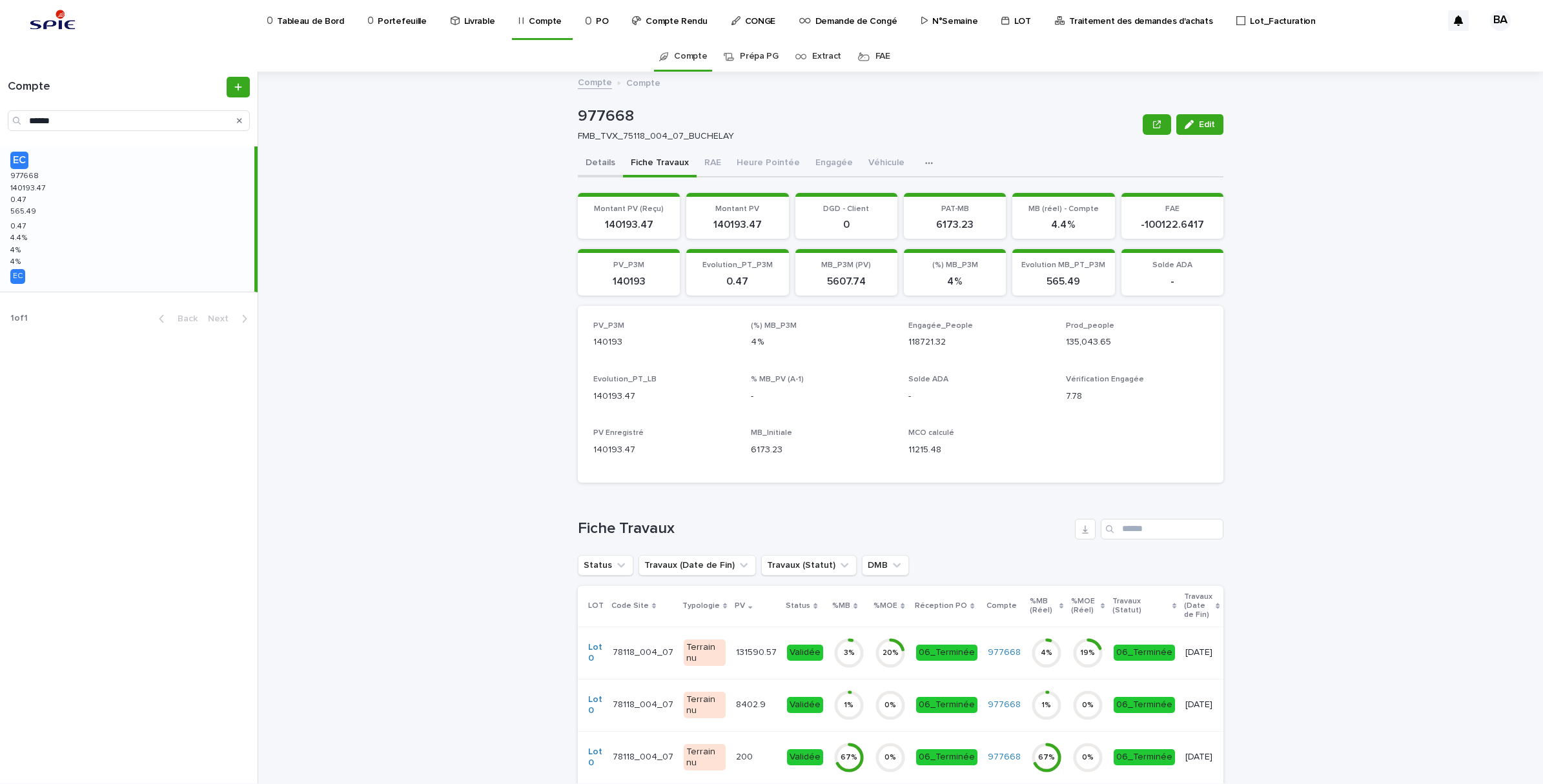
click at [598, 165] on button "Details" at bounding box center [601, 164] width 45 height 27
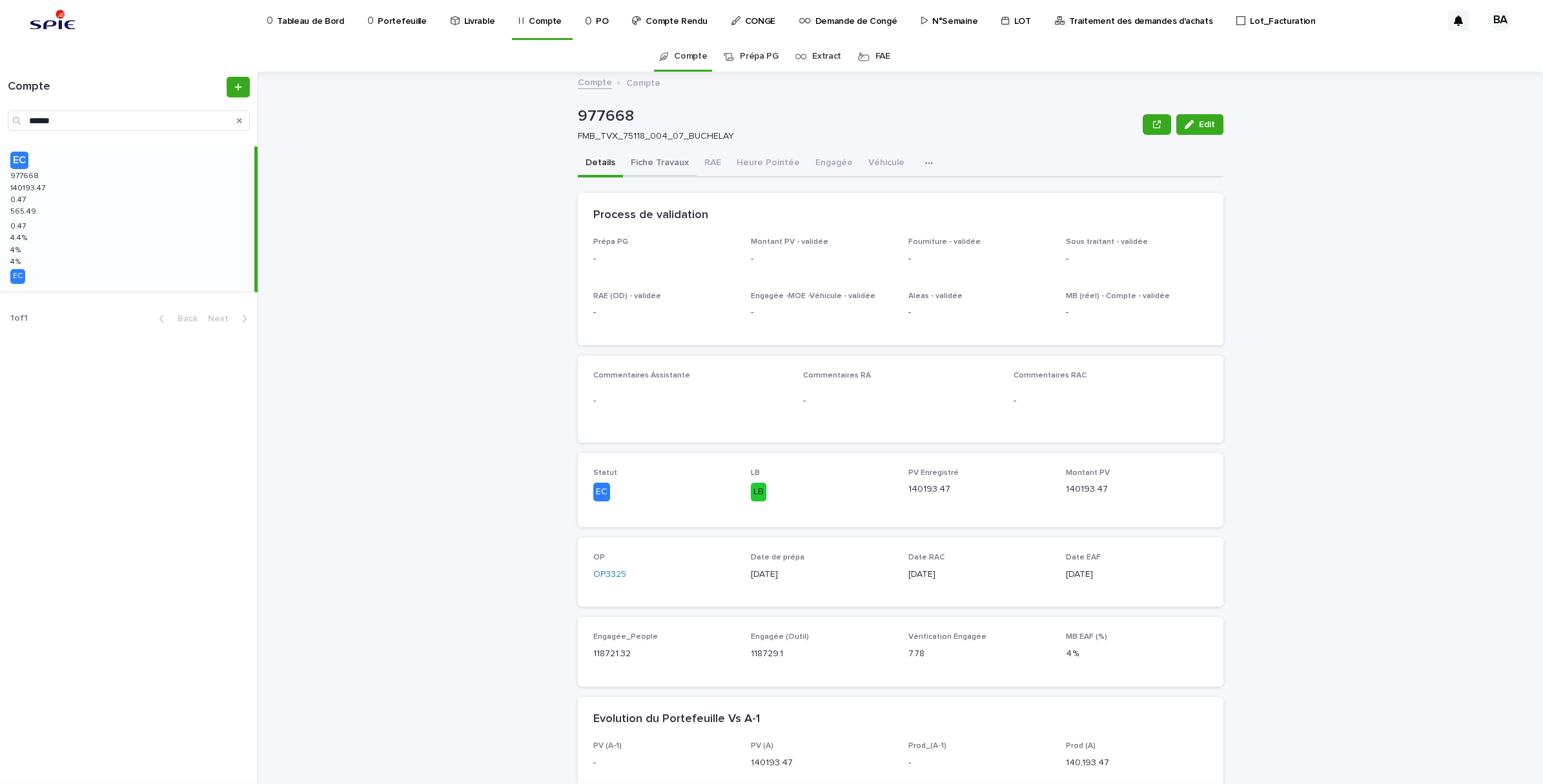
drag, startPoint x: 662, startPoint y: 163, endPoint x: 679, endPoint y: 172, distance: 19.2
click at [662, 163] on button "Fiche Travaux" at bounding box center [660, 164] width 74 height 27
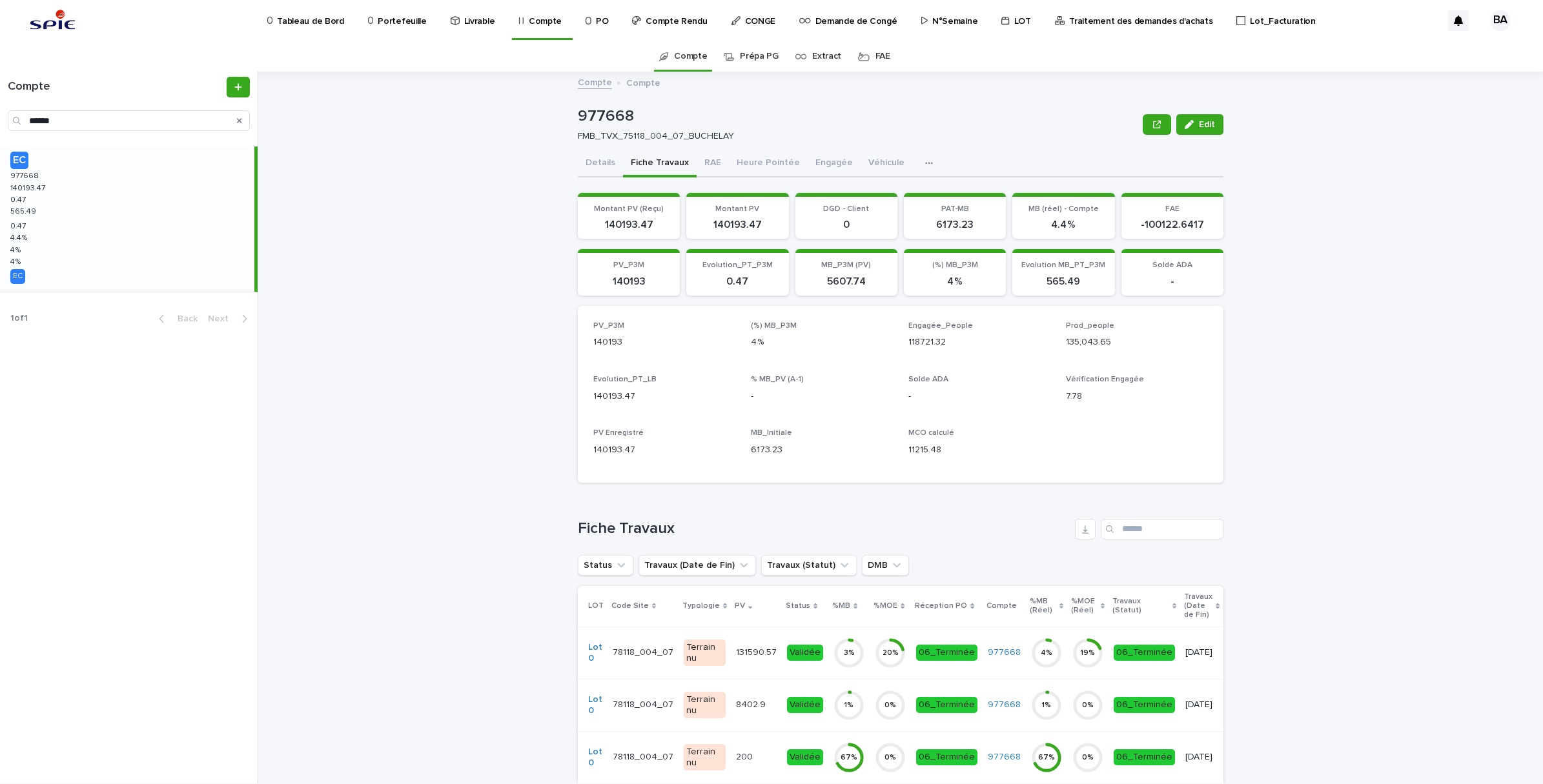
scroll to position [403, 0]
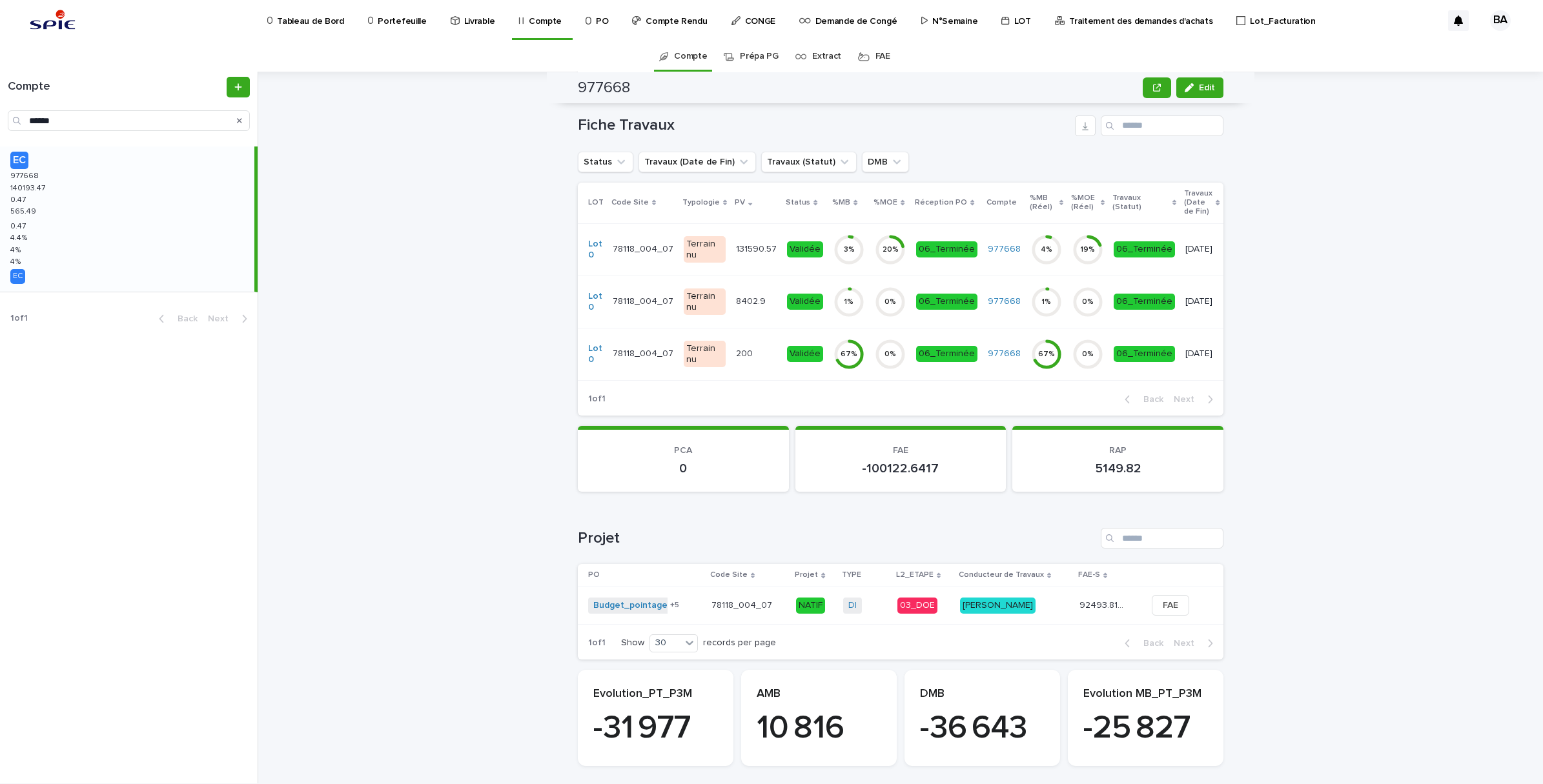
click at [753, 313] on td "8402.9 8402.9" at bounding box center [756, 301] width 51 height 53
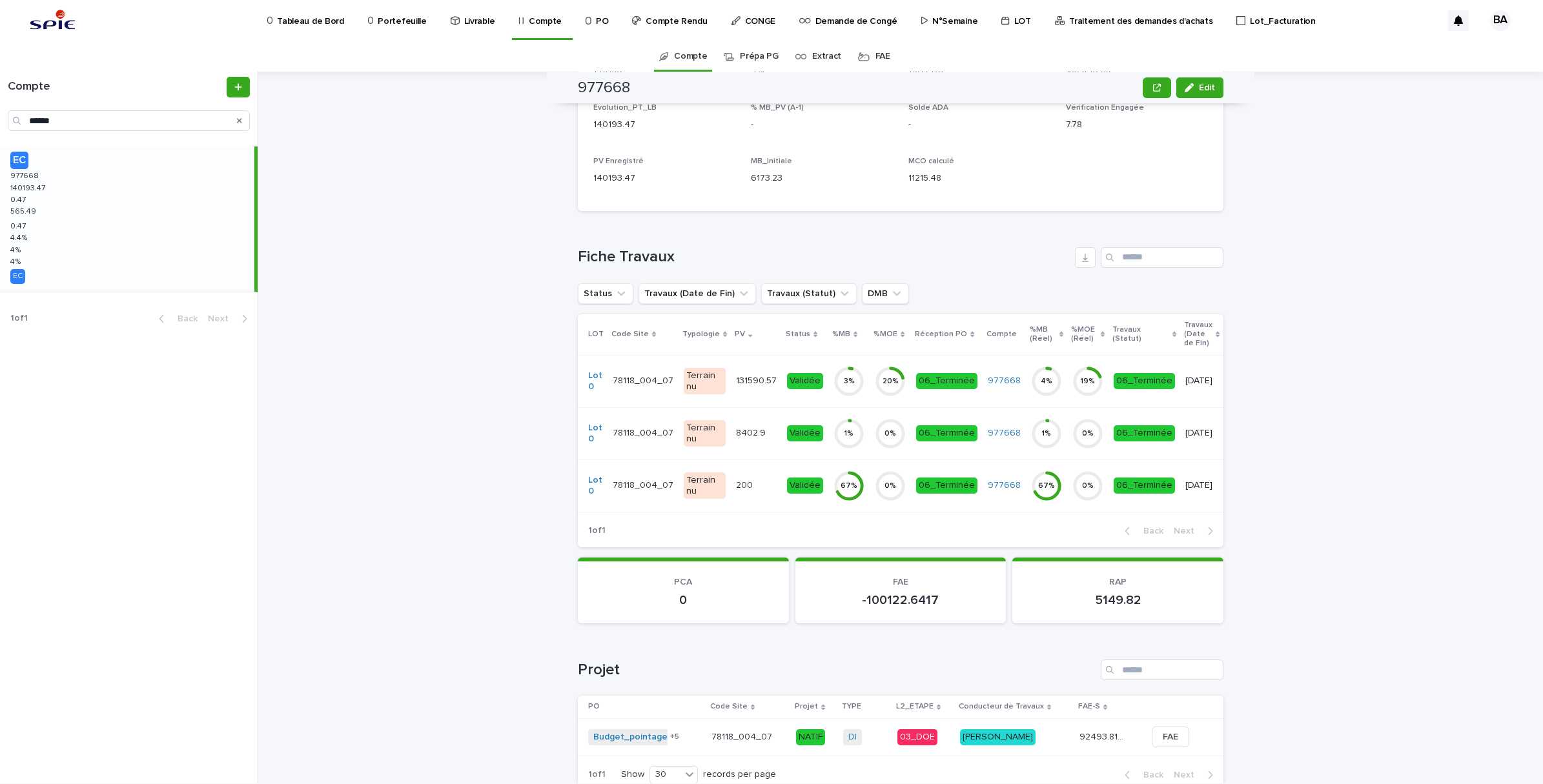
scroll to position [426, 0]
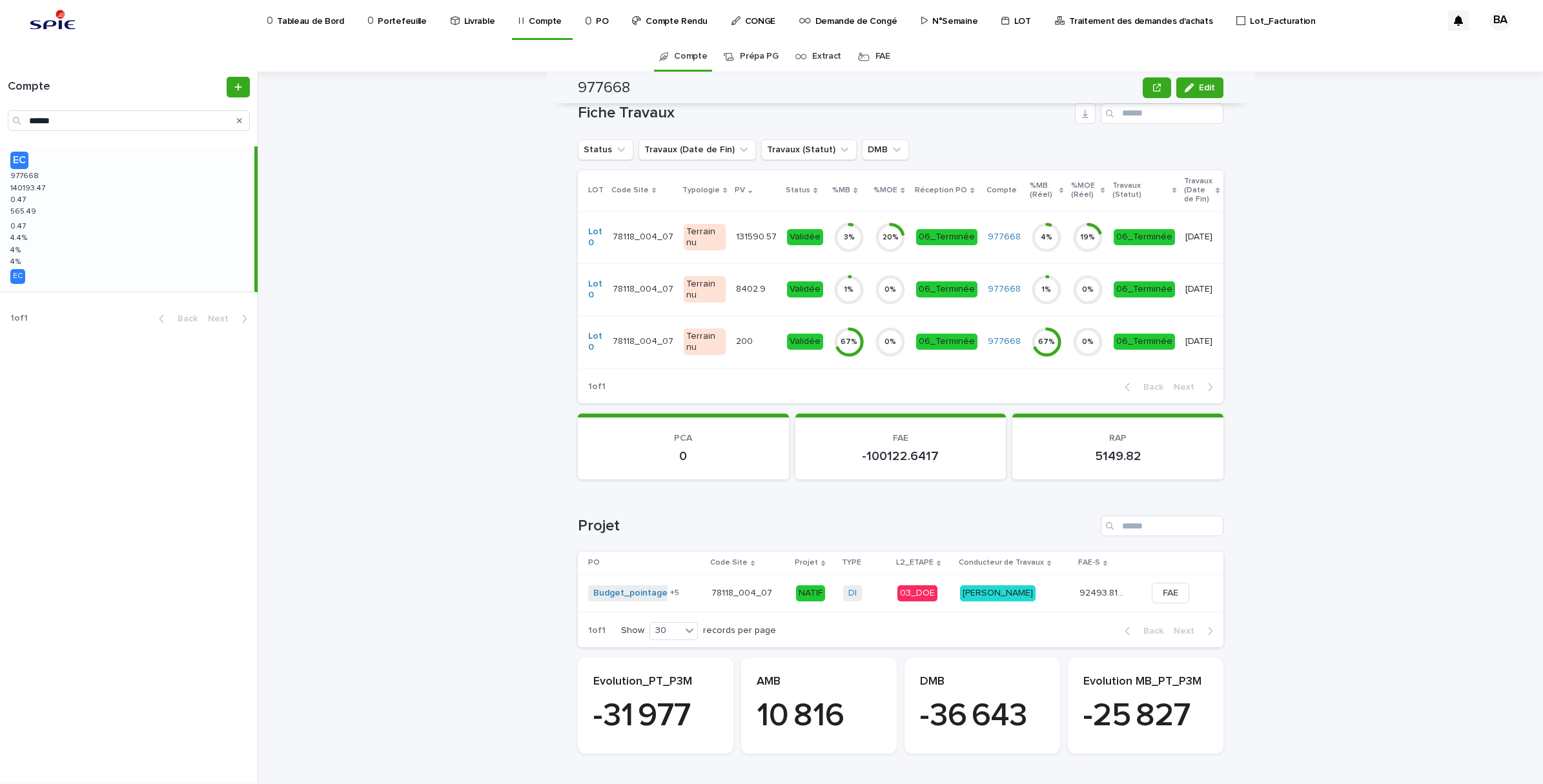
click at [746, 232] on div "131590.57 131590.57" at bounding box center [756, 237] width 41 height 22
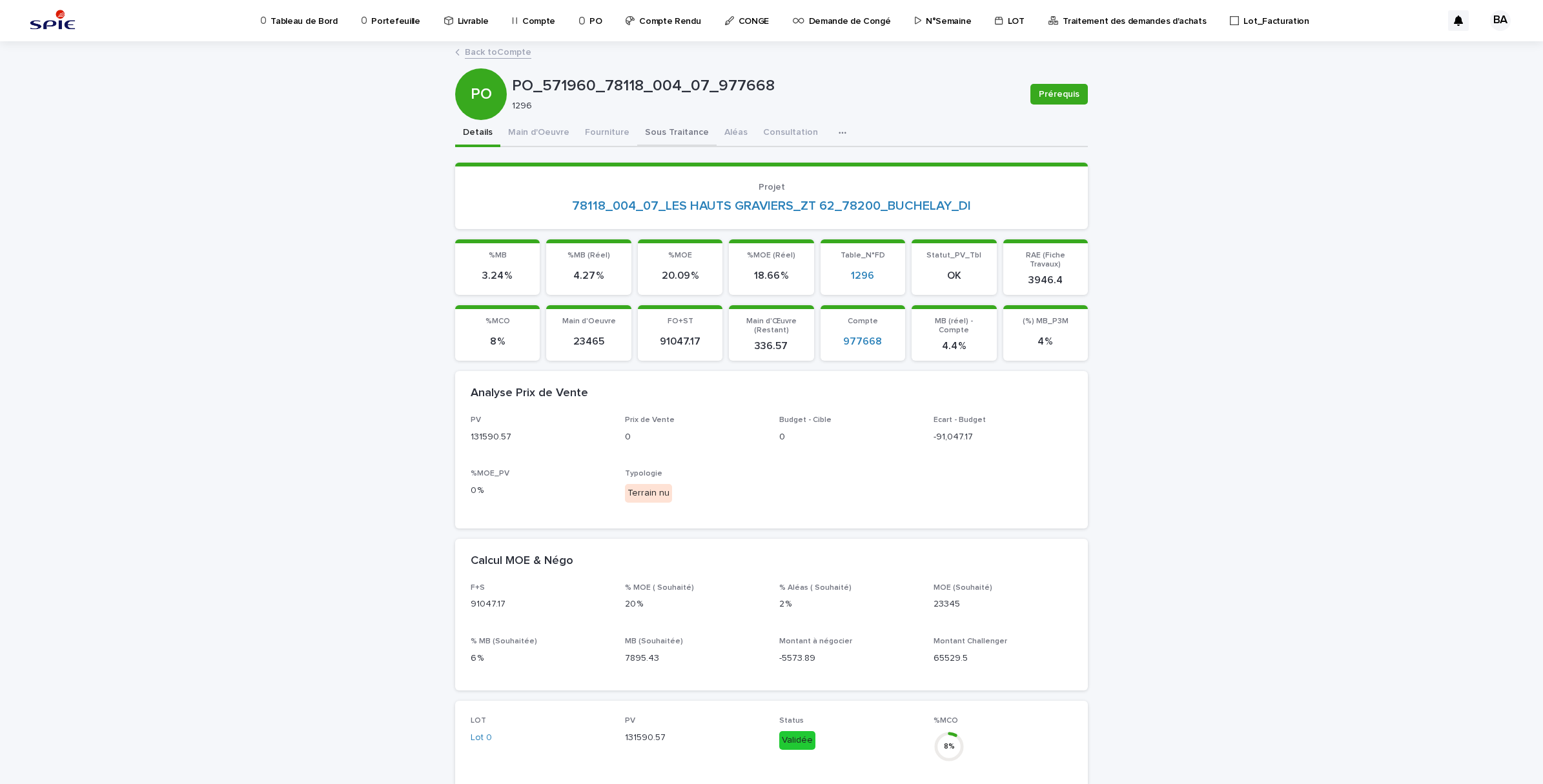
click at [647, 133] on button "Sous Traitance" at bounding box center [677, 134] width 79 height 27
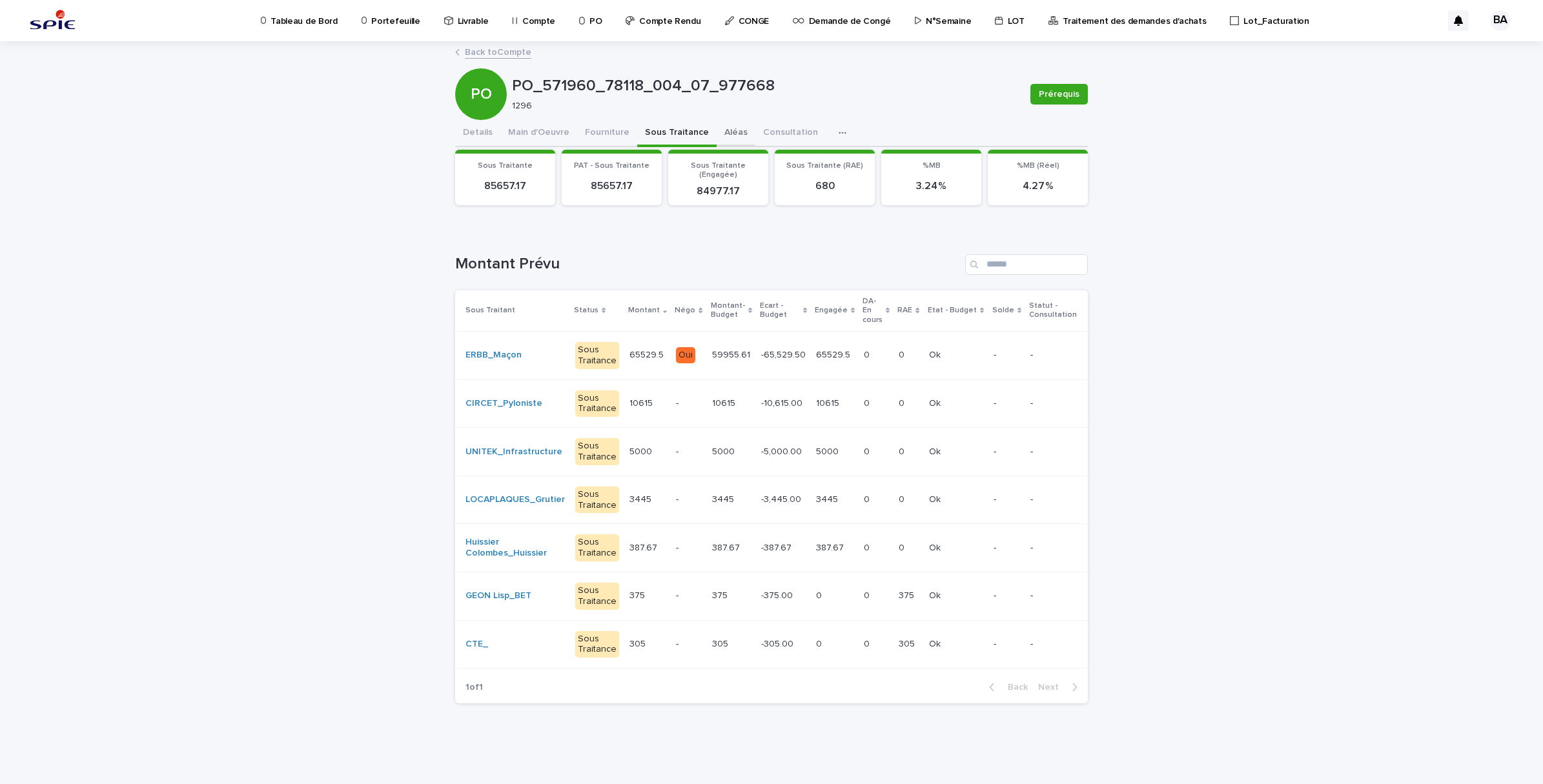
click at [717, 126] on button "Aléas" at bounding box center [736, 134] width 38 height 27
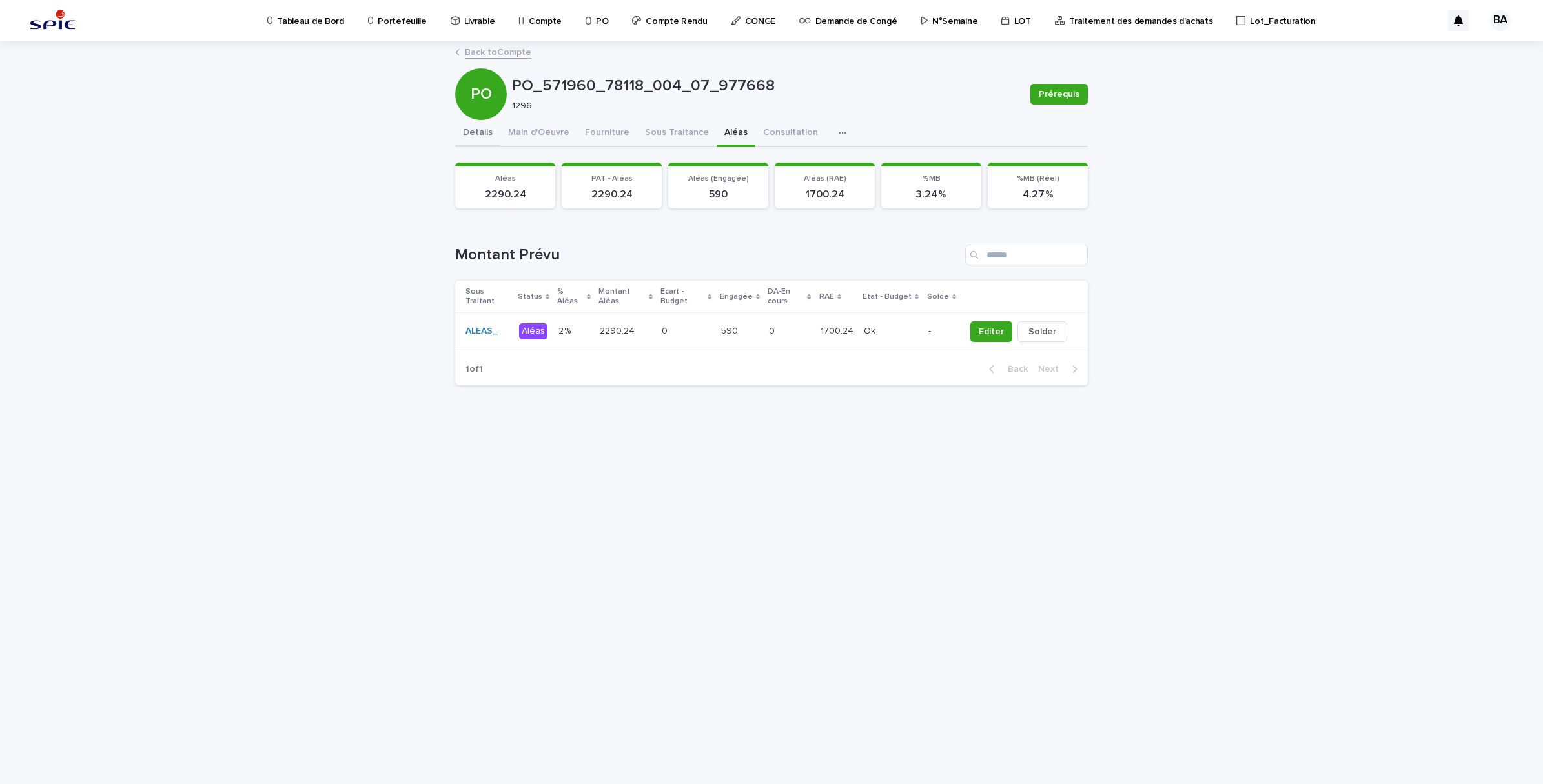
click at [462, 132] on button "Details" at bounding box center [478, 134] width 45 height 27
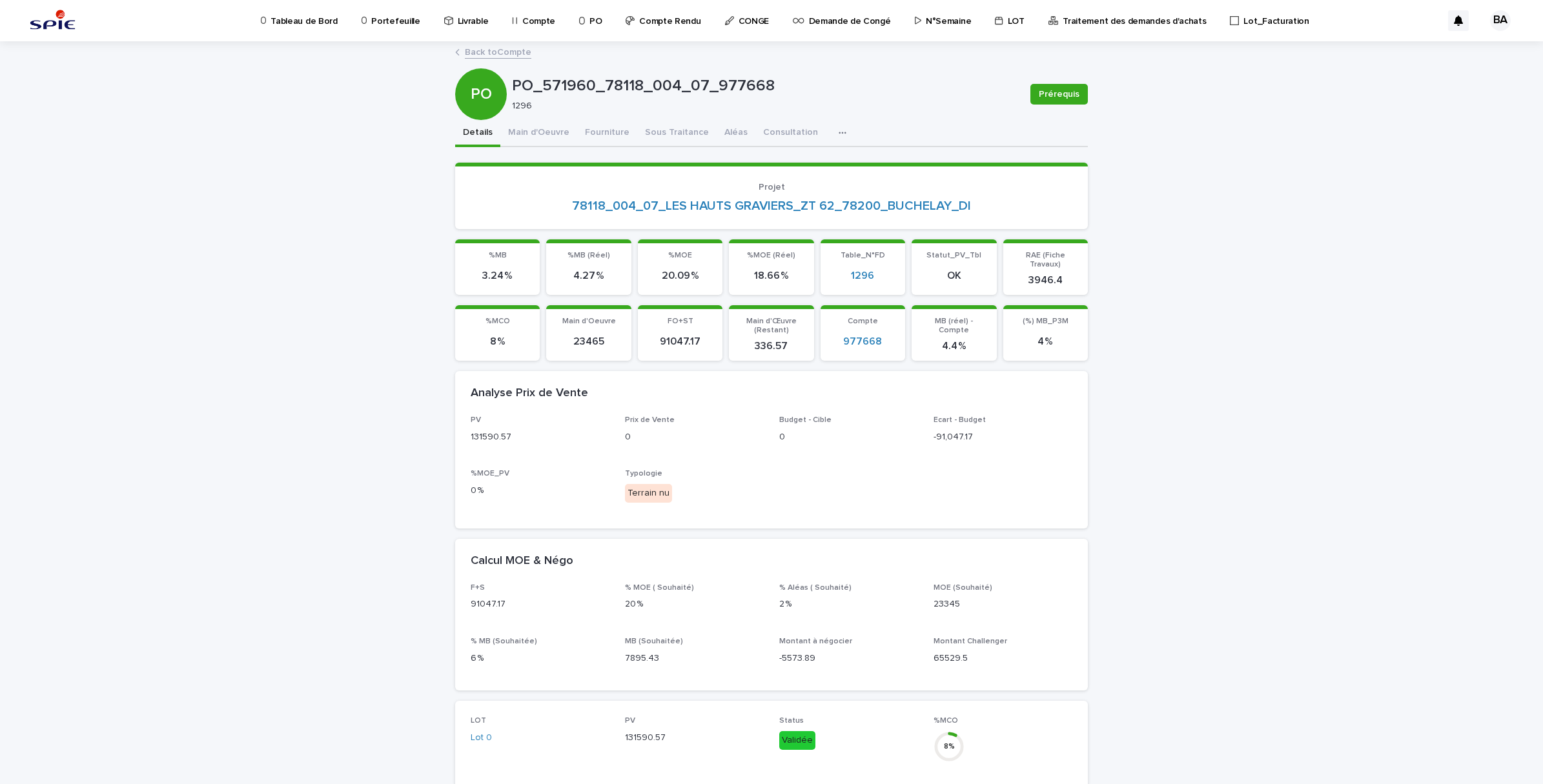
click at [493, 53] on link "Back to Compte" at bounding box center [498, 52] width 67 height 15
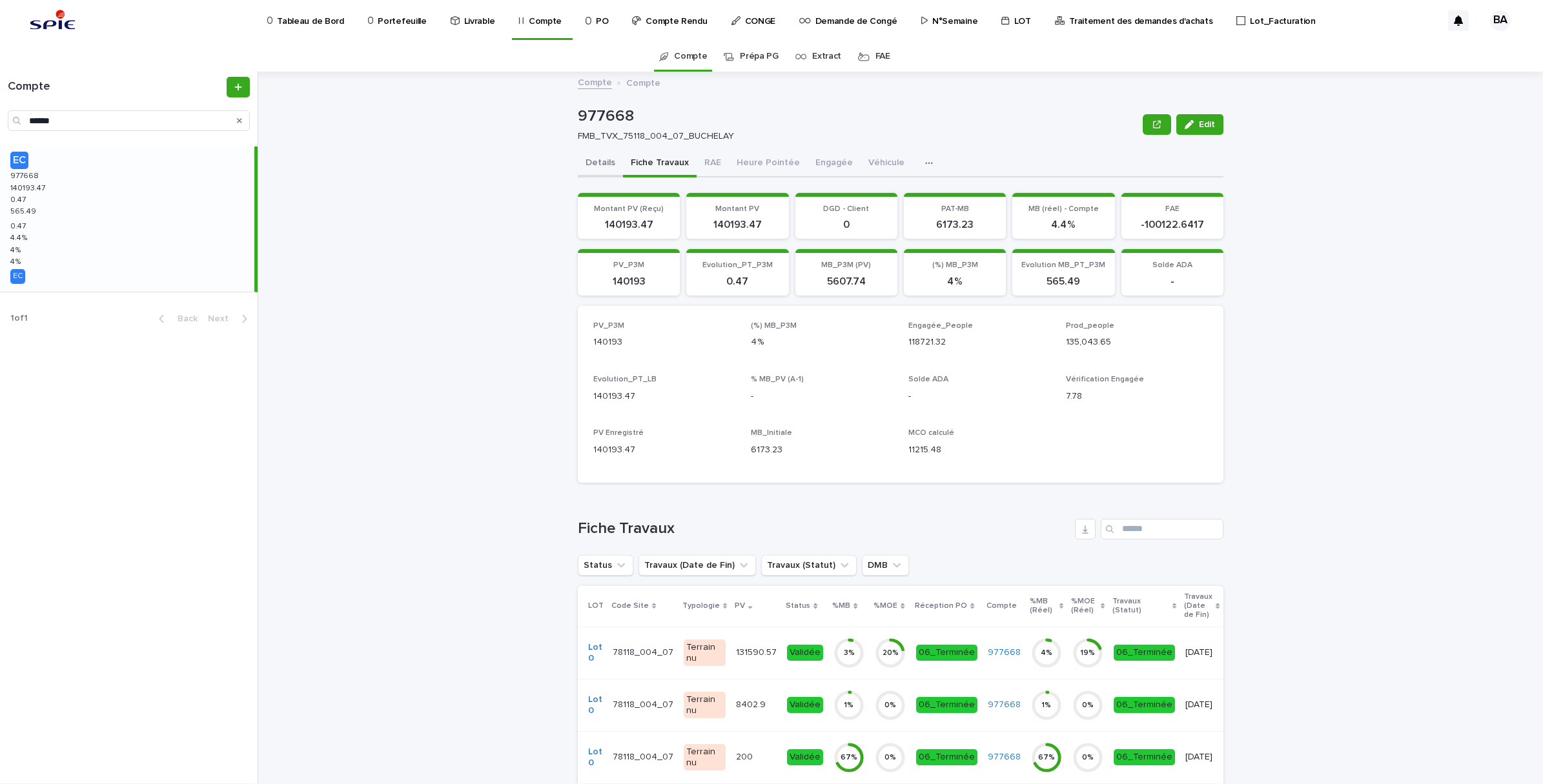
click at [582, 157] on button "Details" at bounding box center [601, 164] width 45 height 27
